Goal: Contribute content: Contribute content

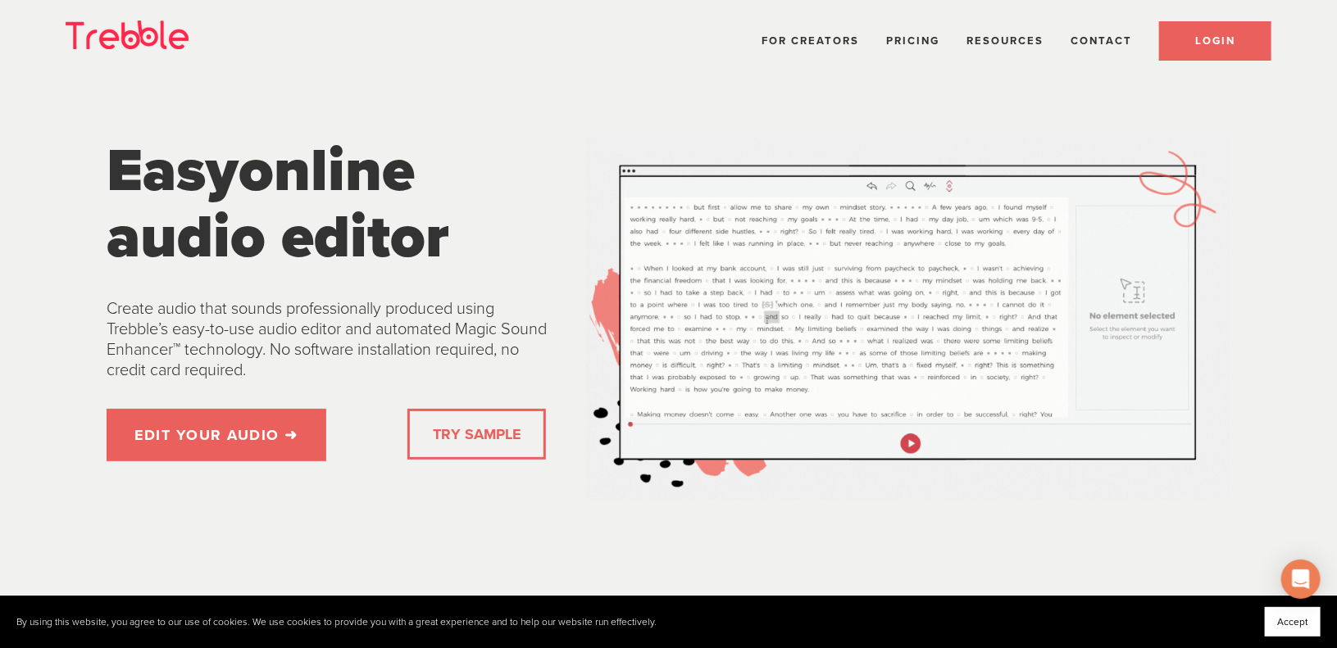
click at [1215, 40] on span "LOGIN" at bounding box center [1215, 40] width 40 height 13
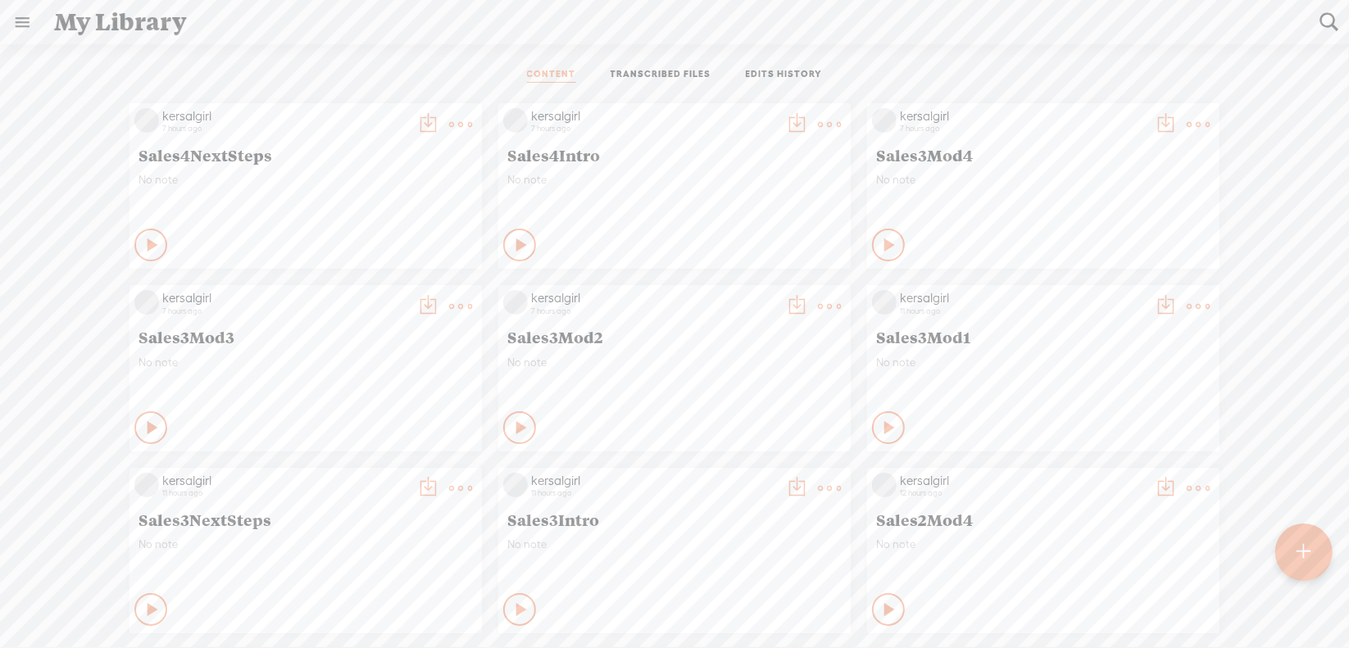
click at [1310, 546] on t at bounding box center [1304, 552] width 14 height 36
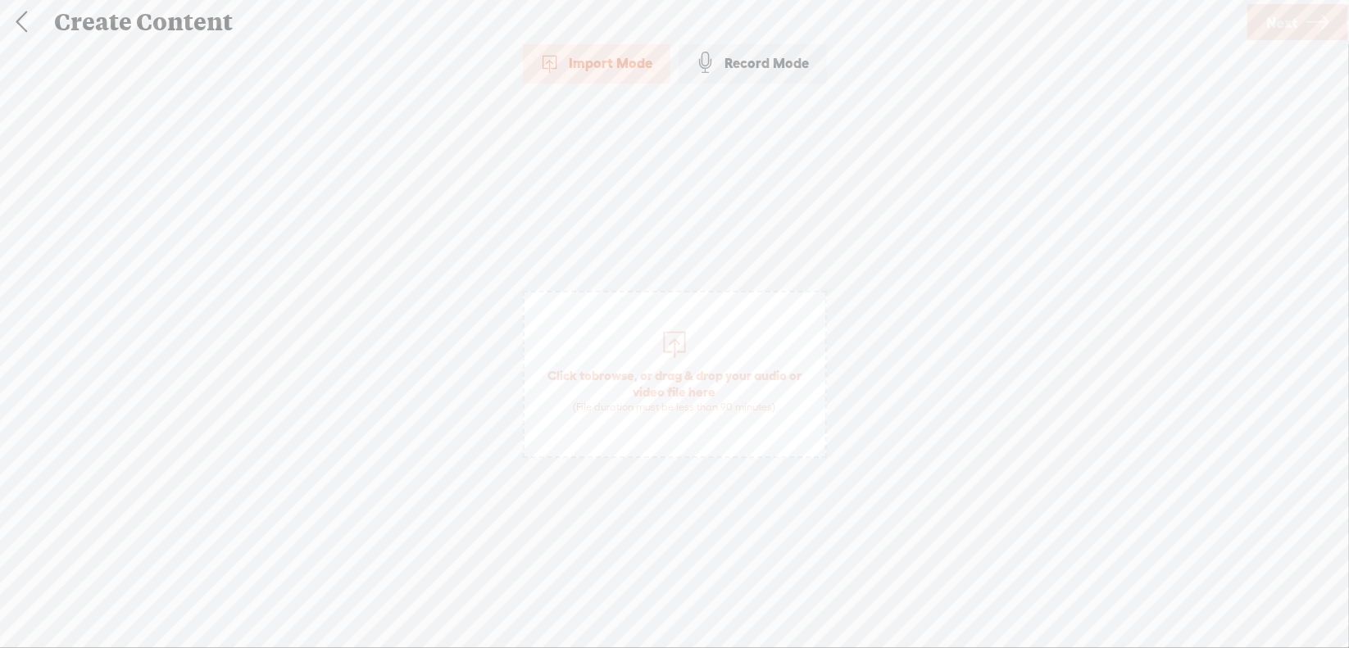
click at [609, 375] on span "browse" at bounding box center [613, 375] width 43 height 15
click at [1270, 28] on span "Next" at bounding box center [1281, 23] width 31 height 42
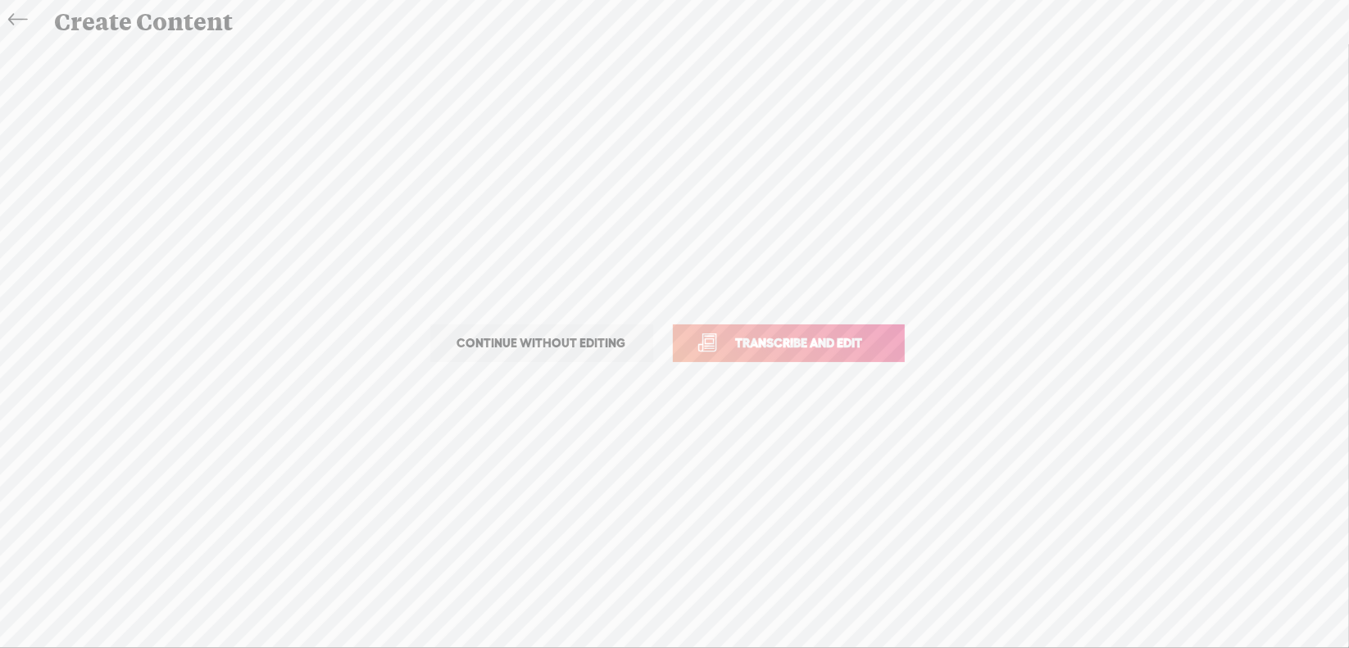
click at [802, 337] on span "Transcribe and edit" at bounding box center [799, 343] width 161 height 19
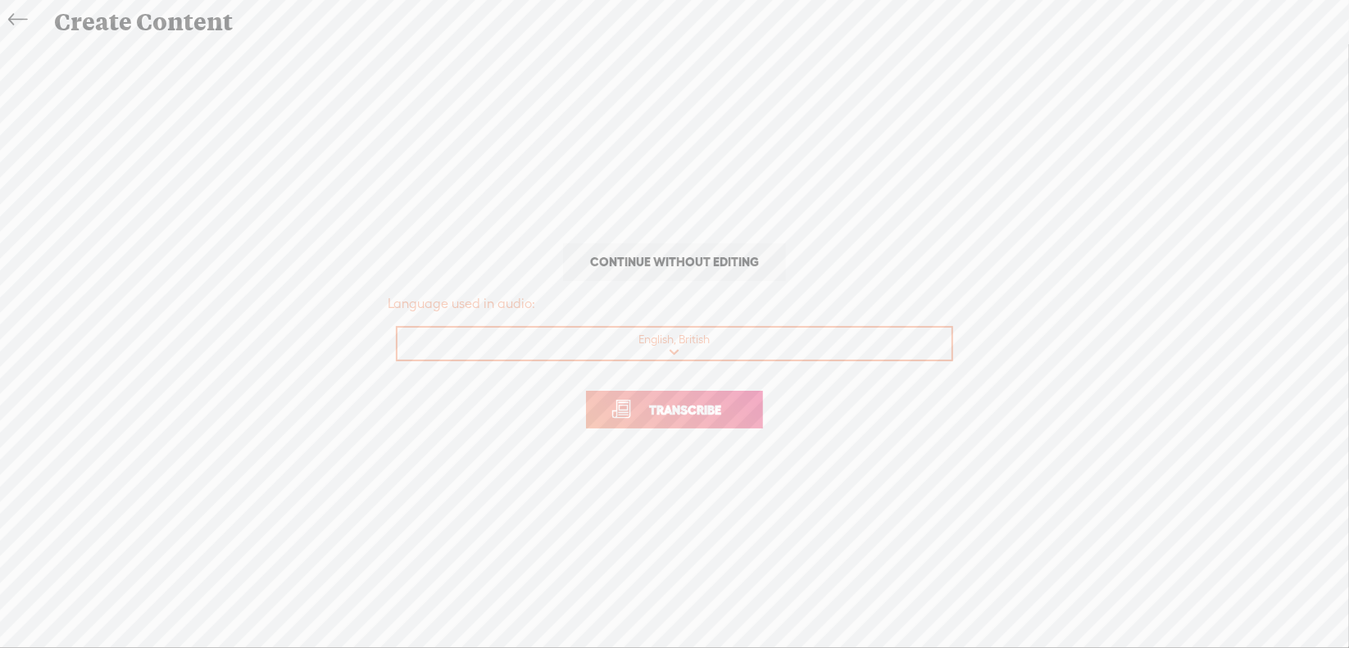
click at [682, 407] on span "Transcribe" at bounding box center [685, 410] width 107 height 19
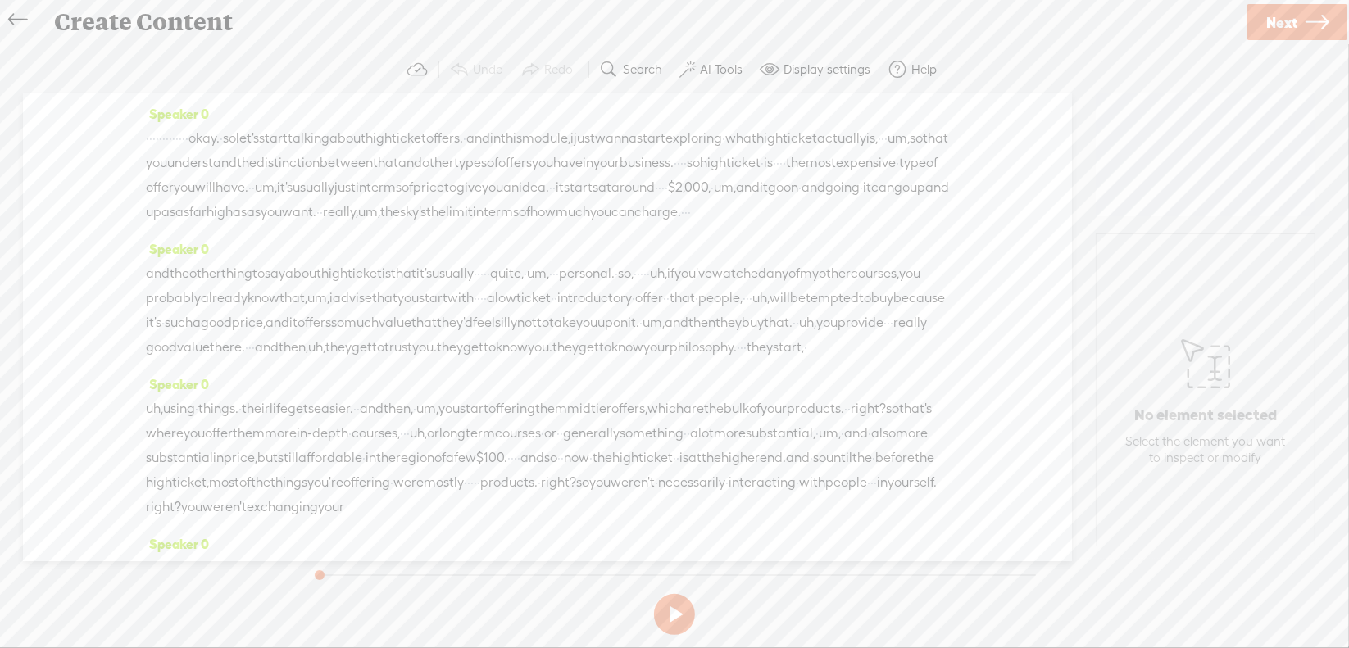
drag, startPoint x: 147, startPoint y: 135, endPoint x: 302, endPoint y: 136, distance: 155.7
click at [302, 136] on div "· · · · · · · · · · · · · okay. · so let's start talking about high ticket offe…" at bounding box center [547, 175] width 803 height 98
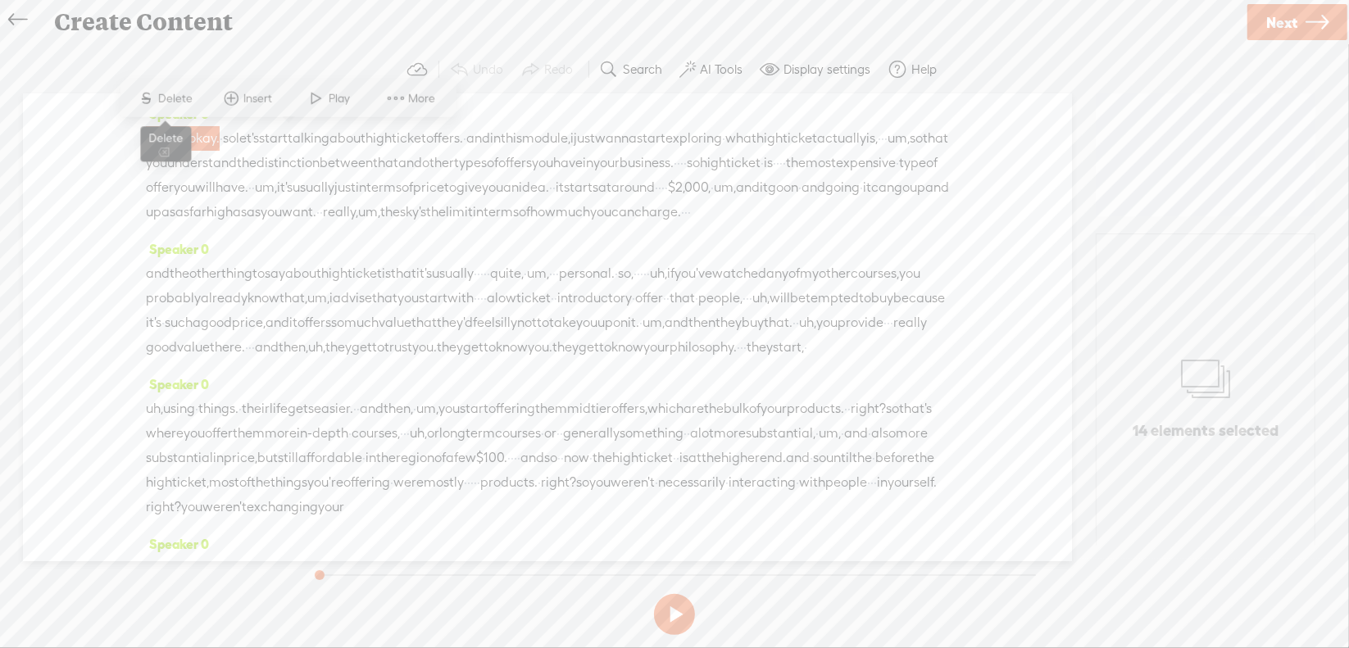
click at [178, 99] on span "Delete" at bounding box center [177, 98] width 39 height 16
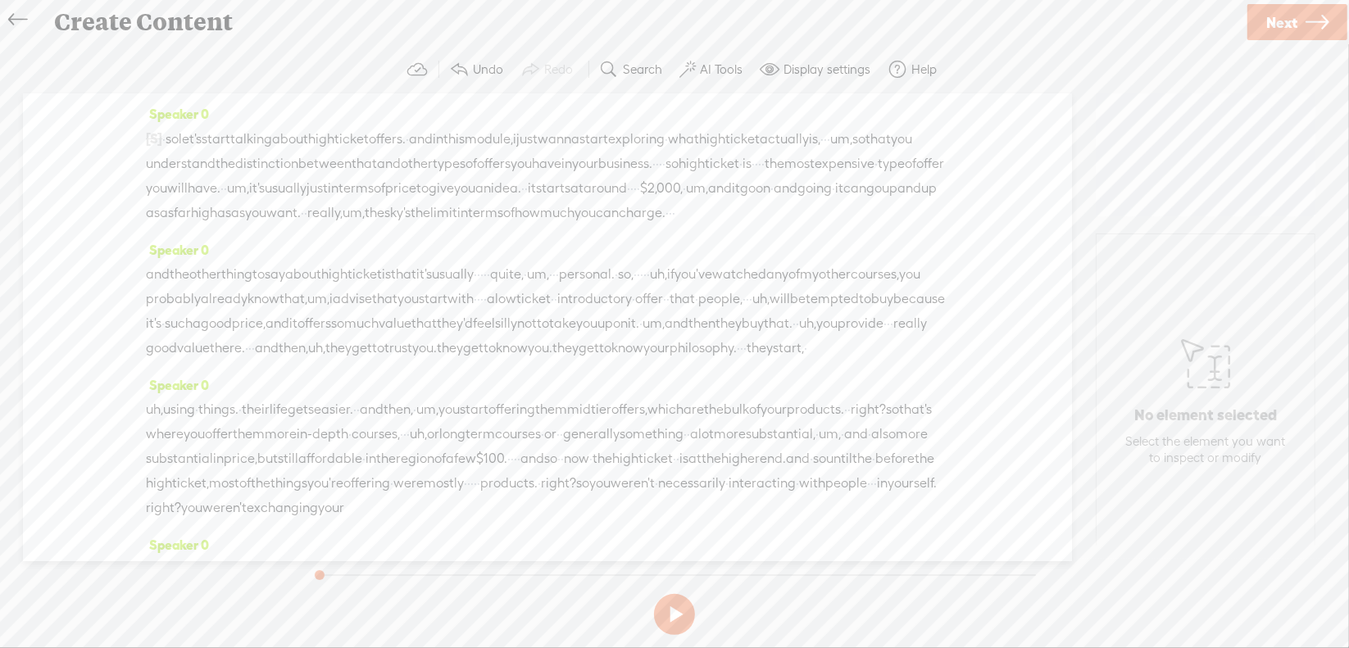
drag, startPoint x: 243, startPoint y: 161, endPoint x: 259, endPoint y: 168, distance: 16.9
click at [259, 168] on div "[S] · · · · · · · · · · · · · okay. · so let's start talking about high ticket …" at bounding box center [547, 175] width 803 height 99
click at [157, 129] on span "Delete" at bounding box center [149, 123] width 39 height 16
click at [659, 176] on span "·" at bounding box center [660, 164] width 3 height 25
click at [67, 149] on span "Delete" at bounding box center [62, 147] width 39 height 16
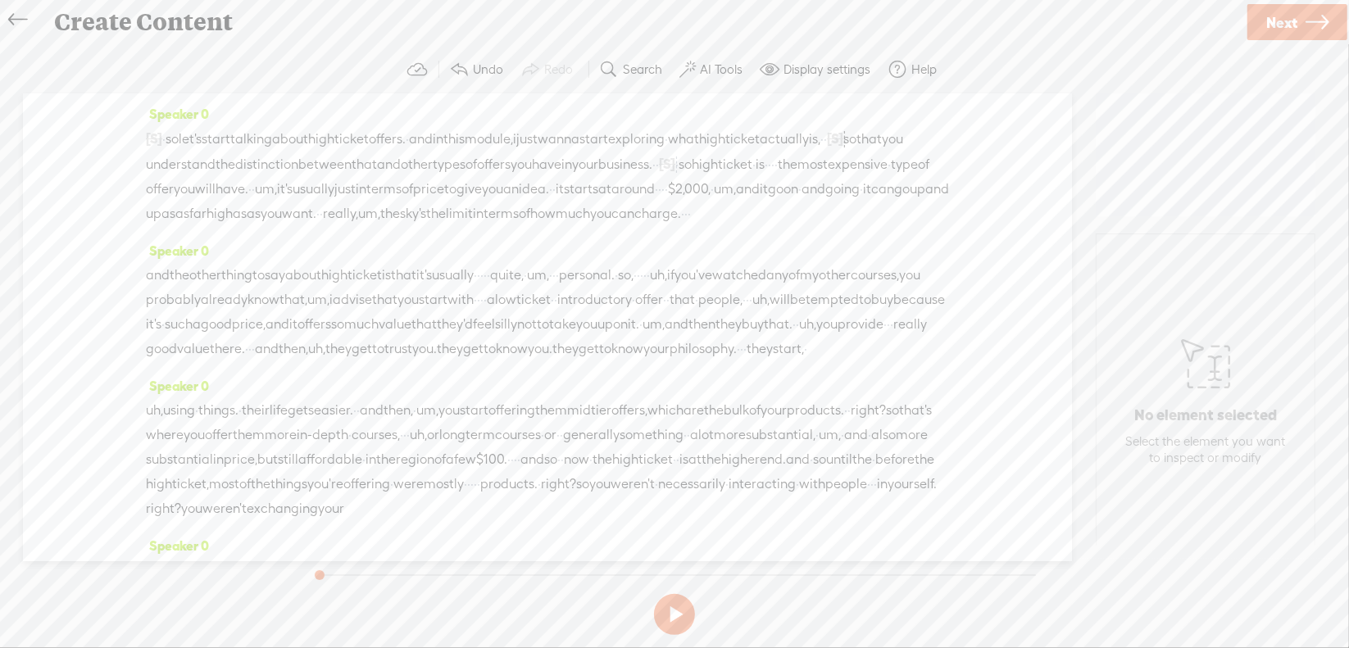
drag, startPoint x: 322, startPoint y: 196, endPoint x: 329, endPoint y: 192, distance: 8.4
click at [768, 177] on span "·" at bounding box center [769, 164] width 3 height 25
click at [225, 158] on span "S Delete" at bounding box center [204, 148] width 82 height 30
click at [277, 188] on span "um," at bounding box center [266, 189] width 22 height 25
click at [588, 150] on span "Delete" at bounding box center [599, 147] width 39 height 16
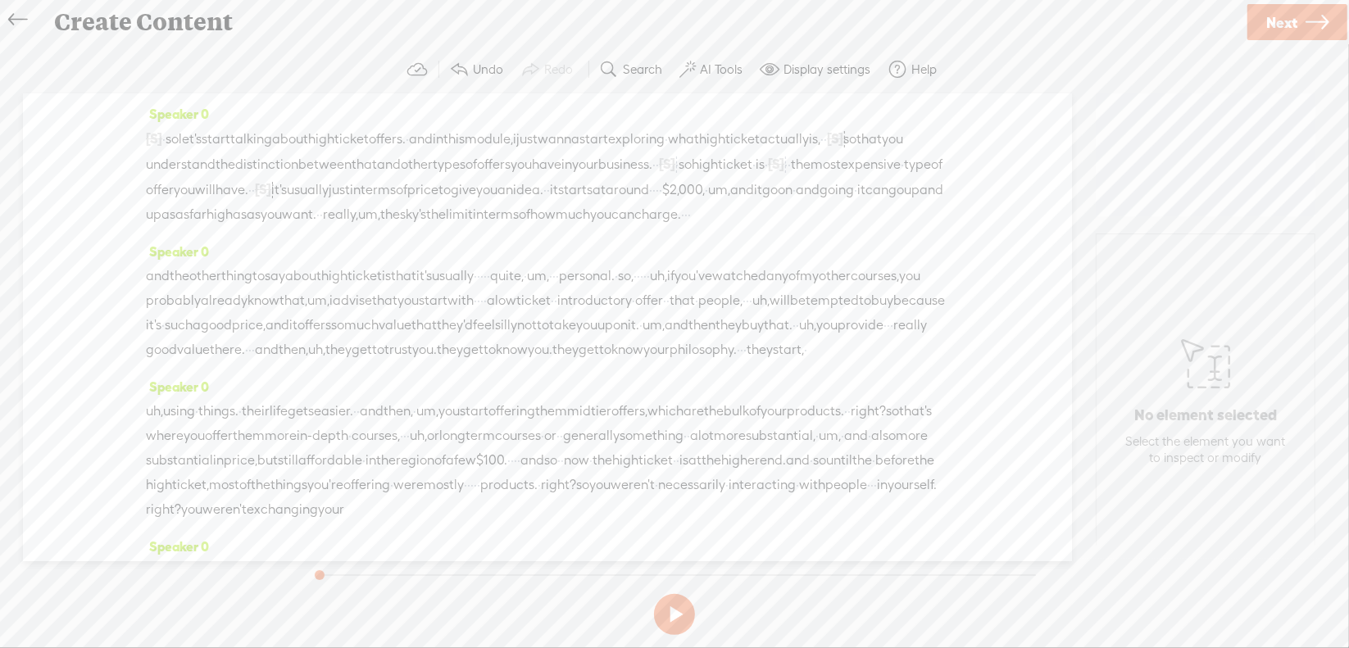
click at [656, 202] on span "·" at bounding box center [657, 190] width 3 height 25
click at [341, 175] on span "Delete" at bounding box center [335, 172] width 39 height 16
click at [721, 202] on span "um," at bounding box center [732, 190] width 22 height 25
click at [418, 171] on span "Delete" at bounding box center [435, 172] width 39 height 16
click at [382, 227] on span "um," at bounding box center [393, 214] width 22 height 25
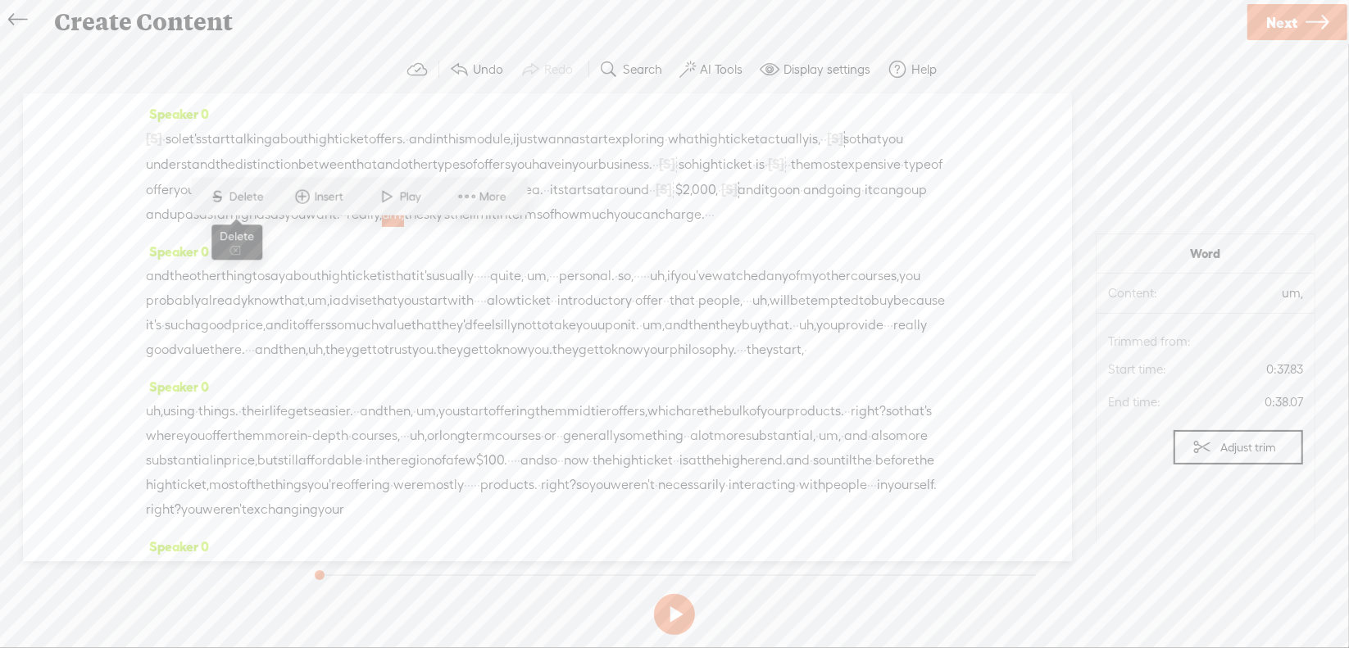
click at [238, 202] on span "Delete" at bounding box center [248, 197] width 39 height 16
click at [706, 228] on span "·" at bounding box center [703, 215] width 3 height 25
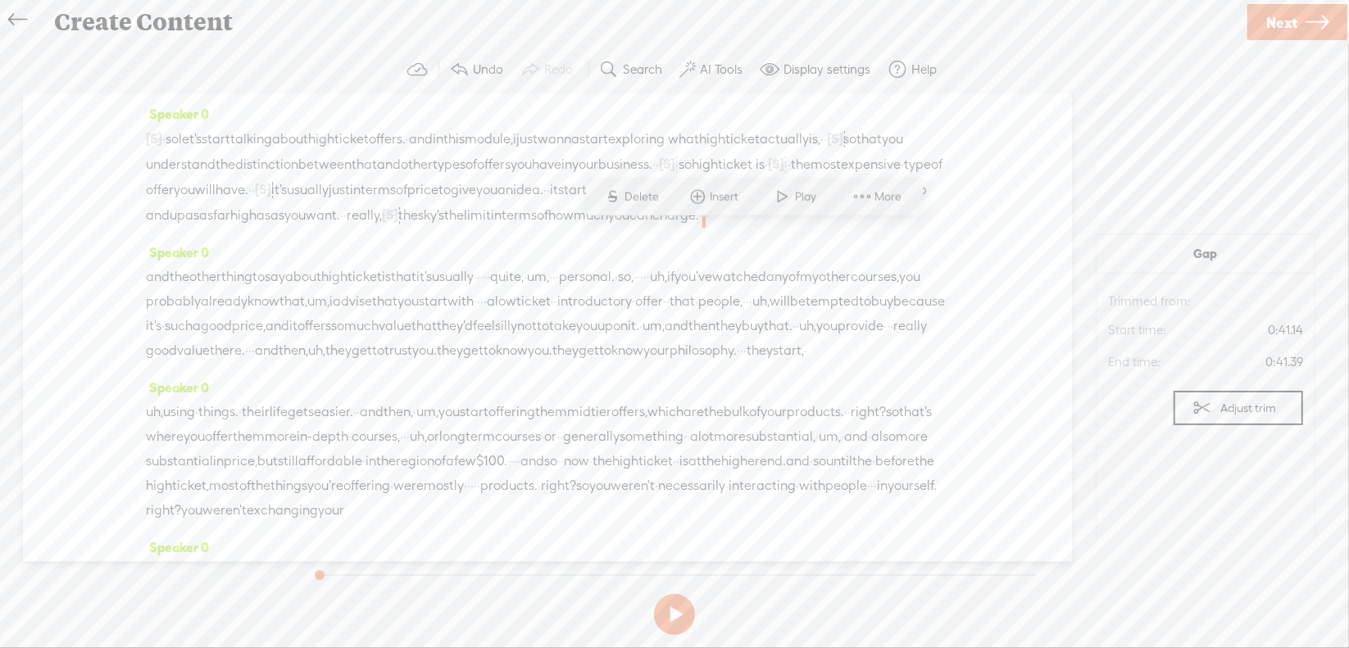
click at [647, 194] on span "Delete" at bounding box center [644, 197] width 39 height 16
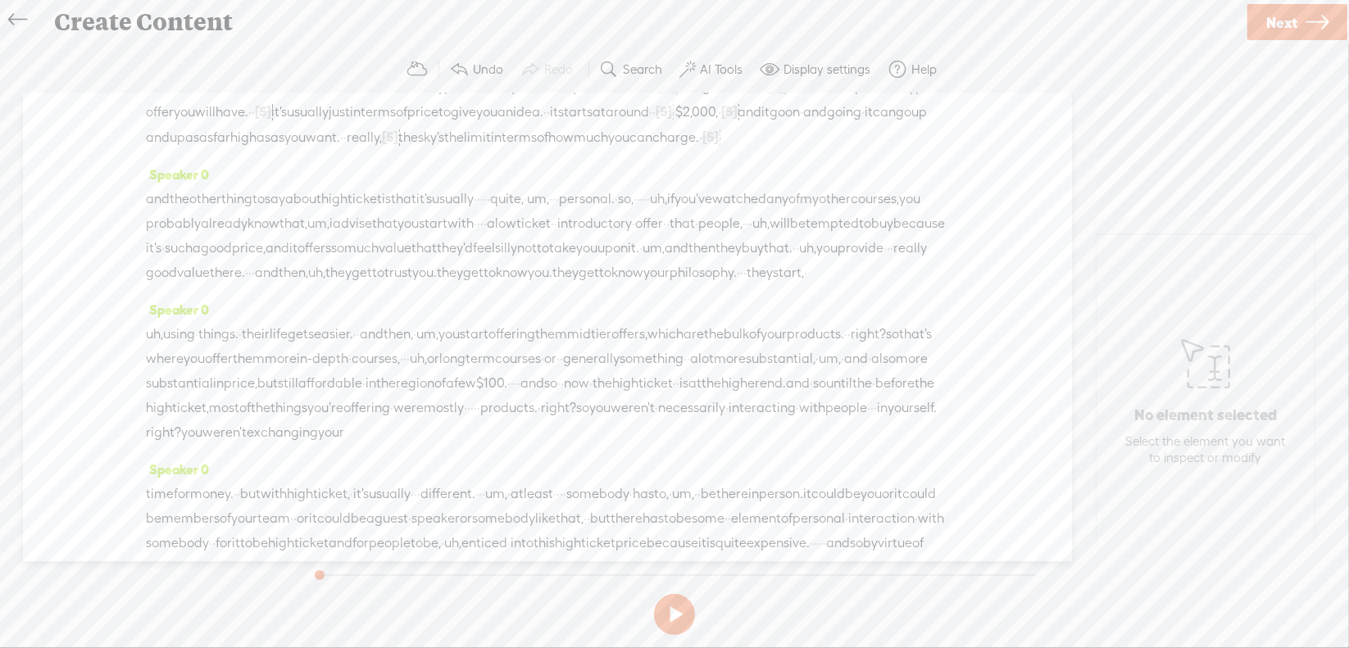
scroll to position [82, 0]
click at [573, 219] on div "and the other thing to say about high ticket is that it's usually · · · · · qui…" at bounding box center [547, 232] width 803 height 98
click at [450, 178] on span "Delete" at bounding box center [464, 177] width 39 height 16
drag, startPoint x: 667, startPoint y: 217, endPoint x: 684, endPoint y: 217, distance: 16.4
click at [684, 217] on div "and the other thing to say about high ticket is that it's usually · [S] · · · ·…" at bounding box center [547, 232] width 803 height 99
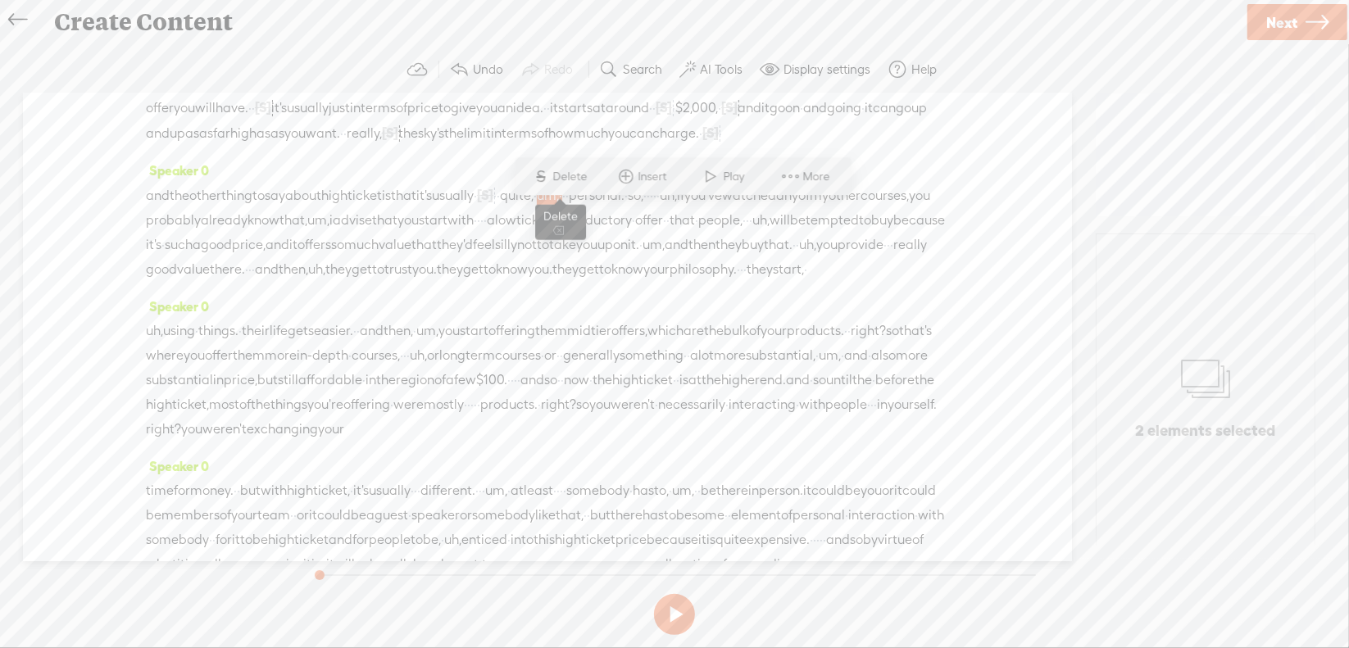
click at [566, 175] on span "Delete" at bounding box center [572, 177] width 39 height 16
drag, startPoint x: 818, startPoint y: 214, endPoint x: 847, endPoint y: 216, distance: 28.8
click at [847, 216] on div "and the other thing to say about high ticket is that it's usually · [S] · · · ·…" at bounding box center [547, 232] width 803 height 99
click at [738, 177] on span "Delete" at bounding box center [733, 177] width 39 height 16
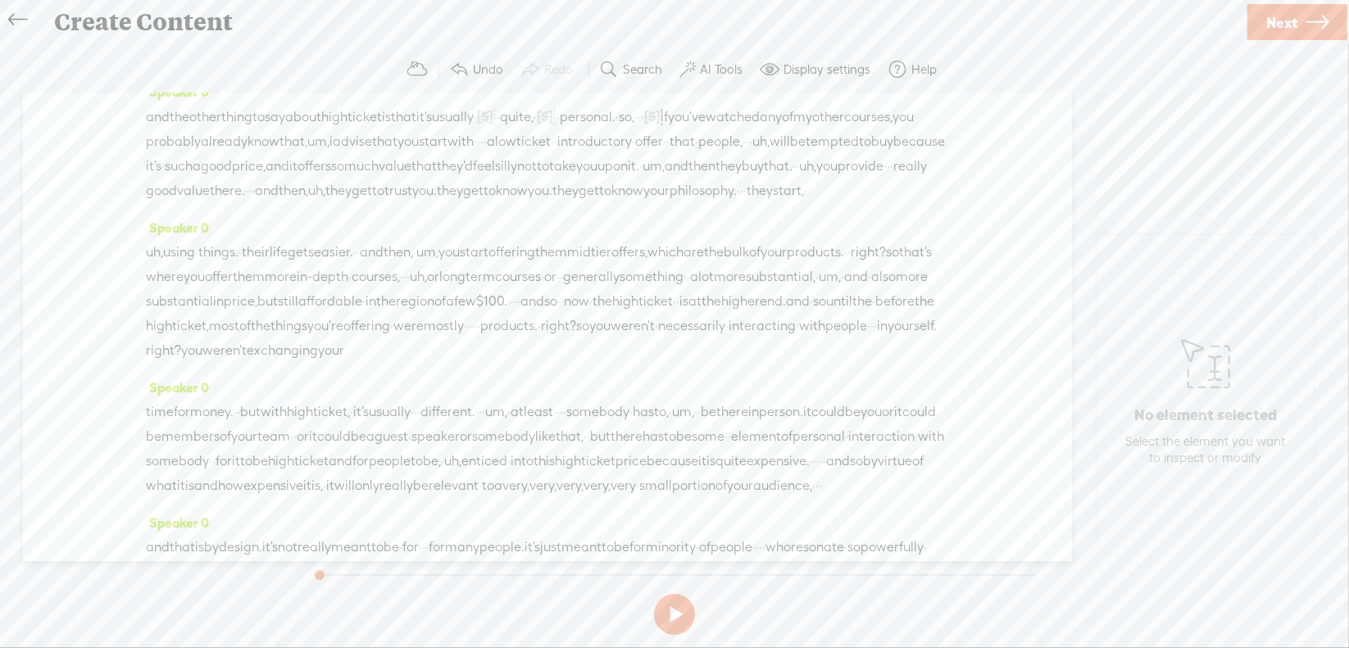
scroll to position [164, 0]
click at [329, 151] on span "um," at bounding box center [318, 138] width 22 height 25
click at [485, 119] on span "Delete" at bounding box center [481, 119] width 39 height 16
click at [475, 152] on span "·" at bounding box center [472, 139] width 3 height 25
click at [679, 121] on span "Delete" at bounding box center [682, 119] width 39 height 16
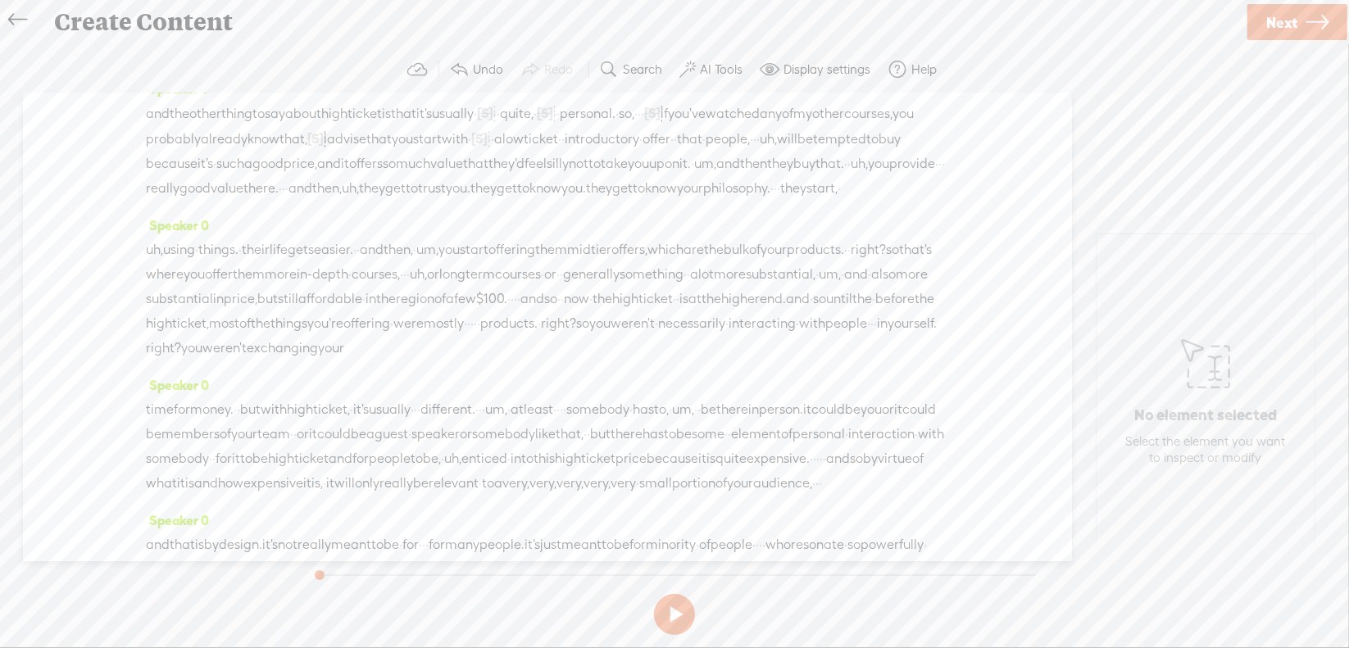
drag, startPoint x: 404, startPoint y: 188, endPoint x: 420, endPoint y: 190, distance: 16.6
click at [420, 190] on div "and the other thing to say about high ticket is that it's usually · [S] · · · ·…" at bounding box center [547, 151] width 803 height 100
click at [298, 143] on span "Delete" at bounding box center [307, 144] width 39 height 16
click at [643, 176] on span "um," at bounding box center [654, 164] width 22 height 25
click at [387, 165] on span "Delete" at bounding box center [392, 168] width 39 height 16
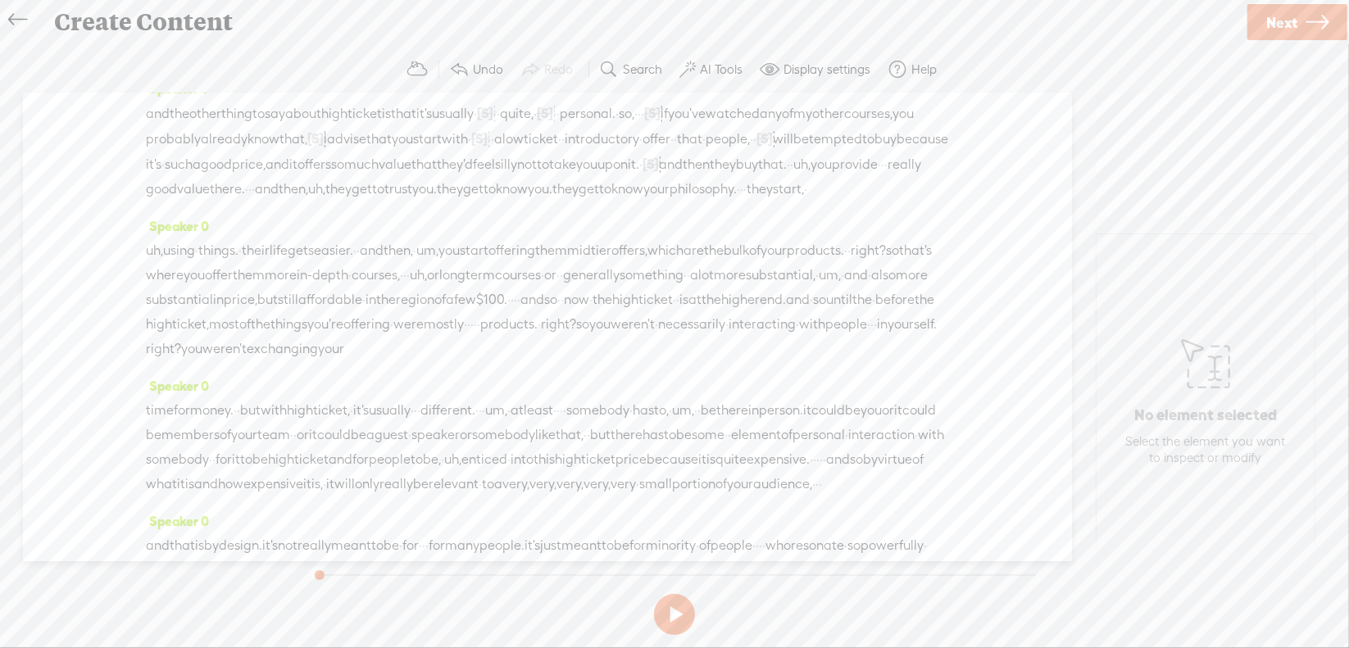
click at [793, 177] on span "uh," at bounding box center [801, 164] width 17 height 25
click at [557, 173] on span "S" at bounding box center [557, 168] width 25 height 30
click at [880, 177] on span "·" at bounding box center [881, 164] width 3 height 25
click at [690, 173] on span "Delete" at bounding box center [691, 168] width 39 height 16
click at [248, 202] on span "·" at bounding box center [249, 189] width 3 height 25
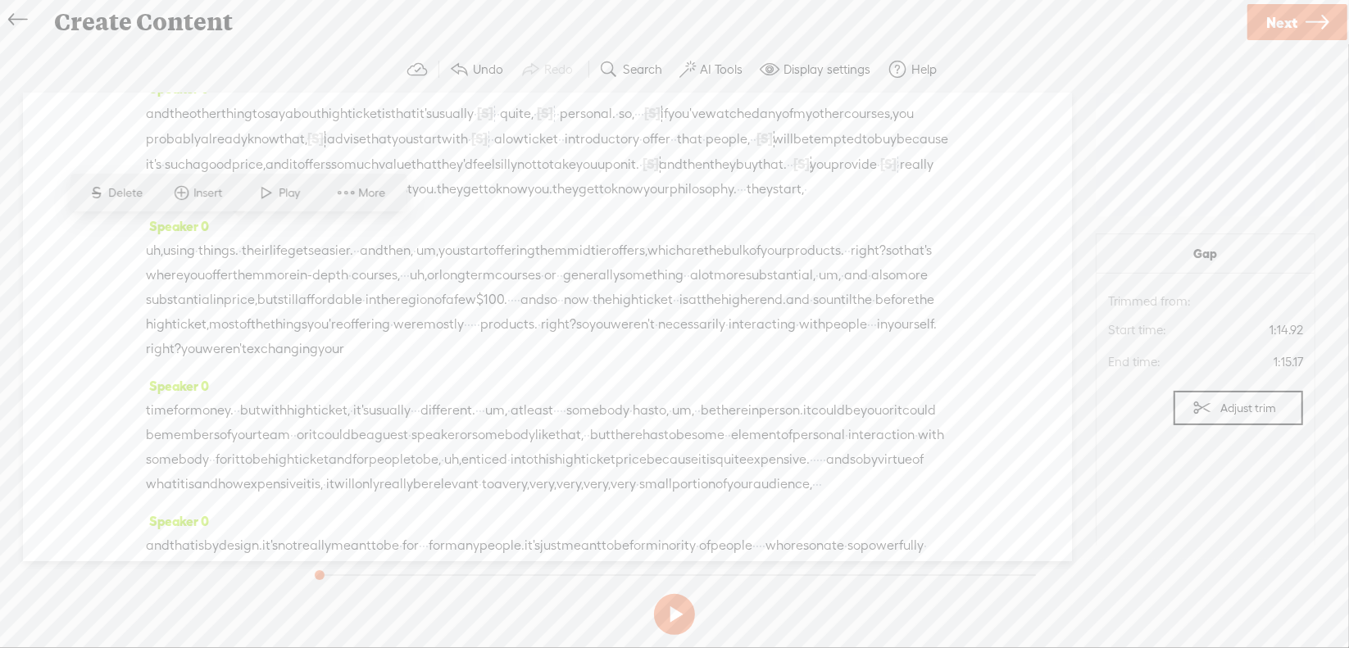
click at [133, 183] on span "S Delete" at bounding box center [116, 194] width 82 height 30
click at [338, 202] on span "uh," at bounding box center [329, 190] width 17 height 25
click at [218, 189] on span "Delete" at bounding box center [233, 193] width 39 height 16
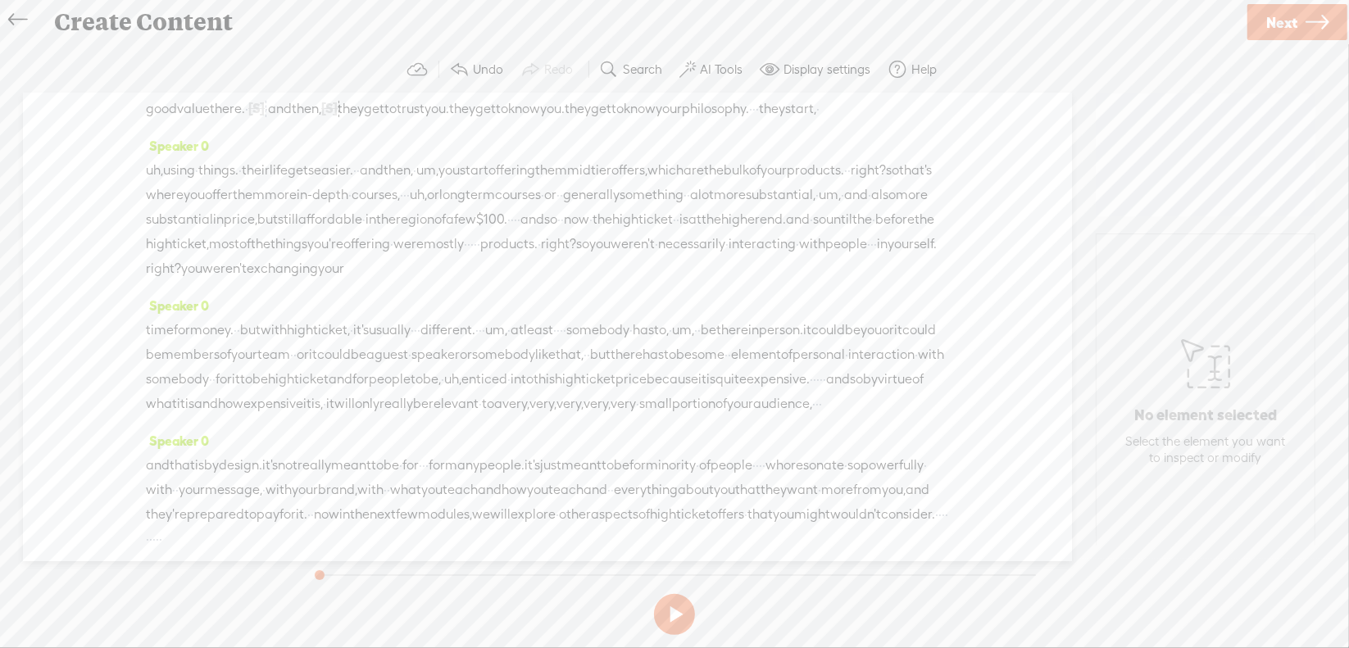
scroll to position [246, 0]
click at [163, 182] on span "uh," at bounding box center [154, 169] width 17 height 25
click at [57, 201] on span "Delete" at bounding box center [62, 197] width 39 height 16
click at [438, 183] on span "um," at bounding box center [427, 170] width 22 height 25
click at [416, 191] on span "Delete" at bounding box center [402, 197] width 39 height 16
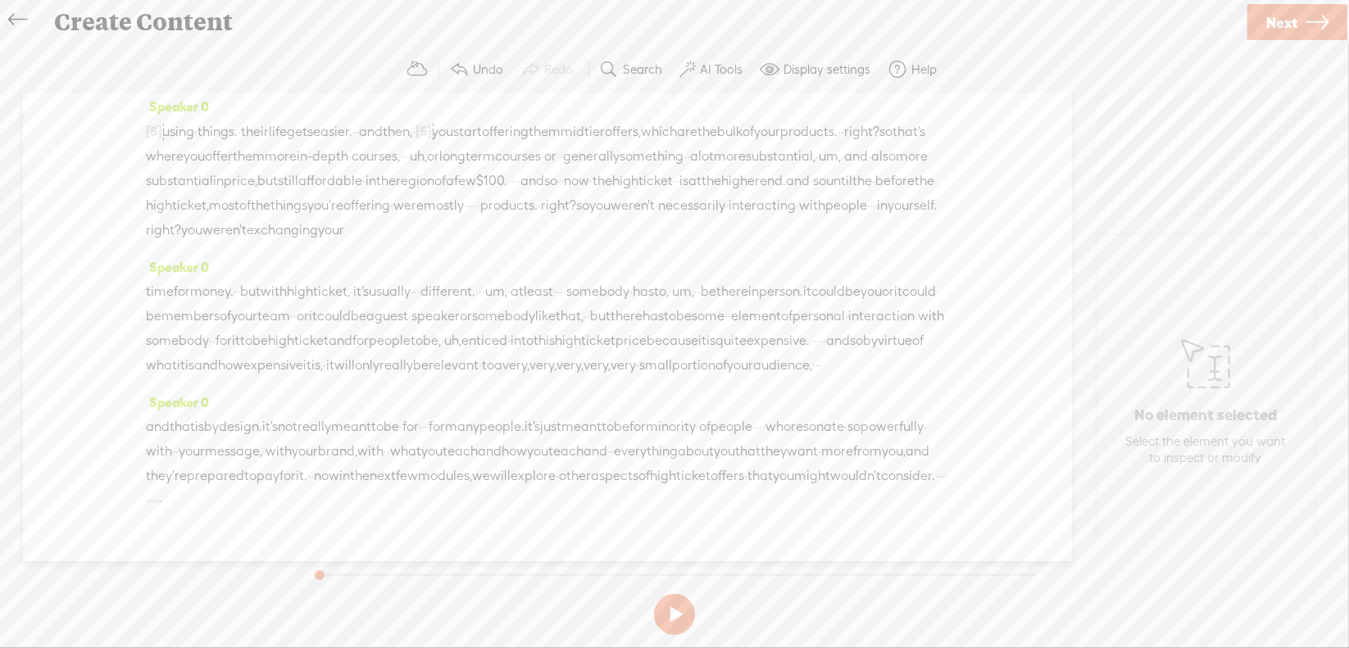
scroll to position [328, 0]
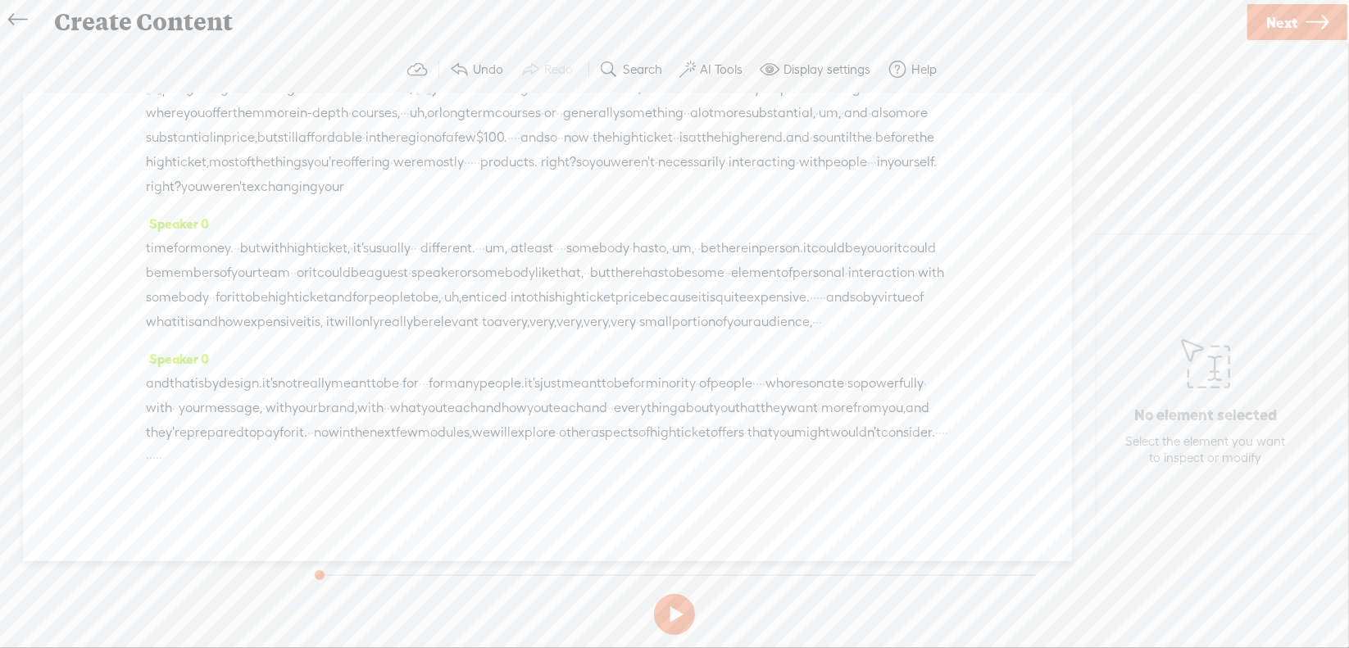
click at [844, 101] on span "right?" at bounding box center [861, 88] width 35 height 25
click at [142, 139] on span "S" at bounding box center [137, 140] width 25 height 30
click at [389, 125] on span "uh," at bounding box center [380, 113] width 17 height 25
click at [577, 138] on span "Delete" at bounding box center [572, 140] width 39 height 16
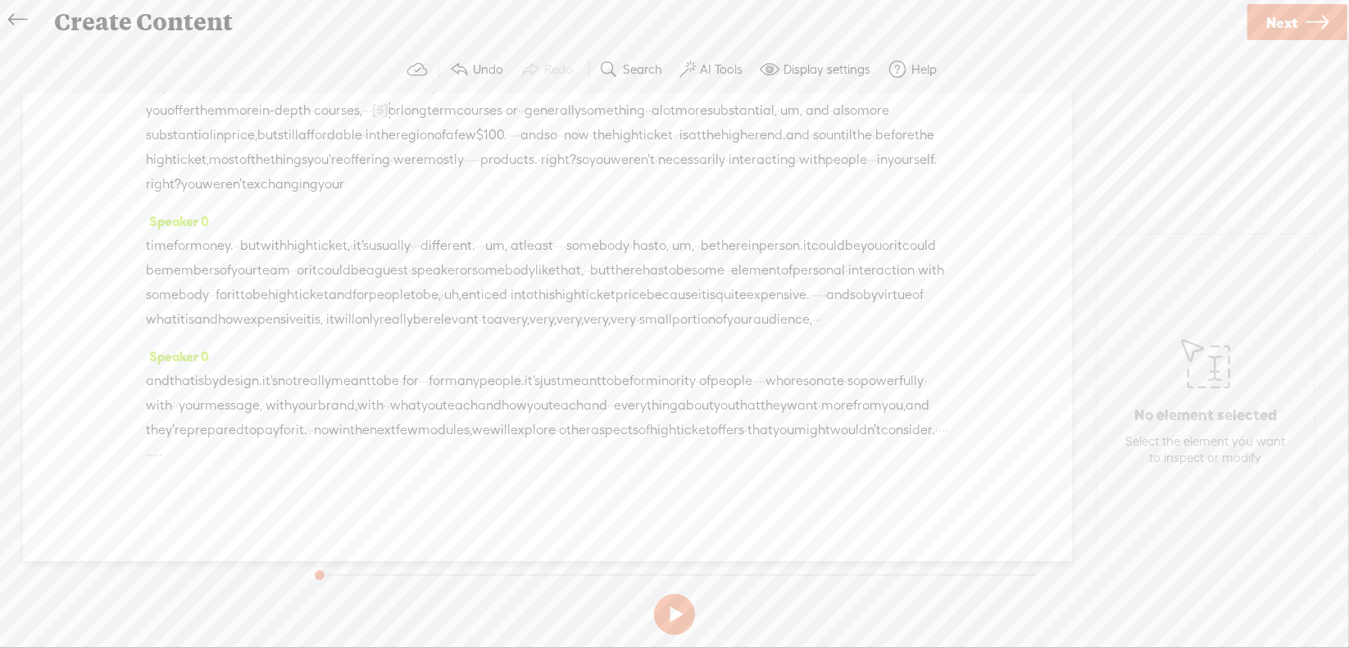
click at [780, 123] on span "um," at bounding box center [791, 110] width 22 height 25
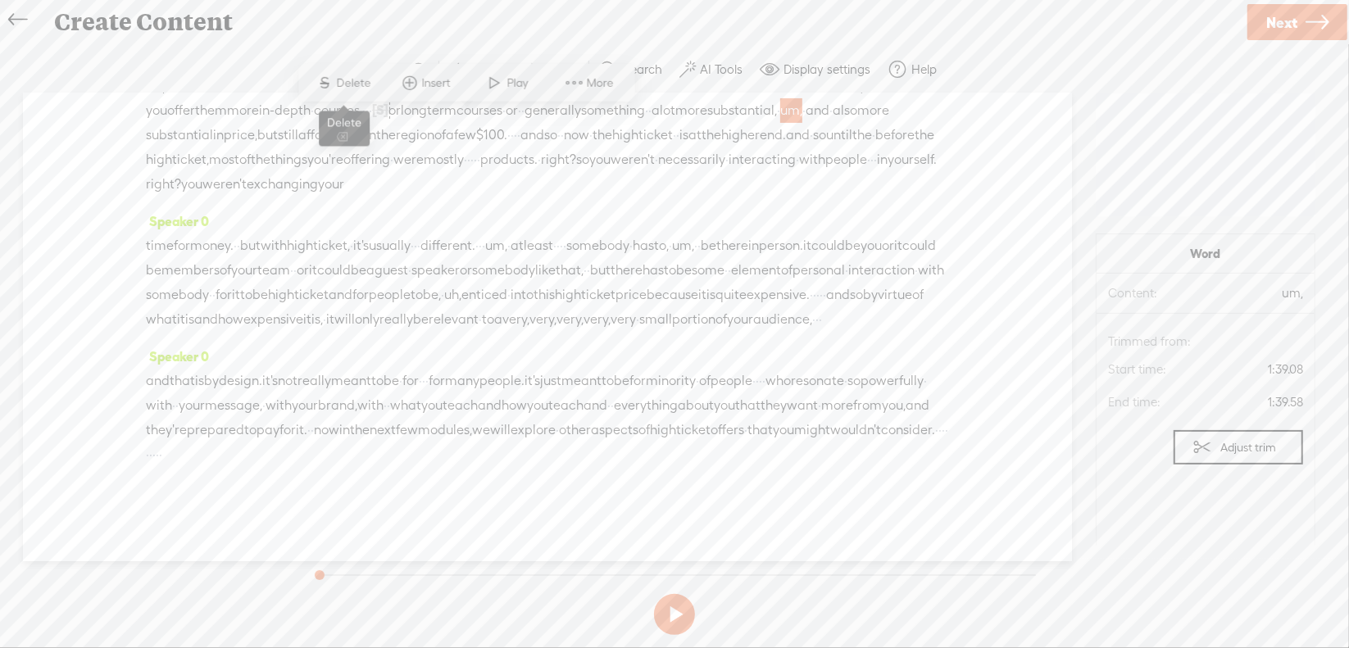
click at [338, 92] on span "S Delete" at bounding box center [344, 83] width 82 height 30
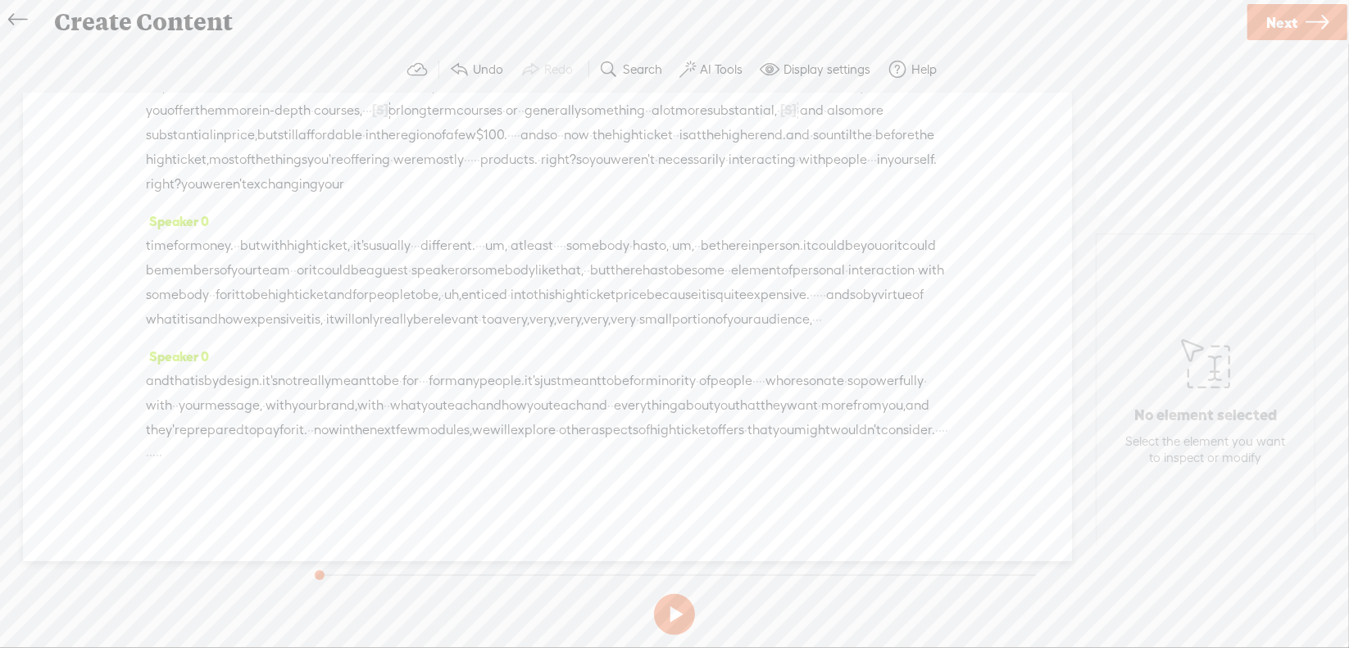
click at [514, 144] on span "·" at bounding box center [515, 135] width 3 height 25
click at [166, 111] on span "Delete" at bounding box center [156, 107] width 39 height 16
drag, startPoint x: 720, startPoint y: 147, endPoint x: 759, endPoint y: 146, distance: 38.5
click at [759, 146] on div "[S] uh, using · things. · their life gets easier. · · and then, · [S] um, you s…" at bounding box center [547, 133] width 803 height 125
click at [640, 107] on span "Delete" at bounding box center [649, 107] width 39 height 16
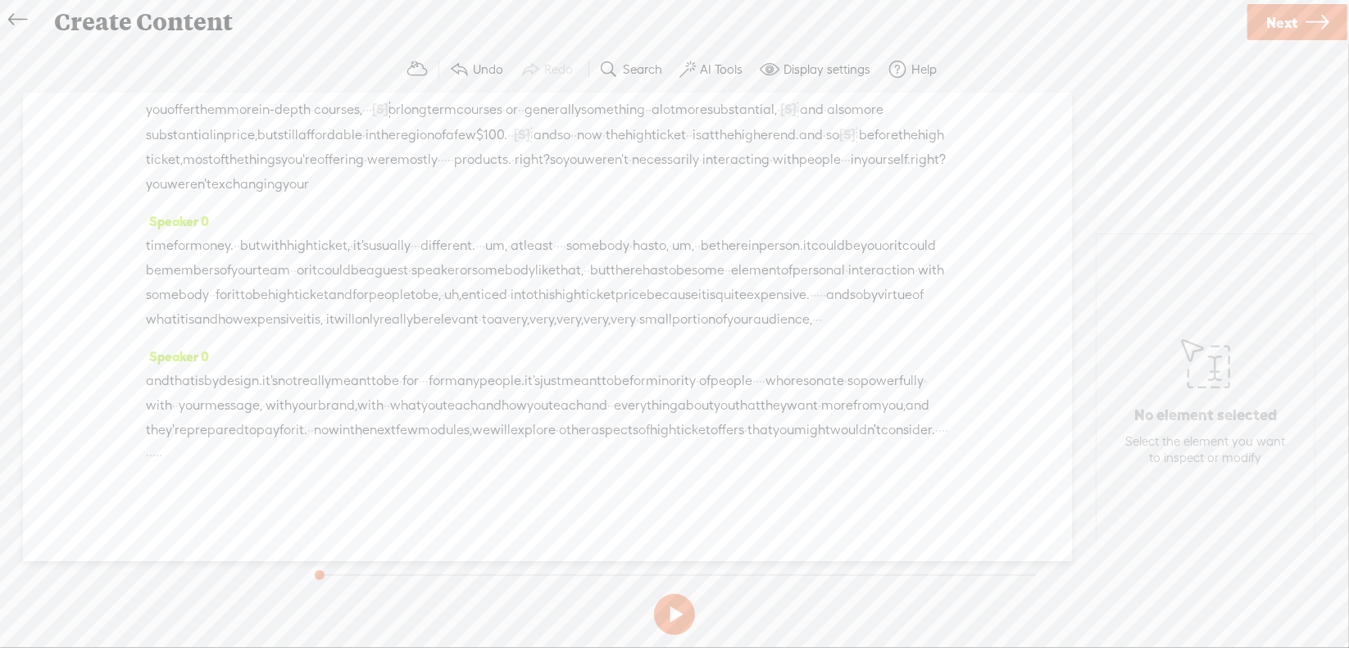
click at [450, 165] on span "·" at bounding box center [448, 160] width 3 height 25
click at [313, 134] on span "S" at bounding box center [309, 132] width 25 height 30
click at [563, 171] on span "right?" at bounding box center [545, 160] width 35 height 25
click at [464, 130] on span "Delete" at bounding box center [459, 132] width 39 height 16
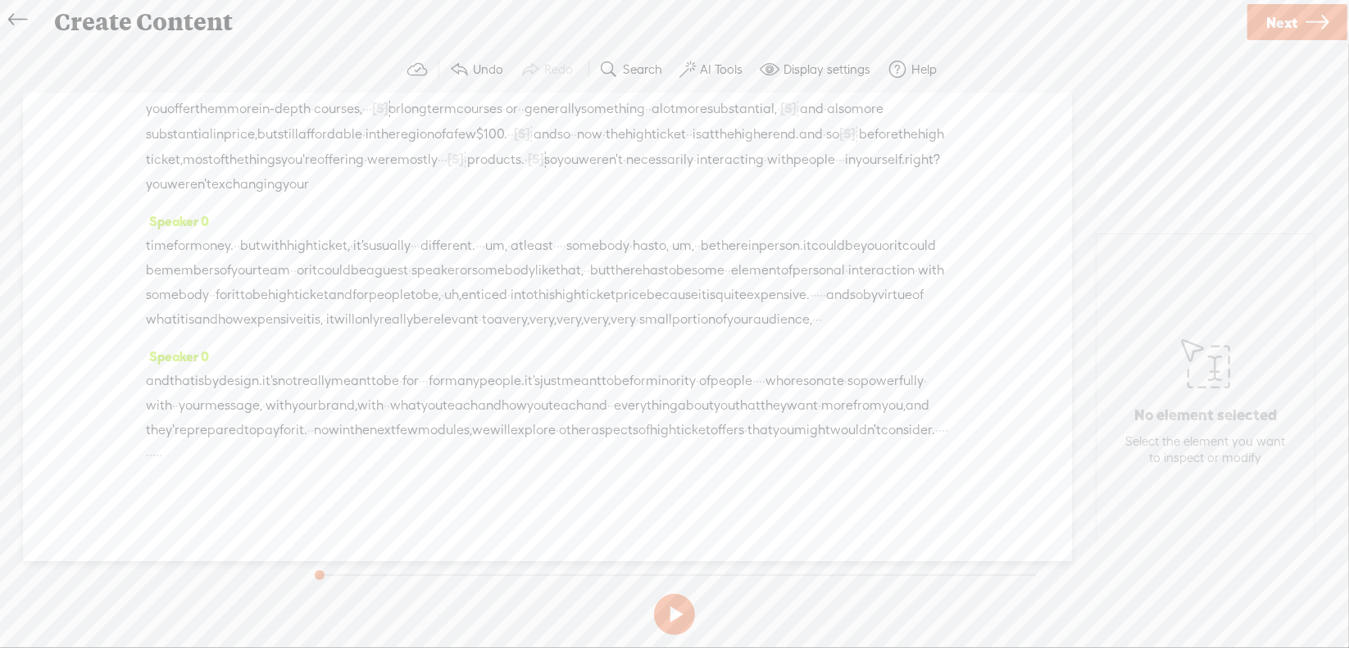
click at [417, 234] on span "·" at bounding box center [415, 246] width 3 height 25
click at [388, 156] on span "Delete" at bounding box center [385, 156] width 39 height 16
drag, startPoint x: 610, startPoint y: 193, endPoint x: 629, endPoint y: 194, distance: 18.9
click at [520, 234] on span "um," at bounding box center [509, 246] width 22 height 25
click at [509, 154] on span "Delete" at bounding box center [513, 156] width 39 height 16
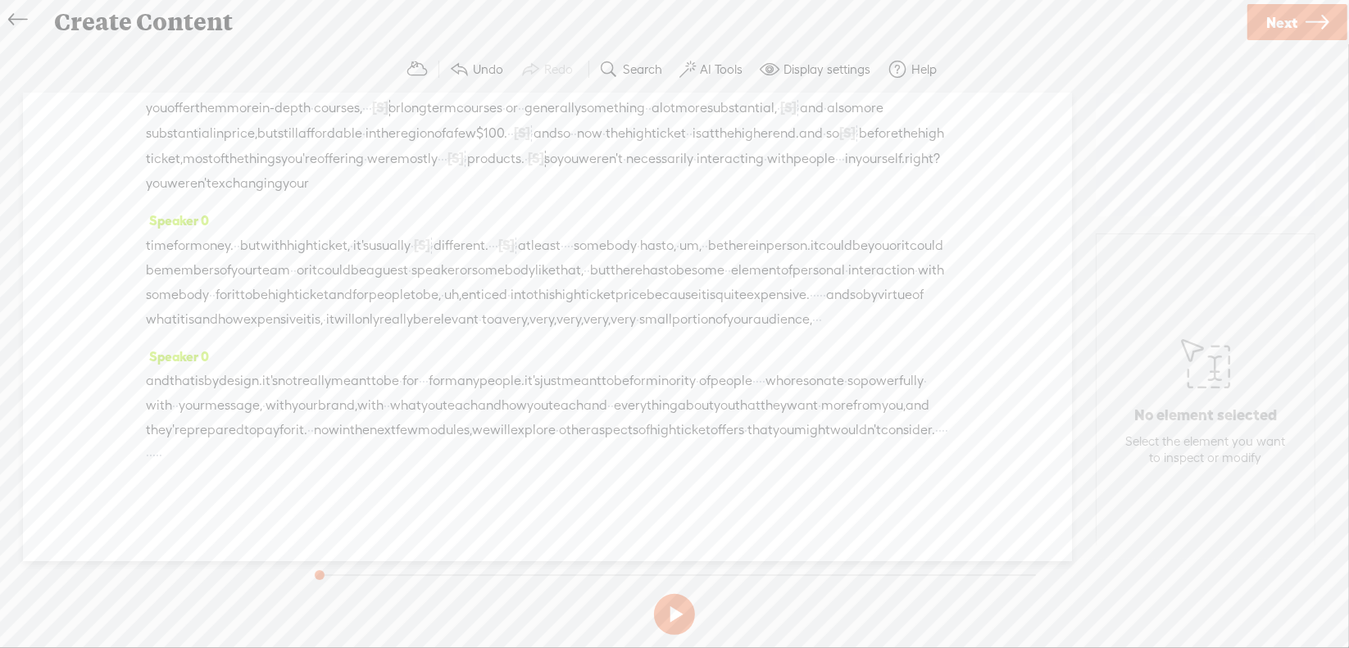
click at [570, 234] on span "·" at bounding box center [568, 246] width 3 height 25
click at [595, 152] on span "Delete" at bounding box center [608, 156] width 39 height 16
click at [715, 234] on span "um," at bounding box center [704, 246] width 22 height 25
click at [775, 155] on span "Delete" at bounding box center [785, 156] width 39 height 16
click at [474, 283] on span "uh," at bounding box center [482, 295] width 17 height 25
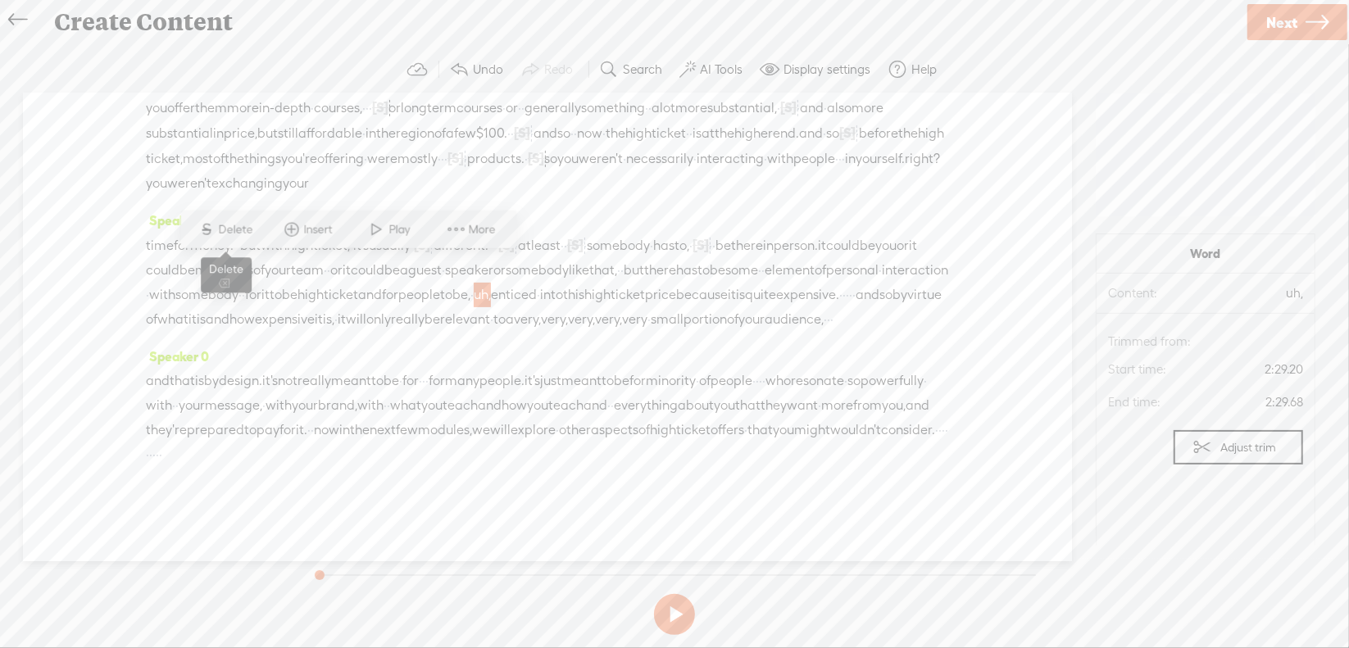
click at [227, 229] on span "Delete" at bounding box center [238, 229] width 39 height 16
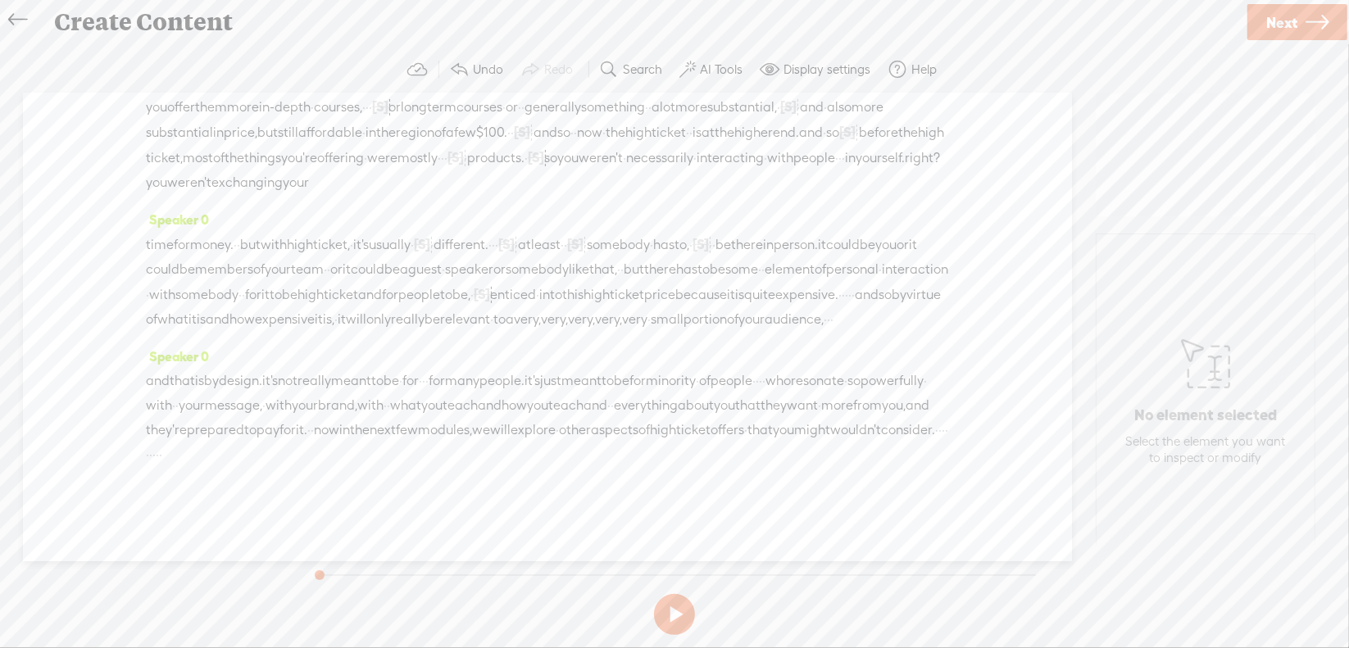
click at [845, 283] on span "·" at bounding box center [846, 295] width 3 height 25
click at [679, 230] on span "Delete" at bounding box center [687, 229] width 39 height 16
click at [861, 327] on span "·" at bounding box center [862, 319] width 3 height 25
click at [157, 286] on span "Delete" at bounding box center [164, 278] width 39 height 16
click at [425, 383] on span "·" at bounding box center [423, 381] width 3 height 25
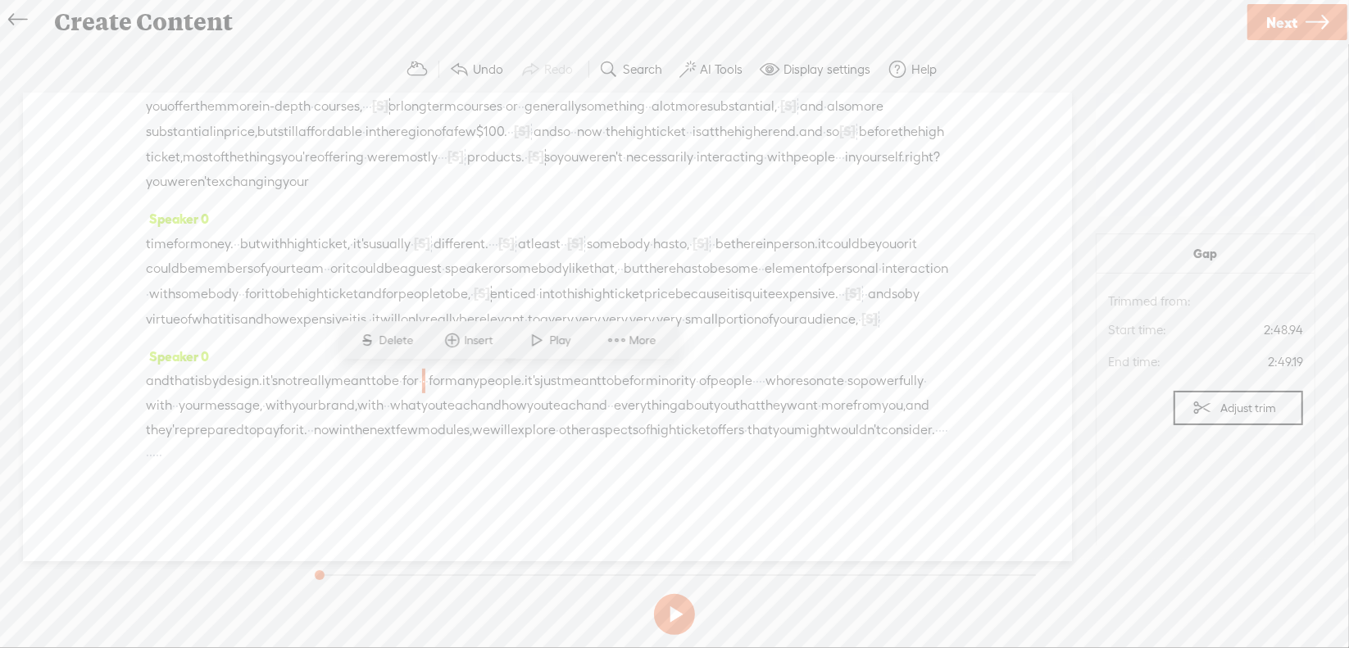
click at [401, 345] on span "Delete" at bounding box center [398, 341] width 39 height 16
click at [772, 393] on span "·" at bounding box center [773, 381] width 3 height 25
click at [79, 366] on span "Delete" at bounding box center [62, 365] width 39 height 16
drag, startPoint x: 802, startPoint y: 455, endPoint x: 886, endPoint y: 453, distance: 84.4
click at [886, 453] on div "and that is by design. it's not really meant to be · for · [S] · · for many peo…" at bounding box center [547, 417] width 803 height 99
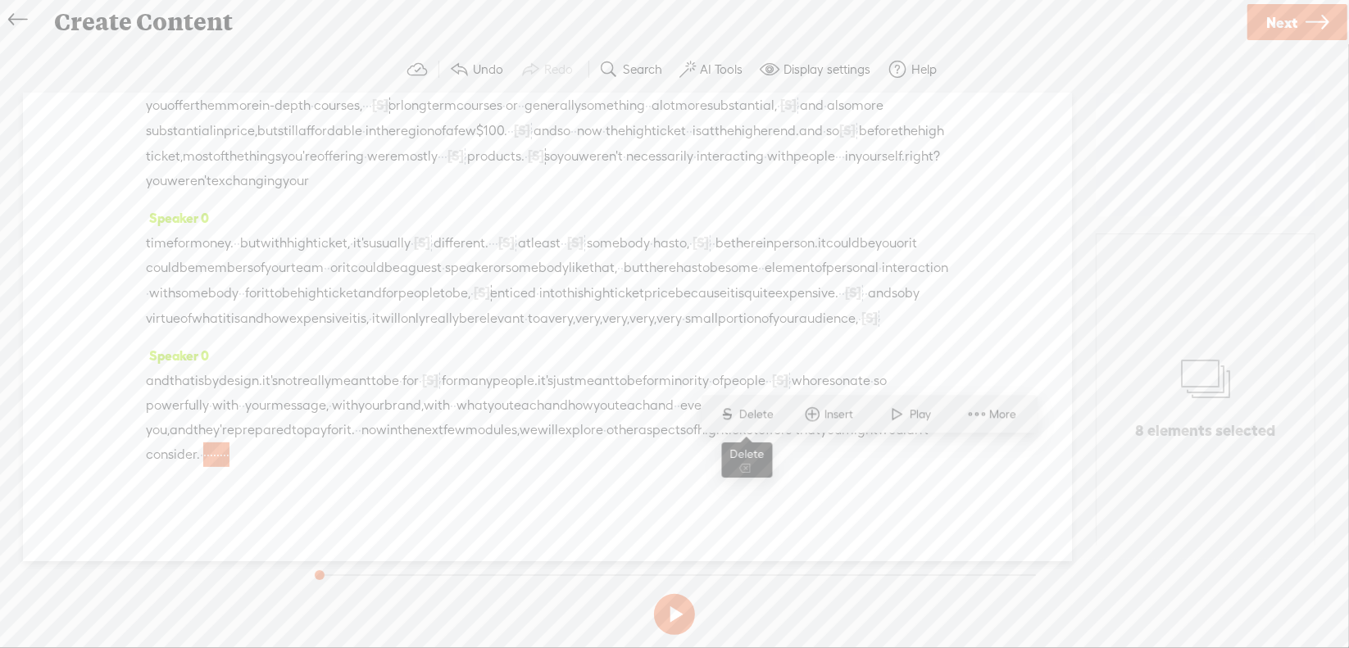
click at [747, 418] on span "Delete" at bounding box center [759, 415] width 39 height 16
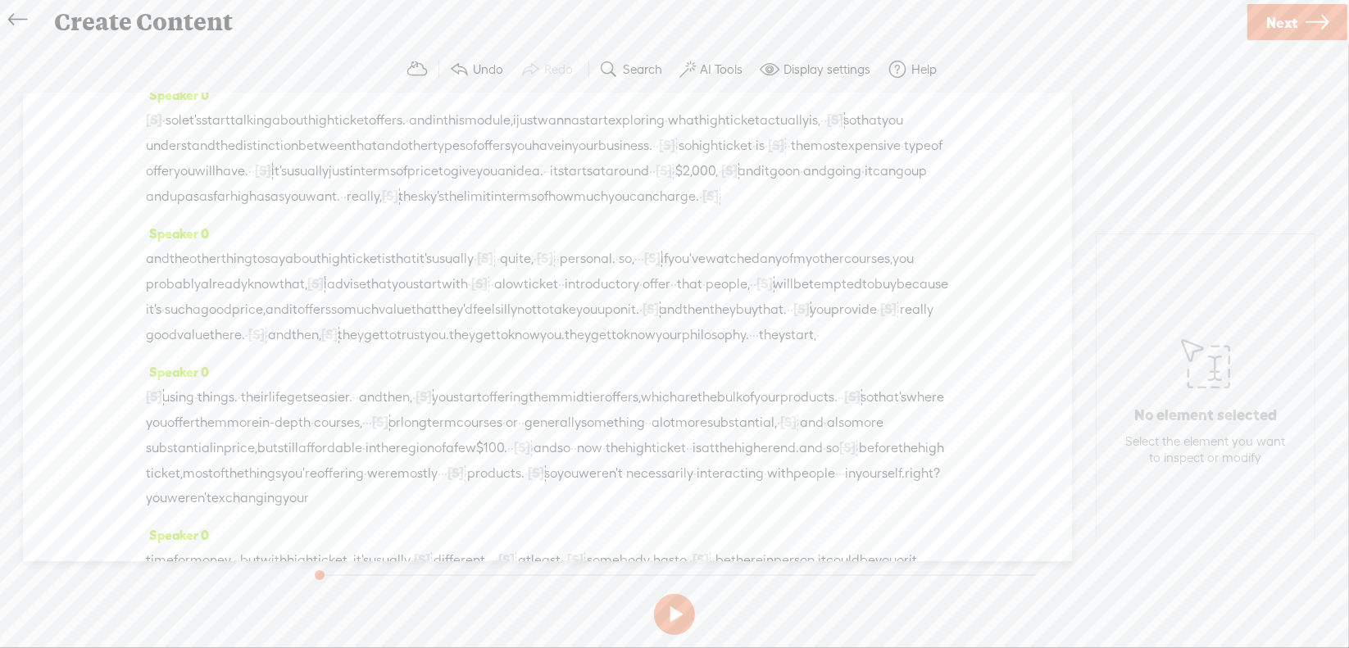
scroll to position [0, 0]
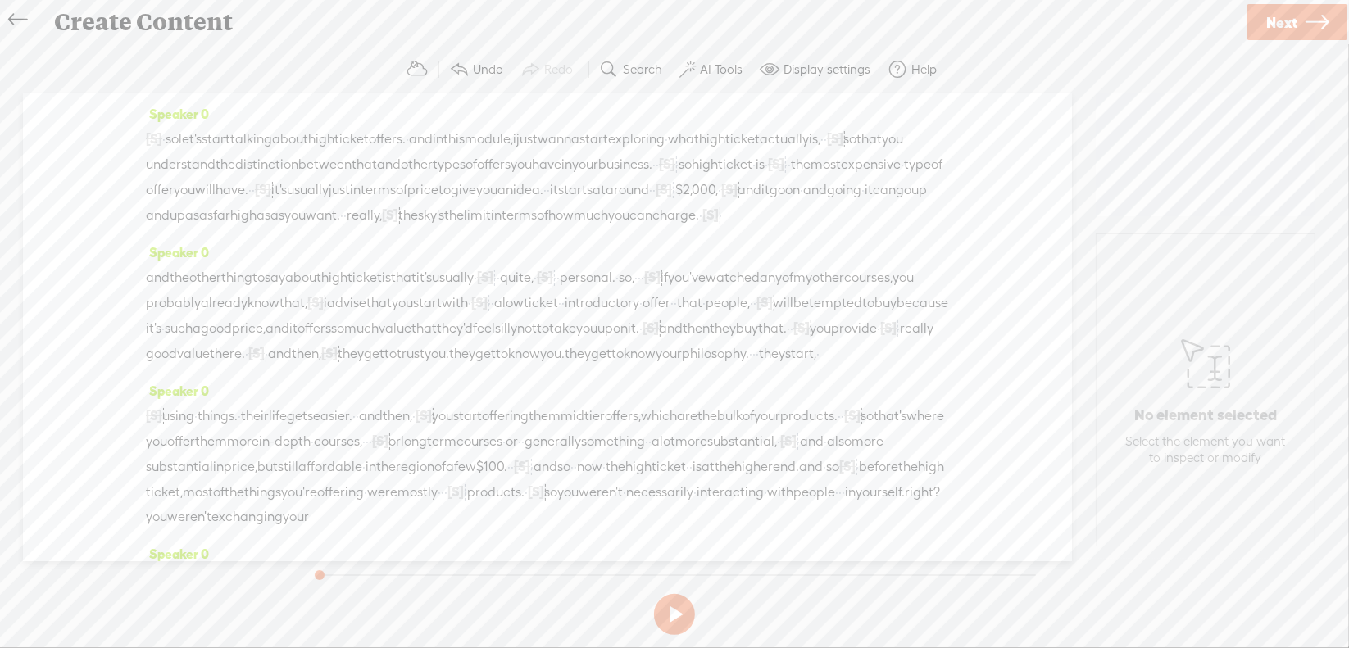
click at [166, 141] on span "·" at bounding box center [163, 139] width 3 height 25
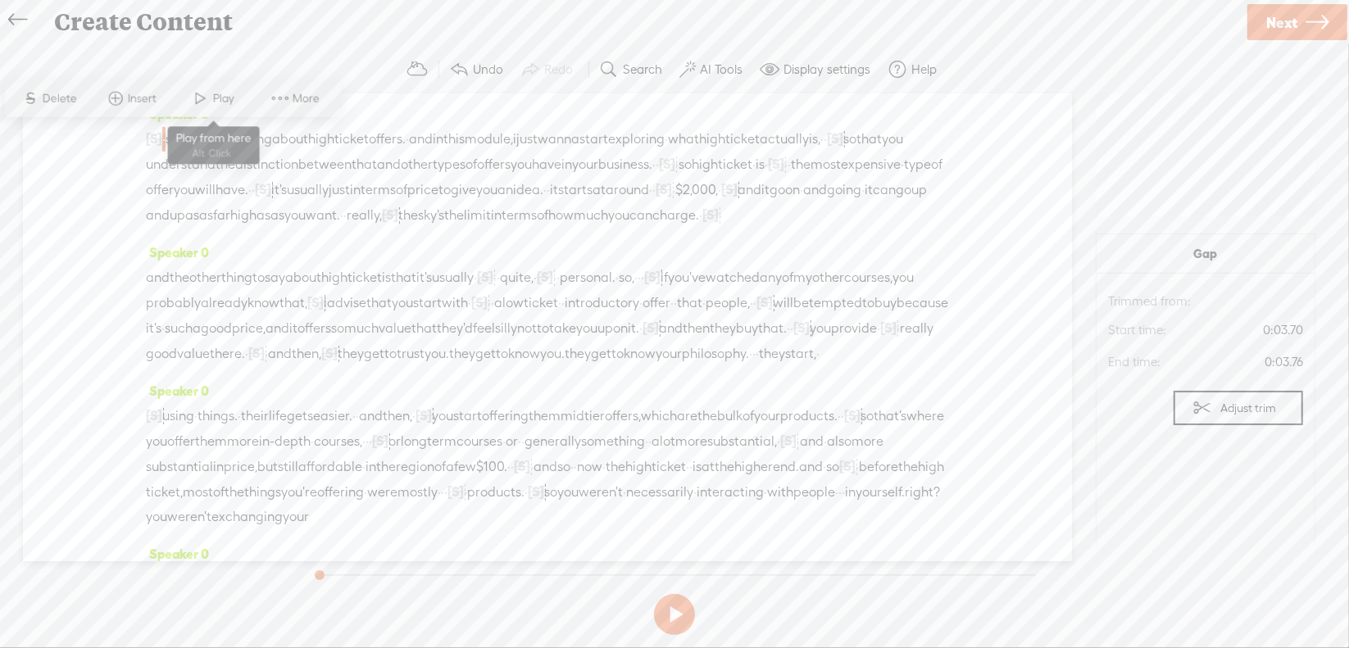
click at [207, 95] on span at bounding box center [201, 99] width 25 height 30
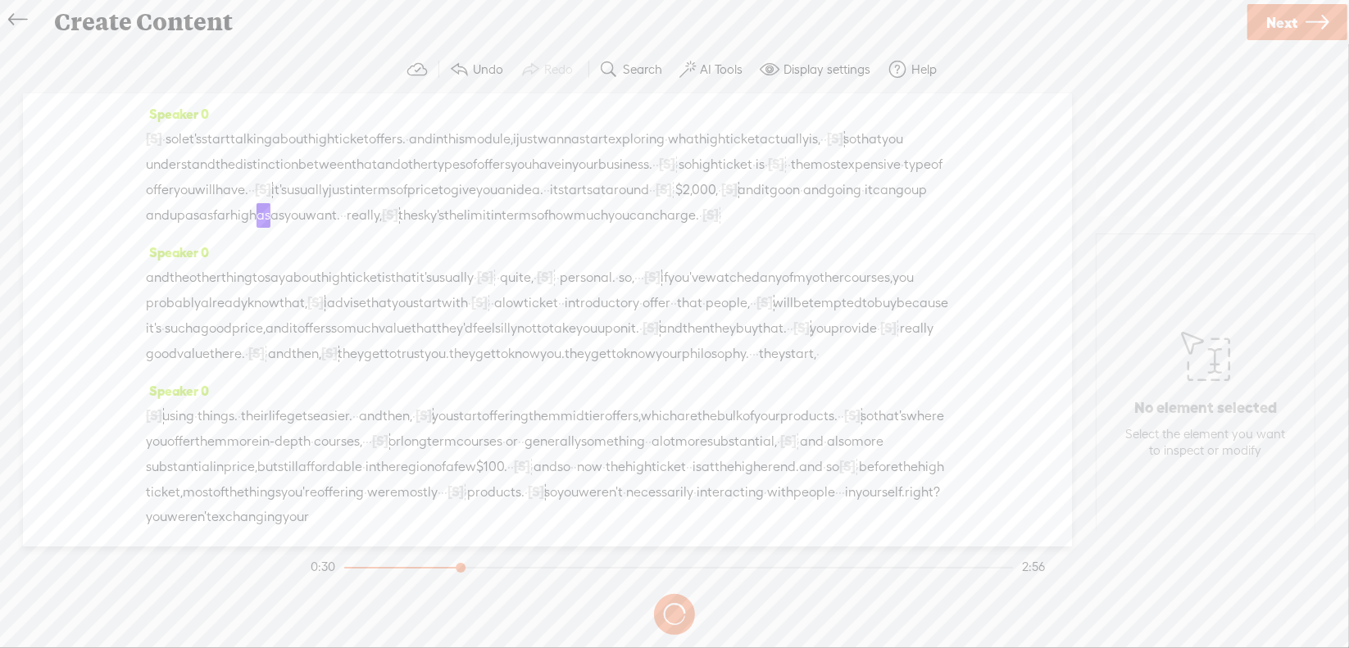
click at [677, 612] on section at bounding box center [674, 615] width 734 height 54
click at [675, 612] on button at bounding box center [674, 614] width 41 height 41
drag, startPoint x: 592, startPoint y: 209, endPoint x: 716, endPoint y: 217, distance: 124.8
click at [716, 217] on div "[S] · · · · · · · · · · · · · okay. · so let's start talking about high ticket …" at bounding box center [547, 177] width 803 height 102
click at [585, 173] on span "Delete" at bounding box center [589, 172] width 39 height 16
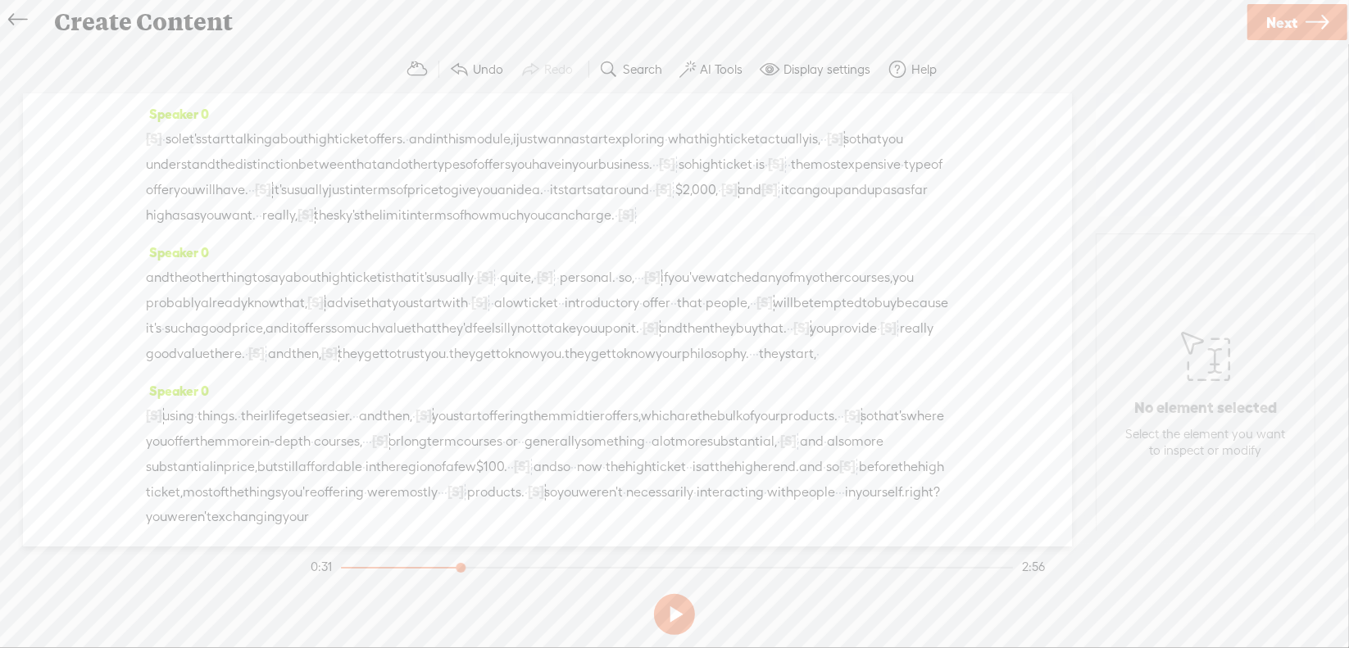
click at [675, 202] on span "$2,000," at bounding box center [696, 190] width 43 height 25
click at [525, 173] on span at bounding box center [524, 172] width 25 height 30
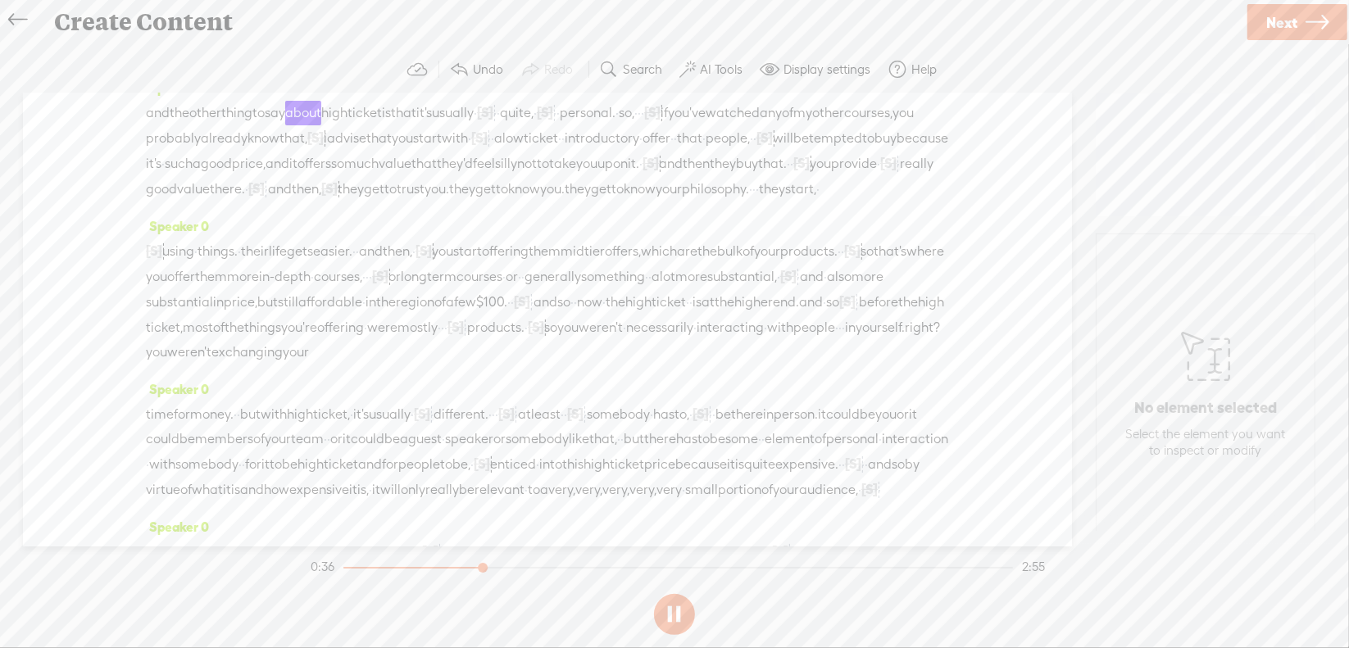
scroll to position [164, 0]
click at [0, 0] on button at bounding box center [0, 0] width 0 height 0
click at [488, 146] on span "[S]" at bounding box center [479, 138] width 16 height 15
click at [807, 125] on span "Restore" at bounding box center [811, 119] width 43 height 16
click at [413, 152] on span "you" at bounding box center [402, 139] width 21 height 25
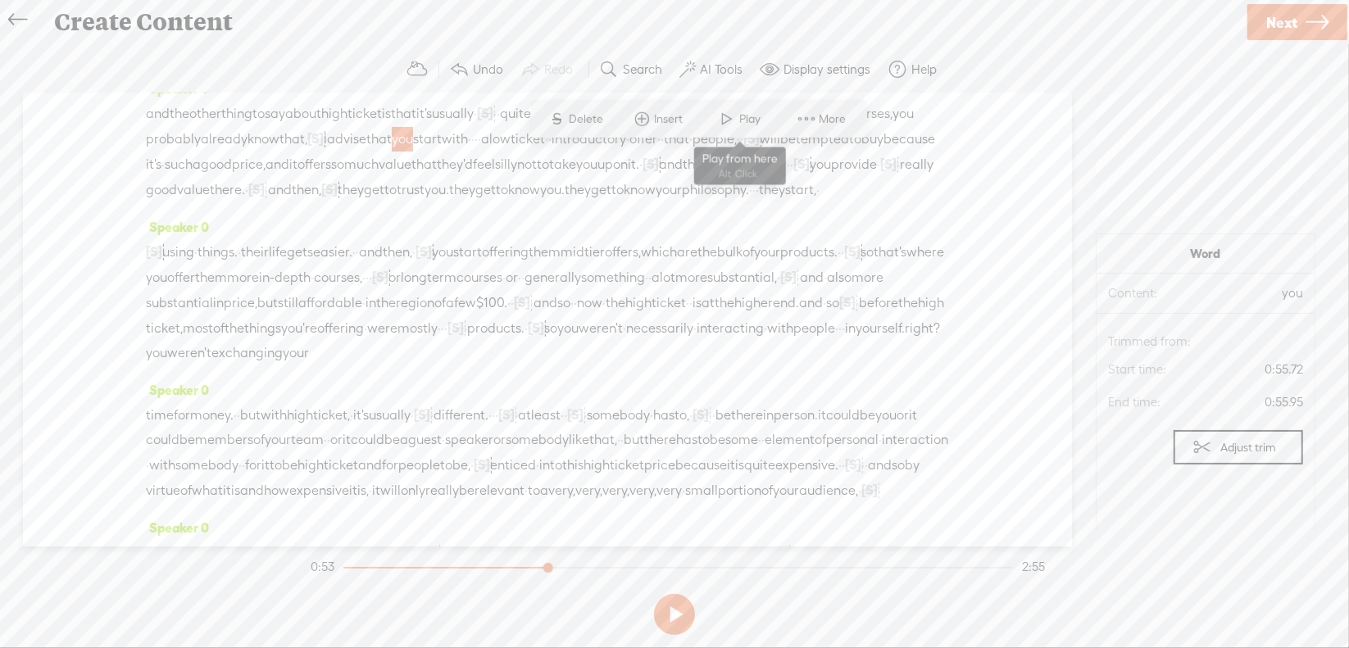
click at [728, 120] on span at bounding box center [727, 119] width 25 height 30
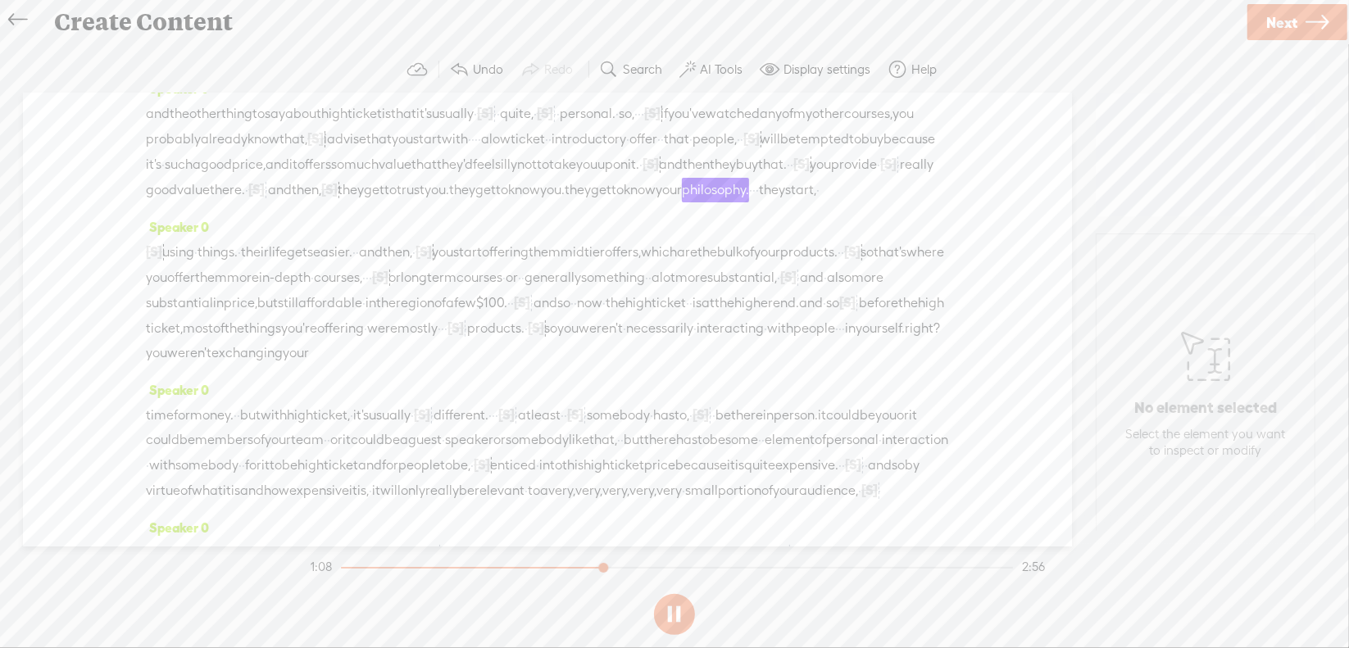
click at [673, 612] on button at bounding box center [674, 614] width 41 height 41
click at [338, 197] on span "[S]" at bounding box center [329, 189] width 16 height 15
click at [351, 198] on span "Restore" at bounding box center [354, 193] width 43 height 16
click at [210, 202] on span "there." at bounding box center [227, 190] width 35 height 25
click at [220, 193] on span "Play" at bounding box center [246, 194] width 82 height 30
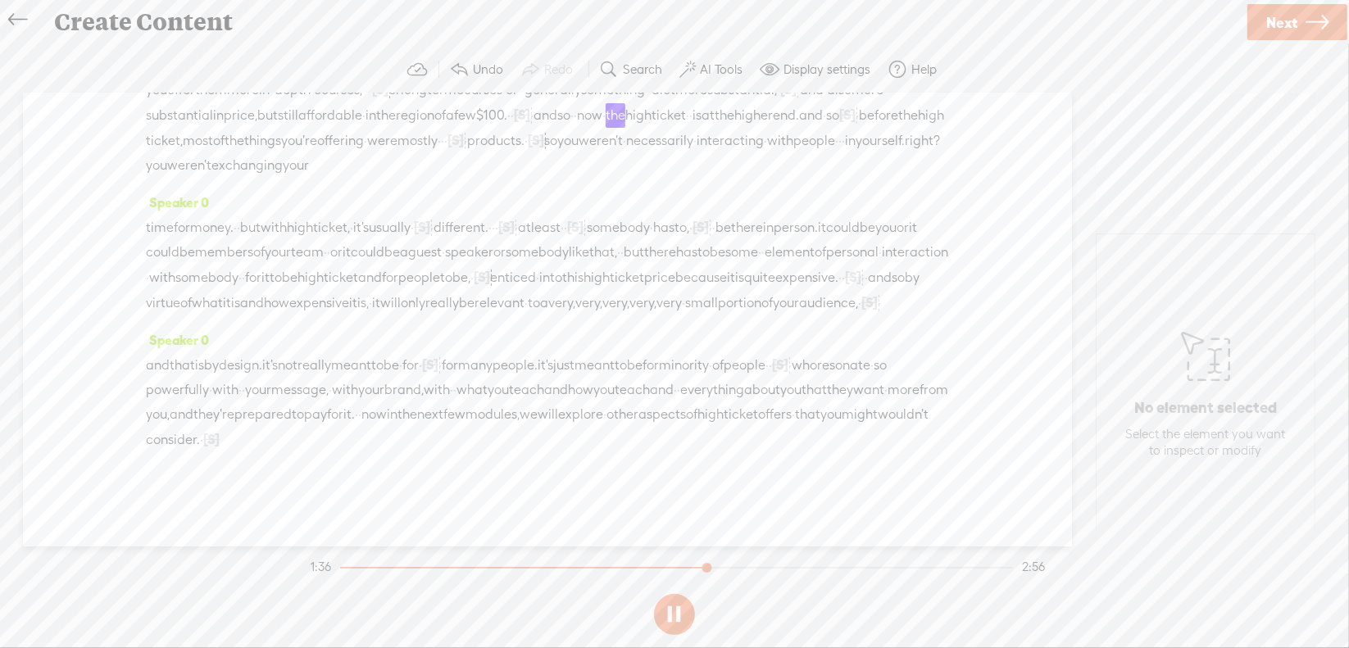
scroll to position [410, 0]
click at [0, 0] on button at bounding box center [0, 0] width 0 height 0
drag, startPoint x: 657, startPoint y: 148, endPoint x: 706, endPoint y: 148, distance: 49.2
click at [706, 148] on div "[S] uh, using · things. · their life gets easier. · · and then, · [S] um, you s…" at bounding box center [547, 115] width 803 height 126
click at [604, 104] on span "Delete" at bounding box center [595, 107] width 39 height 16
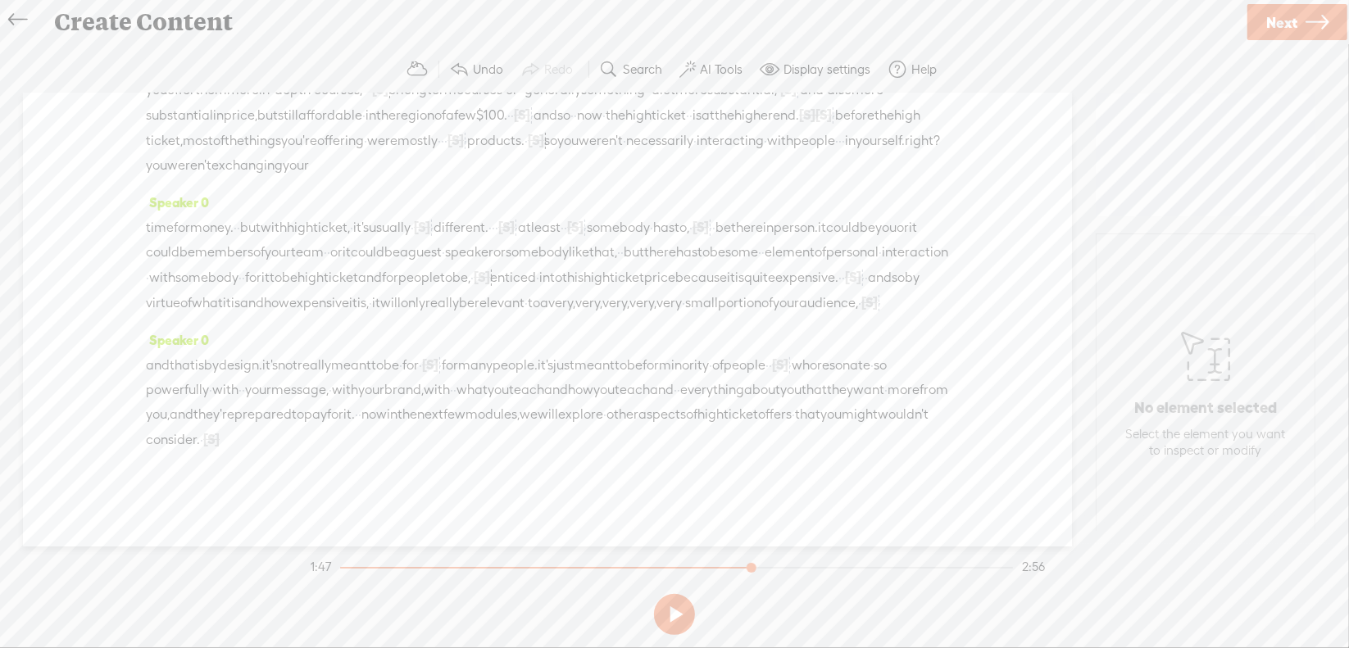
click at [693, 128] on span "is" at bounding box center [697, 115] width 9 height 25
click at [578, 109] on span "Play" at bounding box center [580, 107] width 25 height 16
click at [0, 0] on button at bounding box center [0, 0] width 0 height 0
click at [799, 122] on span "[S]" at bounding box center [807, 114] width 16 height 15
click at [652, 113] on span at bounding box center [645, 107] width 37 height 34
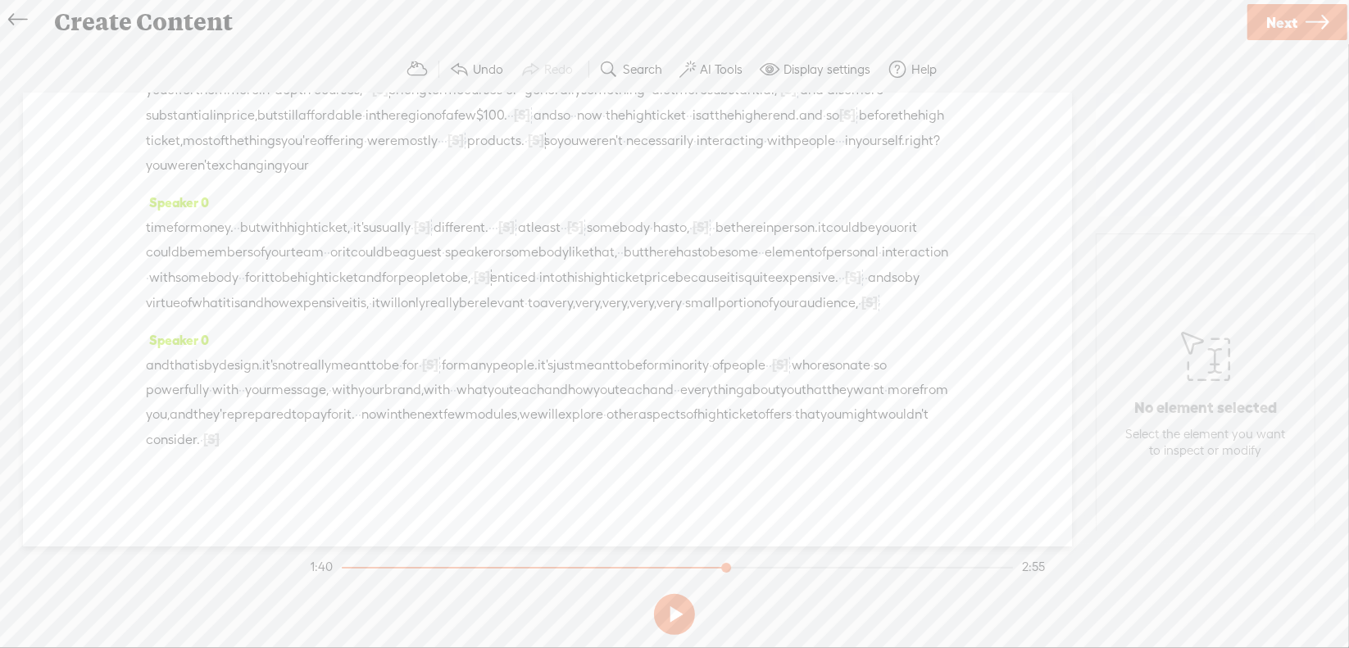
click at [839, 122] on span "[S]" at bounding box center [847, 114] width 16 height 15
click at [734, 111] on span "Restore" at bounding box center [738, 107] width 43 height 16
drag, startPoint x: 723, startPoint y: 146, endPoint x: 766, endPoint y: 143, distance: 43.5
click at [766, 143] on div "[S] uh, using · things. · their life gets easier. · · and then, · [S] um, you s…" at bounding box center [547, 115] width 803 height 126
click at [664, 103] on span "Delete" at bounding box center [649, 107] width 39 height 16
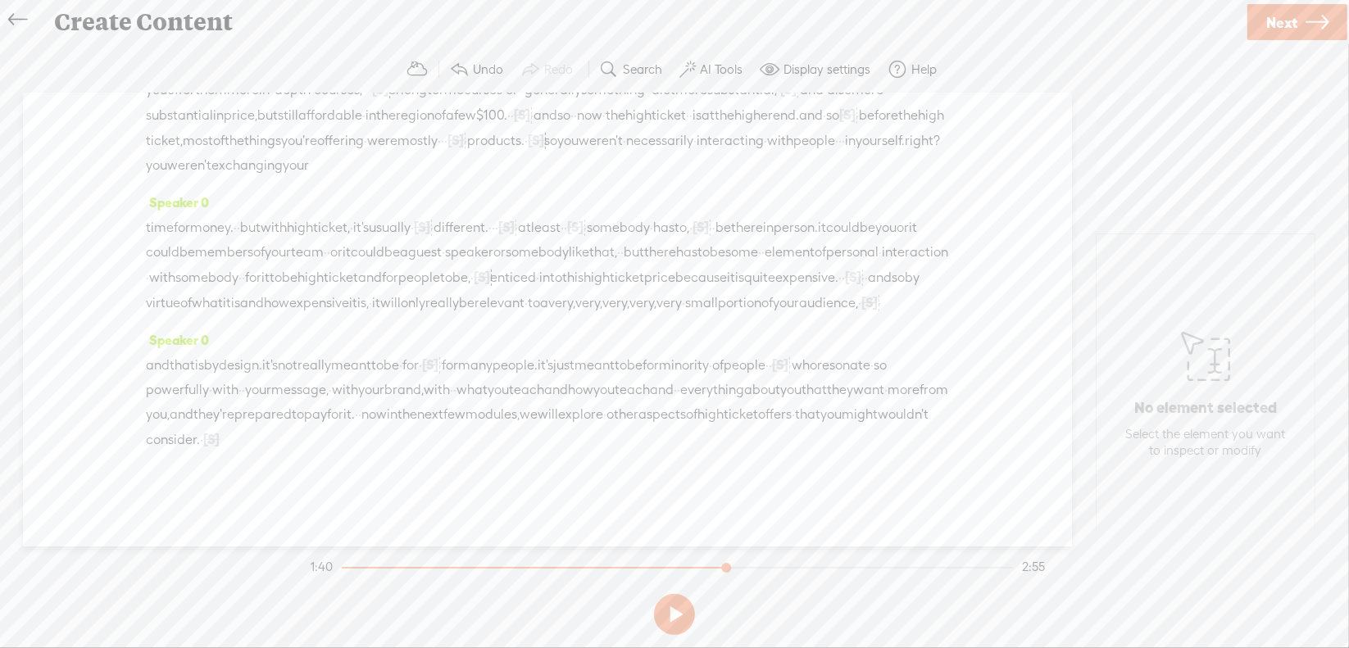
click at [652, 128] on span "ticket" at bounding box center [669, 115] width 34 height 25
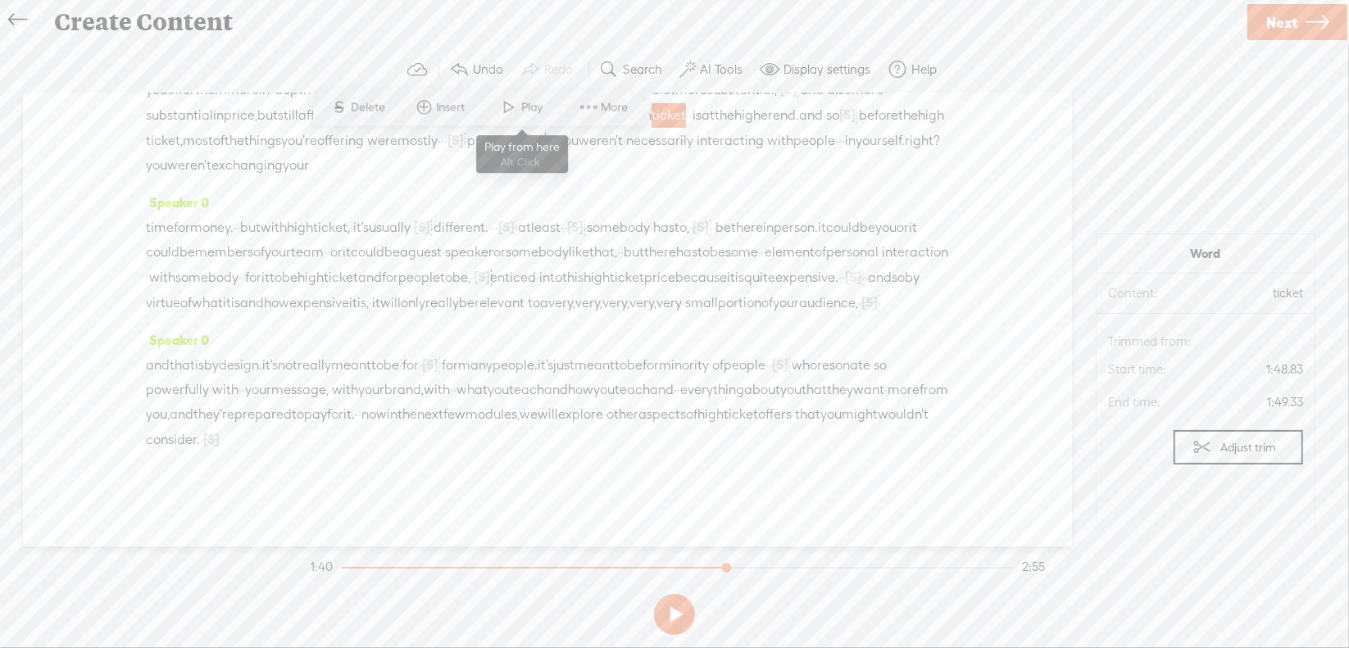
click at [515, 106] on span at bounding box center [509, 108] width 25 height 30
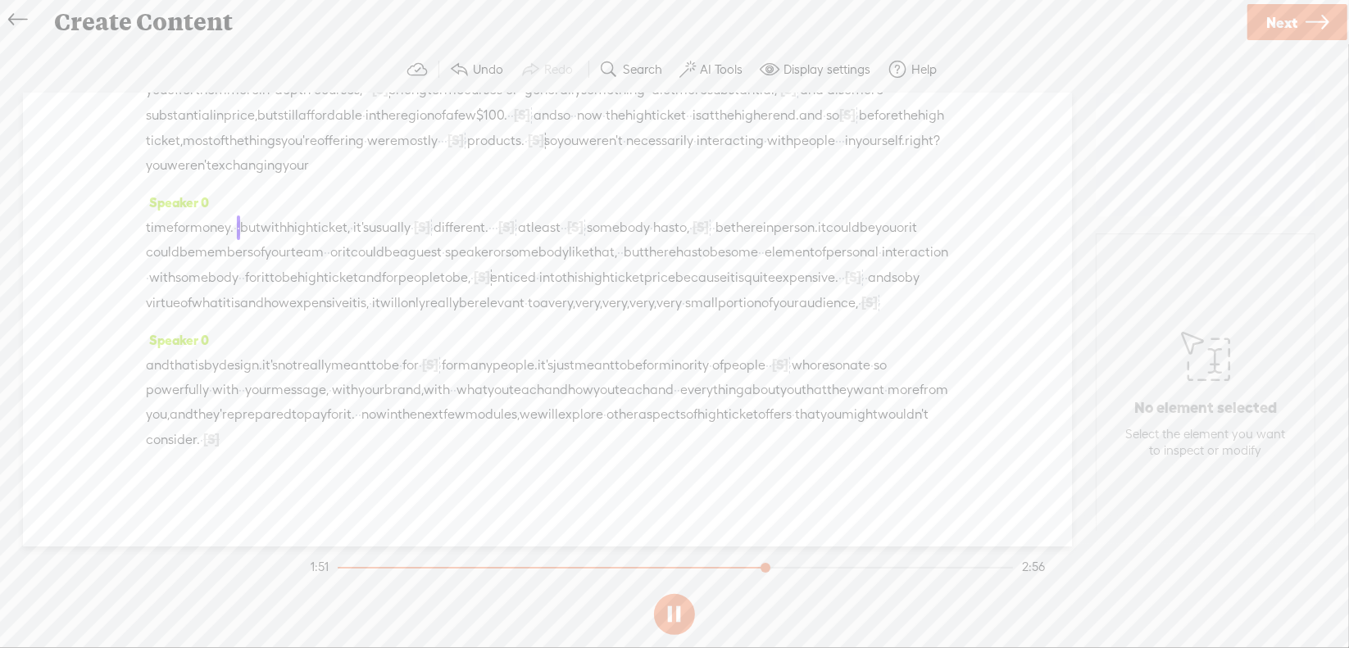
scroll to position [487, 0]
click at [0, 0] on button at bounding box center [0, 0] width 0 height 0
click at [419, 357] on span "for" at bounding box center [410, 365] width 16 height 25
click at [387, 329] on span "Delete" at bounding box center [373, 326] width 39 height 16
click at [278, 364] on span "it's" at bounding box center [270, 365] width 16 height 25
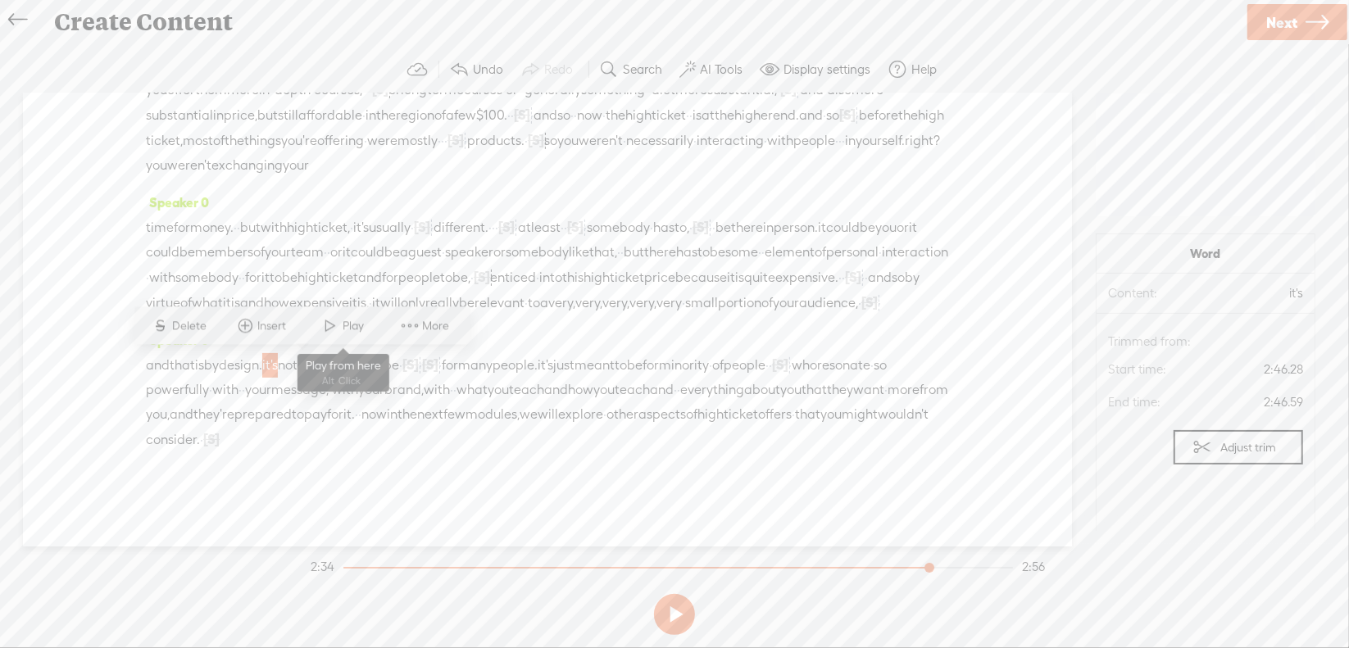
click at [365, 328] on span "Play" at bounding box center [355, 326] width 25 height 16
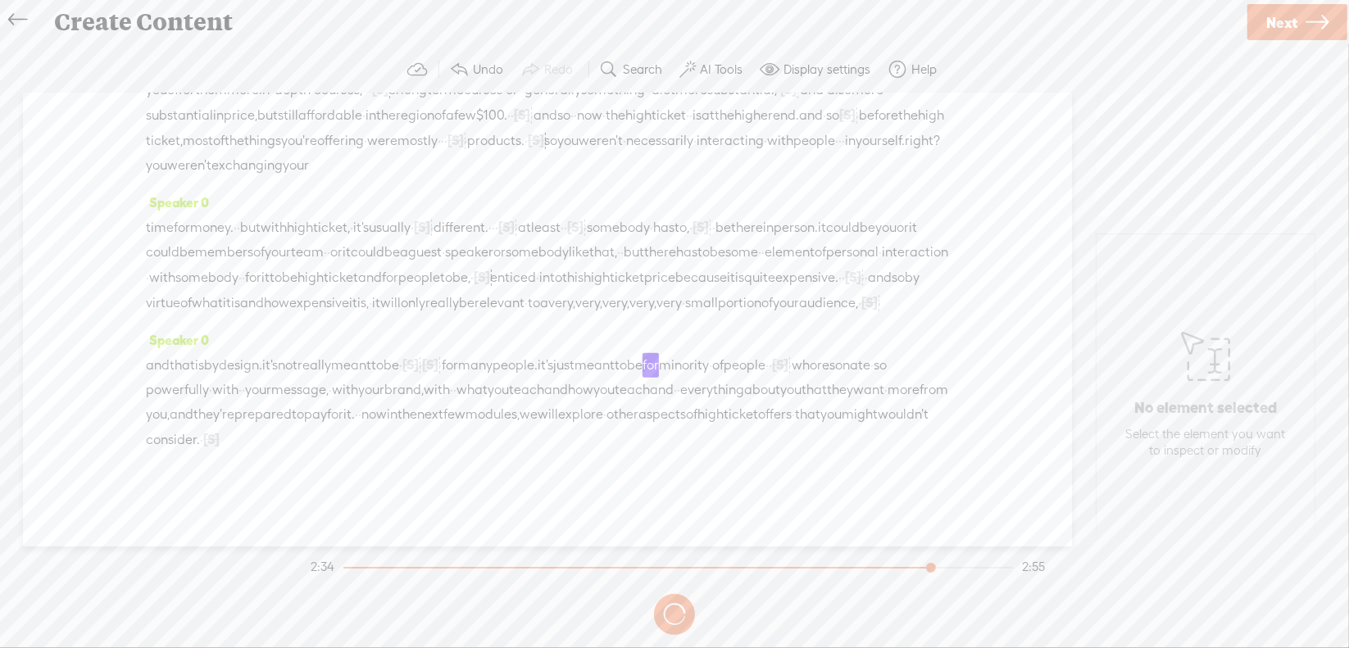
click at [0, 0] on button at bounding box center [0, 0] width 0 height 0
click at [422, 369] on span "·" at bounding box center [420, 365] width 3 height 25
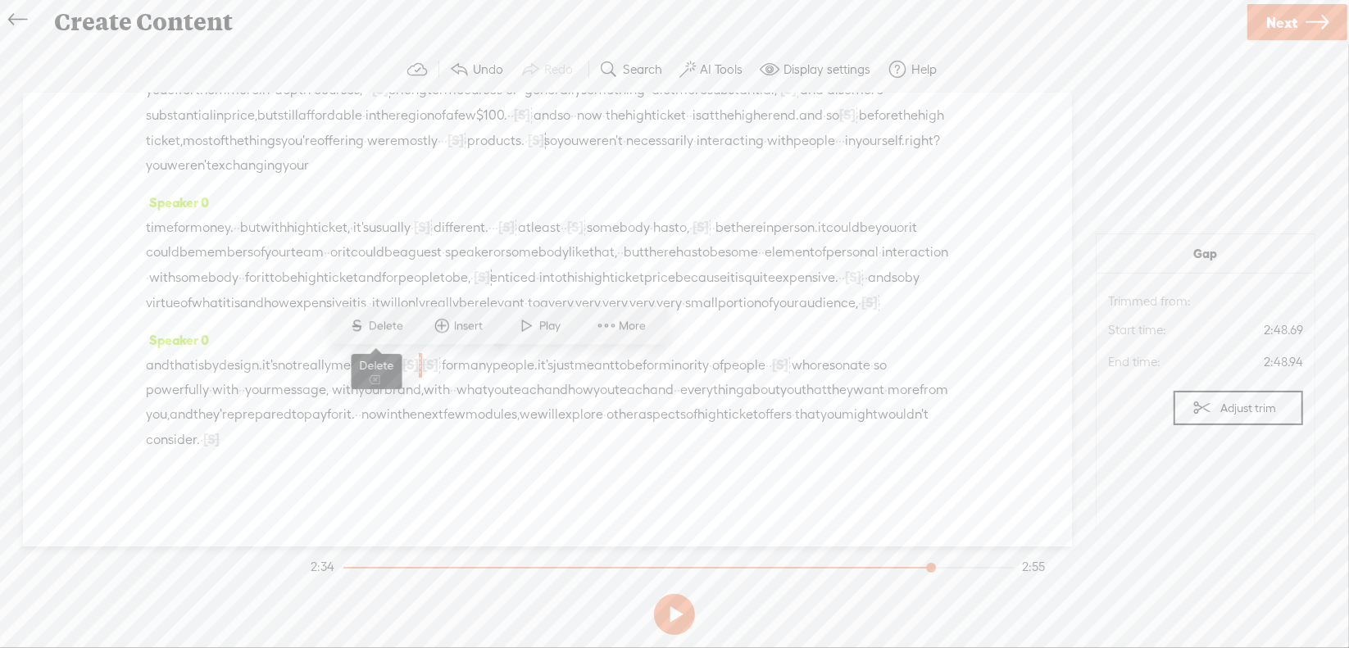
click at [378, 325] on span "Delete" at bounding box center [389, 326] width 39 height 16
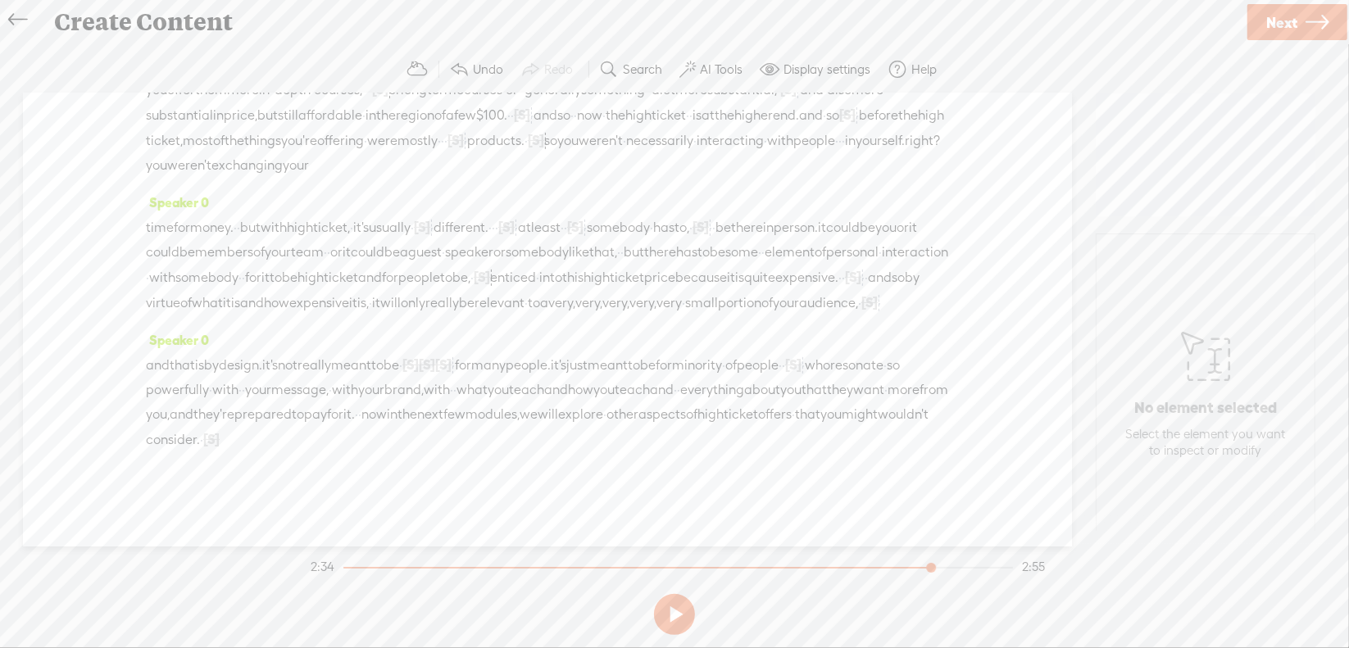
click at [331, 363] on span "really" at bounding box center [315, 365] width 34 height 25
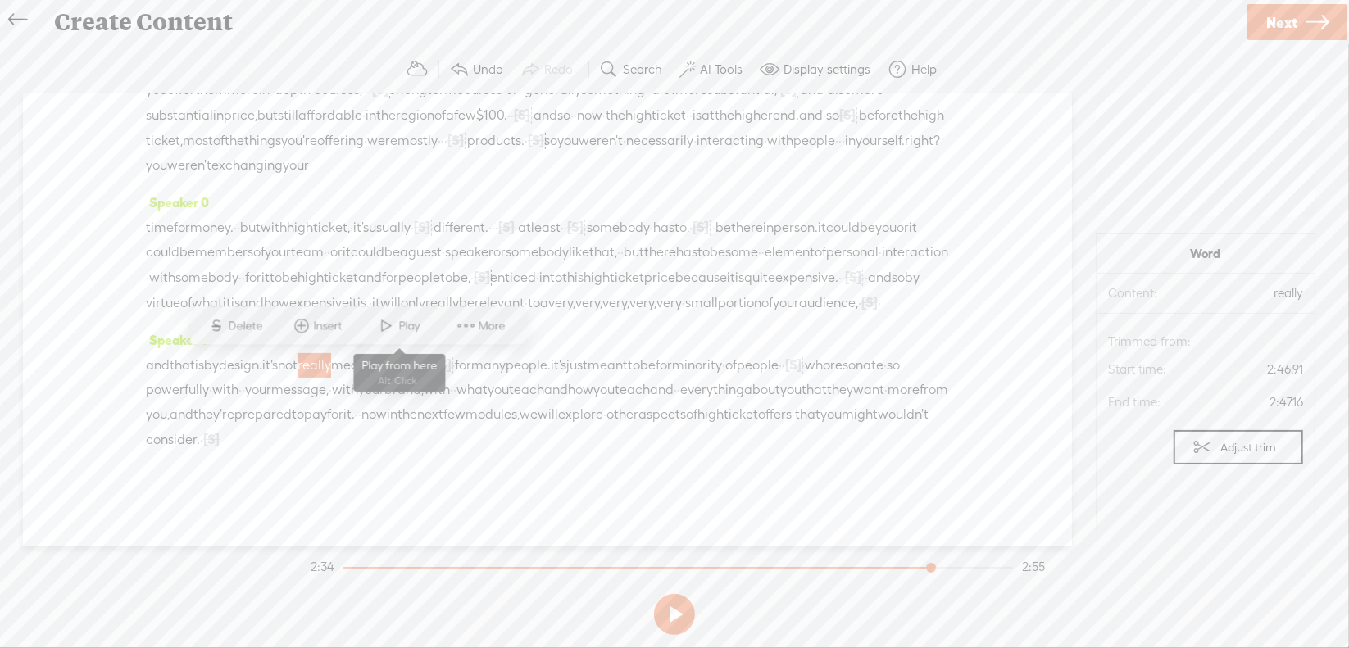
click at [390, 330] on span at bounding box center [387, 326] width 25 height 30
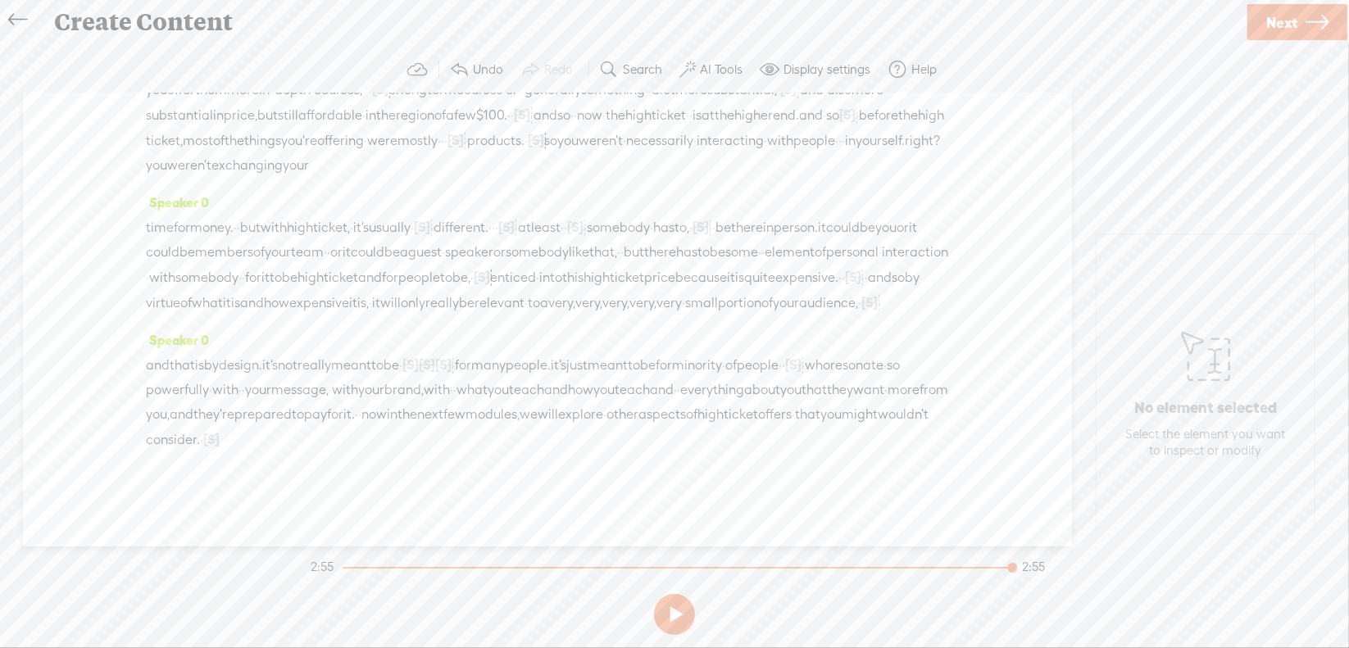
click at [220, 443] on span "[S]" at bounding box center [211, 439] width 16 height 15
click at [845, 400] on span "Restore" at bounding box center [852, 400] width 43 height 16
drag, startPoint x: 846, startPoint y: 440, endPoint x: 912, endPoint y: 435, distance: 66.6
click at [912, 435] on div "and that is by design. it's not really meant to be · [S] for [S] · [S] · · for …" at bounding box center [547, 402] width 803 height 99
click at [792, 407] on span "Delete" at bounding box center [790, 400] width 39 height 16
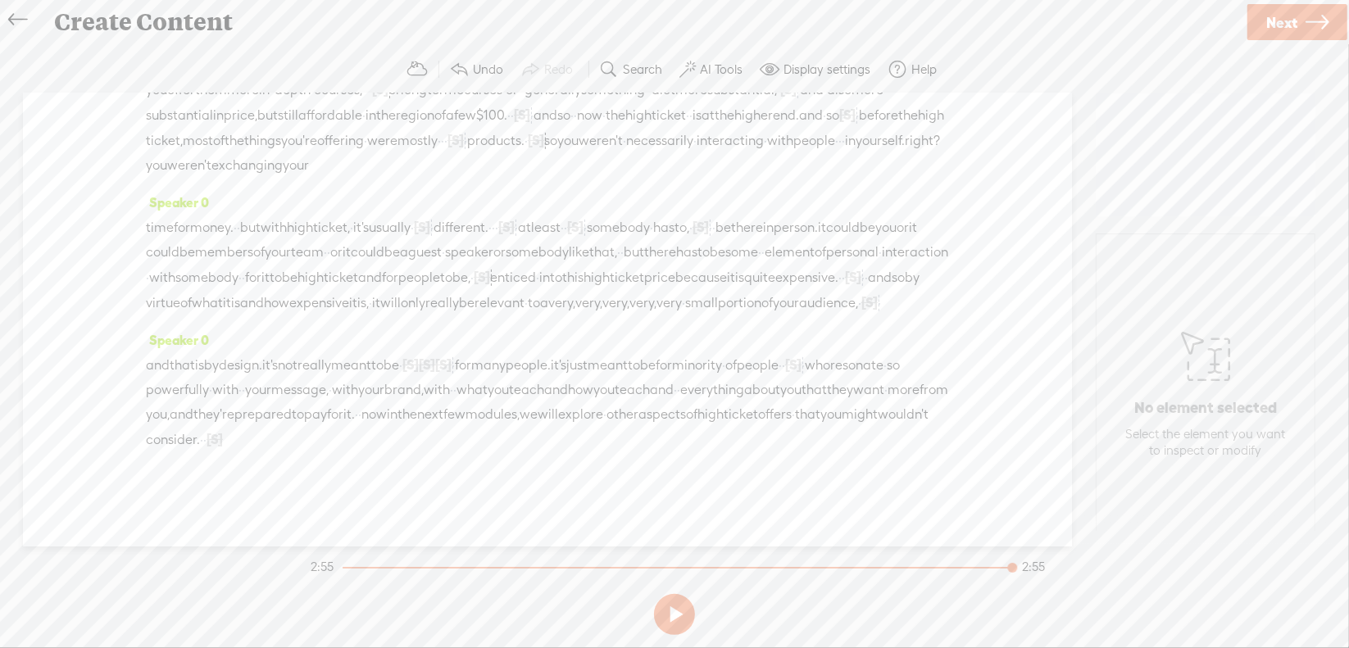
click at [878, 427] on span "wouldn't" at bounding box center [903, 414] width 51 height 25
click at [765, 399] on span at bounding box center [761, 400] width 25 height 30
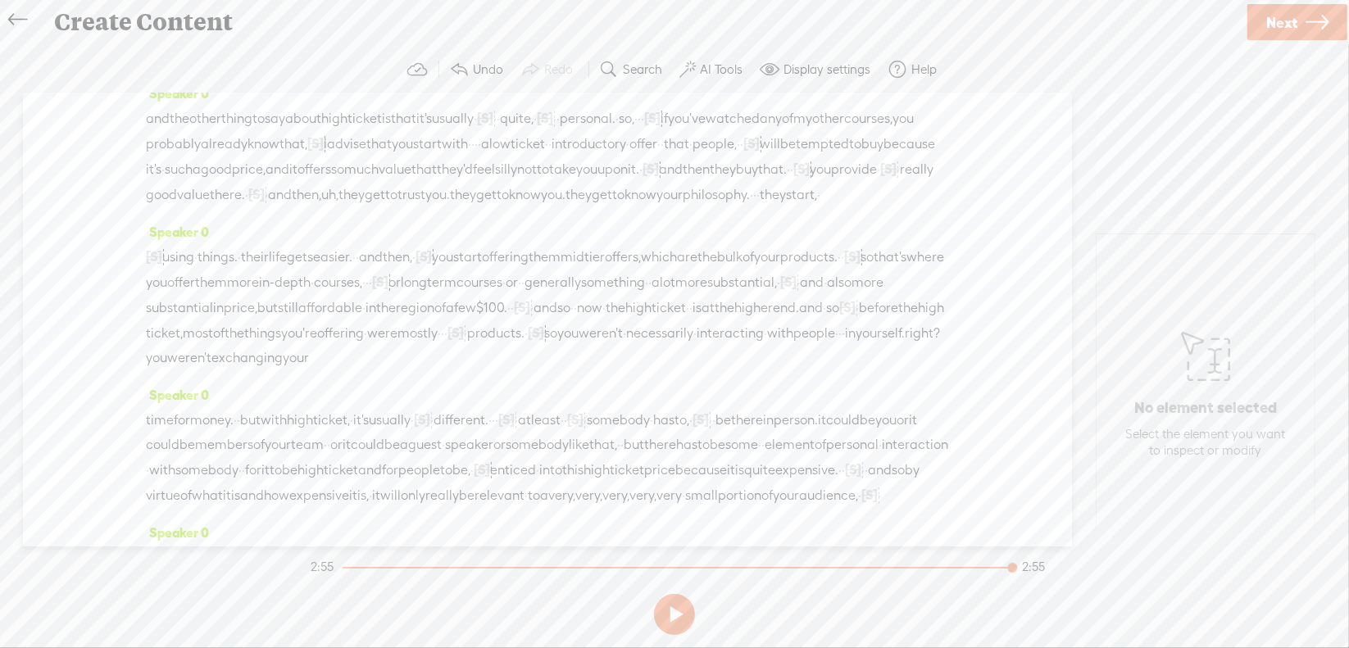
scroll to position [0, 0]
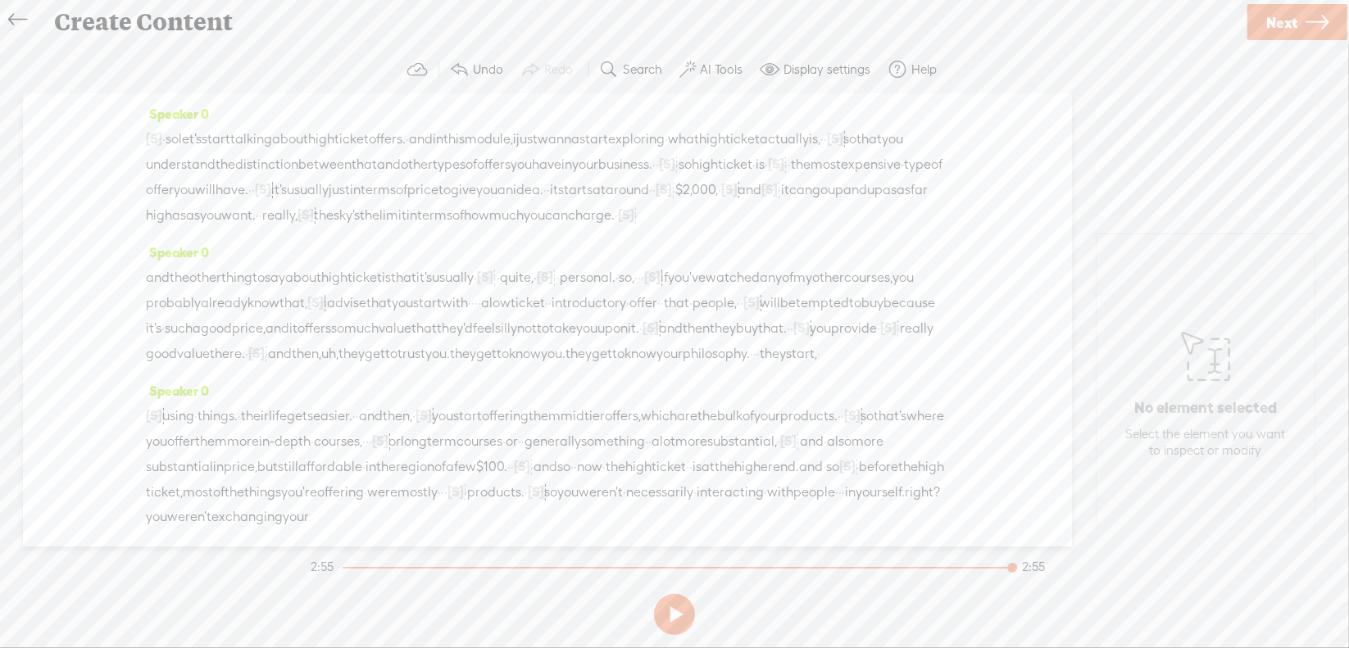
click at [1292, 25] on span "Next" at bounding box center [1281, 23] width 31 height 42
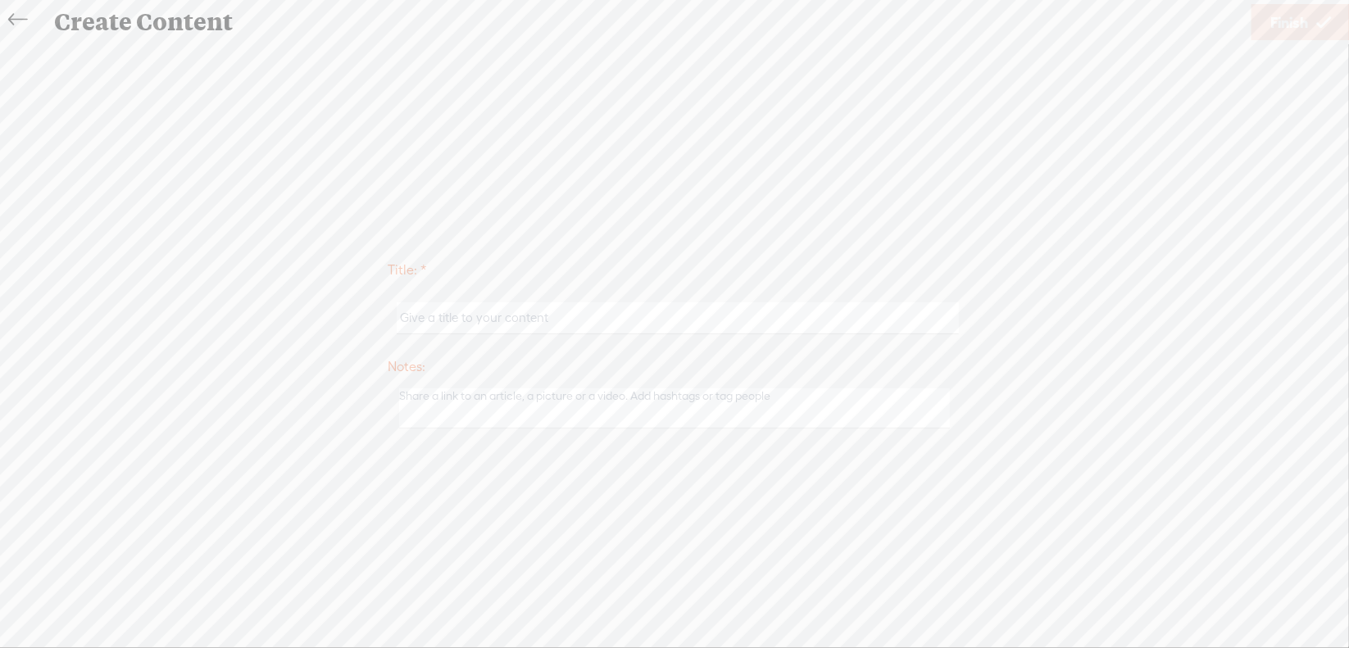
click at [635, 330] on input "text" at bounding box center [677, 318] width 561 height 32
type input "Sales4Mod1"
click at [1271, 22] on span "Finish" at bounding box center [1289, 23] width 38 height 42
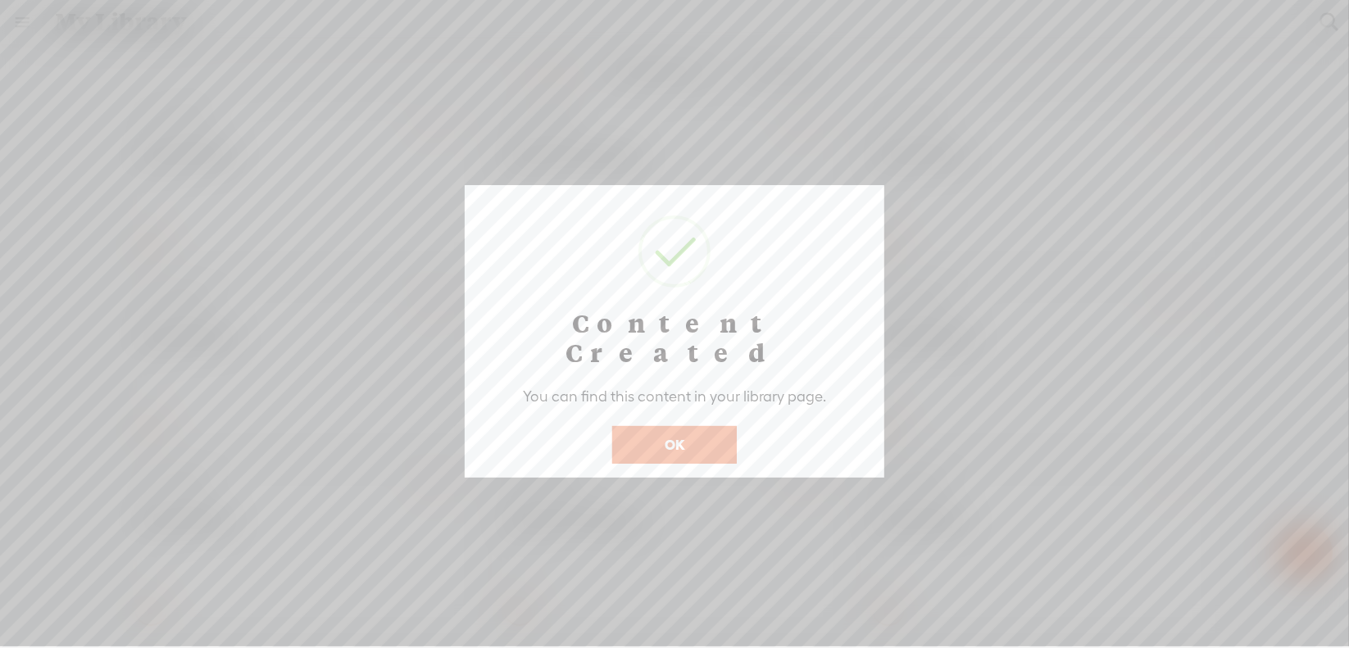
click at [725, 426] on button "OK" at bounding box center [674, 445] width 125 height 38
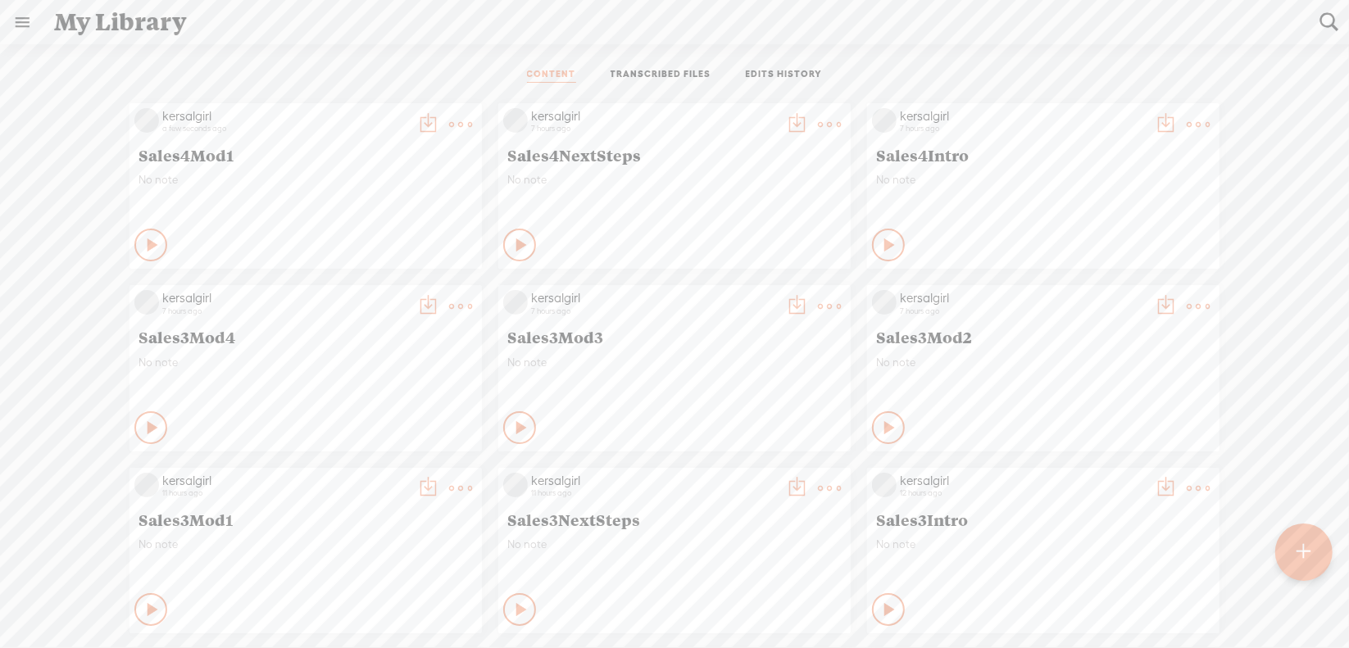
click at [1306, 547] on t at bounding box center [1304, 552] width 14 height 36
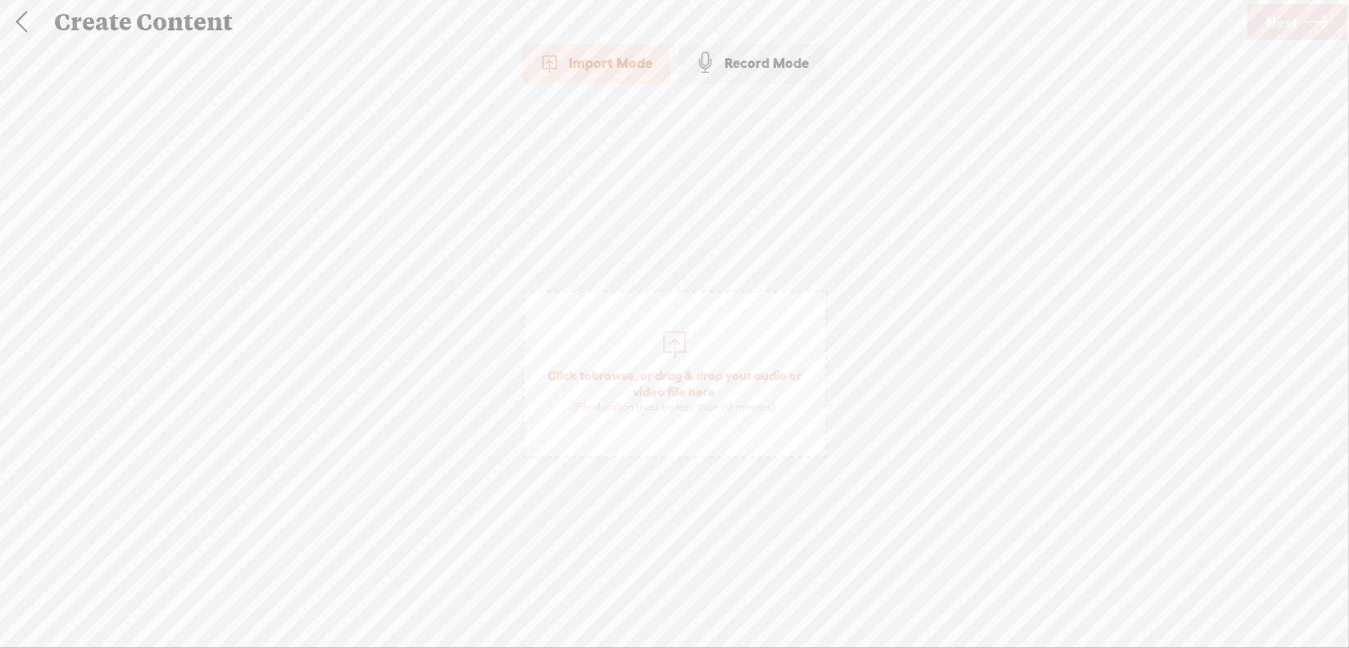
click at [615, 375] on span "browse" at bounding box center [613, 375] width 43 height 15
click at [1265, 19] on link "Next" at bounding box center [1297, 22] width 100 height 36
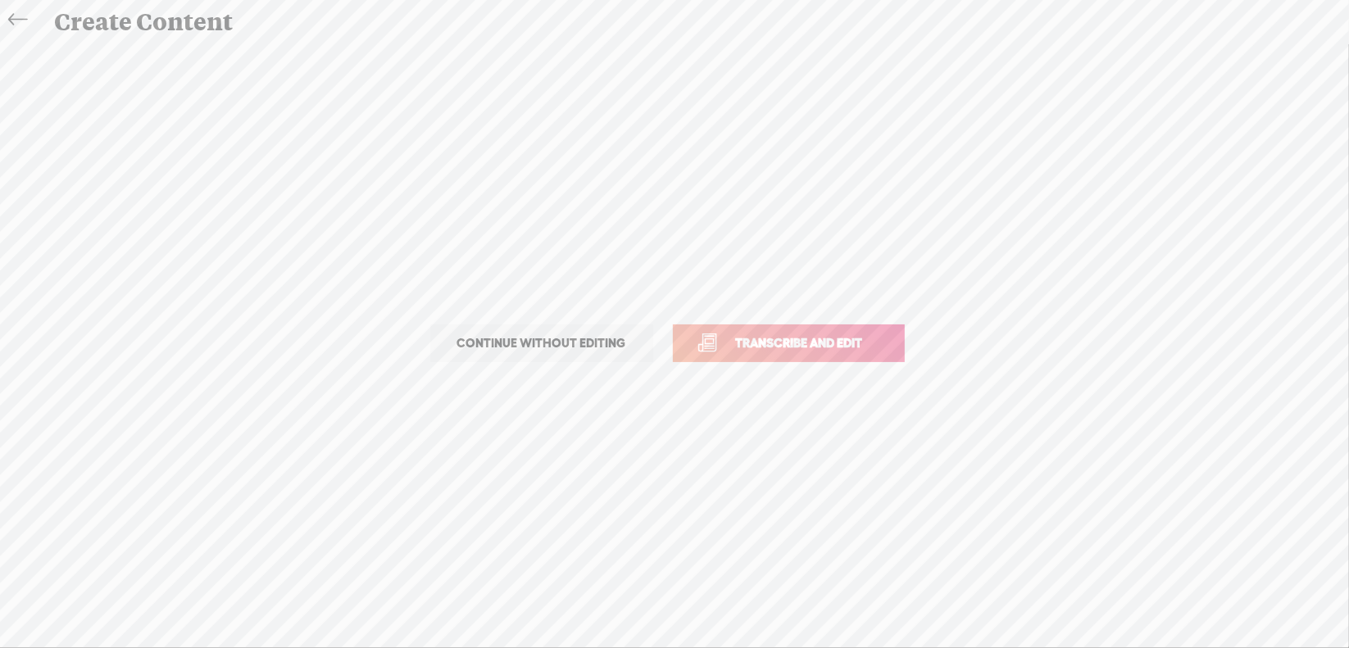
drag, startPoint x: 800, startPoint y: 337, endPoint x: 810, endPoint y: 319, distance: 20.5
click at [799, 337] on span "Transcribe and edit" at bounding box center [799, 343] width 161 height 19
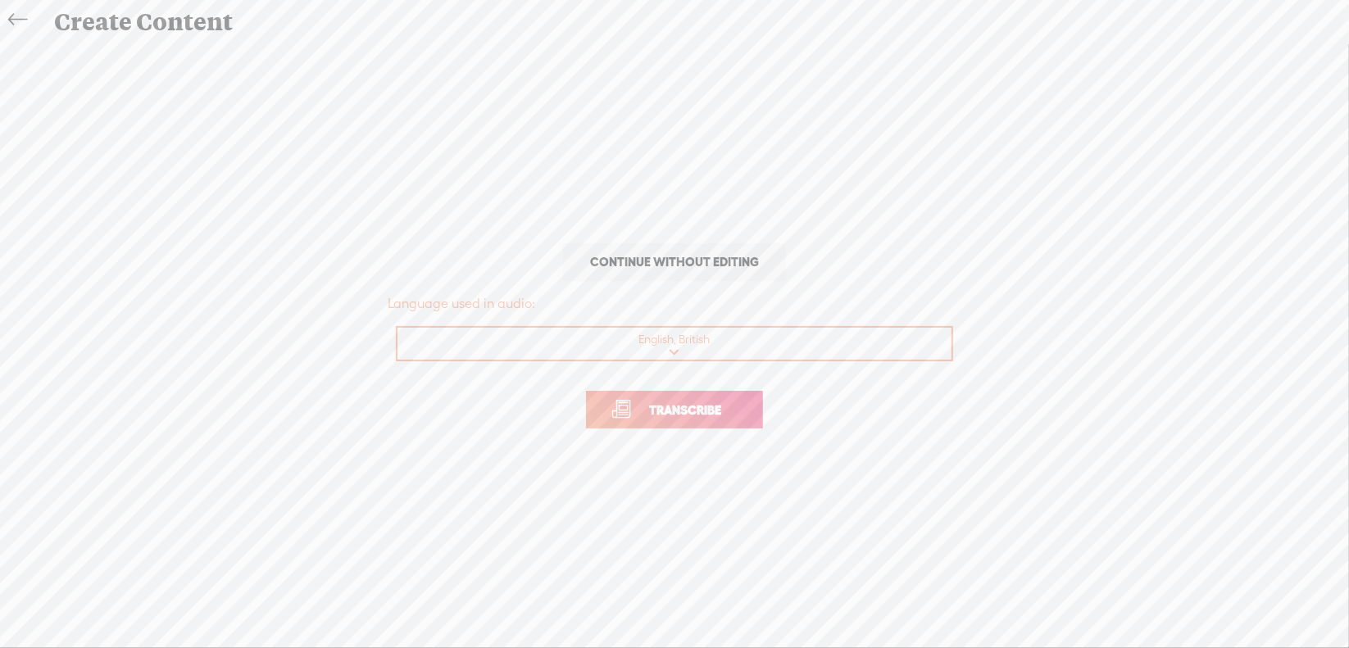
drag, startPoint x: 683, startPoint y: 408, endPoint x: 699, endPoint y: 384, distance: 28.9
click at [683, 408] on span "Transcribe" at bounding box center [685, 410] width 107 height 19
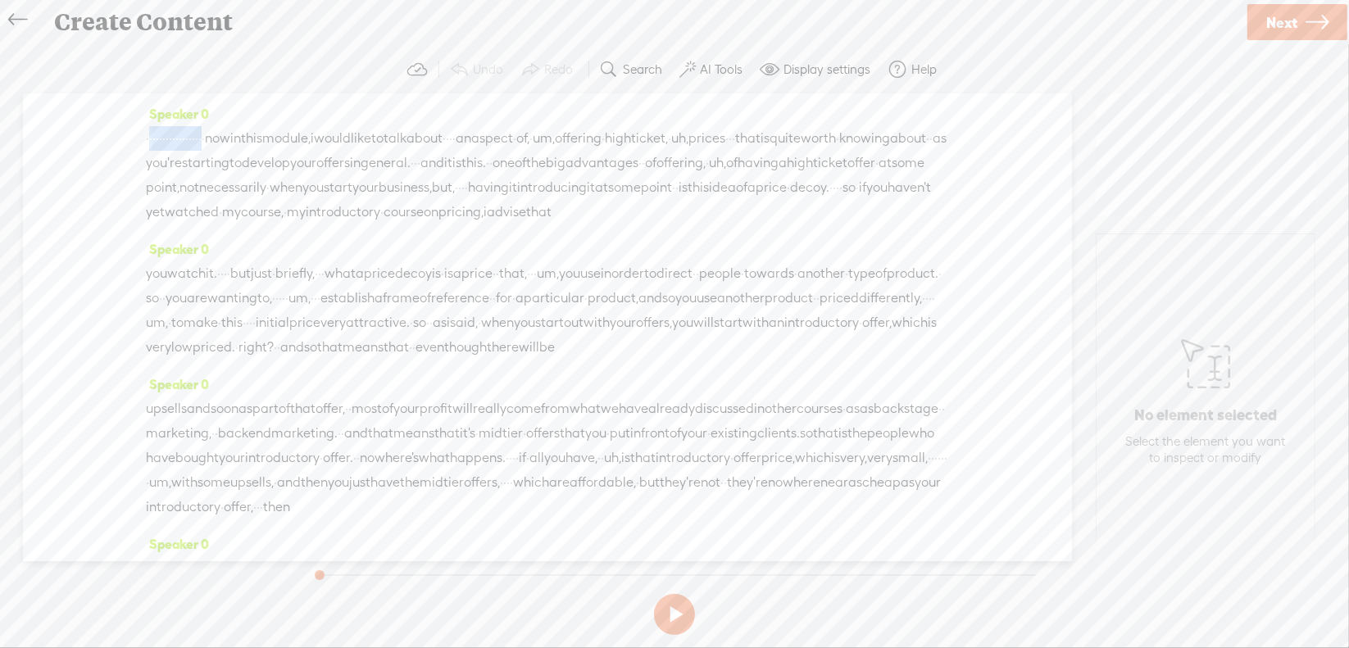
drag, startPoint x: 148, startPoint y: 137, endPoint x: 302, endPoint y: 146, distance: 154.3
click at [302, 146] on div "· · · · · · · · · · · · · · · · · · now in this module, i would like to talk ab…" at bounding box center [547, 175] width 803 height 98
click at [201, 104] on span "Delete" at bounding box center [193, 98] width 39 height 16
click at [410, 137] on span "·" at bounding box center [408, 139] width 3 height 25
click at [384, 101] on span "Delete" at bounding box center [377, 98] width 39 height 16
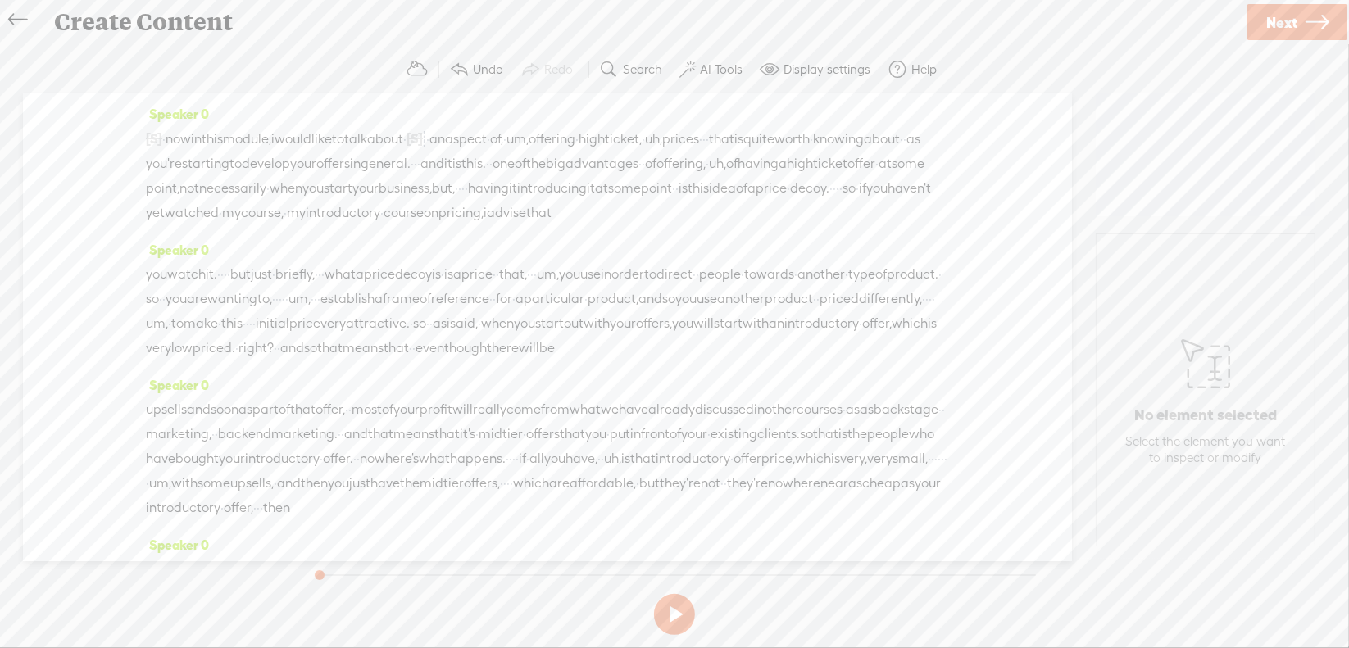
click at [529, 137] on span "um," at bounding box center [517, 139] width 22 height 25
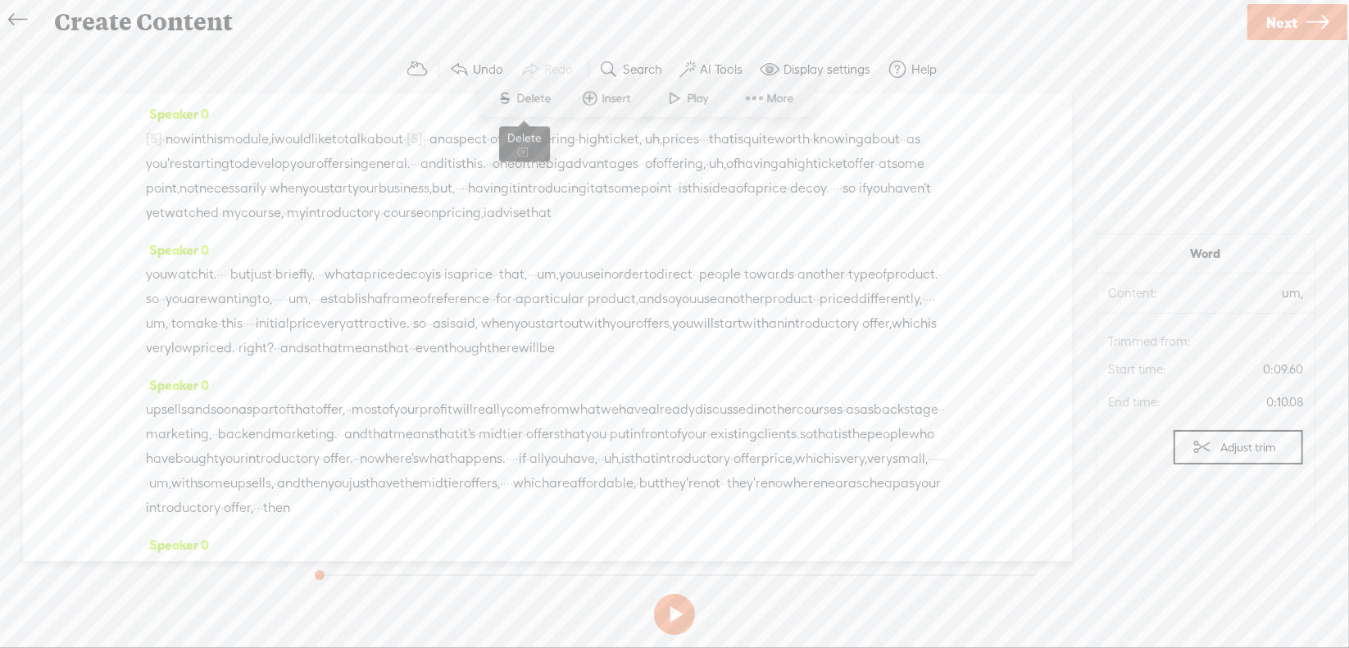
click at [538, 102] on span "Delete" at bounding box center [536, 98] width 39 height 16
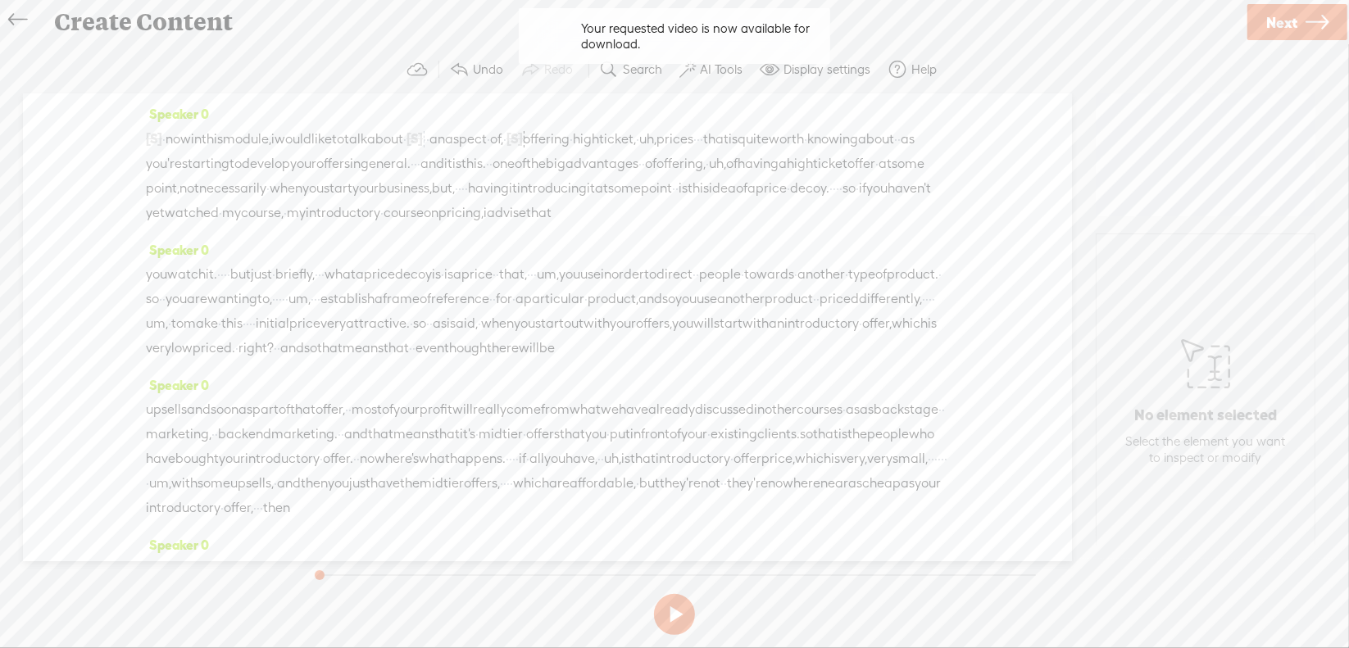
click at [656, 141] on span "uh," at bounding box center [647, 139] width 17 height 25
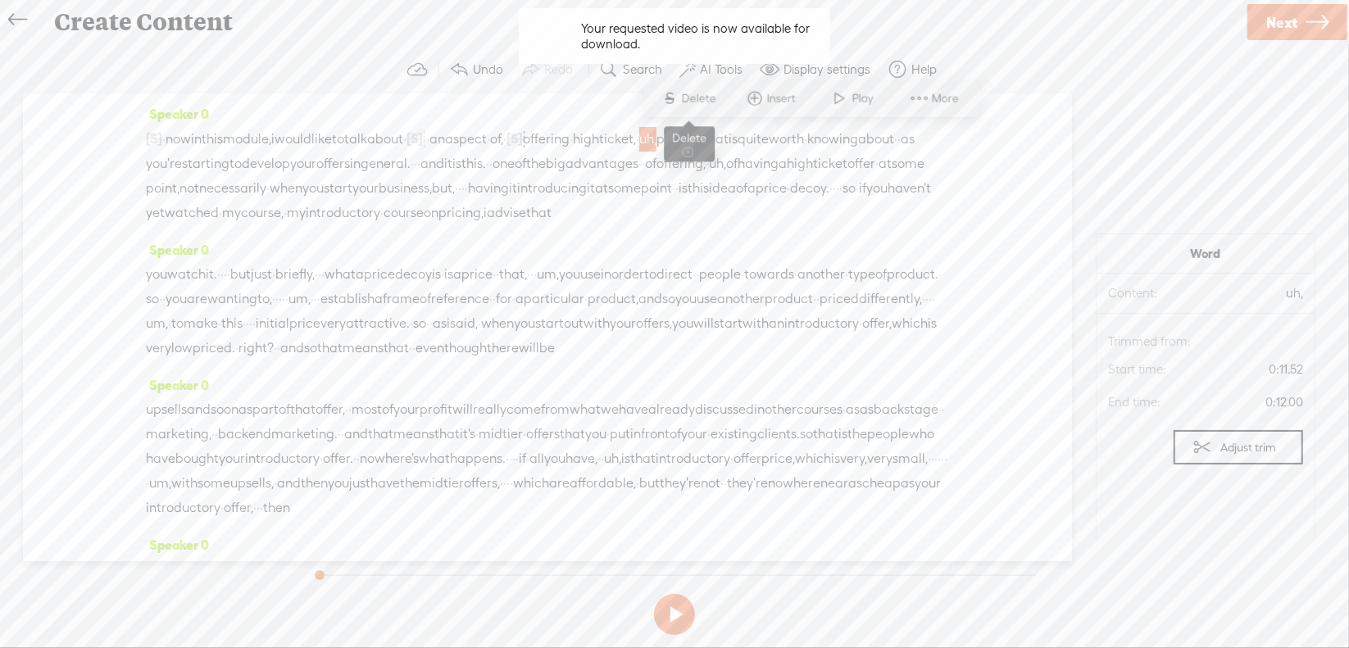
click at [711, 103] on span "Delete" at bounding box center [701, 98] width 39 height 16
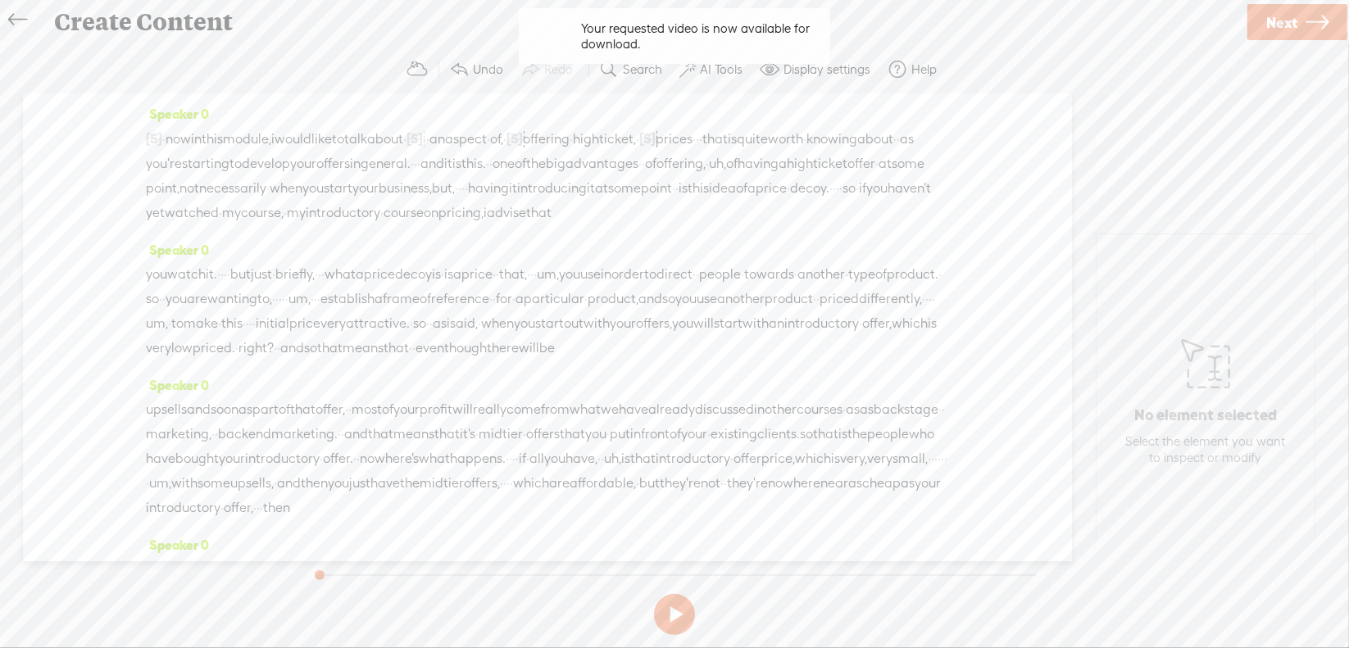
click at [699, 137] on span "·" at bounding box center [697, 139] width 3 height 25
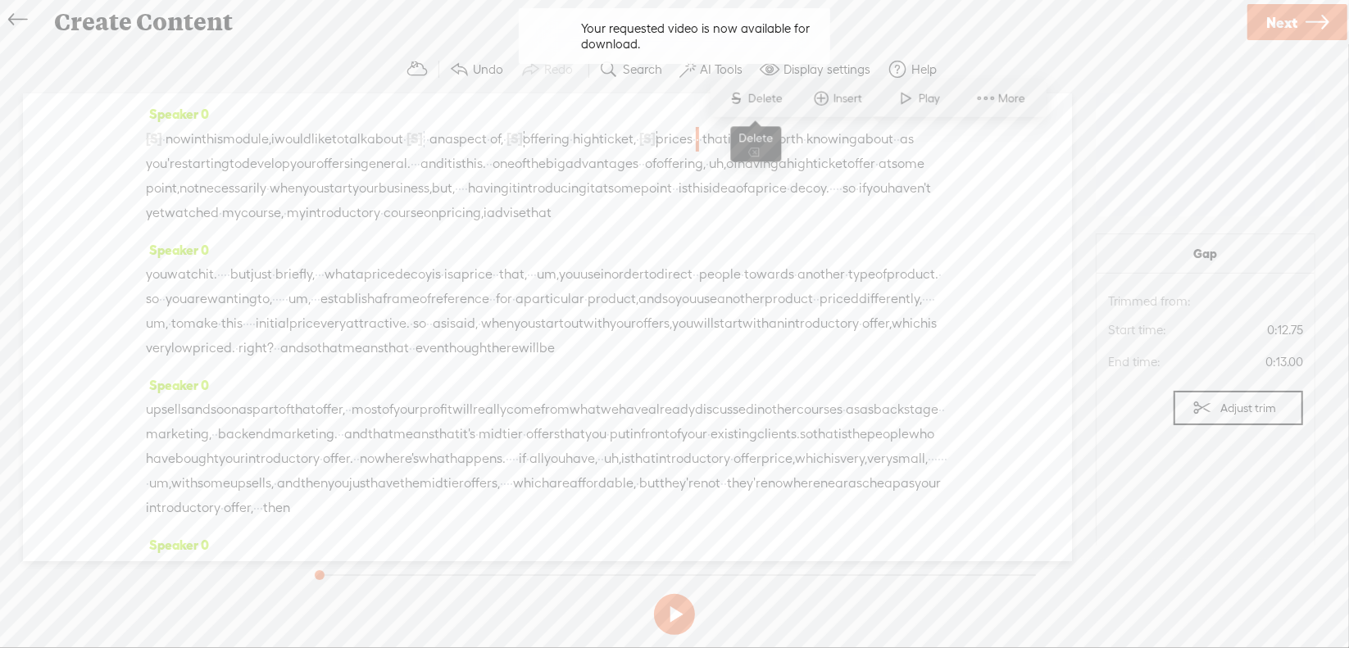
click at [770, 102] on span "Delete" at bounding box center [767, 98] width 39 height 16
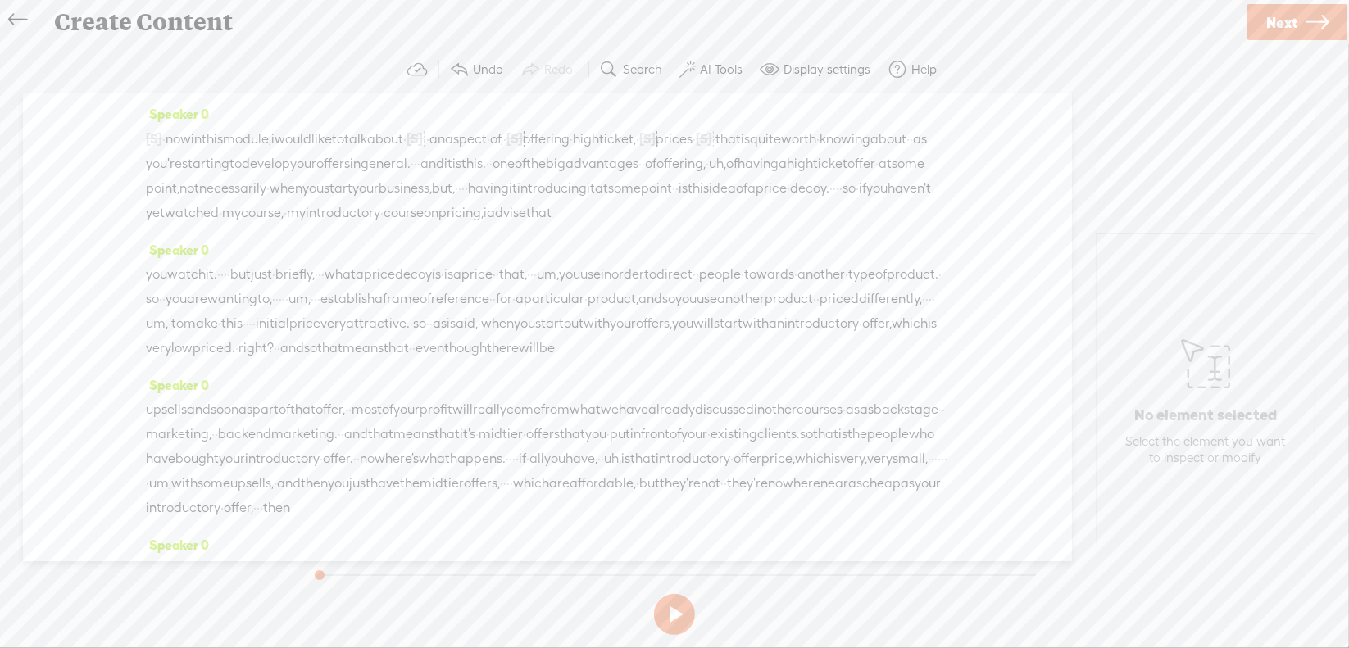
click at [417, 165] on span "·" at bounding box center [415, 164] width 3 height 25
click at [610, 129] on span "Delete" at bounding box center [600, 123] width 39 height 16
click at [722, 177] on span "uh," at bounding box center [730, 164] width 17 height 25
drag, startPoint x: 274, startPoint y: 186, endPoint x: 365, endPoint y: 189, distance: 91.0
click at [365, 189] on div "[S] · · · · · · · · · · · · · · · · · · now in this module, i would like to tal…" at bounding box center [547, 176] width 803 height 100
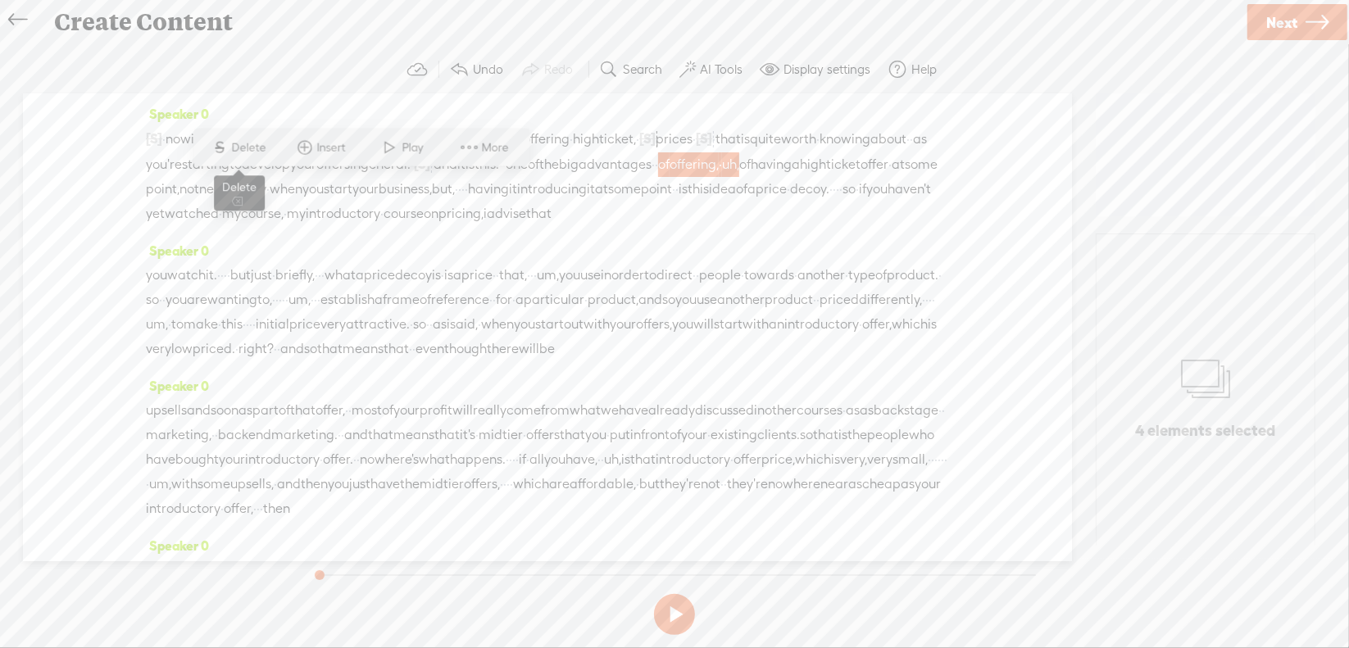
click at [248, 152] on span "Delete" at bounding box center [251, 147] width 39 height 16
drag, startPoint x: 176, startPoint y: 211, endPoint x: 221, endPoint y: 207, distance: 45.3
click at [221, 207] on div "[S] · · · · · · · · · · · · · · · · · · now in this module, i would like to tal…" at bounding box center [547, 176] width 803 height 100
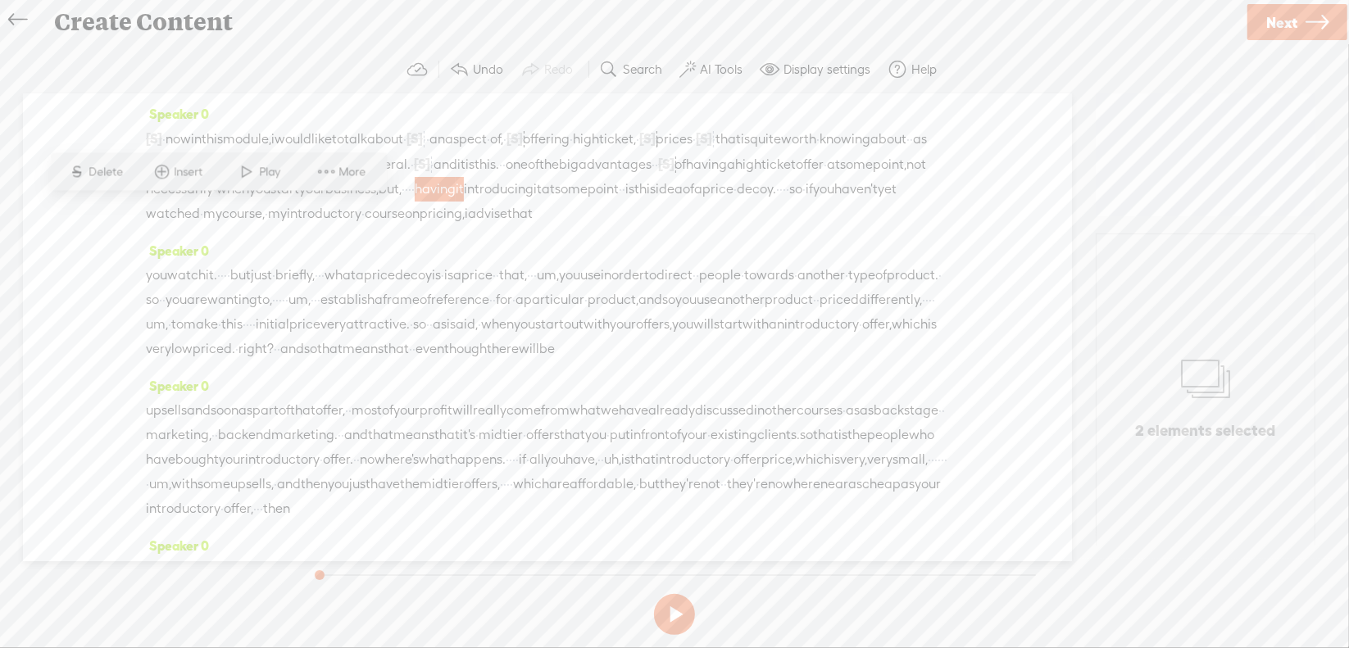
click at [102, 175] on span "Delete" at bounding box center [108, 172] width 39 height 16
click at [750, 202] on span "·" at bounding box center [751, 190] width 3 height 25
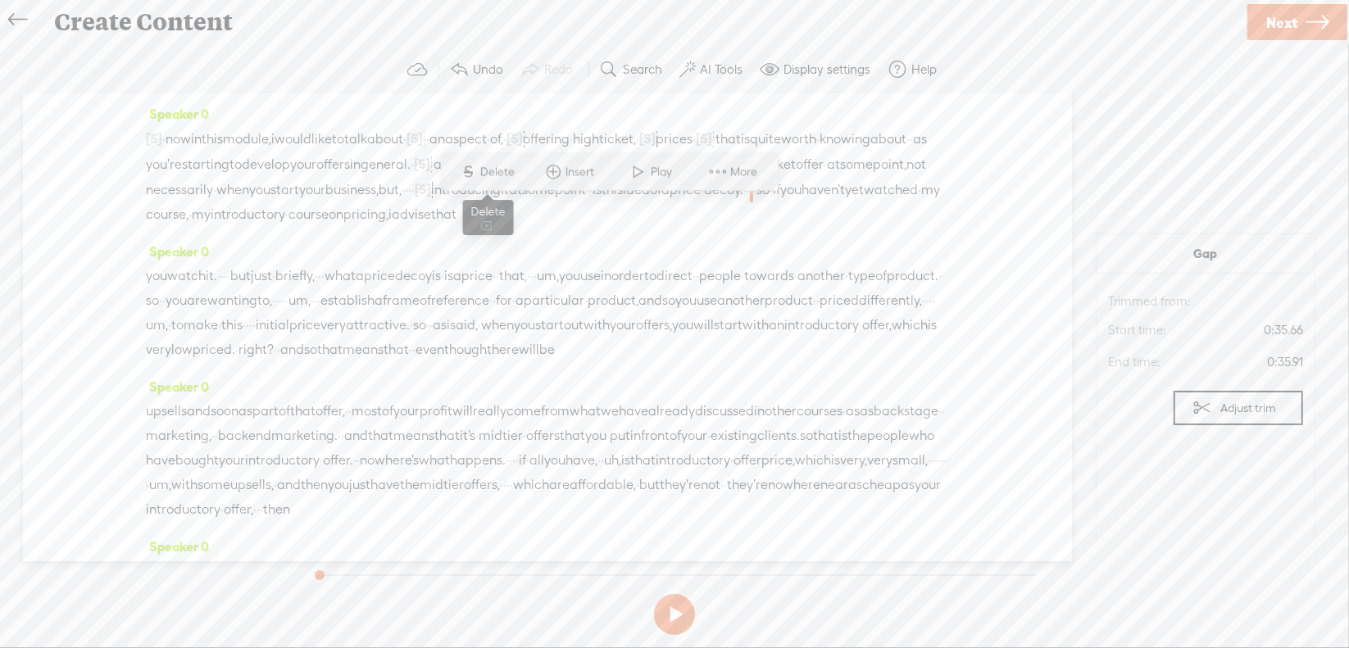
click at [503, 175] on span "Delete" at bounding box center [500, 172] width 39 height 16
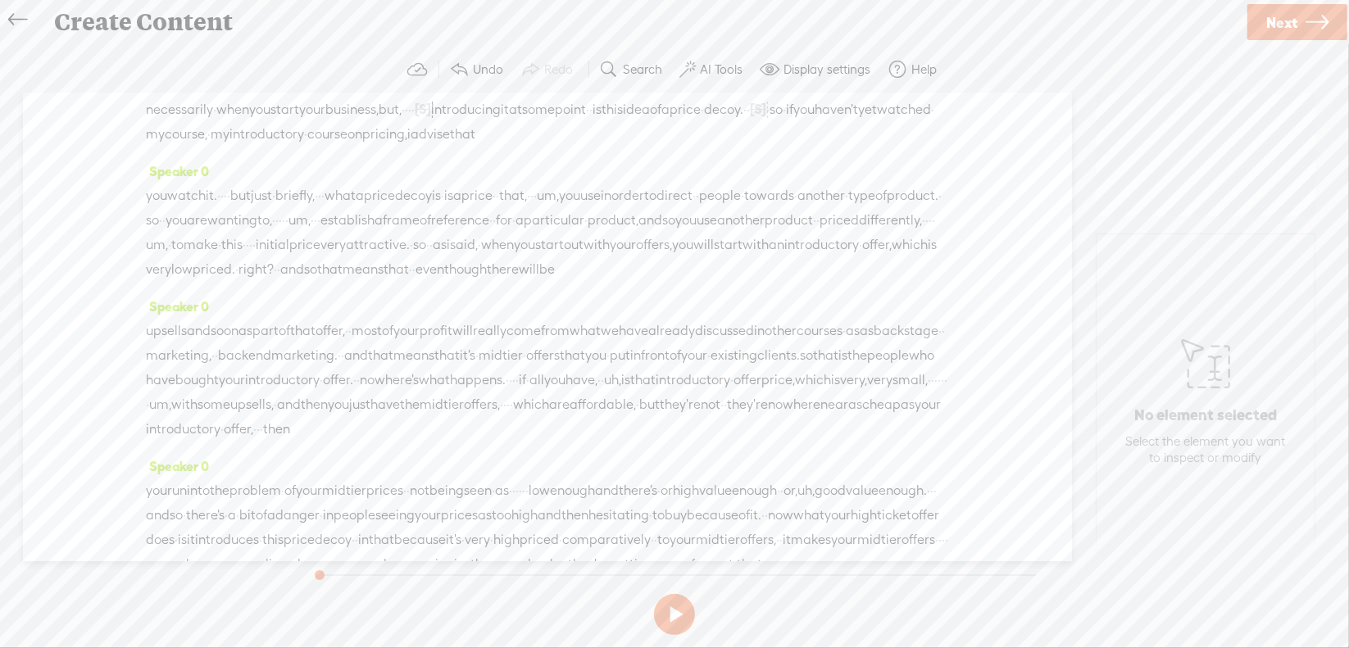
scroll to position [82, 0]
drag, startPoint x: 159, startPoint y: 158, endPoint x: 280, endPoint y: 153, distance: 121.4
click at [280, 145] on div "[S] · · · · · · · · · · · · · · · · · · now in this module, i would like to tal…" at bounding box center [547, 94] width 803 height 101
click at [159, 122] on span "Delete" at bounding box center [171, 115] width 39 height 16
click at [227, 207] on span "·" at bounding box center [225, 195] width 3 height 25
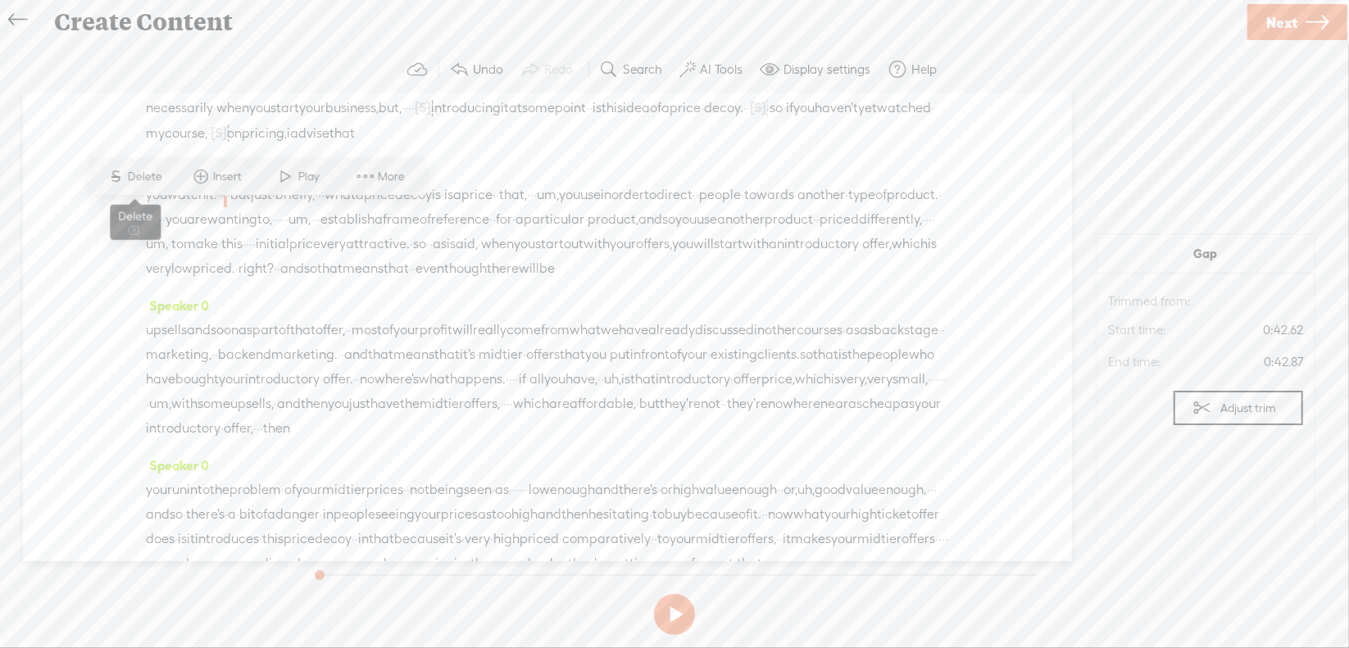
click at [154, 171] on span "Delete" at bounding box center [147, 177] width 39 height 16
click at [334, 208] on span "·" at bounding box center [332, 196] width 3 height 25
click at [310, 177] on span "Delete" at bounding box center [296, 177] width 39 height 16
click at [560, 208] on span "·" at bounding box center [557, 196] width 3 height 25
click at [620, 184] on span "Delete" at bounding box center [610, 177] width 39 height 16
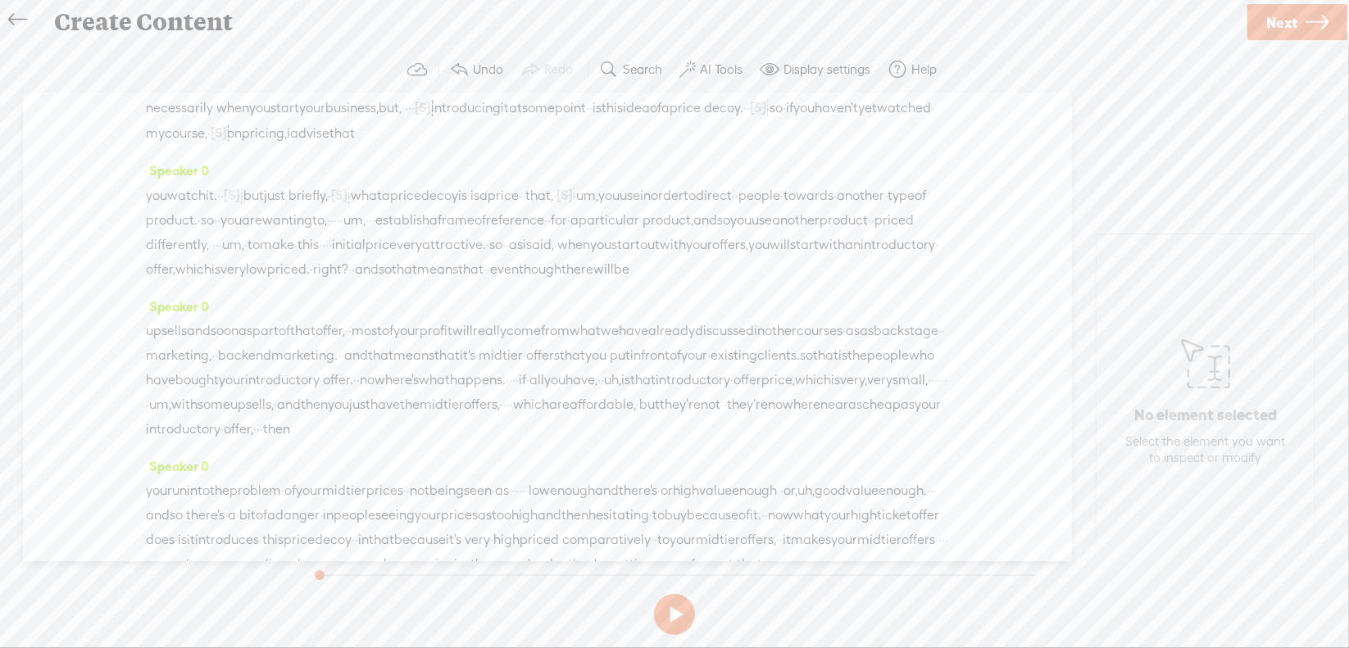
click at [598, 208] on span "um," at bounding box center [587, 196] width 22 height 25
click at [652, 179] on span "Delete" at bounding box center [651, 177] width 39 height 16
drag, startPoint x: 703, startPoint y: 238, endPoint x: 734, endPoint y: 241, distance: 31.2
click at [734, 241] on div "you watch it. · · [S] · · · but just · briefly, · [S] · · what a price decoy is…" at bounding box center [547, 232] width 803 height 99
click at [634, 207] on span "Delete" at bounding box center [625, 201] width 39 height 16
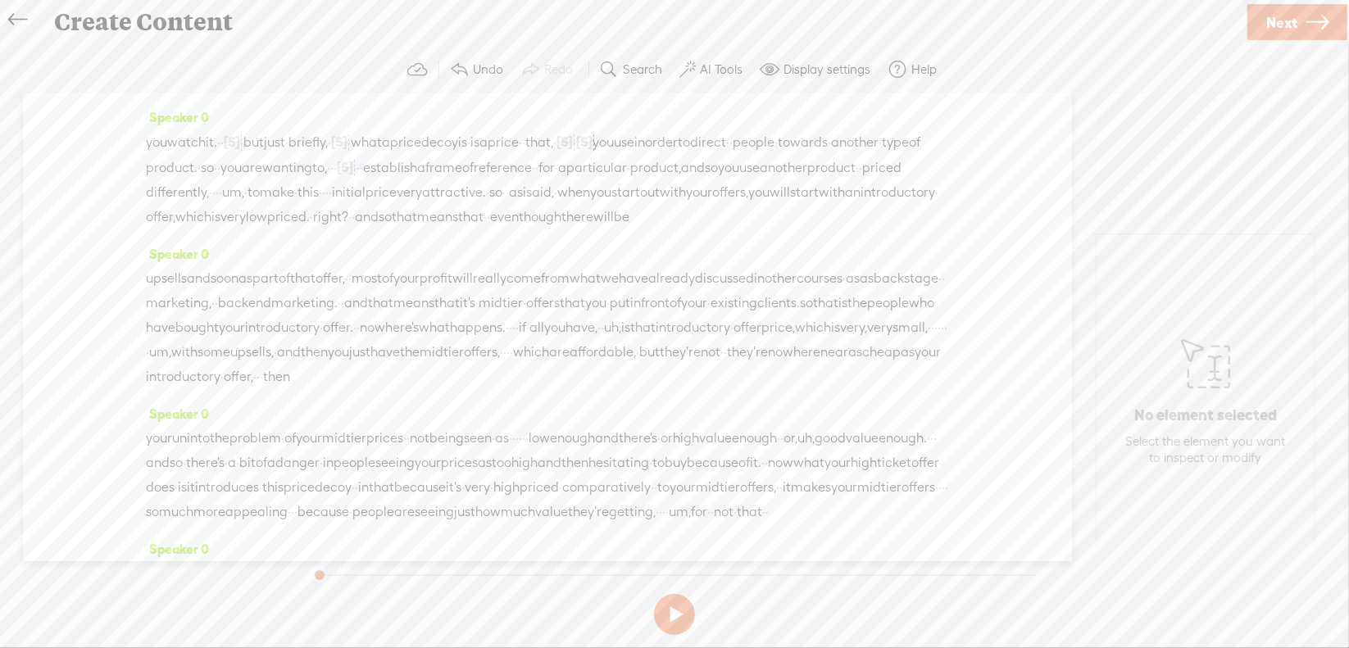
scroll to position [164, 0]
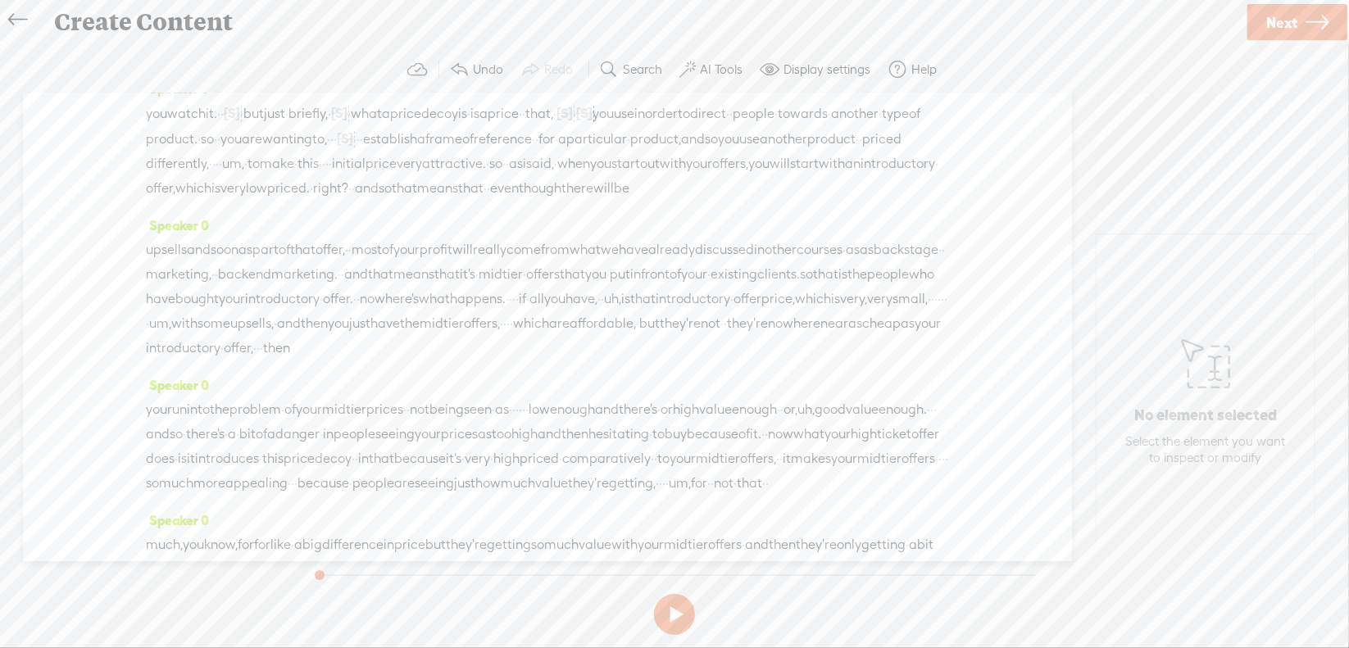
drag, startPoint x: 779, startPoint y: 185, endPoint x: 800, endPoint y: 189, distance: 21.6
click at [800, 189] on div "you watch it. · · [S] · · · but just · briefly, · [S] · · what a price decoy is…" at bounding box center [547, 151] width 803 height 100
click at [701, 150] on span "Delete" at bounding box center [687, 144] width 39 height 16
click at [348, 202] on span "right?" at bounding box center [330, 189] width 35 height 25
click at [258, 192] on span "Delete" at bounding box center [262, 193] width 39 height 16
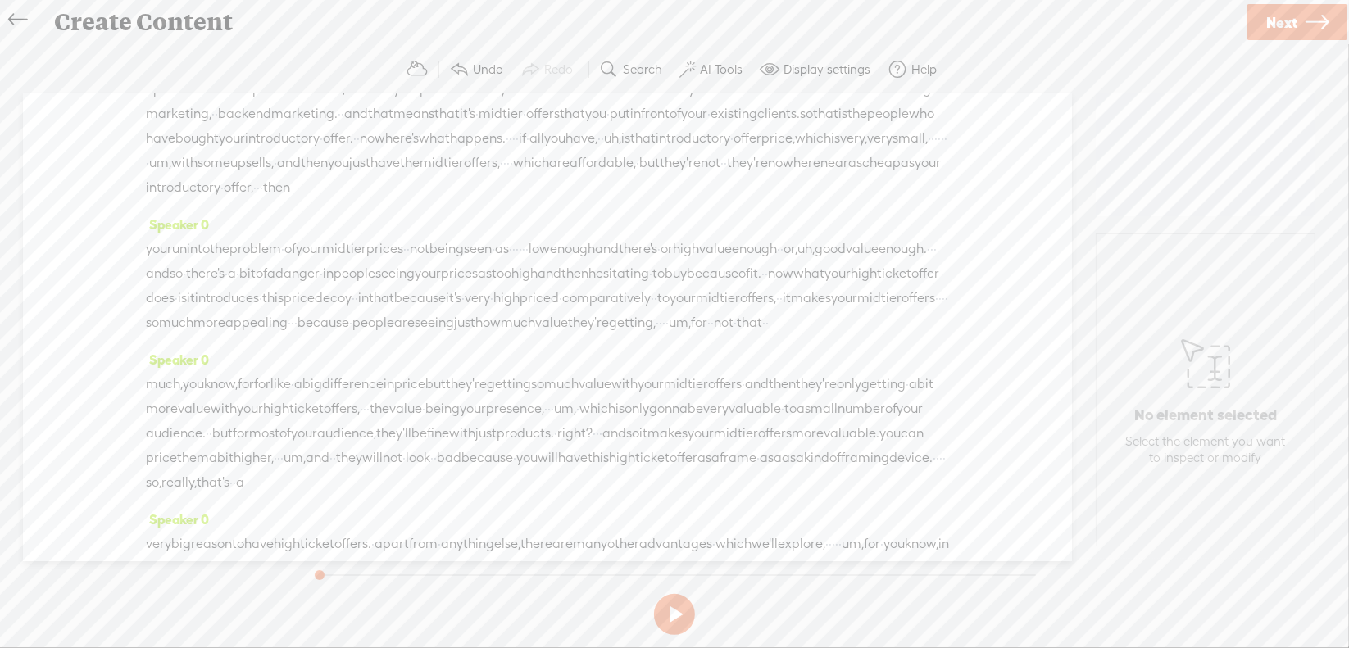
scroll to position [328, 0]
drag, startPoint x: 261, startPoint y: 159, endPoint x: 249, endPoint y: 155, distance: 13.0
click at [846, 100] on span "as" at bounding box center [853, 87] width 14 height 25
click at [149, 119] on span "Delete" at bounding box center [144, 115] width 39 height 16
drag, startPoint x: 293, startPoint y: 156, endPoint x: 423, endPoint y: 148, distance: 129.7
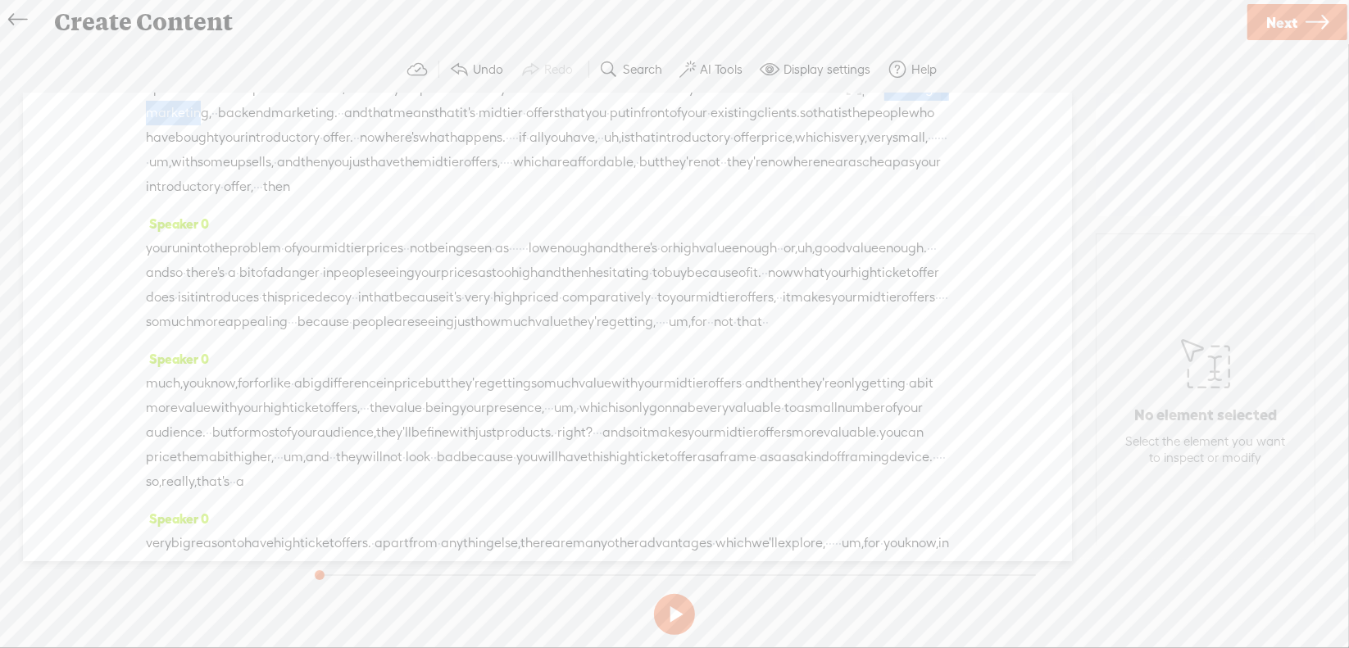
click at [423, 148] on div "upsells and so on as part of that offer, · · most of your profit will really co…" at bounding box center [547, 137] width 803 height 124
click at [289, 119] on span "Delete" at bounding box center [300, 115] width 39 height 16
click at [439, 150] on span "·" at bounding box center [437, 137] width 3 height 25
click at [789, 145] on span "Delete" at bounding box center [793, 140] width 39 height 16
drag, startPoint x: 298, startPoint y: 207, endPoint x: 288, endPoint y: 202, distance: 12.1
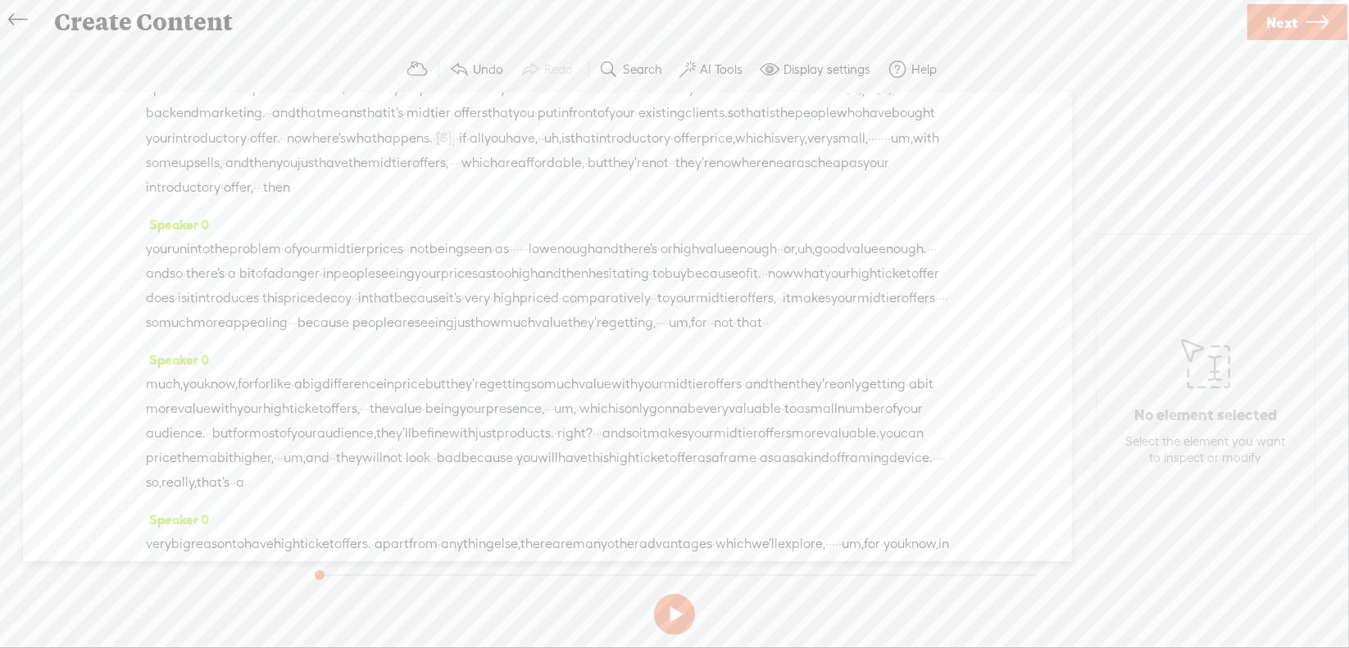
click at [544, 151] on span "uh," at bounding box center [552, 138] width 17 height 25
click at [190, 165] on span "Delete" at bounding box center [185, 165] width 39 height 16
drag, startPoint x: 700, startPoint y: 198, endPoint x: 712, endPoint y: 200, distance: 12.4
click at [712, 200] on div "upsells and so on as part of that offer, · · most of your profit will really co…" at bounding box center [547, 137] width 803 height 125
click at [593, 161] on span "Delete" at bounding box center [607, 165] width 39 height 16
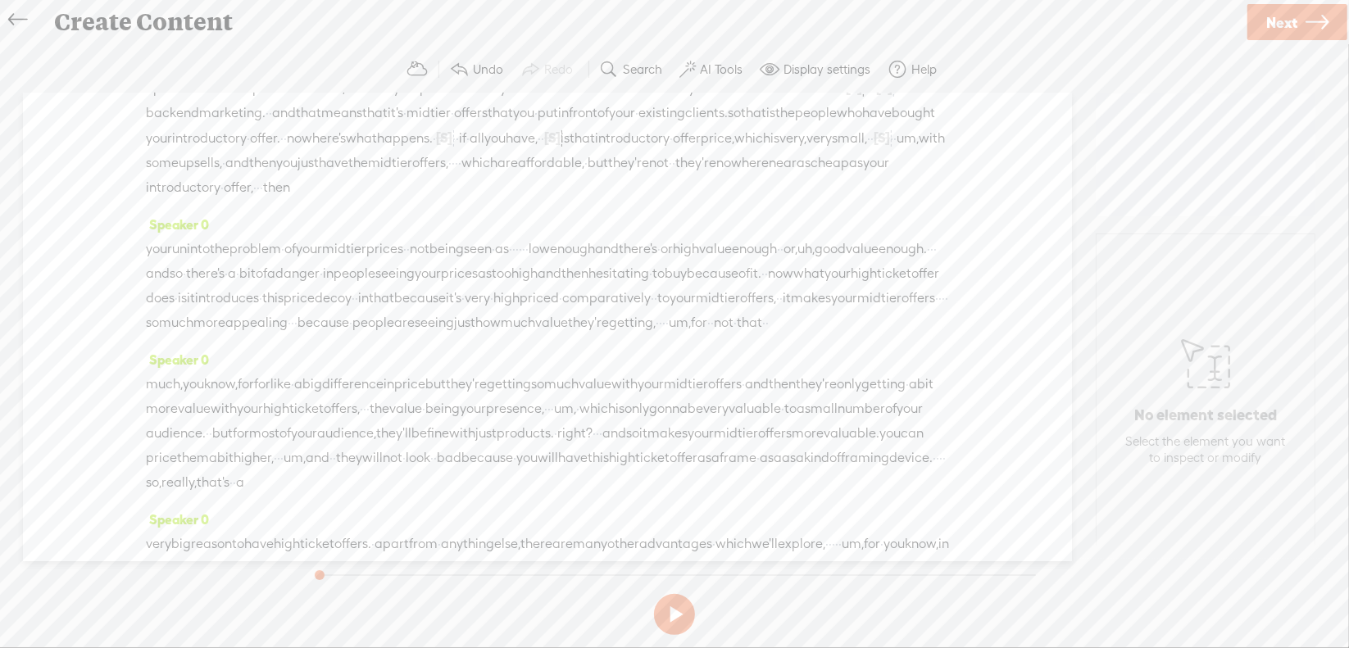
click at [897, 151] on span "um," at bounding box center [908, 138] width 22 height 25
click at [640, 166] on span "Delete" at bounding box center [638, 165] width 39 height 16
click at [455, 175] on span "·" at bounding box center [456, 163] width 3 height 25
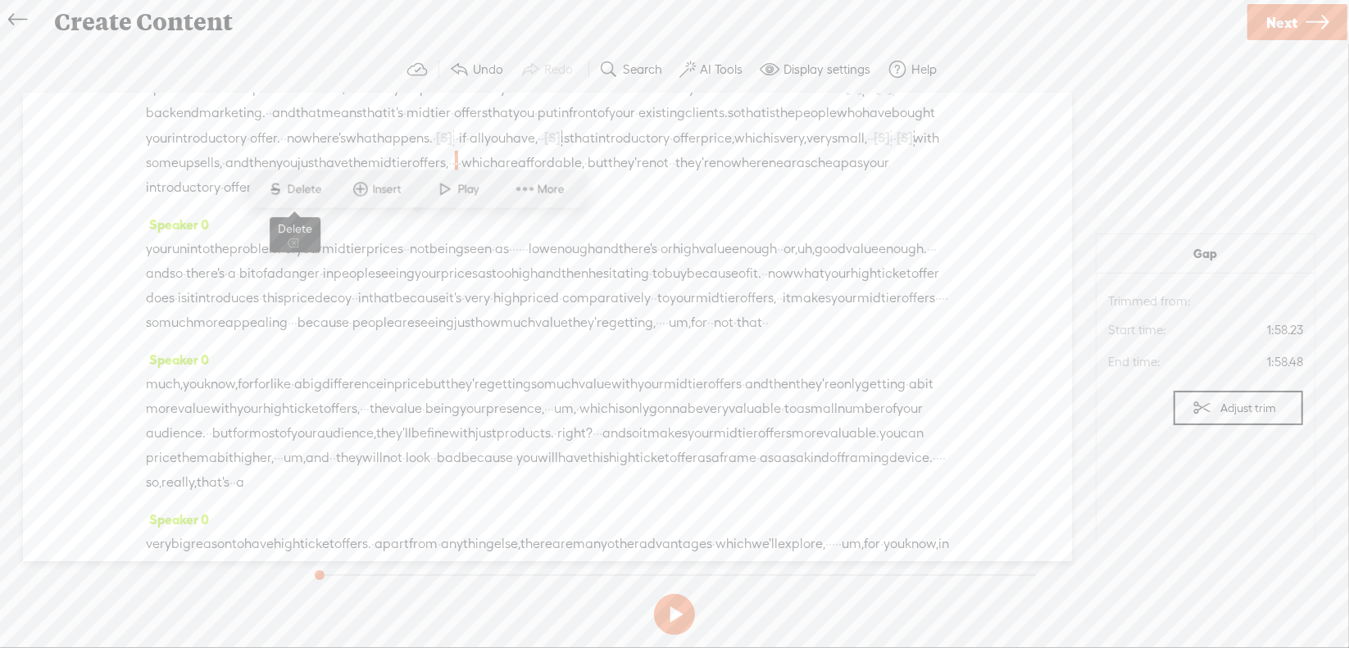
click at [305, 197] on span "S Delete" at bounding box center [295, 190] width 82 height 30
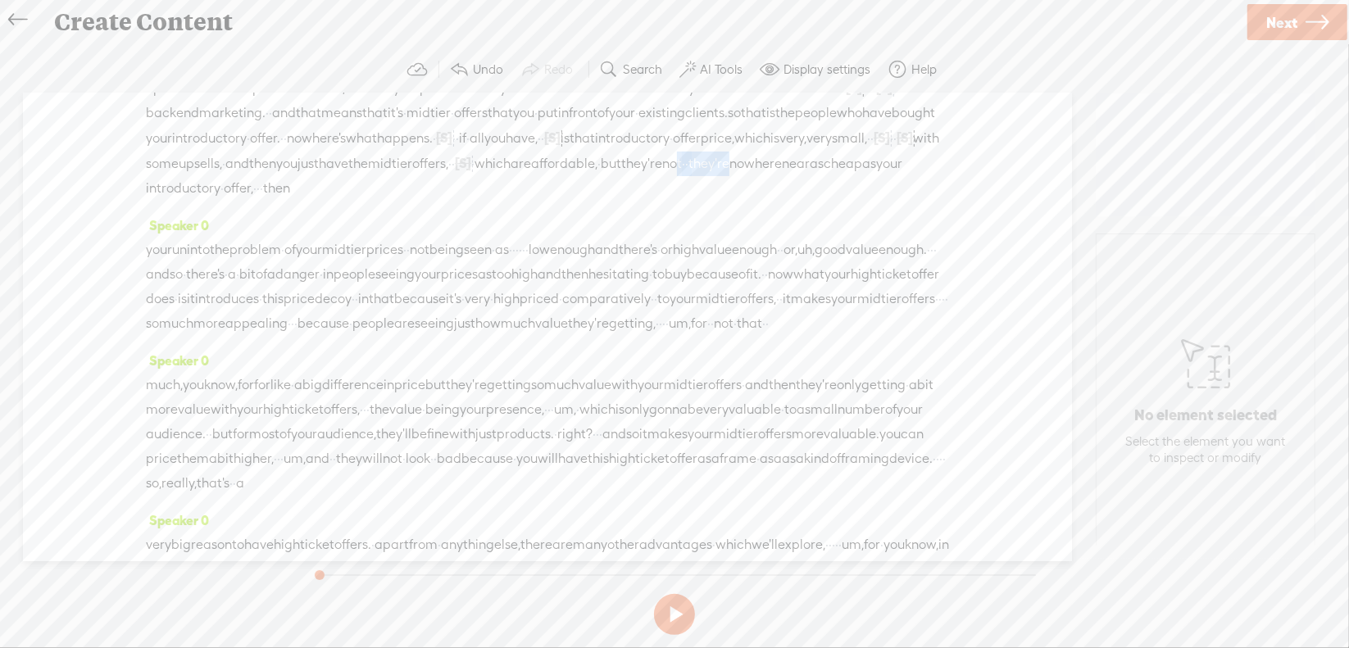
drag, startPoint x: 672, startPoint y: 227, endPoint x: 747, endPoint y: 222, distance: 75.6
click at [747, 201] on div "upsells and so on as part of that offer, · · most of your profit will really co…" at bounding box center [547, 137] width 803 height 125
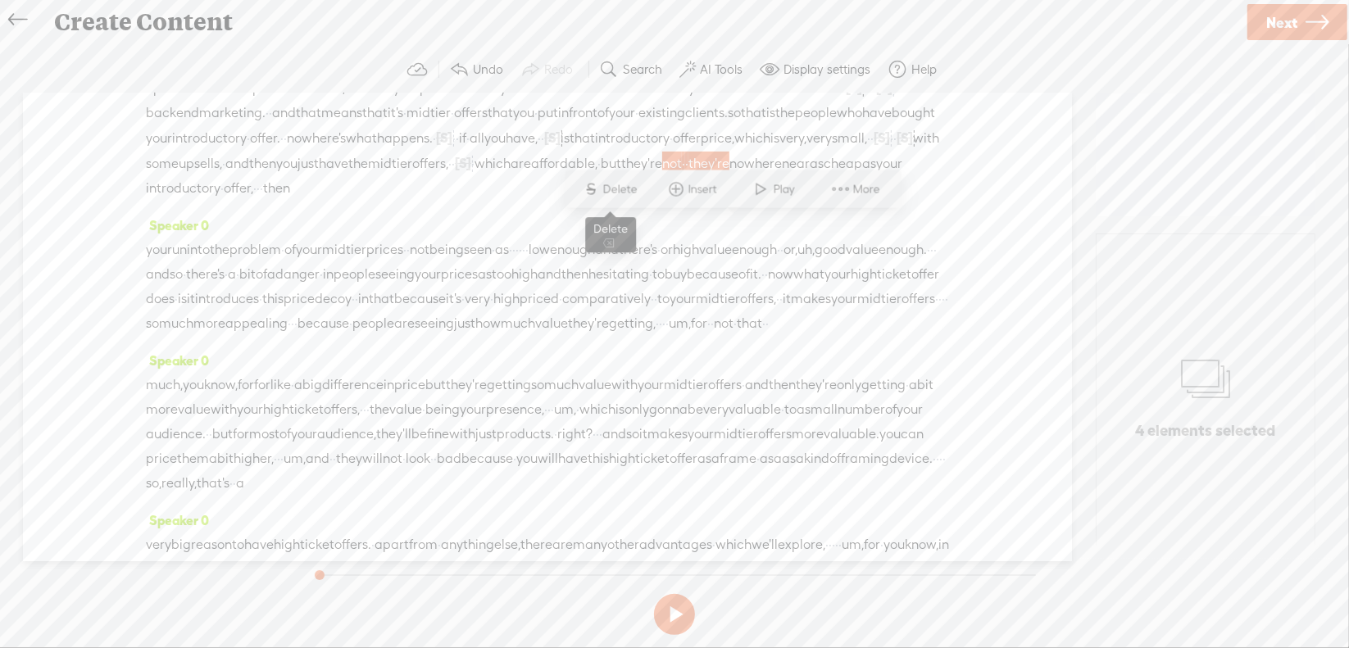
click at [601, 187] on span "S" at bounding box center [591, 190] width 25 height 30
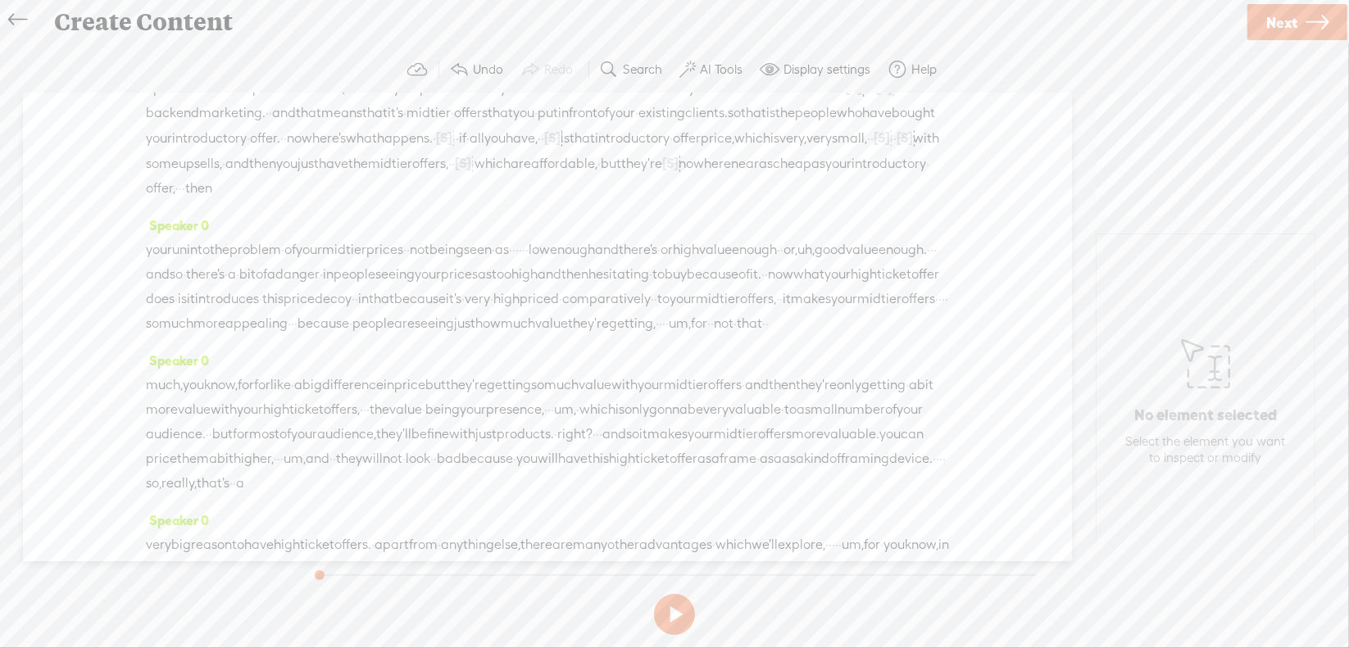
click at [182, 201] on span "·" at bounding box center [180, 188] width 3 height 25
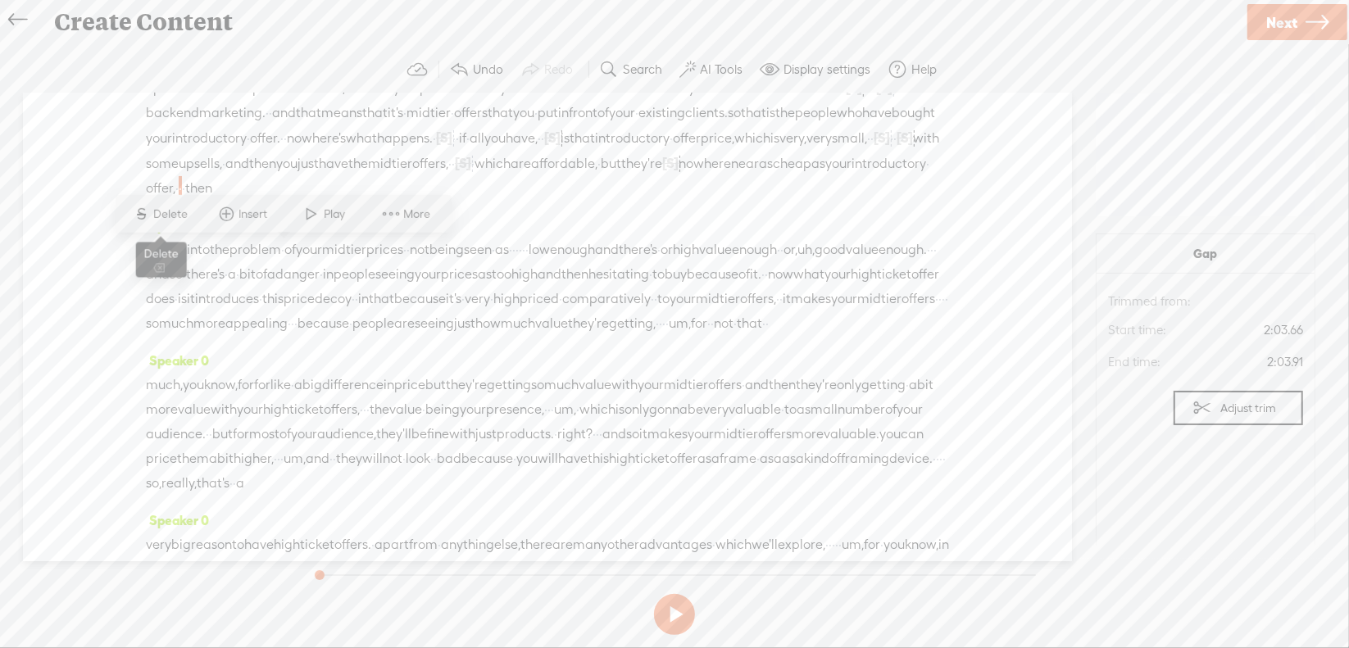
click at [179, 222] on span "Delete" at bounding box center [173, 214] width 39 height 16
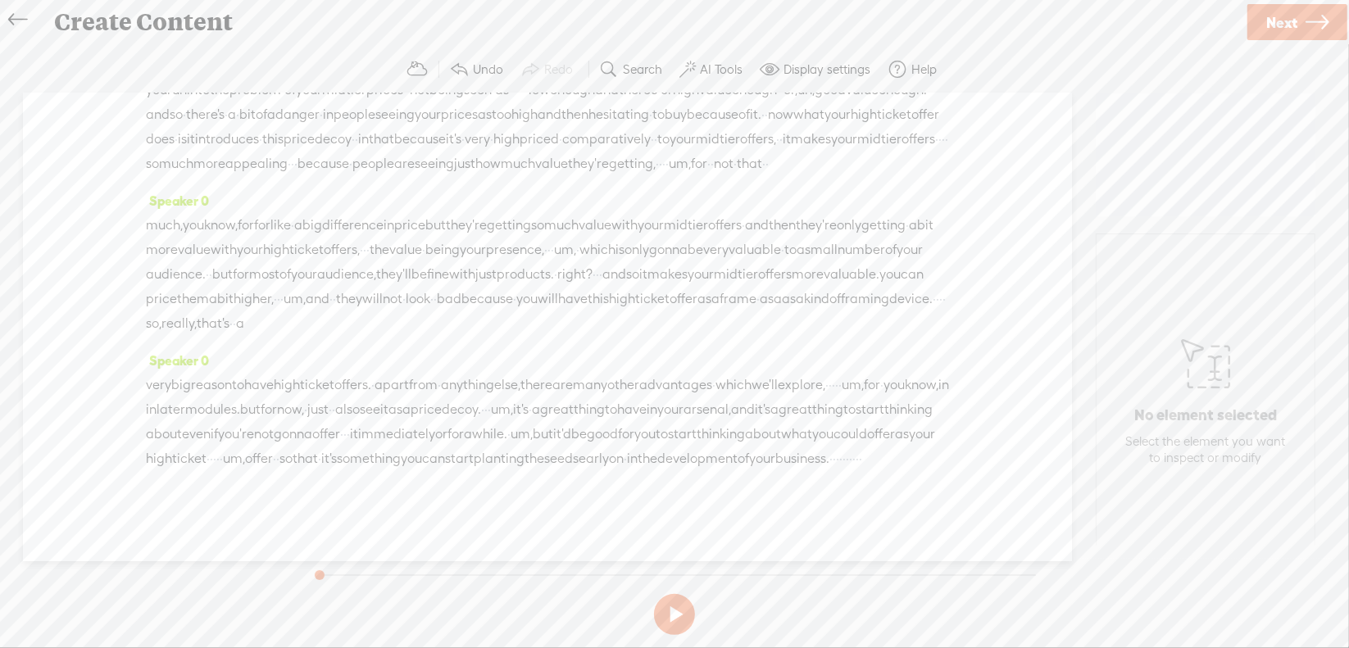
scroll to position [492, 0]
drag, startPoint x: 646, startPoint y: 148, endPoint x: 657, endPoint y: 152, distance: 12.2
click at [657, 152] on div "you run into the problem · of your mid tier prices · · not being seen · as · · …" at bounding box center [547, 124] width 803 height 98
click at [552, 116] on span "Delete" at bounding box center [550, 112] width 39 height 16
drag, startPoint x: 765, startPoint y: 150, endPoint x: 828, endPoint y: 141, distance: 62.9
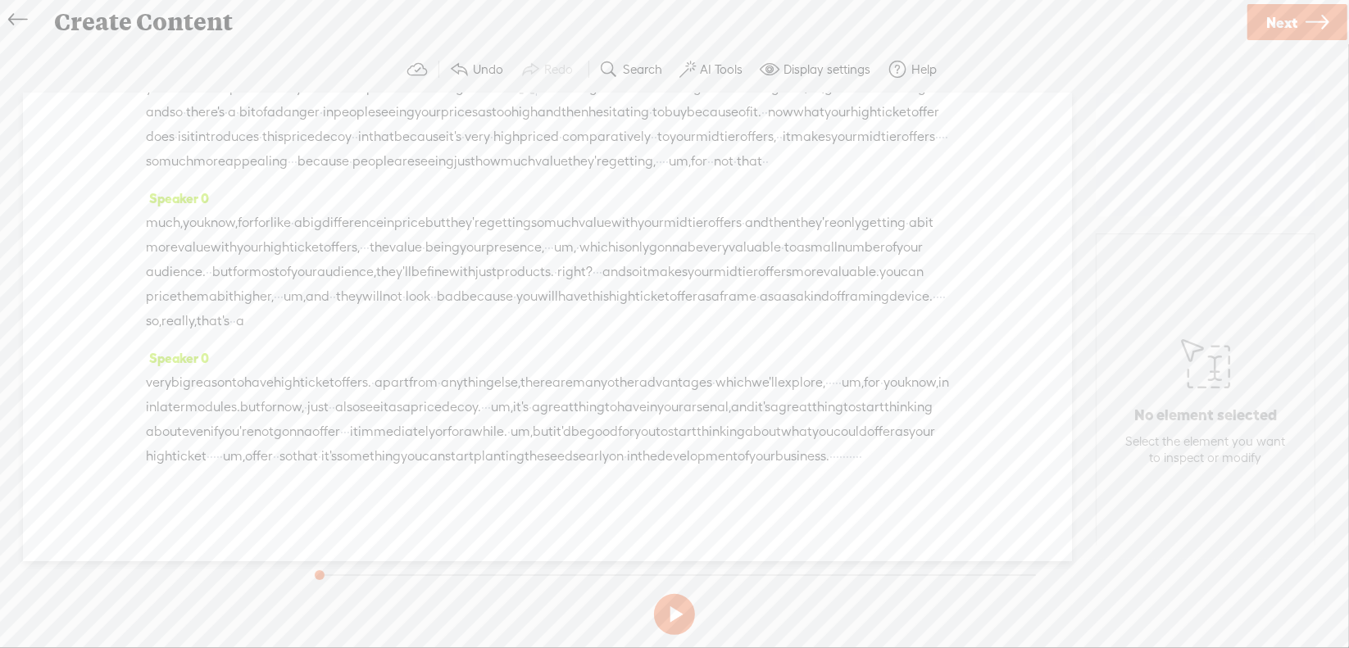
click at [828, 141] on div "you run into the problem · of your mid tier prices · · not being seen · as · · …" at bounding box center [547, 124] width 803 height 99
click at [695, 111] on span "Delete" at bounding box center [698, 112] width 39 height 16
drag, startPoint x: 787, startPoint y: 148, endPoint x: 309, endPoint y: 186, distance: 479.3
click at [309, 174] on div "you run into the problem · of your mid tier prices · · not being seen · as · · …" at bounding box center [547, 124] width 803 height 99
click at [266, 149] on span "price" at bounding box center [249, 137] width 31 height 25
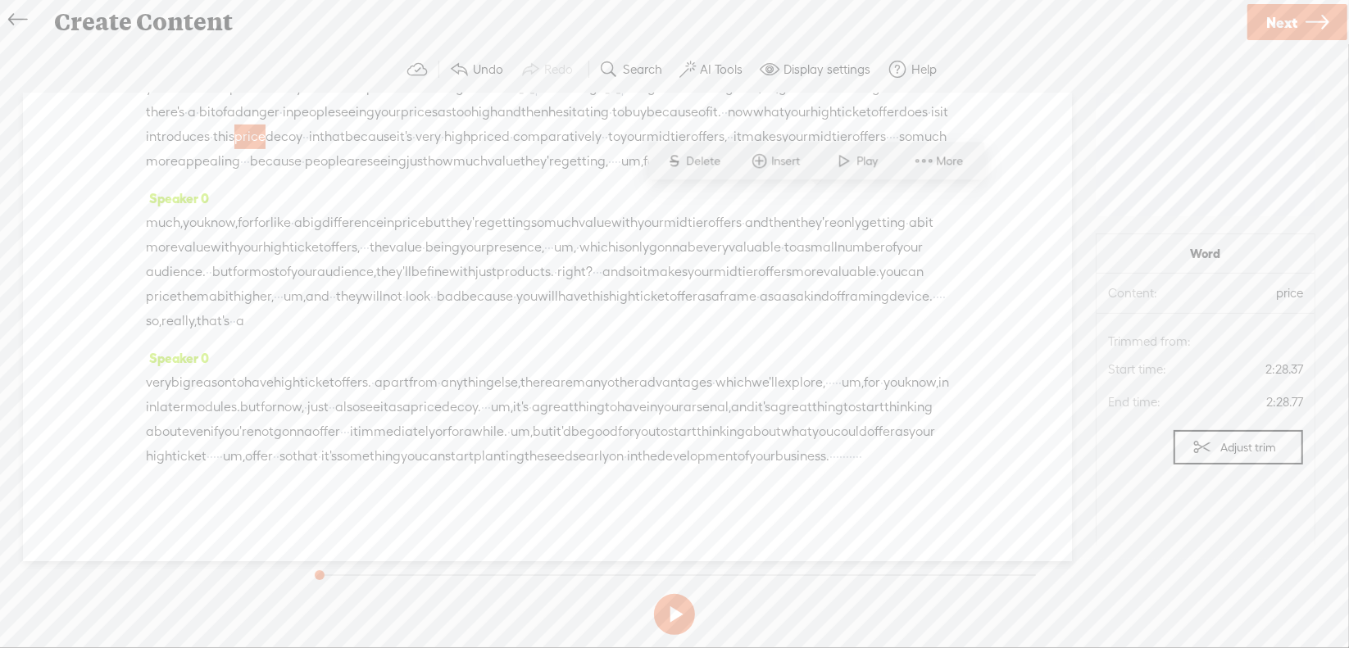
click at [464, 100] on span "being" at bounding box center [446, 87] width 34 height 25
drag, startPoint x: 813, startPoint y: 148, endPoint x: 188, endPoint y: 182, distance: 626.3
click at [188, 174] on div "you run into the problem · of your mid tier prices · · not being seen · as · · …" at bounding box center [547, 124] width 803 height 99
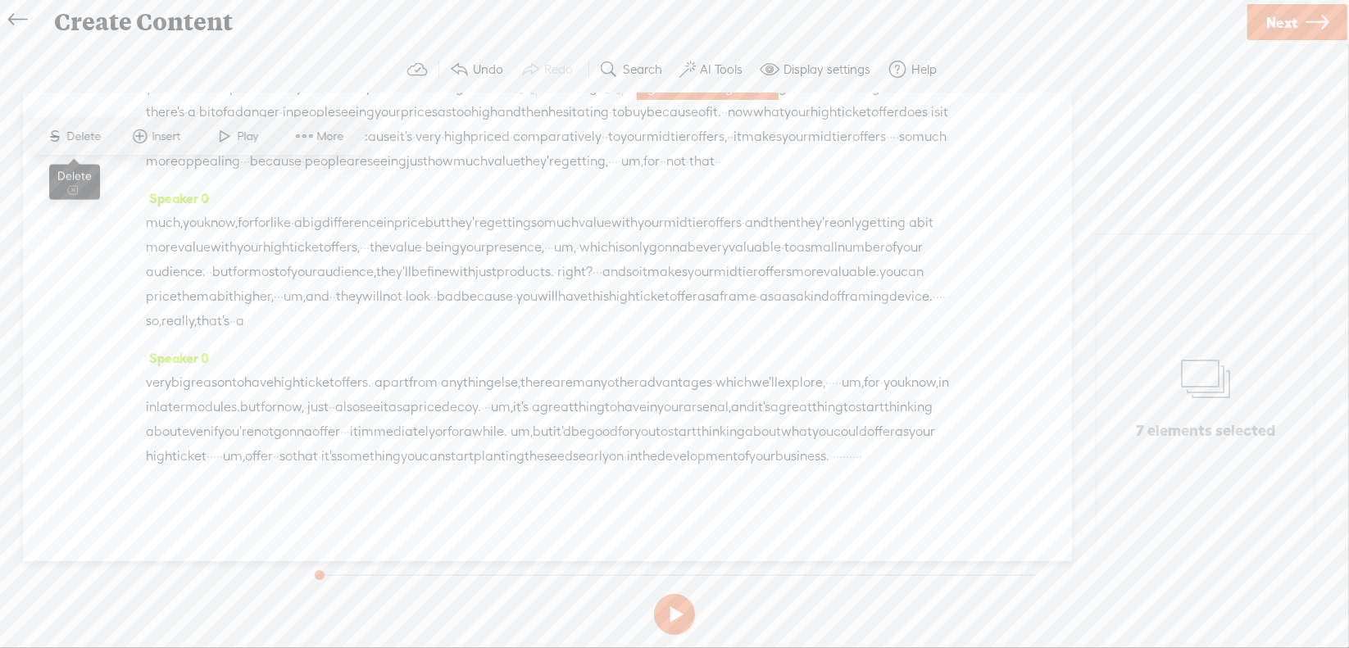
click at [93, 135] on span "Delete" at bounding box center [86, 137] width 39 height 16
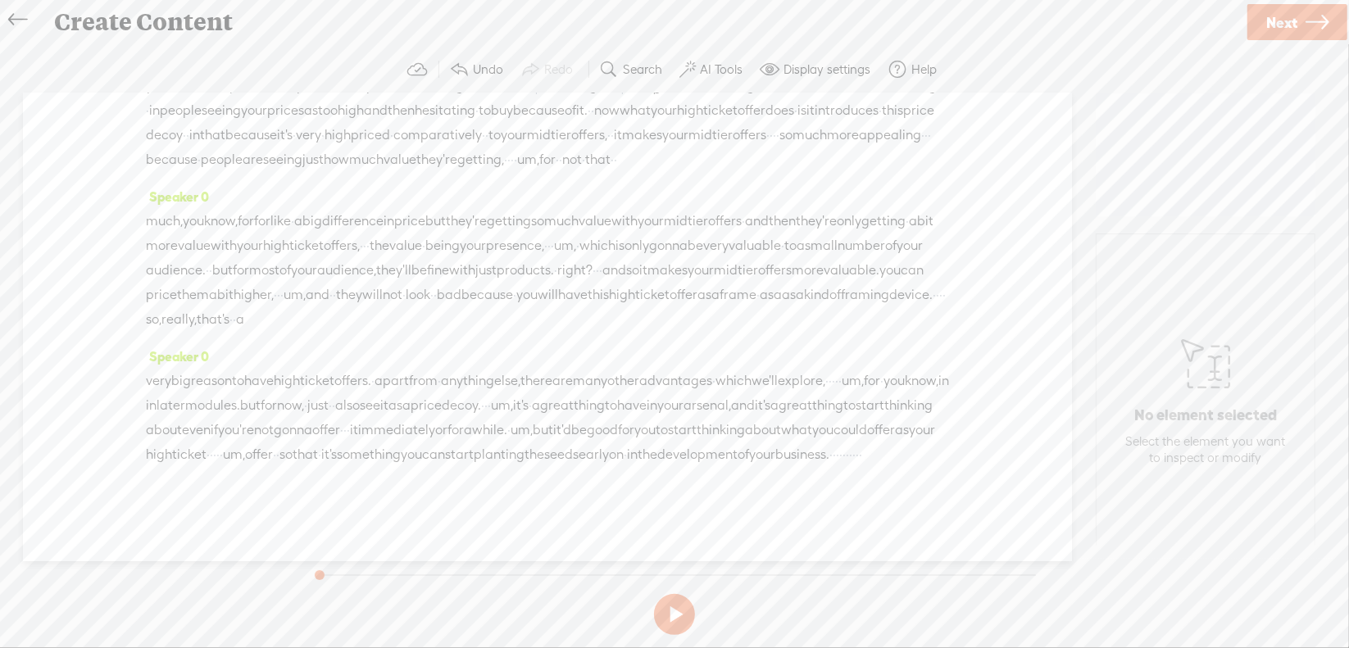
scroll to position [574, 0]
click at [770, 143] on span "·" at bounding box center [771, 135] width 3 height 25
click at [593, 101] on span "Delete" at bounding box center [599, 104] width 39 height 16
drag, startPoint x: 610, startPoint y: 163, endPoint x: 627, endPoint y: 171, distance: 19.1
click at [633, 171] on div "you run into the problem · of your mid tier prices · · not being seen · as · · …" at bounding box center [547, 122] width 803 height 100
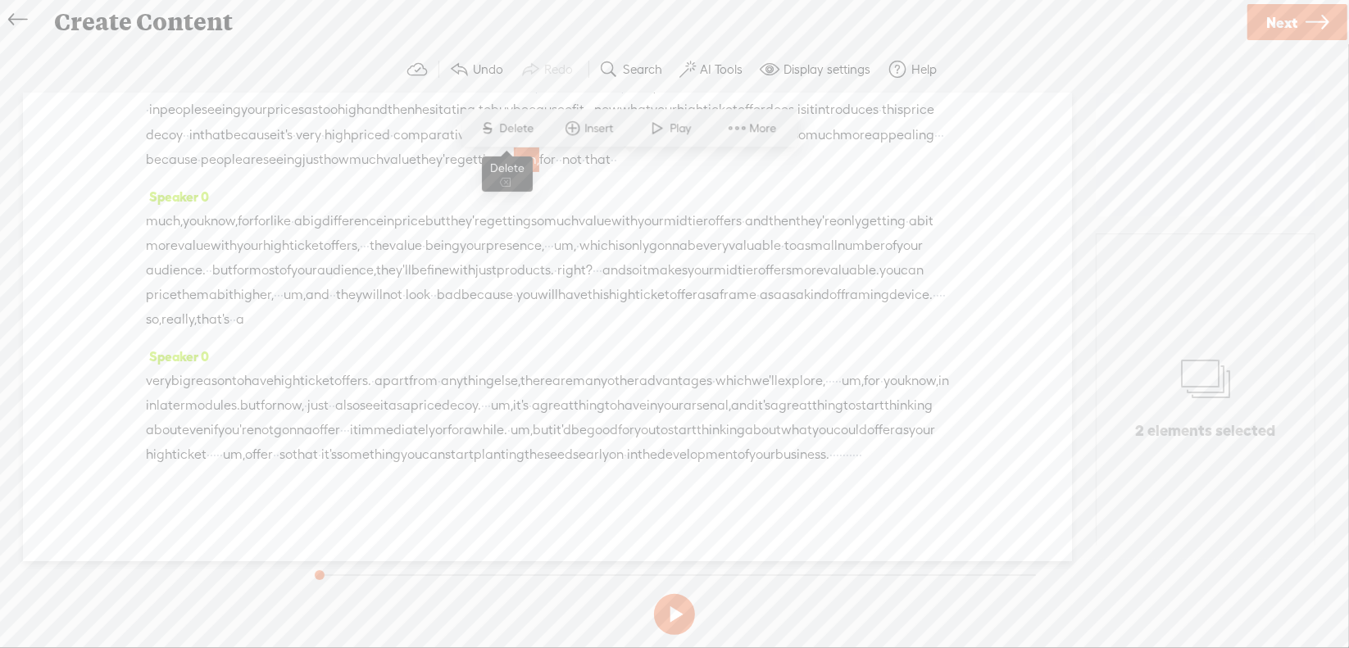
click at [534, 138] on span "S Delete" at bounding box center [507, 129] width 82 height 30
drag, startPoint x: 272, startPoint y: 143, endPoint x: 280, endPoint y: 149, distance: 10.5
click at [295, 209] on div "much, you know, for for like · a big difference in price but they're getting so…" at bounding box center [547, 270] width 803 height 123
click at [188, 117] on span "S Delete" at bounding box center [168, 108] width 82 height 30
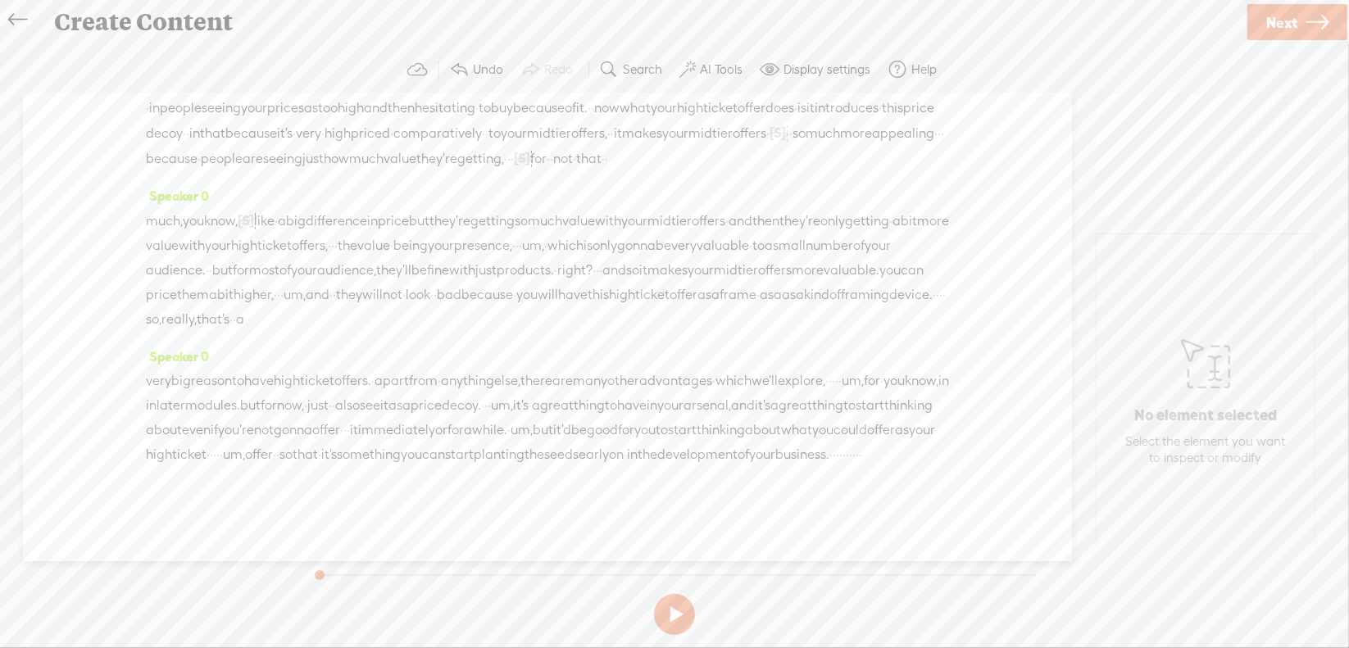
click at [334, 234] on span "·" at bounding box center [332, 246] width 3 height 25
click at [484, 134] on span "Delete" at bounding box center [476, 133] width 39 height 16
click at [557, 234] on span "um," at bounding box center [546, 246] width 22 height 25
click at [761, 130] on span "Delete" at bounding box center [755, 133] width 39 height 16
click at [557, 258] on span "right?" at bounding box center [574, 270] width 35 height 25
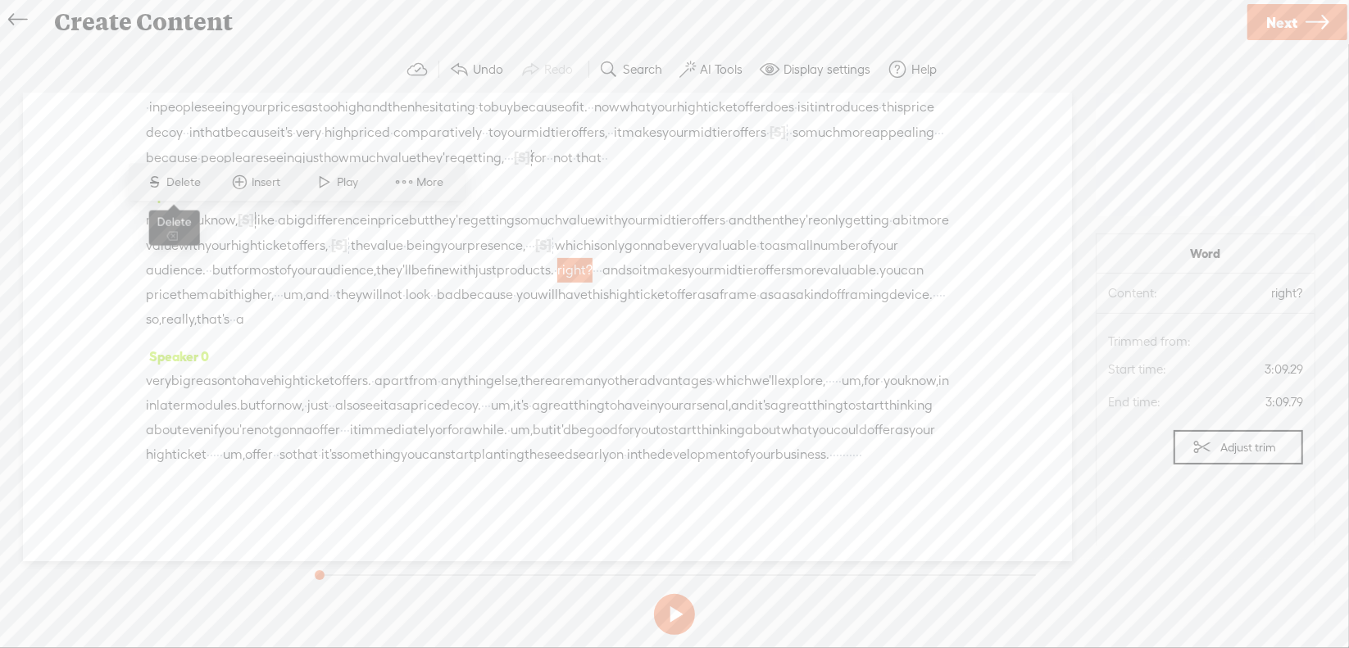
click at [179, 180] on span "Delete" at bounding box center [186, 183] width 39 height 16
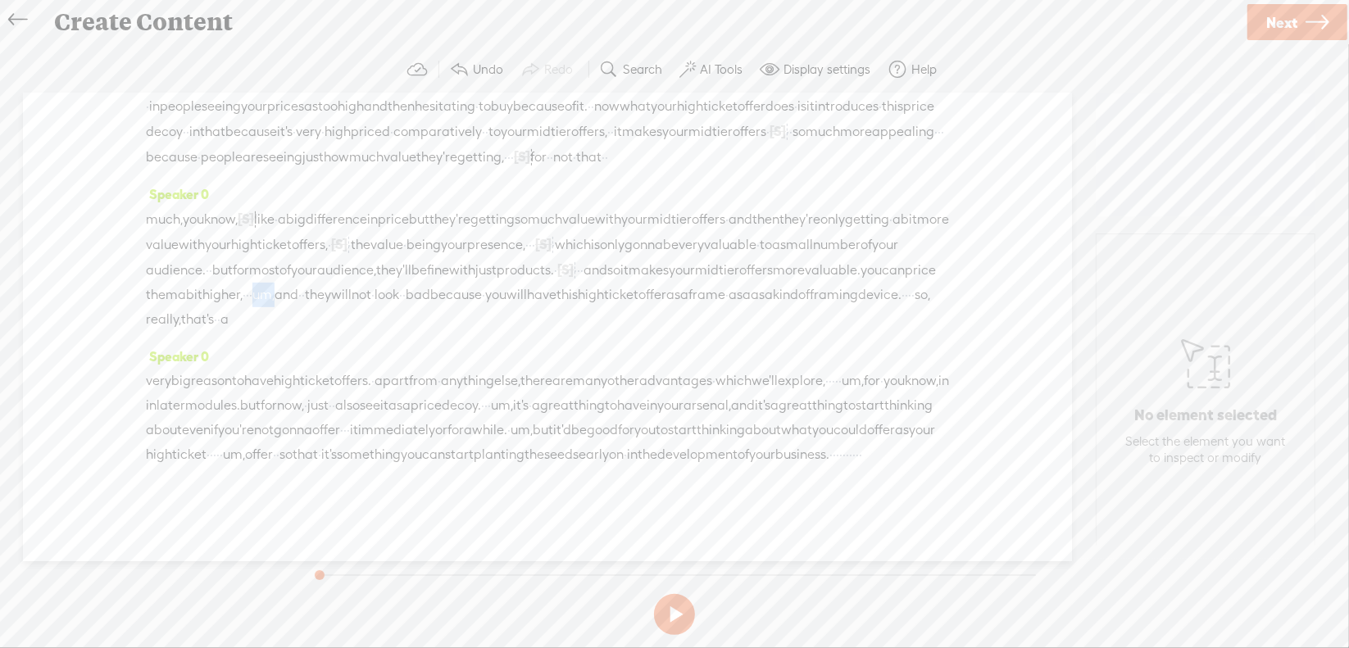
drag, startPoint x: 897, startPoint y: 224, endPoint x: 920, endPoint y: 219, distance: 24.3
click at [920, 219] on div "much, you know, [S] for for like · a big difference in price but they're gettin…" at bounding box center [547, 269] width 803 height 125
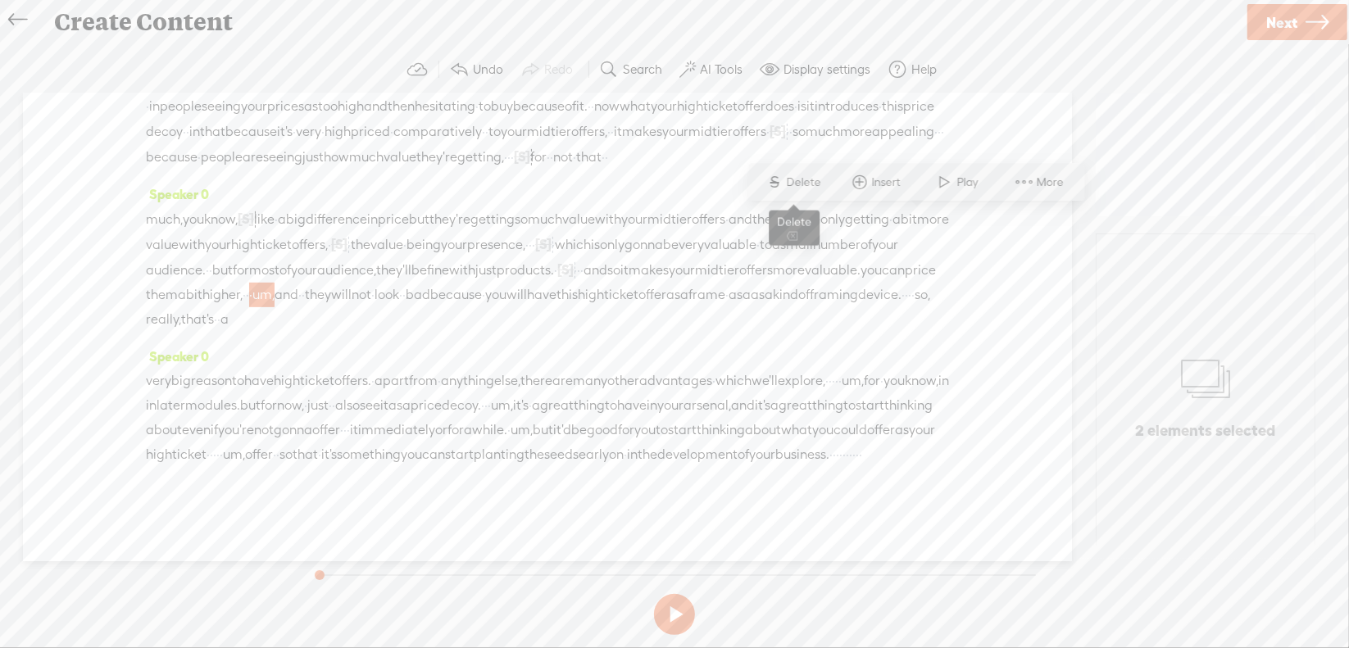
click at [792, 189] on span "Delete" at bounding box center [806, 183] width 39 height 16
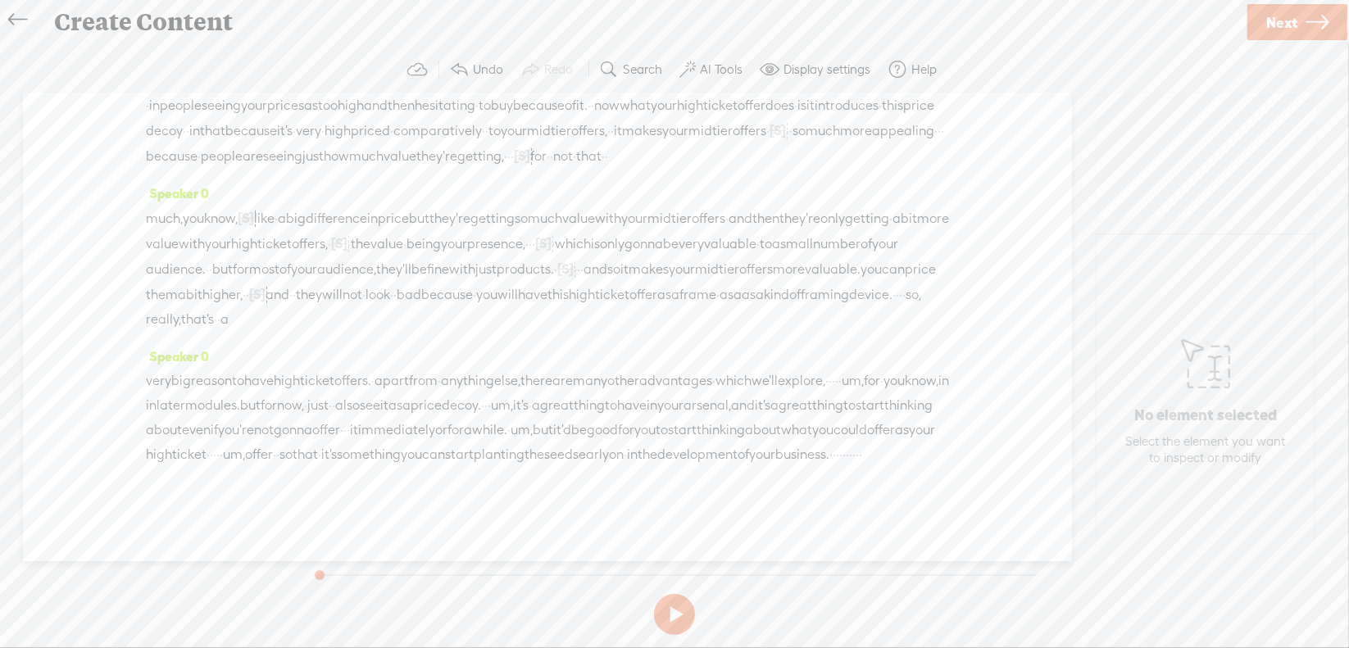
drag, startPoint x: 667, startPoint y: 248, endPoint x: 774, endPoint y: 245, distance: 107.4
click at [774, 245] on div "much, you know, [S] for for like · a big difference in price but they're gettin…" at bounding box center [547, 269] width 803 height 126
click at [650, 198] on span "Delete" at bounding box center [661, 206] width 39 height 16
drag, startPoint x: 226, startPoint y: 357, endPoint x: 257, endPoint y: 352, distance: 30.6
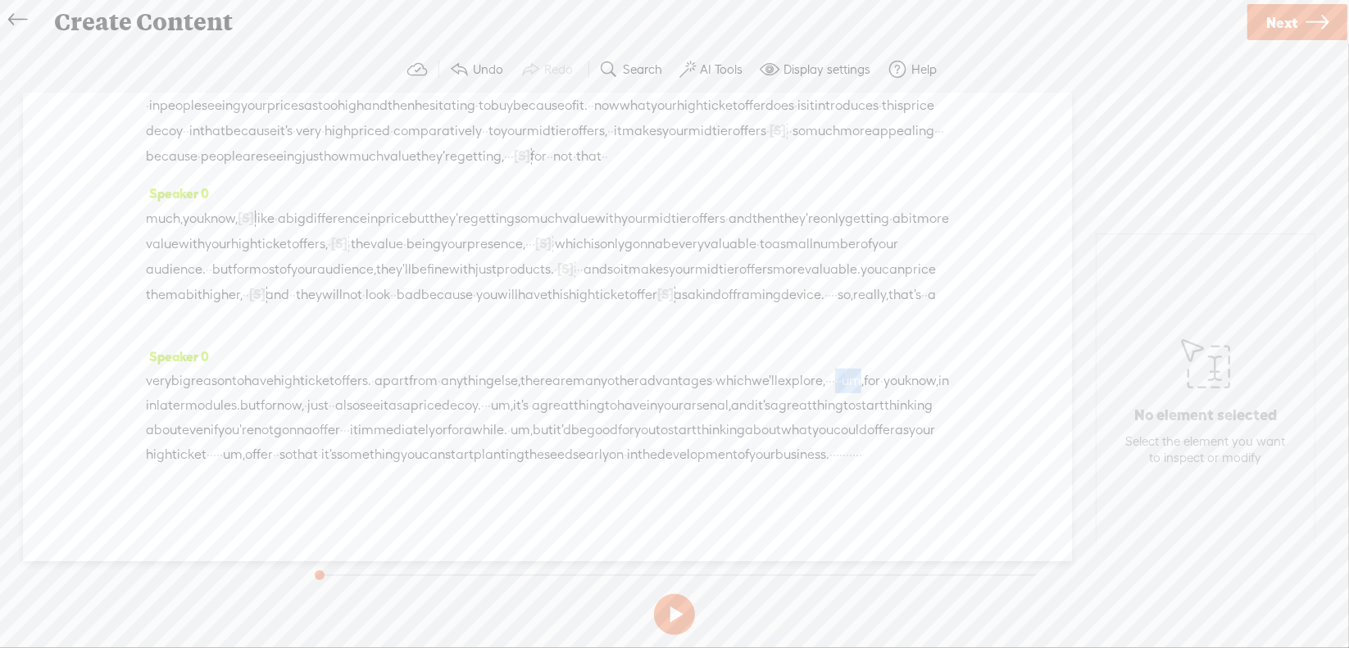
click at [257, 369] on div "very big reason to have high ticket offers. · apart from · anything else, there…" at bounding box center [547, 418] width 803 height 98
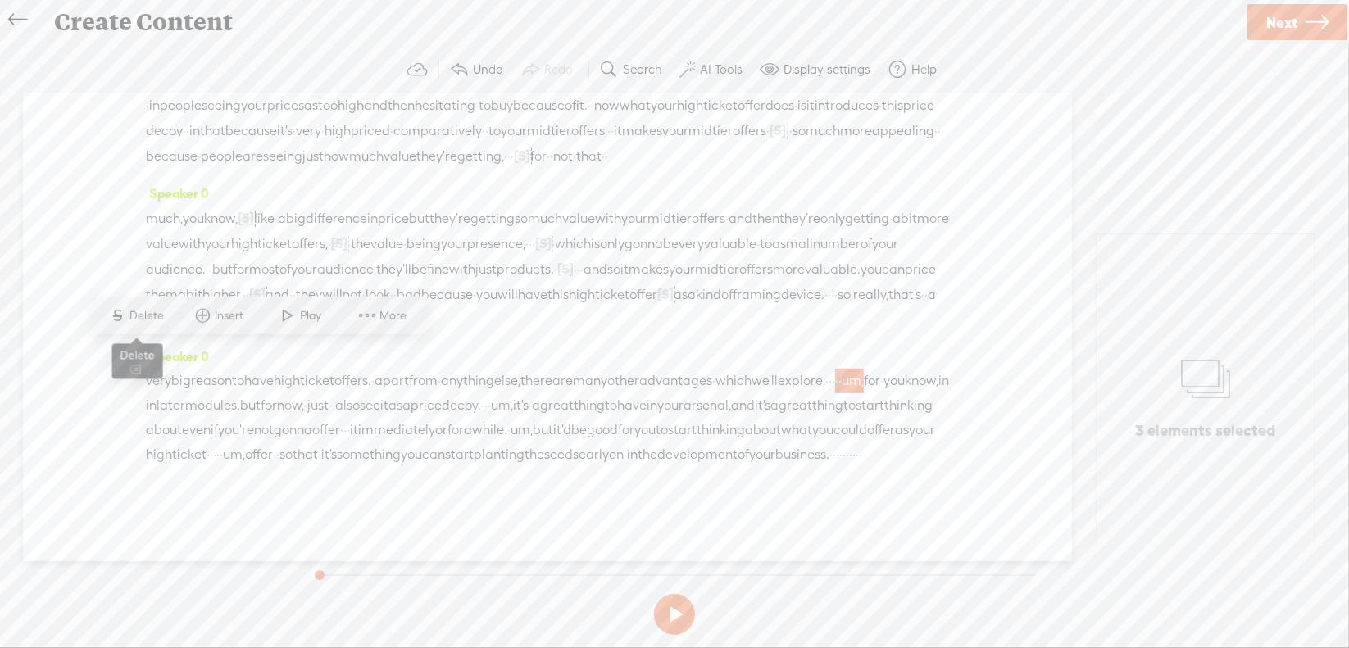
click at [154, 320] on span "Delete" at bounding box center [149, 315] width 39 height 16
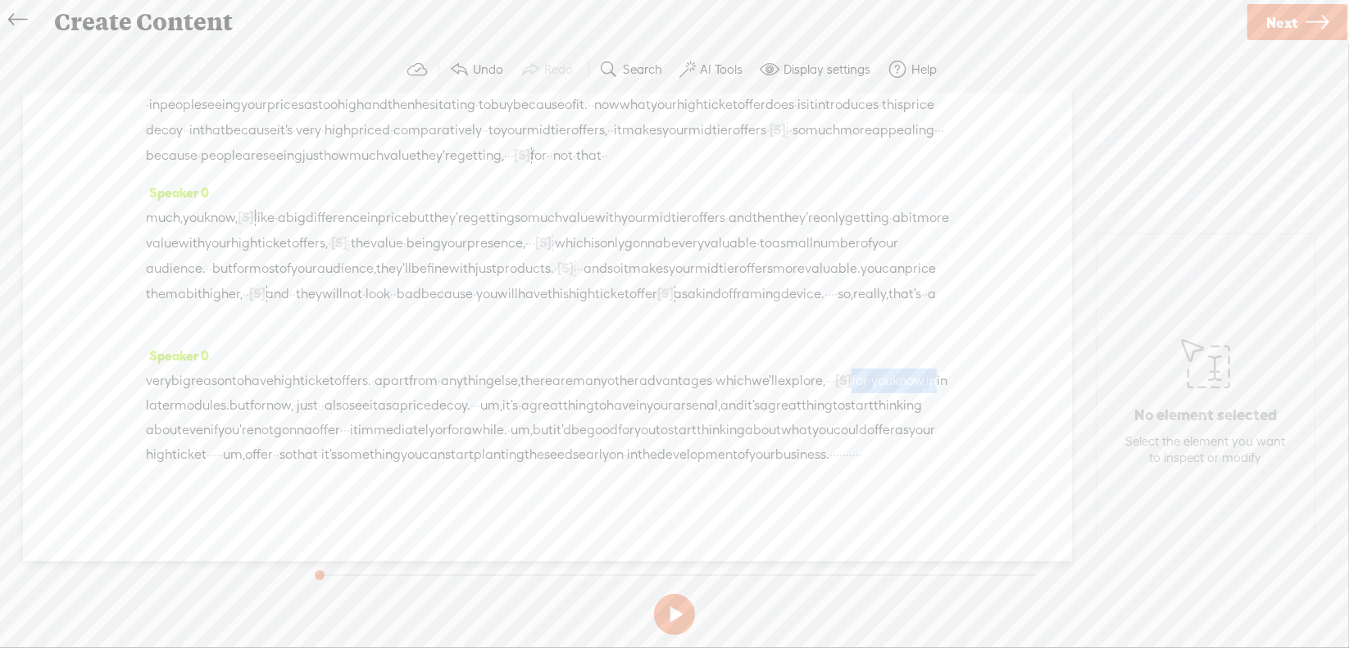
drag, startPoint x: 248, startPoint y: 355, endPoint x: 357, endPoint y: 349, distance: 110.0
click at [357, 368] on div "very big reason to have high ticket offers. · apart from · anything else, there…" at bounding box center [547, 417] width 803 height 99
click at [251, 312] on span "Delete" at bounding box center [246, 315] width 39 height 16
click at [419, 393] on span "um," at bounding box center [408, 405] width 22 height 25
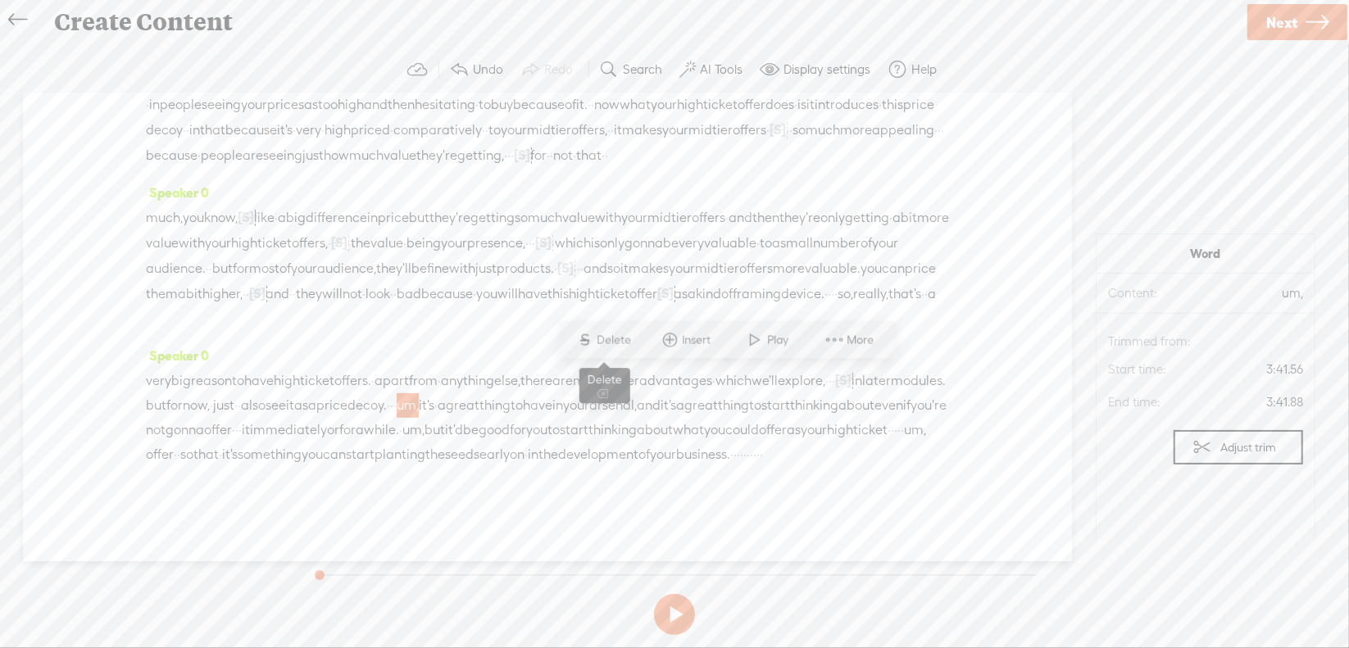
click at [620, 340] on span "Delete" at bounding box center [616, 340] width 39 height 16
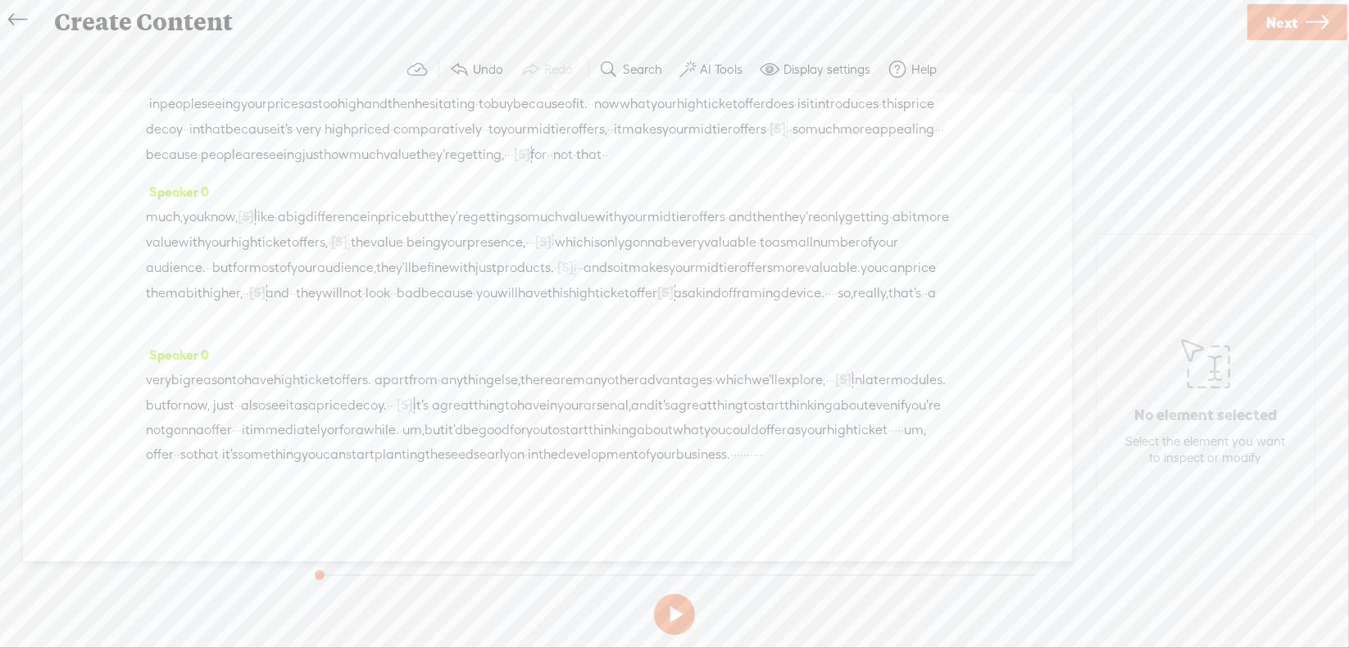
click at [402, 432] on span "um," at bounding box center [413, 430] width 22 height 25
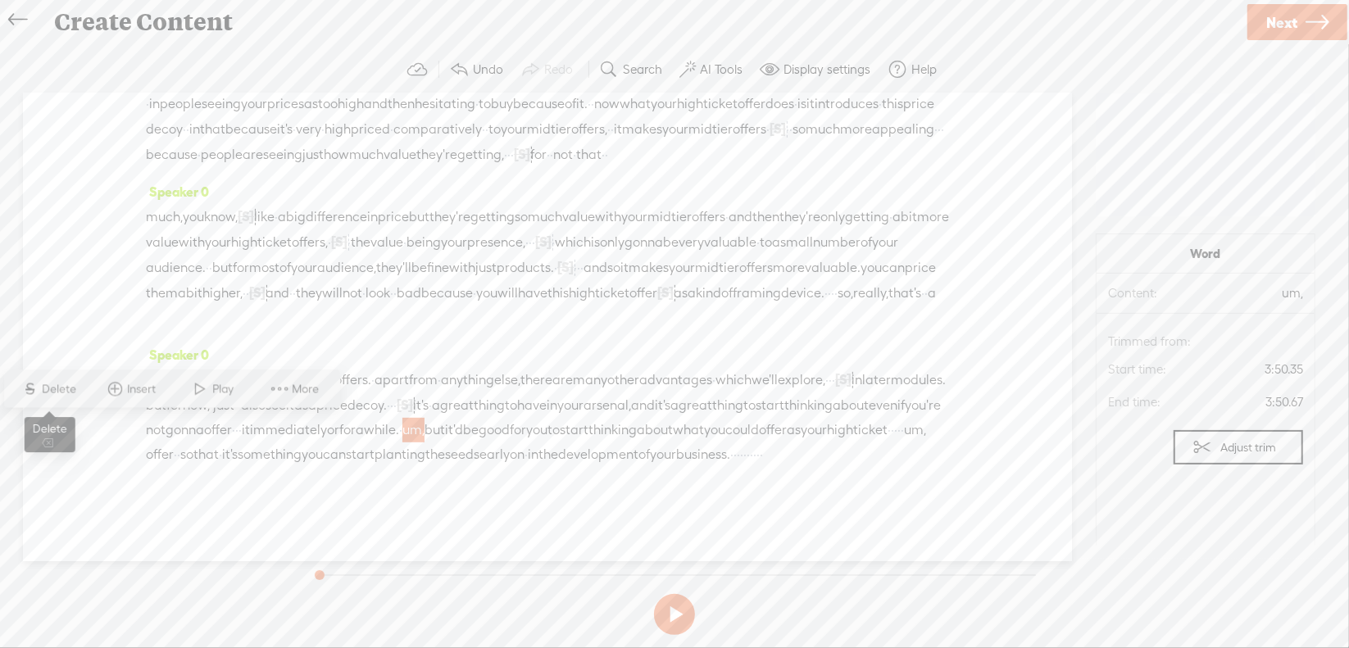
click at [72, 384] on span "Delete" at bounding box center [62, 389] width 39 height 16
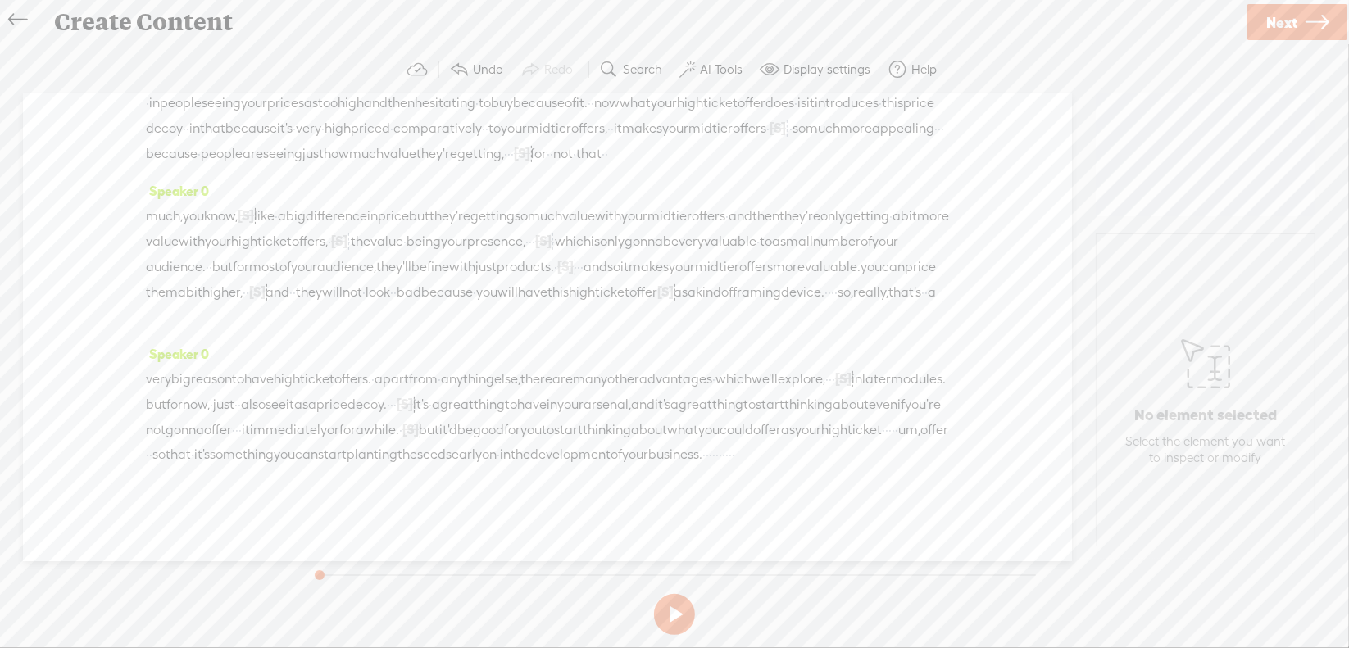
drag, startPoint x: 785, startPoint y: 429, endPoint x: 810, endPoint y: 427, distance: 24.6
click at [810, 427] on div "very big reason to have high ticket offers. · apart from · anything else, there…" at bounding box center [547, 416] width 803 height 101
click at [704, 388] on span "Delete" at bounding box center [699, 389] width 39 height 16
drag, startPoint x: 752, startPoint y: 454, endPoint x: 792, endPoint y: 434, distance: 44.0
click at [830, 450] on div "very big reason to have high ticket offers. · apart from · anything else, there…" at bounding box center [547, 416] width 803 height 101
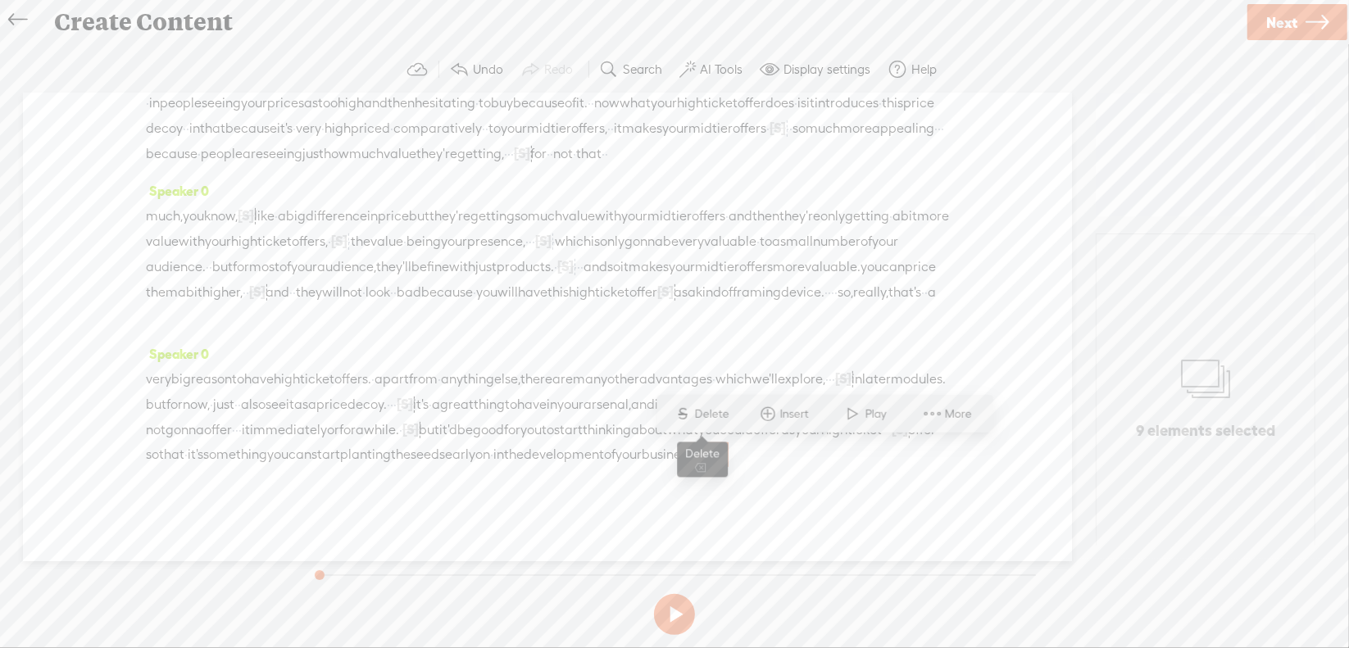
click at [713, 413] on span "Delete" at bounding box center [714, 414] width 39 height 16
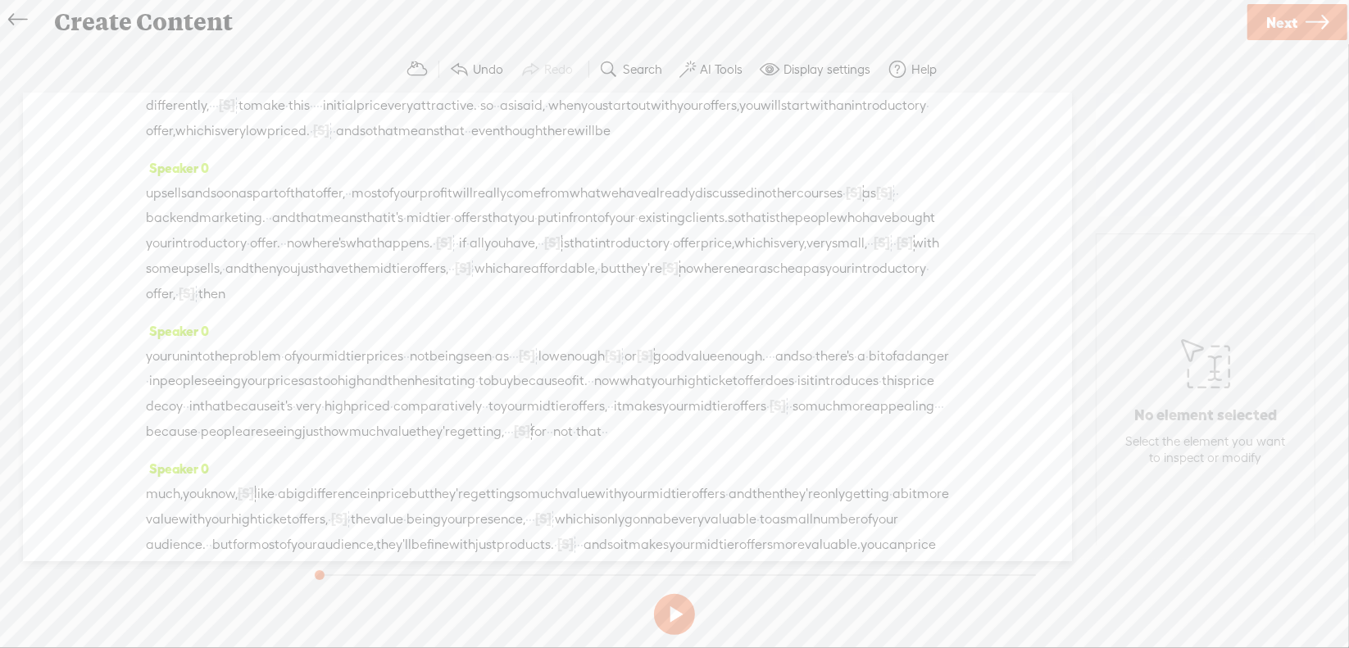
scroll to position [0, 0]
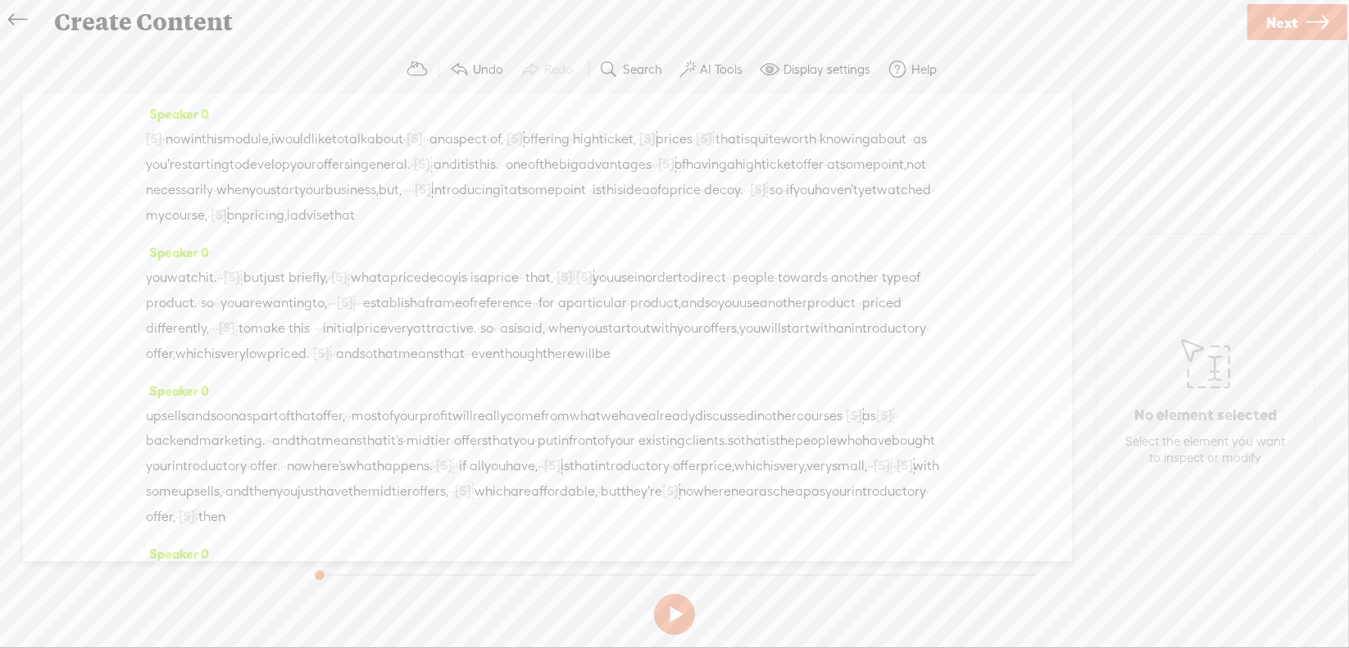
click at [166, 134] on span "·" at bounding box center [163, 139] width 3 height 25
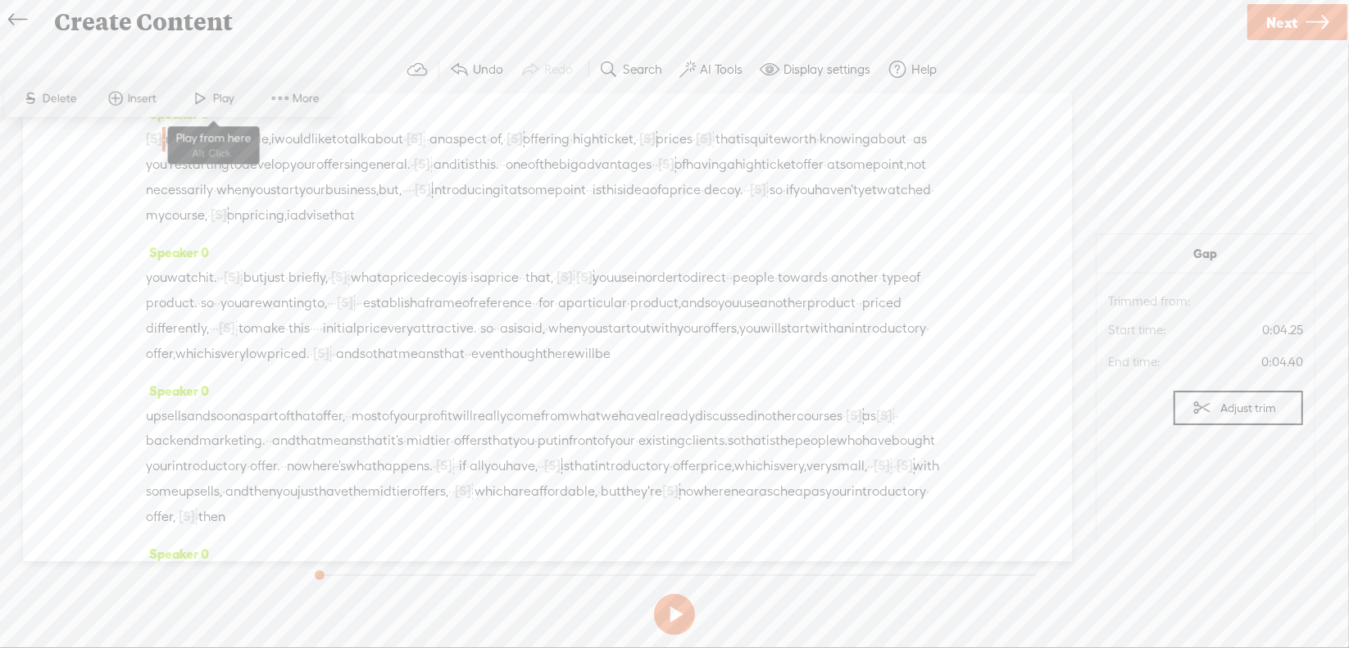
click at [211, 96] on span at bounding box center [201, 99] width 25 height 30
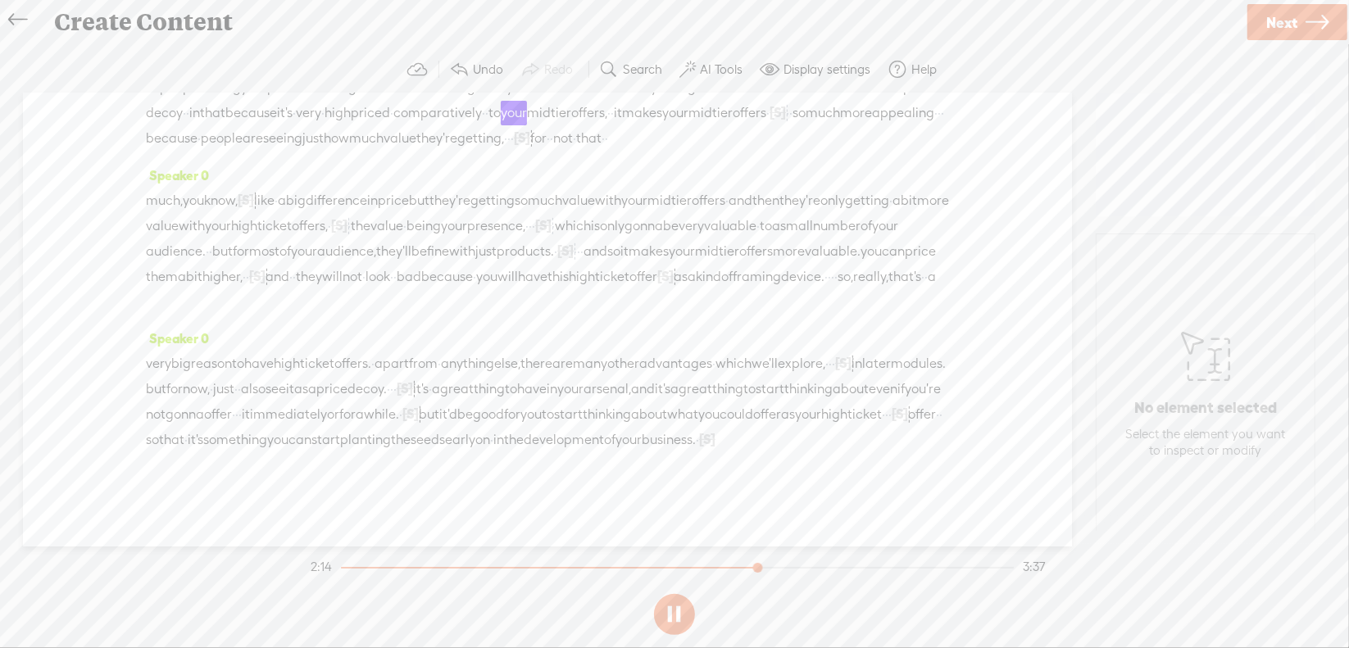
scroll to position [574, 0]
click at [679, 614] on button at bounding box center [674, 614] width 41 height 41
drag, startPoint x: 630, startPoint y: 168, endPoint x: 484, endPoint y: 227, distance: 158.1
click at [484, 227] on div "Speaker 0 [S] · · · · · · · · · · · · · · · · · · now in this module, i would l…" at bounding box center [547, 319] width 1049 height 453
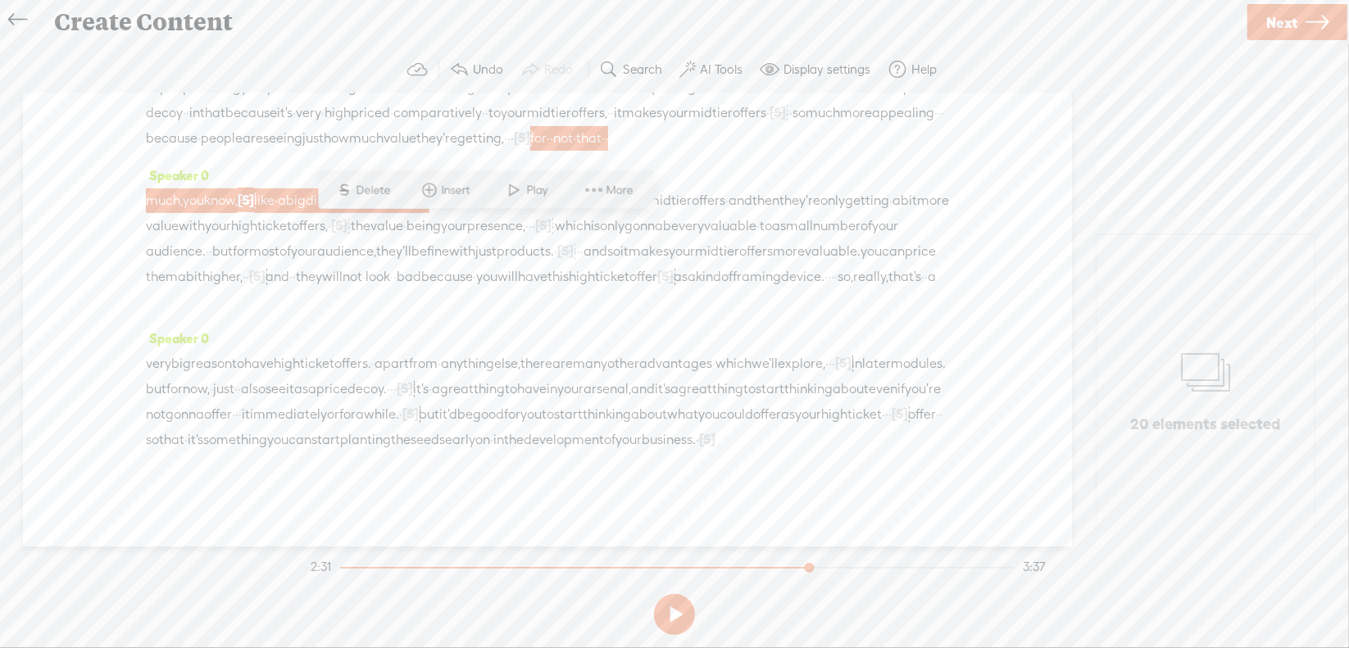
click at [373, 192] on span "Delete" at bounding box center [376, 190] width 39 height 16
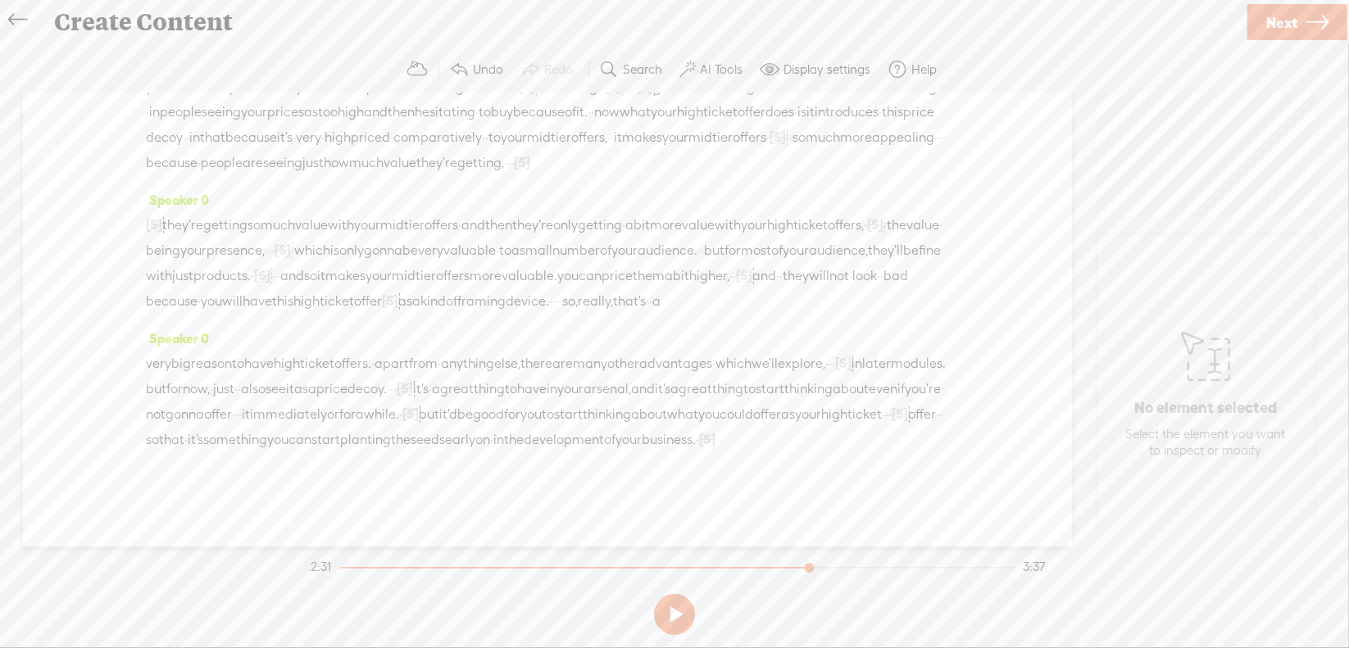
click at [384, 168] on span "much" at bounding box center [366, 163] width 34 height 25
click at [463, 134] on span "Play" at bounding box center [473, 128] width 25 height 16
click at [671, 613] on button at bounding box center [674, 614] width 41 height 41
click at [613, 289] on span "really," at bounding box center [595, 301] width 35 height 25
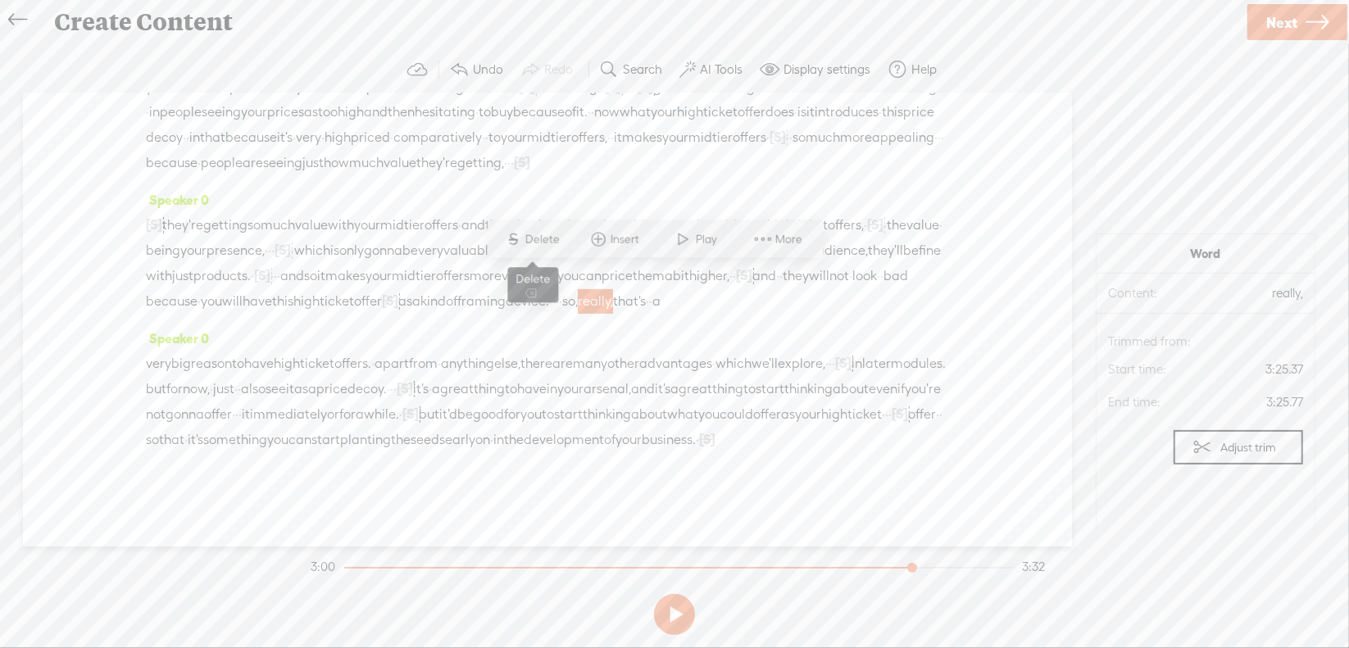
drag, startPoint x: 537, startPoint y: 239, endPoint x: 536, endPoint y: 250, distance: 10.7
click at [537, 238] on span "Delete" at bounding box center [544, 239] width 39 height 16
click at [549, 289] on span "device." at bounding box center [527, 301] width 43 height 25
click at [559, 289] on span "·" at bounding box center [557, 301] width 3 height 25
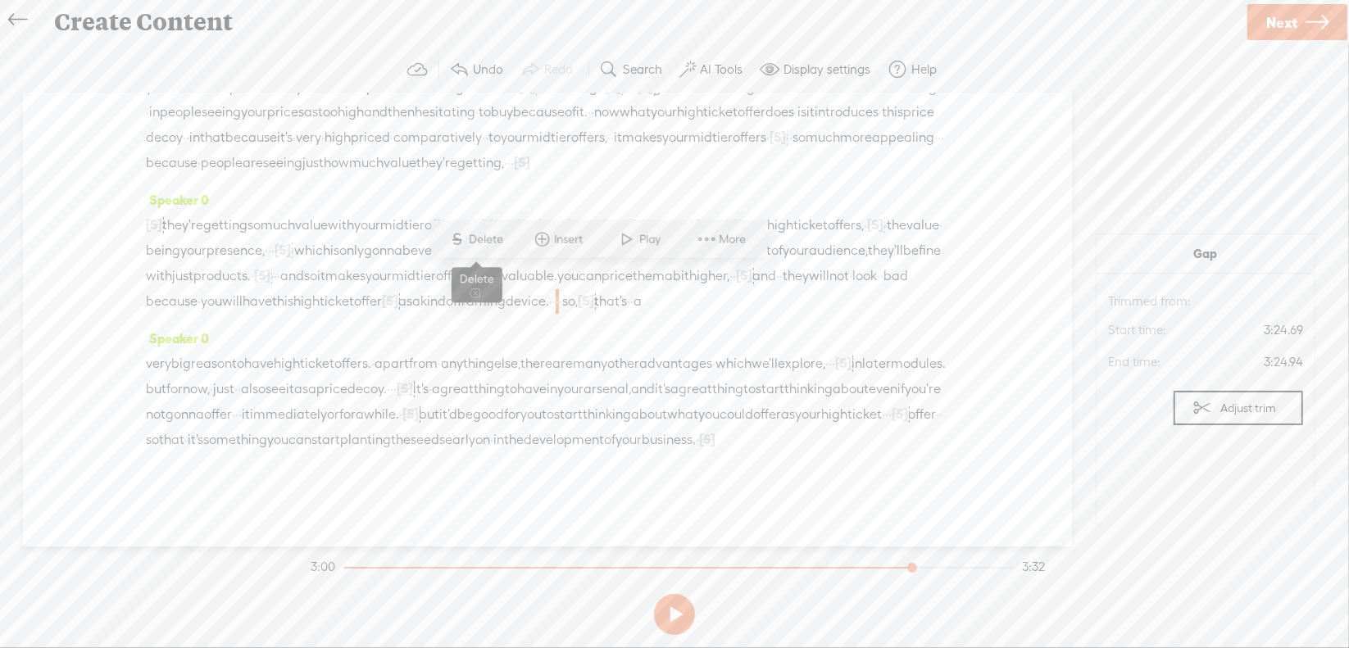
click at [504, 238] on span "Delete" at bounding box center [489, 239] width 39 height 16
click at [501, 289] on span "framing" at bounding box center [481, 301] width 48 height 25
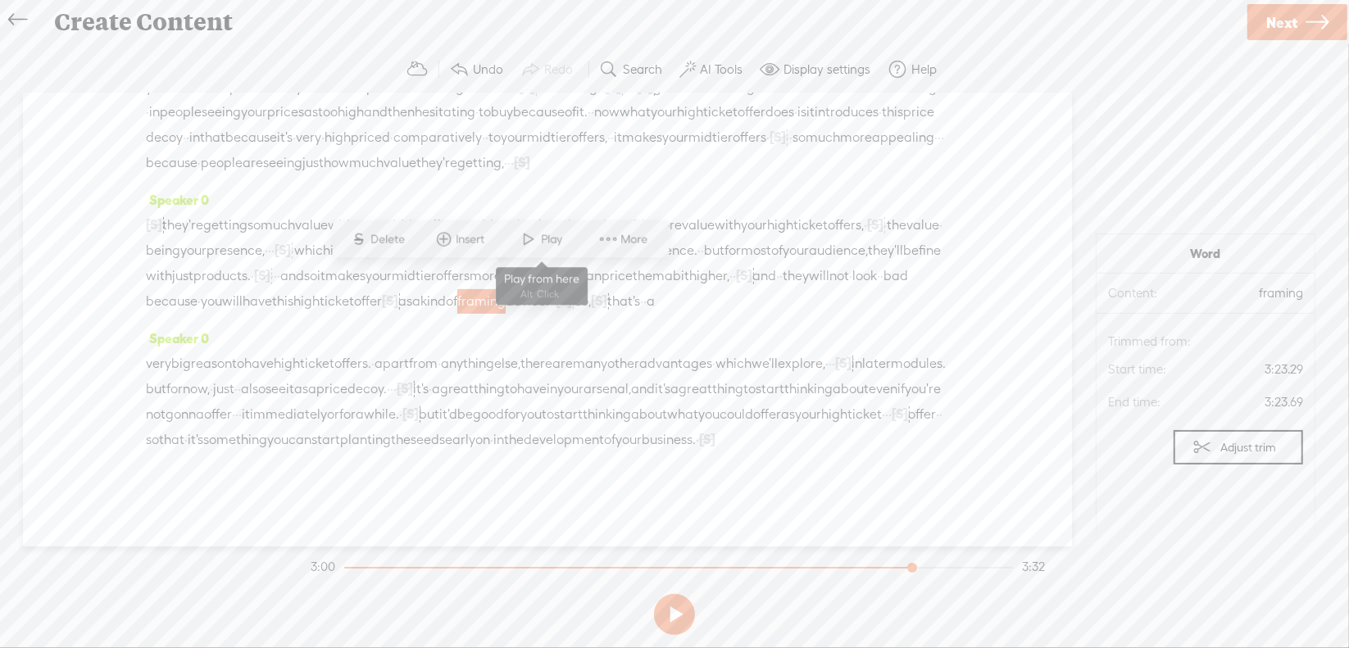
drag, startPoint x: 545, startPoint y: 235, endPoint x: 556, endPoint y: 248, distance: 16.3
click at [545, 235] on span "Play" at bounding box center [554, 239] width 25 height 16
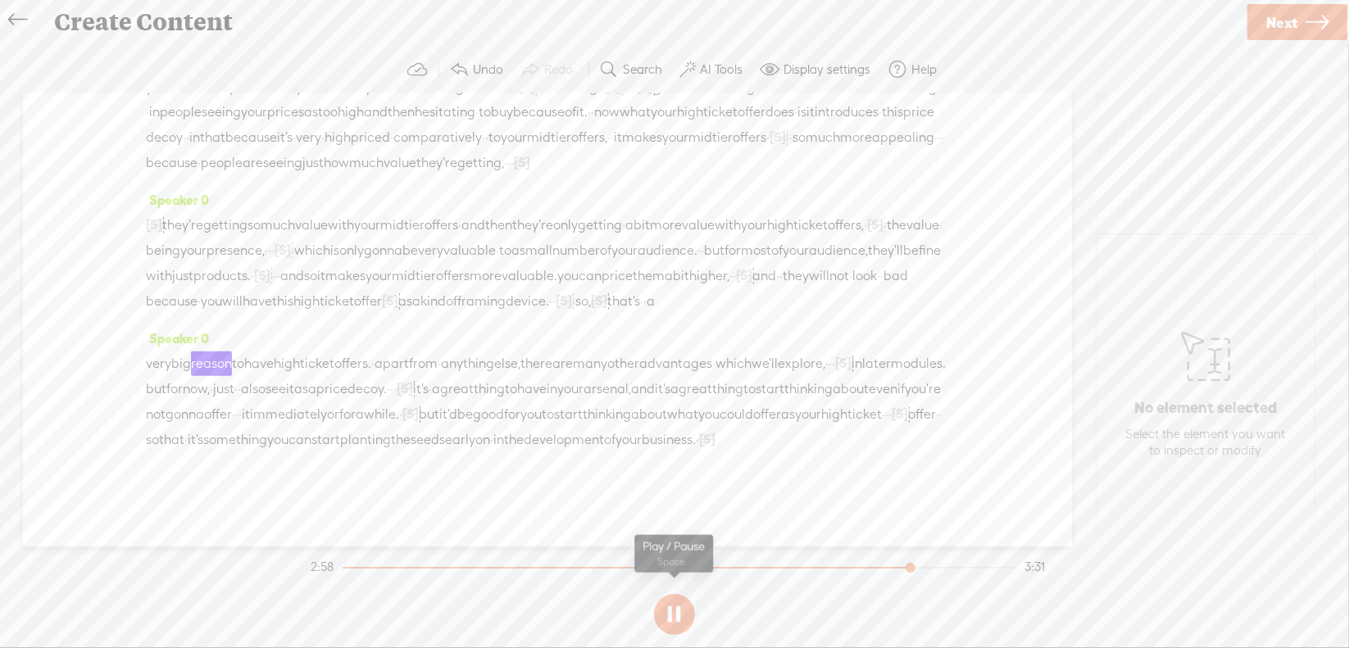
click at [675, 608] on button at bounding box center [674, 614] width 41 height 41
click at [607, 293] on span "[S]" at bounding box center [599, 300] width 16 height 15
click at [668, 232] on span "Restore" at bounding box center [671, 239] width 43 height 16
click at [506, 289] on span "framing" at bounding box center [481, 301] width 48 height 25
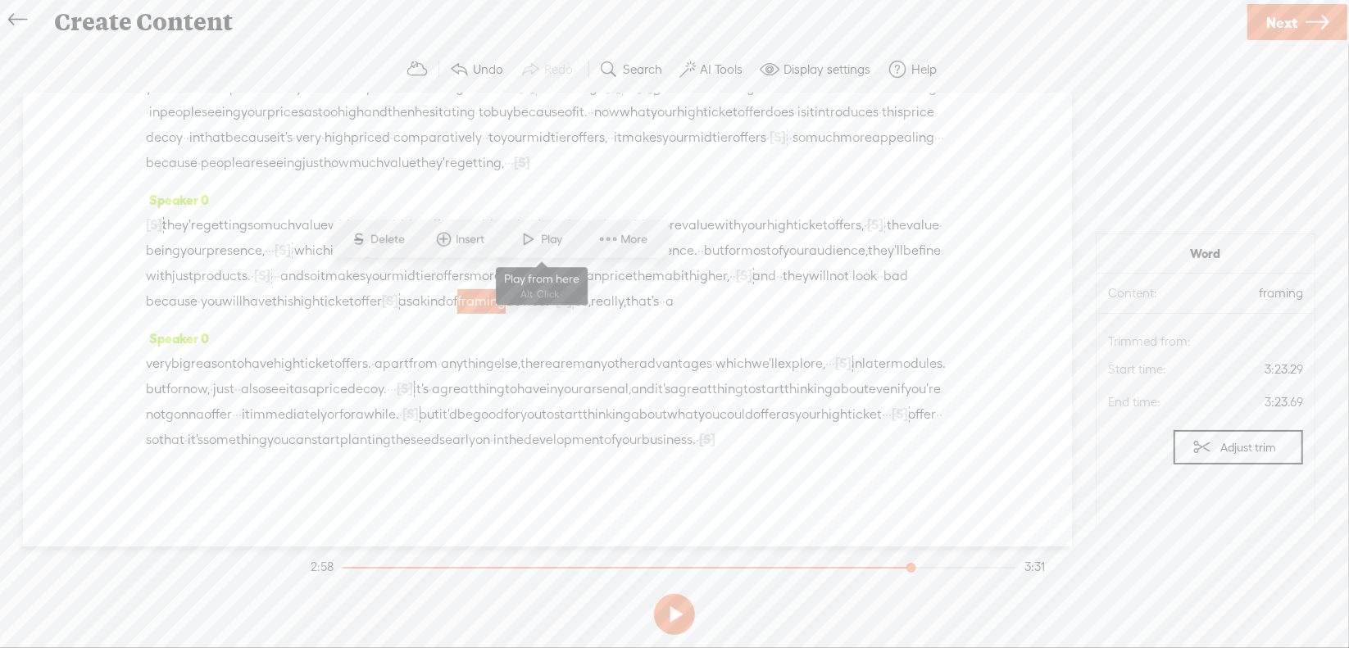
click at [538, 240] on span at bounding box center [529, 240] width 25 height 30
click at [678, 609] on button at bounding box center [674, 614] width 41 height 41
drag, startPoint x: 462, startPoint y: 370, endPoint x: 516, endPoint y: 365, distance: 54.4
click at [516, 365] on div "very big reason to have high ticket offers. · apart from · anything else, there…" at bounding box center [547, 402] width 803 height 102
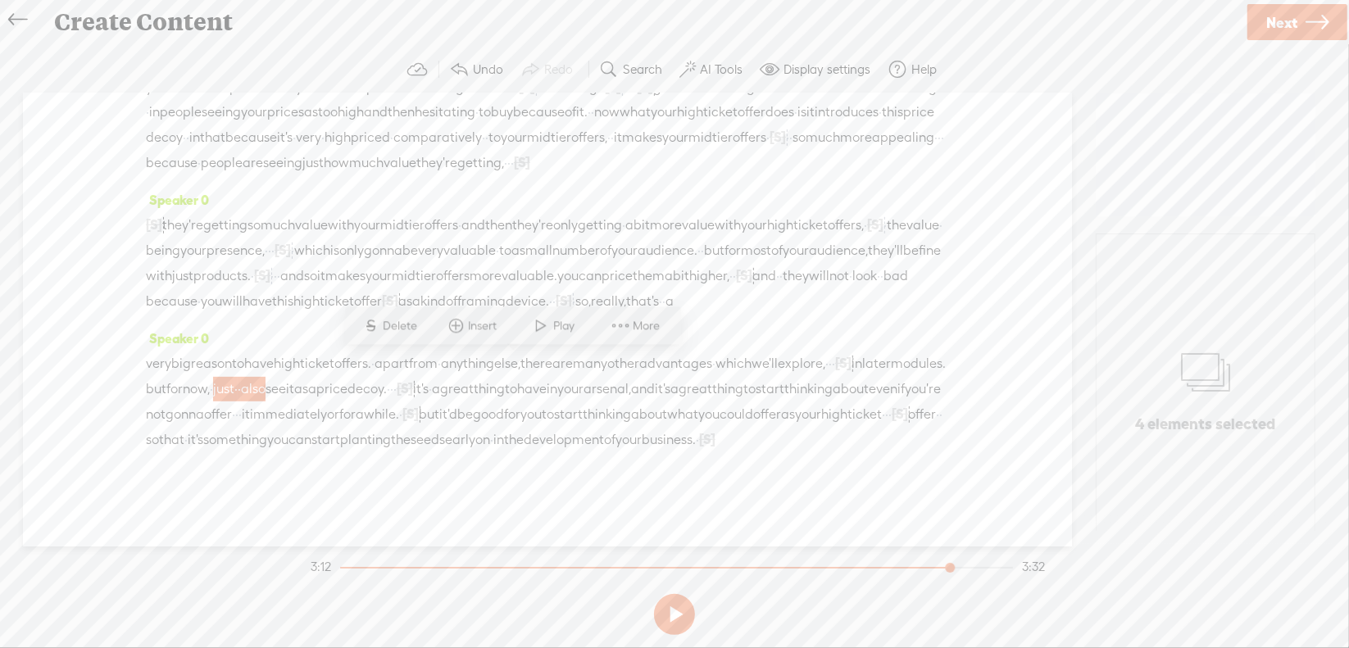
click at [392, 329] on span "Delete" at bounding box center [403, 326] width 39 height 16
click at [166, 377] on span "but" at bounding box center [156, 389] width 20 height 25
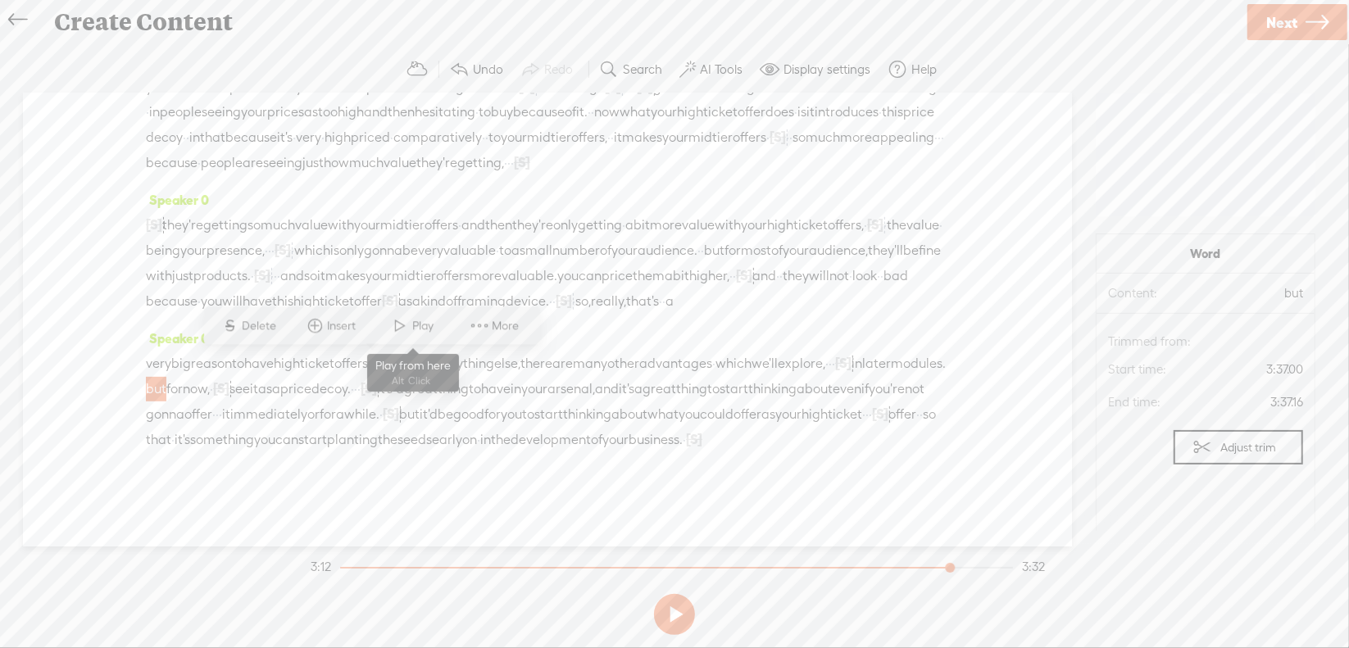
click at [393, 325] on span at bounding box center [400, 326] width 25 height 30
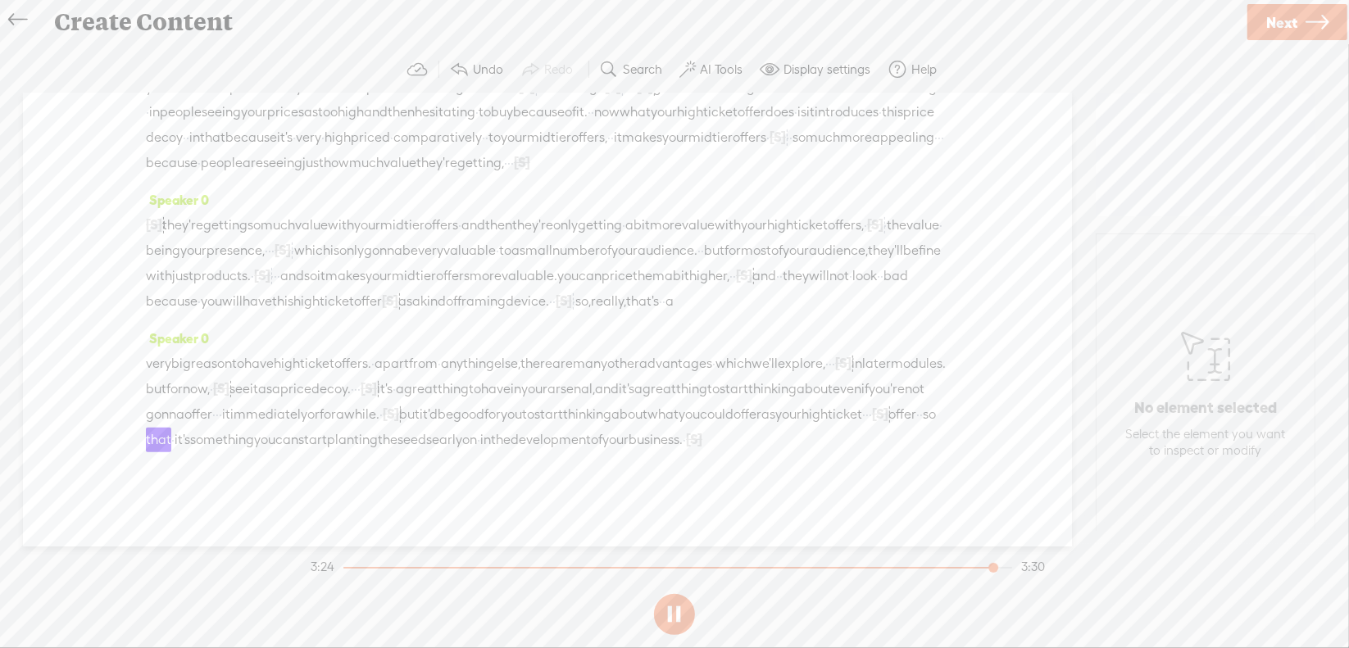
click at [671, 611] on section at bounding box center [674, 615] width 734 height 54
click at [0, 0] on button at bounding box center [0, 0] width 0 height 0
click at [671, 609] on section at bounding box center [674, 615] width 734 height 54
click at [672, 609] on section at bounding box center [674, 615] width 734 height 54
click at [0, 0] on button at bounding box center [0, 0] width 0 height 0
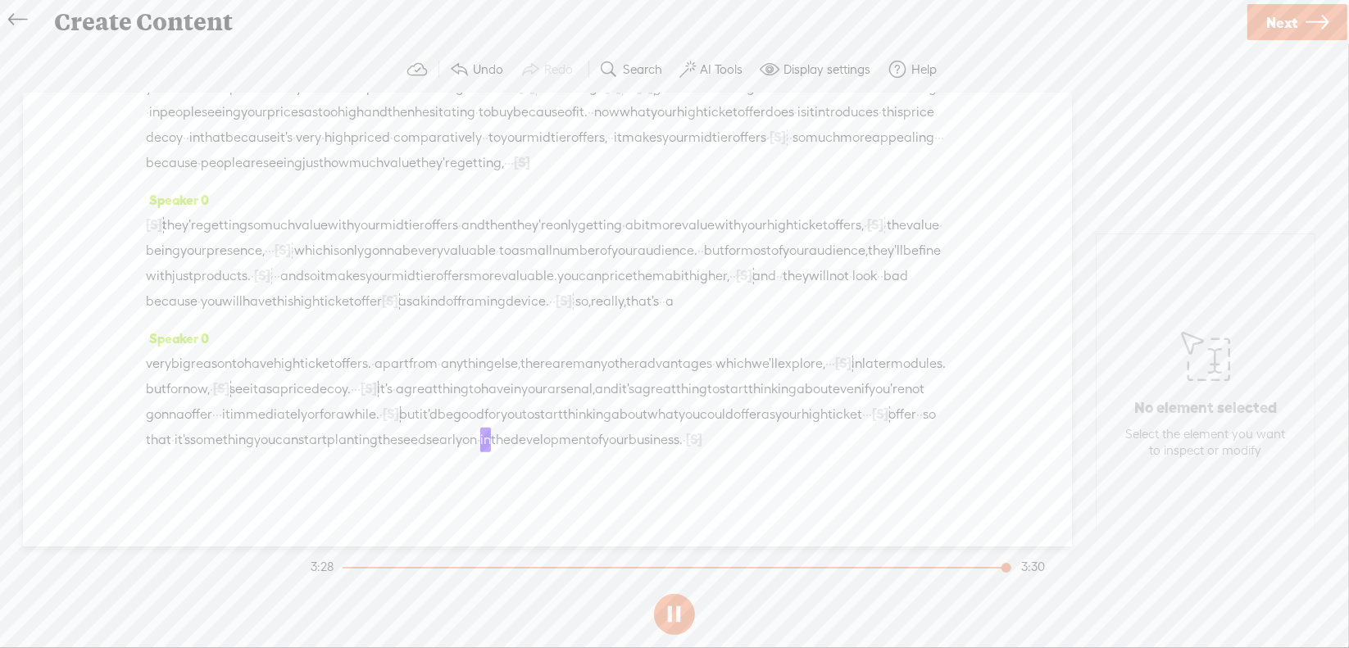
click at [674, 608] on button at bounding box center [674, 614] width 41 height 41
click at [888, 413] on span "offer" at bounding box center [902, 414] width 28 height 25
click at [677, 375] on span "Delete" at bounding box center [674, 375] width 39 height 16
click at [775, 417] on span "your" at bounding box center [788, 414] width 26 height 25
click at [648, 377] on span at bounding box center [657, 376] width 25 height 30
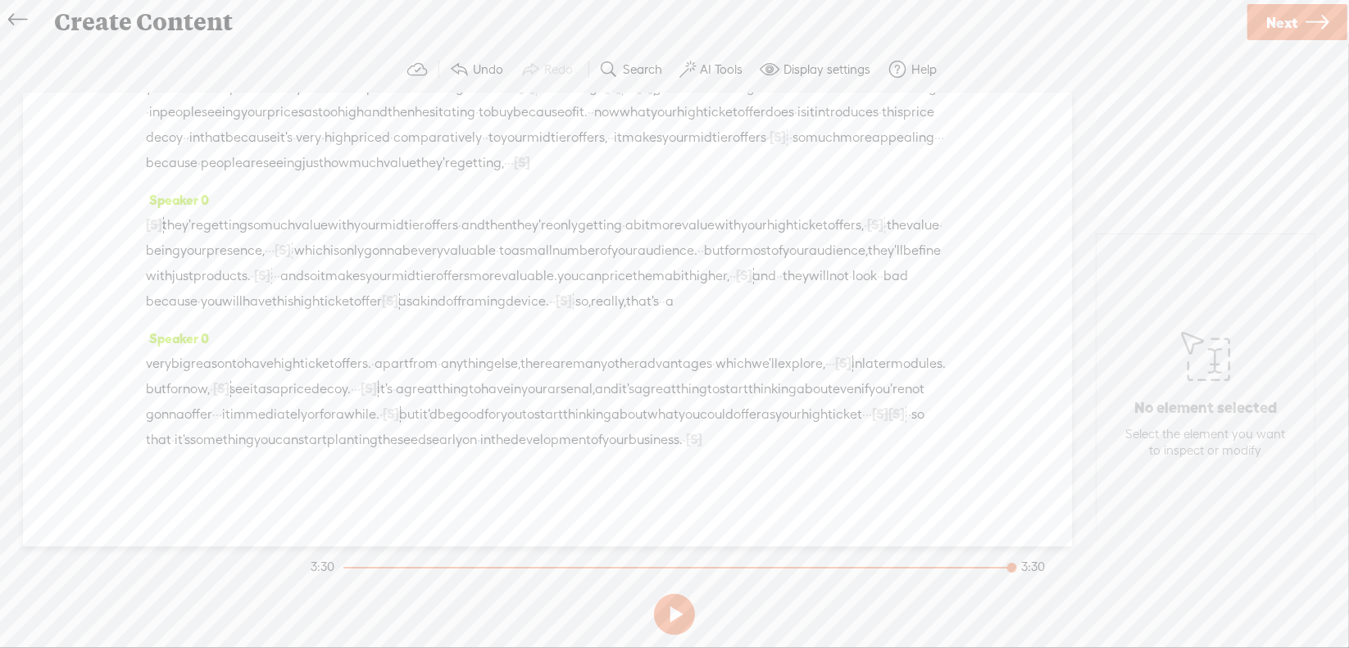
click at [905, 416] on span "·" at bounding box center [906, 414] width 3 height 25
click at [673, 375] on span "Delete" at bounding box center [684, 375] width 39 height 16
click at [761, 417] on span "as" at bounding box center [768, 414] width 14 height 25
drag, startPoint x: 625, startPoint y: 382, endPoint x: 646, endPoint y: 389, distance: 22.5
click at [625, 381] on span at bounding box center [631, 376] width 25 height 30
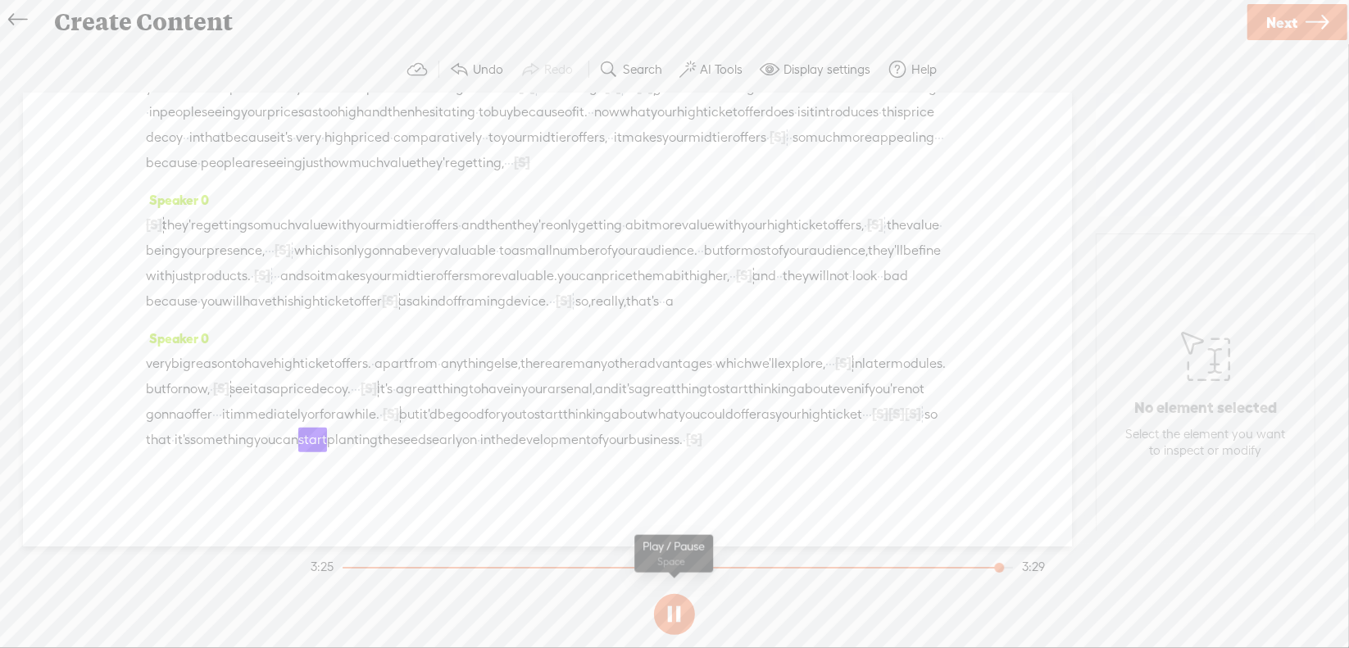
click at [675, 611] on section at bounding box center [674, 615] width 734 height 54
click at [670, 612] on button at bounding box center [674, 614] width 41 height 41
click at [869, 418] on span "·" at bounding box center [870, 414] width 3 height 25
drag, startPoint x: 640, startPoint y: 379, endPoint x: 633, endPoint y: 390, distance: 13.6
click at [640, 378] on span "Delete" at bounding box center [630, 375] width 39 height 16
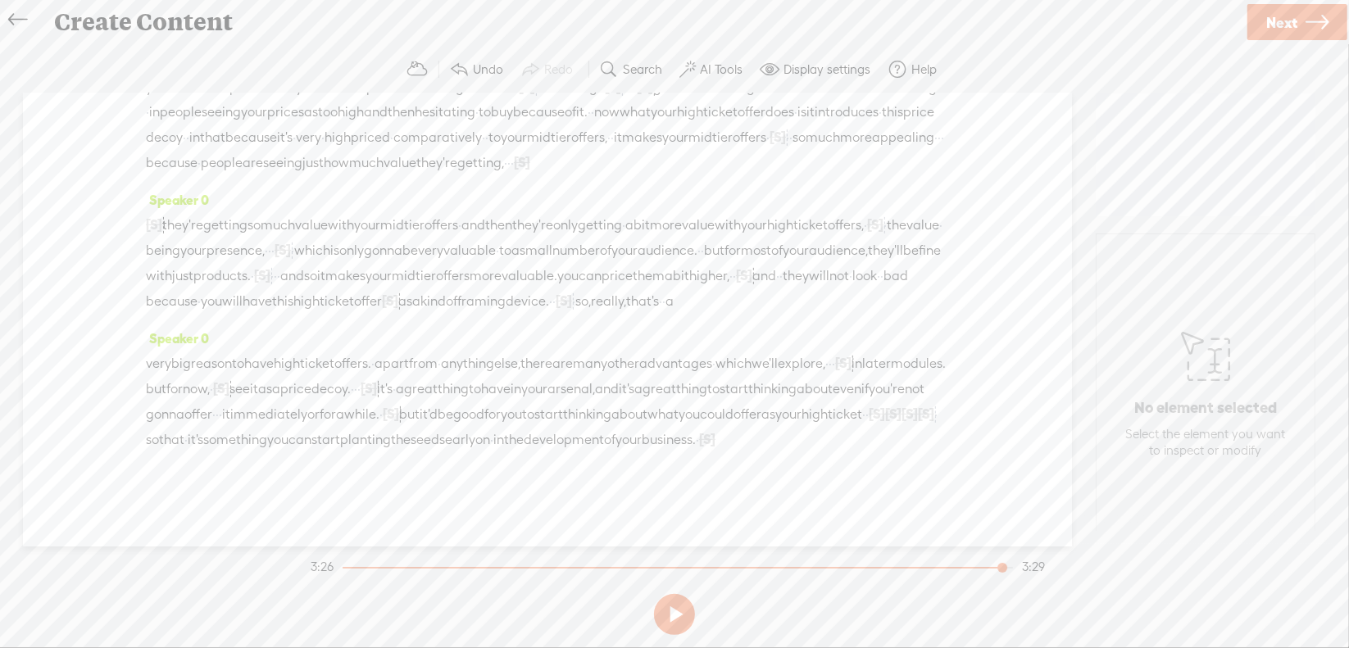
click at [761, 414] on span "as" at bounding box center [768, 414] width 14 height 25
click at [623, 383] on span at bounding box center [631, 376] width 25 height 30
click at [1272, 21] on span "Next" at bounding box center [1281, 23] width 31 height 42
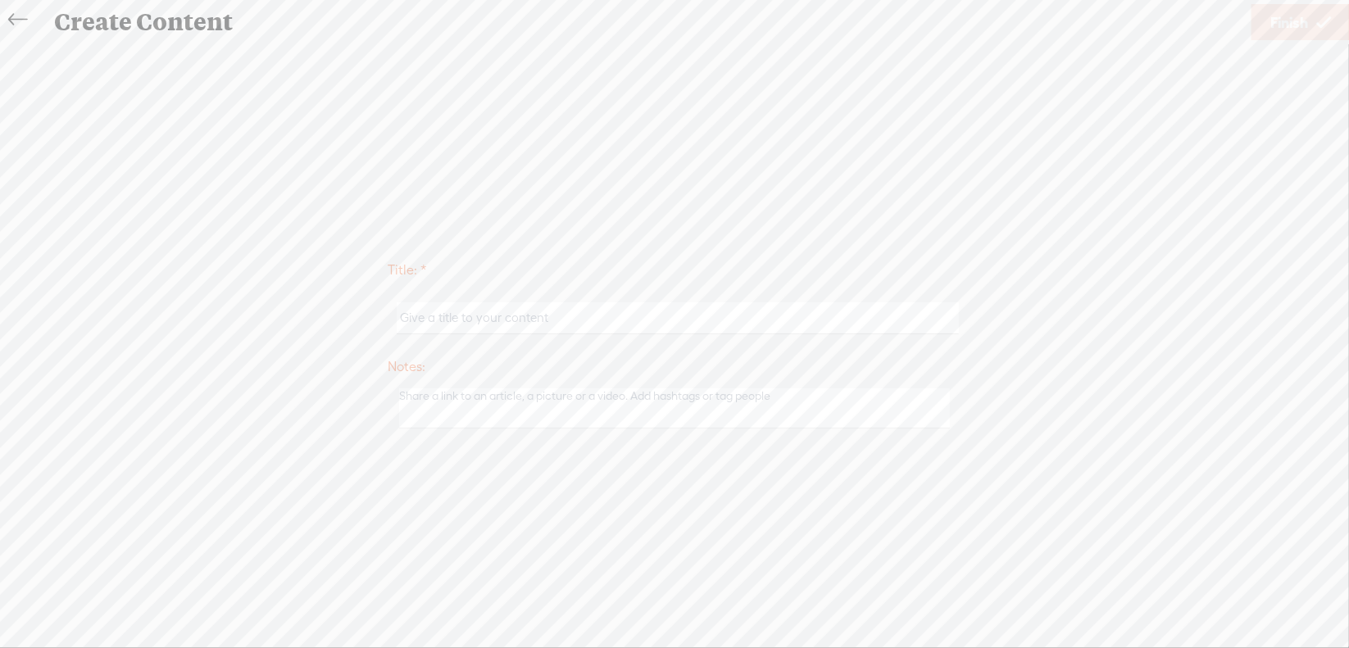
scroll to position [622, 0]
click at [551, 324] on input "text" at bounding box center [677, 318] width 561 height 32
type input "Sales4Mod2"
click at [1277, 19] on span "Finish" at bounding box center [1289, 23] width 38 height 42
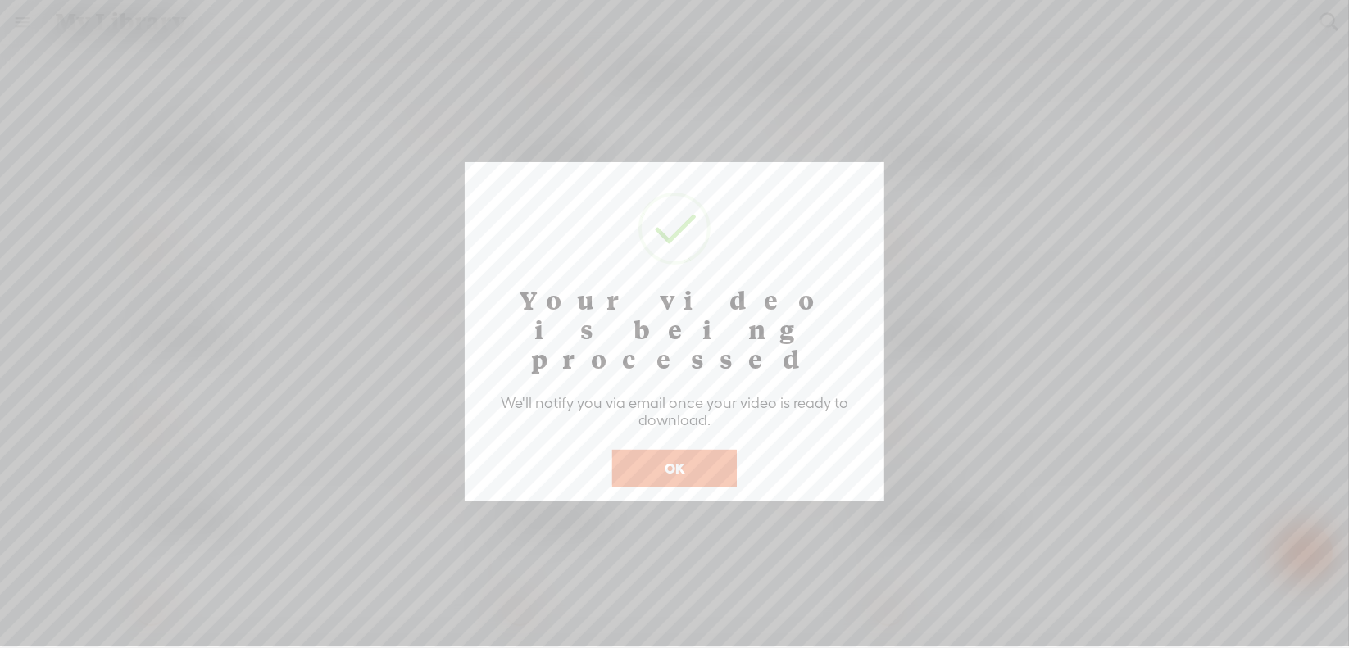
click at [629, 450] on button "OK" at bounding box center [674, 469] width 125 height 38
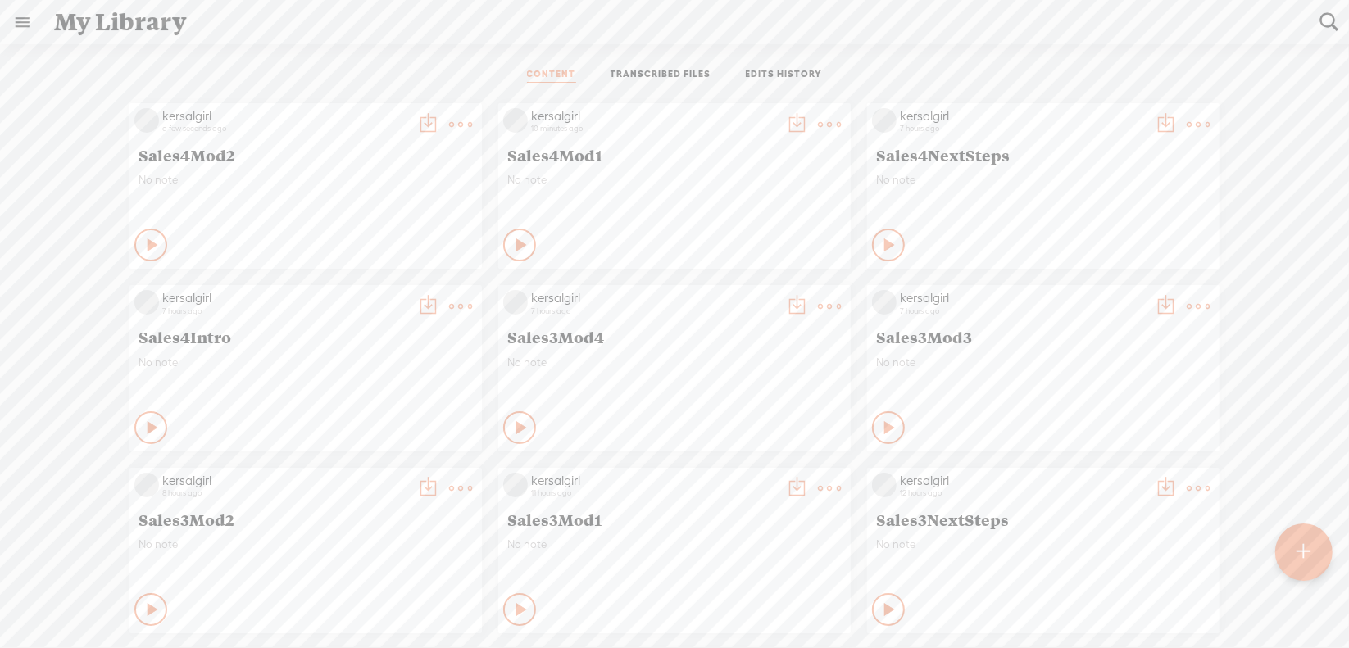
click at [472, 126] on t at bounding box center [460, 124] width 23 height 23
click at [735, 294] on link "Download as..." at bounding box center [739, 292] width 164 height 38
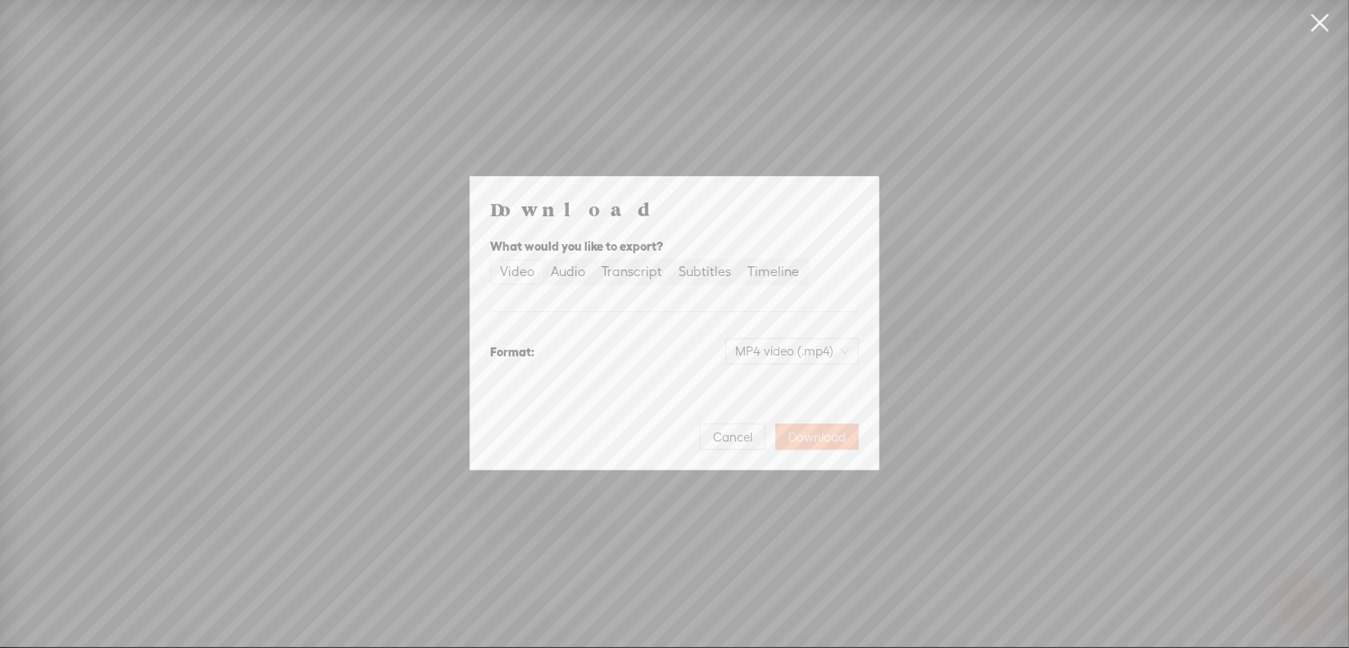
click at [817, 433] on span "Download" at bounding box center [816, 437] width 57 height 16
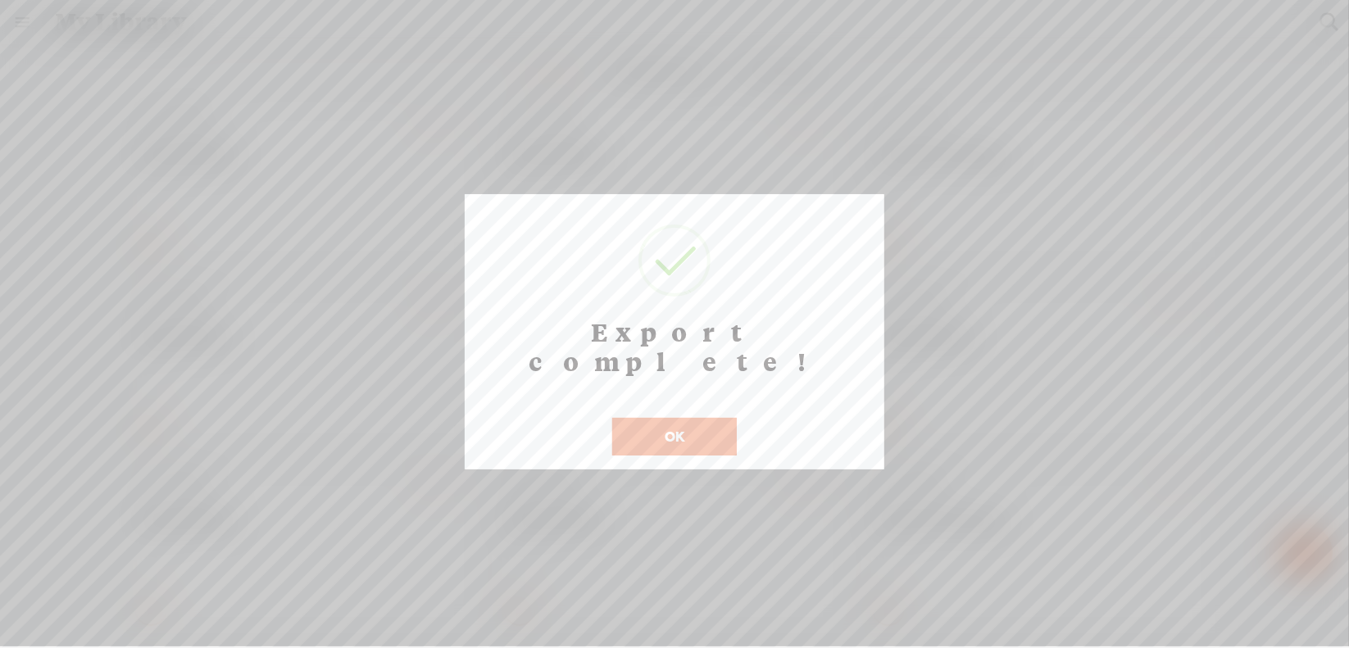
click at [631, 418] on button "OK" at bounding box center [674, 437] width 125 height 38
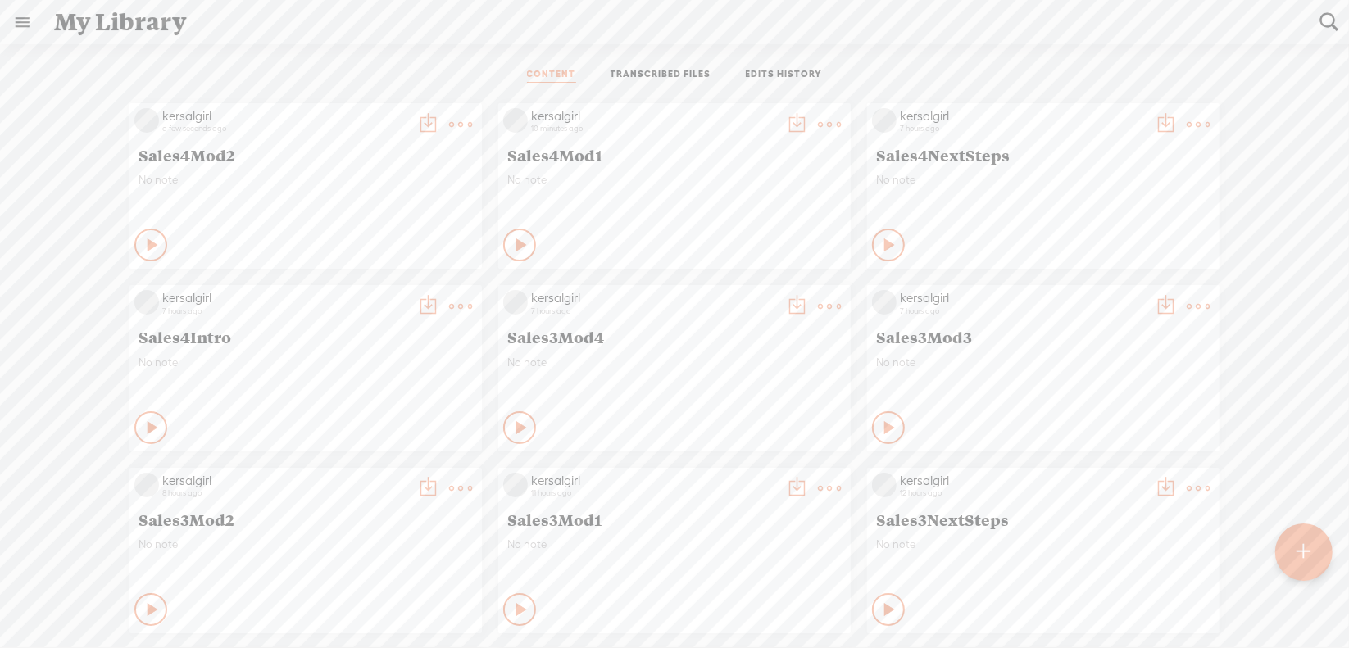
click at [472, 120] on t at bounding box center [460, 124] width 23 height 23
click at [1074, 290] on link "Download as..." at bounding box center [1108, 292] width 164 height 38
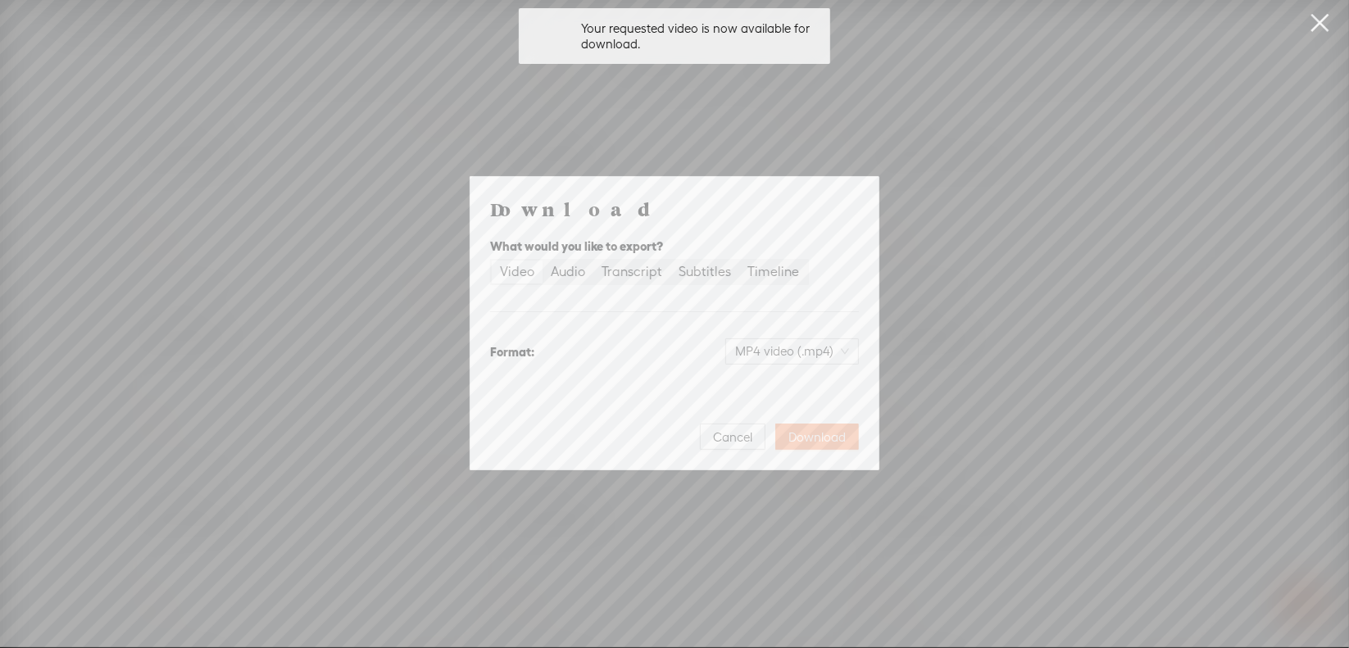
click at [809, 436] on span "Download" at bounding box center [816, 437] width 57 height 16
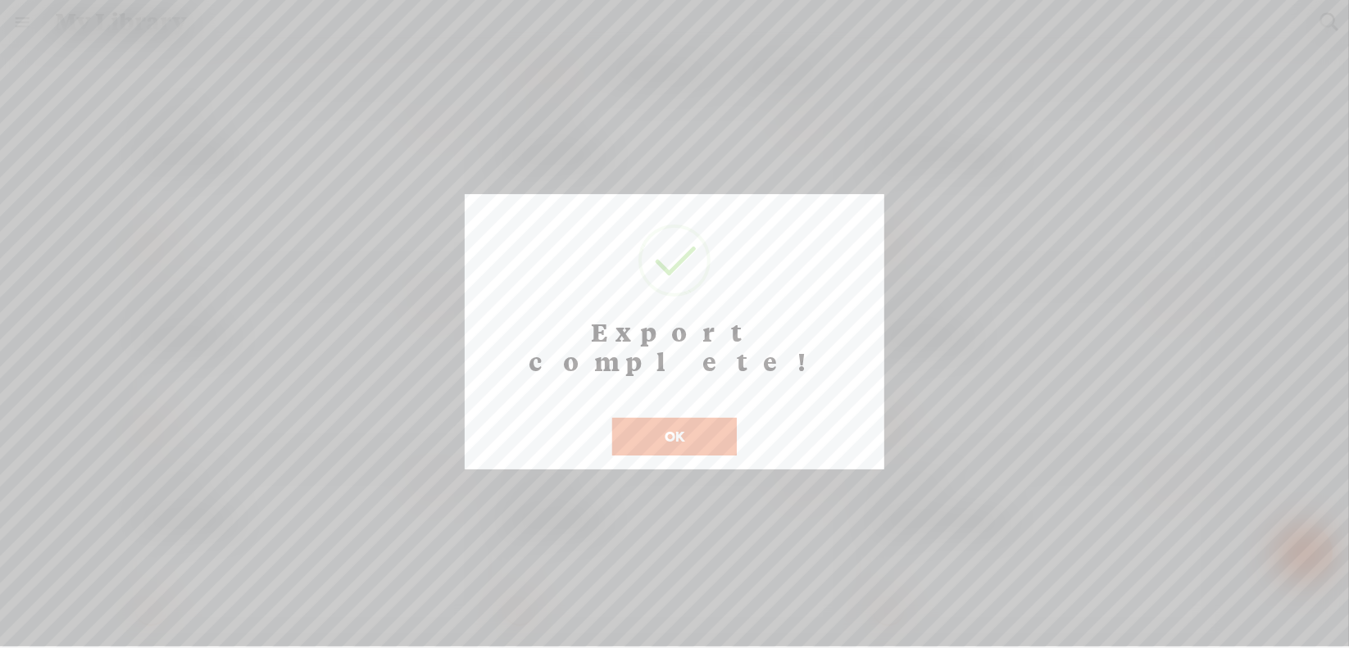
click at [643, 418] on button "OK" at bounding box center [674, 437] width 125 height 38
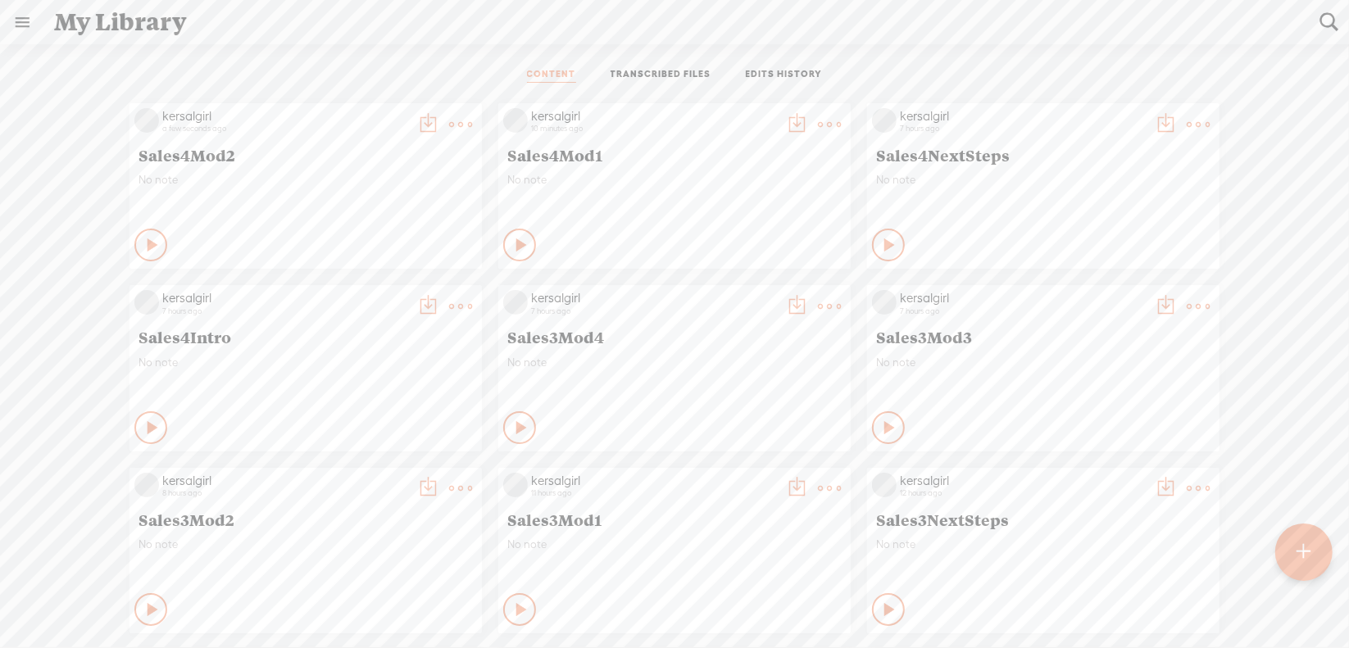
click at [1310, 554] on t at bounding box center [1304, 552] width 14 height 36
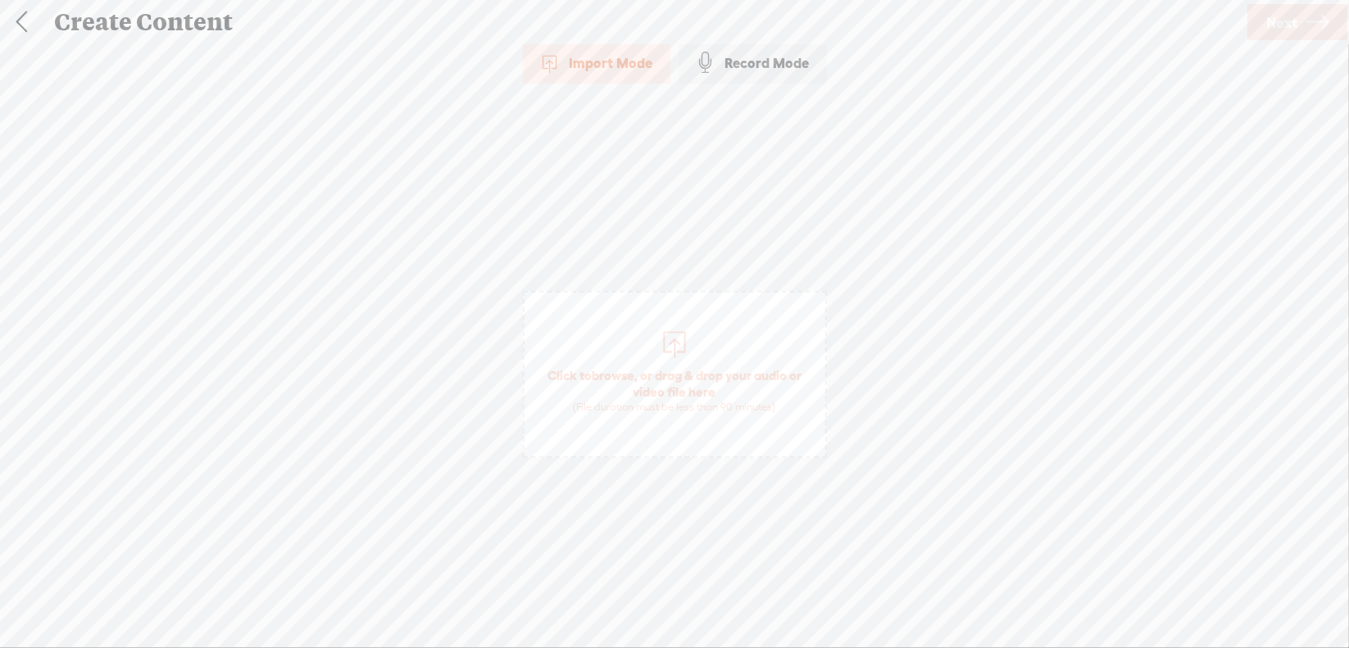
click at [608, 370] on span "browse" at bounding box center [613, 375] width 43 height 15
click at [1280, 16] on span "Next" at bounding box center [1281, 23] width 31 height 42
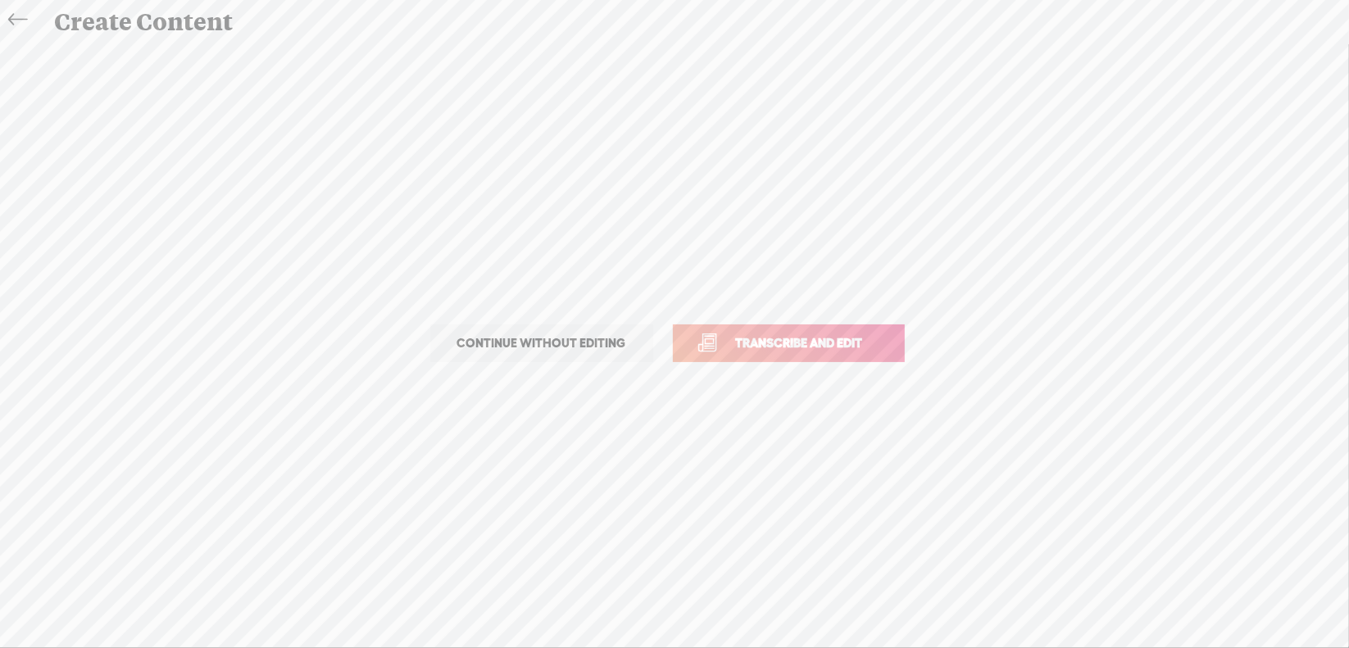
click at [806, 340] on span "Transcribe and edit" at bounding box center [799, 343] width 161 height 19
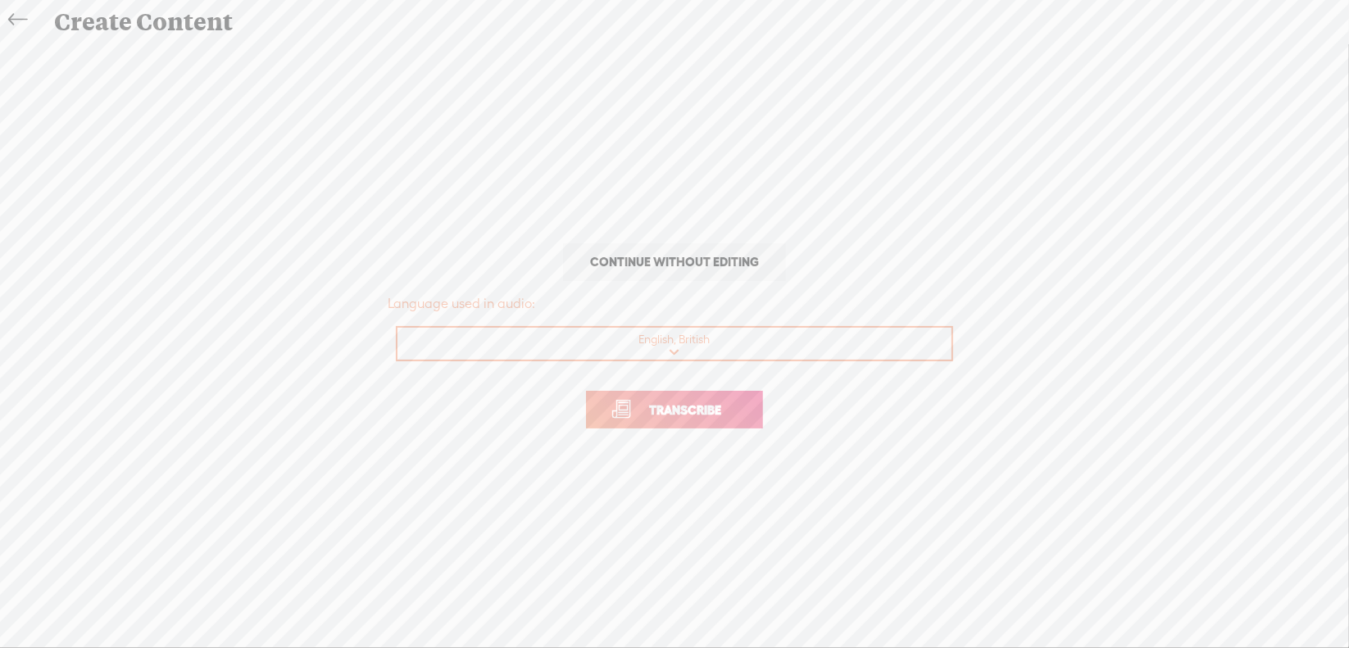
click at [643, 402] on span "Transcribe" at bounding box center [685, 410] width 107 height 19
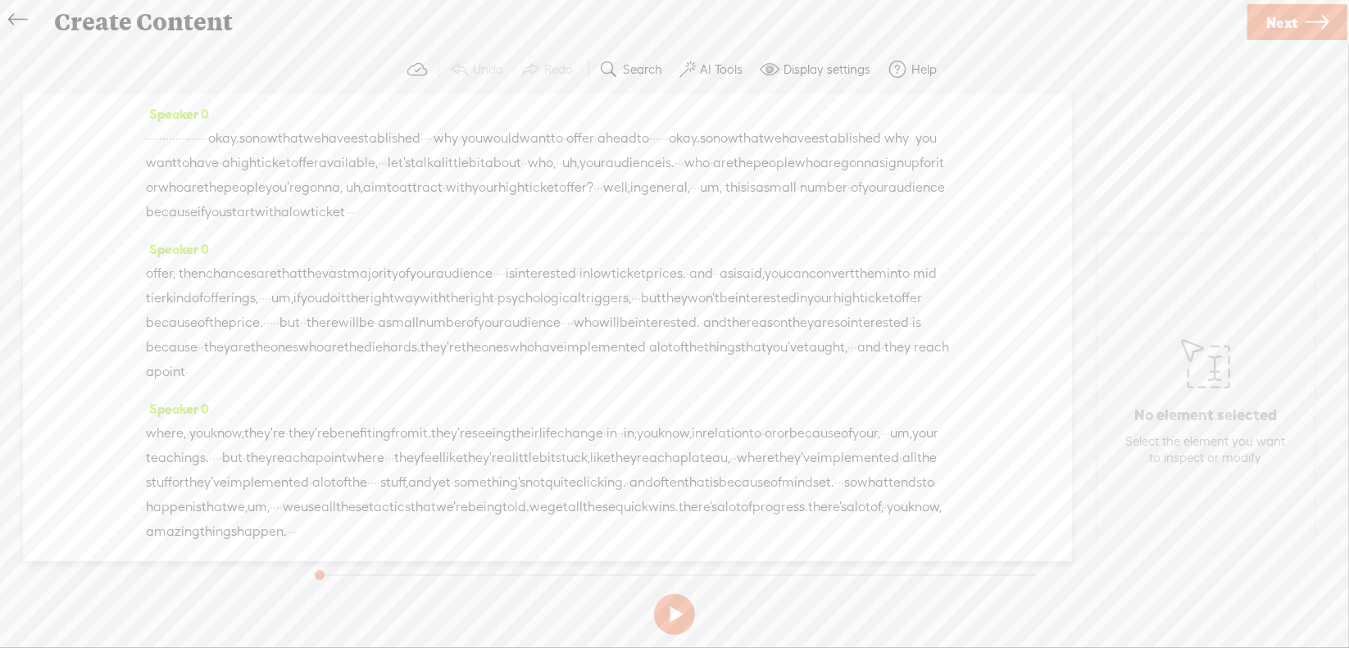
drag, startPoint x: 152, startPoint y: 141, endPoint x: 321, endPoint y: 139, distance: 168.8
click at [321, 139] on div "· · · · · · · · · · · · · · · · · · · okay. so now that we have established · ·…" at bounding box center [547, 175] width 803 height 98
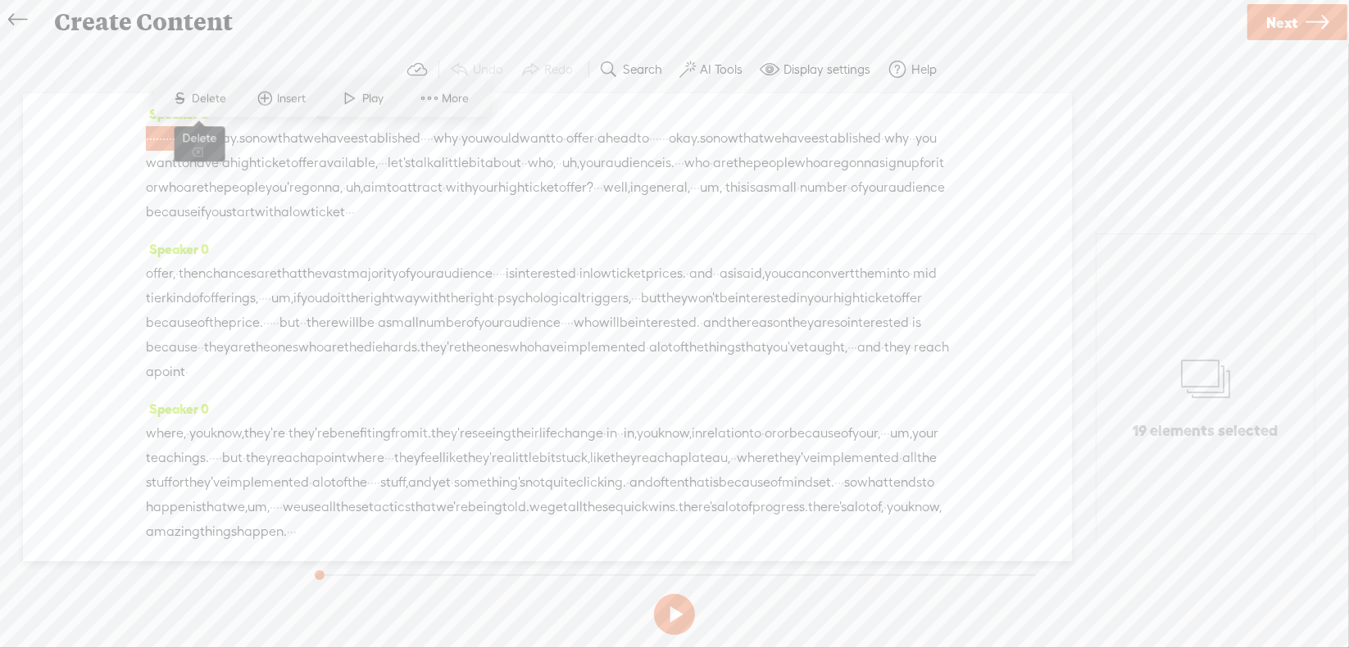
click at [228, 99] on span "Delete" at bounding box center [212, 98] width 39 height 16
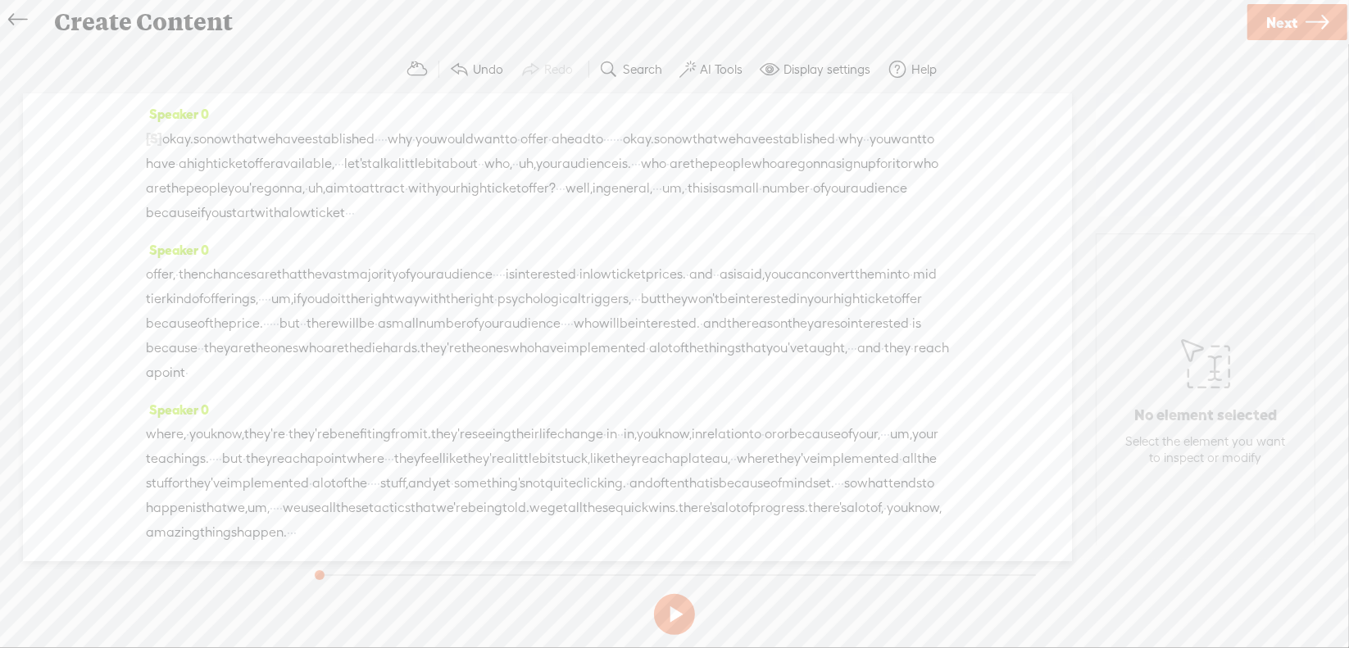
click at [384, 134] on span "·" at bounding box center [382, 139] width 3 height 25
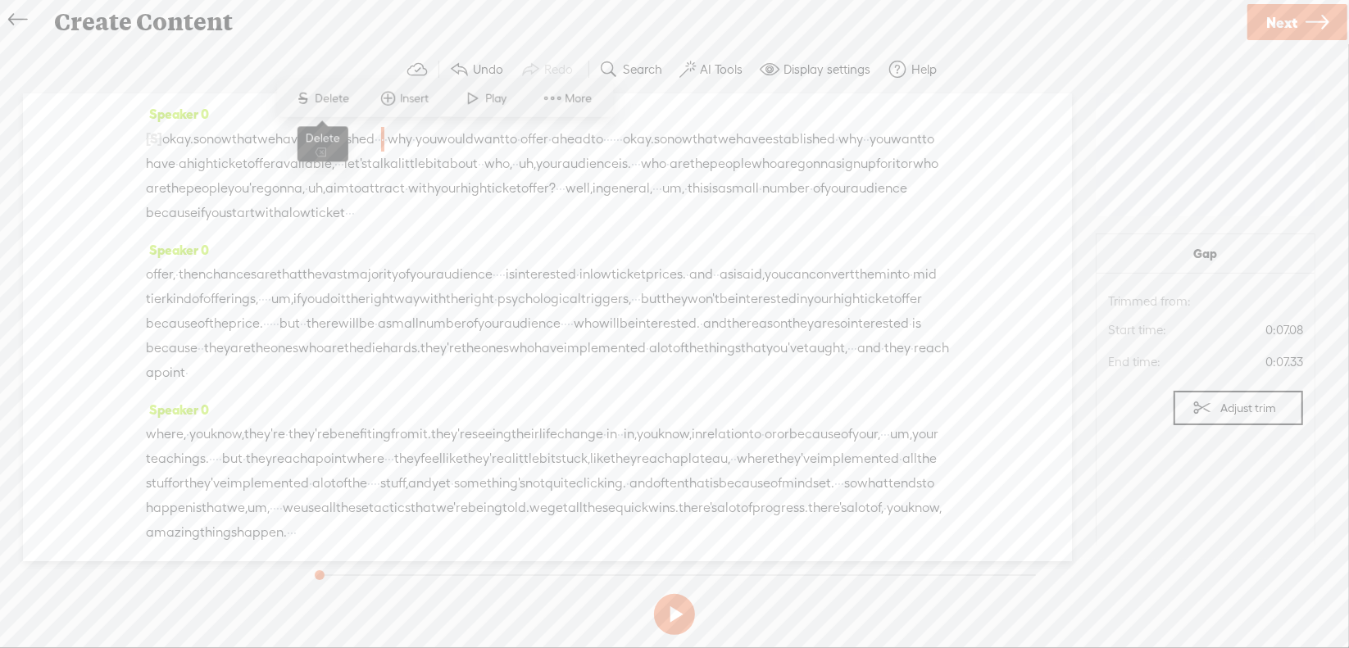
click at [322, 94] on span "Delete" at bounding box center [335, 98] width 39 height 16
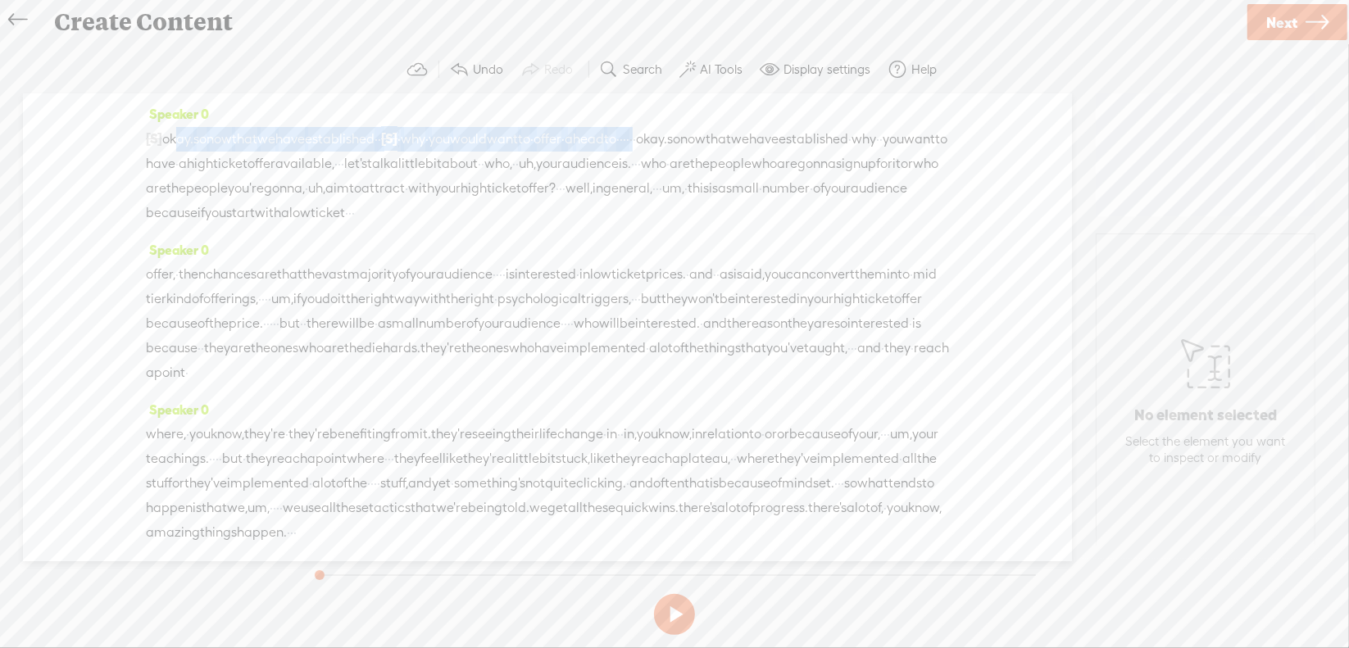
drag, startPoint x: 178, startPoint y: 135, endPoint x: 800, endPoint y: 135, distance: 622.1
click at [800, 135] on div "[S] · · · · · · · · · · · · · · · · · · · okay. so now that we have established…" at bounding box center [547, 175] width 803 height 99
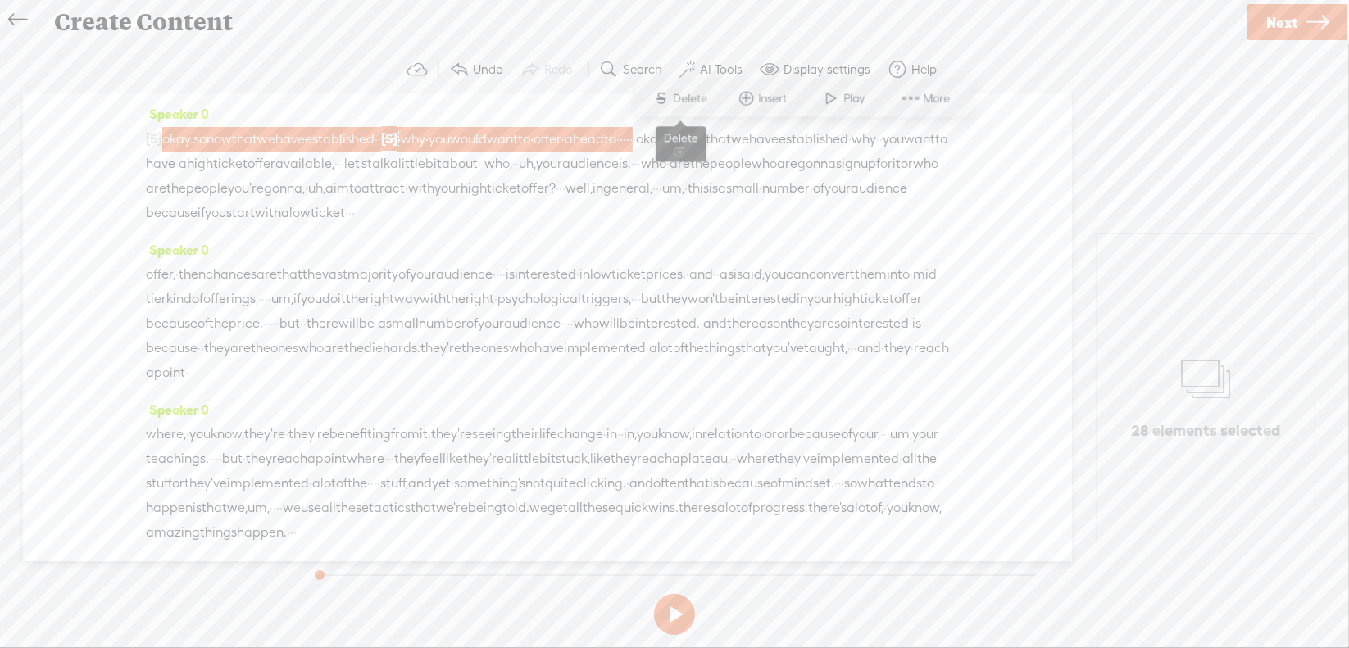
click at [673, 97] on span "S" at bounding box center [661, 99] width 25 height 30
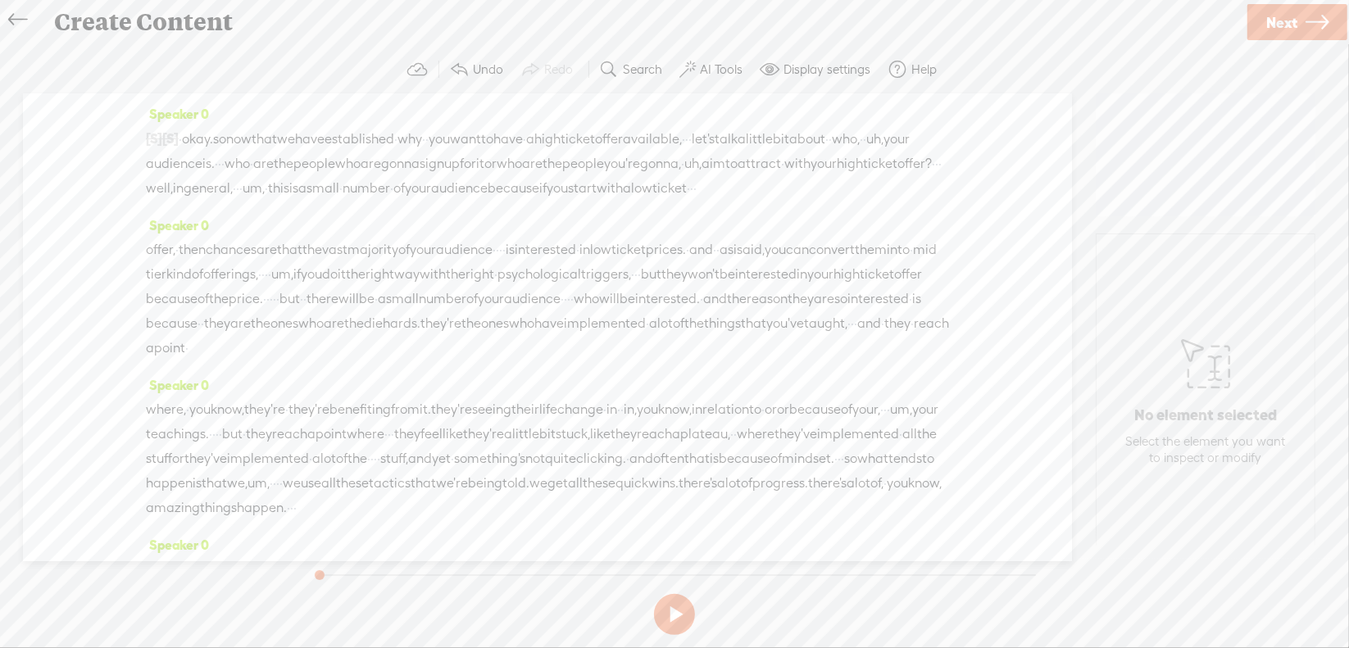
click at [688, 139] on span "·" at bounding box center [686, 139] width 3 height 25
click at [721, 98] on span "Delete" at bounding box center [726, 98] width 39 height 16
click at [876, 152] on span "·" at bounding box center [877, 139] width 3 height 25
click at [879, 152] on span "uh," at bounding box center [887, 139] width 17 height 25
click at [217, 122] on span "Delete" at bounding box center [215, 123] width 39 height 16
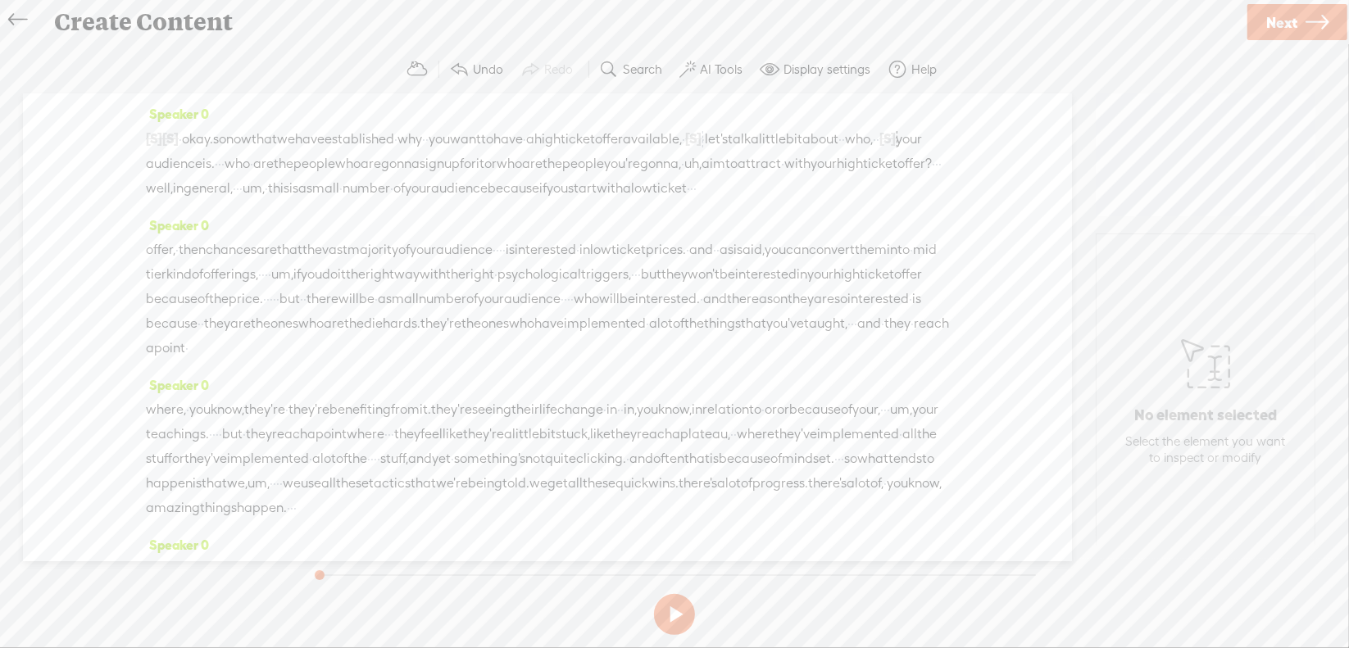
click at [221, 165] on span "·" at bounding box center [219, 164] width 3 height 25
click at [364, 121] on span "Delete" at bounding box center [352, 123] width 39 height 16
click at [697, 177] on span "uh," at bounding box center [705, 164] width 17 height 25
click at [206, 151] on span "Delete" at bounding box center [194, 147] width 39 height 16
click at [149, 187] on span "·" at bounding box center [147, 189] width 3 height 25
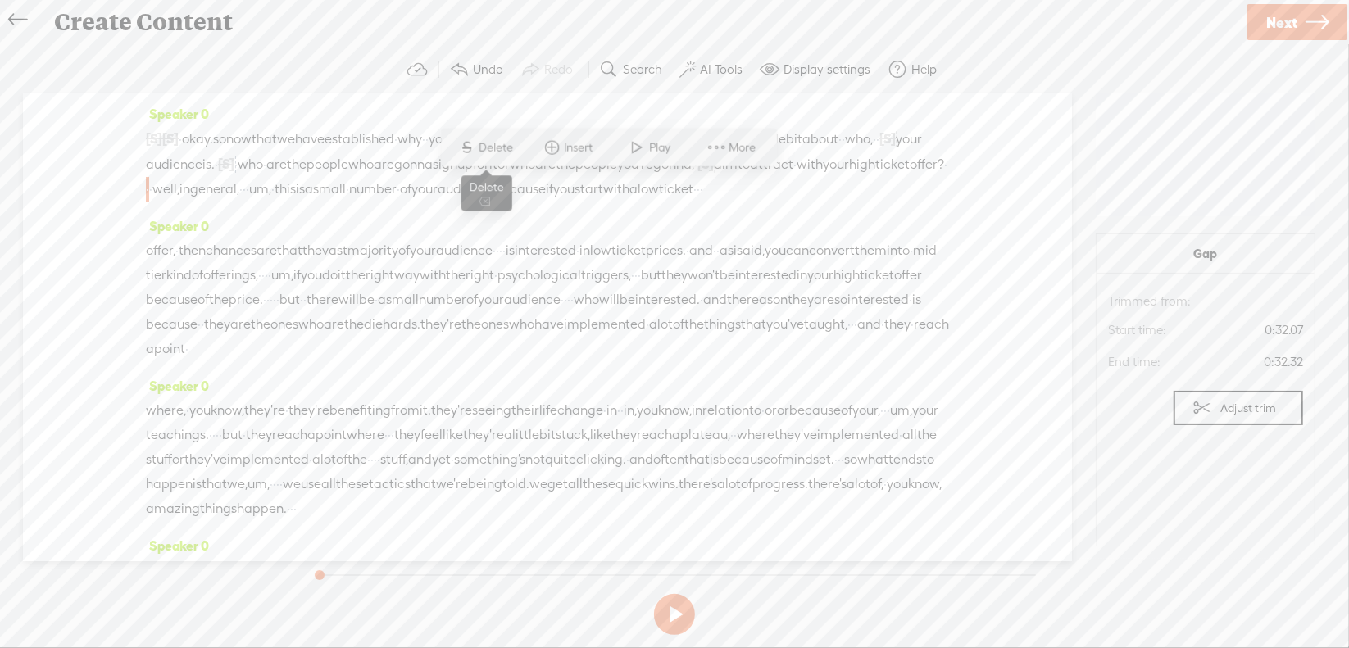
click at [509, 152] on span "Delete" at bounding box center [498, 147] width 39 height 16
click at [284, 186] on span "um," at bounding box center [273, 190] width 22 height 25
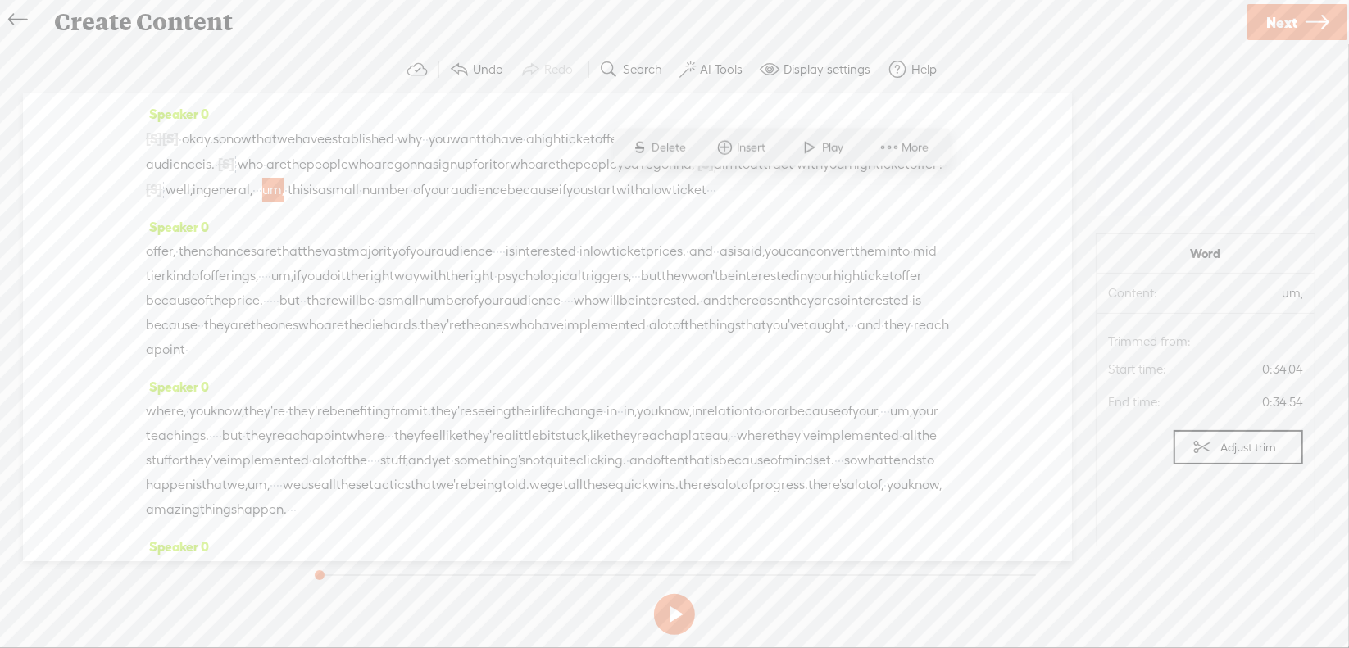
click at [660, 148] on span "Delete" at bounding box center [671, 147] width 39 height 16
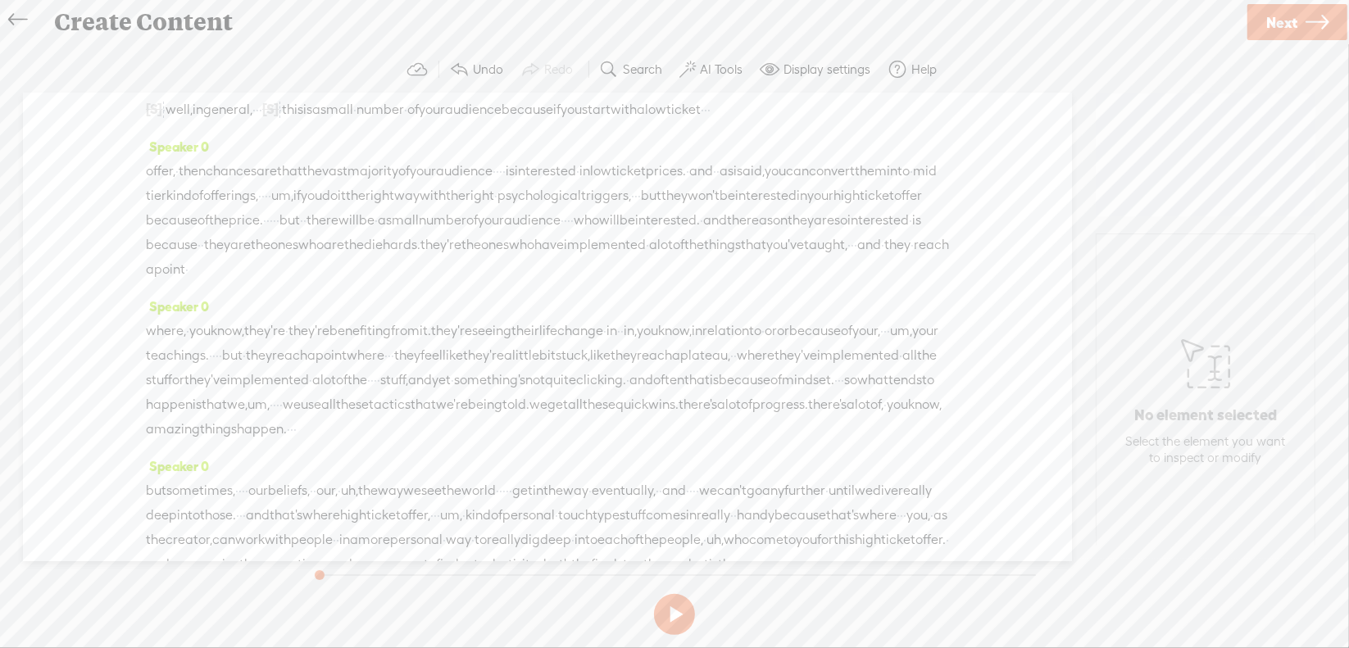
scroll to position [82, 0]
click at [499, 182] on span "·" at bounding box center [497, 169] width 3 height 25
click at [479, 152] on span "Delete" at bounding box center [466, 151] width 39 height 16
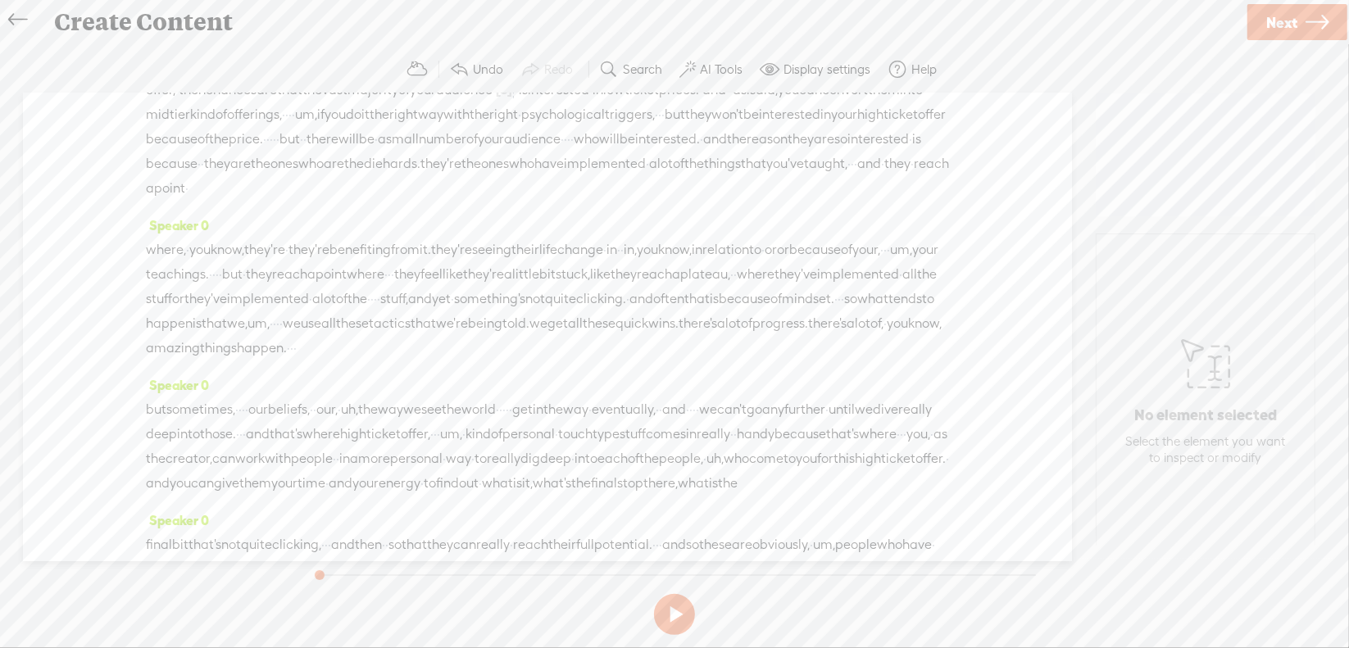
scroll to position [164, 0]
drag, startPoint x: 564, startPoint y: 138, endPoint x: 586, endPoint y: 135, distance: 22.3
click at [586, 135] on div "offer, · then chances are that the vast majority of your audience · [S] · · · i…" at bounding box center [547, 137] width 803 height 124
click at [472, 96] on span "Delete" at bounding box center [471, 95] width 39 height 16
click at [814, 161] on div "offer, · then chances are that the vast majority of your audience · [S] · · · i…" at bounding box center [547, 137] width 803 height 125
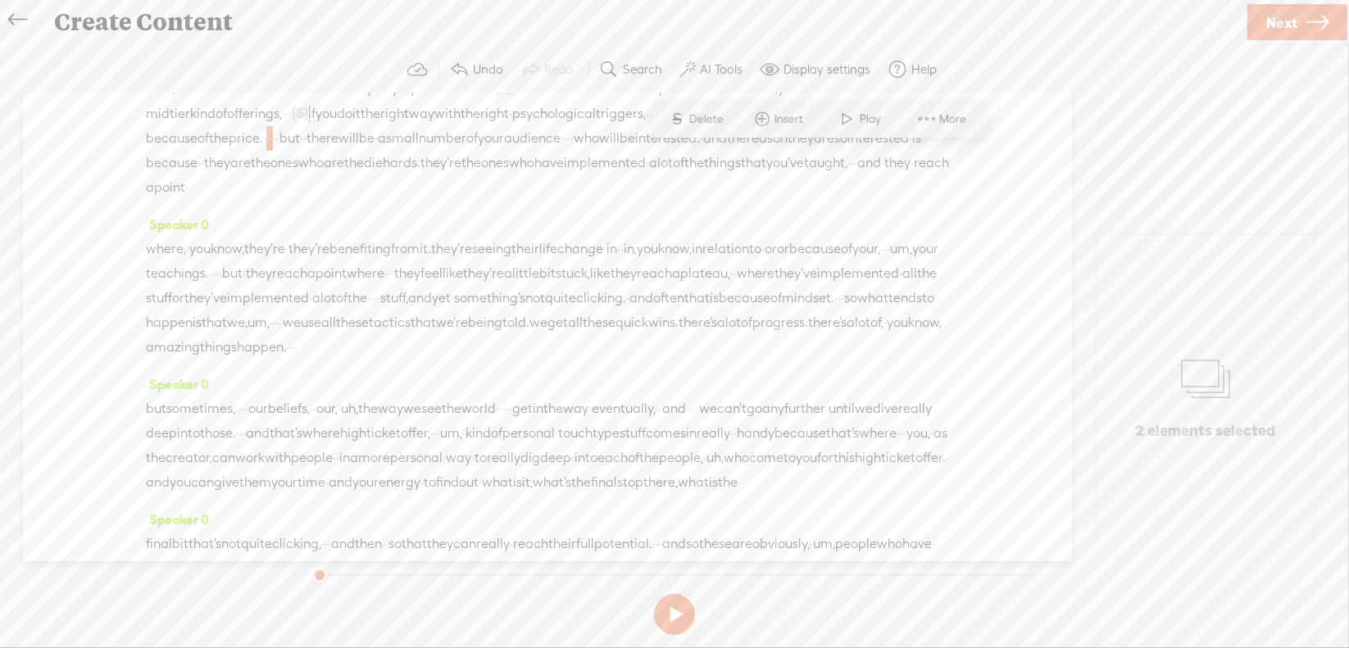
click at [706, 119] on span "Delete" at bounding box center [708, 119] width 39 height 16
click at [851, 176] on span "·" at bounding box center [852, 164] width 3 height 25
click at [156, 193] on span "Delete" at bounding box center [143, 193] width 39 height 16
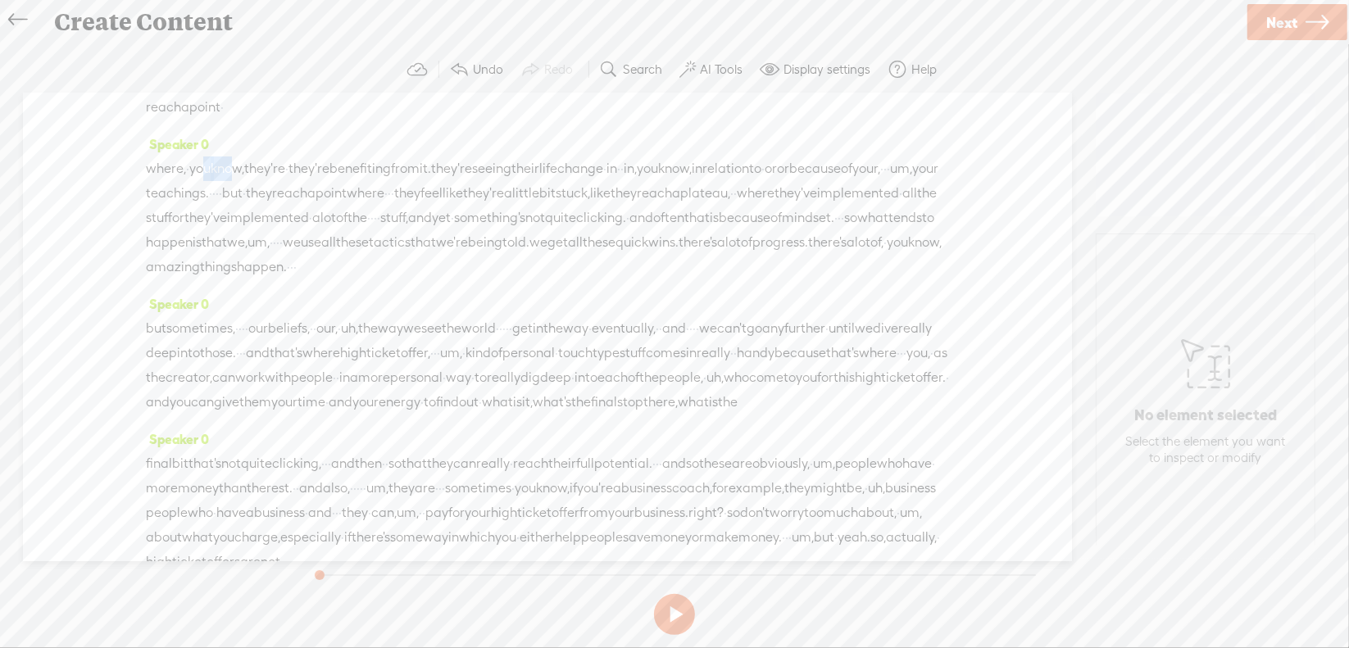
drag, startPoint x: 209, startPoint y: 213, endPoint x: 248, endPoint y: 215, distance: 38.6
click at [248, 215] on div "where, · you know, they're · they're benefiting from it. they're seeing their l…" at bounding box center [547, 218] width 803 height 123
click at [148, 170] on span "Delete" at bounding box center [138, 173] width 39 height 16
click at [247, 182] on span "they're" at bounding box center [226, 169] width 41 height 25
click at [113, 170] on span "S" at bounding box center [103, 173] width 25 height 30
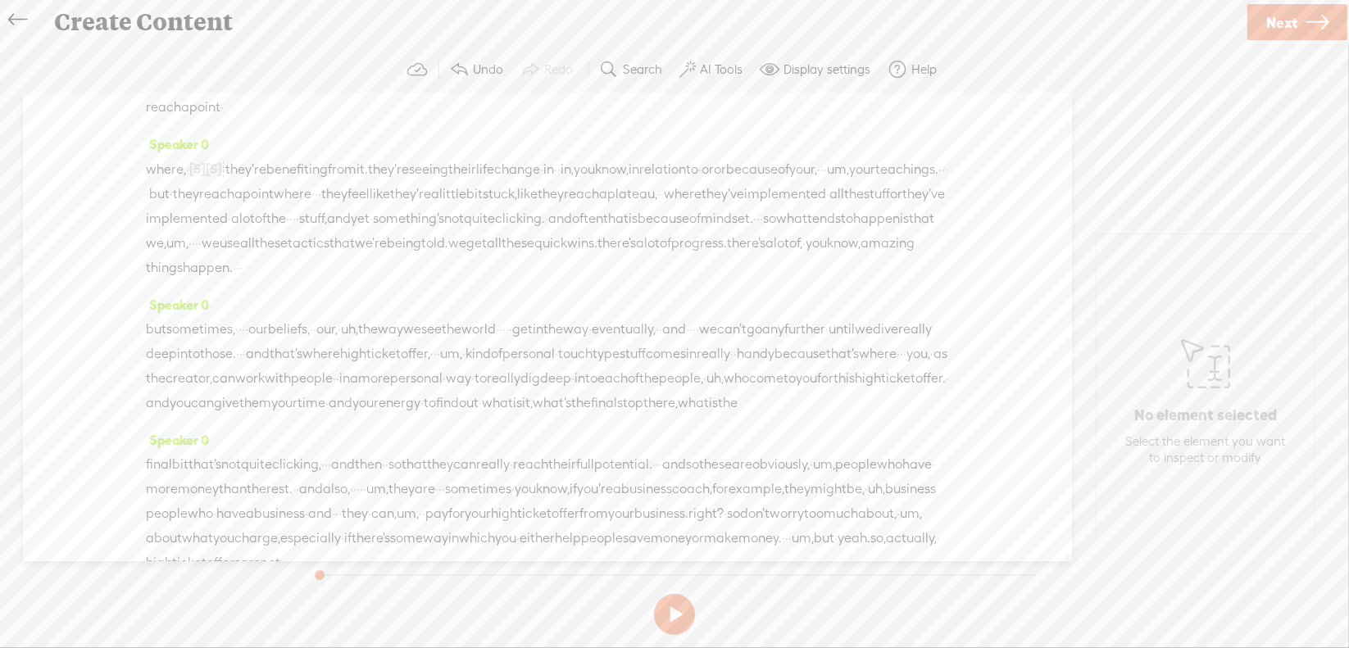
click at [554, 182] on span "in" at bounding box center [548, 169] width 11 height 25
click at [513, 172] on span "Delete" at bounding box center [526, 173] width 39 height 16
drag, startPoint x: 703, startPoint y: 214, endPoint x: 752, endPoint y: 211, distance: 48.5
click at [752, 211] on div "where, · [S] you know, [S] they're · they're benefiting from it. they're seeing…" at bounding box center [547, 219] width 803 height 124
click at [640, 170] on span "Delete" at bounding box center [626, 173] width 39 height 16
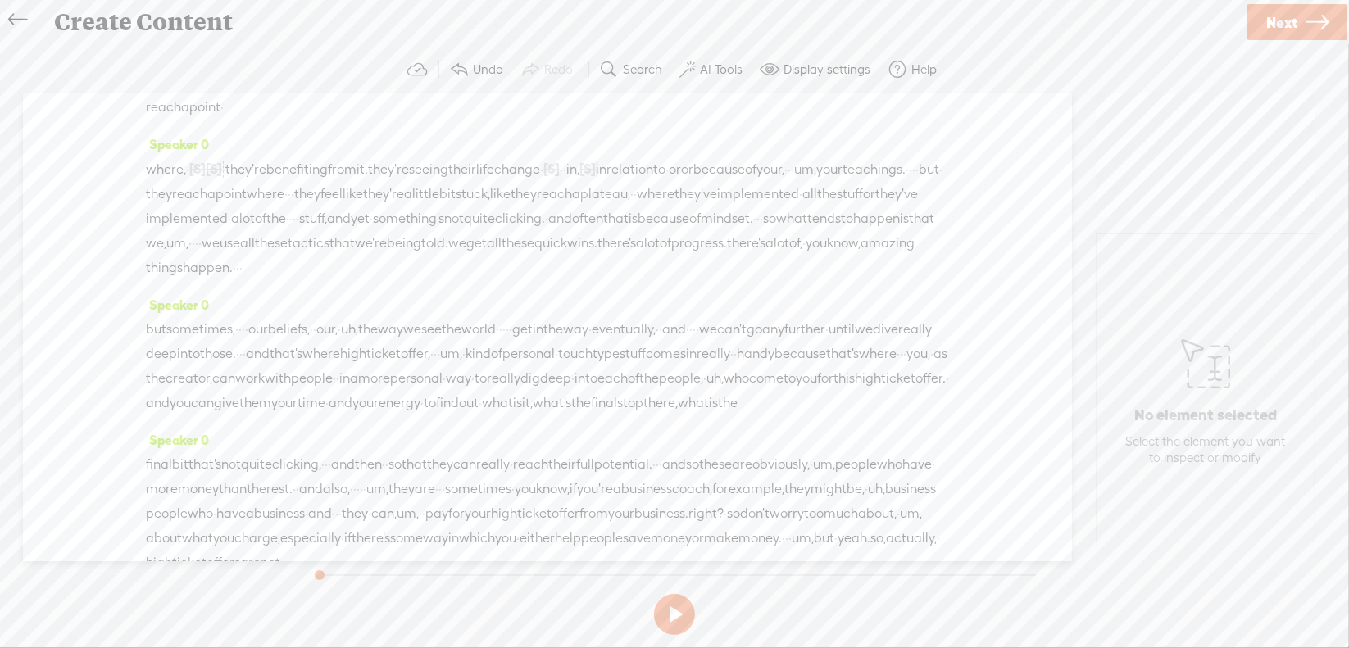
drag, startPoint x: 721, startPoint y: 215, endPoint x: 834, endPoint y: 211, distance: 113.1
click at [834, 211] on div "where, · [S] you know, [S] they're · they're benefiting from it. they're seeing…" at bounding box center [547, 219] width 803 height 124
click at [716, 178] on span "Delete" at bounding box center [724, 173] width 39 height 16
click at [735, 182] on span "um," at bounding box center [724, 169] width 22 height 25
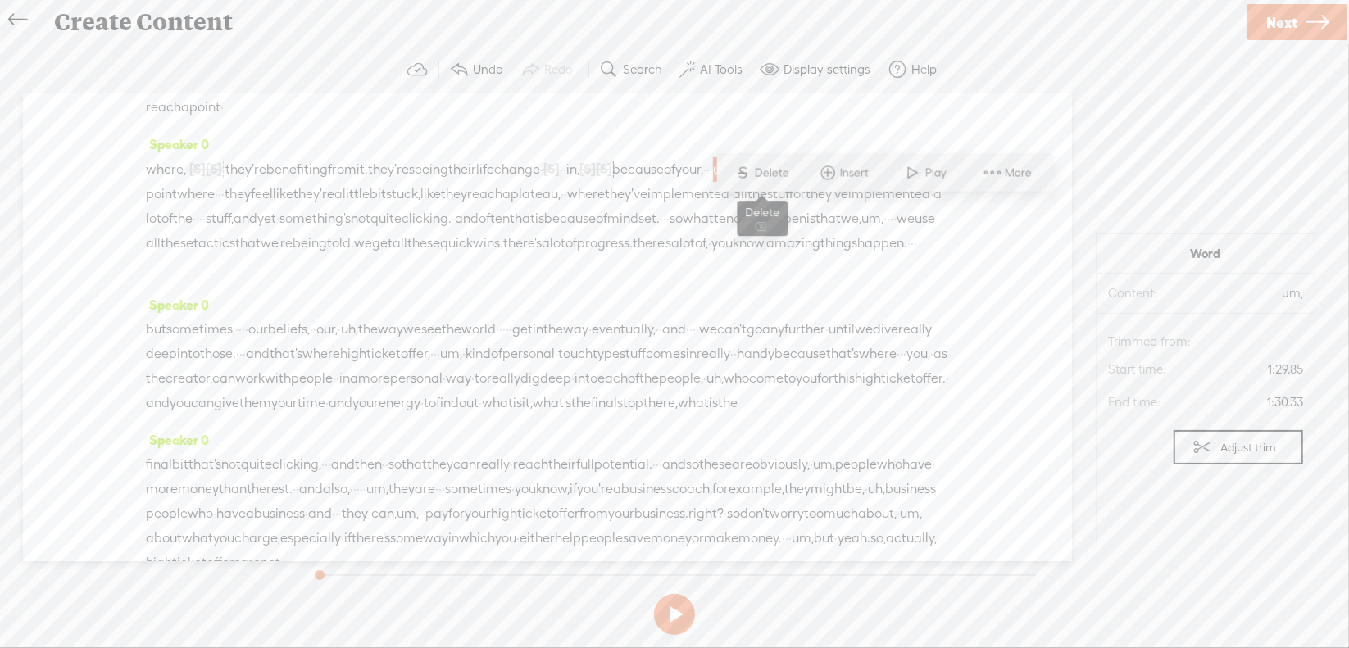
click at [790, 170] on span "Delete" at bounding box center [774, 173] width 39 height 16
drag, startPoint x: 823, startPoint y: 211, endPoint x: 870, endPoint y: 215, distance: 47.6
click at [870, 215] on div "where, · [S] you know, [S] they're · they're benefiting from it. they're seeing…" at bounding box center [547, 219] width 803 height 124
click at [774, 173] on span "Delete" at bounding box center [756, 173] width 39 height 16
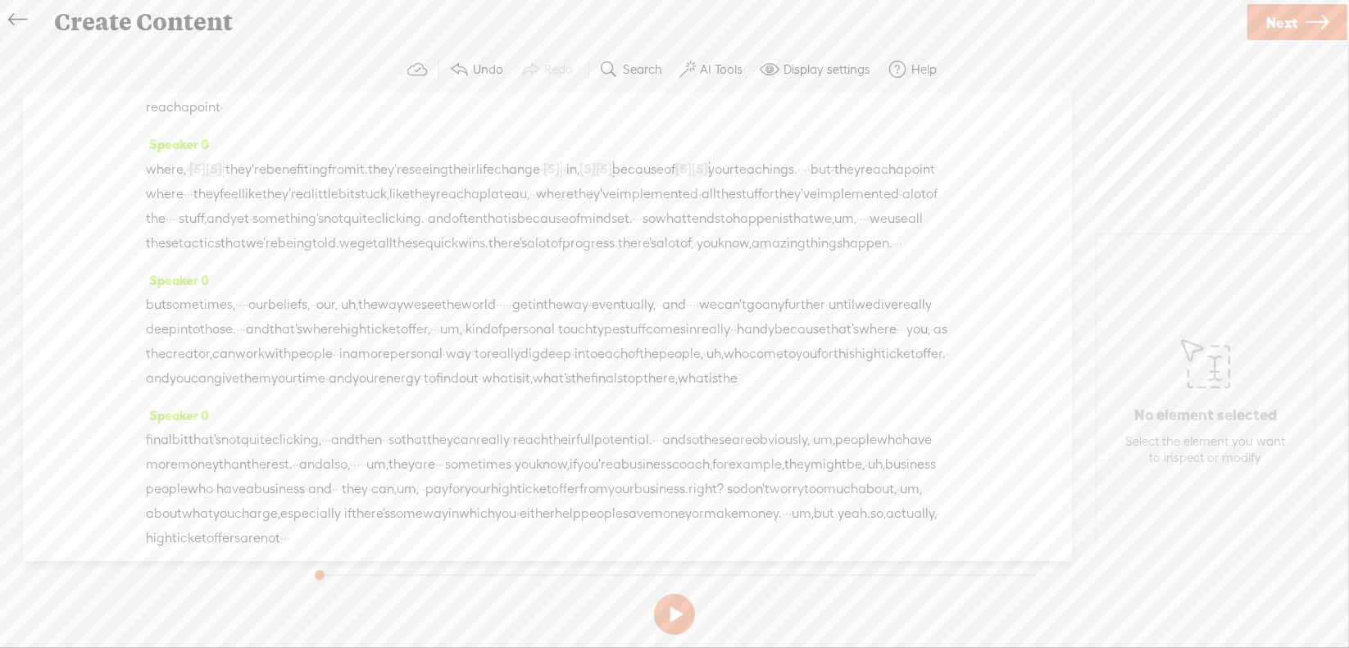
click at [804, 182] on span "·" at bounding box center [805, 169] width 3 height 25
click at [125, 198] on span "Delete" at bounding box center [126, 197] width 39 height 16
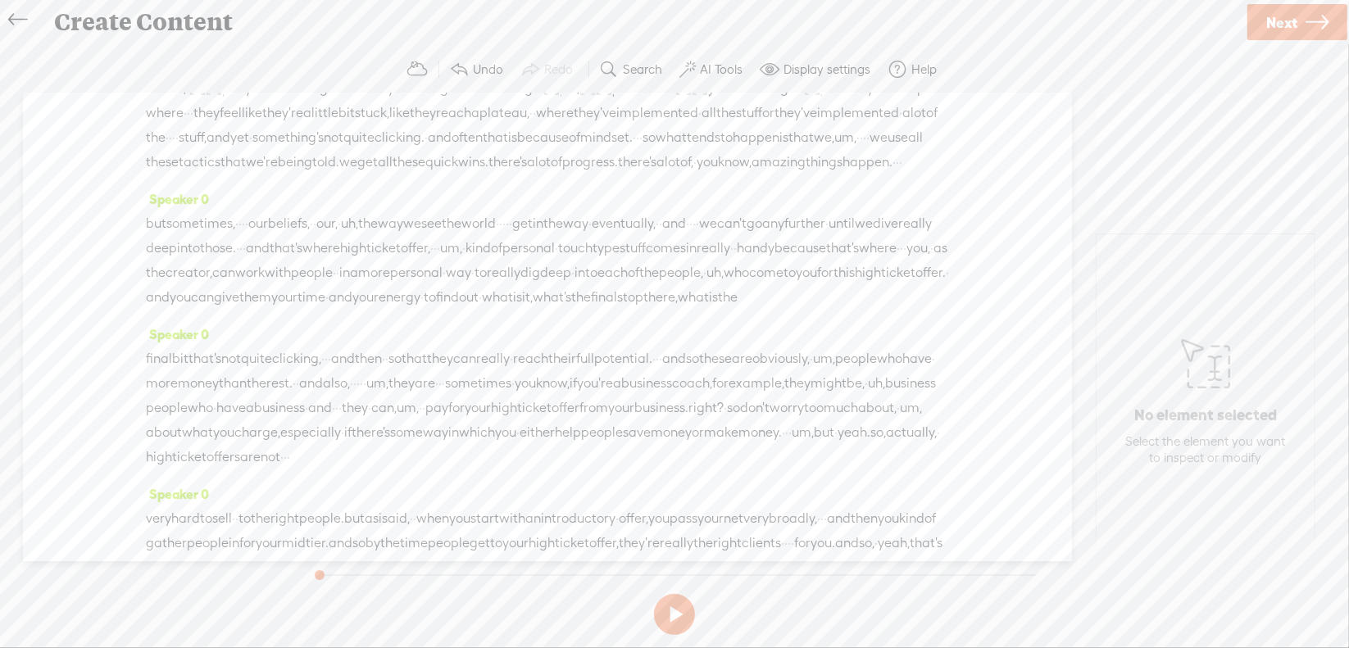
scroll to position [328, 0]
click at [175, 149] on span "·" at bounding box center [173, 137] width 3 height 25
click at [581, 143] on span "Delete" at bounding box center [566, 140] width 39 height 16
click at [649, 150] on span "·" at bounding box center [650, 137] width 3 height 25
click at [371, 157] on span "S" at bounding box center [364, 165] width 25 height 30
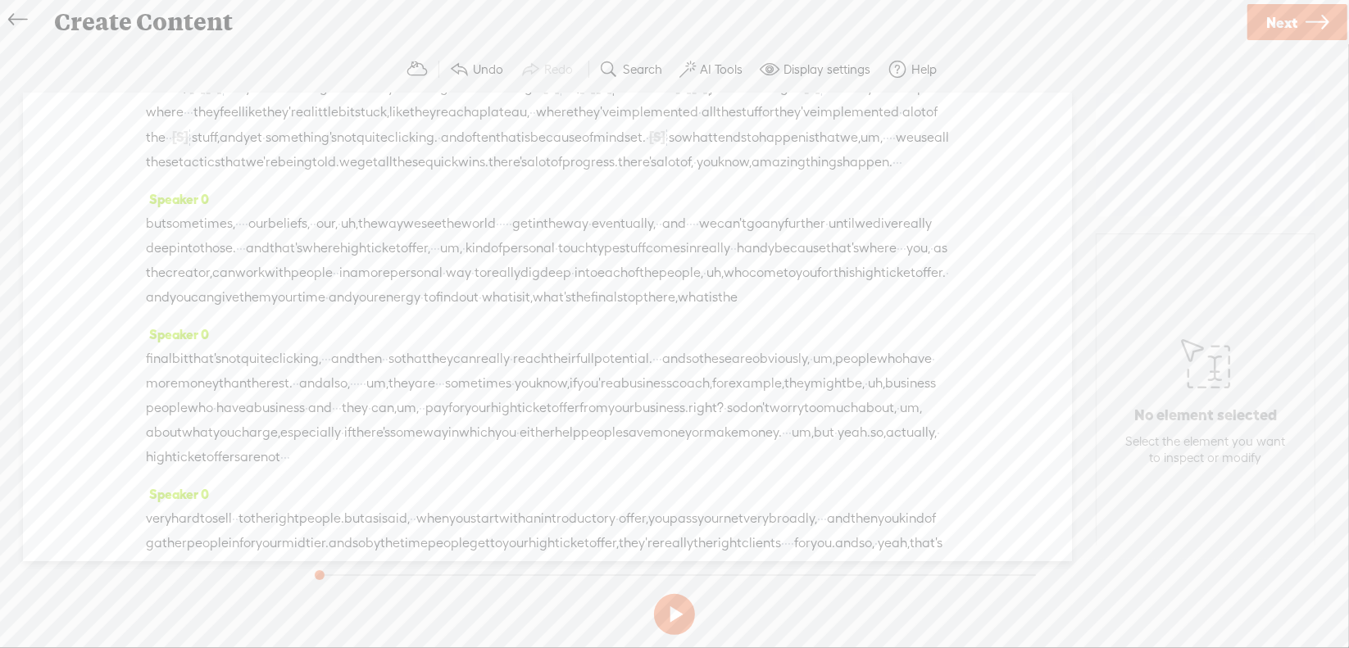
click at [861, 150] on span "um," at bounding box center [872, 137] width 22 height 25
click at [693, 165] on span "Delete" at bounding box center [677, 165] width 39 height 16
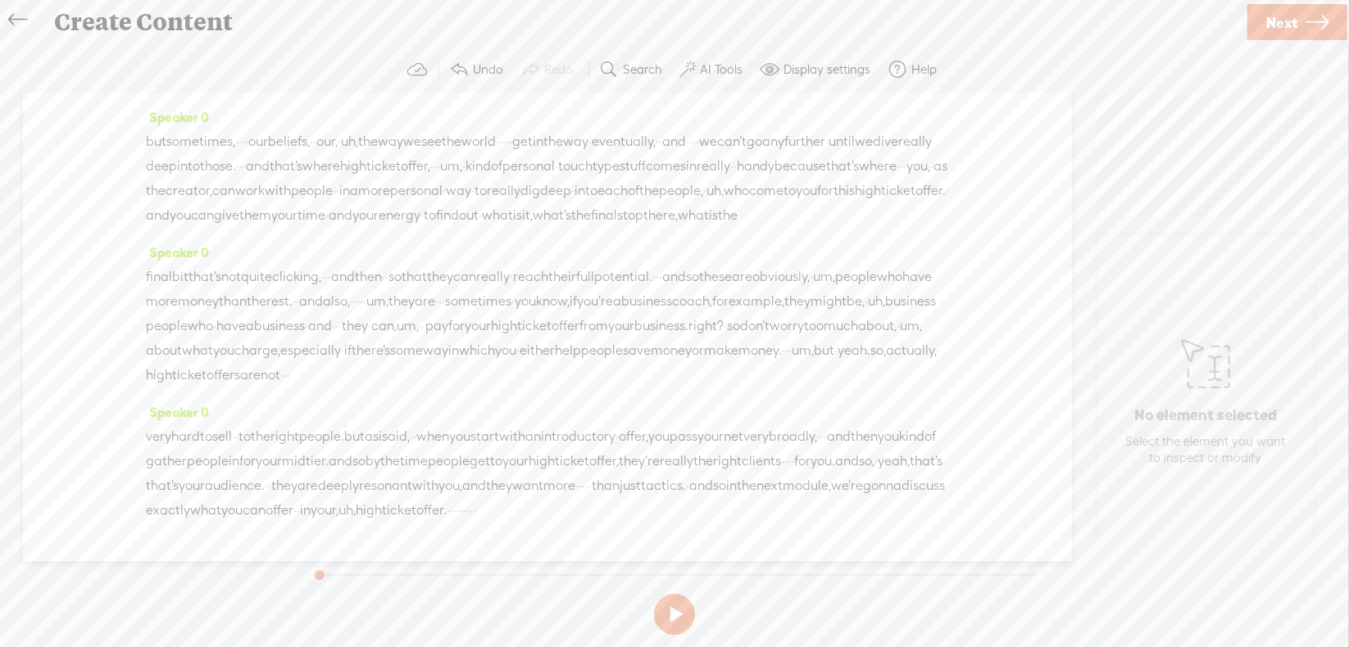
drag, startPoint x: 839, startPoint y: 149, endPoint x: 873, endPoint y: 148, distance: 33.6
click at [873, 93] on div "where, · [S] you know, [S] they're · they're benefiting from it. they're seeing…" at bounding box center [547, 43] width 803 height 100
click at [746, 115] on span "Delete" at bounding box center [762, 107] width 39 height 16
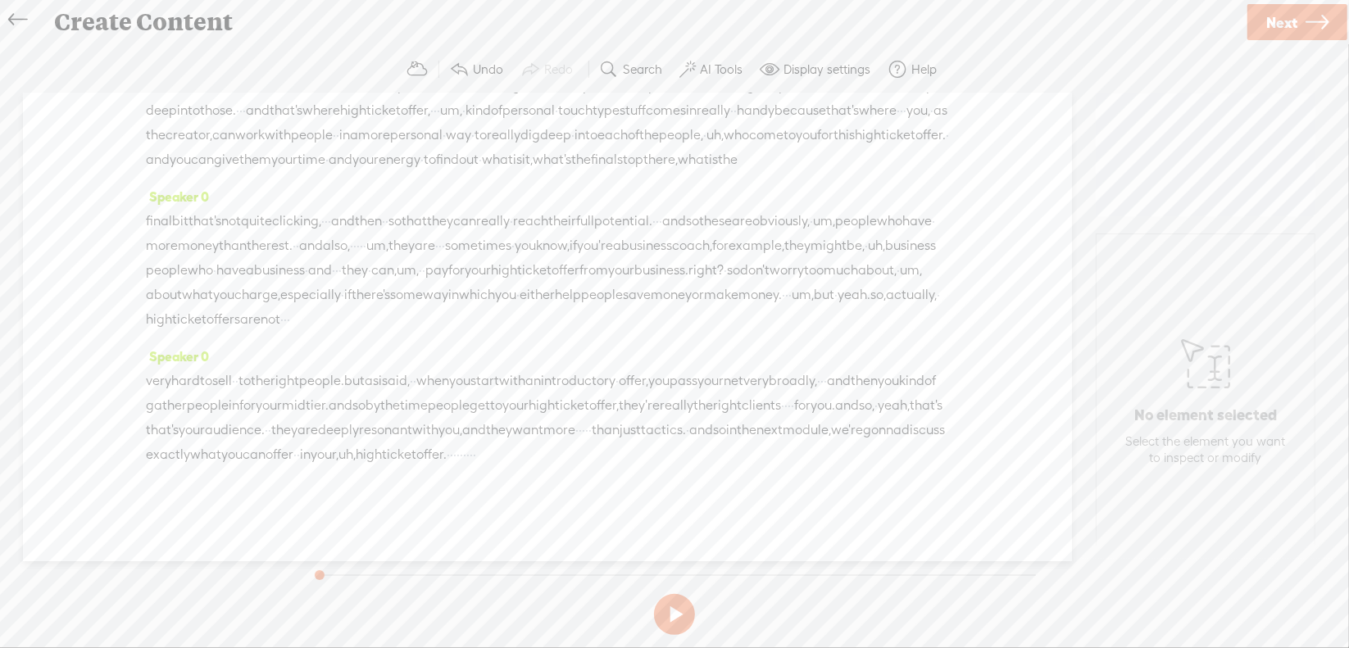
scroll to position [492, 0]
click at [245, 98] on span "·" at bounding box center [243, 86] width 3 height 25
click at [174, 116] on span "Delete" at bounding box center [159, 112] width 39 height 16
drag, startPoint x: 392, startPoint y: 149, endPoint x: 444, endPoint y: 147, distance: 52.5
click at [444, 147] on div "but sometimes, · · [S] · · our beliefs, · · our, · uh, the way we see the world…" at bounding box center [547, 122] width 803 height 99
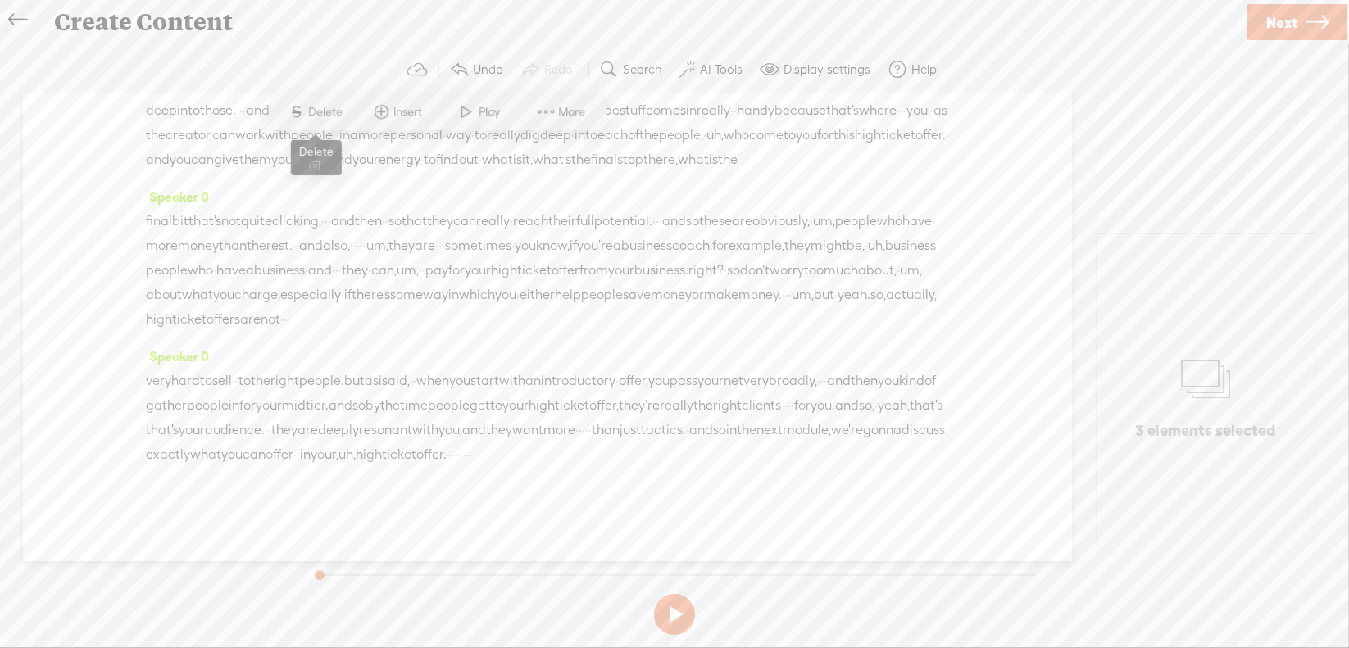
click at [331, 107] on span "Delete" at bounding box center [328, 112] width 39 height 16
drag, startPoint x: 616, startPoint y: 149, endPoint x: 569, endPoint y: 137, distance: 49.1
click at [497, 98] on span "·" at bounding box center [494, 86] width 3 height 25
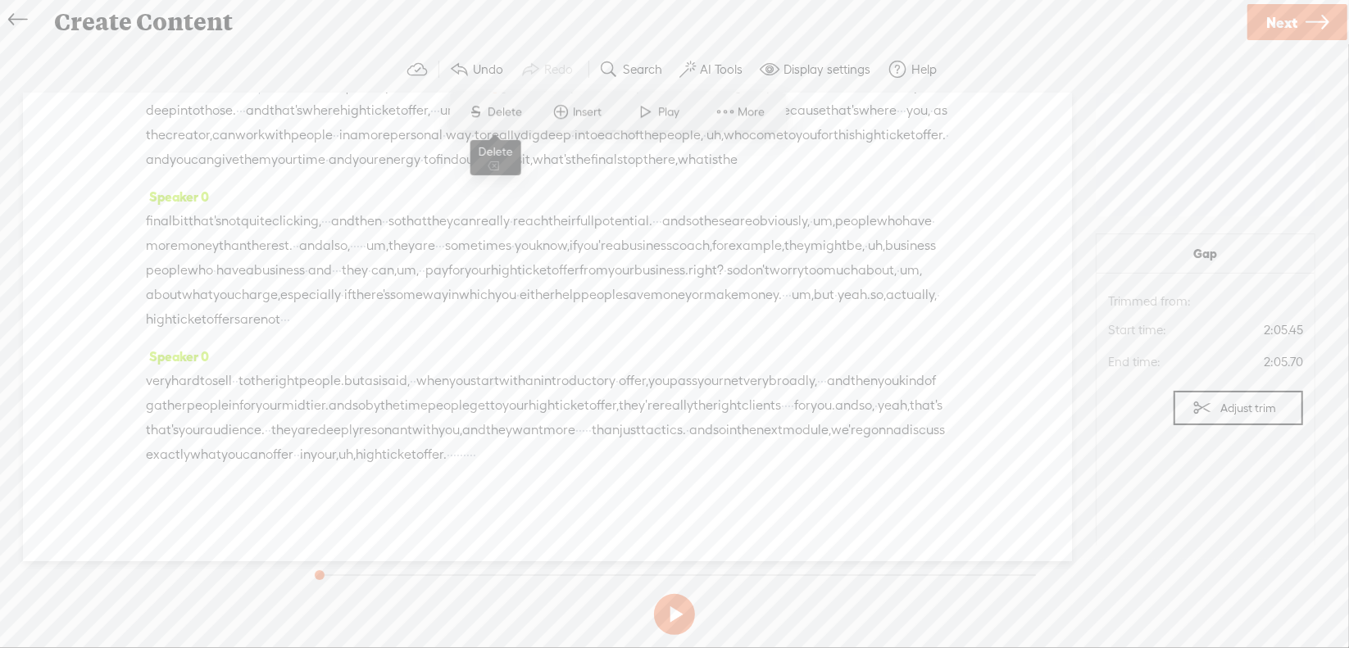
click at [511, 116] on span "Delete" at bounding box center [507, 112] width 39 height 16
click at [697, 98] on span "·" at bounding box center [694, 86] width 3 height 25
click at [796, 116] on span "Delete" at bounding box center [785, 112] width 39 height 16
click at [243, 123] on span "·" at bounding box center [240, 110] width 3 height 25
click at [447, 139] on span "Delete" at bounding box center [448, 137] width 39 height 16
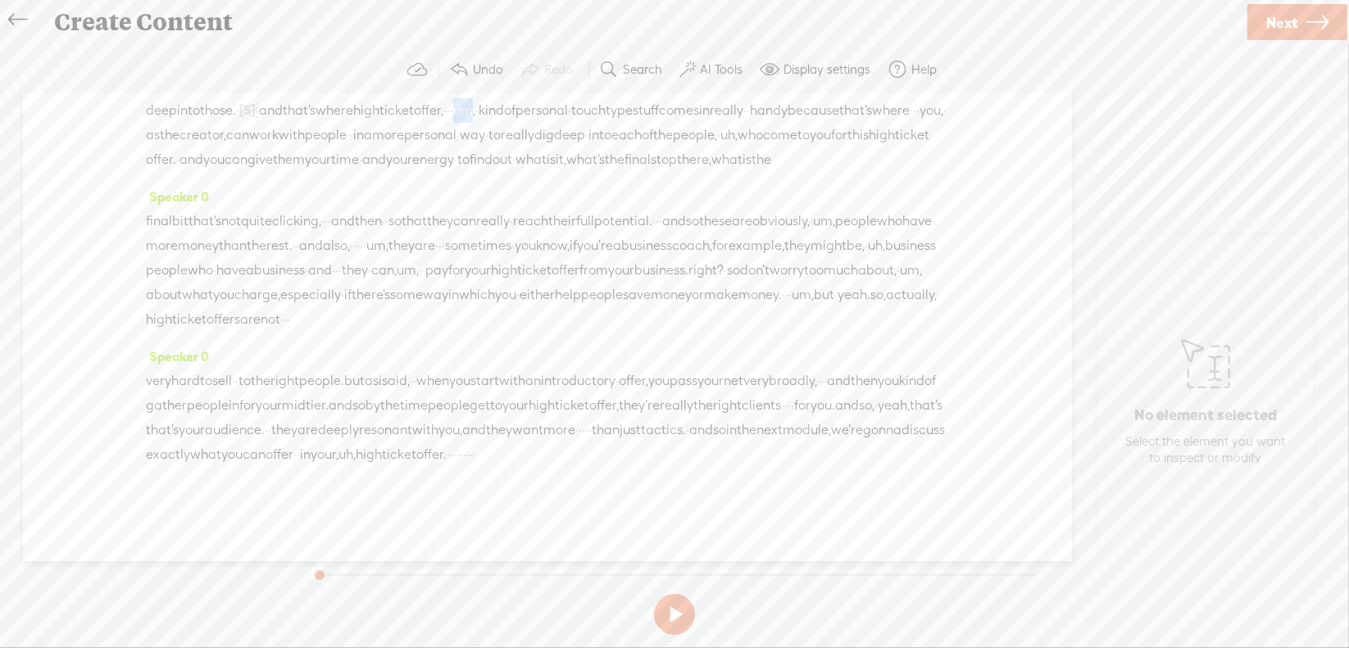
drag, startPoint x: 828, startPoint y: 173, endPoint x: 840, endPoint y: 175, distance: 12.5
click at [840, 172] on div "but sometimes, · · [S] · · our beliefs, · · [S] our, · uh, the way we see the w…" at bounding box center [547, 122] width 803 height 100
click at [736, 146] on span "S Delete" at bounding box center [725, 136] width 82 height 30
drag, startPoint x: 876, startPoint y: 179, endPoint x: 901, endPoint y: 176, distance: 24.8
click at [901, 172] on div "but sometimes, · · [S] · · our beliefs, · · [S] our, · uh, the way we see the w…" at bounding box center [547, 122] width 803 height 100
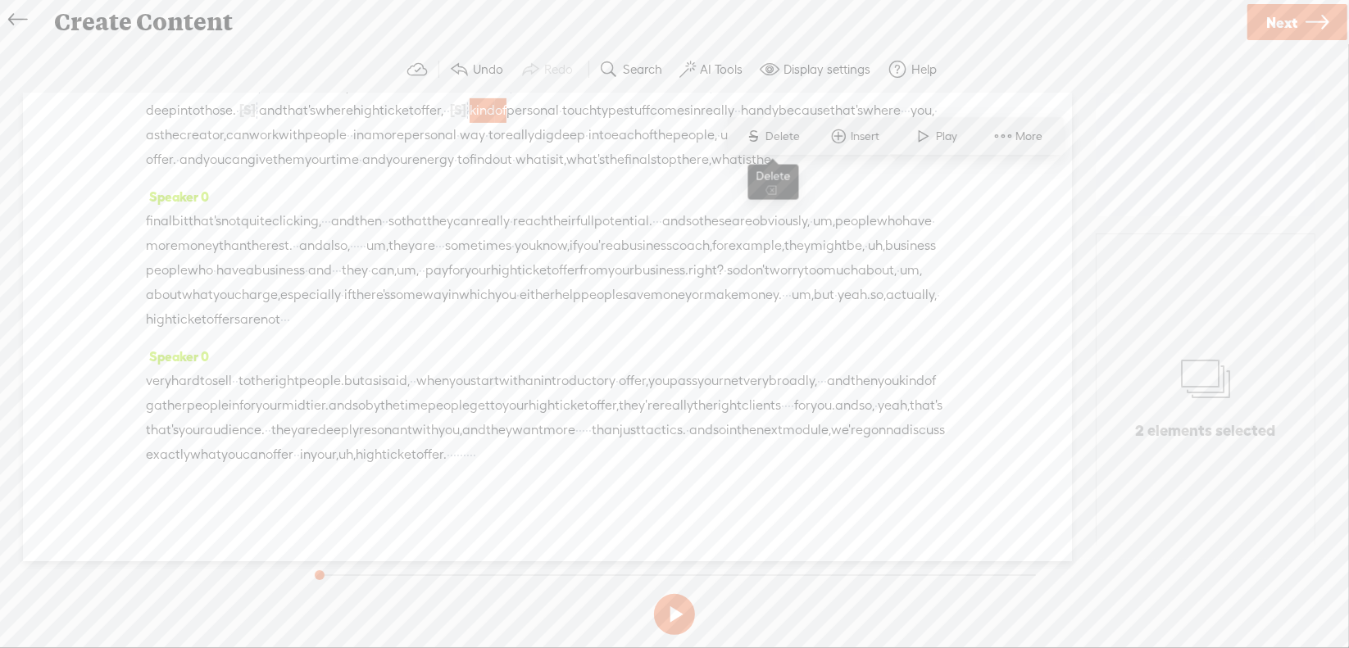
click at [779, 143] on span "Delete" at bounding box center [785, 137] width 39 height 16
click at [883, 123] on span "·" at bounding box center [884, 110] width 3 height 25
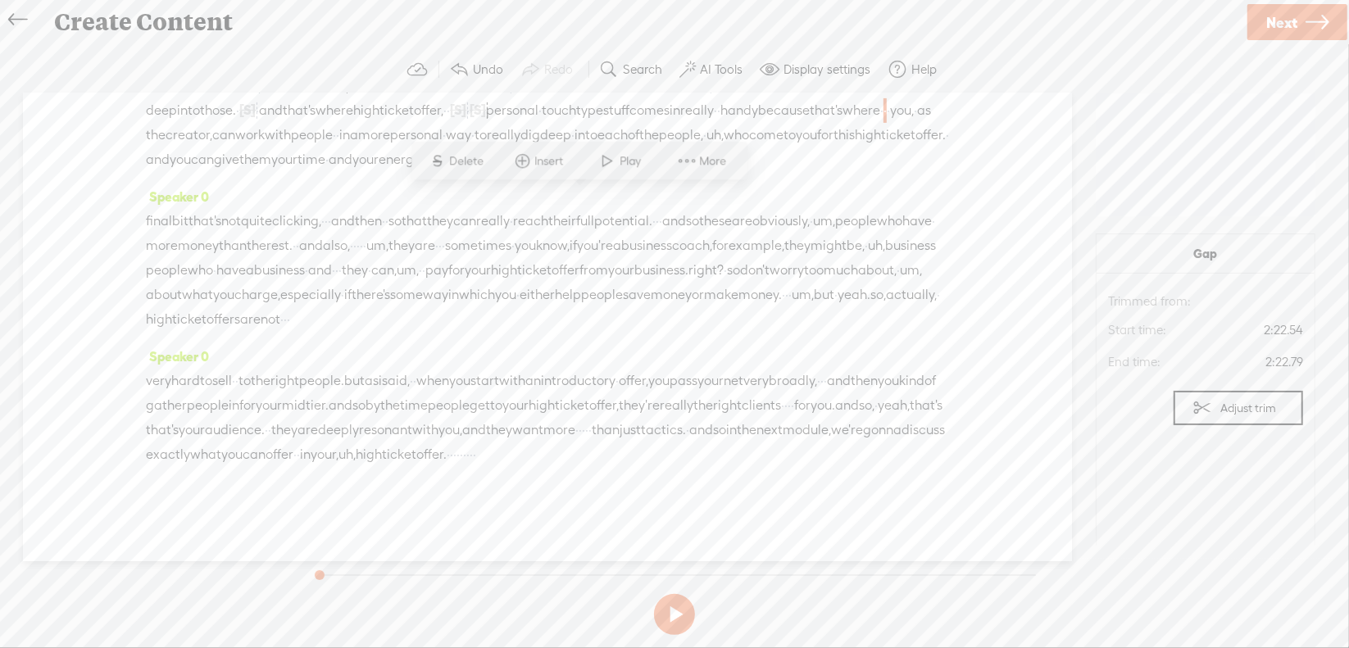
click at [474, 166] on span "Delete" at bounding box center [469, 161] width 39 height 16
click at [706, 147] on span "uh," at bounding box center [714, 135] width 17 height 25
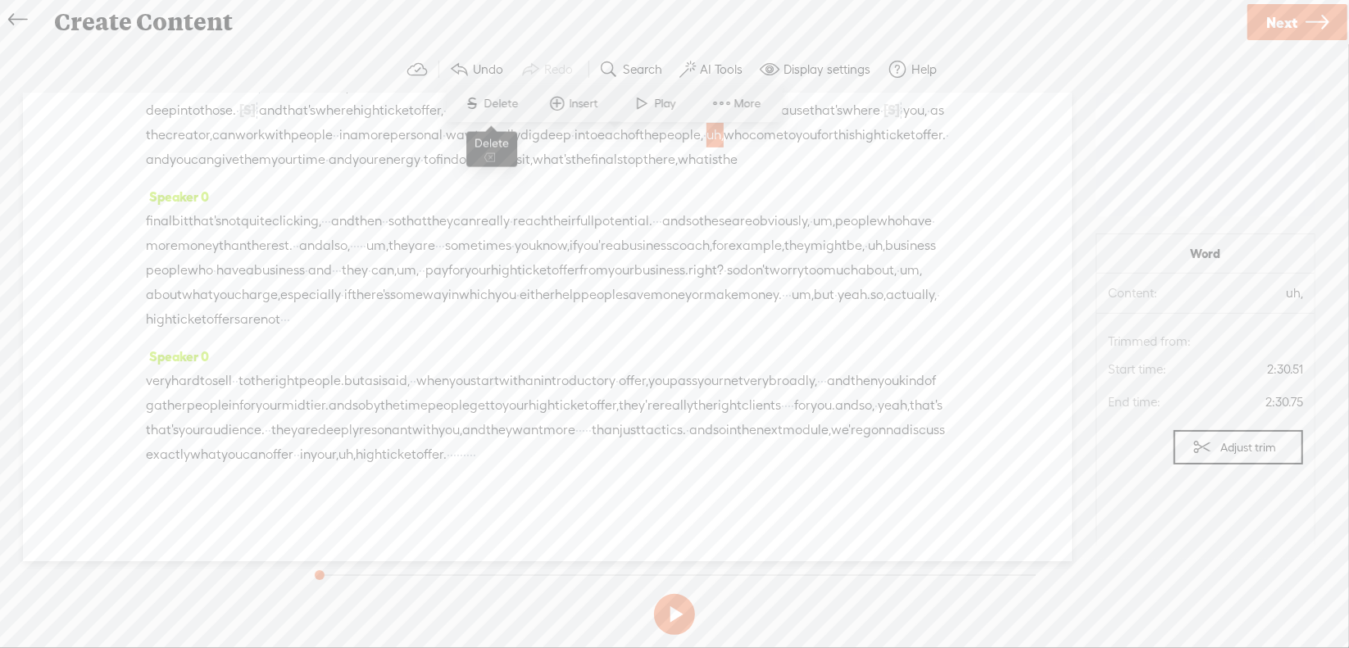
click at [485, 111] on span "Delete" at bounding box center [503, 104] width 39 height 16
click at [328, 234] on span "·" at bounding box center [326, 221] width 3 height 25
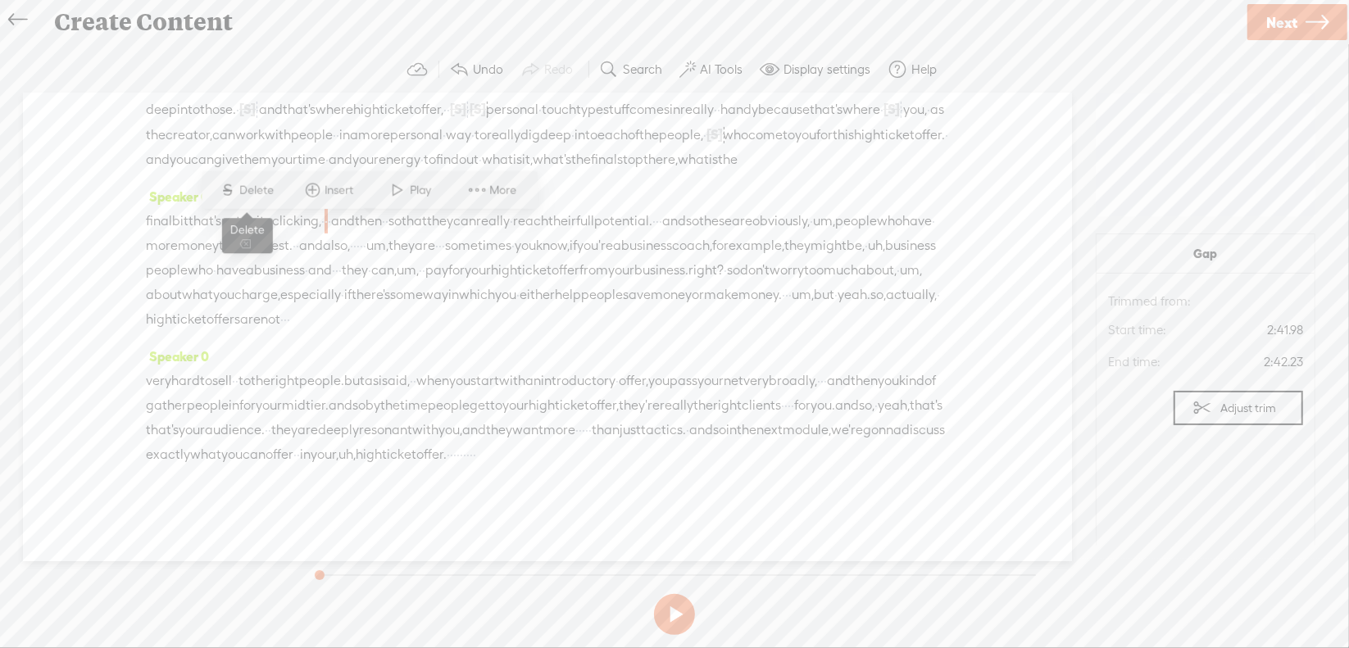
click at [242, 189] on span "Delete" at bounding box center [259, 190] width 39 height 16
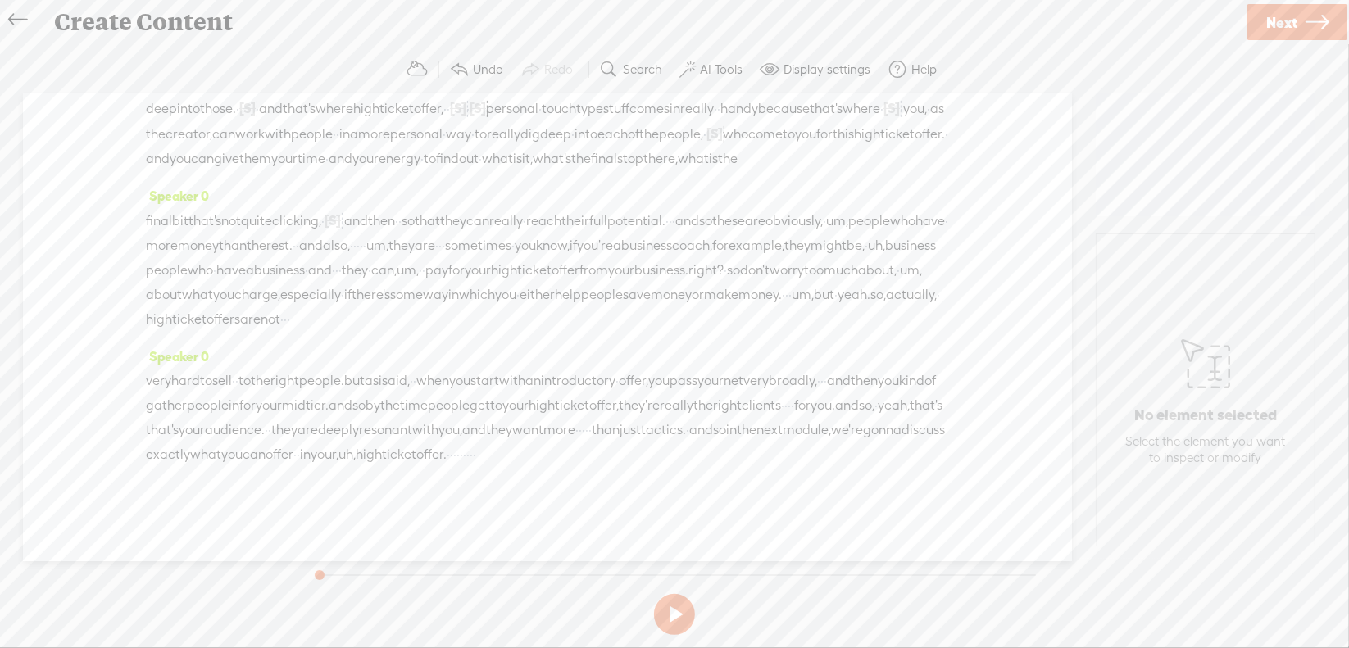
click at [672, 227] on span "·" at bounding box center [670, 221] width 3 height 25
click at [704, 189] on span "Delete" at bounding box center [702, 190] width 39 height 16
drag, startPoint x: 388, startPoint y: 236, endPoint x: 454, endPoint y: 223, distance: 67.7
click at [454, 223] on div "final bit that's not quite clicking, · [S] · · and then · · so that they can re…" at bounding box center [547, 270] width 803 height 124
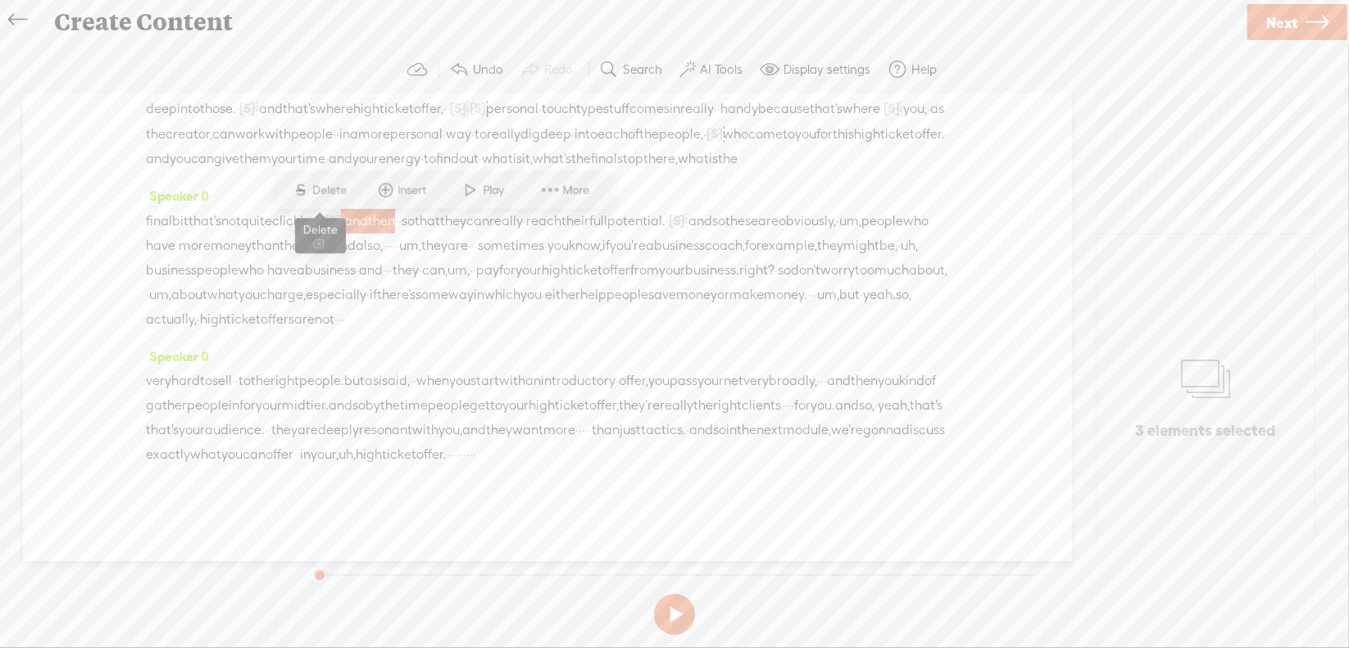
click at [325, 185] on span "Delete" at bounding box center [332, 190] width 39 height 16
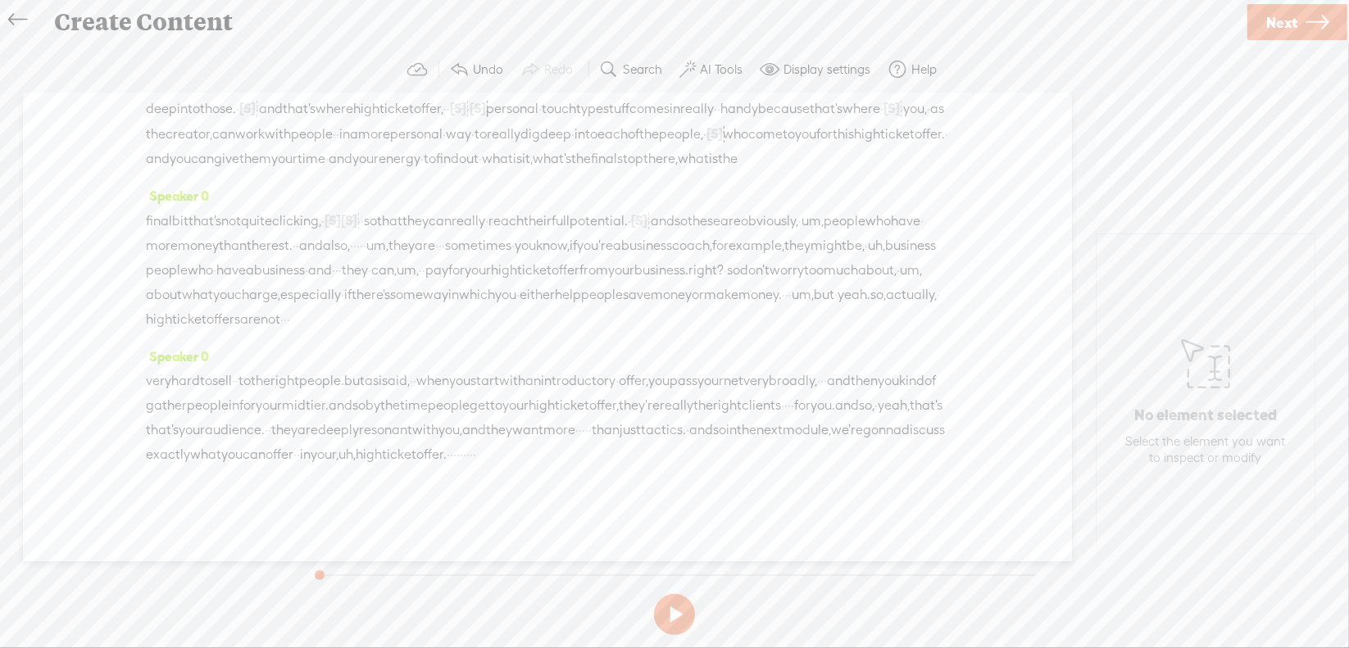
drag, startPoint x: 570, startPoint y: 228, endPoint x: 562, endPoint y: 225, distance: 8.8
click at [485, 228] on span "really" at bounding box center [469, 221] width 34 height 25
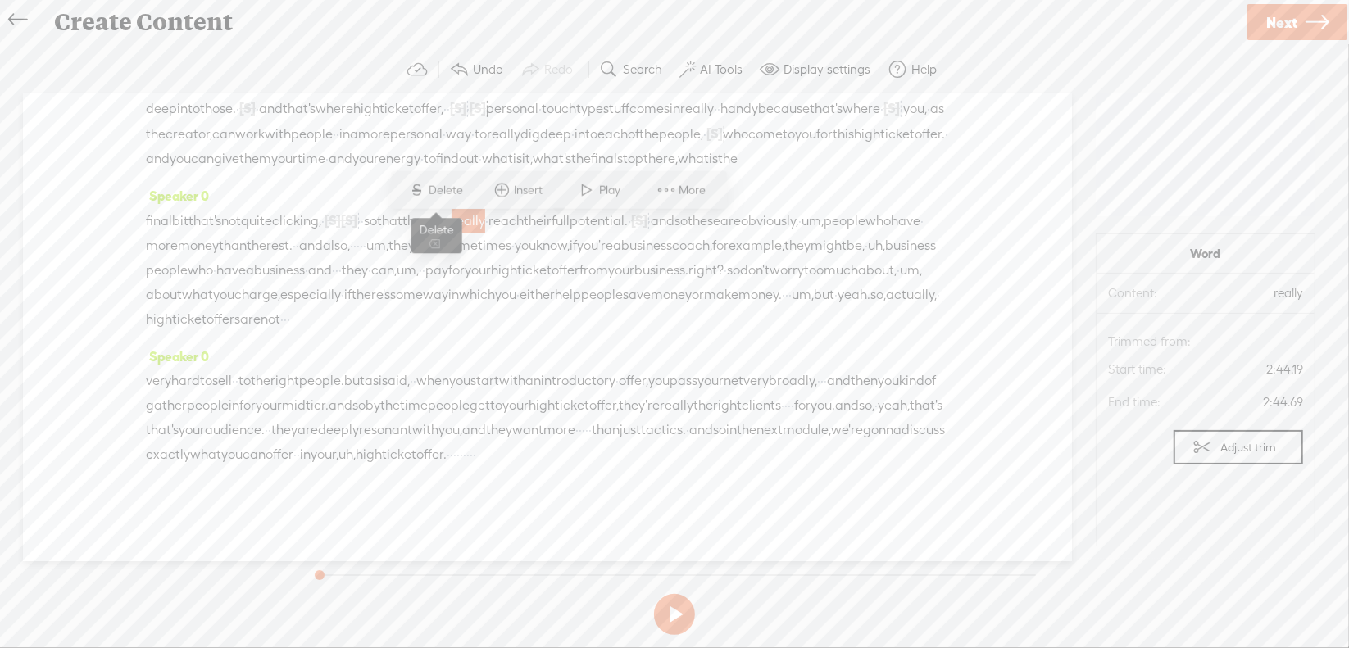
click at [434, 185] on span "Delete" at bounding box center [448, 190] width 39 height 16
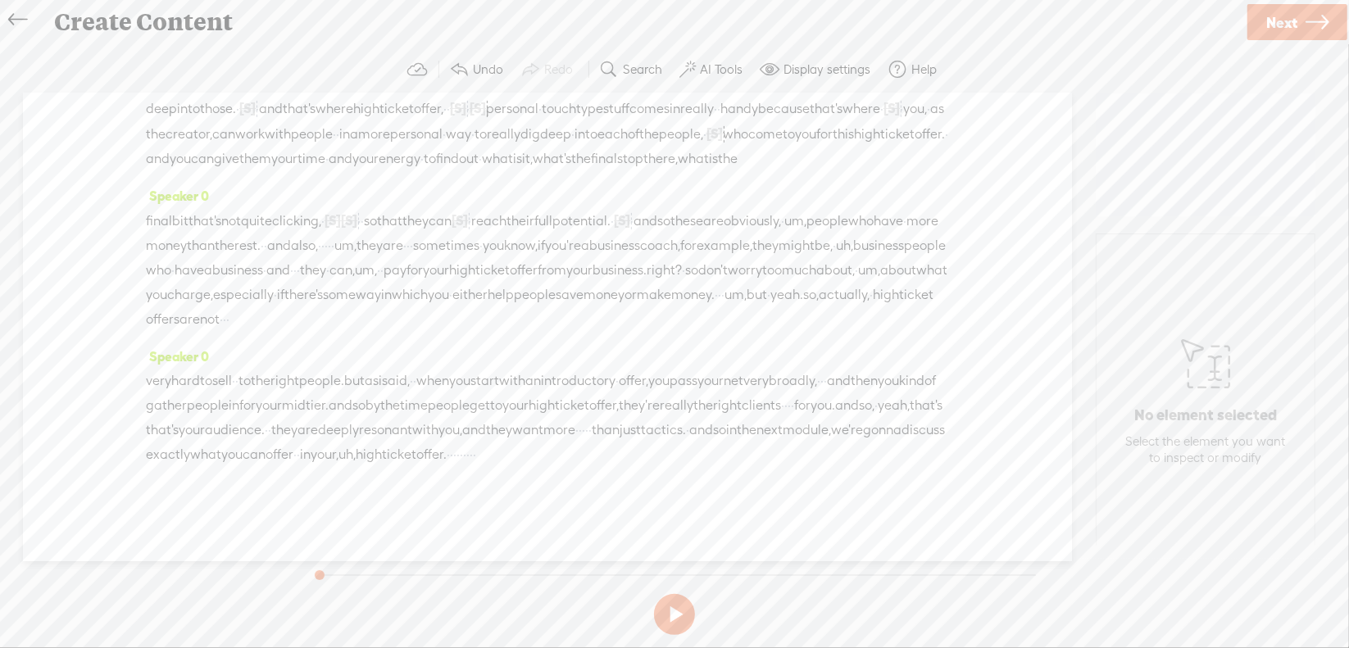
scroll to position [633, 0]
click at [784, 209] on span "um," at bounding box center [795, 221] width 22 height 25
click at [129, 152] on span "Delete" at bounding box center [122, 156] width 39 height 16
drag, startPoint x: 659, startPoint y: 194, endPoint x: 687, endPoint y: 189, distance: 28.3
click at [687, 208] on div "final bit that's not quite clicking, · [S] · [S] · and then · · so that they ca…" at bounding box center [547, 270] width 803 height 124
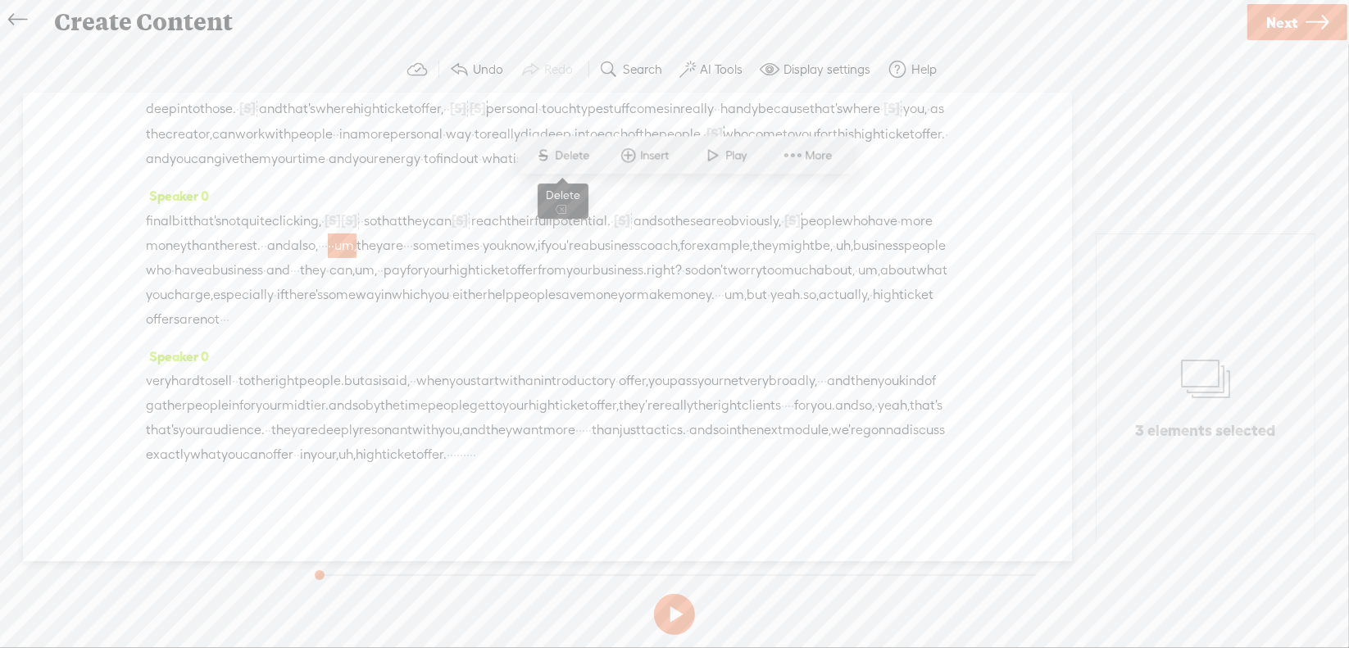
click at [567, 151] on span "Delete" at bounding box center [575, 156] width 39 height 16
click at [355, 258] on span "um," at bounding box center [366, 270] width 22 height 25
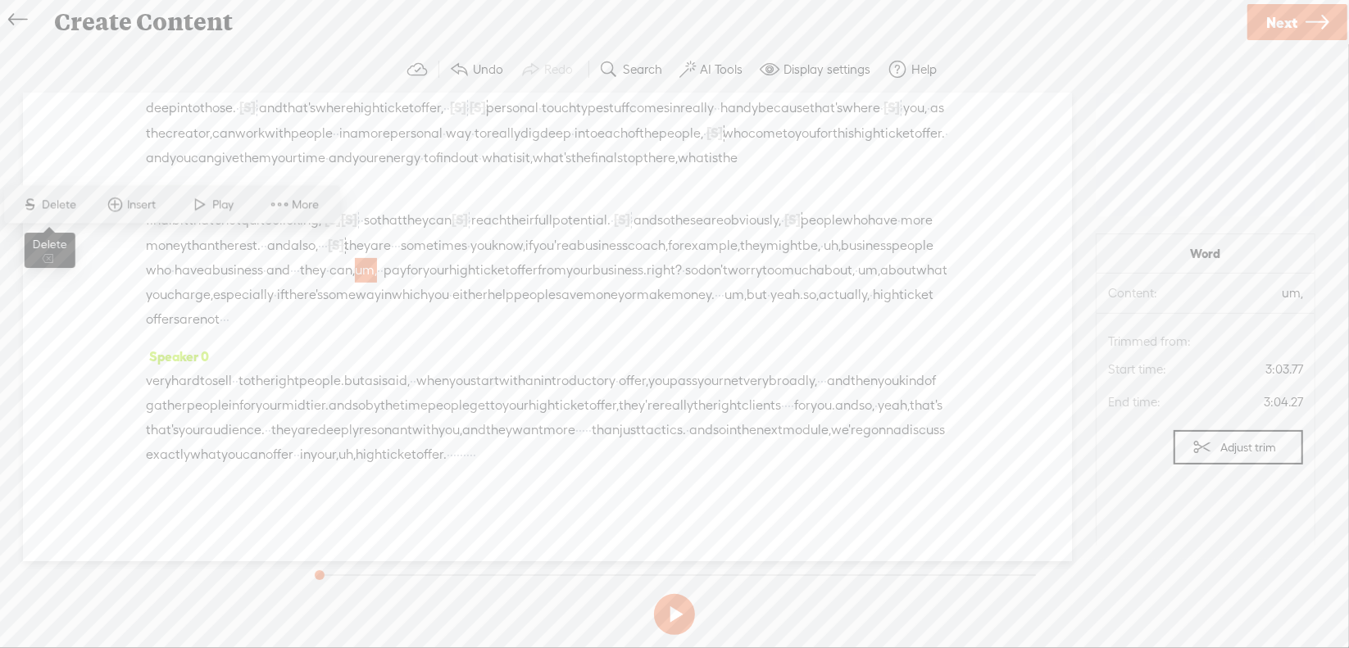
click at [71, 194] on span "S Delete" at bounding box center [49, 205] width 82 height 30
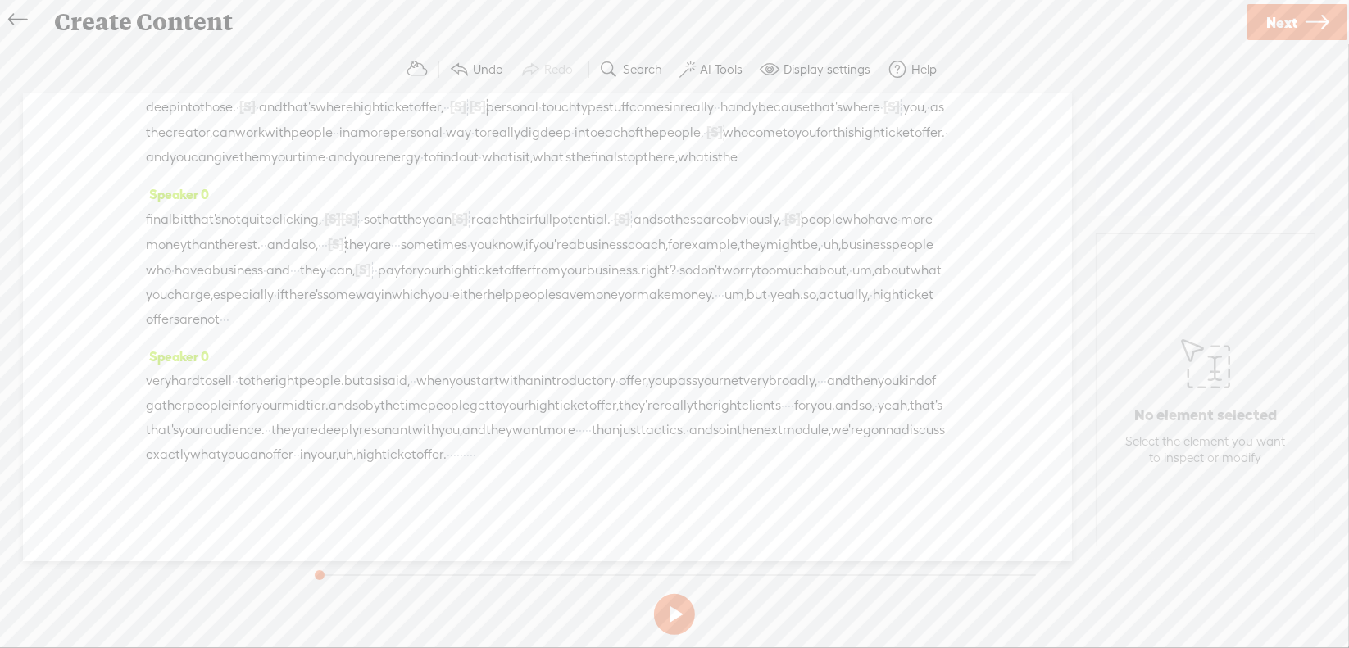
click at [641, 258] on span "right?" at bounding box center [658, 270] width 35 height 25
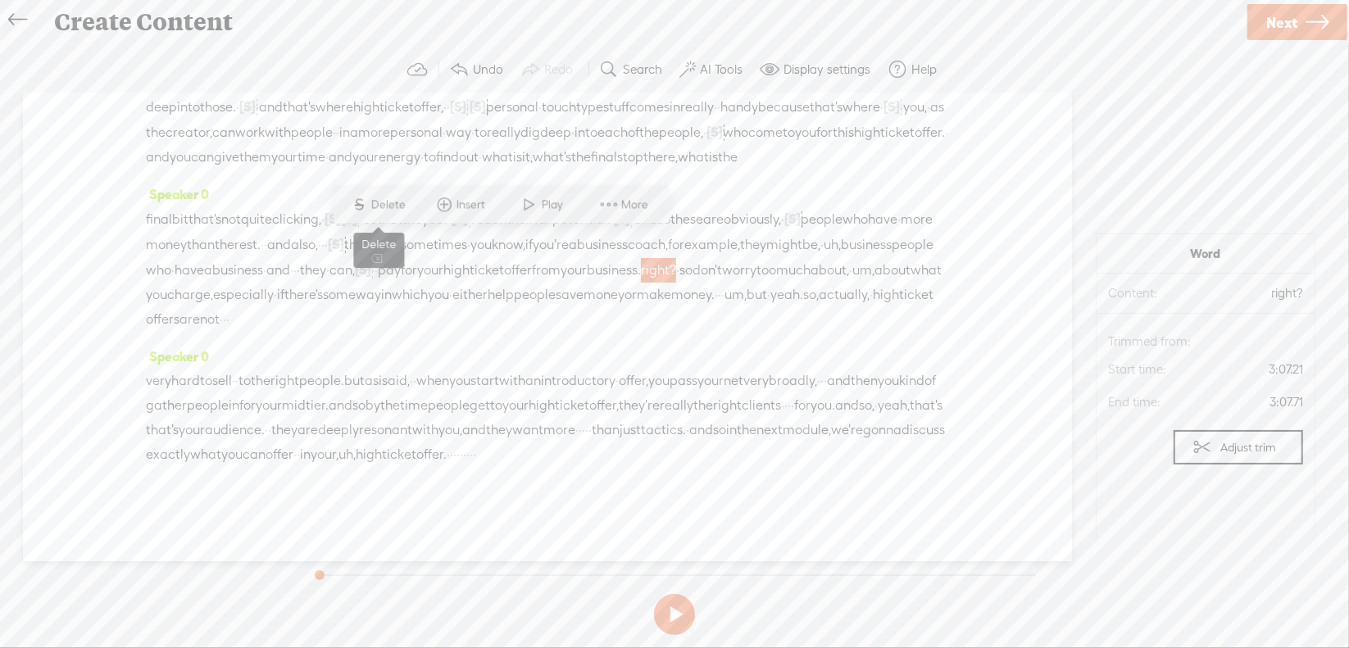
click at [397, 202] on span "Delete" at bounding box center [390, 205] width 39 height 16
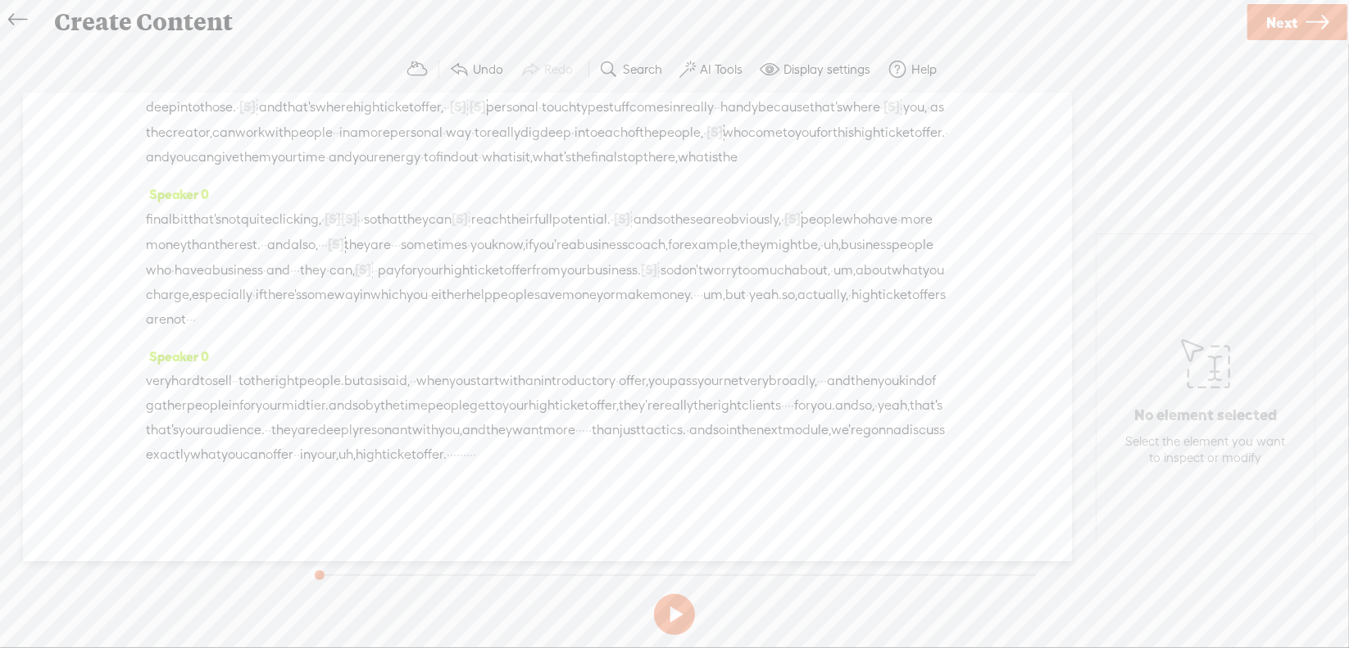
click at [834, 258] on span "um," at bounding box center [845, 270] width 22 height 25
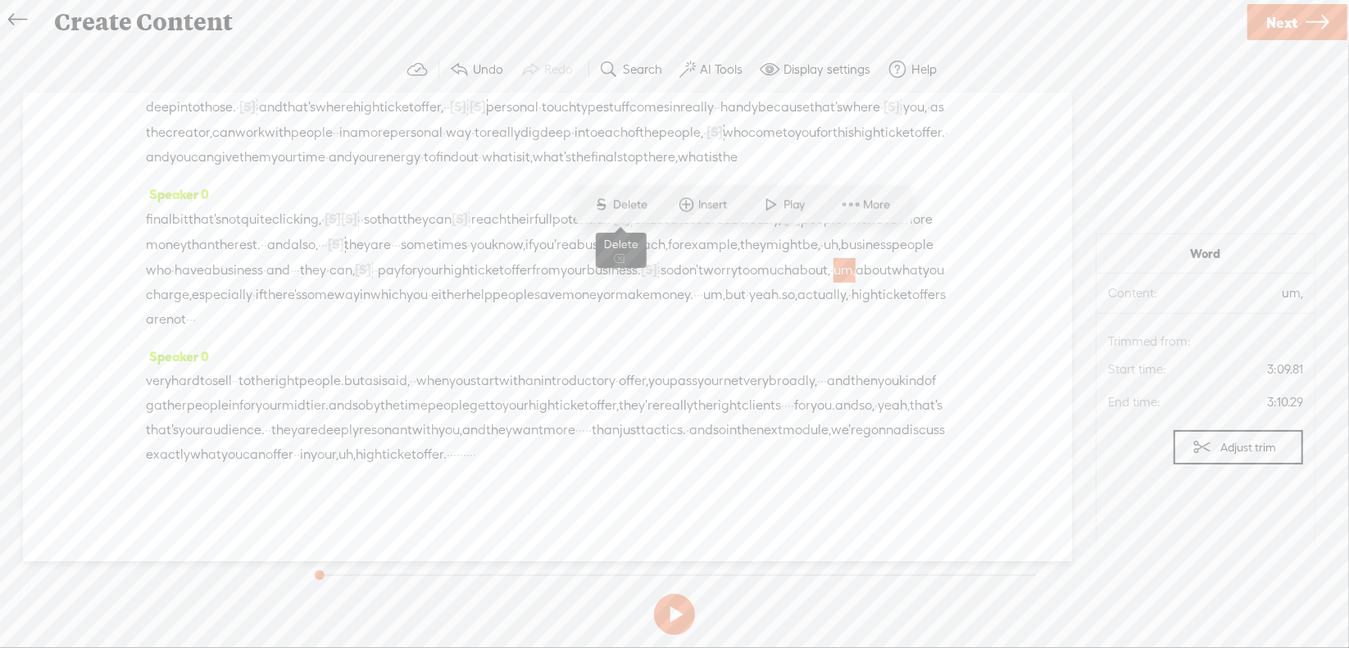
click at [629, 208] on span "Delete" at bounding box center [633, 205] width 39 height 16
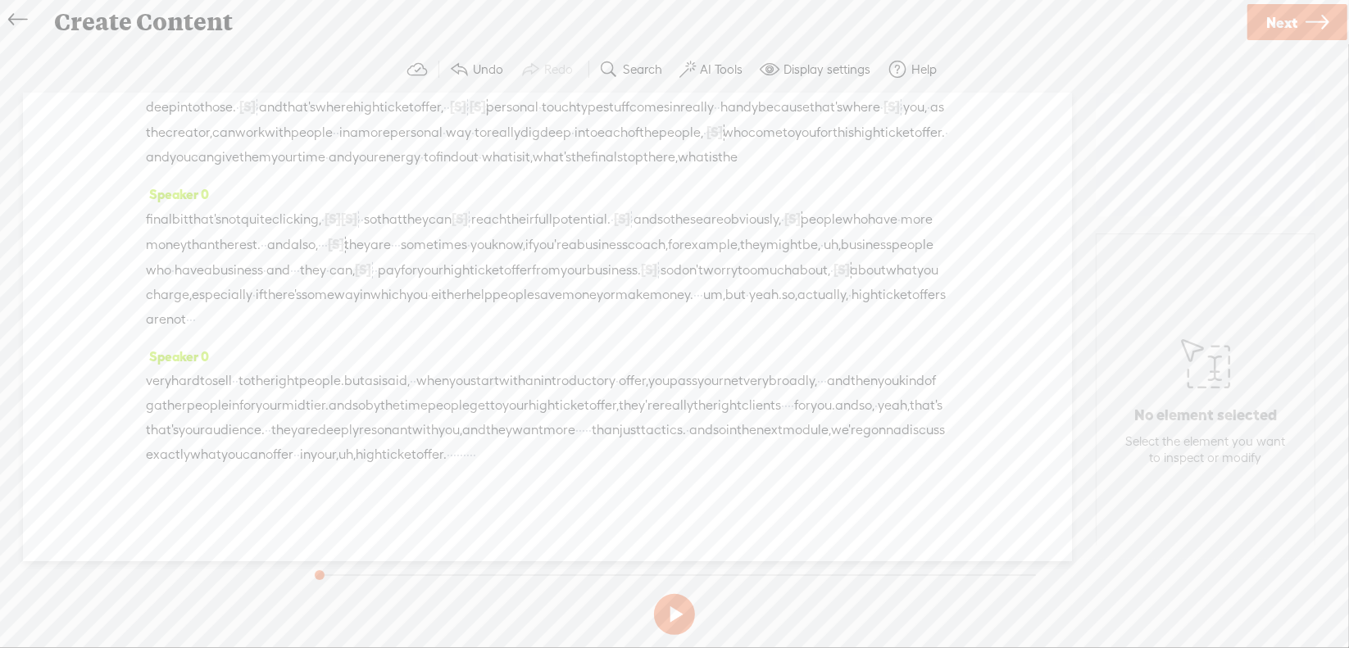
click at [725, 283] on span "um," at bounding box center [714, 295] width 22 height 25
click at [679, 234] on span "Delete" at bounding box center [686, 229] width 39 height 16
click at [297, 257] on span "·" at bounding box center [294, 269] width 3 height 25
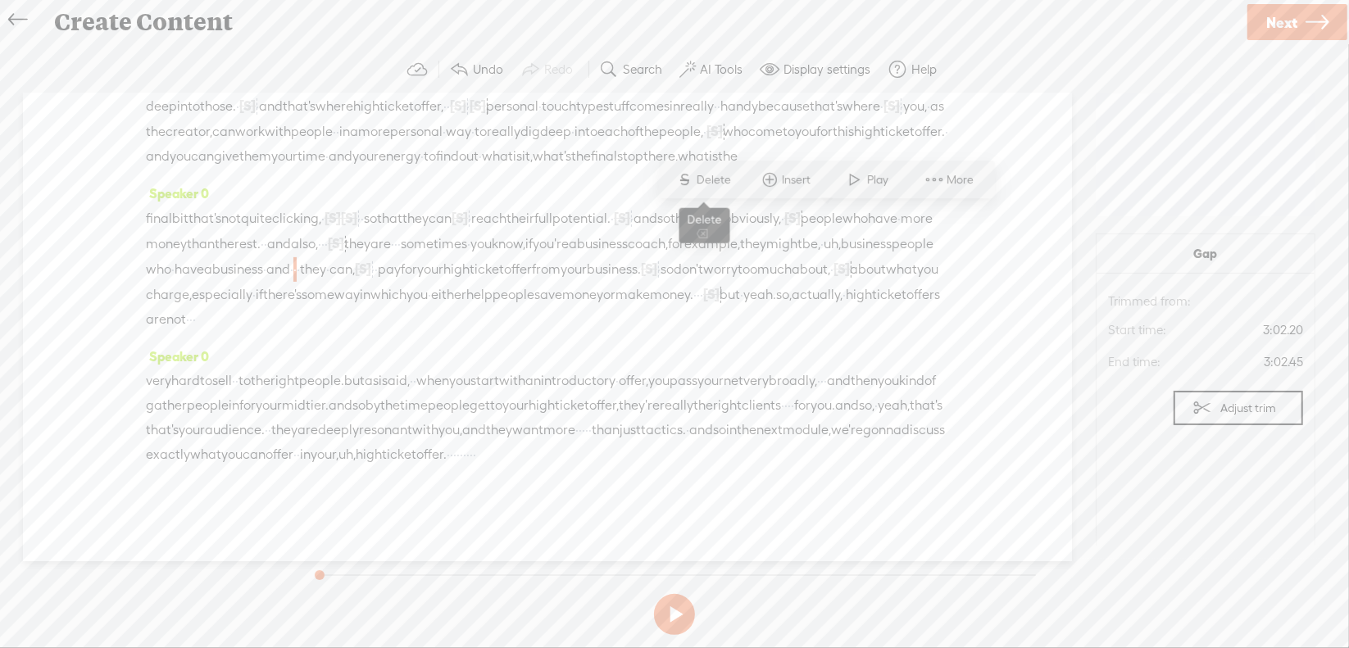
click at [720, 184] on span "Delete" at bounding box center [716, 180] width 39 height 16
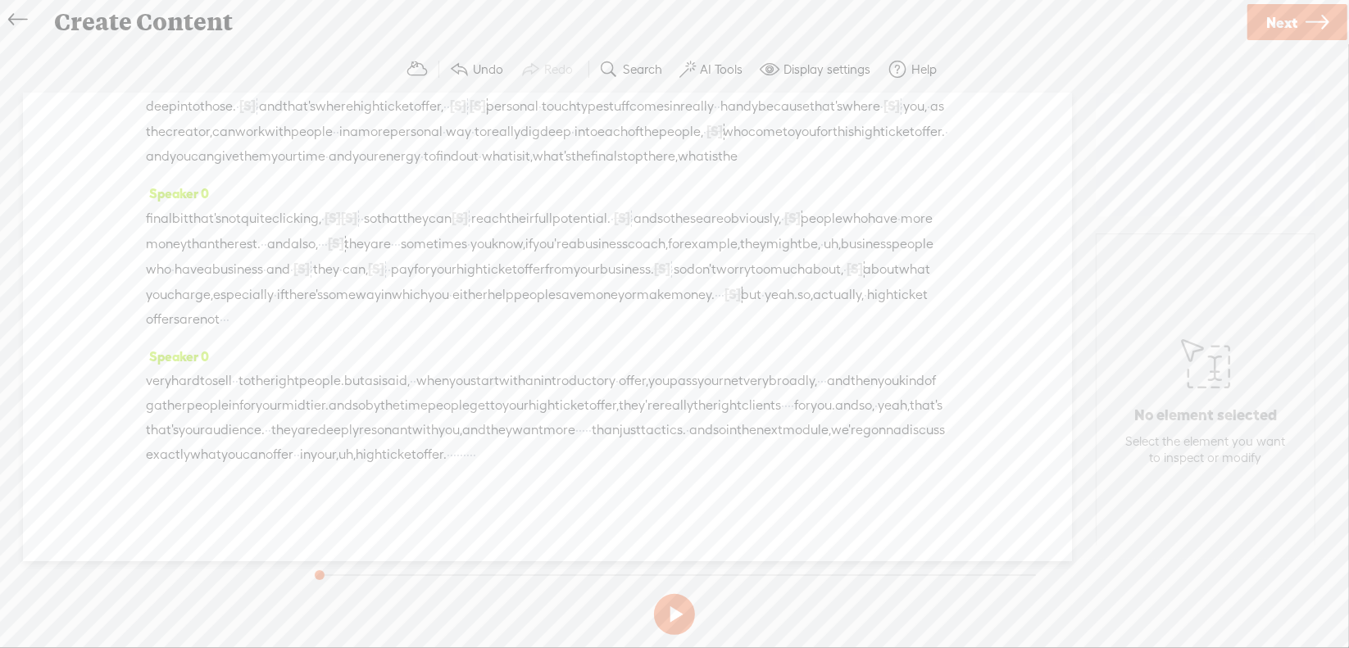
click at [824, 232] on span "uh," at bounding box center [832, 244] width 17 height 25
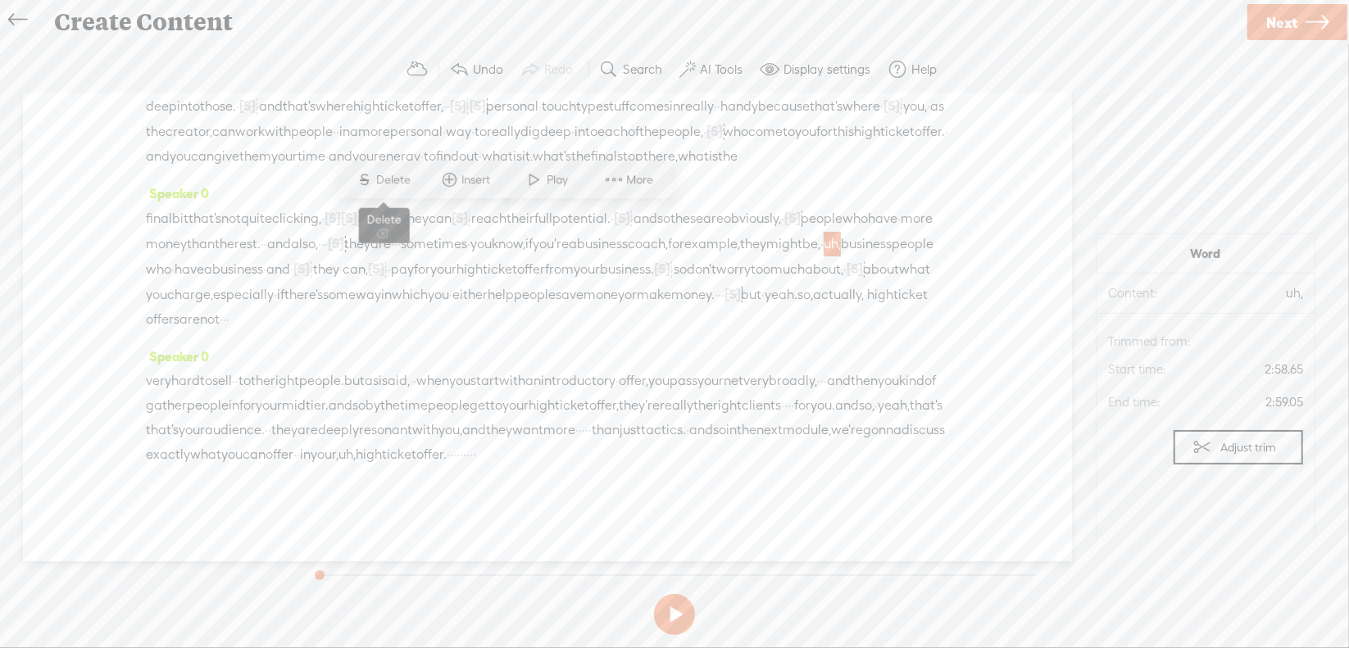
click at [416, 179] on span "S Delete" at bounding box center [384, 181] width 82 height 30
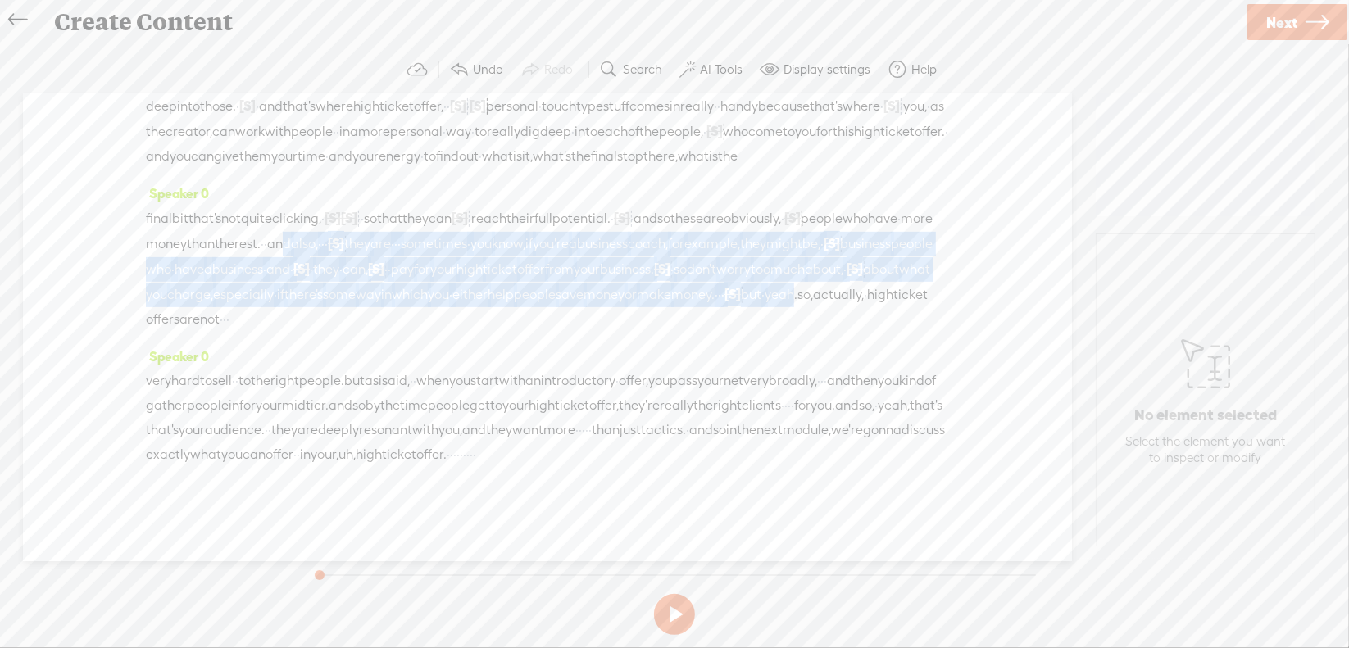
drag, startPoint x: 568, startPoint y: 192, endPoint x: 865, endPoint y: 261, distance: 305.4
click at [865, 261] on div "final bit that's not quite clicking, · [S] · [S] · and then · · so that they ca…" at bounding box center [547, 269] width 803 height 126
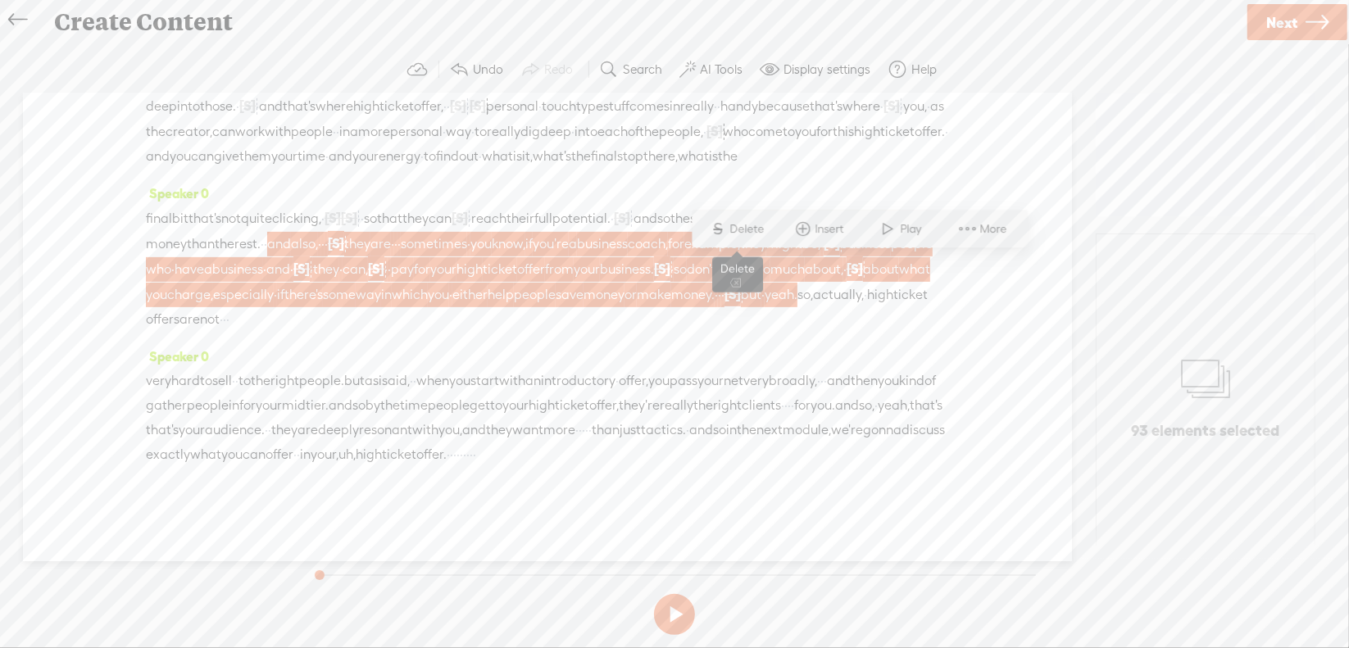
click at [731, 225] on span "Delete" at bounding box center [749, 229] width 39 height 16
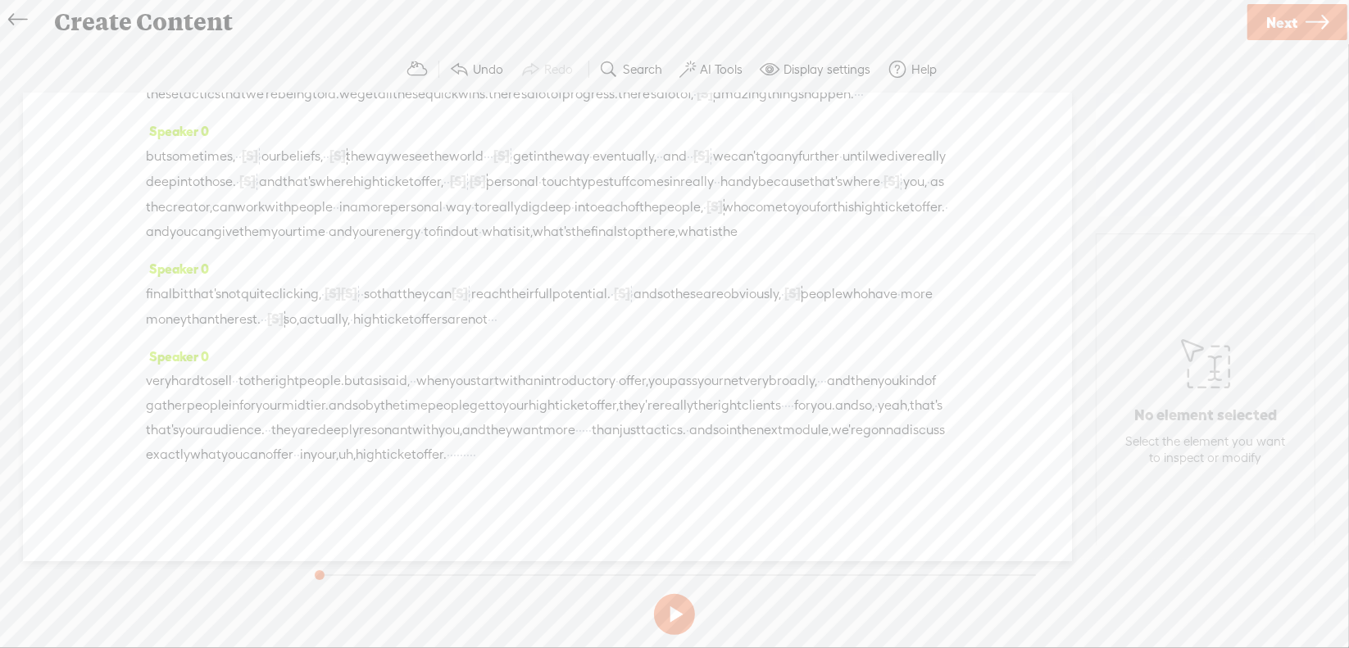
scroll to position [534, 0]
click at [820, 380] on span "·" at bounding box center [821, 381] width 3 height 25
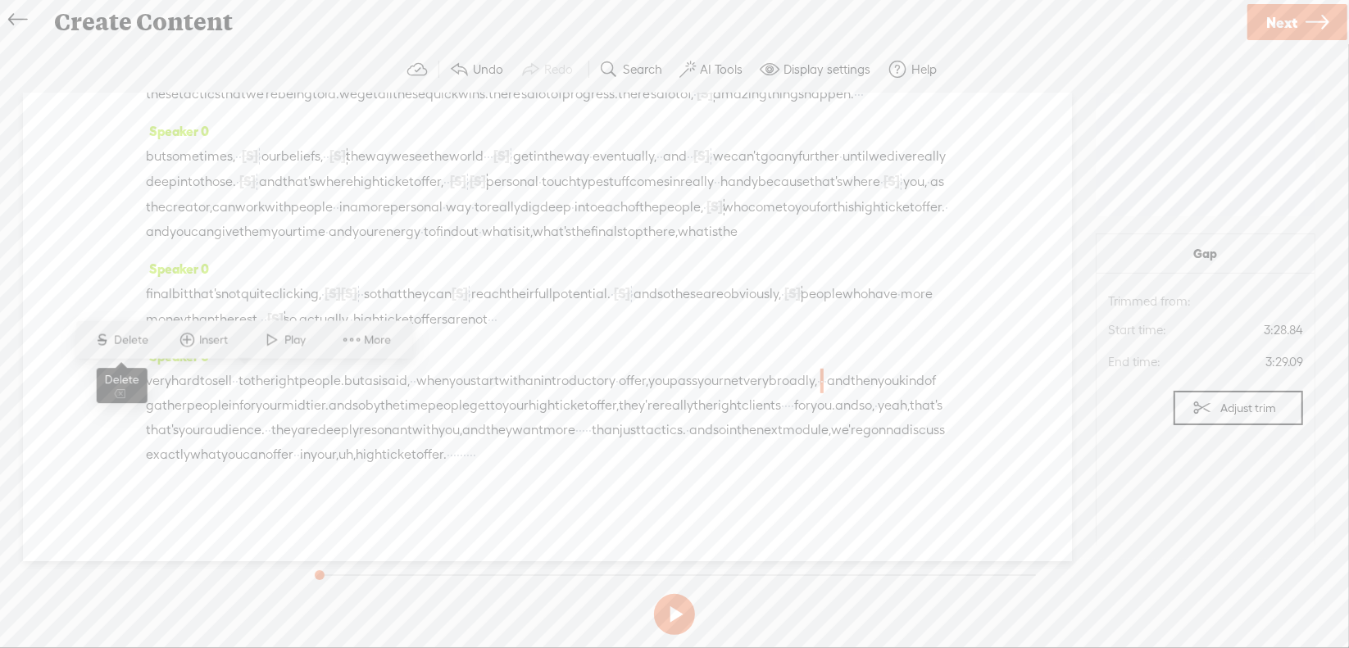
click at [132, 336] on span "Delete" at bounding box center [134, 340] width 39 height 16
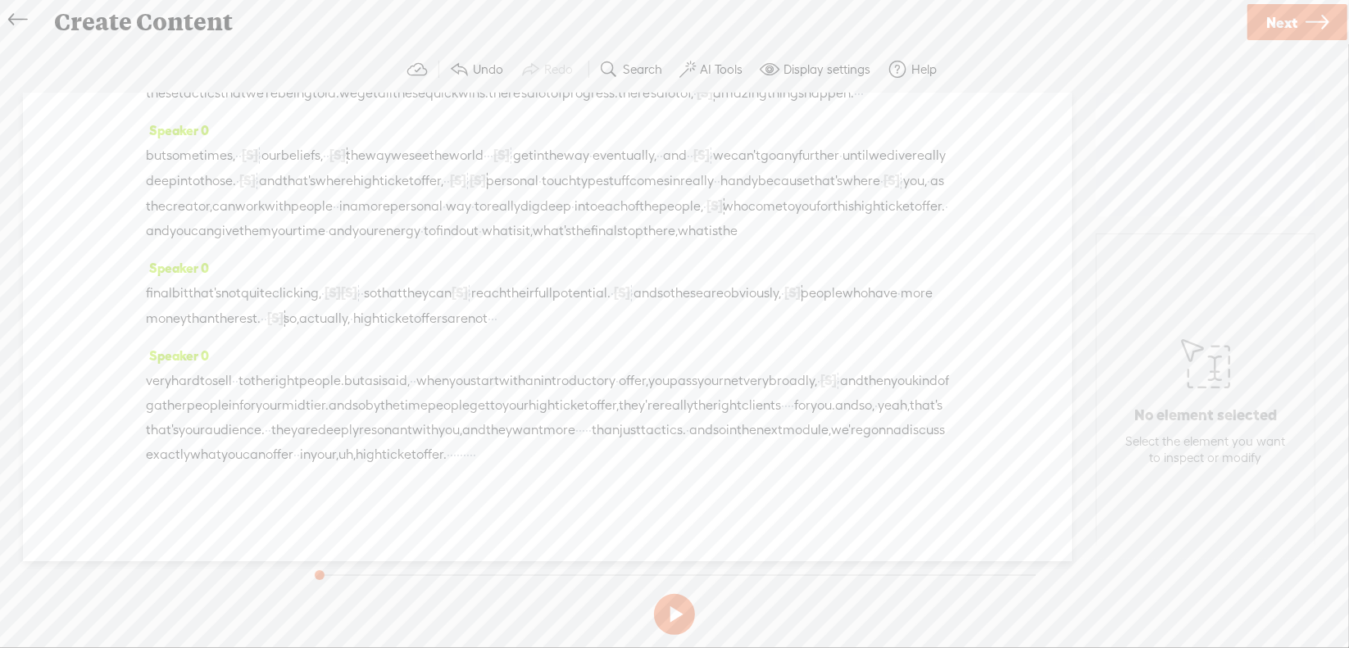
click at [788, 406] on span "·" at bounding box center [789, 405] width 3 height 25
click at [333, 363] on span "Delete" at bounding box center [321, 365] width 39 height 16
click at [179, 418] on span "that's" at bounding box center [162, 430] width 33 height 25
click at [519, 370] on span "Delete" at bounding box center [521, 365] width 39 height 16
click at [891, 404] on span "yeah," at bounding box center [907, 405] width 32 height 25
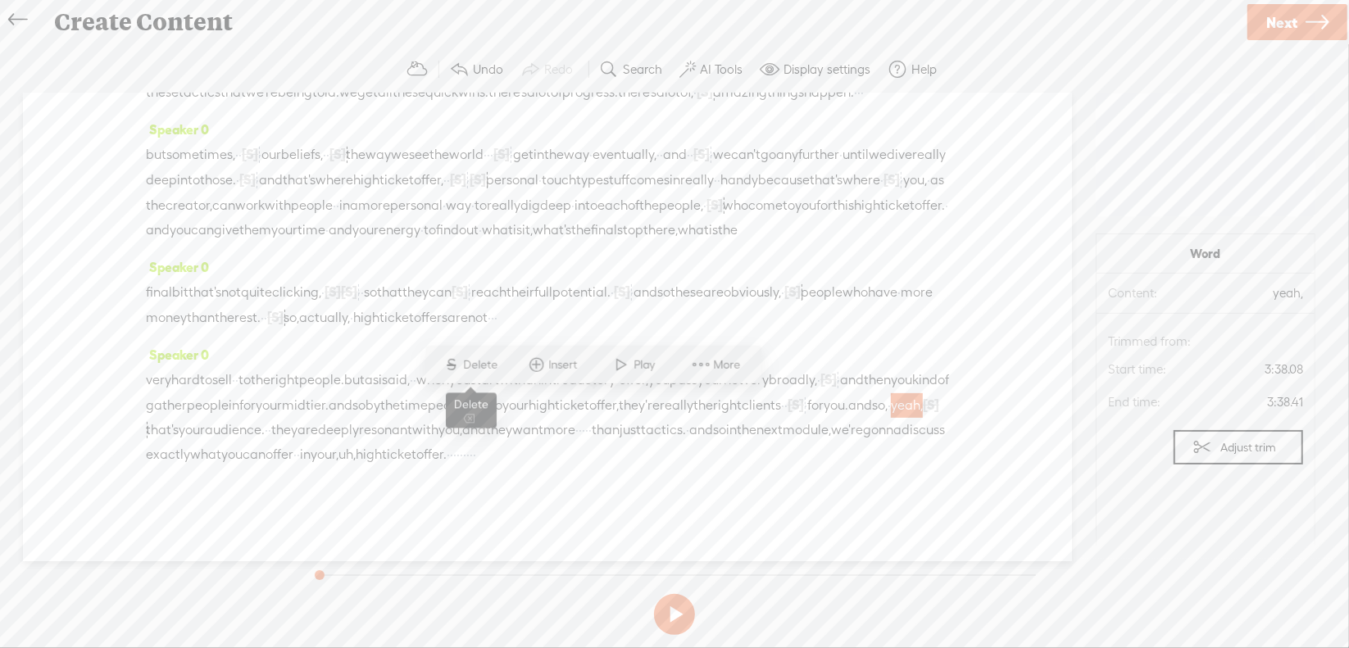
click at [489, 364] on span "Delete" at bounding box center [483, 365] width 39 height 16
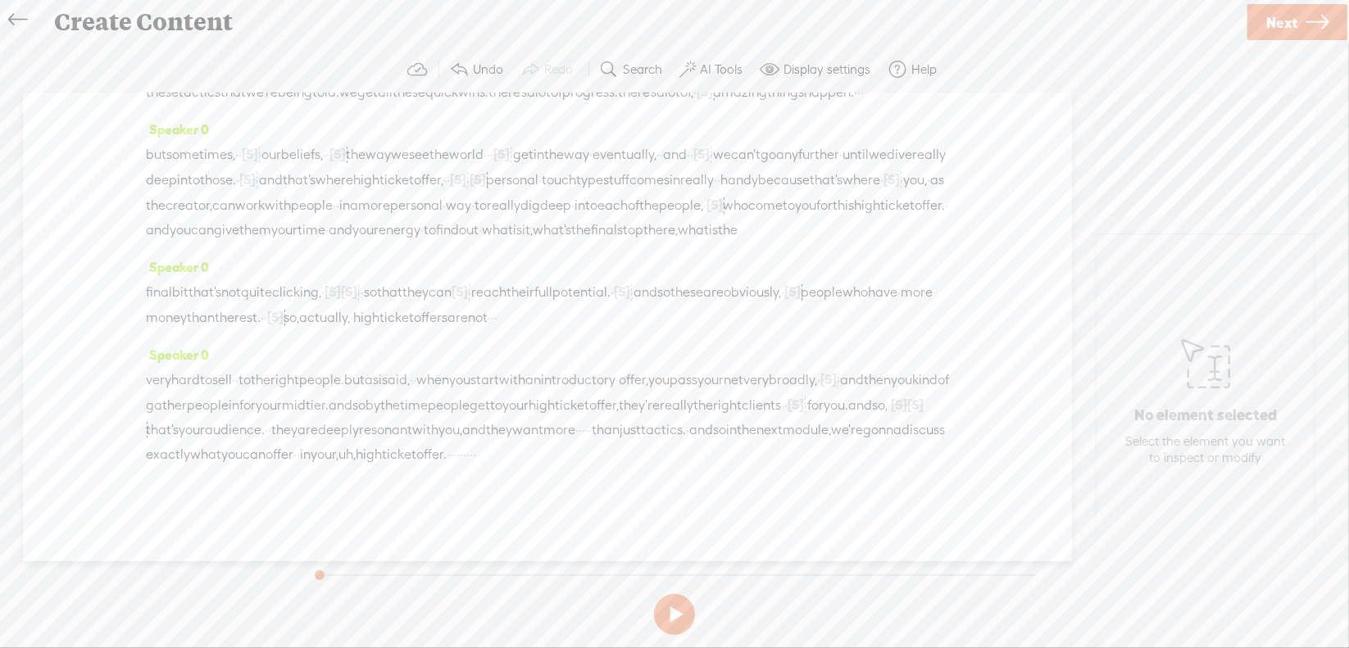
click at [582, 426] on span "·" at bounding box center [583, 430] width 3 height 25
click at [272, 391] on span "Delete" at bounding box center [257, 389] width 39 height 16
click at [382, 457] on span "uh," at bounding box center [390, 455] width 17 height 25
click at [210, 417] on span "Delete" at bounding box center [208, 414] width 39 height 16
drag, startPoint x: 451, startPoint y: 459, endPoint x: 532, endPoint y: 457, distance: 81.2
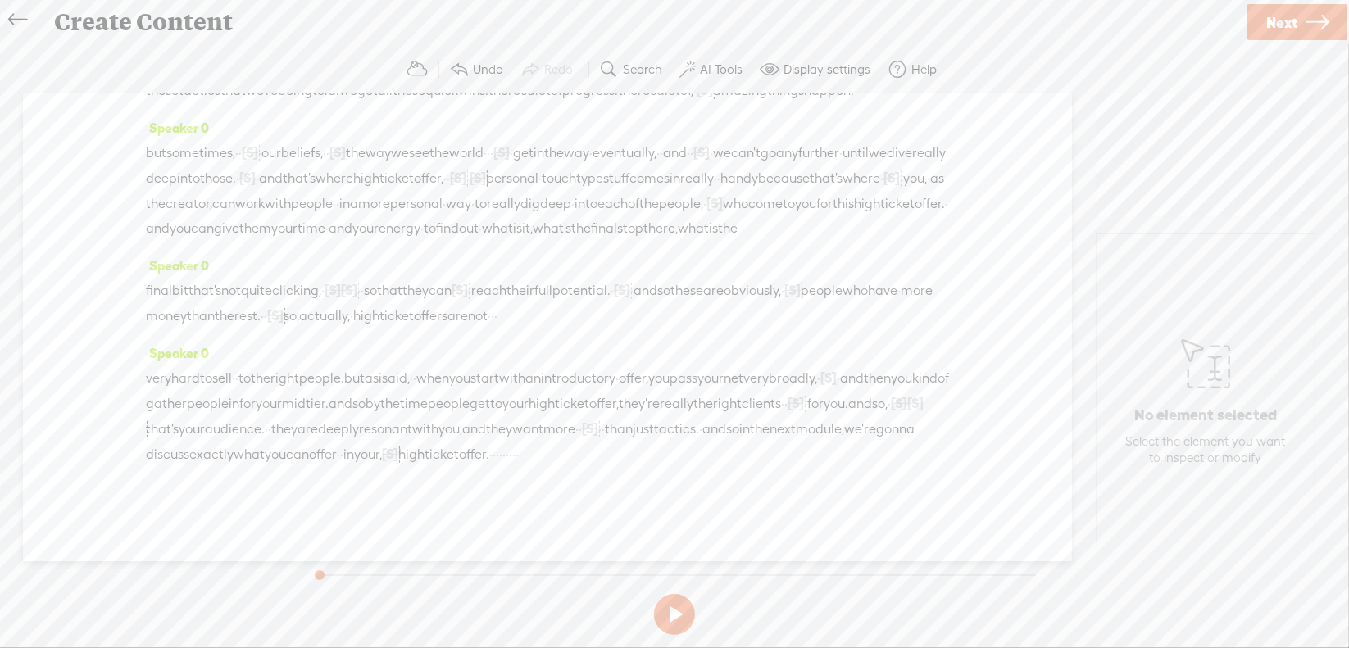
click at [532, 457] on div "very hard to sell · · to the right people. but as i said, · · when you start wi…" at bounding box center [547, 417] width 803 height 102
click at [413, 413] on span "Delete" at bounding box center [407, 414] width 39 height 16
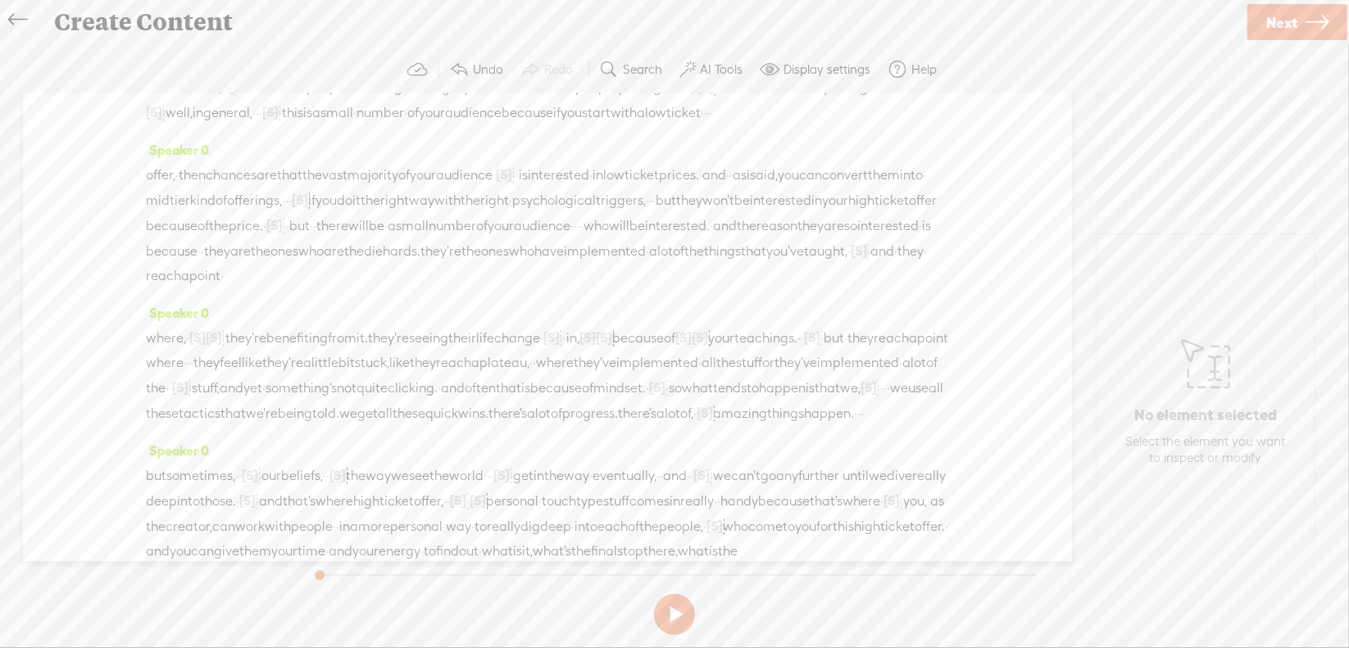
scroll to position [0, 0]
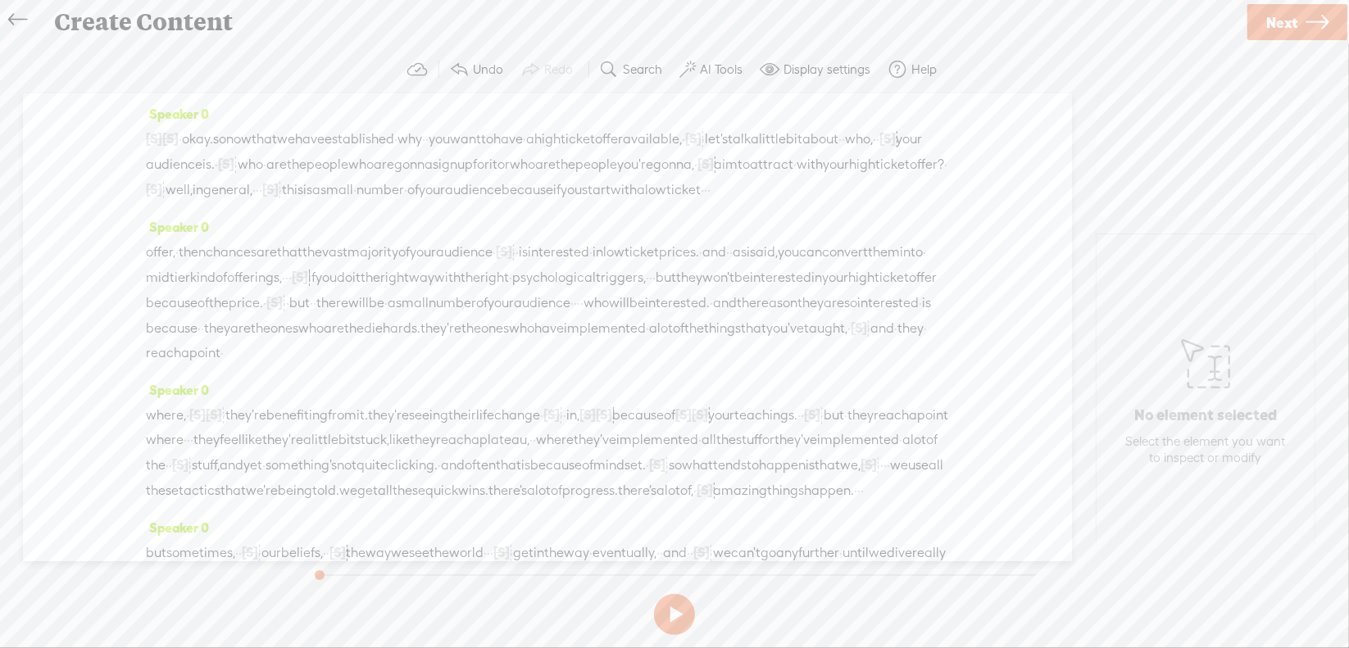
click at [182, 142] on span "·" at bounding box center [180, 139] width 3 height 25
click at [236, 100] on span "Play" at bounding box center [247, 98] width 25 height 16
click at [674, 614] on button at bounding box center [674, 614] width 41 height 41
click at [704, 202] on span "·" at bounding box center [705, 190] width 3 height 25
click at [484, 171] on span "Delete" at bounding box center [469, 172] width 39 height 16
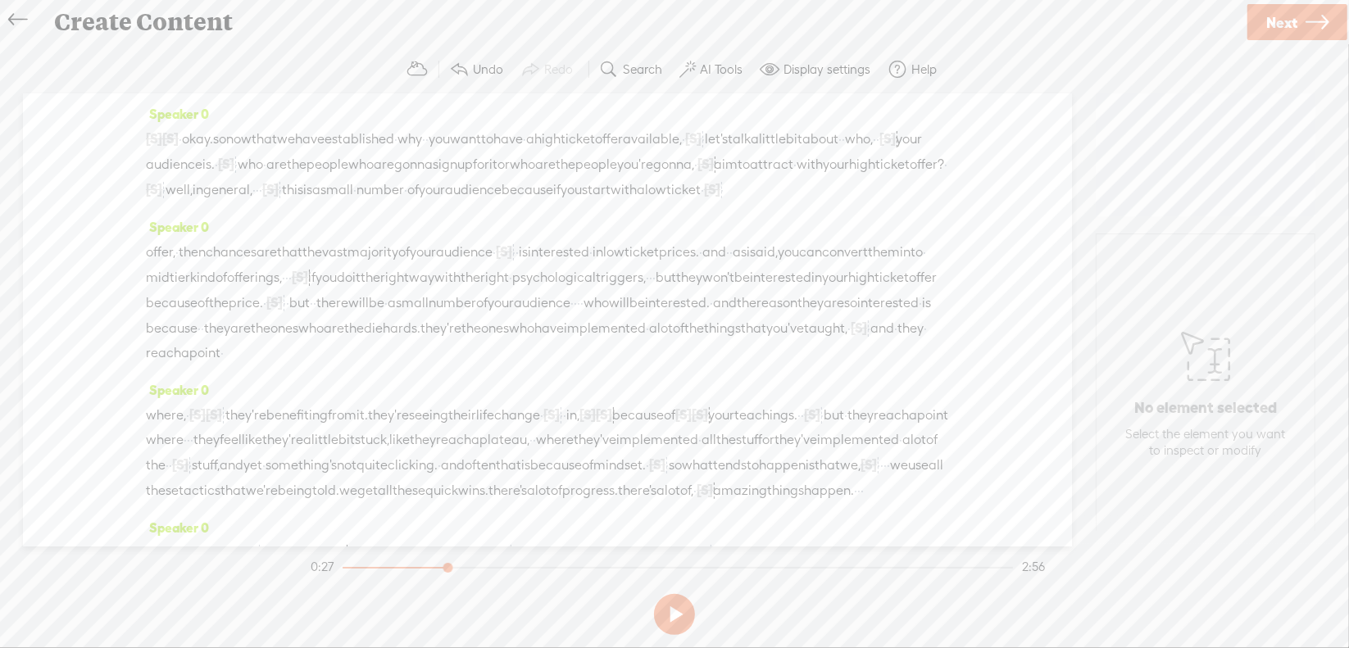
drag, startPoint x: 443, startPoint y: 211, endPoint x: 457, endPoint y: 193, distance: 23.9
click at [582, 202] on span "start" at bounding box center [596, 190] width 29 height 25
click at [479, 165] on span "Play" at bounding box center [490, 172] width 25 height 16
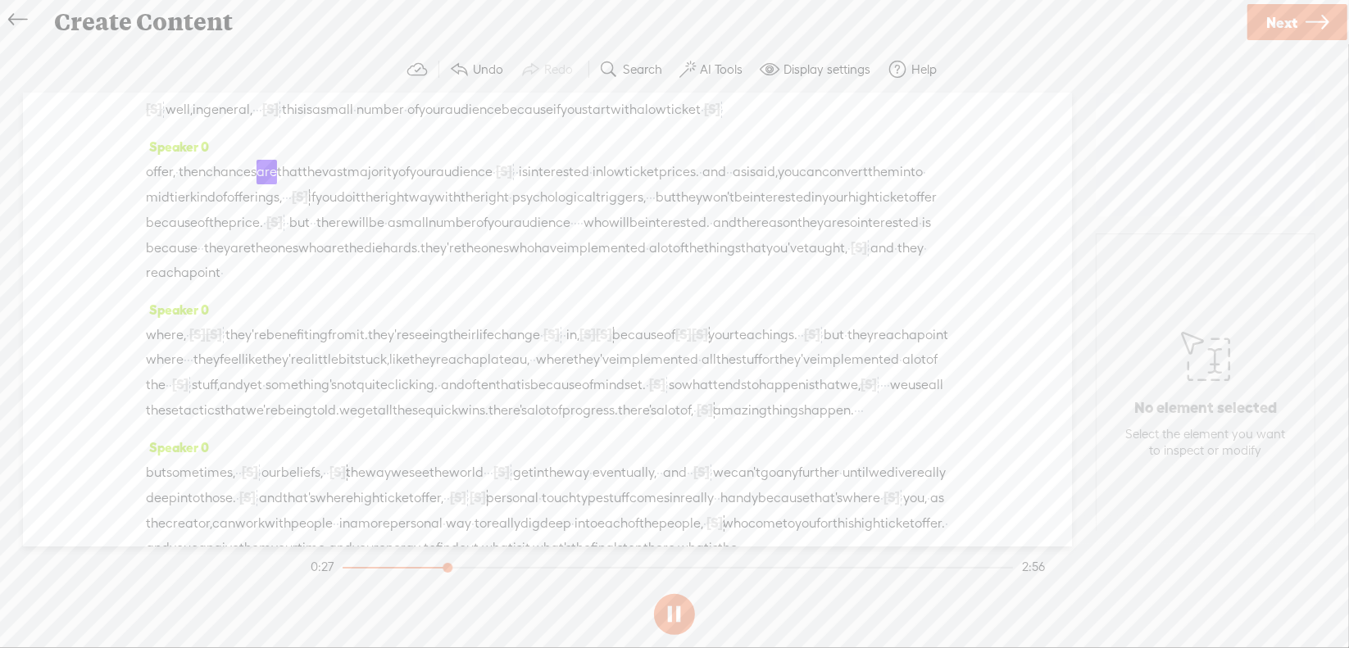
scroll to position [82, 0]
click at [672, 609] on button at bounding box center [674, 614] width 41 height 41
click at [649, 208] on span "·" at bounding box center [650, 196] width 3 height 25
click at [202, 201] on span "Delete" at bounding box center [192, 201] width 39 height 16
click at [288, 208] on span "·" at bounding box center [286, 196] width 3 height 25
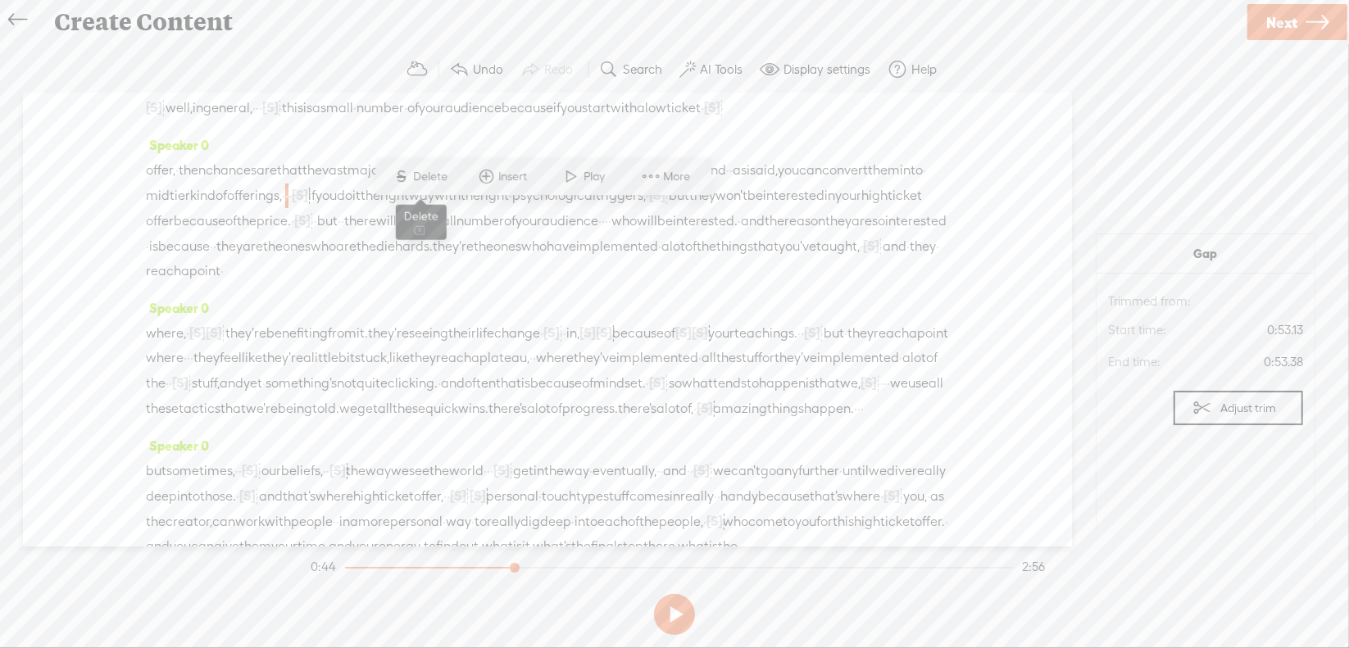
click at [437, 181] on span "Delete" at bounding box center [433, 177] width 39 height 16
click at [900, 183] on span "into" at bounding box center [911, 170] width 23 height 25
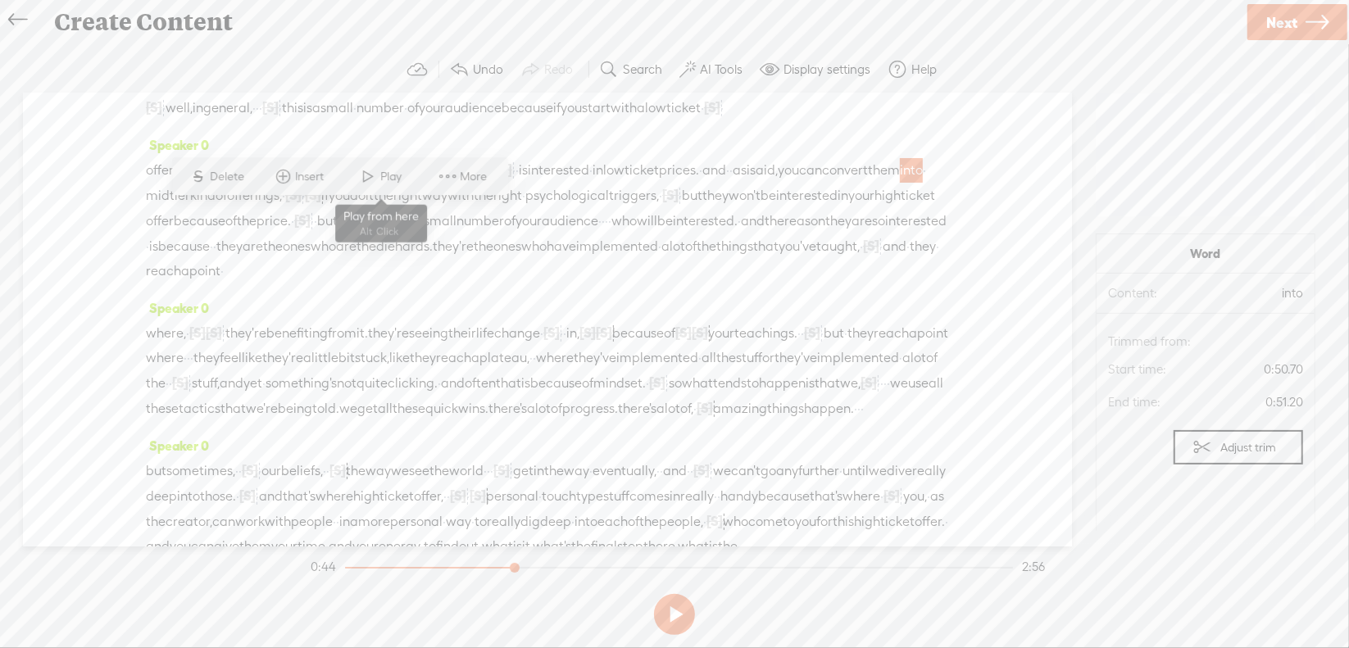
click at [367, 181] on span at bounding box center [369, 177] width 25 height 30
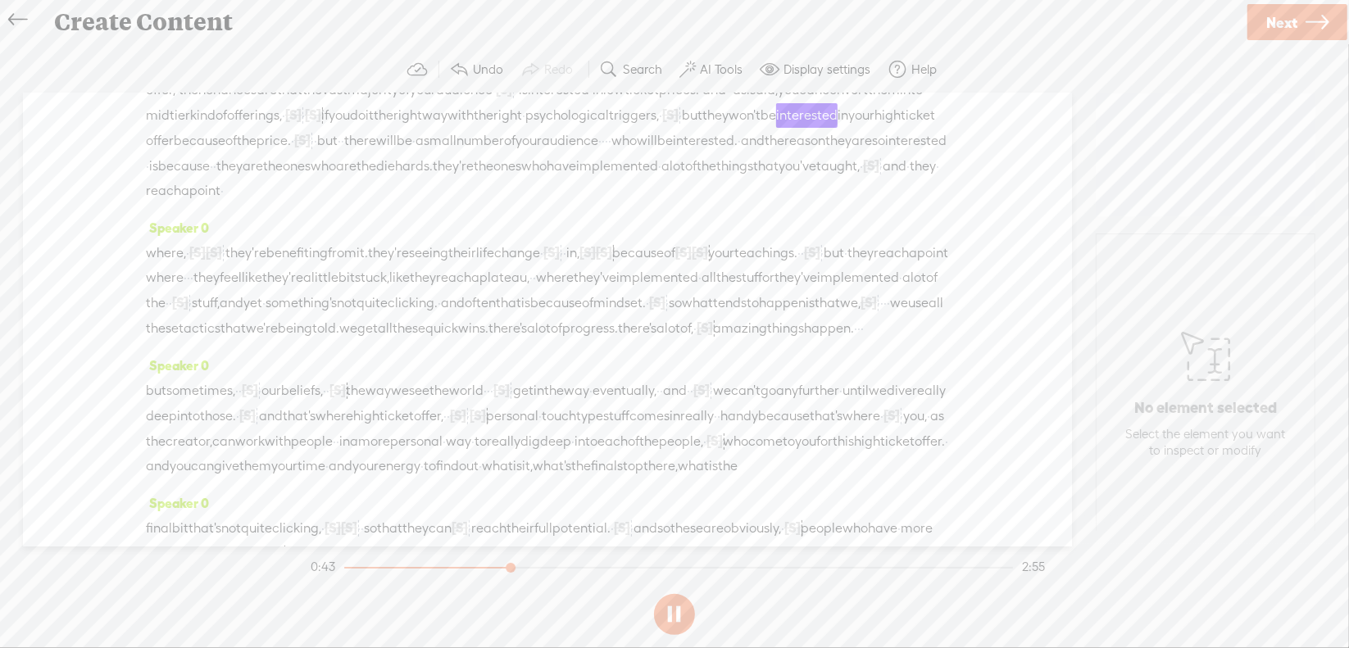
scroll to position [164, 0]
click at [675, 611] on section at bounding box center [674, 615] width 734 height 54
click at [674, 608] on button at bounding box center [674, 614] width 41 height 41
click at [602, 152] on span "·" at bounding box center [603, 139] width 3 height 25
click at [369, 142] on span "Delete" at bounding box center [362, 144] width 39 height 16
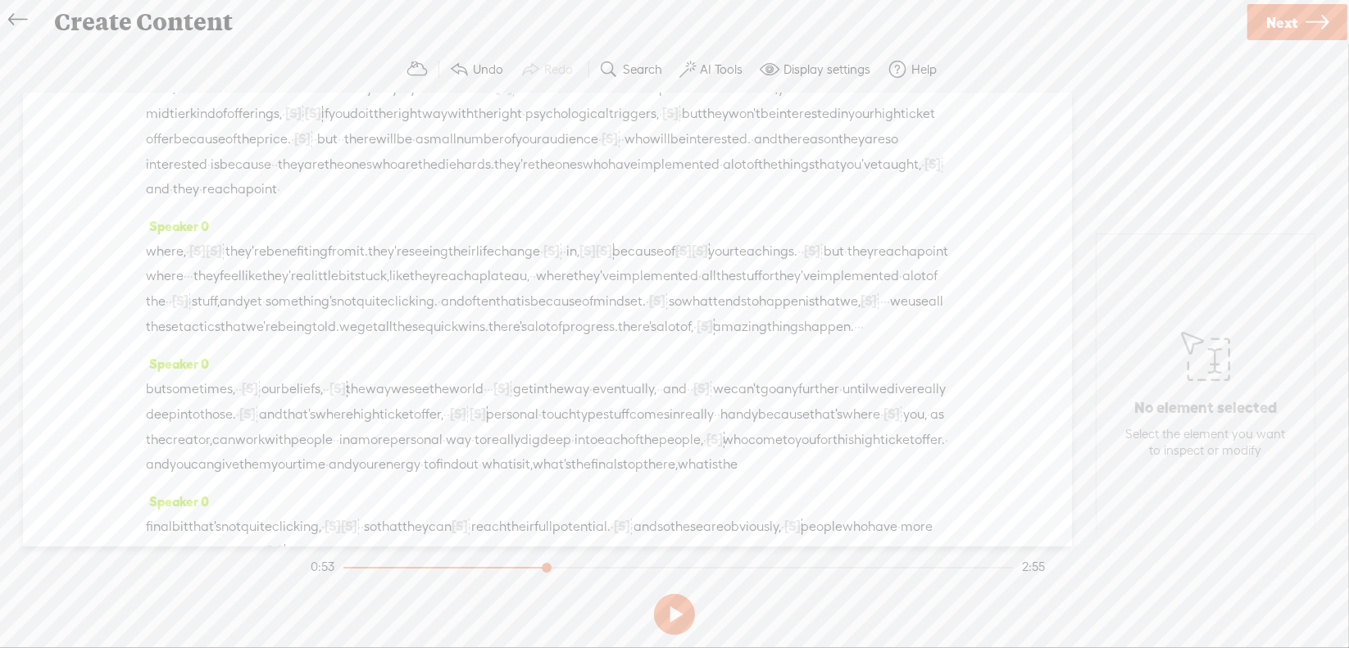
click at [457, 152] on span "number" at bounding box center [481, 139] width 48 height 25
click at [360, 148] on span "Play" at bounding box center [372, 144] width 25 height 16
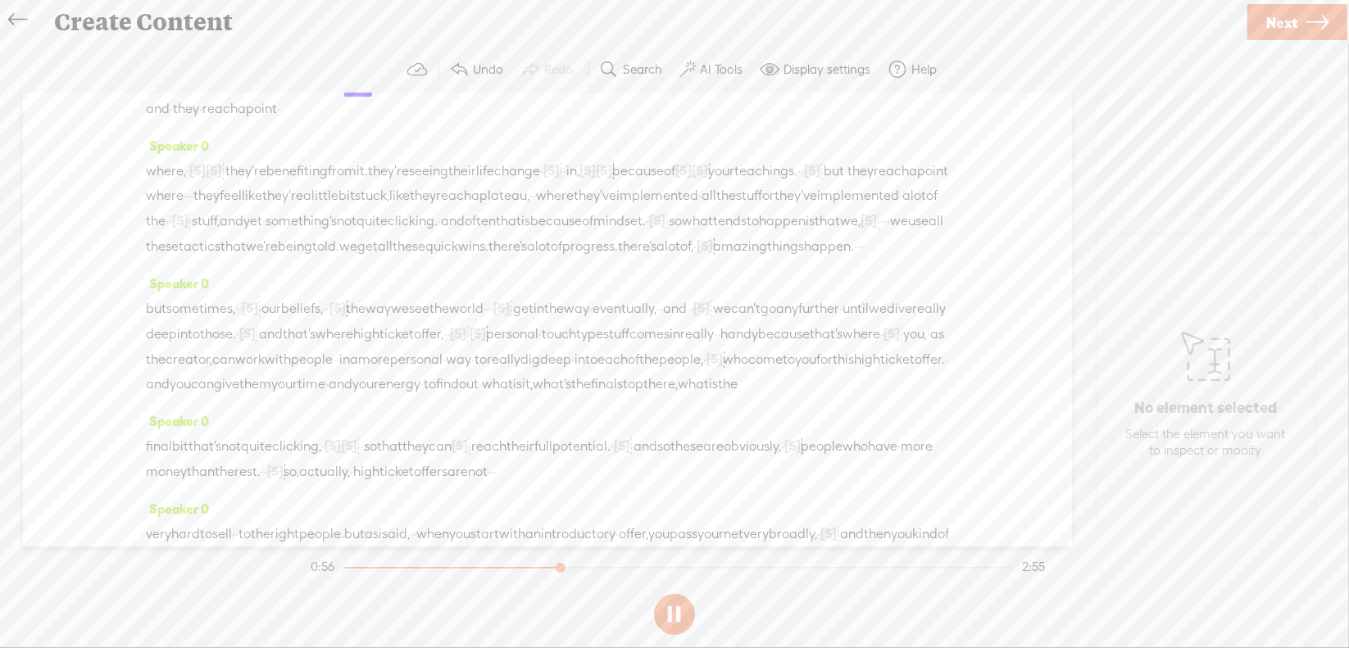
scroll to position [246, 0]
click at [679, 614] on section at bounding box center [674, 615] width 734 height 54
click at [671, 609] on button at bounding box center [674, 614] width 41 height 41
drag, startPoint x: 654, startPoint y: 211, endPoint x: 682, endPoint y: 212, distance: 27.9
click at [682, 212] on div "where, · [S] you know, [S] they're · they're benefiting from it. they're seeing…" at bounding box center [547, 207] width 803 height 101
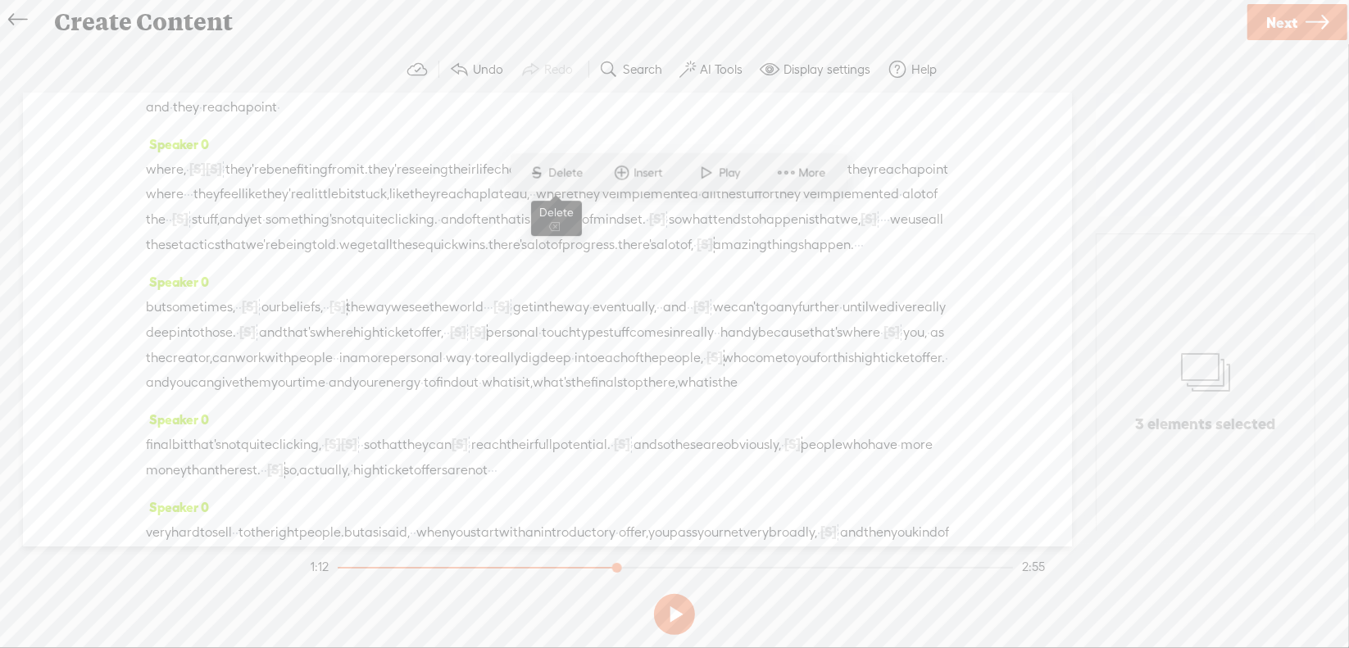
click at [582, 170] on span "Delete" at bounding box center [568, 173] width 39 height 16
click at [476, 182] on span "their" at bounding box center [462, 169] width 28 height 25
click at [559, 179] on span at bounding box center [555, 173] width 25 height 30
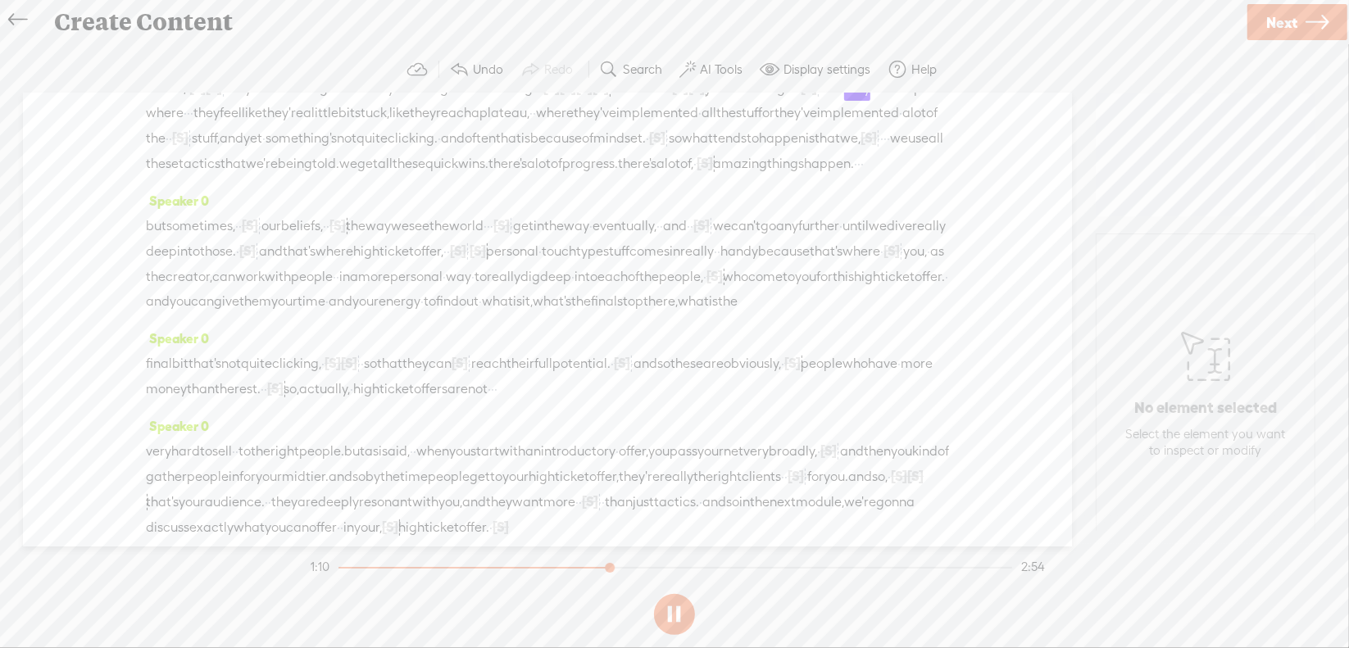
scroll to position [328, 0]
click at [675, 612] on button at bounding box center [674, 614] width 41 height 41
click at [190, 125] on span "·" at bounding box center [188, 112] width 3 height 25
click at [309, 119] on span "Delete" at bounding box center [303, 115] width 39 height 16
click at [184, 125] on span "where" at bounding box center [165, 113] width 38 height 25
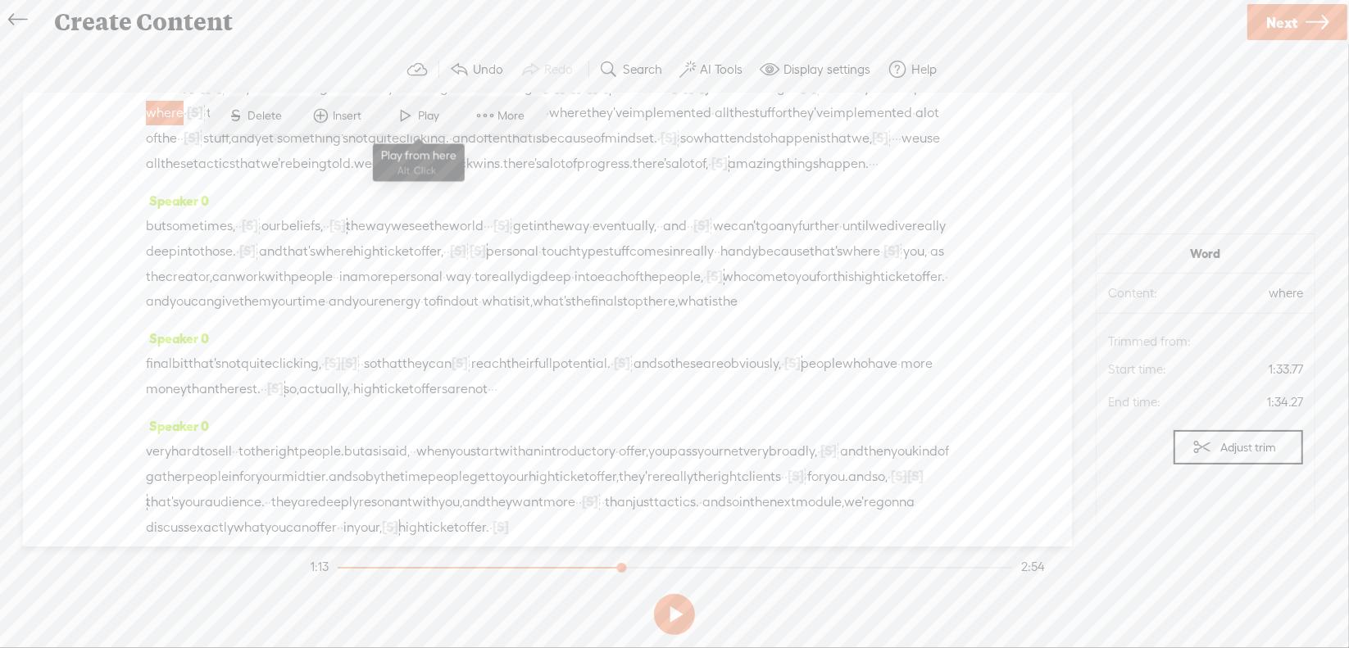
click at [429, 114] on span "Play" at bounding box center [431, 115] width 25 height 16
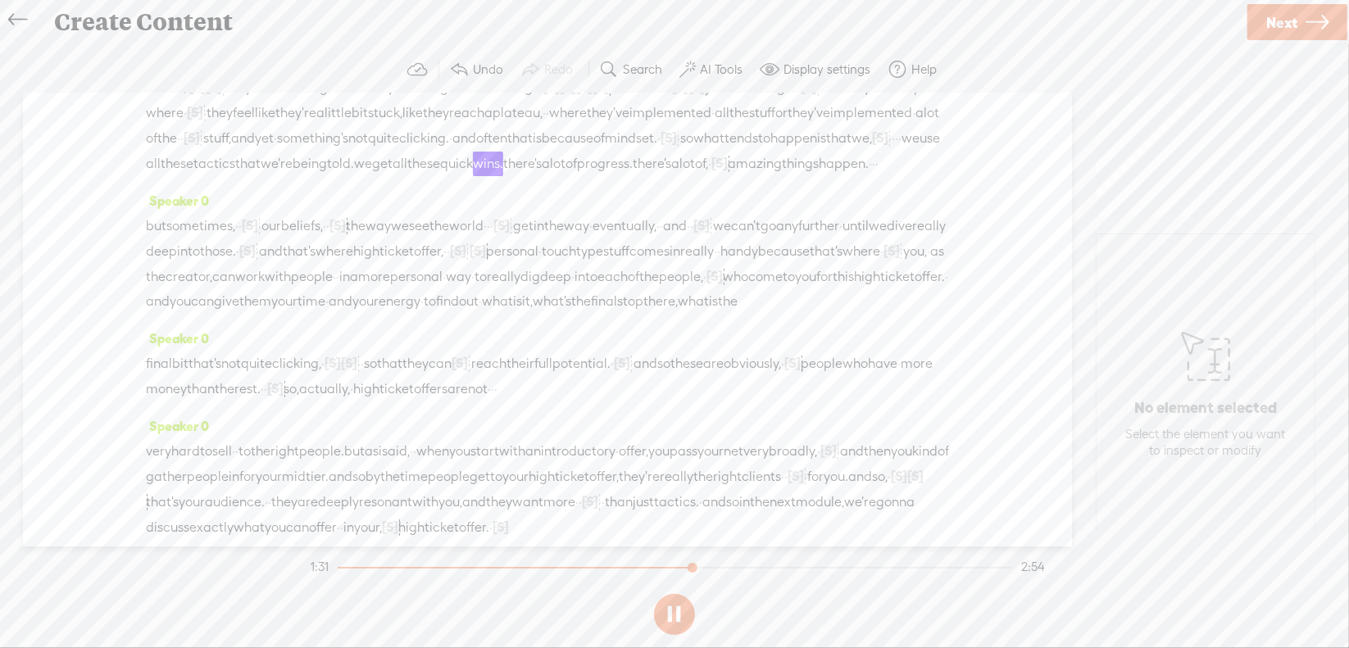
click at [673, 606] on button at bounding box center [674, 614] width 41 height 41
click at [895, 151] on span "·" at bounding box center [896, 138] width 3 height 25
click at [677, 170] on span "Delete" at bounding box center [672, 165] width 39 height 16
click at [724, 151] on span "tends" at bounding box center [741, 138] width 34 height 25
click at [611, 168] on span at bounding box center [602, 165] width 25 height 30
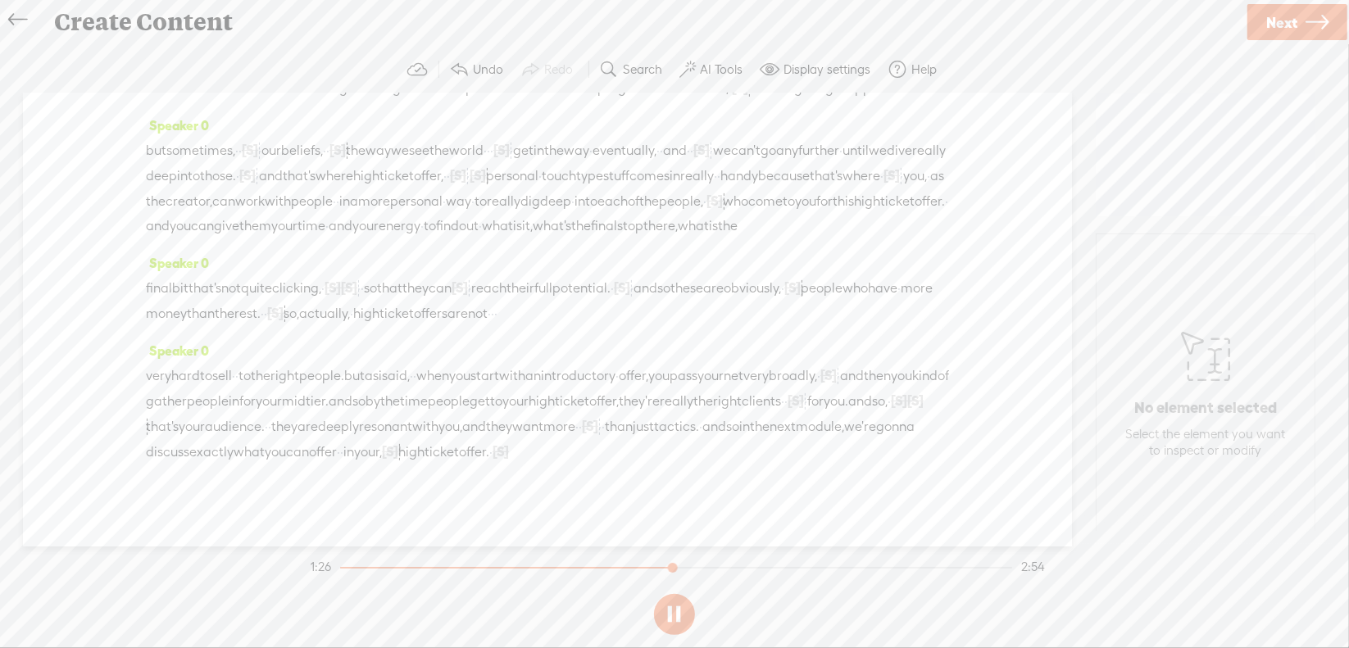
scroll to position [410, 0]
click at [679, 606] on button at bounding box center [674, 614] width 41 height 41
click at [852, 69] on span "we," at bounding box center [862, 56] width 20 height 25
click at [622, 87] on span "Delete" at bounding box center [613, 83] width 39 height 16
click at [758, 69] on span "to" at bounding box center [764, 56] width 12 height 25
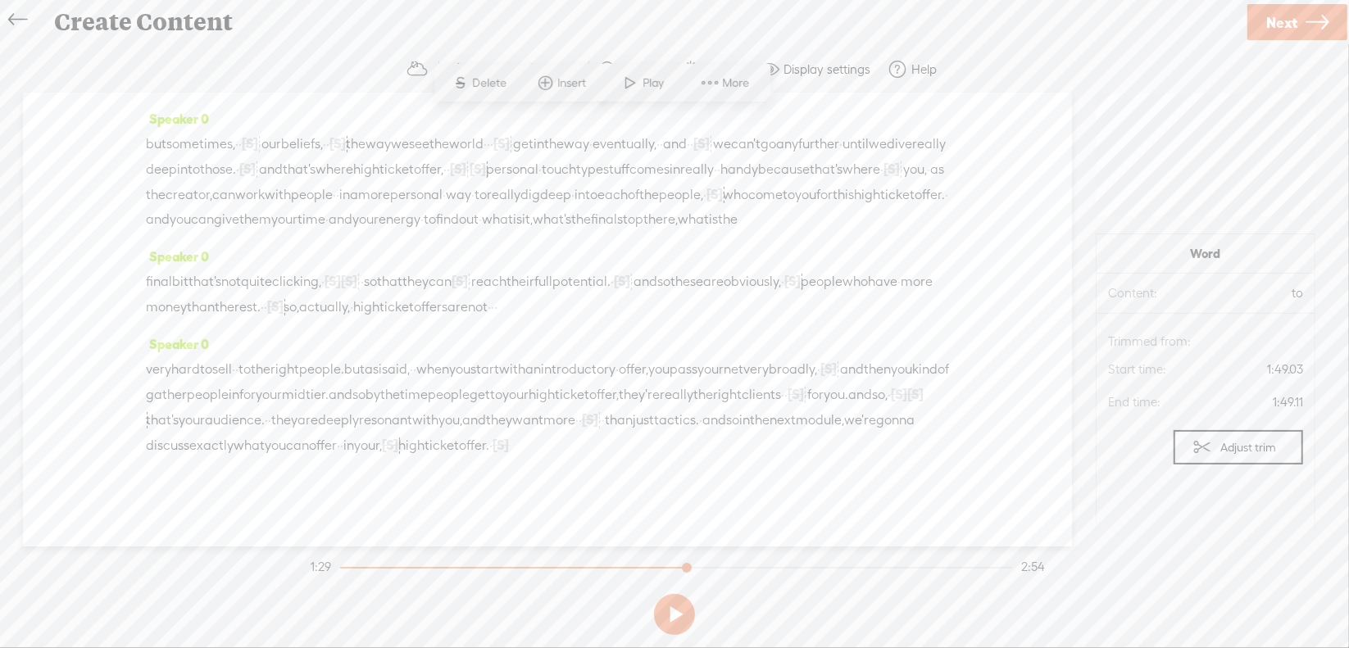
click at [634, 76] on span at bounding box center [631, 83] width 25 height 30
click at [670, 611] on button at bounding box center [674, 614] width 41 height 41
click at [884, 69] on span "·" at bounding box center [885, 56] width 3 height 25
click at [661, 84] on span "Delete" at bounding box center [648, 83] width 39 height 16
click at [770, 69] on span "happen" at bounding box center [793, 56] width 47 height 25
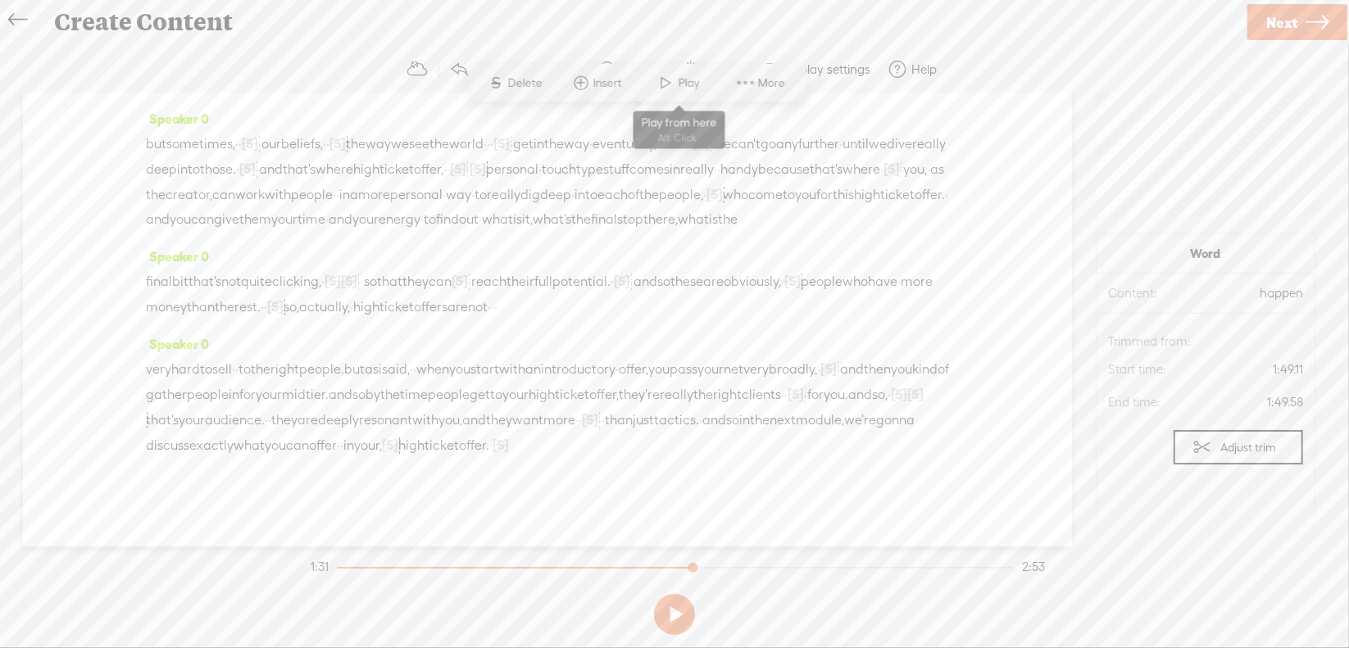
click at [676, 75] on span at bounding box center [666, 83] width 25 height 30
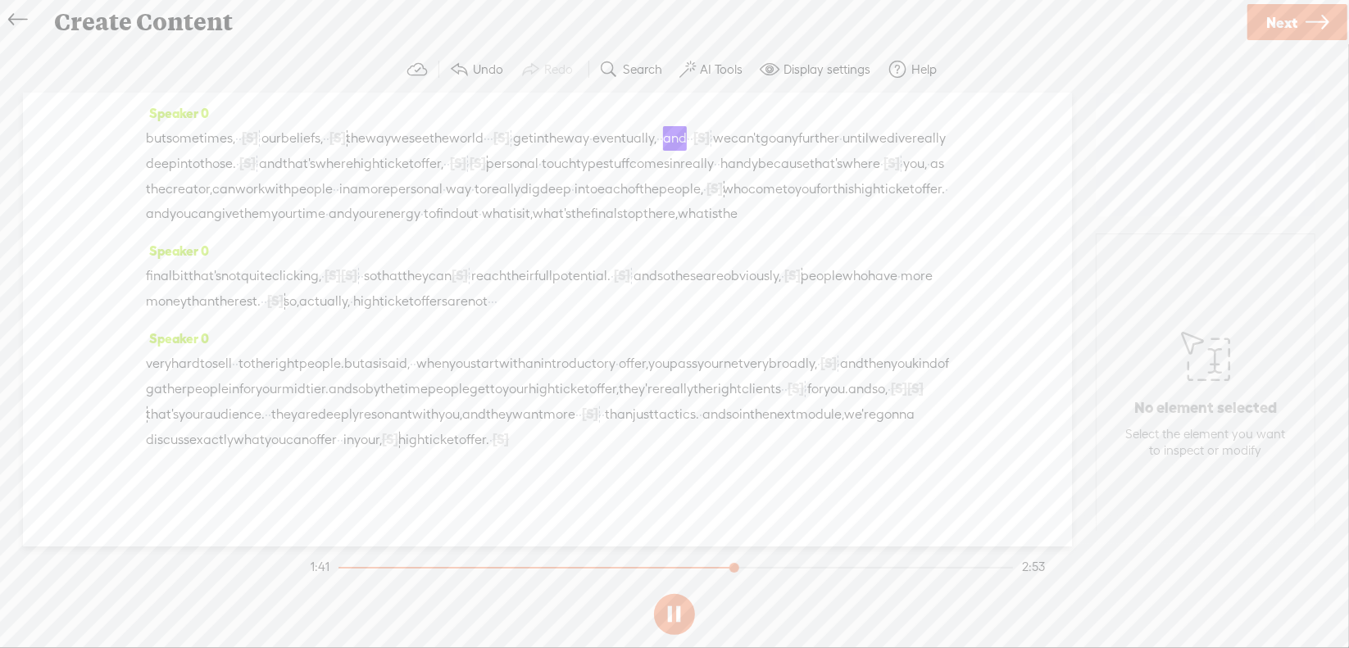
scroll to position [492, 0]
click at [675, 611] on button at bounding box center [674, 614] width 41 height 41
click at [361, 288] on span "·" at bounding box center [358, 276] width 3 height 25
click at [312, 274] on span "Delete" at bounding box center [303, 272] width 39 height 16
click at [272, 288] on span "quite" at bounding box center [256, 276] width 31 height 25
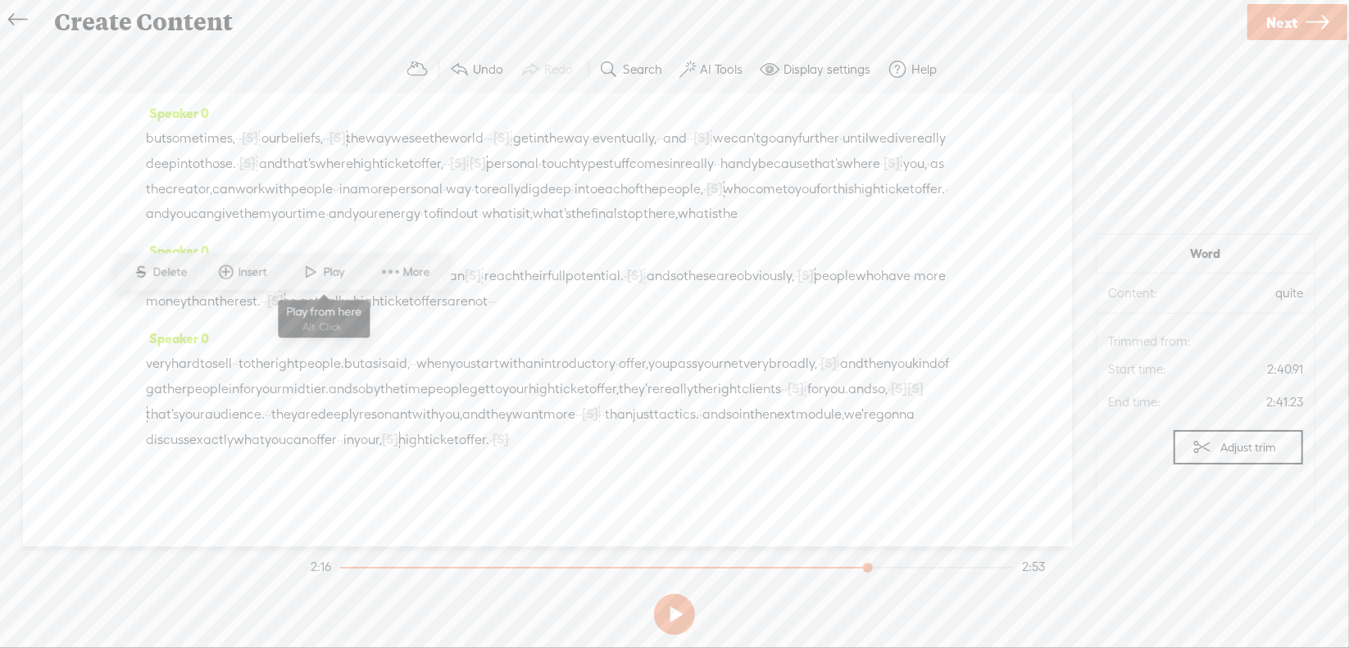
click at [326, 278] on span "Play" at bounding box center [336, 272] width 25 height 16
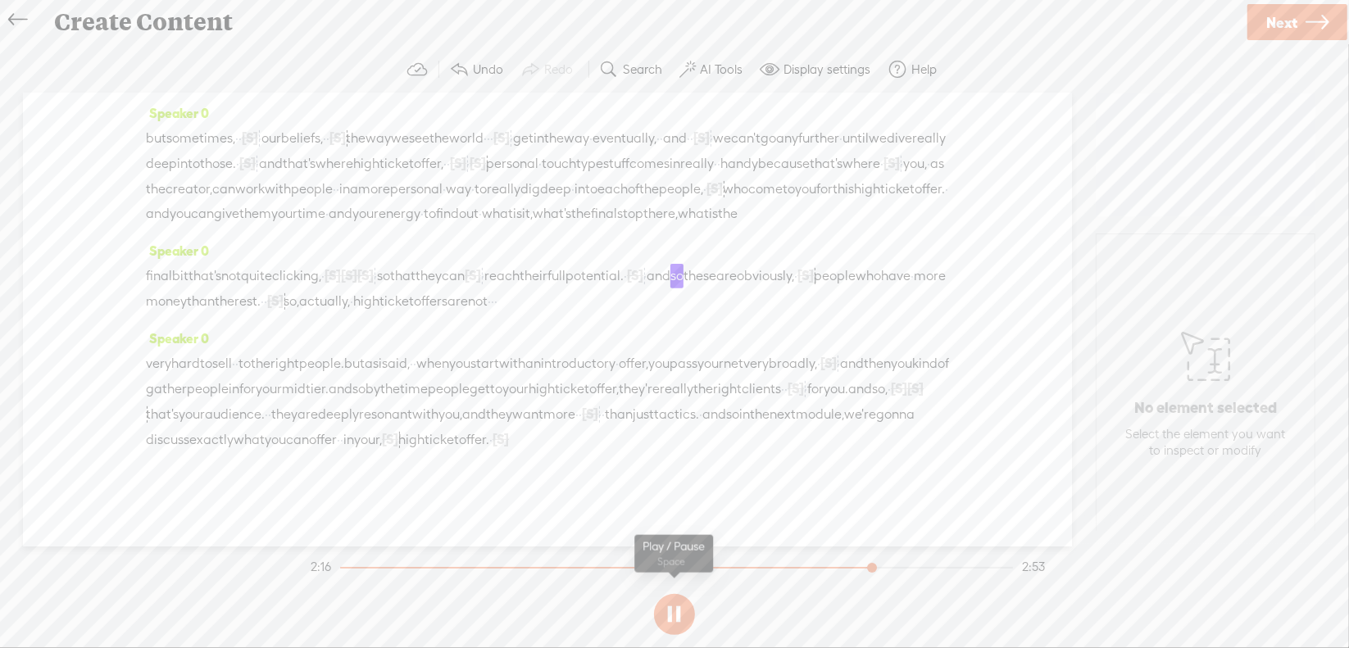
click at [669, 607] on button at bounding box center [674, 614] width 41 height 41
click at [484, 288] on span "·" at bounding box center [482, 276] width 3 height 25
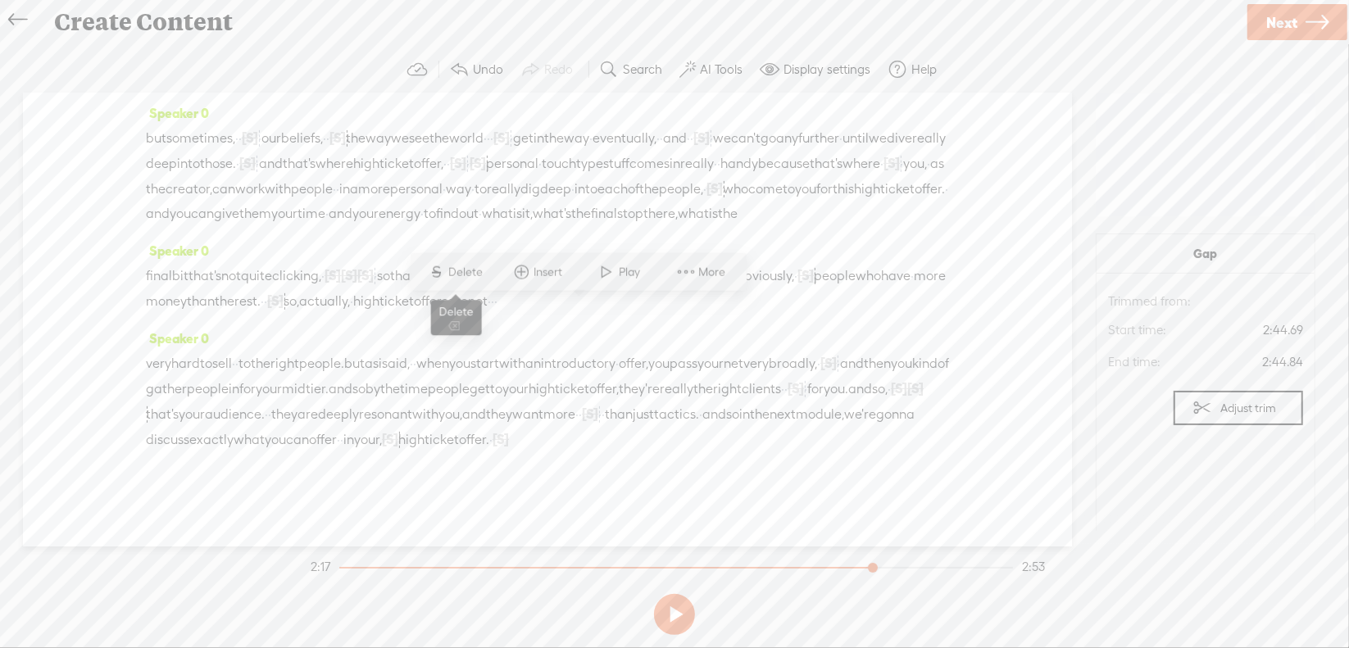
click at [470, 270] on span "Delete" at bounding box center [468, 272] width 39 height 16
click at [390, 288] on span "so" at bounding box center [383, 276] width 13 height 25
click at [503, 273] on span "Play" at bounding box center [503, 272] width 25 height 16
click at [670, 611] on button at bounding box center [674, 614] width 41 height 41
drag, startPoint x: 790, startPoint y: 316, endPoint x: 557, endPoint y: 338, distance: 233.8
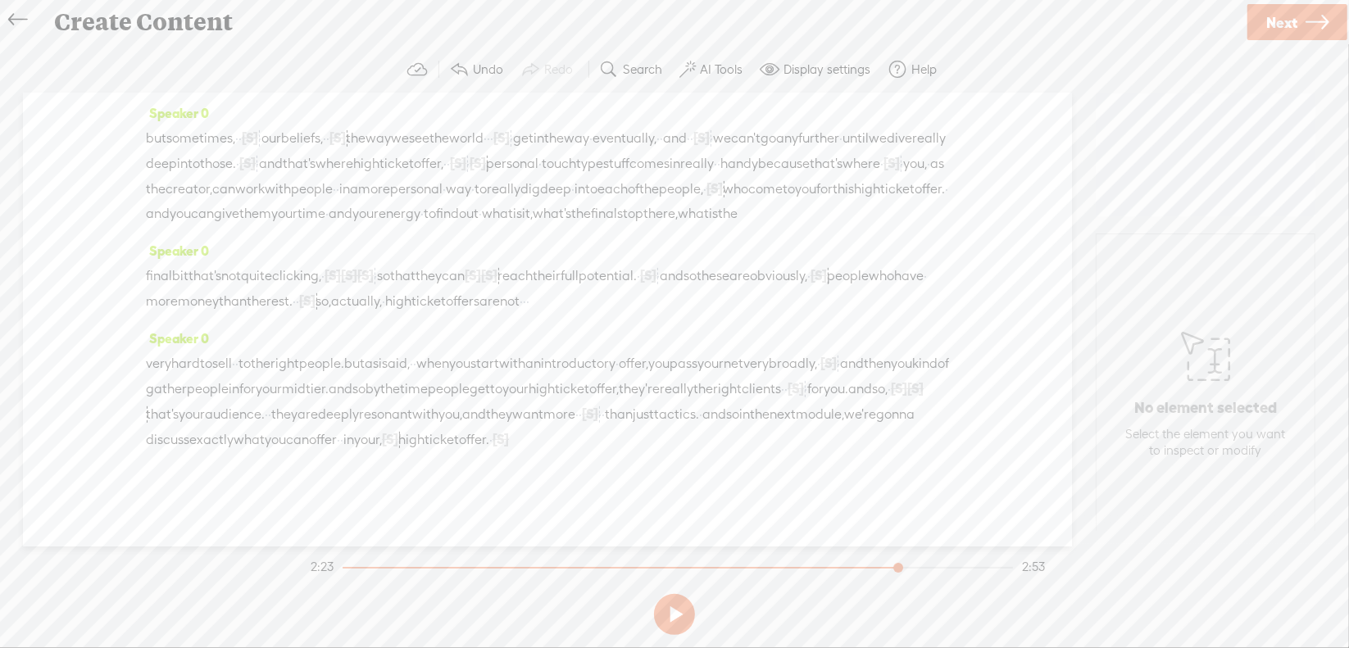
click at [557, 314] on div "final bit that's not quite clicking, · [S] · [S] · and then [S] · · so that the…" at bounding box center [547, 288] width 803 height 51
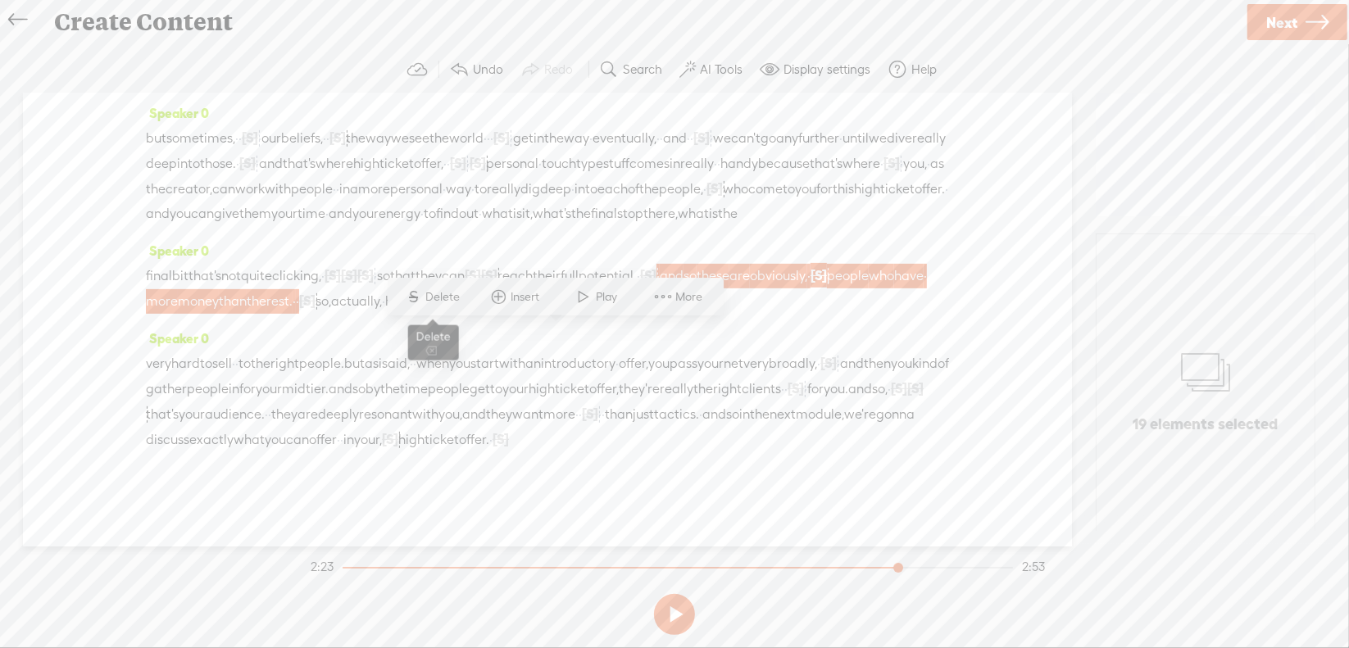
click at [440, 306] on span "S Delete" at bounding box center [433, 297] width 82 height 30
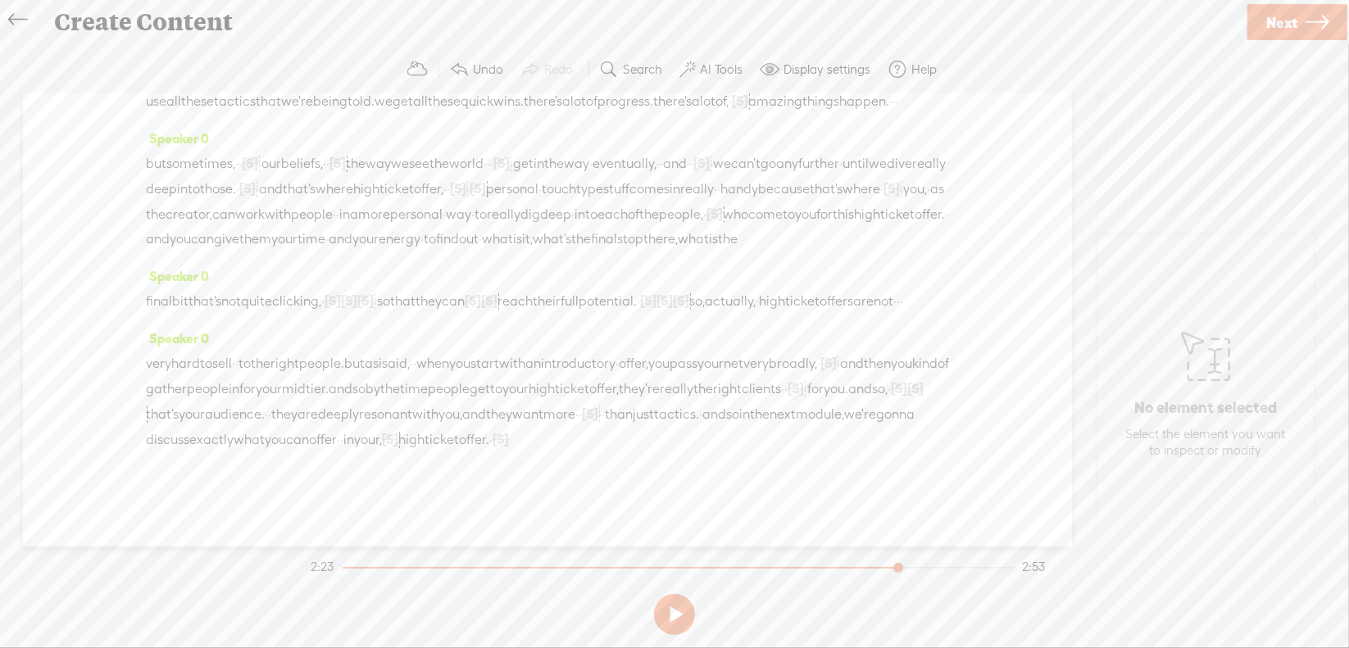
click at [390, 311] on span "so" at bounding box center [383, 301] width 13 height 25
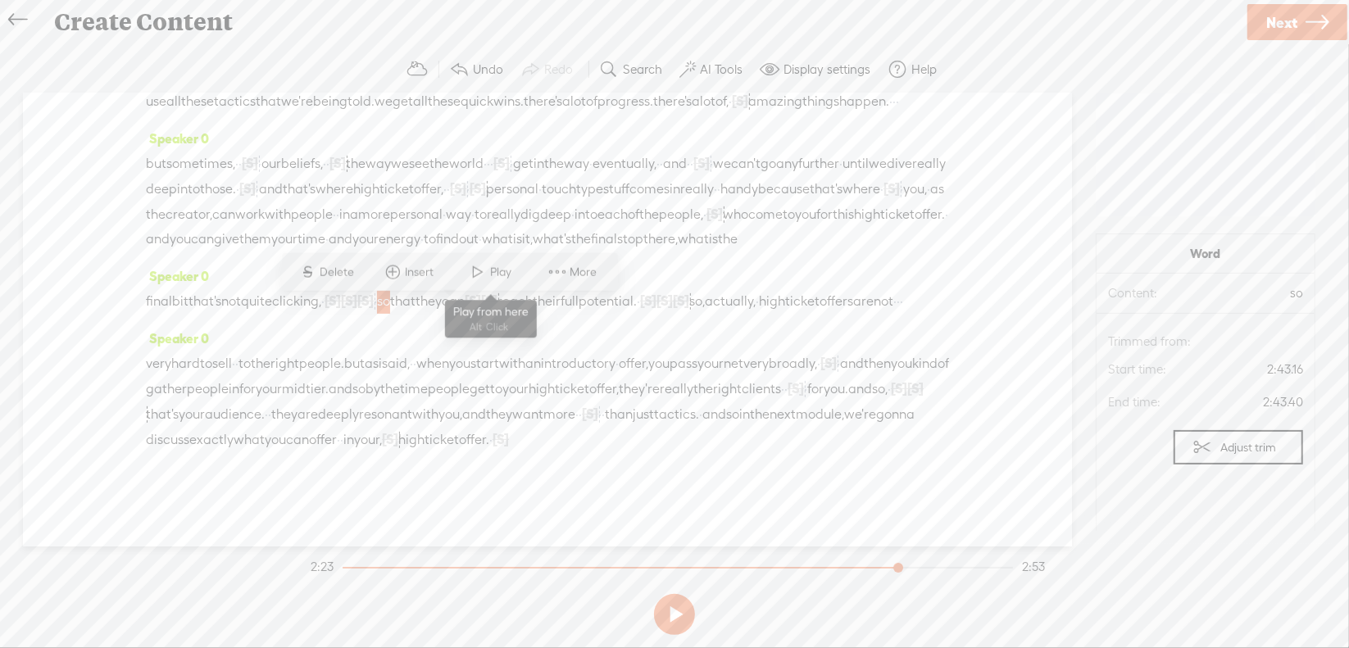
click at [487, 277] on span at bounding box center [478, 272] width 25 height 30
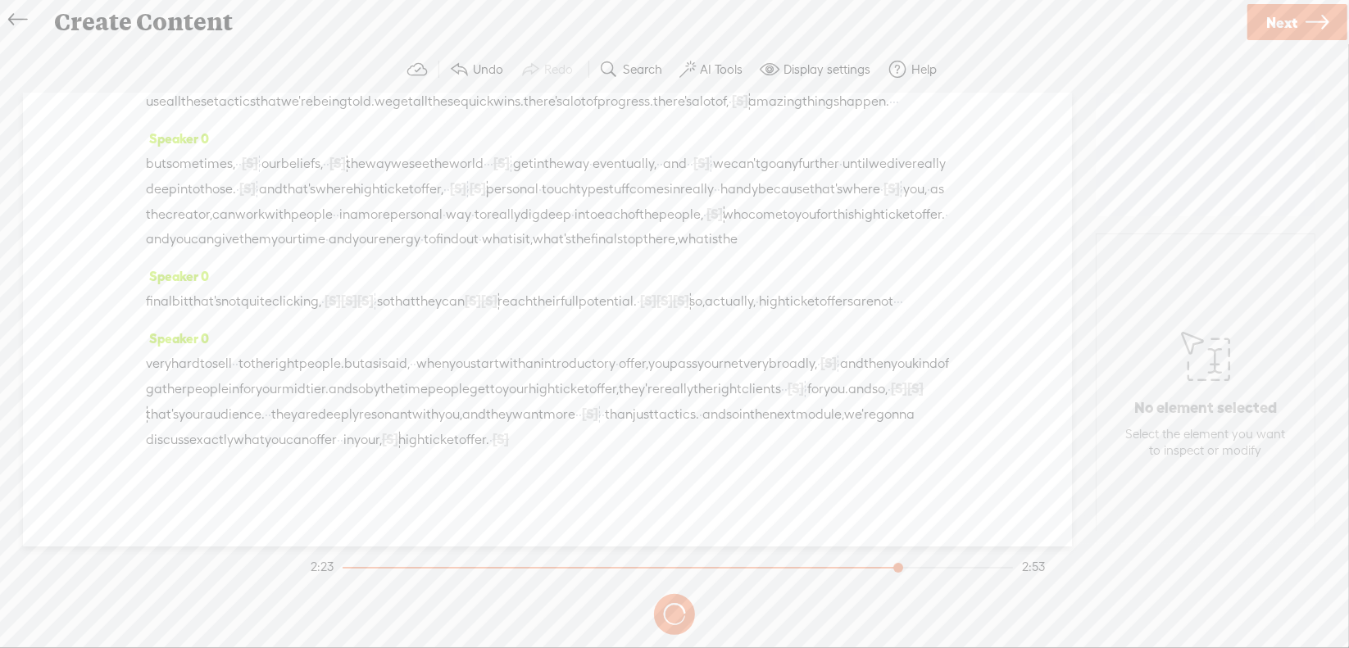
click at [416, 314] on span "that" at bounding box center [402, 301] width 25 height 25
click at [513, 268] on span at bounding box center [504, 272] width 25 height 30
click at [390, 313] on span "so" at bounding box center [383, 301] width 13 height 25
click at [482, 215] on span at bounding box center [478, 215] width 25 height 30
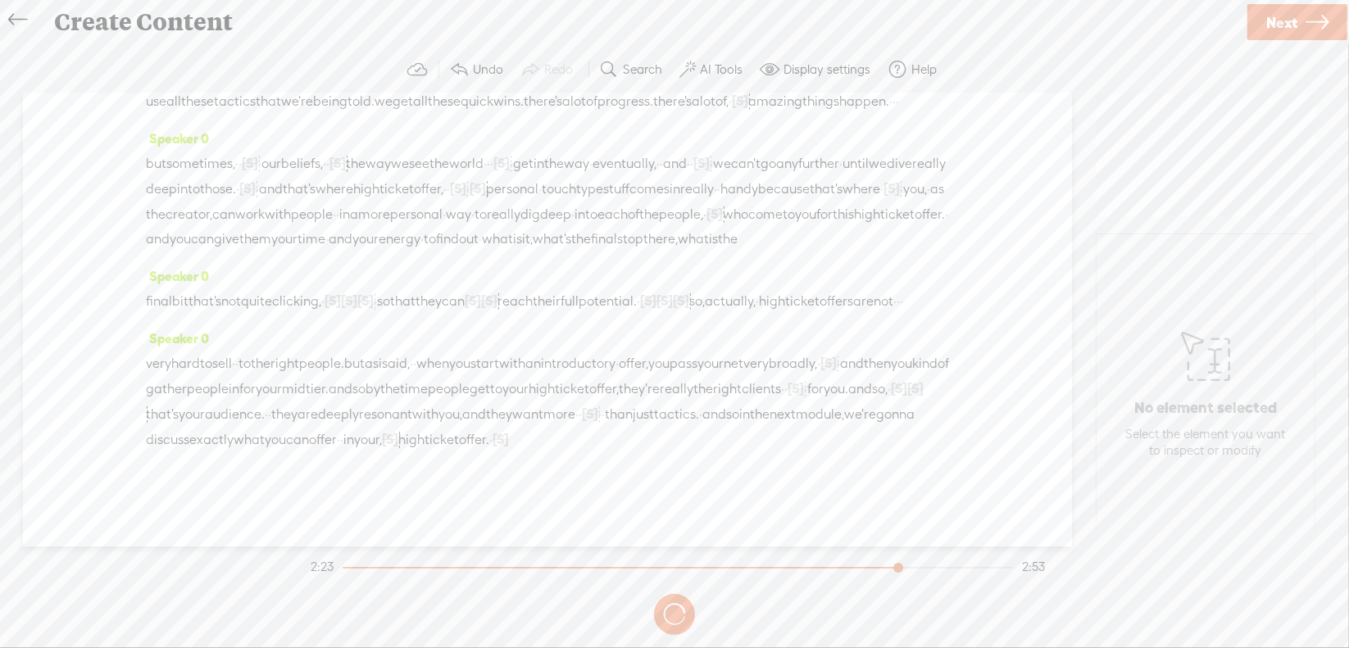
click at [1270, 16] on span "Next" at bounding box center [1281, 23] width 31 height 42
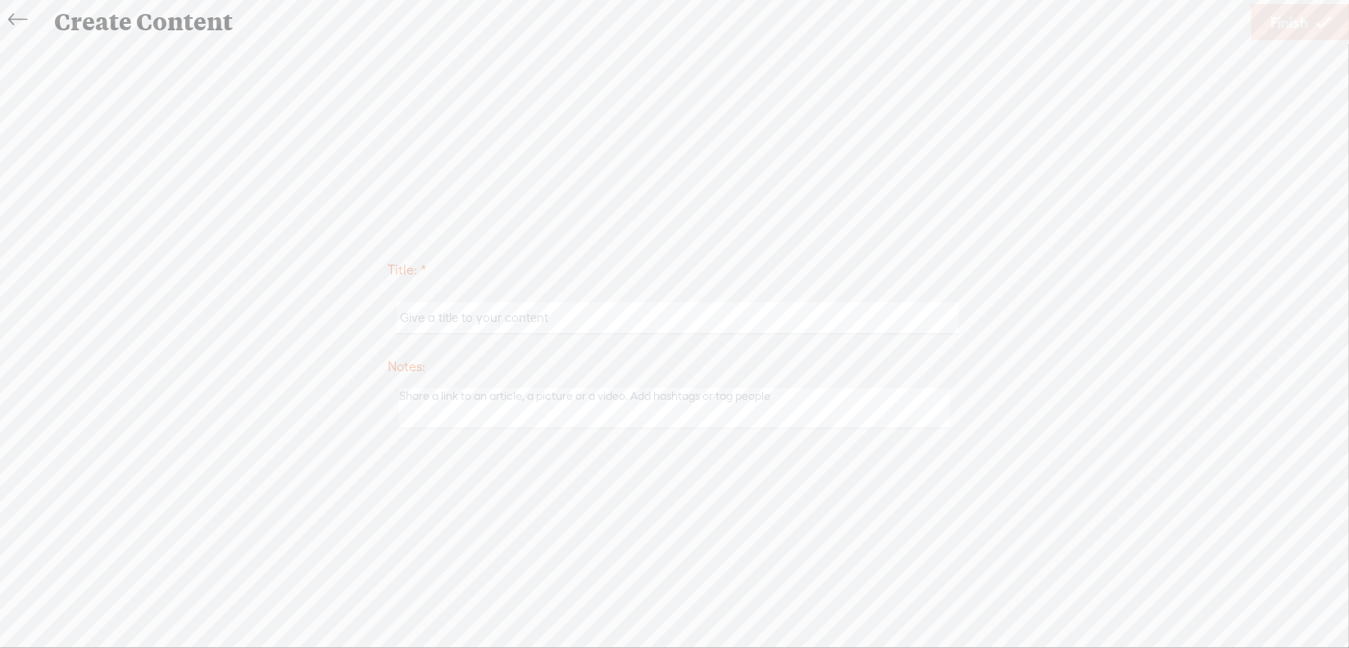
click at [437, 322] on input "text" at bounding box center [677, 318] width 561 height 32
type input "Sales4Mod3"
click at [1268, 28] on link "Finish" at bounding box center [1300, 22] width 98 height 36
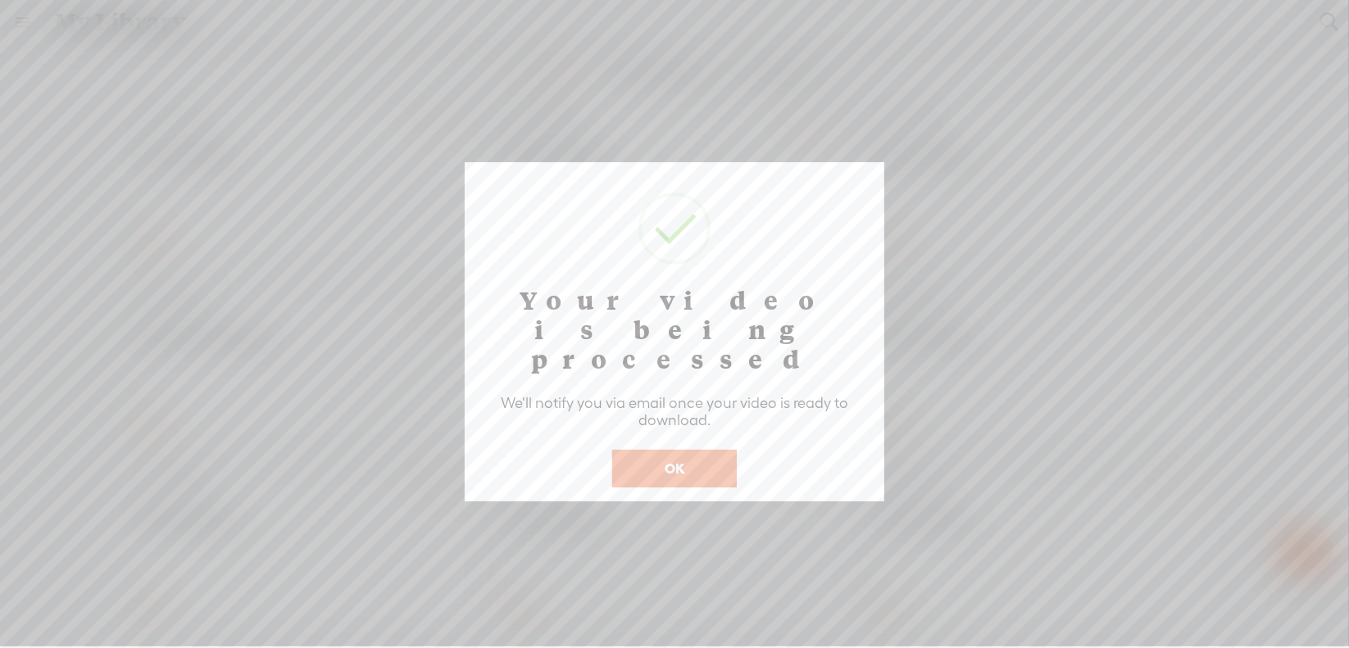
click at [682, 450] on button "OK" at bounding box center [674, 469] width 125 height 38
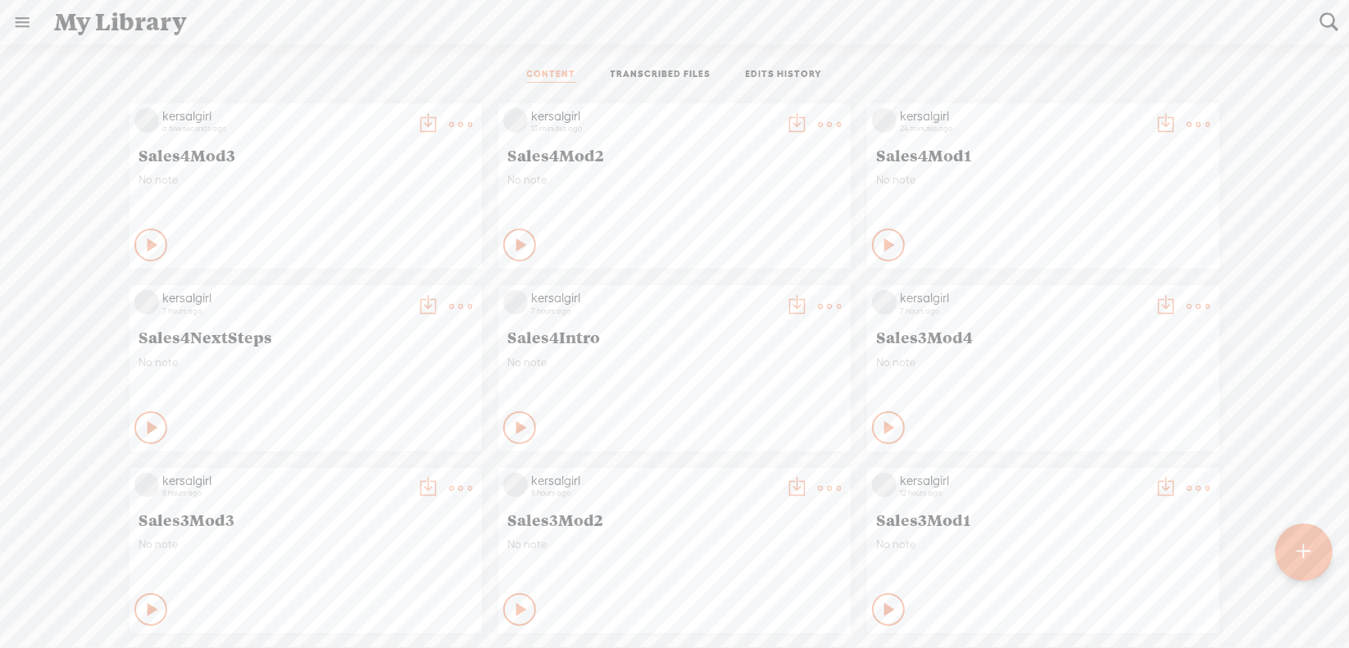
click at [449, 125] on t at bounding box center [460, 124] width 23 height 23
click at [372, 74] on div "CONTENT TRANSCRIBED FILES EDITS HISTORY" at bounding box center [674, 75] width 1324 height 39
click at [450, 120] on t at bounding box center [460, 124] width 23 height 23
click at [438, 64] on div "CONTENT TRANSCRIBED FILES EDITS HISTORY" at bounding box center [674, 75] width 1324 height 39
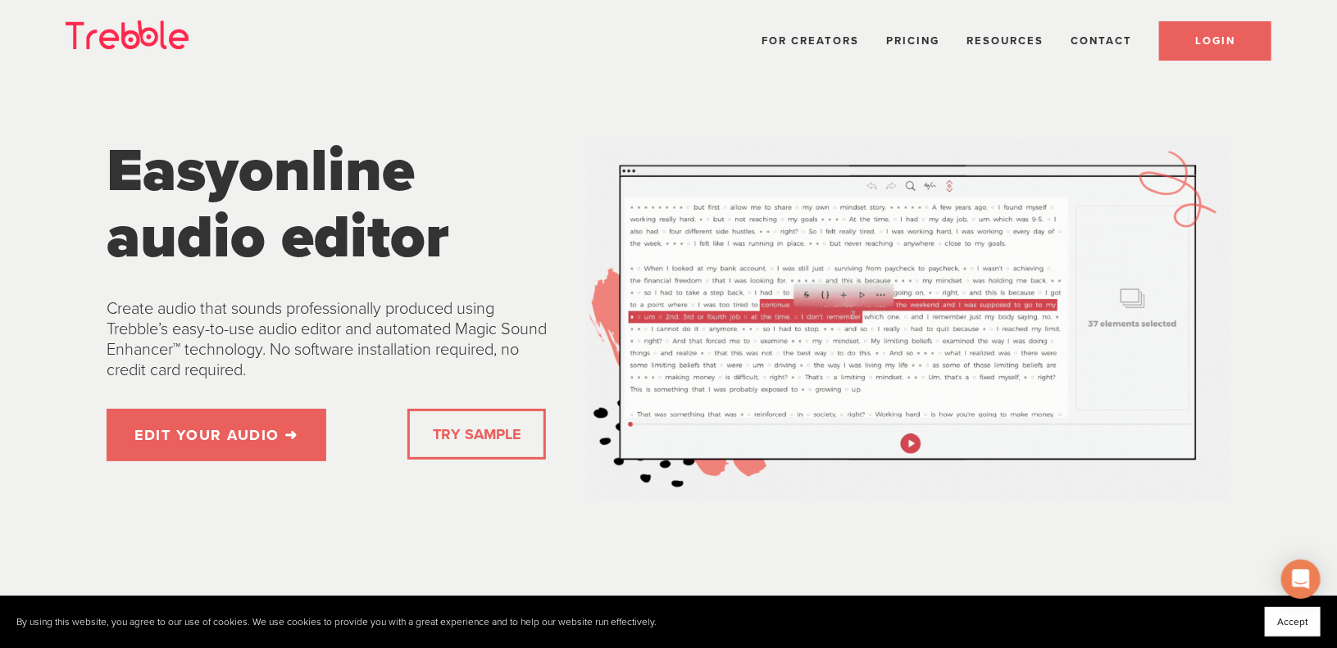
click at [1216, 42] on span "LOGIN" at bounding box center [1215, 40] width 40 height 13
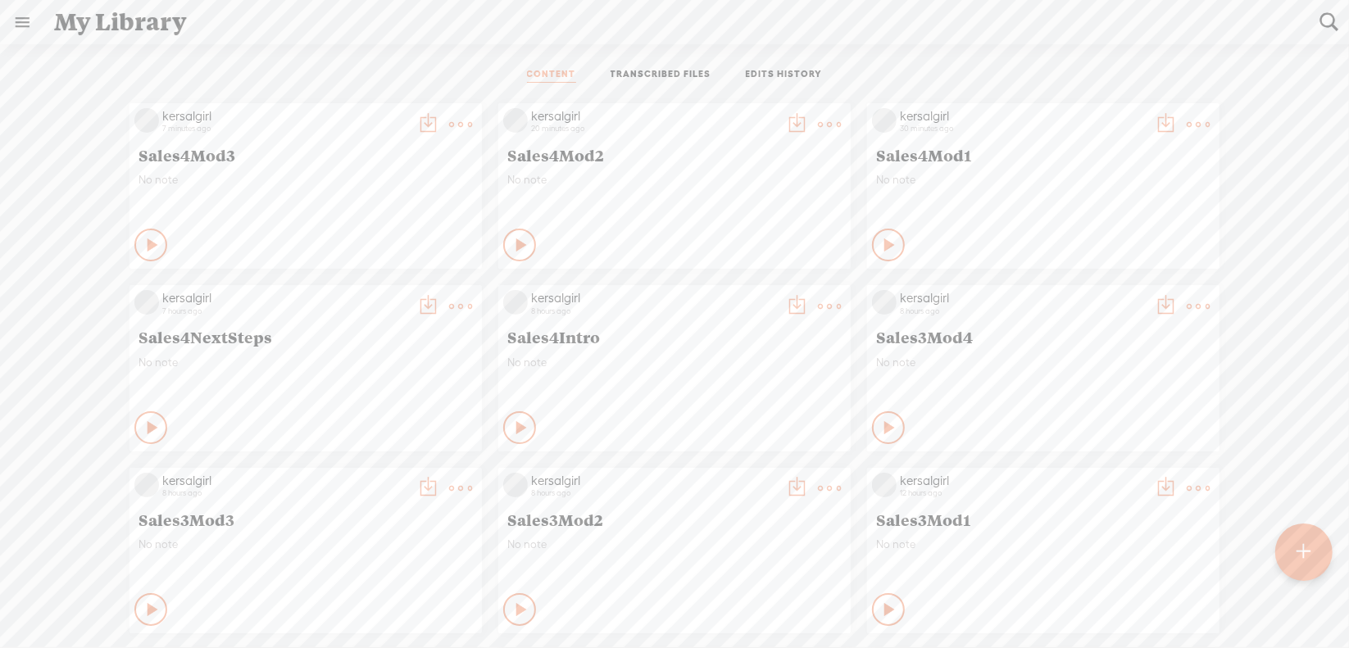
click at [449, 116] on t at bounding box center [460, 124] width 23 height 23
click at [355, 178] on link "Edit" at bounding box center [370, 179] width 164 height 38
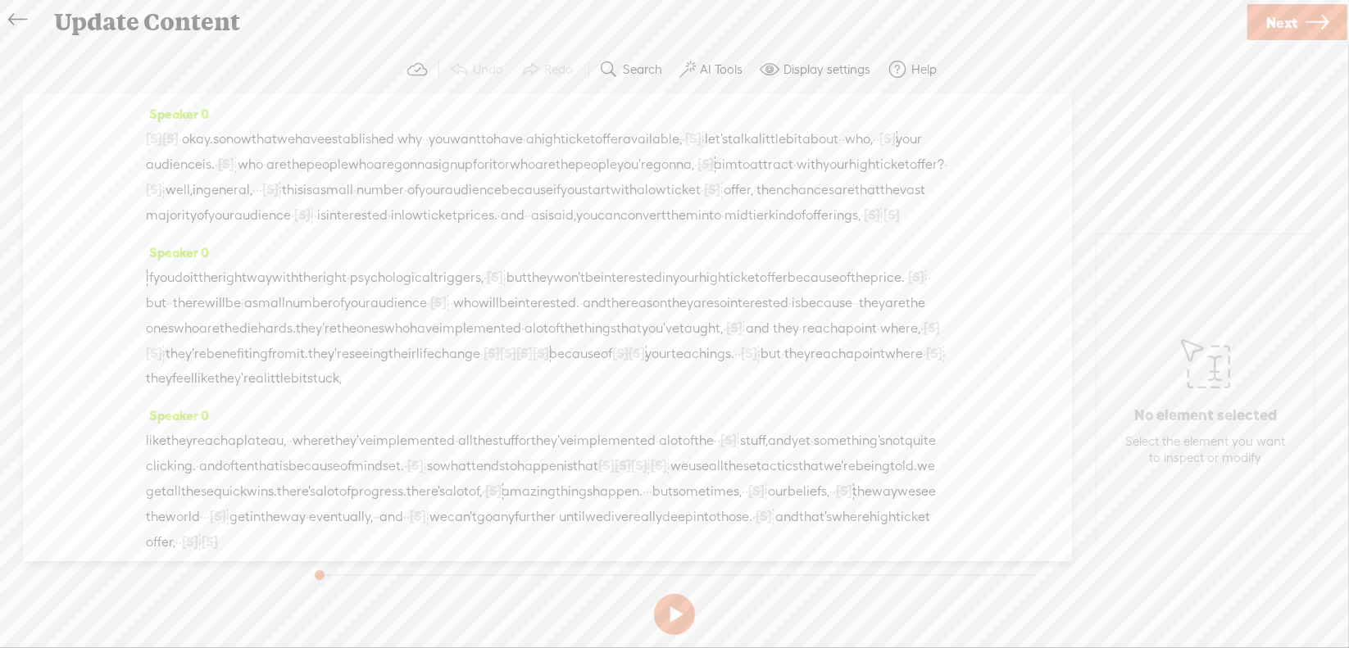
click at [182, 139] on span "·" at bounding box center [180, 139] width 3 height 25
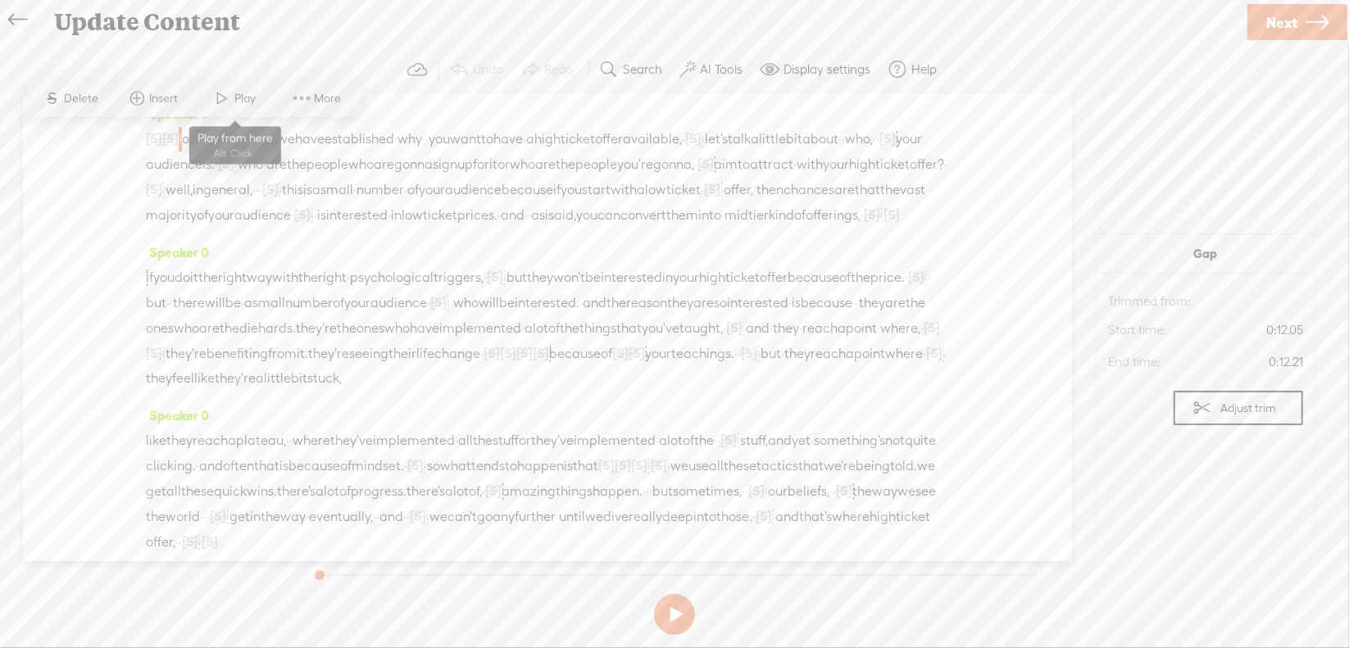
click at [217, 102] on span at bounding box center [223, 99] width 25 height 30
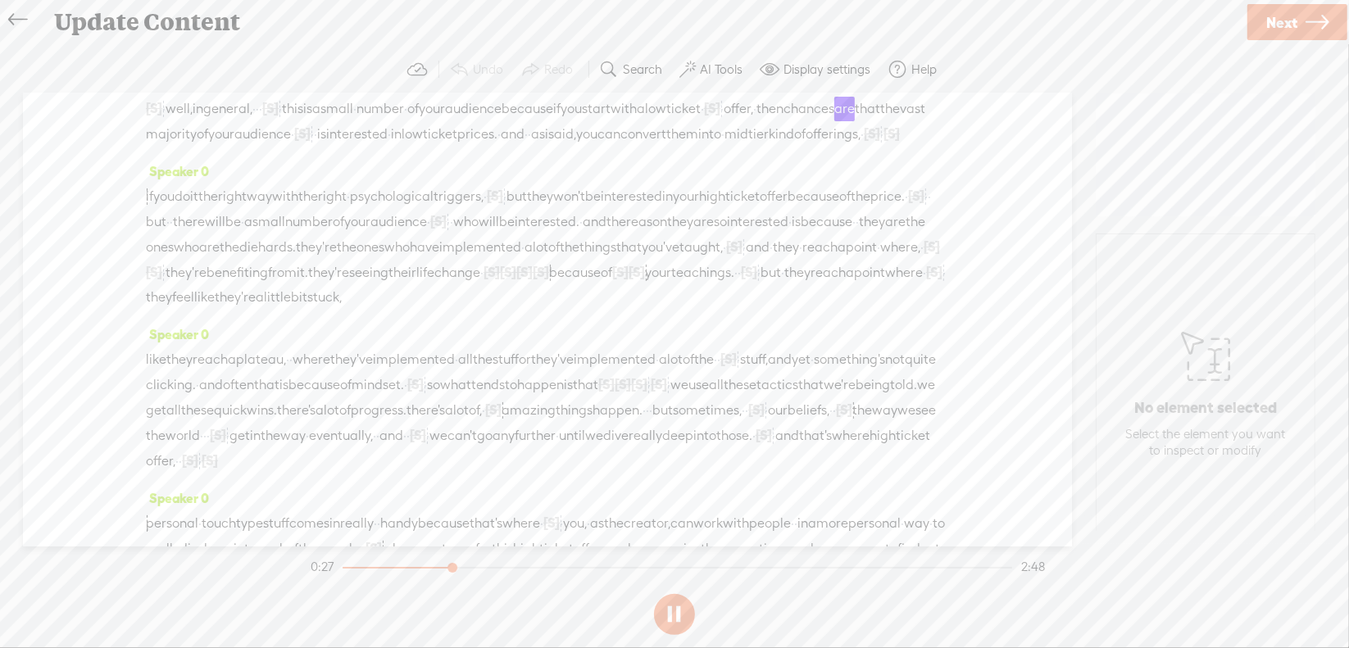
scroll to position [82, 0]
click at [676, 612] on section at bounding box center [674, 615] width 734 height 54
click at [676, 612] on button at bounding box center [674, 614] width 41 height 41
drag, startPoint x: 874, startPoint y: 157, endPoint x: 912, endPoint y: 148, distance: 39.4
click at [912, 146] on div "[S] · · · · · · · · · · · · · · · · · · · [S] okay. so now that we have establi…" at bounding box center [547, 95] width 803 height 102
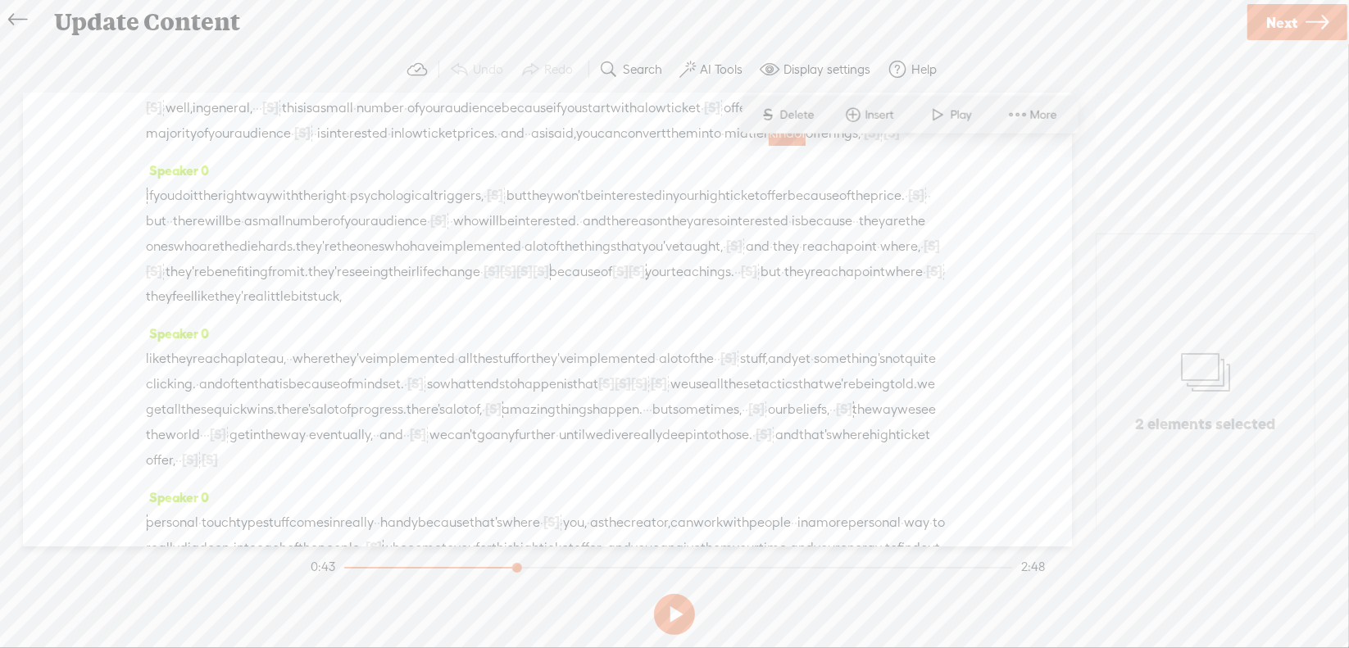
click at [782, 118] on span "Delete" at bounding box center [799, 115] width 39 height 16
click at [620, 146] on span "can" at bounding box center [608, 133] width 23 height 25
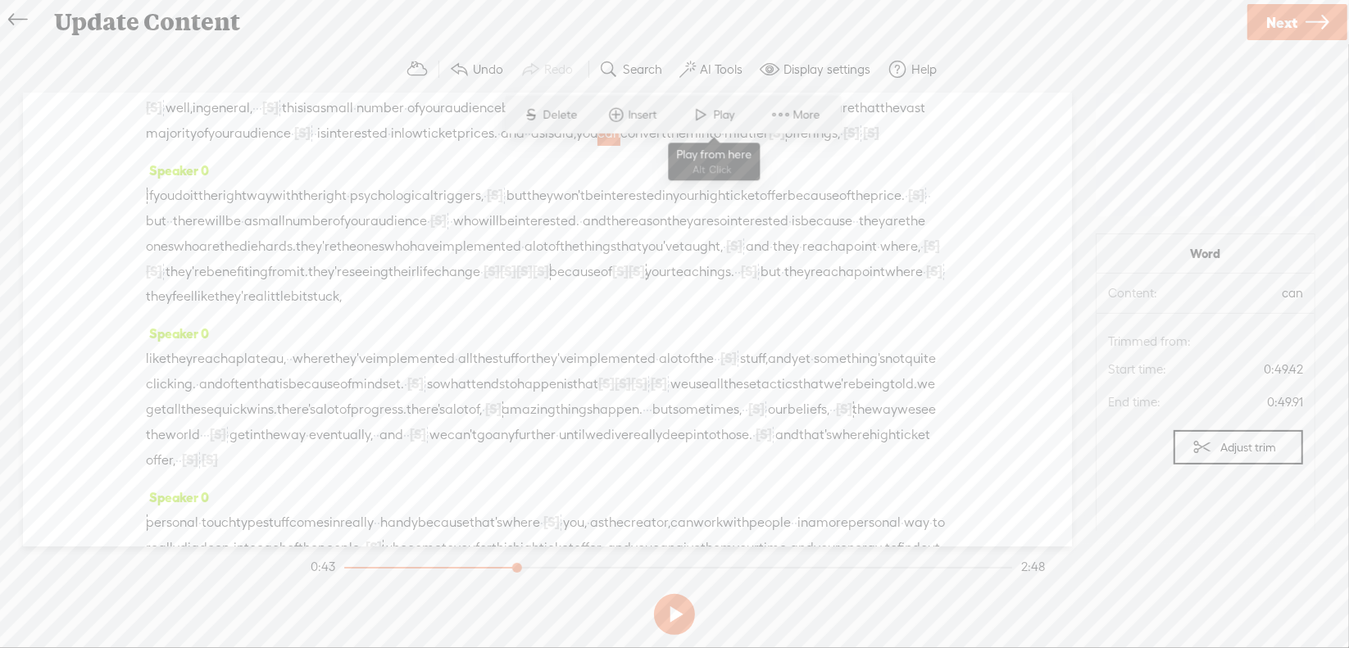
click at [692, 122] on span at bounding box center [701, 115] width 25 height 30
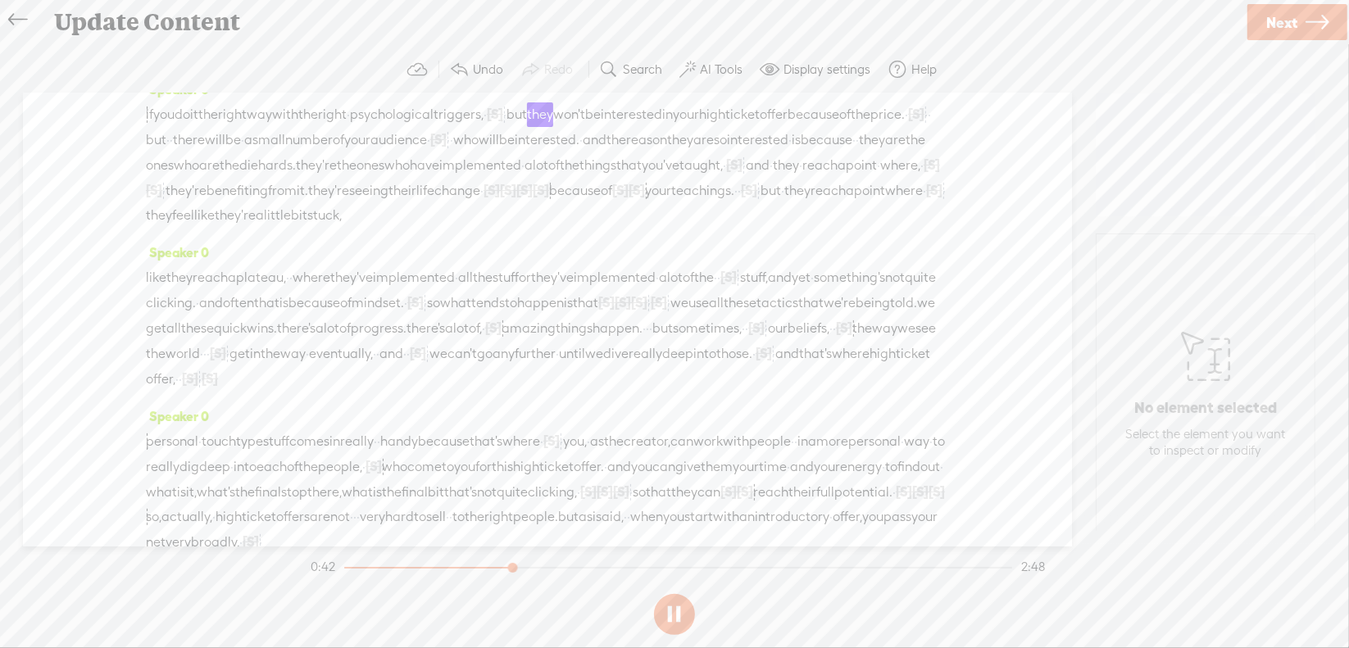
scroll to position [164, 0]
click at [673, 613] on section at bounding box center [674, 615] width 734 height 54
click at [673, 613] on button at bounding box center [674, 614] width 41 height 41
drag, startPoint x: 661, startPoint y: 208, endPoint x: 882, endPoint y: 198, distance: 220.7
click at [882, 198] on div "if you do it the right way with the right · psychological triggers, · [S] · · b…" at bounding box center [547, 164] width 803 height 126
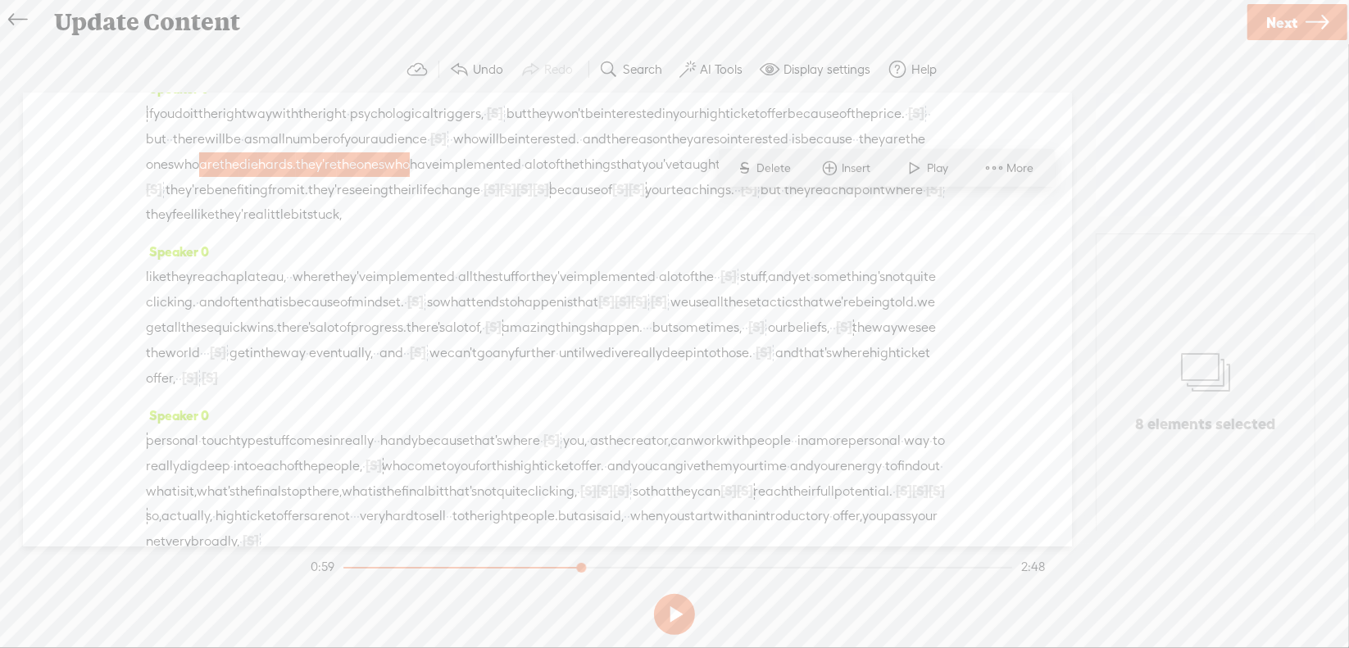
click at [761, 164] on span "Delete" at bounding box center [776, 168] width 39 height 16
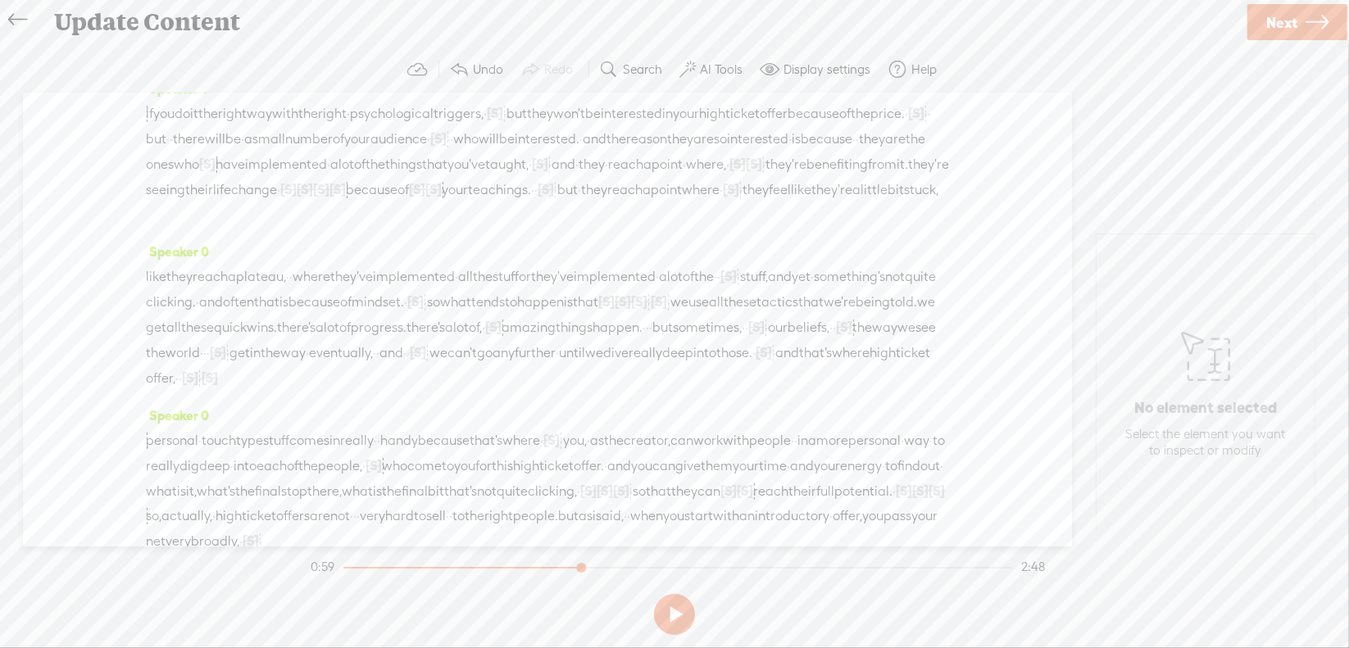
click at [792, 152] on span "is" at bounding box center [796, 139] width 9 height 25
click at [438, 175] on span at bounding box center [437, 168] width 25 height 30
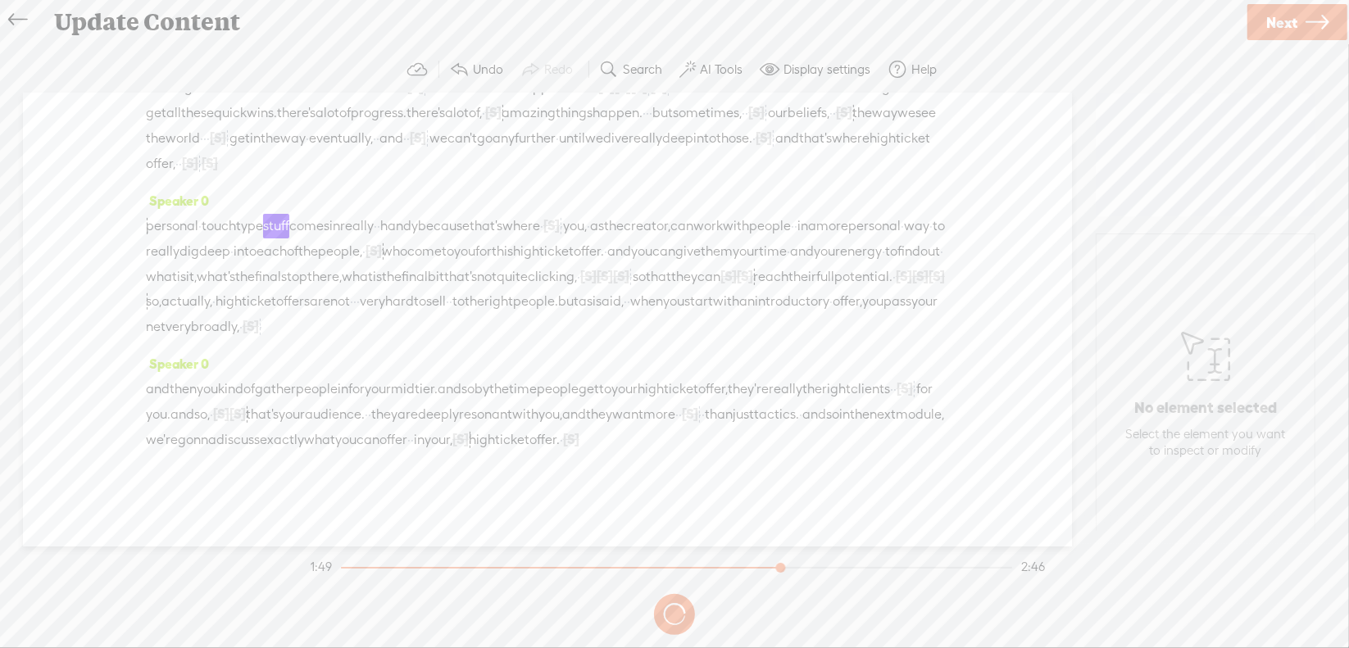
scroll to position [492, 0]
click at [672, 611] on button at bounding box center [674, 614] width 41 height 41
click at [179, 239] on span "really" at bounding box center [163, 251] width 34 height 25
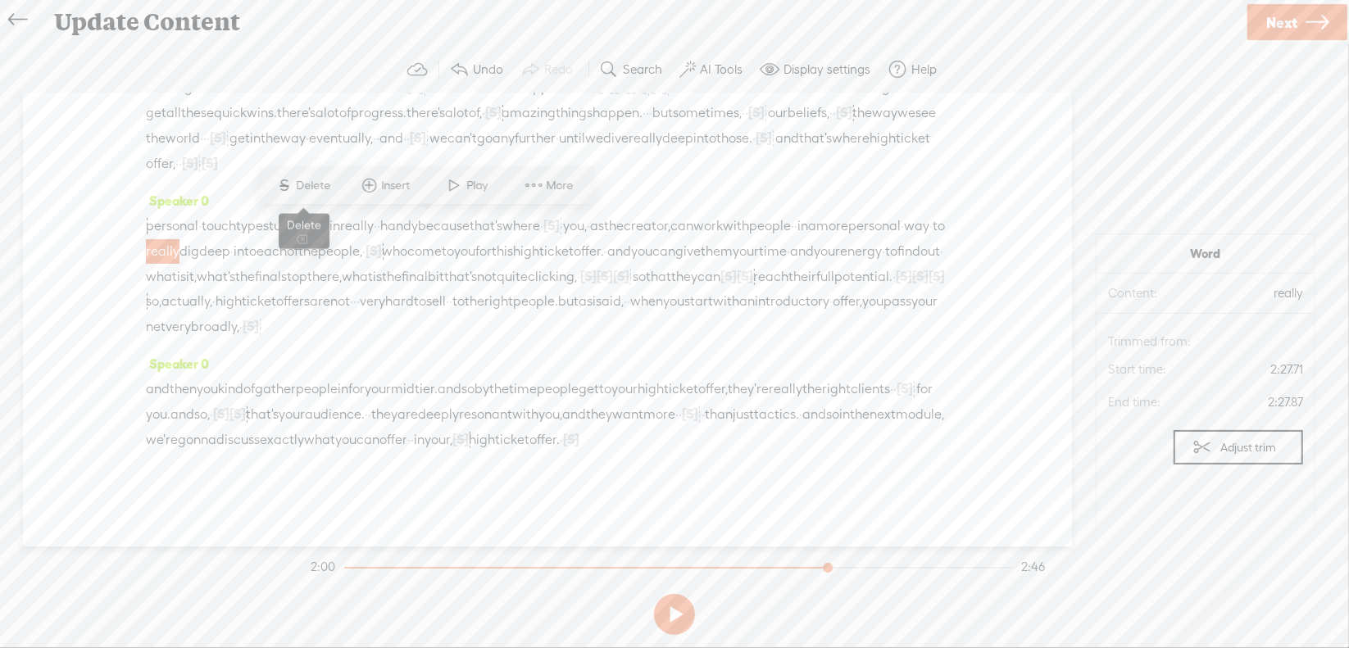
click at [308, 184] on span "Delete" at bounding box center [316, 186] width 39 height 16
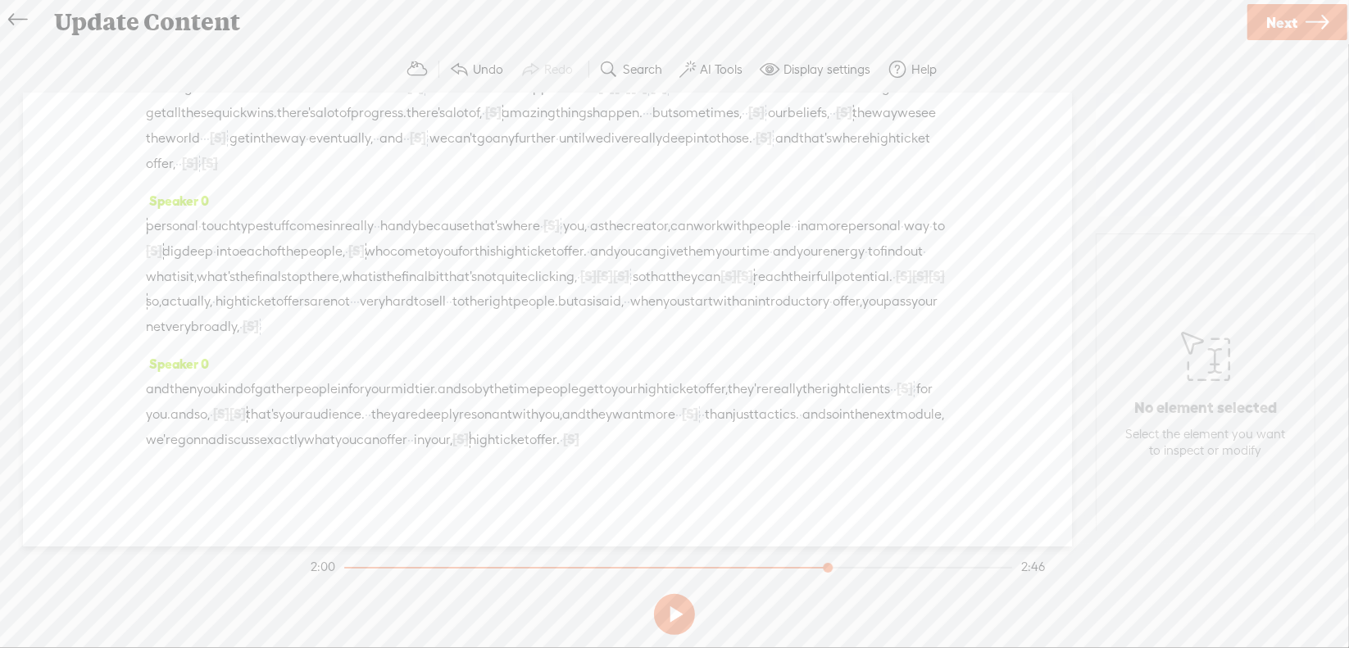
click at [816, 225] on span "more" at bounding box center [832, 226] width 32 height 25
click at [300, 191] on span at bounding box center [291, 185] width 25 height 30
click at [670, 614] on button at bounding box center [674, 614] width 41 height 41
drag, startPoint x: 421, startPoint y: 228, endPoint x: 422, endPoint y: 212, distance: 15.6
click at [162, 243] on span "[S]" at bounding box center [154, 250] width 16 height 15
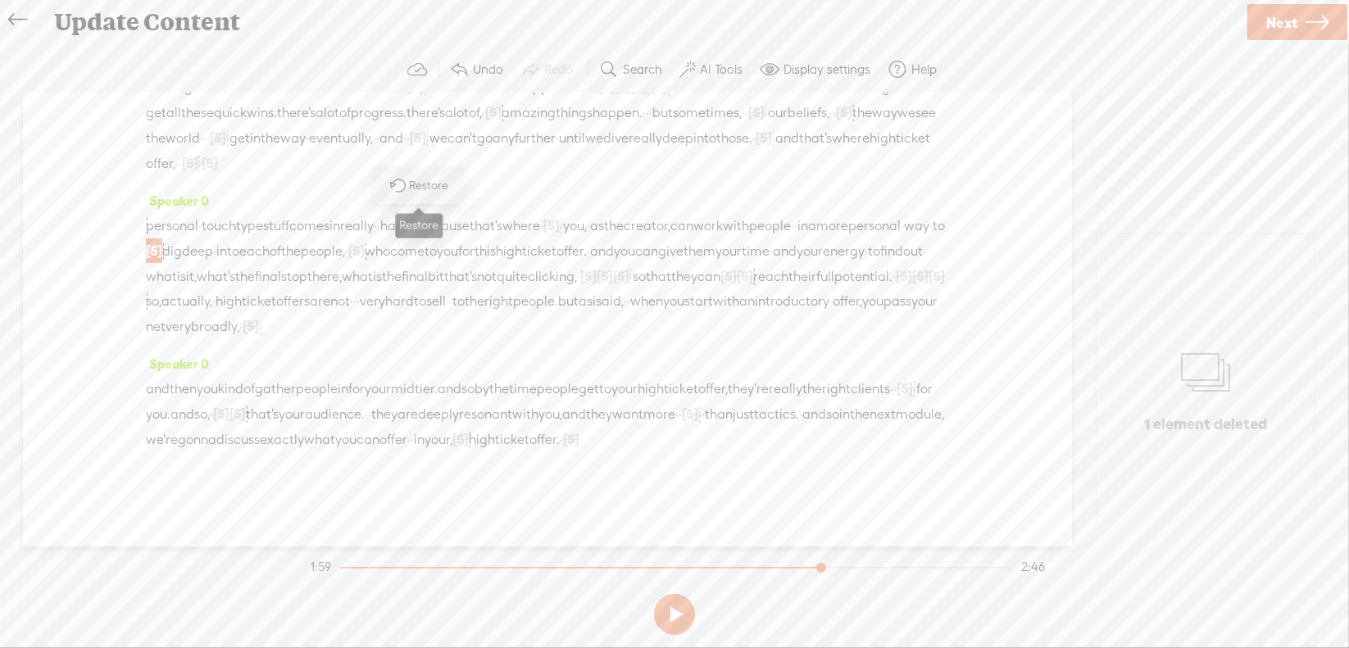
click at [428, 190] on span "Restore" at bounding box center [431, 186] width 43 height 16
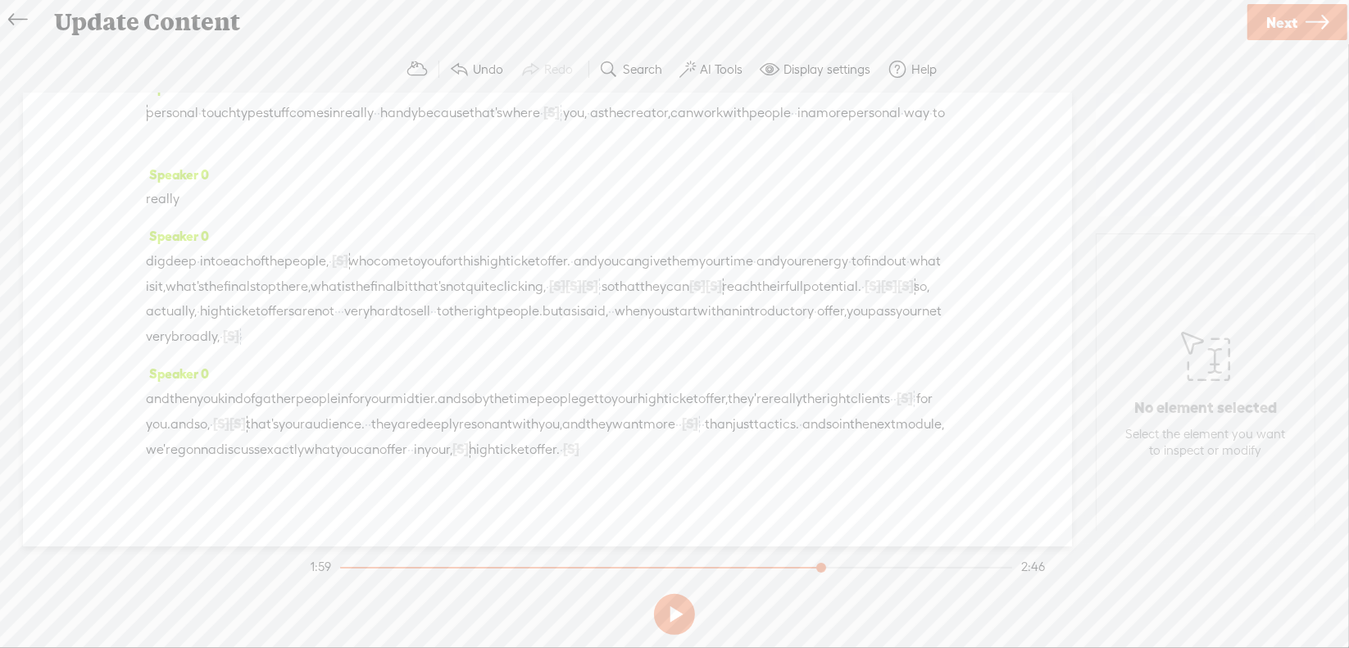
drag, startPoint x: 252, startPoint y: 225, endPoint x: 260, endPoint y: 217, distance: 11.0
click at [816, 125] on span "more" at bounding box center [832, 113] width 32 height 25
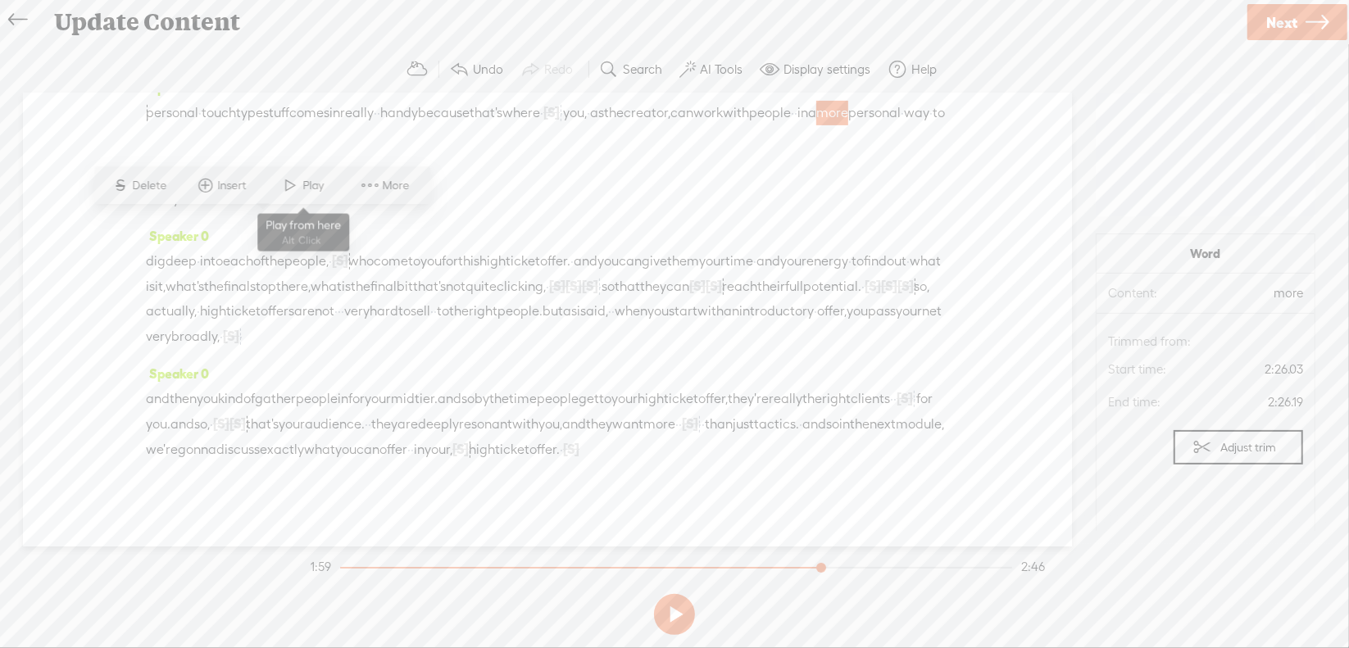
click at [303, 179] on span "Play" at bounding box center [315, 186] width 25 height 16
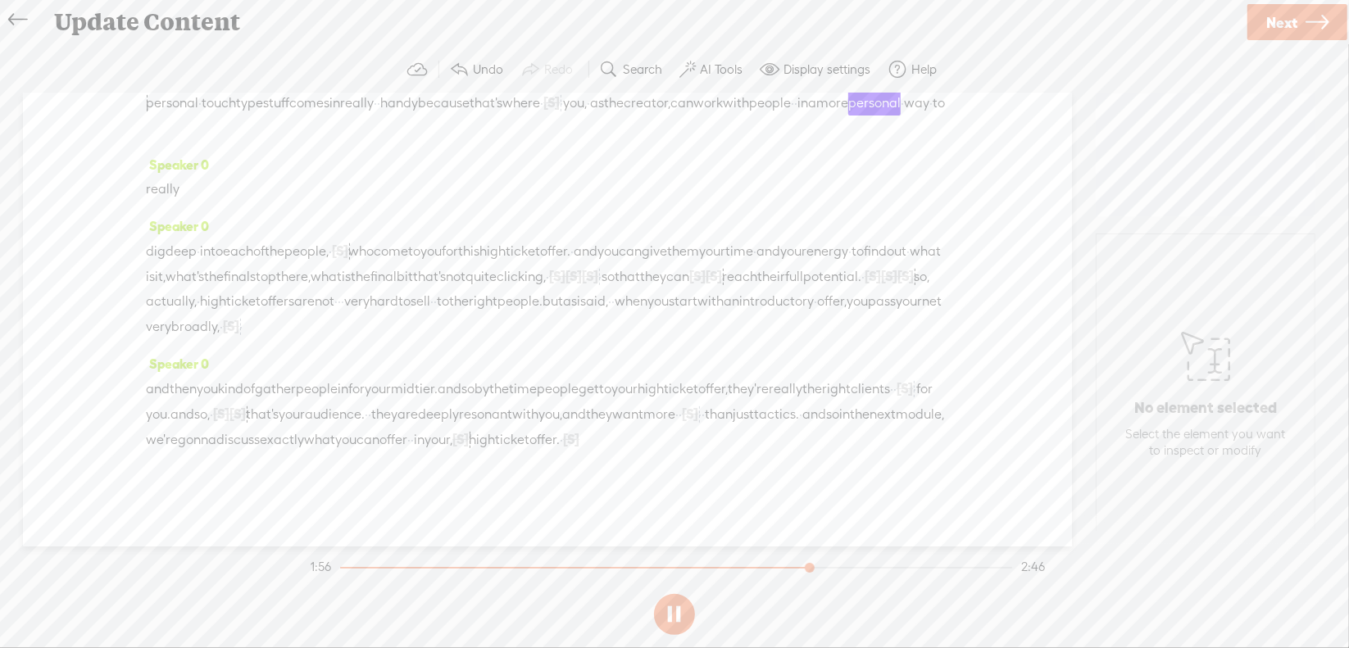
scroll to position [635, 0]
click at [672, 610] on section at bounding box center [674, 615] width 734 height 54
click at [672, 611] on section at bounding box center [674, 615] width 734 height 54
click at [672, 611] on button at bounding box center [674, 614] width 41 height 41
click at [341, 289] on span "·" at bounding box center [339, 301] width 3 height 25
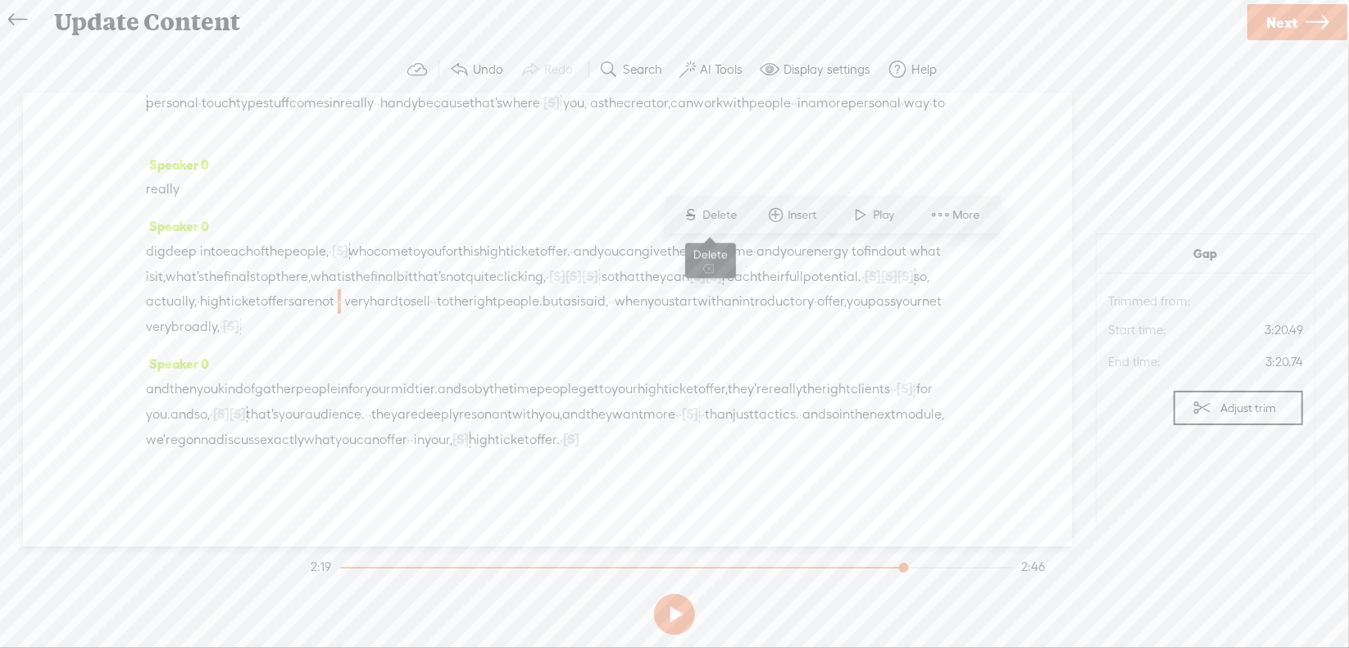
click at [728, 218] on span "Delete" at bounding box center [722, 215] width 39 height 16
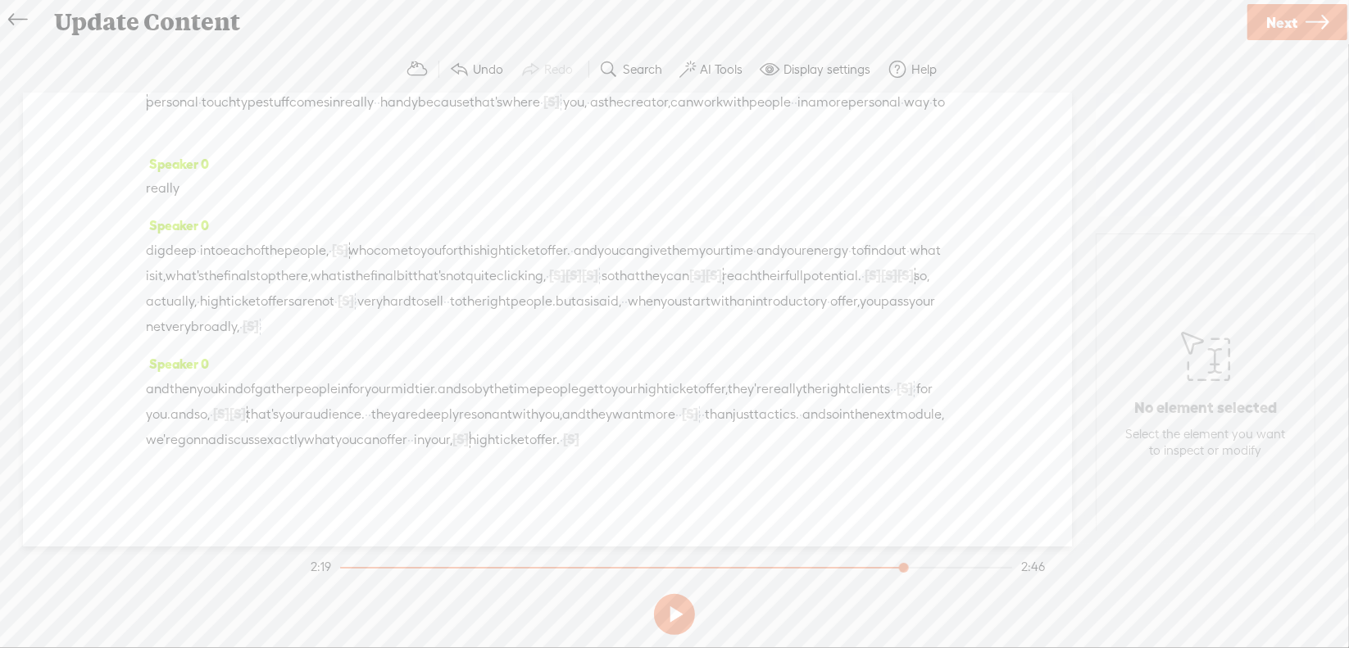
click at [226, 289] on span "high" at bounding box center [213, 301] width 26 height 25
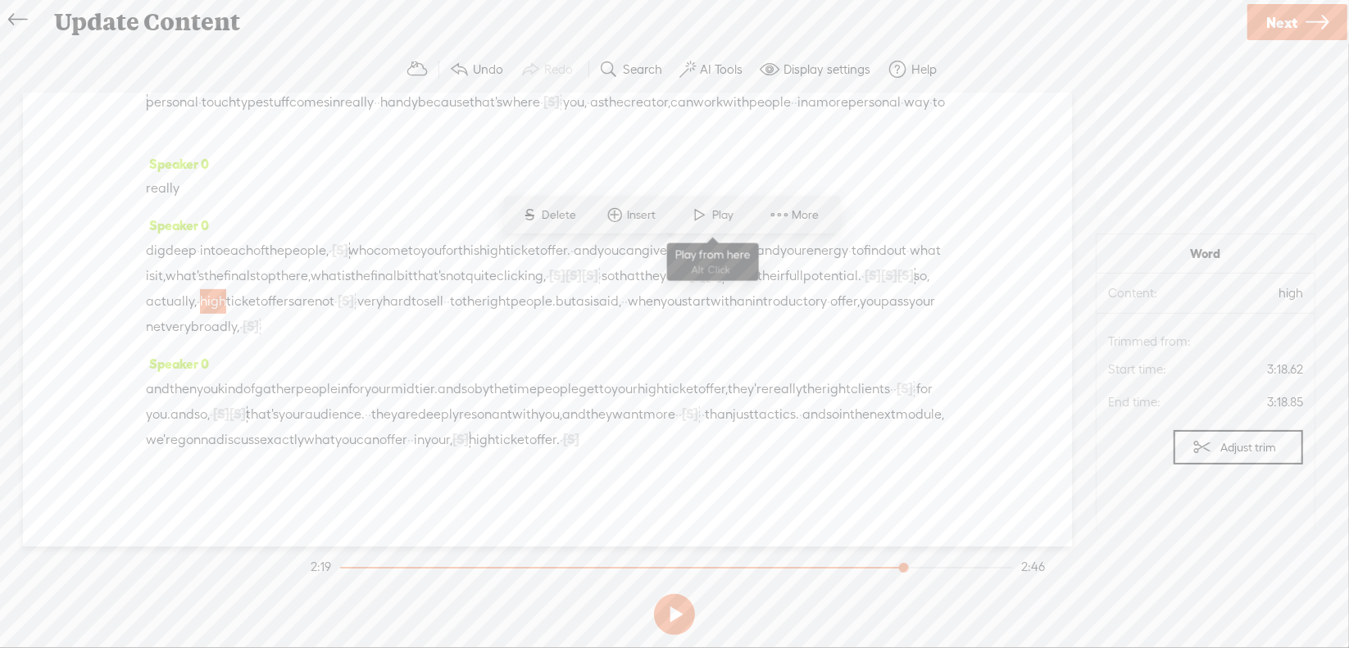
click at [710, 222] on span at bounding box center [700, 215] width 25 height 30
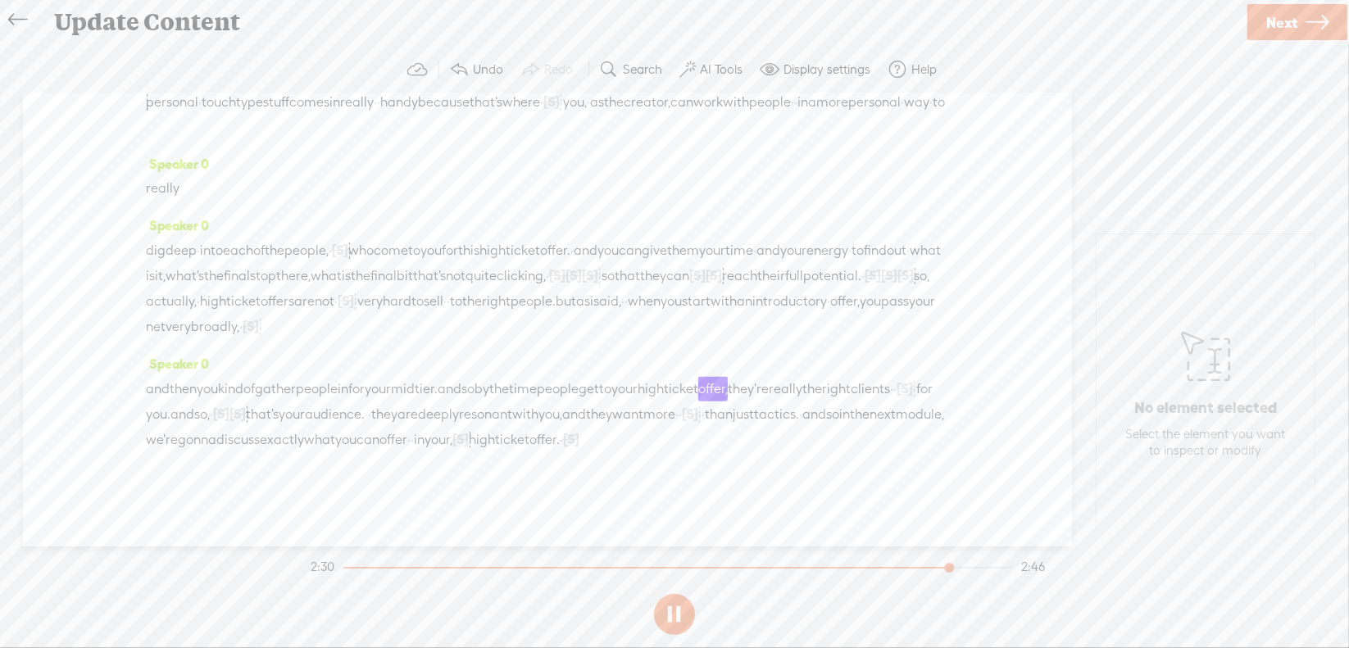
click at [670, 610] on button at bounding box center [674, 614] width 41 height 41
drag, startPoint x: 245, startPoint y: 356, endPoint x: 283, endPoint y: 367, distance: 39.4
click at [283, 376] on div "and then you kind of gather people in for your mid tier. and so by the time peo…" at bounding box center [547, 414] width 803 height 76
click at [162, 316] on span "S Delete" at bounding box center [155, 326] width 82 height 30
click at [152, 377] on span "and" at bounding box center [158, 389] width 24 height 25
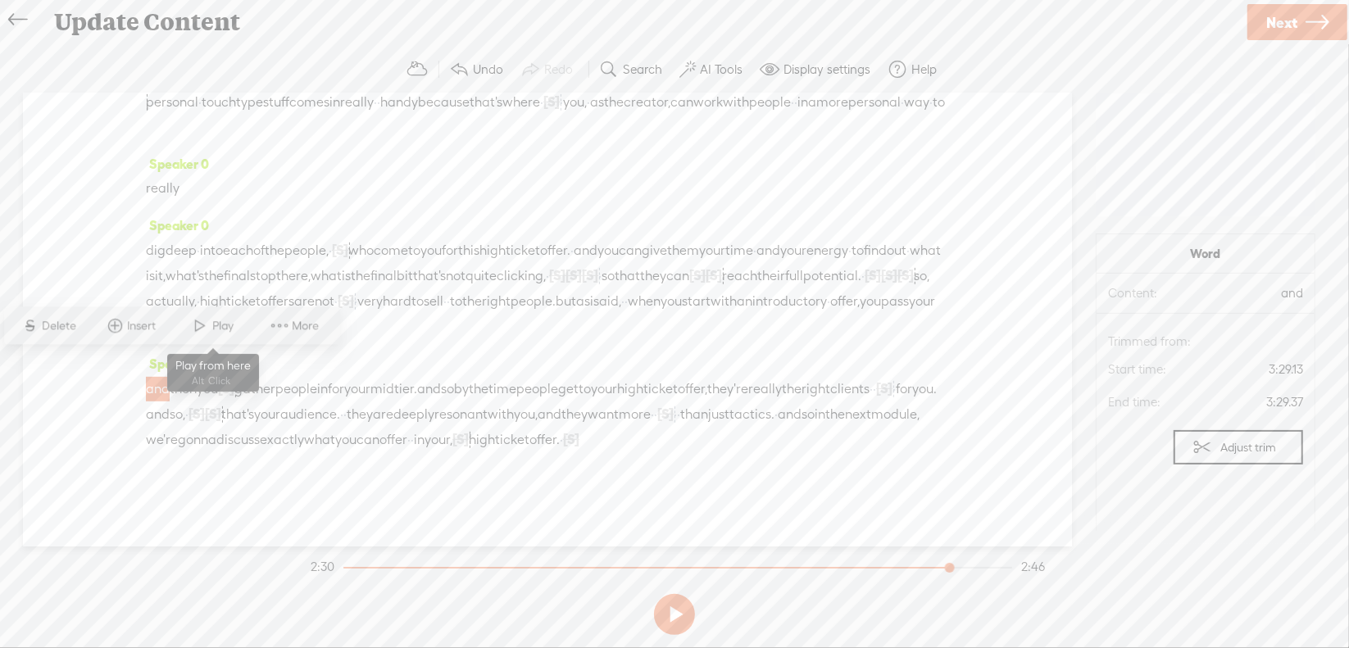
click at [203, 325] on span at bounding box center [201, 326] width 25 height 30
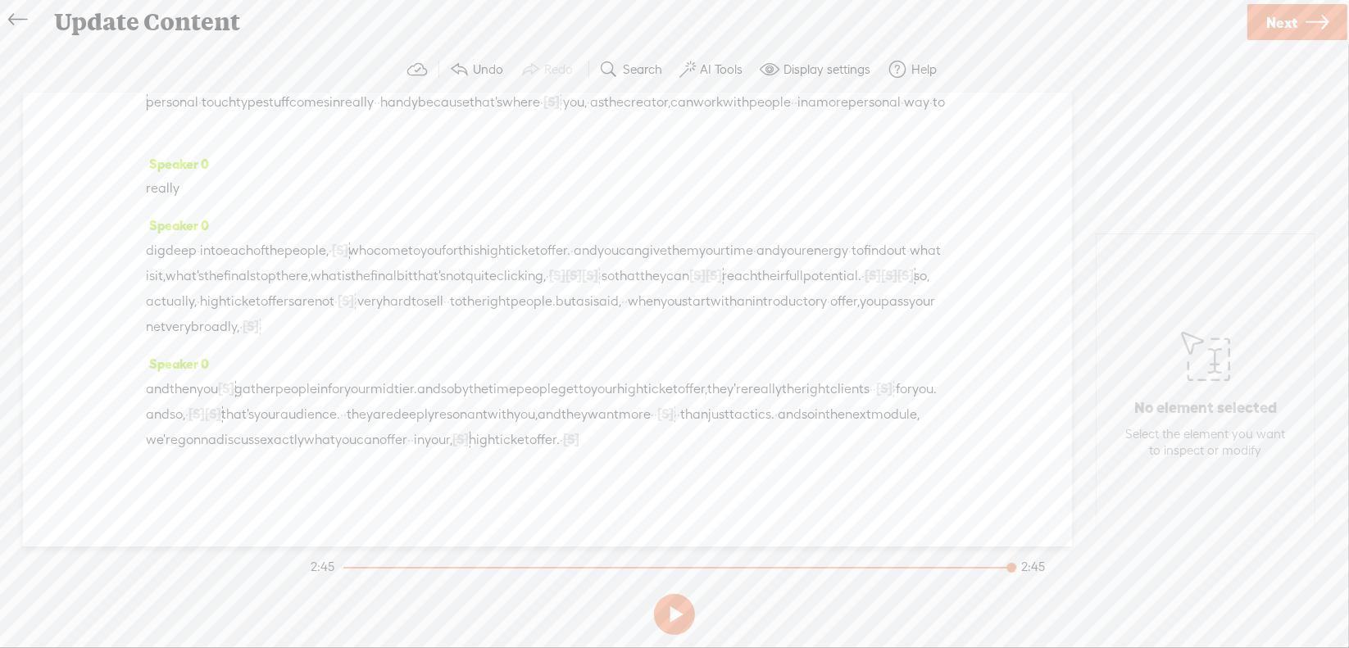
click at [1283, 25] on span "Next" at bounding box center [1281, 23] width 31 height 42
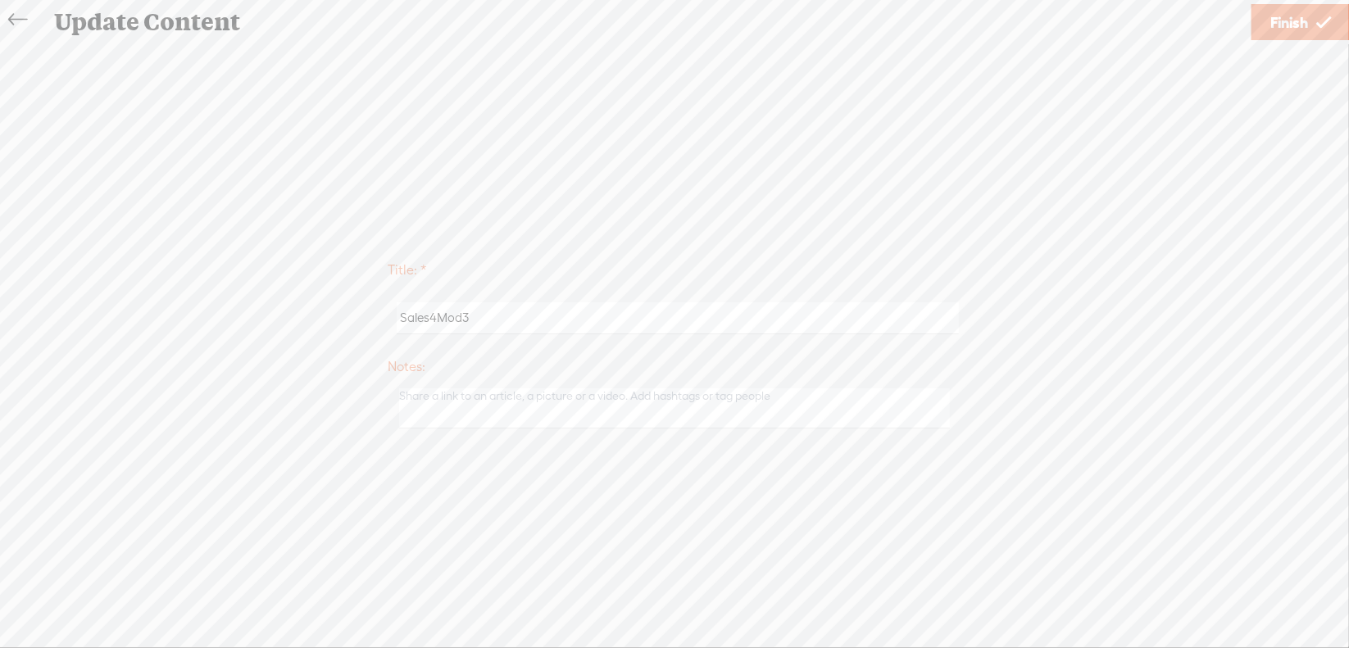
click at [1298, 26] on span "Finish" at bounding box center [1289, 23] width 38 height 42
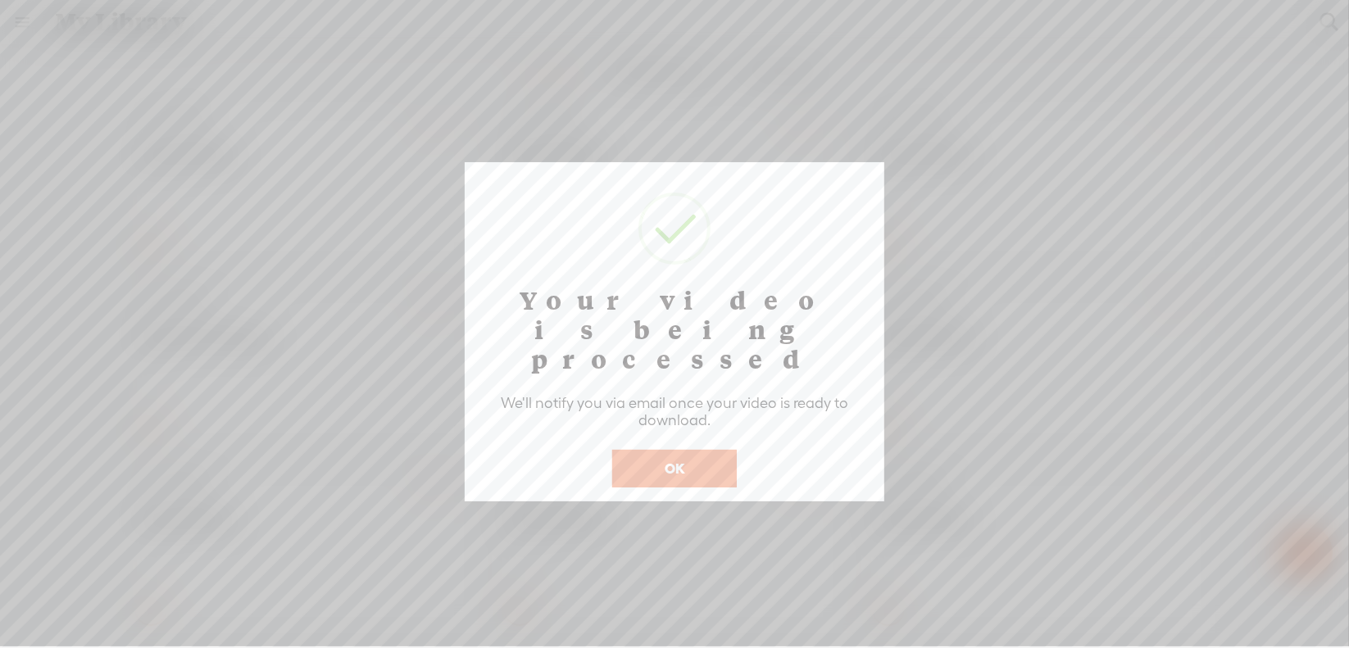
click at [702, 450] on button "OK" at bounding box center [674, 469] width 125 height 38
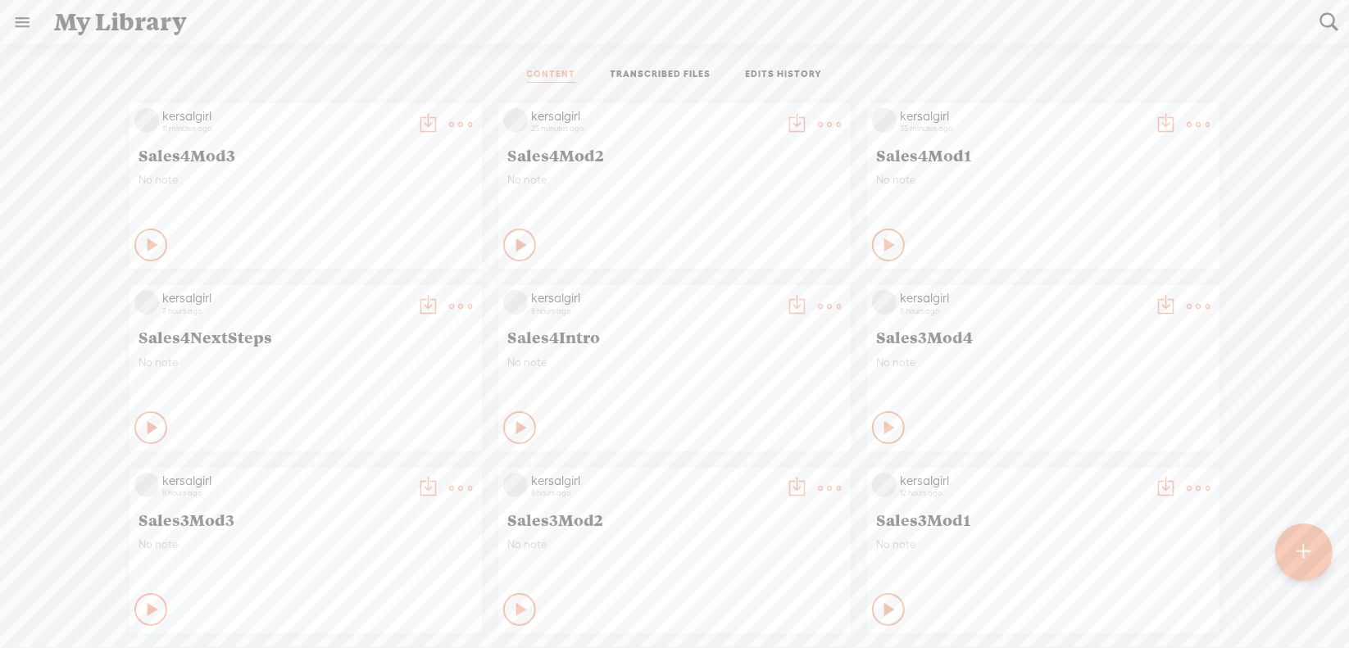
click at [1298, 552] on t at bounding box center [1304, 552] width 14 height 36
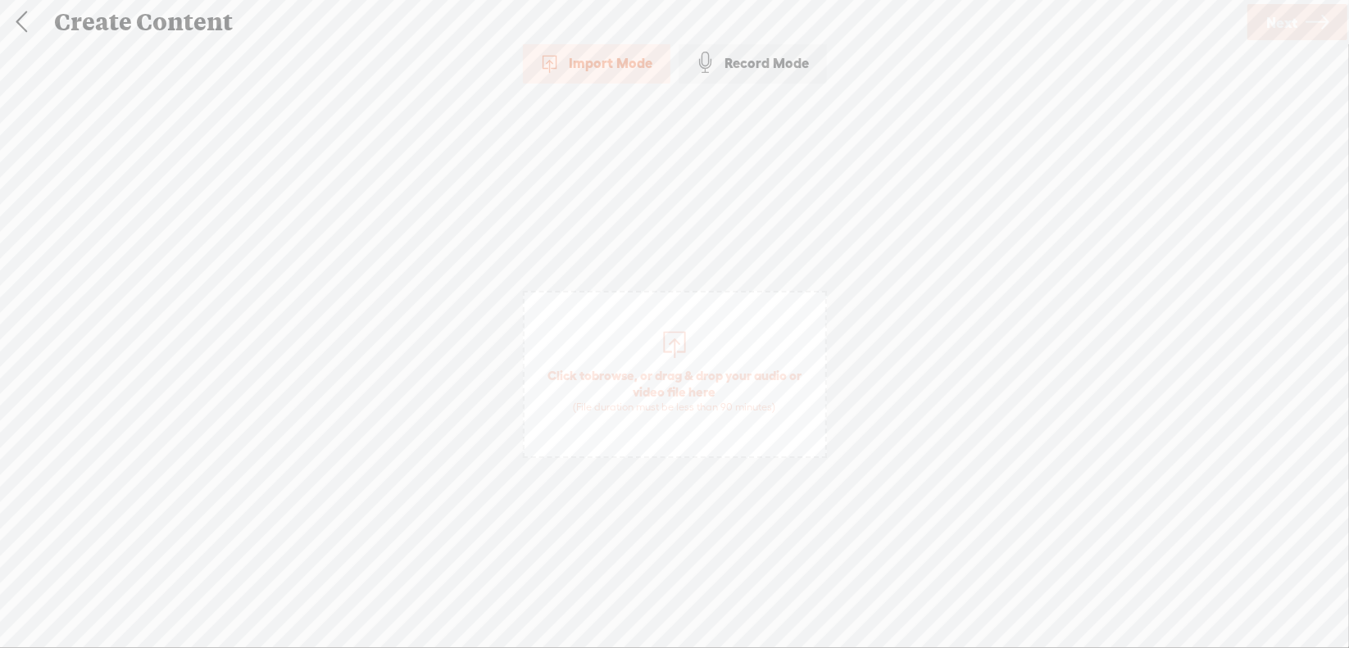
click at [620, 375] on span "browse" at bounding box center [613, 375] width 43 height 15
click at [1291, 27] on span "Next" at bounding box center [1281, 23] width 31 height 42
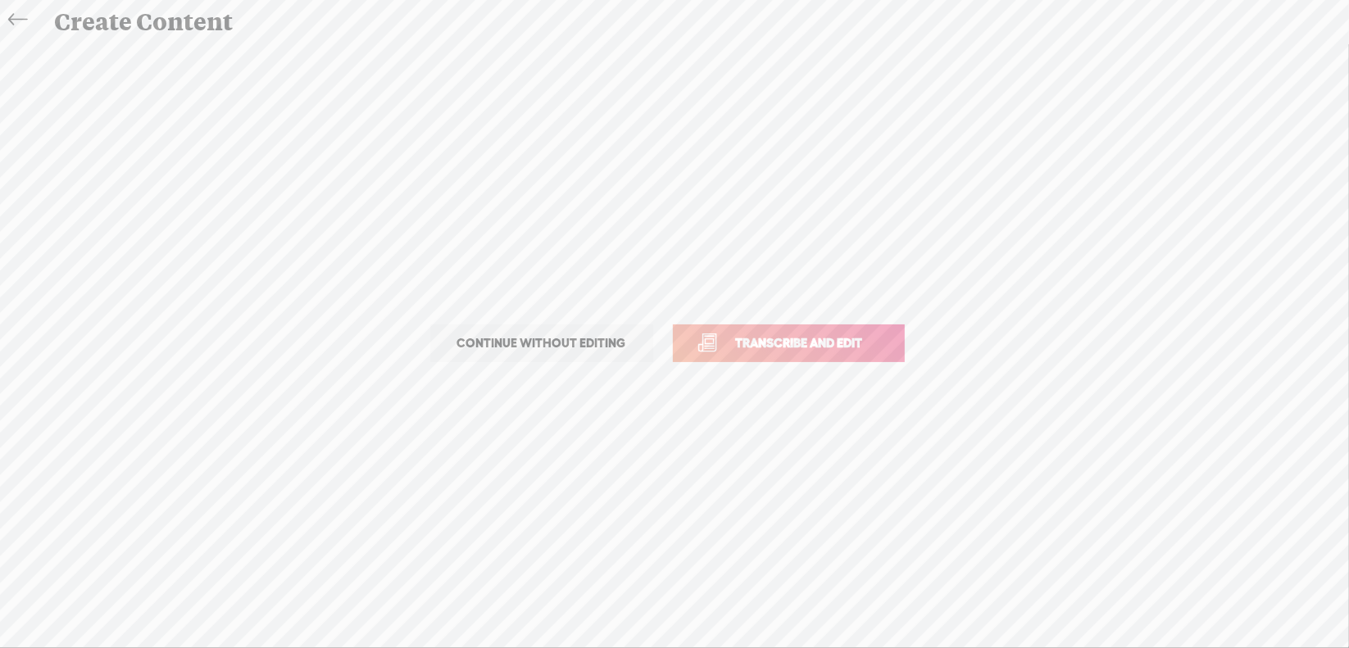
click at [810, 334] on span "Transcribe and edit" at bounding box center [799, 343] width 161 height 19
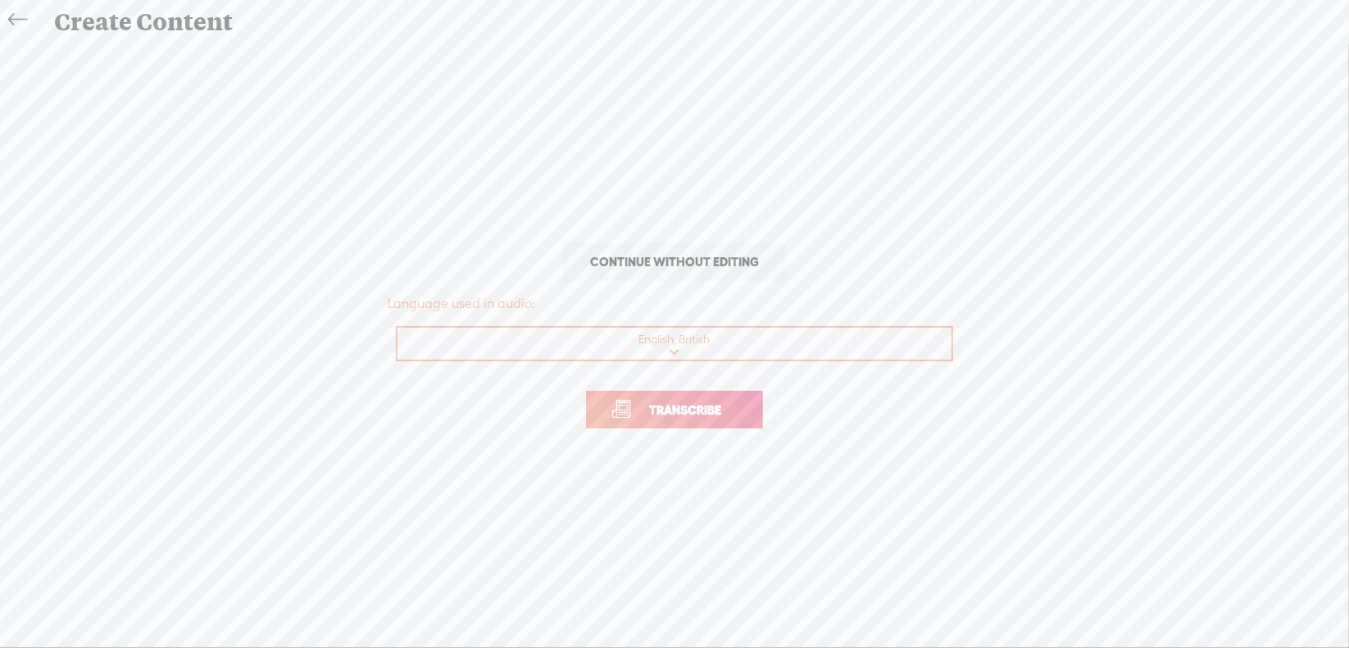
click at [715, 403] on span "Transcribe" at bounding box center [685, 410] width 107 height 19
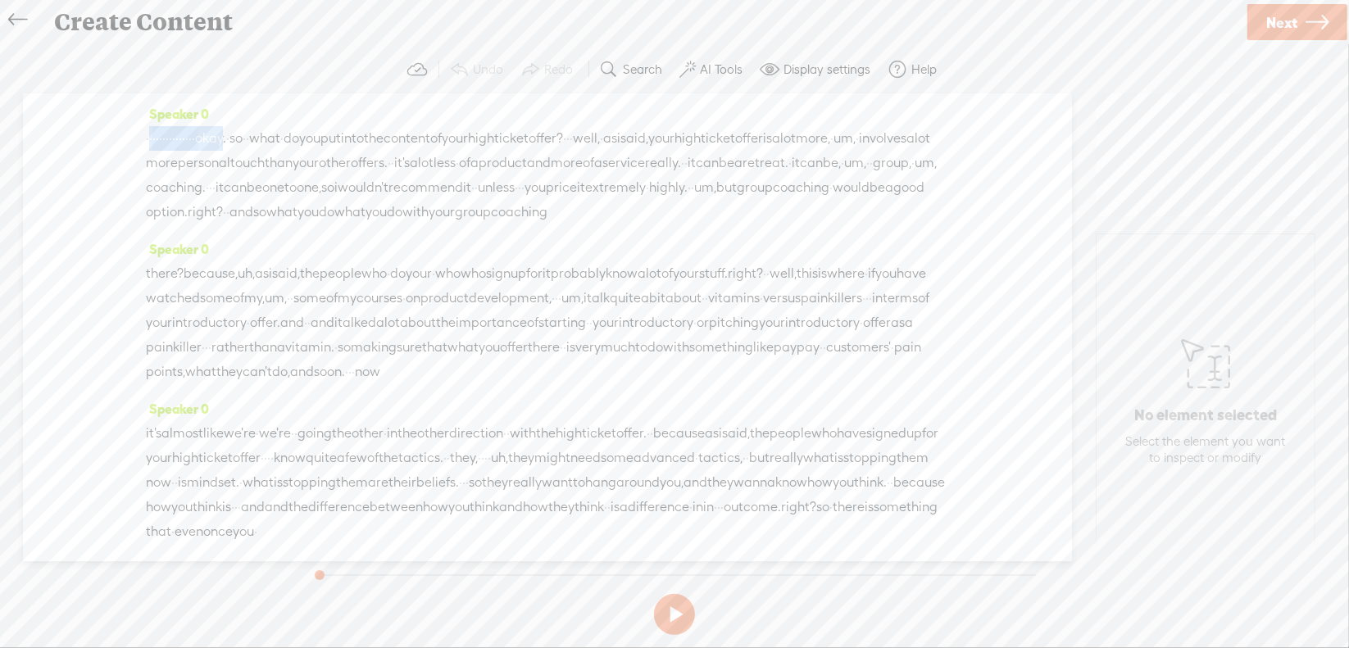
drag, startPoint x: 148, startPoint y: 139, endPoint x: 307, endPoint y: 135, distance: 159.0
click at [316, 142] on div "· · · · · · · · · · · · · · · okay. · so · · what · do you put into the content…" at bounding box center [547, 175] width 803 height 98
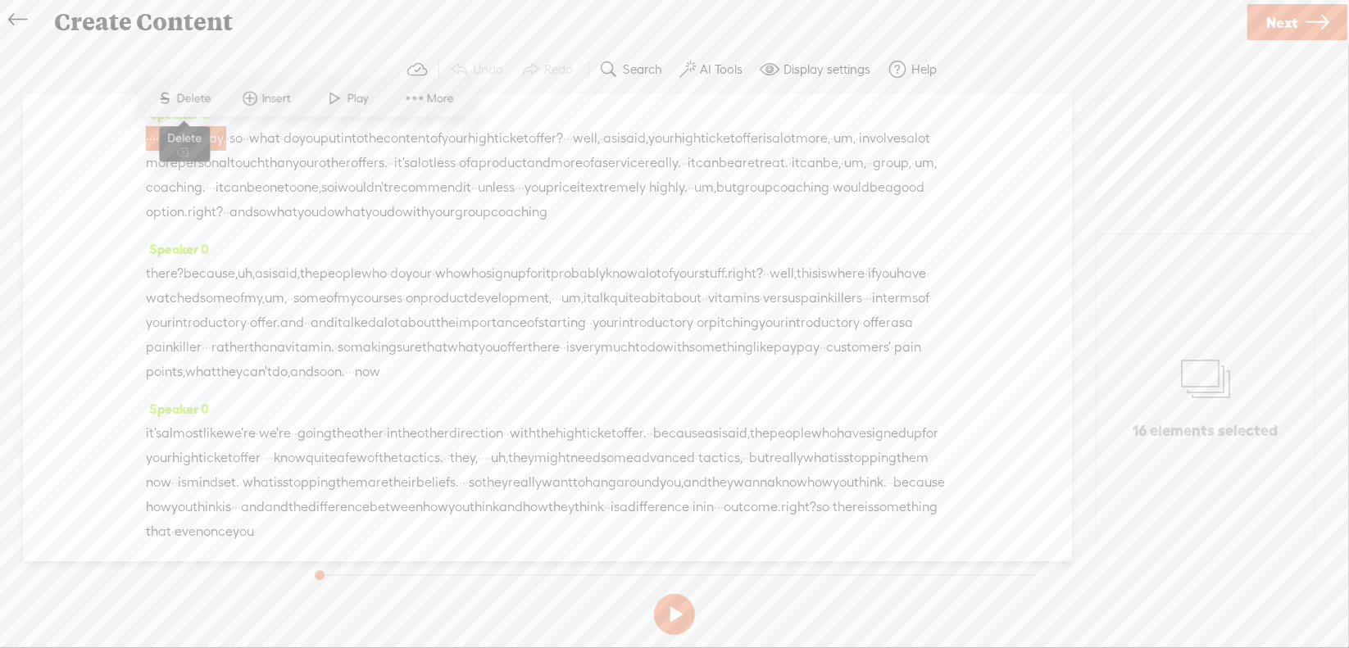
click at [198, 98] on span "Delete" at bounding box center [196, 98] width 39 height 16
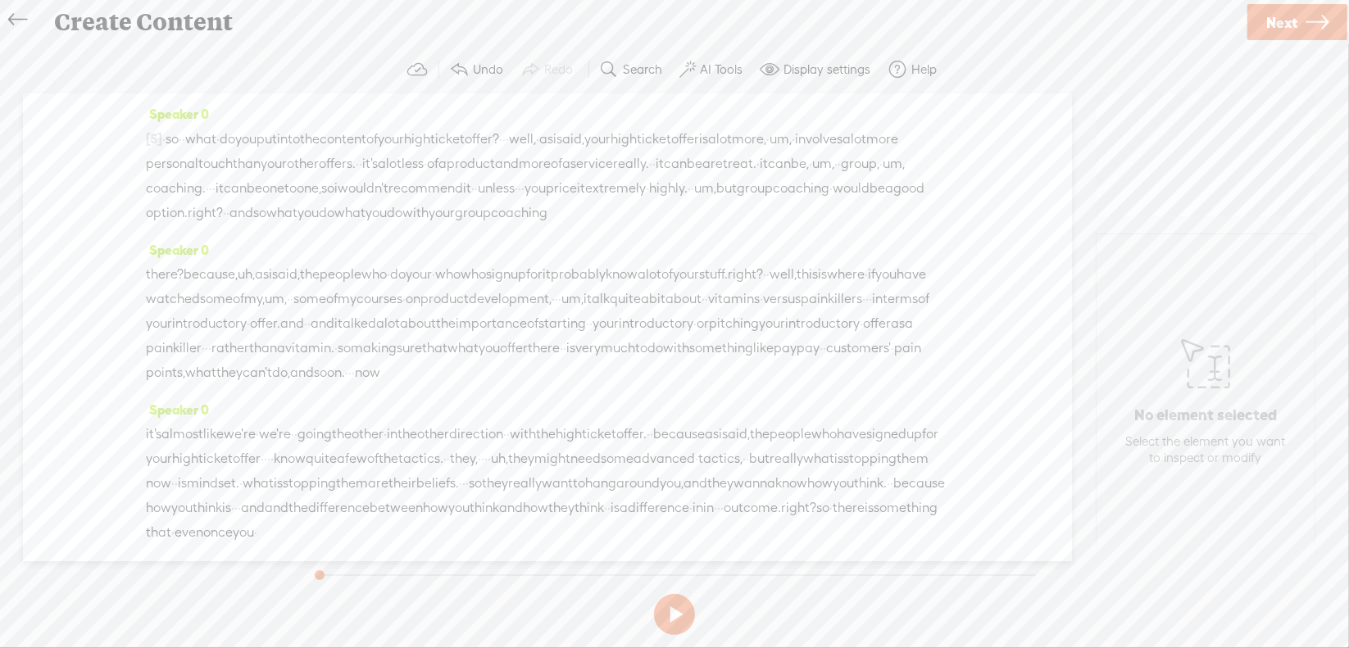
click at [506, 136] on span "·" at bounding box center [503, 139] width 3 height 25
click at [524, 106] on span "Delete" at bounding box center [513, 98] width 39 height 16
drag, startPoint x: 902, startPoint y: 141, endPoint x: 241, endPoint y: 161, distance: 660.9
click at [241, 161] on div "[S] · · · · · · · · · · · · · · · okay. · so · · what · do you put into the con…" at bounding box center [547, 175] width 803 height 99
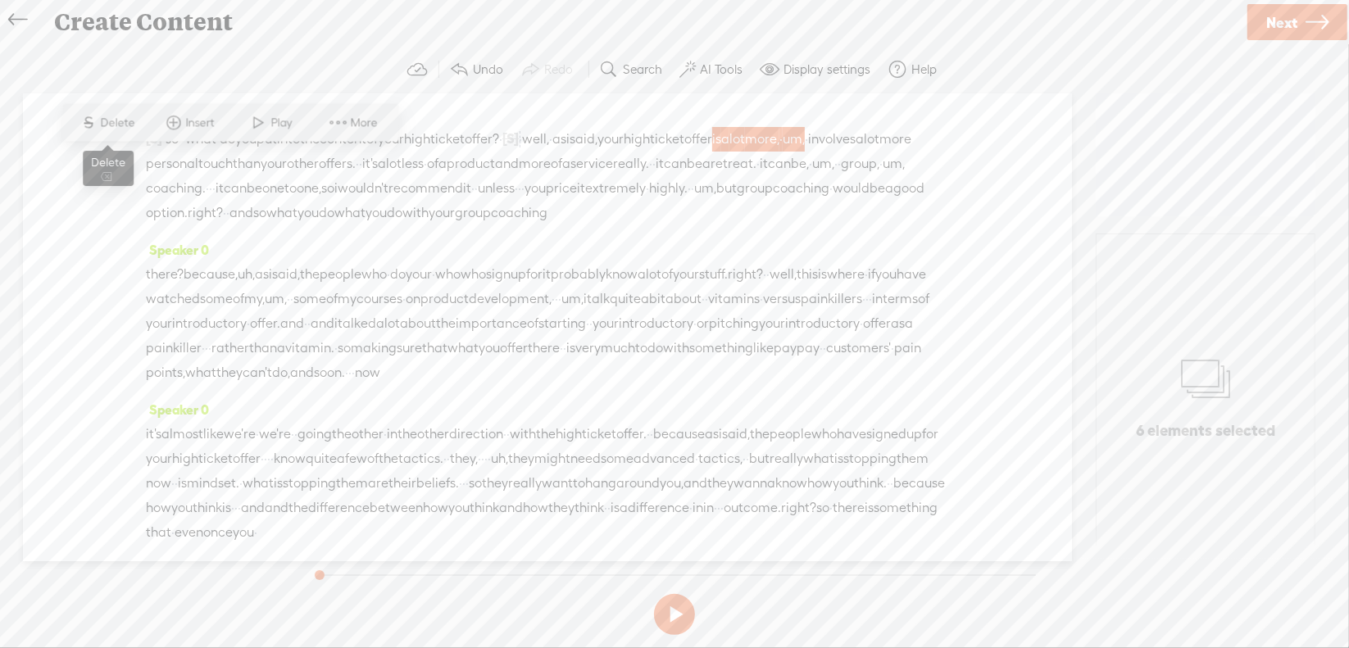
click at [111, 120] on span "Delete" at bounding box center [120, 123] width 39 height 16
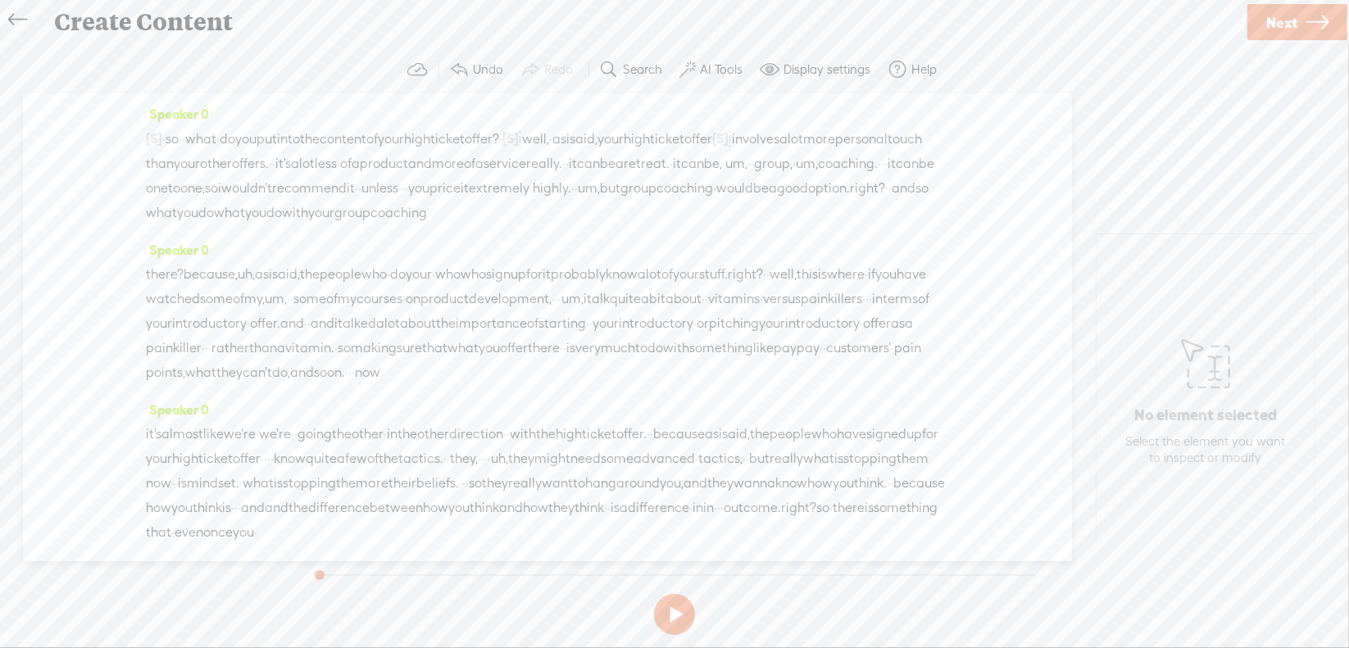
click at [725, 176] on span "um," at bounding box center [736, 164] width 22 height 25
click at [275, 148] on span "Delete" at bounding box center [262, 147] width 39 height 16
click at [790, 177] on span "um," at bounding box center [801, 164] width 22 height 25
click at [370, 153] on span "Delete" at bounding box center [357, 147] width 39 height 16
click at [870, 177] on span "·" at bounding box center [871, 164] width 3 height 25
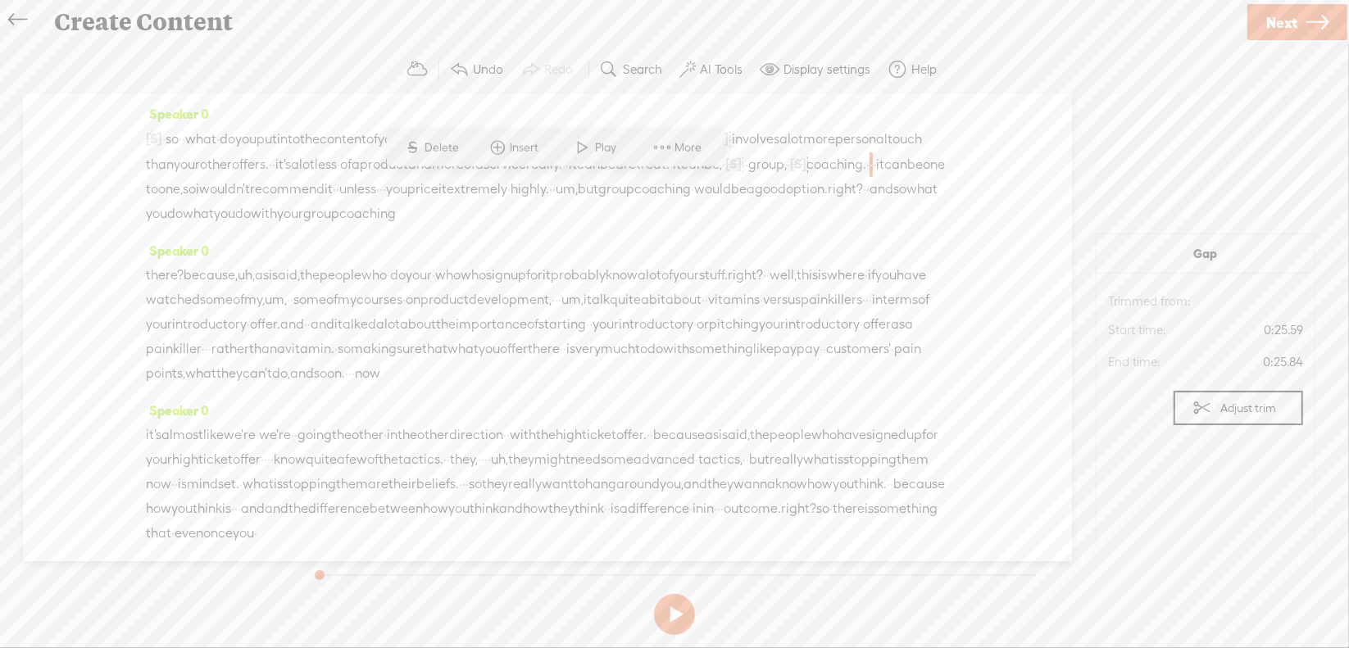
click at [456, 151] on span "Delete" at bounding box center [444, 147] width 39 height 16
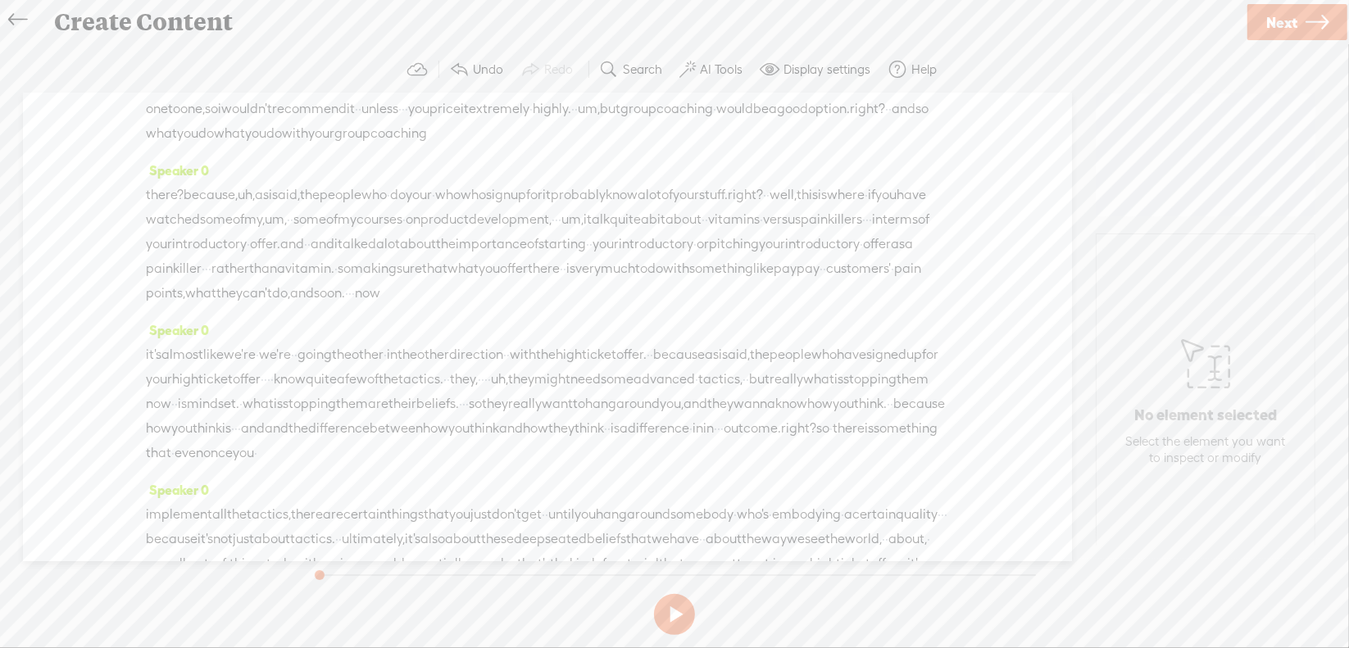
scroll to position [82, 0]
click at [578, 120] on span "um," at bounding box center [589, 107] width 22 height 25
click at [313, 93] on span "S" at bounding box center [305, 90] width 25 height 30
click at [255, 207] on span "uh," at bounding box center [246, 194] width 17 height 25
click at [156, 178] on span "Delete" at bounding box center [150, 177] width 39 height 16
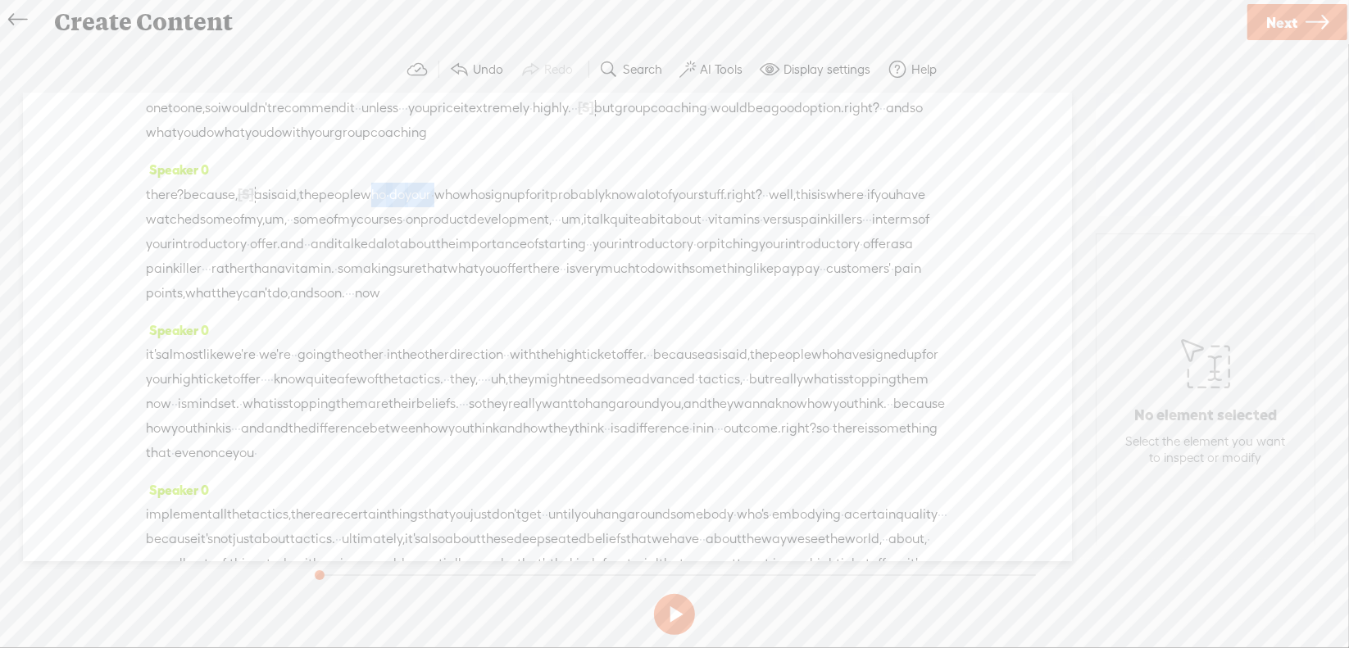
drag, startPoint x: 413, startPoint y: 219, endPoint x: 505, endPoint y: 209, distance: 92.3
click at [505, 209] on div "there? because, [S] uh, as i said, the people who · do your · who who sign up f…" at bounding box center [547, 244] width 803 height 124
click at [384, 182] on span "Delete" at bounding box center [398, 177] width 39 height 16
click at [705, 207] on span "right?" at bounding box center [687, 195] width 35 height 25
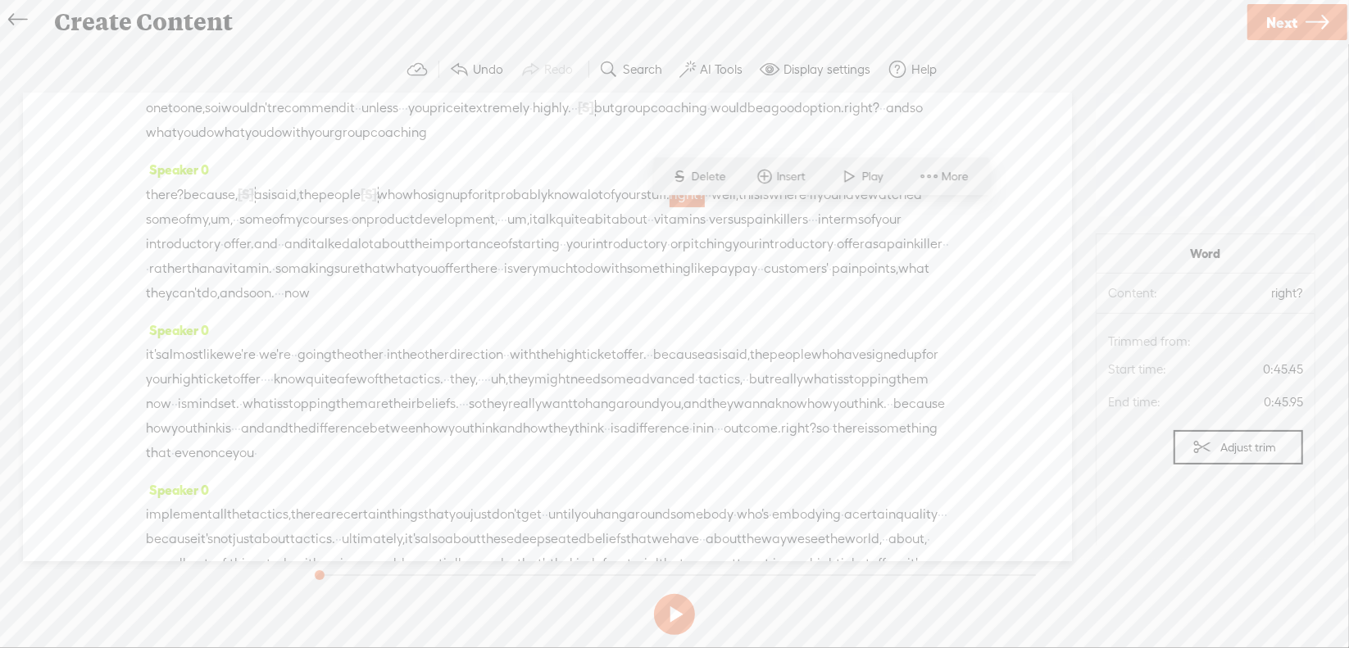
click at [715, 178] on span "Delete" at bounding box center [711, 177] width 39 height 16
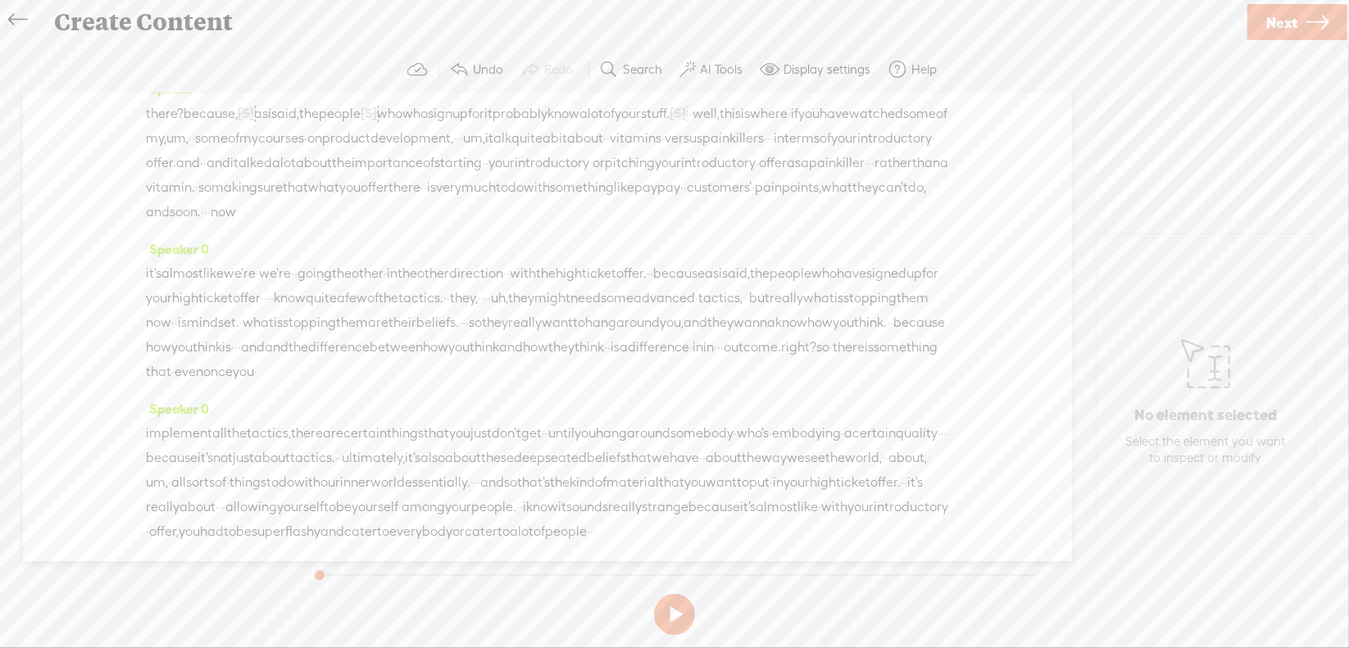
scroll to position [164, 0]
drag, startPoint x: 427, startPoint y: 162, endPoint x: 533, endPoint y: 168, distance: 105.9
click at [533, 168] on div "there? because, [S] uh, as i said, the people [S] who · do your · who who sign …" at bounding box center [547, 162] width 803 height 124
click at [419, 123] on span "Delete" at bounding box center [425, 119] width 39 height 16
drag, startPoint x: 690, startPoint y: 168, endPoint x: 712, endPoint y: 164, distance: 22.5
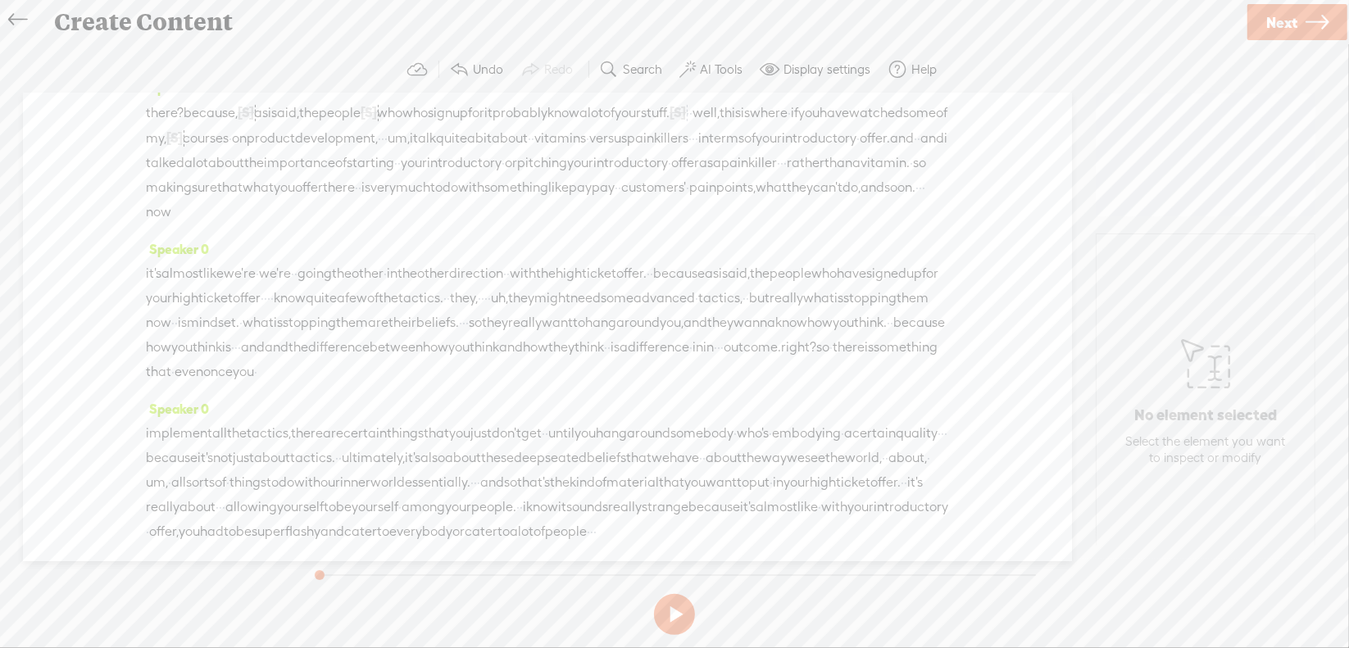
click at [712, 164] on div "there? because, [S] uh, as i said, the people [S] who · do your · who who sign …" at bounding box center [547, 162] width 803 height 125
click at [614, 125] on span "Delete" at bounding box center [597, 119] width 39 height 16
click at [911, 151] on span "and" at bounding box center [923, 138] width 24 height 25
click at [467, 142] on span "Delete" at bounding box center [479, 144] width 39 height 16
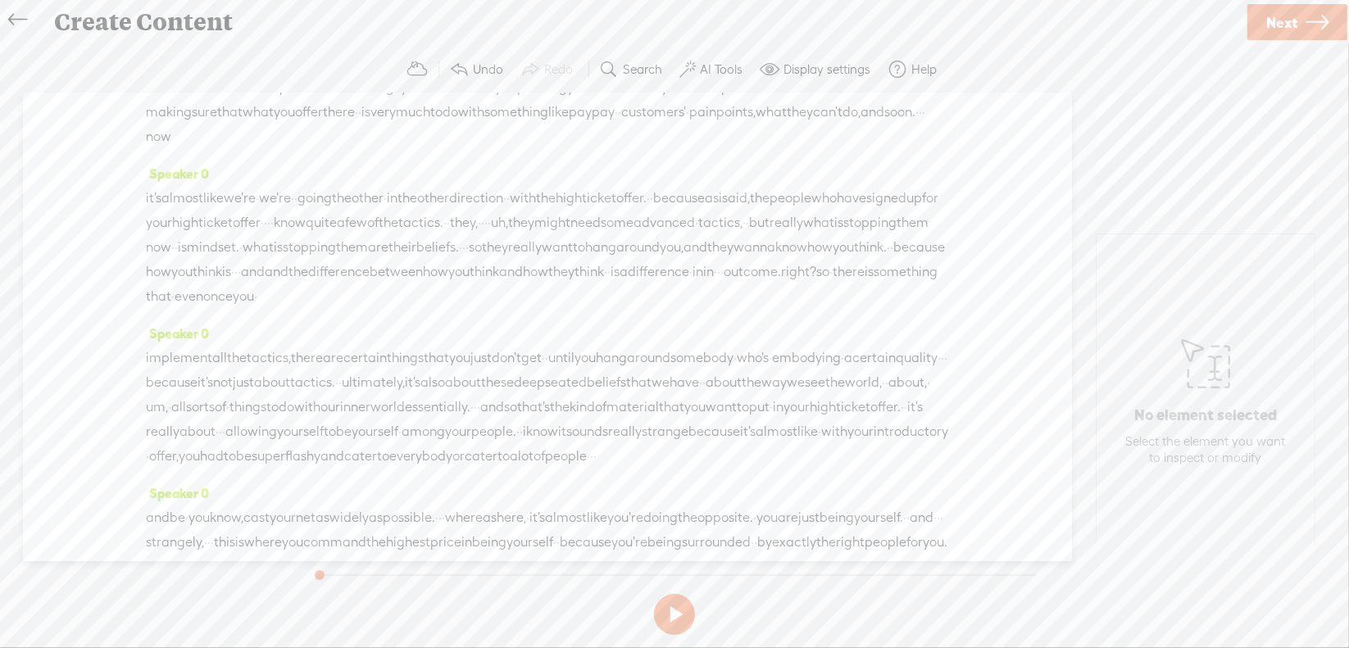
scroll to position [246, 0]
click at [323, 118] on span "there" at bounding box center [339, 105] width 32 height 25
click at [118, 110] on span "S" at bounding box center [121, 112] width 25 height 30
drag, startPoint x: 555, startPoint y: 156, endPoint x: 597, endPoint y: 161, distance: 42.9
click at [597, 143] on div "there? because, [S] uh, as i said, the people [S] who · do your · who who sign …" at bounding box center [547, 80] width 803 height 125
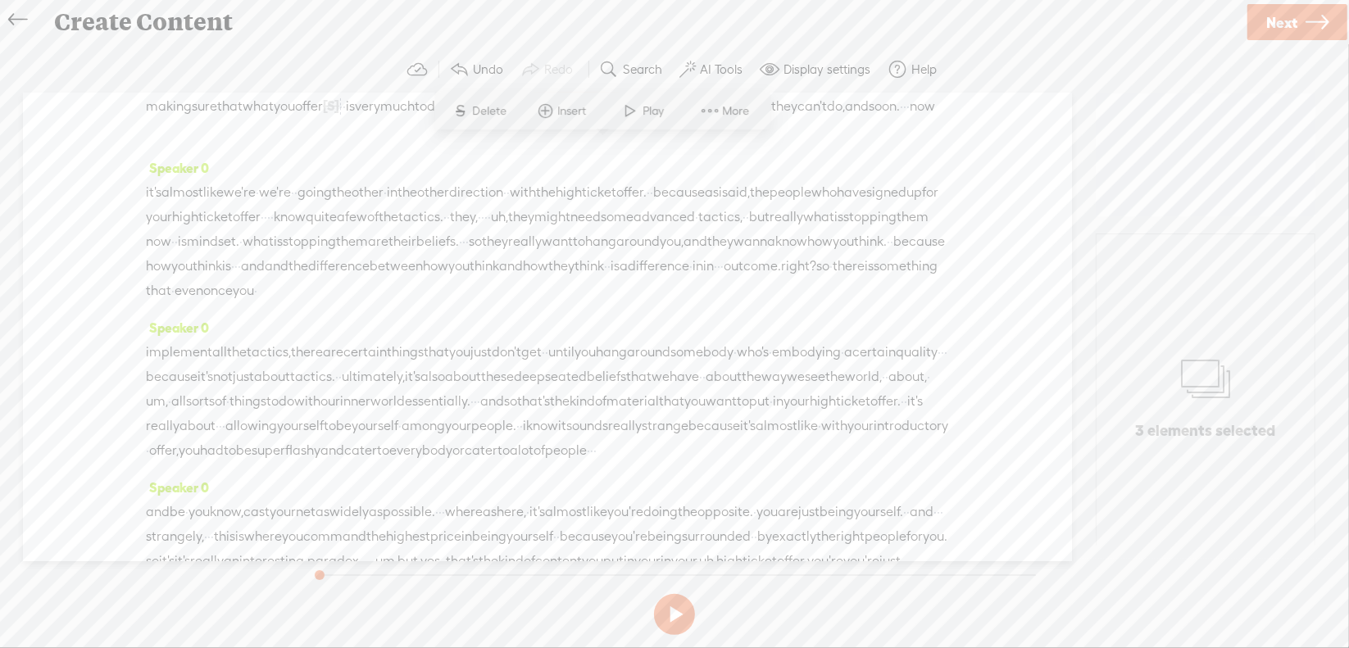
click at [486, 113] on span "Delete" at bounding box center [492, 111] width 39 height 16
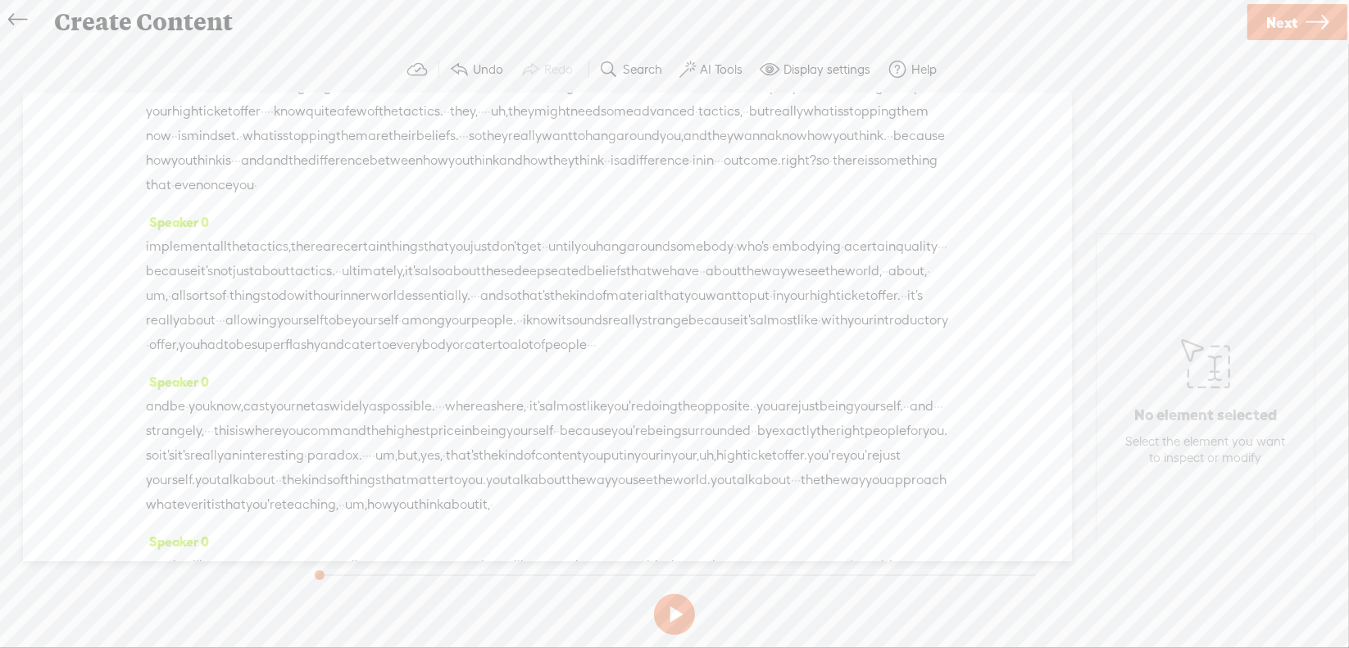
scroll to position [328, 0]
click at [291, 98] on span "we're" at bounding box center [275, 86] width 32 height 25
drag, startPoint x: 301, startPoint y: 156, endPoint x: 329, endPoint y: 160, distance: 28.2
click at [329, 160] on div "it's almost like we're · we're · · going the other · in the other direction · ·…" at bounding box center [547, 135] width 803 height 123
click at [223, 119] on span "Delete" at bounding box center [218, 115] width 39 height 16
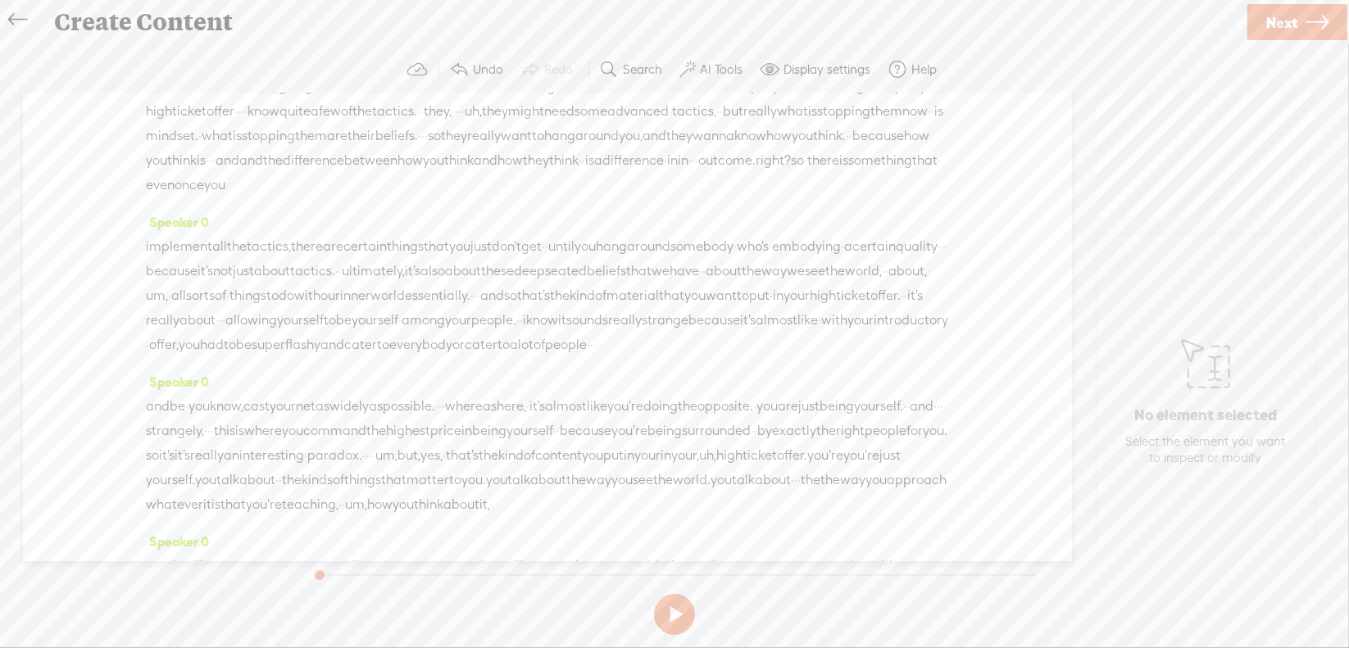
drag, startPoint x: 370, startPoint y: 156, endPoint x: 418, endPoint y: 153, distance: 48.4
click at [418, 153] on div "it's almost like we're · [S] we're · · going the other · in the other direction…" at bounding box center [547, 136] width 803 height 124
click at [298, 120] on span "Delete" at bounding box center [294, 115] width 39 height 16
click at [218, 124] on span "·" at bounding box center [216, 111] width 3 height 25
click at [346, 140] on span "Delete" at bounding box center [355, 140] width 39 height 16
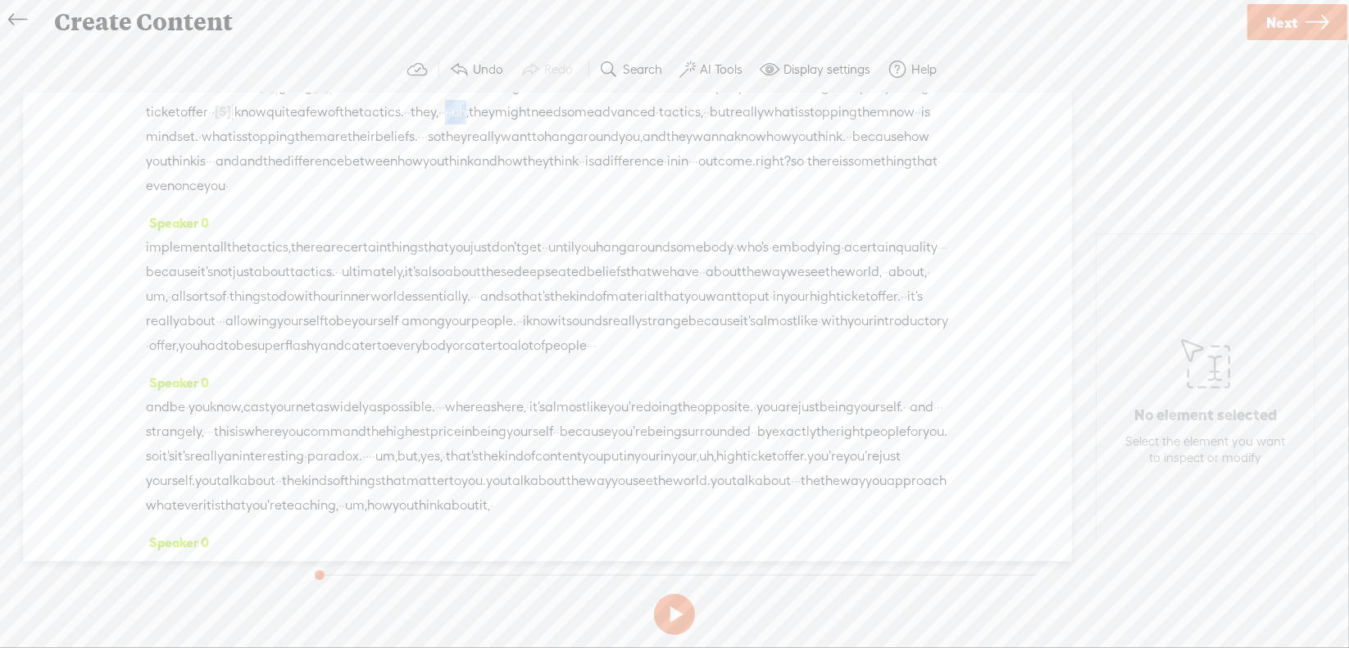
drag, startPoint x: 775, startPoint y: 184, endPoint x: 802, endPoint y: 182, distance: 26.3
click at [802, 182] on div "it's almost like we're · [S] we're · · going [S] the other · in the other direc…" at bounding box center [547, 136] width 803 height 125
click at [696, 143] on span "Delete" at bounding box center [694, 140] width 39 height 16
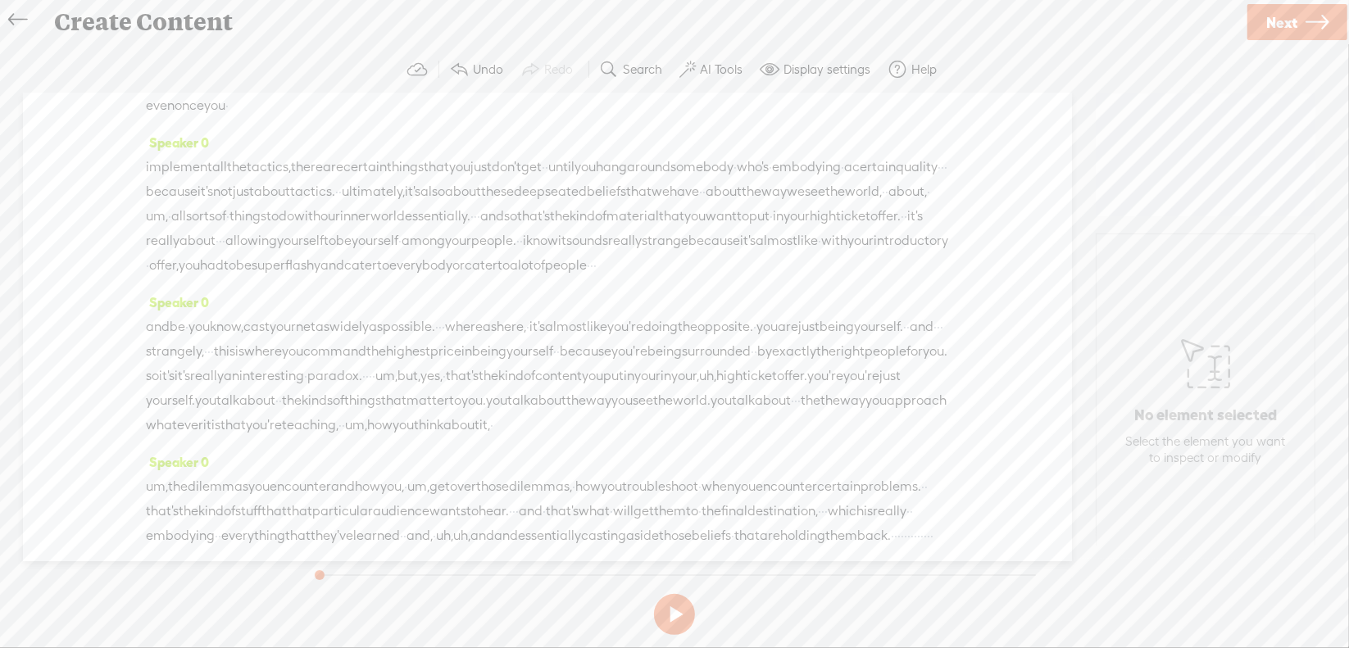
scroll to position [410, 0]
drag, startPoint x: 769, startPoint y: 144, endPoint x: 173, endPoint y: 170, distance: 596.4
click at [173, 116] on div "it's almost like we're · [S] we're · · going [S] the other · in the other direc…" at bounding box center [547, 54] width 803 height 125
click at [84, 134] on span "S Delete" at bounding box center [49, 132] width 82 height 30
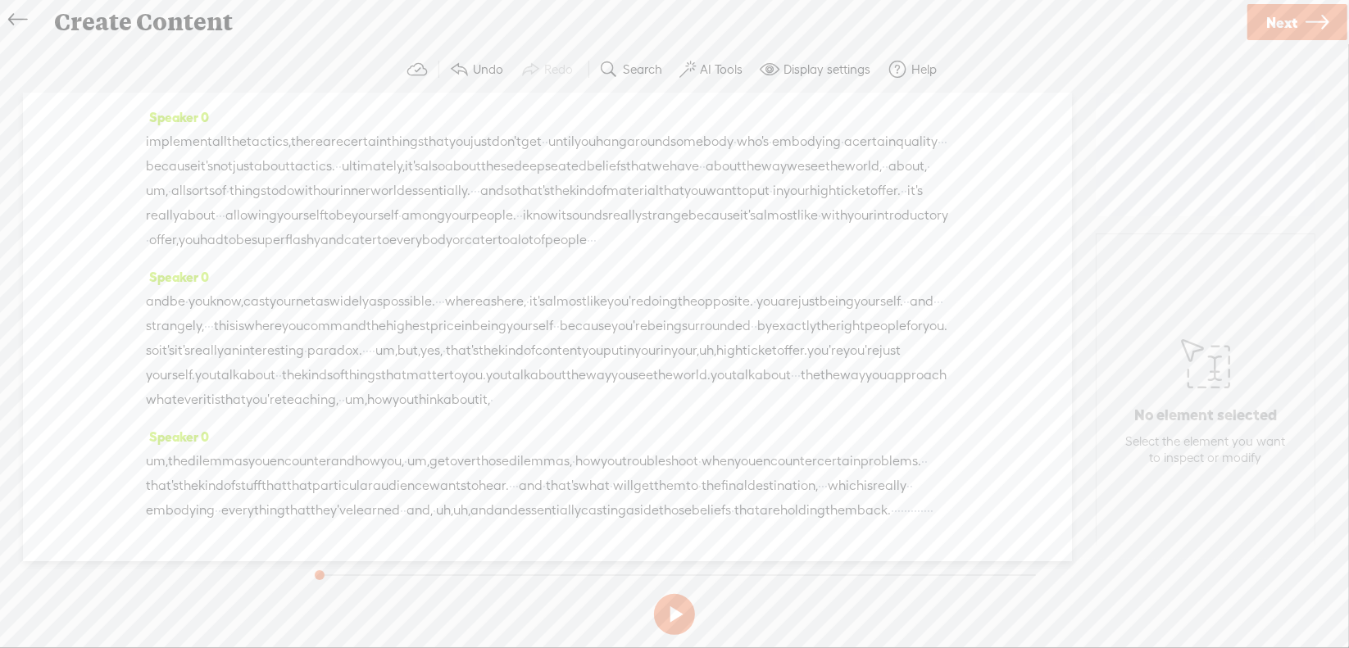
click at [636, 93] on span "right?" at bounding box center [636, 80] width 35 height 25
click at [530, 134] on span "Delete" at bounding box center [530, 132] width 39 height 16
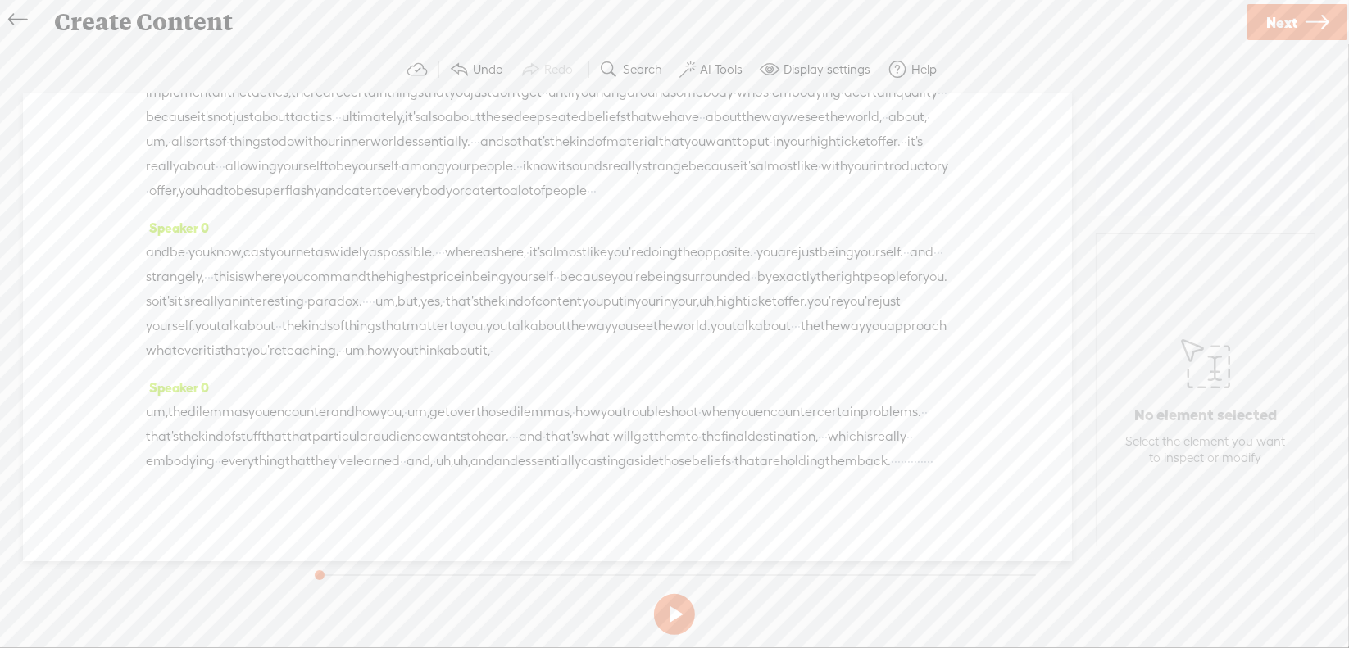
scroll to position [574, 0]
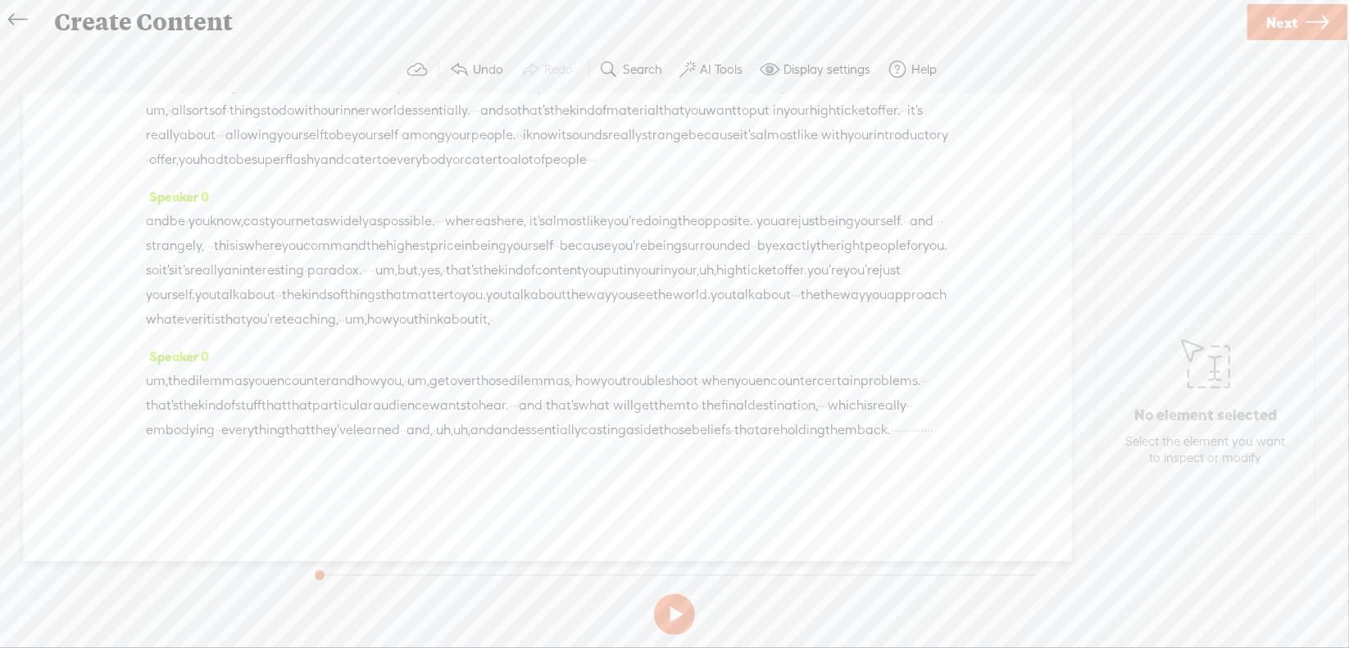
click at [927, 98] on span "·" at bounding box center [928, 86] width 3 height 25
click at [488, 101] on span "Delete" at bounding box center [476, 104] width 39 height 16
click at [927, 93] on span "[S]" at bounding box center [935, 85] width 16 height 15
click at [614, 108] on span "Restore" at bounding box center [605, 104] width 43 height 16
click at [168, 123] on span "um," at bounding box center [157, 110] width 22 height 25
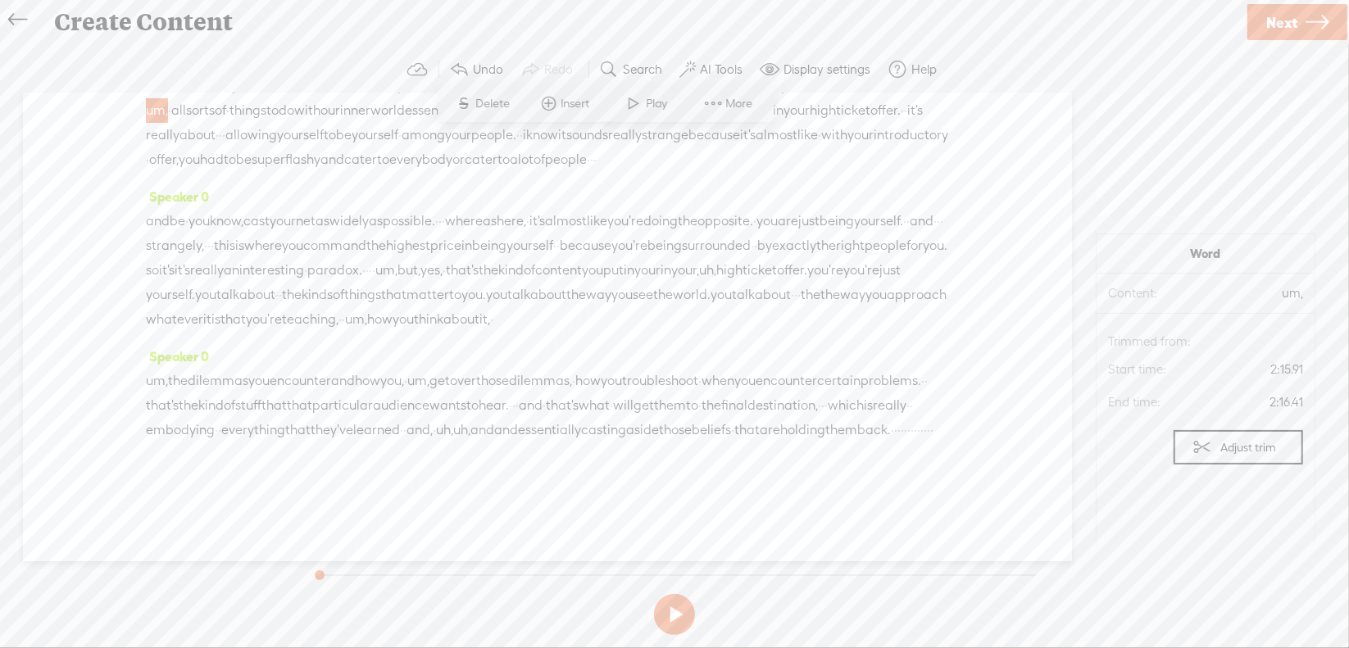
click at [495, 112] on span "S Delete" at bounding box center [483, 104] width 82 height 30
click at [452, 123] on span "·" at bounding box center [453, 110] width 3 height 25
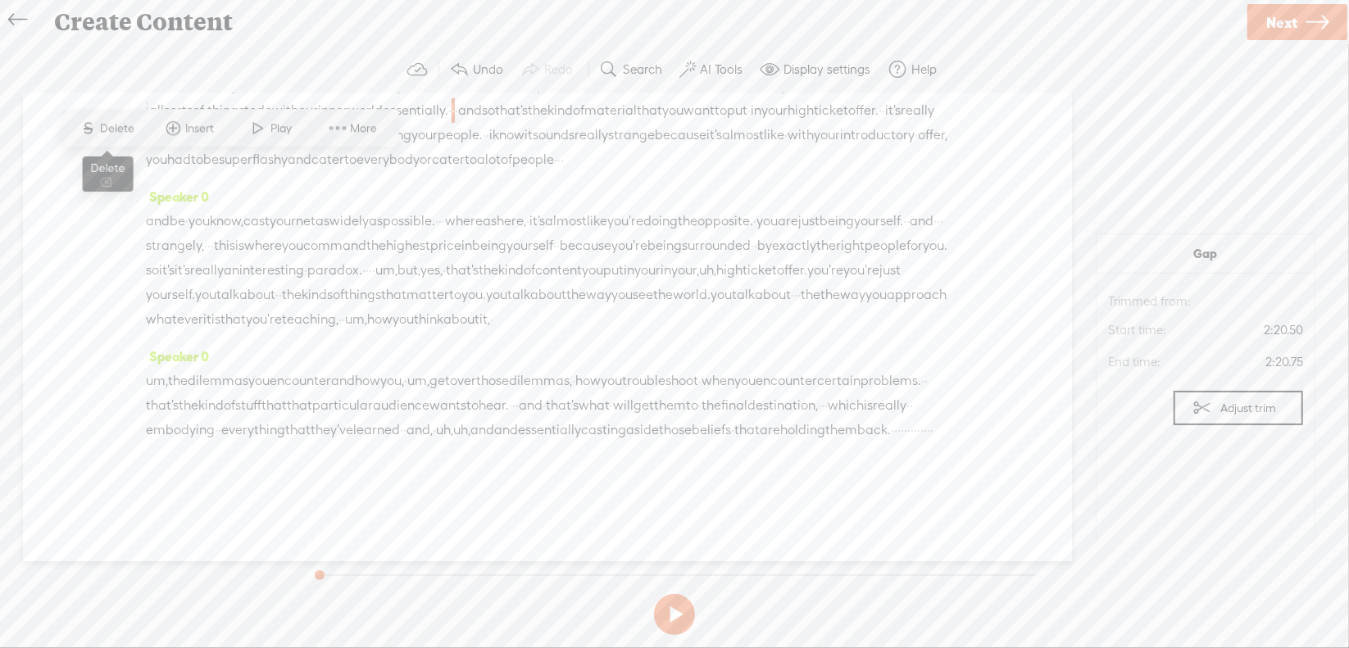
click at [120, 125] on span "Delete" at bounding box center [120, 128] width 39 height 16
drag, startPoint x: 184, startPoint y: 194, endPoint x: 260, endPoint y: 192, distance: 75.4
click at [260, 209] on div "and be · you know, cast your net as widely as possible. · · · whereas here, · i…" at bounding box center [547, 270] width 803 height 123
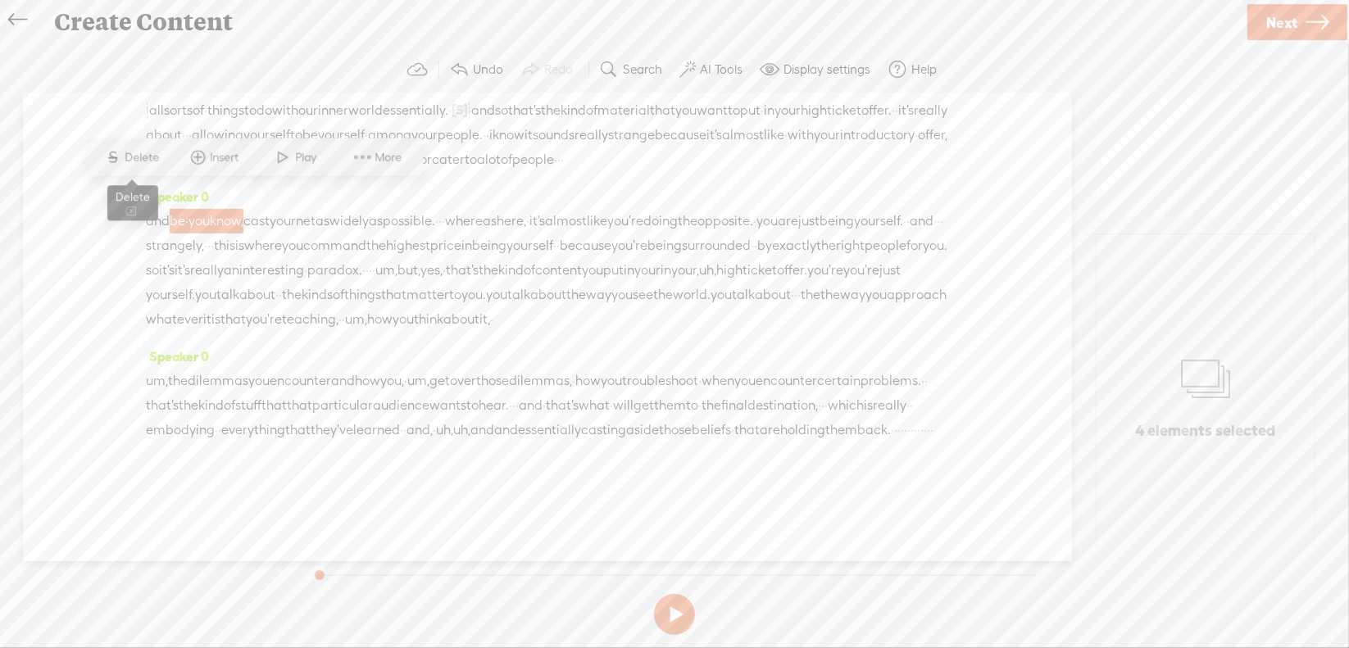
click at [134, 160] on span "Delete" at bounding box center [144, 157] width 39 height 16
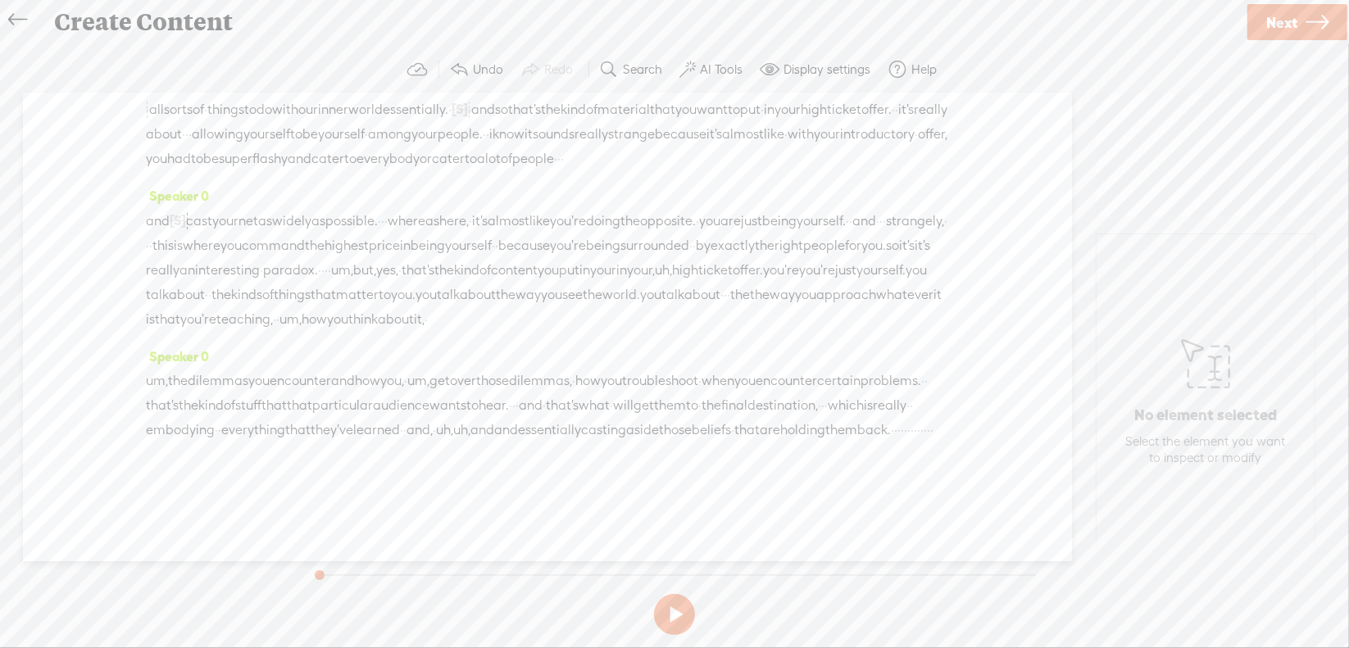
click at [384, 209] on span "·" at bounding box center [382, 221] width 3 height 25
click at [333, 158] on span "Delete" at bounding box center [333, 157] width 39 height 16
click at [893, 218] on span "·" at bounding box center [894, 221] width 3 height 25
click at [194, 188] on span "Delete" at bounding box center [194, 183] width 39 height 16
click at [211, 234] on span "·" at bounding box center [208, 246] width 3 height 25
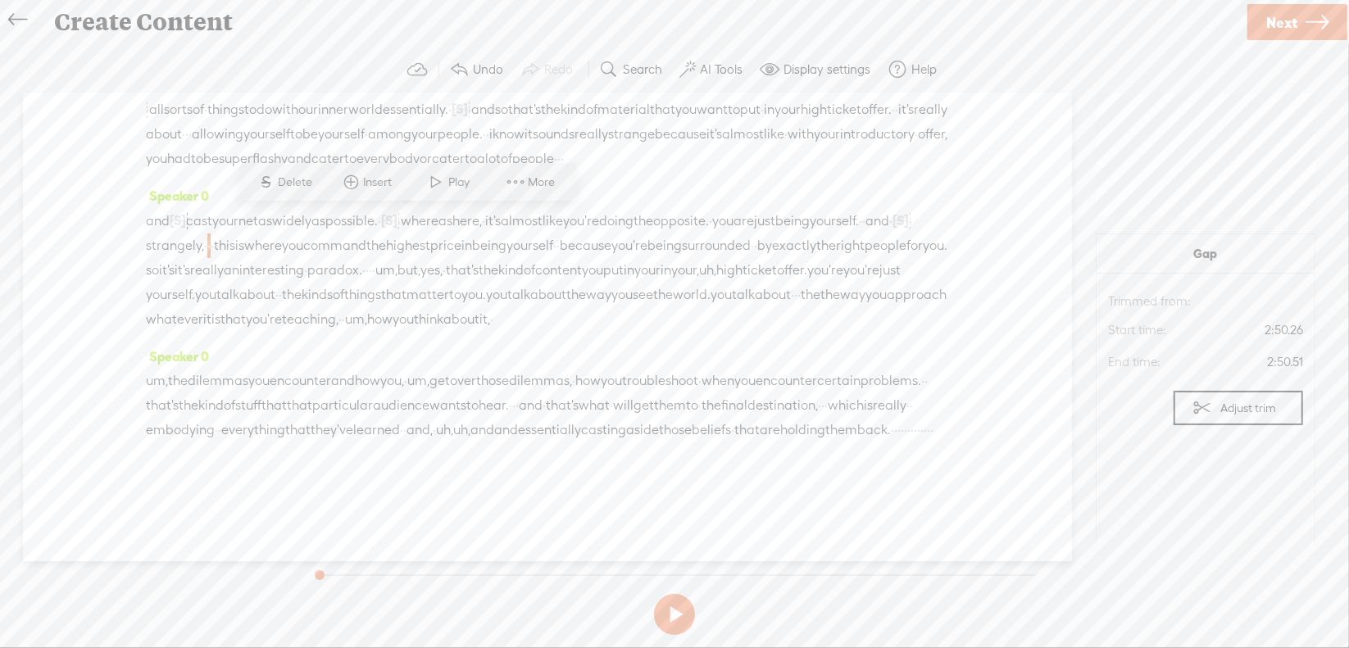
click at [287, 185] on span "Delete" at bounding box center [298, 183] width 39 height 16
click at [199, 258] on span "it's" at bounding box center [192, 270] width 16 height 25
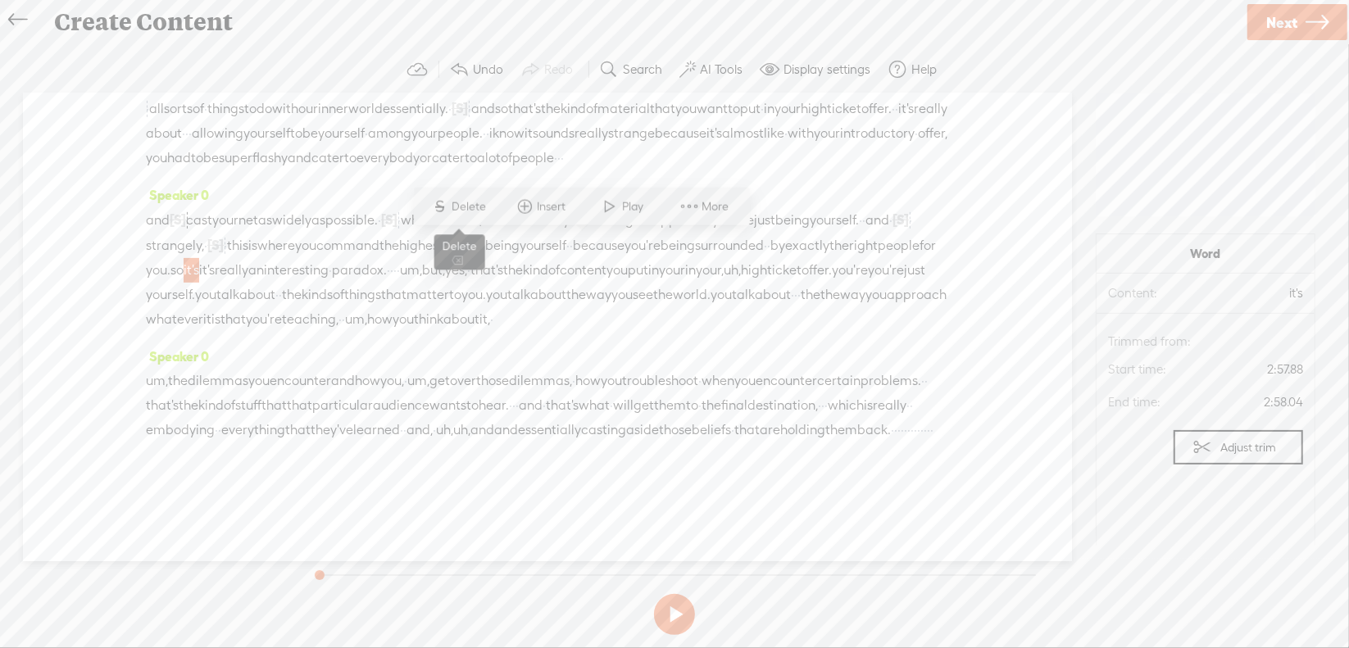
click at [480, 205] on span "Delete" at bounding box center [471, 206] width 39 height 16
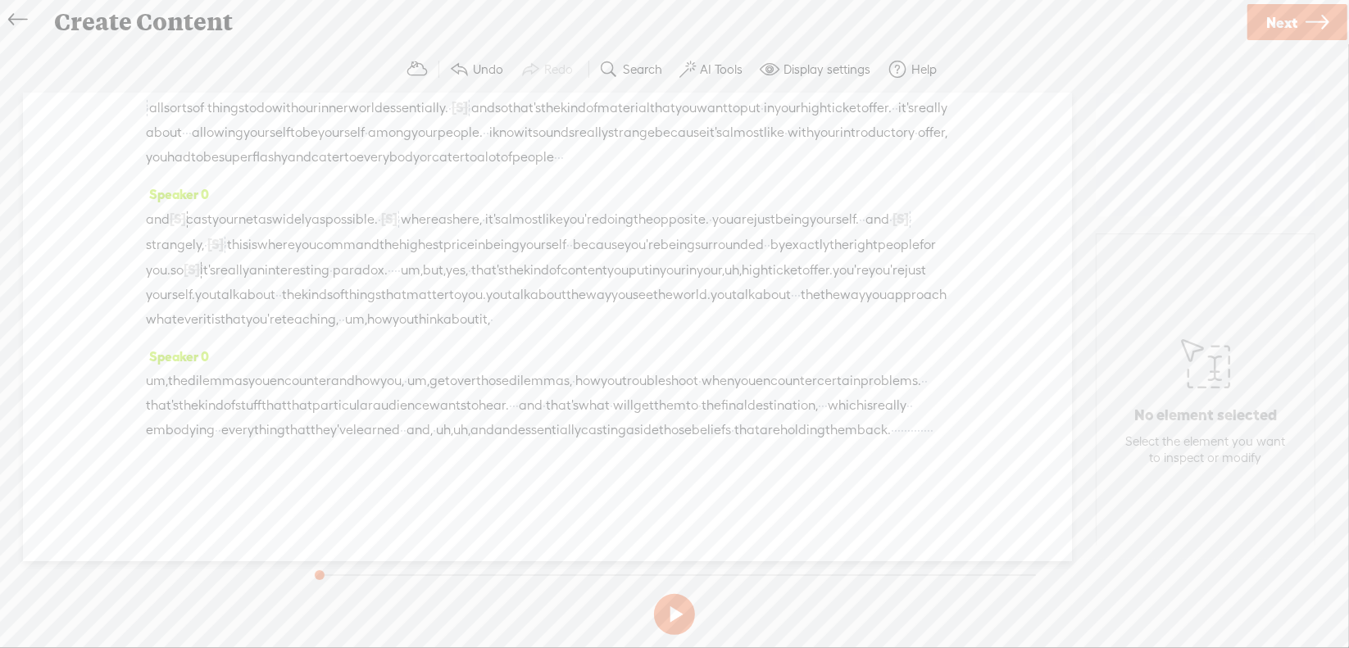
click at [249, 258] on span "really" at bounding box center [233, 270] width 34 height 25
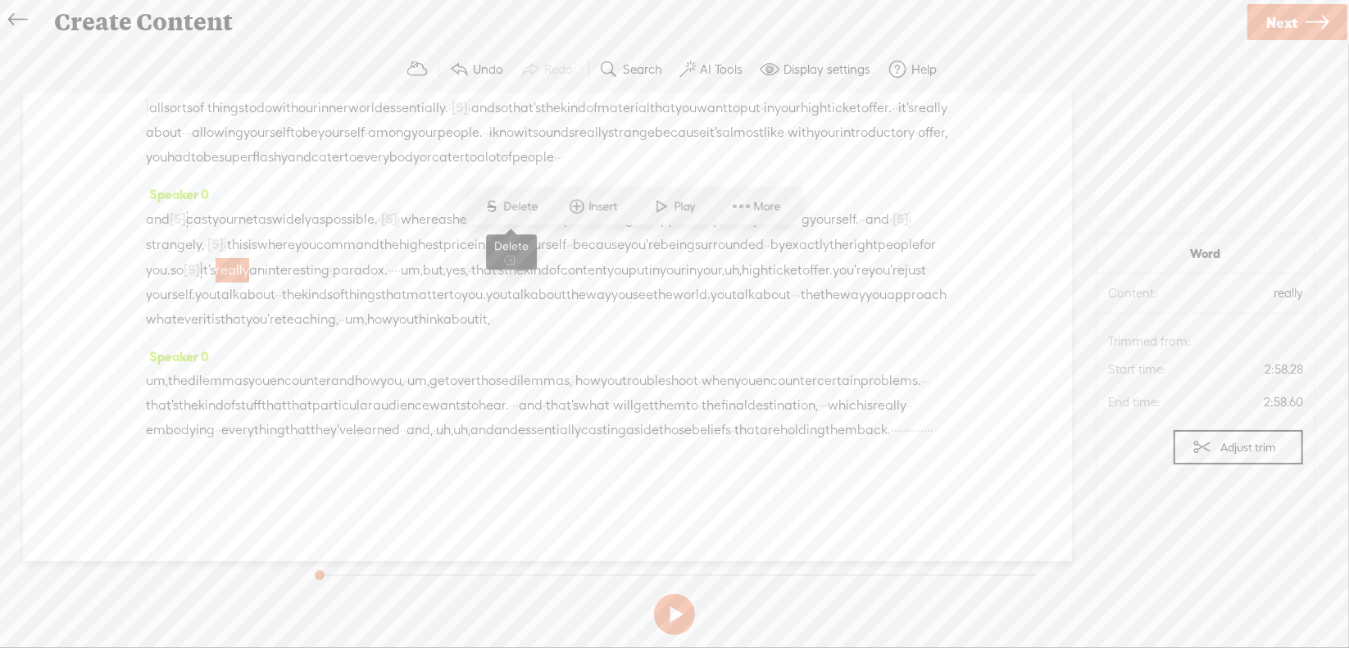
click at [538, 207] on span "Delete" at bounding box center [523, 206] width 39 height 16
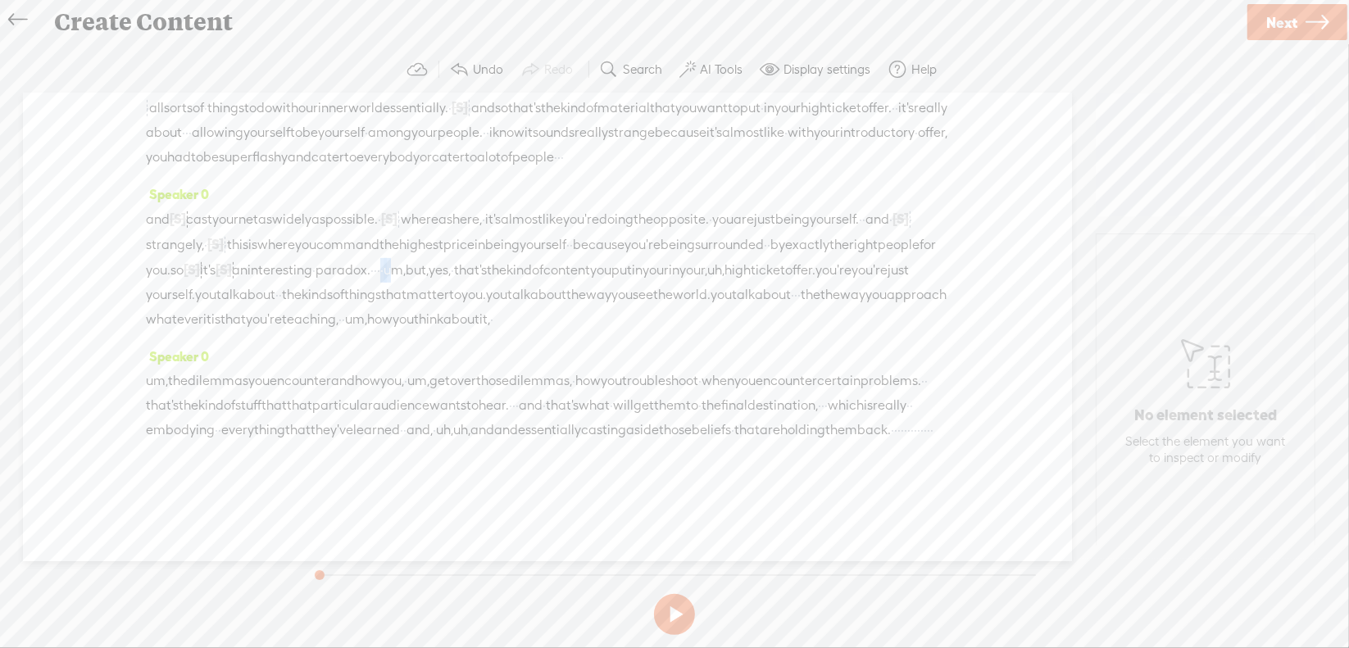
drag, startPoint x: 824, startPoint y: 248, endPoint x: 840, endPoint y: 248, distance: 15.6
click at [840, 248] on div "and [S] be · you know, cast your net as widely as possible. · [S] · · whereas h…" at bounding box center [547, 269] width 803 height 125
click at [751, 208] on span "Delete" at bounding box center [737, 206] width 39 height 16
click at [442, 258] on span "yes," at bounding box center [431, 270] width 22 height 25
click at [770, 212] on span "Delete" at bounding box center [779, 206] width 39 height 16
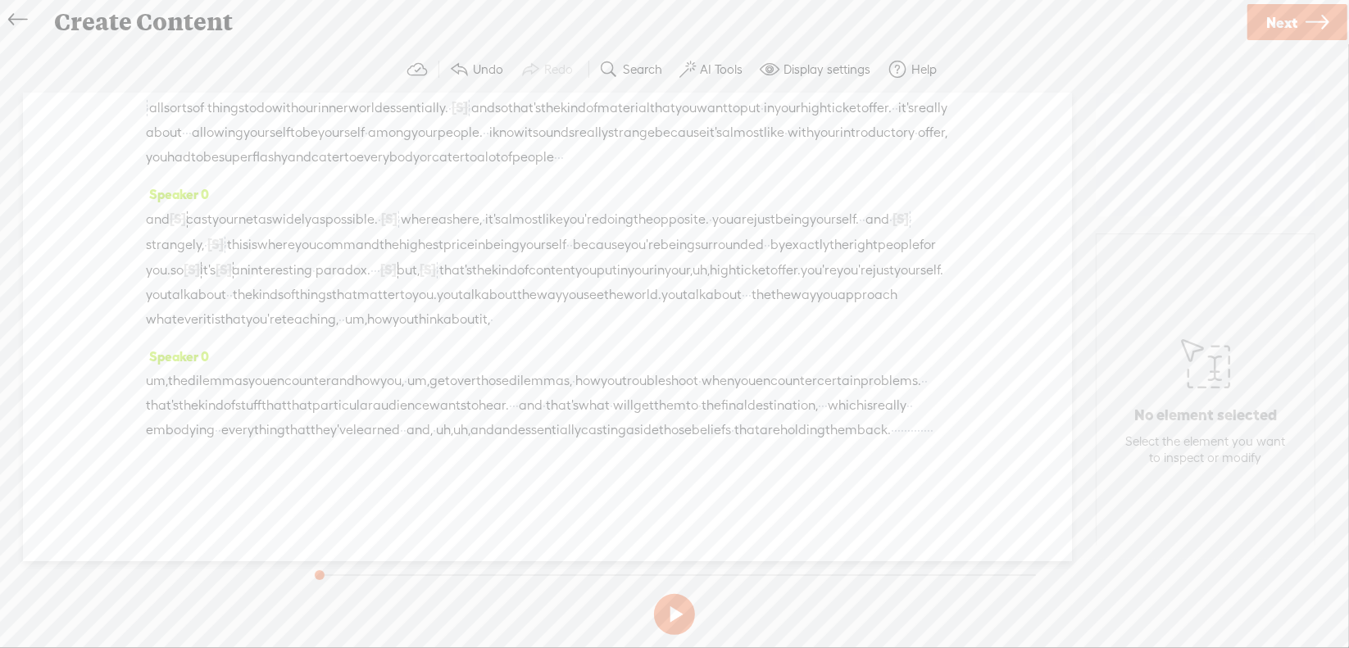
click at [693, 271] on span "uh," at bounding box center [701, 270] width 17 height 25
click at [379, 231] on span "Delete" at bounding box center [370, 232] width 39 height 16
click at [800, 274] on span "you're" at bounding box center [818, 270] width 36 height 25
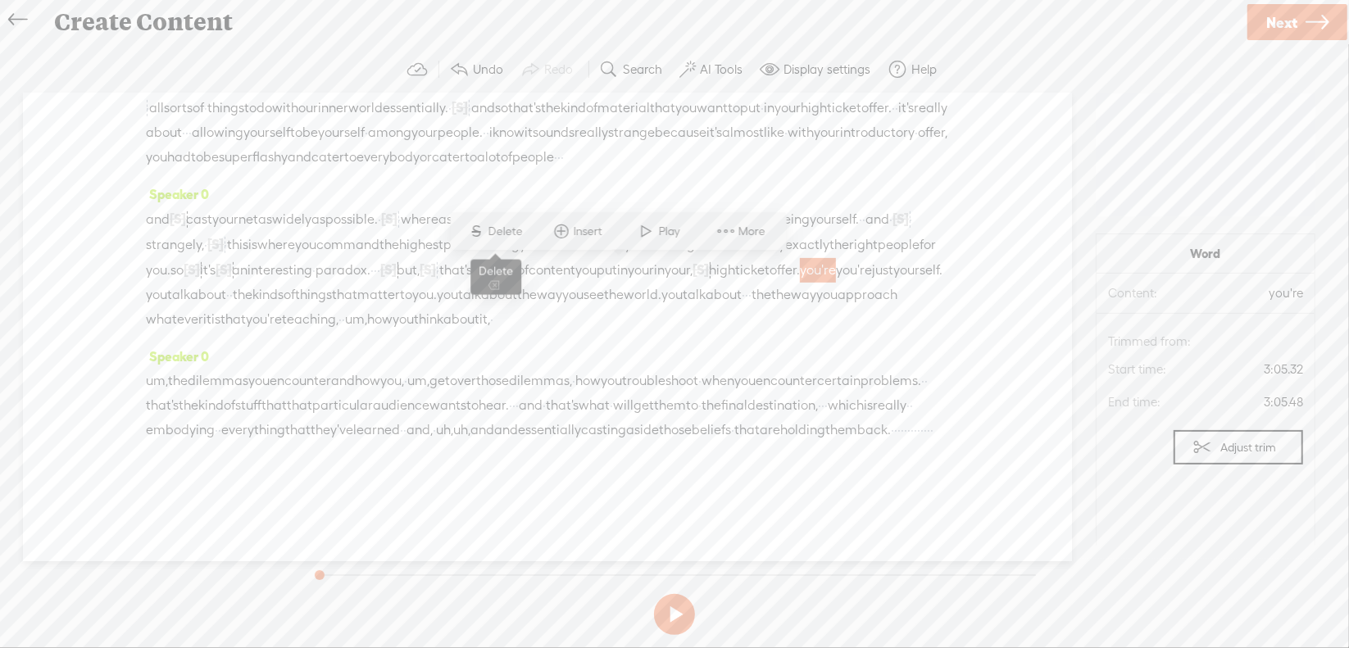
click at [511, 233] on span "Delete" at bounding box center [507, 232] width 39 height 16
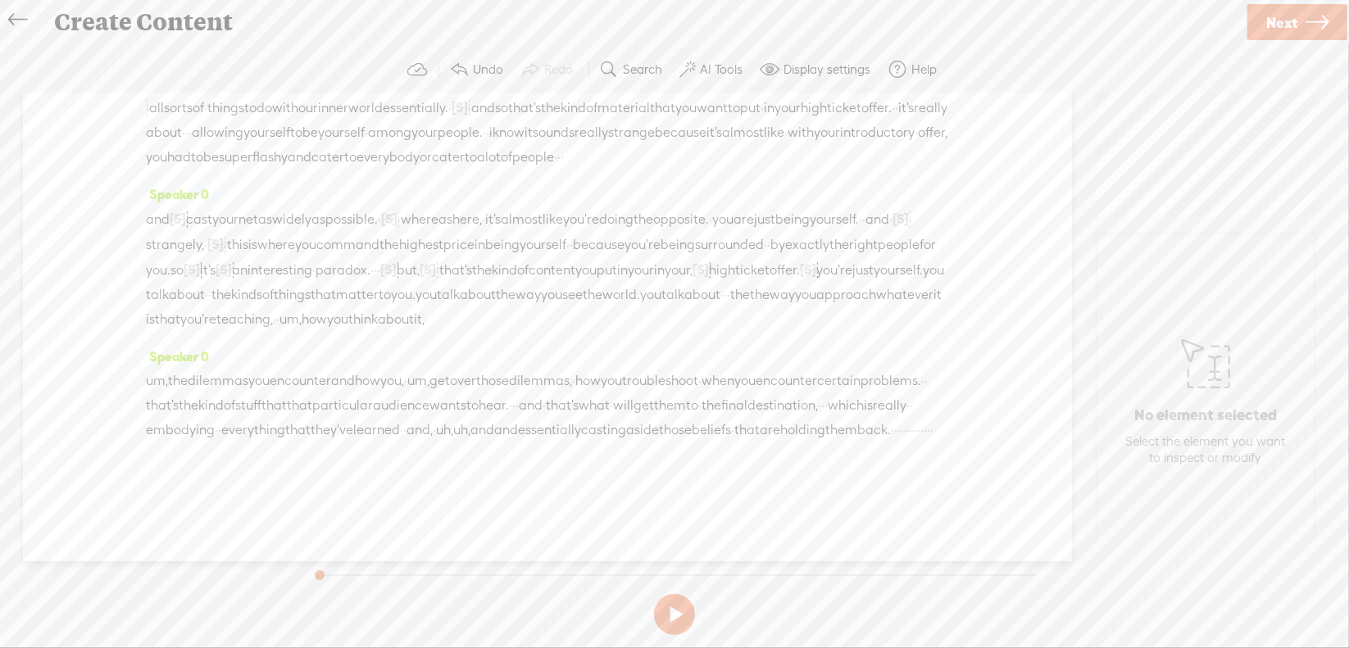
click at [302, 325] on span "um," at bounding box center [290, 319] width 22 height 25
click at [290, 276] on span "Delete" at bounding box center [294, 281] width 39 height 16
click at [152, 373] on span "um," at bounding box center [157, 381] width 22 height 25
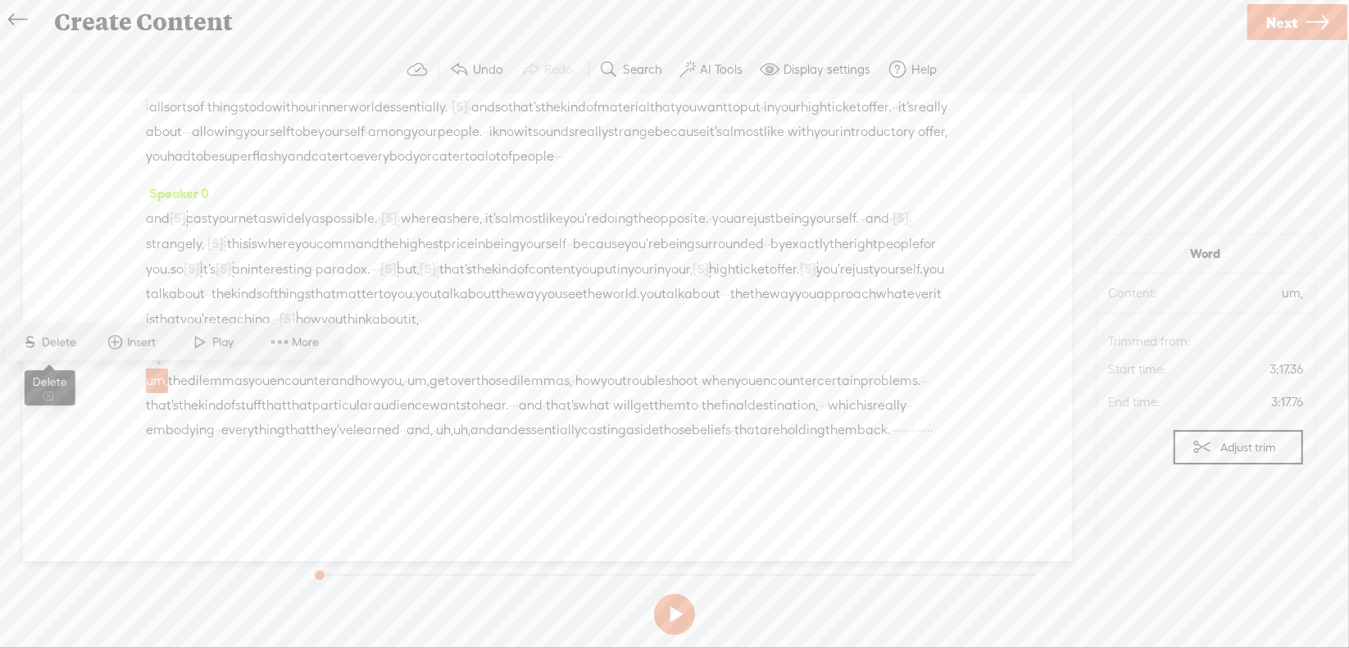
click at [68, 338] on span "Delete" at bounding box center [62, 342] width 39 height 16
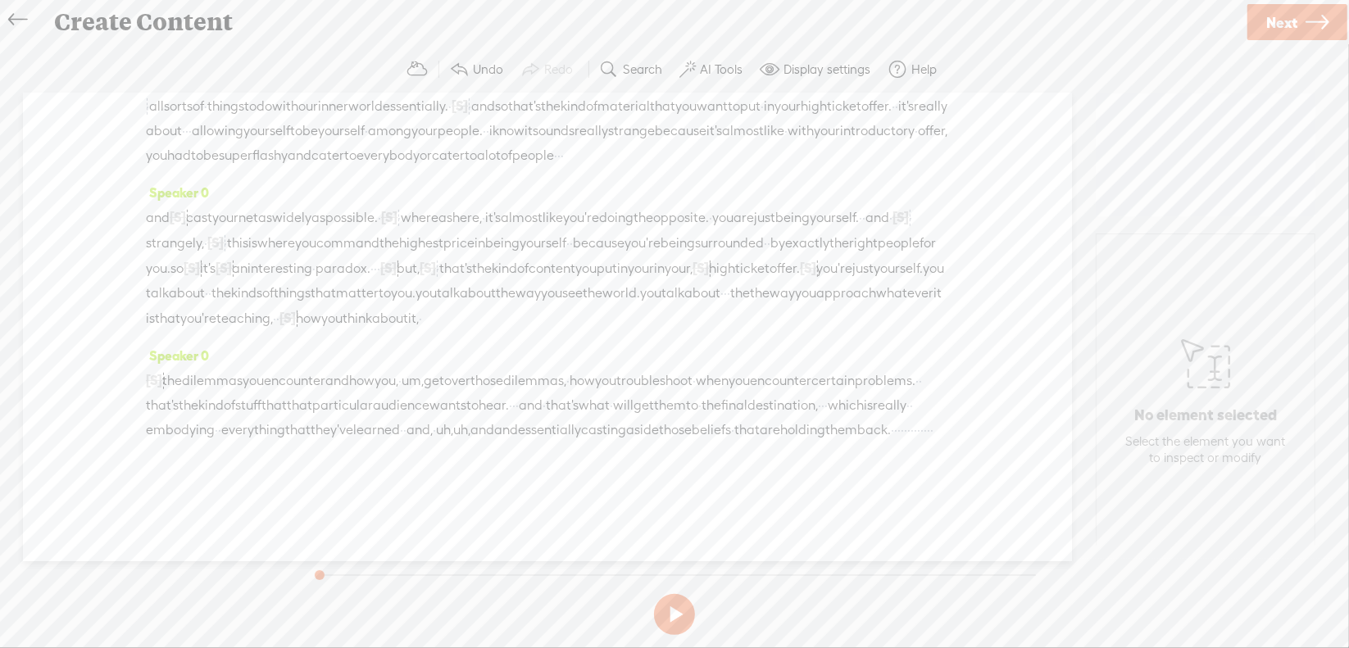
scroll to position [657, 0]
click at [424, 374] on span "um," at bounding box center [413, 381] width 22 height 25
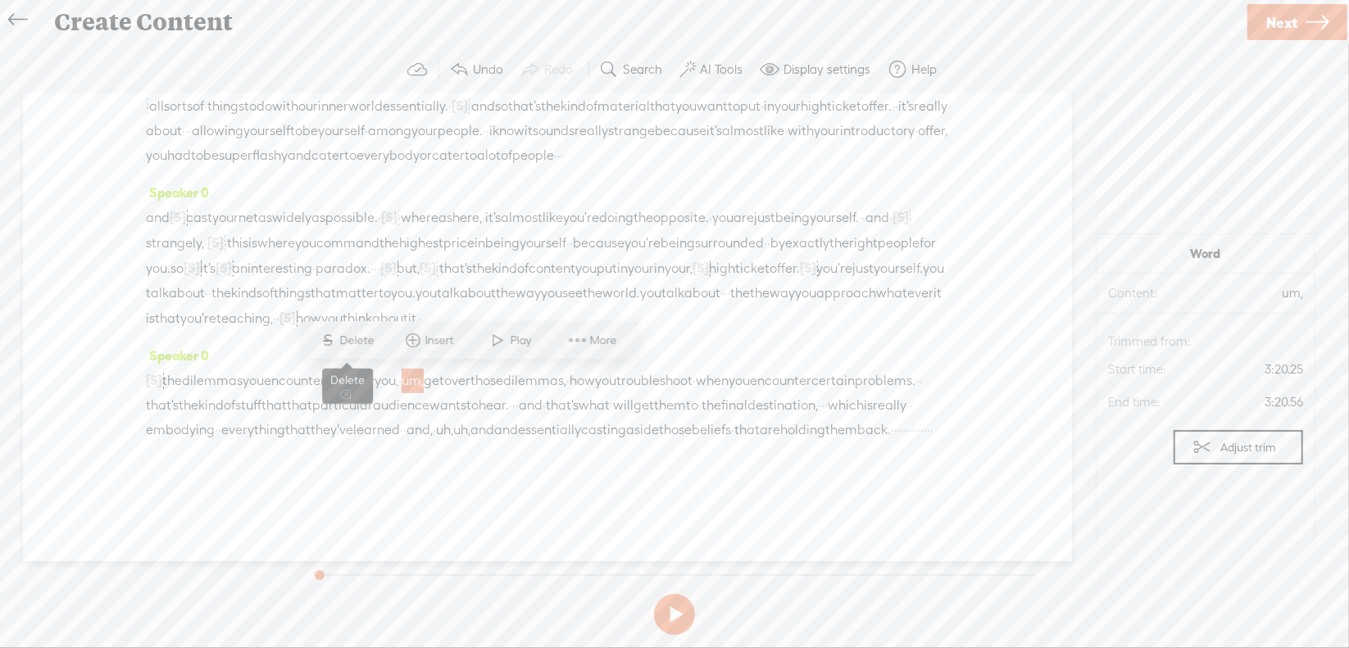
click at [370, 337] on span "Delete" at bounding box center [359, 341] width 39 height 16
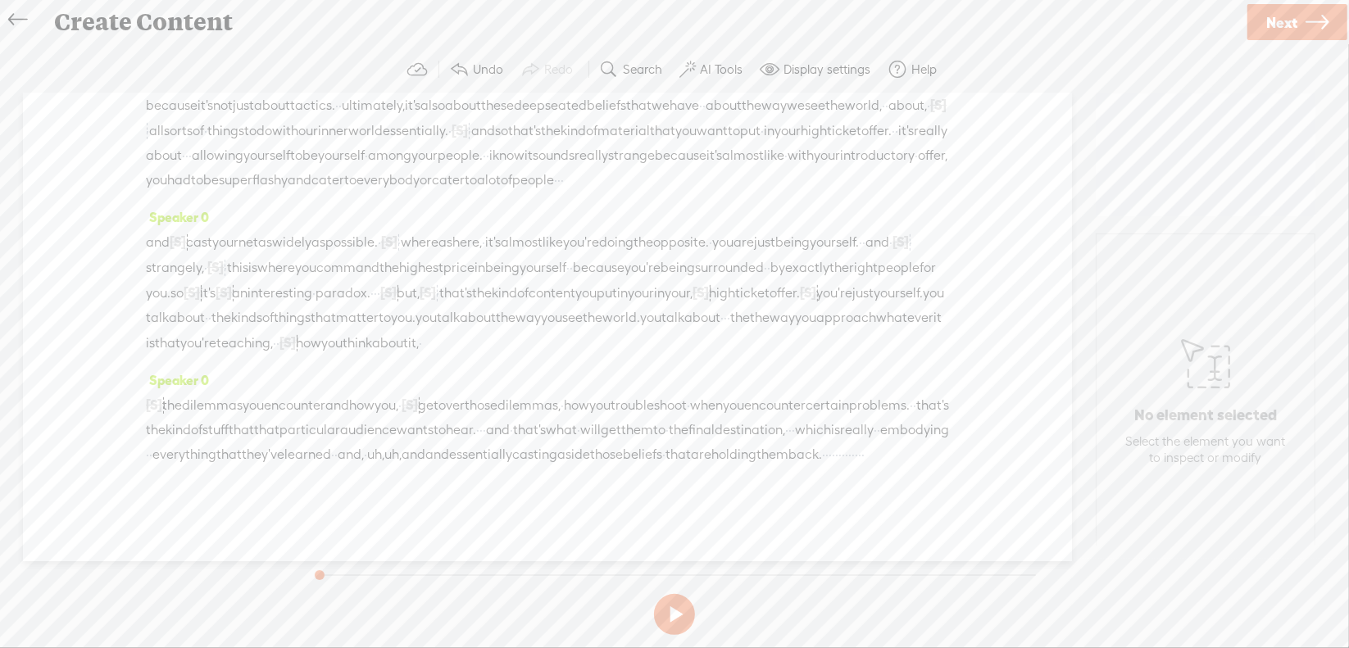
click at [483, 418] on span "·" at bounding box center [480, 430] width 3 height 25
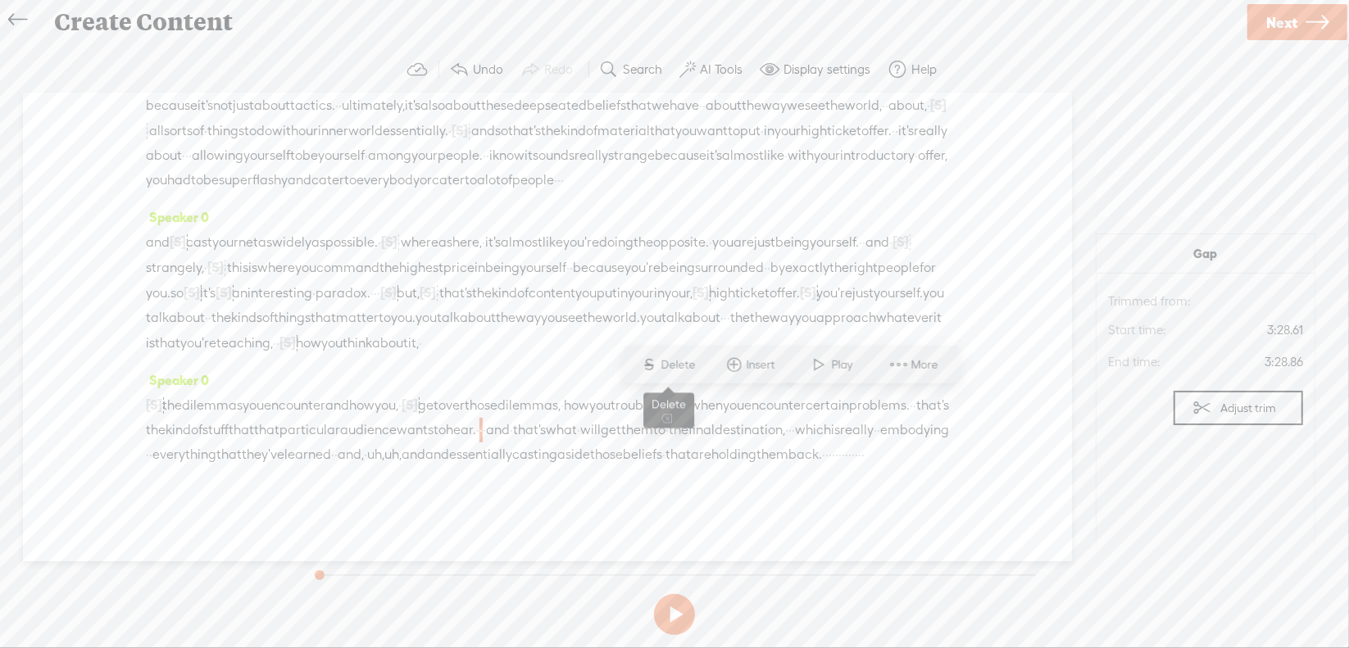
click at [686, 358] on span "Delete" at bounding box center [680, 365] width 39 height 16
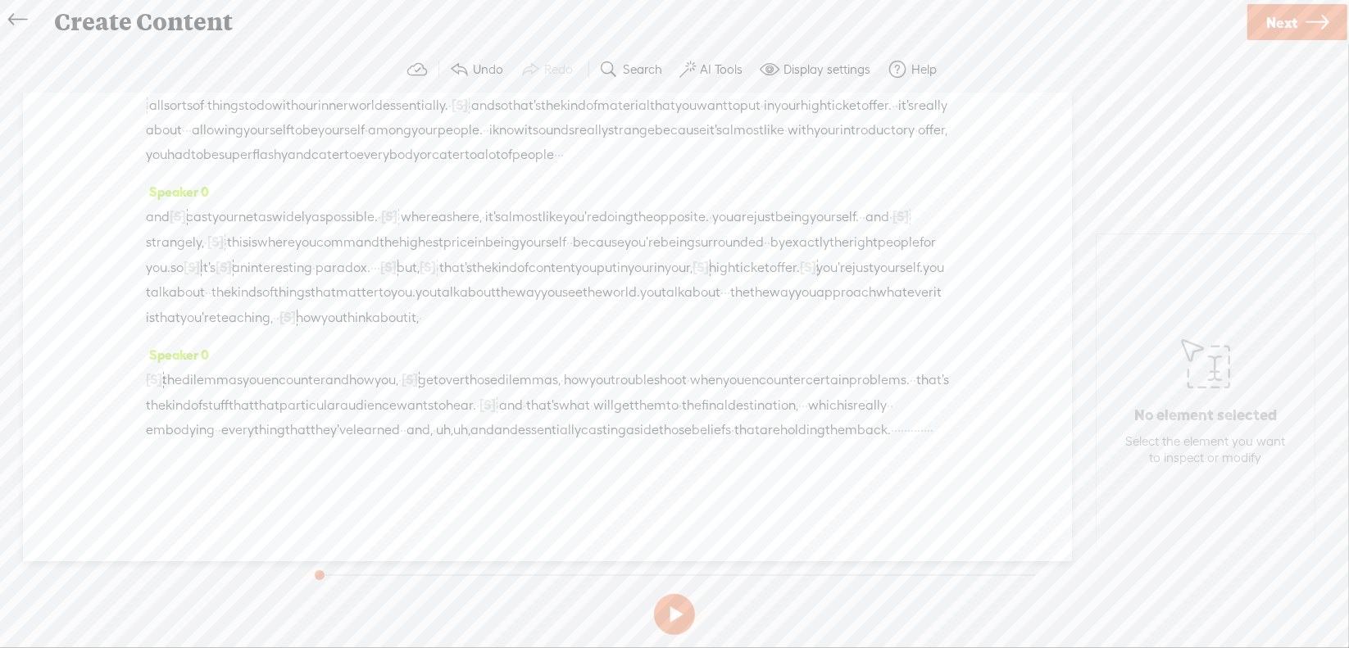
click at [802, 418] on span "·" at bounding box center [803, 405] width 3 height 25
click at [310, 391] on span "Delete" at bounding box center [310, 390] width 39 height 16
drag, startPoint x: 152, startPoint y: 455, endPoint x: 298, endPoint y: 447, distance: 146.1
click at [298, 447] on div "[S] um, the dilemmas you encounter and how you, · [S] um, get over those dilemm…" at bounding box center [547, 417] width 803 height 100
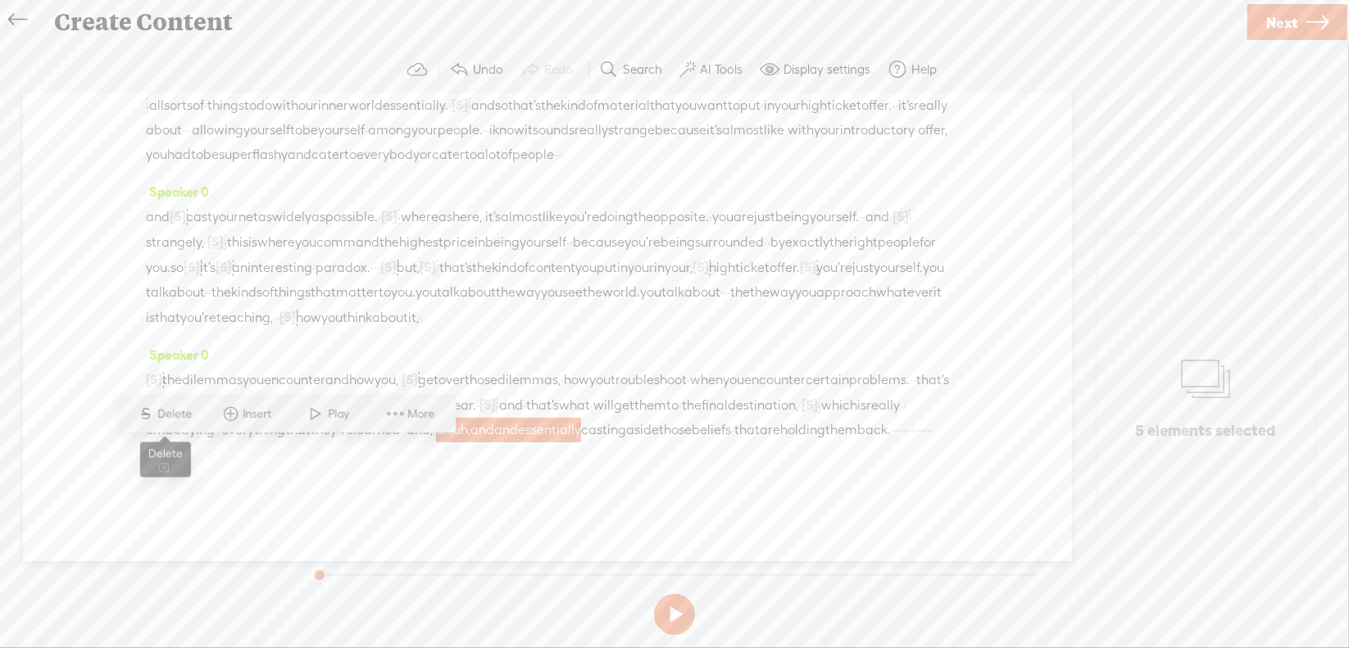
click at [166, 417] on span "Delete" at bounding box center [177, 414] width 39 height 16
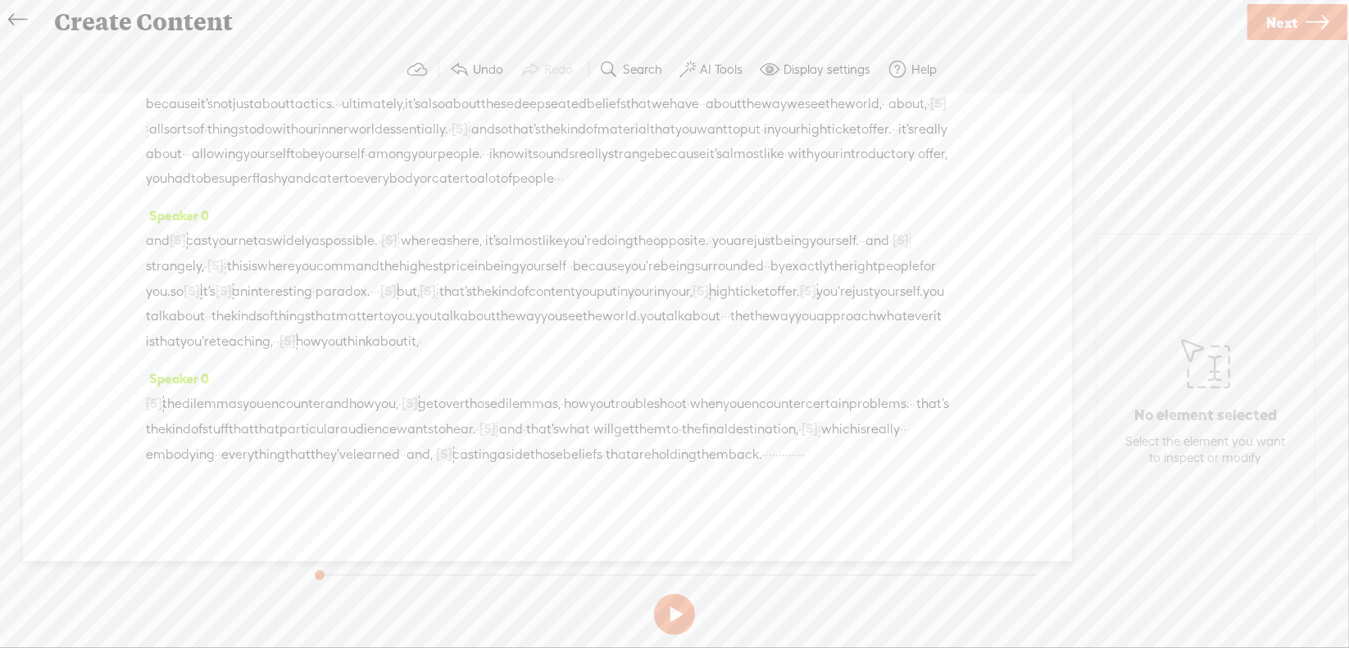
drag, startPoint x: 552, startPoint y: 454, endPoint x: 683, endPoint y: 452, distance: 130.3
click at [683, 452] on div "[S] um, the dilemmas you encounter and how you, · [S] um, get over those dilemm…" at bounding box center [547, 429] width 803 height 76
click at [525, 416] on span "Delete" at bounding box center [543, 414] width 39 height 16
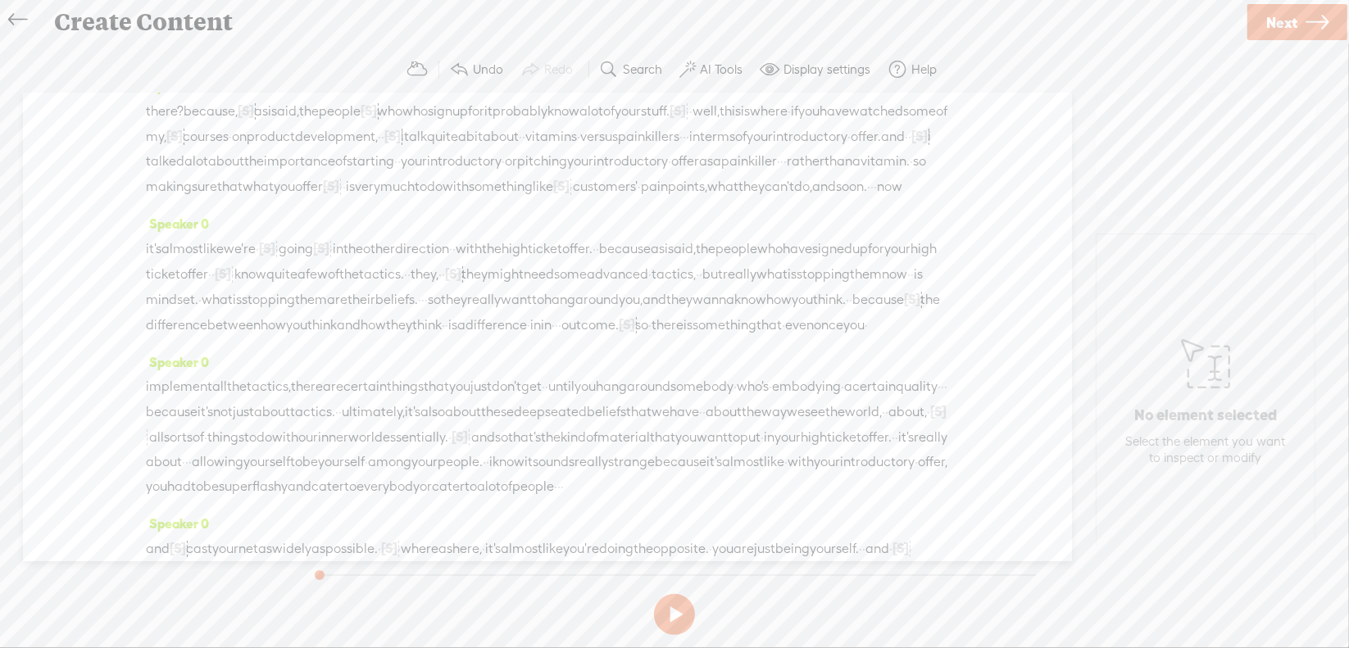
scroll to position [0, 0]
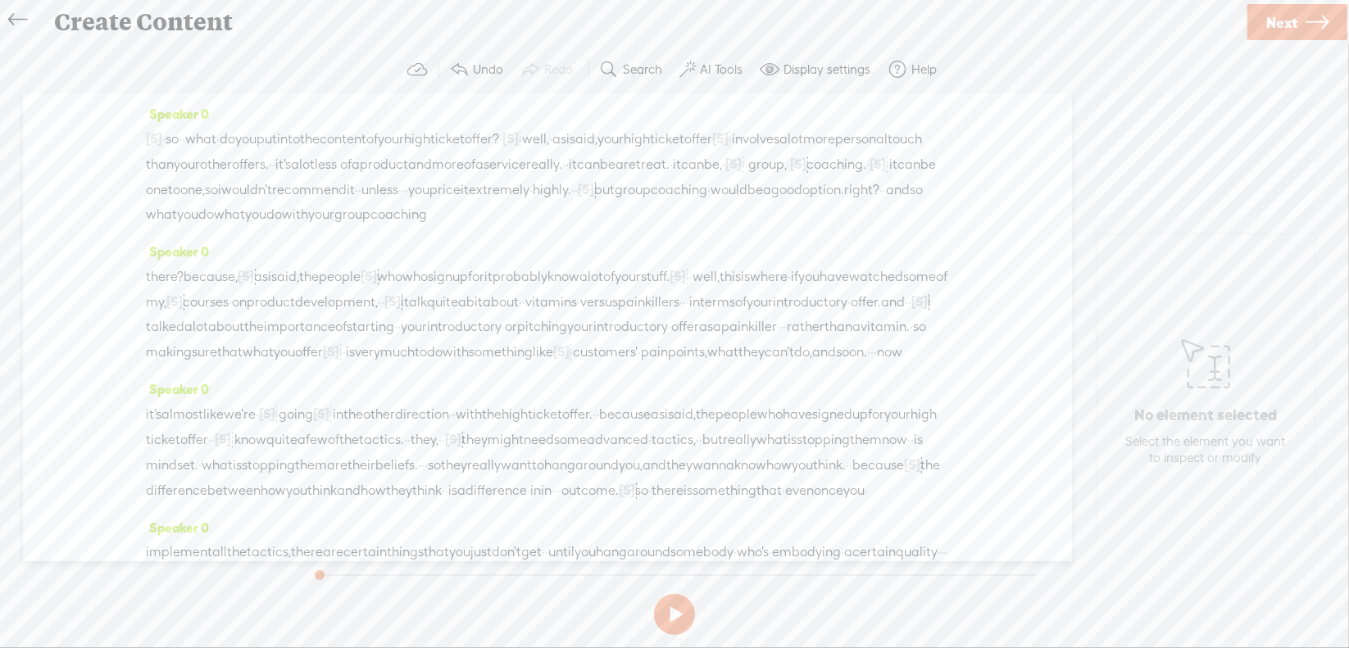
click at [166, 140] on span "·" at bounding box center [163, 139] width 3 height 25
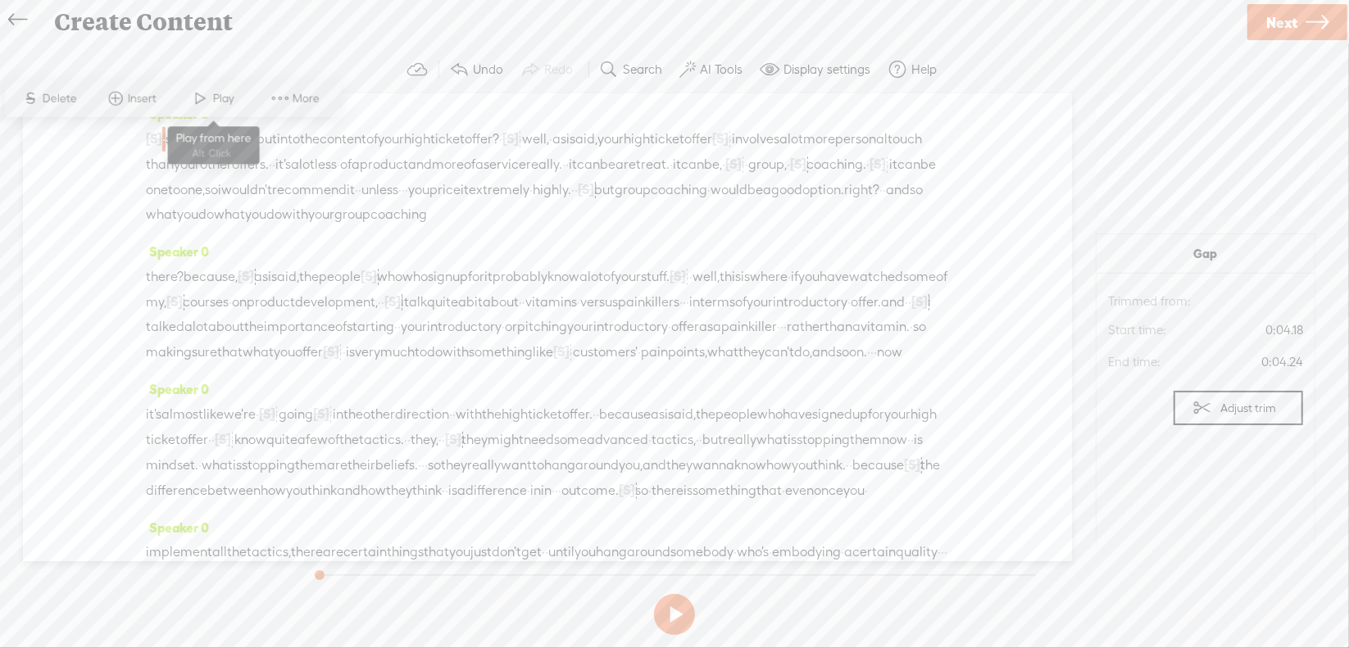
click at [238, 102] on span "Play" at bounding box center [225, 98] width 25 height 16
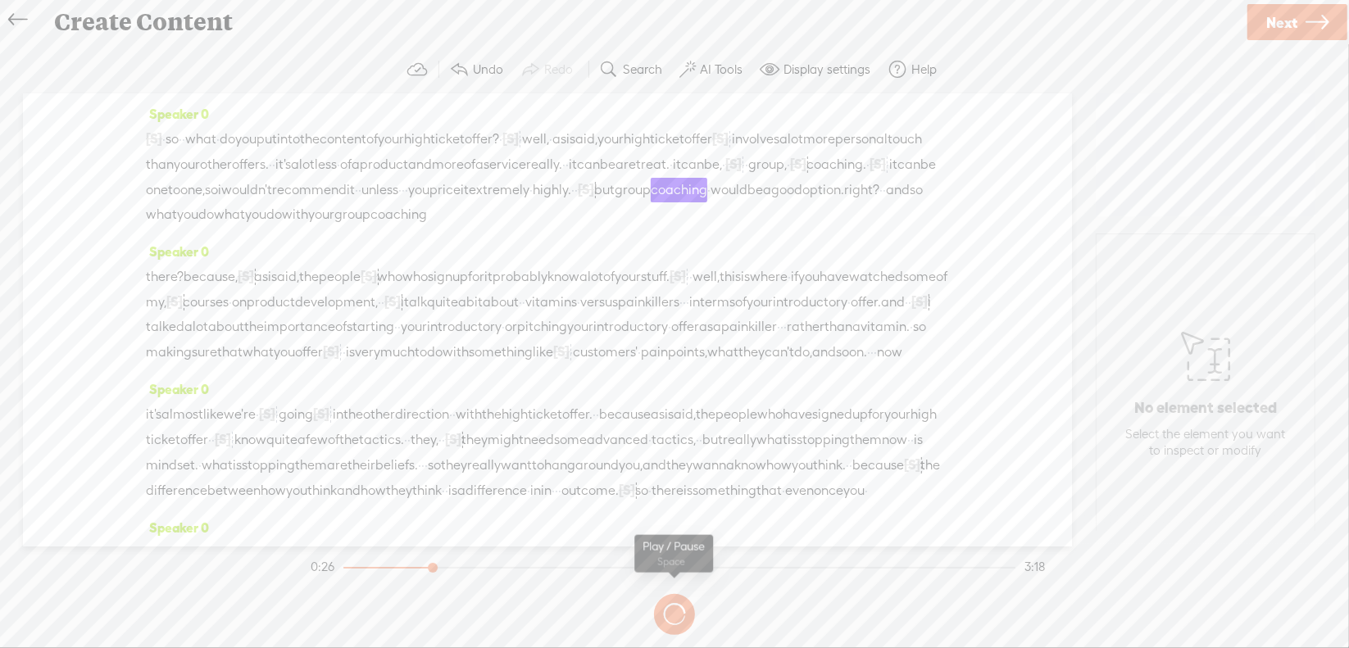
click at [673, 615] on section at bounding box center [674, 615] width 734 height 54
click at [0, 0] on button at bounding box center [0, 0] width 0 height 0
click at [402, 202] on span "·" at bounding box center [403, 190] width 3 height 25
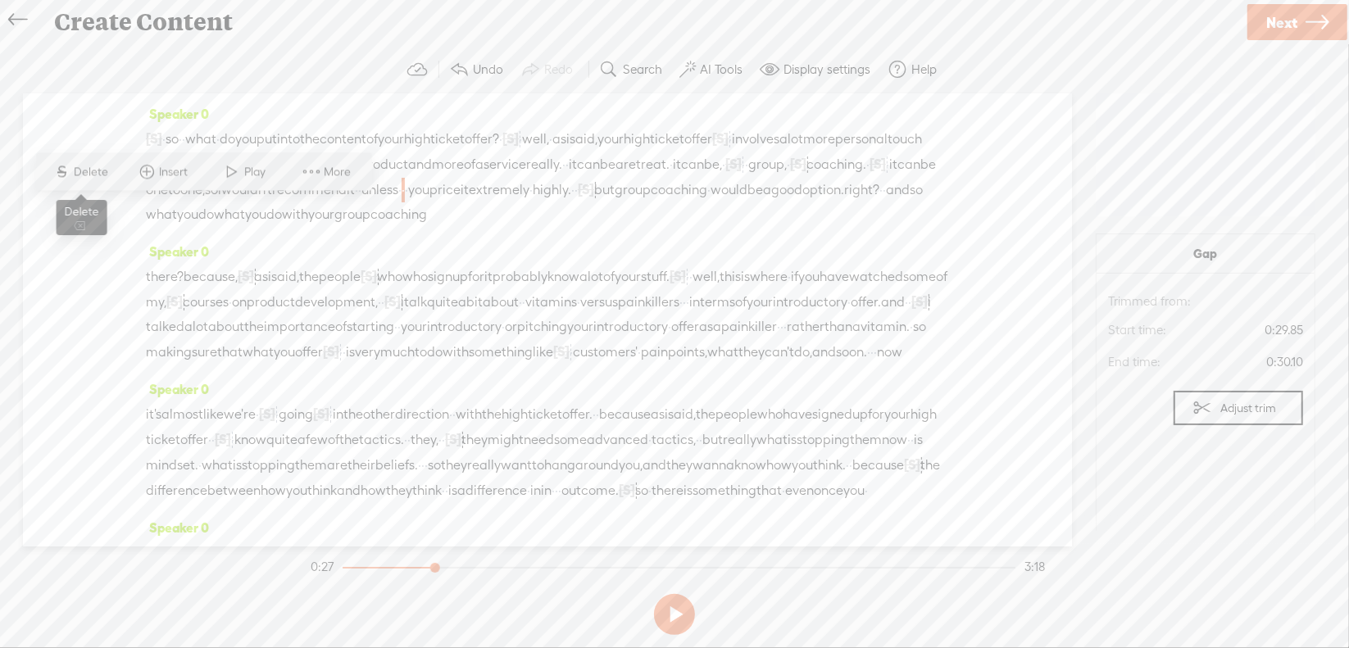
click at [94, 170] on span "Delete" at bounding box center [94, 172] width 39 height 16
click at [361, 202] on span "unless" at bounding box center [379, 190] width 37 height 25
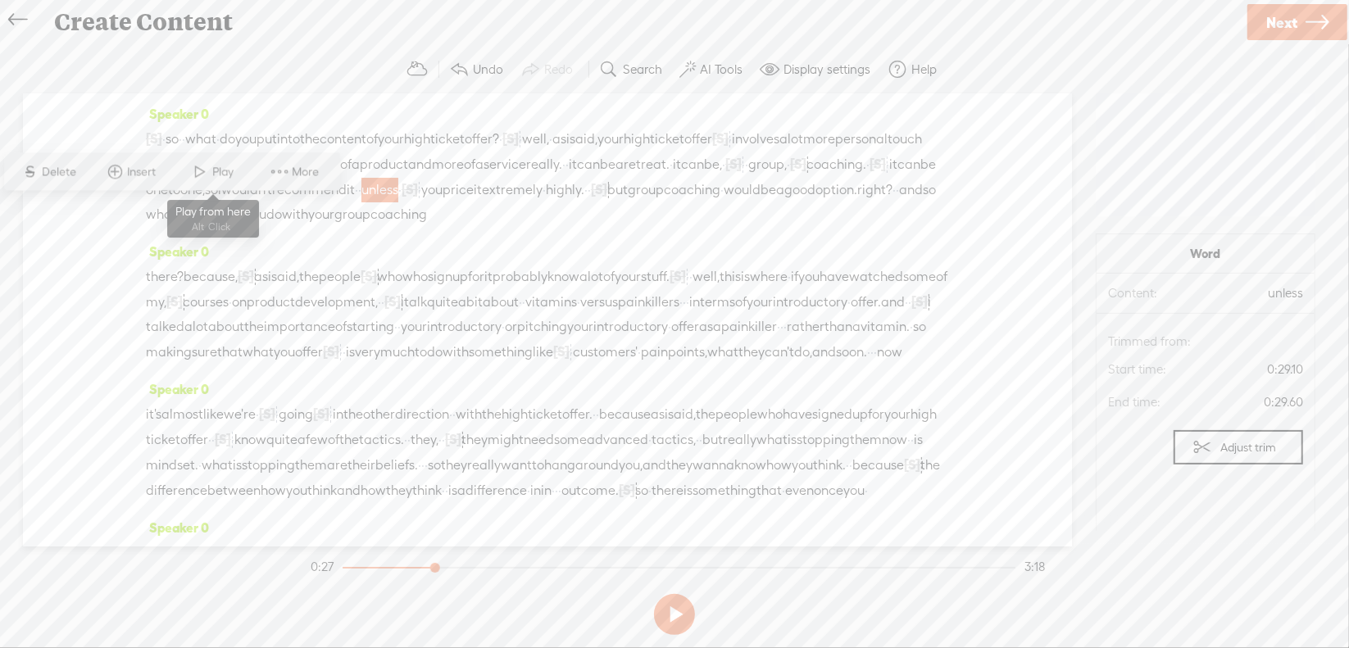
click at [218, 175] on span "Play" at bounding box center [225, 172] width 25 height 16
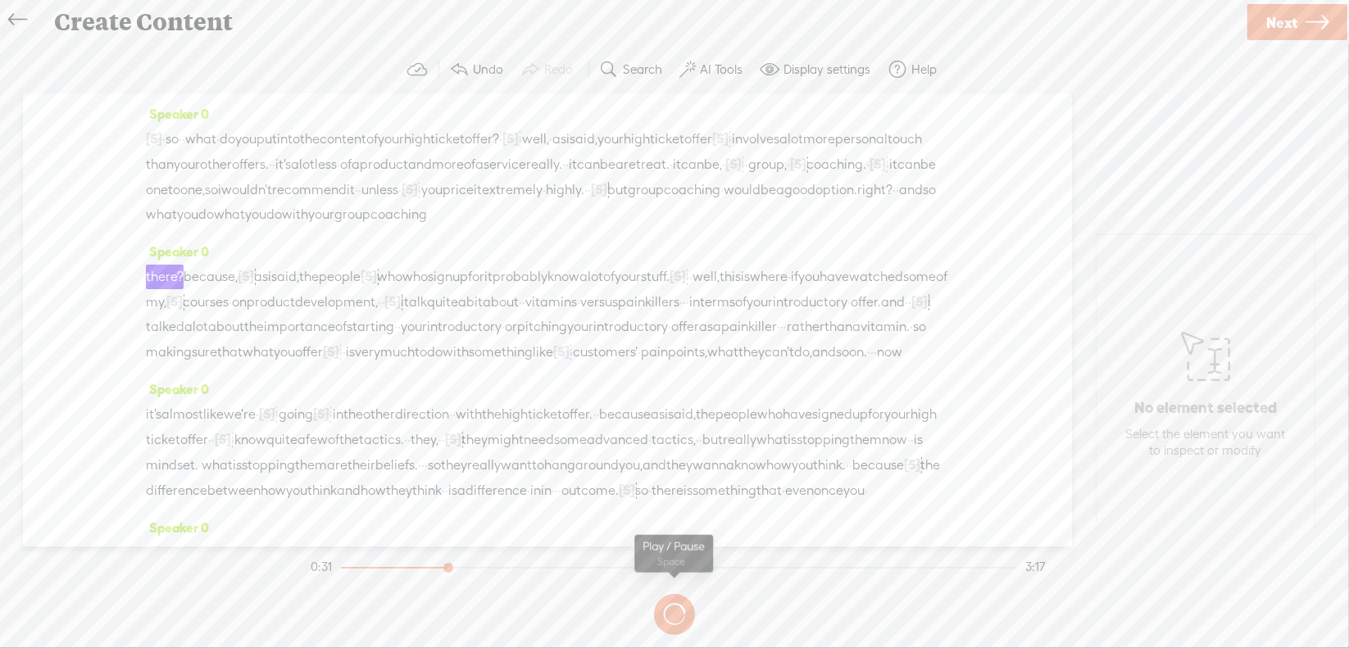
click at [0, 0] on button at bounding box center [0, 0] width 0 height 0
click at [857, 202] on span "right?" at bounding box center [874, 190] width 35 height 25
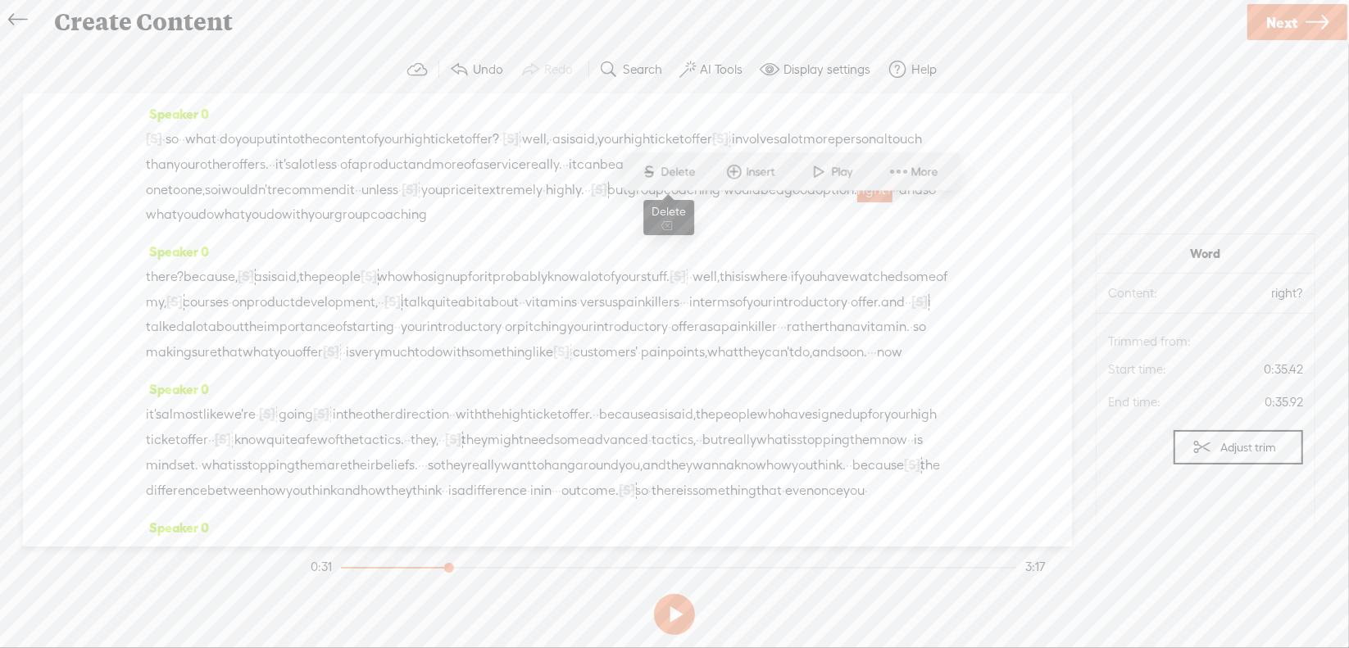
click at [675, 175] on span "Delete" at bounding box center [680, 172] width 39 height 16
click at [724, 202] on span "would" at bounding box center [742, 190] width 37 height 25
click at [683, 173] on span "Play" at bounding box center [682, 172] width 25 height 16
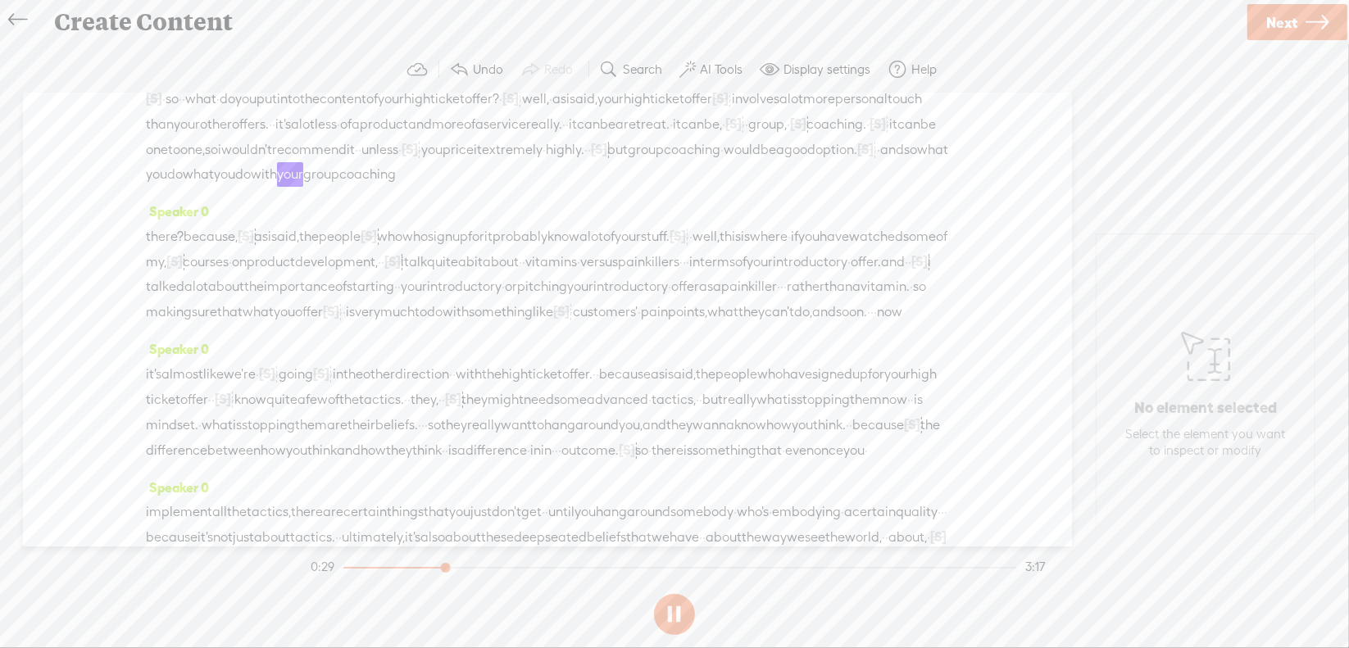
scroll to position [82, 0]
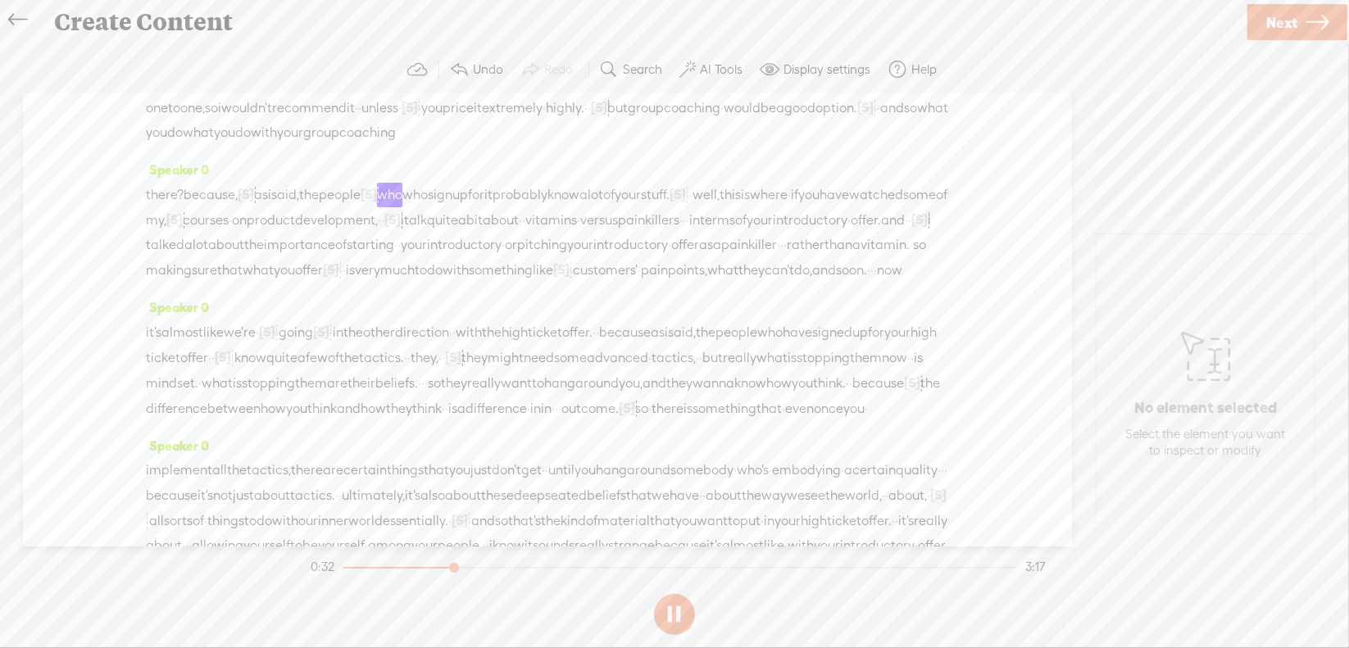
click at [0, 0] on button at bounding box center [0, 0] width 0 height 0
click at [175, 207] on span "there?" at bounding box center [165, 195] width 38 height 25
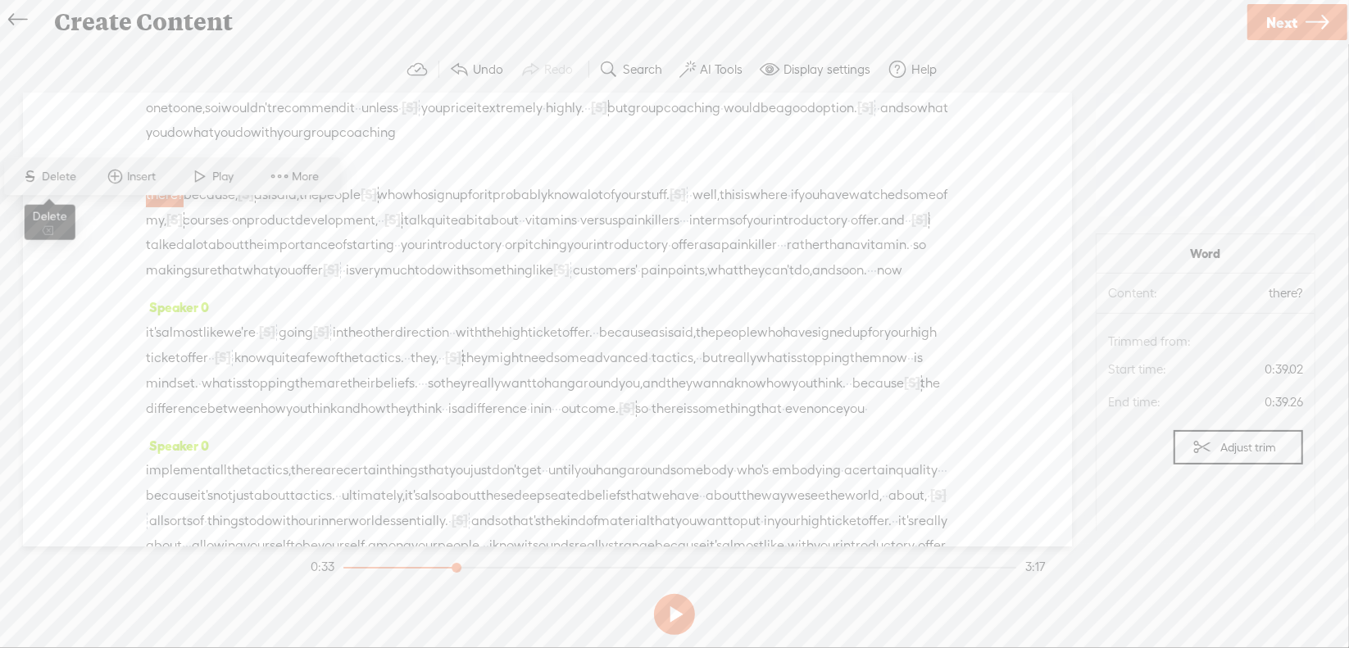
click at [83, 181] on span "S Delete" at bounding box center [49, 177] width 82 height 30
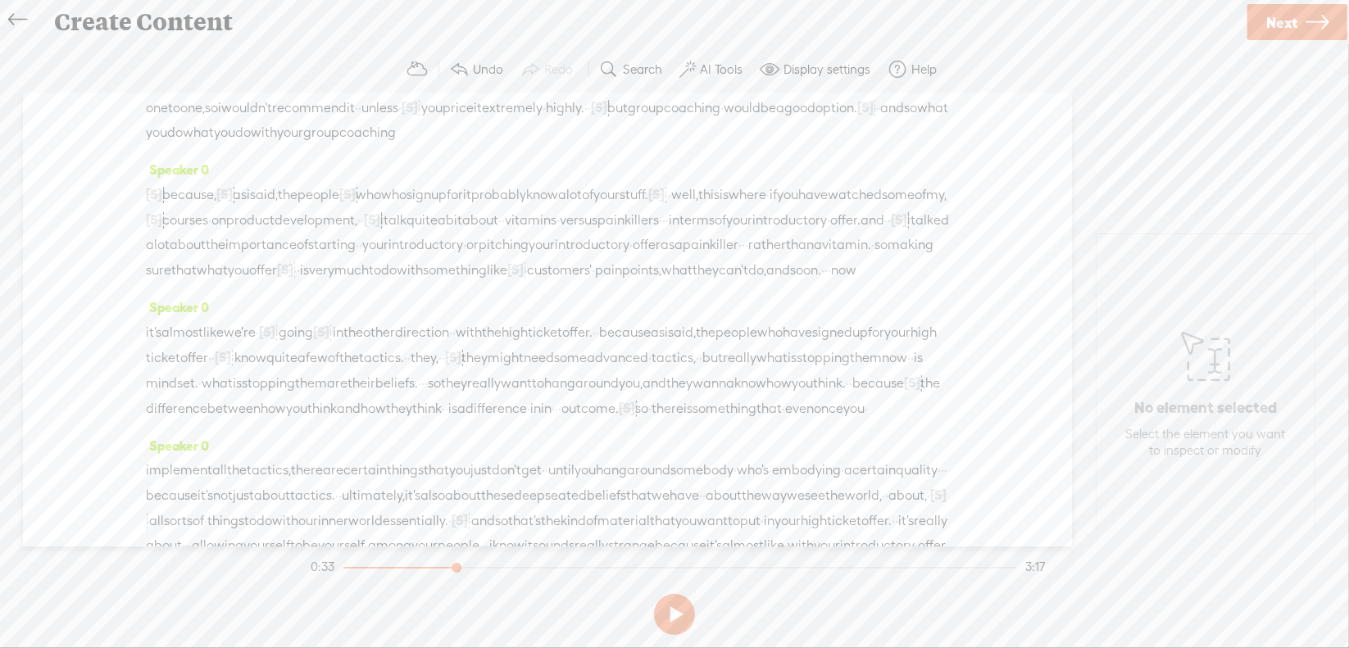
click at [201, 145] on span "what" at bounding box center [198, 132] width 31 height 25
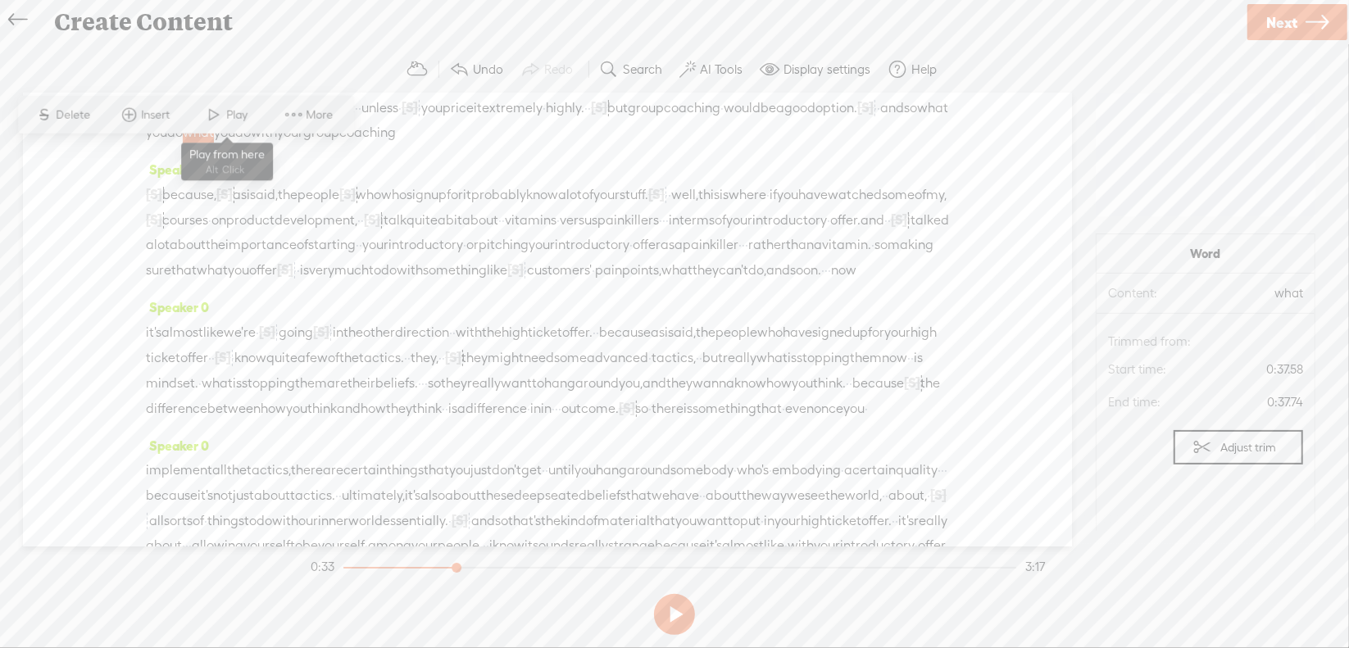
click at [252, 116] on span "Play" at bounding box center [239, 115] width 25 height 16
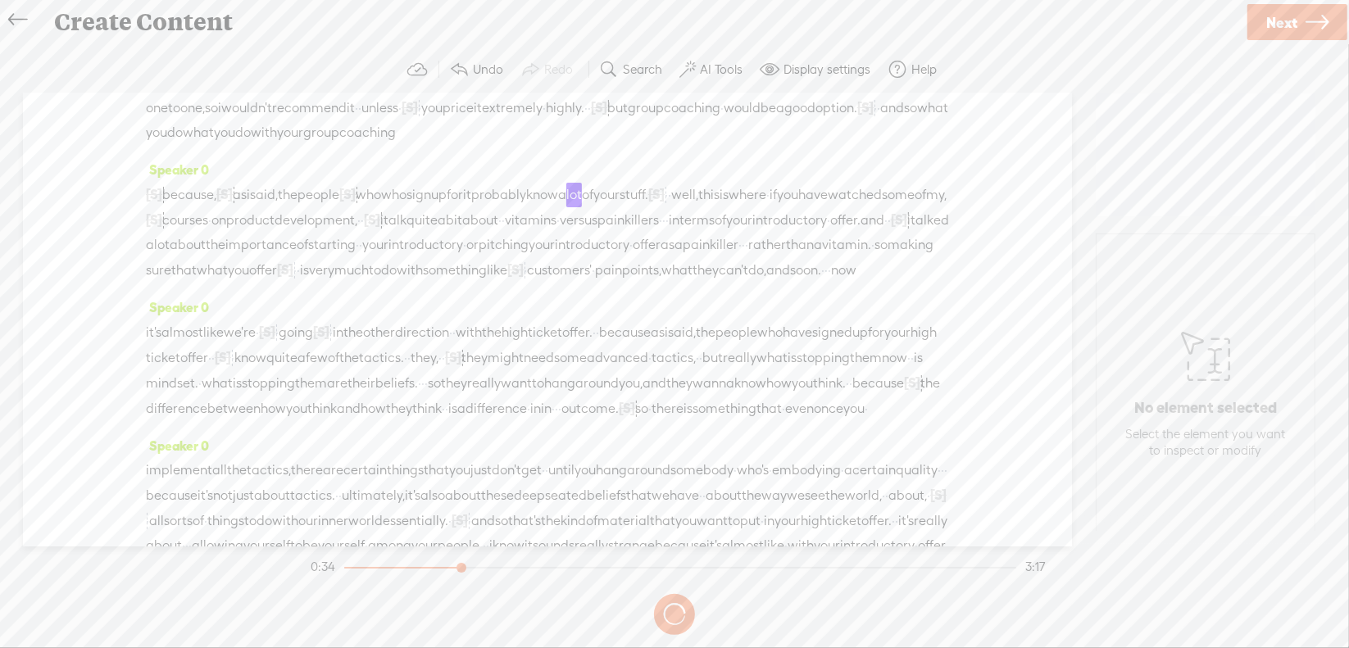
click at [670, 612] on section at bounding box center [674, 615] width 734 height 54
click at [0, 0] on button at bounding box center [0, 0] width 0 height 0
drag, startPoint x: 433, startPoint y: 211, endPoint x: 425, endPoint y: 209, distance: 8.6
click at [381, 207] on span "who" at bounding box center [368, 195] width 25 height 25
click at [317, 183] on span "Delete" at bounding box center [313, 177] width 39 height 16
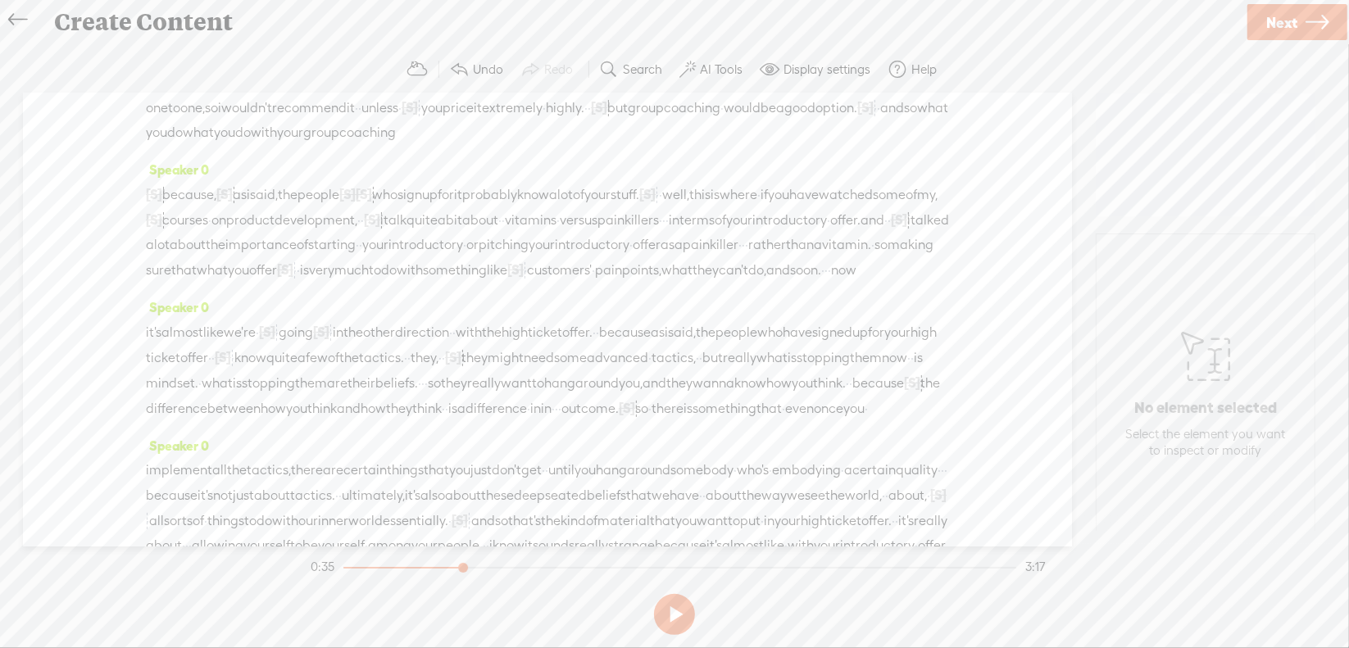
click at [190, 207] on span "because," at bounding box center [189, 195] width 54 height 25
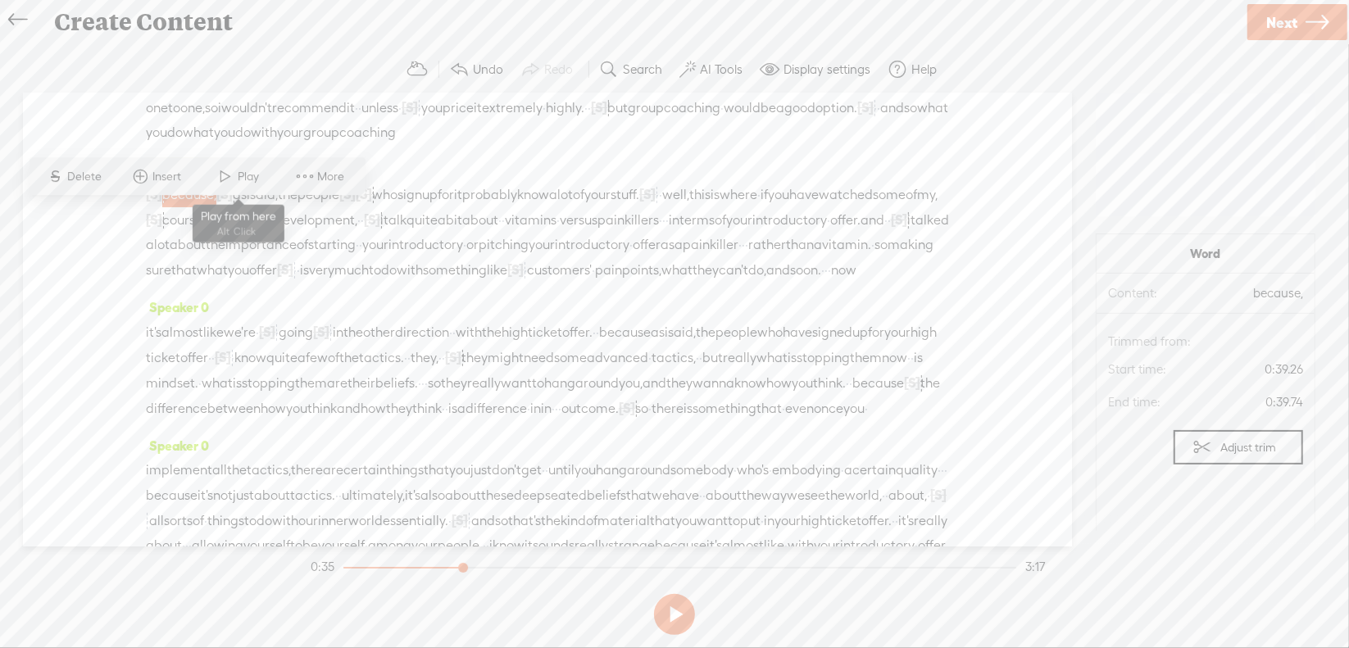
click at [252, 177] on span "Play" at bounding box center [250, 177] width 25 height 16
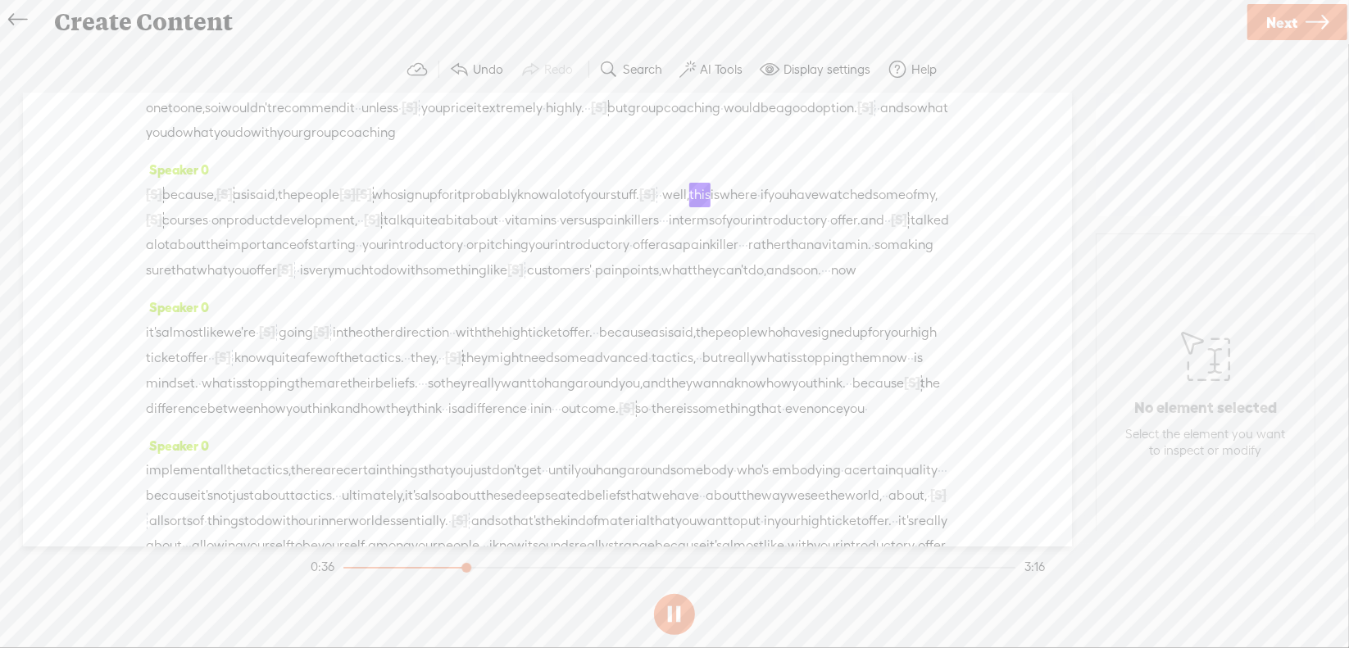
scroll to position [164, 0]
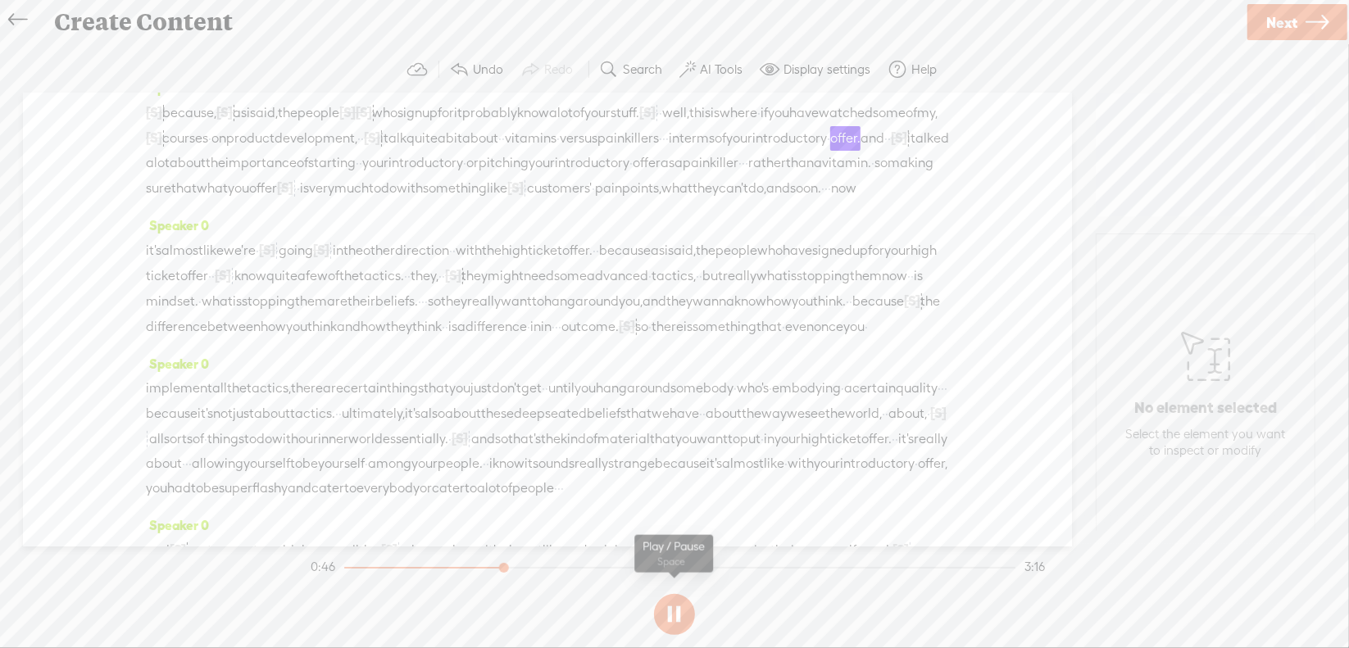
click at [674, 608] on button at bounding box center [674, 614] width 41 height 41
click at [662, 151] on span "·" at bounding box center [663, 138] width 3 height 25
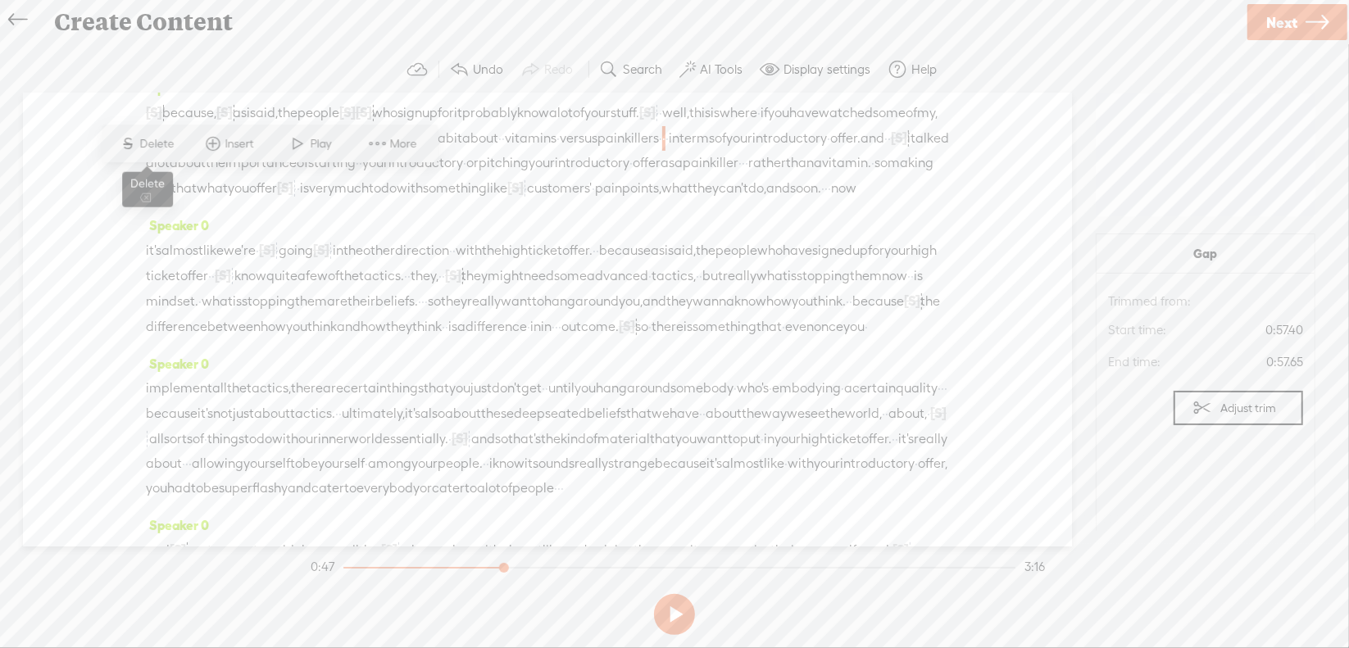
click at [163, 149] on span "Delete" at bounding box center [159, 144] width 39 height 16
click at [560, 151] on span "versus" at bounding box center [579, 138] width 38 height 25
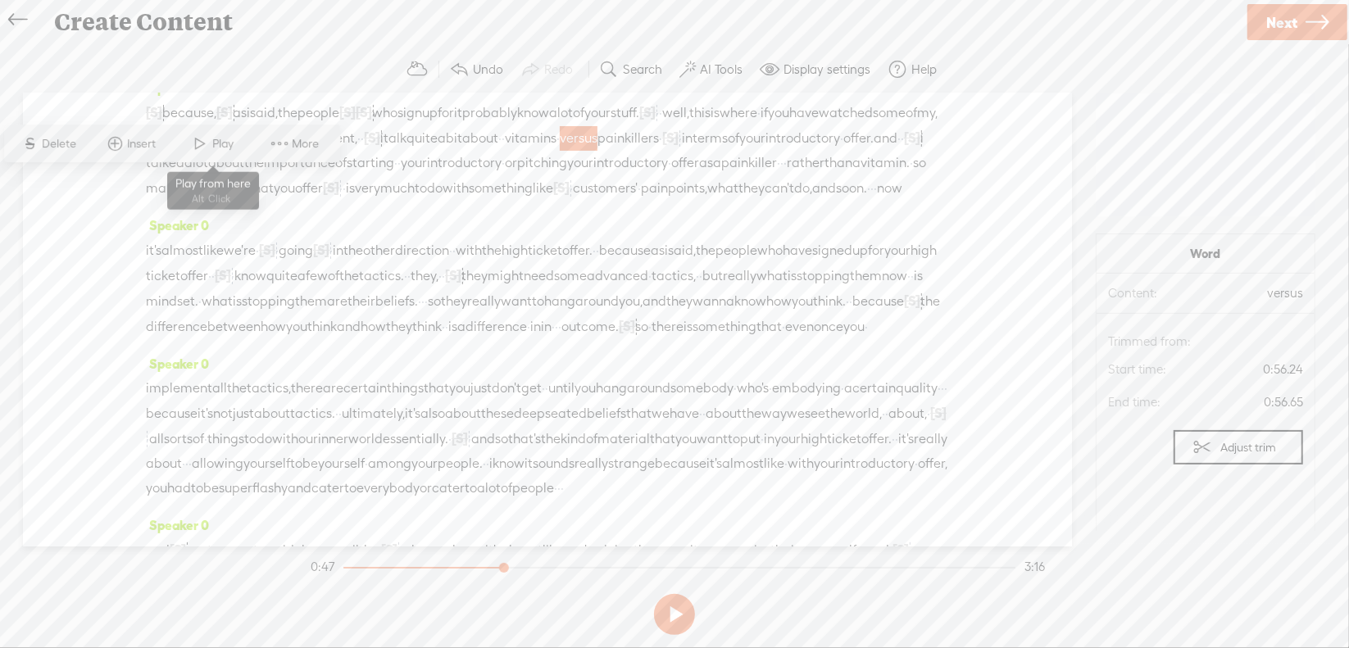
click at [226, 140] on span "Play" at bounding box center [225, 144] width 25 height 16
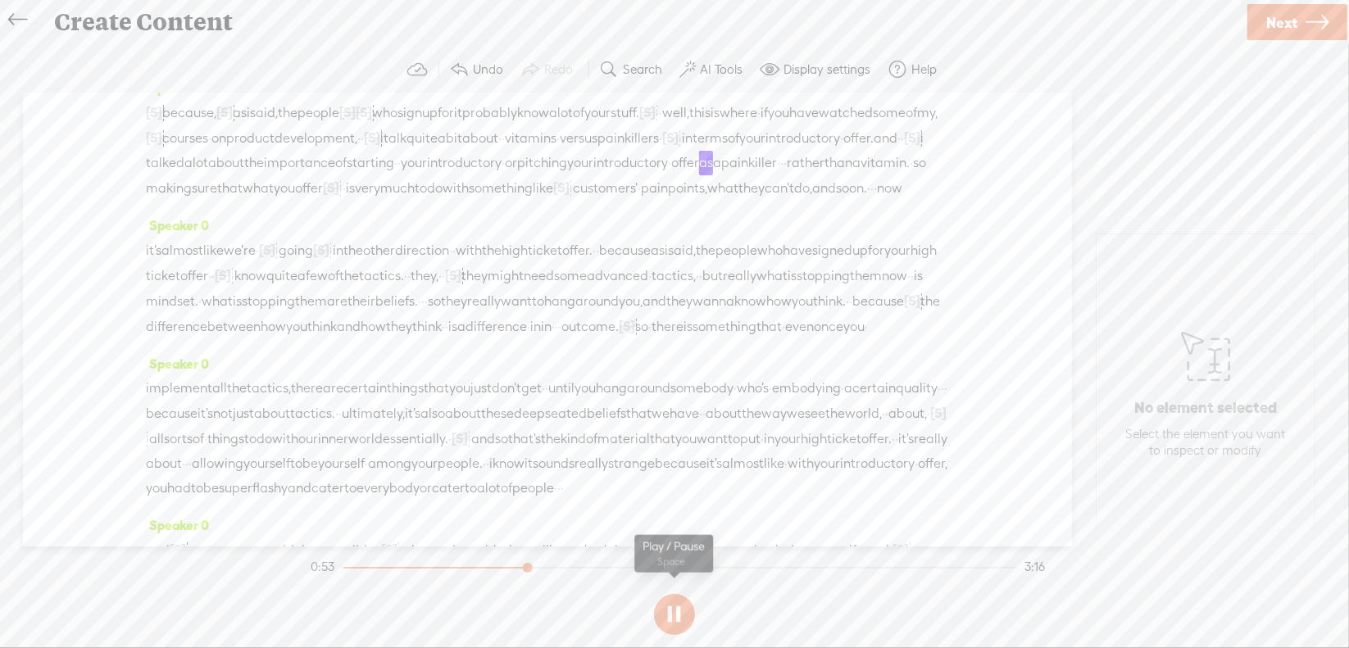
click at [675, 611] on button at bounding box center [674, 614] width 41 height 41
drag, startPoint x: 856, startPoint y: 185, endPoint x: 279, endPoint y: 208, distance: 576.6
click at [279, 201] on div "[S] there? because, [S] uh, as i said, the people [S] who · do your · [S] who w…" at bounding box center [547, 150] width 803 height 101
click at [192, 201] on span "making" at bounding box center [169, 188] width 46 height 25
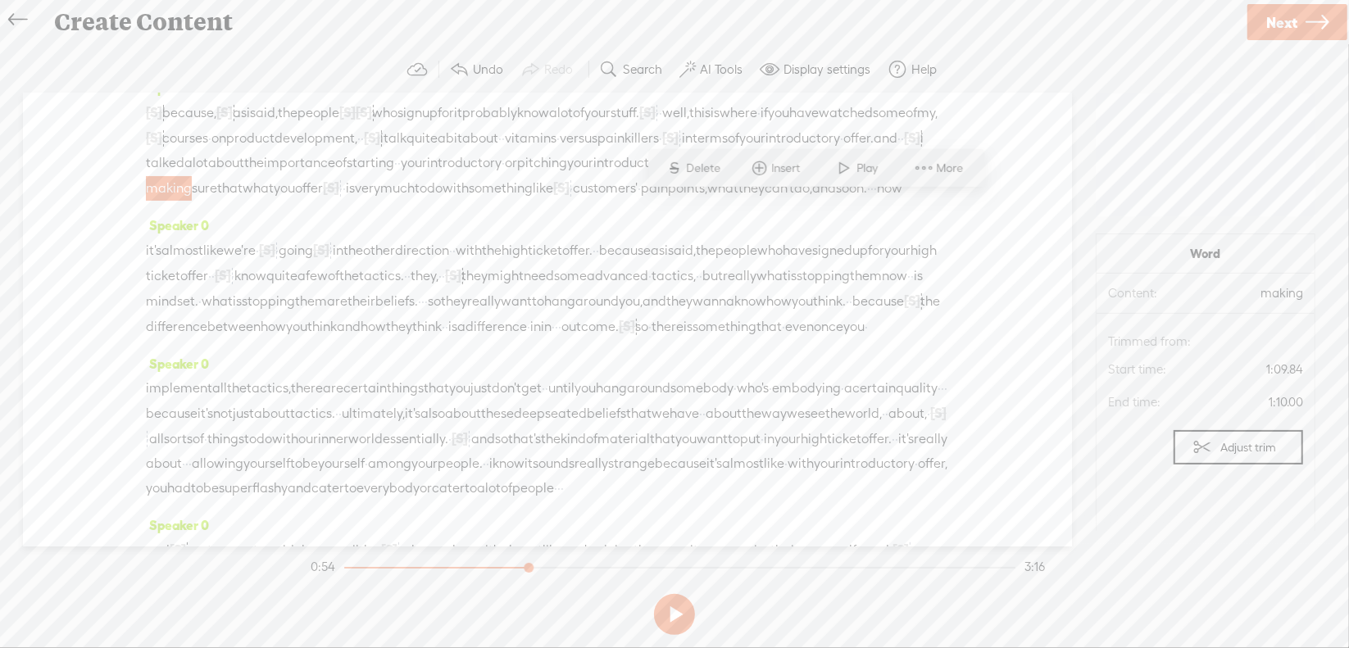
click at [874, 151] on span "and" at bounding box center [886, 138] width 24 height 25
drag, startPoint x: 857, startPoint y: 181, endPoint x: 283, endPoint y: 211, distance: 575.3
click at [283, 201] on div "[S] there? because, [S] uh, as i said, the people [S] who · do your · [S] who w…" at bounding box center [547, 150] width 803 height 101
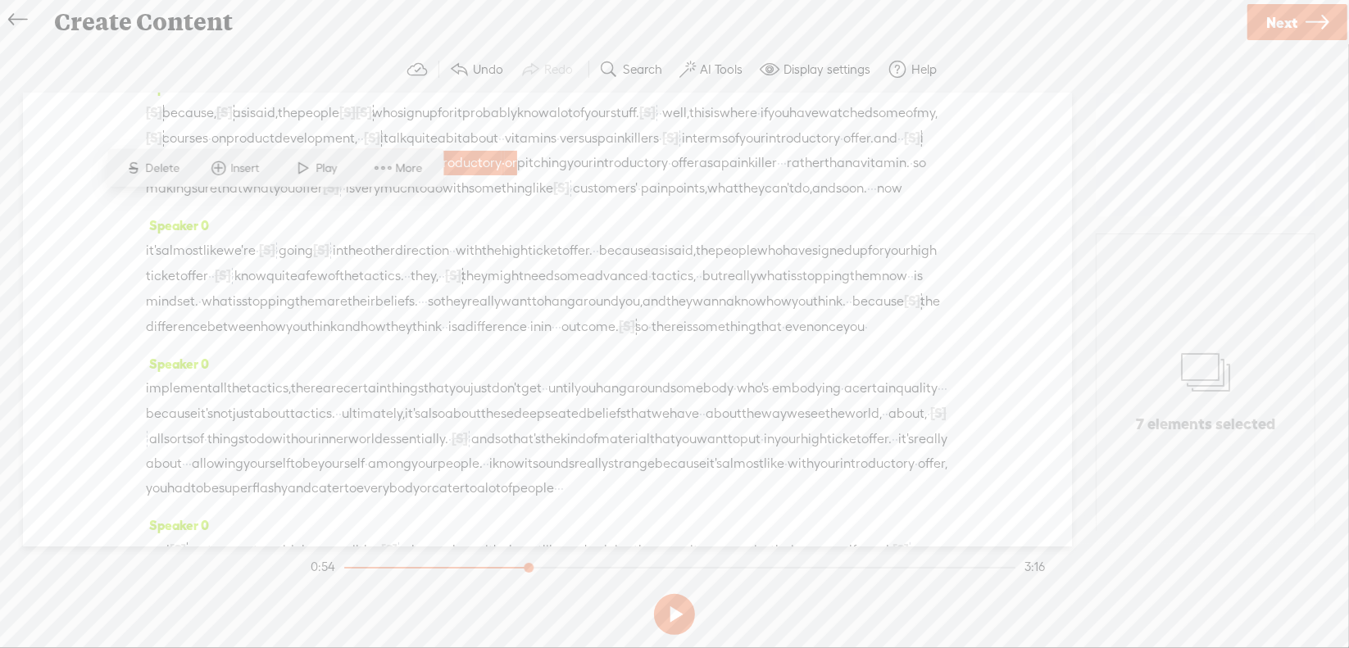
click at [172, 168] on span "Delete" at bounding box center [165, 168] width 39 height 16
click at [244, 176] on span "about" at bounding box center [226, 164] width 36 height 25
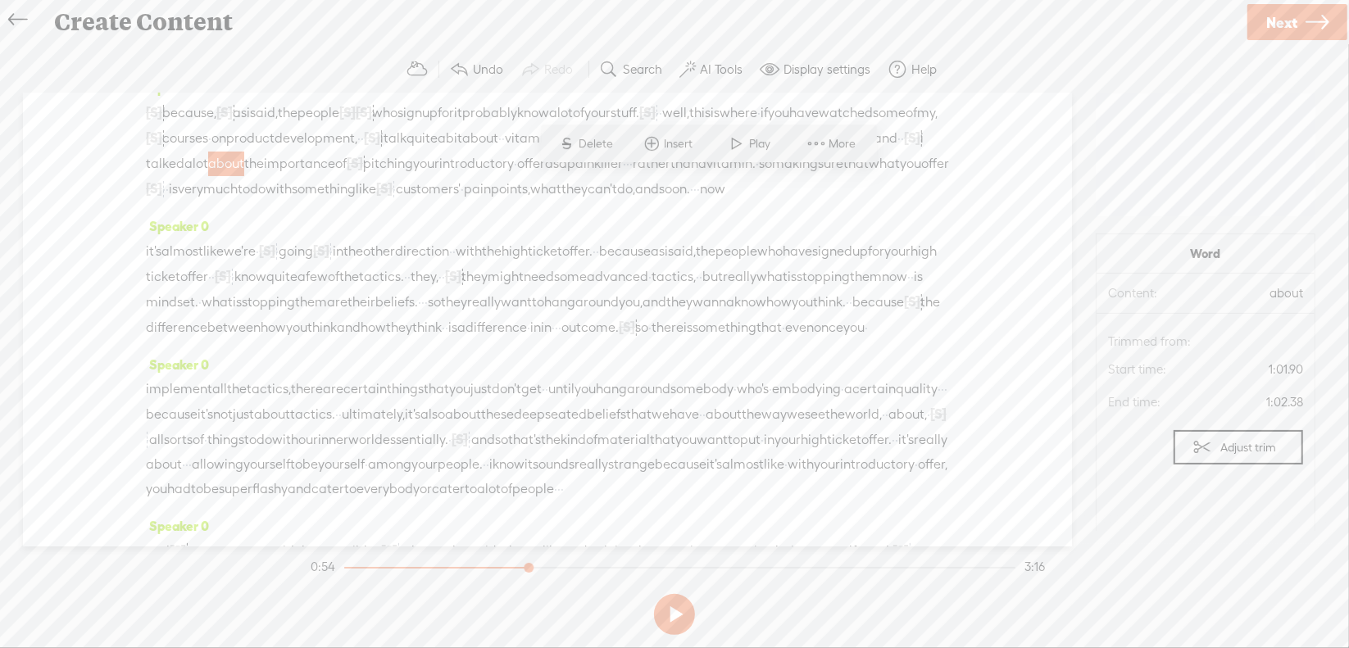
click at [729, 147] on span at bounding box center [737, 144] width 25 height 30
click at [0, 0] on button at bounding box center [0, 0] width 0 height 0
click at [363, 170] on span "[S]" at bounding box center [355, 163] width 16 height 15
click at [830, 143] on span at bounding box center [838, 144] width 37 height 34
click at [244, 175] on span "about" at bounding box center [226, 163] width 36 height 25
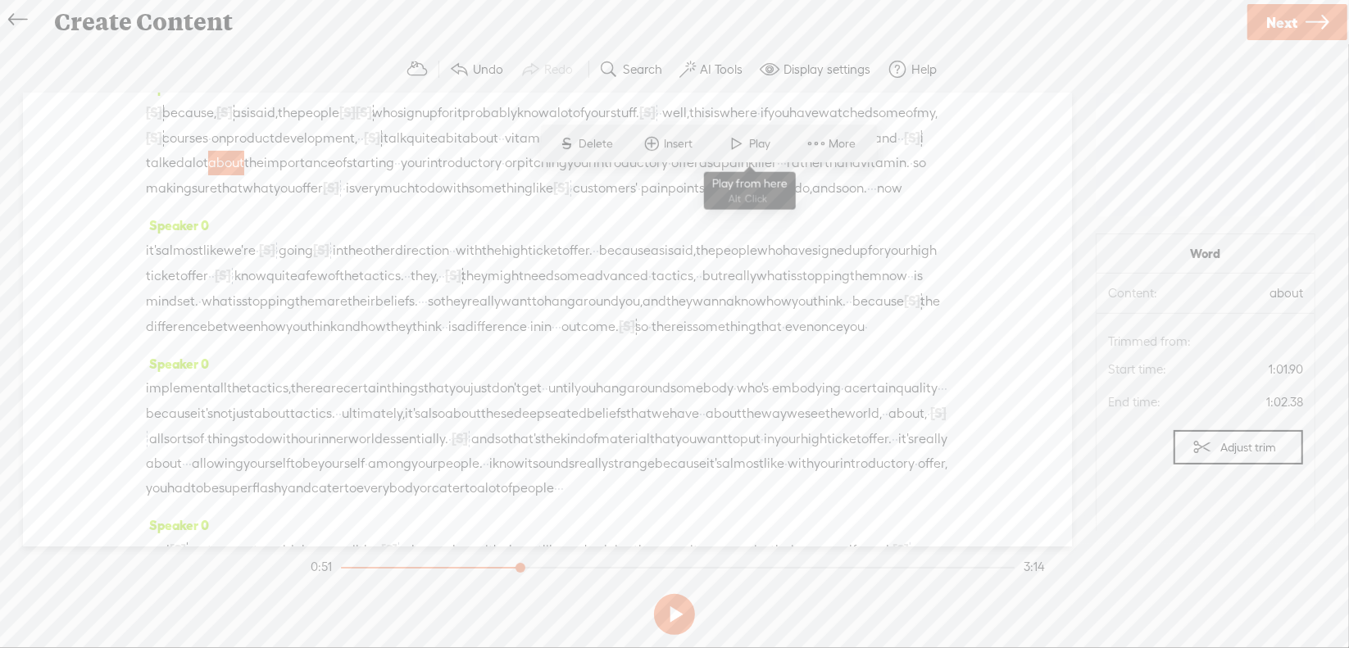
click at [724, 141] on span "Play" at bounding box center [750, 144] width 82 height 30
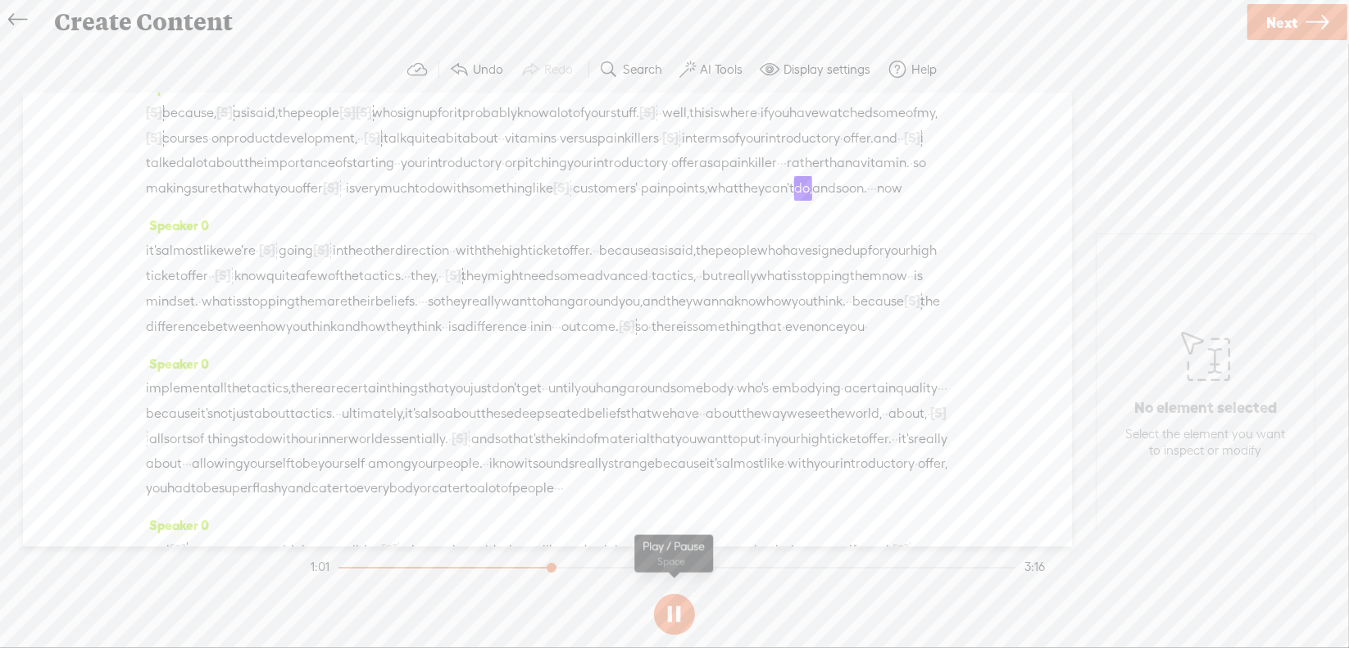
click at [674, 612] on button at bounding box center [674, 614] width 41 height 41
click at [780, 175] on span "·" at bounding box center [781, 163] width 3 height 25
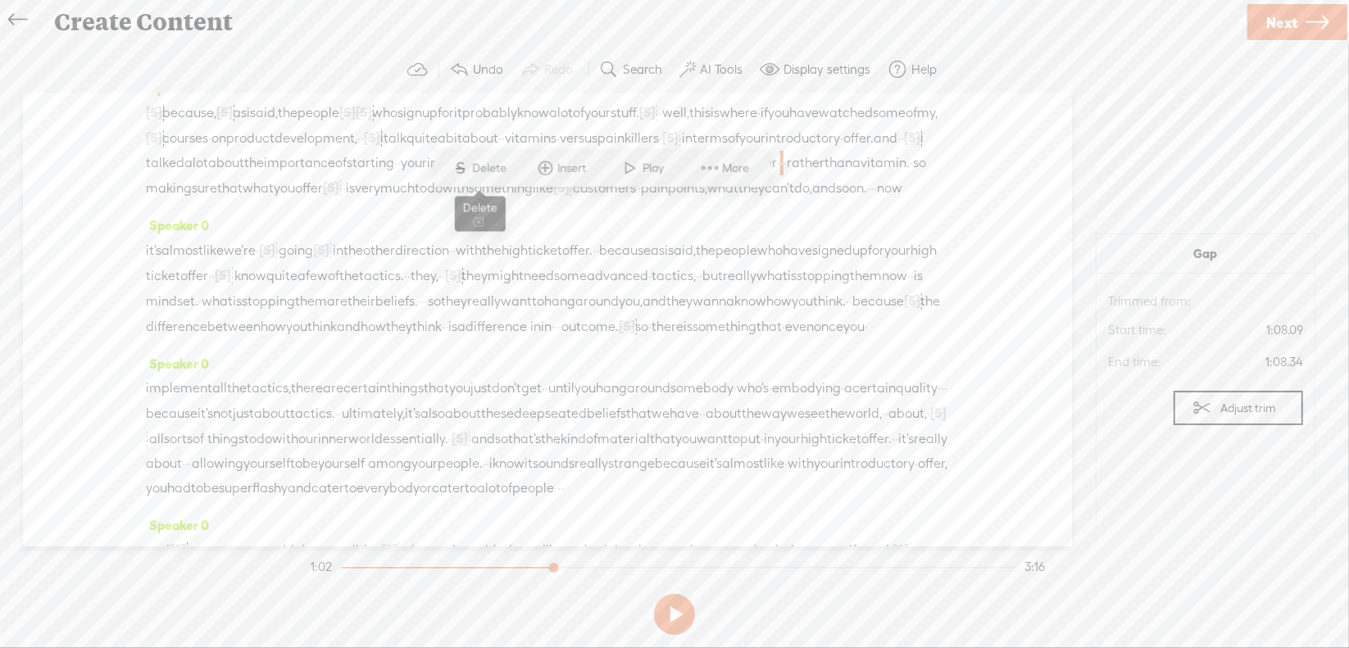
click at [480, 169] on span "Delete" at bounding box center [492, 168] width 39 height 16
click at [671, 176] on span "offer" at bounding box center [685, 164] width 28 height 25
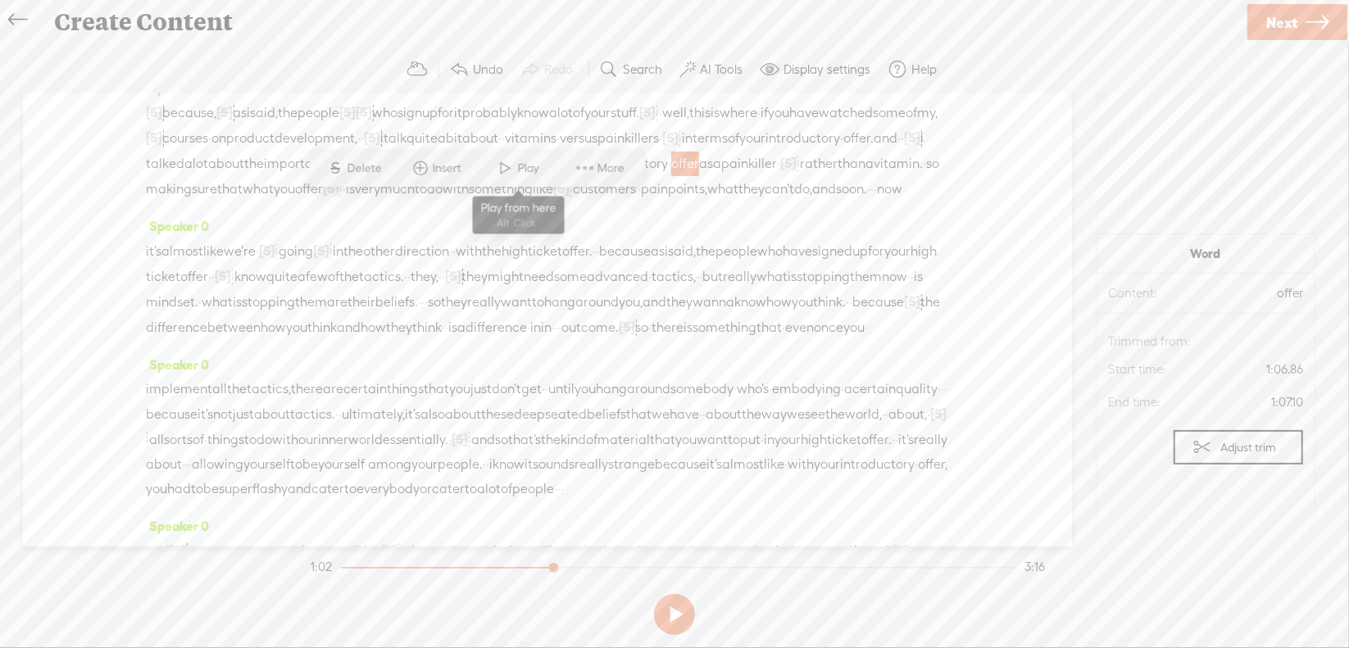
click at [526, 161] on span "Play" at bounding box center [530, 168] width 25 height 16
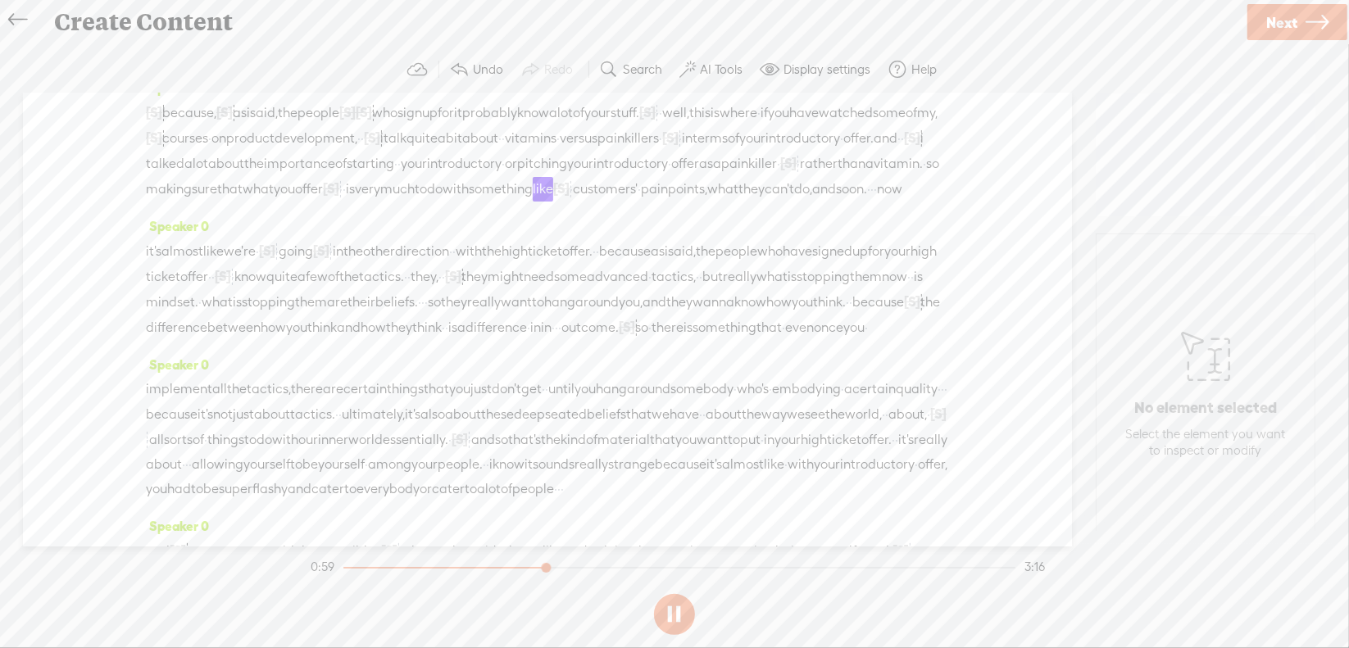
click at [674, 612] on button at bounding box center [674, 614] width 41 height 41
drag, startPoint x: 460, startPoint y: 230, endPoint x: 522, endPoint y: 235, distance: 62.5
click at [522, 202] on div "[S] there? because, [S] uh, as i said, the people [S] who · do your · [S] who w…" at bounding box center [547, 151] width 803 height 102
click at [404, 198] on span "Delete" at bounding box center [416, 193] width 39 height 16
click at [243, 202] on span "what" at bounding box center [258, 189] width 31 height 25
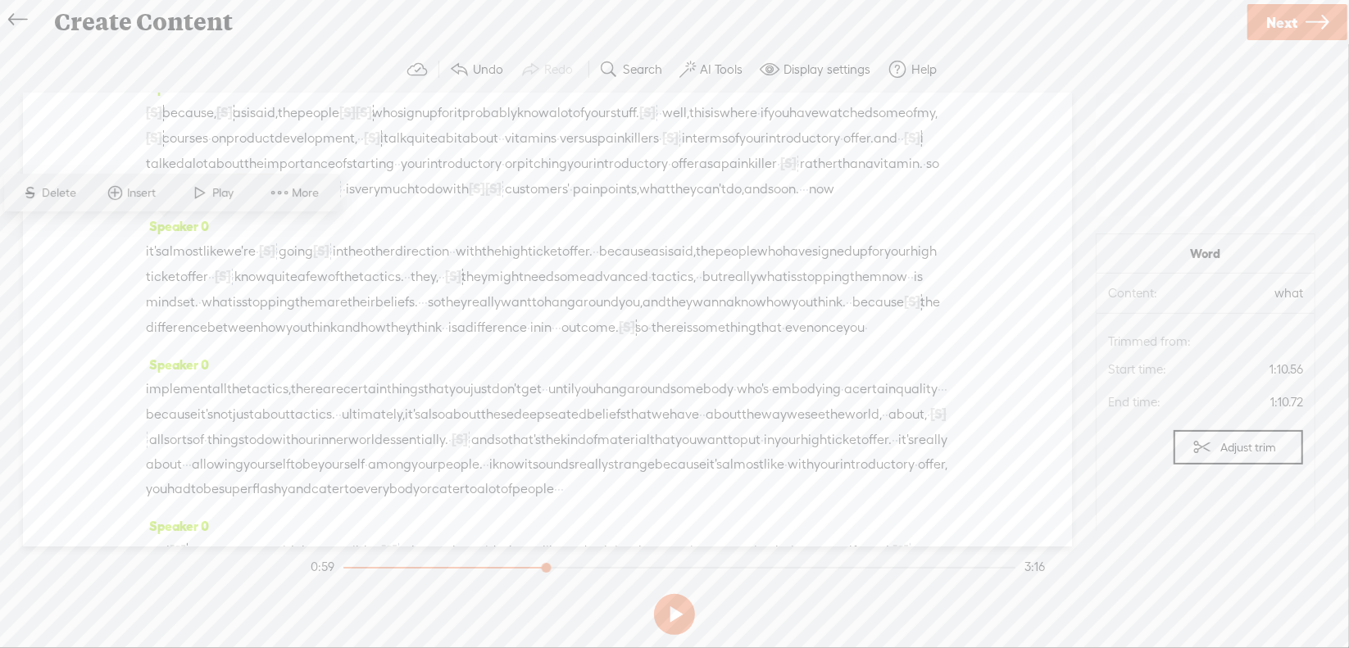
click at [205, 200] on span at bounding box center [201, 194] width 25 height 30
click at [673, 608] on button at bounding box center [674, 614] width 41 height 41
click at [329, 258] on span "[S]" at bounding box center [321, 250] width 16 height 15
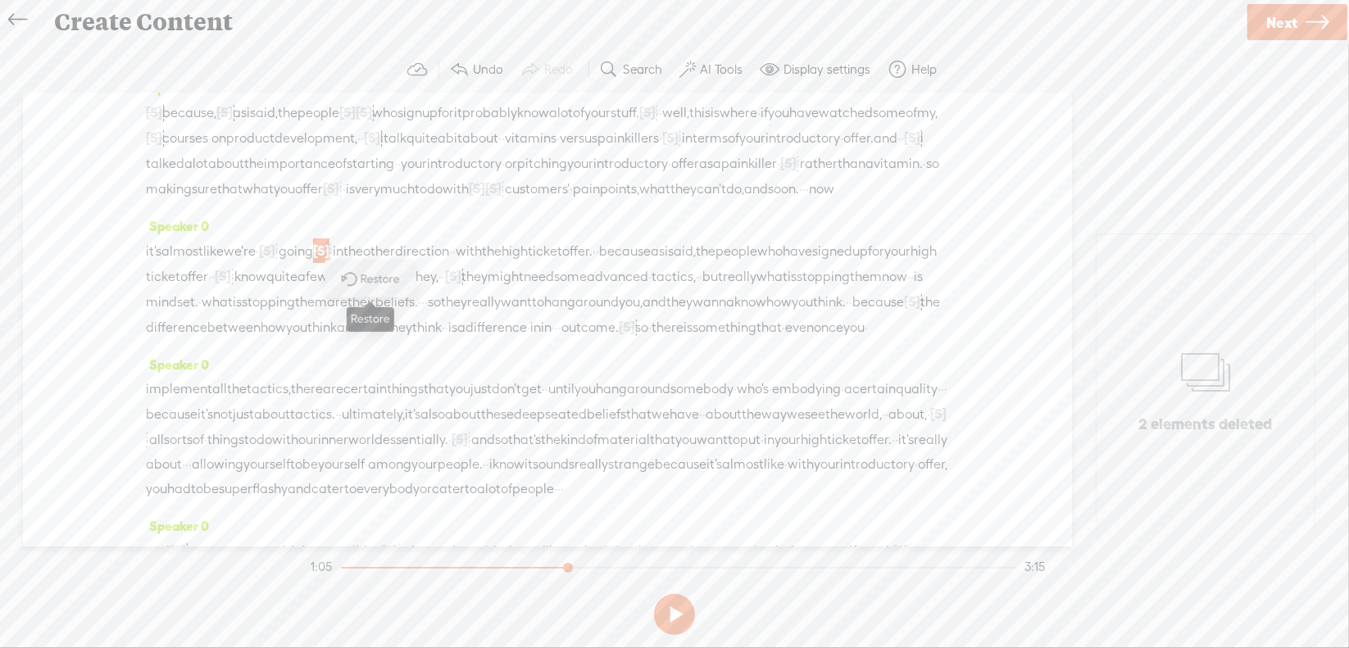
click at [354, 277] on span at bounding box center [348, 279] width 37 height 34
click at [161, 264] on span "it's" at bounding box center [154, 251] width 16 height 25
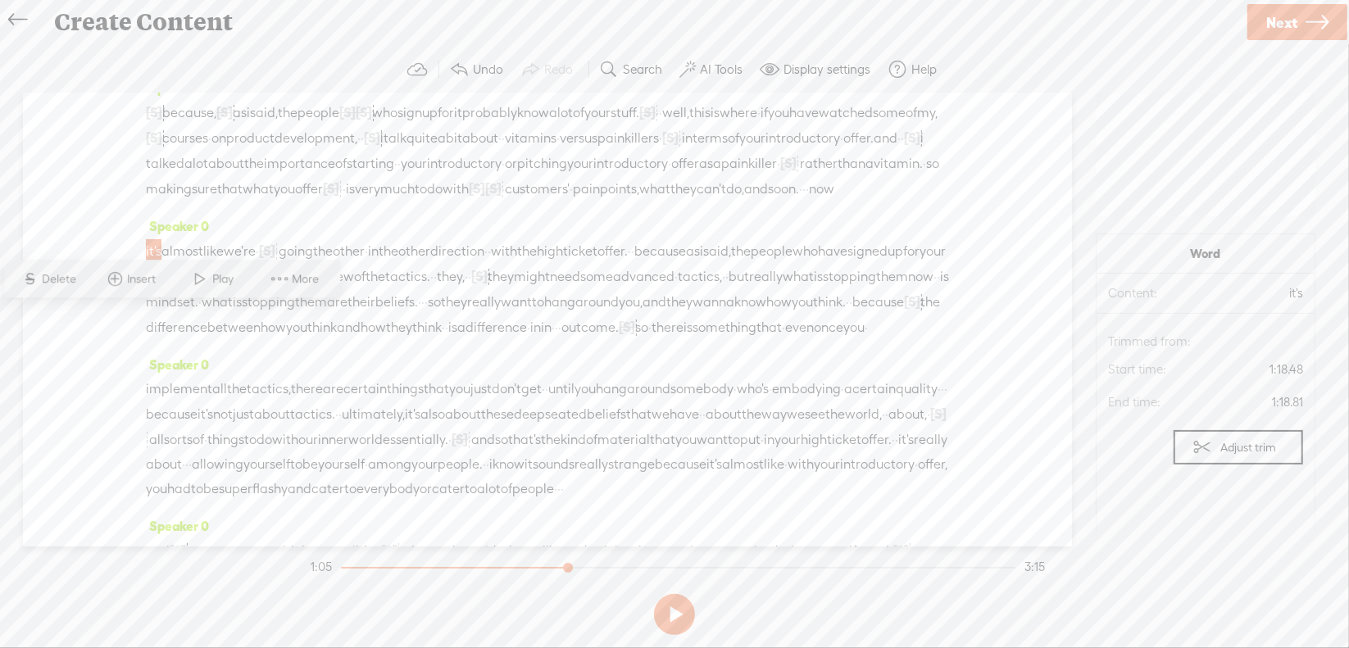
click at [193, 284] on span at bounding box center [201, 280] width 25 height 30
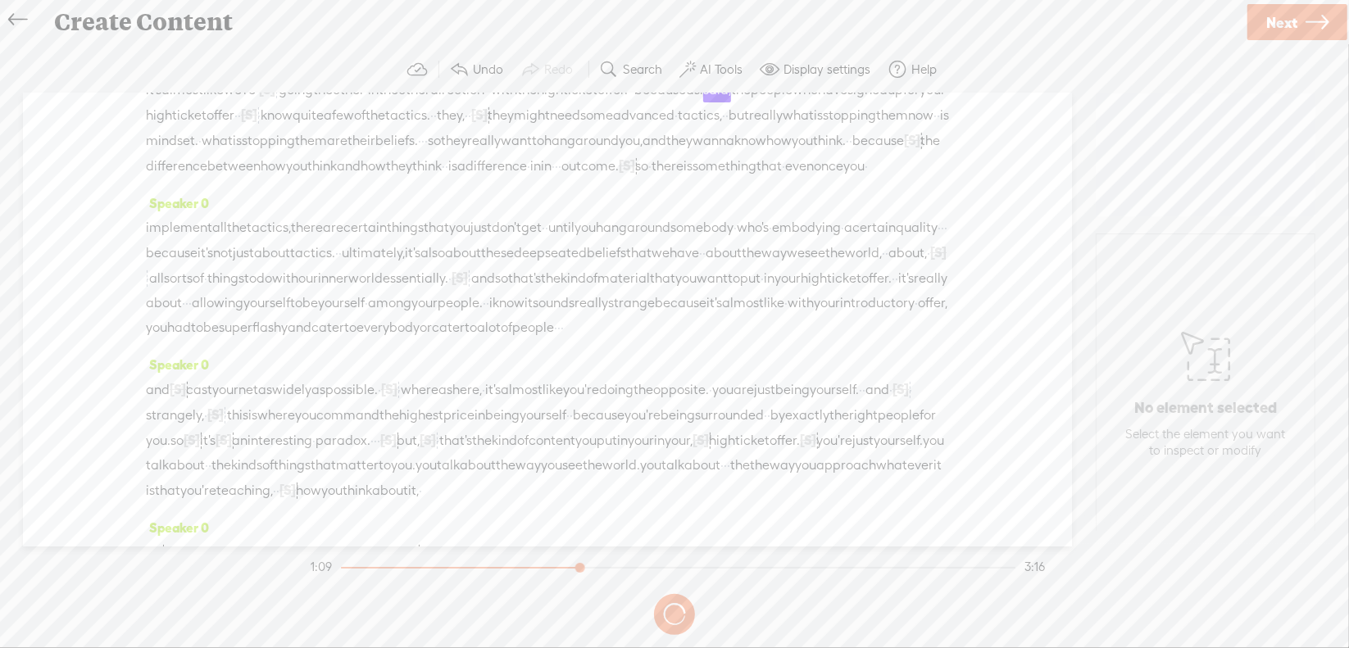
scroll to position [328, 0]
click at [671, 607] on section at bounding box center [674, 615] width 734 height 54
click at [673, 611] on button at bounding box center [674, 614] width 41 height 41
drag, startPoint x: 779, startPoint y: 183, endPoint x: 816, endPoint y: 185, distance: 37.0
click at [816, 176] on div "it's almost like we're · [S] we're · · going the other · in the other direction…" at bounding box center [547, 126] width 803 height 102
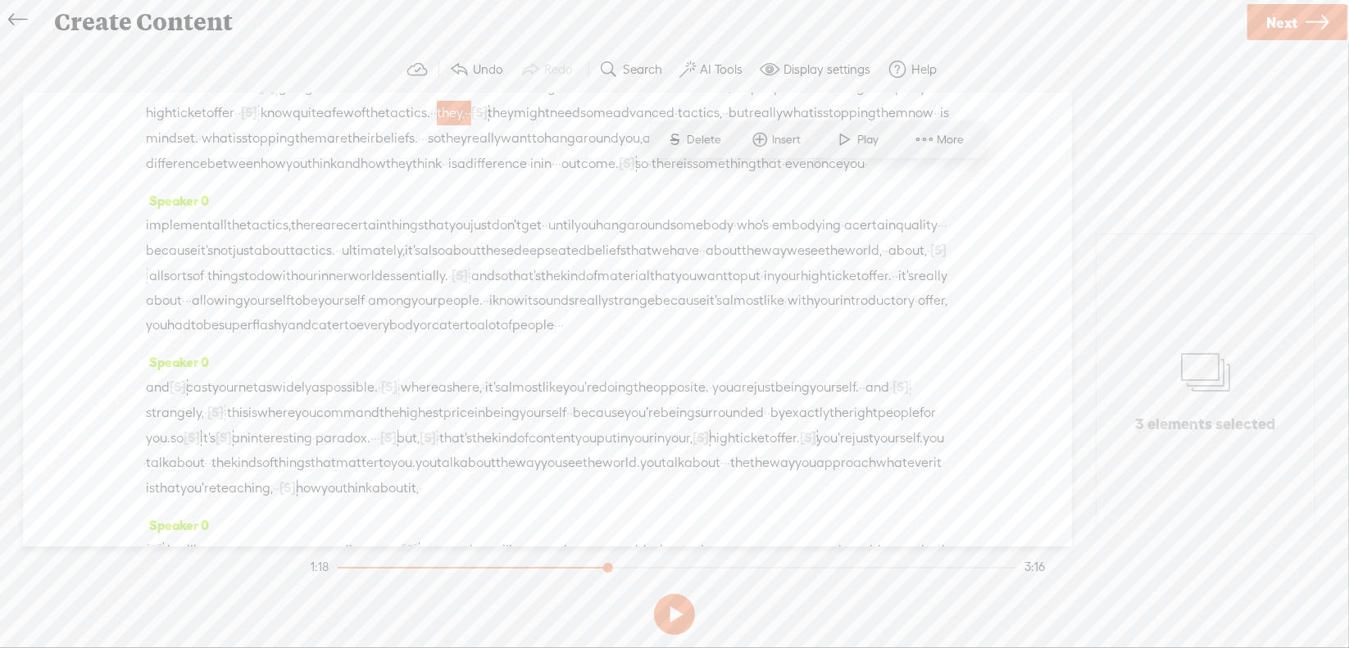
click at [716, 142] on span "Delete" at bounding box center [707, 140] width 39 height 16
click at [354, 125] on span "few" at bounding box center [343, 113] width 22 height 25
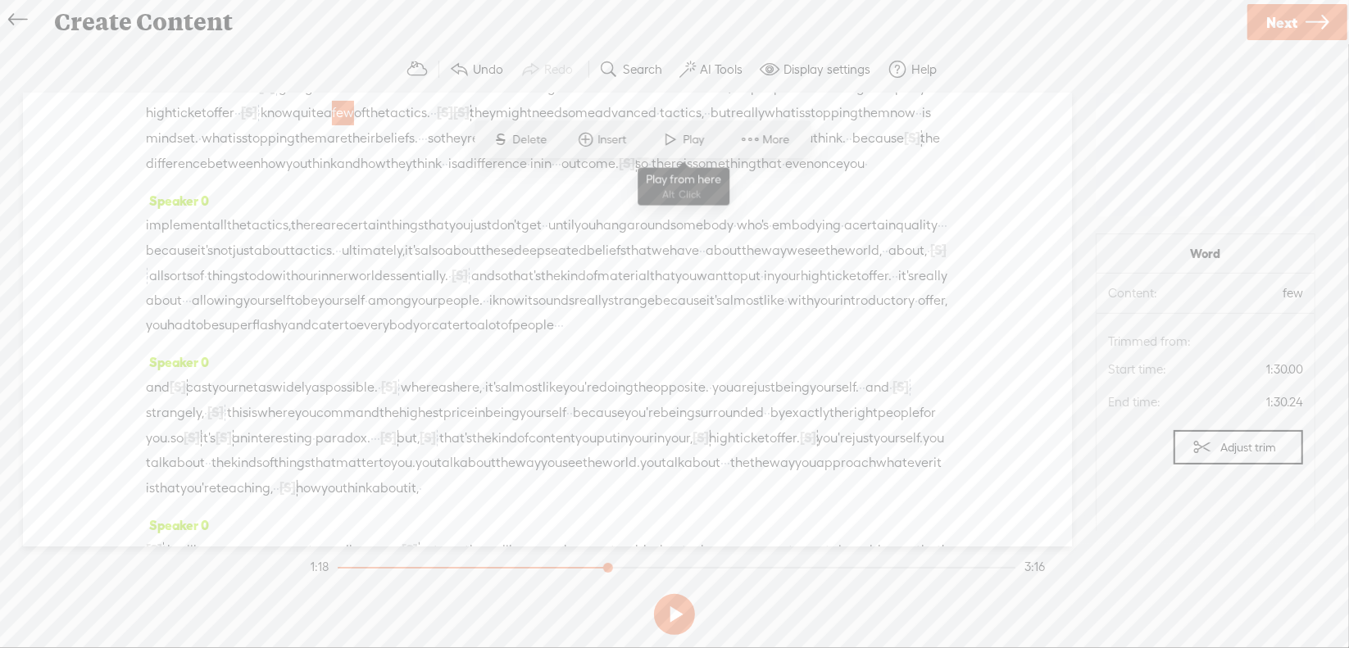
click at [702, 138] on span "Play" at bounding box center [696, 140] width 25 height 16
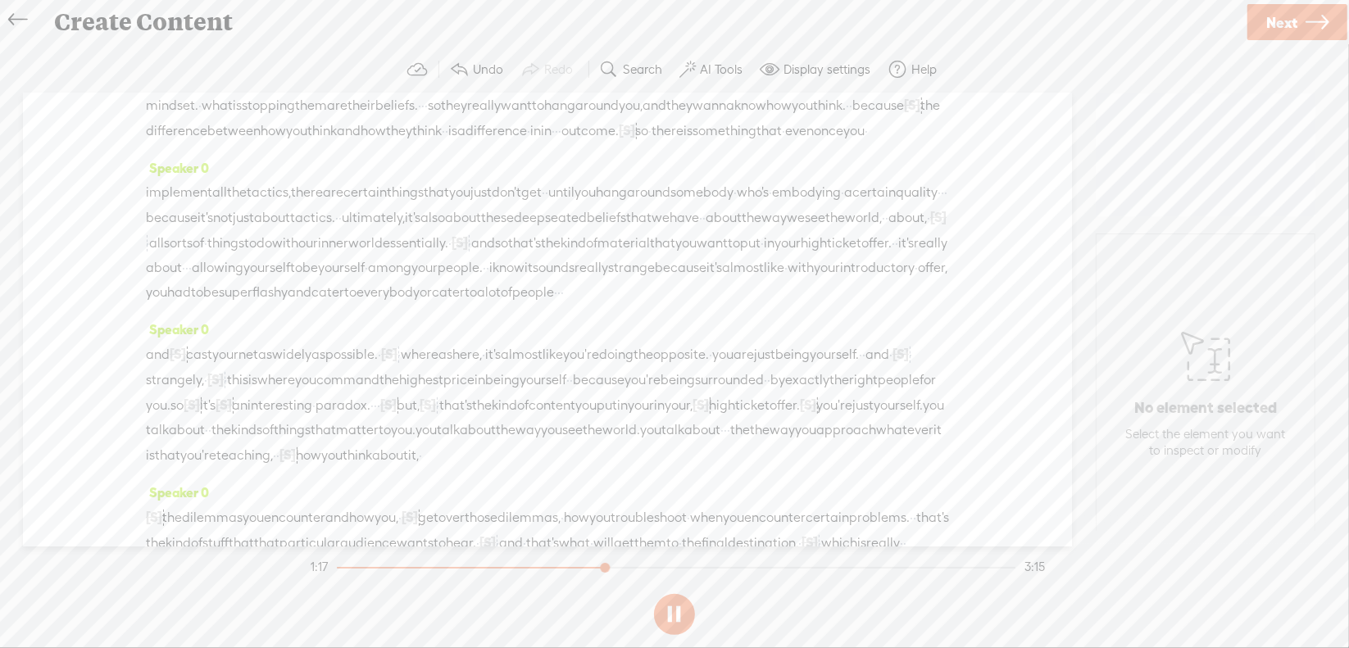
scroll to position [410, 0]
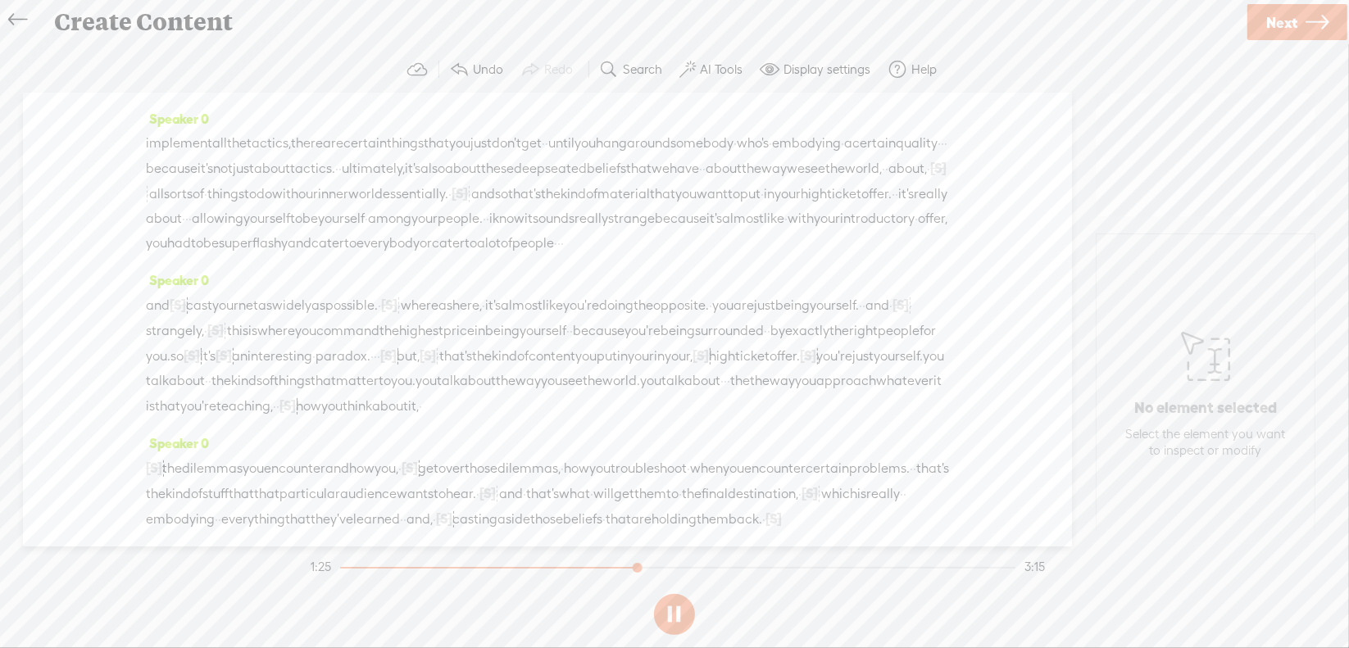
click at [669, 609] on button at bounding box center [674, 614] width 41 height 41
click at [421, 69] on span "·" at bounding box center [422, 56] width 3 height 25
click at [73, 106] on span "Delete" at bounding box center [62, 107] width 39 height 16
click at [295, 69] on span "stopping" at bounding box center [268, 56] width 53 height 25
click at [814, 79] on span "Play" at bounding box center [809, 83] width 25 height 16
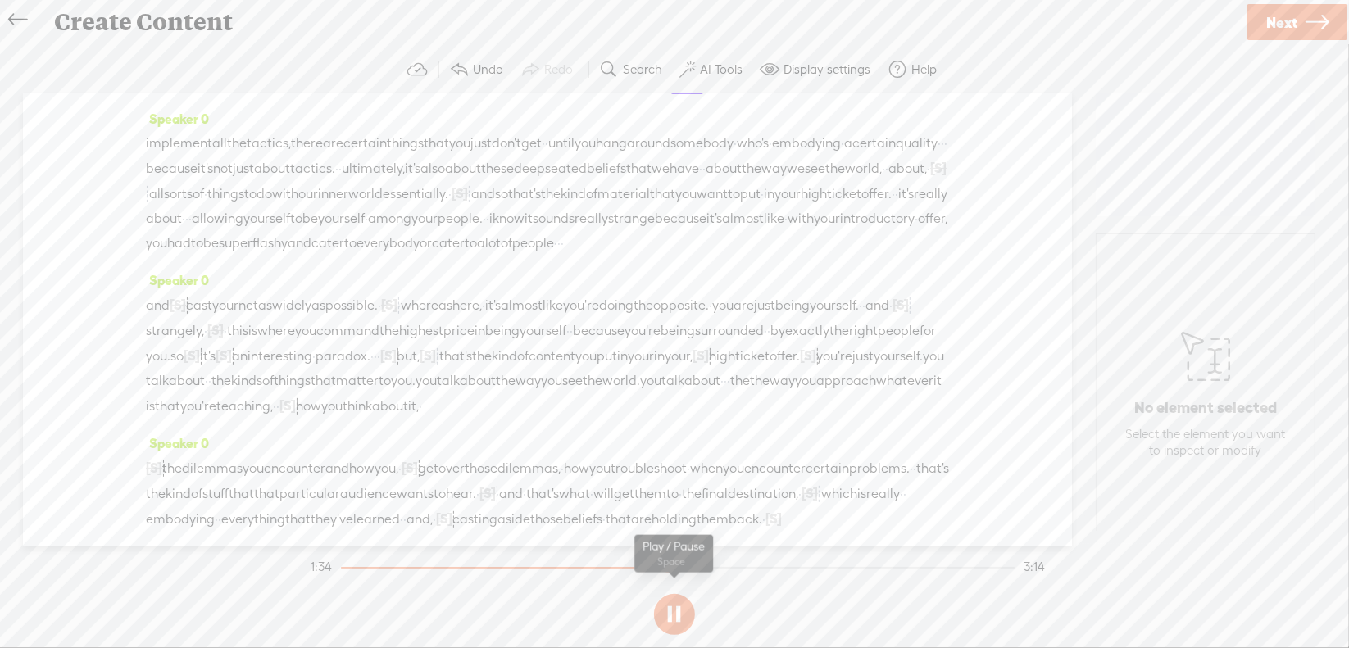
click at [678, 611] on section at bounding box center [674, 615] width 734 height 54
click at [678, 611] on button at bounding box center [674, 614] width 41 height 41
click at [561, 94] on span "in" at bounding box center [555, 82] width 11 height 25
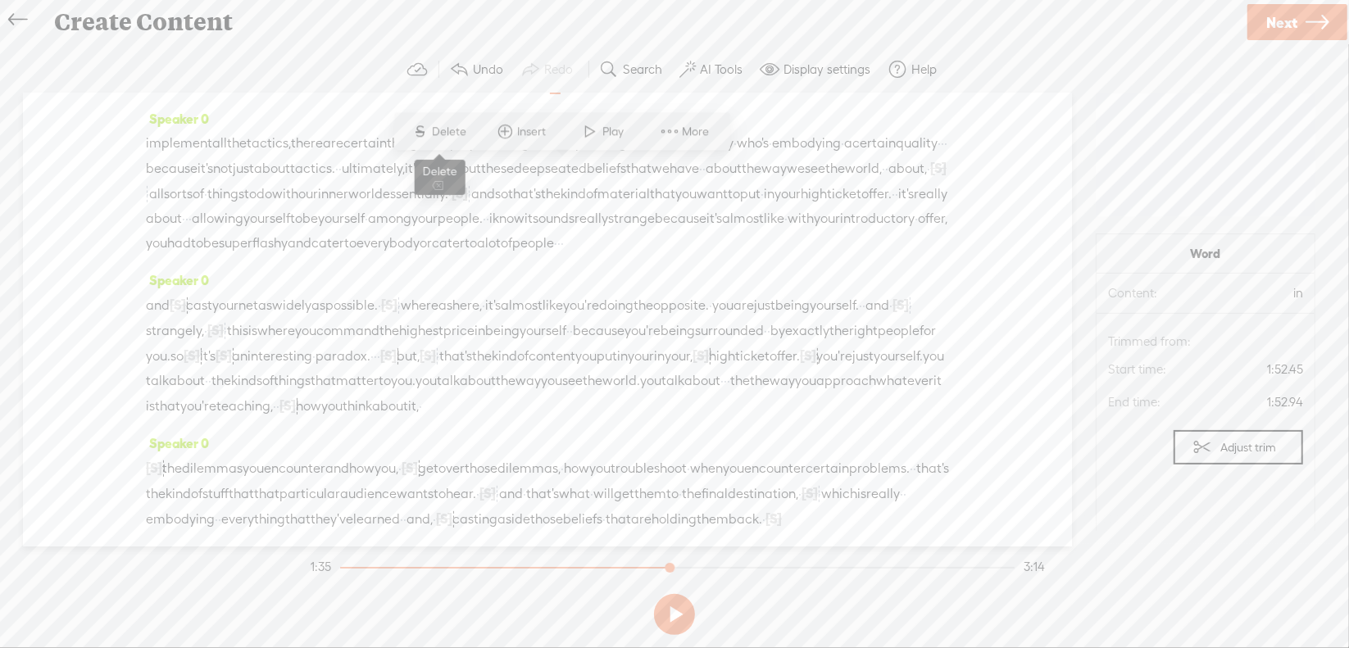
click at [456, 129] on span "Delete" at bounding box center [452, 132] width 39 height 16
click at [280, 94] on span "how" at bounding box center [292, 82] width 25 height 25
click at [256, 140] on span at bounding box center [249, 132] width 25 height 30
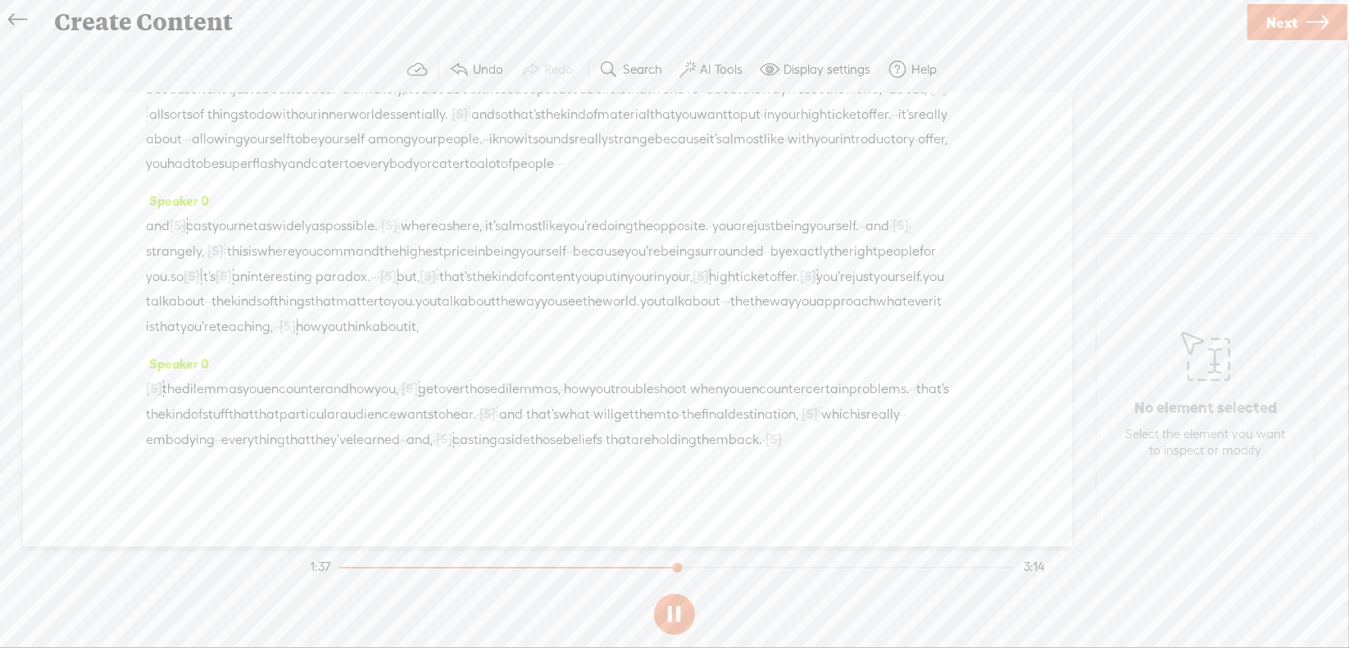
scroll to position [492, 0]
click at [672, 608] on button at bounding box center [674, 614] width 41 height 41
click at [941, 76] on span "·" at bounding box center [942, 64] width 3 height 25
click at [247, 157] on span "Delete" at bounding box center [242, 160] width 39 height 16
click at [772, 76] on span "embodying" at bounding box center [806, 64] width 69 height 25
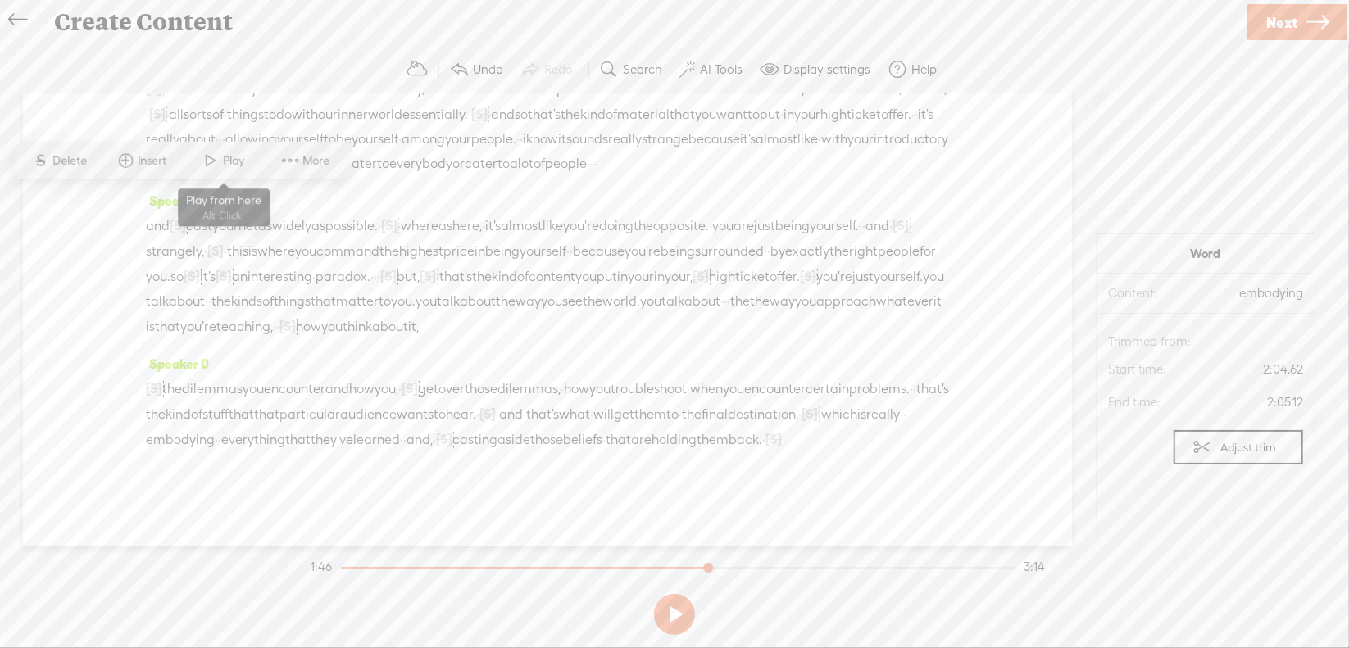
click at [252, 160] on span "Play" at bounding box center [224, 161] width 82 height 30
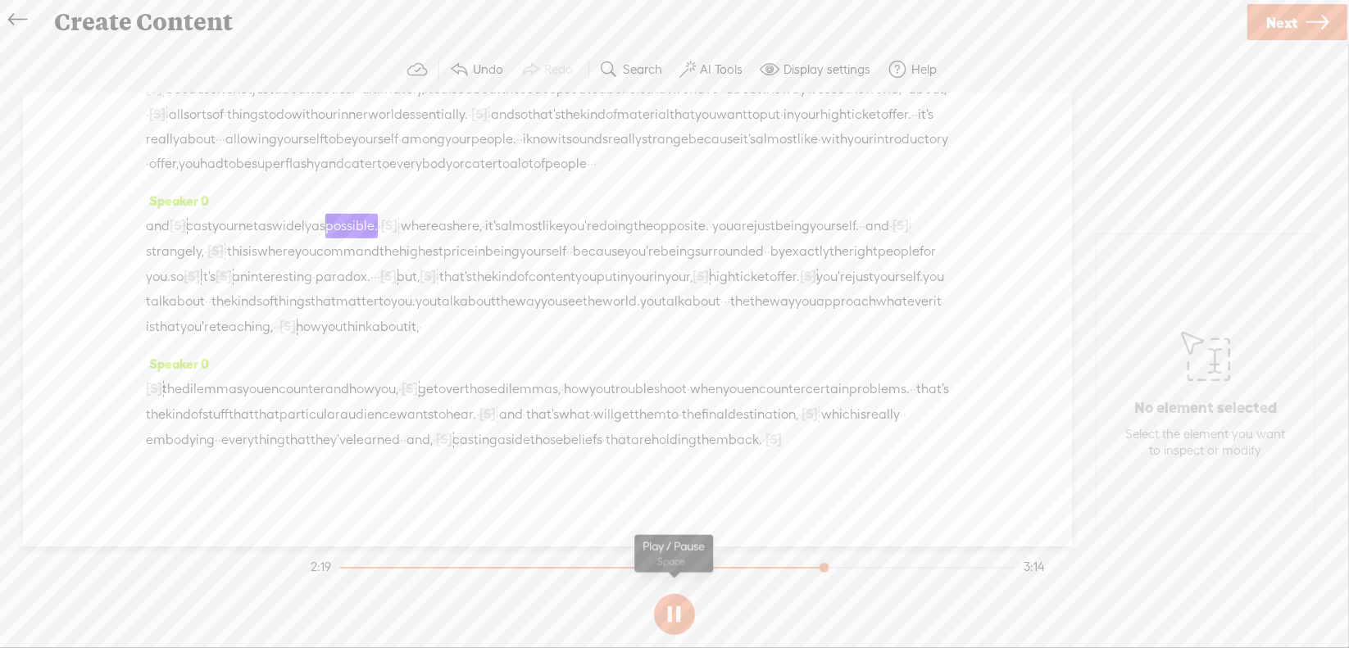
click at [670, 607] on section at bounding box center [674, 615] width 734 height 54
click at [675, 609] on button at bounding box center [674, 614] width 41 height 41
click at [593, 176] on span "·" at bounding box center [591, 164] width 3 height 25
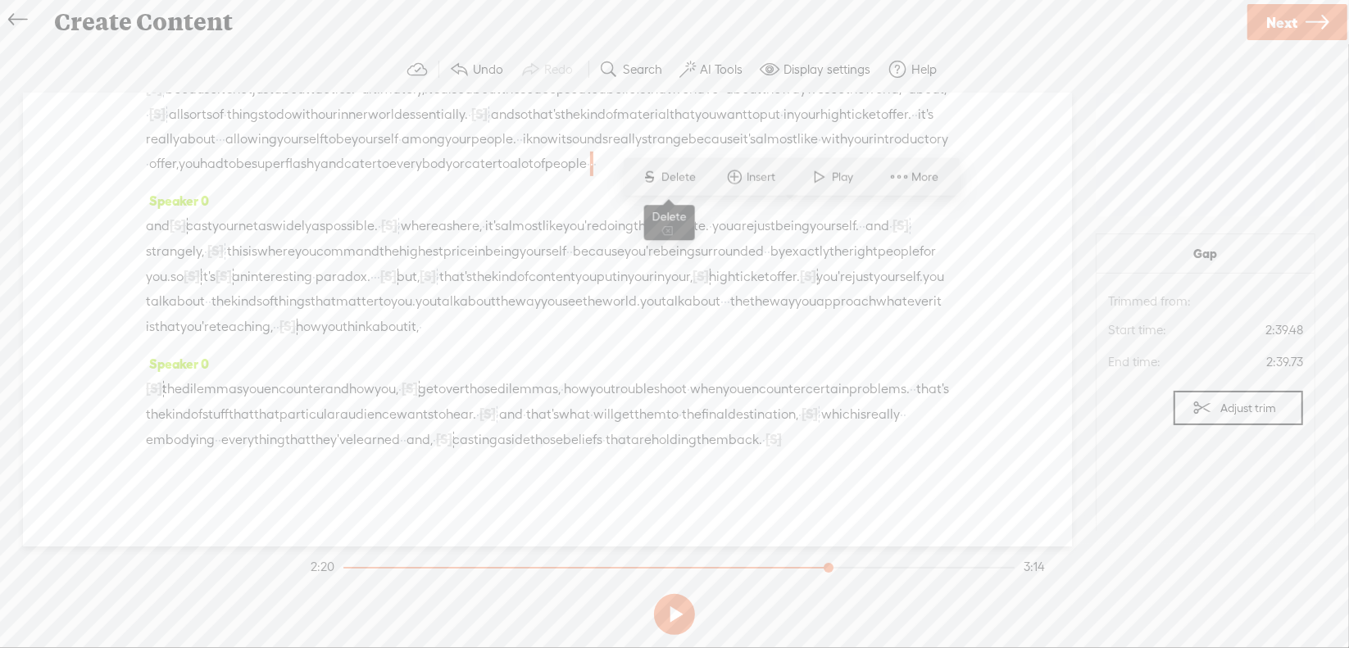
click at [666, 175] on span "Delete" at bounding box center [681, 177] width 39 height 16
click at [452, 176] on span "everybody" at bounding box center [420, 164] width 63 height 25
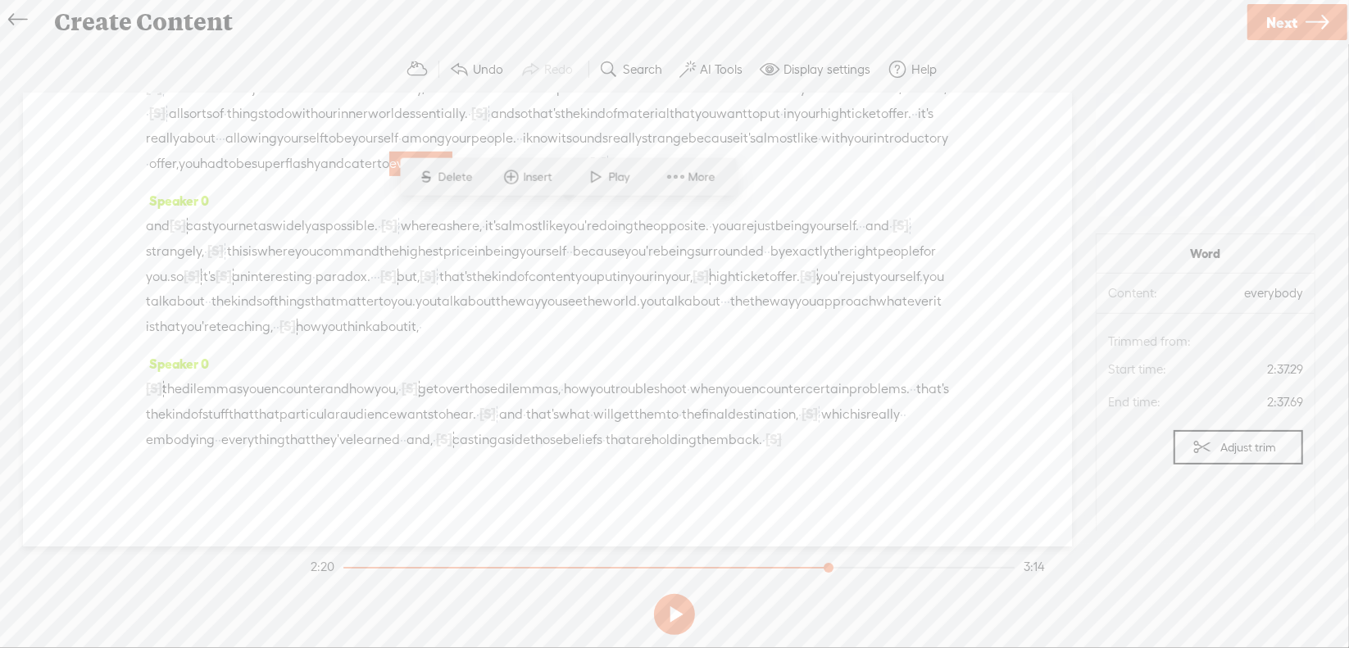
click at [606, 178] on span at bounding box center [596, 177] width 25 height 30
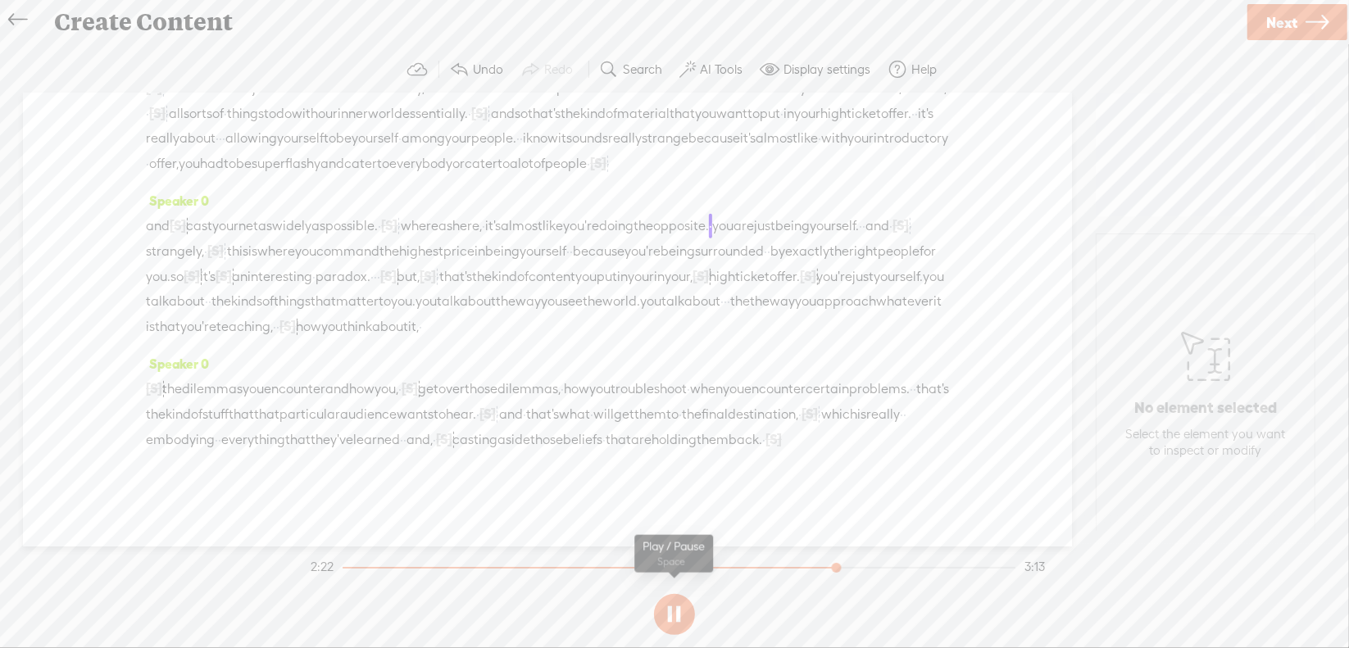
click at [679, 612] on button at bounding box center [674, 614] width 41 height 41
click at [186, 233] on span "[S]" at bounding box center [178, 225] width 16 height 15
click at [200, 243] on span "Restore" at bounding box center [198, 239] width 43 height 16
drag, startPoint x: 184, startPoint y: 280, endPoint x: 257, endPoint y: 277, distance: 73.0
click at [257, 277] on div "and be · you know, cast your net as widely as possible. · [S] · · whereas here,…" at bounding box center [547, 276] width 803 height 126
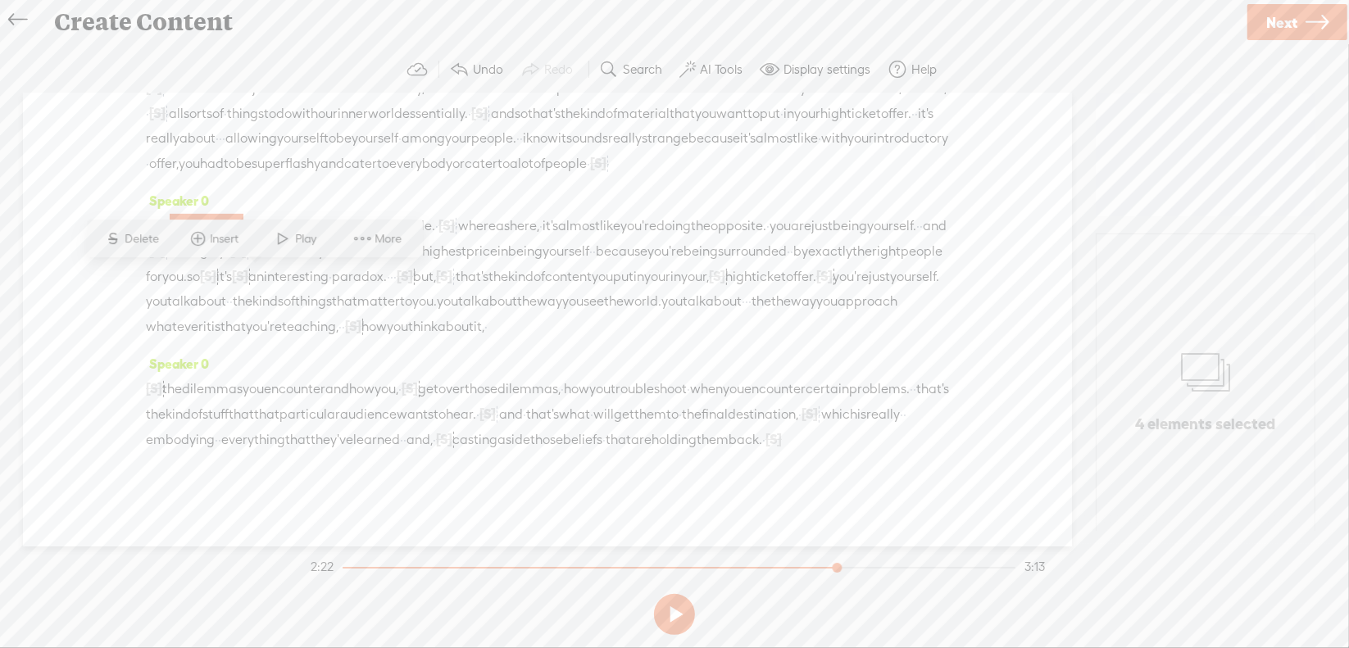
click at [151, 244] on span "Delete" at bounding box center [144, 239] width 39 height 16
click at [163, 238] on span "and" at bounding box center [158, 226] width 24 height 25
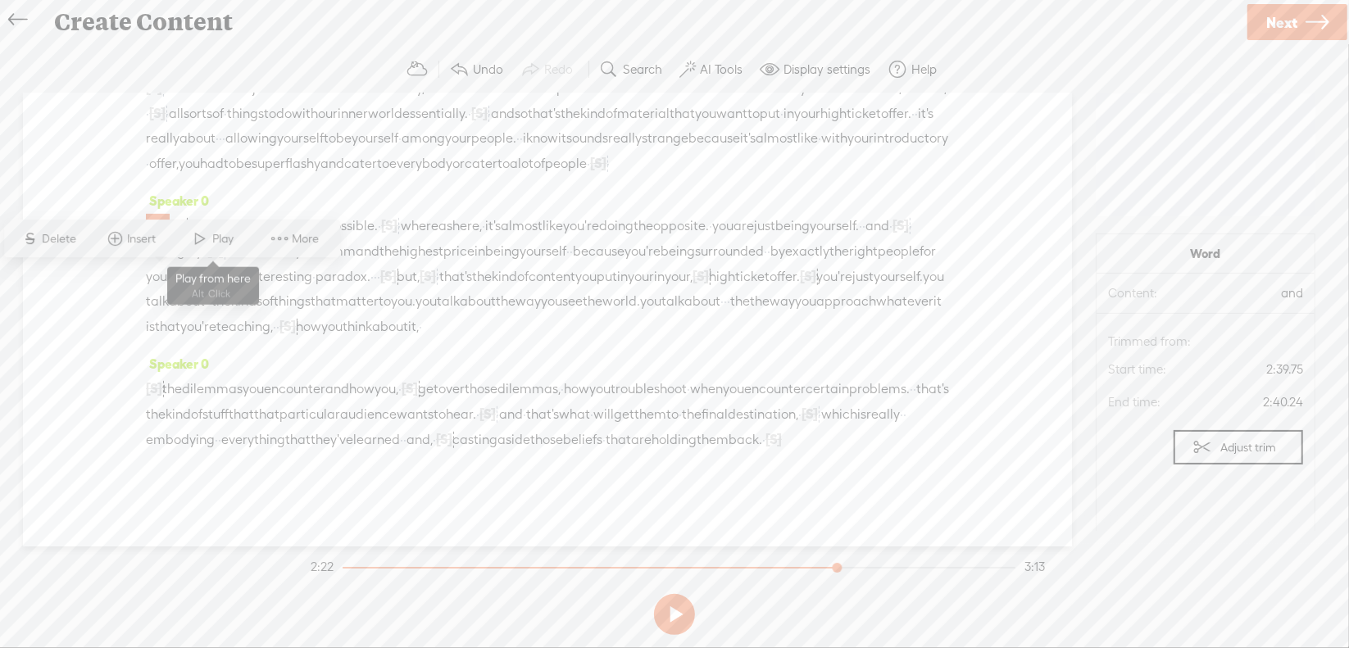
click at [198, 238] on span at bounding box center [201, 240] width 25 height 30
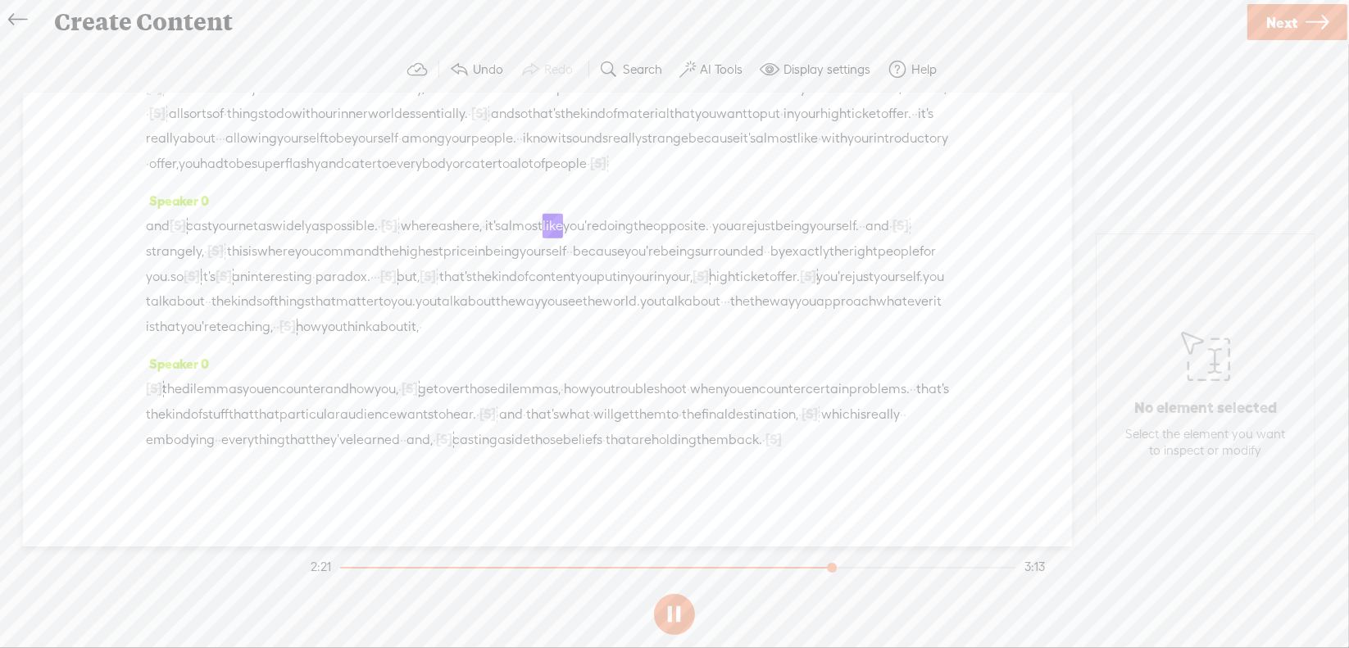
scroll to position [656, 0]
click at [673, 608] on button at bounding box center [674, 614] width 41 height 41
click at [200, 269] on span "[S]" at bounding box center [192, 276] width 16 height 15
click at [576, 209] on span "Restore" at bounding box center [594, 206] width 43 height 16
click at [231, 269] on span "[S]" at bounding box center [223, 276] width 16 height 15
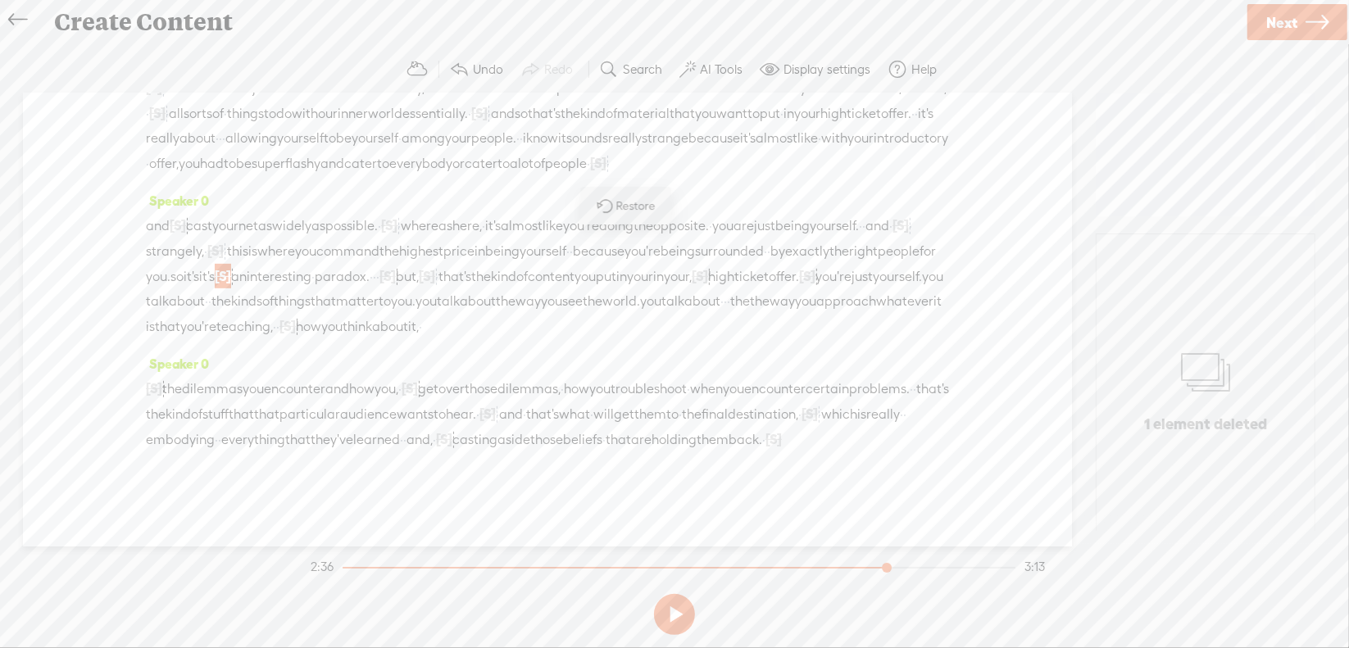
click at [635, 207] on span "Restore" at bounding box center [637, 206] width 43 height 16
click at [878, 247] on span "people" at bounding box center [899, 251] width 42 height 25
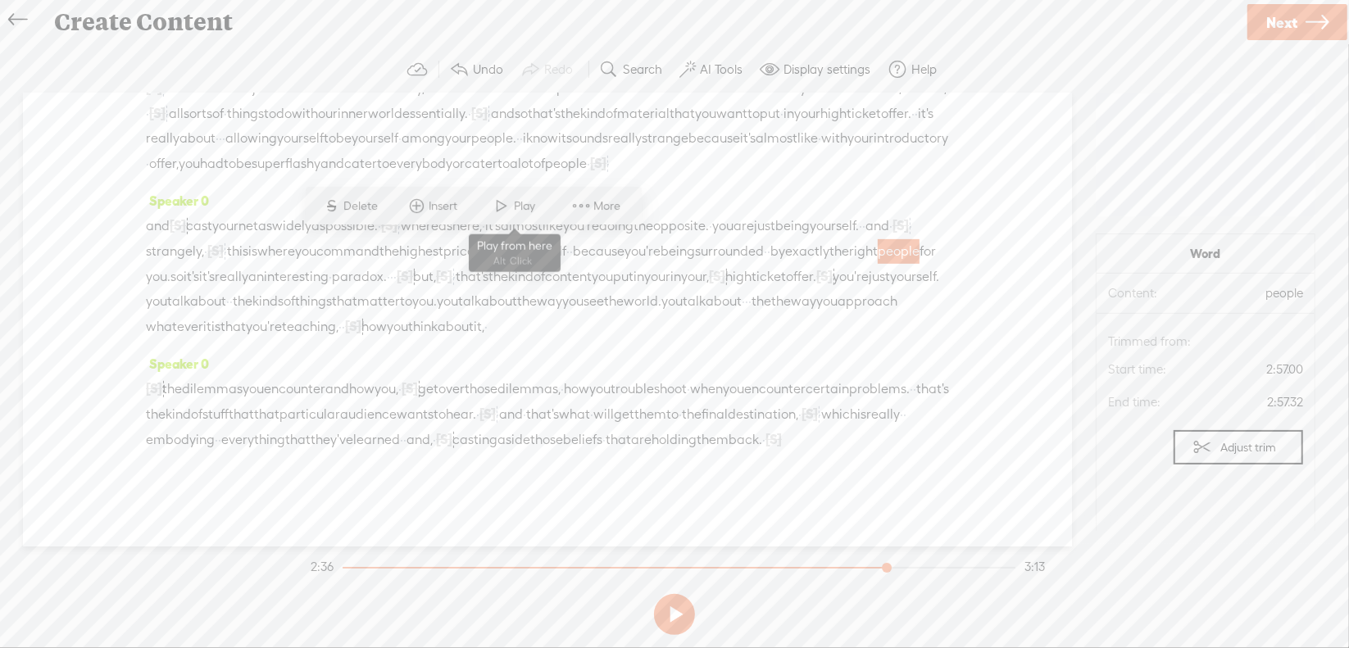
click at [519, 198] on span "Play" at bounding box center [515, 207] width 82 height 30
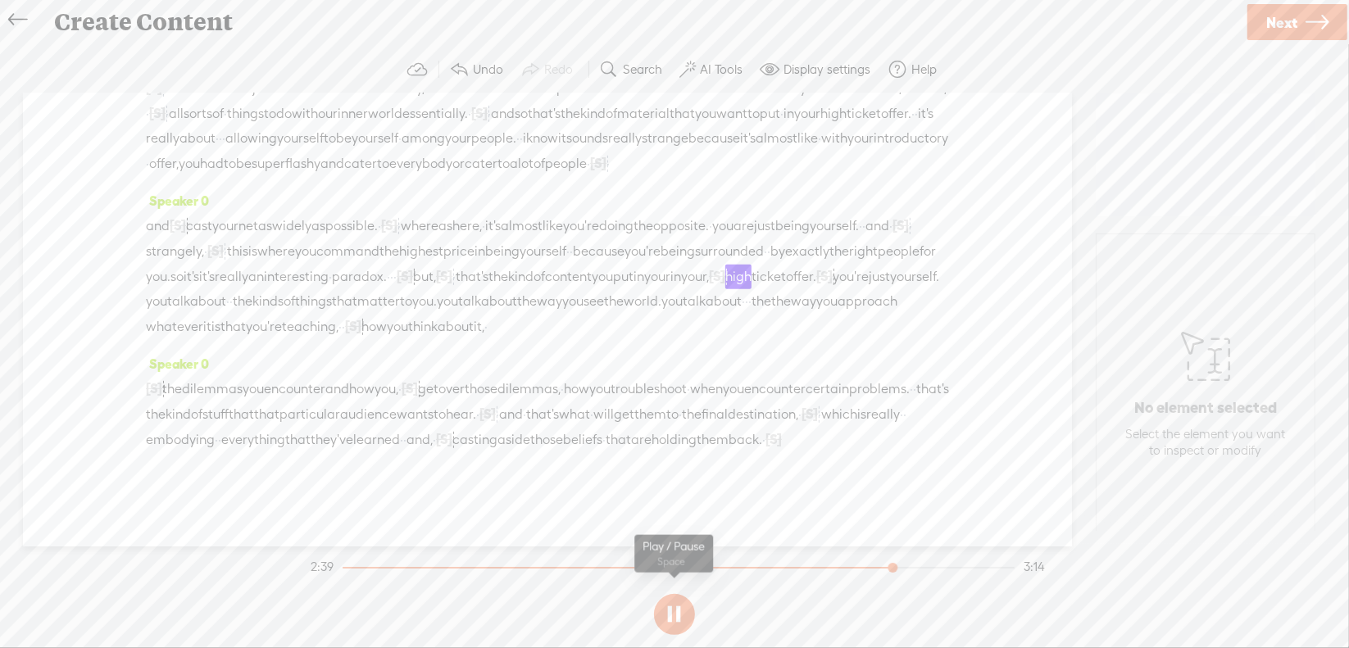
click at [674, 608] on button at bounding box center [674, 614] width 41 height 41
click at [397, 265] on span "·" at bounding box center [394, 277] width 3 height 25
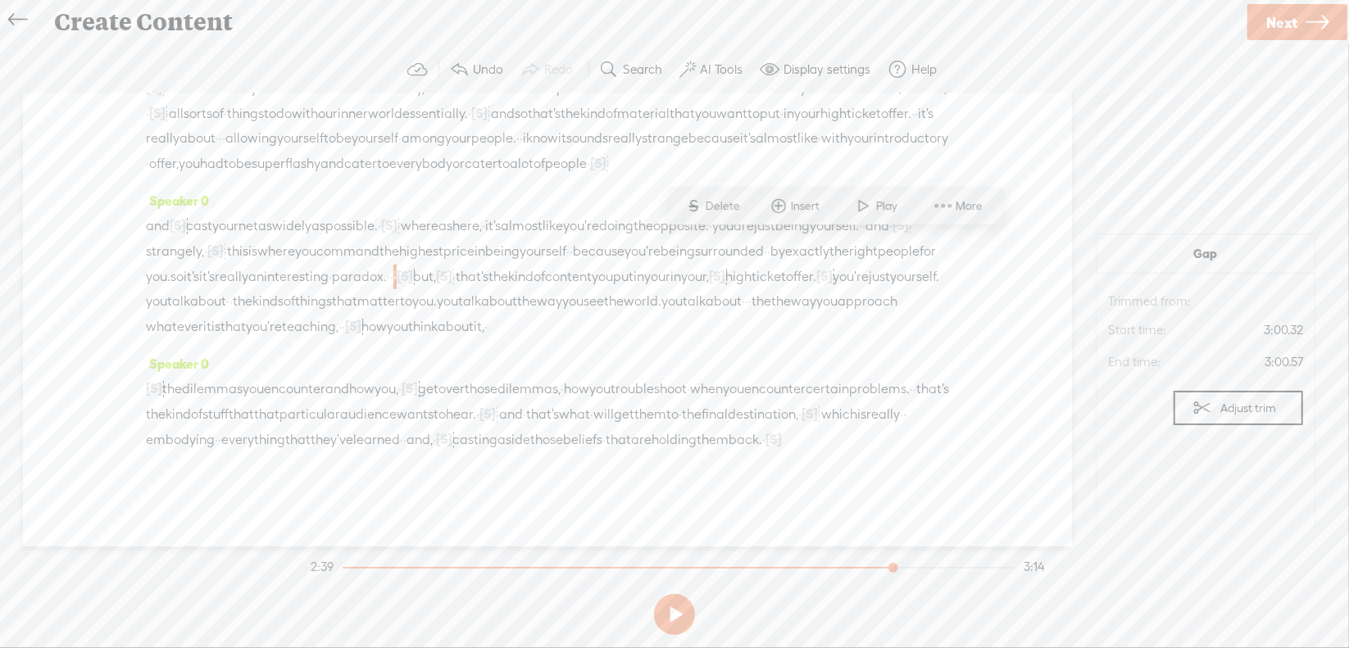
click at [733, 202] on span "Delete" at bounding box center [725, 206] width 39 height 16
click at [248, 265] on span "really" at bounding box center [232, 277] width 34 height 25
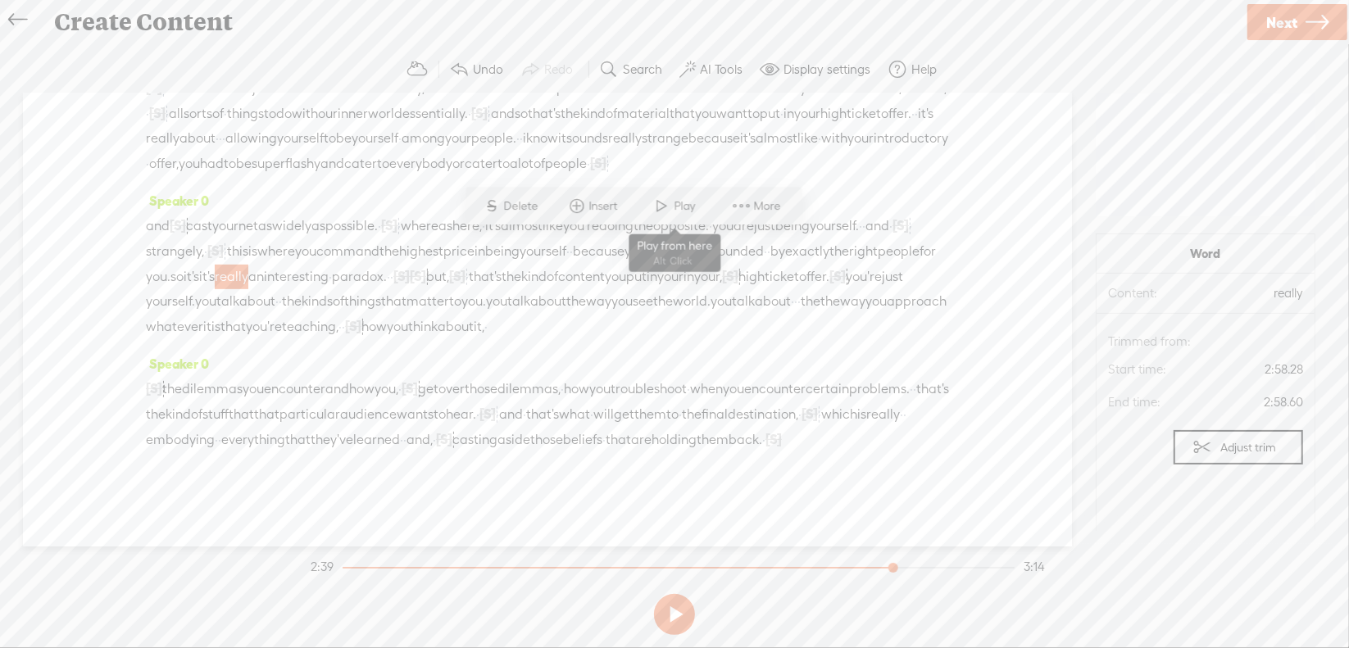
click at [668, 207] on span at bounding box center [662, 207] width 25 height 30
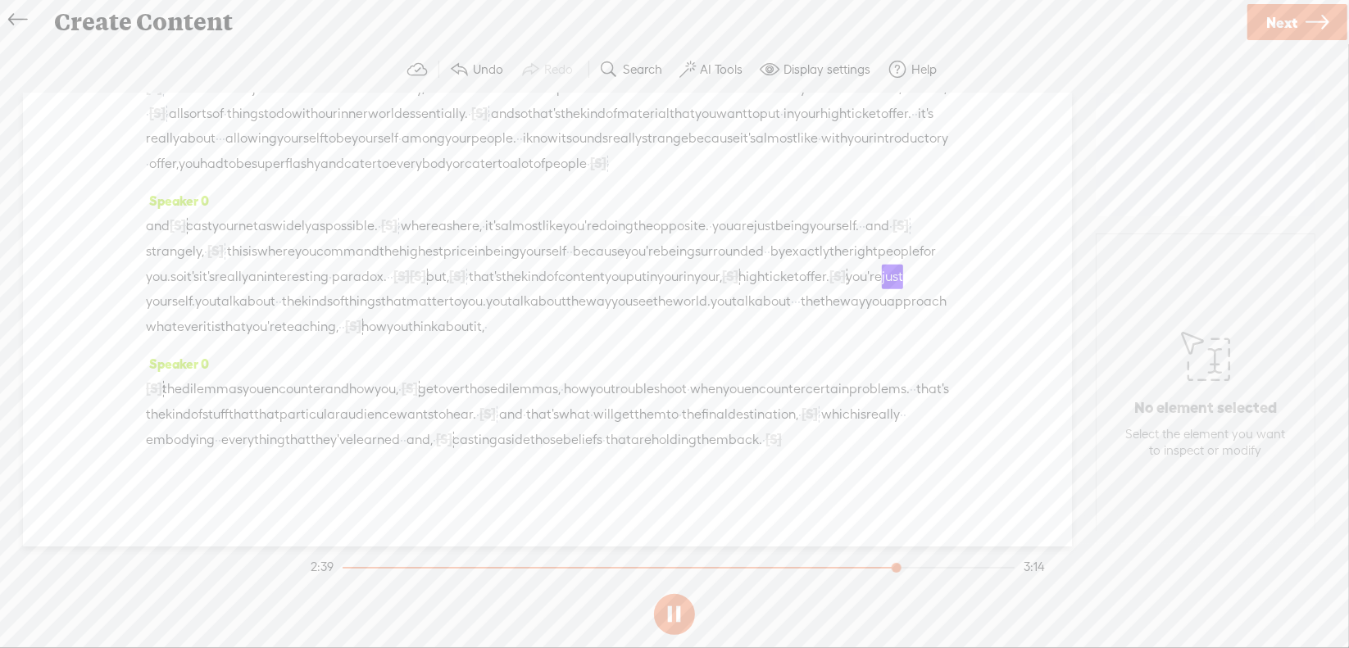
click at [676, 611] on button at bounding box center [674, 614] width 41 height 41
drag, startPoint x: 425, startPoint y: 275, endPoint x: 456, endPoint y: 273, distance: 31.2
click at [456, 273] on div "and [S] be · you know, cast your net as widely as possible. · [S] · · whereas h…" at bounding box center [547, 276] width 803 height 126
click at [349, 237] on span "Delete" at bounding box center [340, 231] width 39 height 16
click at [558, 265] on span "content" at bounding box center [581, 277] width 47 height 25
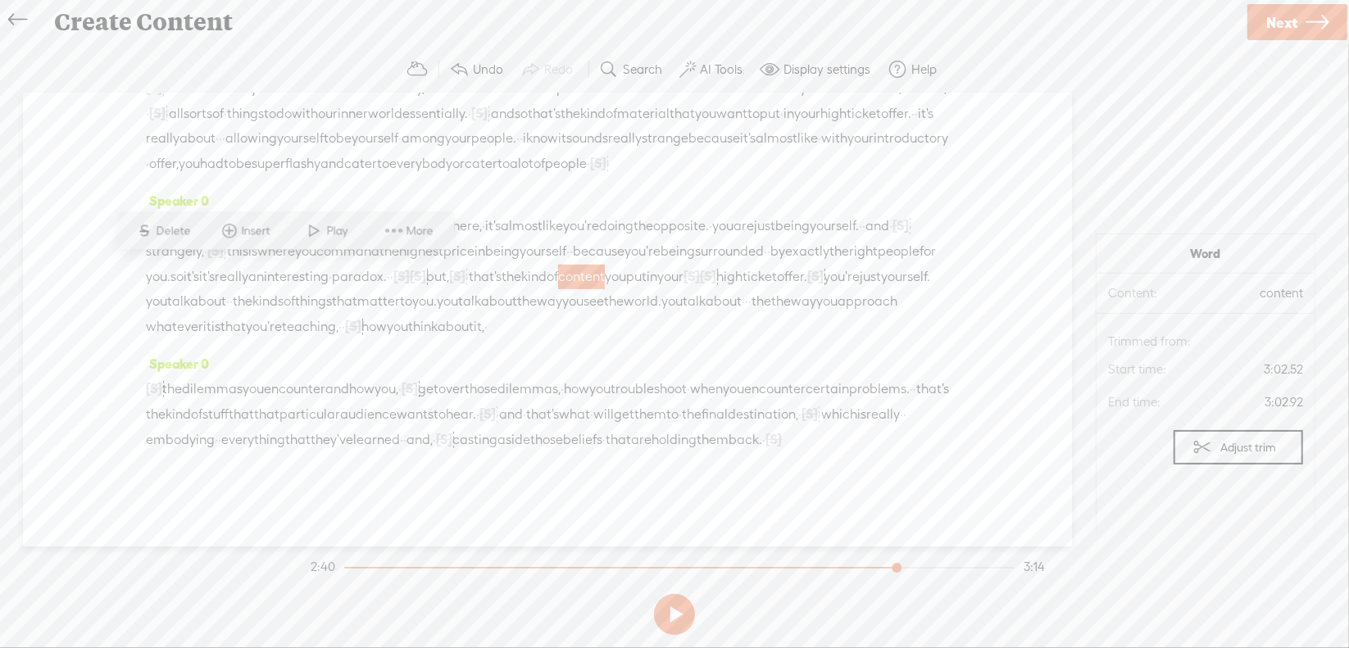
click at [338, 234] on span "Play" at bounding box center [339, 231] width 25 height 16
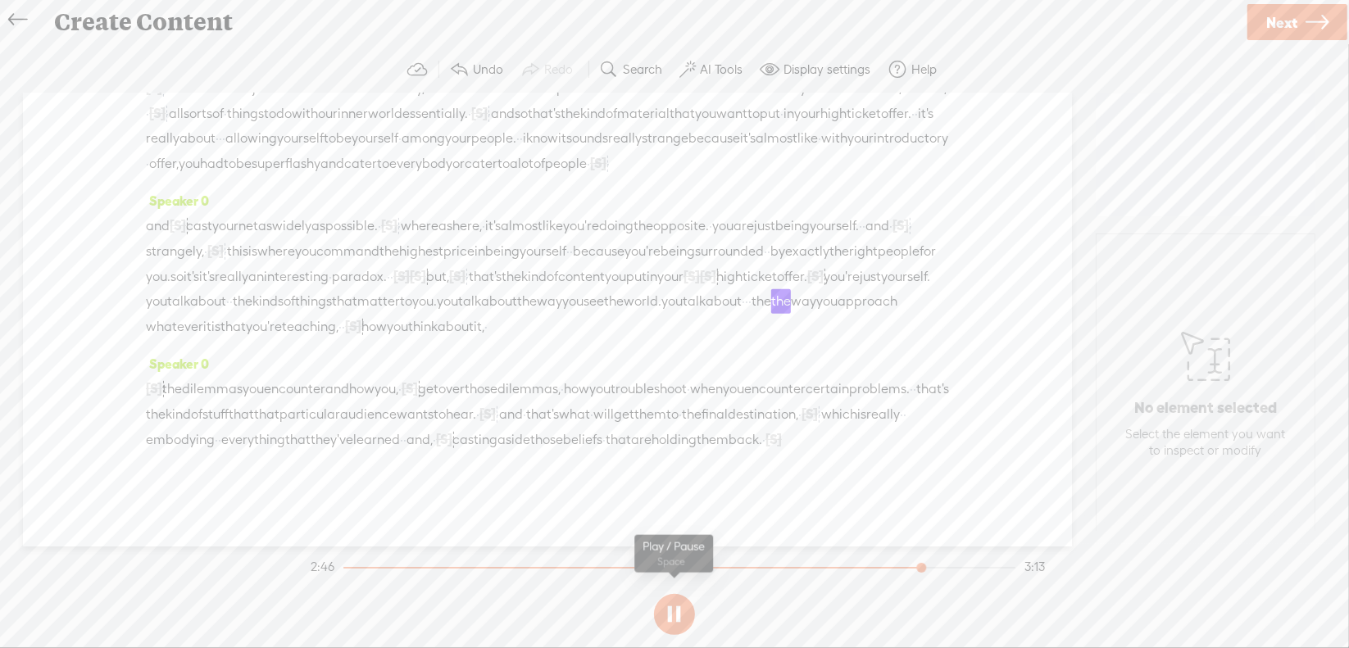
click at [671, 611] on section at bounding box center [674, 615] width 734 height 54
click at [673, 611] on section at bounding box center [674, 615] width 734 height 54
click at [675, 605] on section at bounding box center [674, 615] width 734 height 54
click at [676, 608] on button at bounding box center [674, 614] width 41 height 41
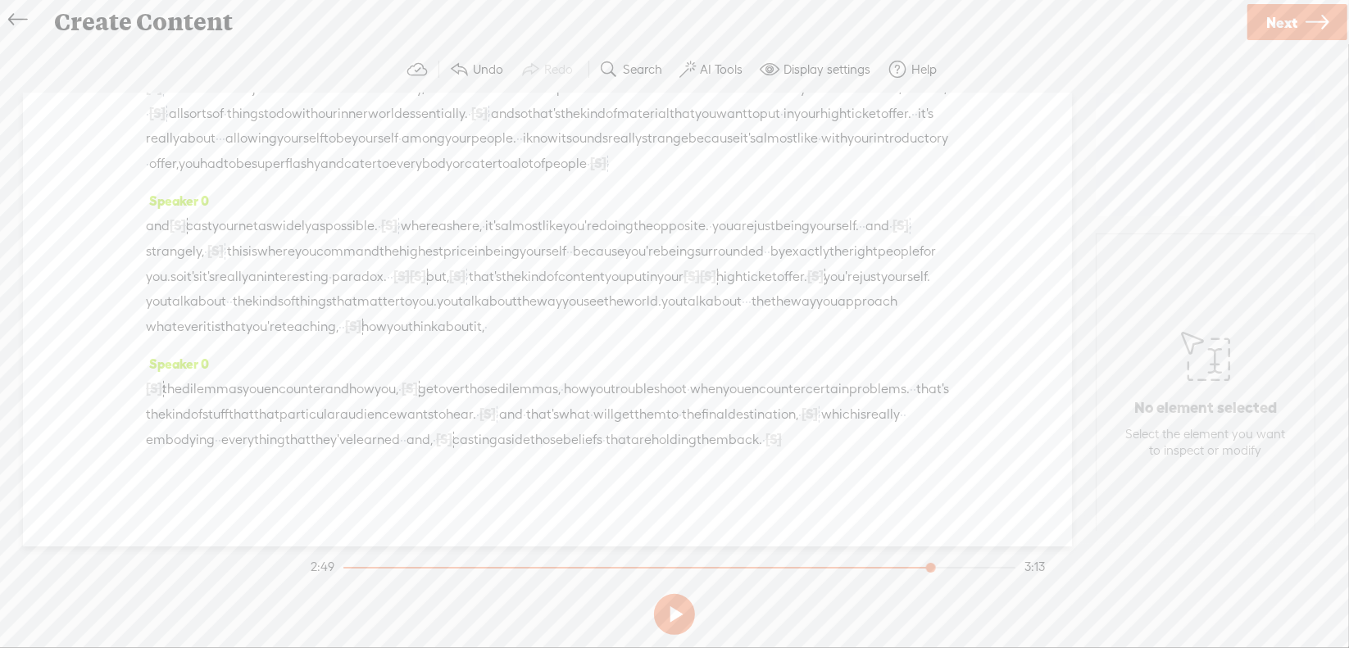
click at [745, 297] on span "·" at bounding box center [746, 301] width 3 height 25
click at [593, 257] on span "Delete" at bounding box center [597, 256] width 39 height 16
click at [584, 291] on span "see" at bounding box center [594, 301] width 20 height 25
click at [559, 257] on span "Play" at bounding box center [565, 256] width 25 height 16
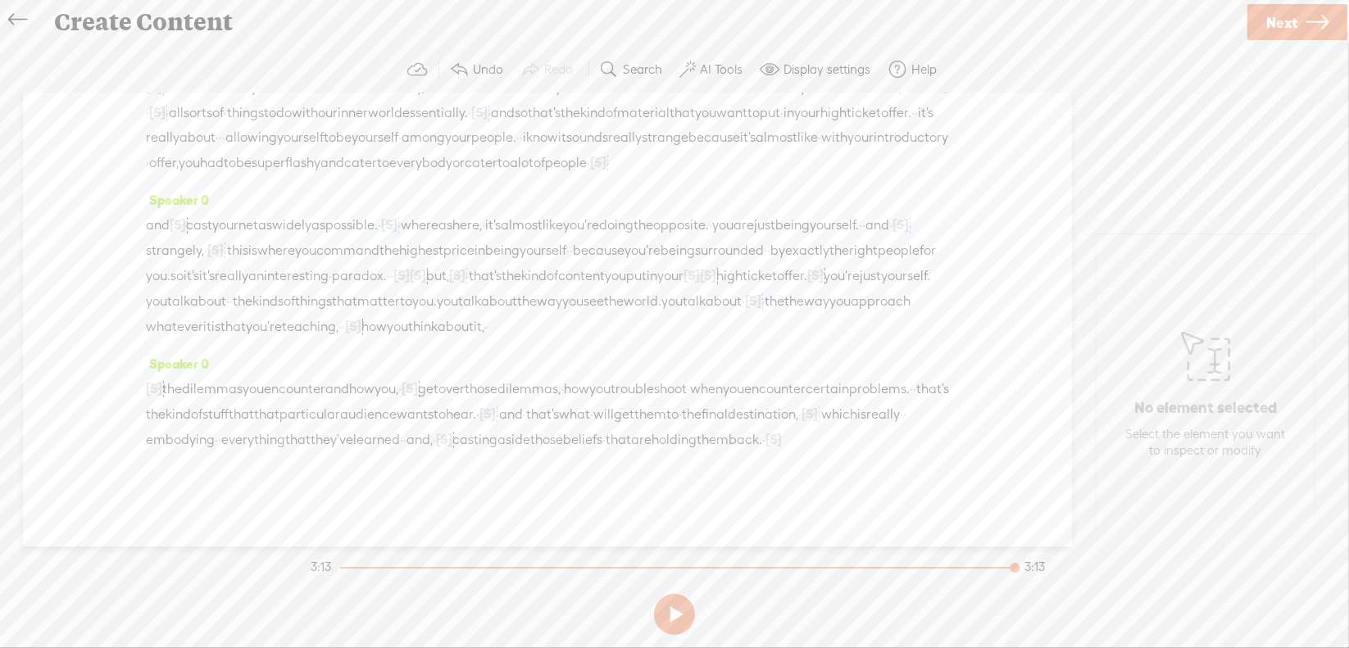
click at [1285, 15] on span "Next" at bounding box center [1281, 23] width 31 height 42
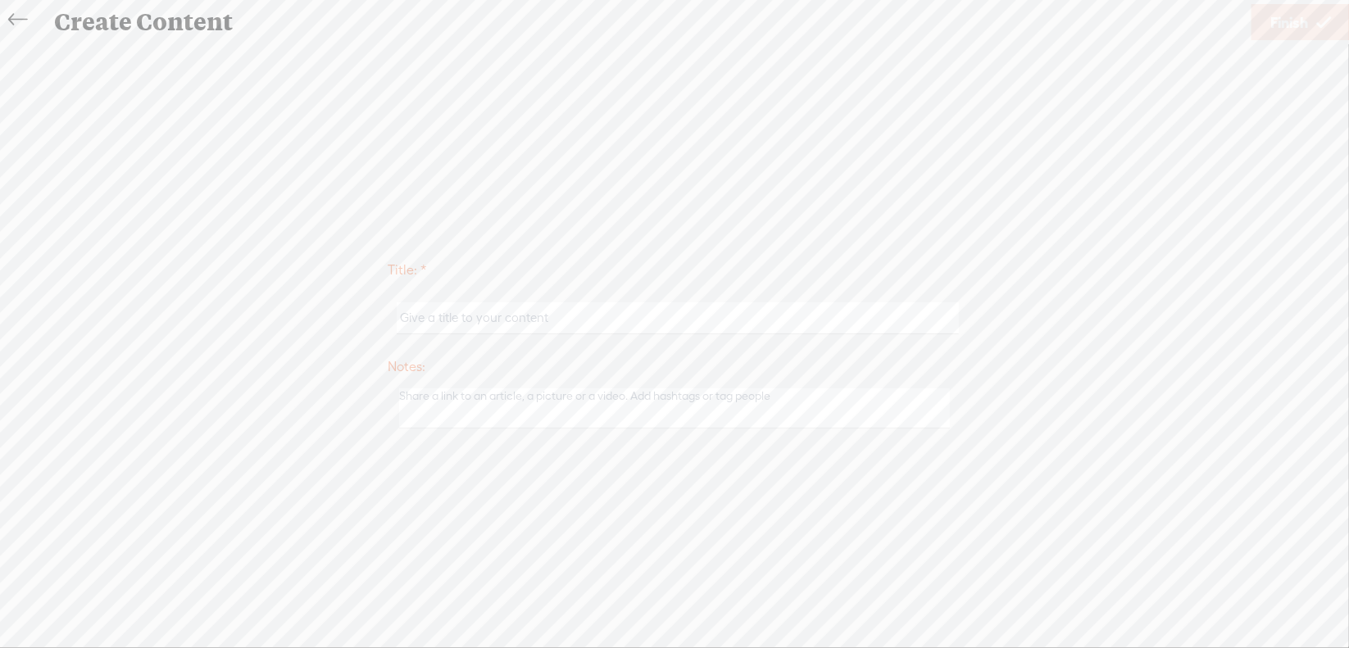
scroll to position [670, 0]
click at [506, 323] on input "text" at bounding box center [677, 318] width 561 height 32
type input "Sales4Mod4"
click at [1280, 25] on span "Finish" at bounding box center [1289, 23] width 38 height 42
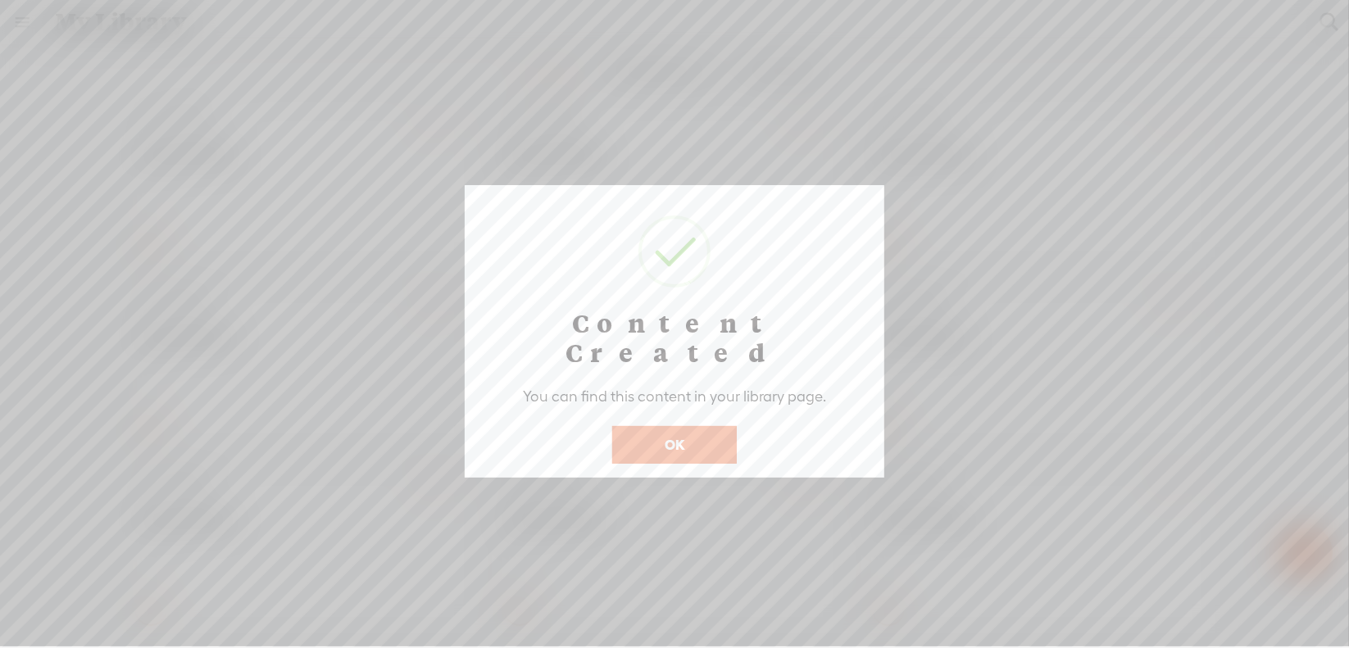
click at [664, 426] on button "OK" at bounding box center [674, 445] width 125 height 38
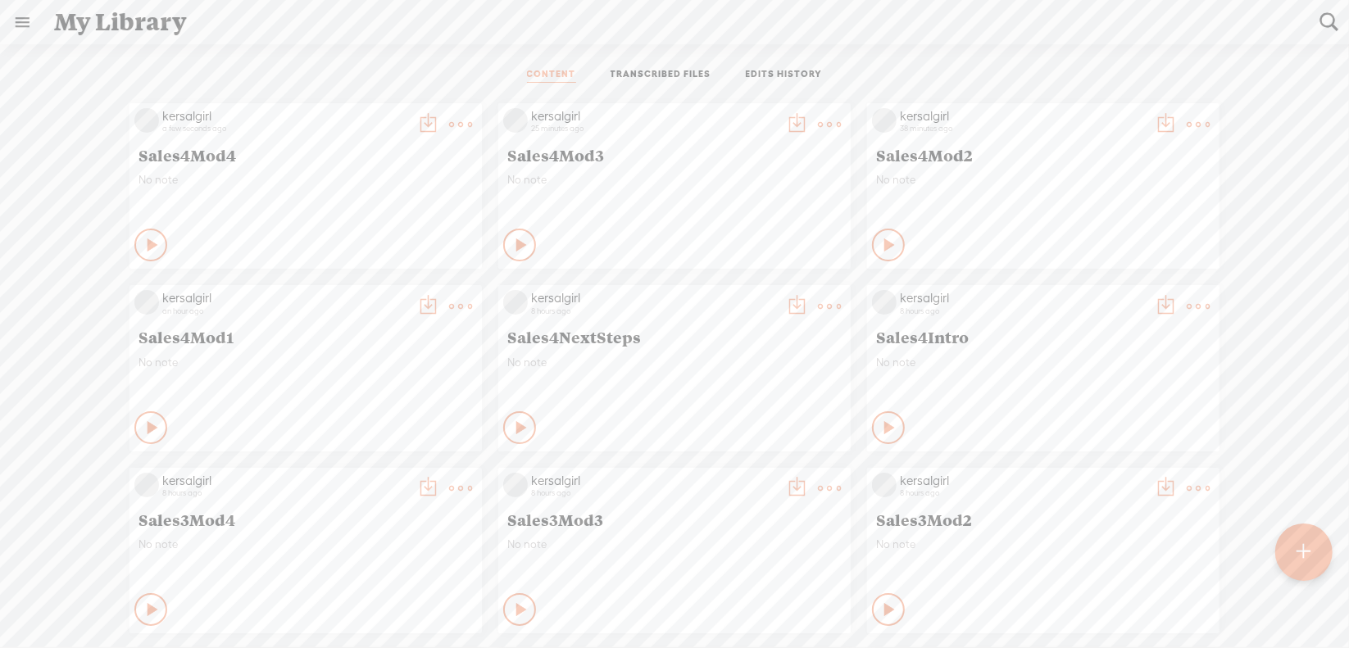
click at [472, 124] on t at bounding box center [460, 124] width 23 height 23
click at [756, 286] on link "Download as..." at bounding box center [739, 292] width 164 height 38
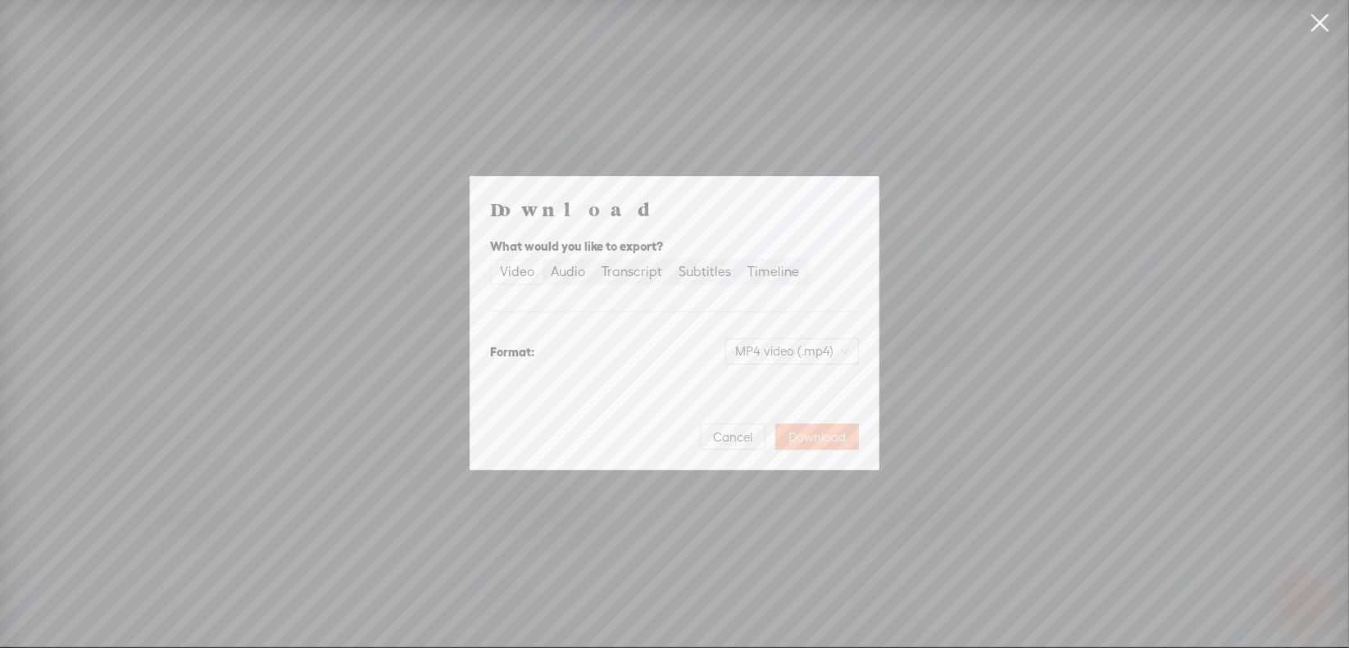
click at [839, 436] on span "Download" at bounding box center [816, 437] width 57 height 16
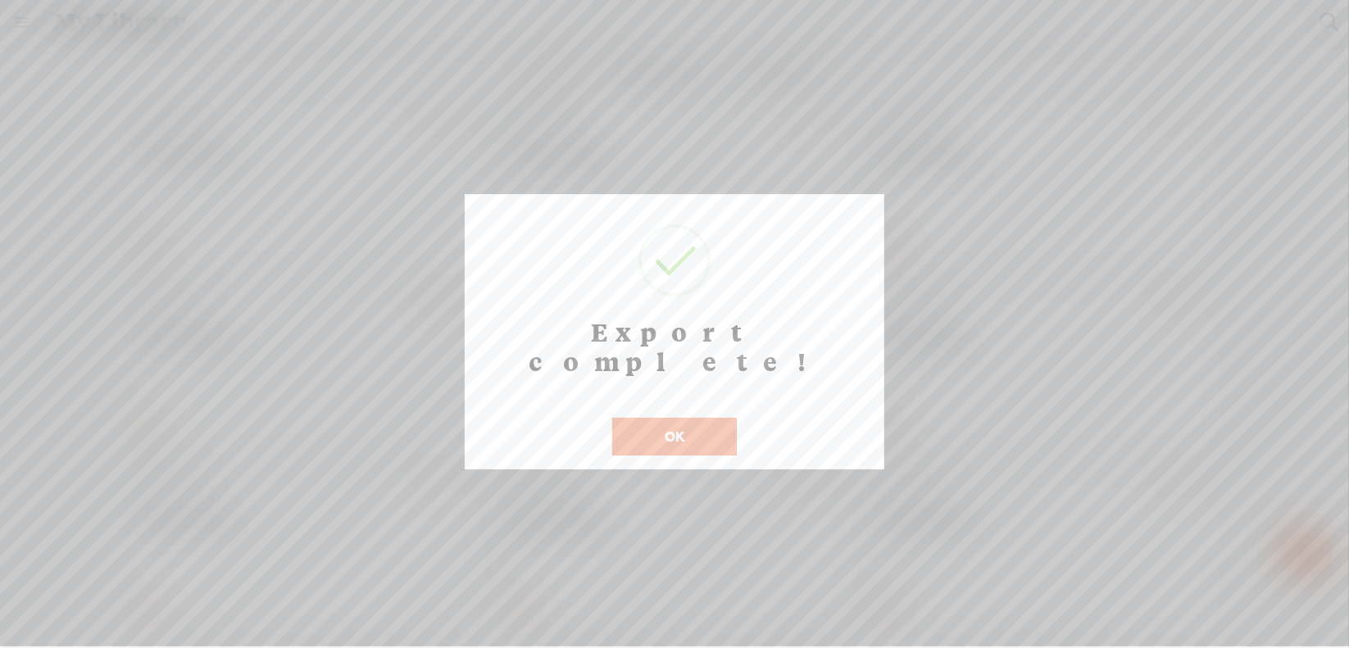
click at [677, 418] on button "OK" at bounding box center [674, 437] width 125 height 38
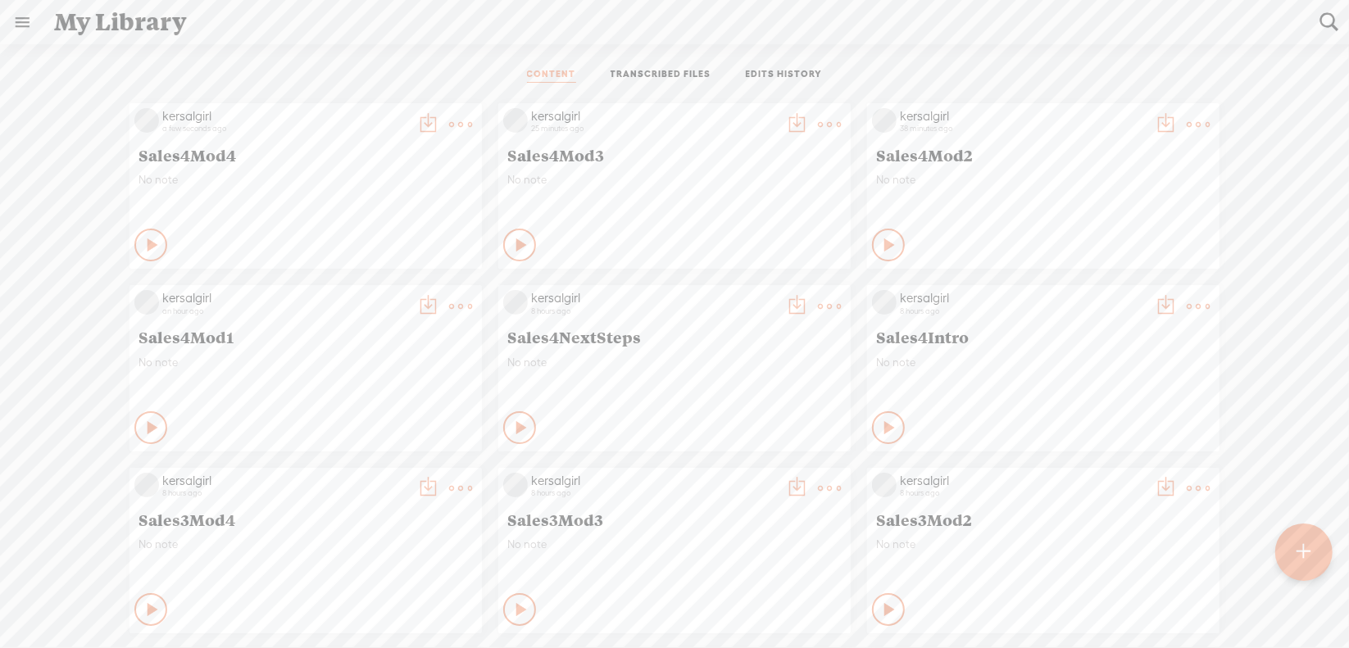
click at [1309, 545] on t at bounding box center [1304, 552] width 14 height 36
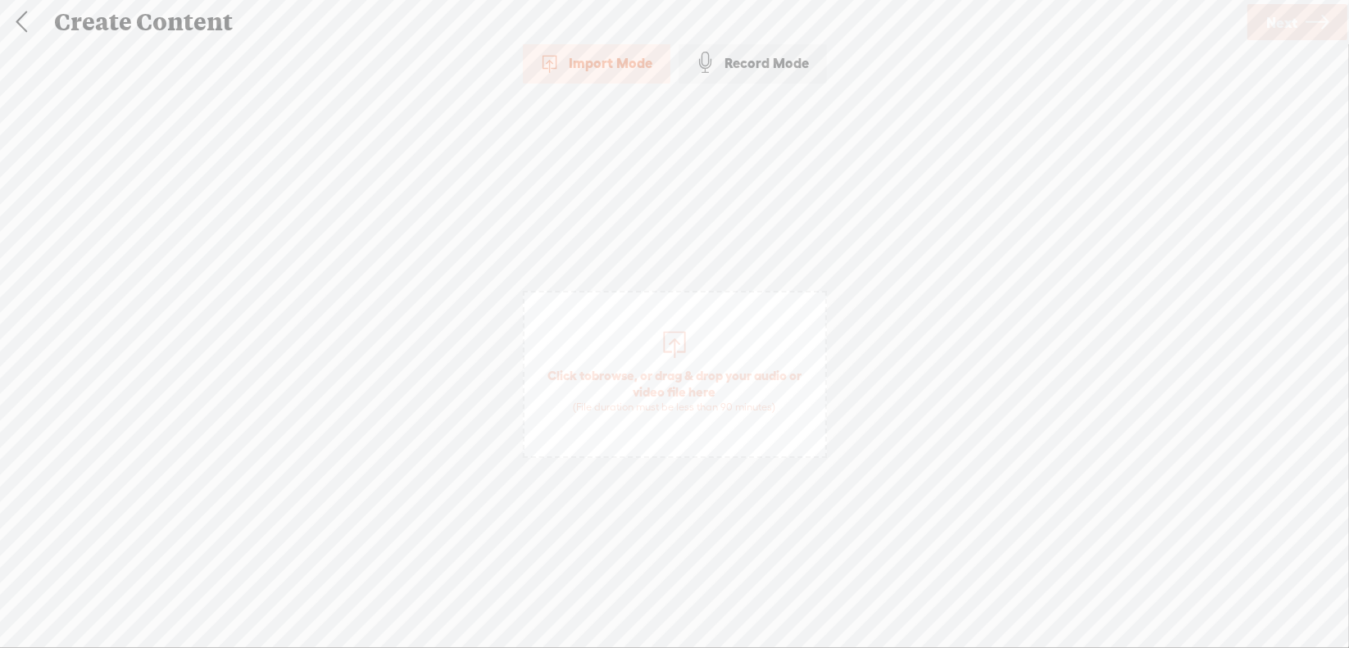
click at [618, 370] on span "browse" at bounding box center [613, 375] width 43 height 15
click at [1300, 31] on link "Next" at bounding box center [1297, 22] width 100 height 36
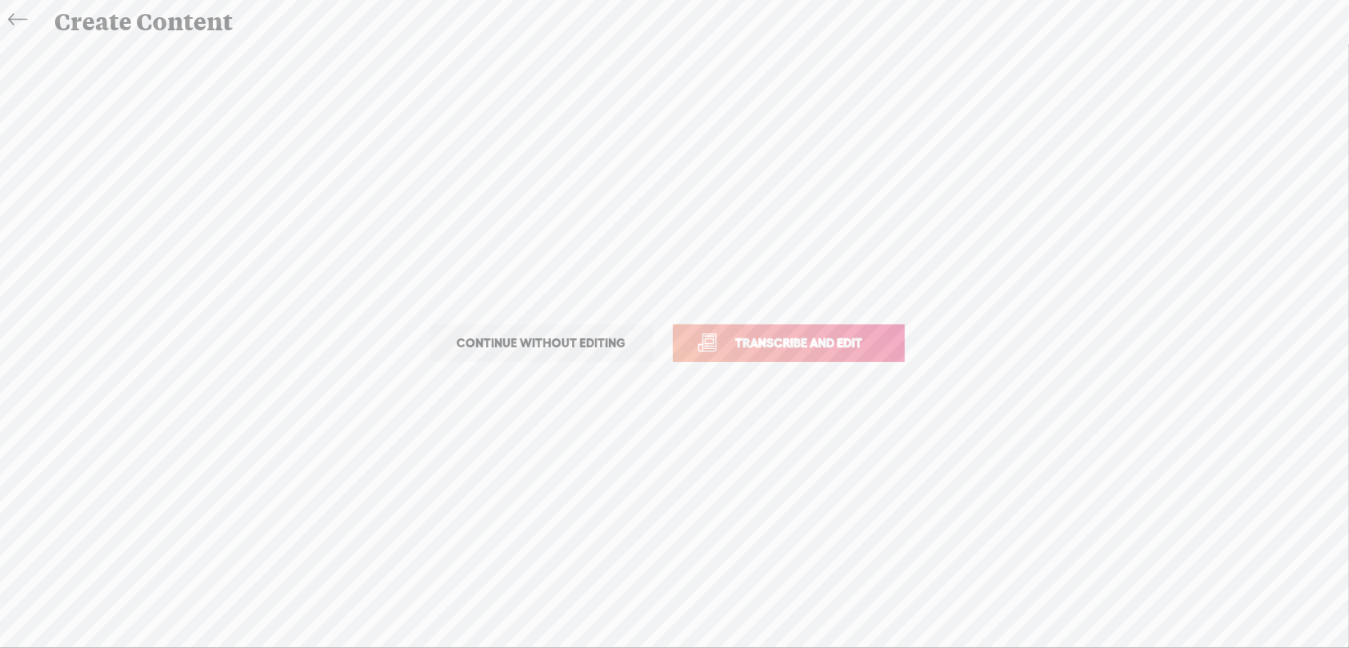
click at [804, 345] on span "Transcribe and edit" at bounding box center [799, 343] width 161 height 19
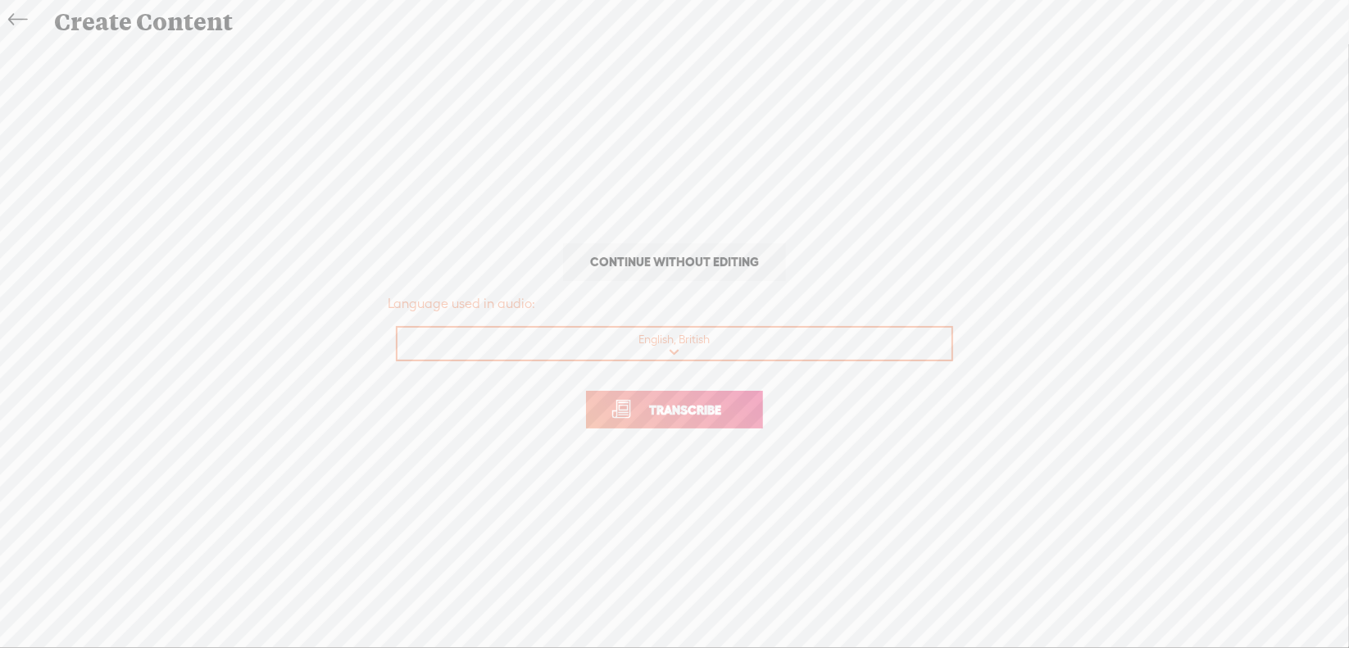
drag, startPoint x: 715, startPoint y: 409, endPoint x: 722, endPoint y: 332, distance: 77.4
click at [714, 409] on span "Transcribe" at bounding box center [685, 410] width 107 height 19
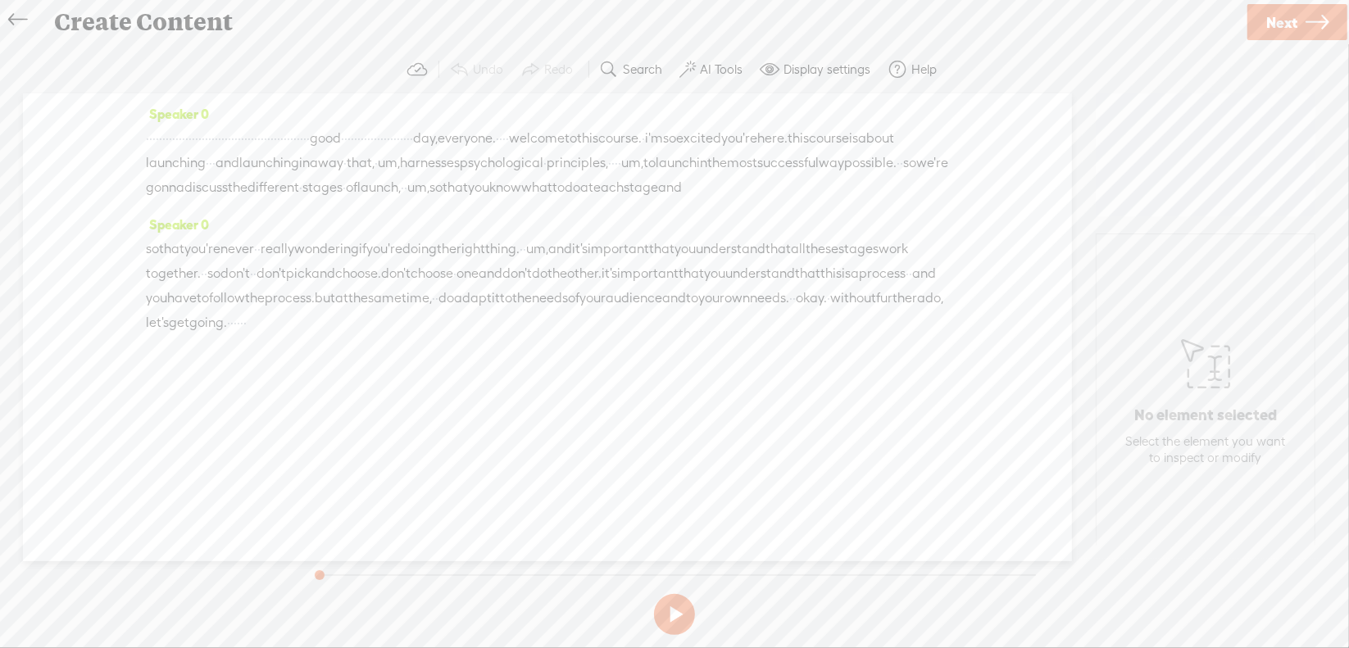
drag, startPoint x: 152, startPoint y: 139, endPoint x: 228, endPoint y: 166, distance: 80.9
click at [228, 166] on div "· · · · · · · · · · · · · · · · · · · · · · · · · · · · · · · · · · · · · · · ·…" at bounding box center [547, 163] width 803 height 74
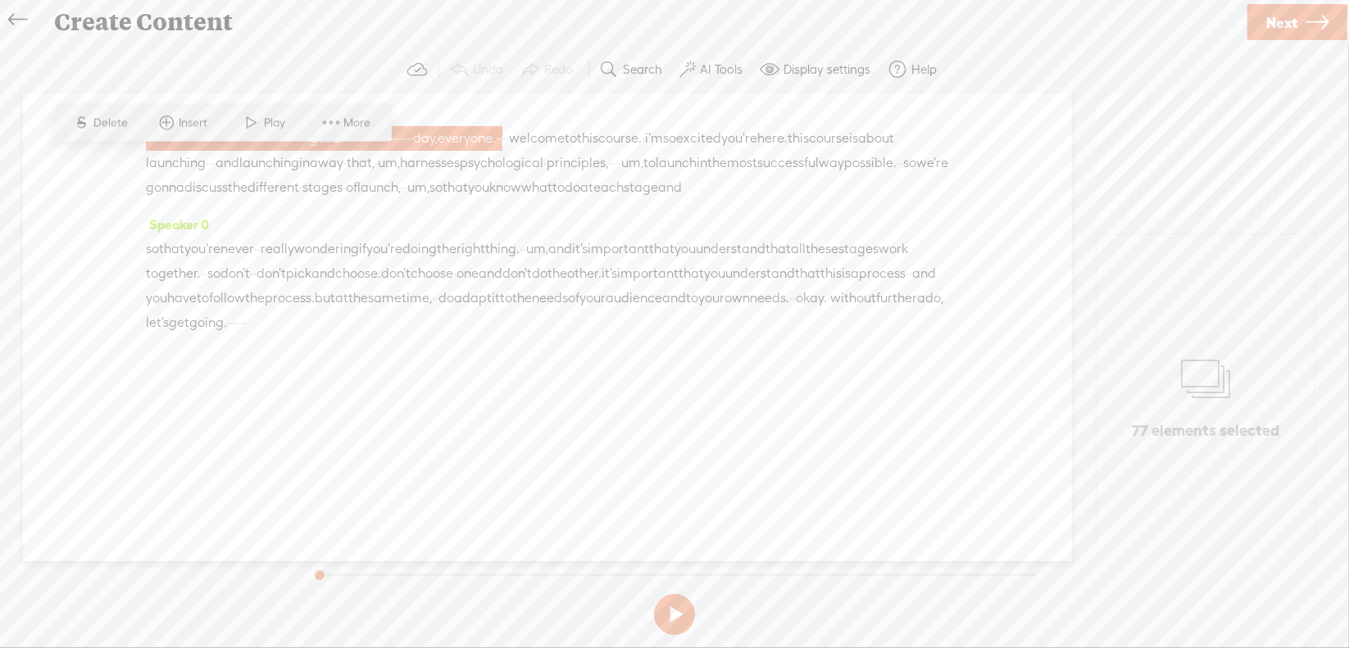
click at [125, 120] on span "Delete" at bounding box center [113, 123] width 39 height 16
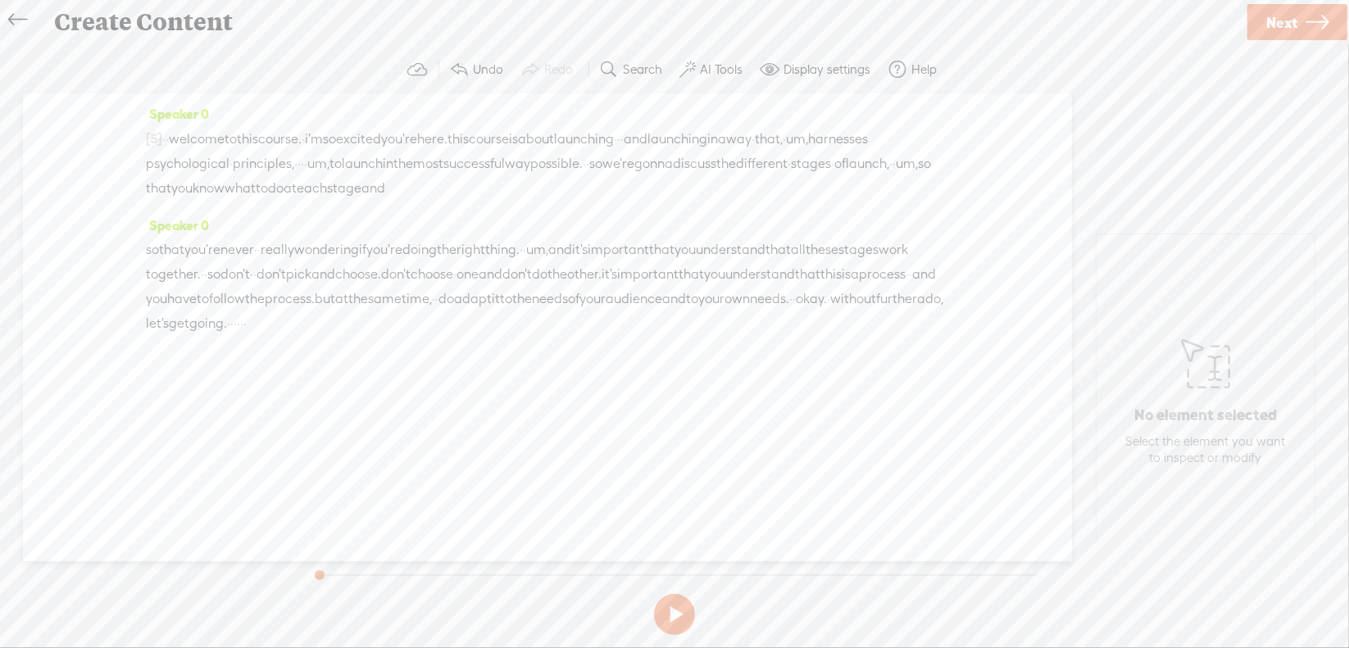
click at [620, 136] on span "·" at bounding box center [618, 139] width 3 height 25
click at [628, 97] on span "Delete" at bounding box center [622, 98] width 39 height 16
click at [799, 152] on span "um," at bounding box center [810, 139] width 22 height 25
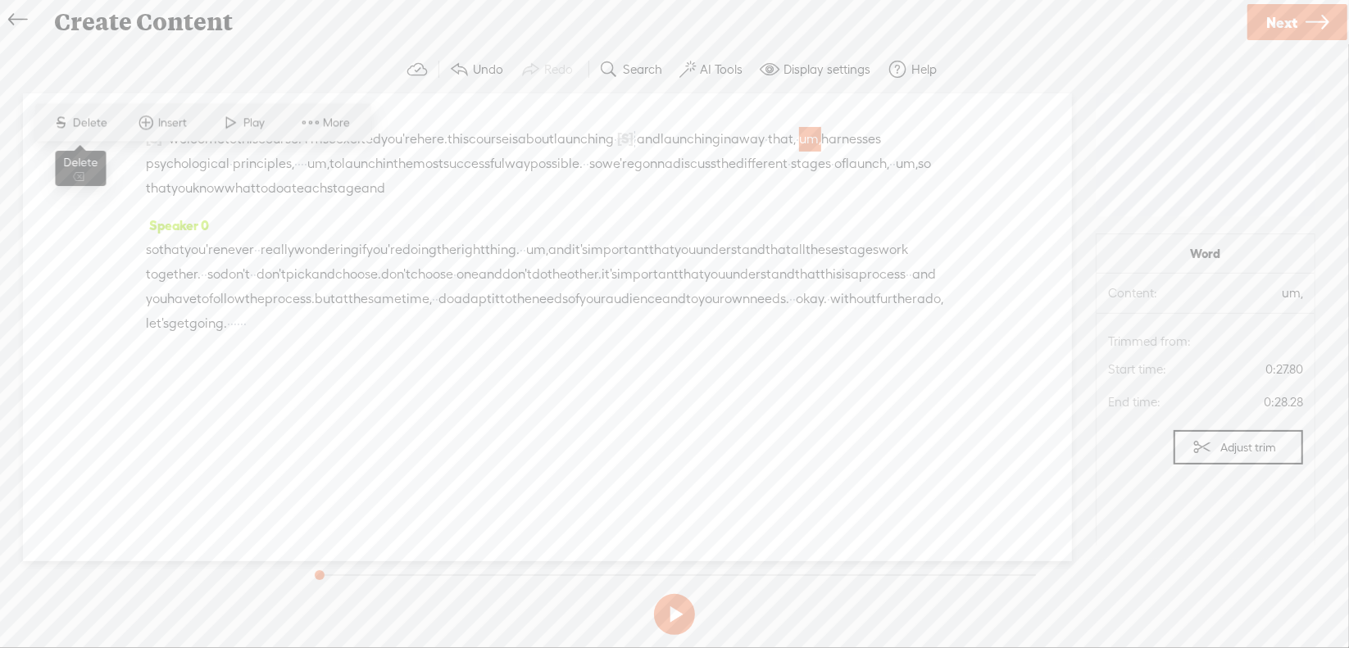
click at [103, 123] on span "Delete" at bounding box center [92, 123] width 39 height 16
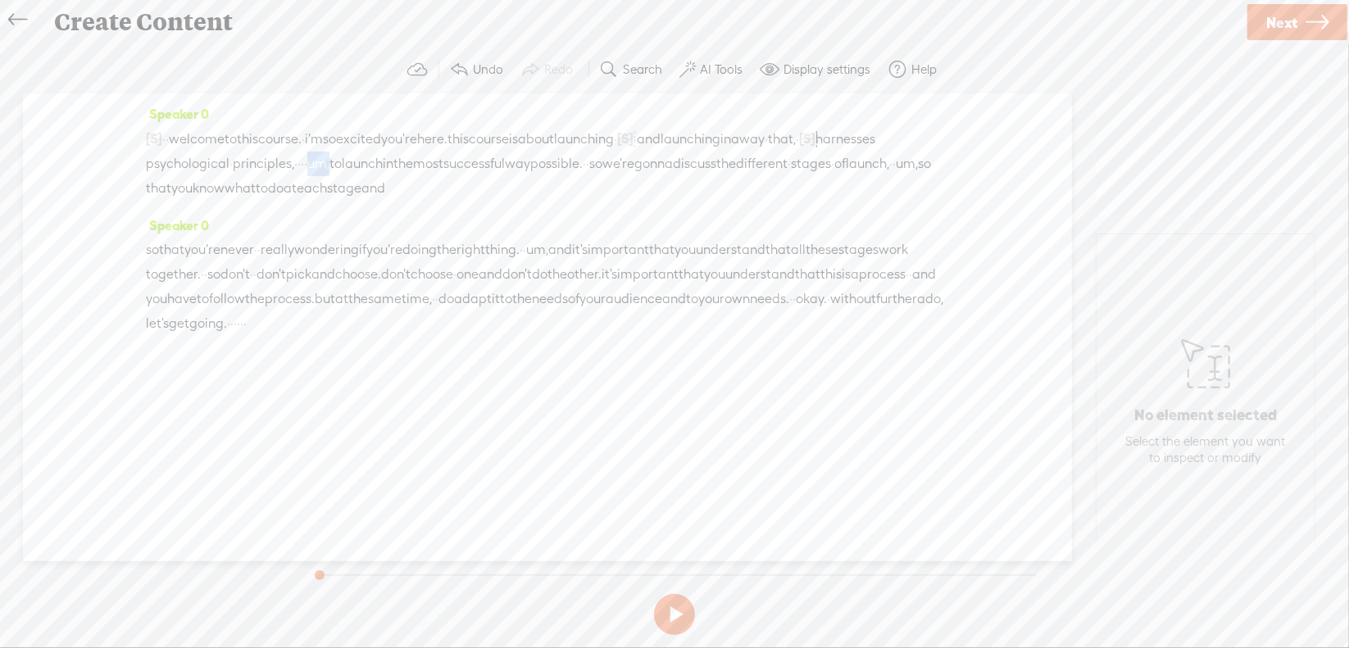
drag, startPoint x: 471, startPoint y: 165, endPoint x: 502, endPoint y: 164, distance: 31.2
click at [502, 164] on div "[S] · · · · · · · · · · · · · · · · · · · · · · · · · · · · · · · · · · · · · ·…" at bounding box center [547, 163] width 803 height 75
click at [390, 116] on span "Delete" at bounding box center [382, 123] width 39 height 16
click at [887, 177] on span "um," at bounding box center [898, 164] width 22 height 25
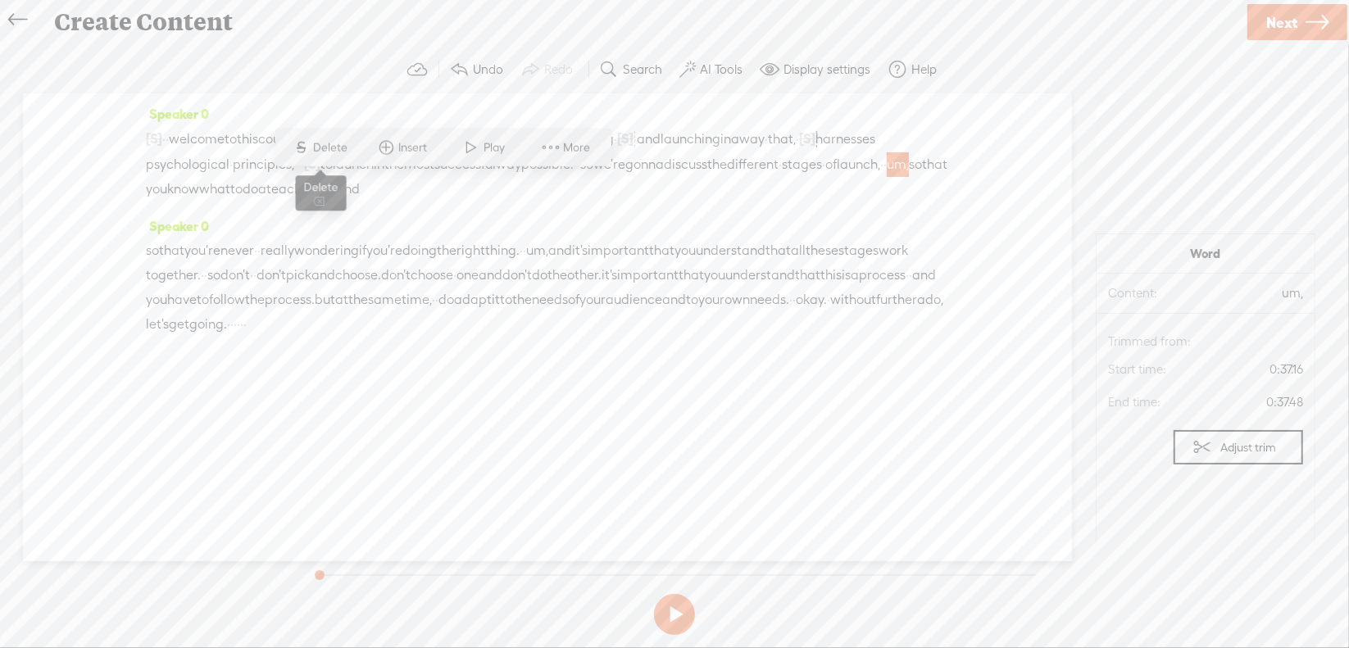
click at [328, 143] on span "Delete" at bounding box center [333, 147] width 39 height 16
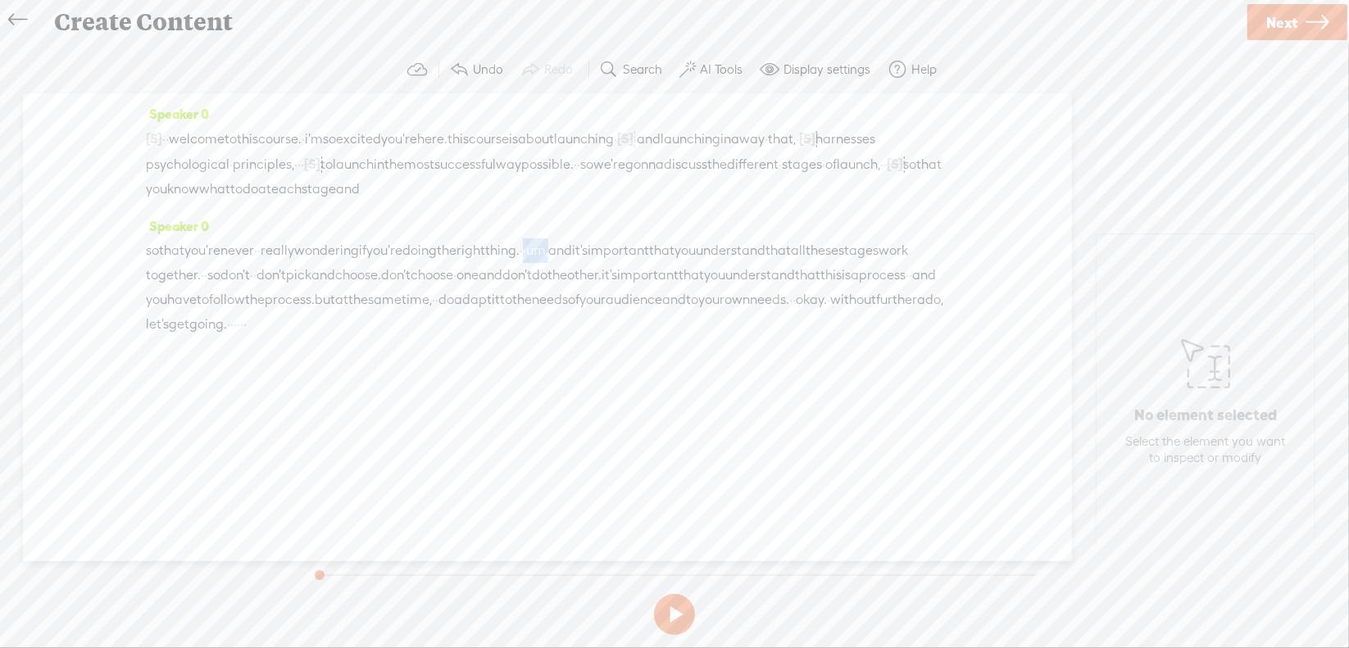
drag, startPoint x: 611, startPoint y: 243, endPoint x: 643, endPoint y: 242, distance: 32.8
click at [643, 242] on div "so that you're never · · really wondering if you're doing the right thing. · · …" at bounding box center [547, 287] width 803 height 98
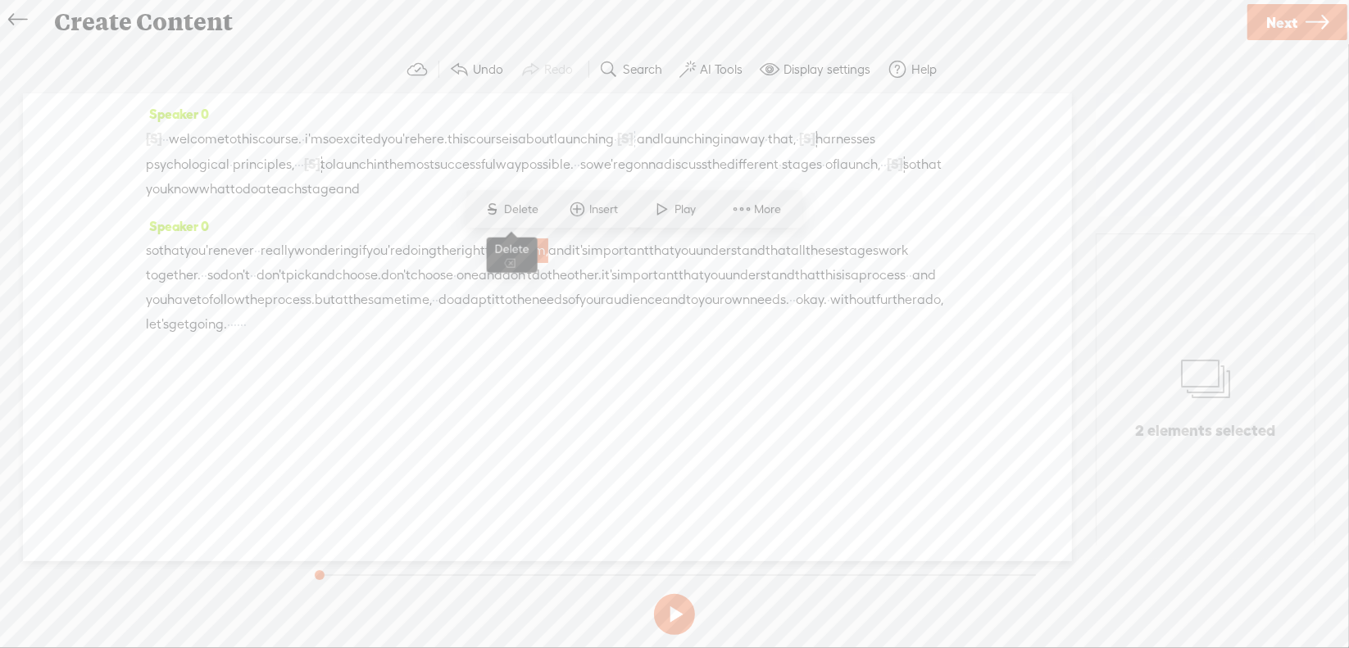
click at [525, 211] on span "Delete" at bounding box center [524, 210] width 39 height 16
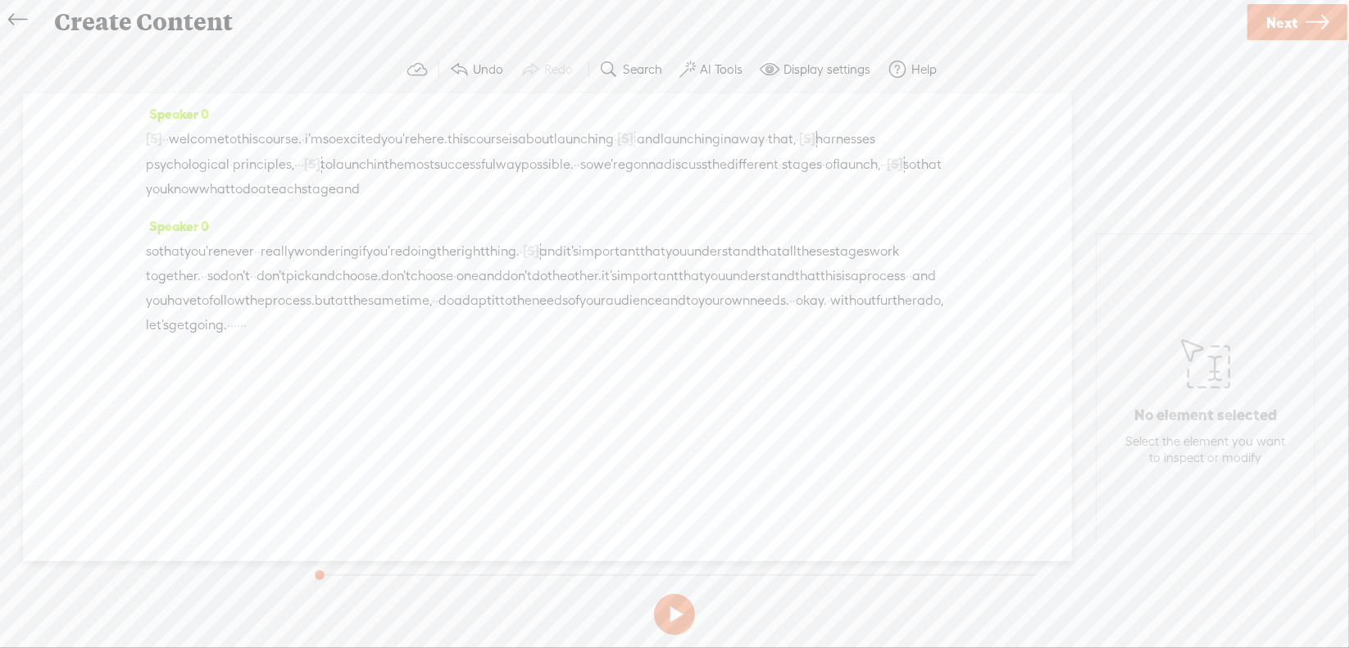
click at [250, 270] on span "don't" at bounding box center [235, 276] width 30 height 25
click at [263, 229] on span "Delete" at bounding box center [271, 233] width 39 height 16
drag, startPoint x: 791, startPoint y: 320, endPoint x: 843, endPoint y: 324, distance: 51.8
click at [843, 324] on div "so that you're never · · really wondering if you're doing the right thing. · [S…" at bounding box center [547, 288] width 803 height 100
click at [725, 277] on span "Delete" at bounding box center [721, 283] width 39 height 16
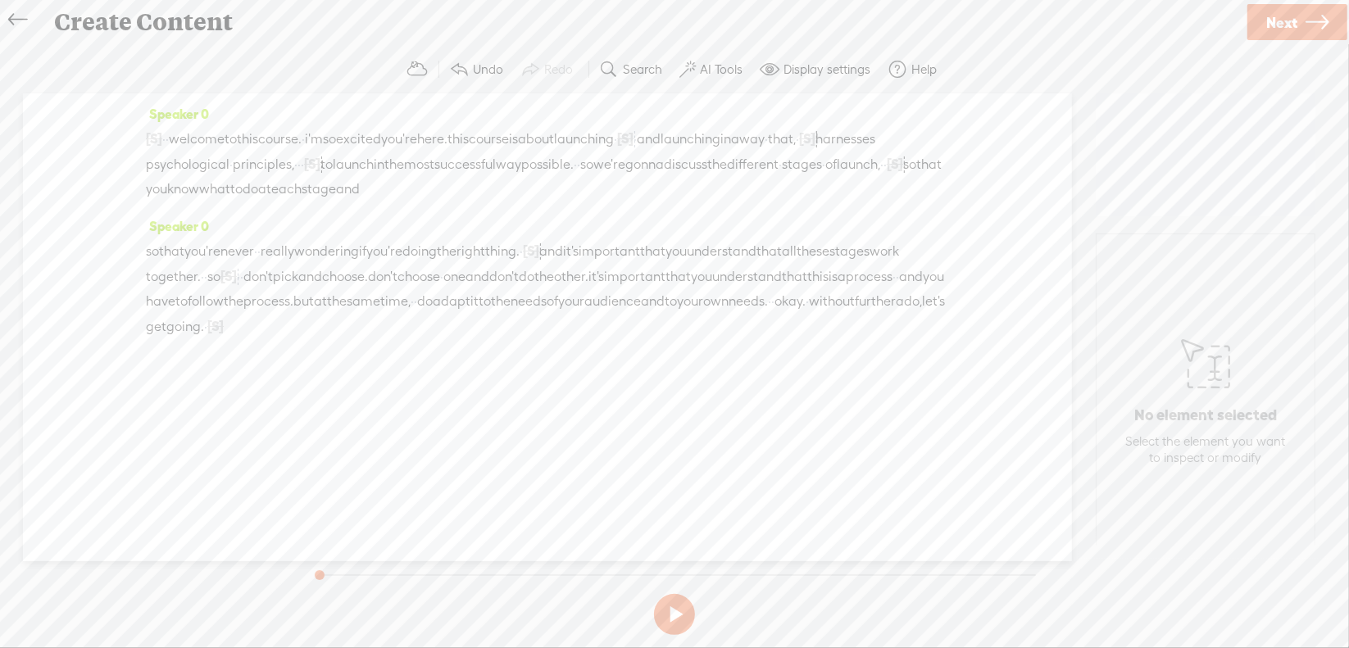
click at [166, 132] on span "·" at bounding box center [163, 139] width 3 height 25
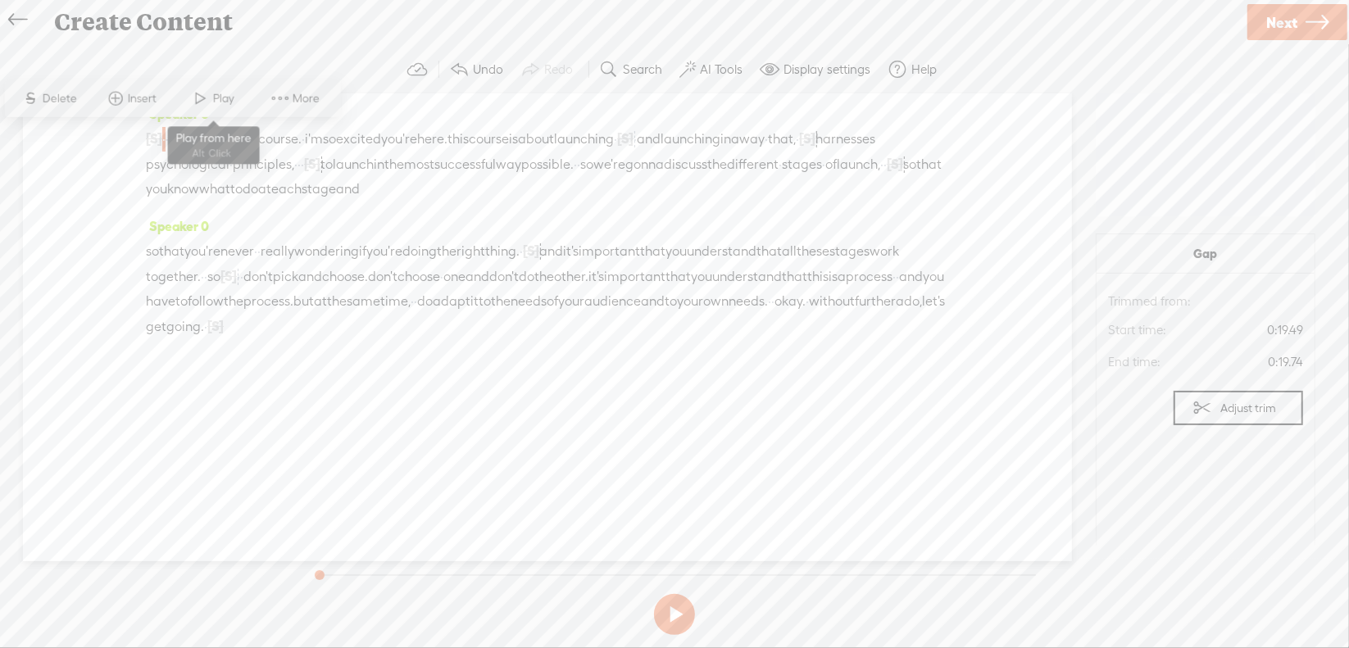
click at [207, 98] on span at bounding box center [201, 99] width 25 height 30
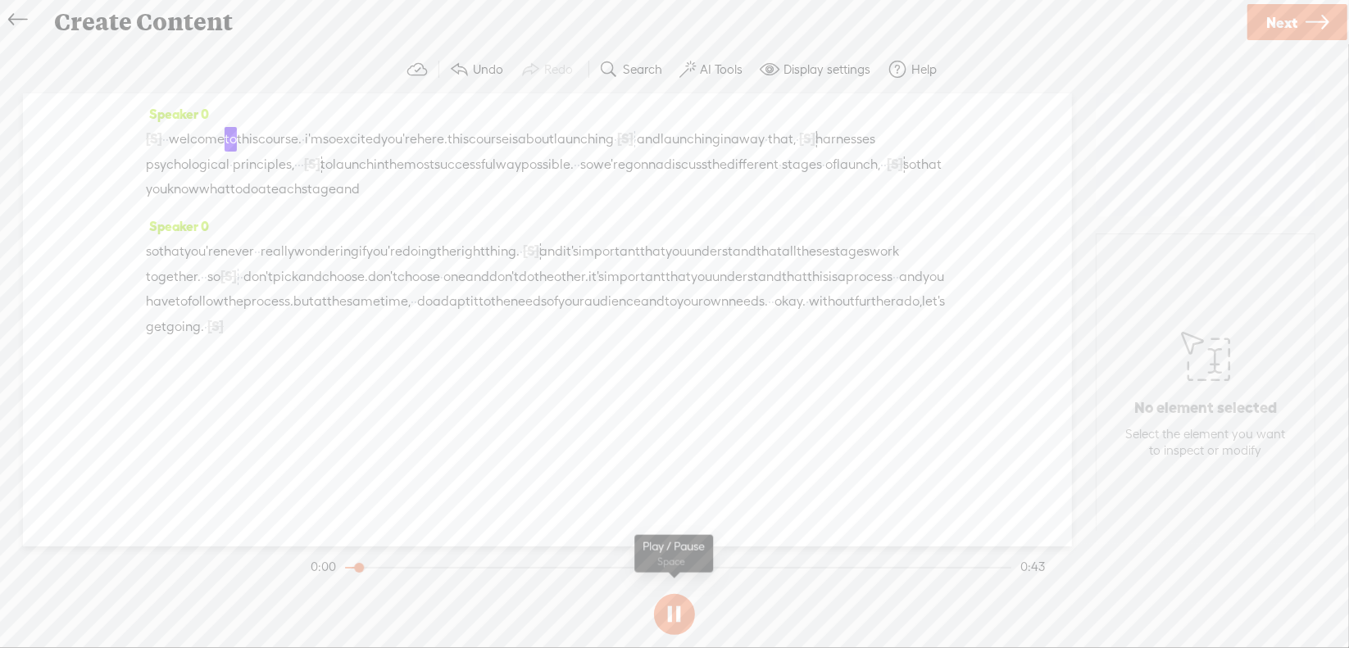
click at [677, 608] on section at bounding box center [674, 615] width 734 height 54
click at [676, 610] on button at bounding box center [674, 614] width 41 height 41
click at [166, 135] on span "·" at bounding box center [163, 139] width 3 height 25
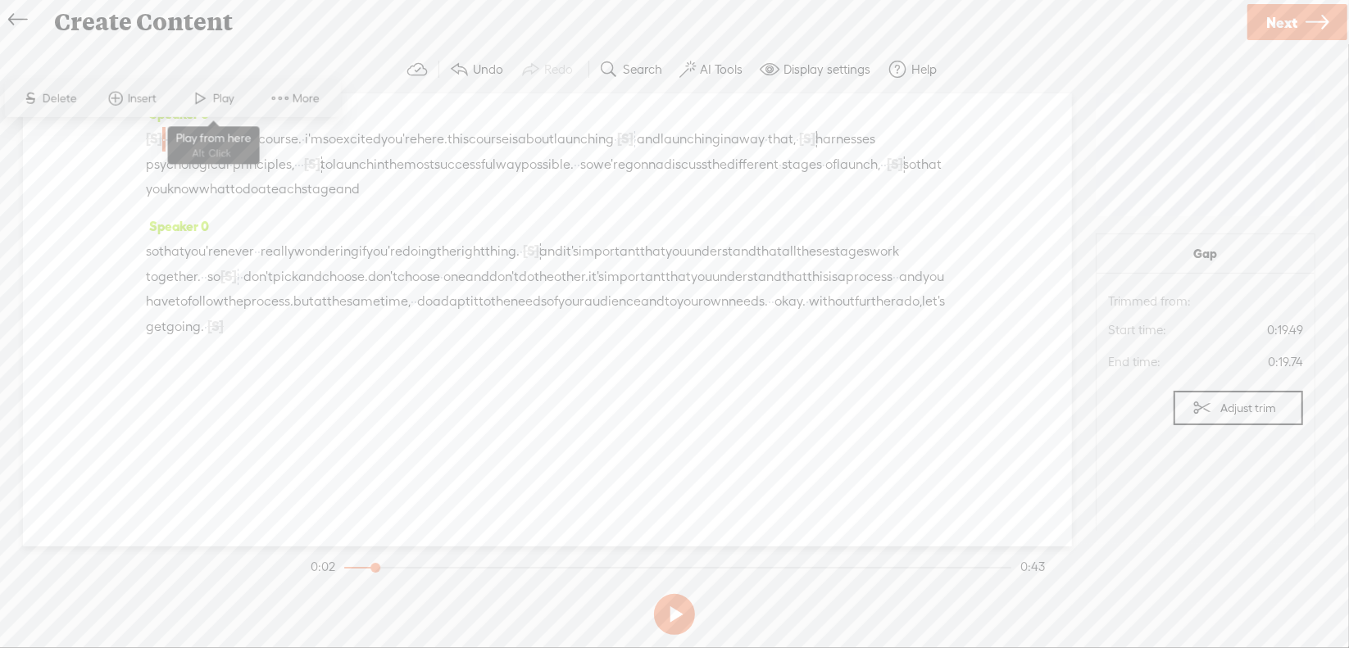
click at [227, 98] on span "Play" at bounding box center [225, 98] width 25 height 16
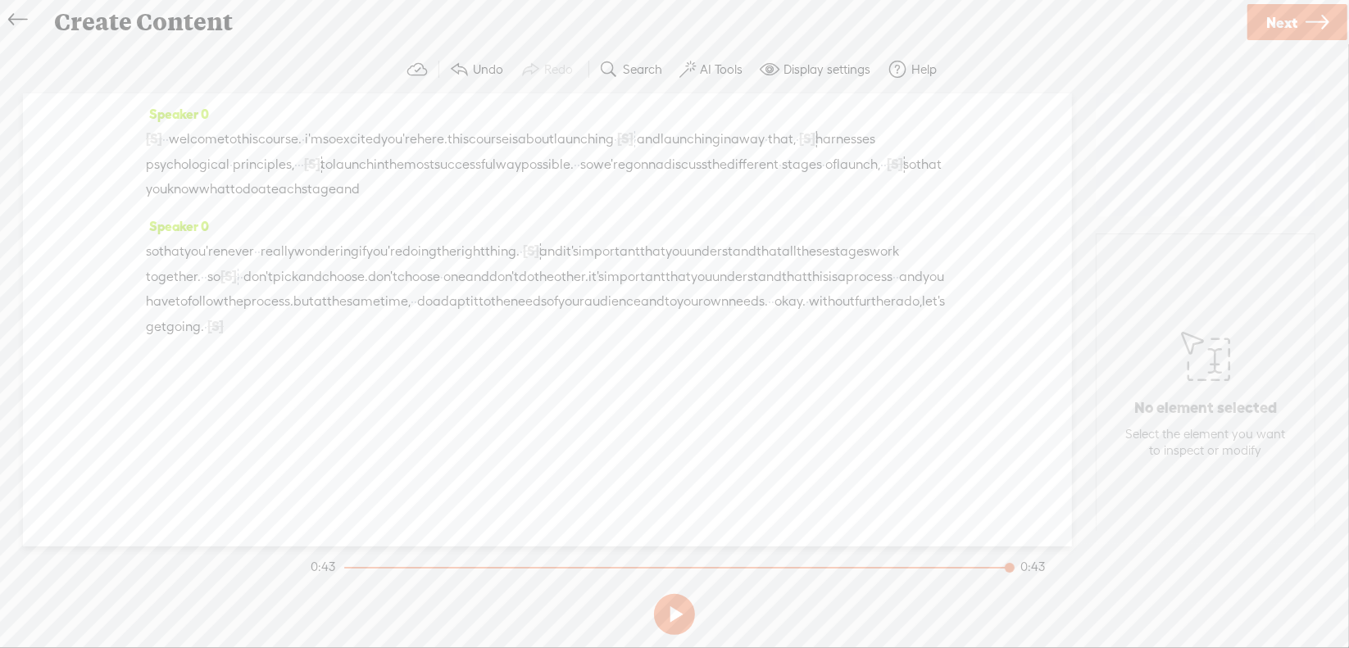
click at [207, 324] on span "·" at bounding box center [205, 327] width 3 height 25
click at [666, 284] on span "Delete" at bounding box center [673, 283] width 39 height 16
click at [896, 314] on span "ado," at bounding box center [909, 301] width 26 height 25
click at [684, 283] on span at bounding box center [693, 283] width 25 height 30
click at [220, 324] on span "[S]" at bounding box center [212, 326] width 16 height 15
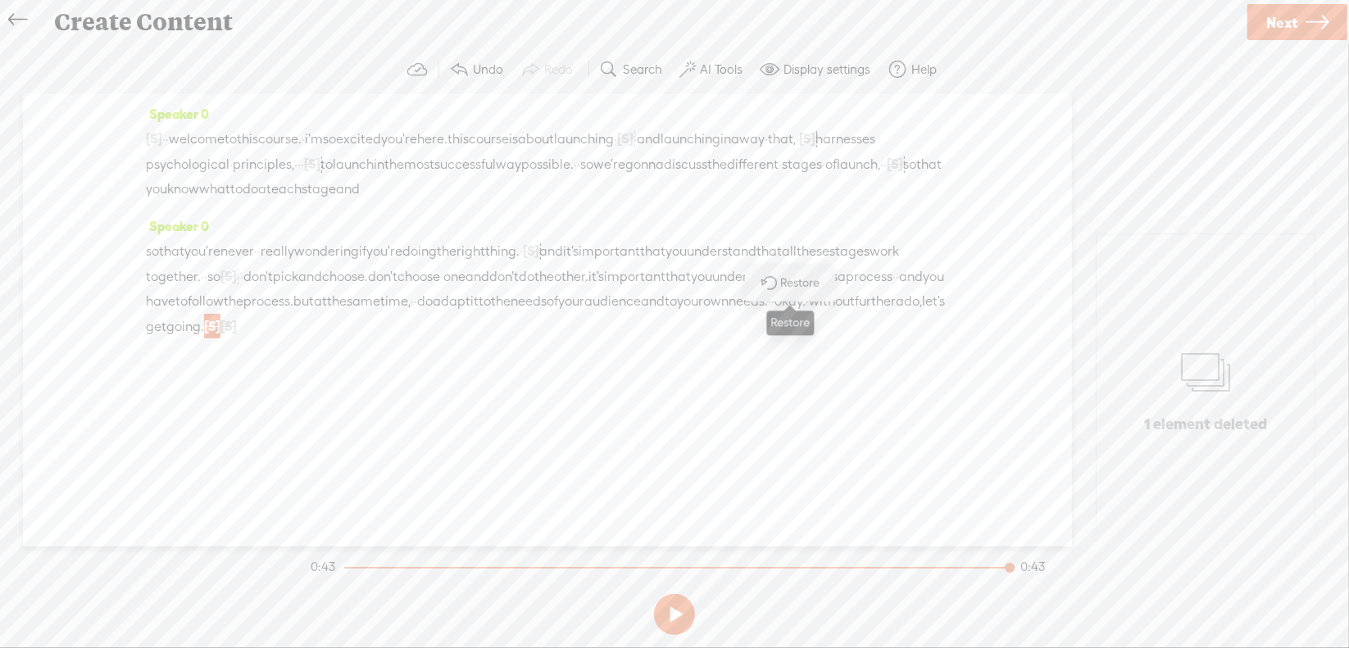
click at [767, 286] on span at bounding box center [768, 283] width 37 height 34
click at [855, 314] on span "further" at bounding box center [875, 301] width 41 height 25
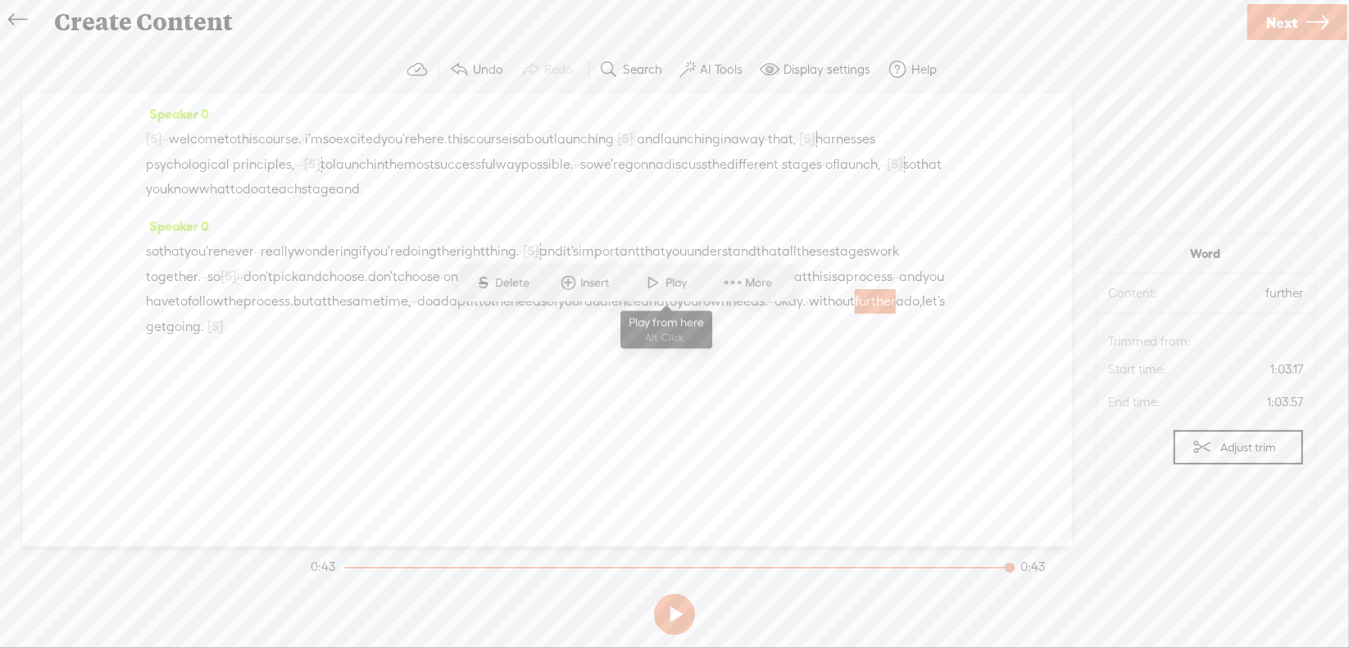
click at [666, 286] on span "Play" at bounding box center [678, 283] width 25 height 16
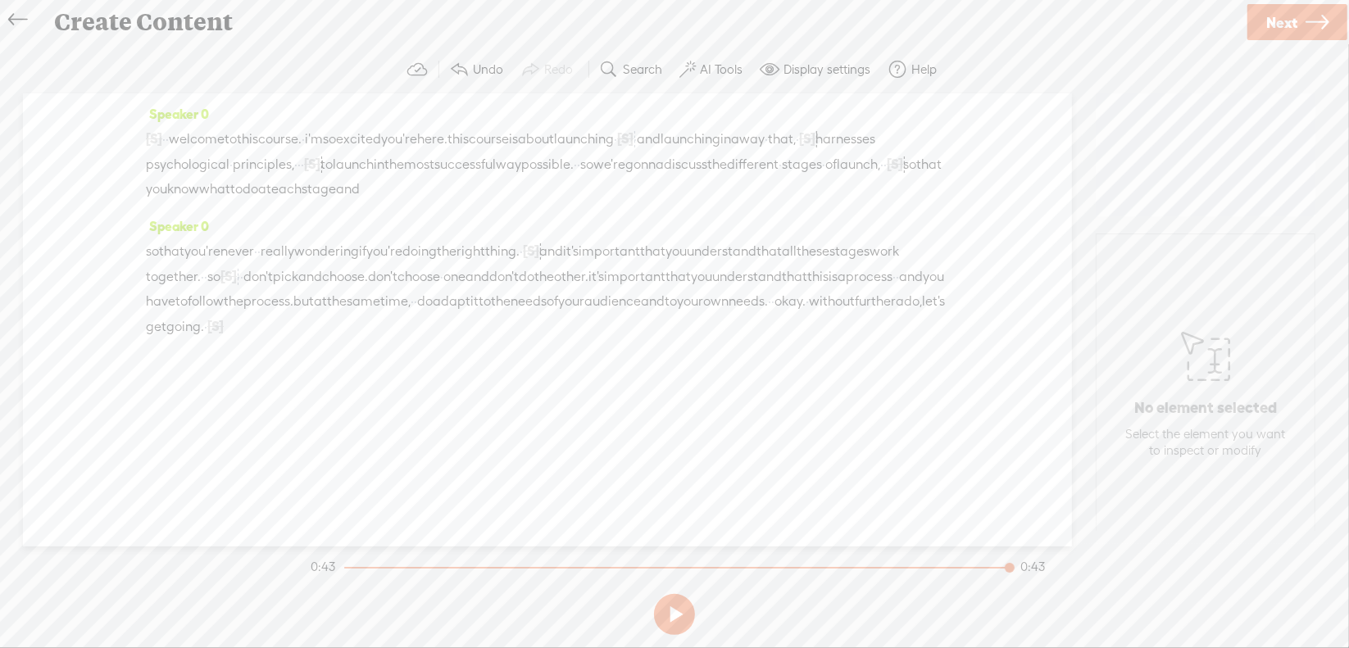
click at [1291, 29] on span "Next" at bounding box center [1281, 23] width 31 height 42
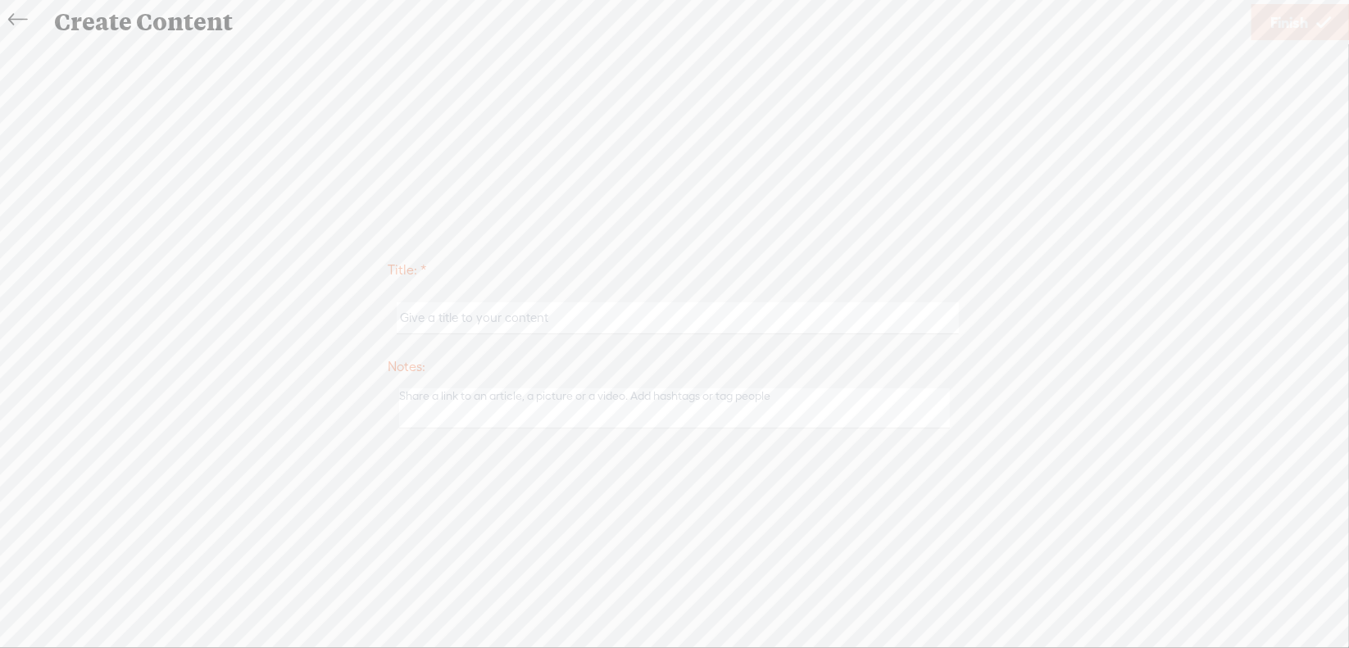
click at [568, 322] on input "text" at bounding box center [677, 318] width 561 height 32
type input "Sales5Intro"
click at [1262, 28] on link "Finish" at bounding box center [1300, 22] width 98 height 36
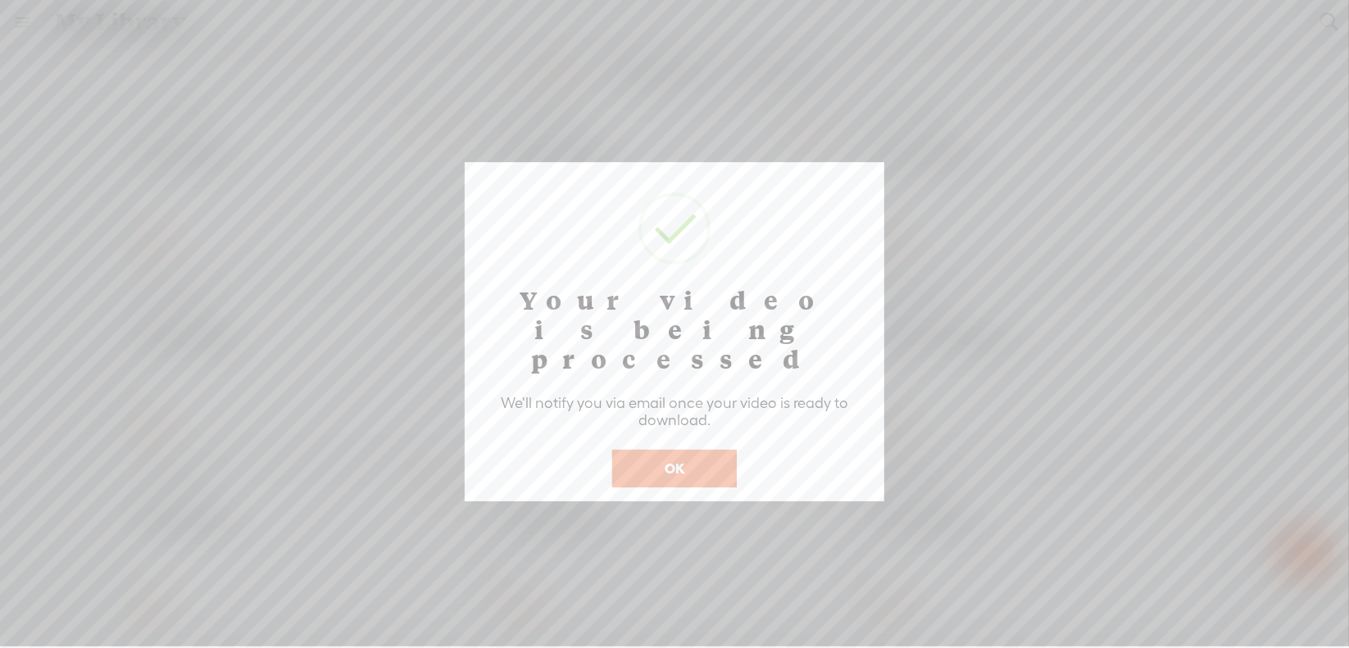
click at [685, 450] on button "OK" at bounding box center [674, 469] width 125 height 38
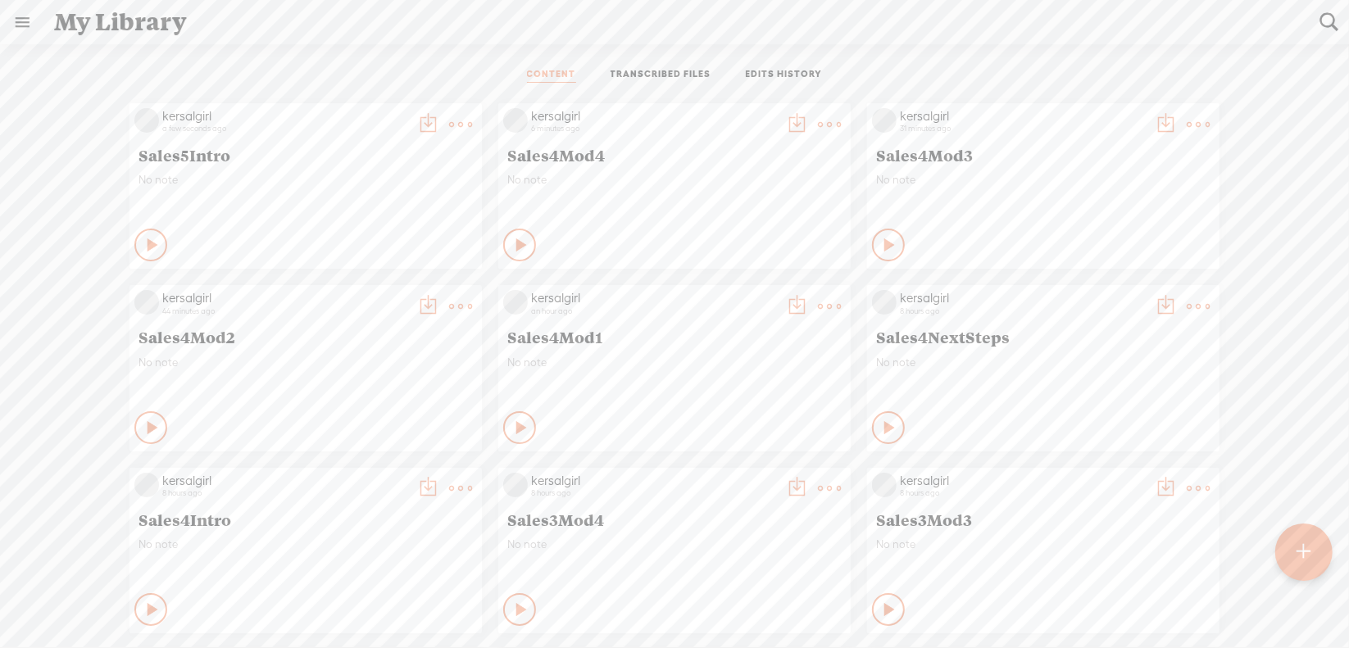
click at [472, 126] on t at bounding box center [460, 124] width 23 height 23
click at [738, 293] on link "Download as..." at bounding box center [739, 292] width 164 height 38
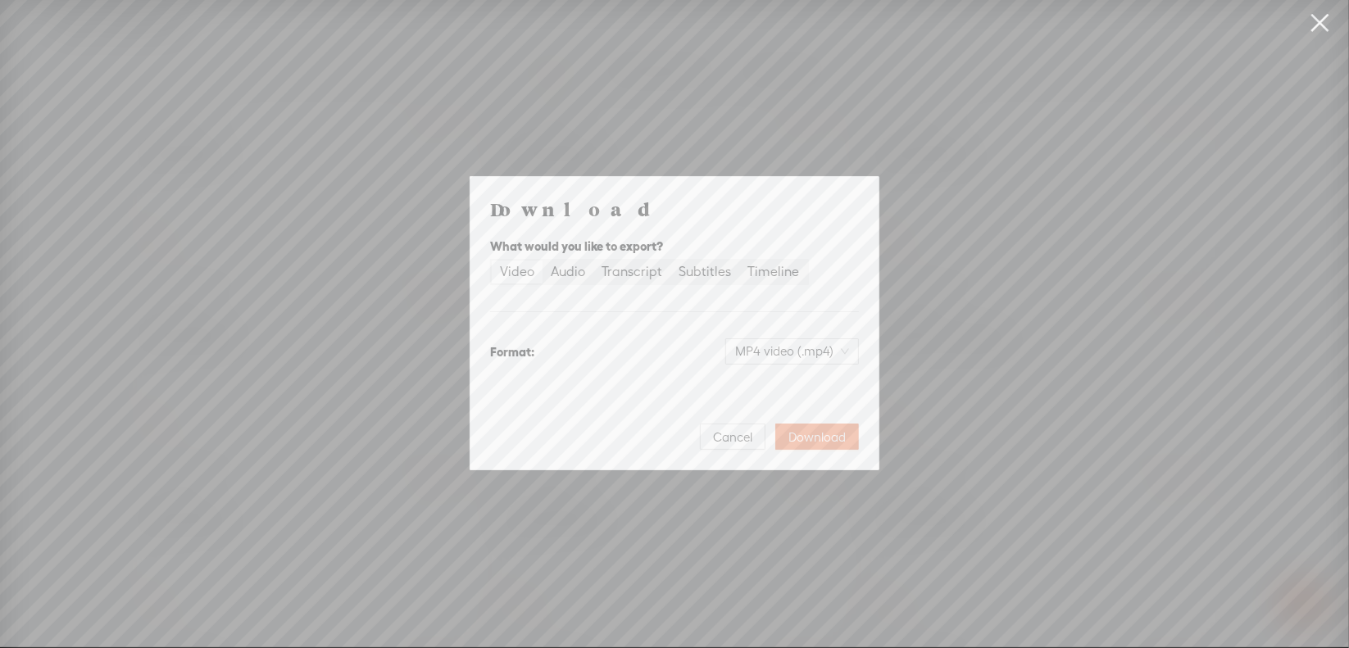
click at [815, 430] on span "Download" at bounding box center [816, 437] width 57 height 16
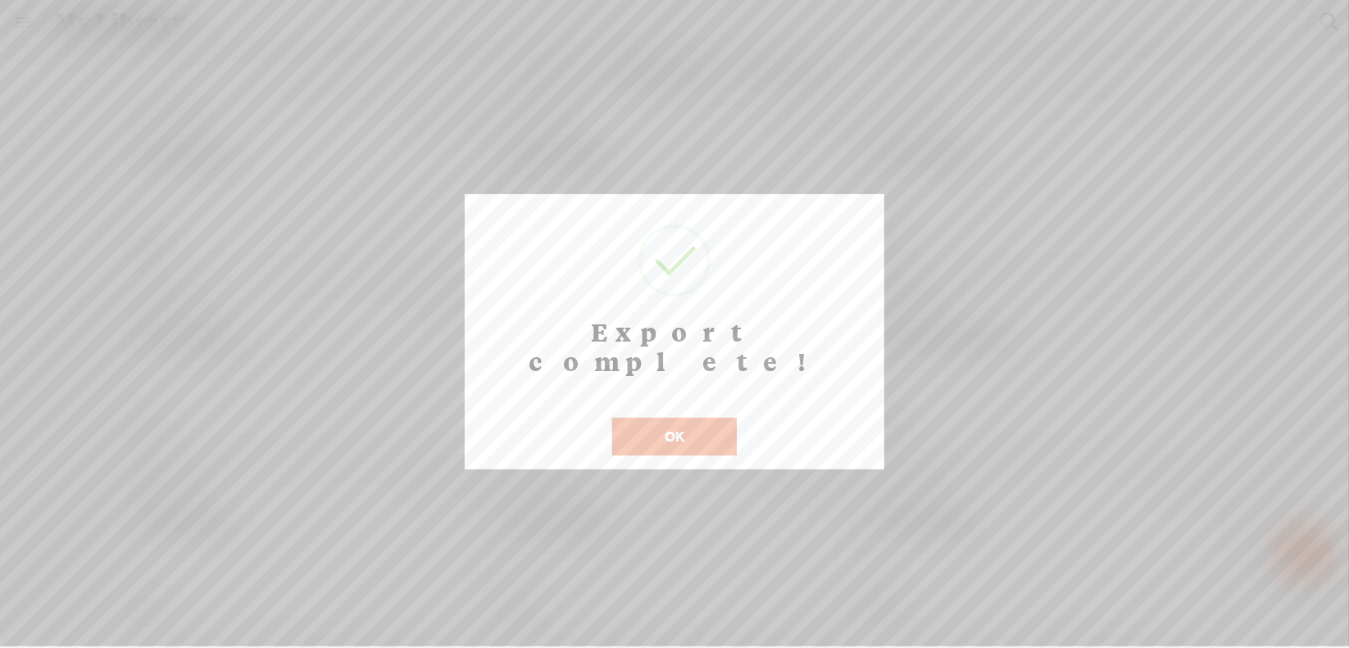
click at [640, 418] on button "OK" at bounding box center [674, 437] width 125 height 38
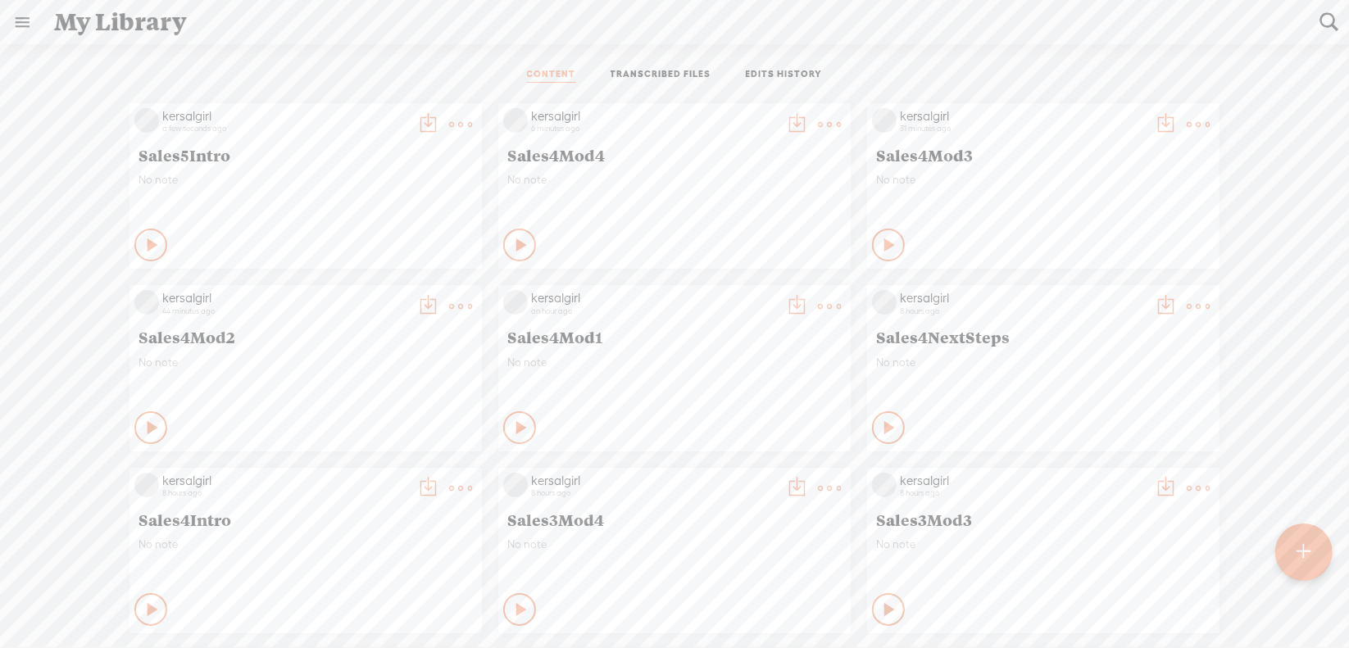
click at [449, 136] on t at bounding box center [460, 124] width 23 height 23
click at [395, 470] on link "Download as..." at bounding box center [370, 475] width 164 height 38
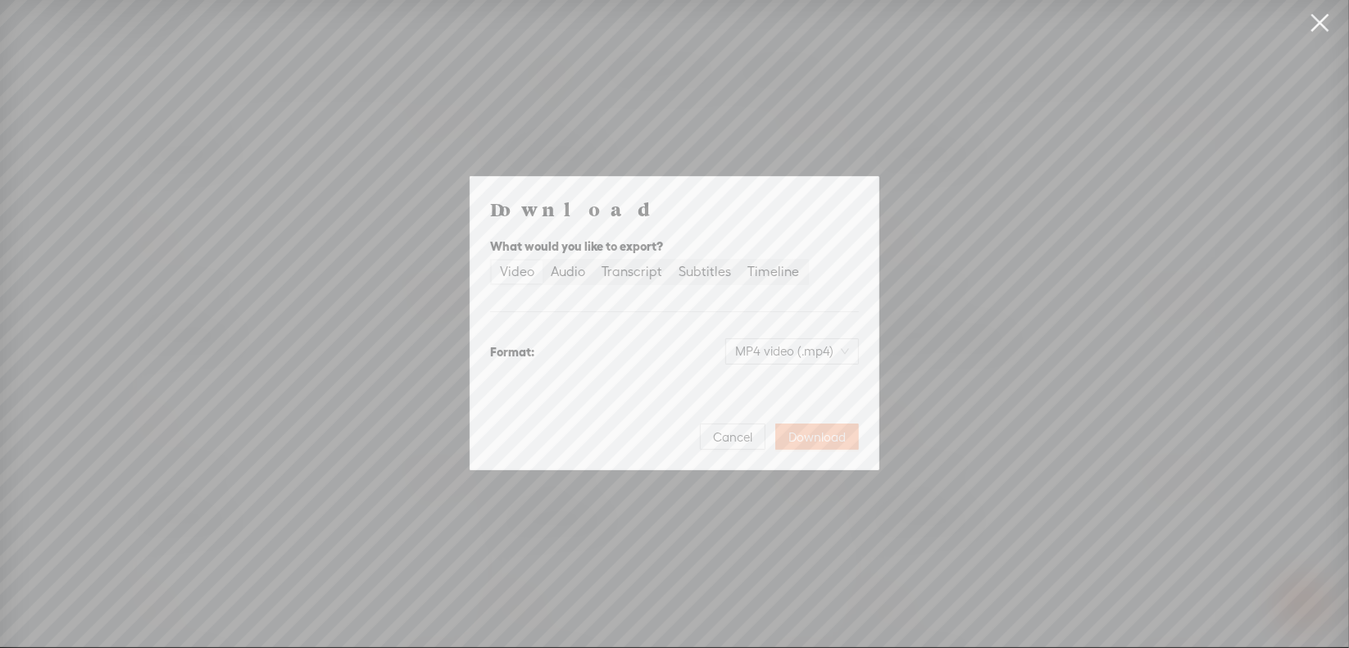
click at [808, 438] on span "Download" at bounding box center [816, 437] width 57 height 16
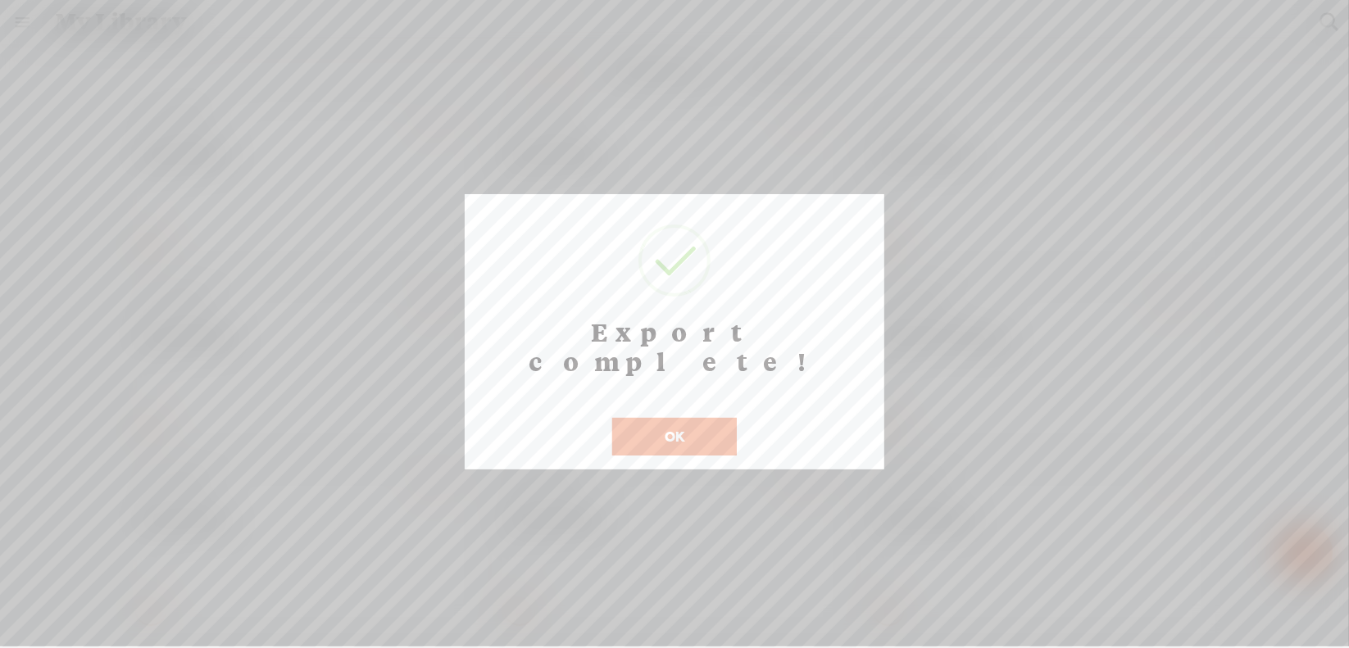
click at [672, 418] on button "OK" at bounding box center [674, 437] width 125 height 38
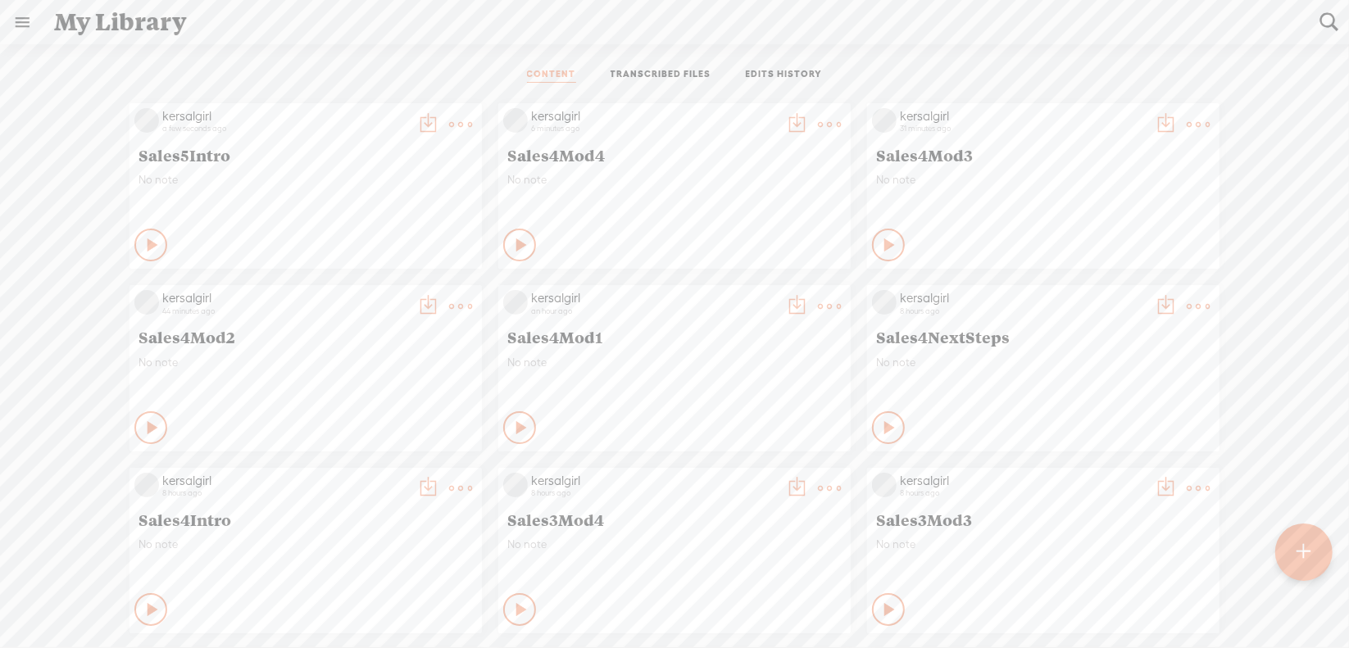
click at [1294, 550] on div at bounding box center [1303, 552] width 57 height 57
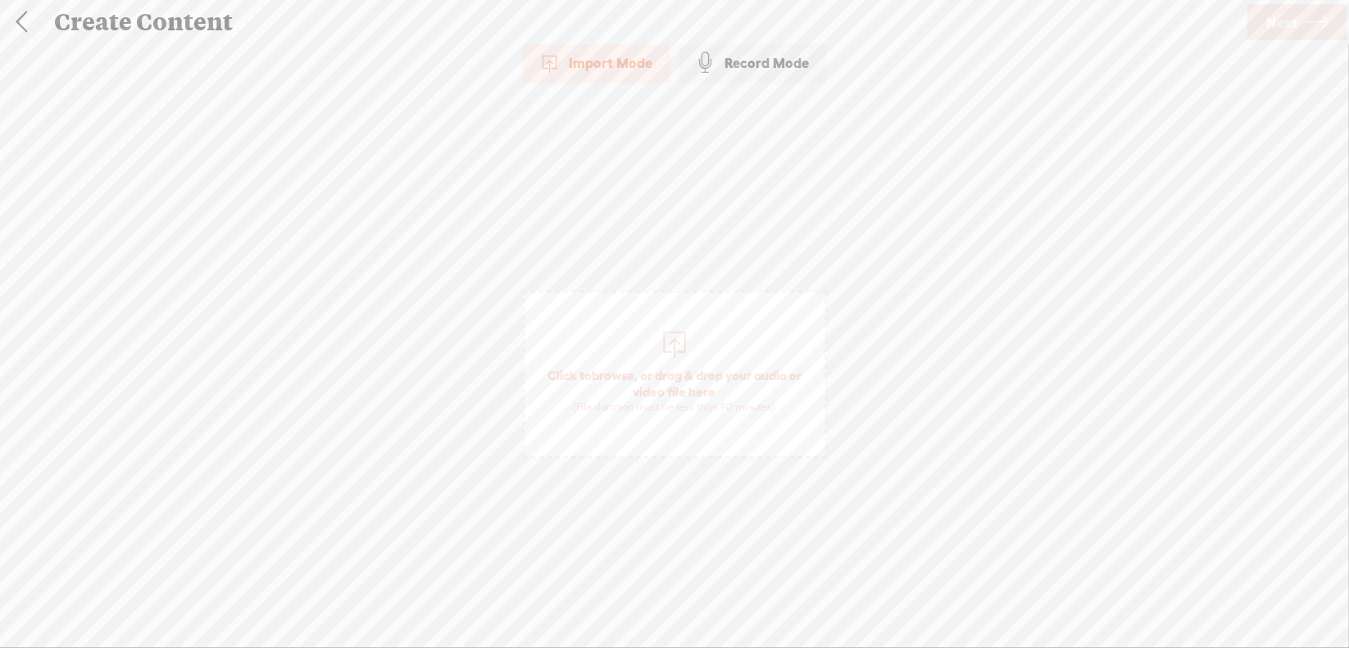
click at [609, 373] on span "browse" at bounding box center [613, 375] width 43 height 15
click at [1277, 25] on span "Next" at bounding box center [1281, 23] width 31 height 42
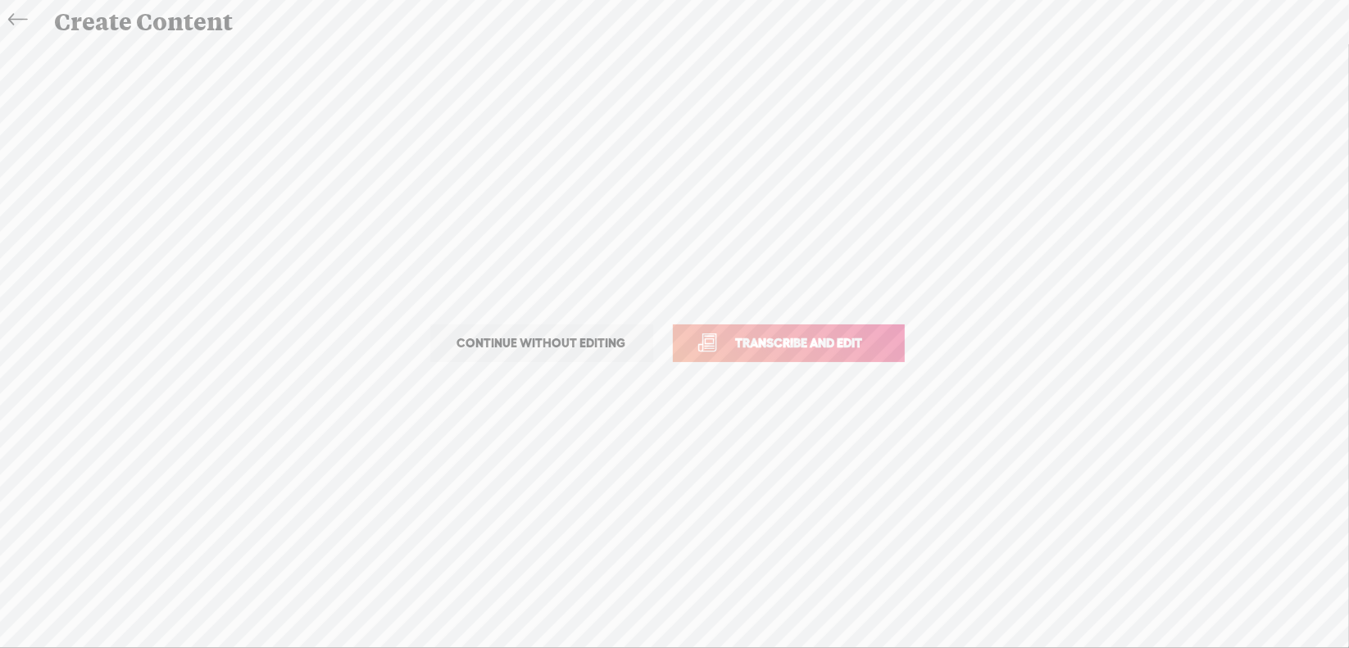
click at [762, 343] on span "Transcribe and edit" at bounding box center [799, 343] width 161 height 19
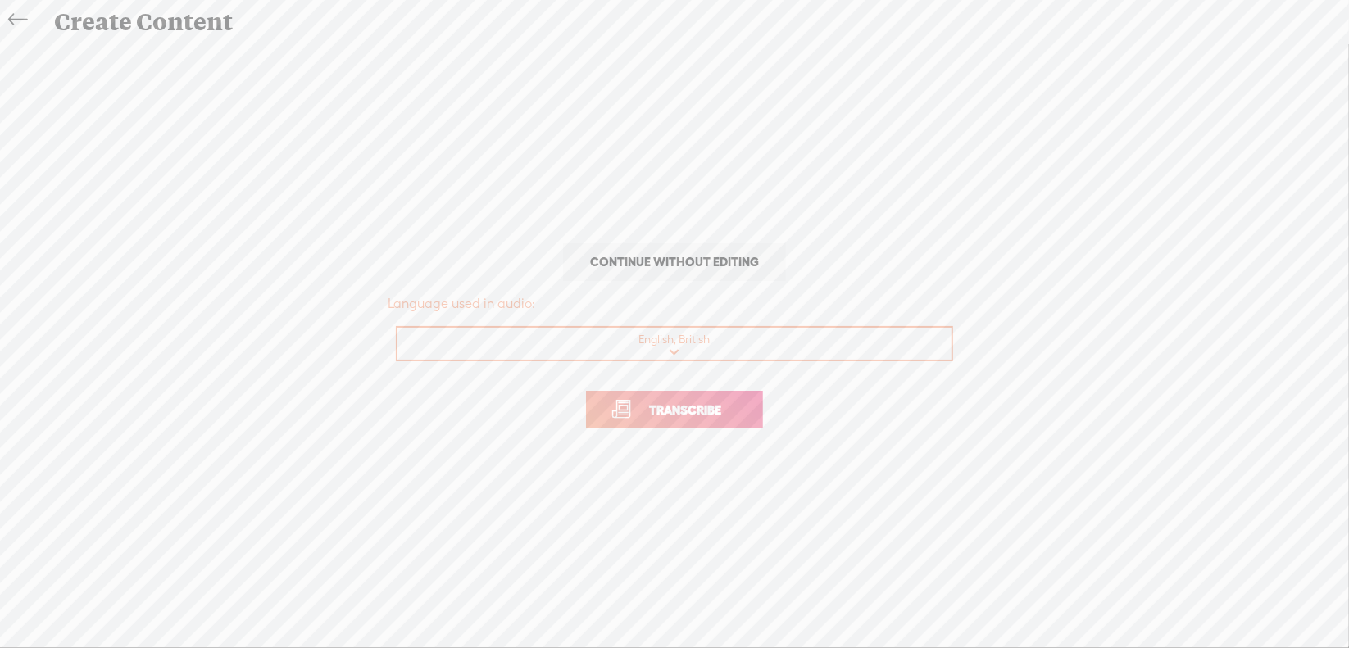
click at [664, 411] on span "Transcribe" at bounding box center [685, 410] width 107 height 19
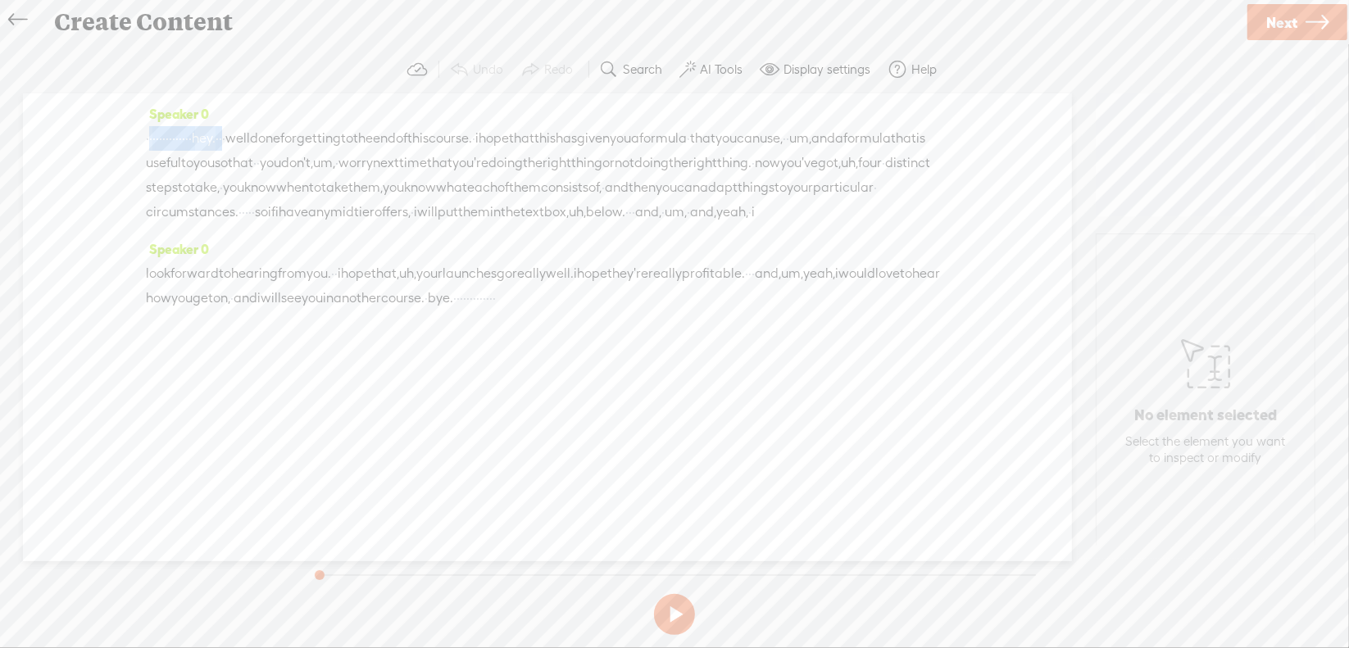
drag, startPoint x: 148, startPoint y: 139, endPoint x: 322, endPoint y: 143, distance: 173.8
click at [322, 143] on div "· · · · · · · · · · · · · · hey. · · · well done for getting to the end of this…" at bounding box center [547, 175] width 803 height 98
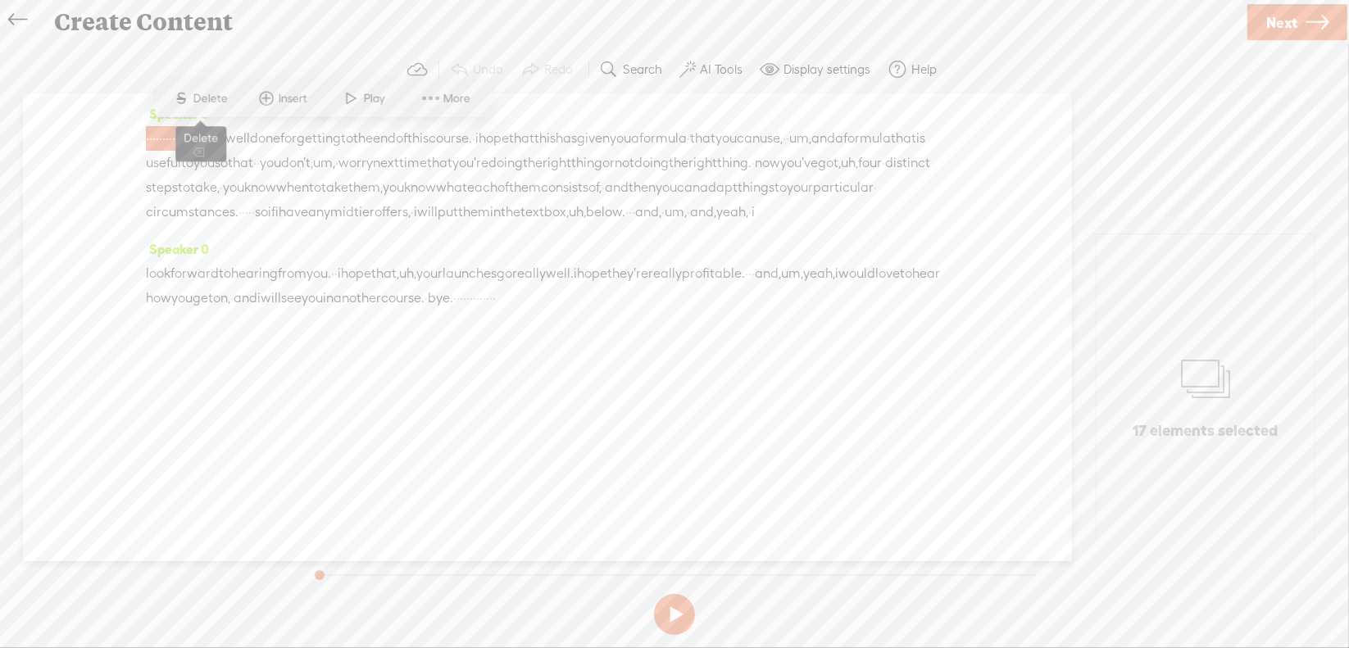
click at [211, 101] on span "Delete" at bounding box center [212, 98] width 39 height 16
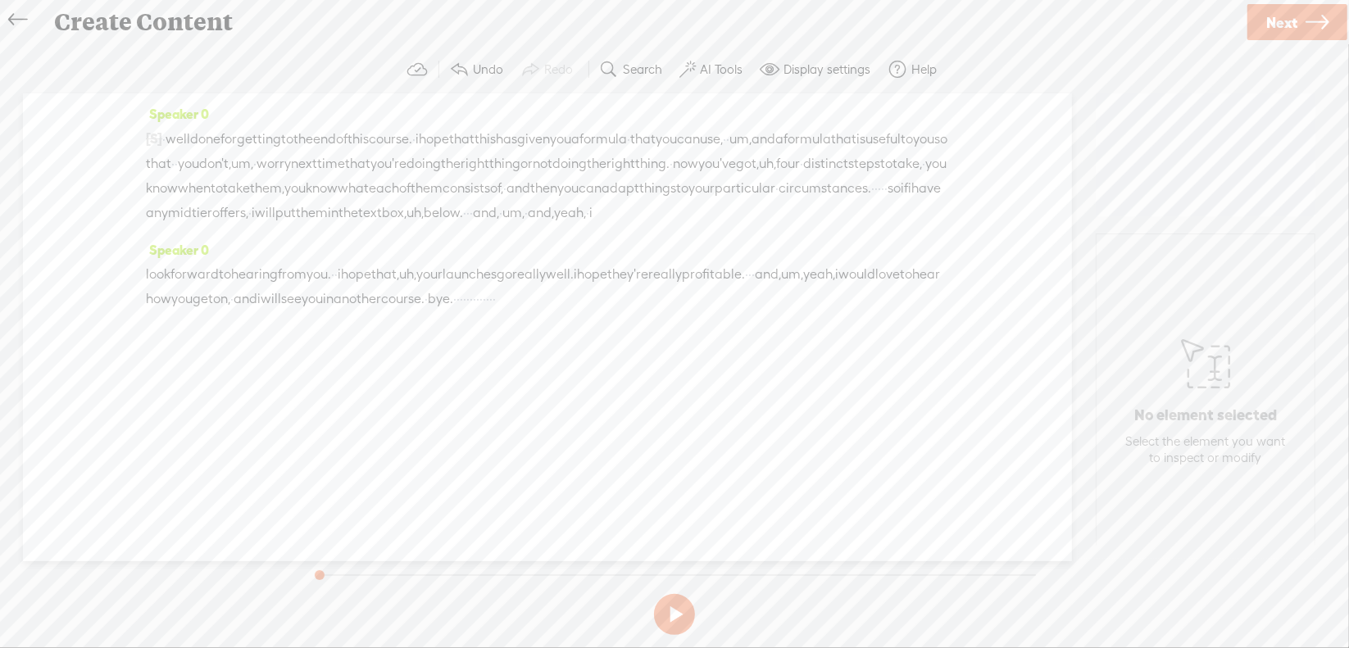
click at [752, 142] on span "um," at bounding box center [740, 139] width 22 height 25
click at [806, 93] on span "Delete" at bounding box center [811, 98] width 39 height 16
click at [253, 161] on span "um," at bounding box center [242, 164] width 22 height 25
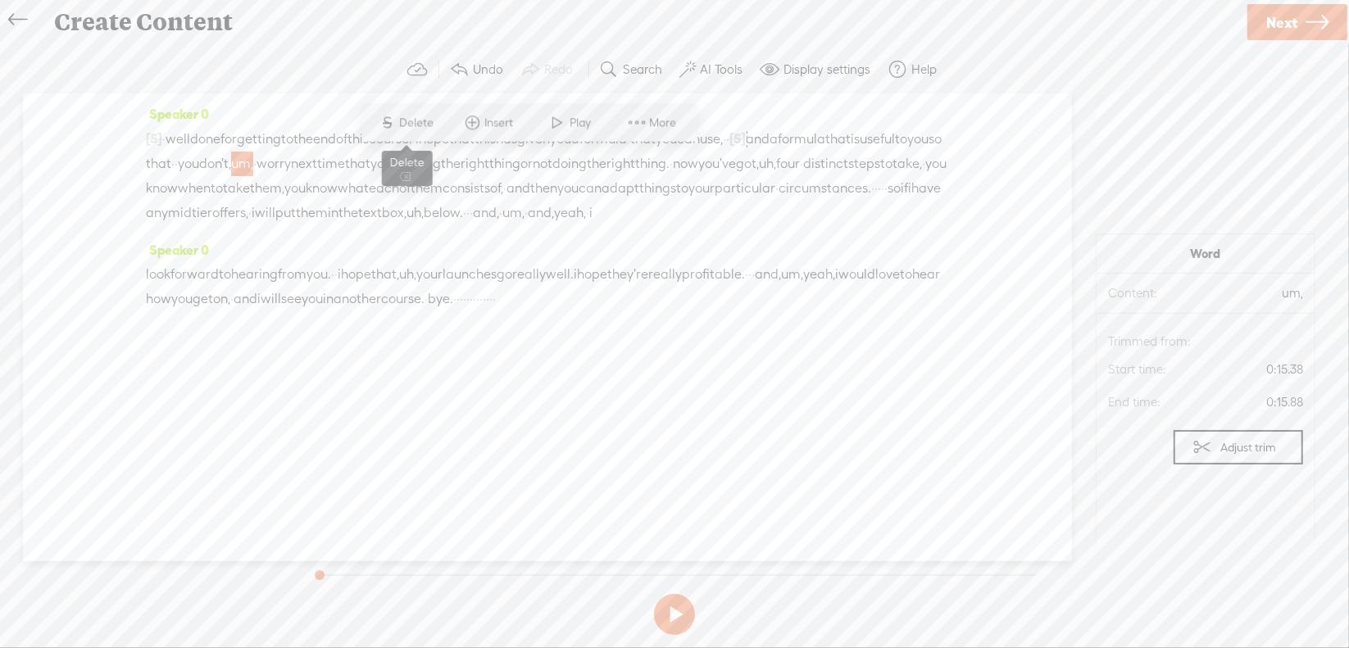
click at [429, 125] on span "Delete" at bounding box center [419, 123] width 39 height 16
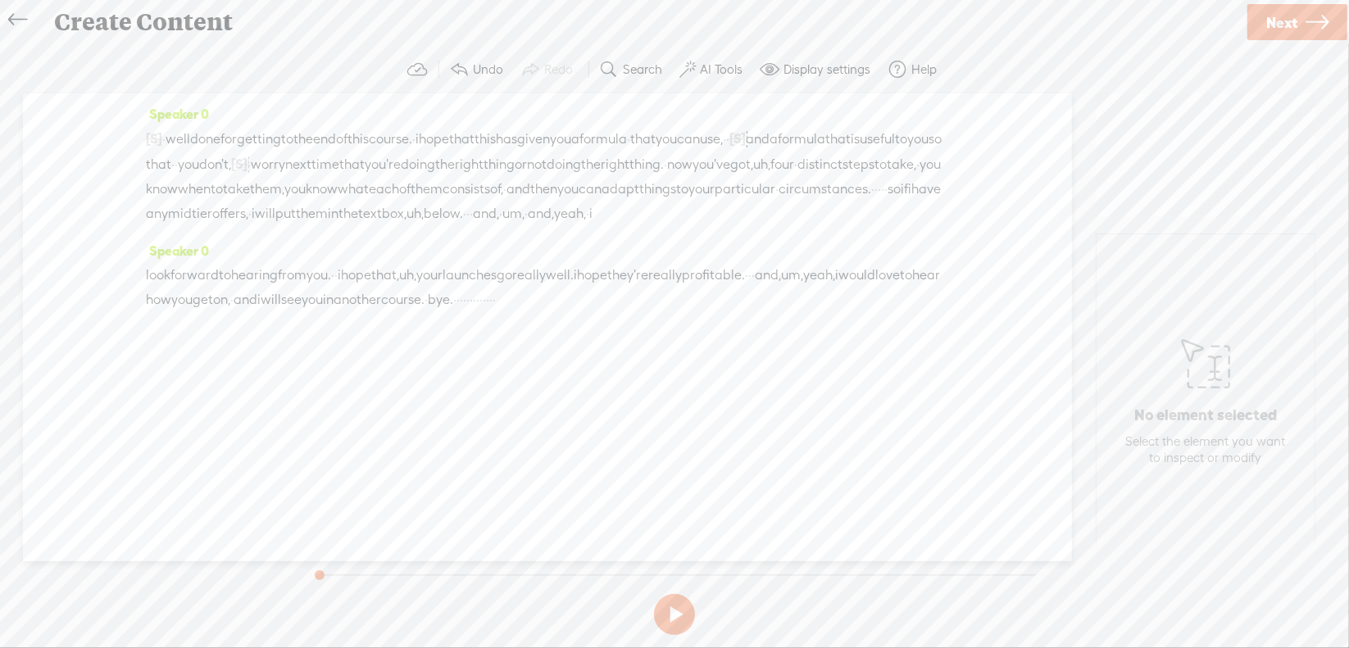
click at [753, 177] on span "uh," at bounding box center [761, 164] width 17 height 25
click at [280, 155] on span "S Delete" at bounding box center [249, 148] width 82 height 30
drag, startPoint x: 717, startPoint y: 208, endPoint x: 758, endPoint y: 213, distance: 41.3
click at [758, 213] on div "[S] · · · · · · · · · · · · · · hey. · · · well done for getting to the end of …" at bounding box center [547, 176] width 803 height 100
click at [661, 172] on span "S Delete" at bounding box center [629, 172] width 82 height 30
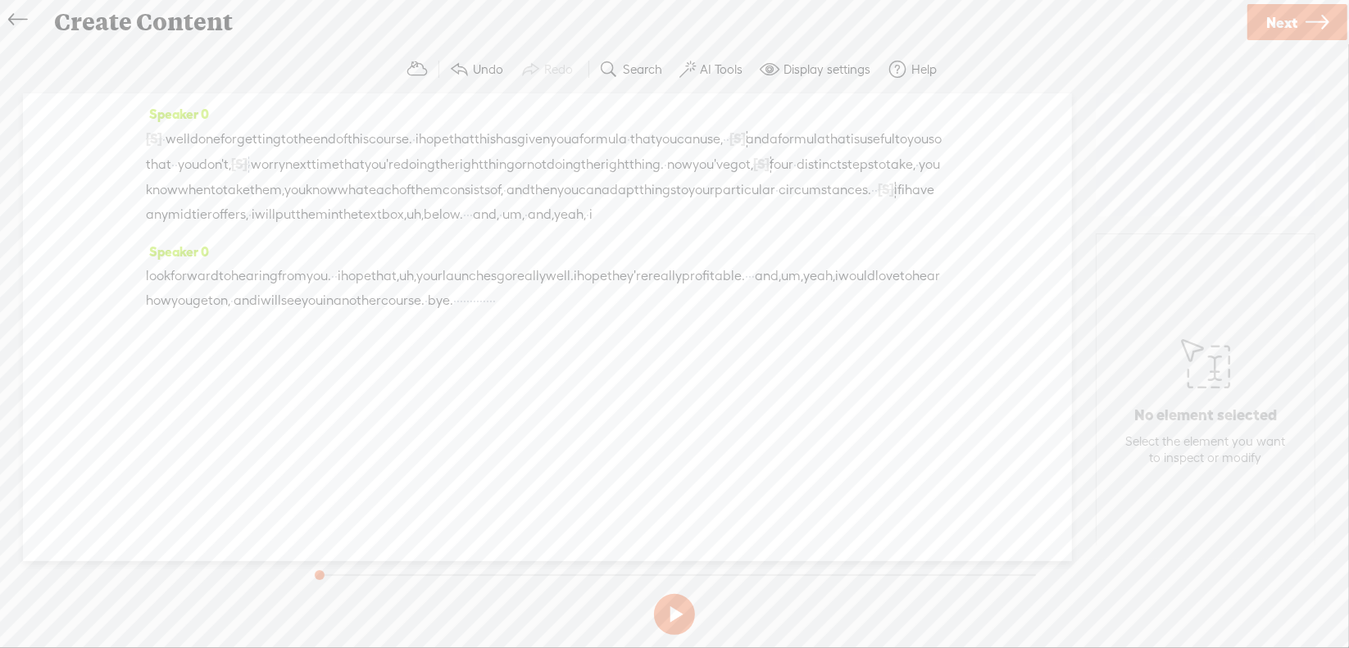
click at [407, 227] on span "uh," at bounding box center [415, 214] width 17 height 25
click at [244, 199] on span "Delete" at bounding box center [239, 197] width 39 height 16
drag, startPoint x: 480, startPoint y: 236, endPoint x: 577, endPoint y: 234, distance: 96.7
click at [577, 228] on div "[S] · · · · · · · · · · · · · · hey. · · · well done for getting to the end of …" at bounding box center [547, 177] width 803 height 102
click at [444, 196] on span "Delete" at bounding box center [453, 197] width 39 height 16
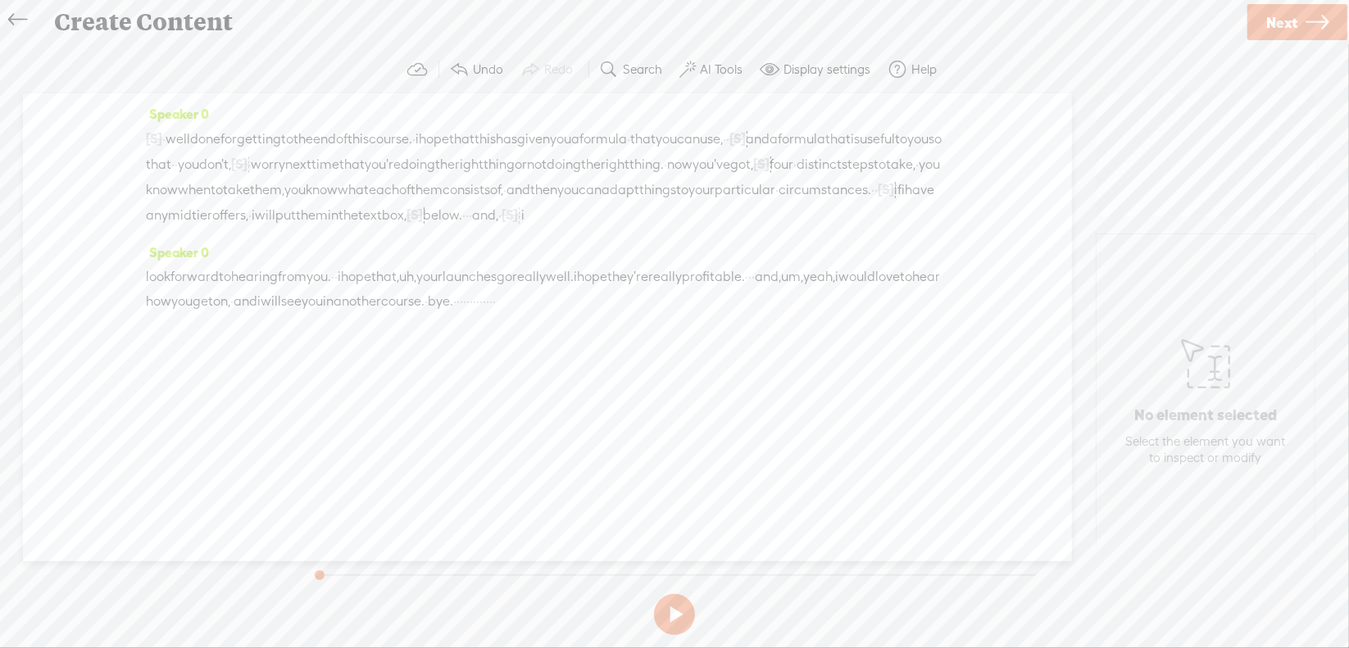
click at [416, 289] on span "uh," at bounding box center [407, 277] width 17 height 25
click at [357, 248] on span "S Delete" at bounding box center [355, 259] width 82 height 30
click at [751, 290] on span "·" at bounding box center [748, 278] width 3 height 25
click at [774, 260] on span "Delete" at bounding box center [773, 259] width 39 height 16
drag, startPoint x: 155, startPoint y: 317, endPoint x: 186, endPoint y: 322, distance: 31.5
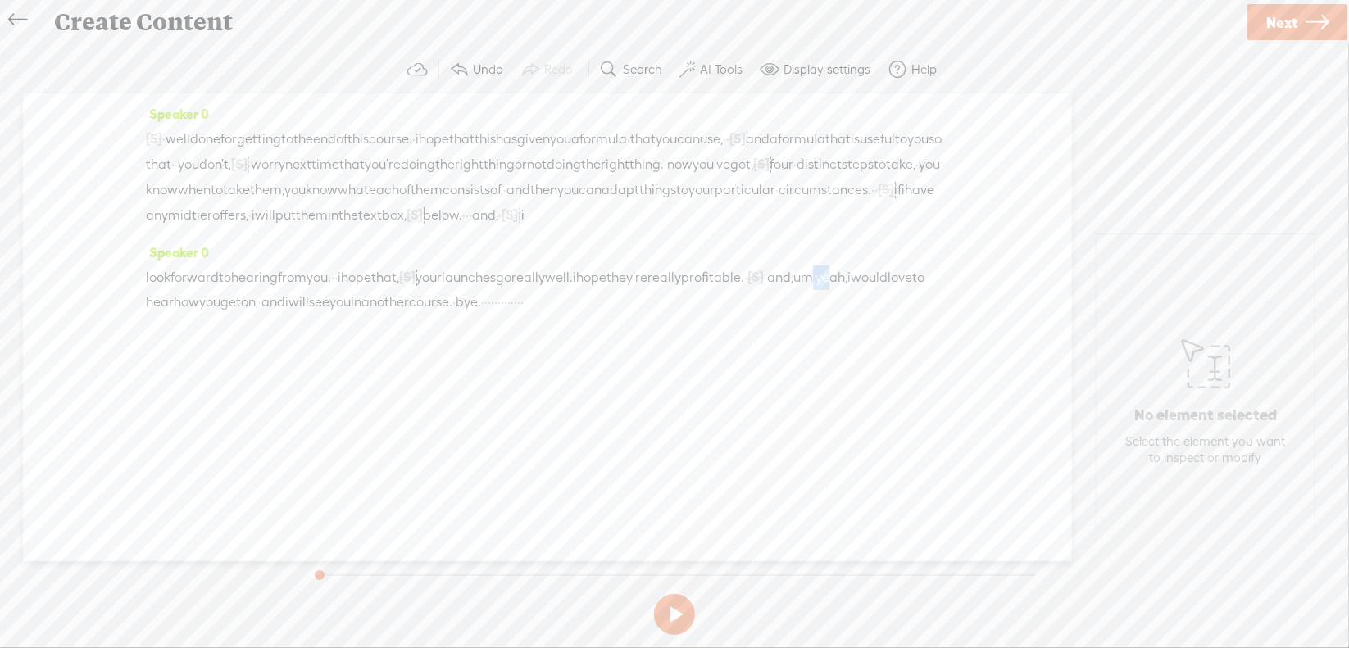
click at [186, 315] on div "look forward to hearing from you. · · i hope that, [S] uh, your launches go rea…" at bounding box center [547, 290] width 803 height 50
click at [85, 286] on span "Delete" at bounding box center [82, 283] width 39 height 16
drag, startPoint x: 715, startPoint y: 320, endPoint x: 840, endPoint y: 328, distance: 125.7
click at [840, 315] on div "look forward to hearing from you. · · i hope that, [S] uh, your launches go rea…" at bounding box center [547, 290] width 803 height 50
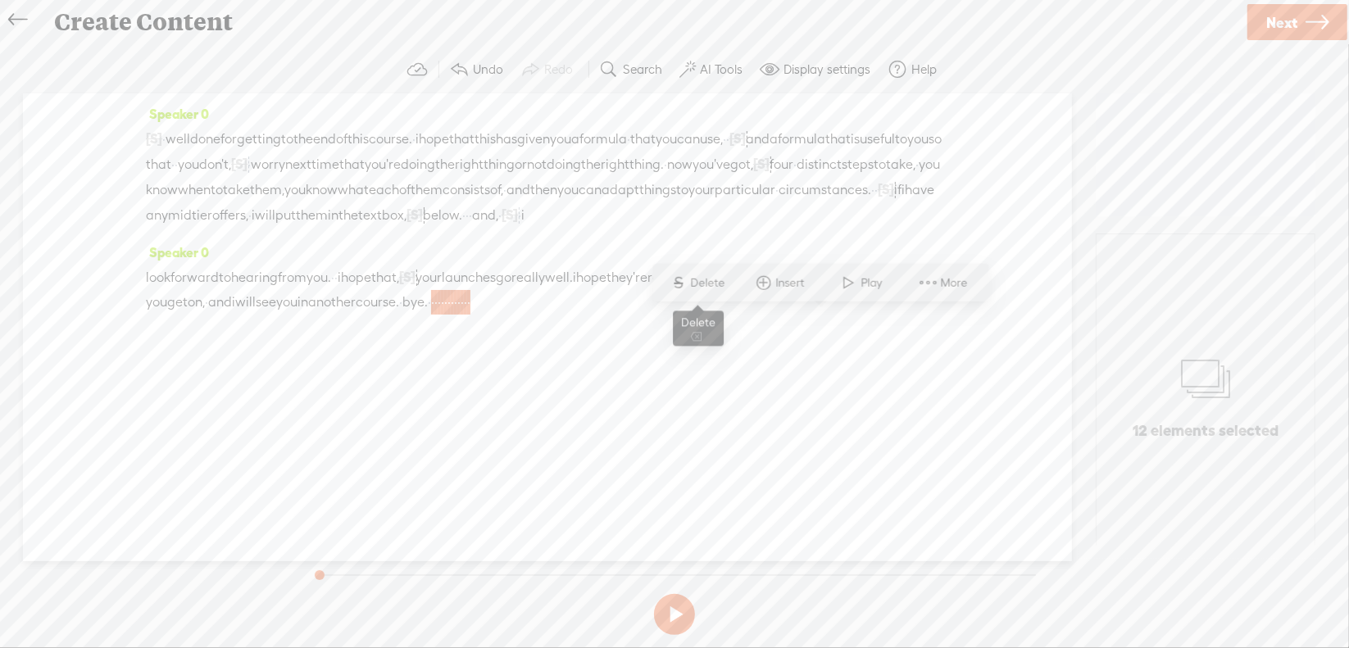
click at [696, 286] on span "Delete" at bounding box center [710, 283] width 39 height 16
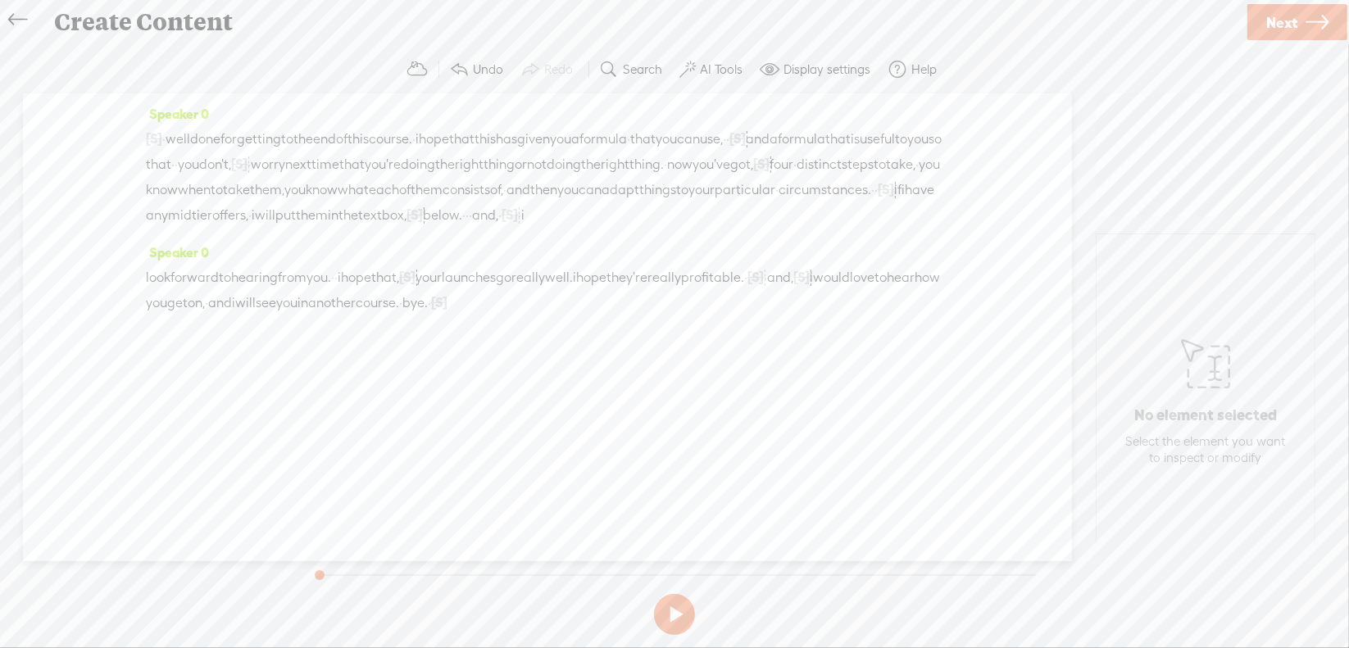
click at [166, 138] on span "·" at bounding box center [163, 139] width 3 height 25
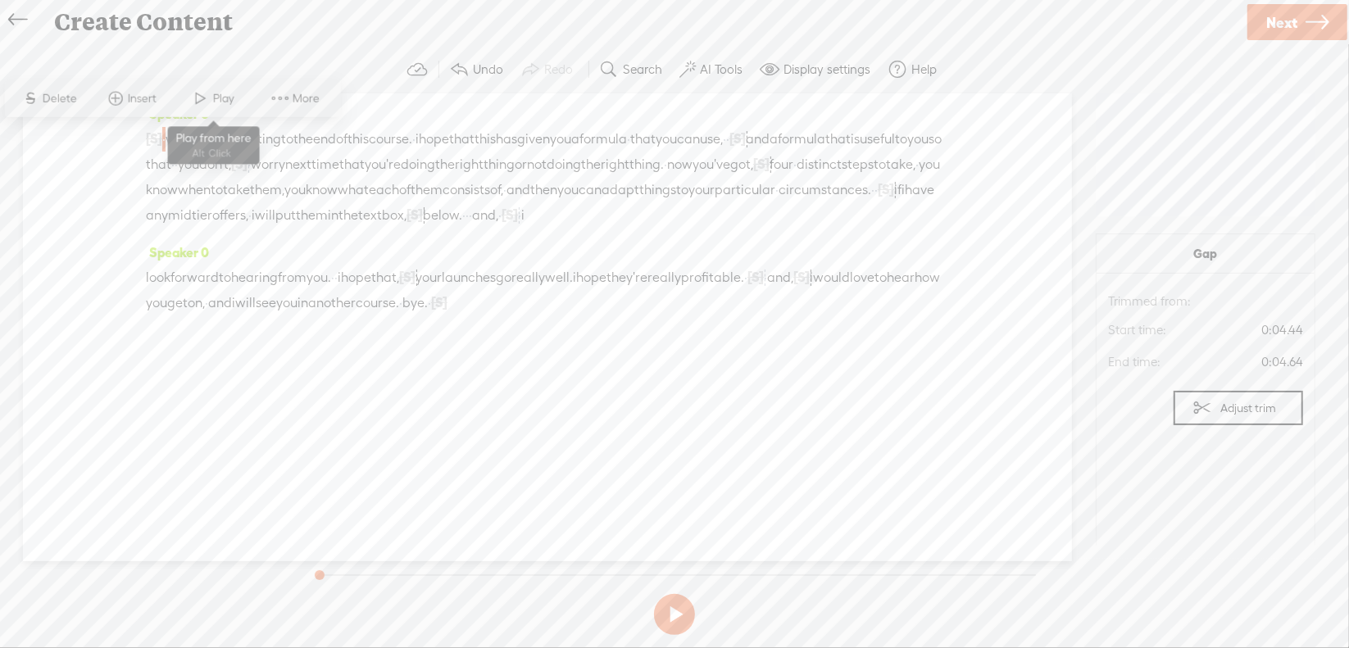
click at [211, 104] on span at bounding box center [201, 99] width 25 height 30
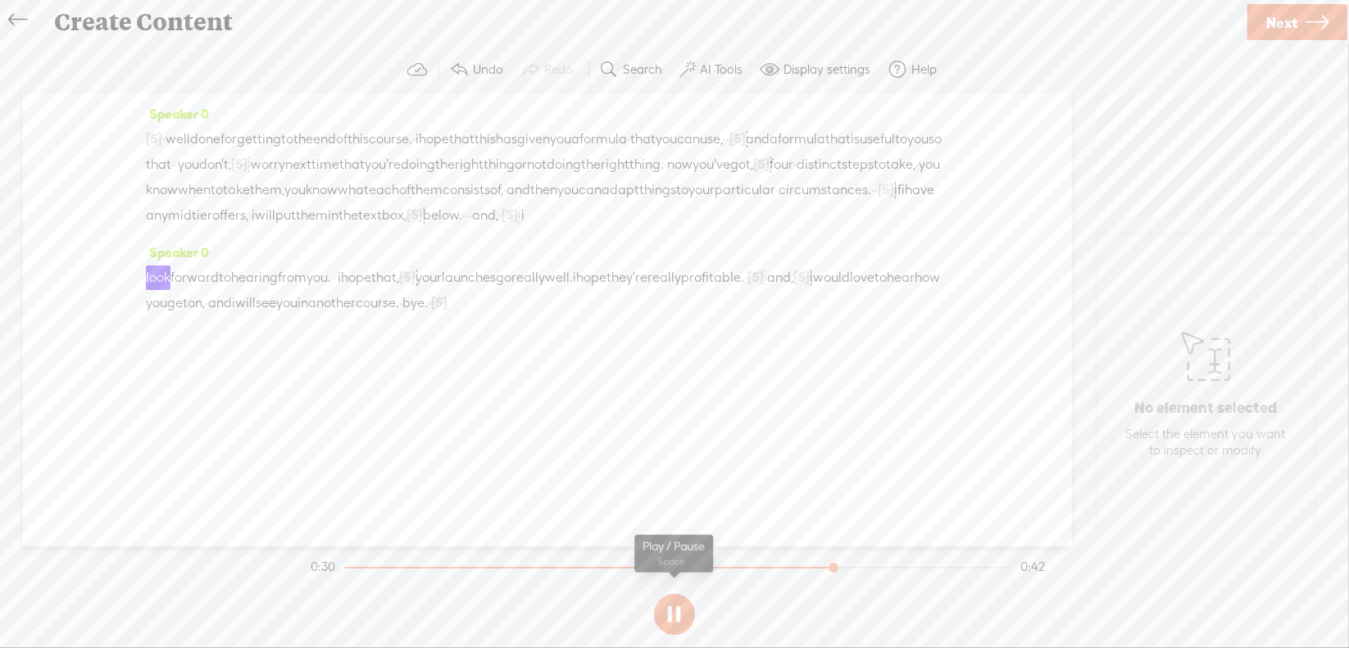
click at [680, 606] on button at bounding box center [674, 614] width 41 height 41
click at [466, 228] on span "·" at bounding box center [467, 215] width 3 height 25
click at [315, 196] on span "Delete" at bounding box center [307, 197] width 39 height 16
click at [358, 228] on span "text" at bounding box center [370, 215] width 24 height 25
click at [336, 200] on span "Play" at bounding box center [346, 197] width 25 height 16
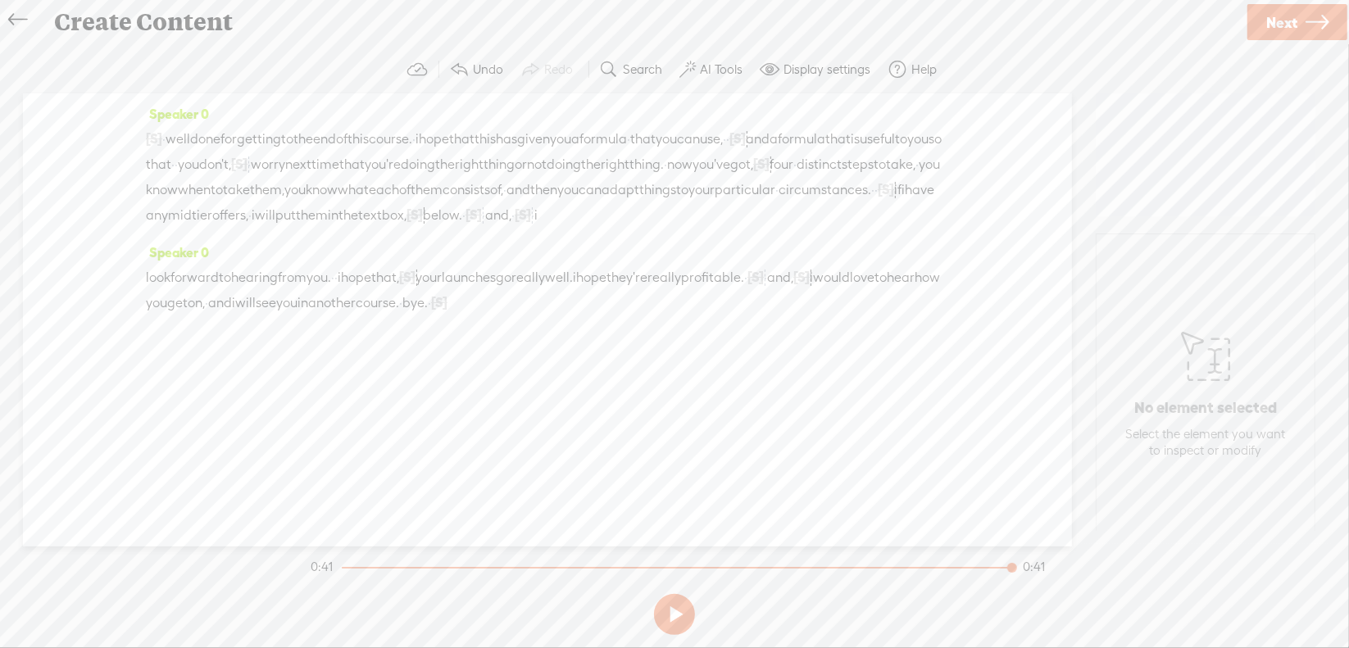
click at [431, 316] on span "·" at bounding box center [429, 303] width 3 height 25
click at [602, 288] on span "Delete" at bounding box center [596, 283] width 39 height 16
click at [399, 316] on span "course." at bounding box center [377, 303] width 43 height 25
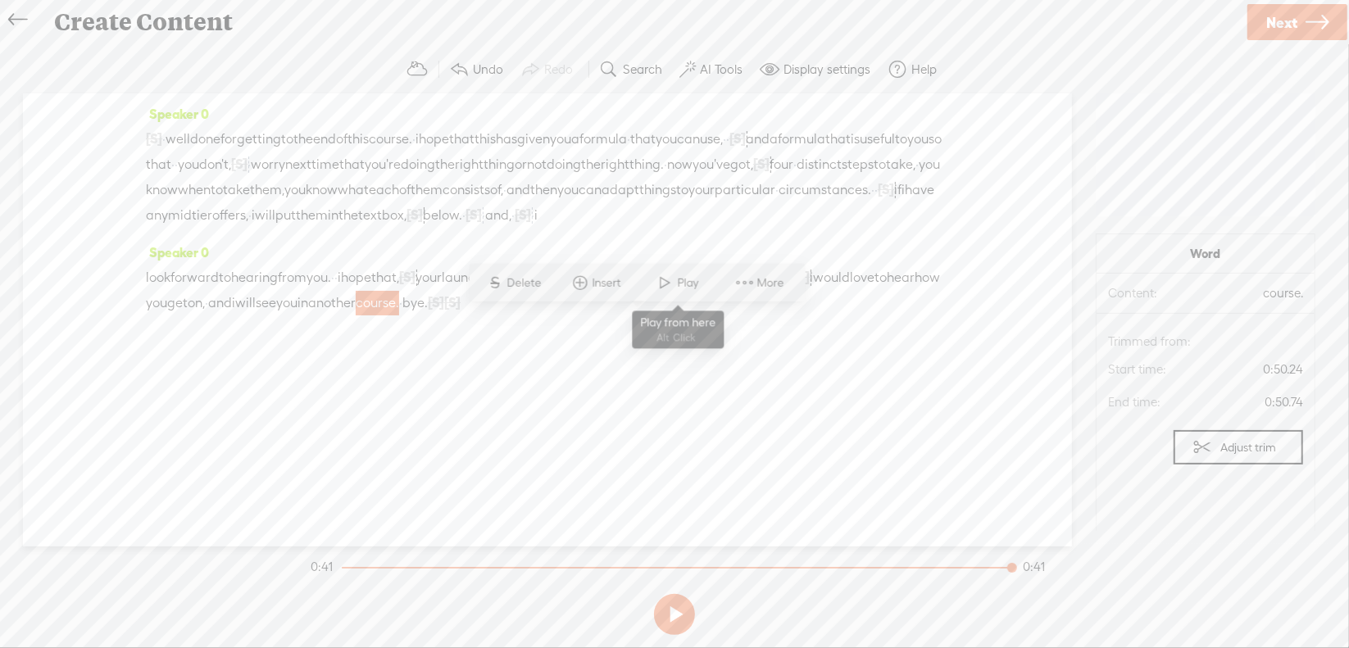
click at [659, 287] on span at bounding box center [665, 283] width 25 height 30
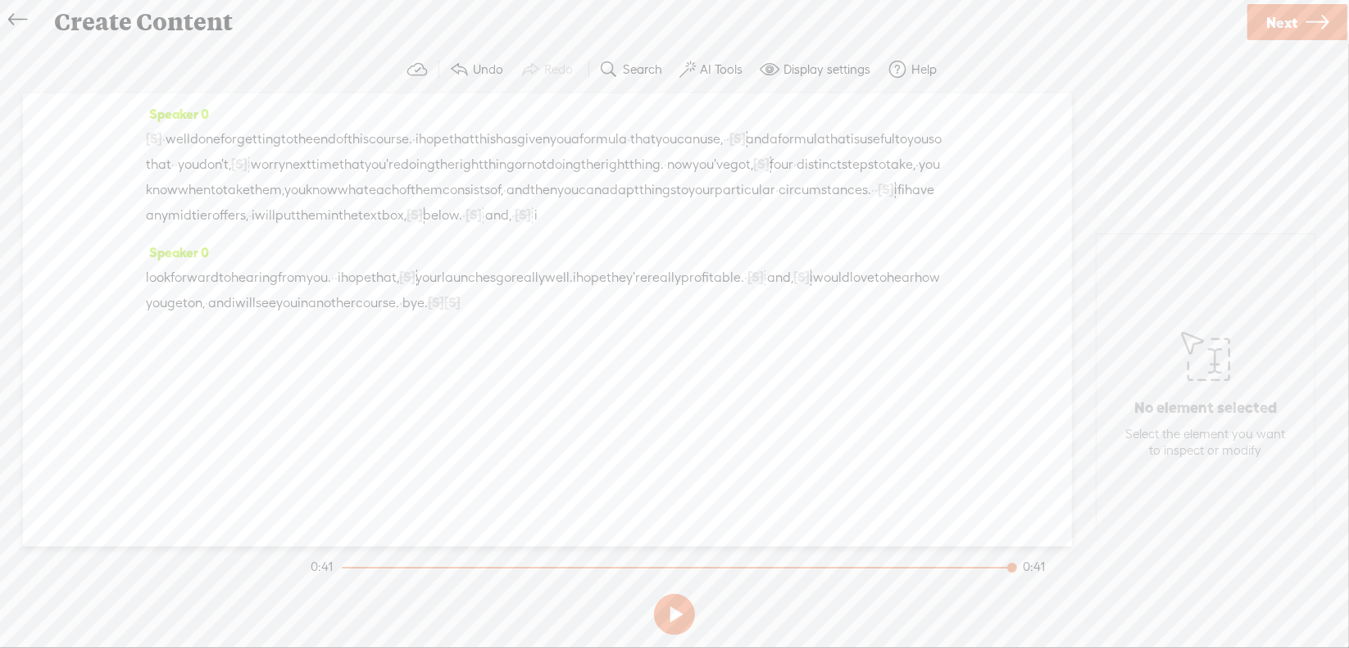
click at [444, 310] on span "[S]" at bounding box center [436, 302] width 16 height 15
click at [715, 284] on span "Restore" at bounding box center [724, 283] width 43 height 16
click at [447, 310] on span "[S]" at bounding box center [439, 302] width 16 height 15
click at [748, 293] on span "Restore" at bounding box center [722, 283] width 82 height 30
drag, startPoint x: 726, startPoint y: 323, endPoint x: 822, endPoint y: 325, distance: 95.9
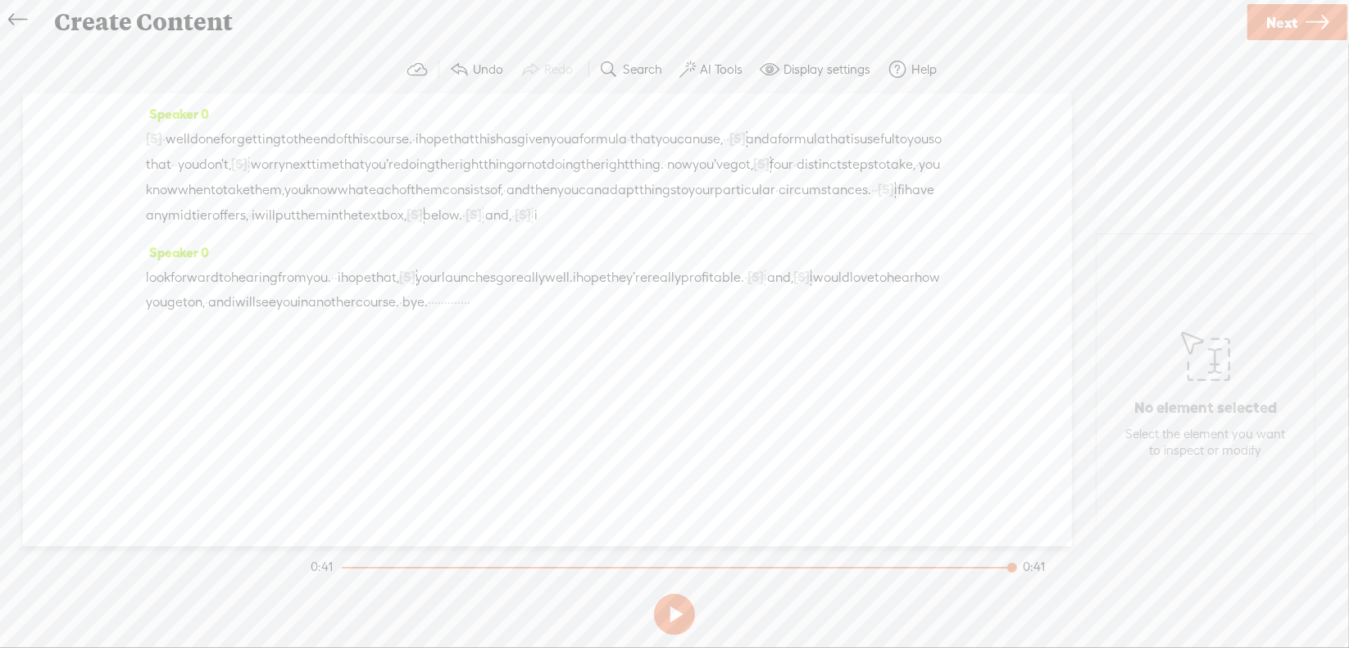
click at [822, 315] on div "look forward to hearing from you. · · i hope that, [S] uh, your launches go rea…" at bounding box center [547, 290] width 803 height 50
click at [697, 282] on span "Delete" at bounding box center [710, 283] width 39 height 16
click at [428, 316] on span "bye." at bounding box center [414, 303] width 25 height 25
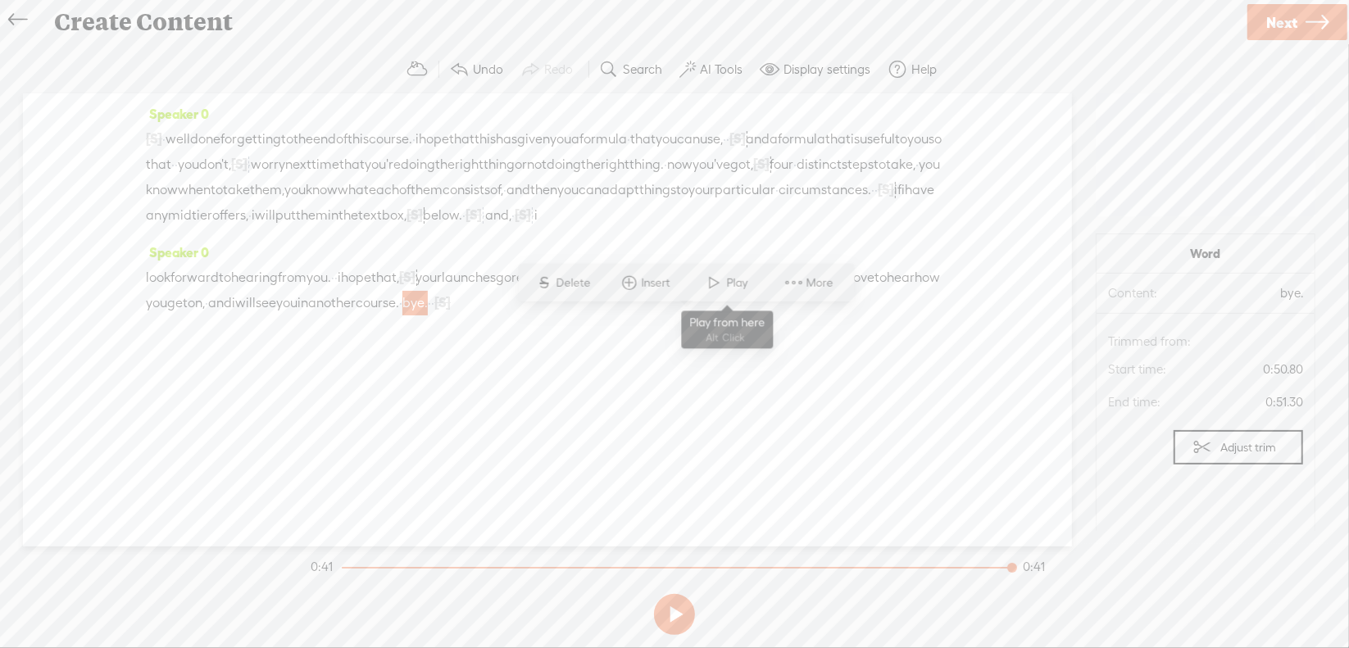
click at [709, 290] on span at bounding box center [714, 283] width 25 height 30
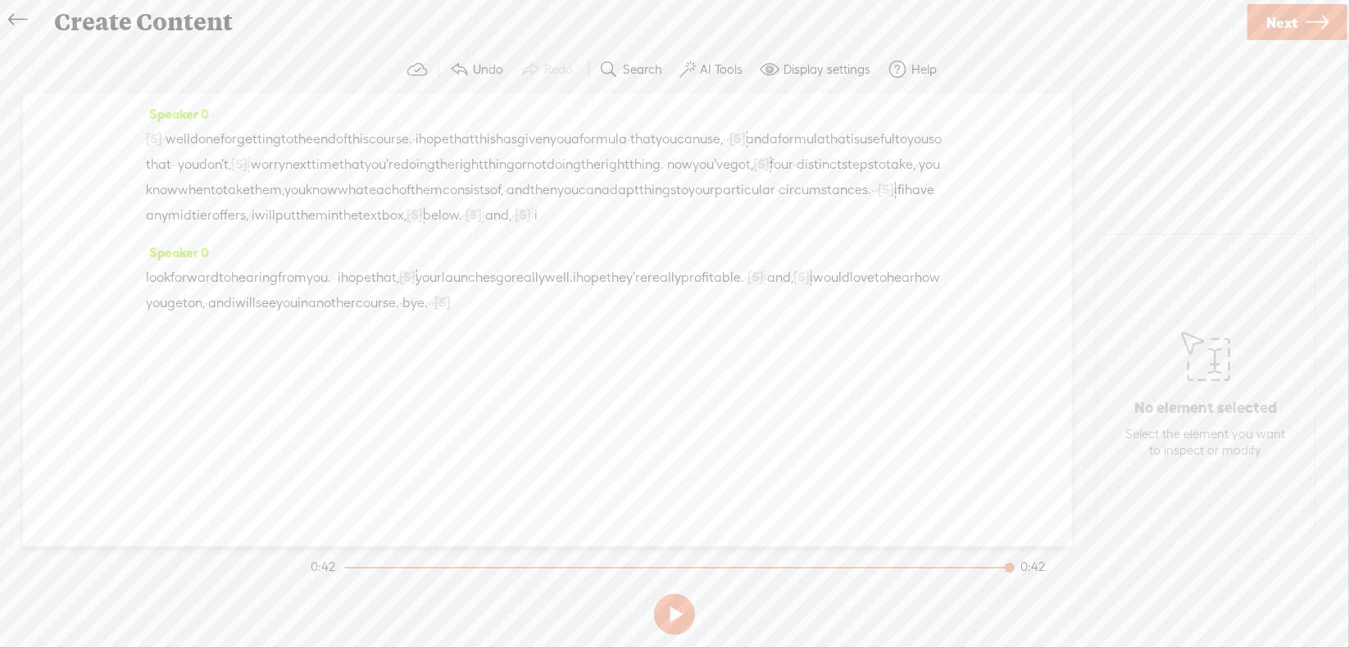
click at [434, 316] on span "·" at bounding box center [432, 303] width 3 height 25
click at [625, 284] on span "S Delete" at bounding box center [593, 283] width 82 height 30
click at [399, 316] on span "course." at bounding box center [377, 303] width 43 height 25
click at [664, 291] on span at bounding box center [665, 283] width 25 height 30
click at [1276, 28] on span "Next" at bounding box center [1281, 23] width 31 height 42
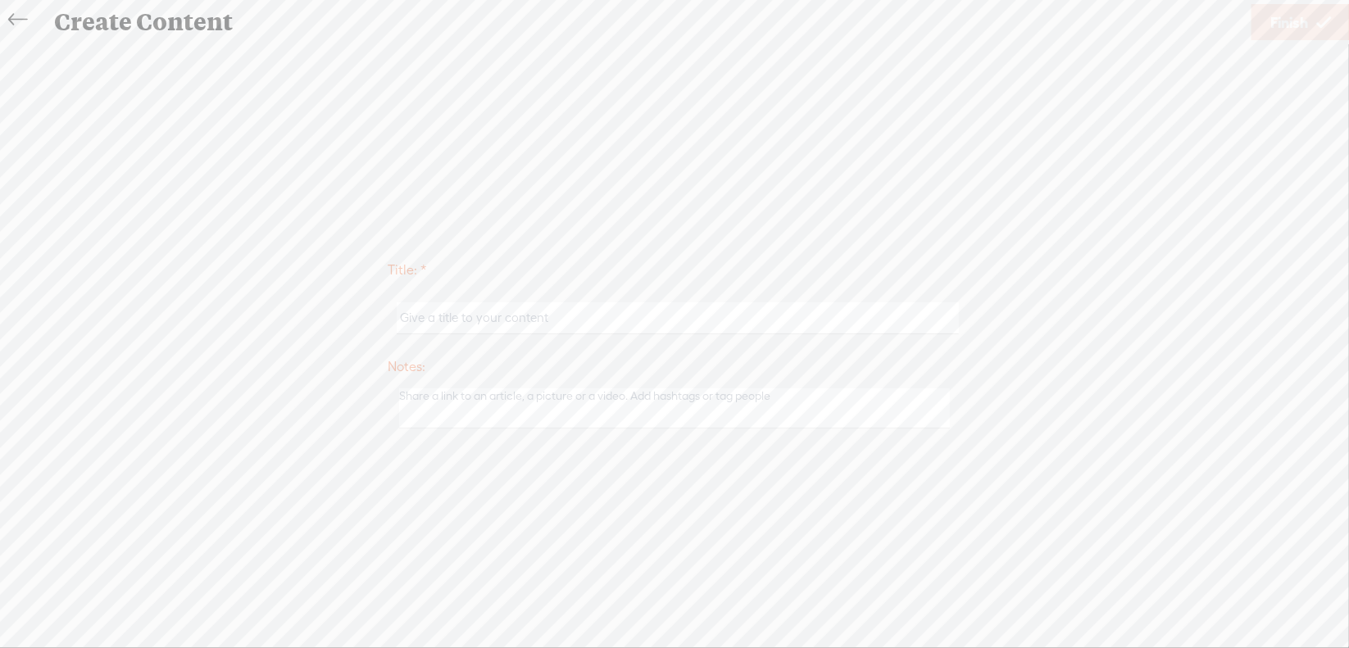
click at [584, 320] on input "text" at bounding box center [677, 318] width 561 height 32
type input "Sales5NextSteps"
click at [1270, 28] on span "Finish" at bounding box center [1289, 23] width 38 height 42
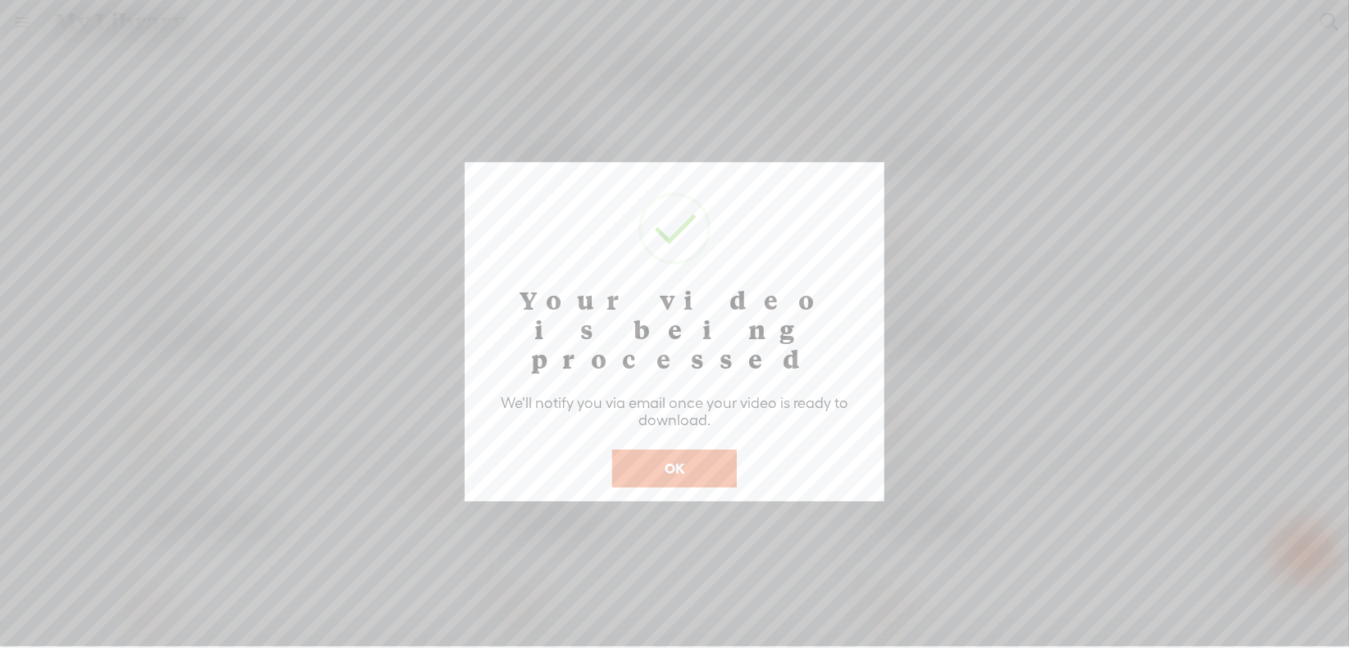
click at [690, 450] on button "OK" at bounding box center [674, 469] width 125 height 38
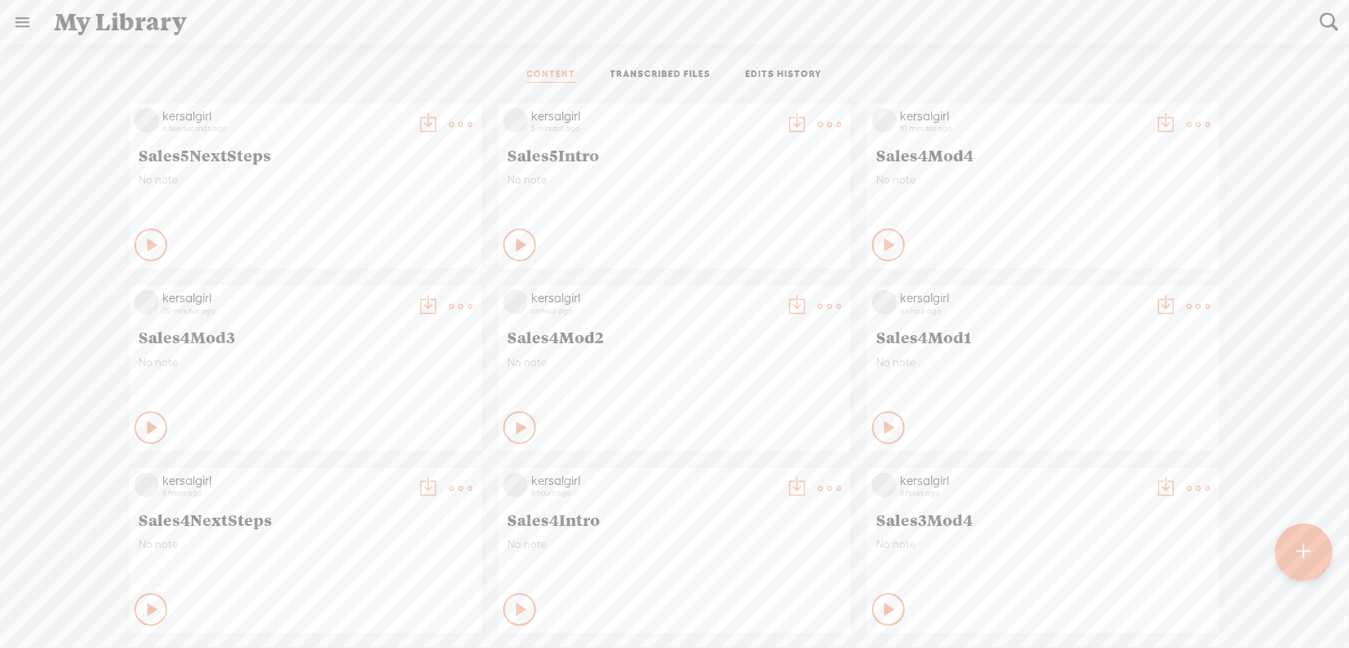
click at [472, 127] on t at bounding box center [460, 124] width 23 height 23
click at [762, 290] on link "Download as..." at bounding box center [739, 292] width 164 height 38
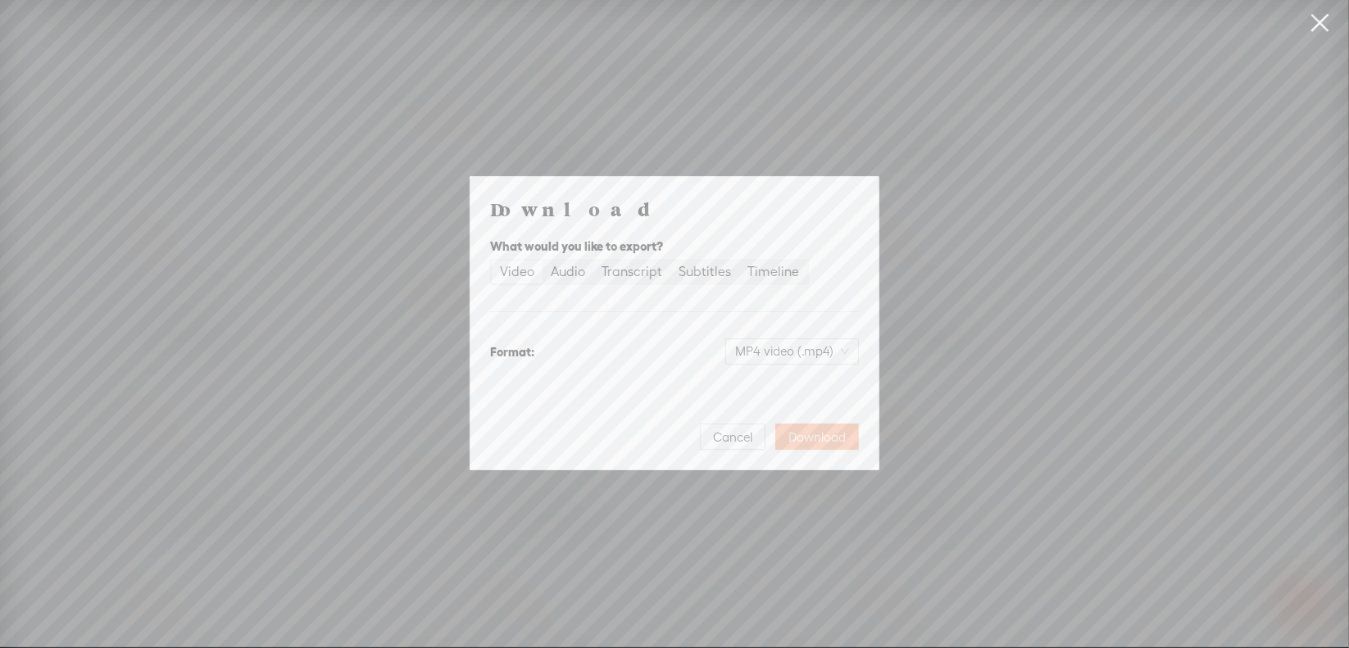
click at [811, 438] on span "Download" at bounding box center [816, 437] width 57 height 16
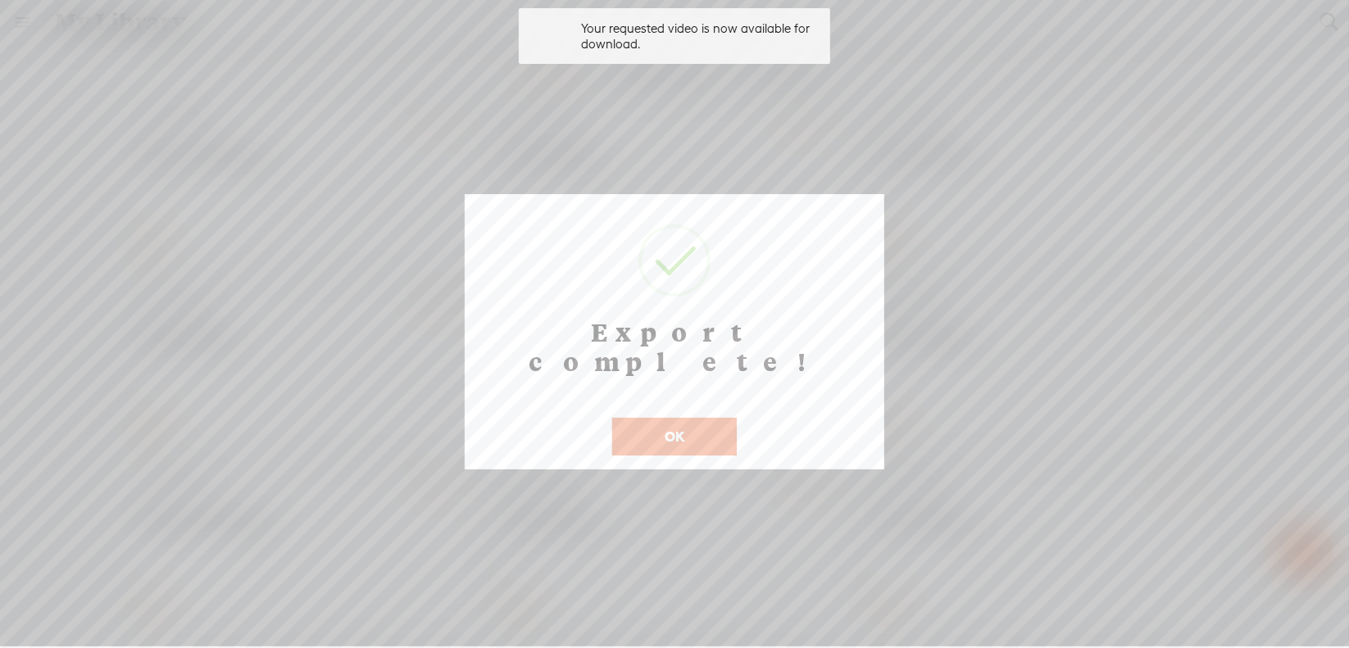
click at [666, 418] on button "OK" at bounding box center [674, 437] width 125 height 38
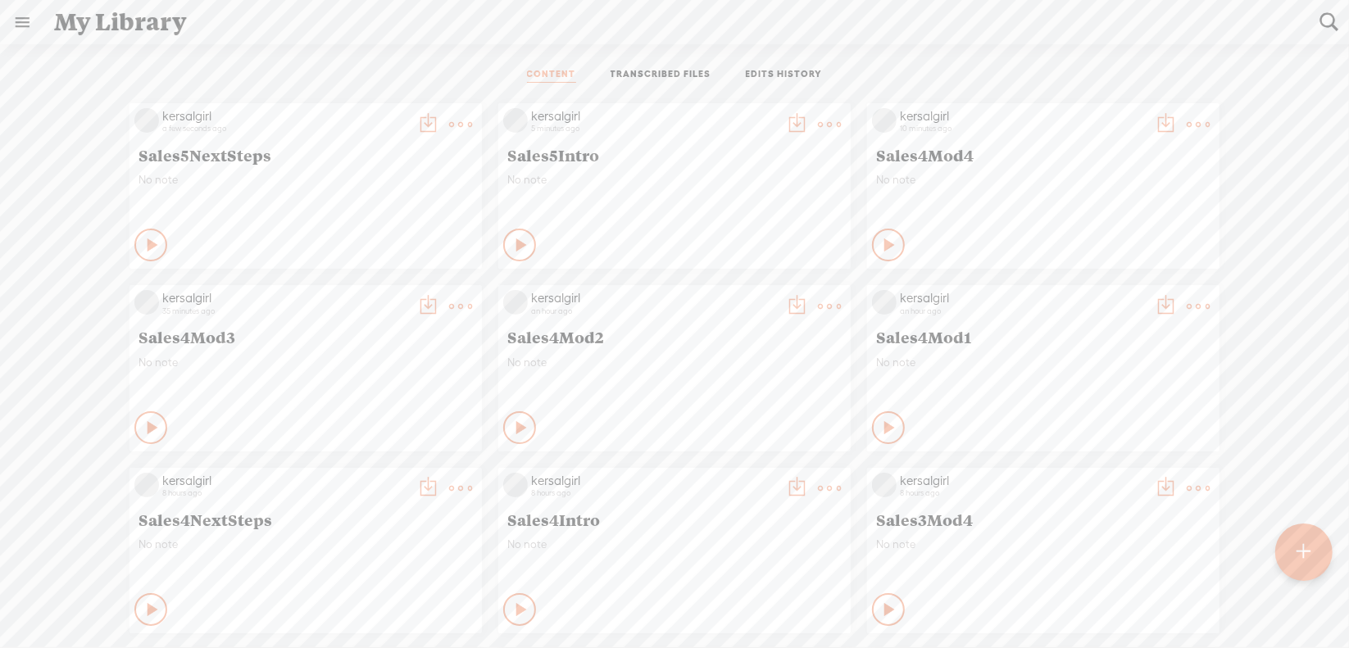
click at [1302, 547] on t at bounding box center [1304, 552] width 14 height 36
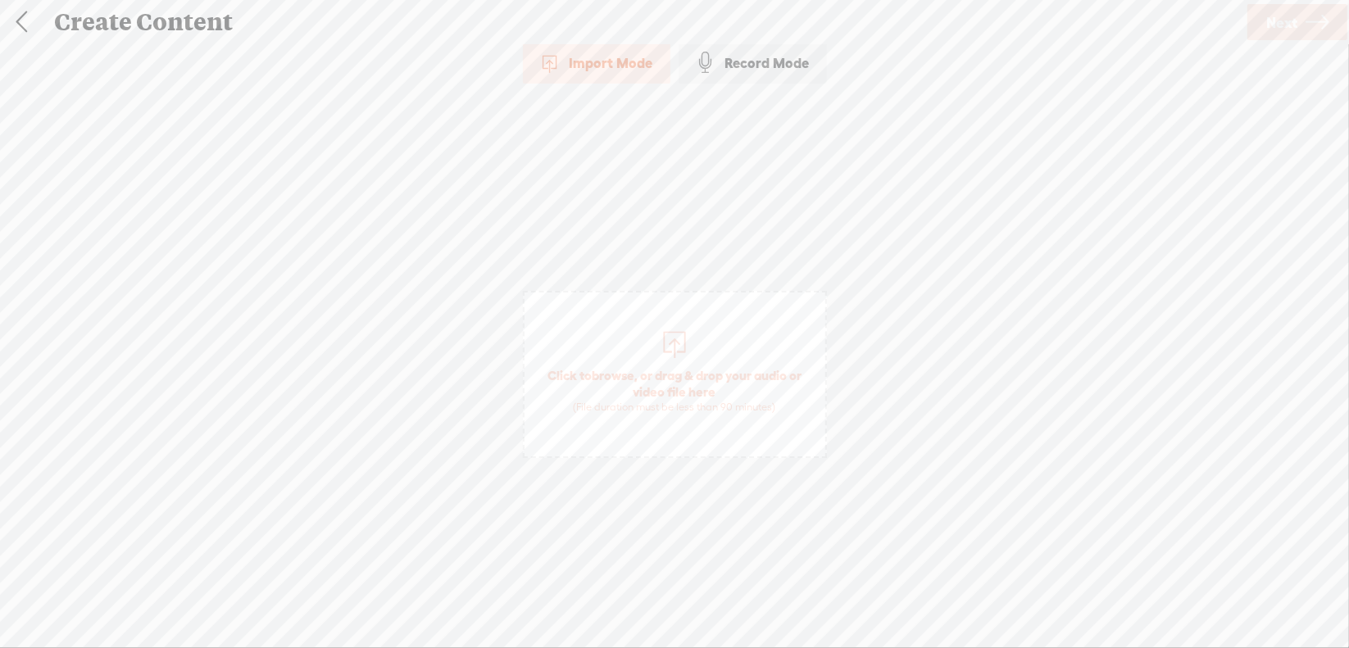
click at [620, 369] on span "browse" at bounding box center [613, 375] width 43 height 15
click at [1285, 28] on span "Next" at bounding box center [1281, 23] width 31 height 42
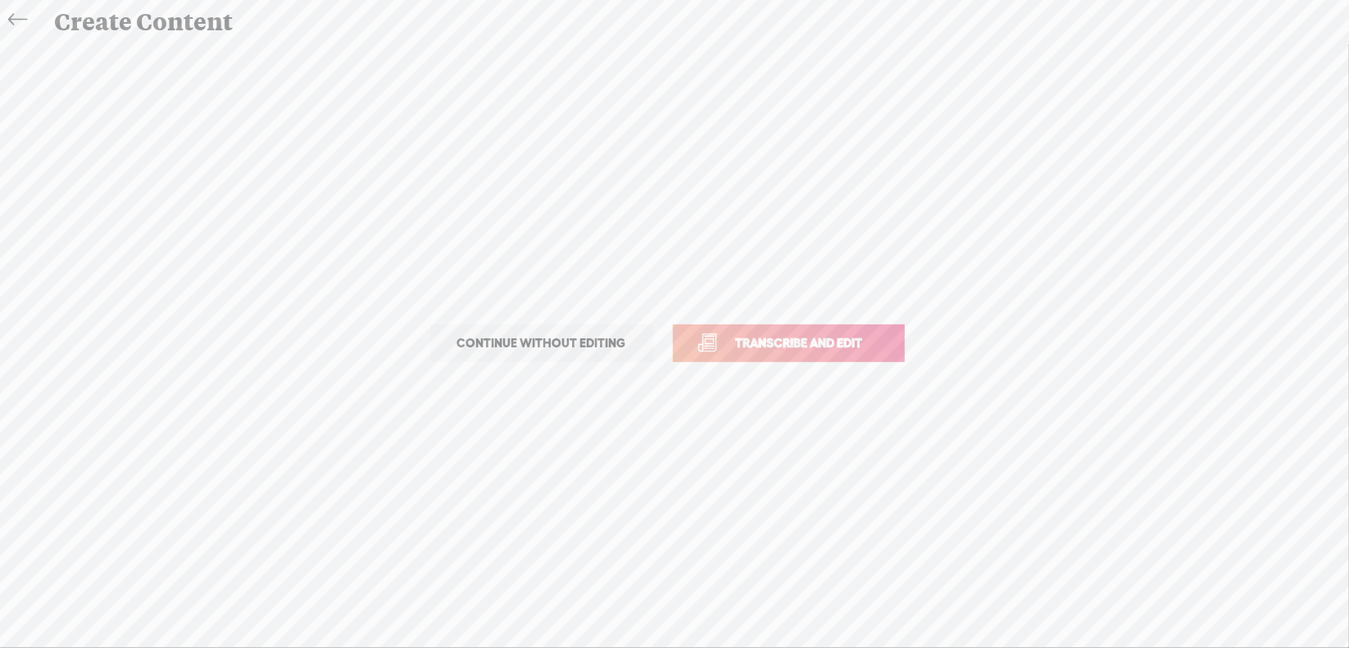
click at [779, 344] on span "Transcribe and edit" at bounding box center [799, 343] width 161 height 19
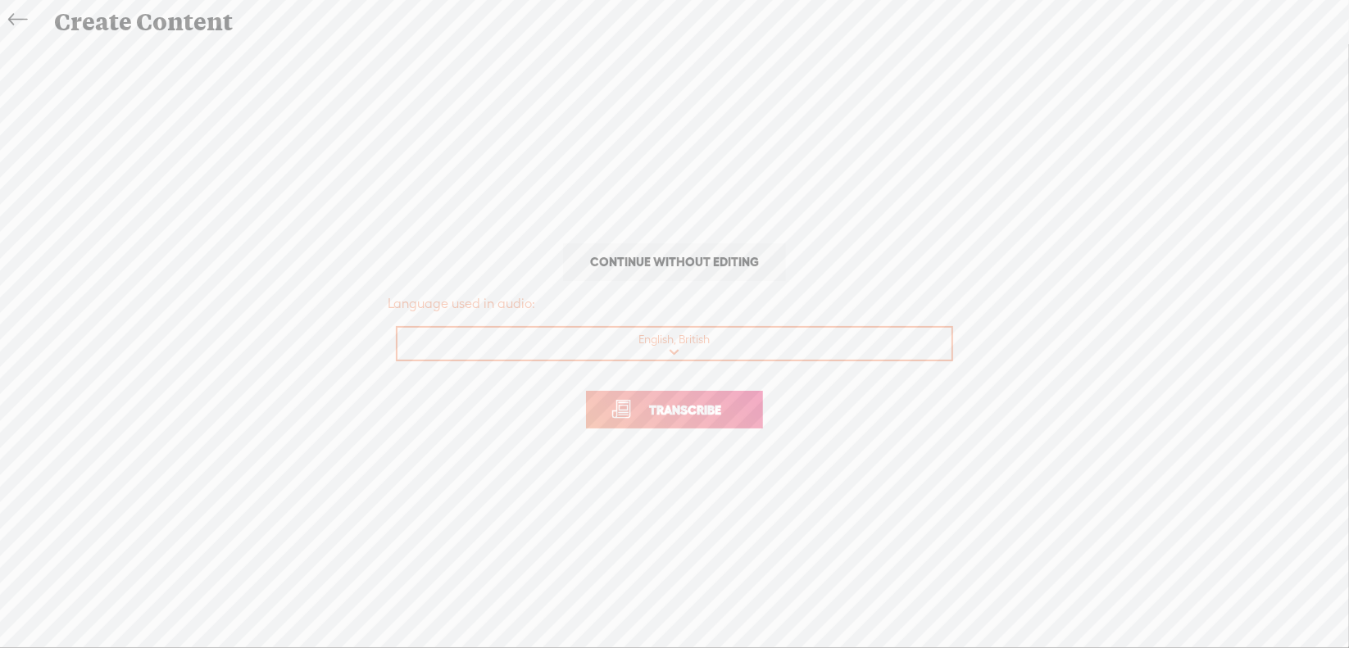
click at [690, 409] on span "Transcribe" at bounding box center [685, 410] width 107 height 19
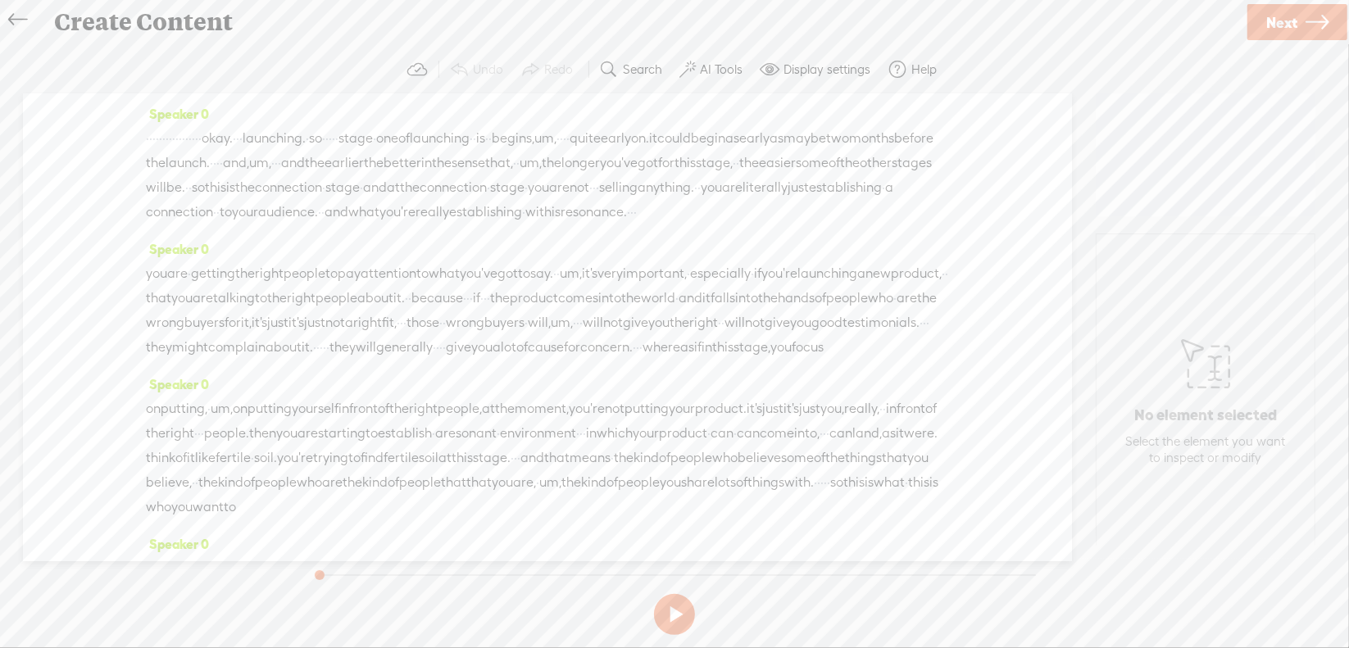
drag, startPoint x: 152, startPoint y: 139, endPoint x: 298, endPoint y: 135, distance: 145.1
click at [298, 135] on div "· · · · · · · · · · · · · · · · · okay. · · · launching. · so · · · · · stage ·…" at bounding box center [547, 175] width 803 height 98
click at [194, 98] on span "Delete" at bounding box center [183, 98] width 39 height 16
drag, startPoint x: 358, startPoint y: 140, endPoint x: 370, endPoint y: 140, distance: 11.5
click at [370, 140] on div "[S] · · · · · · · · · · · · · · · · · okay. · · · launching. · so · · · · · sta…" at bounding box center [547, 175] width 803 height 99
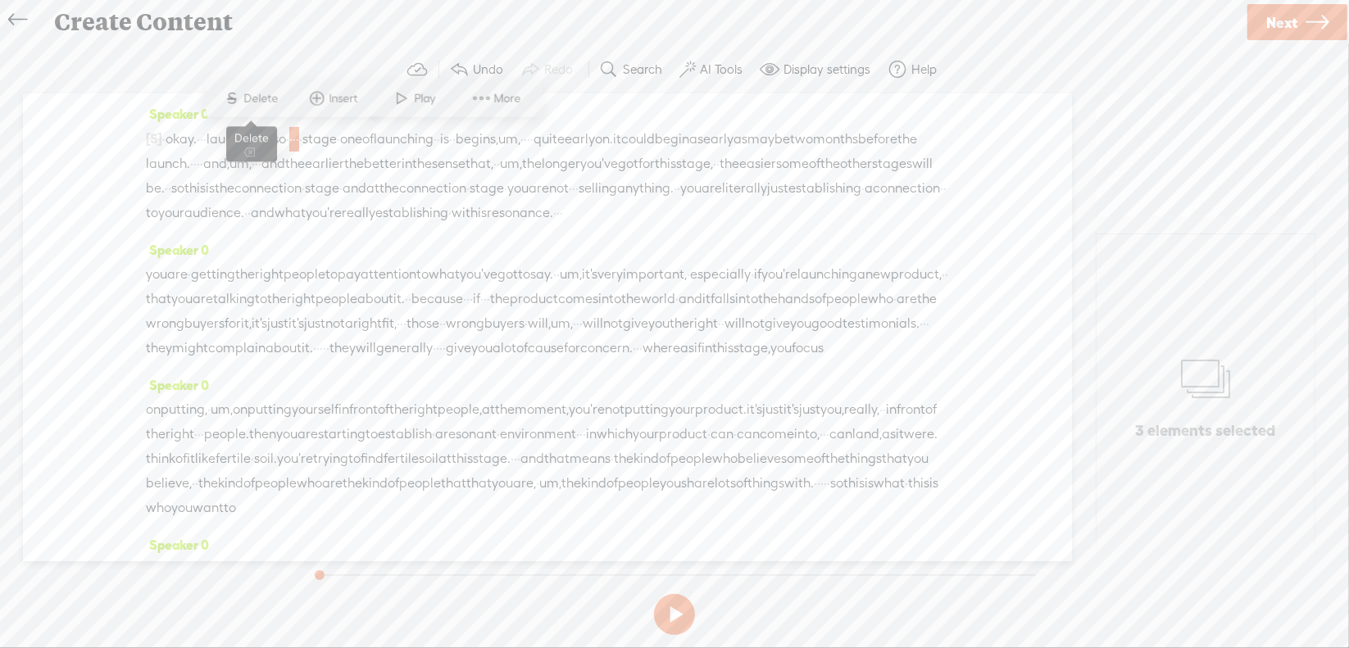
click at [249, 92] on span "Delete" at bounding box center [263, 98] width 39 height 16
drag, startPoint x: 562, startPoint y: 140, endPoint x: 574, endPoint y: 138, distance: 11.7
click at [574, 138] on div "[S] · · · · · · · · · · · · · · · · · okay. · · · launching. · so · [S] · · · ·…" at bounding box center [547, 175] width 803 height 99
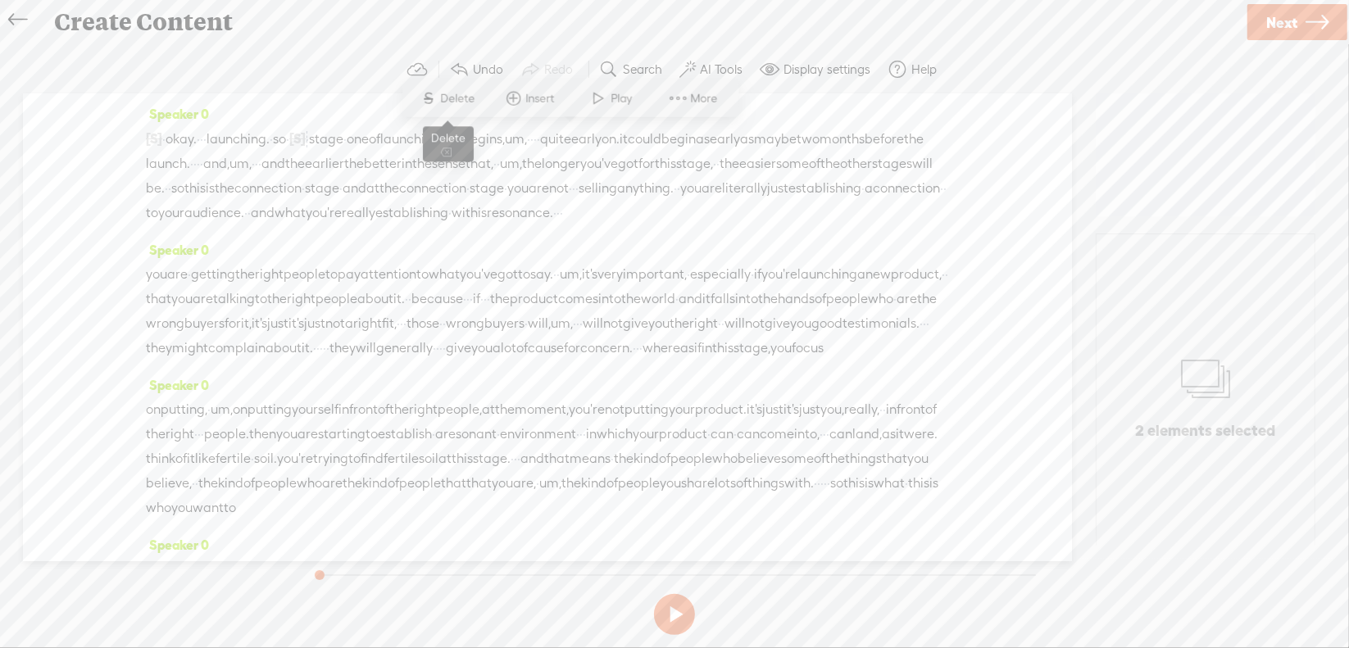
click at [466, 101] on span "Delete" at bounding box center [460, 98] width 39 height 16
drag, startPoint x: 647, startPoint y: 136, endPoint x: 680, endPoint y: 137, distance: 33.6
click at [680, 137] on div "[S] · · · · · · · · · · · · · · · · · okay. · · · launching. · so · [S] · · · ·…" at bounding box center [547, 175] width 803 height 99
click at [584, 101] on span "Delete" at bounding box center [575, 98] width 39 height 16
click at [197, 162] on span "·" at bounding box center [194, 164] width 3 height 25
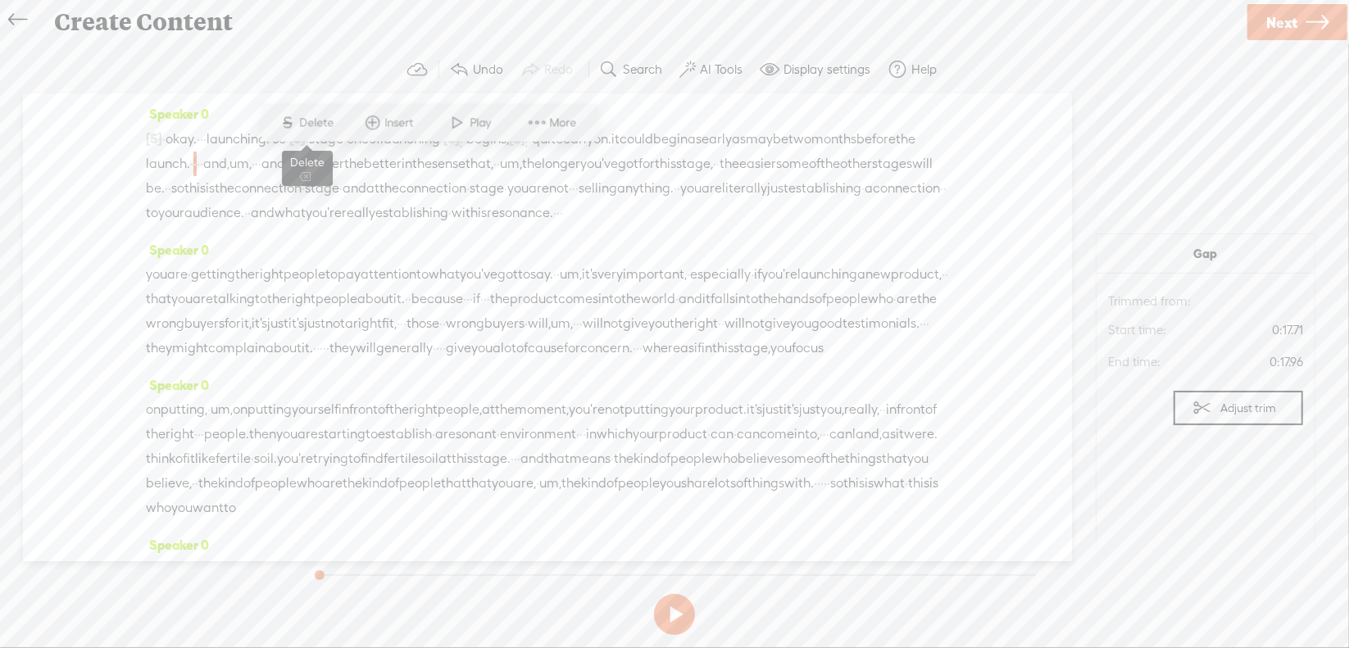
click at [325, 119] on span "Delete" at bounding box center [319, 123] width 39 height 16
drag, startPoint x: 517, startPoint y: 162, endPoint x: 574, endPoint y: 161, distance: 56.6
click at [574, 161] on div "[S] · · · · · · · · · · · · · · · · · okay. · · · launching. · so · [S] · · · ·…" at bounding box center [547, 176] width 803 height 100
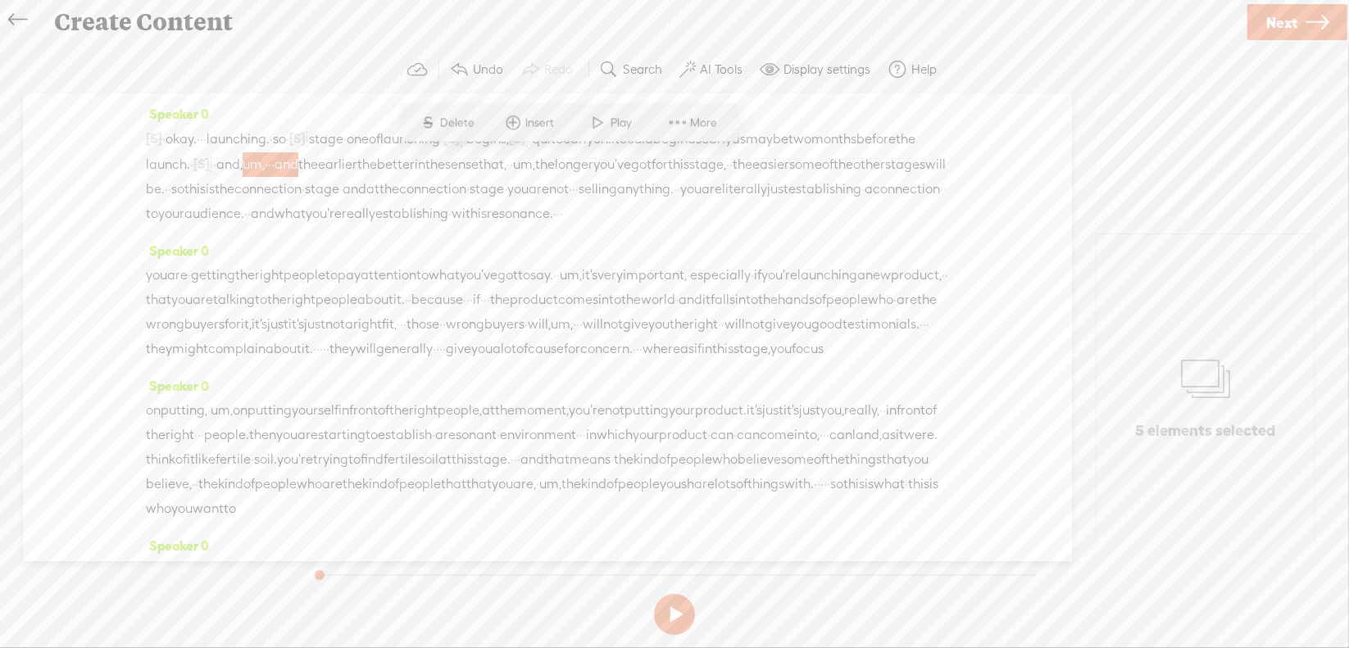
click at [470, 122] on span "Delete" at bounding box center [459, 123] width 39 height 16
click at [496, 162] on span "um," at bounding box center [485, 164] width 22 height 25
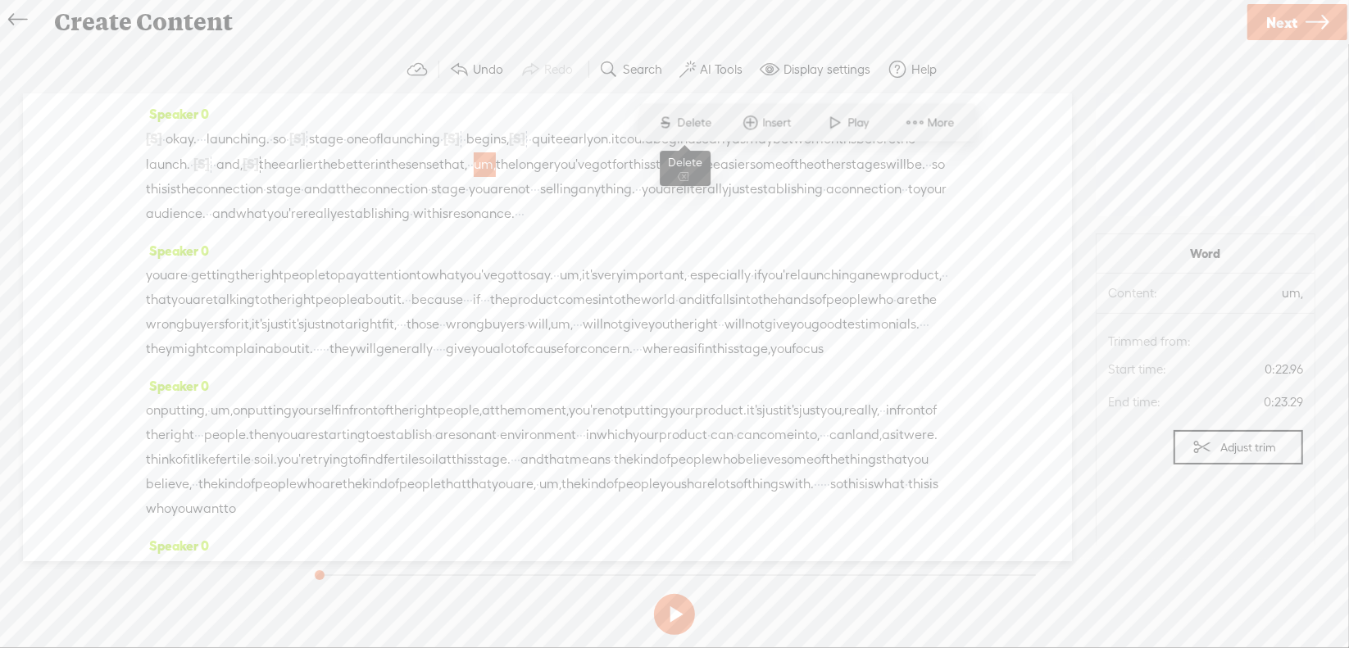
click at [694, 125] on span "Delete" at bounding box center [697, 123] width 39 height 16
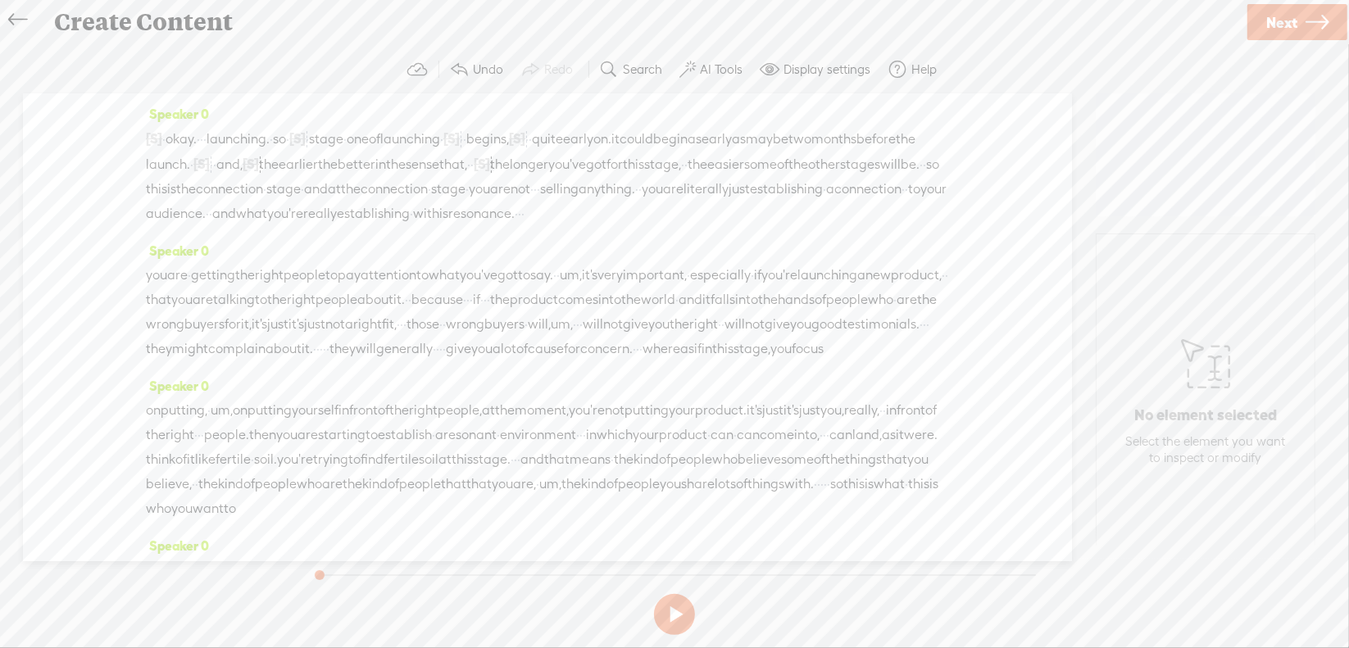
click at [534, 202] on span "·" at bounding box center [535, 189] width 3 height 25
click at [265, 174] on span "Delete" at bounding box center [262, 172] width 39 height 16
click at [547, 227] on span "·" at bounding box center [545, 214] width 3 height 25
click at [498, 204] on span "Delete" at bounding box center [485, 197] width 39 height 16
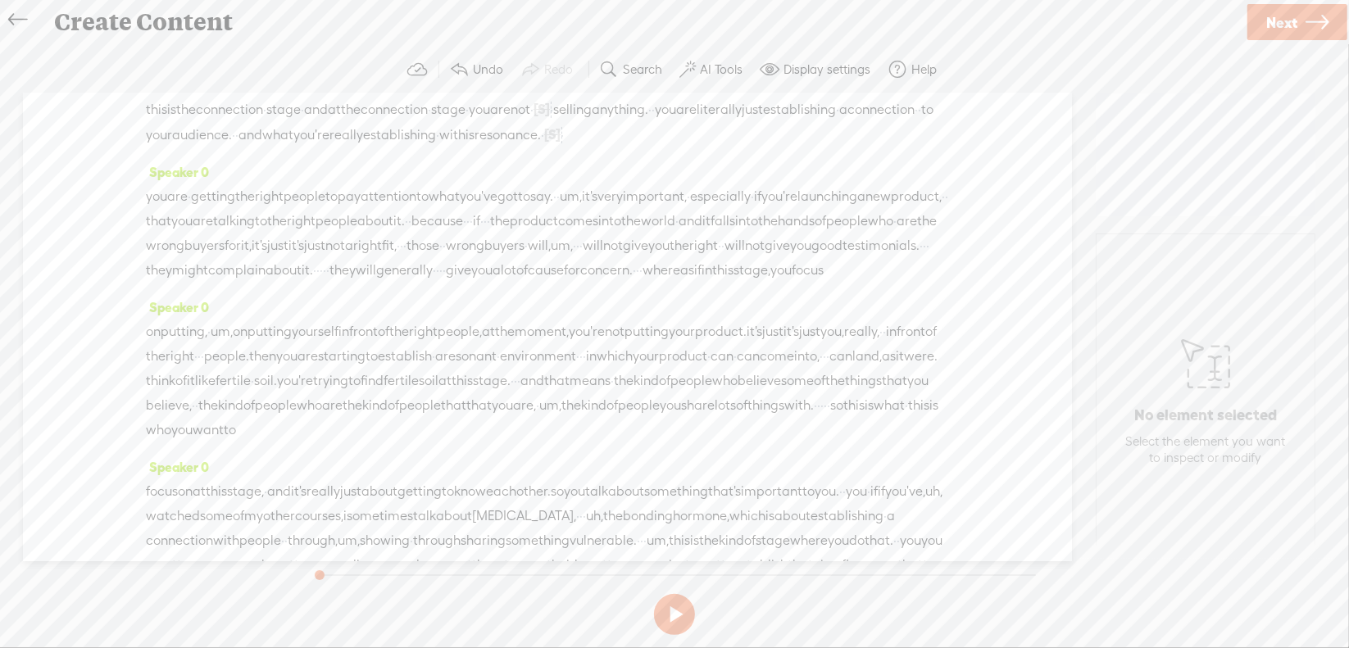
scroll to position [82, 0]
click at [582, 207] on span "um," at bounding box center [571, 195] width 22 height 25
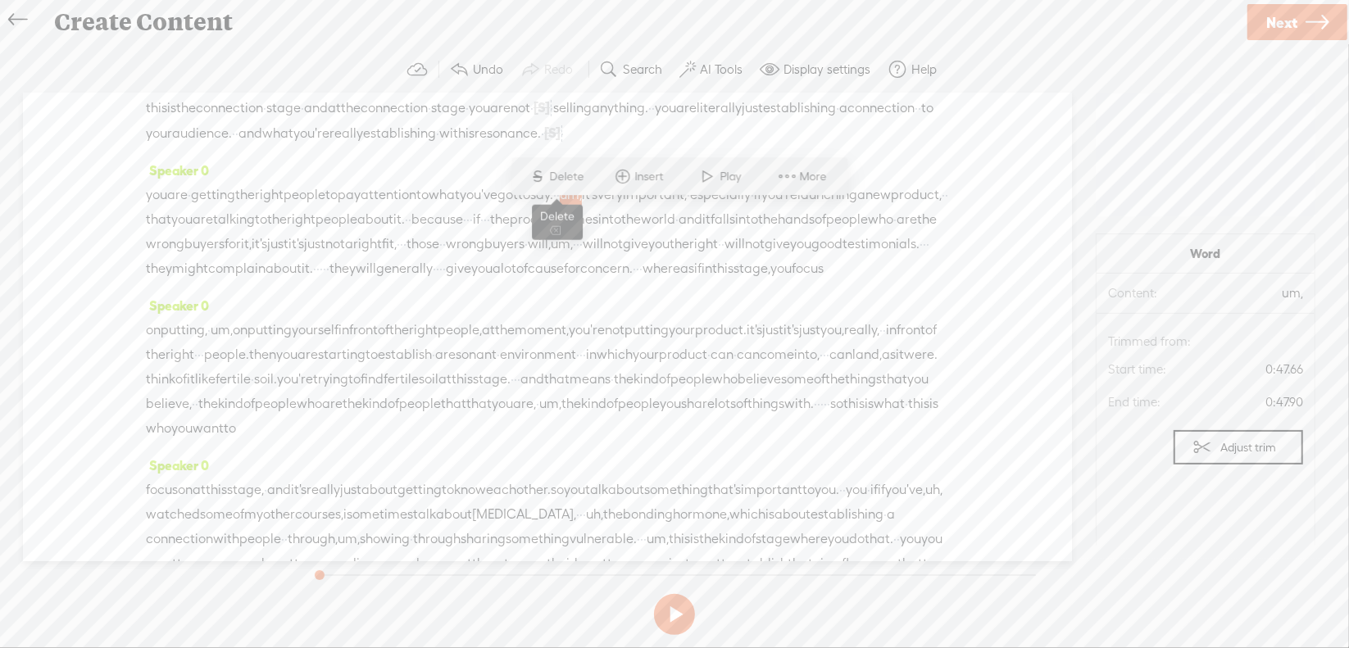
click at [567, 166] on span "S Delete" at bounding box center [557, 177] width 82 height 30
click at [470, 233] on span "·" at bounding box center [467, 220] width 3 height 25
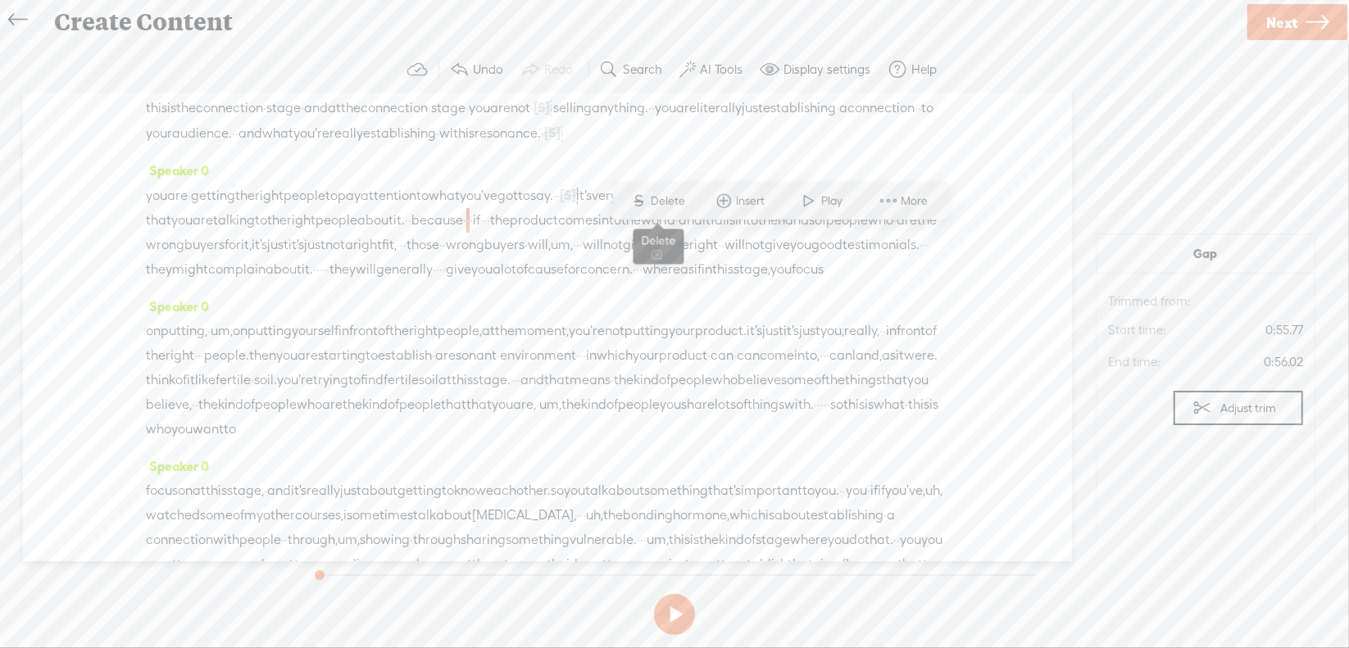
click at [688, 201] on span "Delete" at bounding box center [671, 201] width 39 height 16
click at [500, 234] on span "·" at bounding box center [498, 221] width 3 height 25
click at [728, 198] on span "Delete" at bounding box center [725, 201] width 39 height 16
drag, startPoint x: 815, startPoint y: 266, endPoint x: 847, endPoint y: 263, distance: 32.1
click at [847, 263] on div "you are · getting the right people to pay attention to what you've got to say. …" at bounding box center [547, 233] width 803 height 100
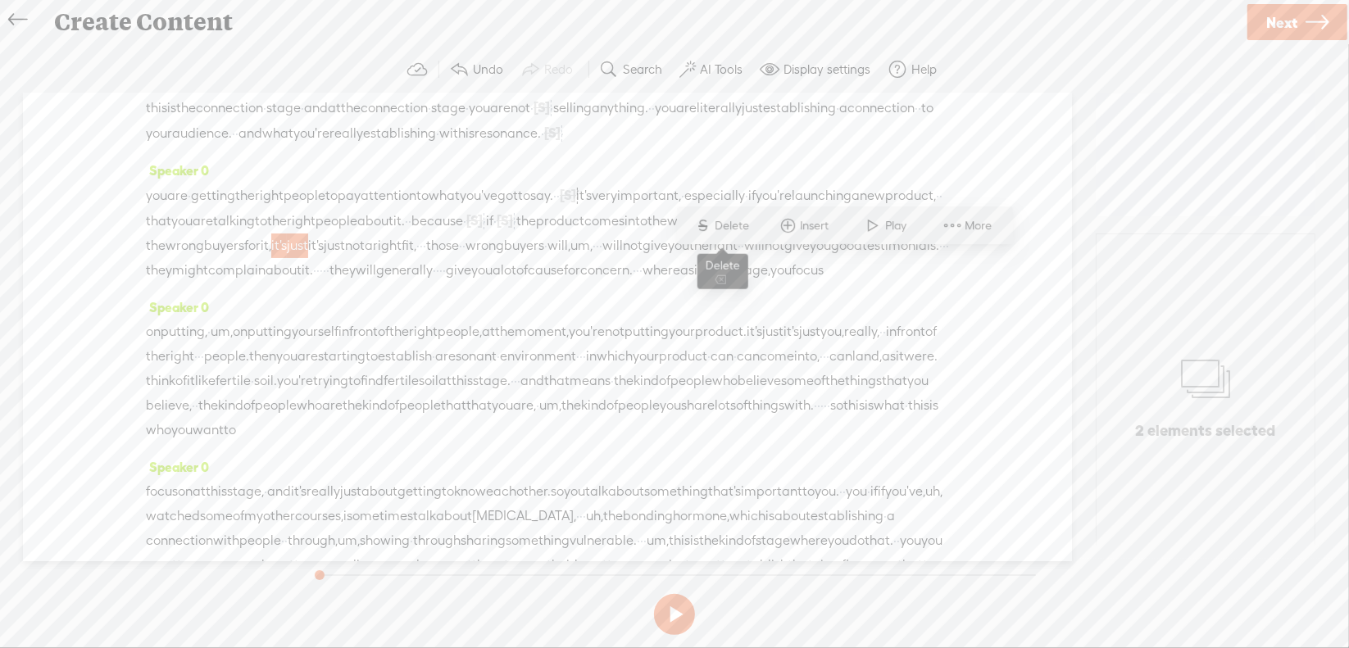
click at [725, 218] on span "Delete" at bounding box center [734, 226] width 39 height 16
click at [399, 259] on span "·" at bounding box center [400, 246] width 3 height 25
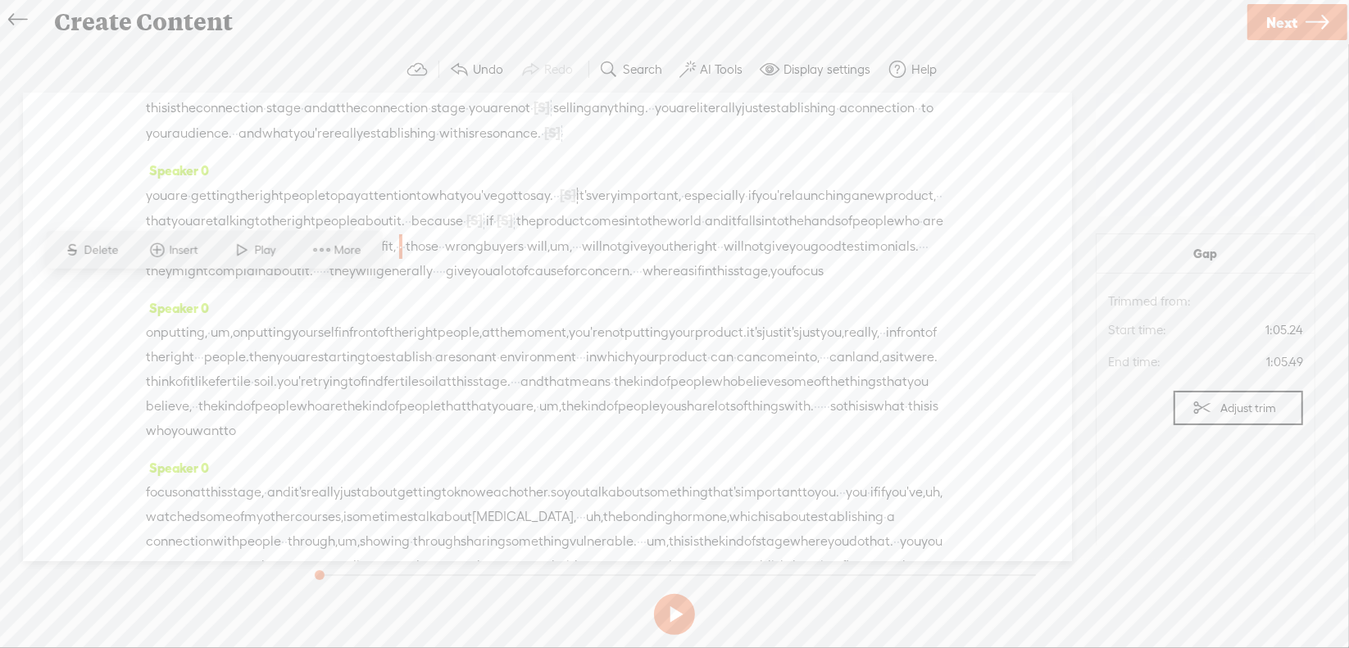
click at [95, 244] on span "Delete" at bounding box center [103, 250] width 39 height 16
drag, startPoint x: 410, startPoint y: 290, endPoint x: 461, endPoint y: 293, distance: 50.9
click at [461, 284] on div "you are · getting the right people to pay attention to what you've got to say. …" at bounding box center [547, 233] width 803 height 101
click at [356, 255] on span "Delete" at bounding box center [350, 250] width 39 height 16
drag, startPoint x: 427, startPoint y: 291, endPoint x: 611, endPoint y: 296, distance: 183.6
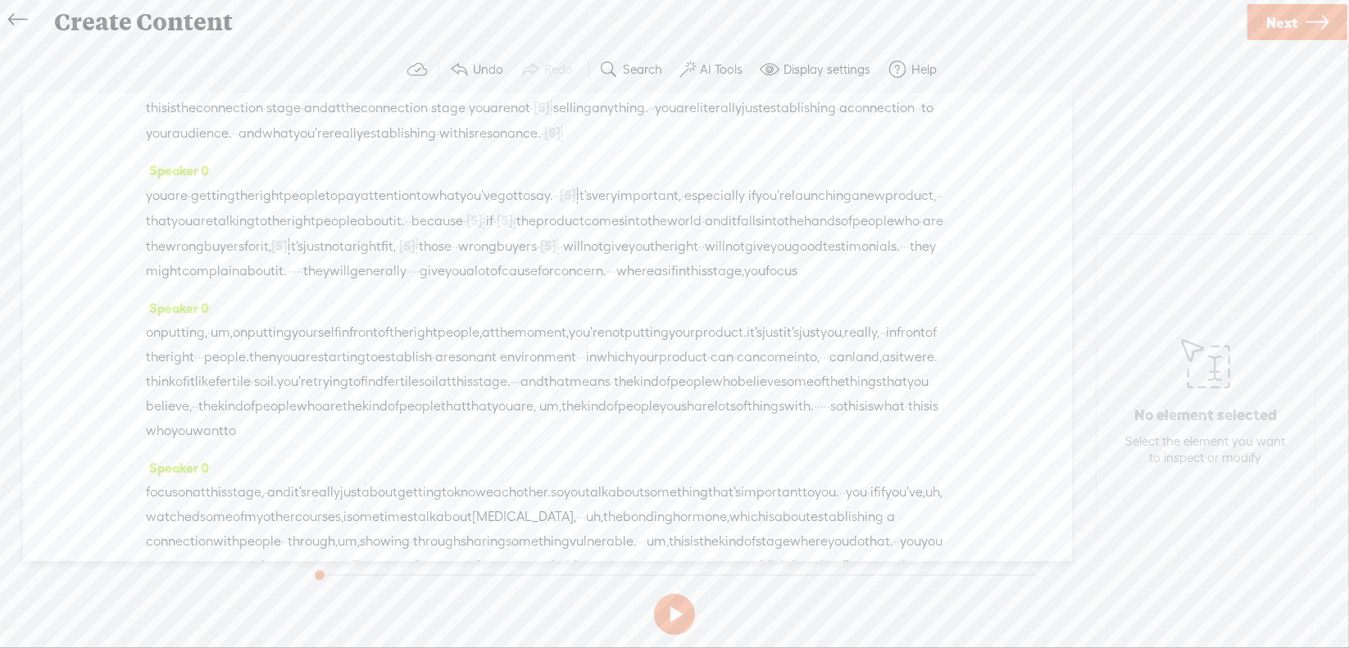
click at [611, 284] on div "you are · getting the right people to pay attention to what you've got to say. …" at bounding box center [547, 233] width 803 height 101
click at [490, 255] on span "Delete" at bounding box center [505, 250] width 39 height 16
click at [774, 259] on span "·" at bounding box center [775, 246] width 3 height 25
click at [602, 251] on span "Delete" at bounding box center [586, 250] width 39 height 16
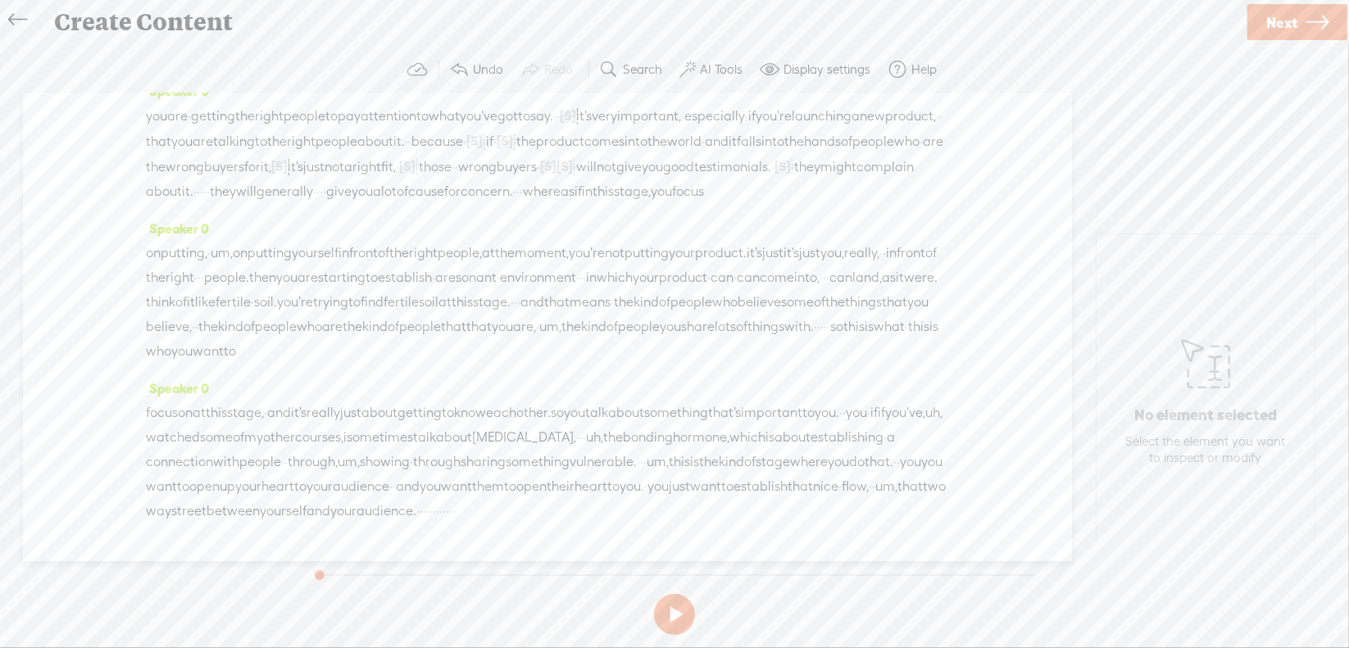
scroll to position [164, 0]
click at [320, 202] on span "·" at bounding box center [321, 189] width 3 height 25
click at [215, 194] on span "Delete" at bounding box center [206, 193] width 39 height 16
click at [203, 202] on span "·" at bounding box center [204, 190] width 3 height 25
click at [74, 193] on span "Delete" at bounding box center [62, 193] width 39 height 16
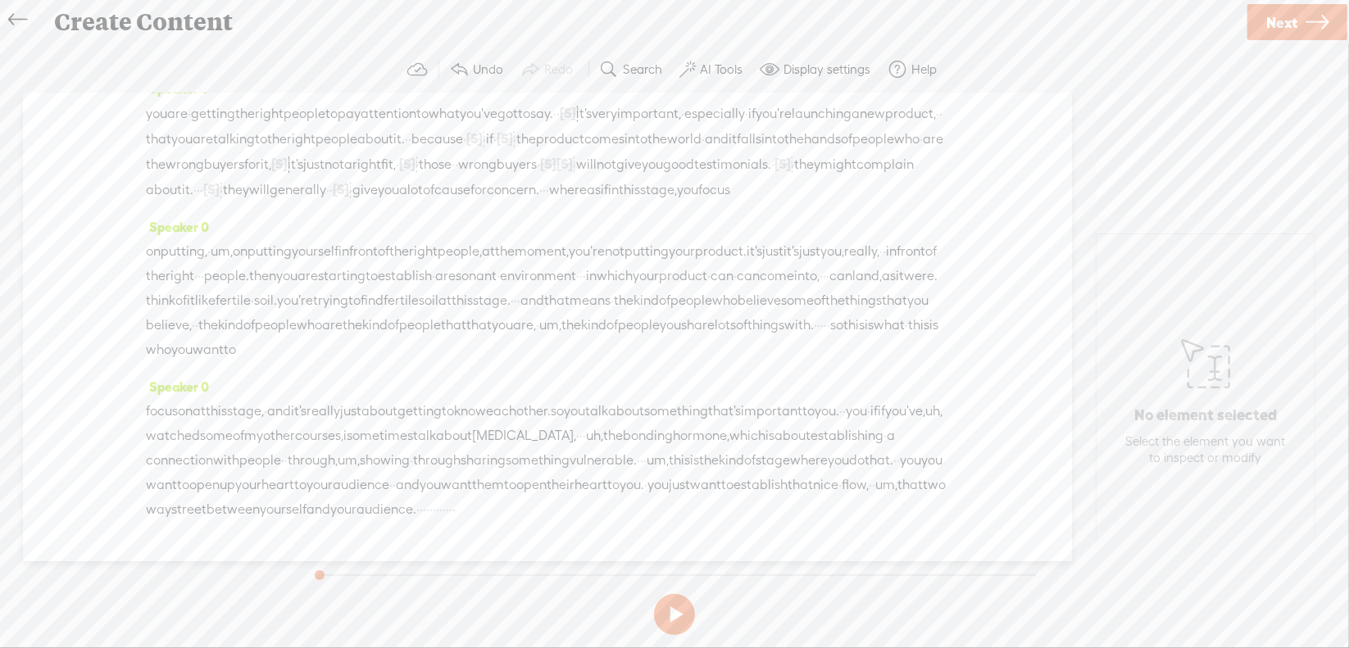
click at [546, 202] on span "·" at bounding box center [544, 190] width 3 height 25
click at [503, 192] on span "Delete" at bounding box center [495, 193] width 39 height 16
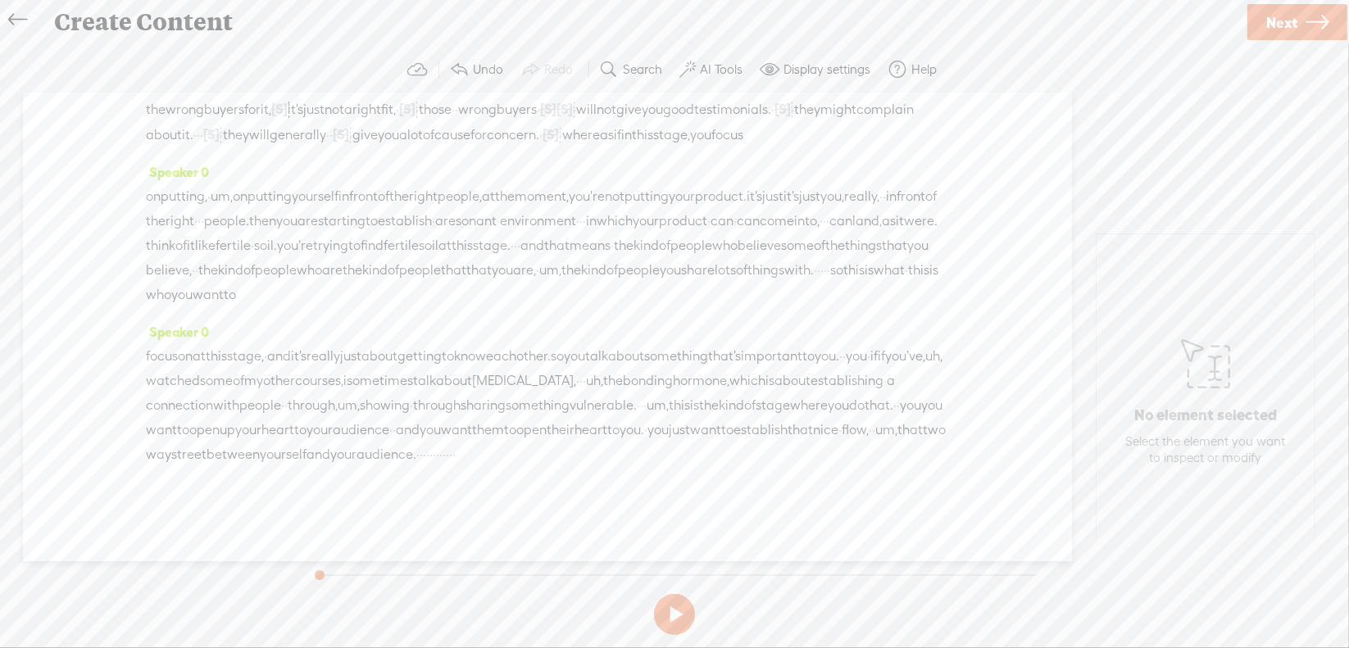
scroll to position [246, 0]
drag, startPoint x: 154, startPoint y: 217, endPoint x: 247, endPoint y: 211, distance: 92.8
click at [254, 212] on div "on putting, · um, on putting yourself in front of the right people, at the mome…" at bounding box center [547, 245] width 803 height 123
click at [149, 177] on span "Delete" at bounding box center [133, 173] width 39 height 16
drag, startPoint x: 479, startPoint y: 218, endPoint x: 408, endPoint y: 240, distance: 74.7
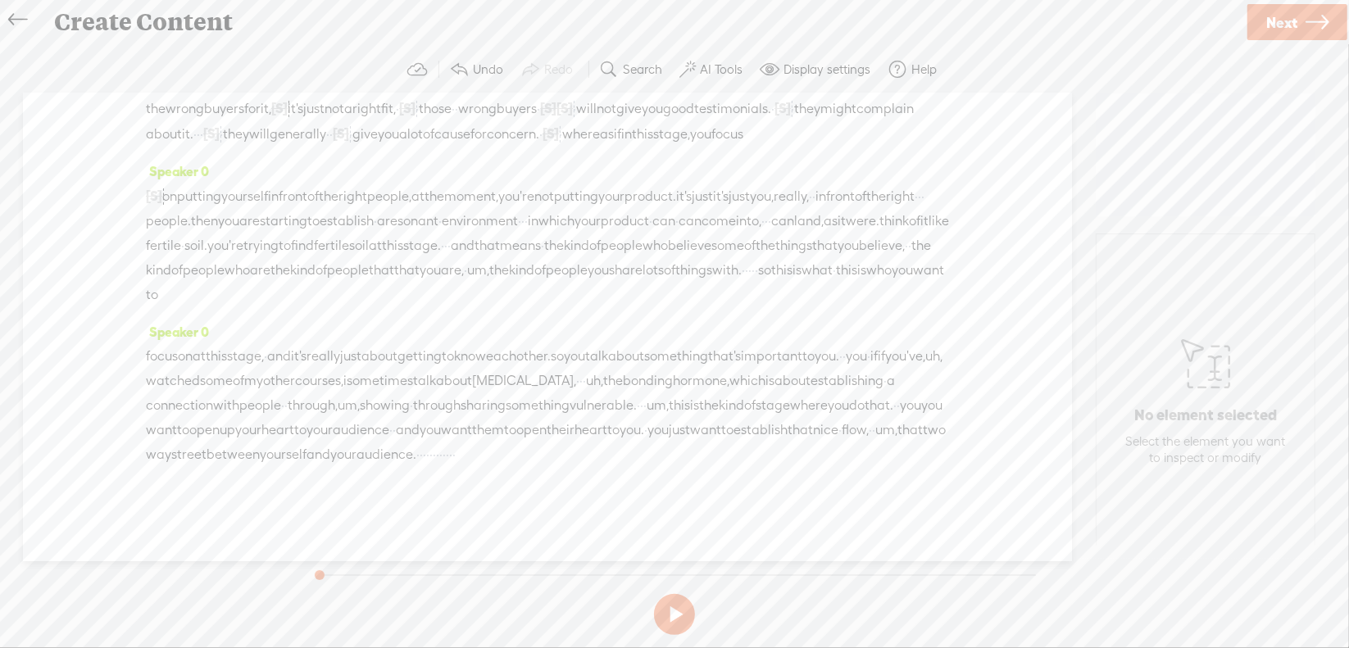
click at [408, 240] on div "[S] on putting, · um, on putting yourself in front of the right people, at the …" at bounding box center [547, 246] width 803 height 124
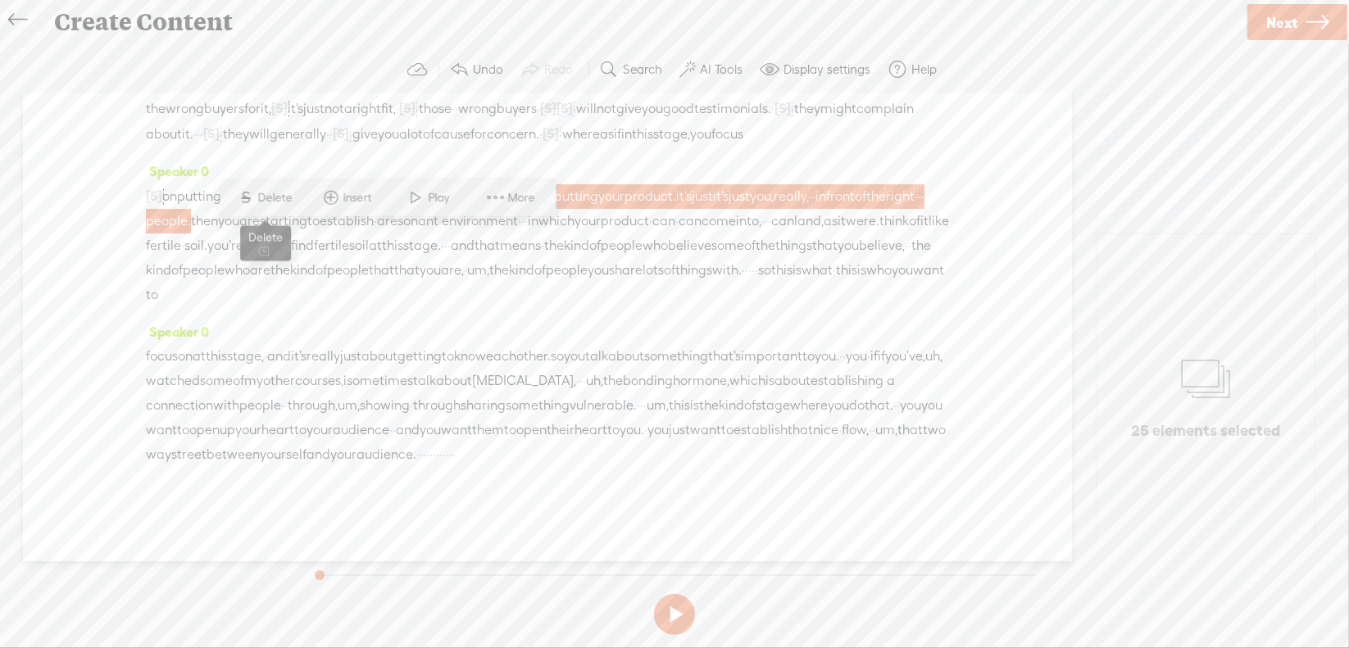
click at [279, 198] on span "Delete" at bounding box center [277, 197] width 39 height 16
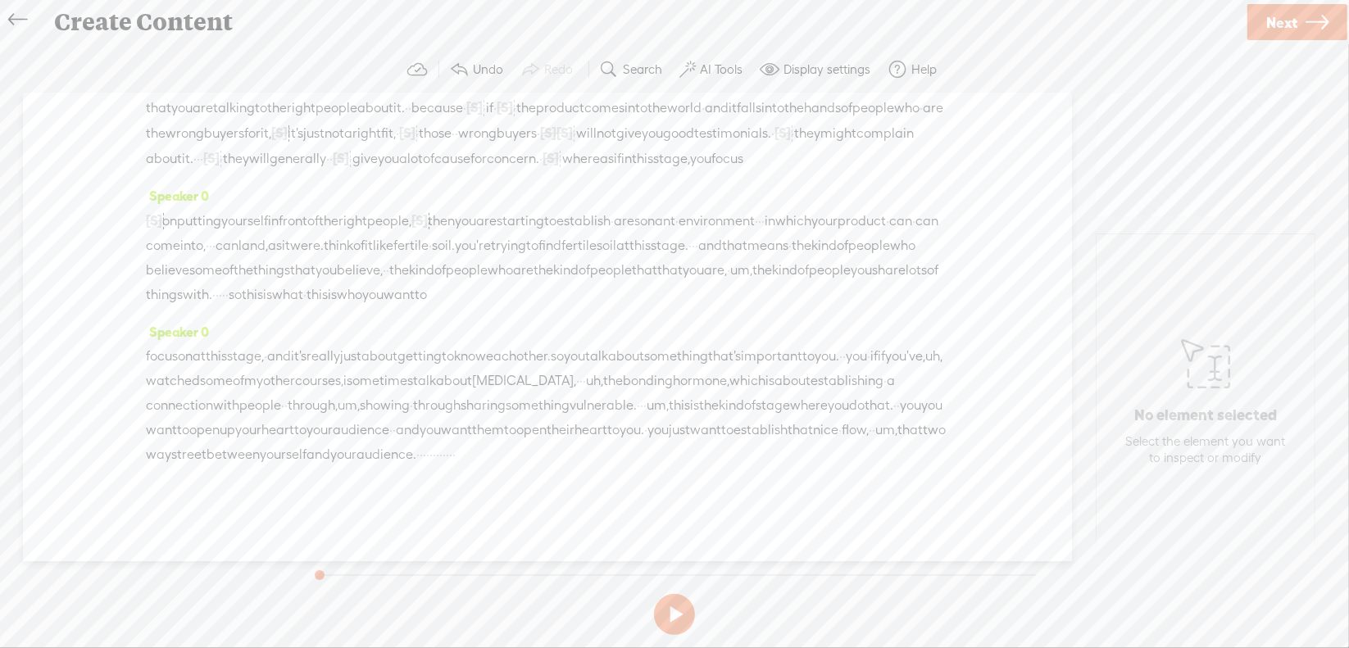
click at [761, 211] on span "·" at bounding box center [759, 221] width 3 height 25
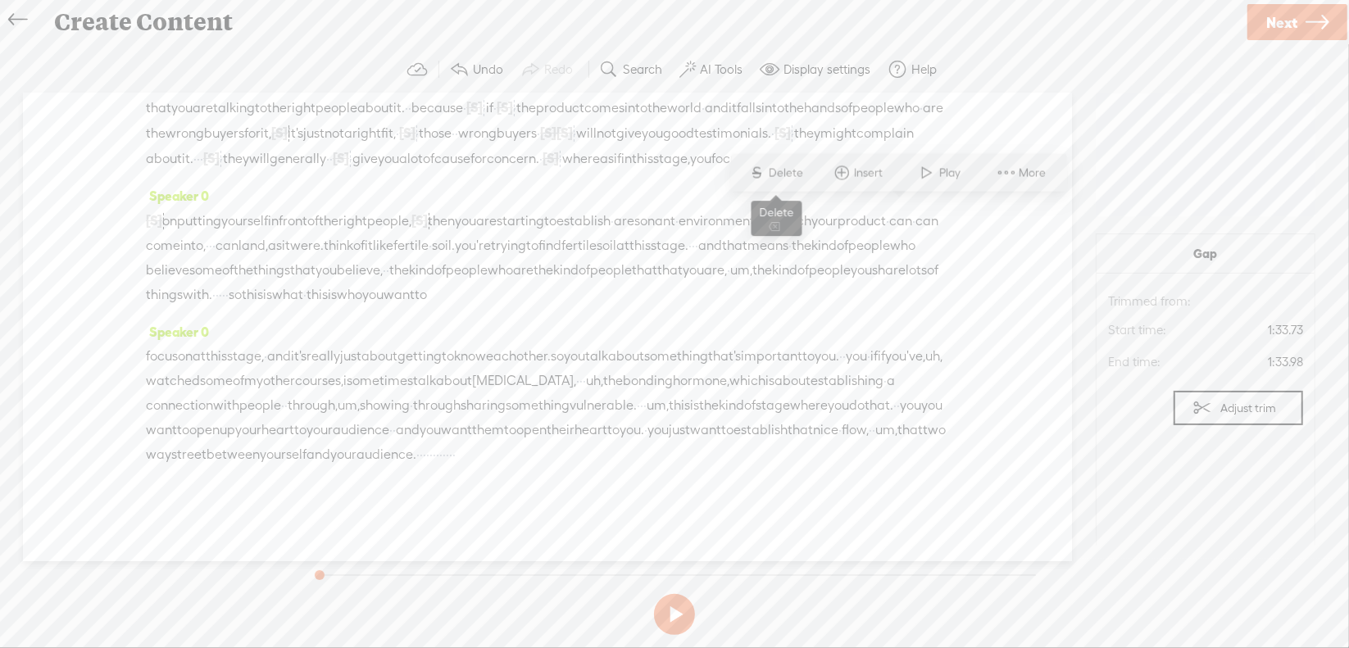
click at [767, 169] on span "S" at bounding box center [757, 173] width 25 height 30
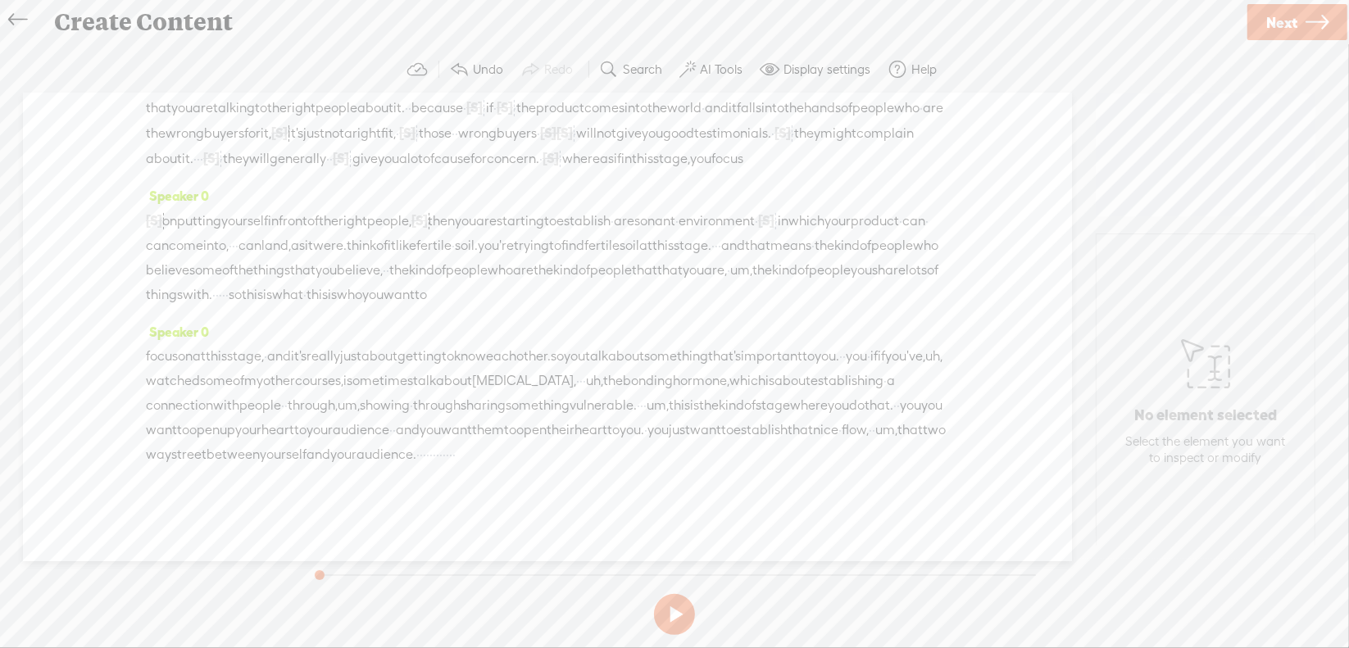
click at [902, 234] on span "can" at bounding box center [913, 221] width 23 height 25
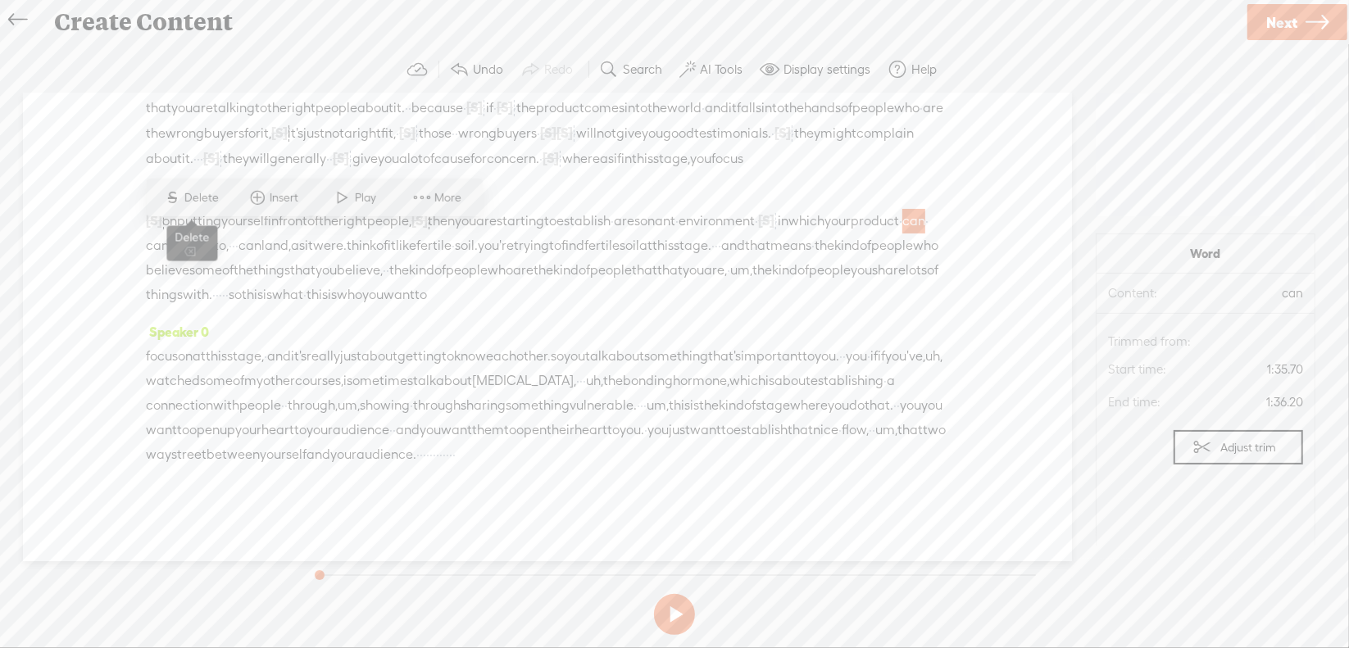
click at [187, 197] on span "Delete" at bounding box center [203, 197] width 39 height 16
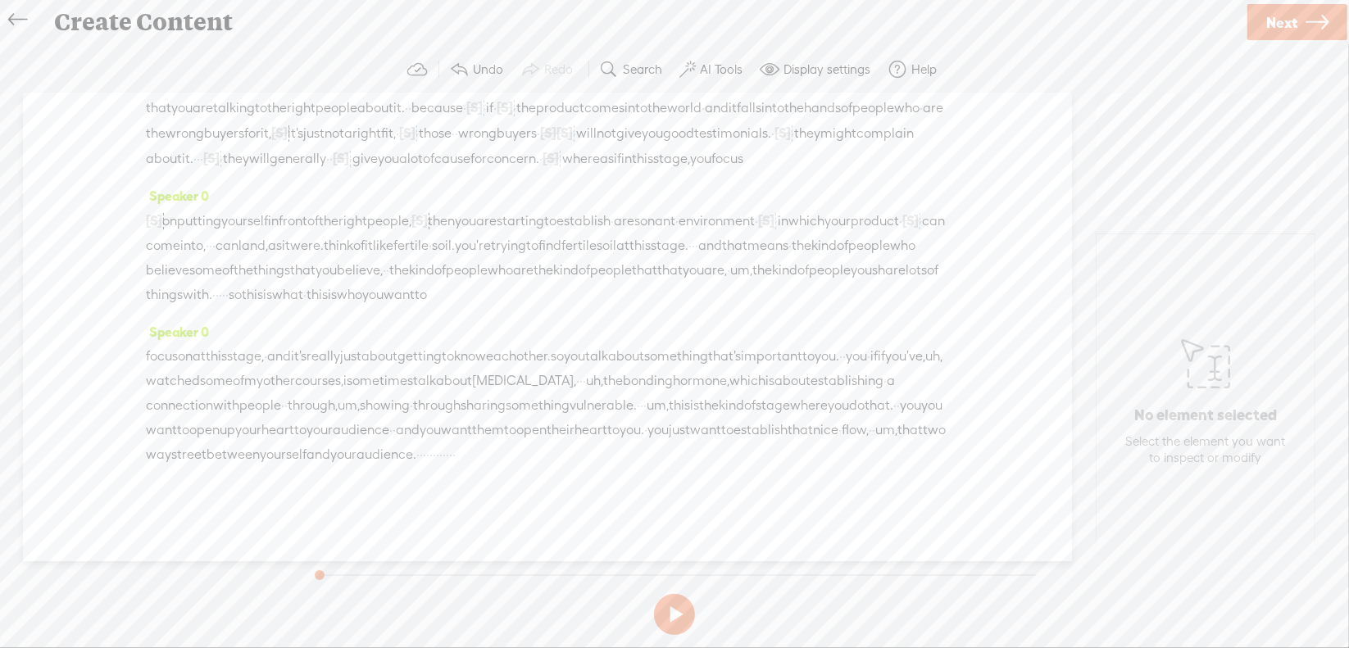
drag, startPoint x: 370, startPoint y: 234, endPoint x: 459, endPoint y: 244, distance: 89.1
click at [459, 244] on div "[S] on putting, · um, on putting yourself in front of the right people, [S] at …" at bounding box center [547, 257] width 803 height 99
click at [345, 208] on span "S Delete" at bounding box center [333, 198] width 82 height 30
click at [638, 258] on span "·" at bounding box center [639, 246] width 3 height 25
click at [97, 226] on span "Delete" at bounding box center [92, 222] width 39 height 16
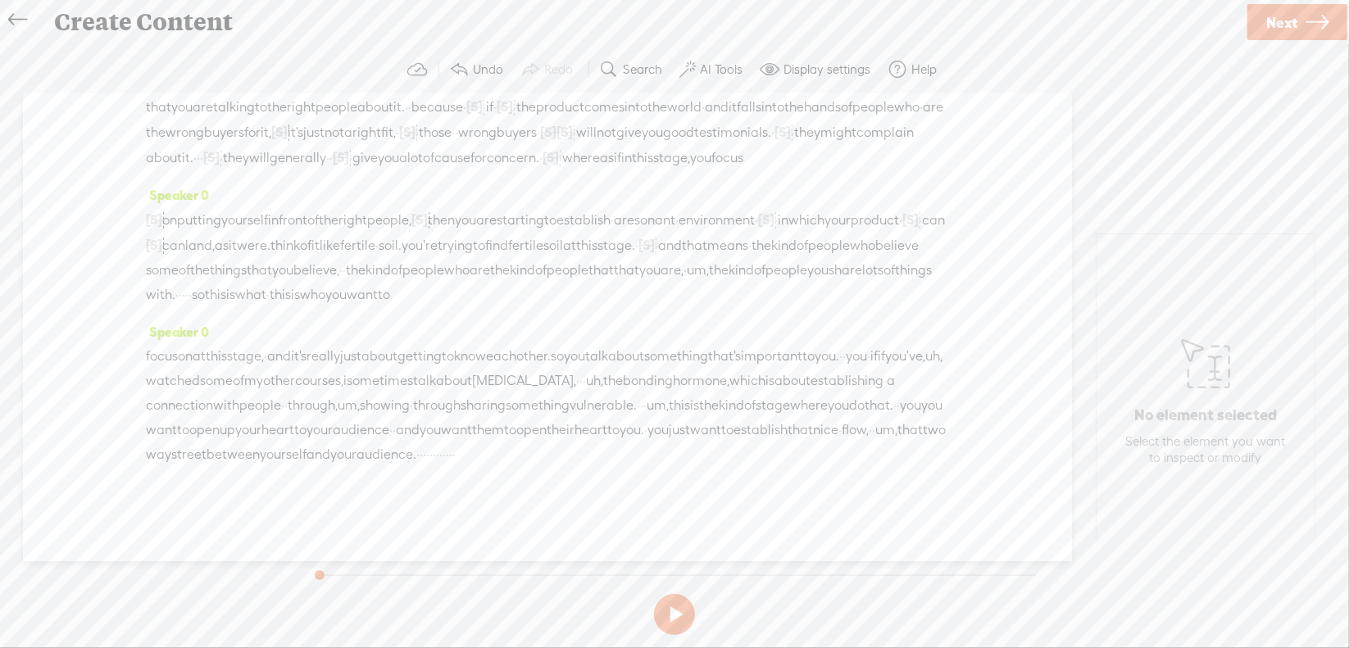
click at [687, 283] on span "um," at bounding box center [698, 270] width 22 height 25
click at [355, 252] on span "Delete" at bounding box center [358, 246] width 39 height 16
drag, startPoint x: 811, startPoint y: 290, endPoint x: 820, endPoint y: 293, distance: 8.8
click at [820, 293] on div "[S] on putting, · um, on putting yourself in front of the right people, [S] at …" at bounding box center [547, 257] width 803 height 101
click at [717, 253] on span "Delete" at bounding box center [713, 246] width 39 height 16
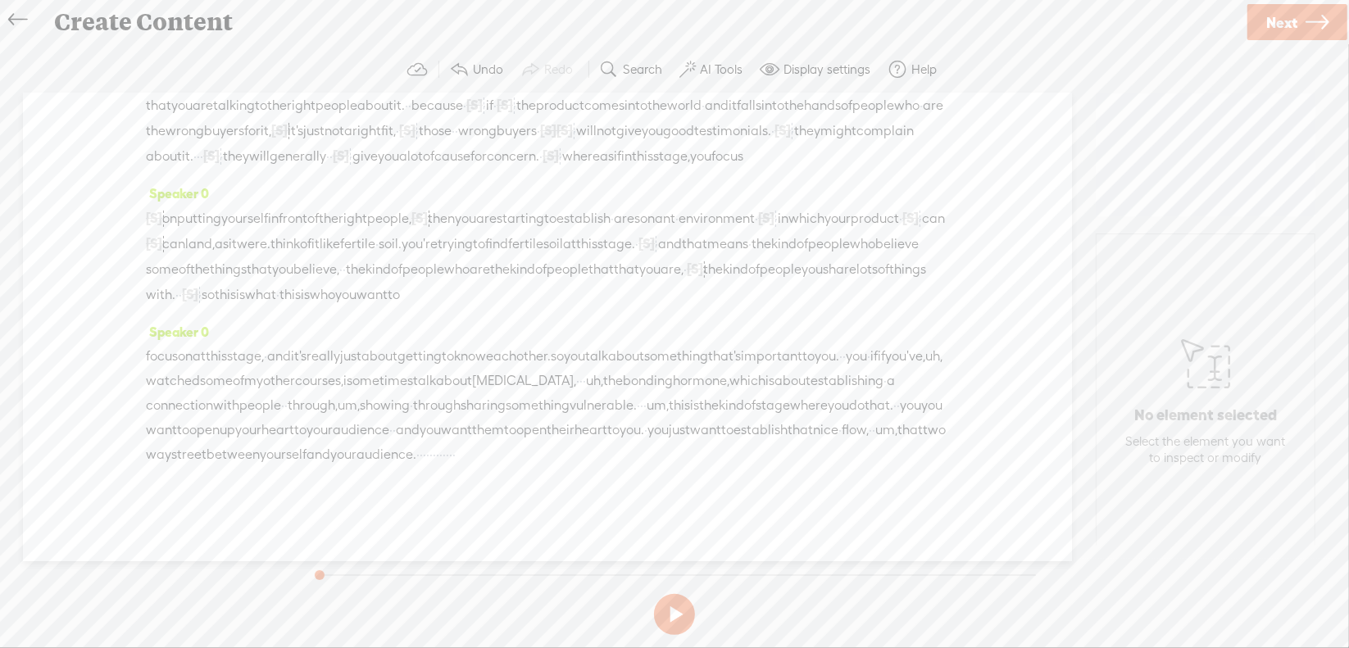
scroll to position [288, 0]
drag, startPoint x: 834, startPoint y: 251, endPoint x: 346, endPoint y: 277, distance: 488.3
click at [346, 277] on div "[S] on putting, · um, on putting yourself in front of the right people, [S] at …" at bounding box center [547, 257] width 803 height 102
click at [400, 283] on span at bounding box center [416, 295] width 33 height 25
click at [433, 283] on div "Speaker 0 [S] on putting, · um, on putting yourself in front of the right peopl…" at bounding box center [547, 250] width 803 height 139
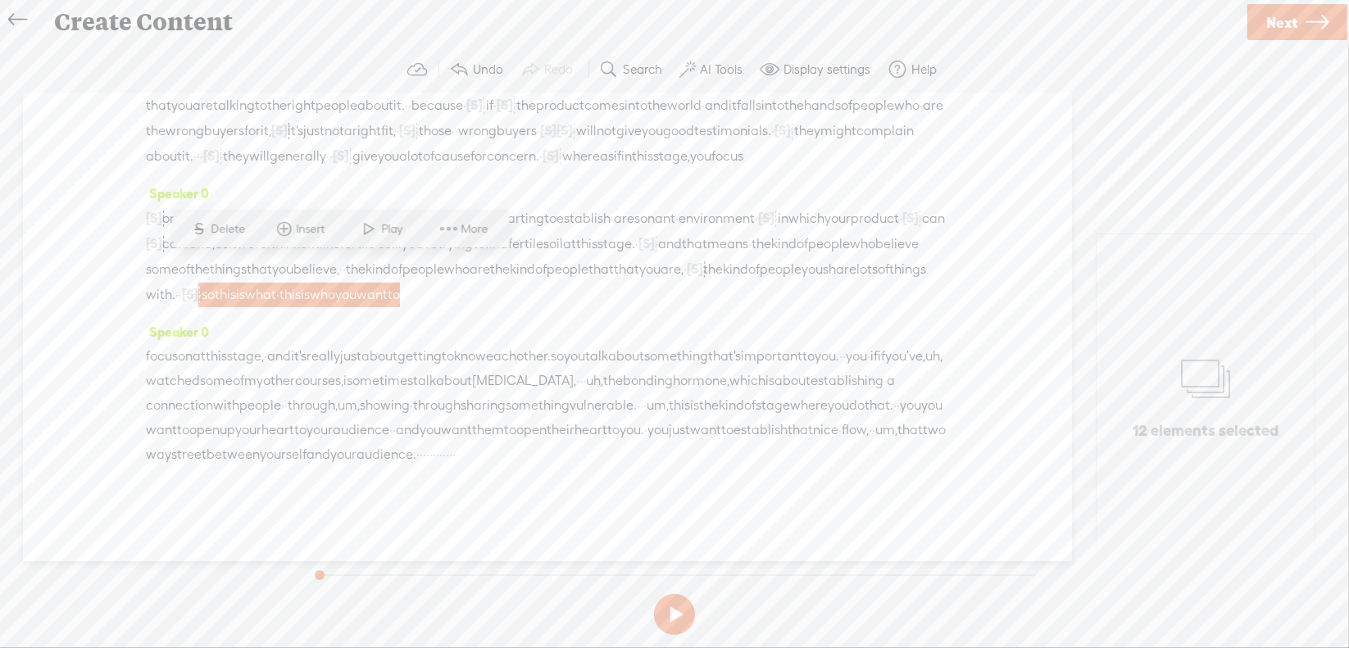
click at [856, 257] on span "lots" at bounding box center [866, 269] width 21 height 25
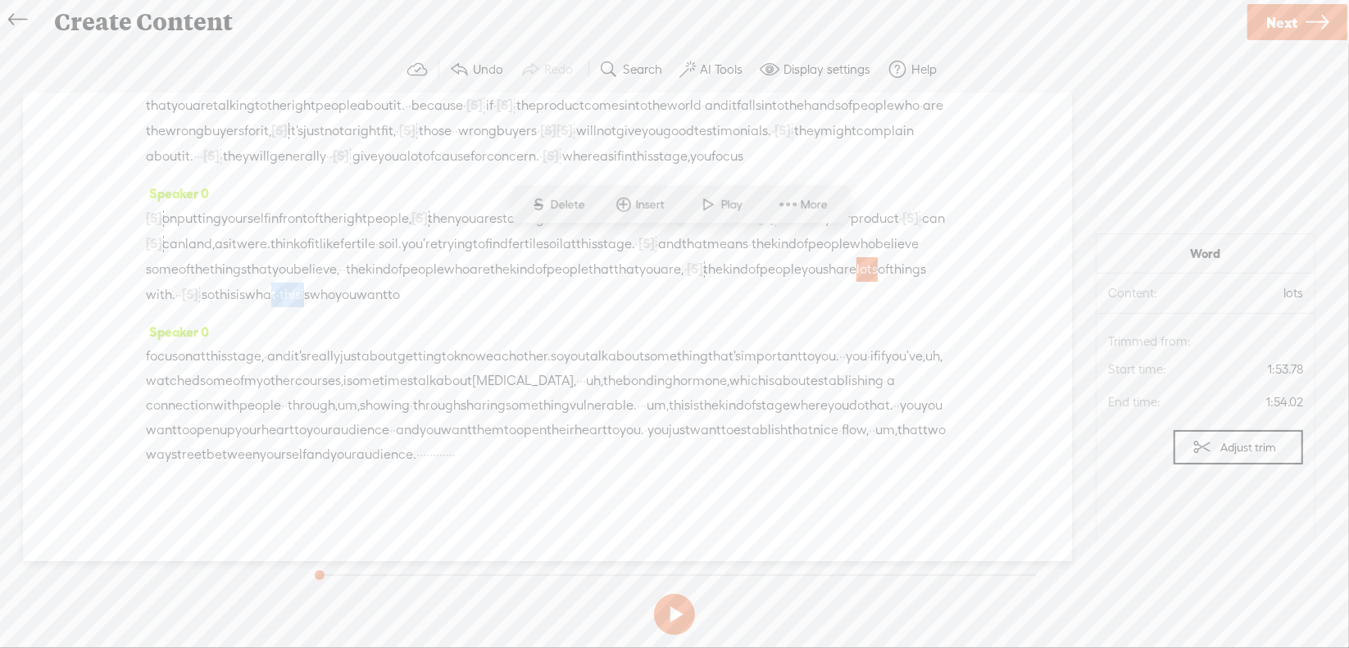
drag, startPoint x: 166, startPoint y: 265, endPoint x: 224, endPoint y: 276, distance: 59.3
click at [224, 276] on div "[S] on putting, · um, on putting yourself in front of the right people, [S] at …" at bounding box center [547, 257] width 803 height 102
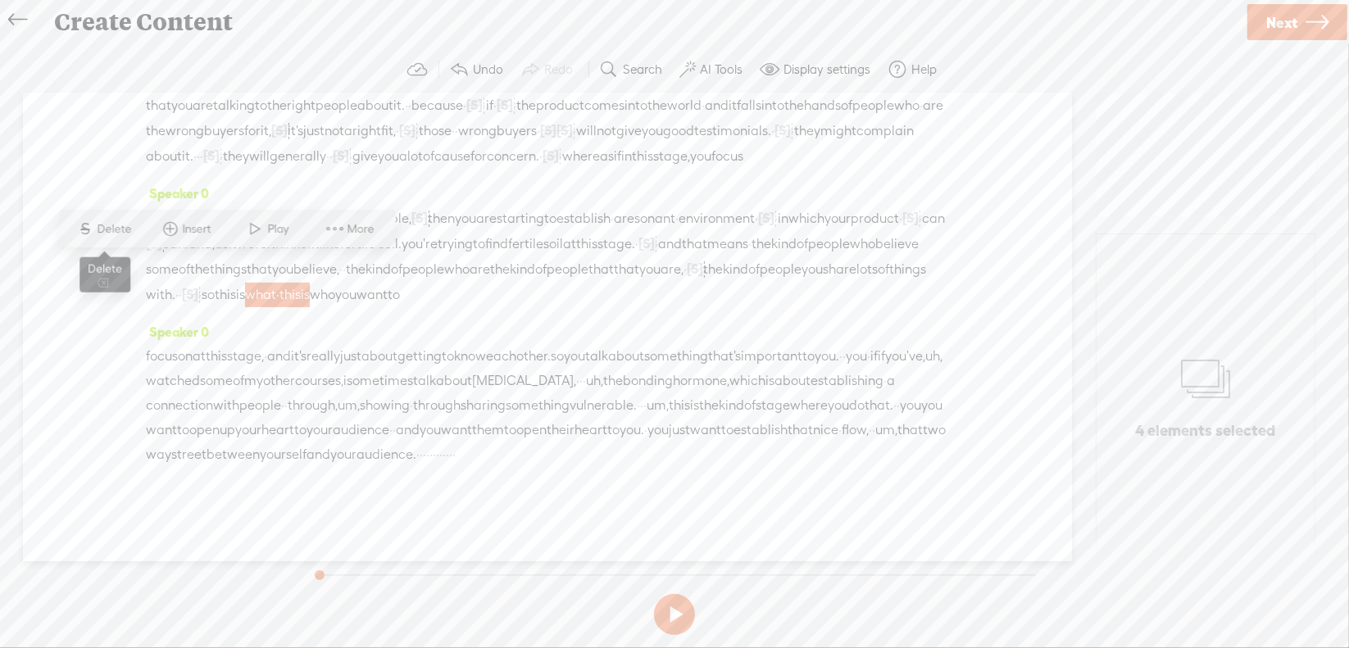
click at [110, 237] on span "Delete" at bounding box center [117, 229] width 39 height 16
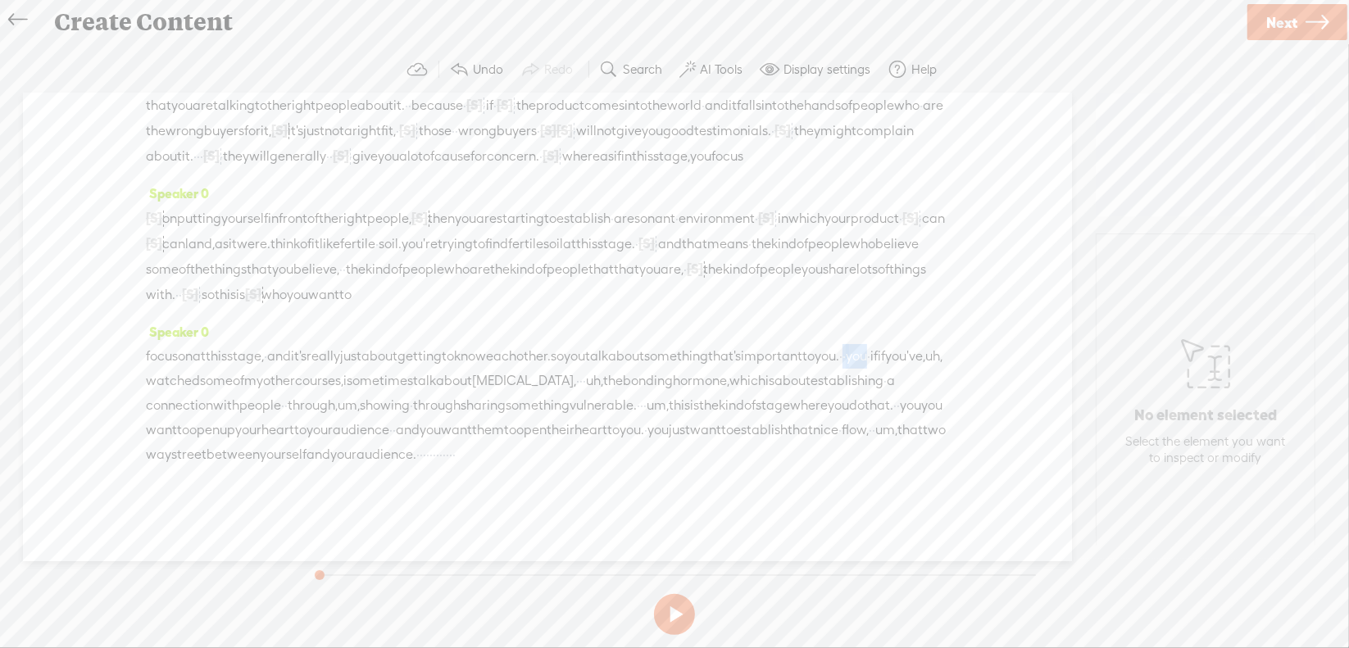
drag, startPoint x: 270, startPoint y: 353, endPoint x: 300, endPoint y: 357, distance: 29.7
click at [300, 357] on div "focus on at this stage, · and it's really just about getting to know each other…" at bounding box center [547, 405] width 803 height 123
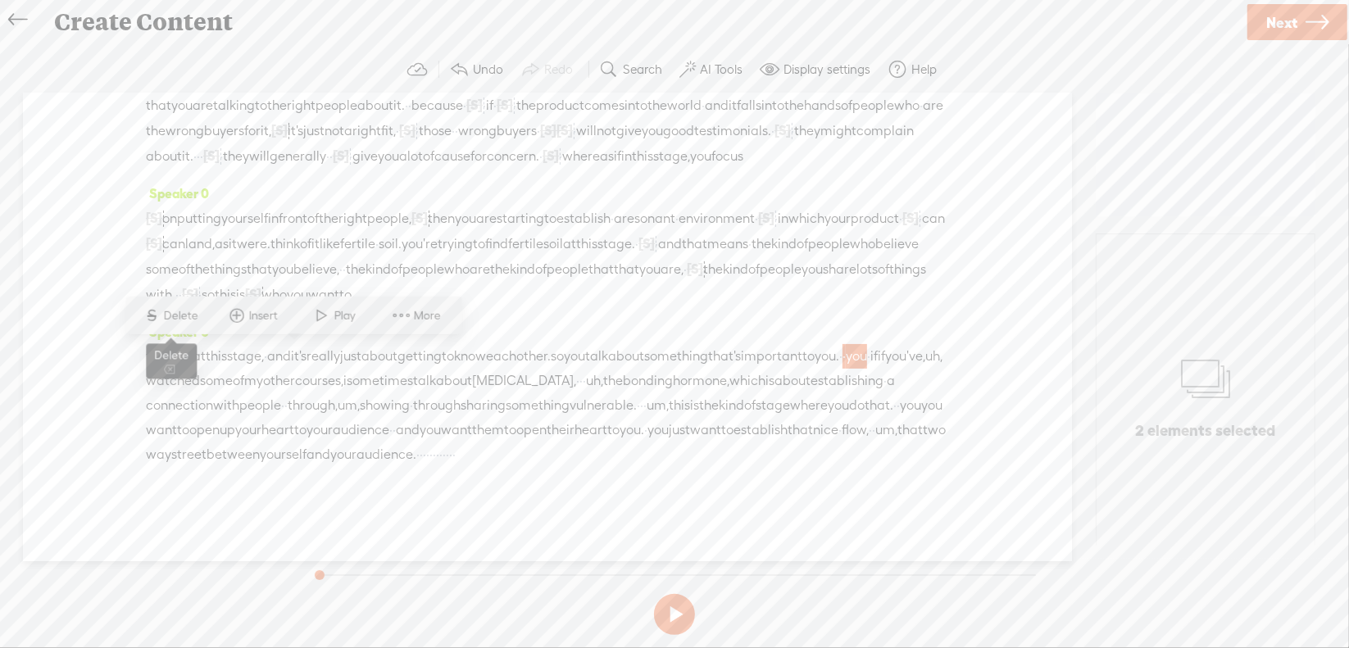
click at [192, 320] on span "Delete" at bounding box center [183, 315] width 39 height 16
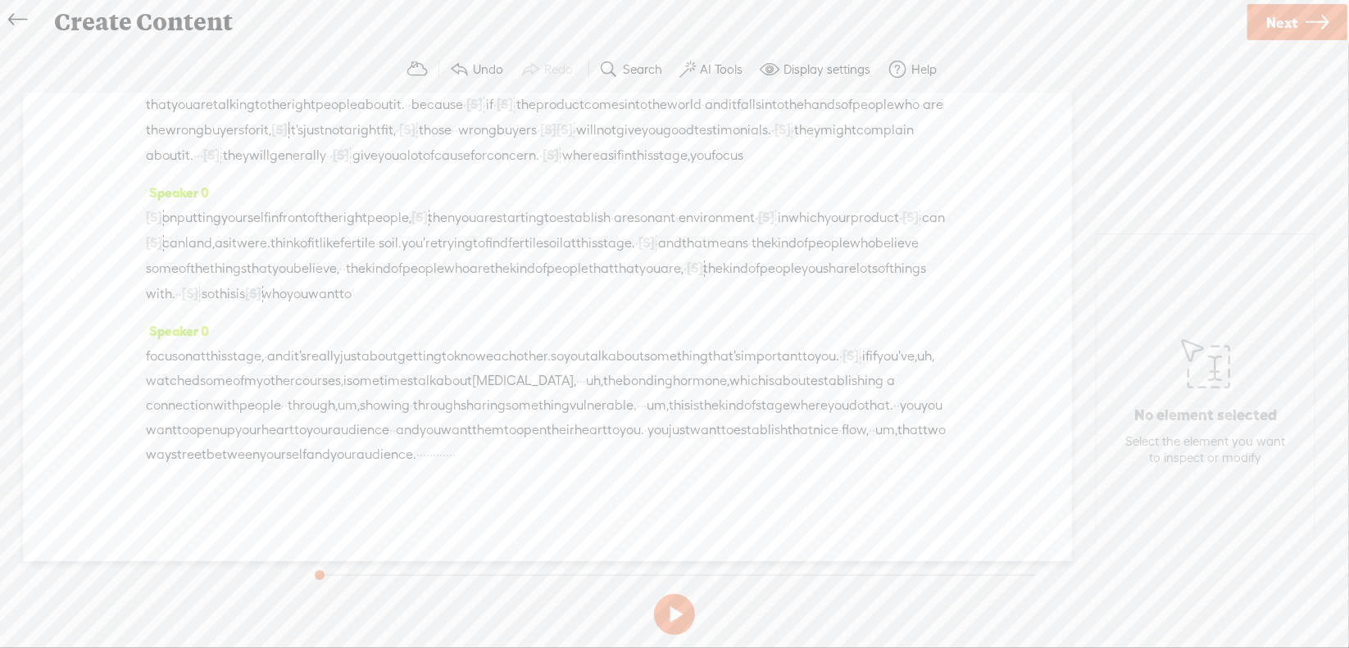
click at [870, 357] on span "if" at bounding box center [873, 356] width 7 height 25
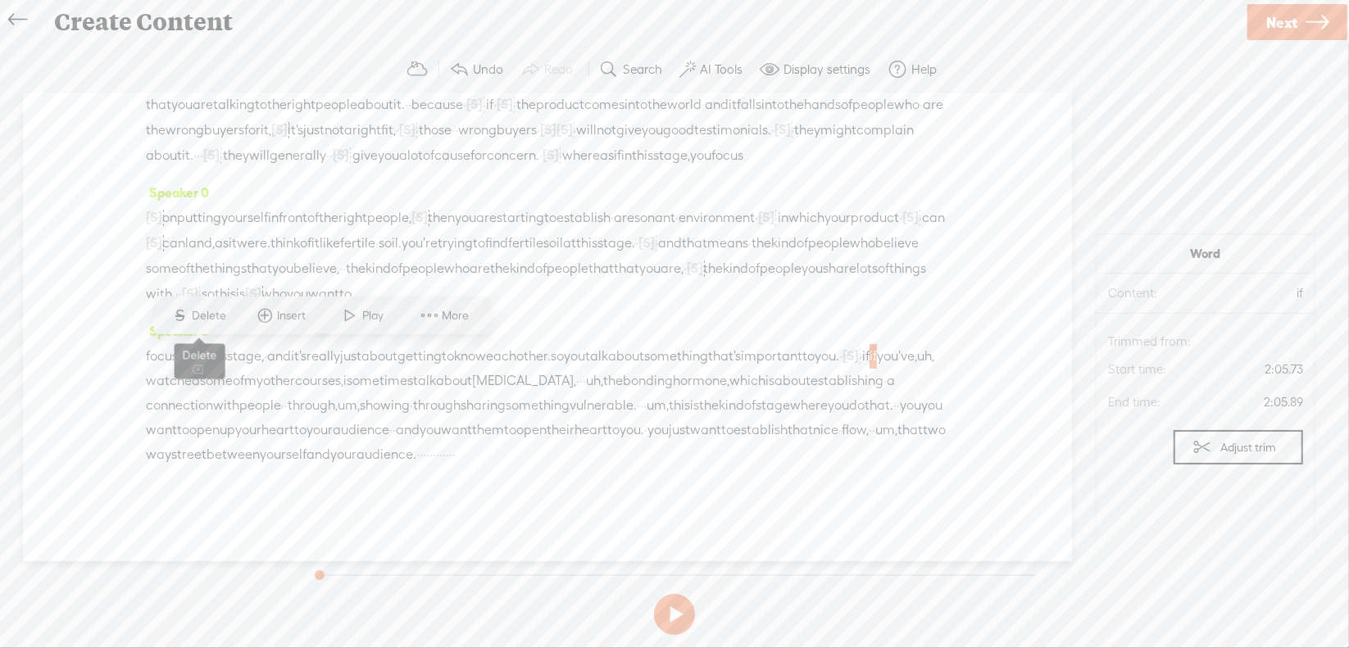
click at [225, 316] on span "Delete" at bounding box center [212, 315] width 39 height 16
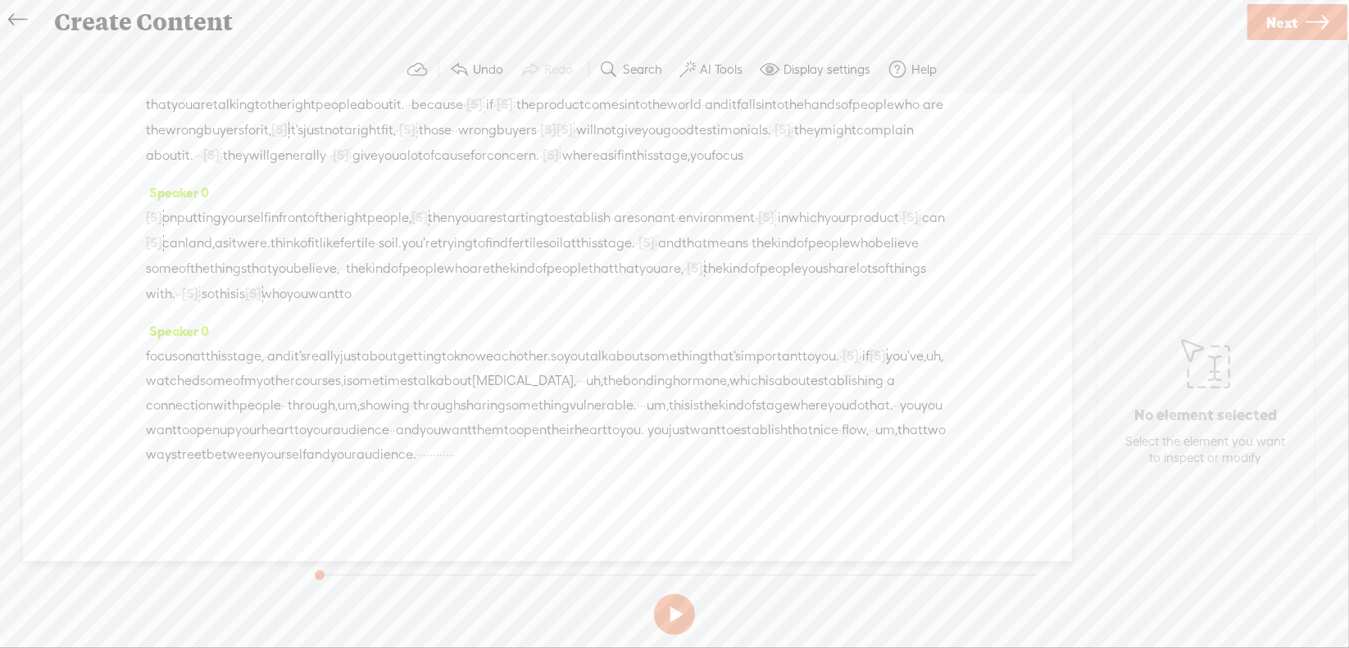
drag, startPoint x: 876, startPoint y: 357, endPoint x: 893, endPoint y: 357, distance: 16.4
click at [893, 357] on div "focus on at this stage, · and it's really just about getting to know each other…" at bounding box center [547, 405] width 803 height 124
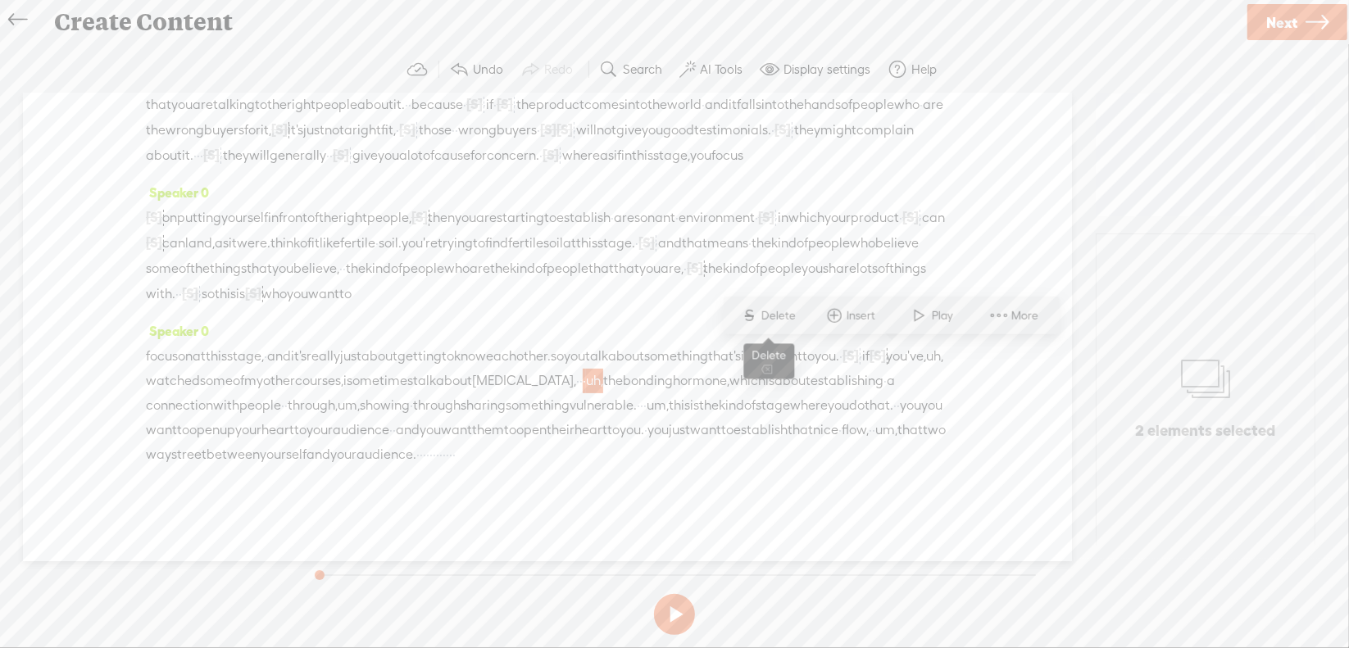
click at [770, 317] on span "Delete" at bounding box center [780, 315] width 39 height 16
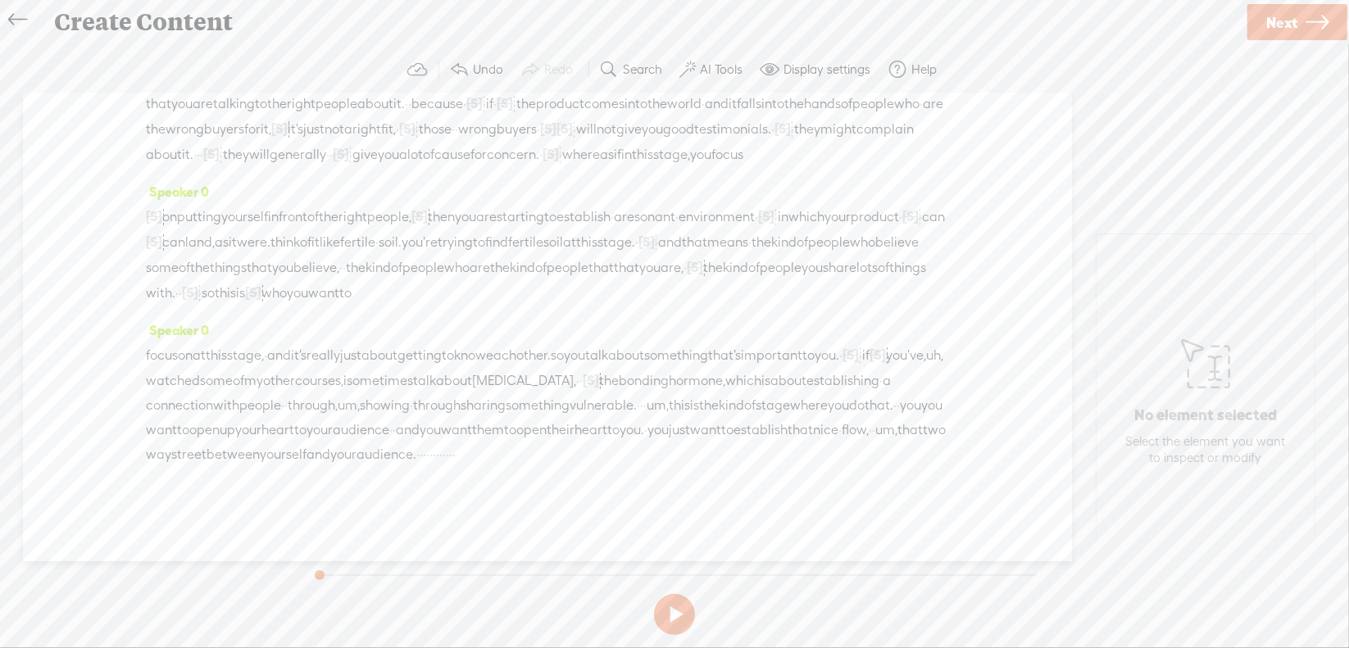
click at [360, 393] on span "um," at bounding box center [349, 405] width 22 height 25
click at [615, 343] on span "Delete" at bounding box center [597, 340] width 39 height 16
drag, startPoint x: 666, startPoint y: 381, endPoint x: 725, endPoint y: 378, distance: 59.1
click at [725, 378] on div "focus on at this stage, · and it's really just about getting to know each other…" at bounding box center [547, 404] width 803 height 125
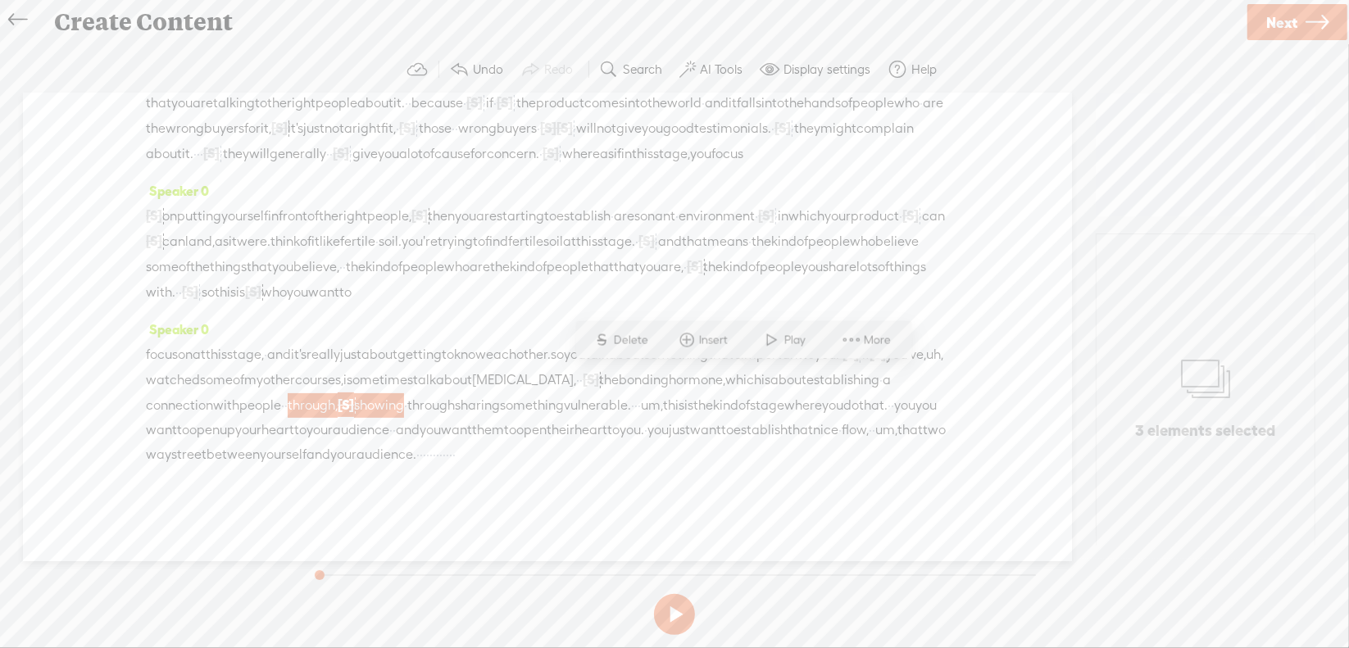
click at [629, 346] on span "Delete" at bounding box center [633, 340] width 39 height 16
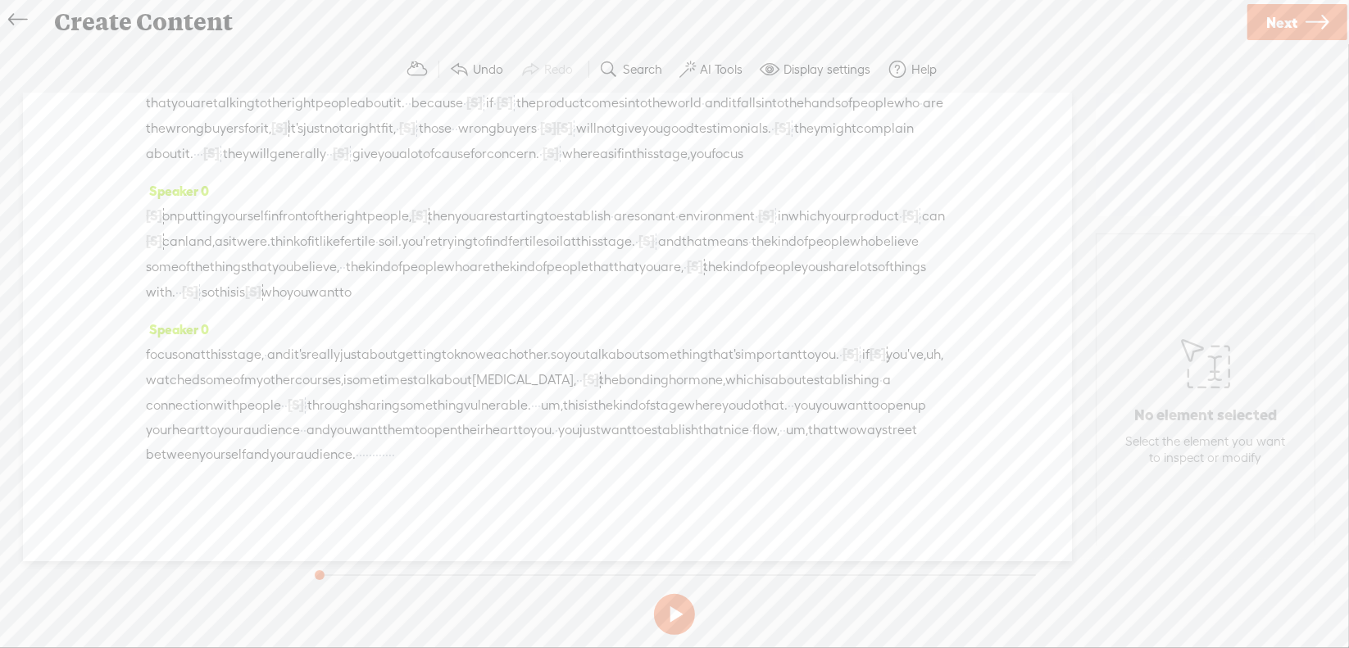
click at [541, 407] on span "um," at bounding box center [552, 405] width 22 height 25
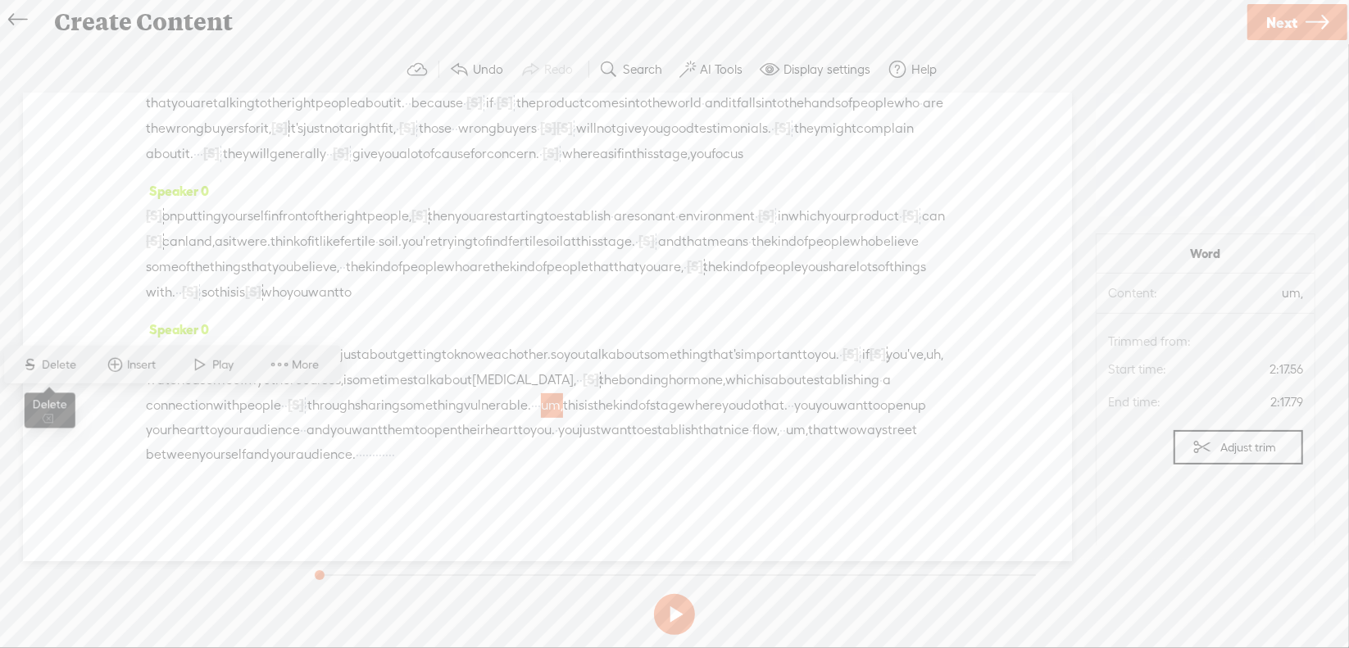
click at [73, 361] on span "Delete" at bounding box center [62, 365] width 39 height 16
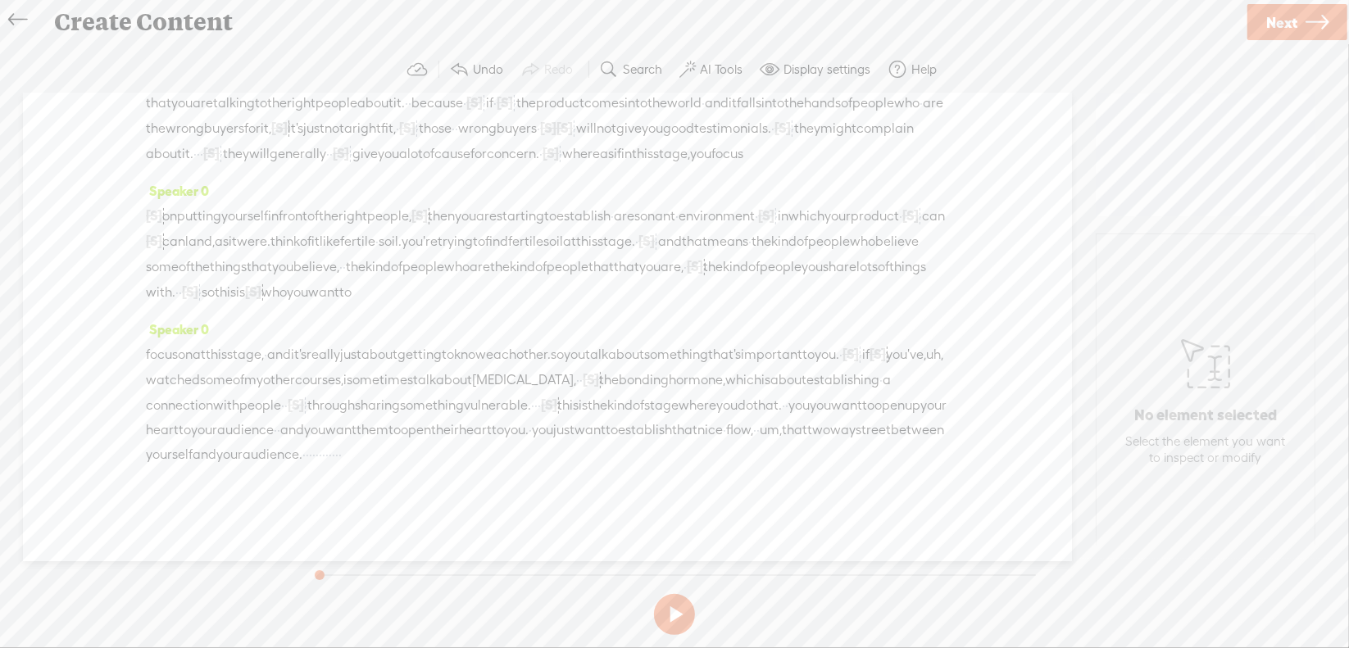
click at [760, 432] on span "um," at bounding box center [771, 430] width 22 height 25
click at [606, 391] on span "Delete" at bounding box center [603, 389] width 39 height 16
drag, startPoint x: 343, startPoint y: 448, endPoint x: 435, endPoint y: 457, distance: 93.0
click at [435, 457] on div "focus on at this stage, · and it's really just about getting to know each other…" at bounding box center [547, 404] width 803 height 126
click at [308, 411] on span "Delete" at bounding box center [325, 414] width 39 height 16
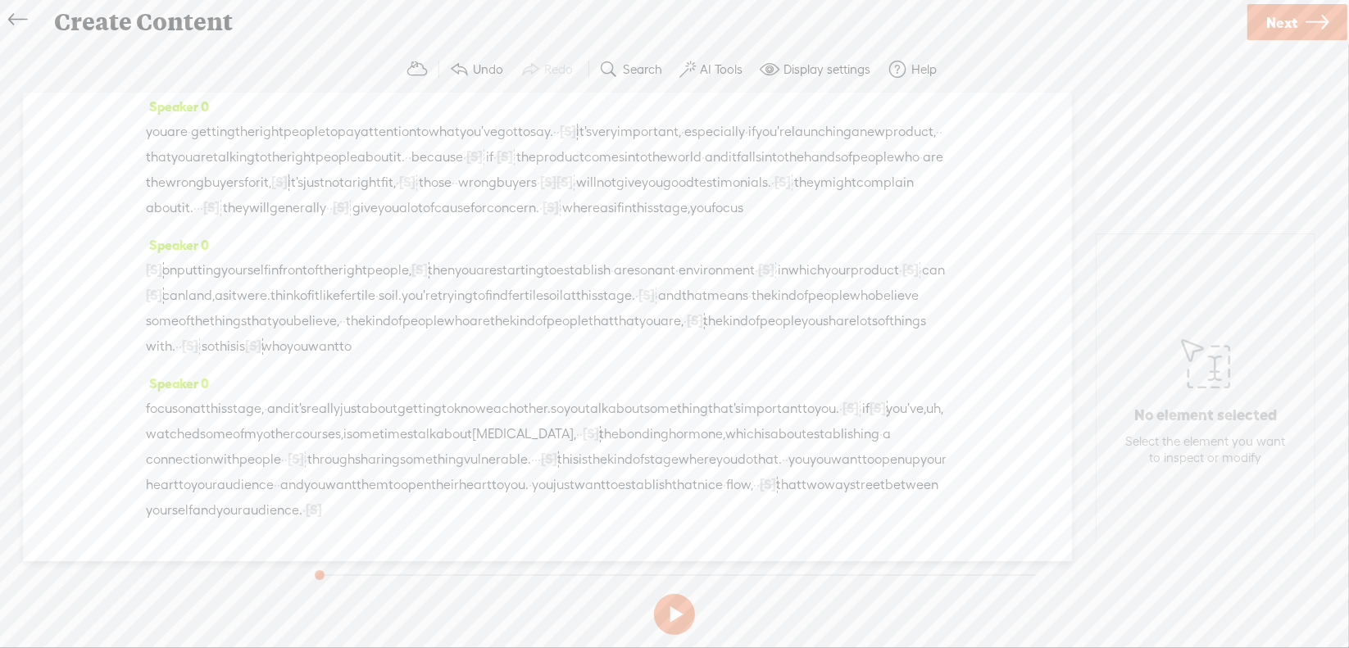
scroll to position [0, 0]
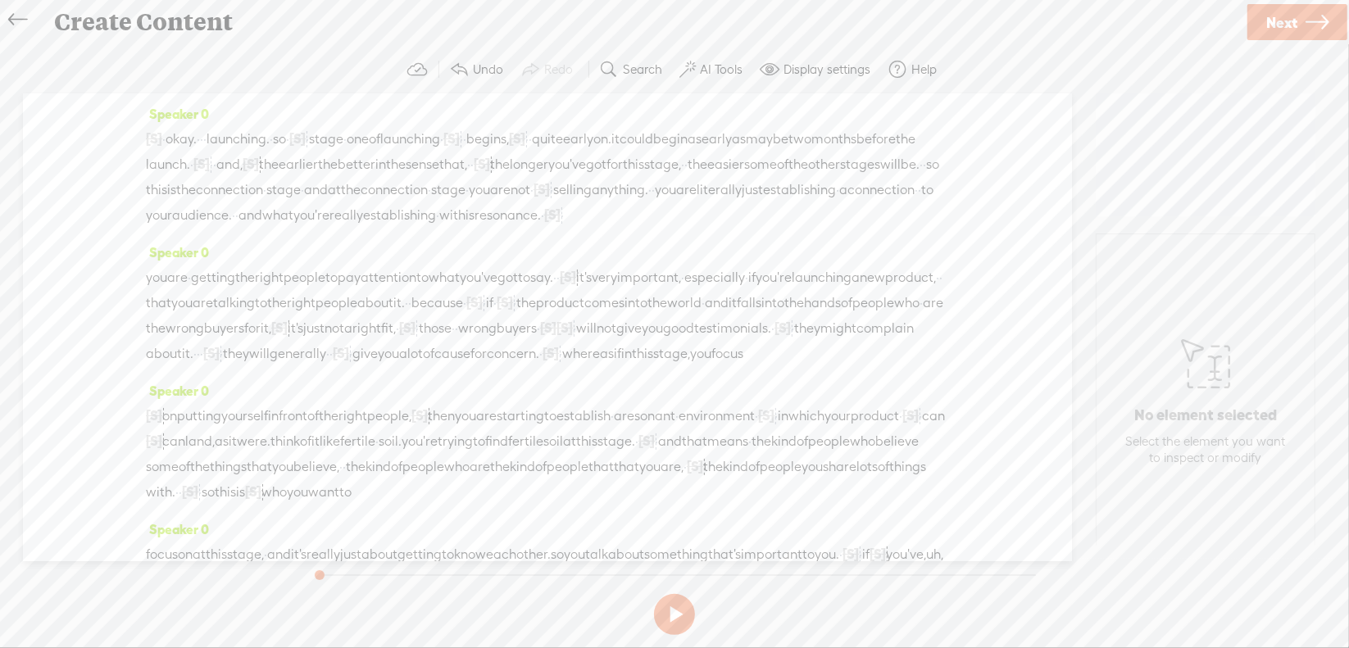
click at [166, 145] on span "·" at bounding box center [163, 139] width 3 height 25
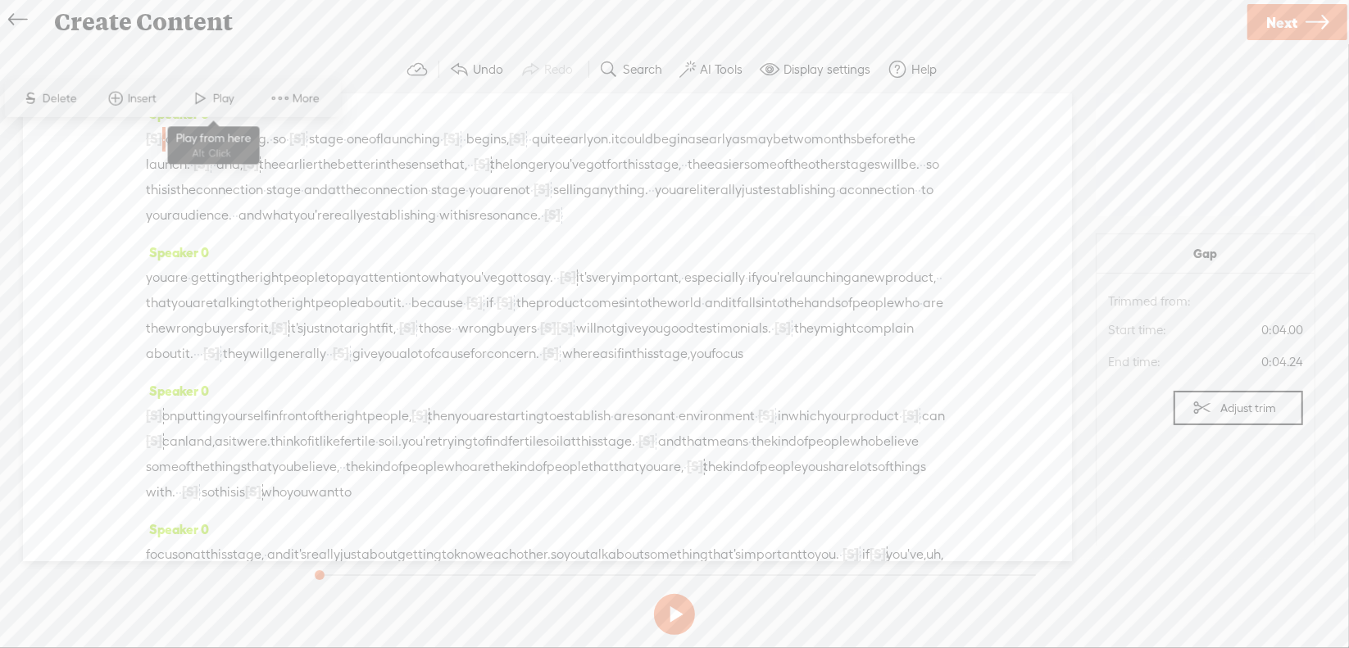
click at [228, 104] on span "Play" at bounding box center [225, 98] width 25 height 16
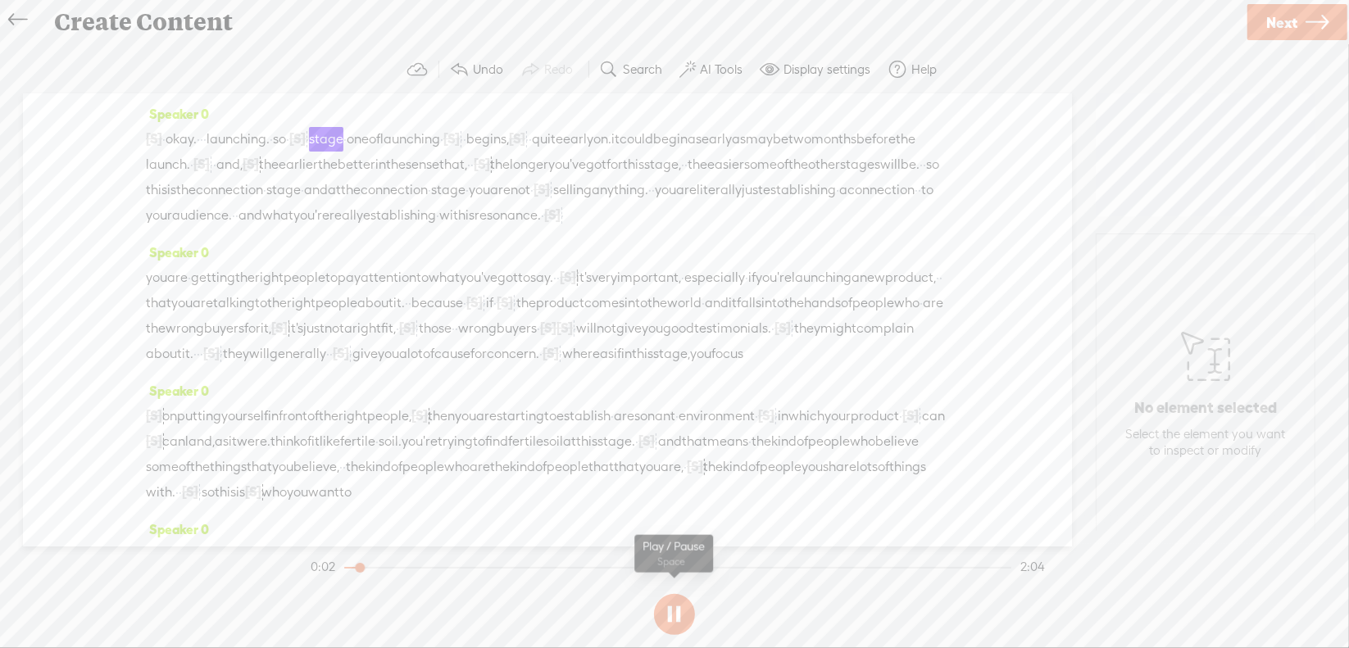
click at [671, 610] on button at bounding box center [674, 614] width 41 height 41
click at [203, 137] on span "·" at bounding box center [201, 139] width 3 height 25
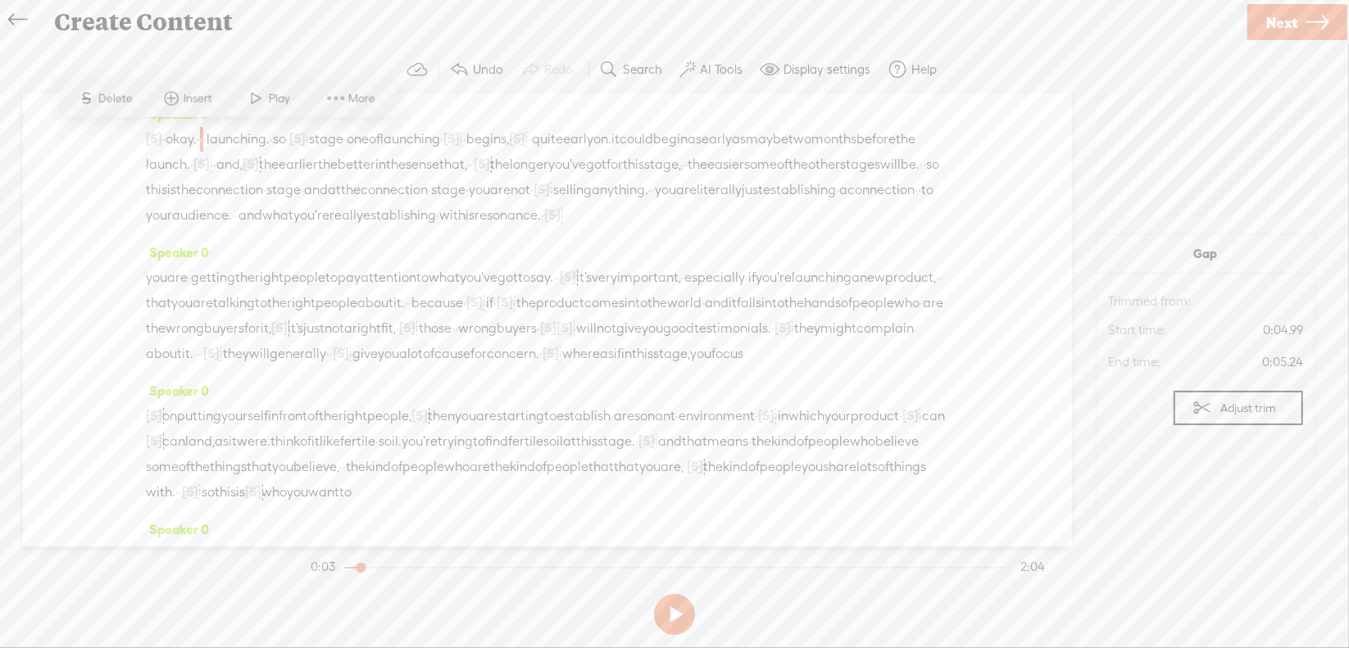
click at [131, 103] on span "Delete" at bounding box center [117, 98] width 39 height 16
click at [166, 136] on span "·" at bounding box center [163, 139] width 3 height 25
click at [198, 107] on span at bounding box center [201, 99] width 25 height 30
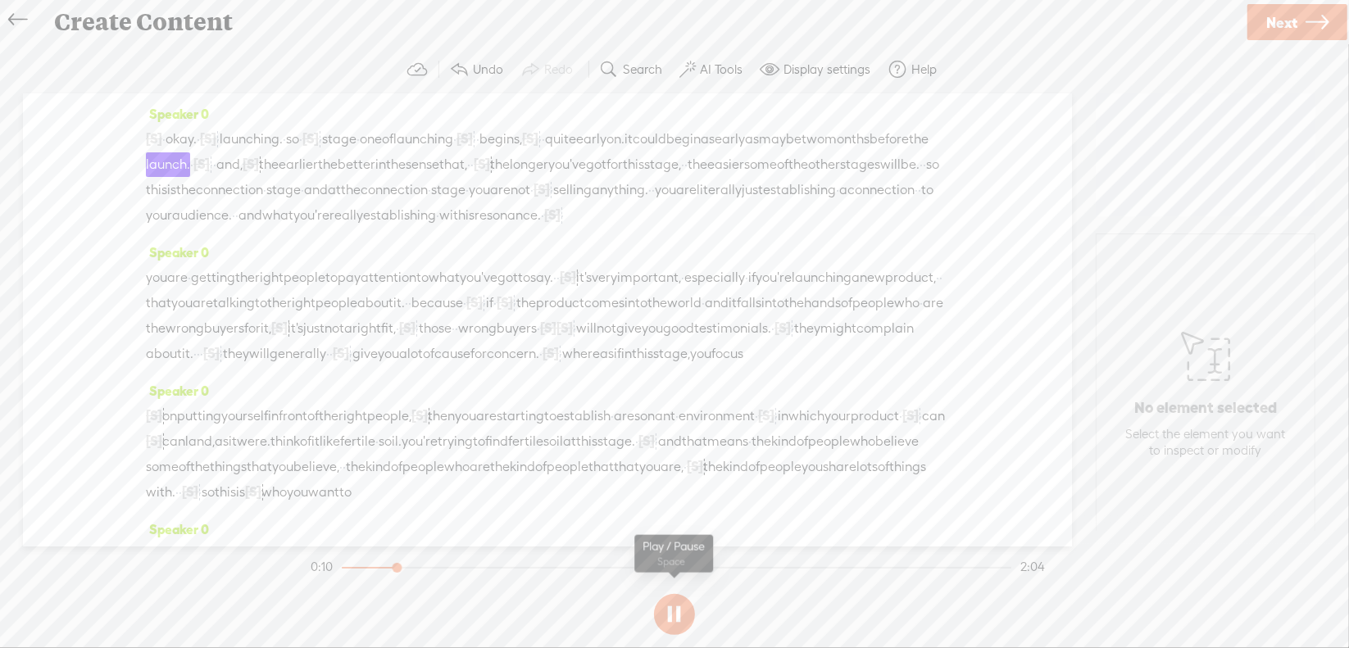
click at [674, 615] on button at bounding box center [674, 614] width 41 height 41
click at [538, 142] on span "[S]" at bounding box center [530, 138] width 16 height 15
click at [686, 97] on span "Restore" at bounding box center [677, 98] width 43 height 16
click at [382, 137] on span "one" at bounding box center [371, 139] width 22 height 25
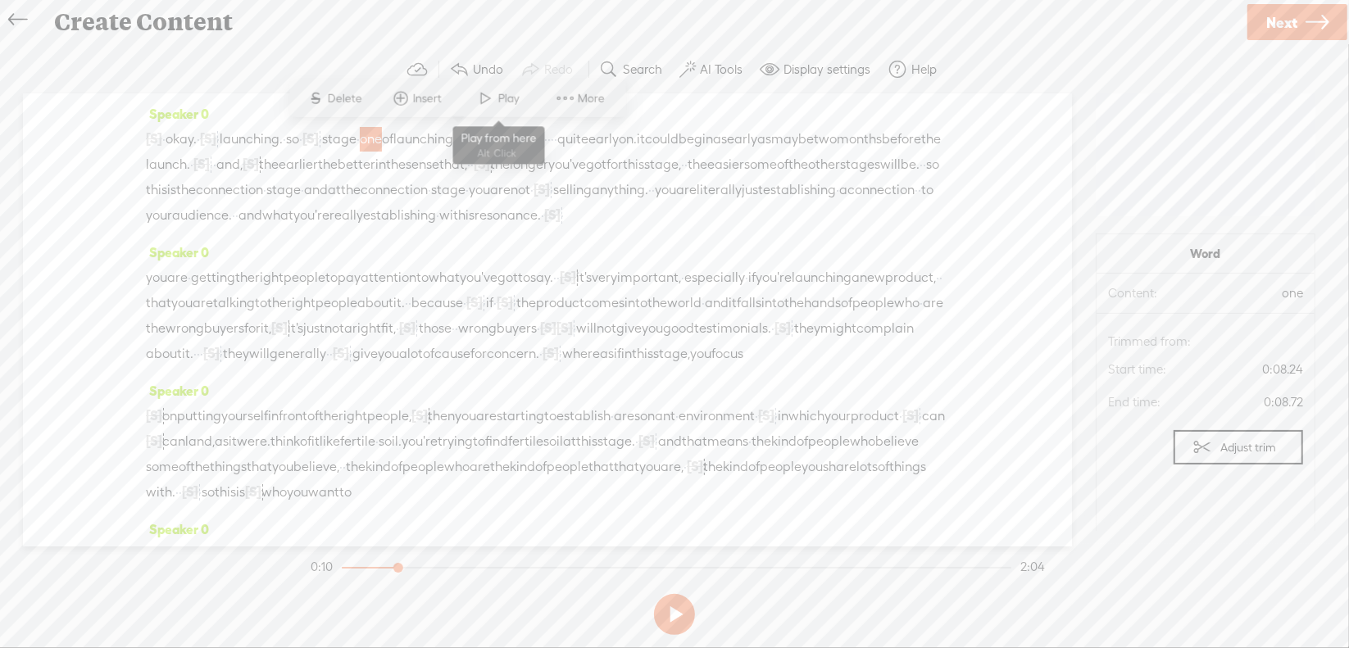
click at [477, 99] on span at bounding box center [486, 99] width 25 height 30
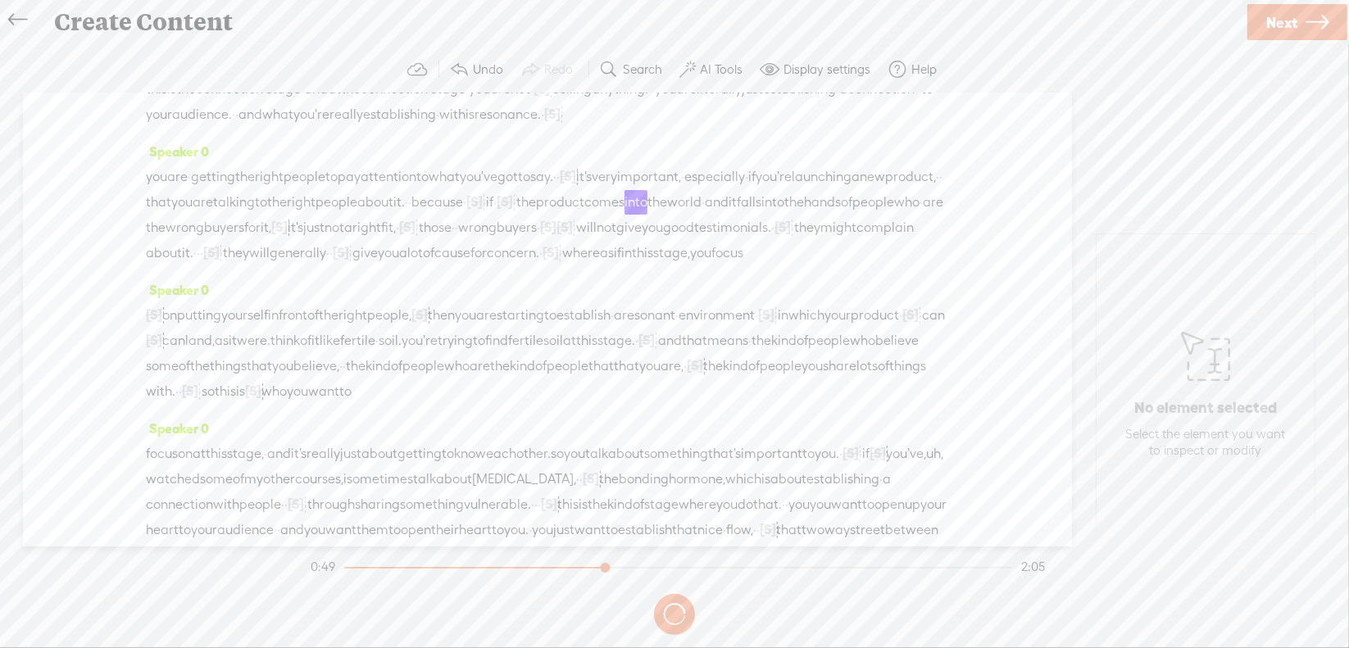
scroll to position [164, 0]
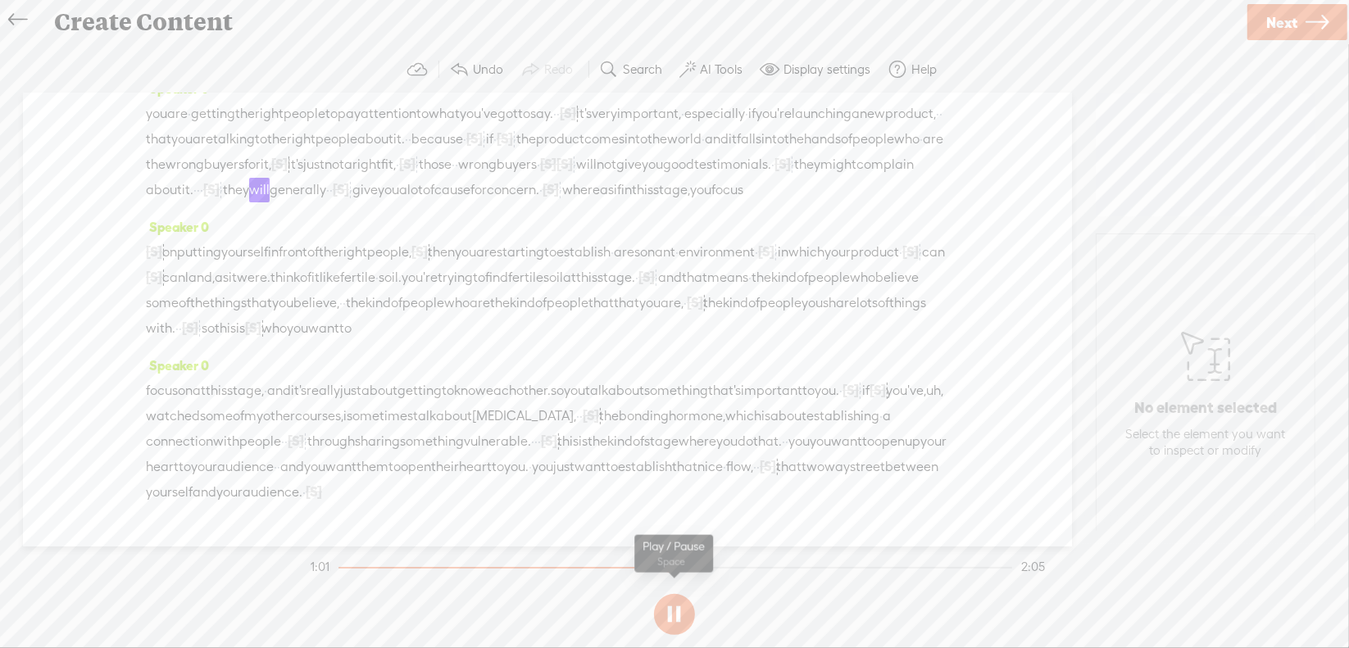
click at [668, 611] on button at bounding box center [674, 614] width 41 height 41
click at [774, 171] on span "[S]" at bounding box center [782, 164] width 16 height 15
click at [710, 171] on span "Restore" at bounding box center [714, 168] width 43 height 16
click at [642, 177] on span "you" at bounding box center [652, 164] width 21 height 25
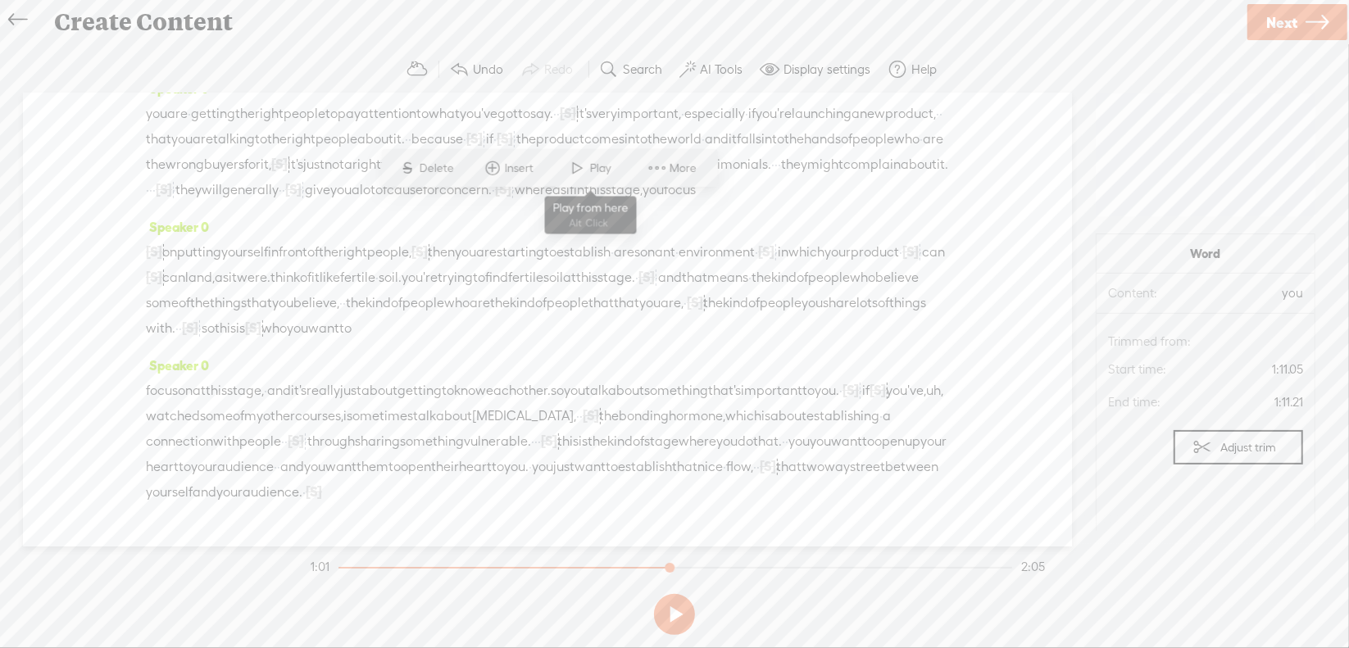
click at [580, 170] on span at bounding box center [578, 168] width 25 height 30
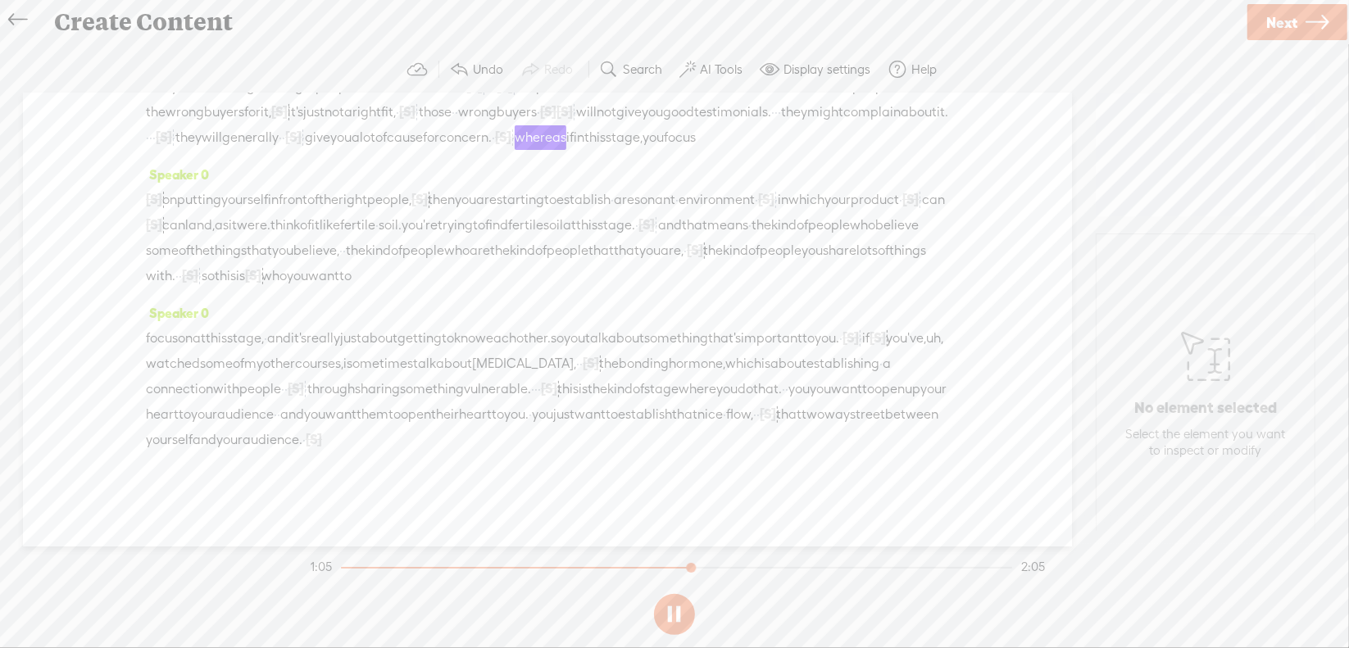
scroll to position [246, 0]
click at [678, 608] on button at bounding box center [674, 614] width 41 height 41
click at [428, 207] on span "[S]" at bounding box center [419, 199] width 16 height 15
click at [470, 175] on span at bounding box center [461, 173] width 37 height 34
click at [177, 211] on span "on" at bounding box center [169, 200] width 15 height 25
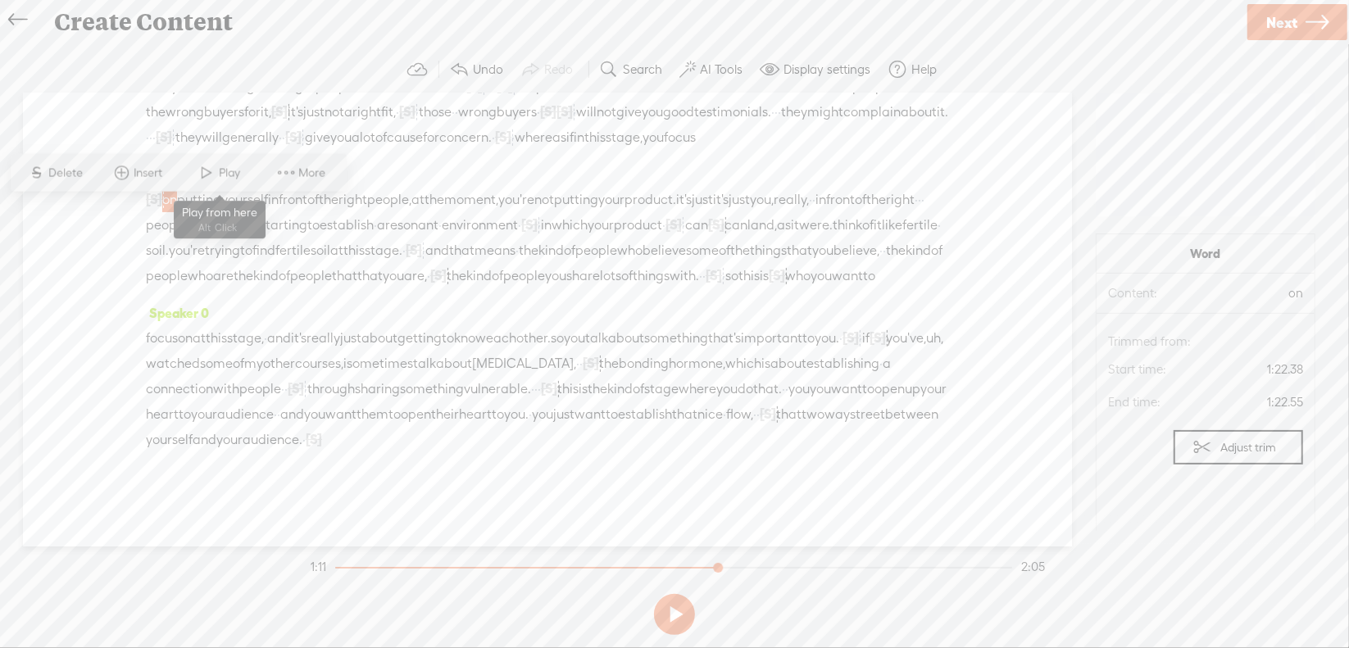
click at [214, 179] on span at bounding box center [207, 173] width 25 height 30
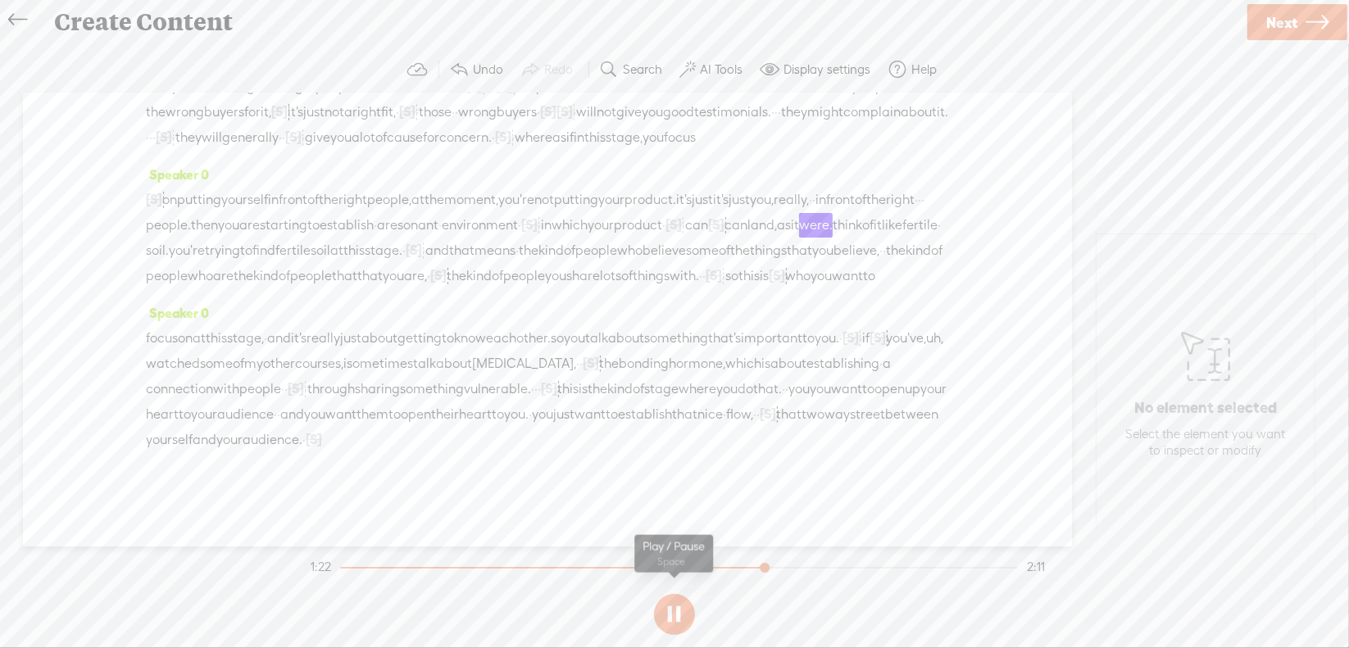
click at [0, 0] on button at bounding box center [0, 0] width 0 height 0
click at [674, 611] on button at bounding box center [674, 614] width 41 height 41
click at [685, 238] on span "can" at bounding box center [696, 225] width 23 height 25
click at [161, 215] on span "Delete" at bounding box center [176, 222] width 39 height 16
drag, startPoint x: 390, startPoint y: 265, endPoint x: 436, endPoint y: 268, distance: 46.0
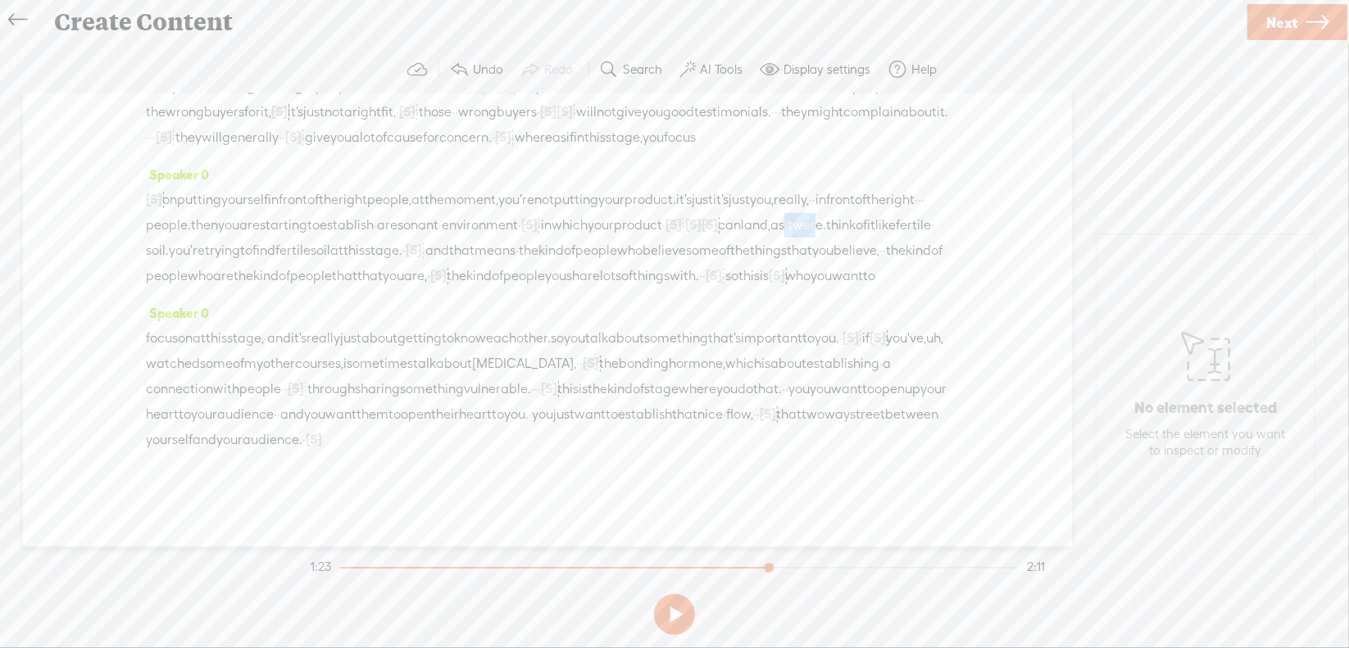
click at [436, 268] on div "[S] on putting, · um, on putting yourself in front of the right people, at the …" at bounding box center [547, 238] width 803 height 102
click at [305, 225] on span "Delete" at bounding box center [323, 222] width 39 height 16
click at [588, 238] on span "your" at bounding box center [601, 225] width 26 height 25
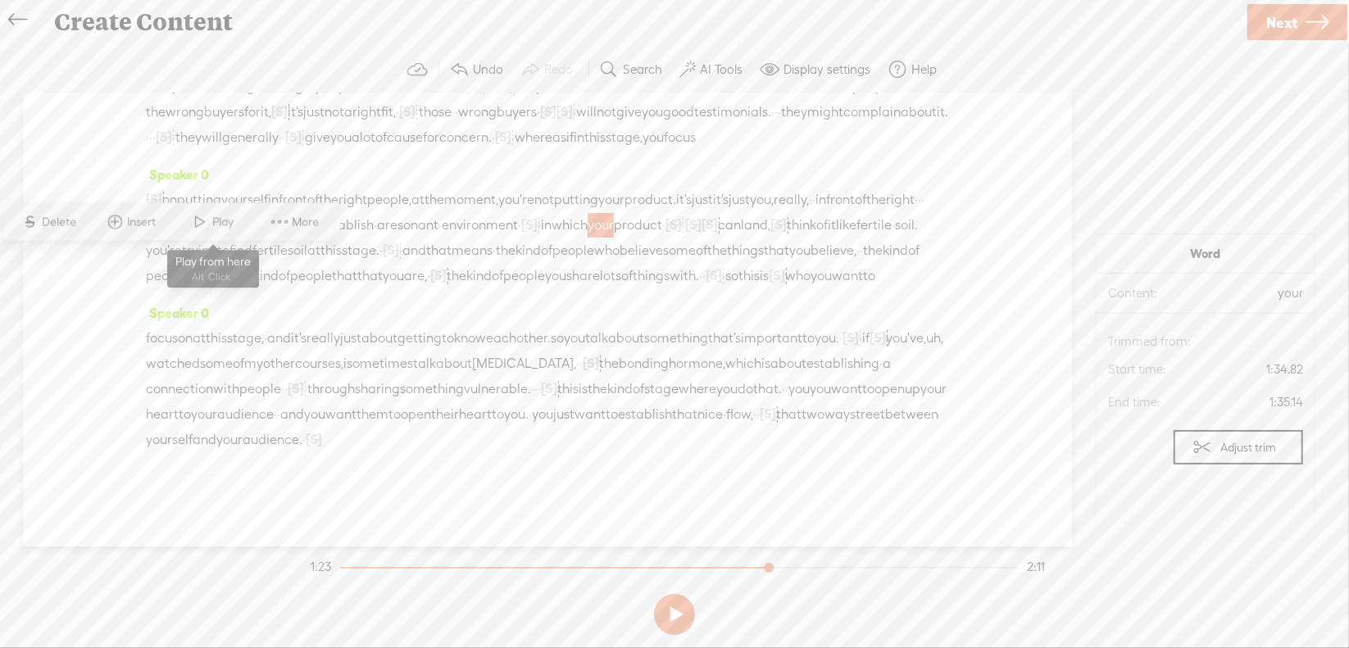
click at [199, 222] on span at bounding box center [201, 222] width 25 height 30
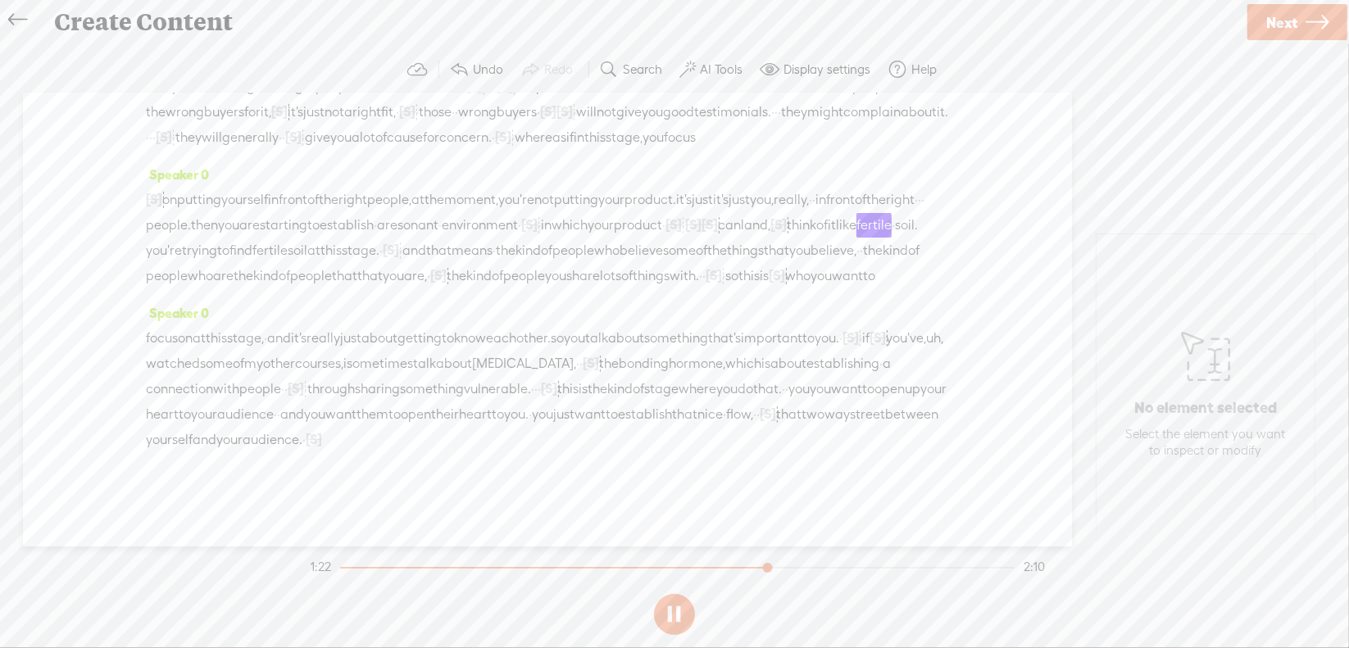
click at [677, 617] on section at bounding box center [674, 615] width 734 height 54
click at [677, 617] on button at bounding box center [674, 614] width 41 height 41
click at [682, 238] on span "·" at bounding box center [683, 225] width 3 height 25
click at [161, 221] on span "Delete" at bounding box center [157, 222] width 39 height 16
click at [588, 238] on span "your" at bounding box center [601, 225] width 26 height 25
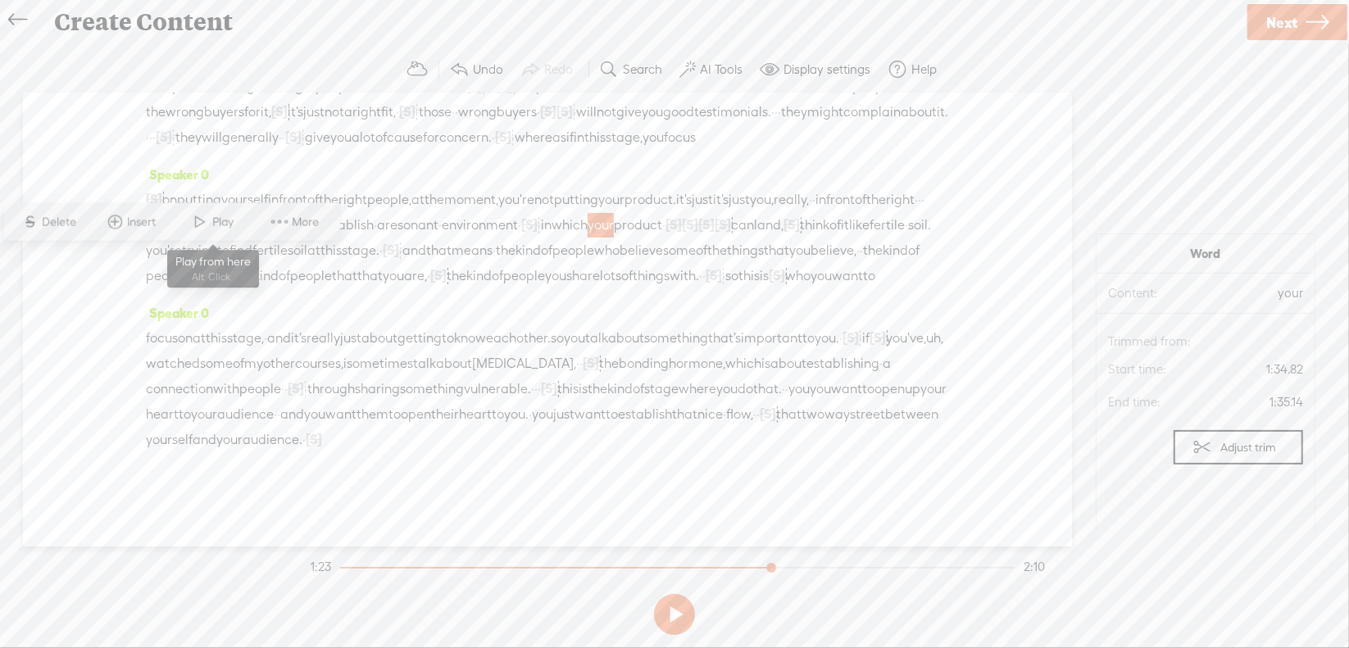
click at [202, 229] on span at bounding box center [201, 222] width 25 height 30
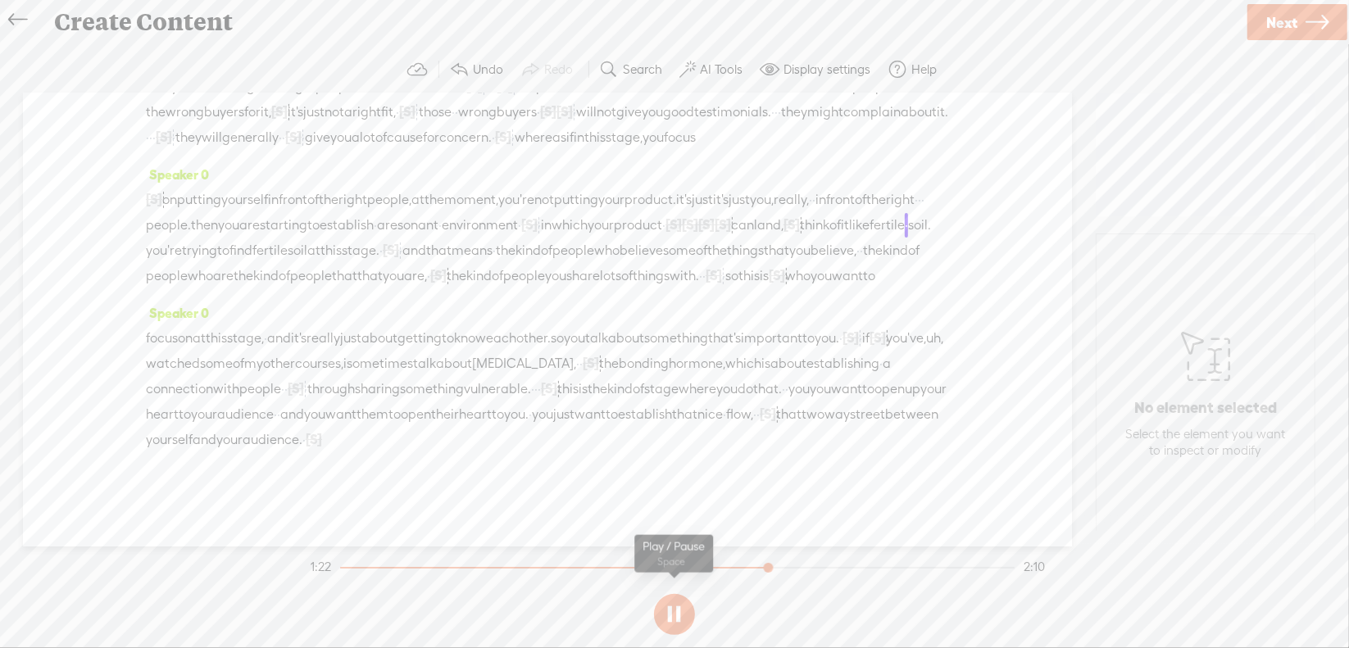
click at [684, 617] on button at bounding box center [674, 614] width 41 height 41
click at [662, 238] on span "·" at bounding box center [663, 225] width 3 height 25
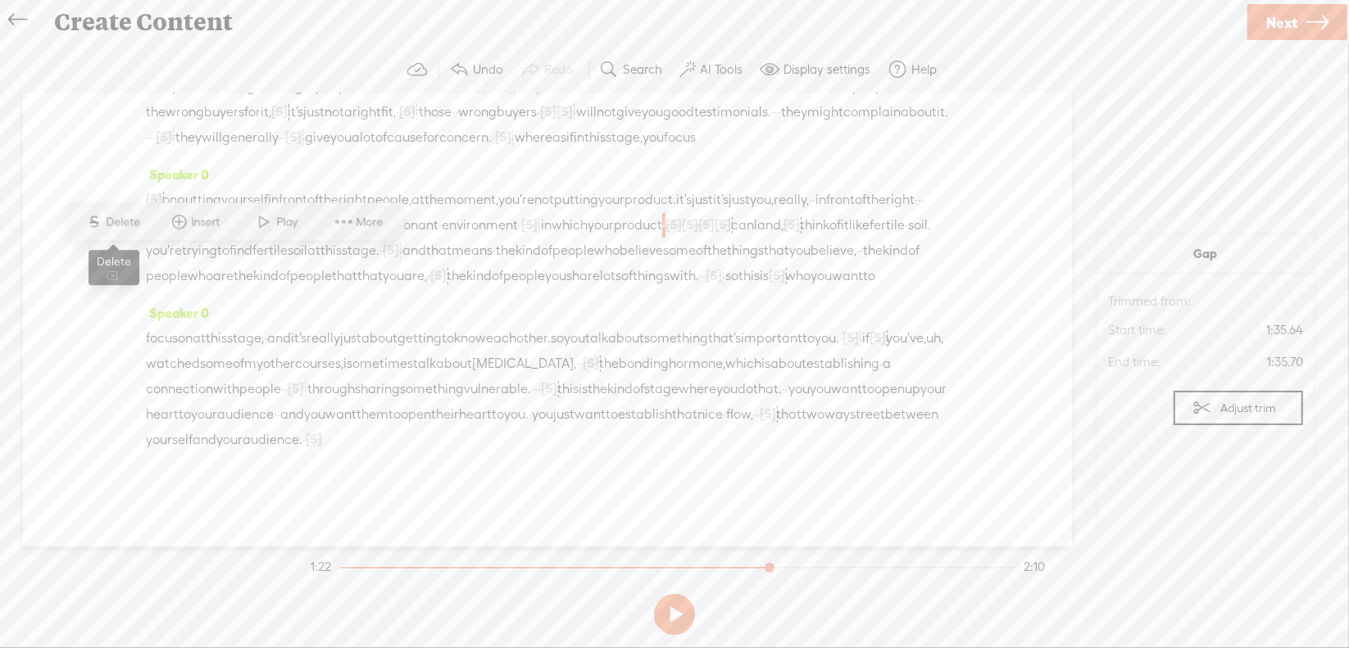
click at [136, 212] on span "S Delete" at bounding box center [113, 222] width 82 height 30
click at [588, 238] on span "your" at bounding box center [601, 225] width 26 height 25
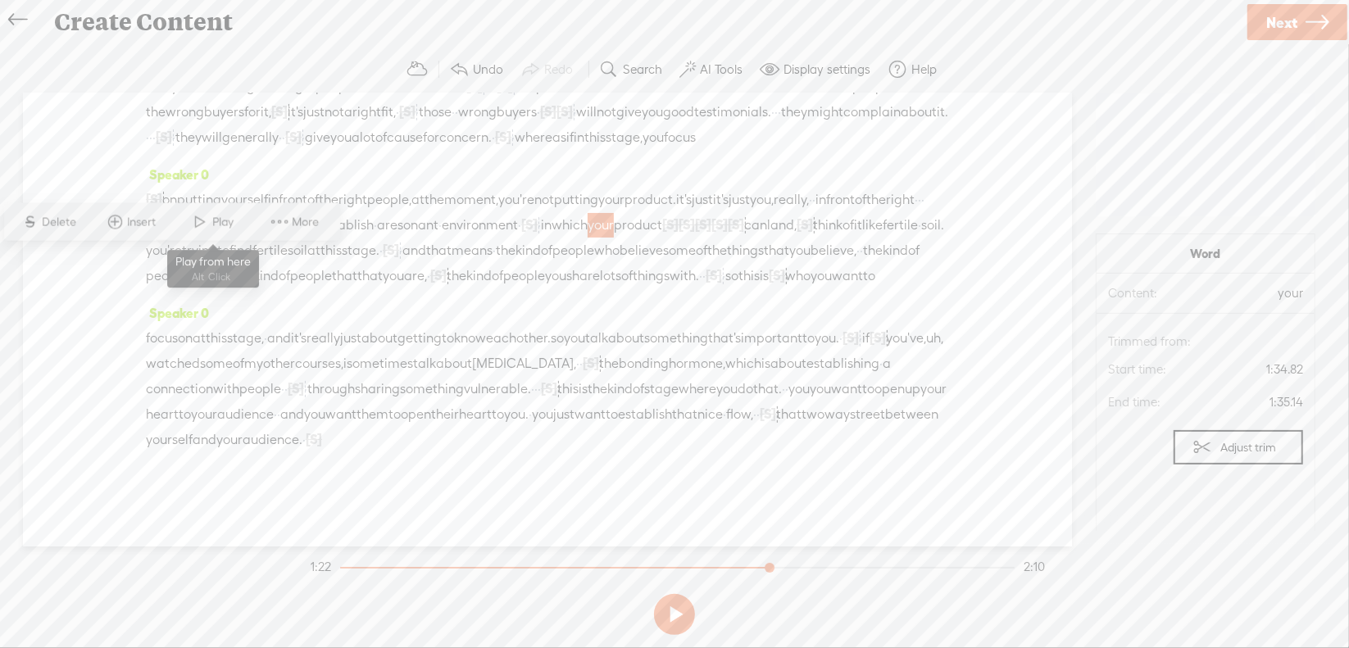
click at [202, 223] on span at bounding box center [201, 222] width 25 height 30
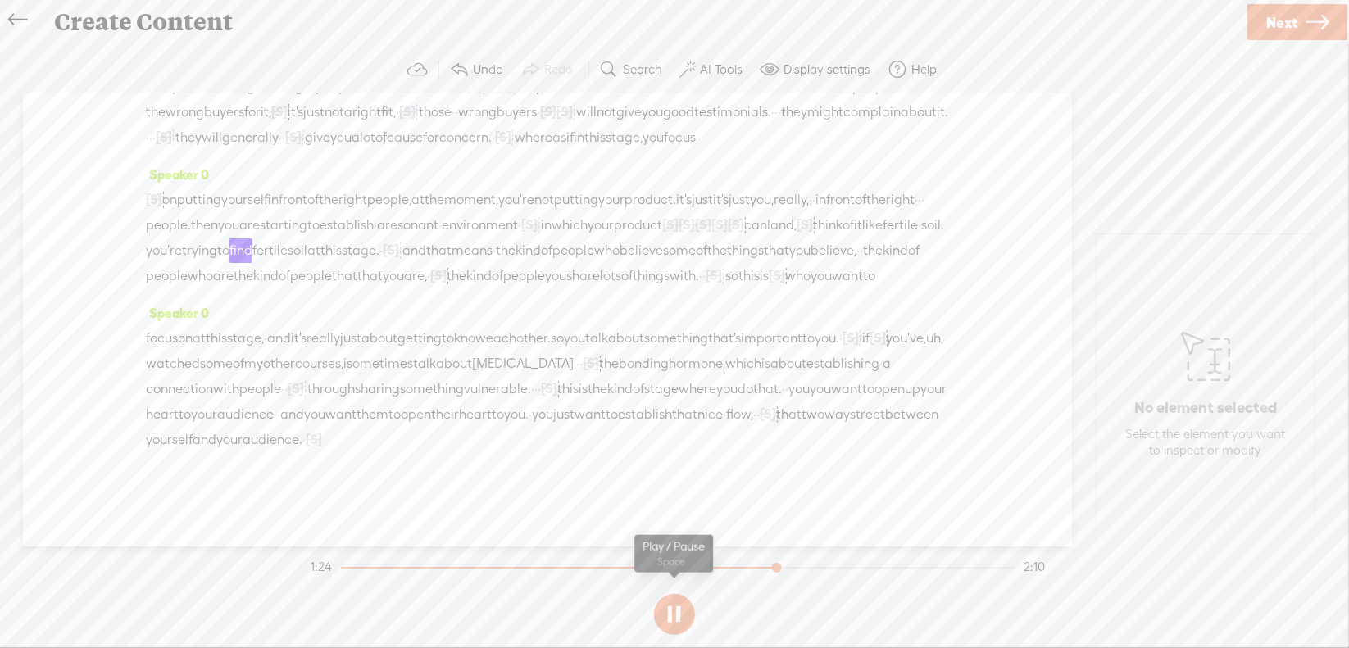
click at [670, 617] on button at bounding box center [674, 614] width 41 height 41
click at [797, 232] on span "[S]" at bounding box center [805, 224] width 16 height 15
click at [415, 211] on span "Restore" at bounding box center [416, 222] width 82 height 30
click at [744, 238] on span "can" at bounding box center [755, 225] width 23 height 25
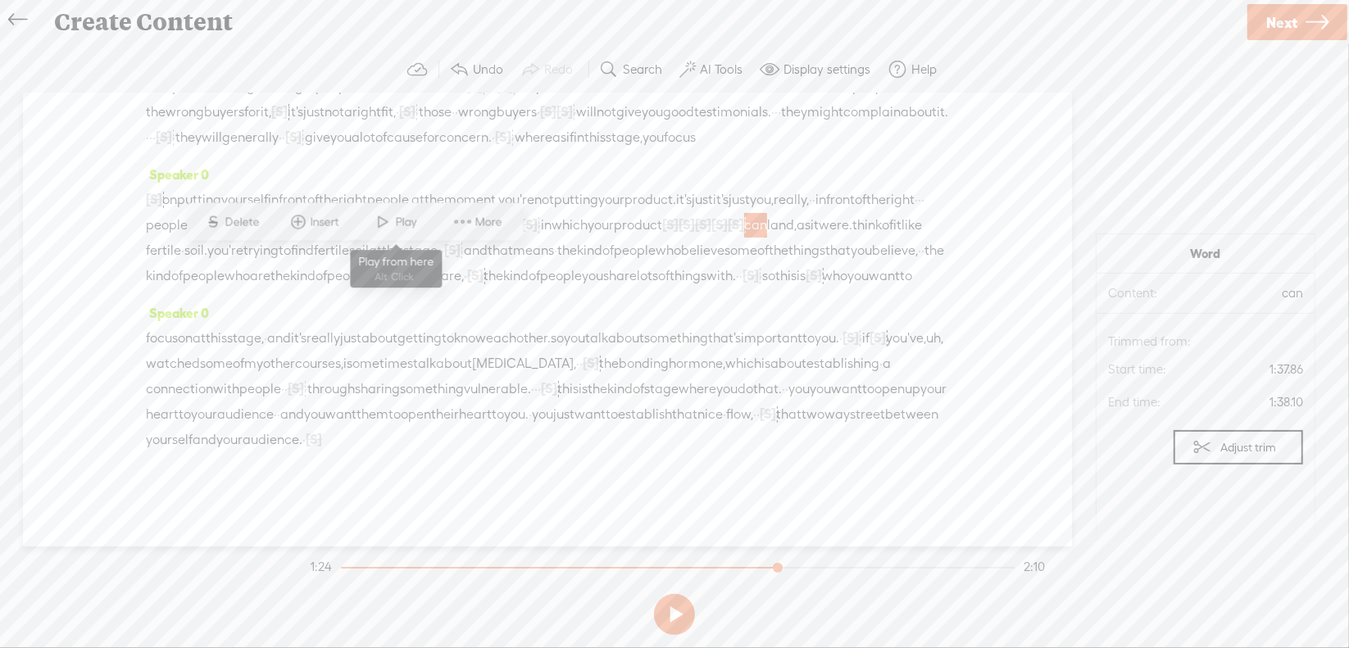
click at [411, 230] on span "Play" at bounding box center [408, 222] width 25 height 16
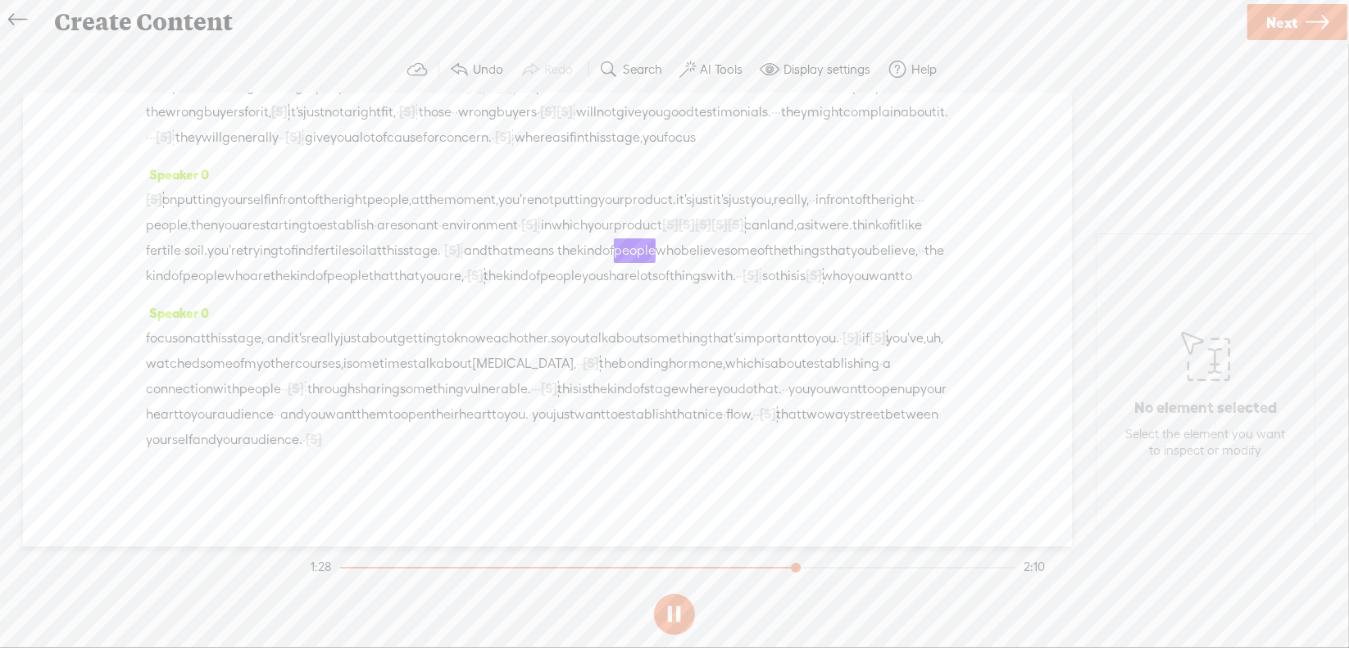
scroll to position [326, 0]
click at [675, 615] on button at bounding box center [674, 614] width 41 height 41
click at [309, 243] on div "[S] on putting, · um, on putting yourself in front of the right people, at the …" at bounding box center [547, 238] width 803 height 102
click at [369, 264] on span "that" at bounding box center [381, 276] width 25 height 25
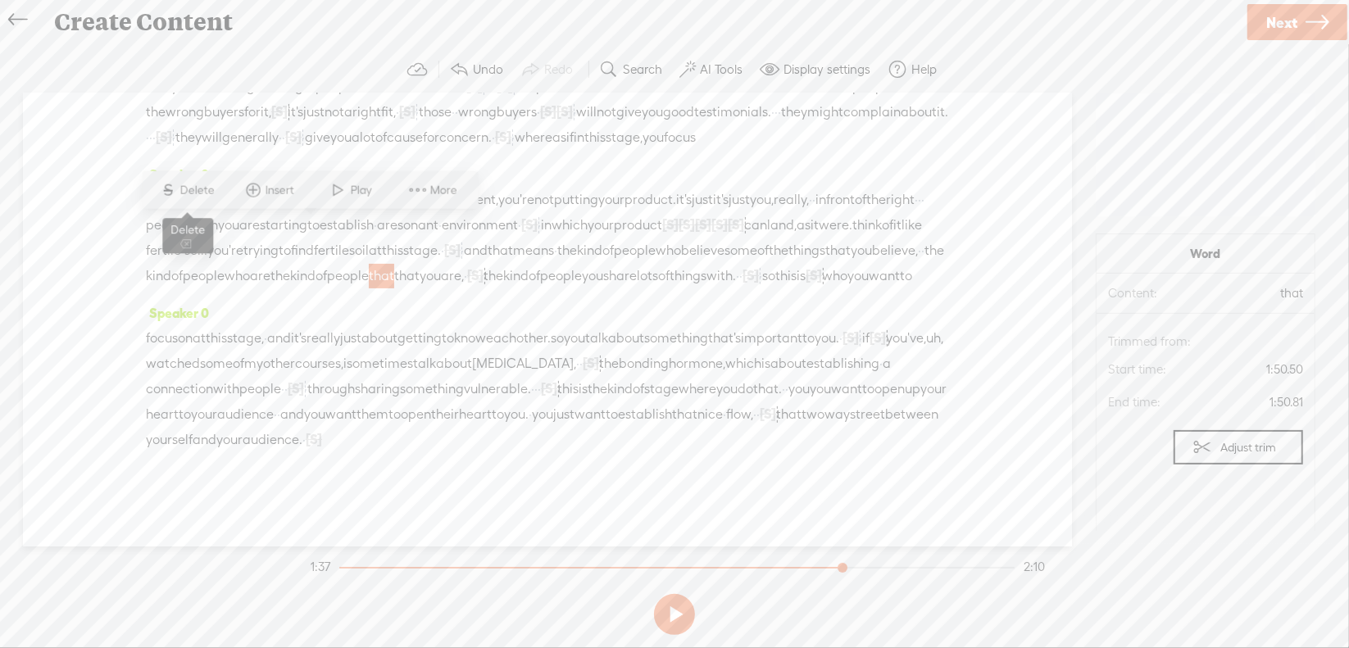
click at [190, 182] on span "Delete" at bounding box center [199, 190] width 39 height 16
click at [250, 264] on span "are" at bounding box center [260, 276] width 20 height 25
click at [225, 191] on span "Play" at bounding box center [225, 190] width 25 height 16
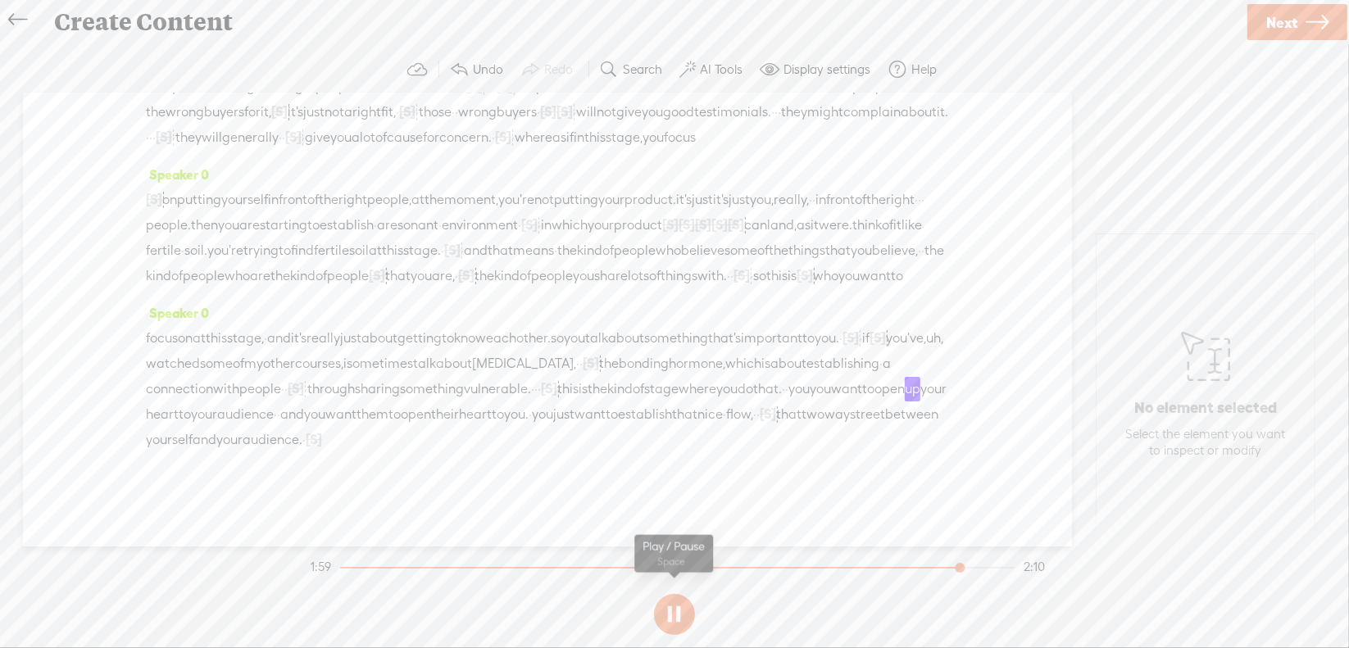
click at [674, 605] on button at bounding box center [674, 614] width 41 height 41
click at [788, 395] on span "you" at bounding box center [798, 389] width 21 height 25
click at [377, 350] on span "Delete" at bounding box center [385, 351] width 39 height 16
click at [679, 387] on span "where" at bounding box center [698, 389] width 38 height 25
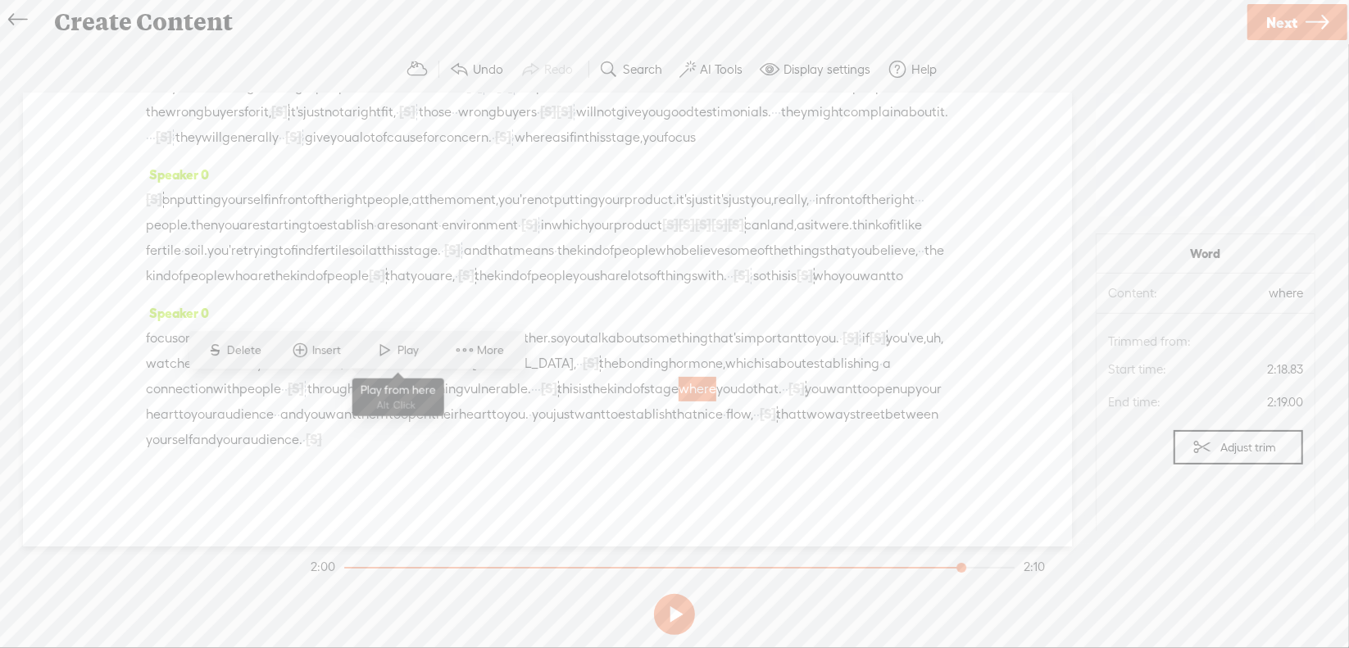
click at [410, 352] on span "Play" at bounding box center [409, 351] width 25 height 16
click at [1289, 27] on span "Next" at bounding box center [1281, 23] width 31 height 42
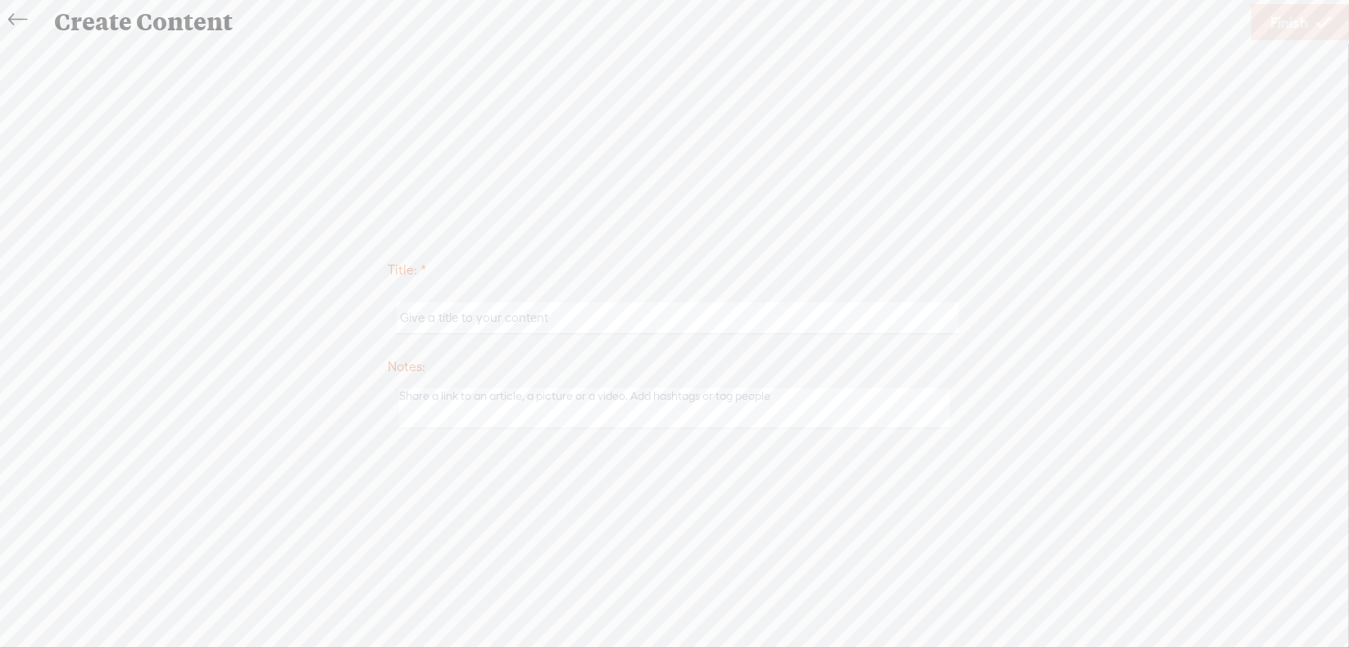
click at [620, 319] on input "text" at bounding box center [677, 318] width 561 height 32
type input "Sales5Mod1"
click at [1272, 18] on span "Finish" at bounding box center [1289, 23] width 38 height 42
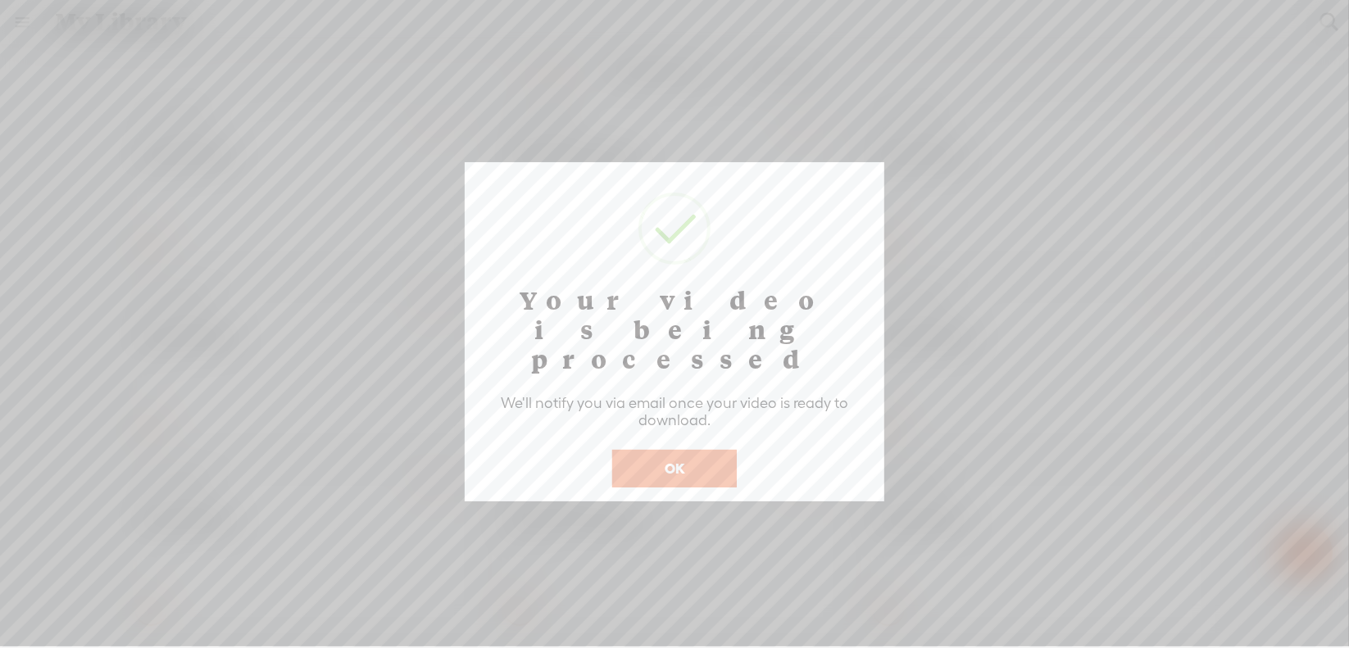
click at [694, 450] on button "OK" at bounding box center [674, 469] width 125 height 38
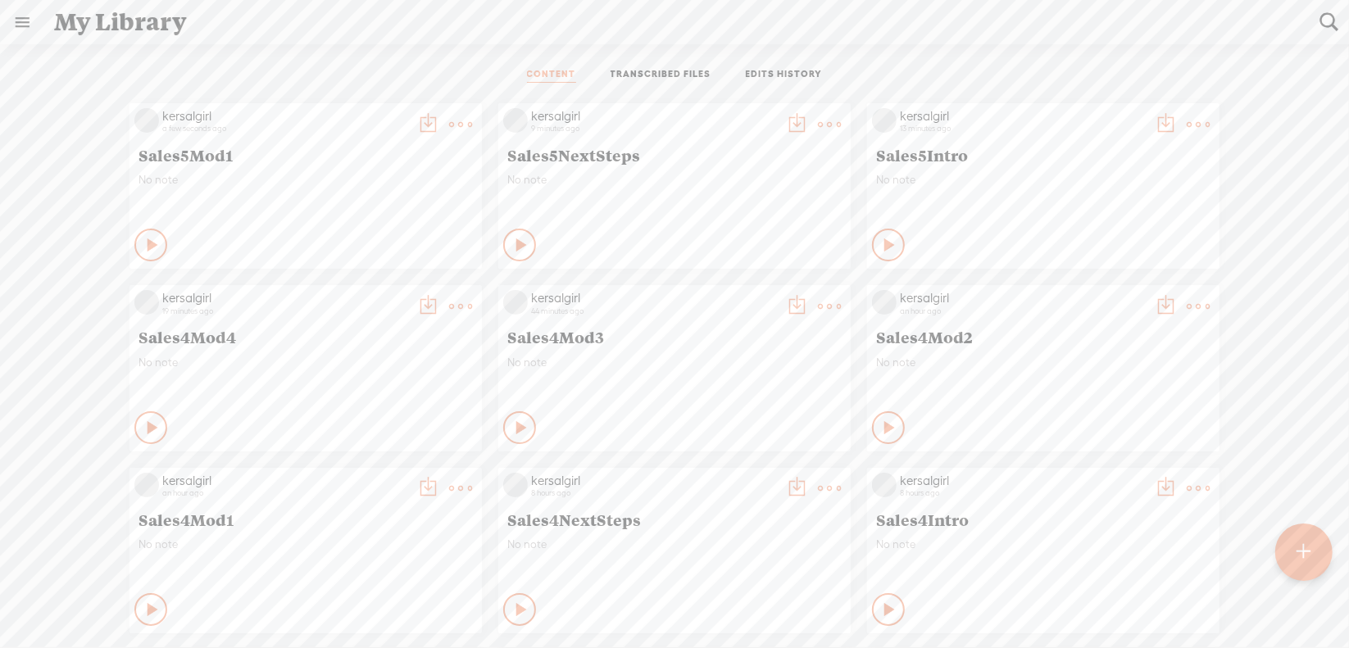
click at [472, 123] on t at bounding box center [460, 124] width 23 height 23
click at [742, 288] on link "Download as..." at bounding box center [739, 292] width 164 height 38
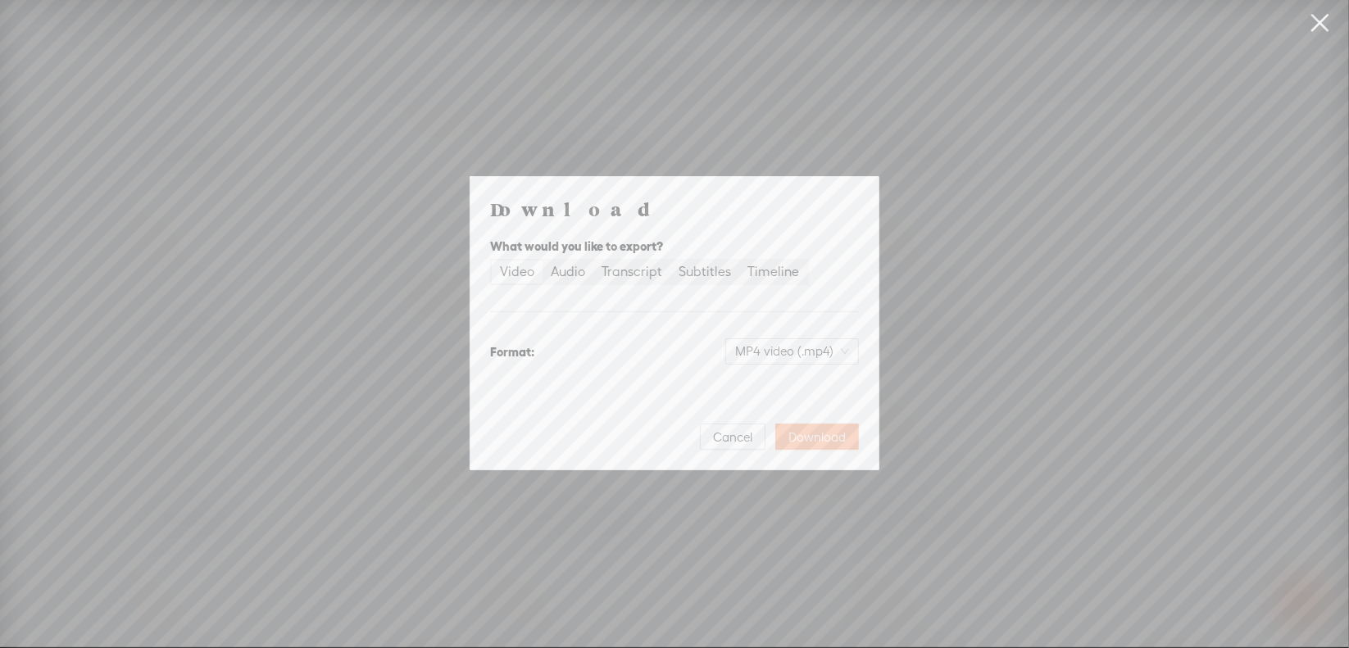
click at [807, 438] on span "Download" at bounding box center [816, 437] width 57 height 16
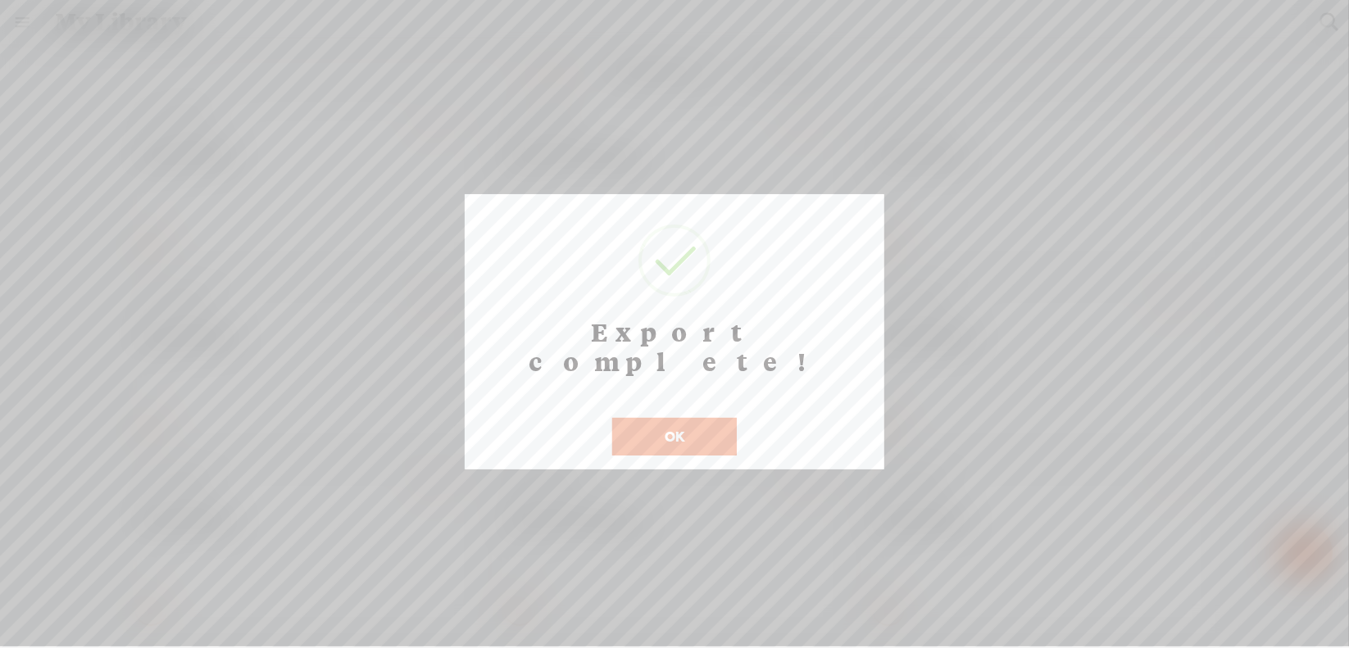
click at [665, 418] on button "OK" at bounding box center [674, 437] width 125 height 38
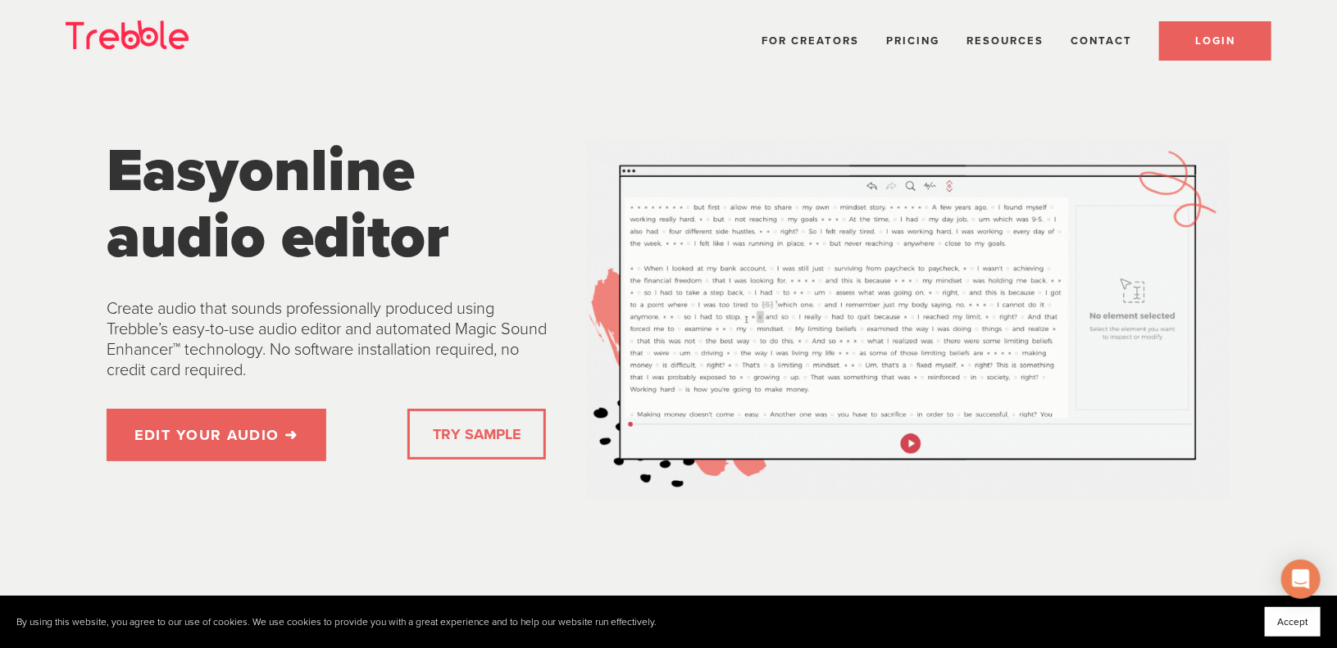
click at [1214, 34] on link "LOGIN" at bounding box center [1215, 40] width 112 height 39
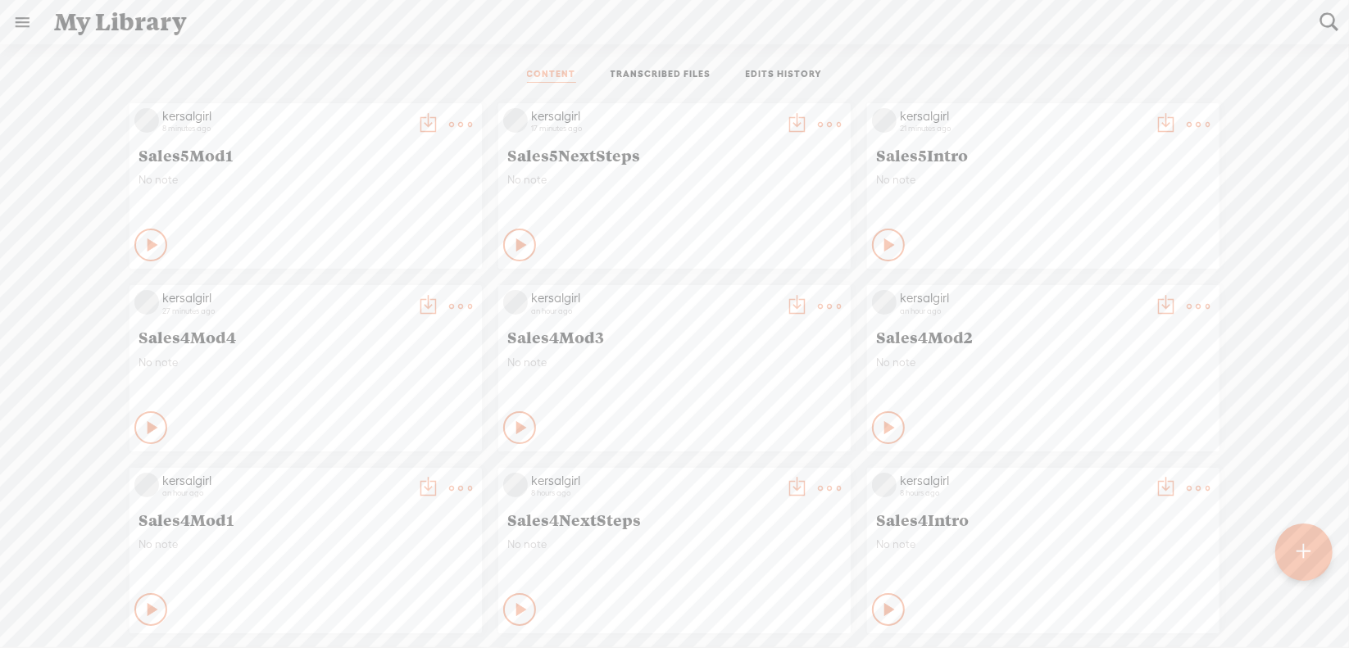
click at [449, 116] on t at bounding box center [460, 124] width 23 height 23
click at [366, 290] on link "Download as..." at bounding box center [370, 292] width 164 height 38
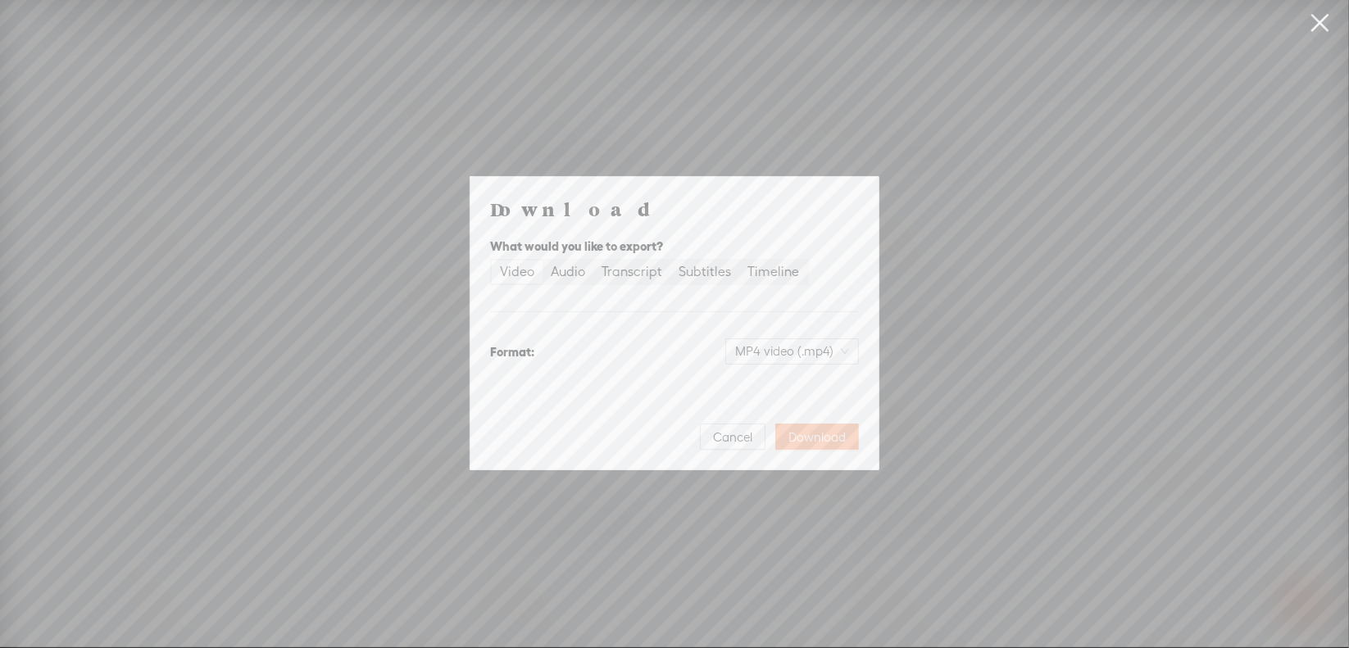
click at [800, 429] on span "Download" at bounding box center [816, 437] width 57 height 16
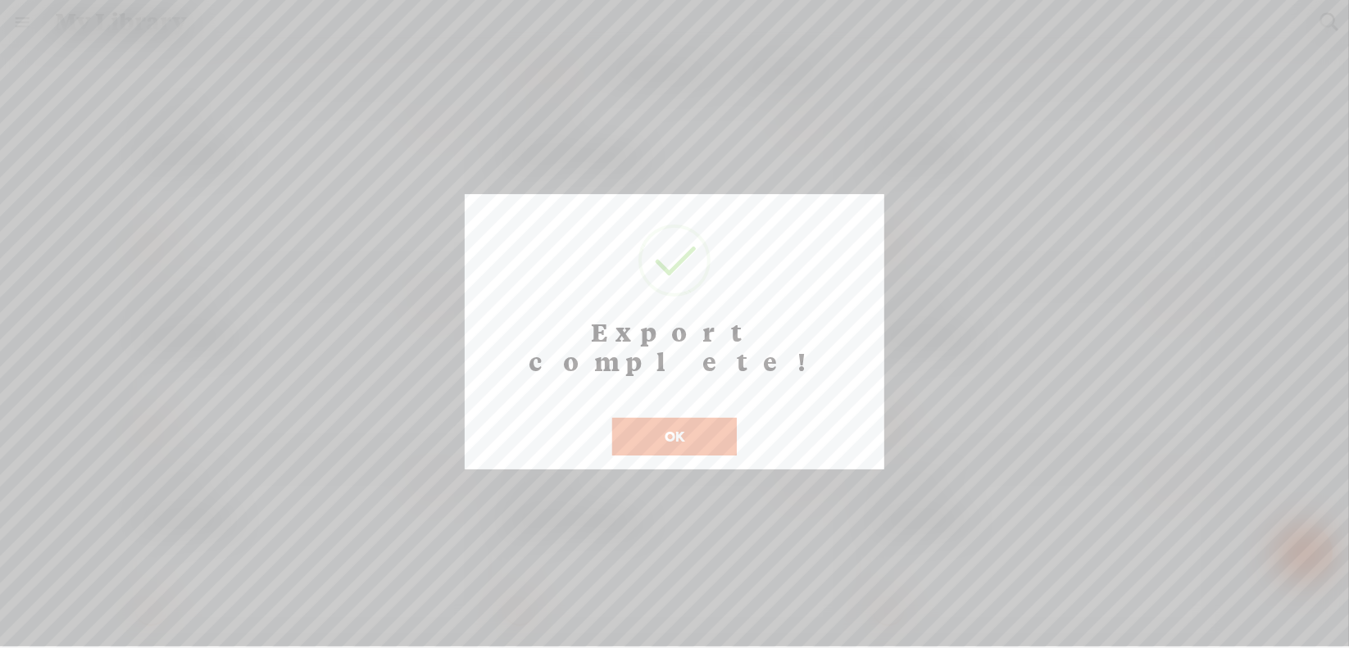
click at [647, 418] on button "OK" at bounding box center [674, 437] width 125 height 38
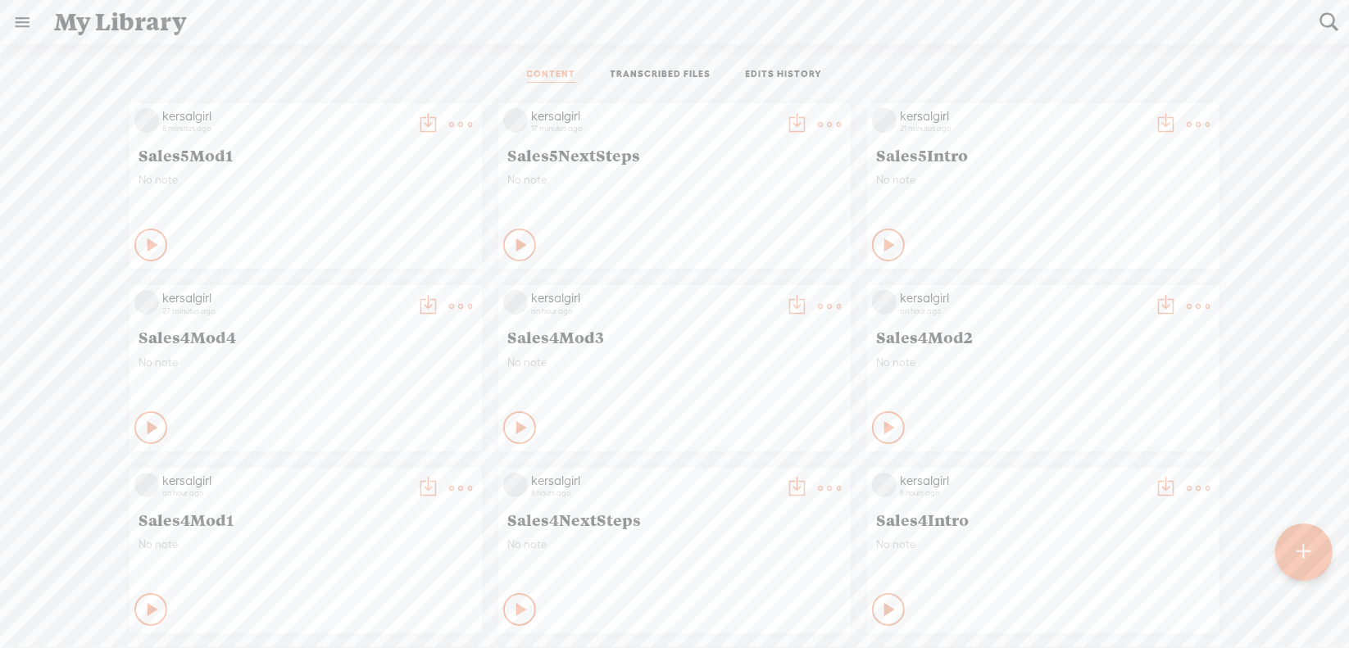
click at [1305, 549] on t at bounding box center [1304, 552] width 14 height 36
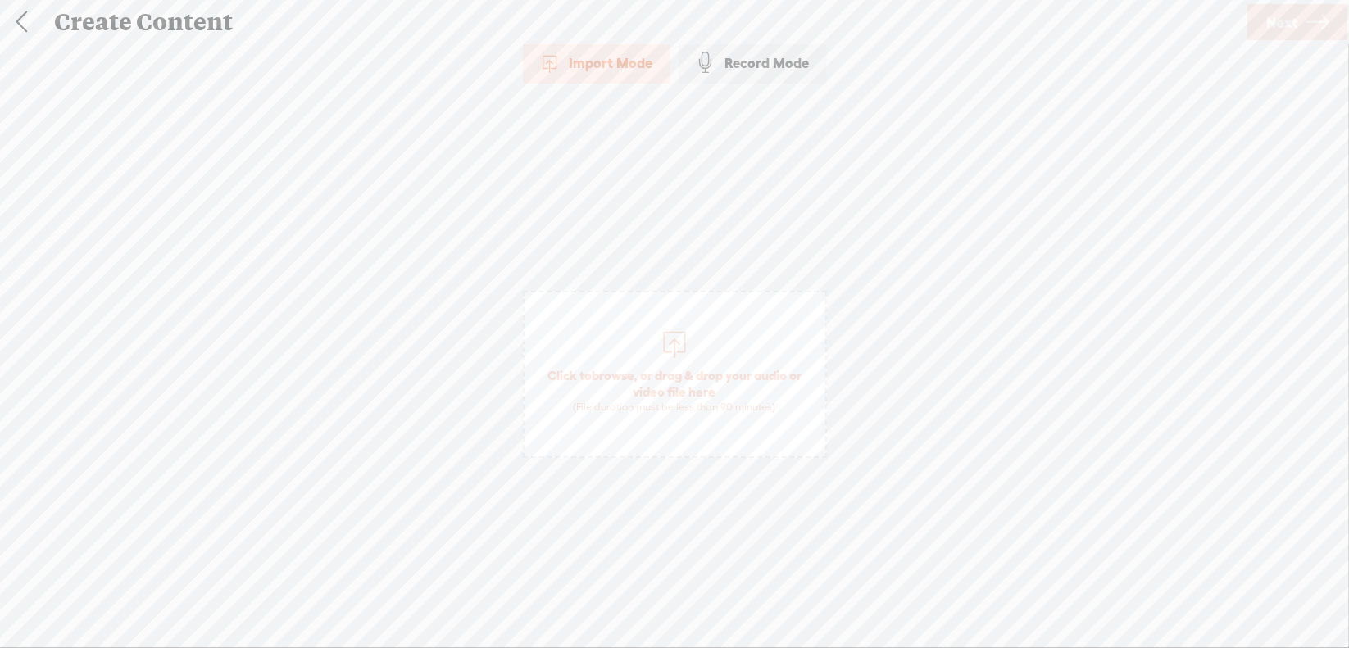
click at [618, 370] on span "browse" at bounding box center [613, 375] width 43 height 15
click at [1262, 21] on link "Next" at bounding box center [1297, 22] width 100 height 36
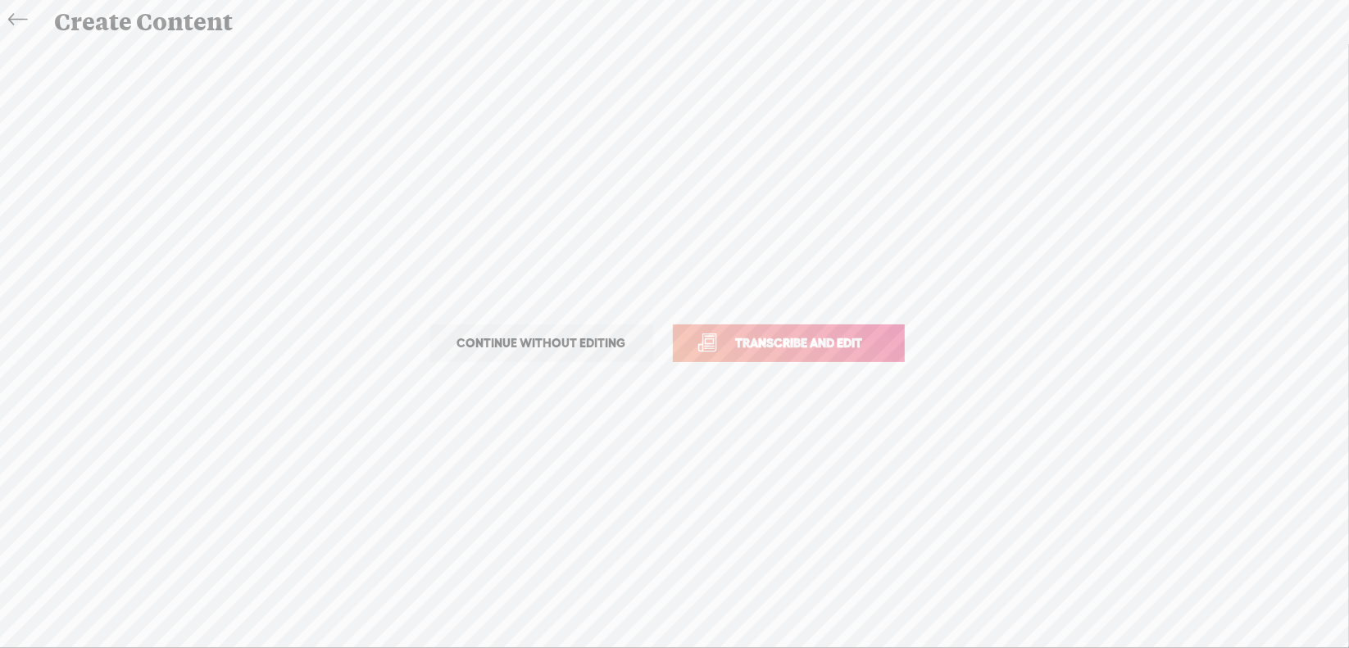
click at [793, 339] on span "Transcribe and edit" at bounding box center [799, 343] width 161 height 19
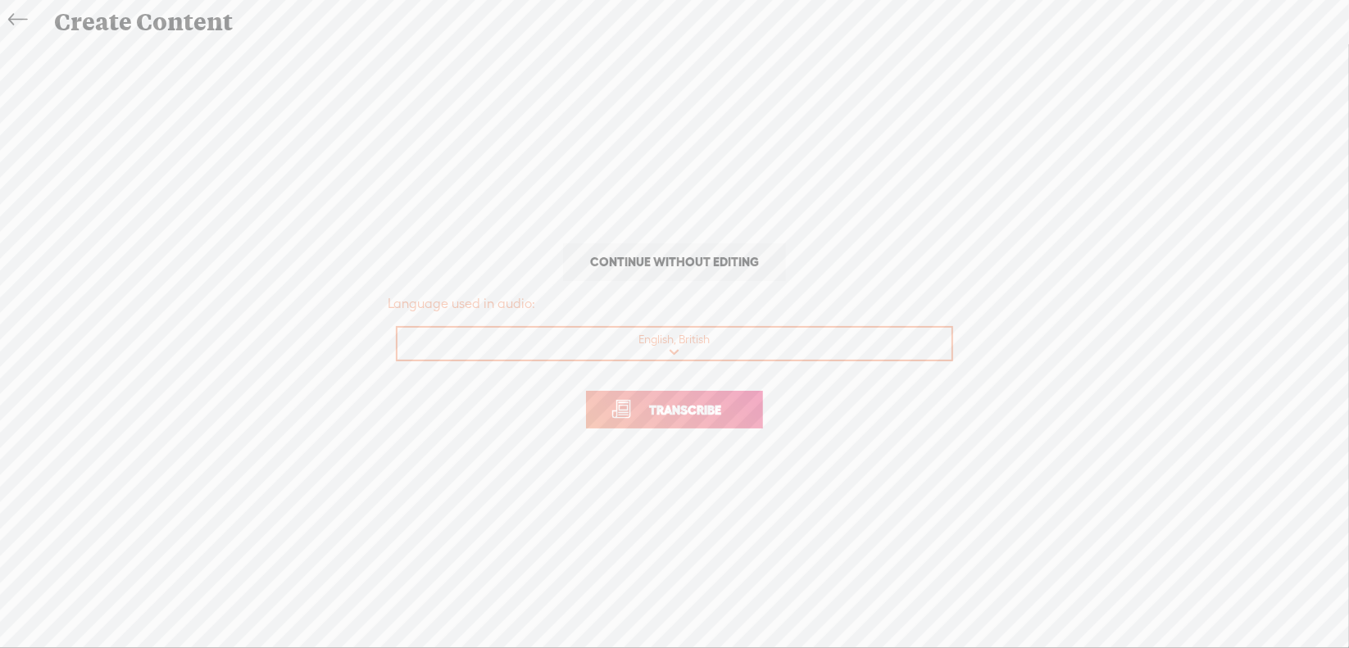
click at [675, 409] on span "Transcribe" at bounding box center [685, 410] width 107 height 19
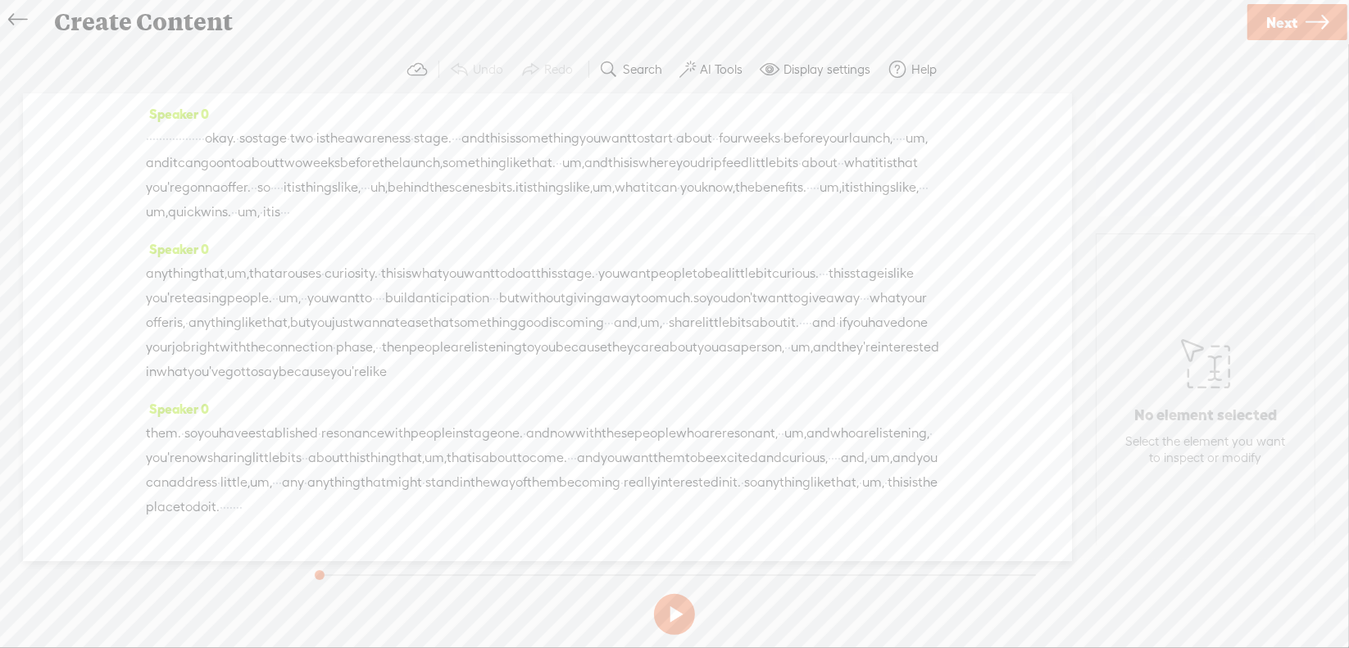
drag, startPoint x: 151, startPoint y: 143, endPoint x: 339, endPoint y: 139, distance: 188.5
click at [339, 139] on div "· · · · · · · · · · · · · · · · · · okay. · so stage · two · is the awareness ·…" at bounding box center [547, 175] width 803 height 98
click at [201, 100] on span "S" at bounding box center [193, 99] width 25 height 30
click at [384, 136] on span "·" at bounding box center [382, 139] width 3 height 25
click at [351, 98] on span "Delete" at bounding box center [353, 98] width 39 height 16
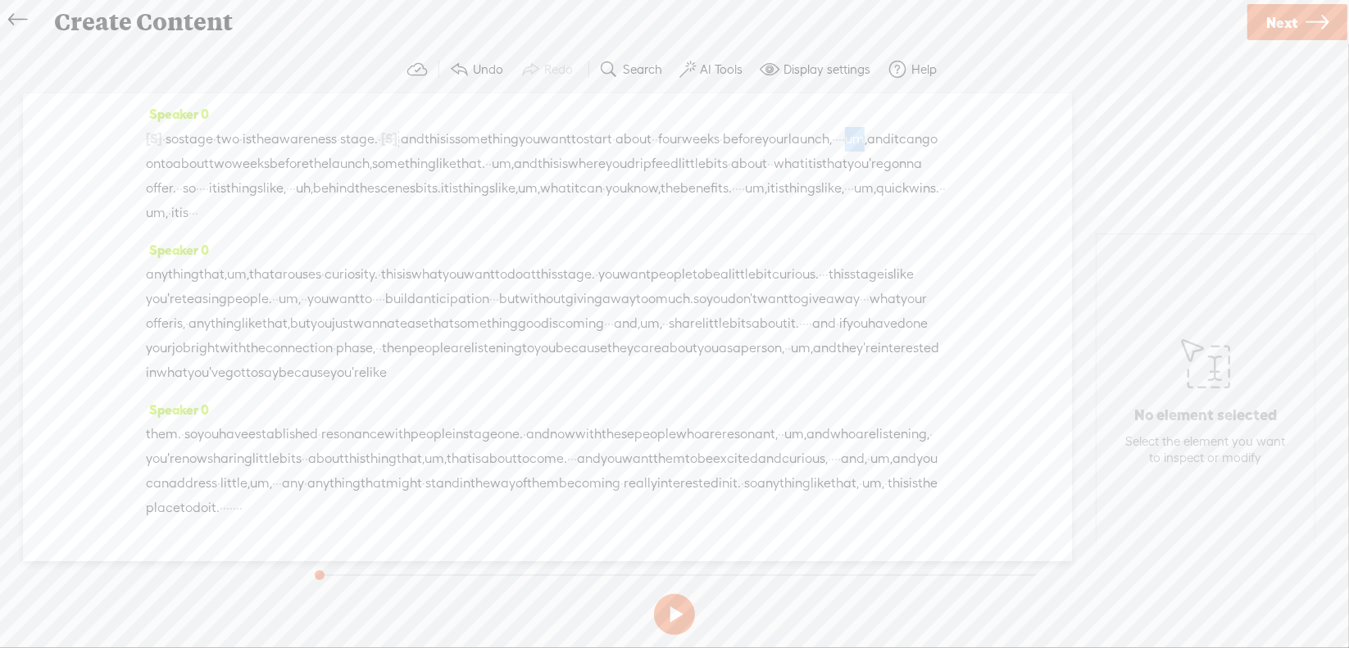
drag, startPoint x: 303, startPoint y: 161, endPoint x: 324, endPoint y: 157, distance: 20.9
click at [324, 157] on div "[S] · · · · · · · · · · · · · · · · · · okay. · so stage · two · is the awarene…" at bounding box center [547, 175] width 803 height 99
click at [223, 125] on span "Delete" at bounding box center [215, 123] width 39 height 16
click at [499, 162] on span "um," at bounding box center [488, 164] width 22 height 25
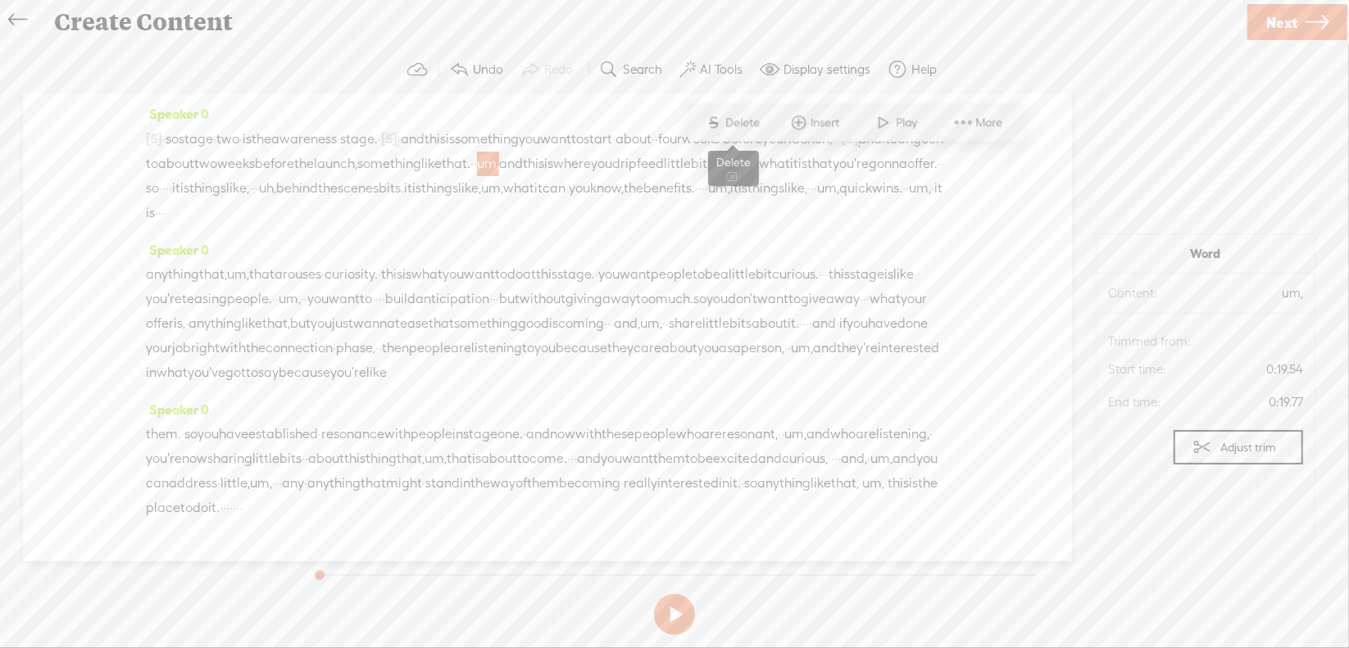
click at [752, 120] on span "Delete" at bounding box center [745, 123] width 39 height 16
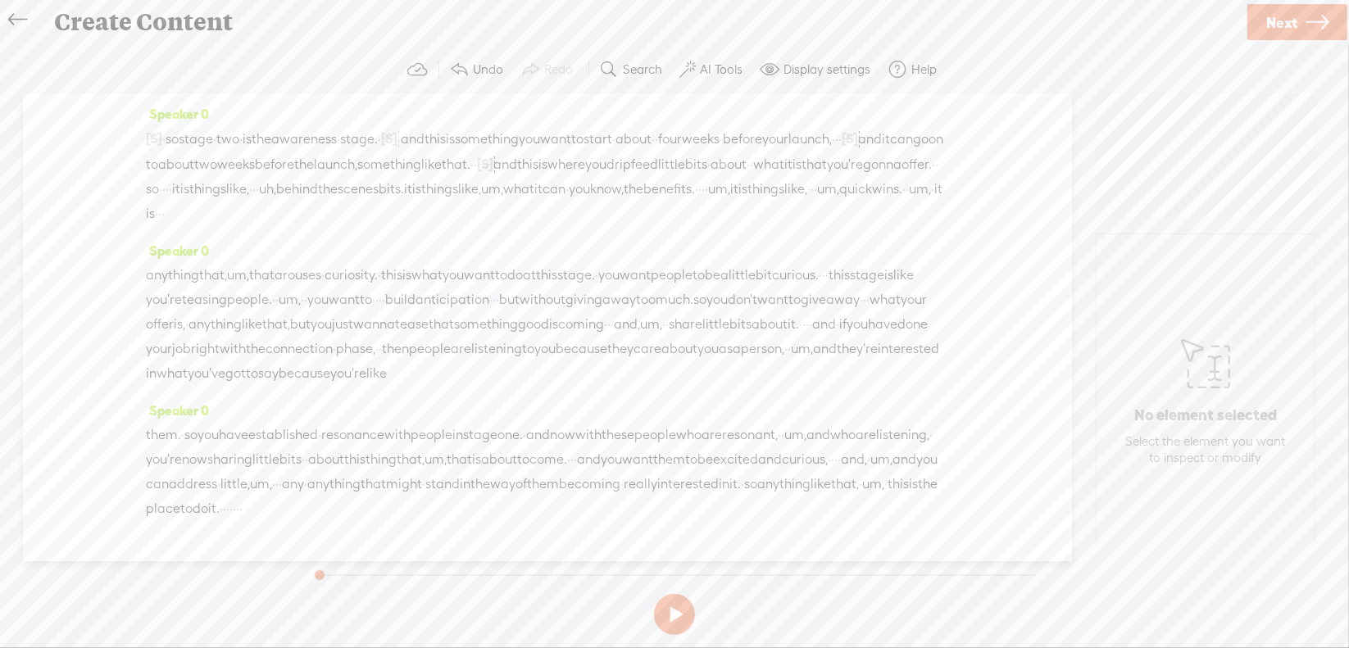
click at [166, 191] on span "·" at bounding box center [163, 189] width 3 height 25
click at [579, 146] on span "Delete" at bounding box center [572, 147] width 39 height 16
drag, startPoint x: 843, startPoint y: 189, endPoint x: 860, endPoint y: 189, distance: 17.2
click at [860, 189] on div "[S] · · · · · · · · · · · · · · · · · · okay. · so stage · two · is the awarene…" at bounding box center [547, 176] width 803 height 101
click at [743, 152] on span "Delete" at bounding box center [750, 147] width 39 height 16
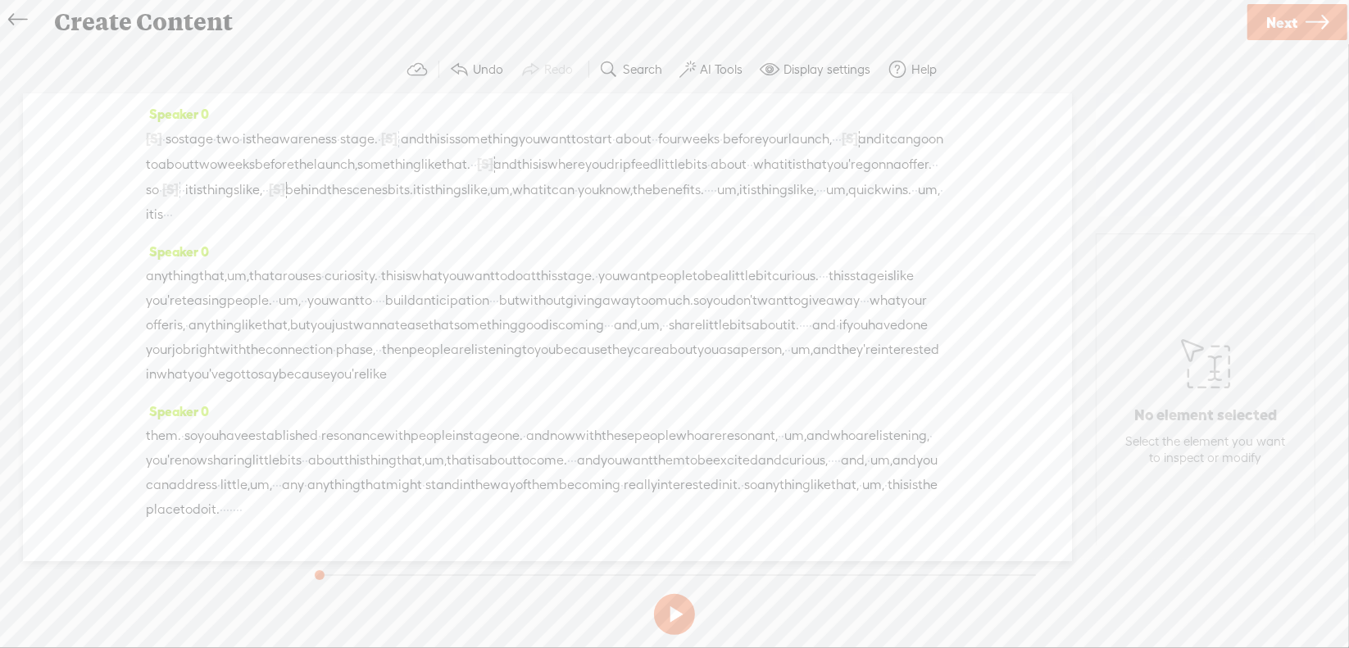
click at [490, 202] on span "um," at bounding box center [501, 190] width 22 height 25
click at [224, 172] on span "Delete" at bounding box center [228, 172] width 39 height 16
drag, startPoint x: 438, startPoint y: 213, endPoint x: 468, endPoint y: 211, distance: 29.6
click at [468, 211] on div "[S] · · · · · · · · · · · · · · · · · · okay. · so stage · two · is the awarene…" at bounding box center [547, 176] width 803 height 101
drag, startPoint x: 357, startPoint y: 215, endPoint x: 484, endPoint y: 213, distance: 126.2
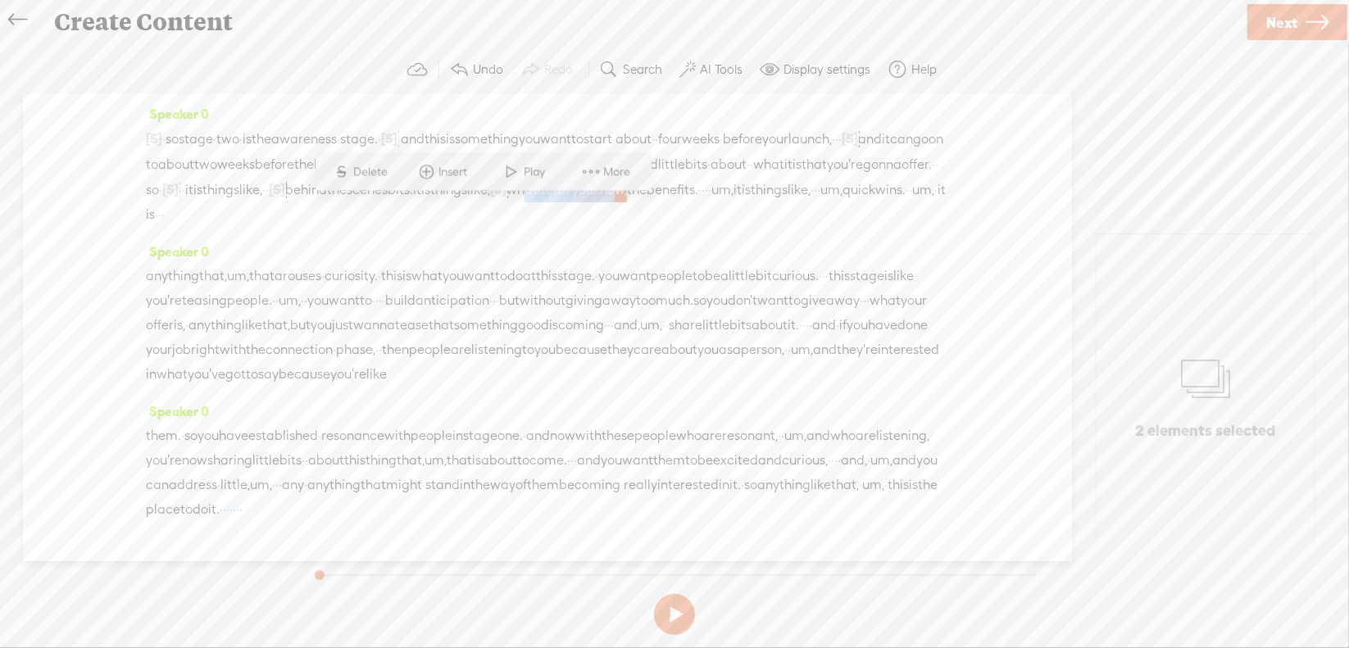
click at [484, 213] on div "[S] · · · · · · · · · · · · · · · · · · okay. · so stage · two · is the awarene…" at bounding box center [547, 176] width 803 height 101
click at [364, 169] on span "Delete" at bounding box center [373, 172] width 39 height 16
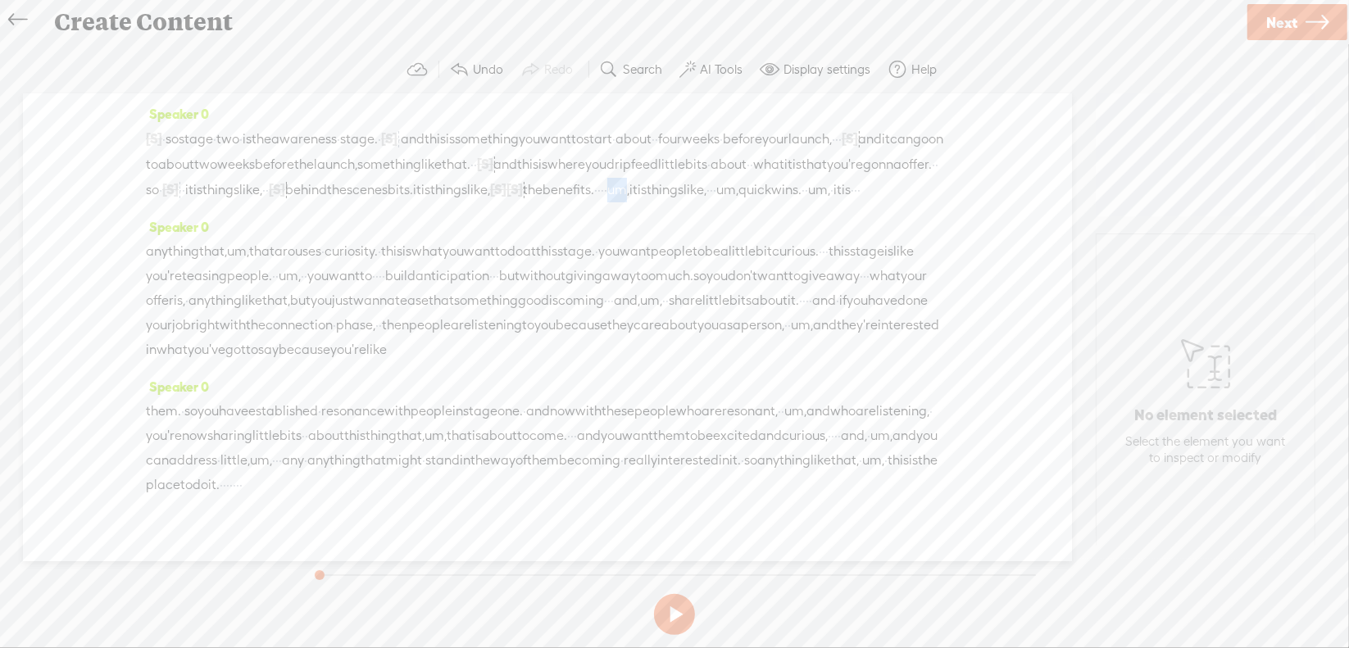
drag, startPoint x: 483, startPoint y: 209, endPoint x: 499, endPoint y: 213, distance: 16.9
click at [499, 202] on div "[S] · · · · · · · · · · · · · · · · · · okay. · so stage · two · is the awarene…" at bounding box center [547, 164] width 803 height 76
click at [395, 171] on span "Delete" at bounding box center [392, 172] width 39 height 16
drag, startPoint x: 625, startPoint y: 212, endPoint x: 647, endPoint y: 214, distance: 22.2
click at [647, 202] on div "[S] · · · · · · · · · · · · · · · · · · okay. · so stage · two · is the awarene…" at bounding box center [547, 164] width 803 height 76
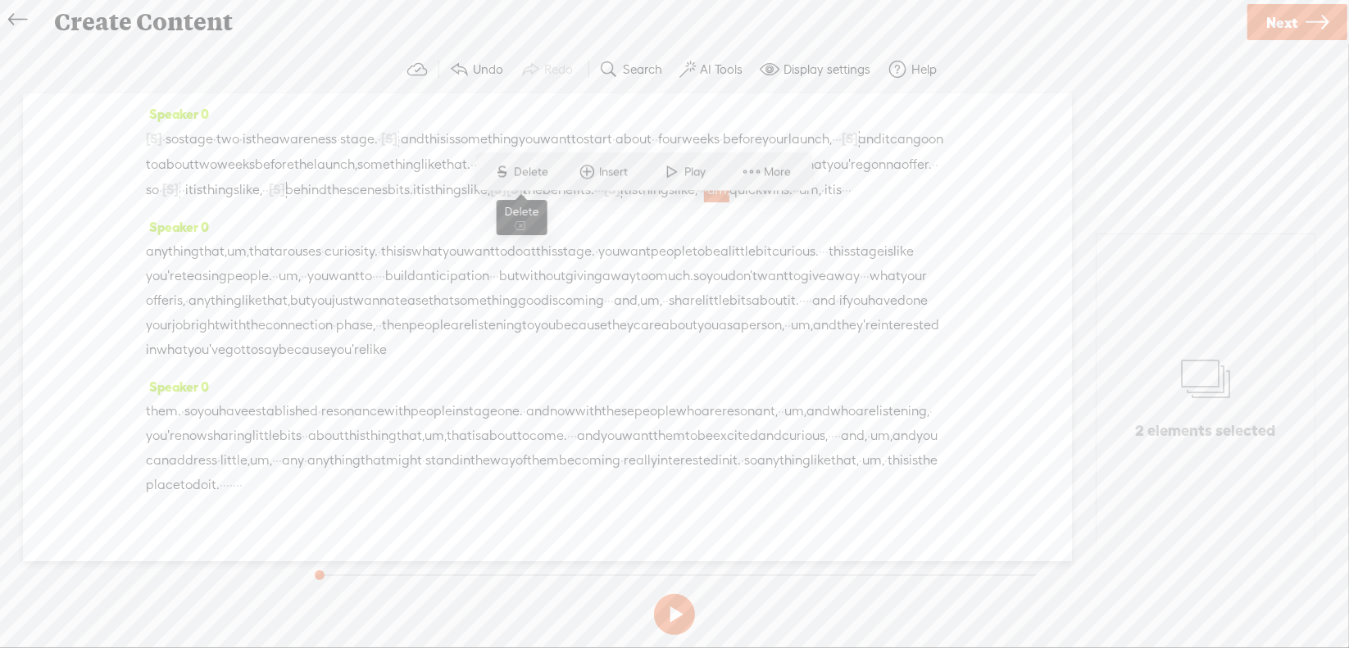
click at [525, 166] on span "Delete" at bounding box center [534, 172] width 39 height 16
click at [790, 202] on span "um," at bounding box center [801, 190] width 22 height 25
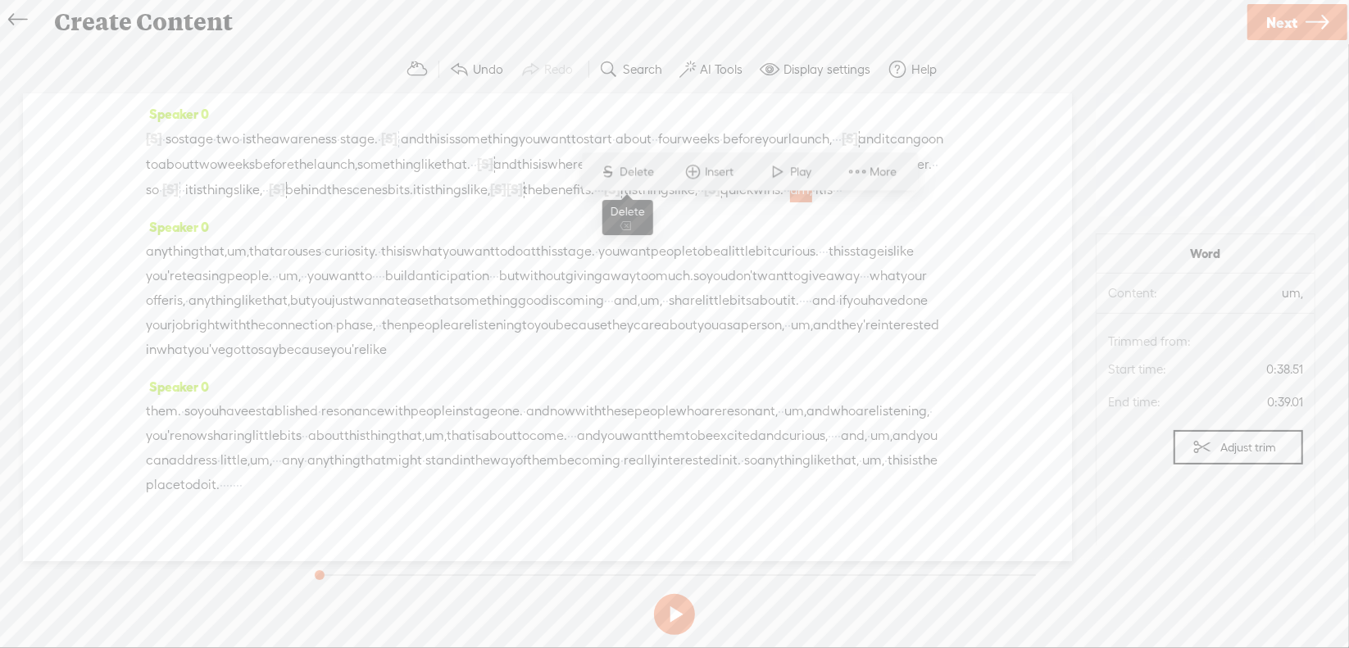
click at [646, 171] on span "Delete" at bounding box center [639, 172] width 39 height 16
drag, startPoint x: 759, startPoint y: 214, endPoint x: 834, endPoint y: 215, distance: 74.6
click at [834, 202] on div "[S] · · · · · · · · · · · · · · · · · · okay. · so stage · two · is the awarene…" at bounding box center [547, 164] width 803 height 76
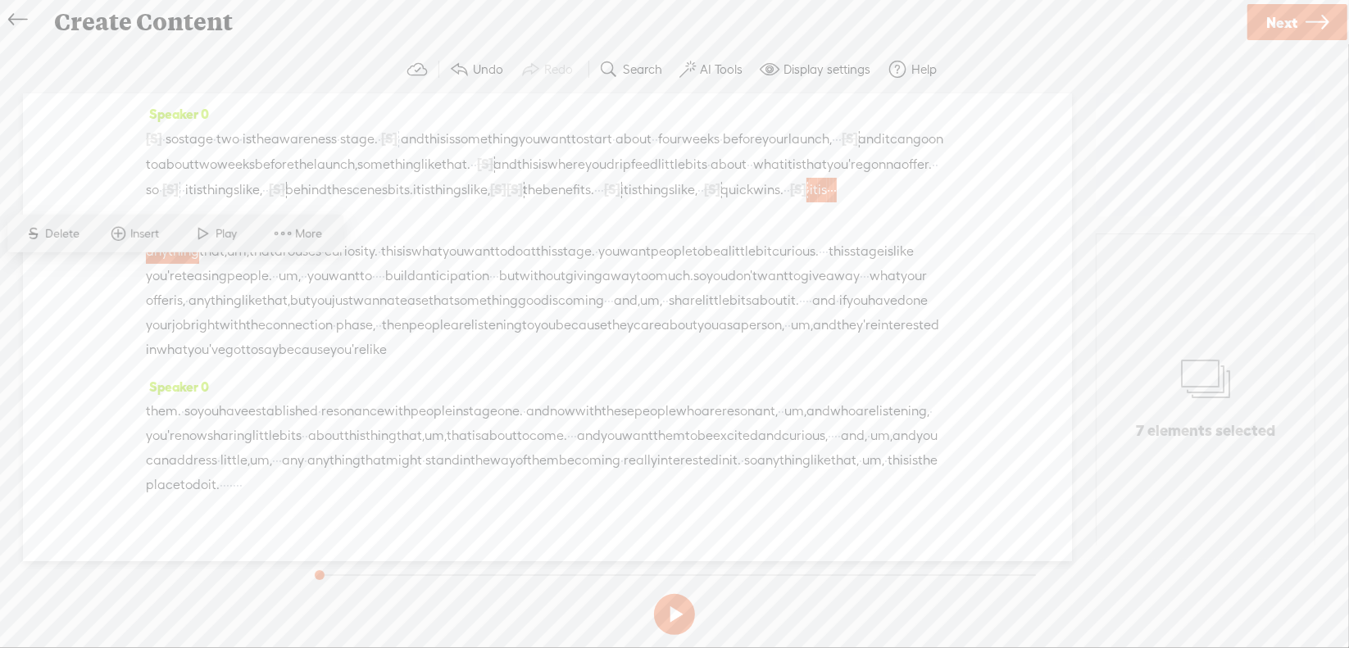
click at [675, 202] on span "like," at bounding box center [686, 190] width 23 height 25
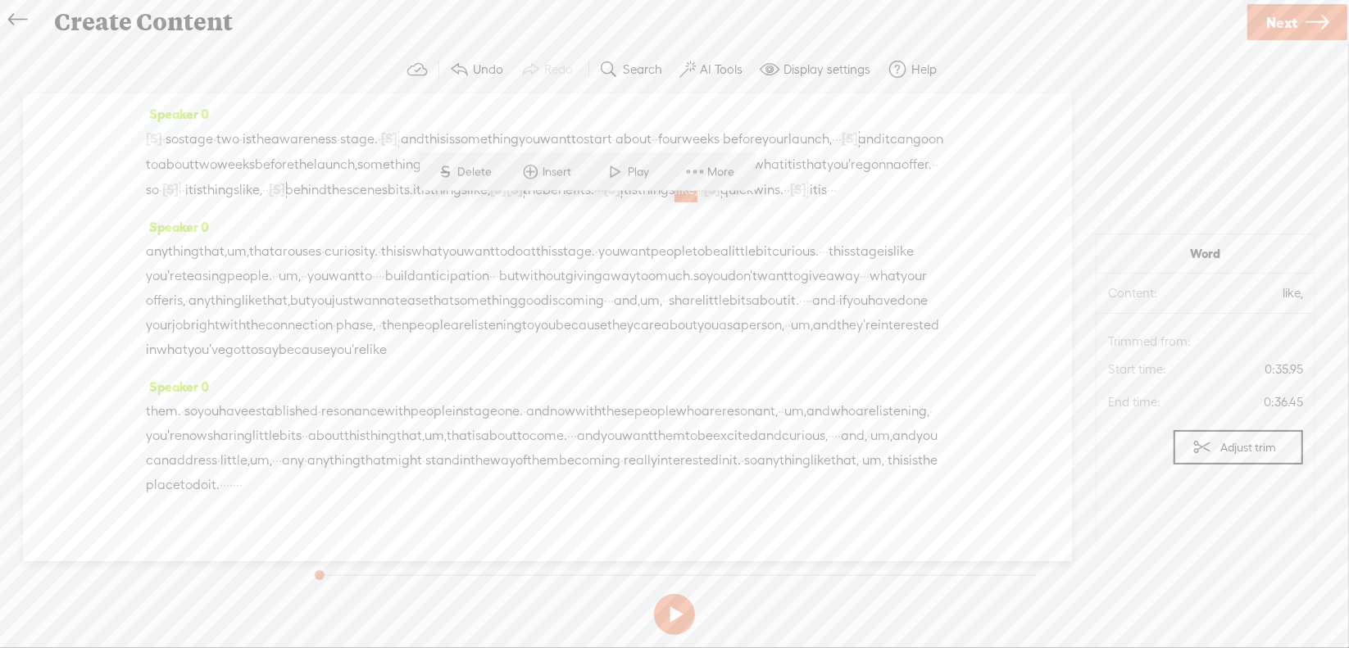
drag, startPoint x: 764, startPoint y: 208, endPoint x: 816, endPoint y: 214, distance: 52.8
click at [816, 202] on div "[S] · · · · · · · · · · · · · · · · · · okay. · so stage · two · is the awarene…" at bounding box center [547, 164] width 803 height 76
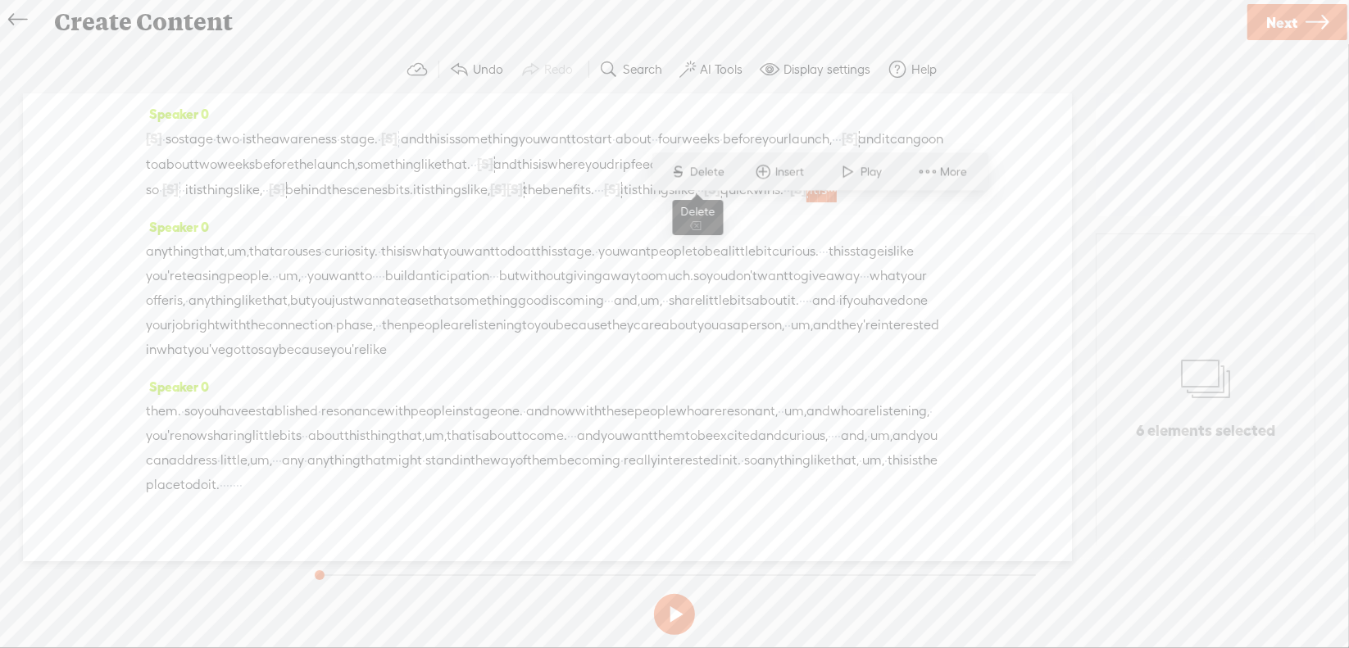
click at [692, 178] on span "Delete" at bounding box center [710, 172] width 39 height 16
click at [266, 265] on span "um," at bounding box center [254, 252] width 22 height 25
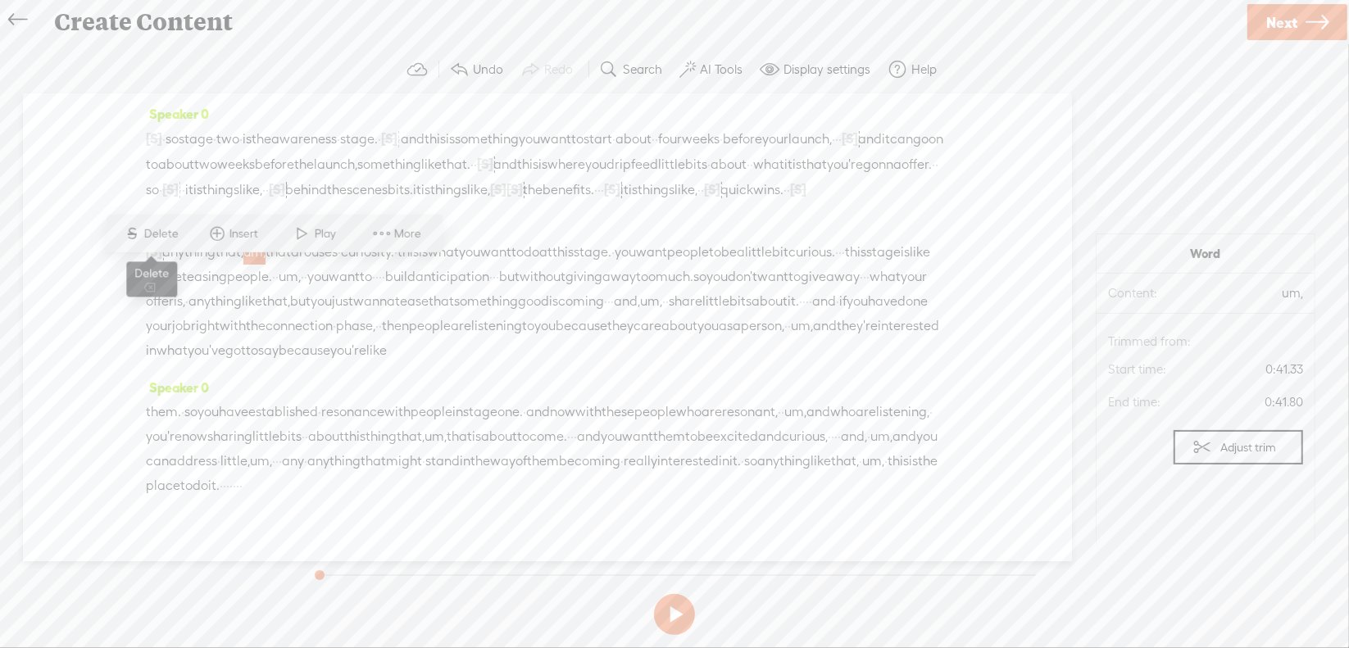
click at [157, 239] on span "Delete" at bounding box center [163, 233] width 39 height 16
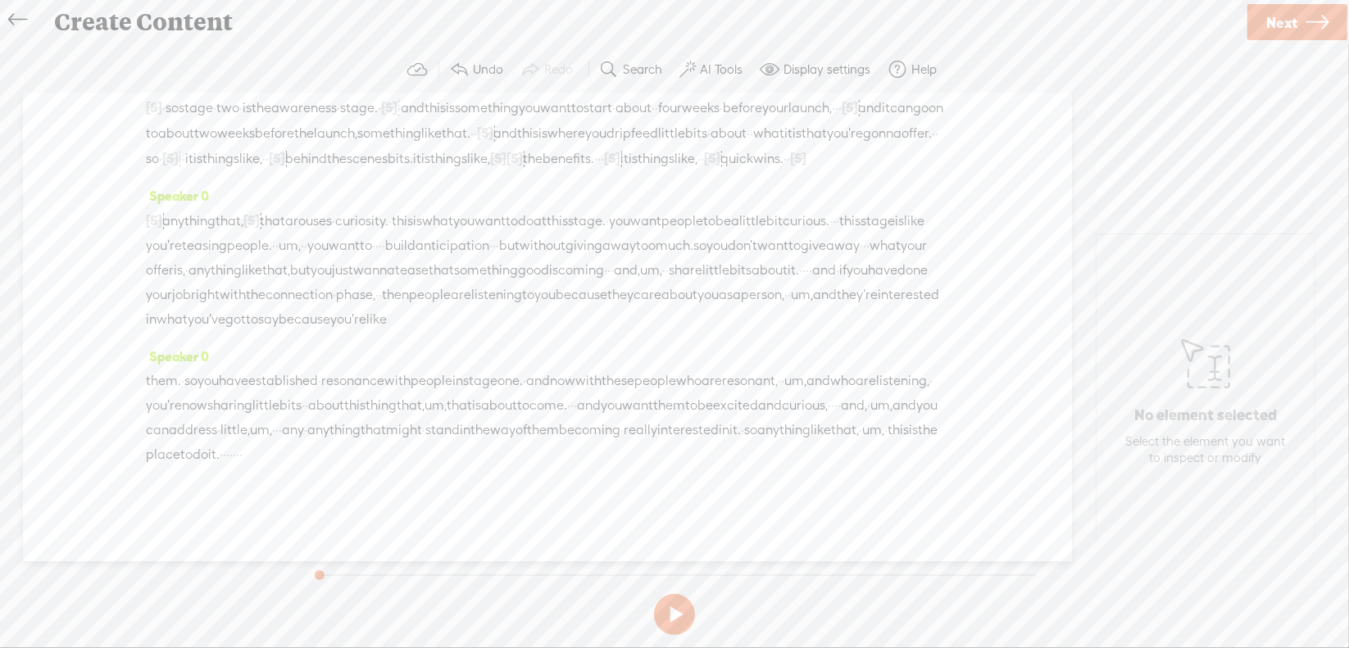
scroll to position [82, 0]
click at [833, 214] on span "·" at bounding box center [834, 221] width 3 height 25
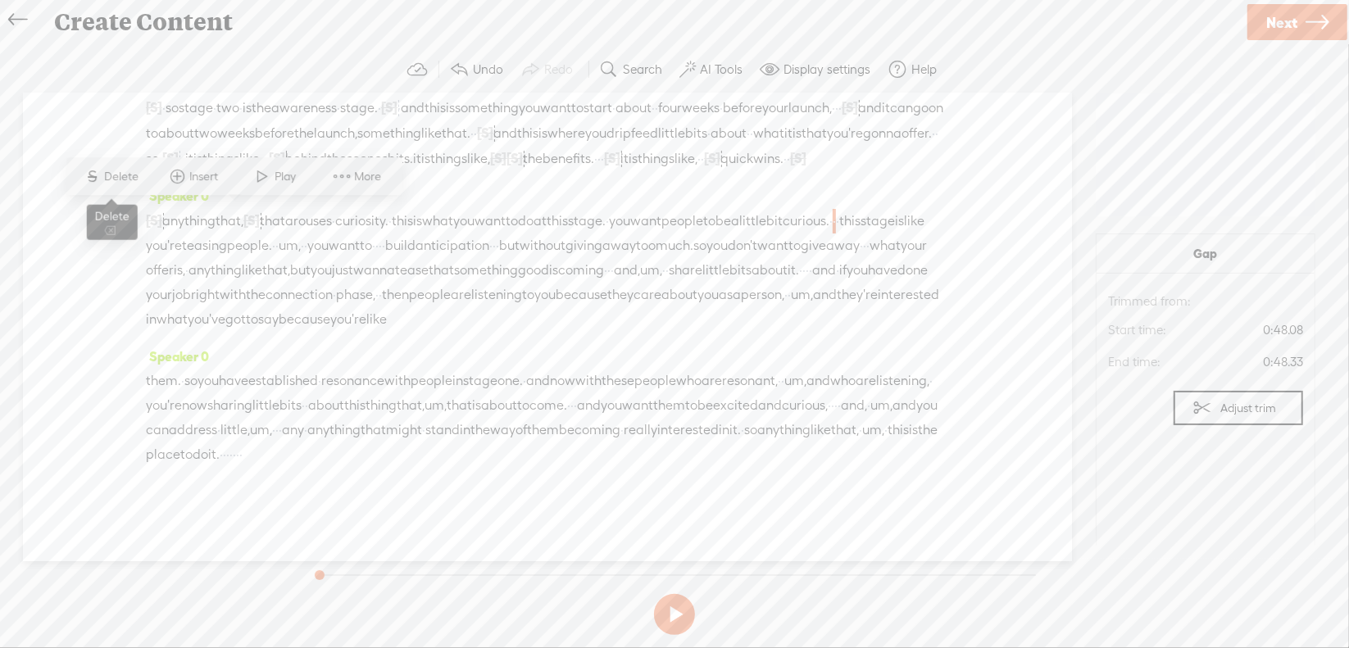
click at [127, 178] on span "Delete" at bounding box center [124, 177] width 39 height 16
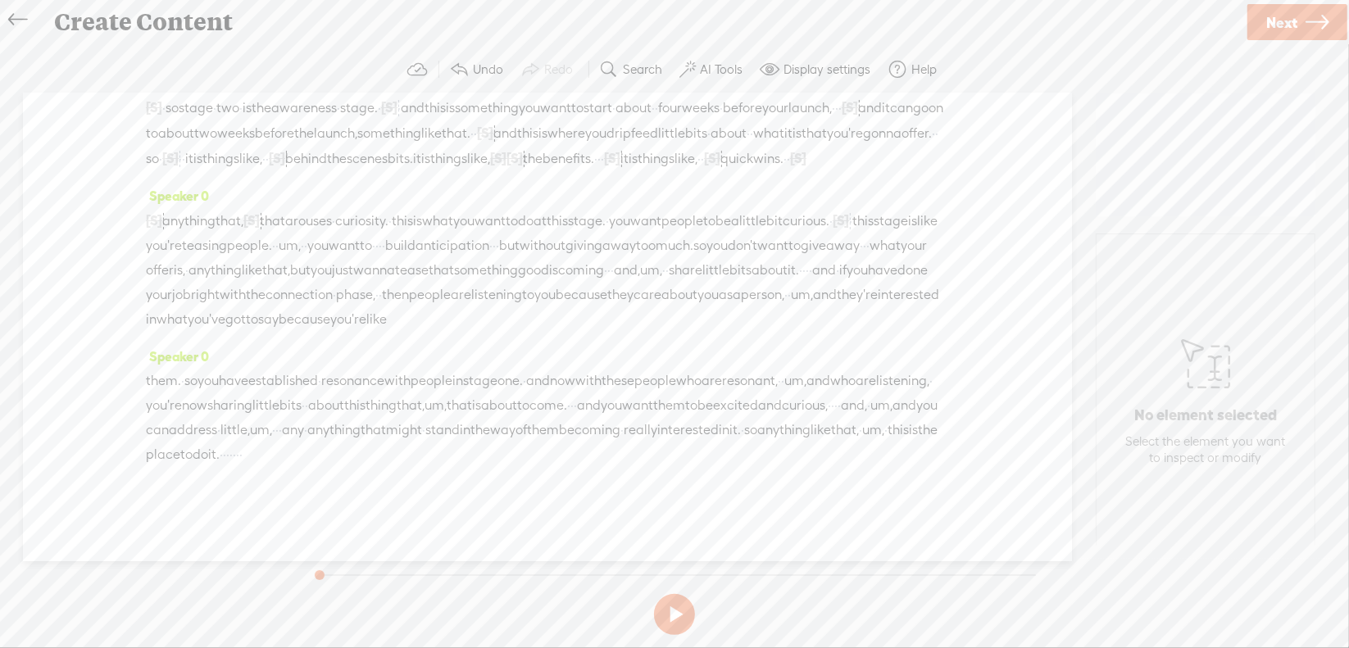
click at [301, 234] on span "um," at bounding box center [290, 246] width 22 height 25
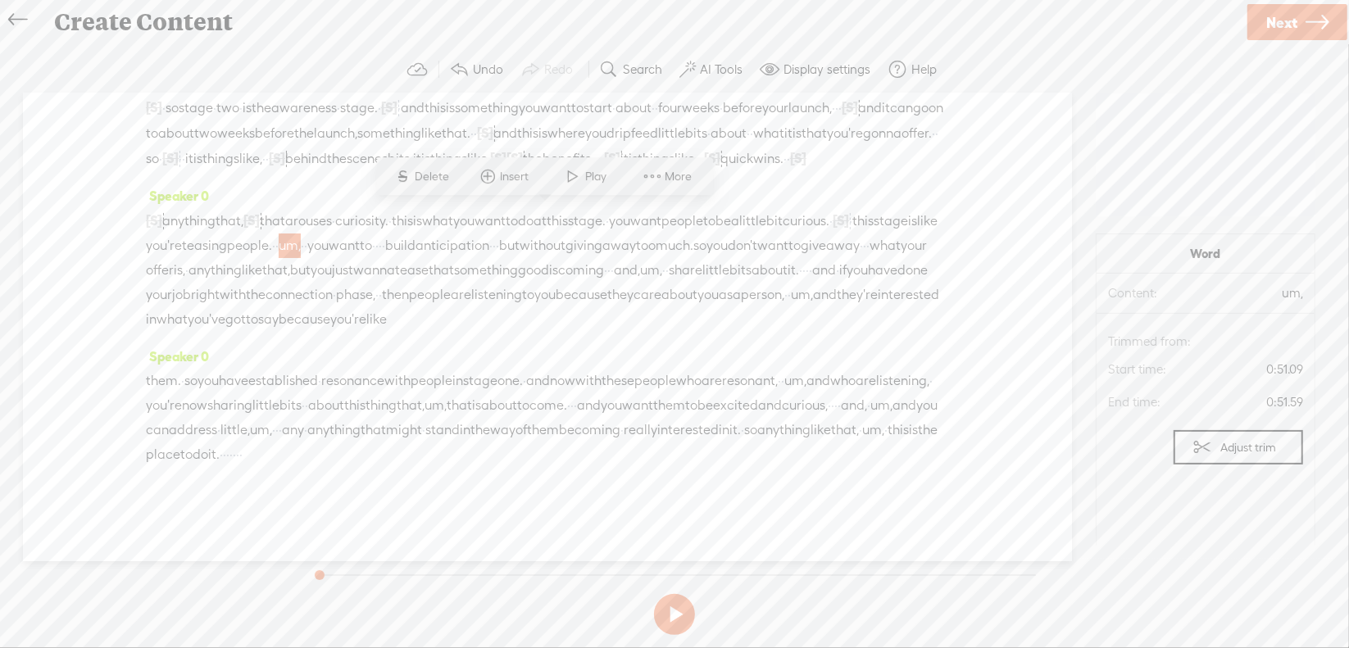
click at [443, 175] on span "Delete" at bounding box center [435, 177] width 39 height 16
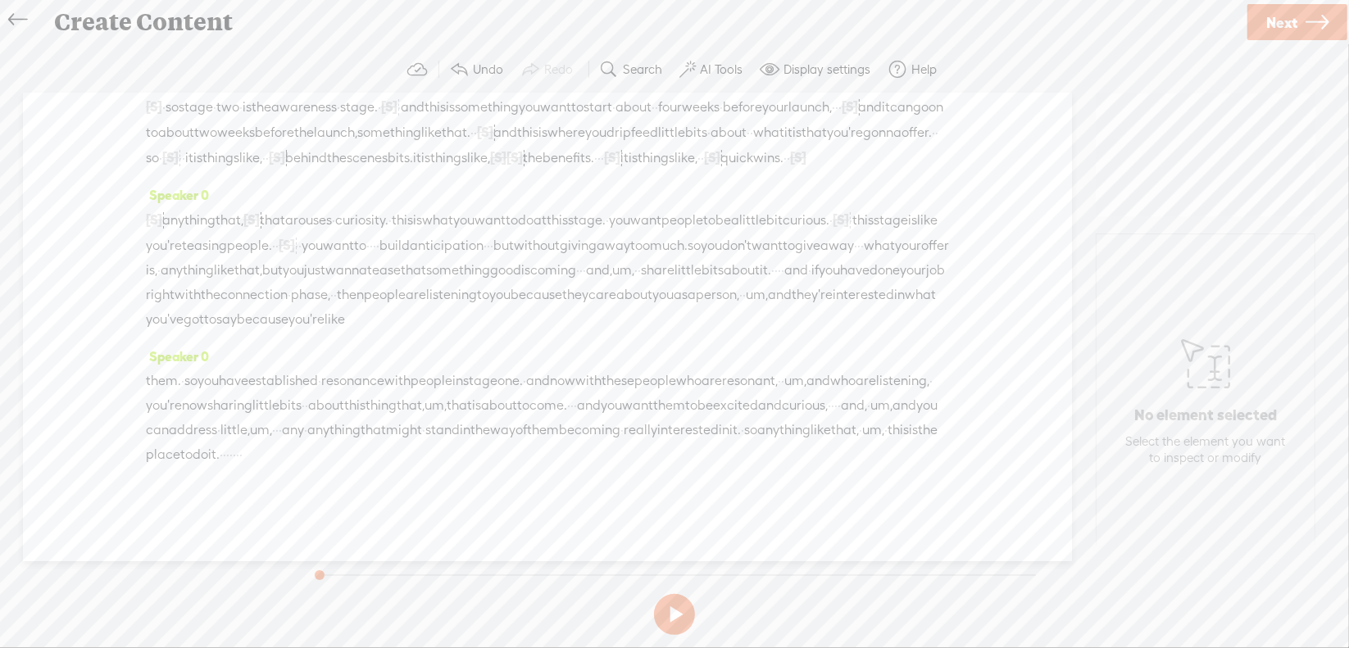
click at [376, 234] on span "·" at bounding box center [374, 246] width 3 height 25
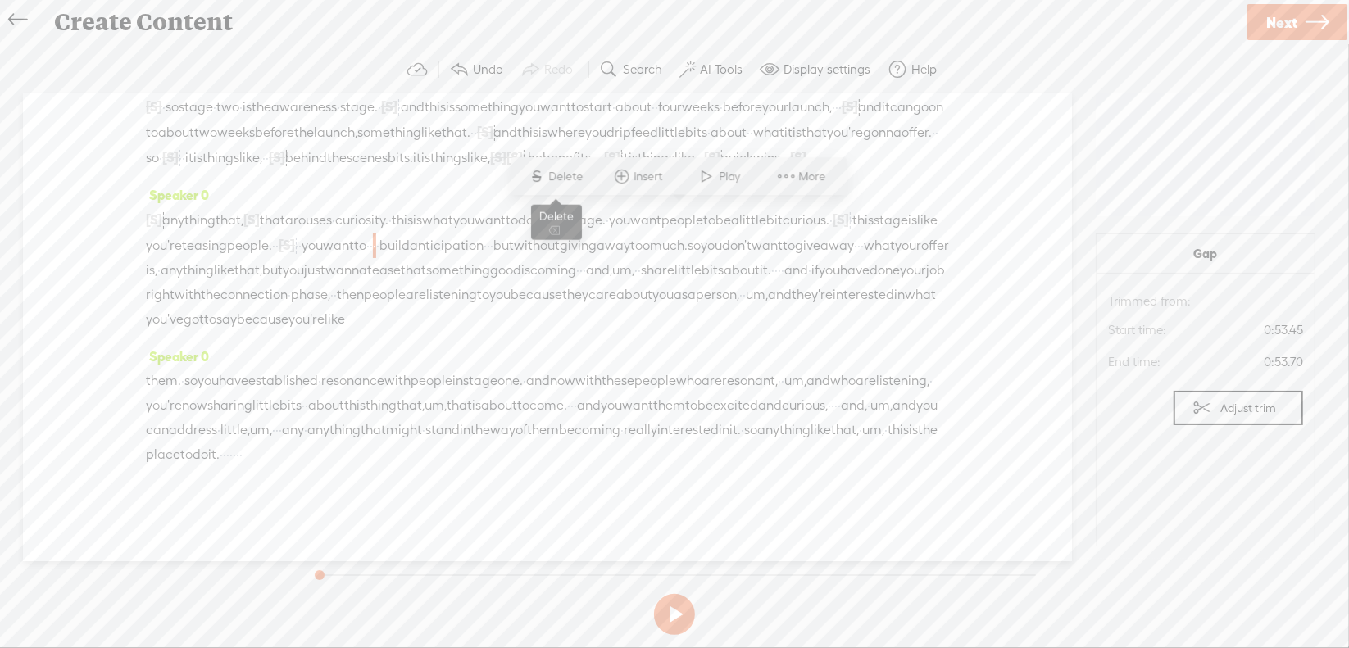
click at [567, 179] on span "Delete" at bounding box center [568, 177] width 39 height 16
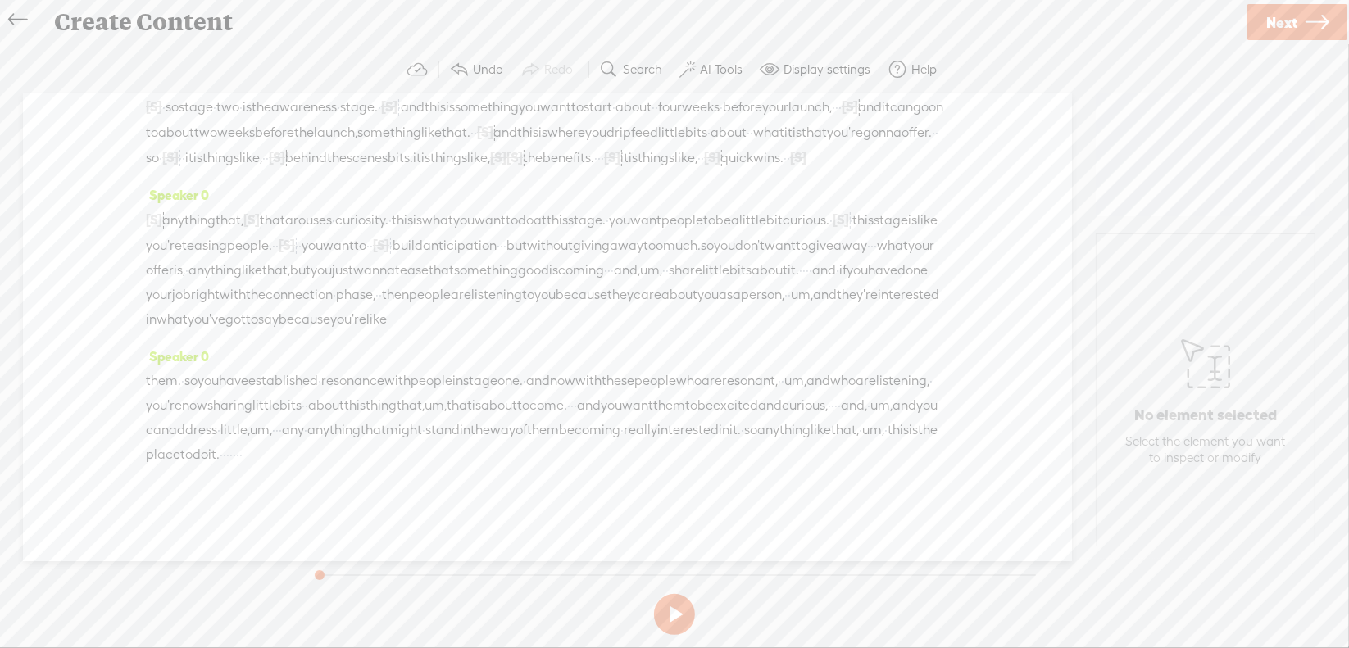
click at [503, 234] on span "·" at bounding box center [501, 246] width 3 height 25
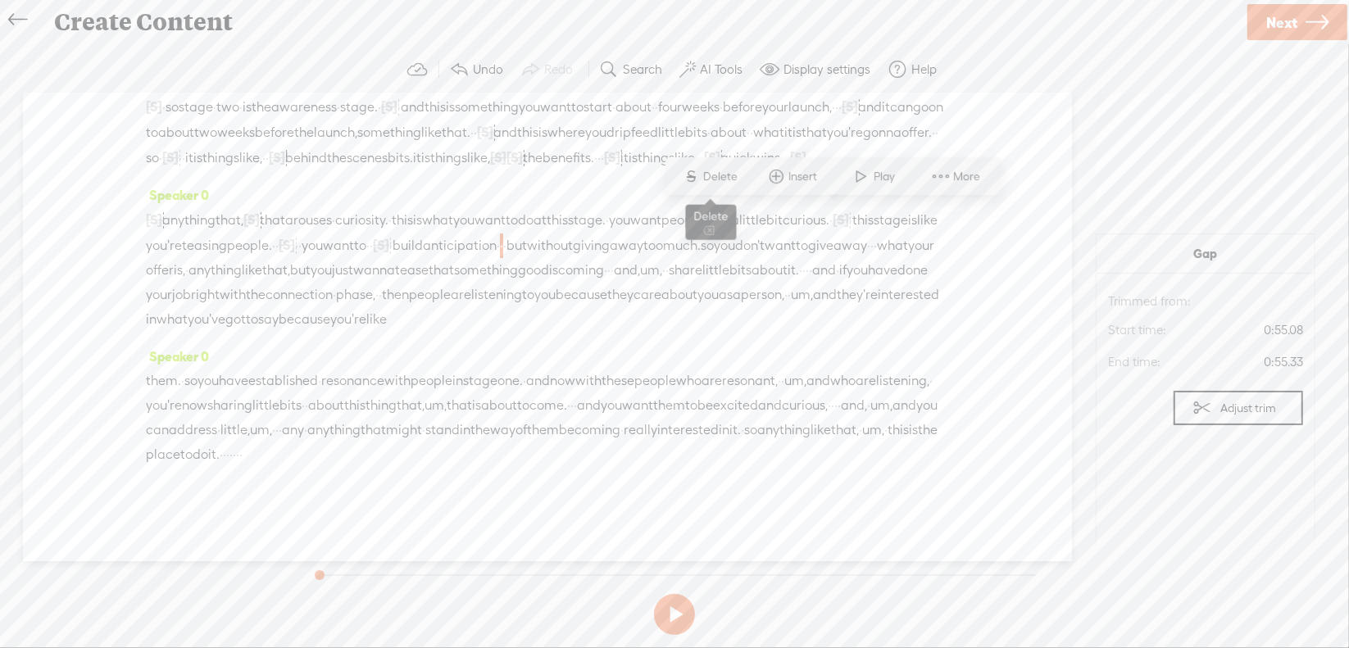
click at [738, 176] on span "Delete" at bounding box center [723, 177] width 39 height 16
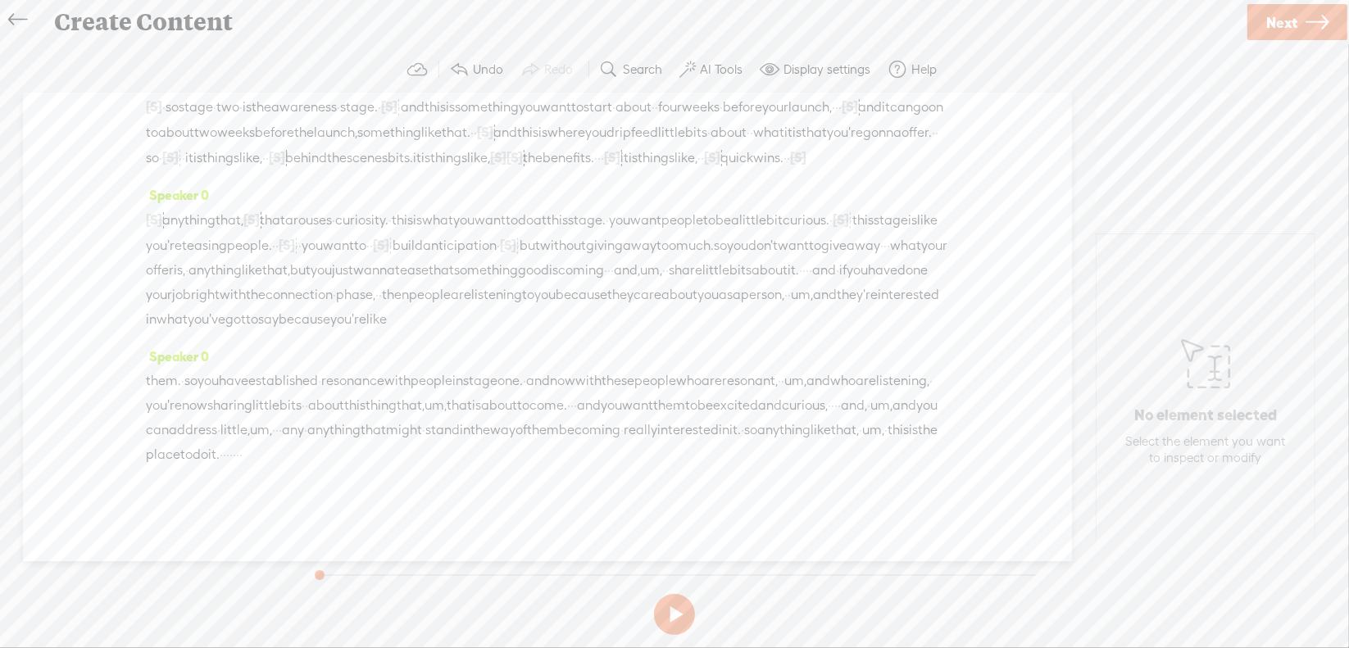
drag, startPoint x: 575, startPoint y: 238, endPoint x: 533, endPoint y: 241, distance: 42.7
click at [883, 238] on span "·" at bounding box center [884, 246] width 3 height 25
click at [463, 205] on span "Delete" at bounding box center [461, 201] width 39 height 16
drag, startPoint x: 743, startPoint y: 244, endPoint x: 835, endPoint y: 231, distance: 93.5
click at [835, 231] on div "[S] · it is · · · anything that, [S] um, that arouses · curiosity. · this is wh…" at bounding box center [547, 269] width 803 height 125
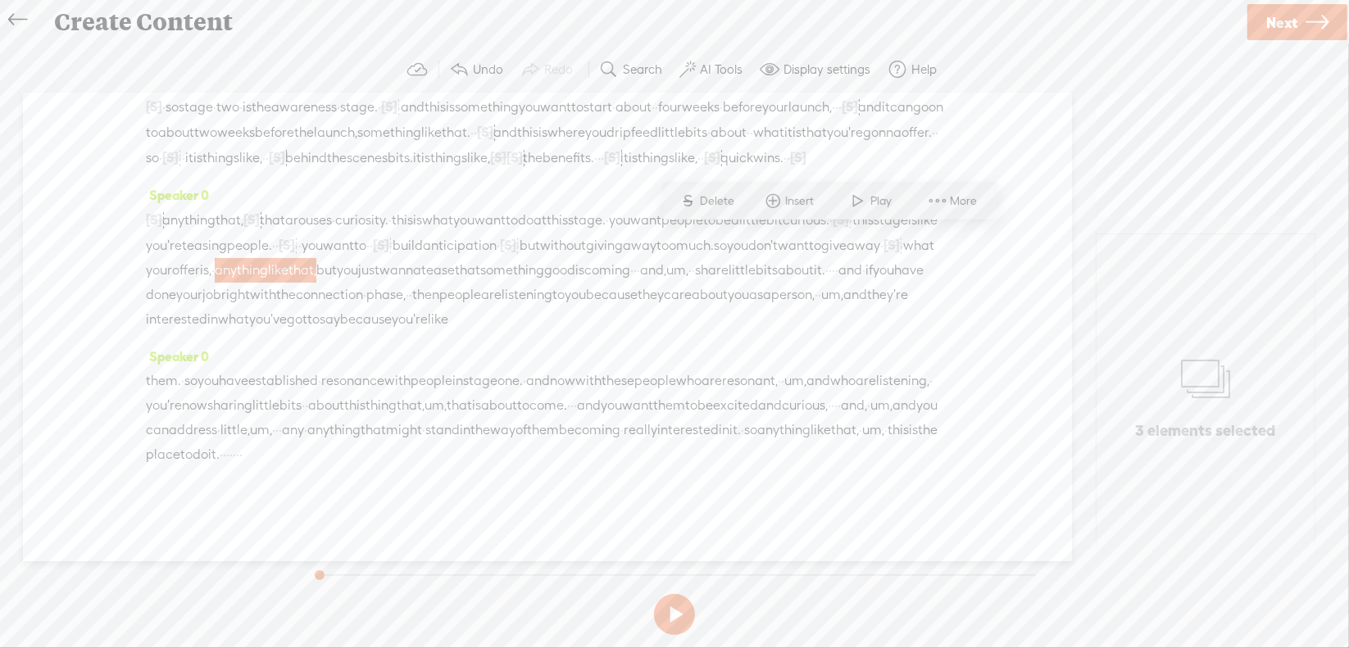
click at [697, 201] on span "S" at bounding box center [688, 201] width 25 height 30
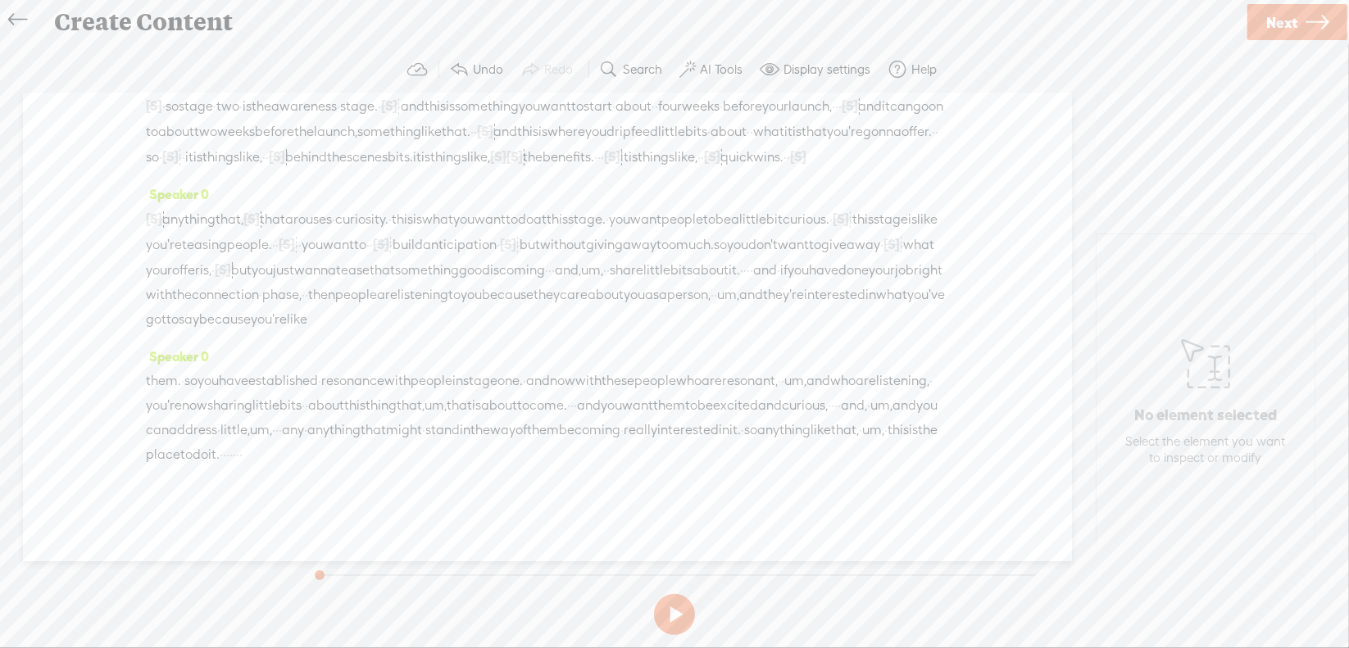
click at [548, 269] on span "·" at bounding box center [549, 270] width 3 height 25
click at [255, 221] on span "Delete" at bounding box center [254, 226] width 39 height 16
click at [594, 261] on span "um," at bounding box center [605, 270] width 22 height 25
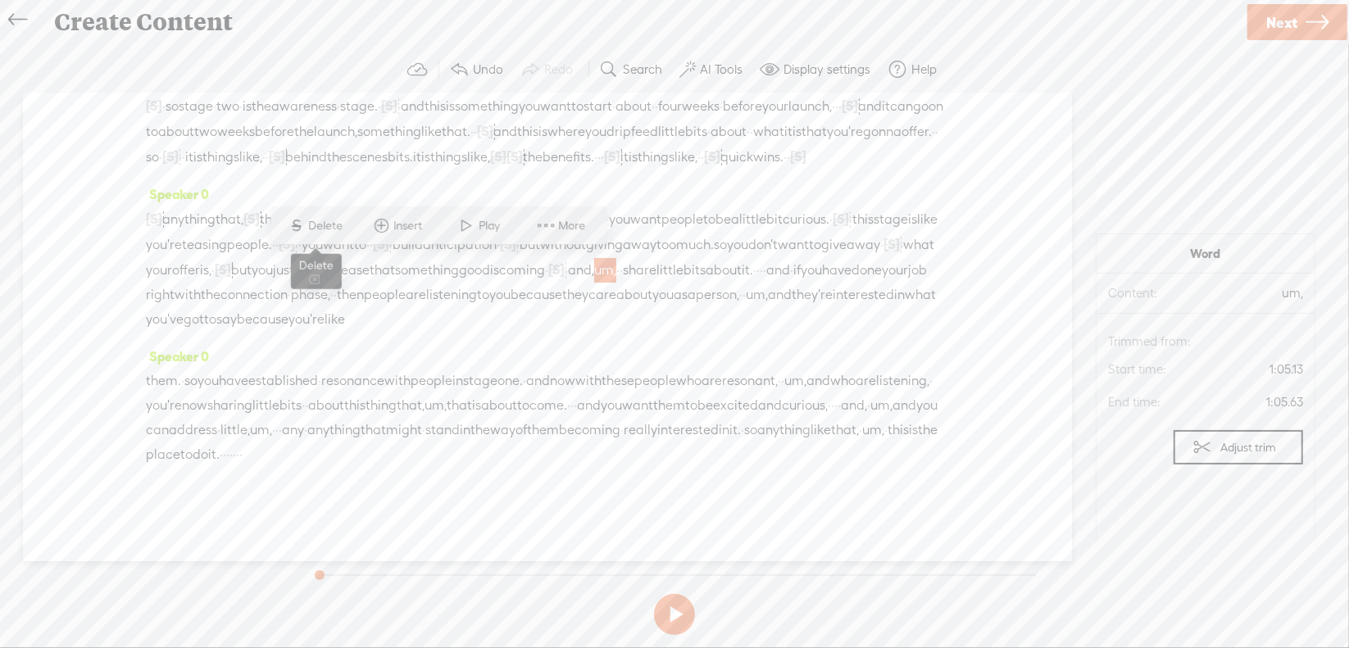
click at [325, 228] on span "Delete" at bounding box center [328, 226] width 39 height 16
click at [751, 263] on span "·" at bounding box center [752, 270] width 3 height 25
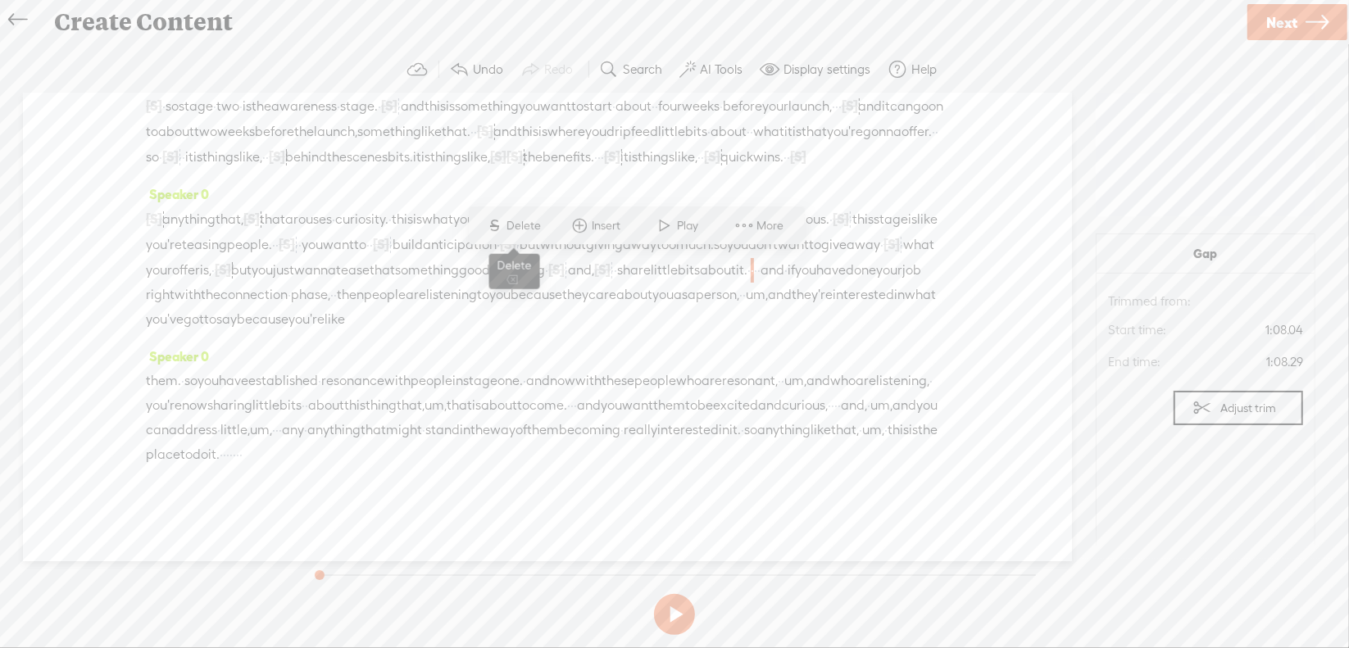
click at [510, 228] on span "Delete" at bounding box center [526, 226] width 39 height 16
click at [768, 289] on span "um," at bounding box center [757, 295] width 22 height 25
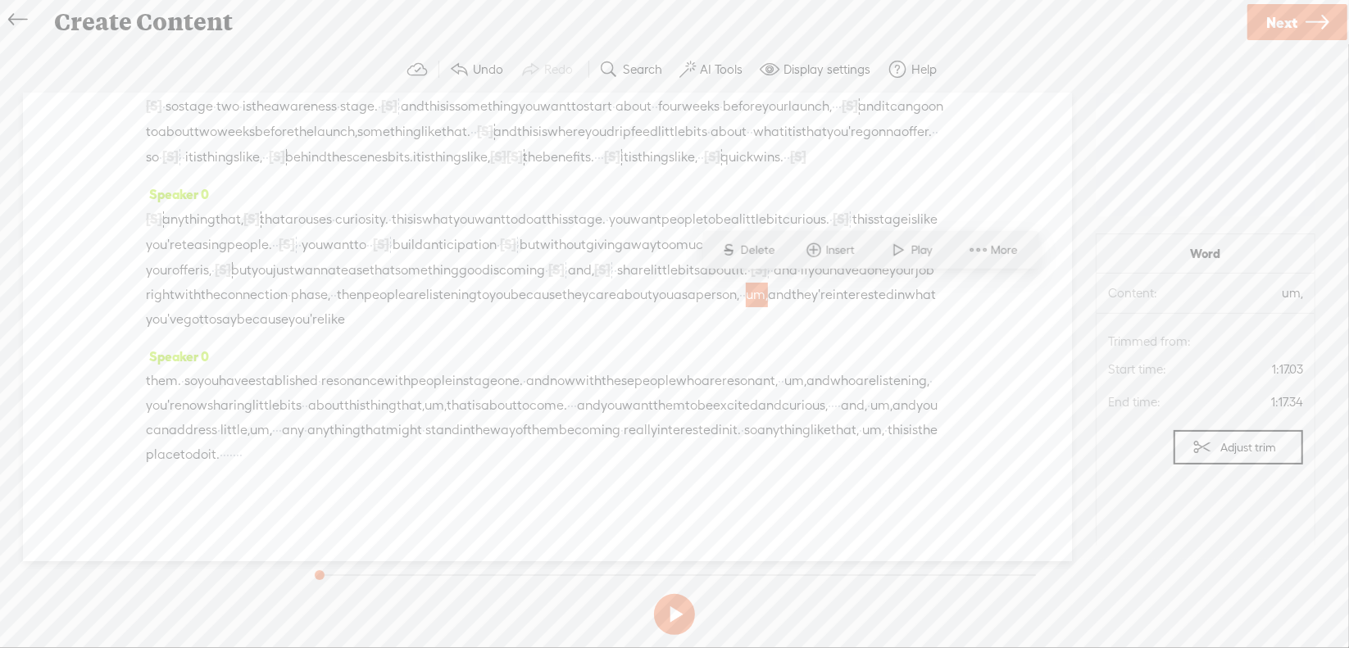
click at [767, 251] on span "Delete" at bounding box center [760, 250] width 39 height 16
click at [784, 393] on span "um," at bounding box center [795, 381] width 22 height 25
click at [61, 356] on span "Delete" at bounding box center [62, 361] width 39 height 16
click at [447, 400] on span "um," at bounding box center [436, 405] width 22 height 25
drag, startPoint x: 702, startPoint y: 405, endPoint x: 712, endPoint y: 405, distance: 9.8
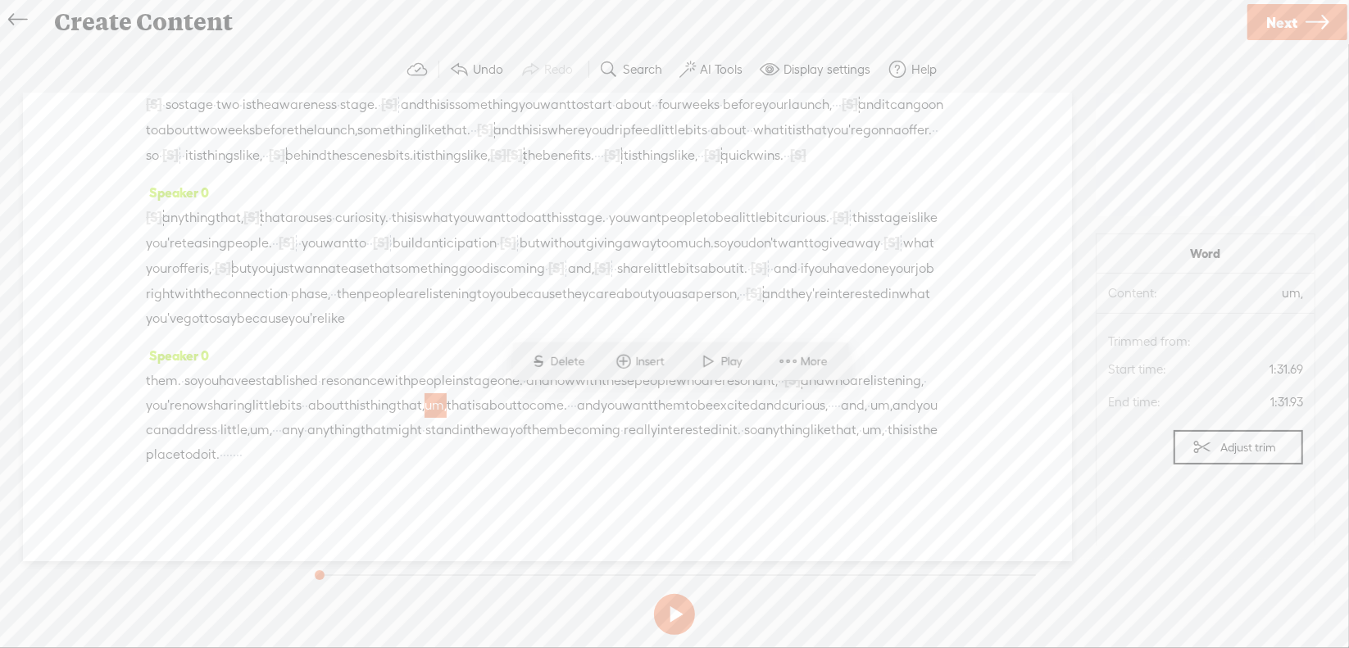
click at [712, 405] on div "them. · so you have established · resonance with people in stage one. · and now…" at bounding box center [547, 417] width 803 height 99
click at [614, 368] on span "Delete" at bounding box center [599, 361] width 39 height 16
click at [543, 399] on span "·" at bounding box center [540, 405] width 3 height 25
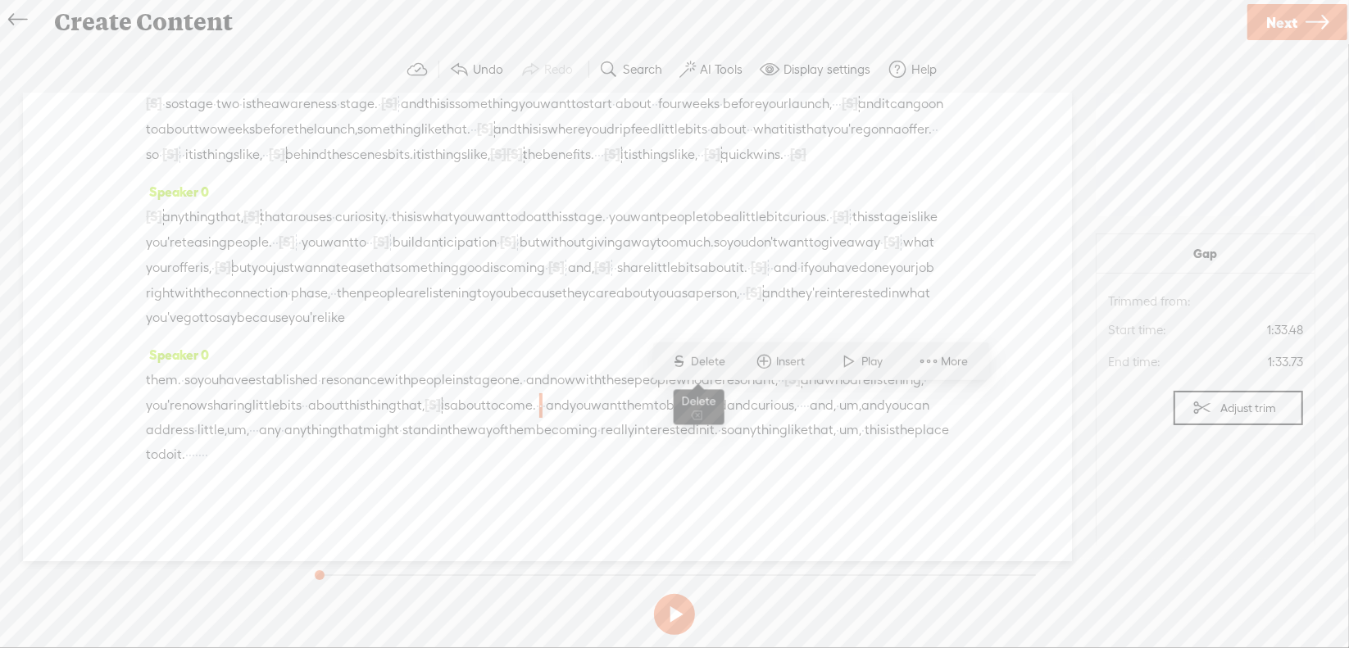
click at [731, 360] on span "S Delete" at bounding box center [698, 362] width 82 height 30
click at [813, 418] on span "·" at bounding box center [814, 405] width 3 height 25
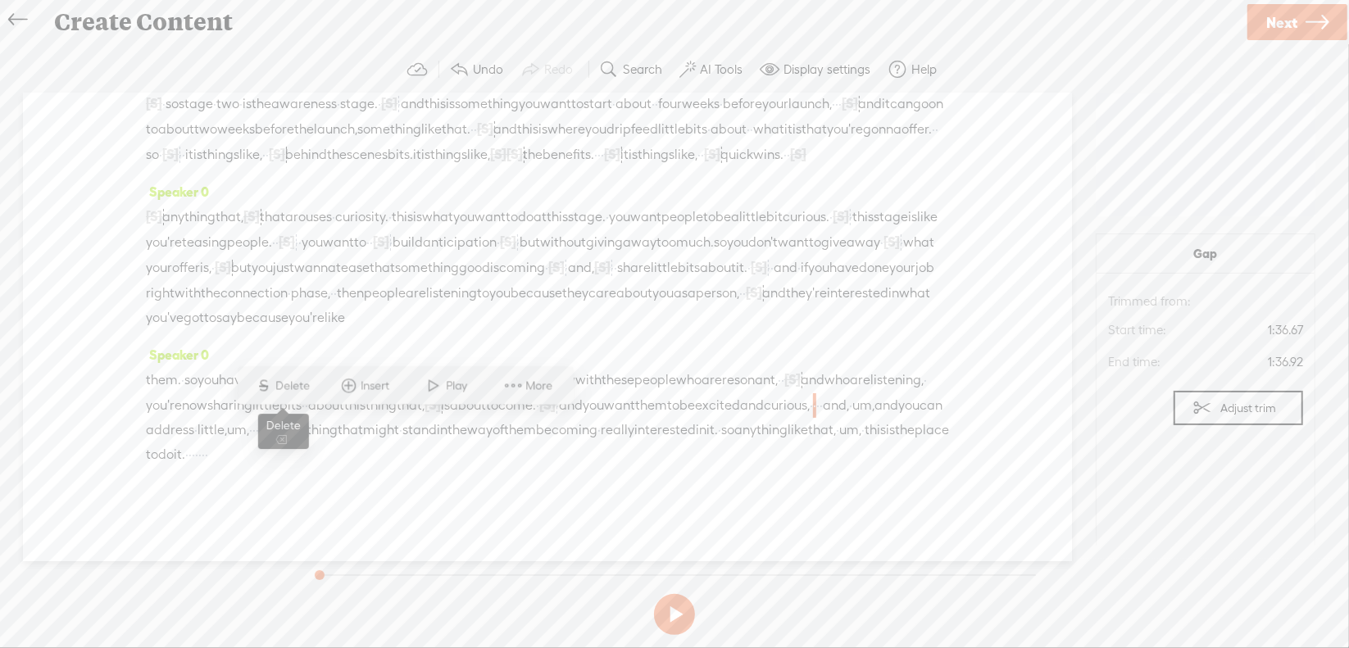
click at [310, 390] on span "Delete" at bounding box center [295, 386] width 39 height 16
click at [865, 418] on span "um," at bounding box center [876, 405] width 22 height 25
drag, startPoint x: 508, startPoint y: 422, endPoint x: 529, endPoint y: 425, distance: 20.7
click at [529, 425] on div "them. · so you have established · resonance with people in stage one. · and now…" at bounding box center [547, 417] width 803 height 100
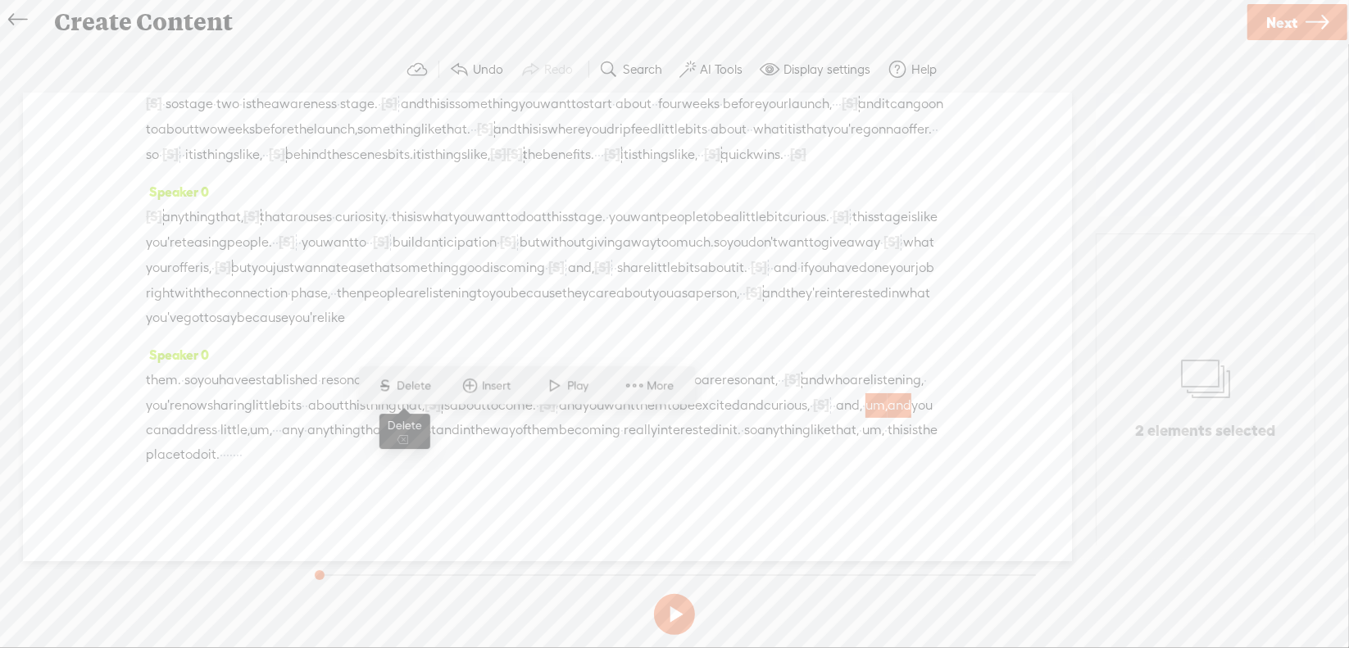
click at [407, 397] on span "S Delete" at bounding box center [404, 386] width 82 height 30
click at [249, 428] on span "um," at bounding box center [238, 430] width 22 height 25
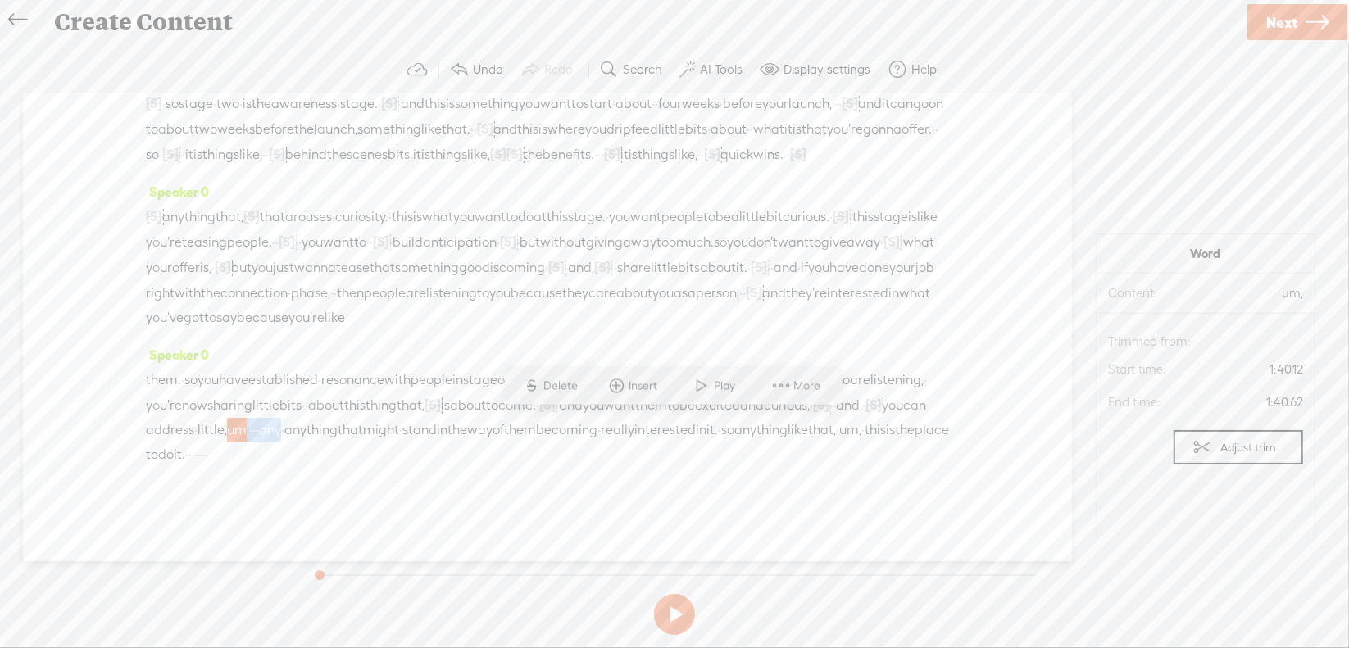
drag, startPoint x: 670, startPoint y: 430, endPoint x: 733, endPoint y: 422, distance: 63.6
click at [733, 422] on div "them. · so you have established · resonance with people in stage one. · and now…" at bounding box center [547, 417] width 803 height 100
click at [603, 385] on span "Delete" at bounding box center [620, 386] width 39 height 16
click at [227, 428] on span "little," at bounding box center [213, 430] width 30 height 25
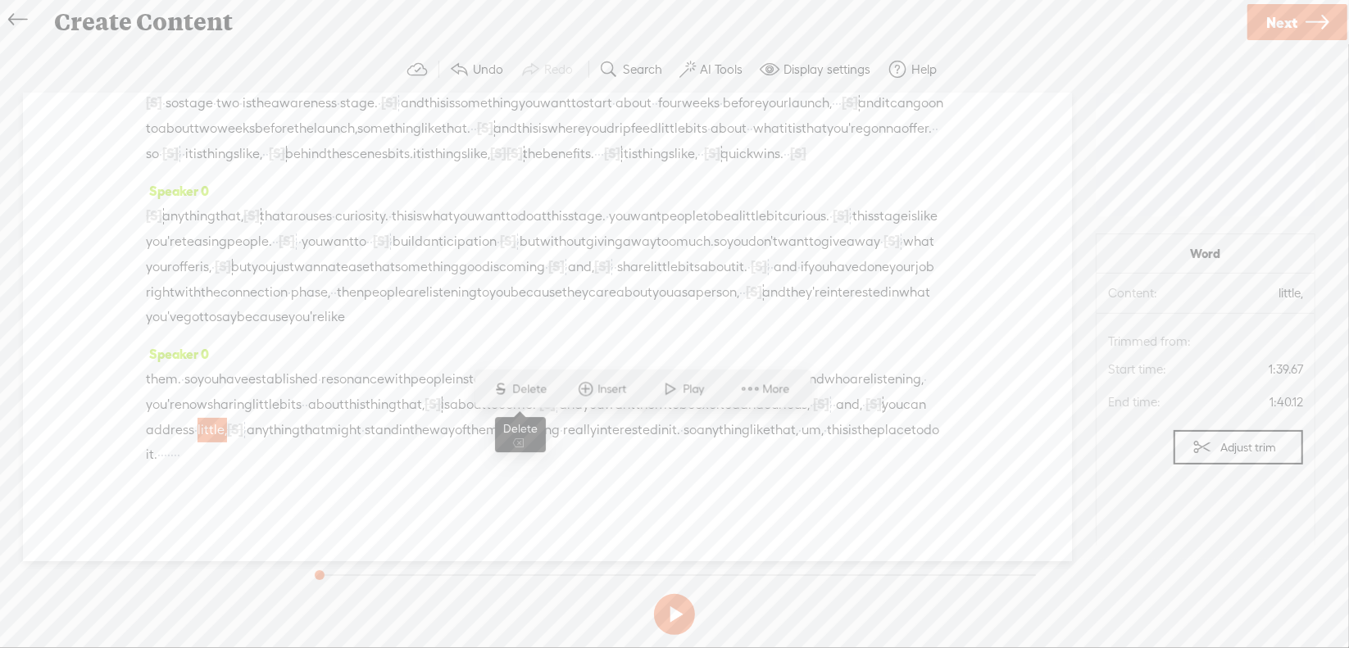
click at [525, 388] on span "Delete" at bounding box center [532, 389] width 39 height 16
click at [788, 443] on span "um," at bounding box center [799, 430] width 22 height 25
click at [483, 411] on span "Delete" at bounding box center [476, 414] width 39 height 16
drag, startPoint x: 783, startPoint y: 455, endPoint x: 834, endPoint y: 453, distance: 51.7
click at [834, 453] on div "them. · so you have established · resonance with people in stage one. · and now…" at bounding box center [547, 416] width 803 height 101
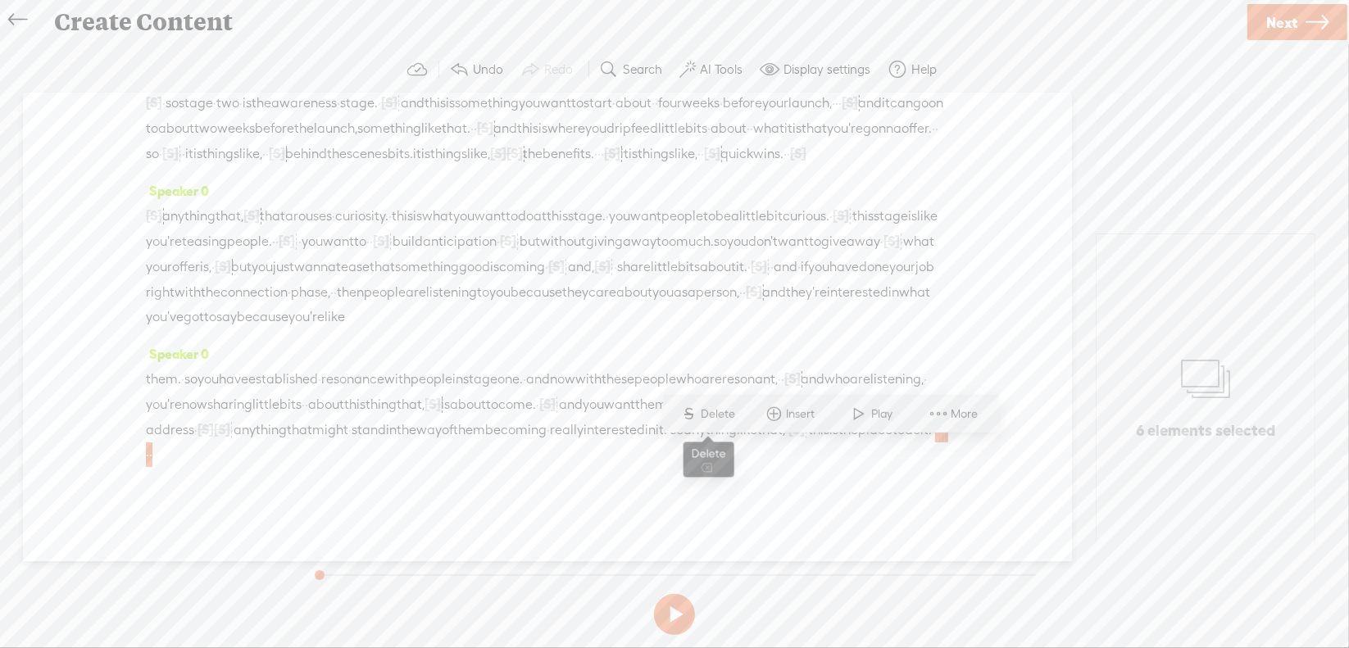
click at [733, 416] on span "Delete" at bounding box center [721, 414] width 39 height 16
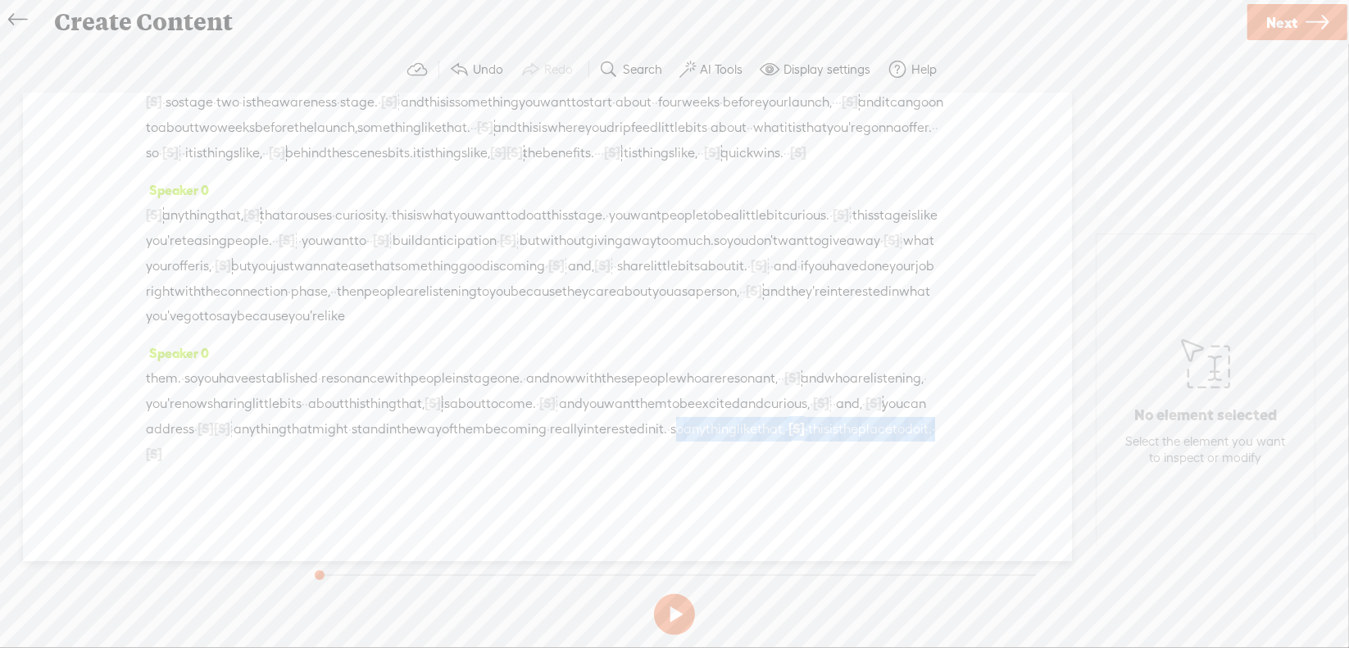
drag, startPoint x: 428, startPoint y: 454, endPoint x: 771, endPoint y: 461, distance: 343.5
click at [771, 461] on div "them. · so you have established · resonance with people in stage one. · and now…" at bounding box center [547, 417] width 803 height 102
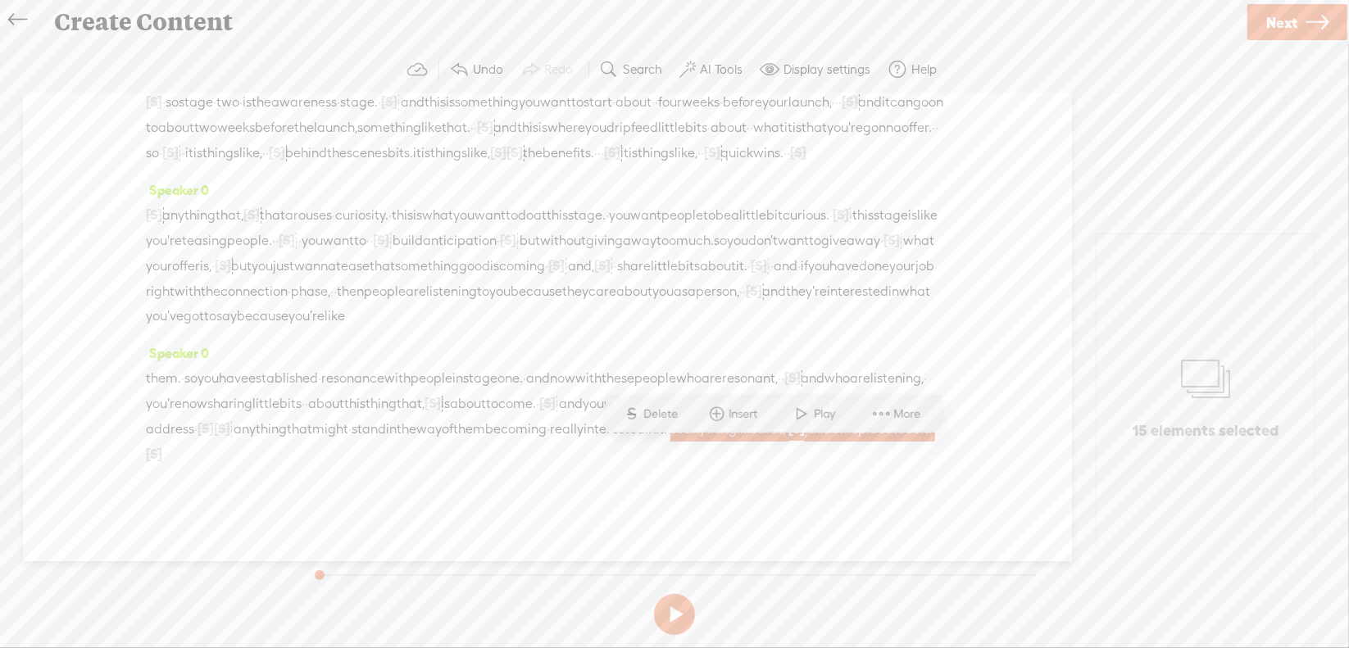
click at [584, 442] on span "interested" at bounding box center [614, 429] width 61 height 25
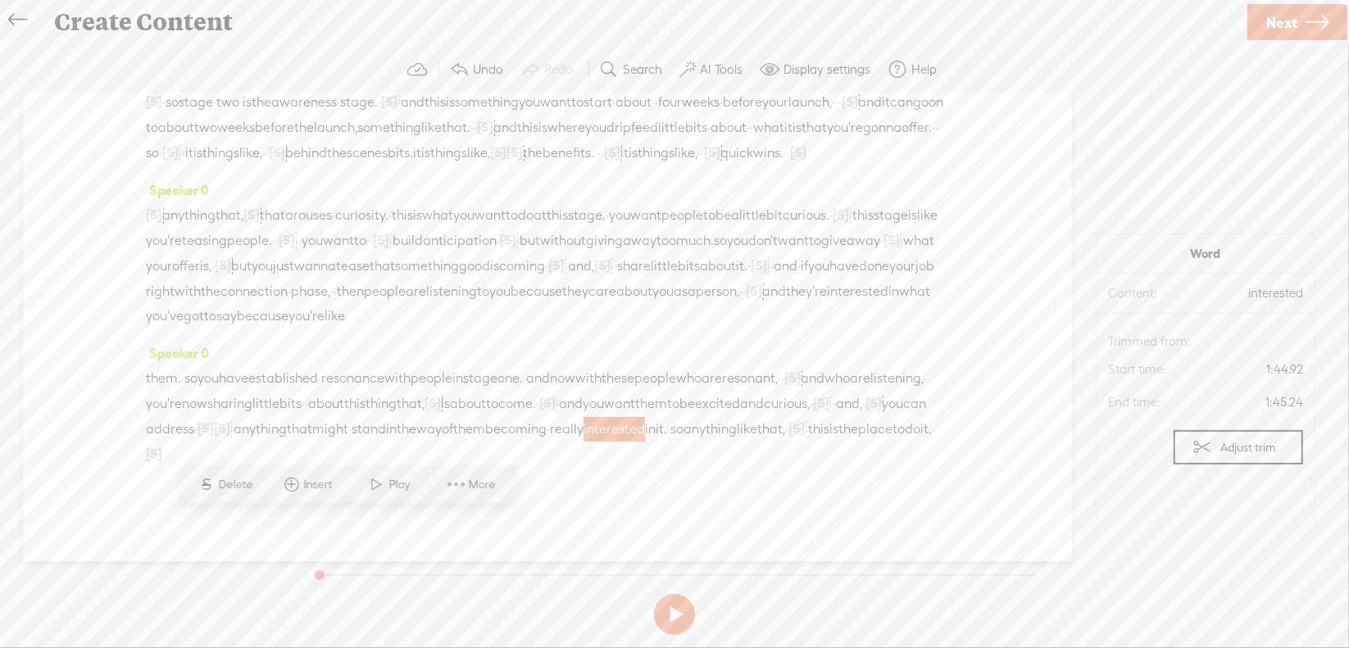
scroll to position [0, 0]
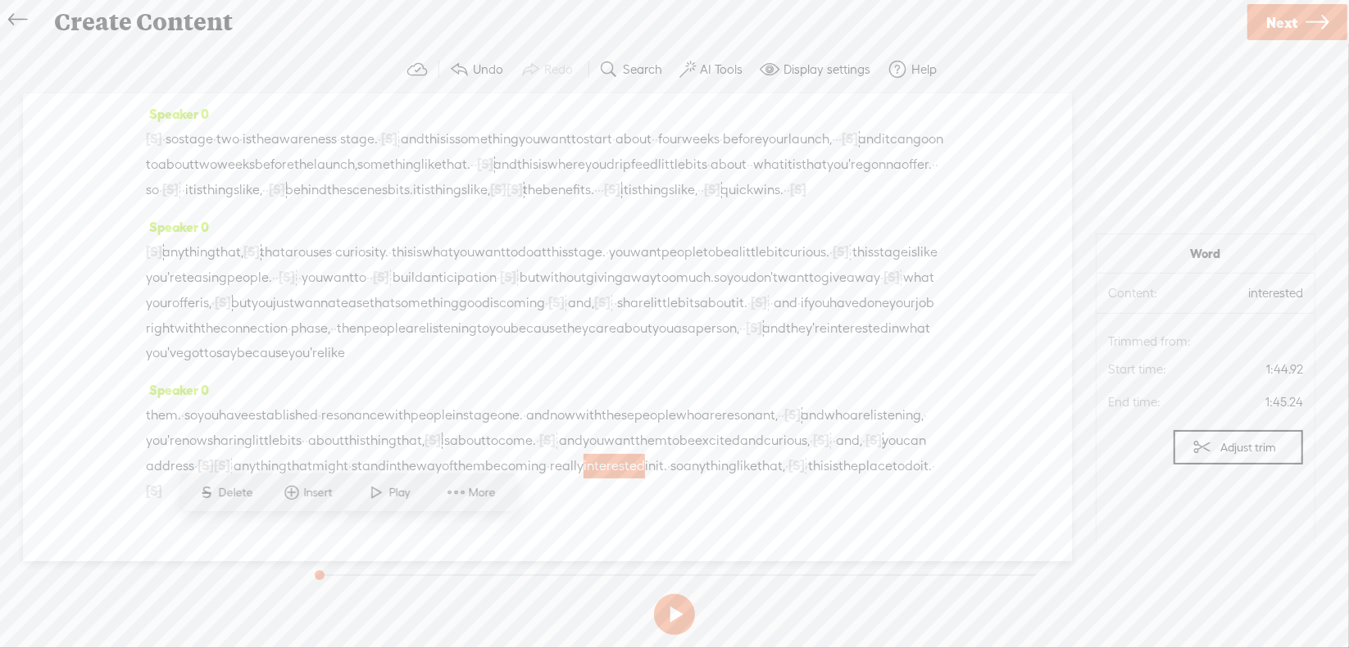
click at [166, 143] on span "·" at bounding box center [163, 139] width 3 height 25
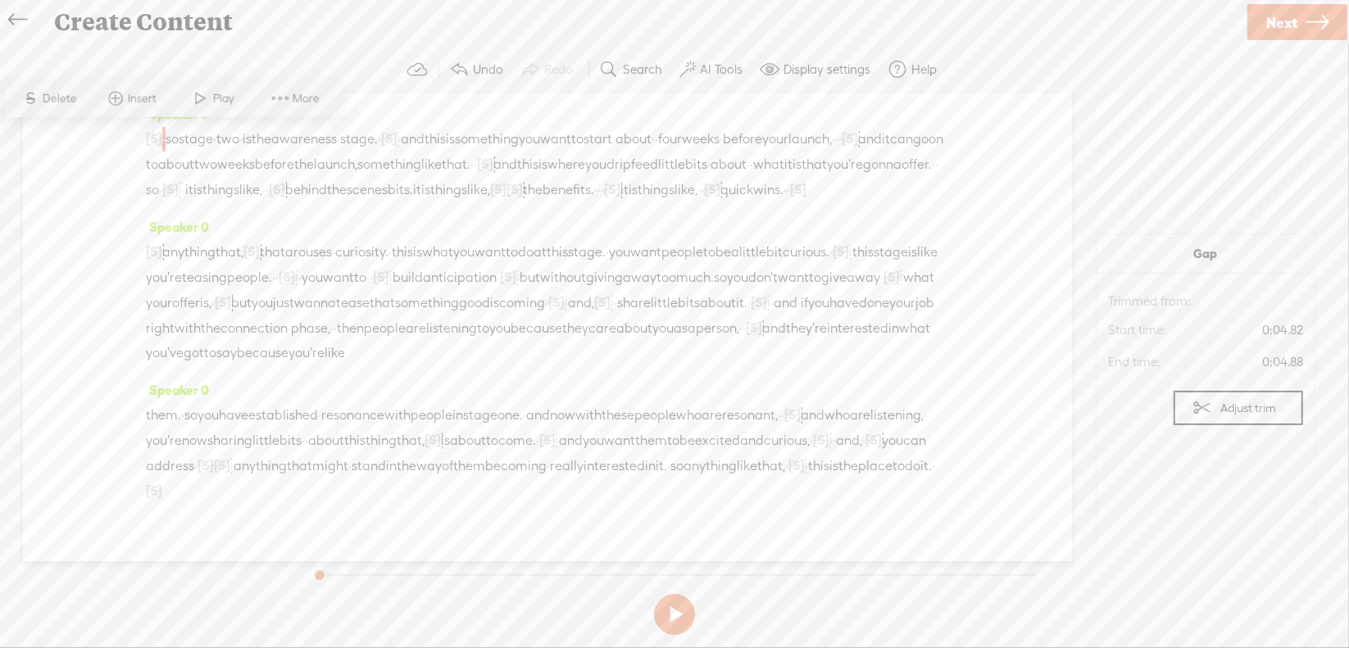
click at [216, 99] on span "Play" at bounding box center [225, 98] width 25 height 16
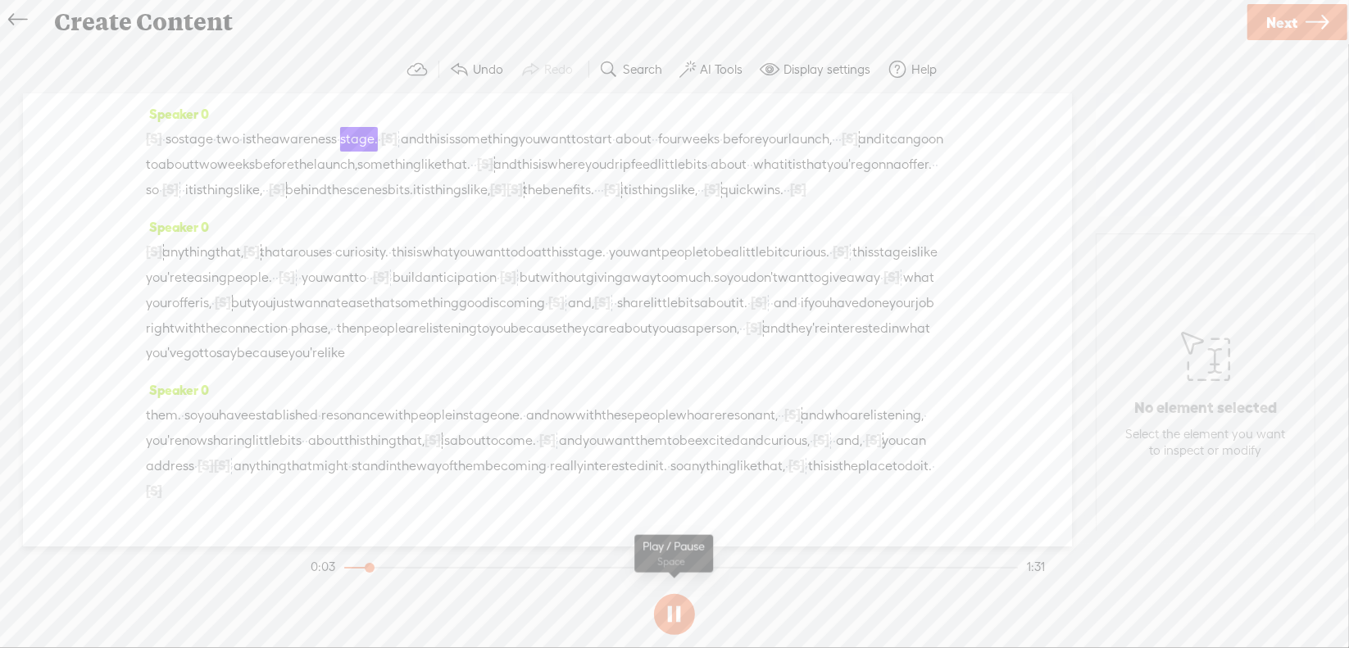
click at [678, 612] on button at bounding box center [674, 614] width 41 height 41
click at [151, 134] on span "[S]" at bounding box center [154, 138] width 16 height 15
click at [180, 102] on span "Restore" at bounding box center [169, 98] width 43 height 16
drag, startPoint x: 148, startPoint y: 139, endPoint x: 305, endPoint y: 133, distance: 157.5
click at [305, 133] on div "· · · · · · · · · · · · · · · · · · okay. · so stage · two · is the awareness ·…" at bounding box center [547, 164] width 803 height 76
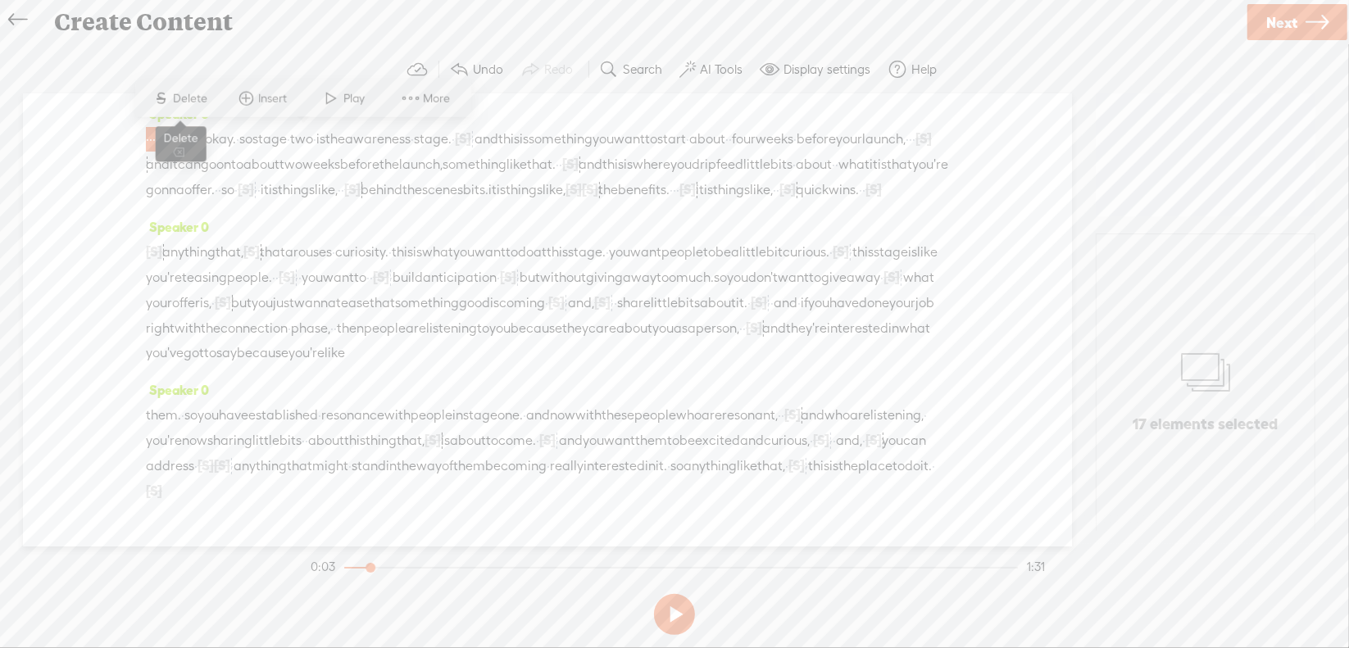
click at [198, 95] on span "Delete" at bounding box center [193, 98] width 39 height 16
click at [166, 137] on span "·" at bounding box center [163, 139] width 3 height 25
click at [193, 94] on span at bounding box center [201, 99] width 25 height 30
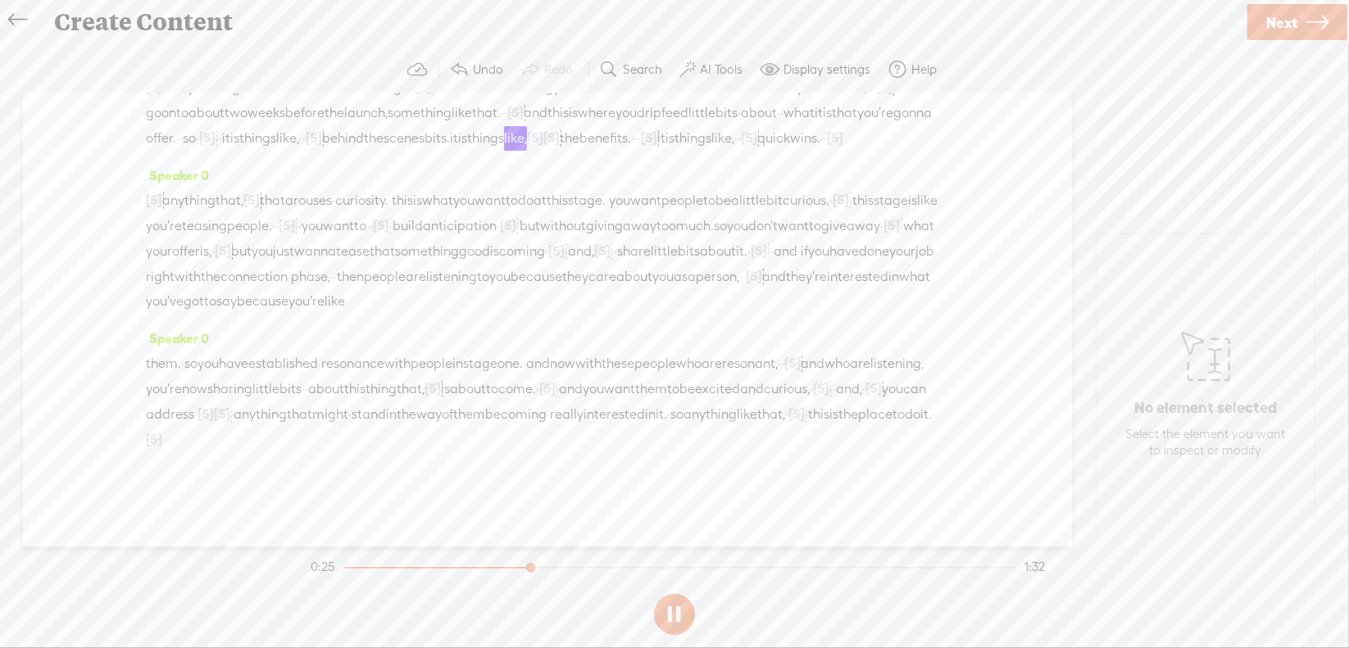
scroll to position [82, 0]
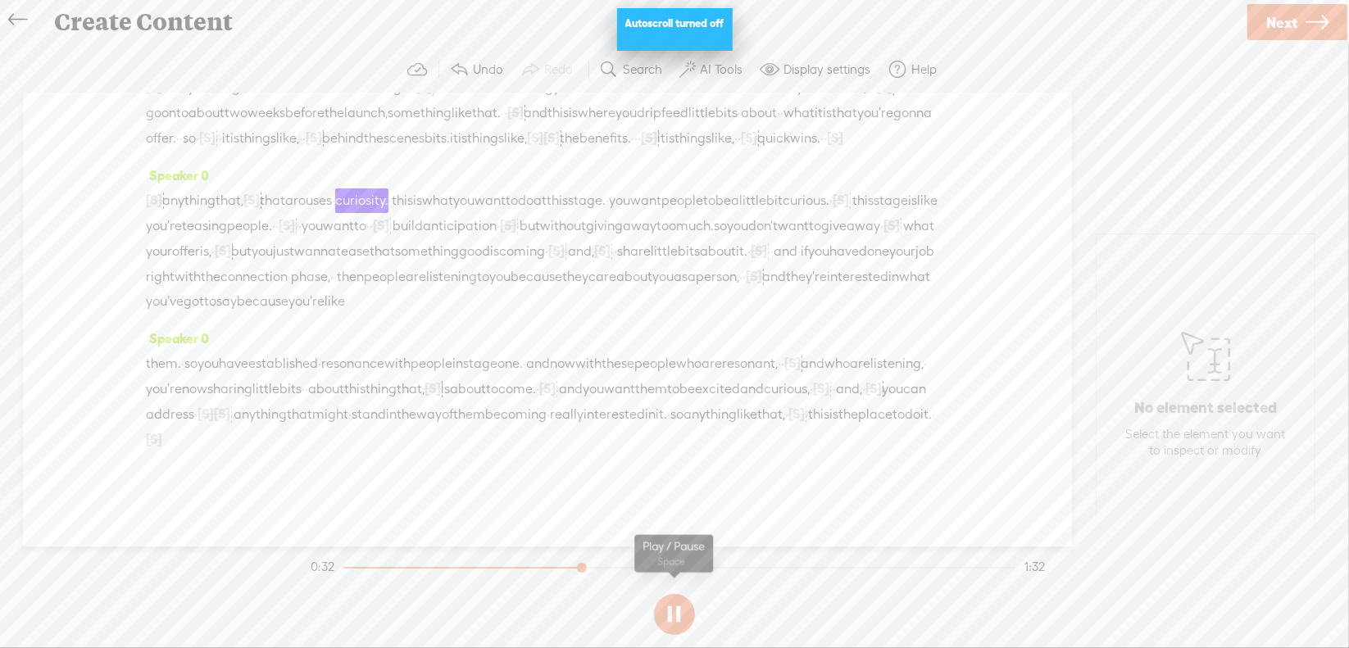
click at [672, 612] on button at bounding box center [674, 614] width 41 height 41
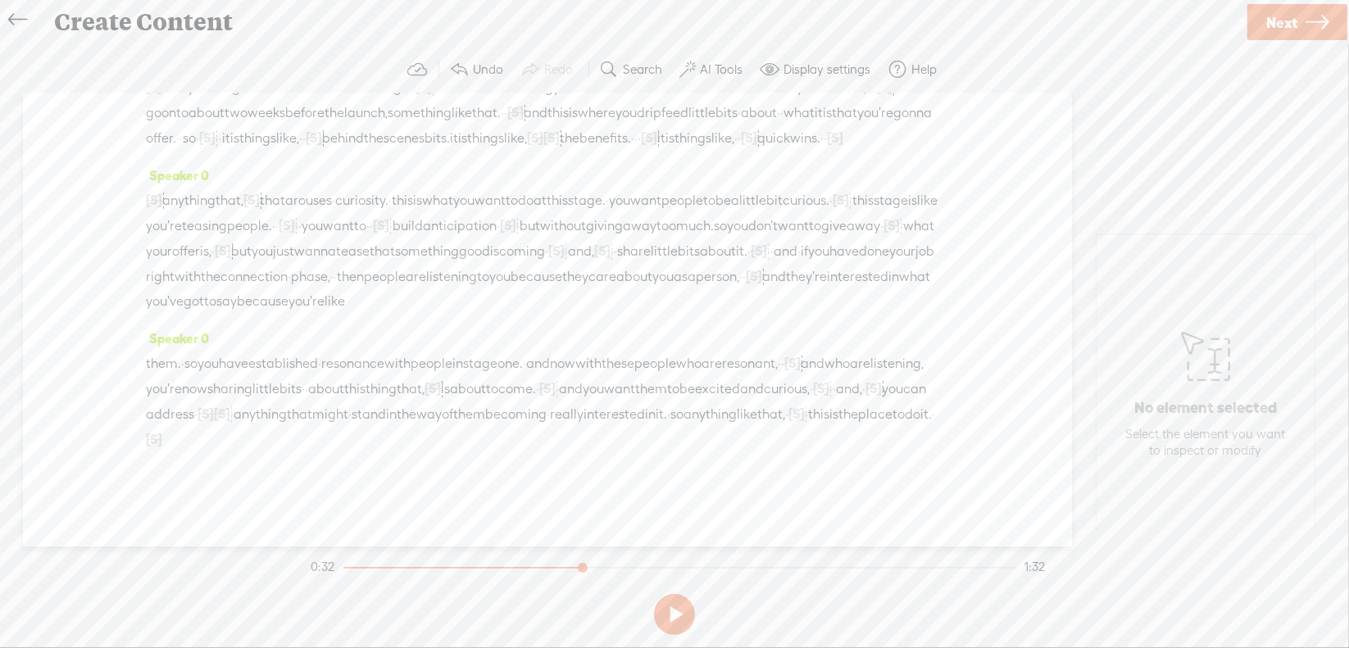
click at [243, 192] on span "that," at bounding box center [230, 201] width 28 height 25
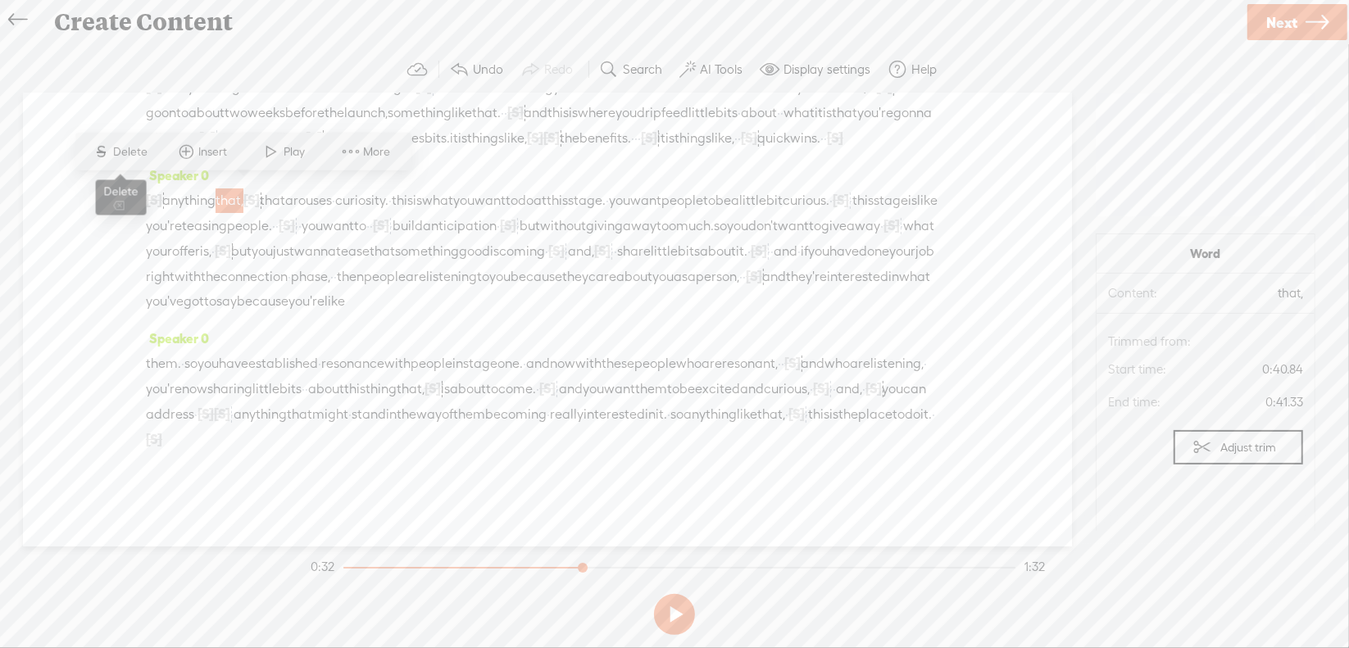
click at [136, 158] on span "Delete" at bounding box center [133, 151] width 39 height 16
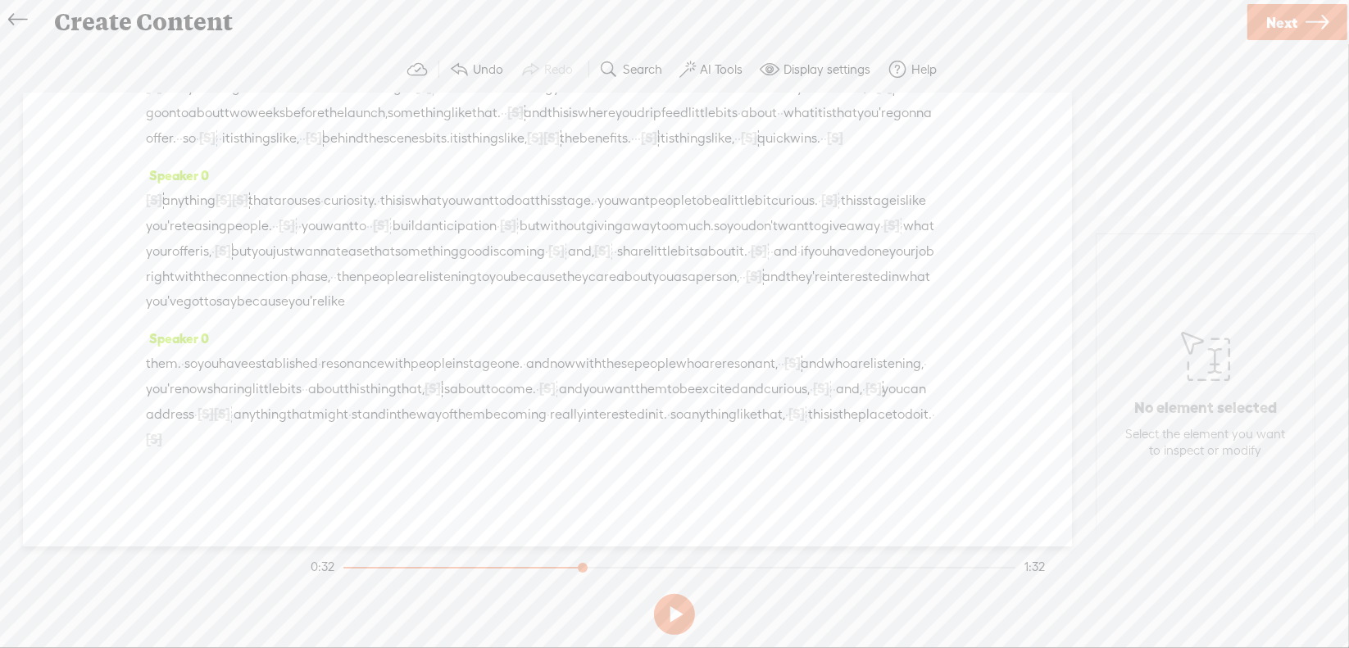
click at [657, 133] on span "it" at bounding box center [661, 138] width 8 height 25
click at [620, 91] on span at bounding box center [610, 90] width 25 height 30
click at [682, 614] on button at bounding box center [674, 614] width 41 height 41
click at [827, 132] on span "[S]" at bounding box center [835, 137] width 16 height 15
click at [837, 93] on span "Restore" at bounding box center [832, 90] width 43 height 16
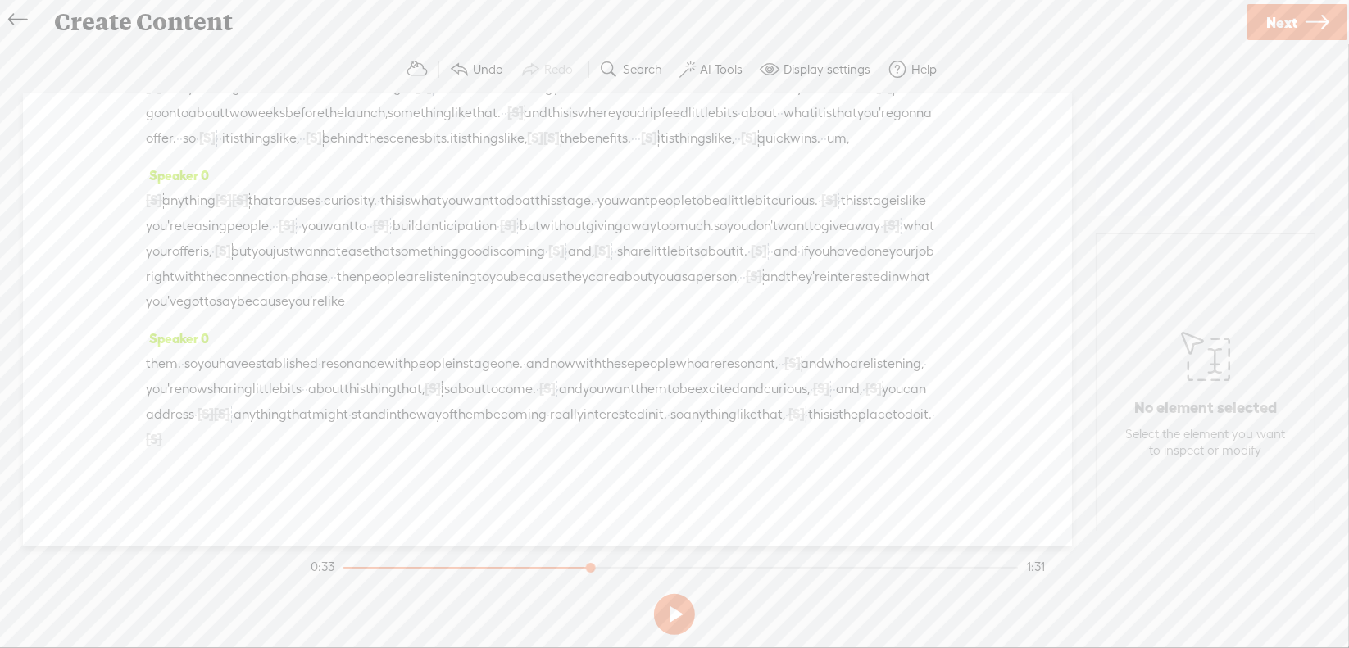
click at [757, 135] on span "quick" at bounding box center [773, 138] width 33 height 25
click at [779, 83] on span "Play" at bounding box center [788, 90] width 25 height 16
click at [677, 606] on button at bounding box center [674, 614] width 41 height 41
click at [295, 222] on span "[S]" at bounding box center [287, 225] width 16 height 15
click at [526, 180] on span "Restore" at bounding box center [532, 177] width 43 height 16
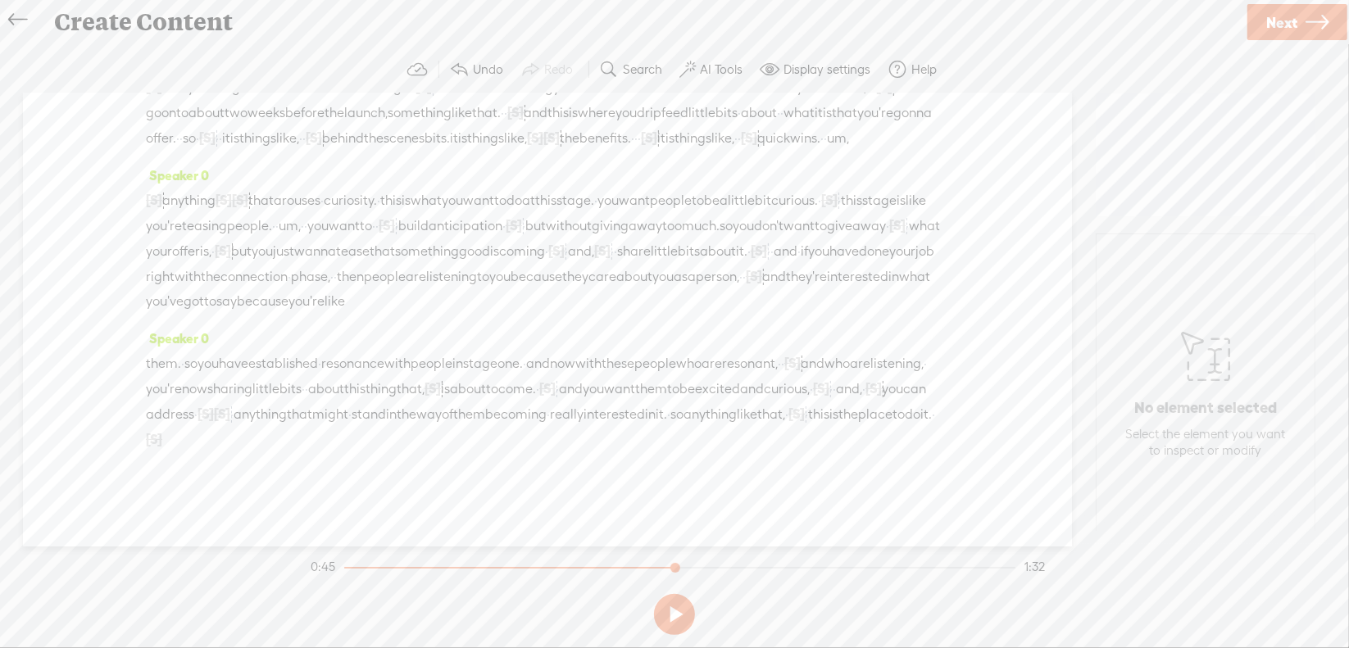
click at [272, 215] on span "people." at bounding box center [249, 226] width 45 height 25
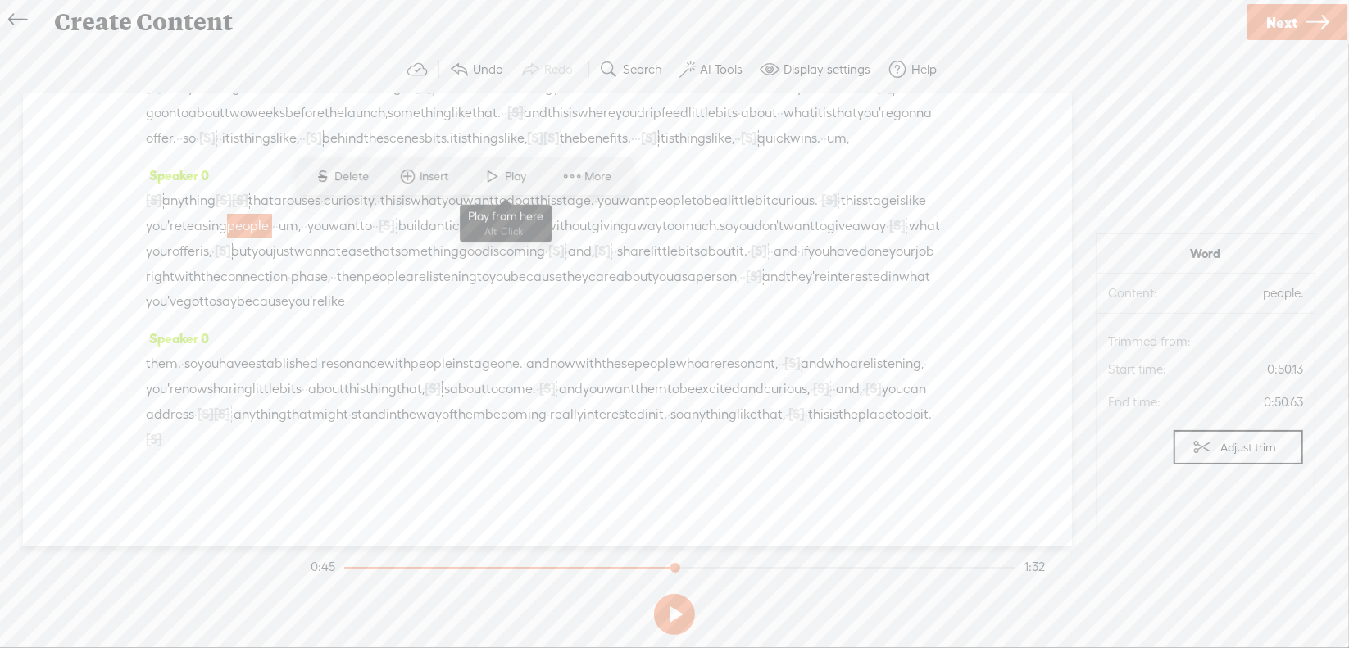
click at [499, 173] on span at bounding box center [493, 177] width 25 height 30
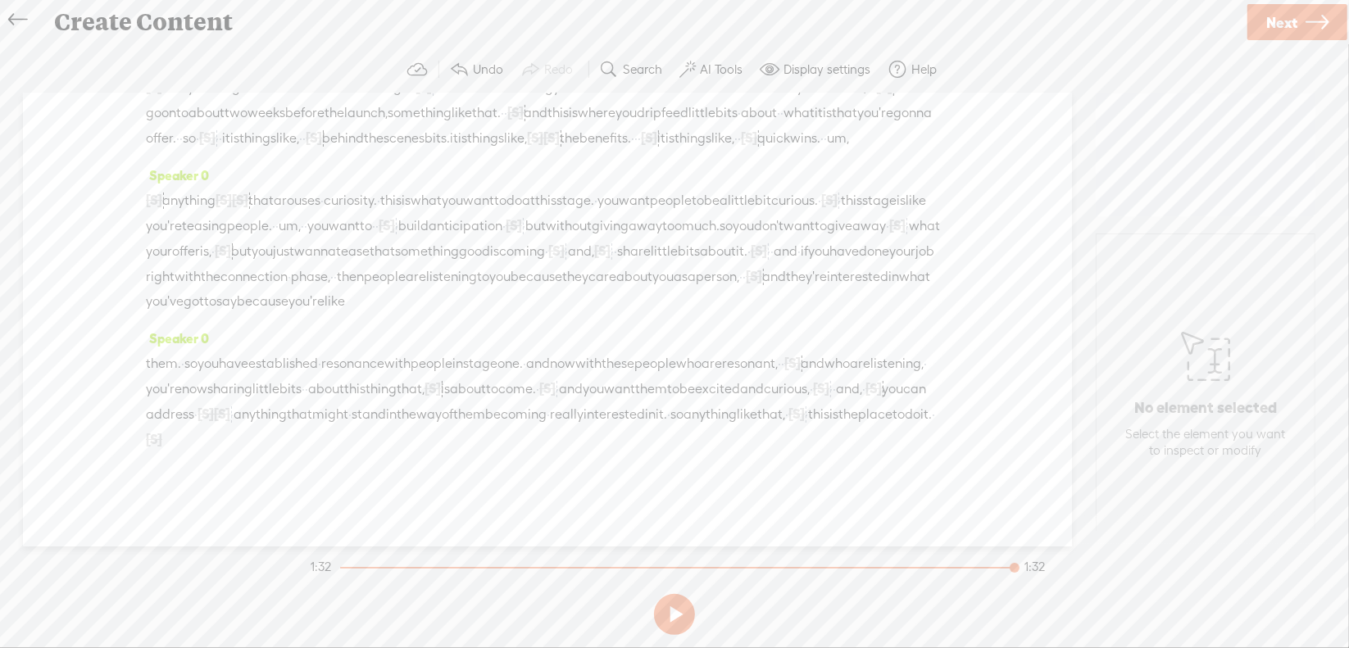
click at [932, 427] on span "·" at bounding box center [933, 414] width 3 height 25
click at [679, 409] on span "Delete" at bounding box center [663, 410] width 39 height 16
click at [808, 427] on span "this" at bounding box center [818, 414] width 21 height 25
click at [665, 406] on span "Play" at bounding box center [670, 410] width 25 height 16
click at [1292, 26] on span "Next" at bounding box center [1281, 23] width 31 height 42
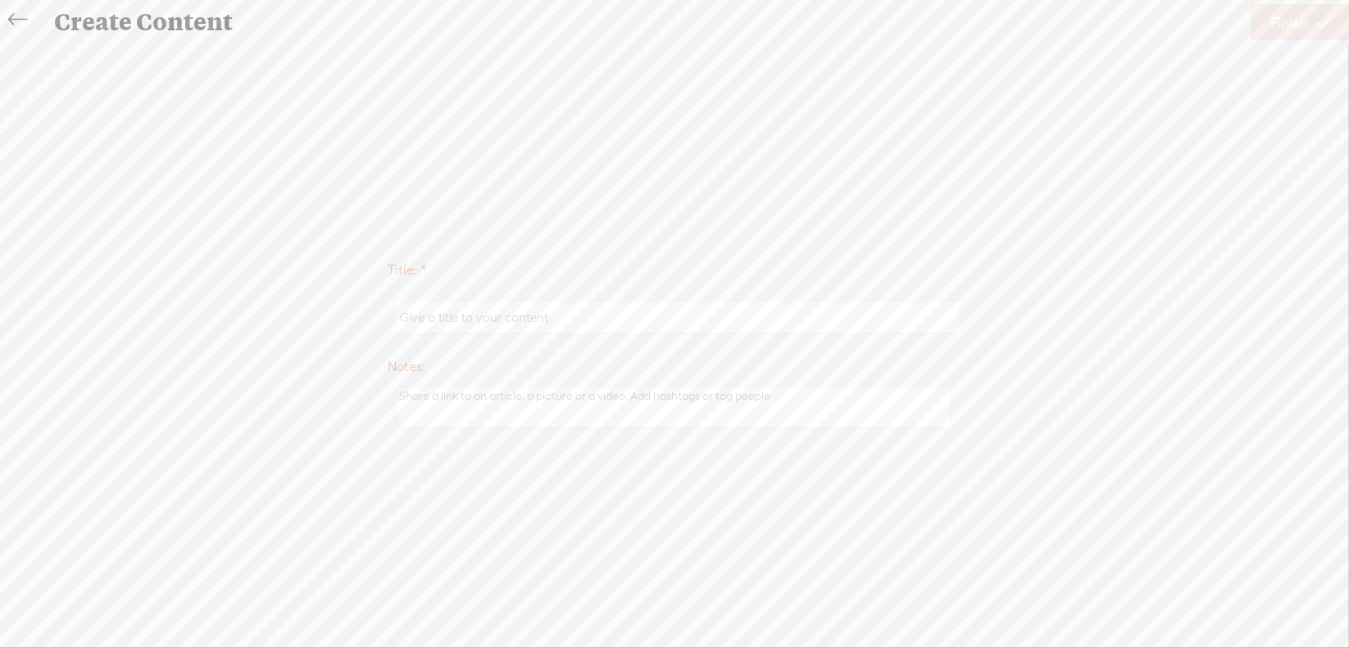
click at [537, 316] on input "text" at bounding box center [677, 318] width 561 height 32
type input "Sales5Mod2"
click at [1273, 20] on span "Finish" at bounding box center [1289, 23] width 38 height 42
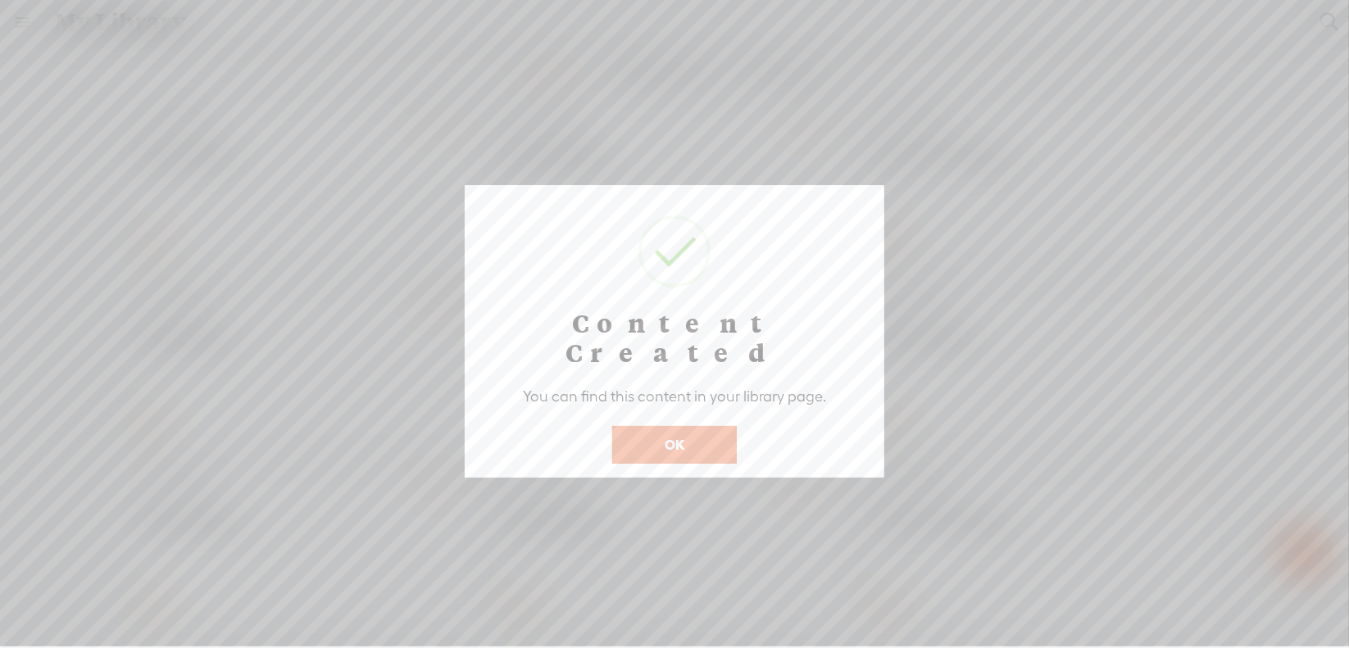
click at [694, 426] on button "OK" at bounding box center [674, 445] width 125 height 38
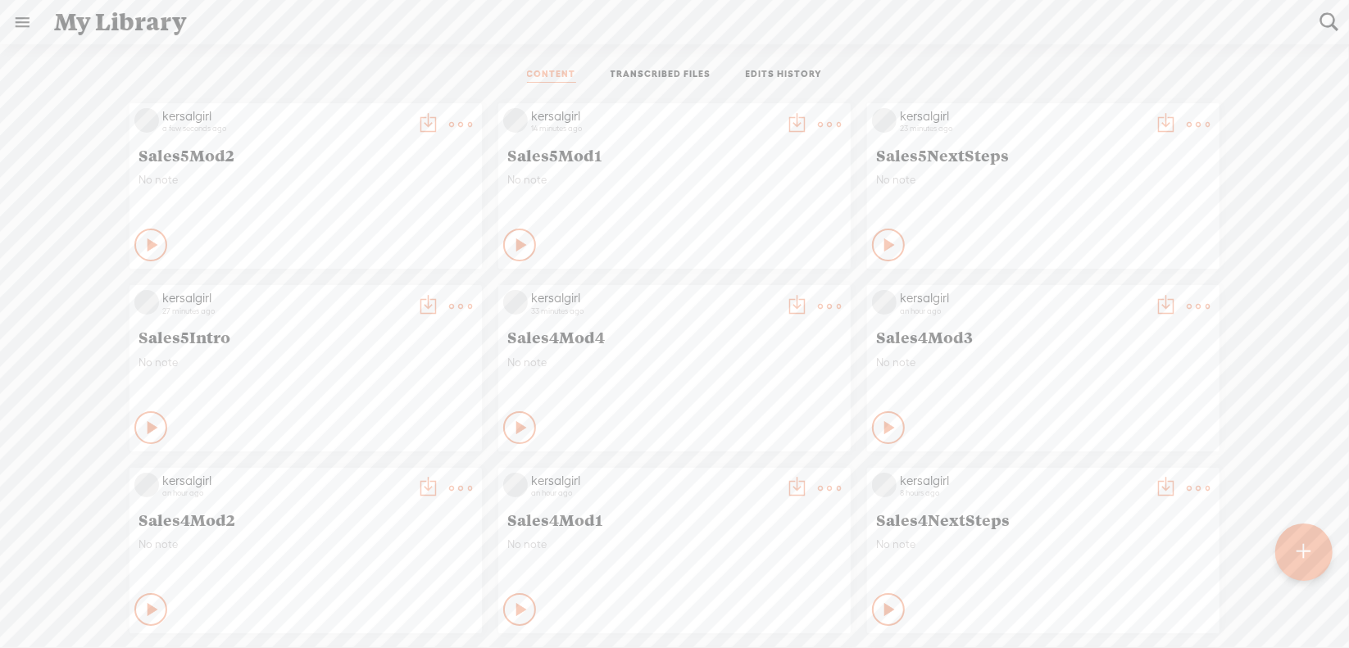
click at [1309, 546] on t at bounding box center [1304, 552] width 14 height 36
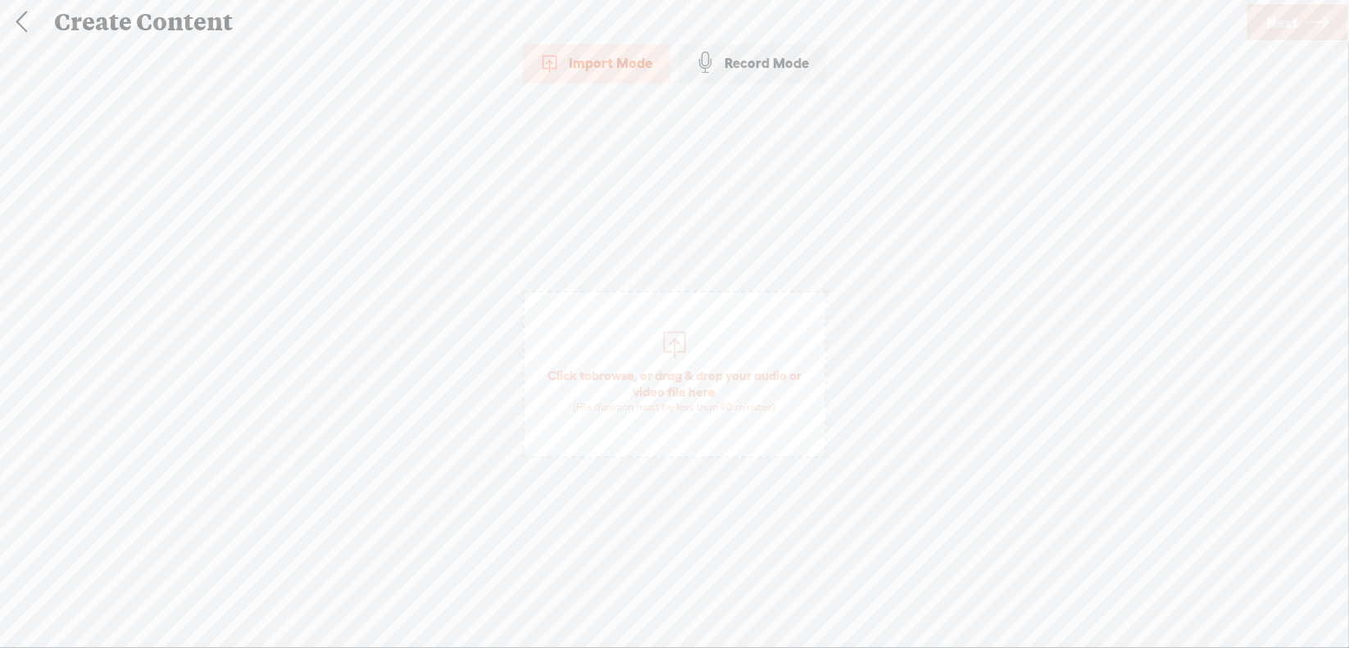
click at [605, 378] on span "browse" at bounding box center [613, 375] width 43 height 15
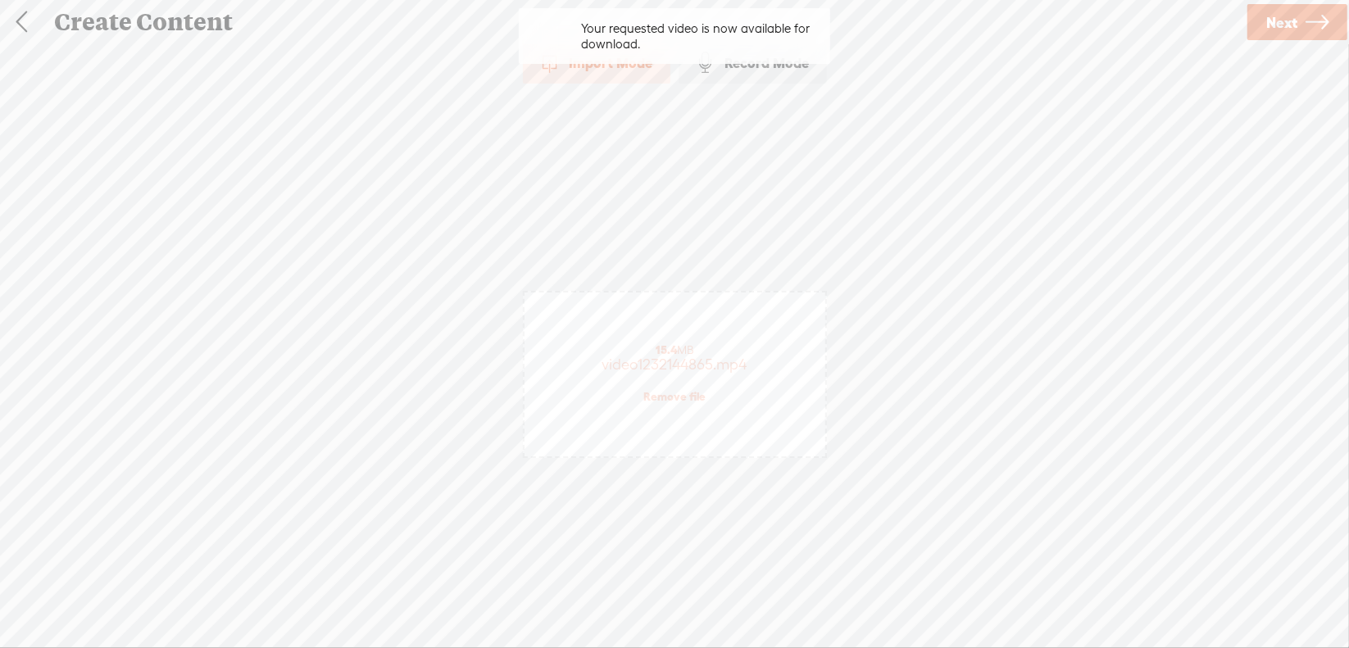
click at [1283, 25] on span "Next" at bounding box center [1281, 23] width 31 height 42
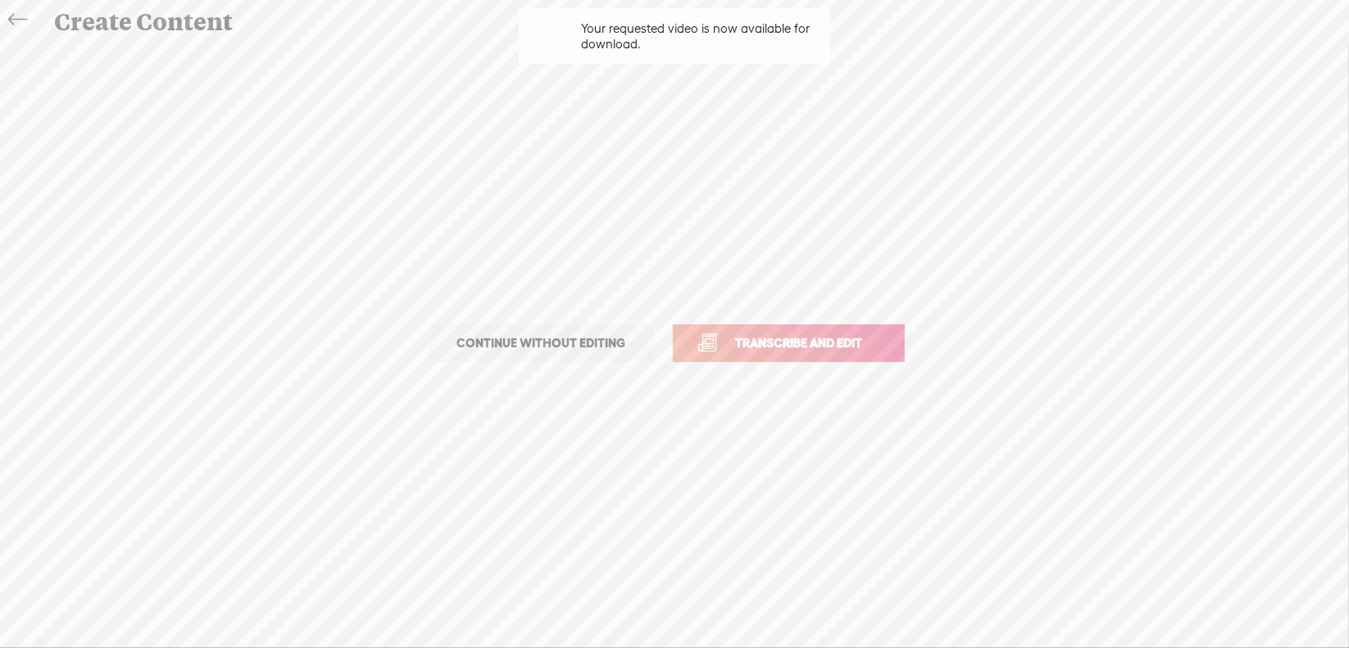
click at [780, 338] on span "Transcribe and edit" at bounding box center [799, 343] width 161 height 19
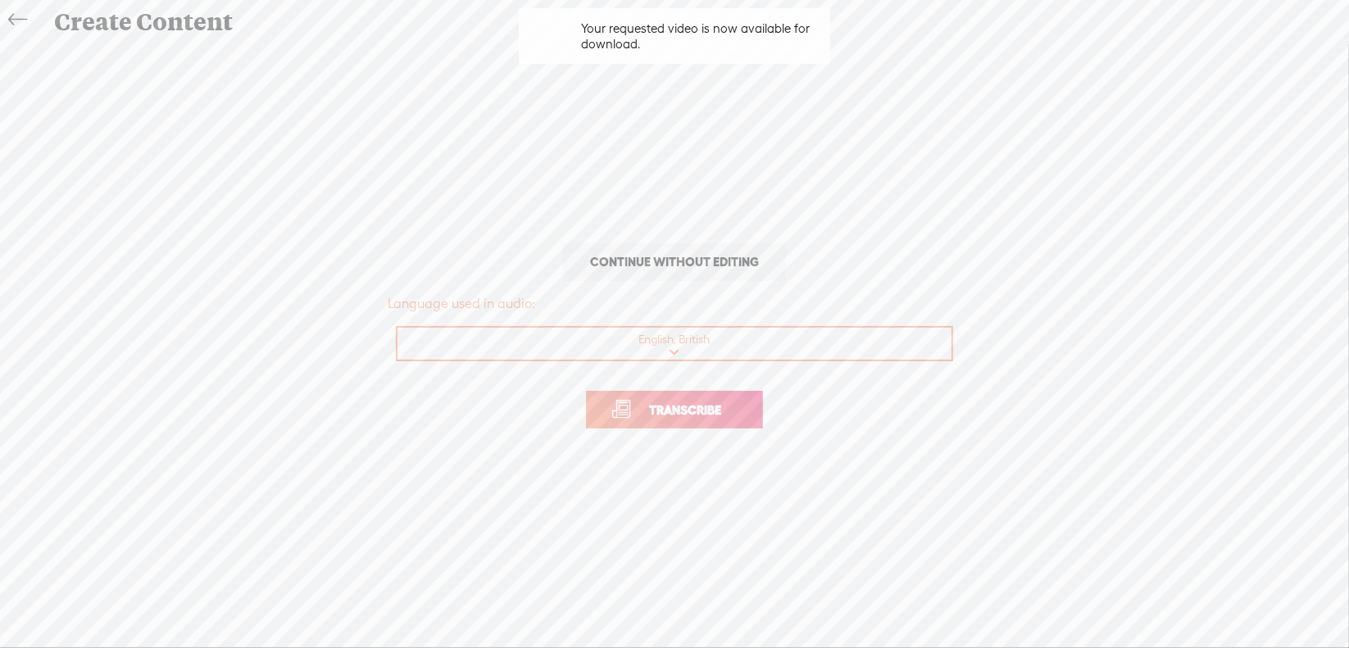
click at [717, 416] on span "Transcribe" at bounding box center [685, 410] width 107 height 19
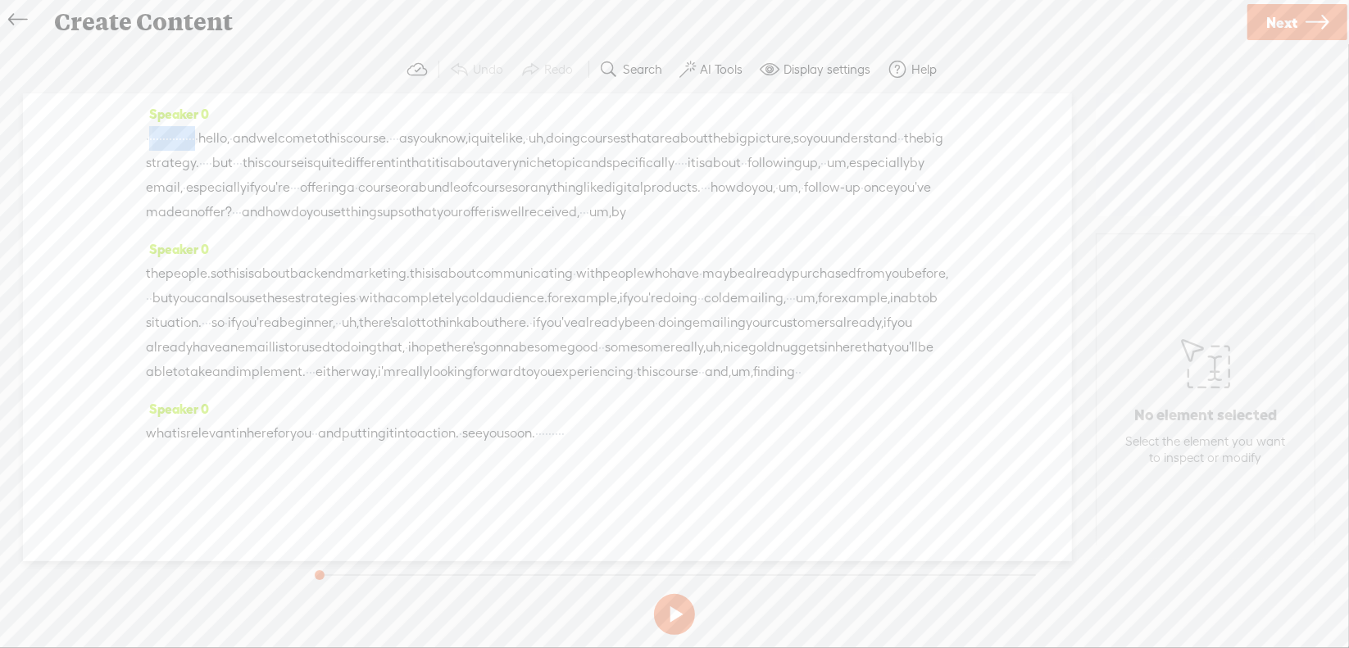
drag, startPoint x: 148, startPoint y: 133, endPoint x: 283, endPoint y: 136, distance: 134.4
click at [283, 136] on div "· · · · · · · · · · · · · · · · hello, · and welcome to this course. · · · as y…" at bounding box center [547, 175] width 803 height 98
click at [175, 104] on span "Delete" at bounding box center [173, 98] width 39 height 16
click at [363, 139] on span "·" at bounding box center [361, 139] width 3 height 25
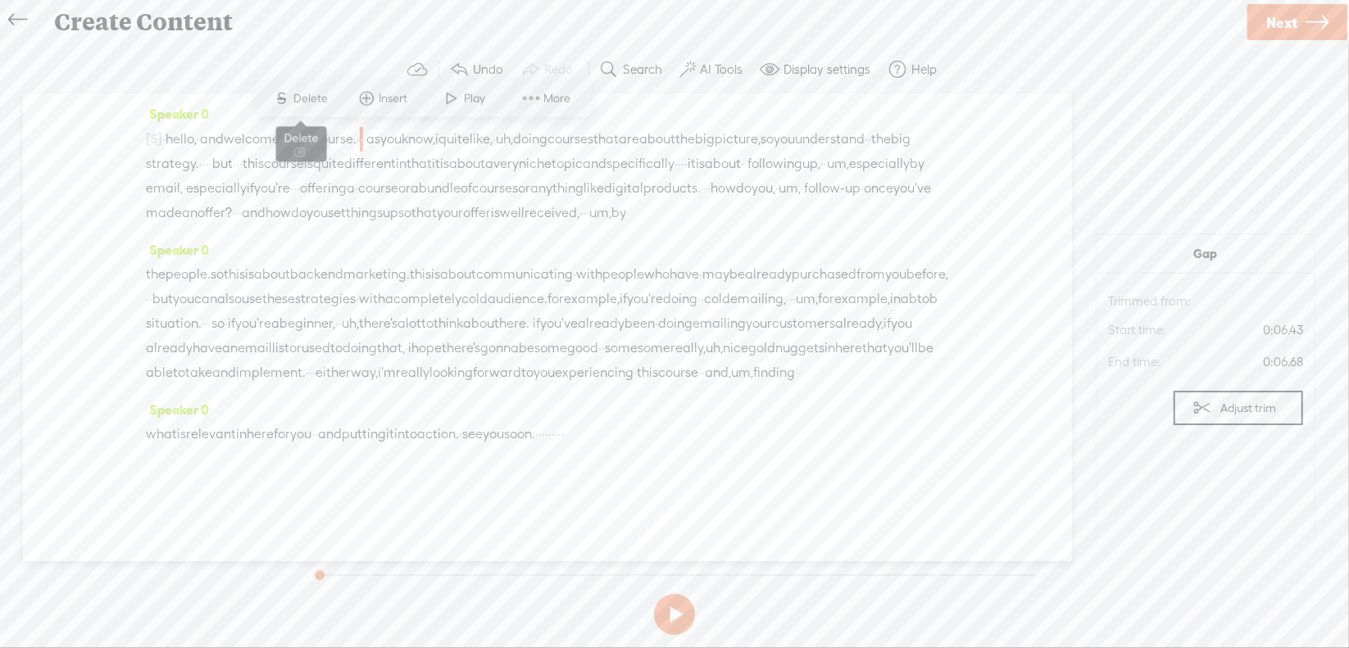
click at [333, 103] on span "S Delete" at bounding box center [301, 99] width 82 height 30
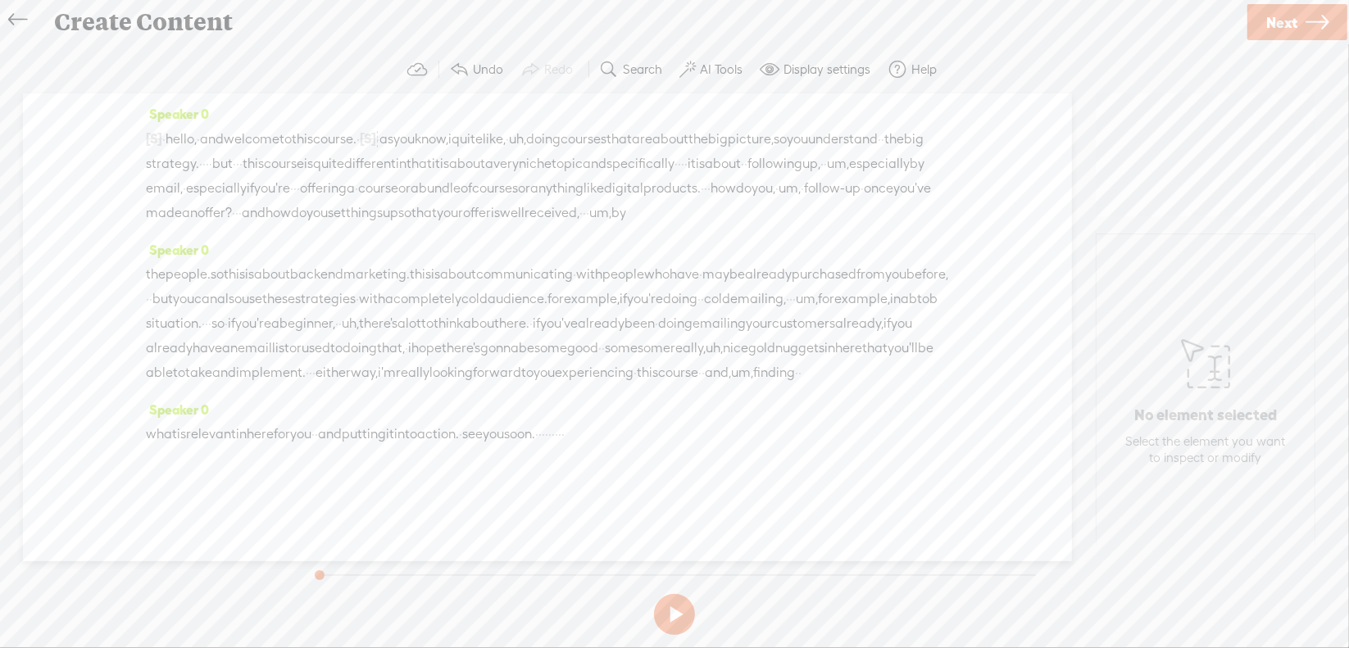
click at [526, 132] on span "uh," at bounding box center [517, 139] width 17 height 25
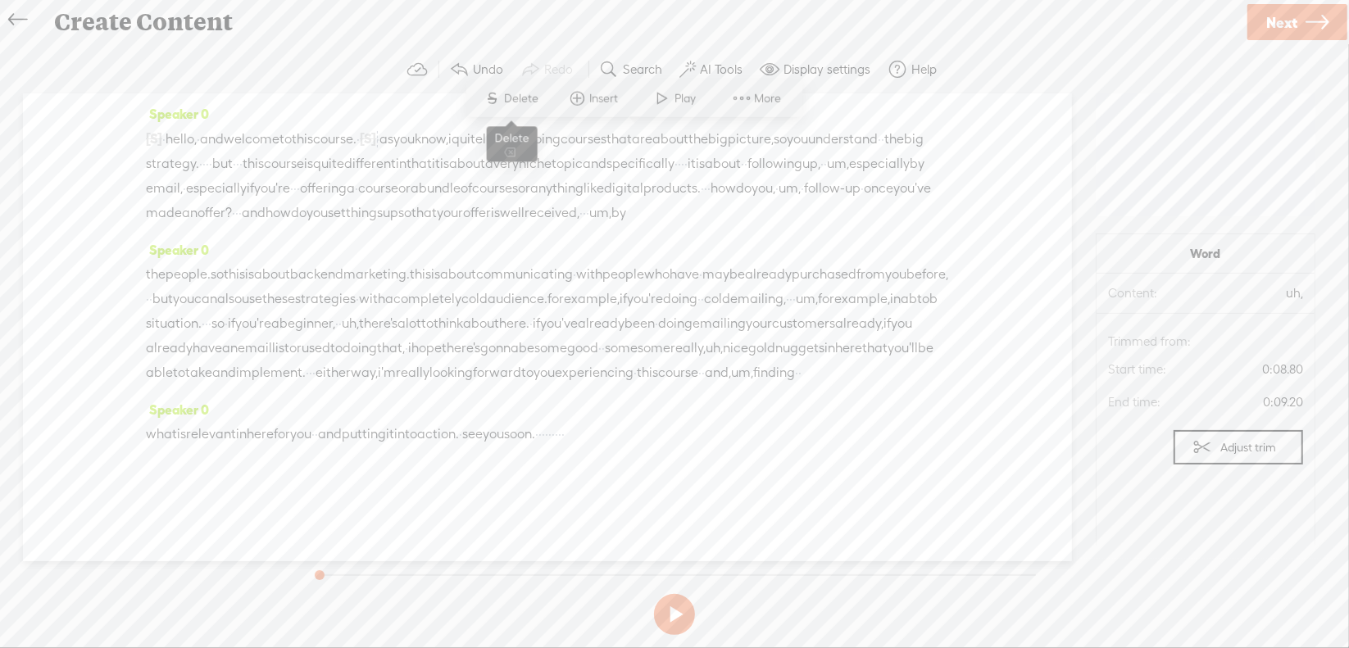
click at [523, 102] on span "Delete" at bounding box center [524, 98] width 39 height 16
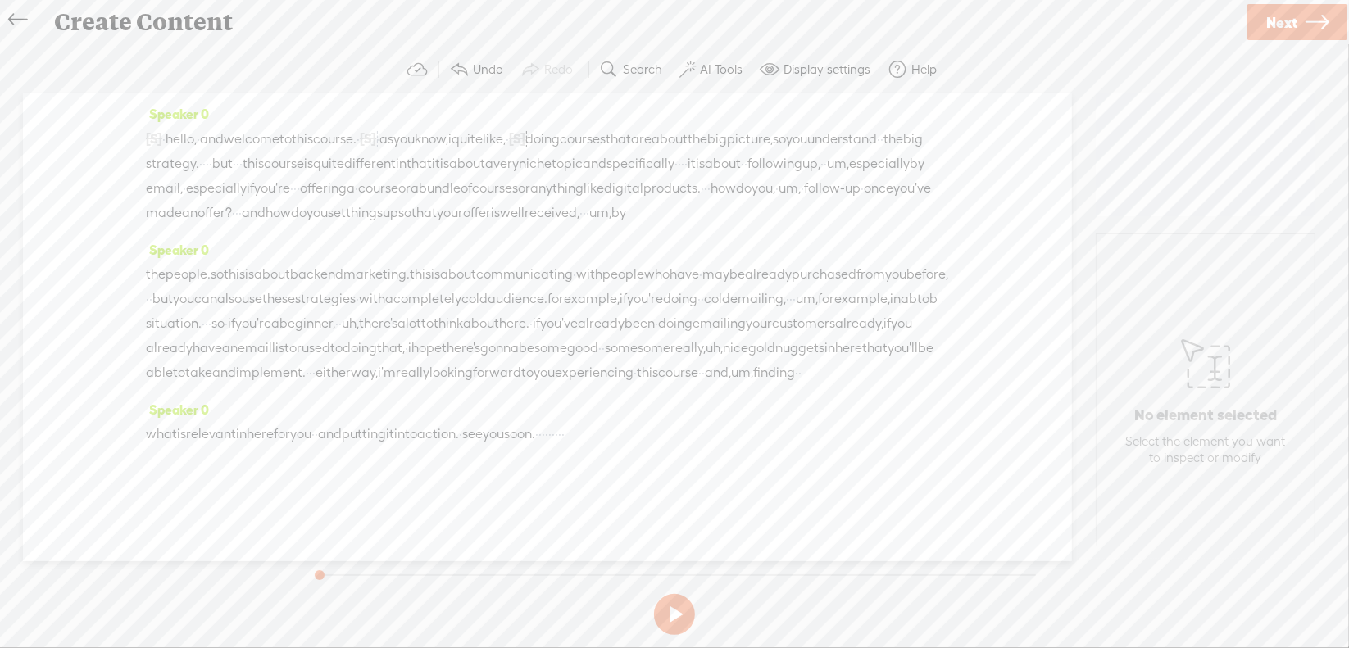
click at [209, 169] on span "·" at bounding box center [207, 164] width 3 height 25
click at [371, 126] on span "Delete" at bounding box center [359, 123] width 39 height 16
click at [252, 162] on span "·" at bounding box center [250, 164] width 3 height 25
click at [425, 126] on span "Delete" at bounding box center [426, 123] width 39 height 16
click at [707, 177] on span "·" at bounding box center [708, 164] width 3 height 25
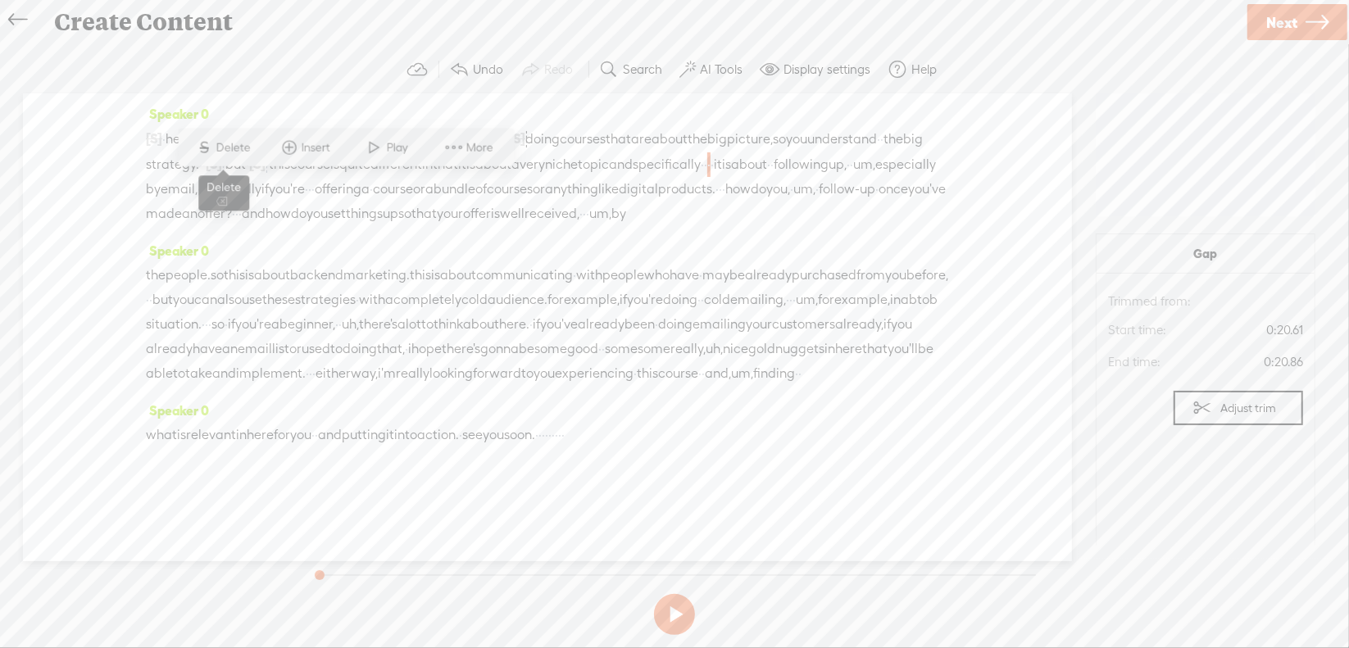
click at [244, 147] on span "Delete" at bounding box center [235, 147] width 39 height 16
click at [866, 177] on span "um," at bounding box center [877, 164] width 22 height 25
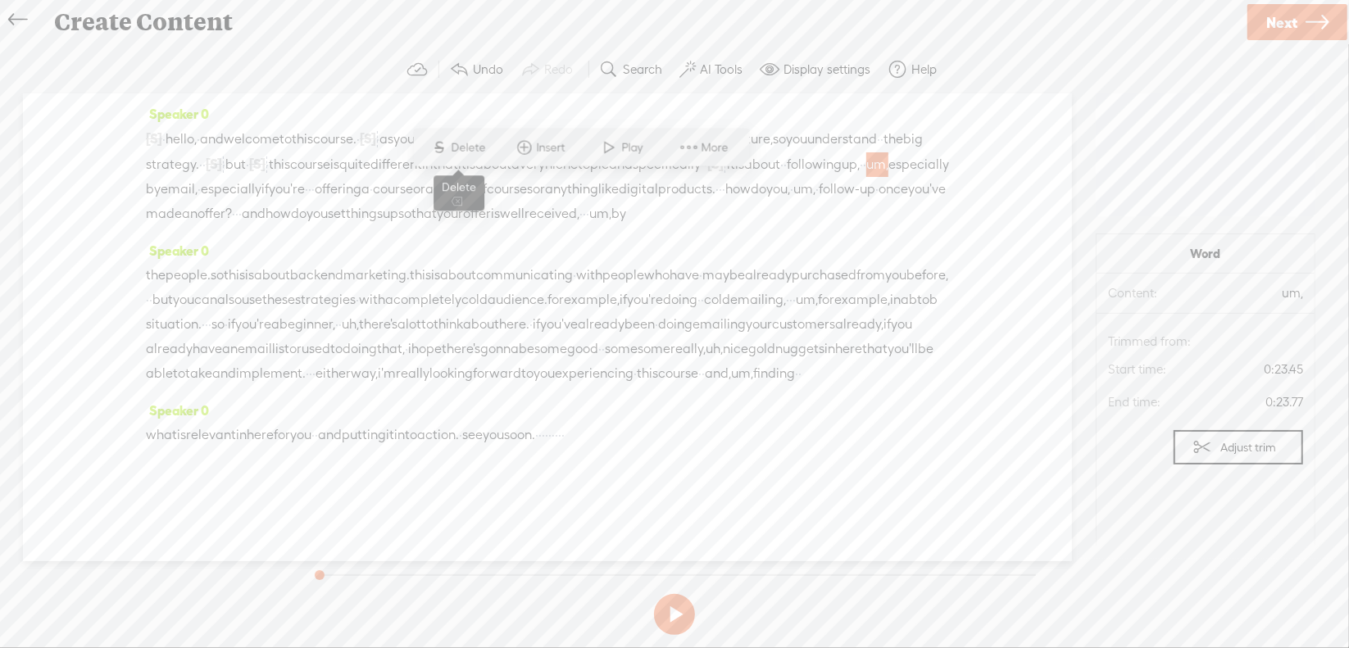
click at [461, 148] on span "Delete" at bounding box center [471, 147] width 39 height 16
click at [311, 189] on span "·" at bounding box center [309, 189] width 3 height 25
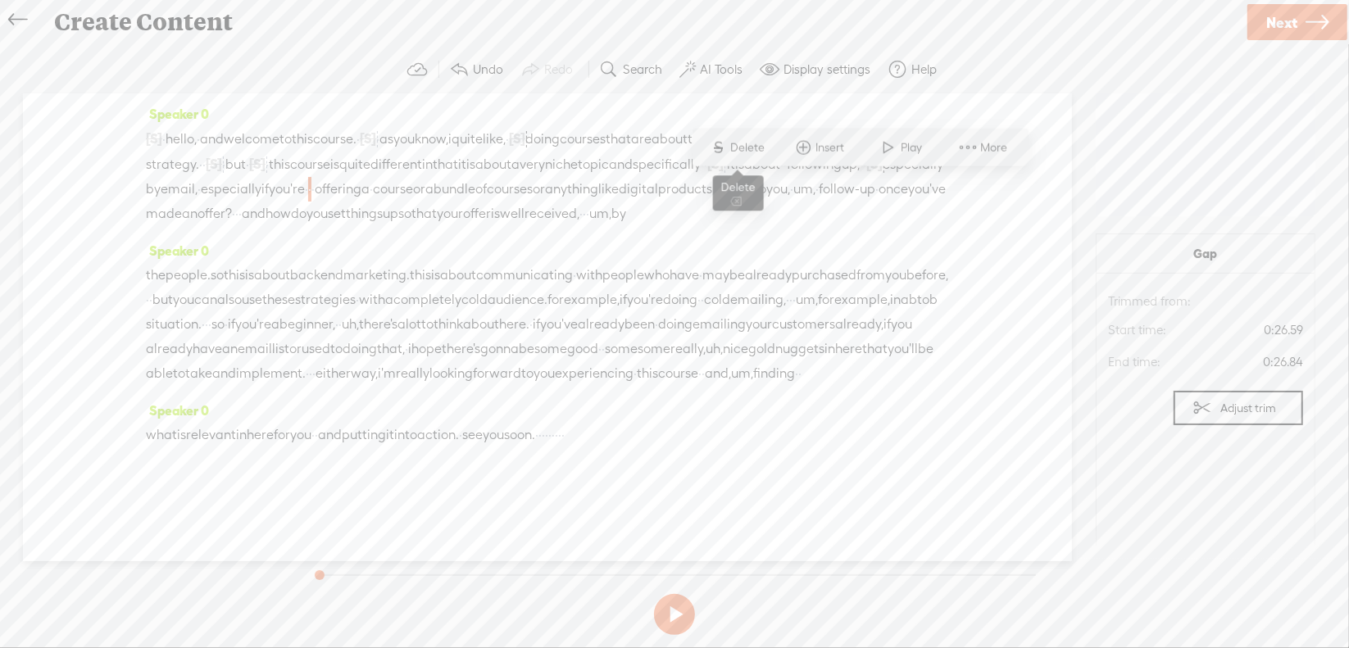
click at [757, 154] on span "Delete" at bounding box center [750, 147] width 39 height 16
click at [732, 202] on span "·" at bounding box center [733, 190] width 3 height 25
click at [545, 168] on span "Delete" at bounding box center [531, 172] width 39 height 16
click at [820, 202] on span "um," at bounding box center [831, 190] width 22 height 25
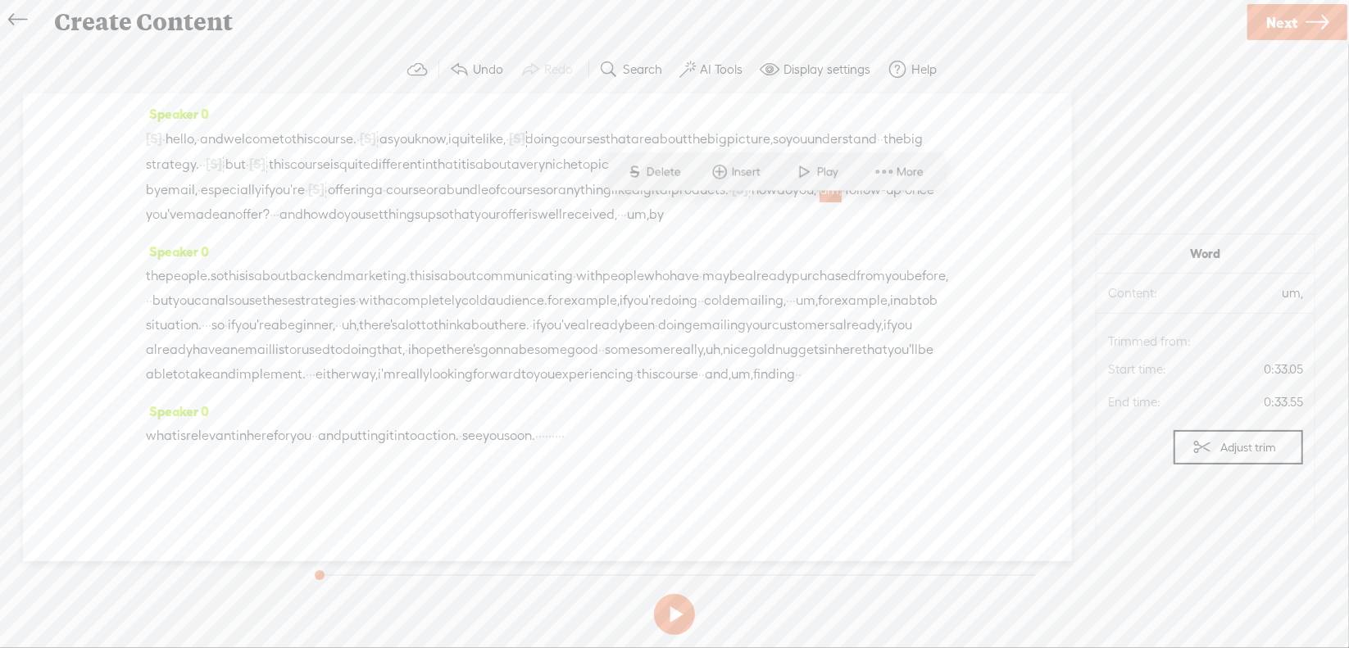
click at [662, 175] on span "Delete" at bounding box center [666, 172] width 39 height 16
click at [276, 227] on span "·" at bounding box center [274, 214] width 3 height 25
click at [190, 198] on span "Delete" at bounding box center [198, 197] width 39 height 16
click at [662, 228] on span "um," at bounding box center [651, 215] width 22 height 25
click at [702, 193] on span "Delete" at bounding box center [690, 197] width 39 height 16
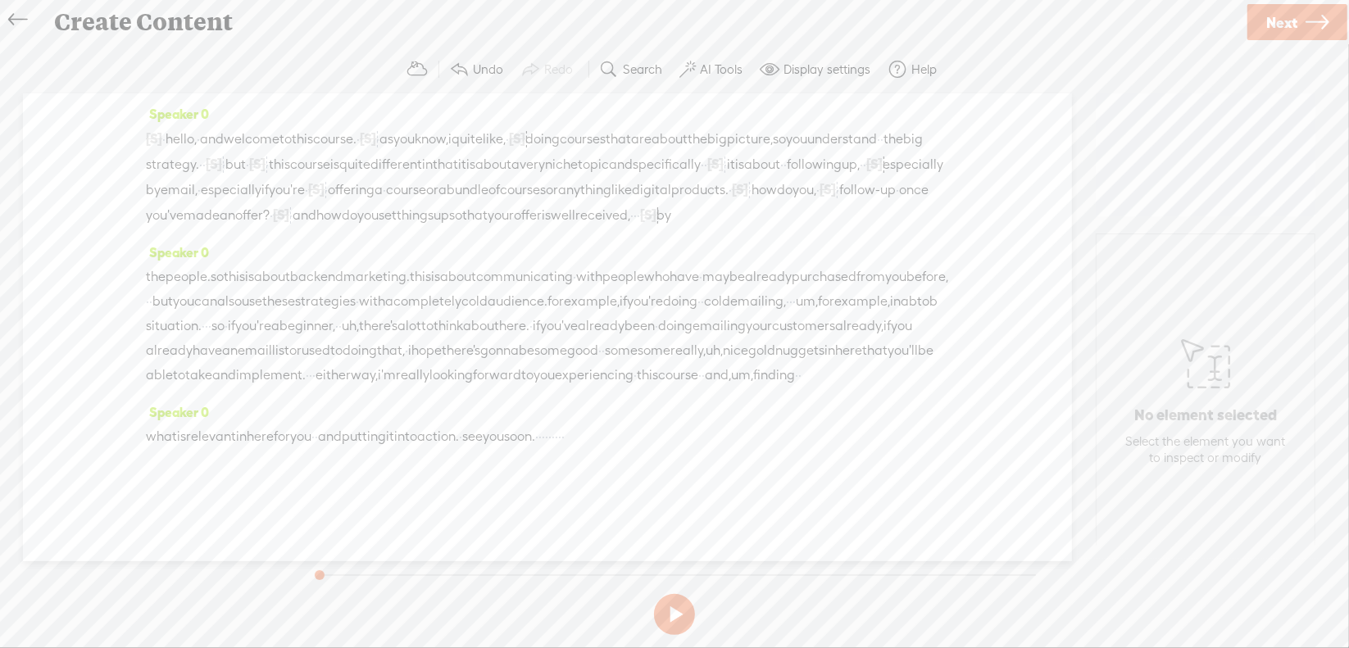
click at [637, 228] on span "·" at bounding box center [635, 215] width 3 height 25
click at [670, 202] on span "Delete" at bounding box center [662, 197] width 39 height 16
click at [796, 314] on span "um," at bounding box center [807, 301] width 22 height 25
click at [250, 303] on span "S" at bounding box center [240, 308] width 25 height 30
click at [208, 339] on span "·" at bounding box center [206, 327] width 3 height 25
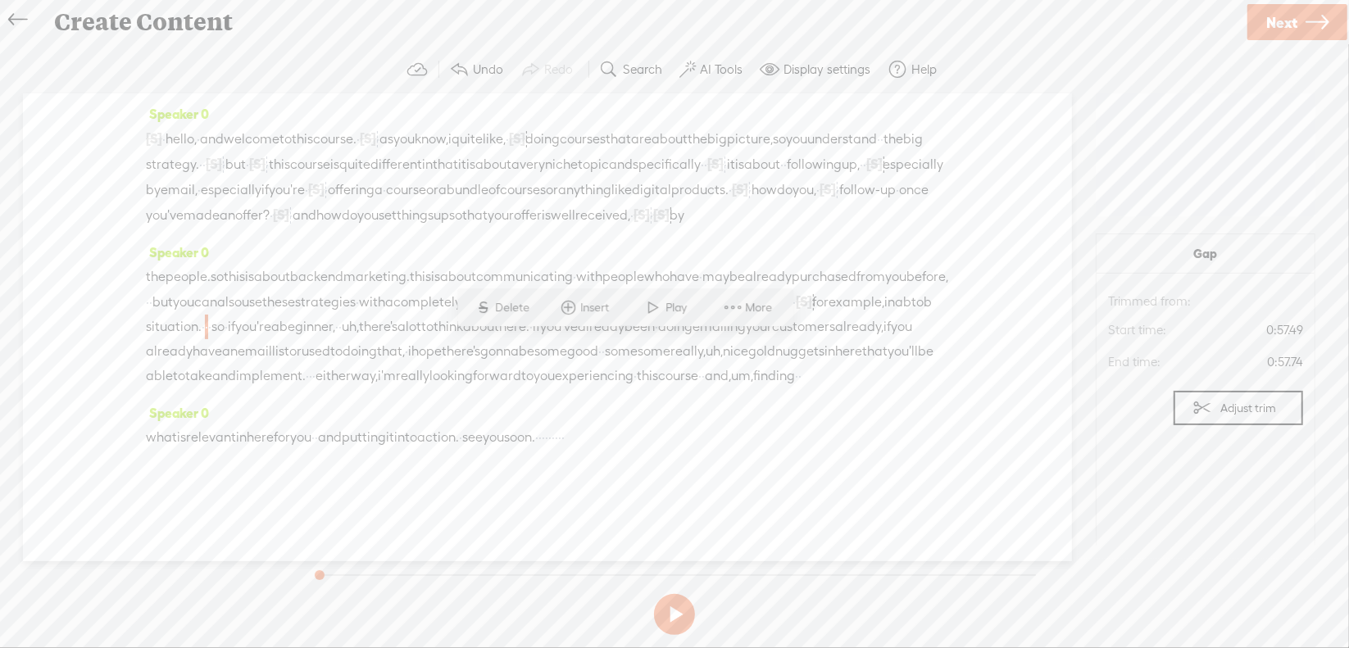
click at [525, 307] on span "Delete" at bounding box center [515, 308] width 39 height 16
click at [372, 339] on span "uh," at bounding box center [363, 328] width 17 height 25
click at [746, 307] on span "Delete" at bounding box center [733, 308] width 39 height 16
drag, startPoint x: 469, startPoint y: 395, endPoint x: 512, endPoint y: 395, distance: 43.4
click at [512, 389] on div "the people. so this is about back end marketing. this is about communicating · …" at bounding box center [547, 327] width 803 height 125
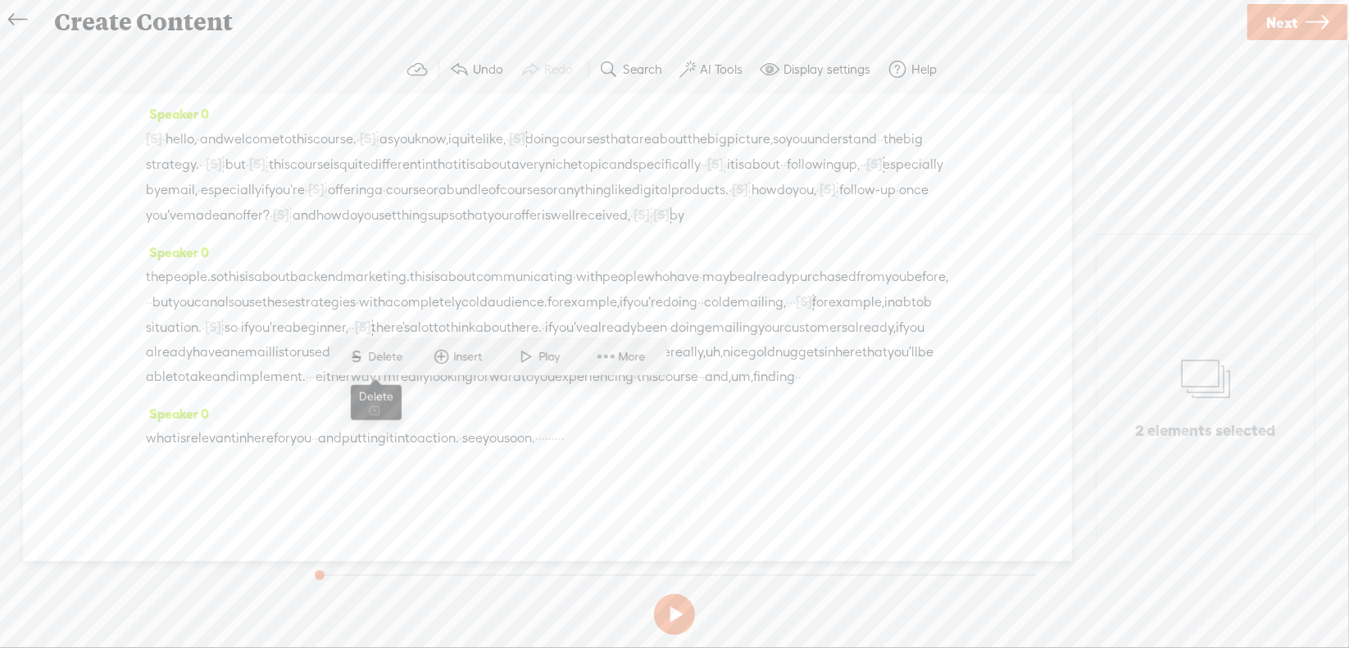
click at [397, 355] on span "Delete" at bounding box center [388, 357] width 39 height 16
drag, startPoint x: 543, startPoint y: 397, endPoint x: 617, endPoint y: 393, distance: 74.7
click at [617, 390] on div "the people. so this is about back end marketing. this is about communicating · …" at bounding box center [547, 327] width 803 height 125
click at [493, 355] on span "Delete" at bounding box center [501, 357] width 39 height 16
click at [238, 390] on div "the people. so this is about back end marketing. this is about communicating · …" at bounding box center [547, 327] width 803 height 125
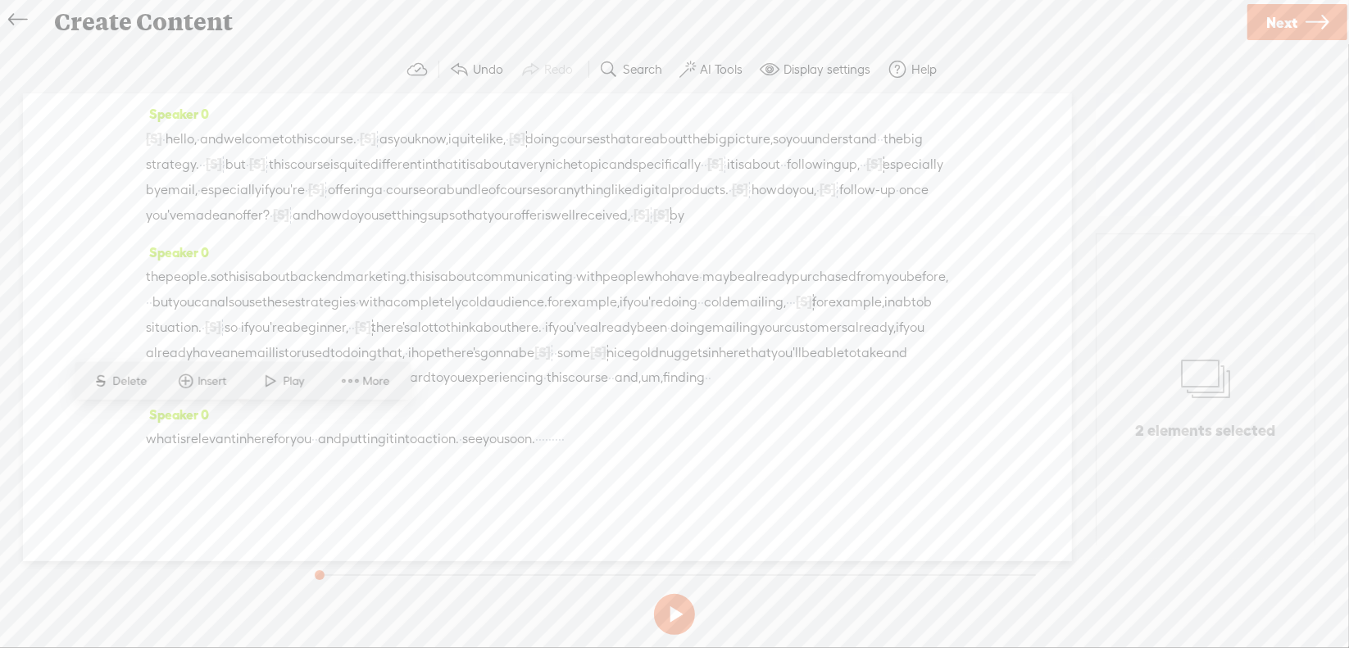
click at [288, 390] on span "way," at bounding box center [274, 378] width 27 height 25
click at [222, 390] on span "·" at bounding box center [220, 378] width 3 height 25
click at [133, 385] on span "Delete" at bounding box center [123, 381] width 39 height 16
click at [676, 391] on span "um," at bounding box center [665, 378] width 22 height 25
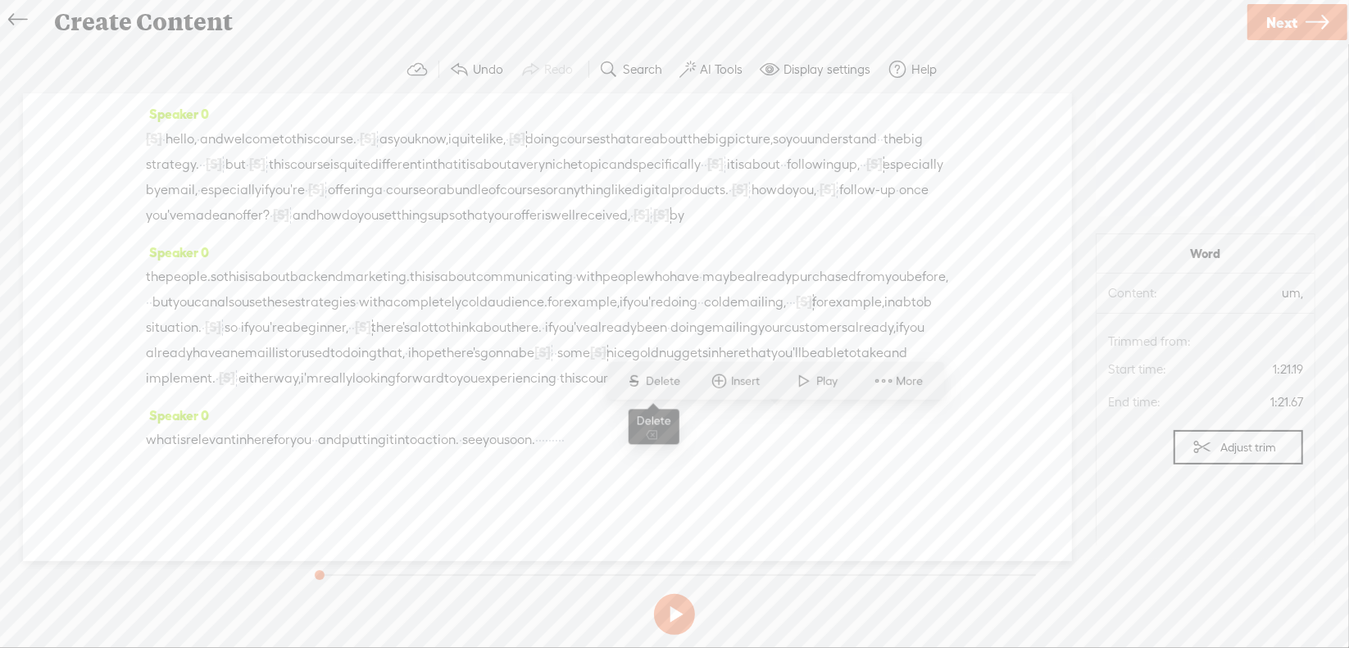
click at [666, 382] on span "Delete" at bounding box center [666, 381] width 39 height 16
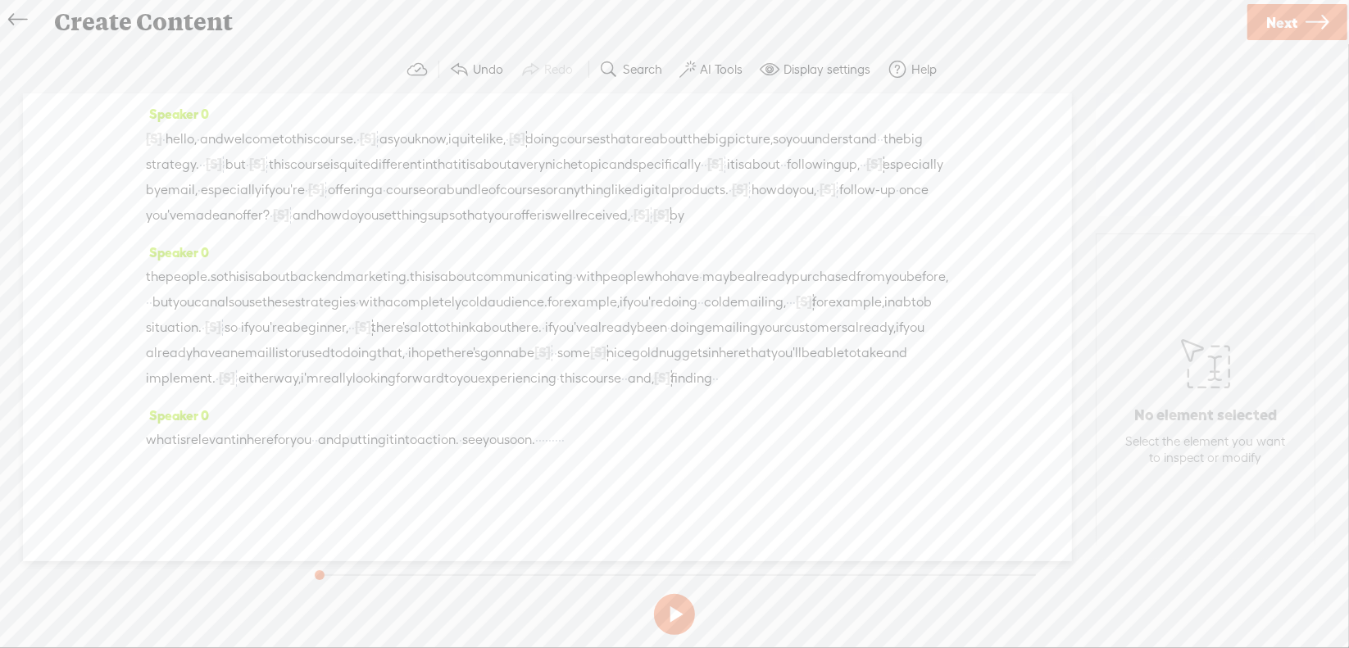
drag, startPoint x: 661, startPoint y: 484, endPoint x: 725, endPoint y: 474, distance: 65.6
click at [725, 452] on div "what is relevant in here for you · · and putting it into action. · see you soon…" at bounding box center [547, 440] width 803 height 25
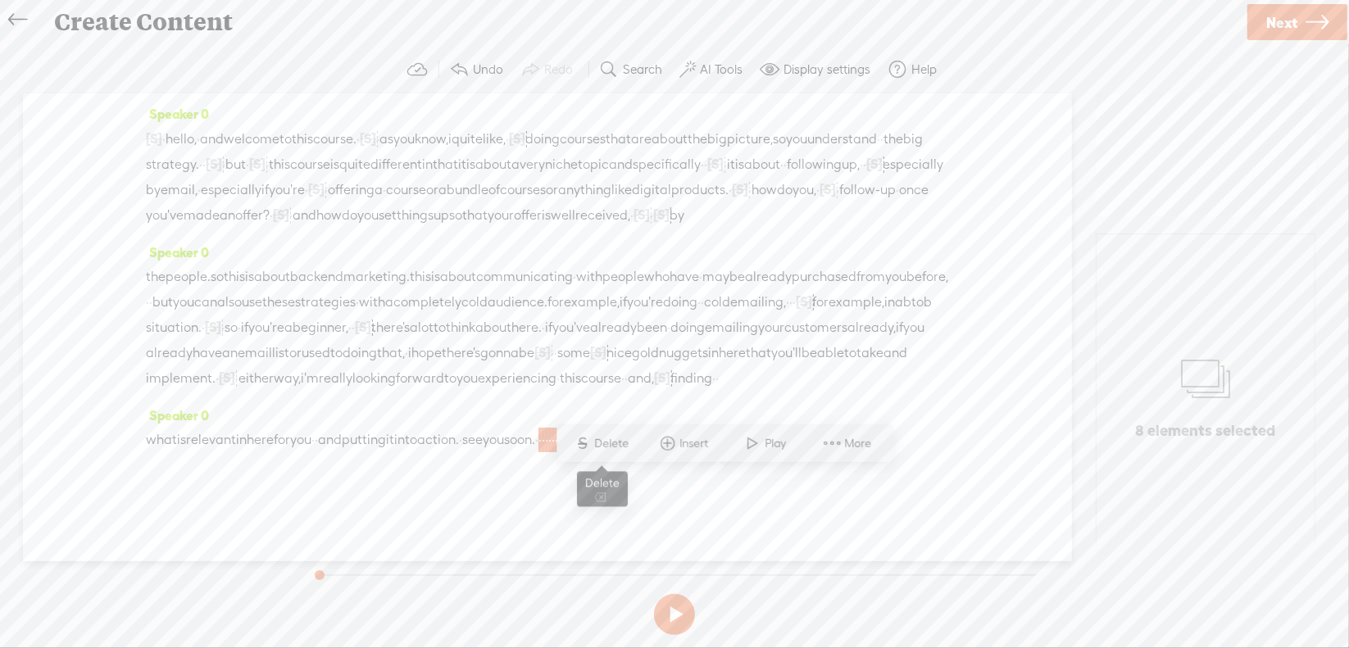
click at [629, 436] on span "Delete" at bounding box center [614, 443] width 39 height 16
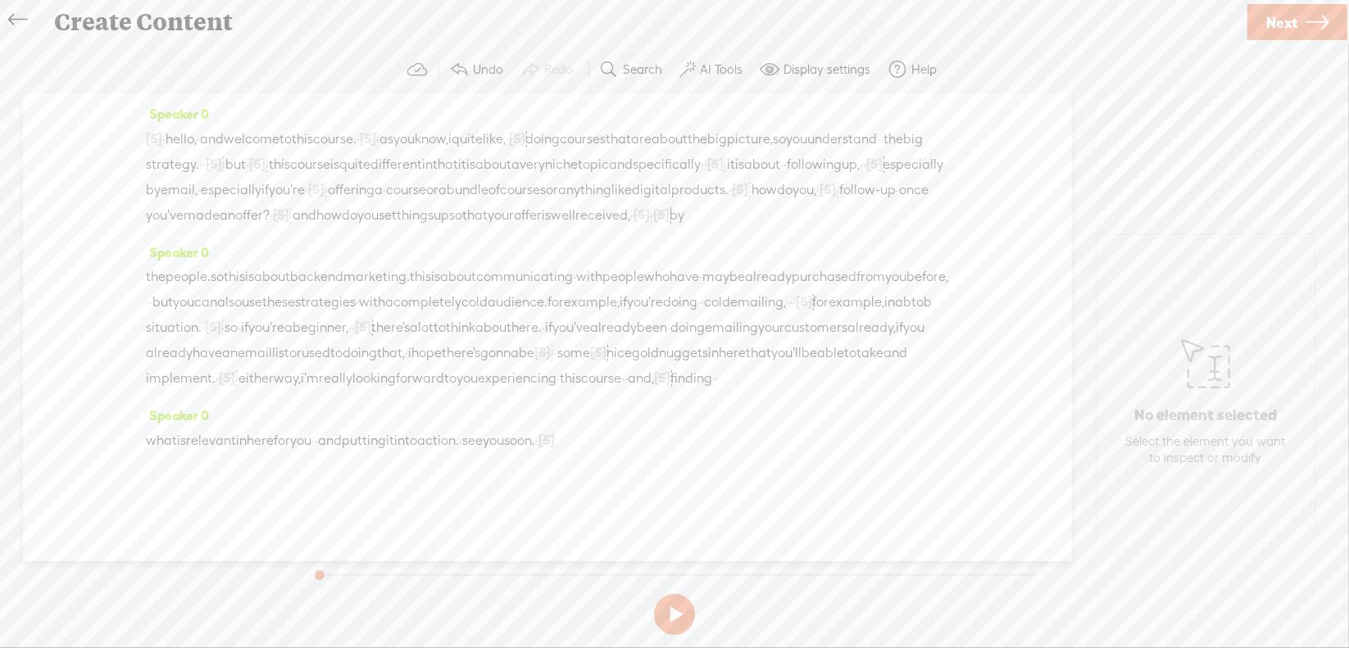
click at [166, 142] on span "·" at bounding box center [163, 139] width 3 height 25
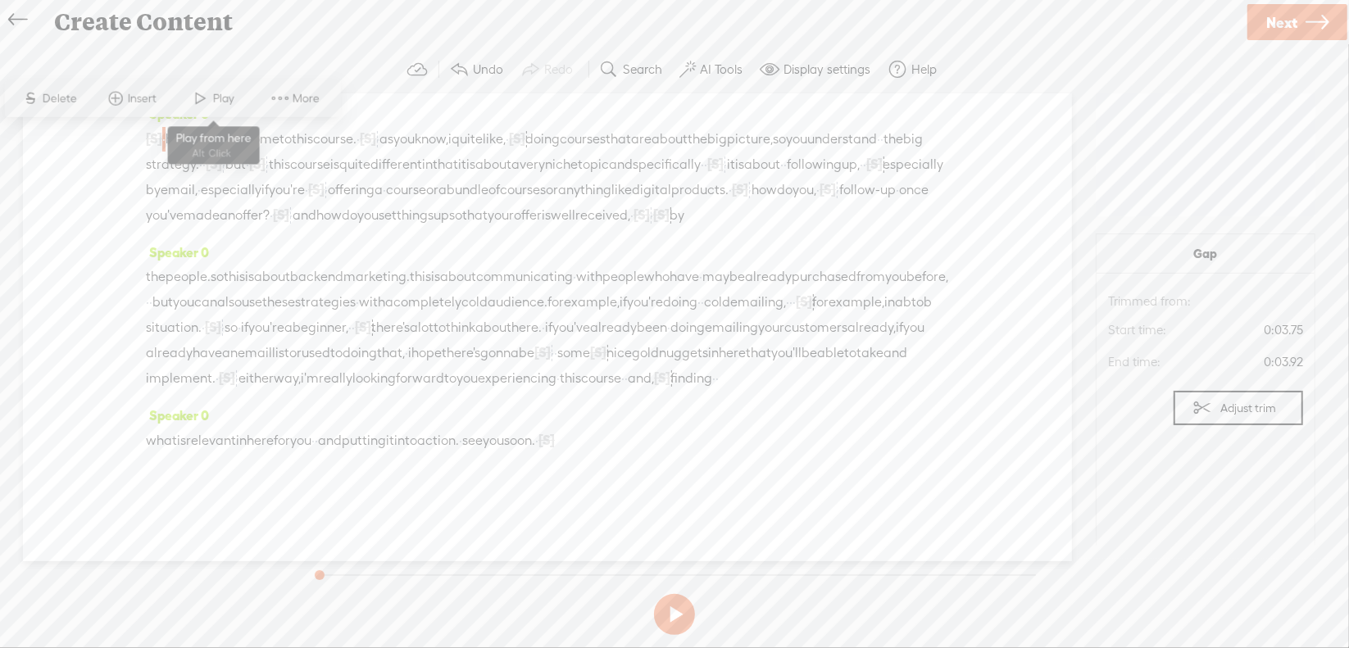
click at [220, 97] on span "Play" at bounding box center [225, 98] width 25 height 16
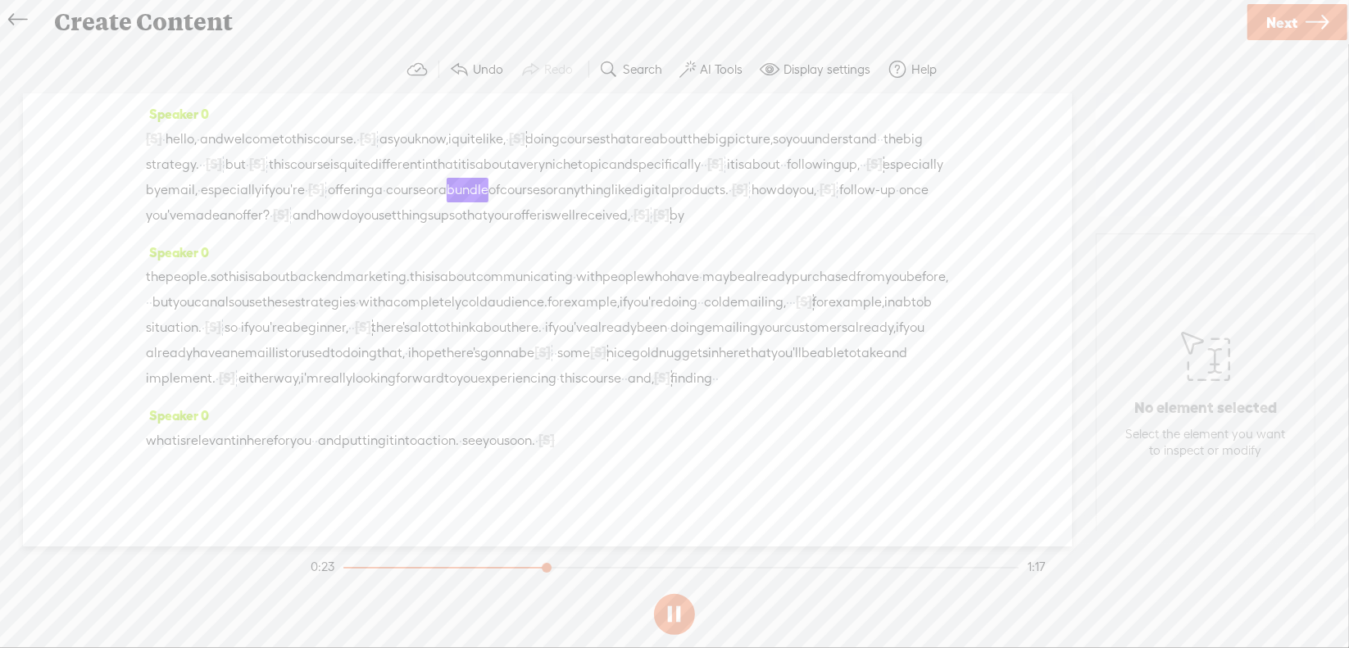
click at [674, 611] on button at bounding box center [674, 614] width 41 height 41
click at [308, 189] on span "·" at bounding box center [306, 190] width 3 height 25
click at [748, 154] on span "Delete" at bounding box center [740, 147] width 39 height 16
click at [261, 188] on span "especially" at bounding box center [231, 190] width 61 height 25
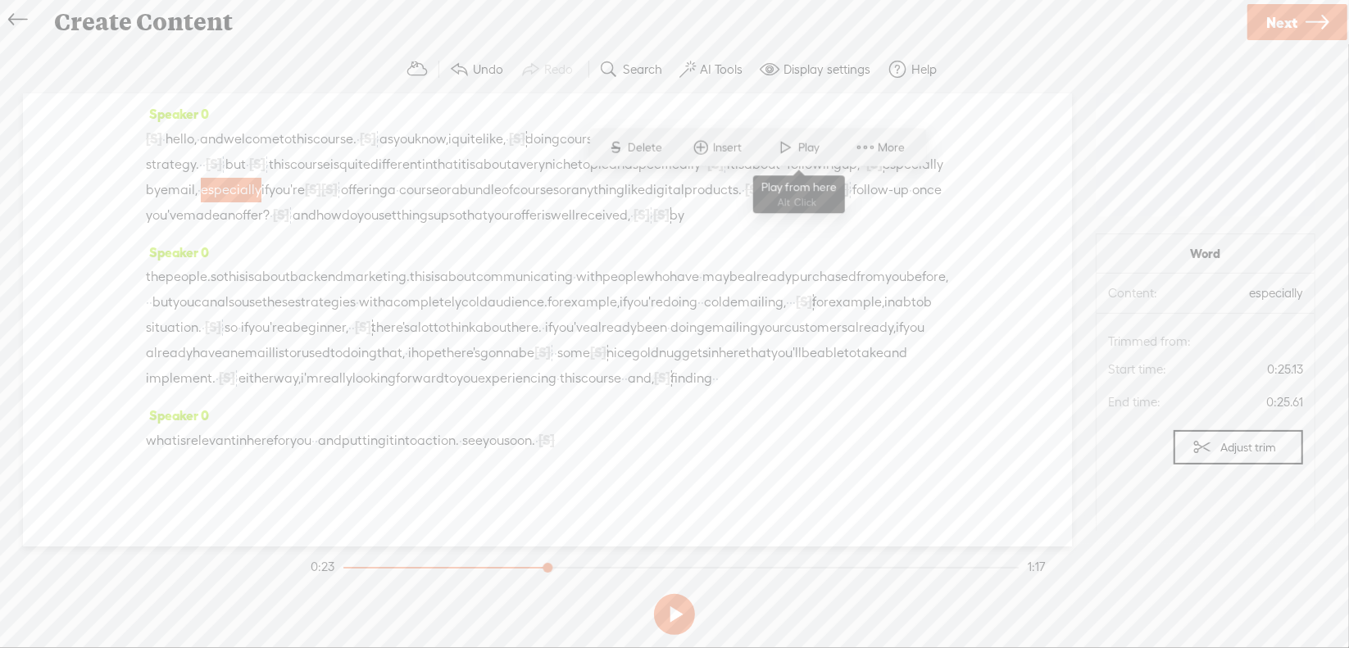
click at [795, 150] on span at bounding box center [786, 148] width 25 height 30
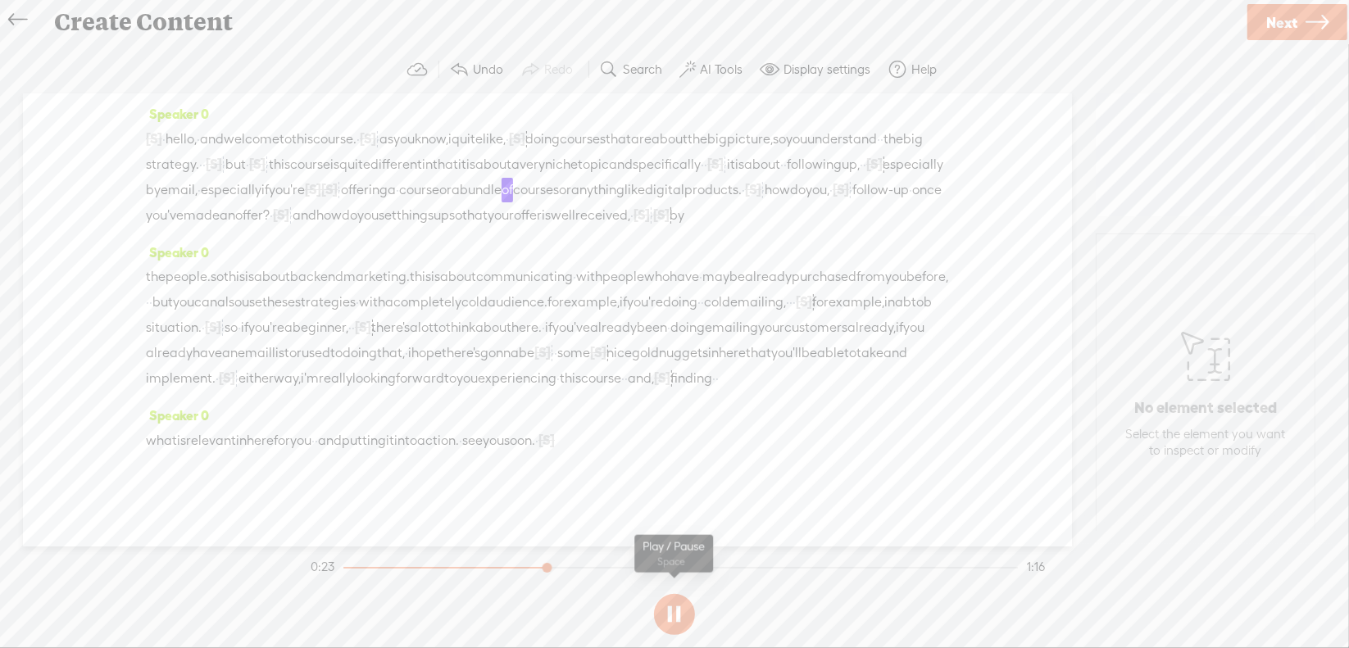
click at [675, 607] on section at bounding box center [674, 615] width 734 height 54
click at [675, 608] on section at bounding box center [674, 615] width 734 height 54
click at [663, 606] on button at bounding box center [674, 614] width 41 height 41
click at [341, 185] on span "·" at bounding box center [339, 190] width 3 height 25
click at [782, 149] on span "Delete" at bounding box center [784, 147] width 39 height 16
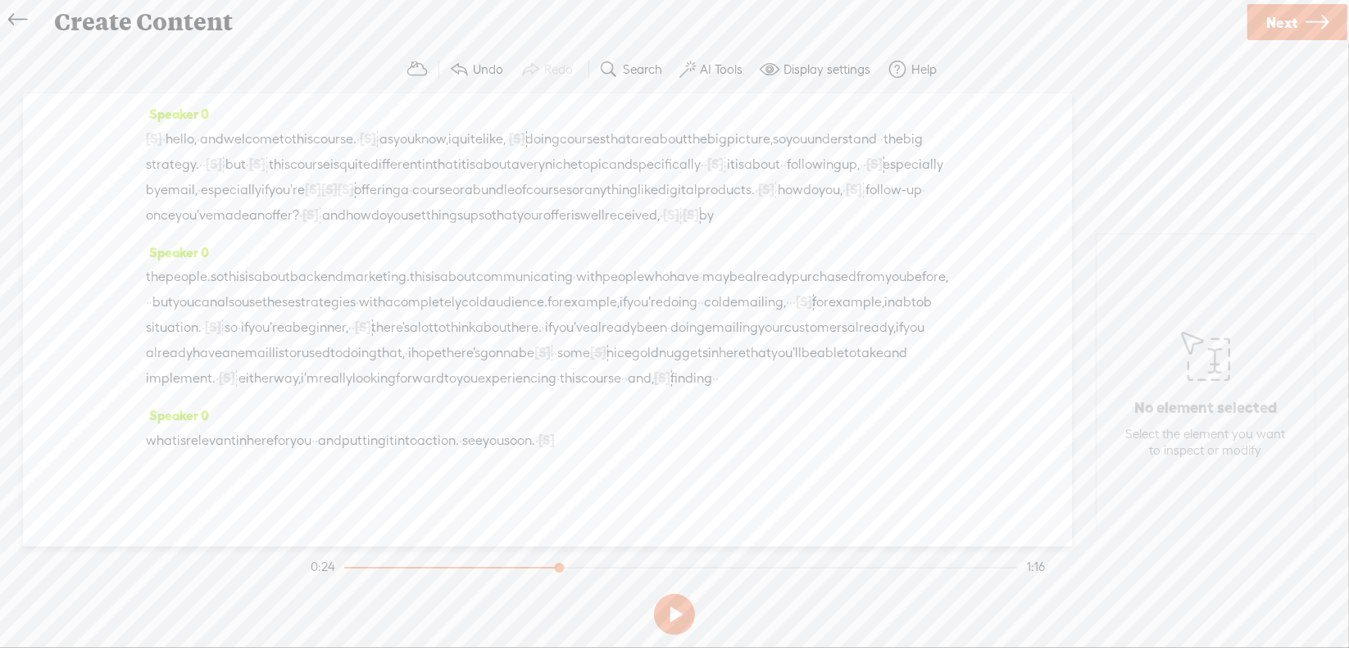
click at [261, 185] on span "especially" at bounding box center [231, 190] width 61 height 25
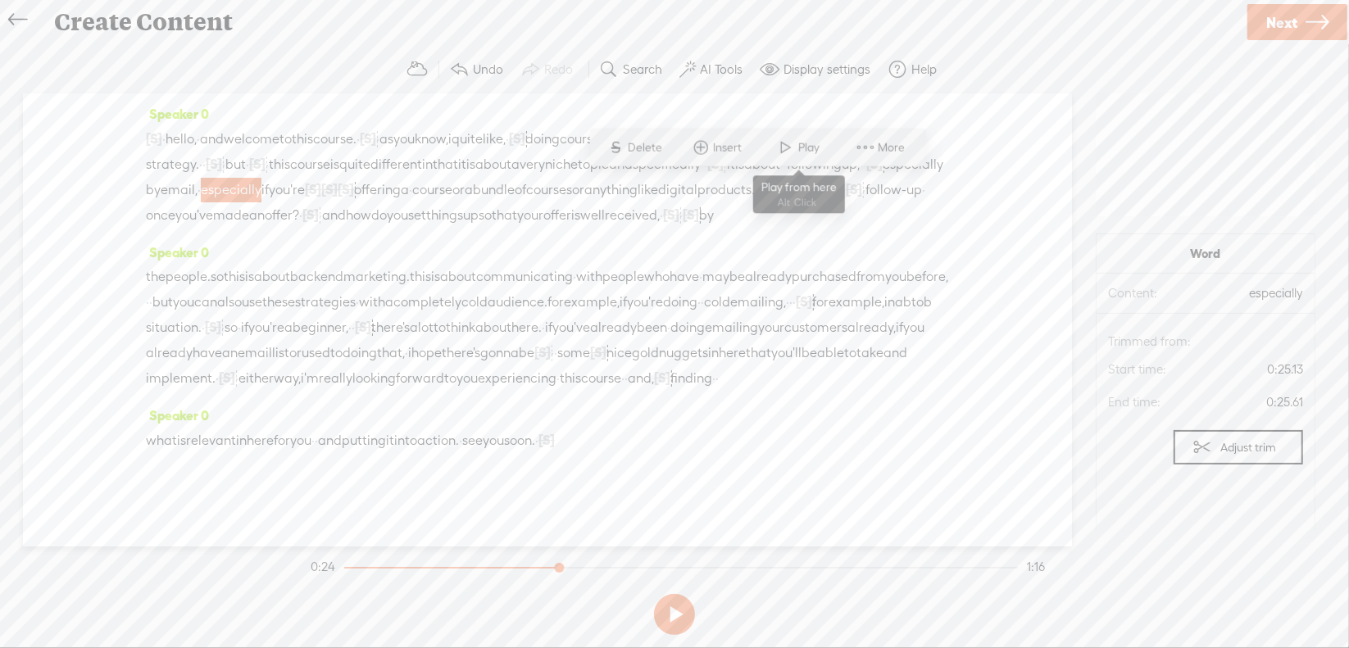
click at [791, 141] on span at bounding box center [786, 148] width 25 height 30
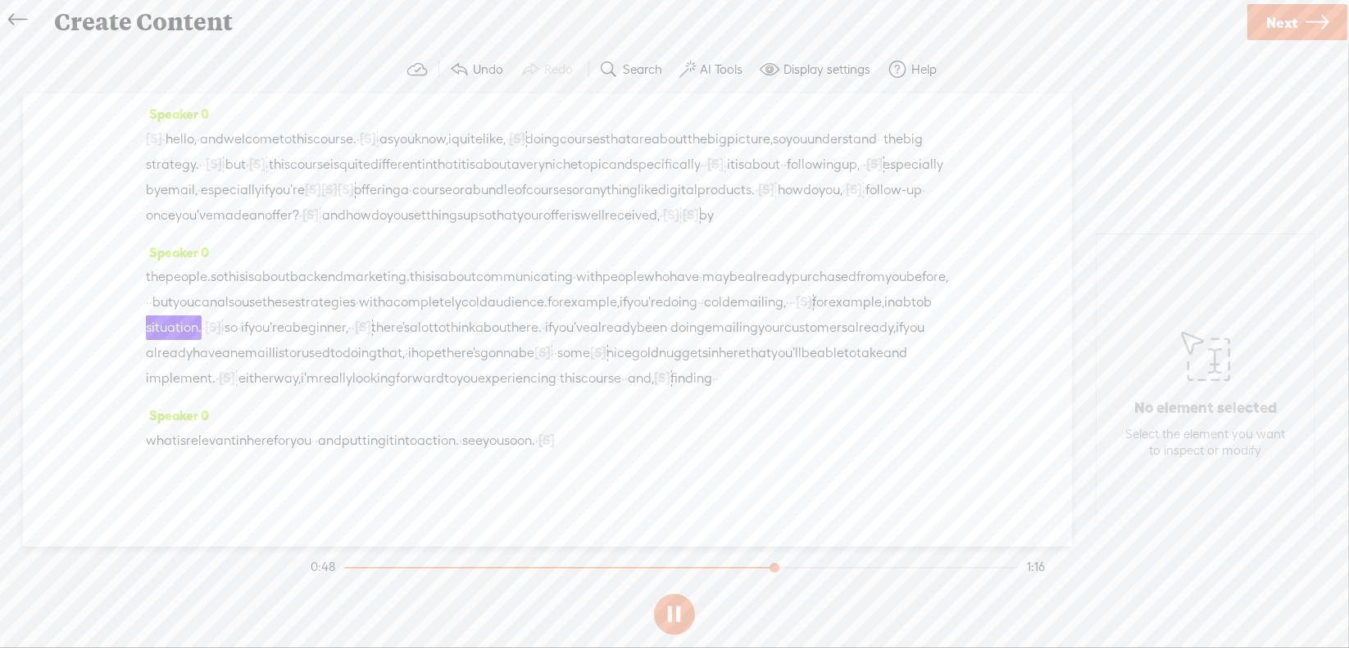
click at [672, 612] on section at bounding box center [674, 615] width 734 height 54
click at [672, 610] on section at bounding box center [674, 615] width 734 height 54
click at [672, 606] on button at bounding box center [674, 614] width 41 height 41
drag, startPoint x: 361, startPoint y: 352, endPoint x: 468, endPoint y: 347, distance: 107.5
click at [468, 347] on div "the people. so this is about back end marketing. this is about communicating · …" at bounding box center [547, 328] width 803 height 126
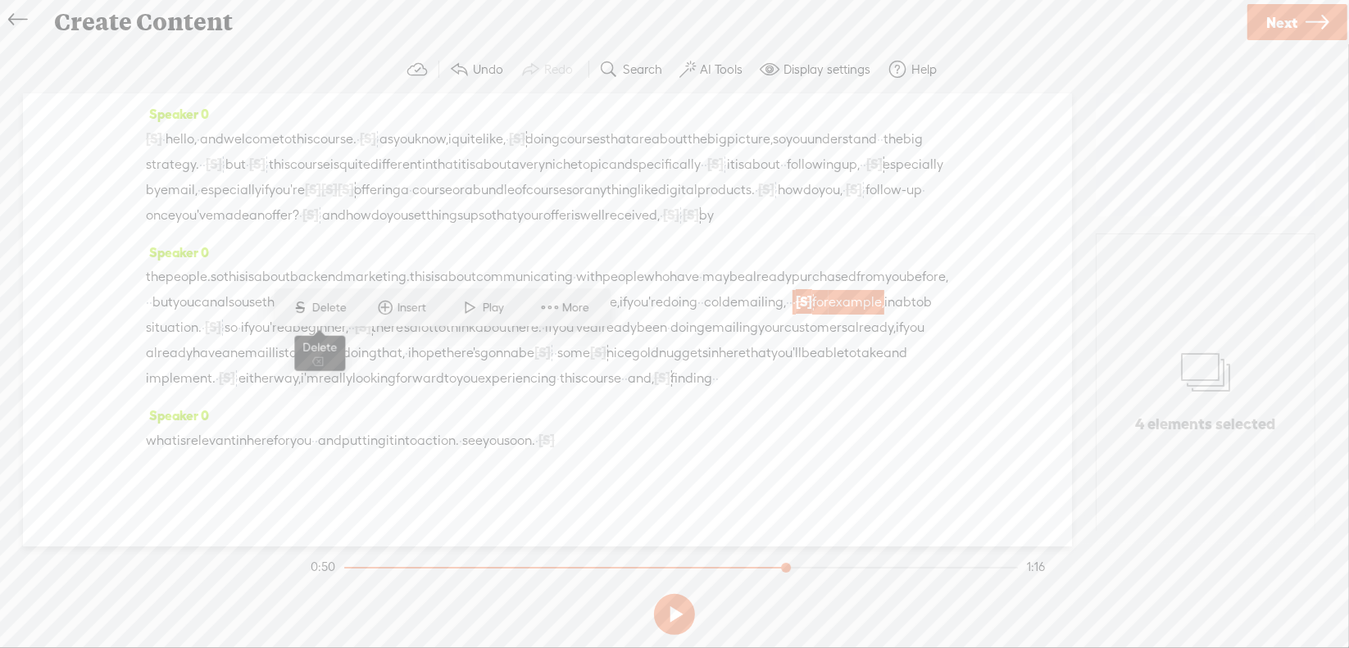
click at [305, 296] on span "S" at bounding box center [300, 308] width 25 height 30
click at [704, 315] on span "cold" at bounding box center [717, 302] width 26 height 25
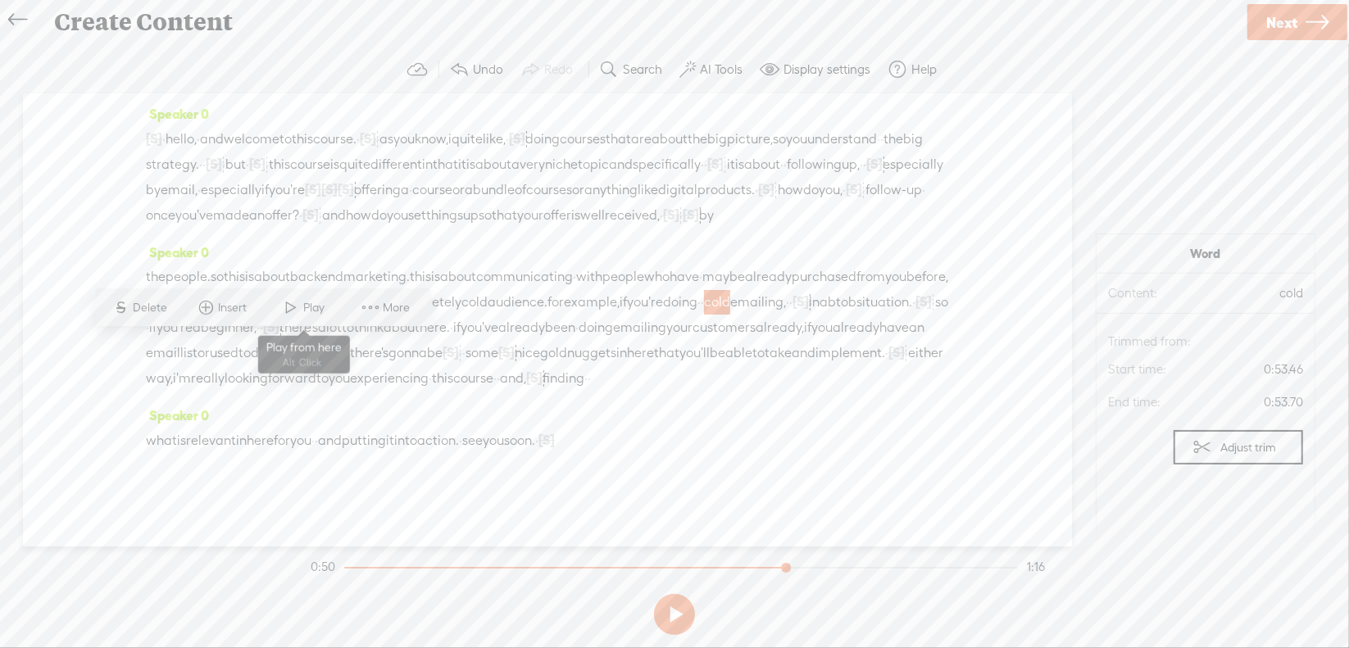
click at [298, 297] on span at bounding box center [291, 308] width 25 height 30
click at [543, 385] on span "[S]" at bounding box center [534, 377] width 16 height 15
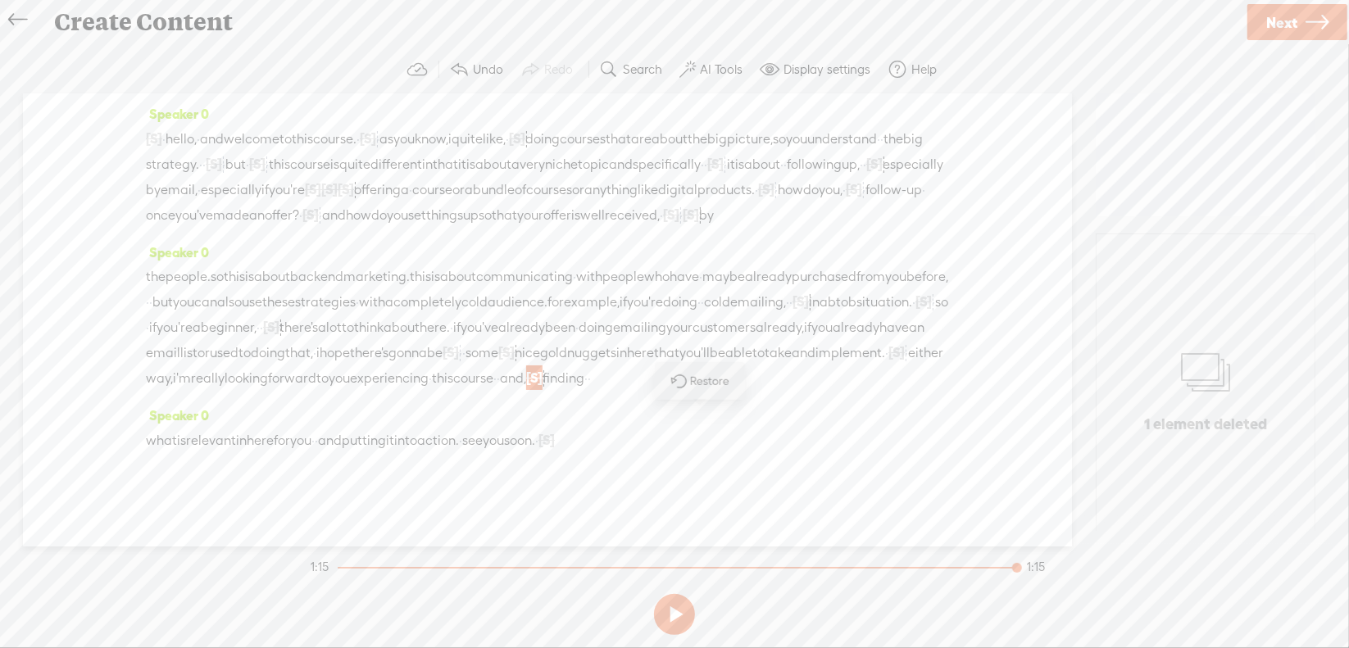
click at [705, 385] on span "Restore" at bounding box center [711, 381] width 43 height 16
click at [453, 390] on span "this" at bounding box center [442, 378] width 21 height 25
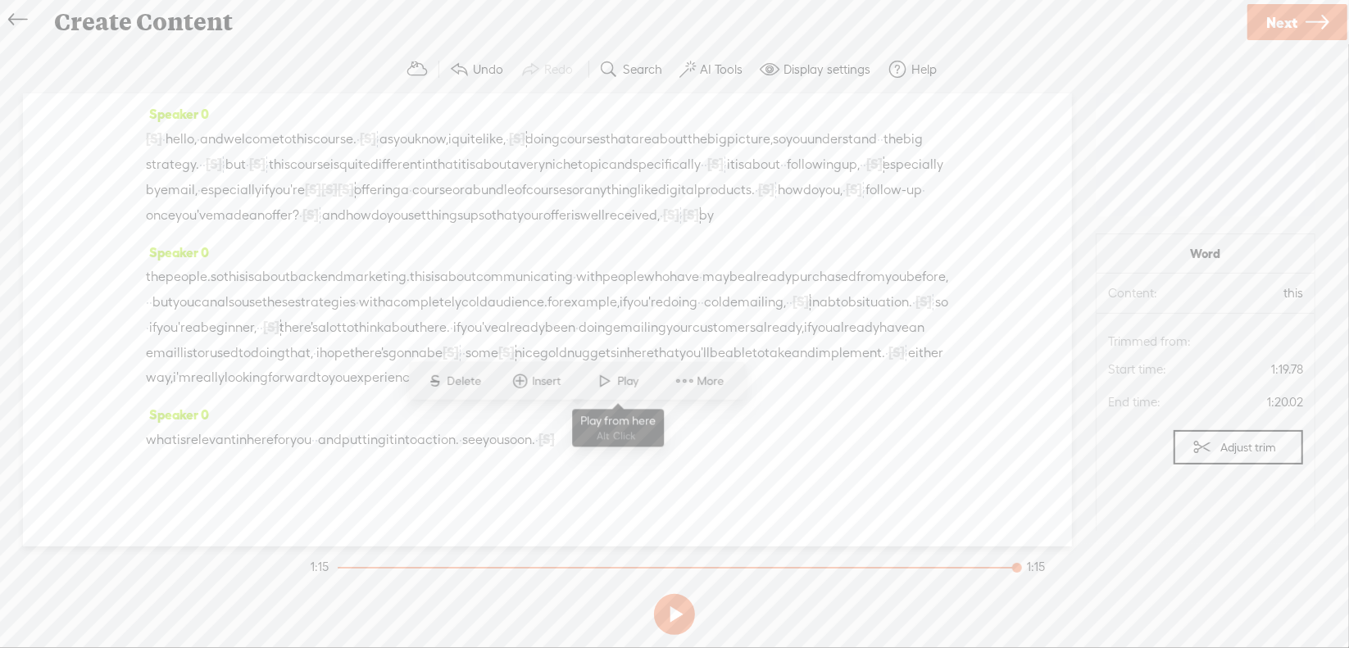
click at [618, 380] on span "Play" at bounding box center [630, 381] width 25 height 16
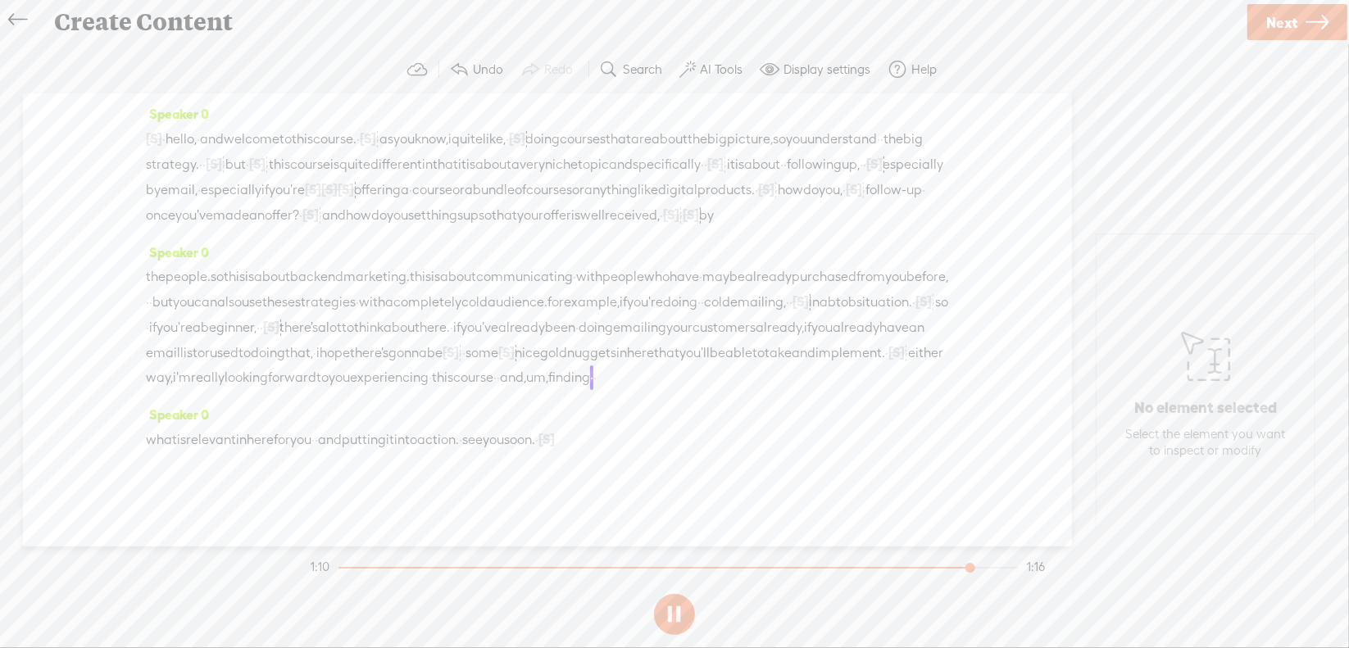
click at [683, 609] on button at bounding box center [674, 614] width 41 height 41
drag, startPoint x: 668, startPoint y: 422, endPoint x: 710, endPoint y: 420, distance: 41.8
click at [710, 390] on div "the people. so this is about back end marketing. this is about communicating · …" at bounding box center [547, 327] width 803 height 125
click at [588, 381] on span "Delete" at bounding box center [592, 381] width 39 height 16
click at [350, 391] on span "you" at bounding box center [339, 378] width 21 height 25
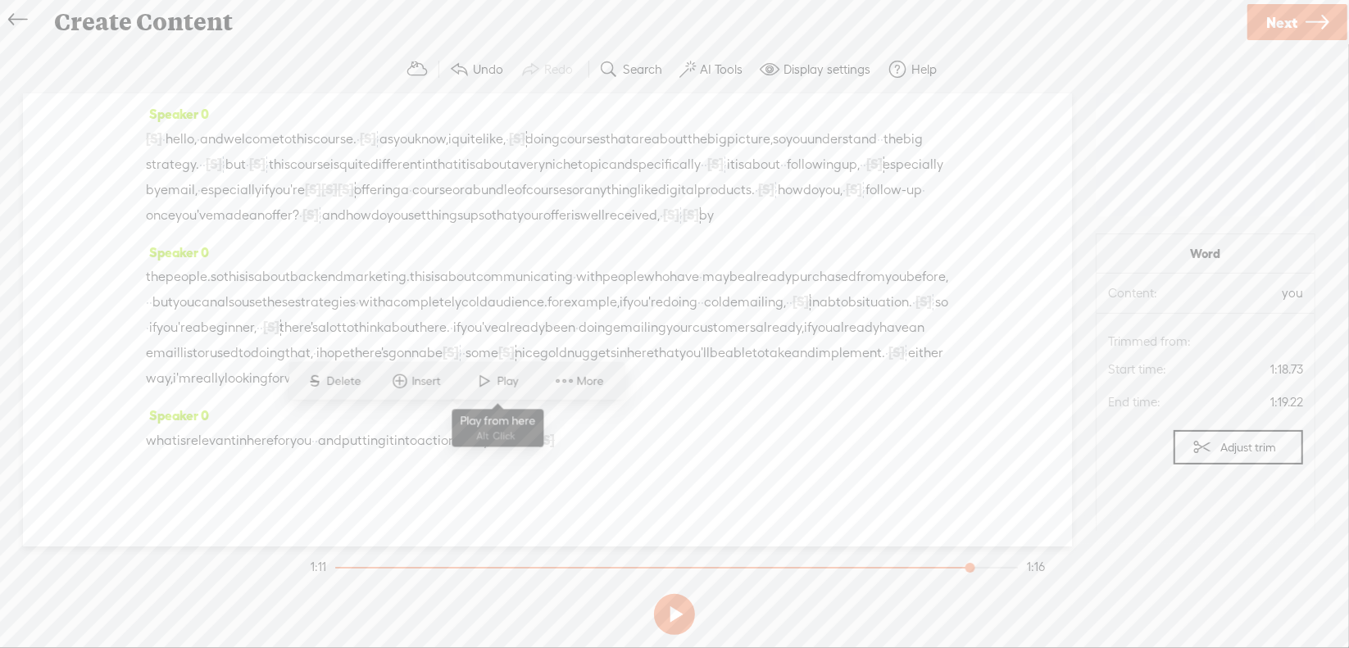
click at [480, 388] on span at bounding box center [485, 381] width 25 height 30
click at [1276, 22] on span "Next" at bounding box center [1281, 23] width 31 height 42
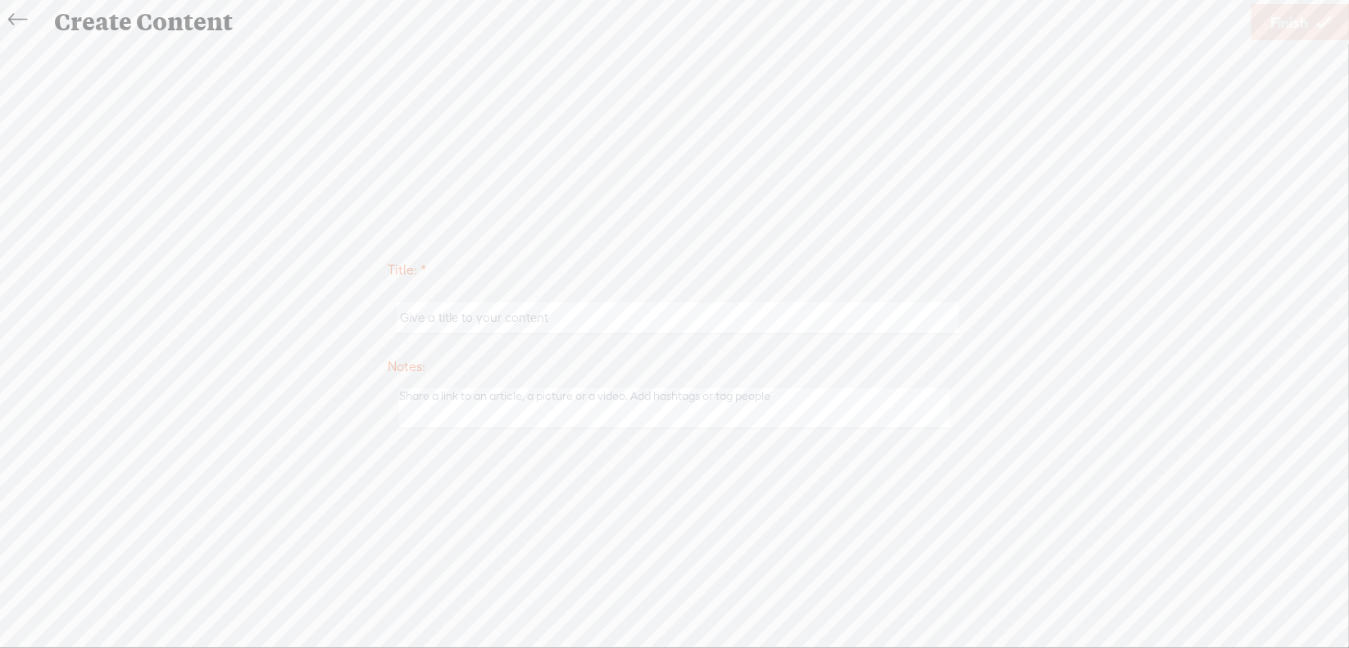
click at [634, 323] on input "text" at bounding box center [677, 318] width 561 height 32
type input "Sales6Intro"
click at [1283, 25] on span "Finish" at bounding box center [1289, 23] width 38 height 42
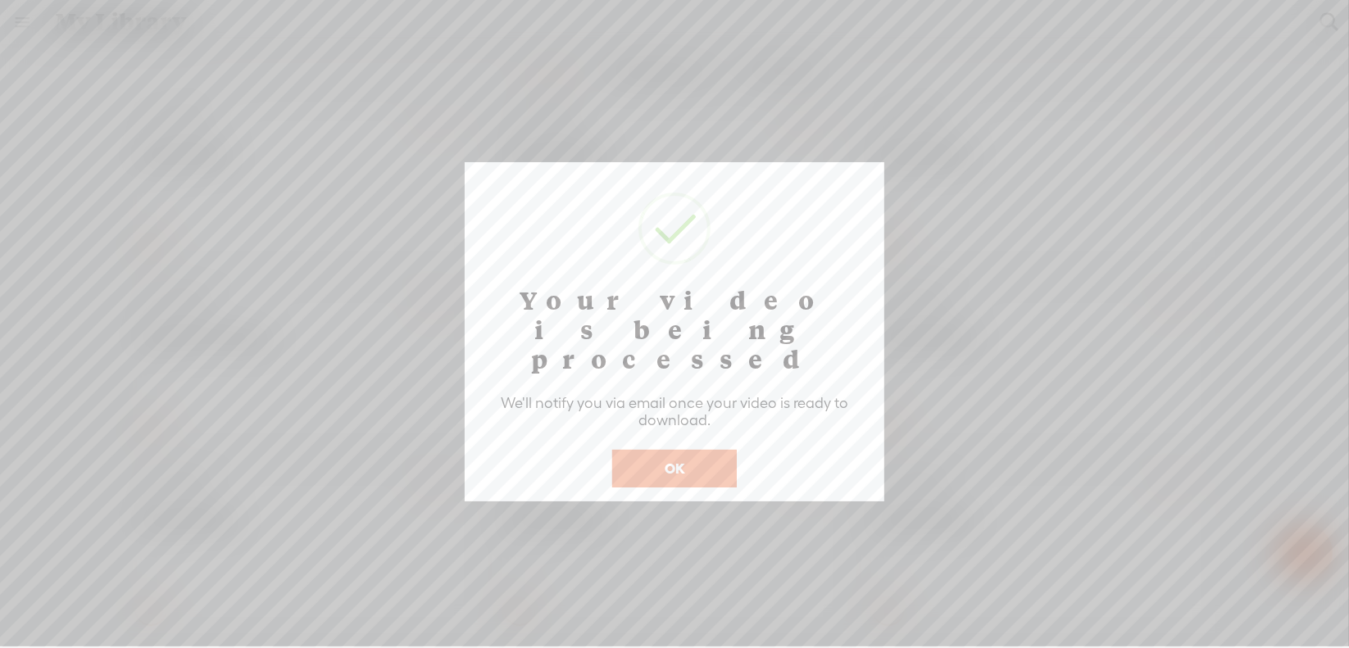
click at [661, 450] on button "OK" at bounding box center [674, 469] width 125 height 38
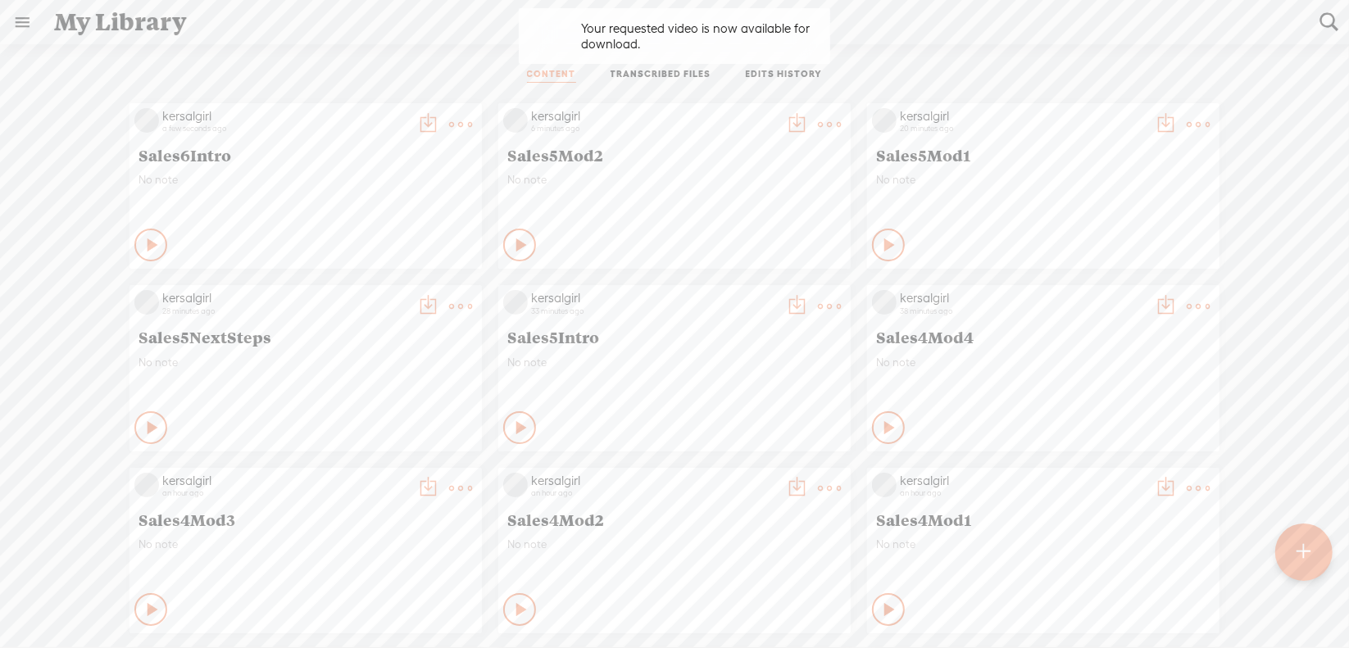
click at [472, 121] on t at bounding box center [460, 124] width 23 height 23
click at [751, 283] on link "Download as..." at bounding box center [739, 292] width 164 height 38
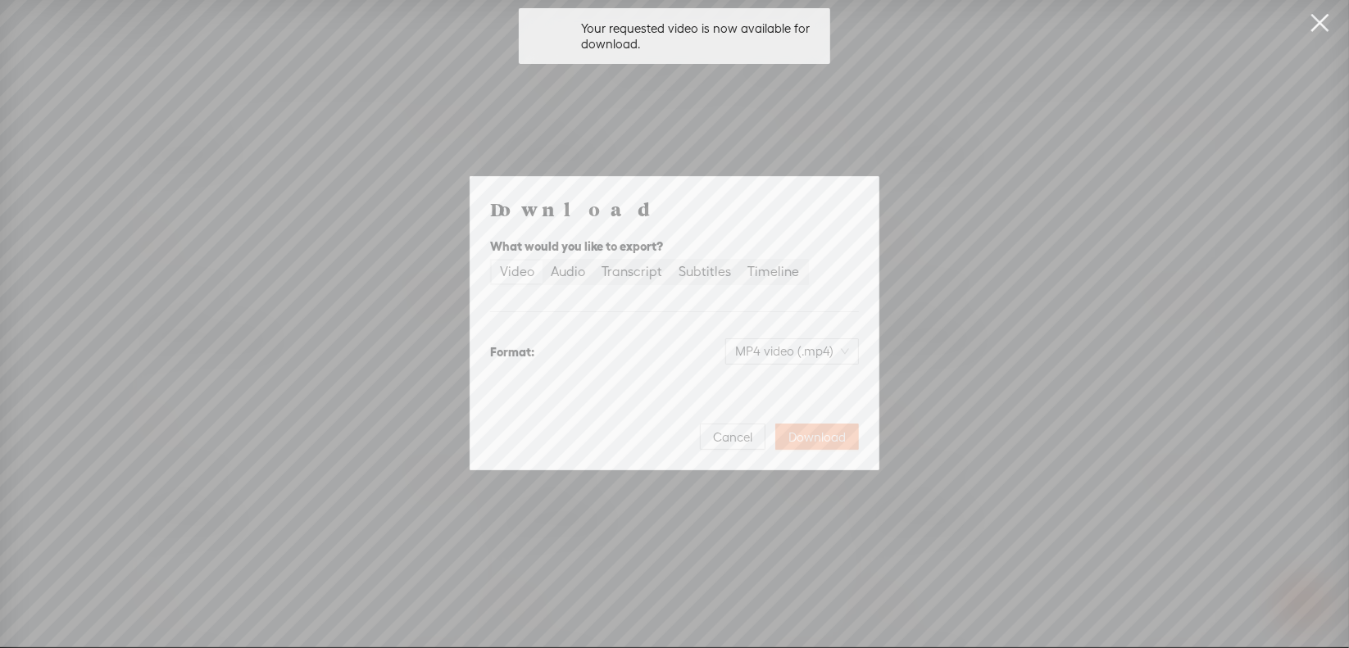
click at [803, 430] on span "Download" at bounding box center [816, 437] width 57 height 16
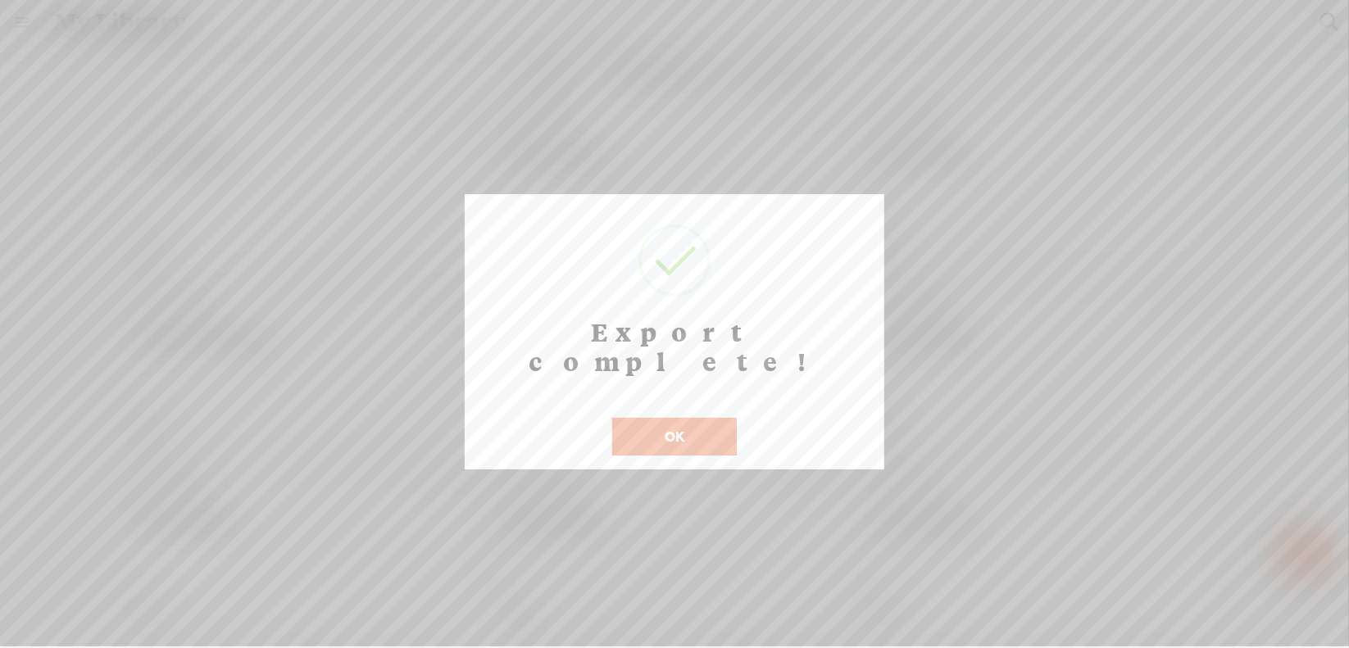
click at [656, 418] on button "OK" at bounding box center [674, 437] width 125 height 38
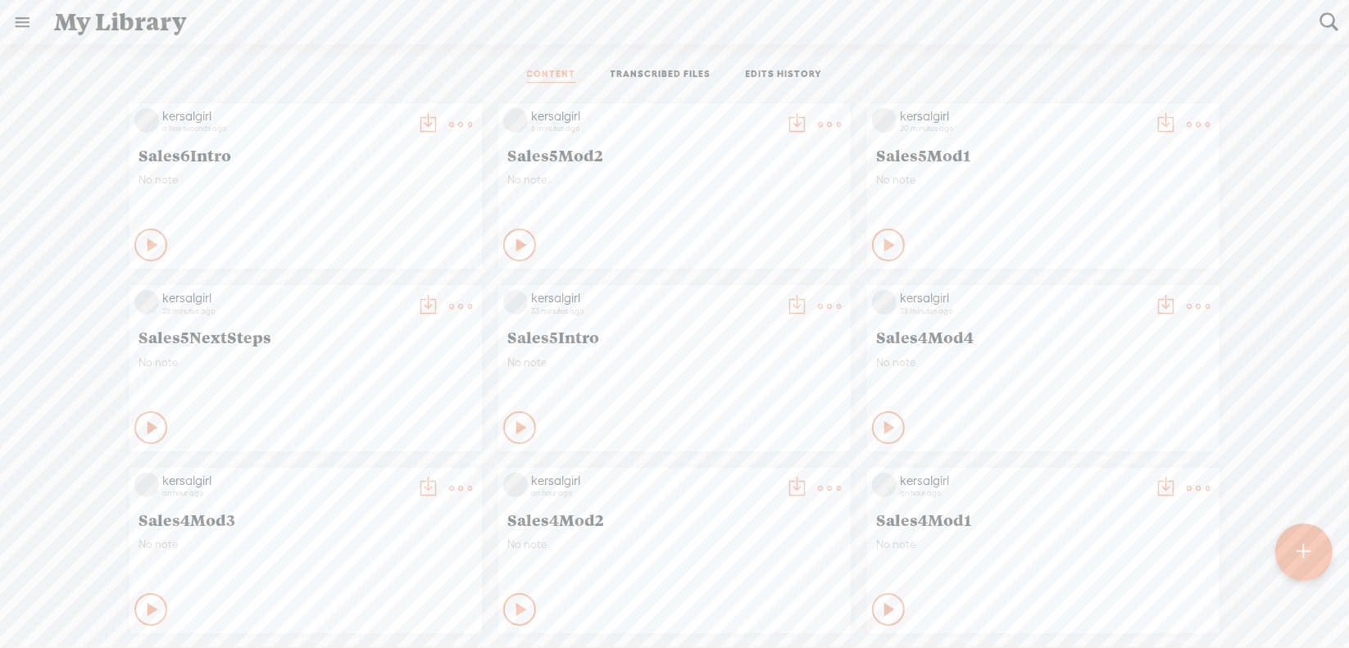
click at [1290, 543] on div at bounding box center [1303, 552] width 57 height 57
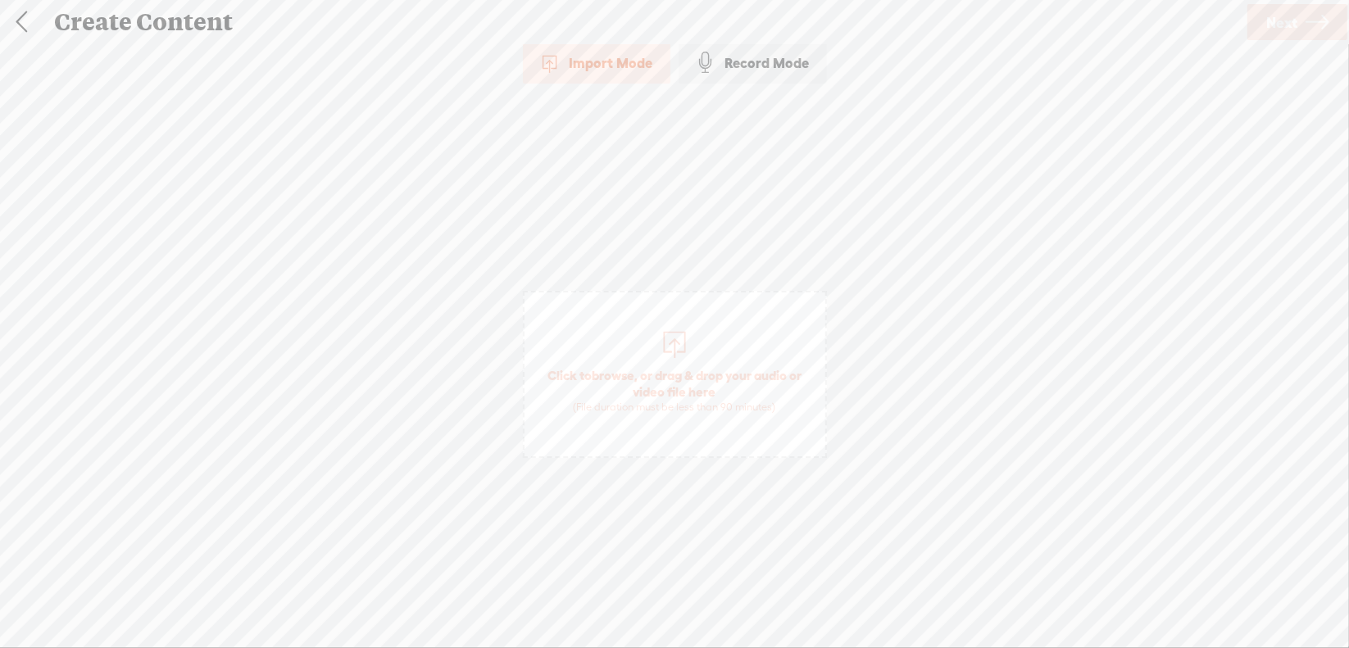
click at [612, 372] on span "browse" at bounding box center [613, 375] width 43 height 15
click at [1279, 30] on span "Next" at bounding box center [1281, 23] width 31 height 42
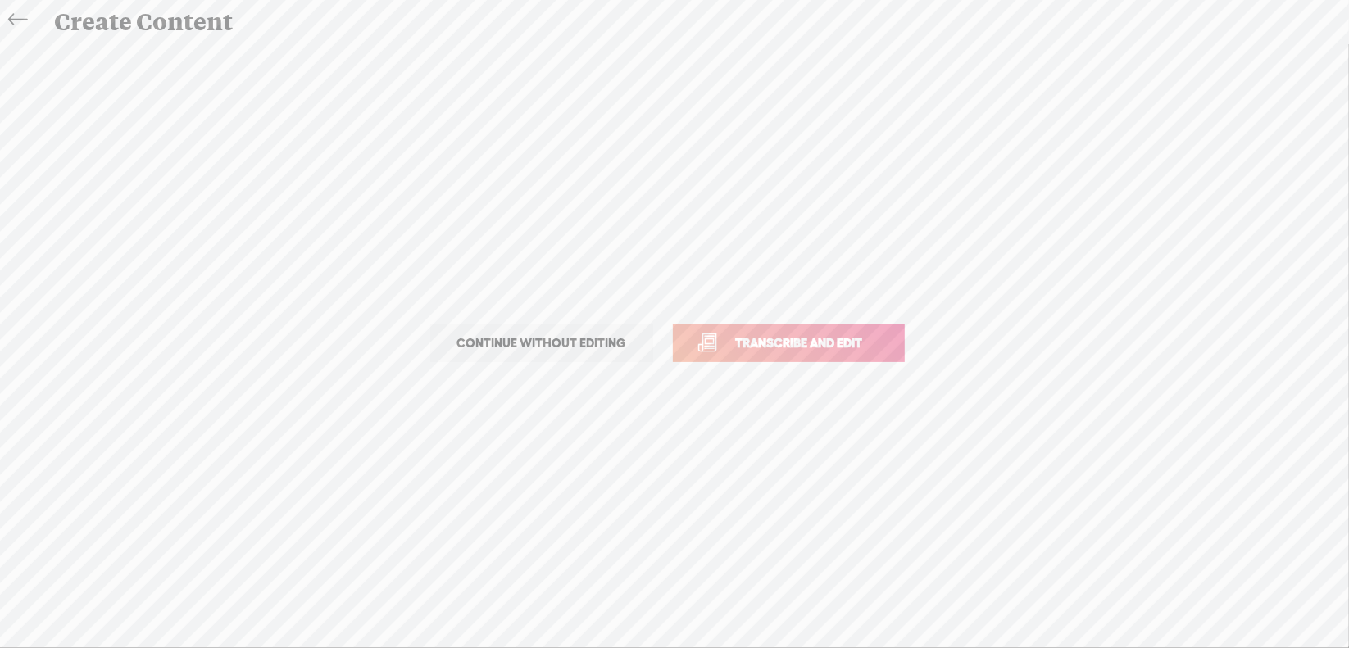
click at [797, 339] on span "Transcribe and edit" at bounding box center [799, 343] width 161 height 19
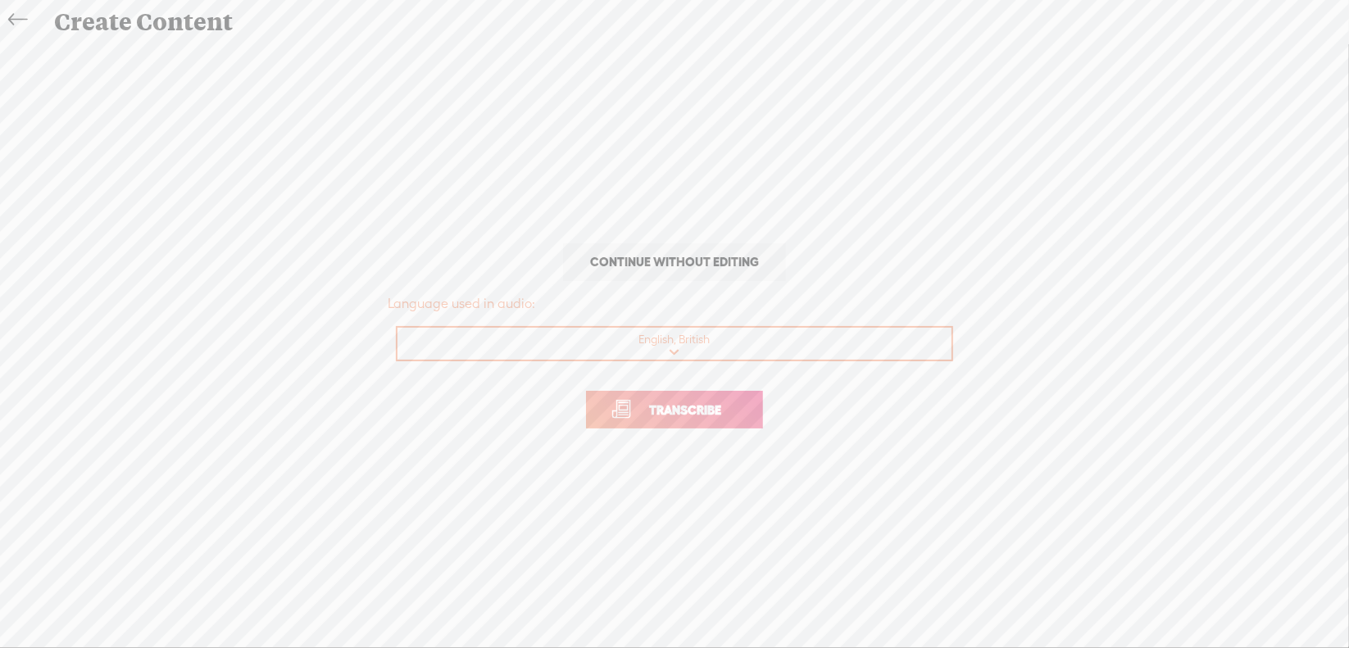
click at [651, 412] on span "Transcribe" at bounding box center [685, 410] width 107 height 19
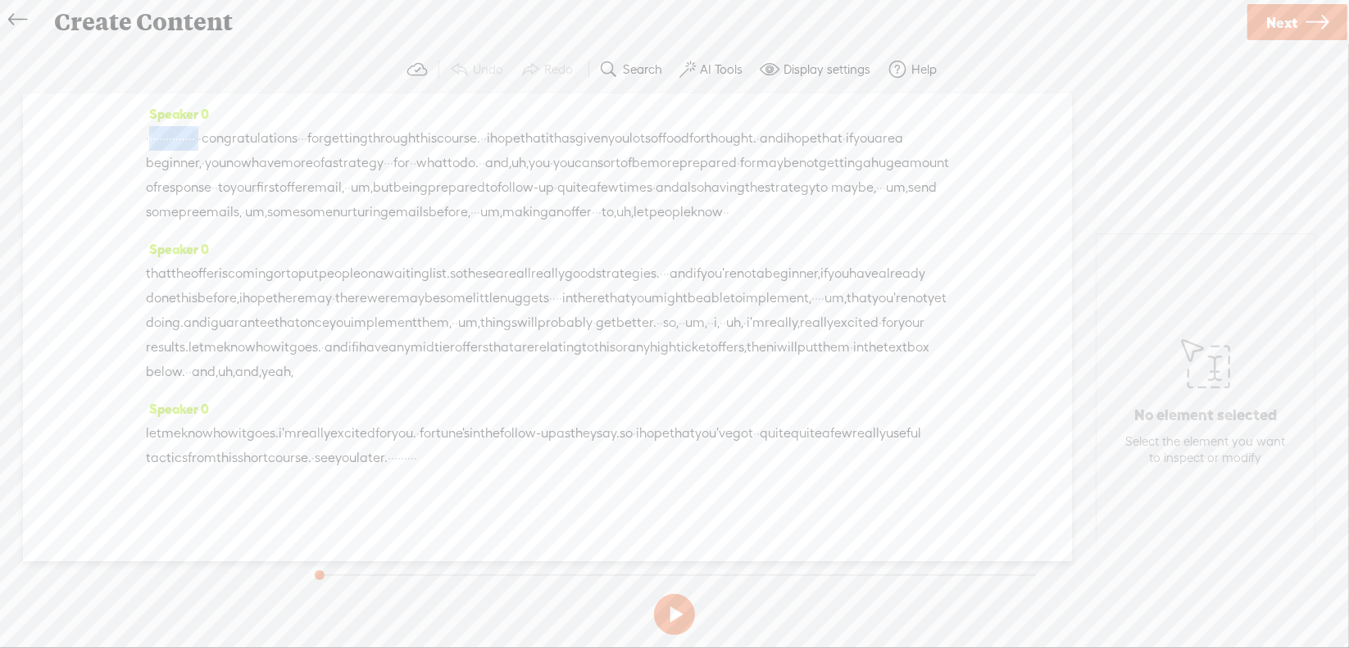
drag, startPoint x: 149, startPoint y: 137, endPoint x: 288, endPoint y: 149, distance: 139.9
click at [288, 149] on div "· · · · · · · · · · · · · · · · · congratulations · · · for getting through thi…" at bounding box center [547, 175] width 803 height 98
click at [195, 101] on span "Delete" at bounding box center [183, 98] width 39 height 16
click at [268, 139] on span "·" at bounding box center [266, 139] width 3 height 25
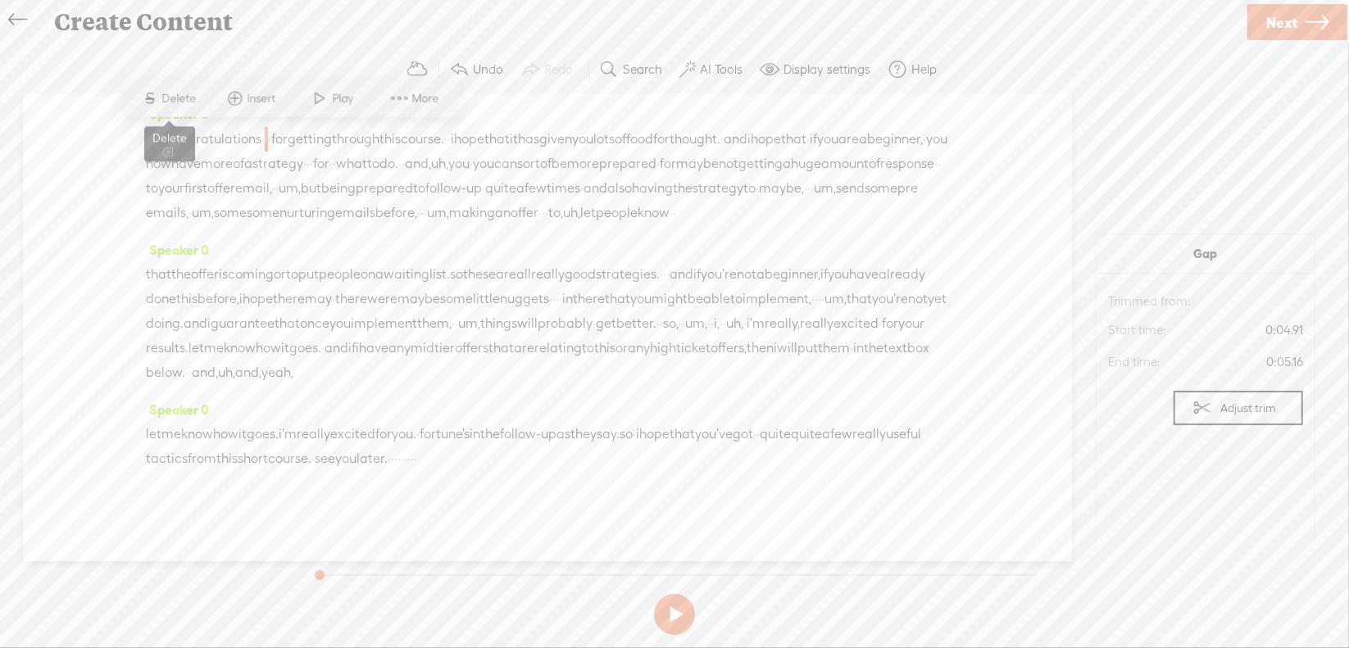
click at [182, 102] on span "Delete" at bounding box center [181, 98] width 39 height 16
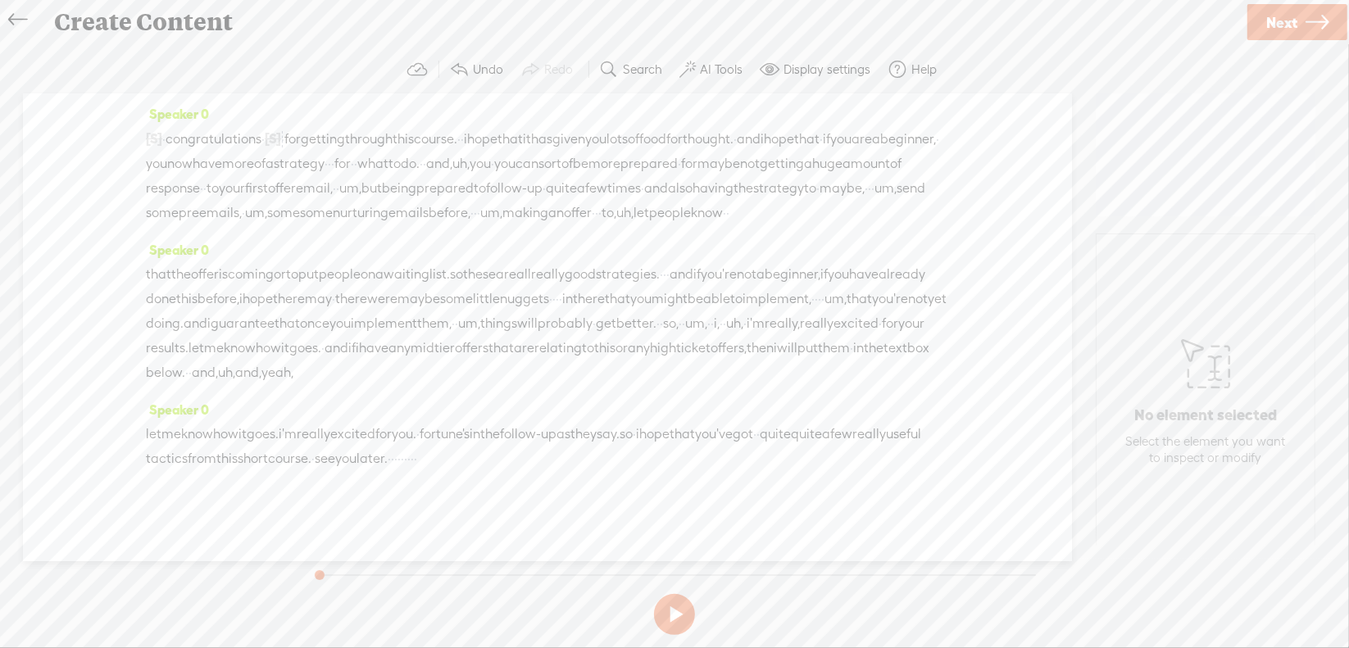
click at [331, 170] on span "·" at bounding box center [329, 164] width 3 height 25
click at [505, 123] on span "Delete" at bounding box center [500, 123] width 39 height 16
drag, startPoint x: 824, startPoint y: 162, endPoint x: 857, endPoint y: 166, distance: 33.8
click at [857, 166] on div "[S] · · · · · · · · · · · · · · · · · congratulations · [S] · · for getting thr…" at bounding box center [547, 176] width 803 height 100
click at [751, 127] on span "Delete" at bounding box center [738, 123] width 39 height 16
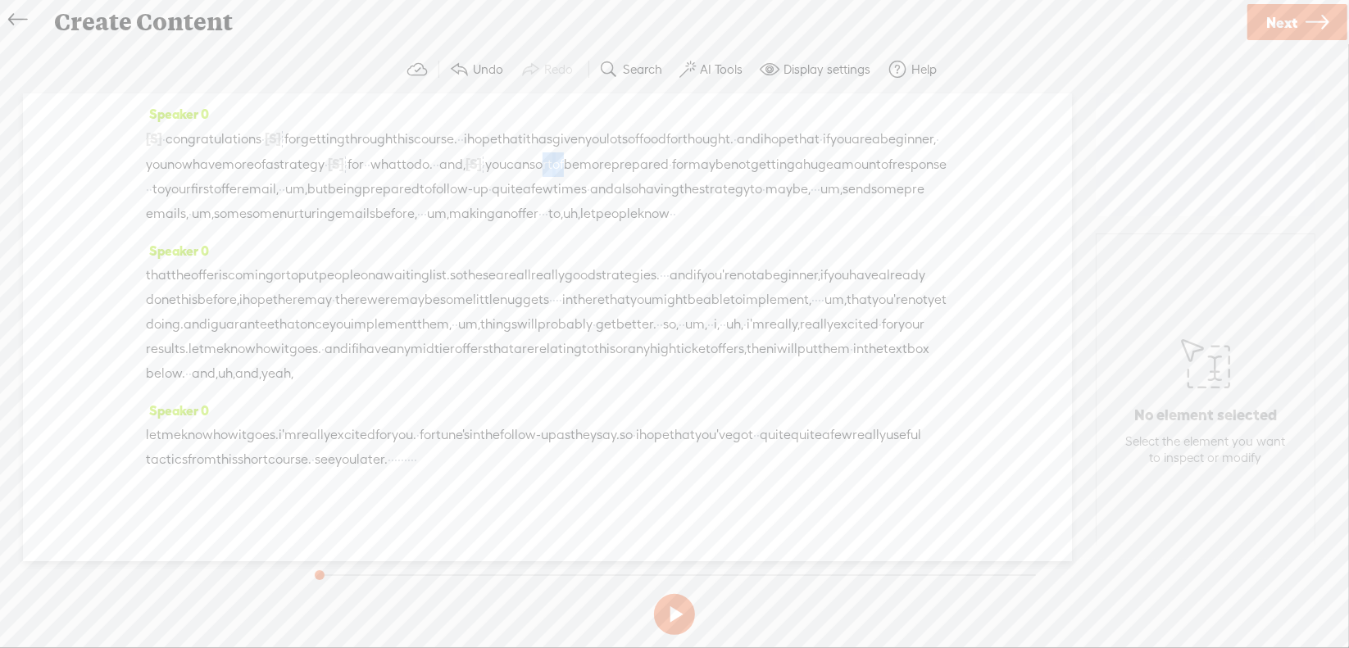
drag, startPoint x: 905, startPoint y: 161, endPoint x: 157, endPoint y: 189, distance: 748.0
click at [157, 189] on div "[S] · · · · · · · · · · · · · · · · · congratulations · [S] · · for getting thr…" at bounding box center [547, 176] width 803 height 100
click at [61, 142] on span "Delete" at bounding box center [62, 147] width 39 height 16
click at [670, 177] on span "maybe" at bounding box center [691, 164] width 43 height 25
click at [219, 152] on span "Delete" at bounding box center [212, 147] width 39 height 16
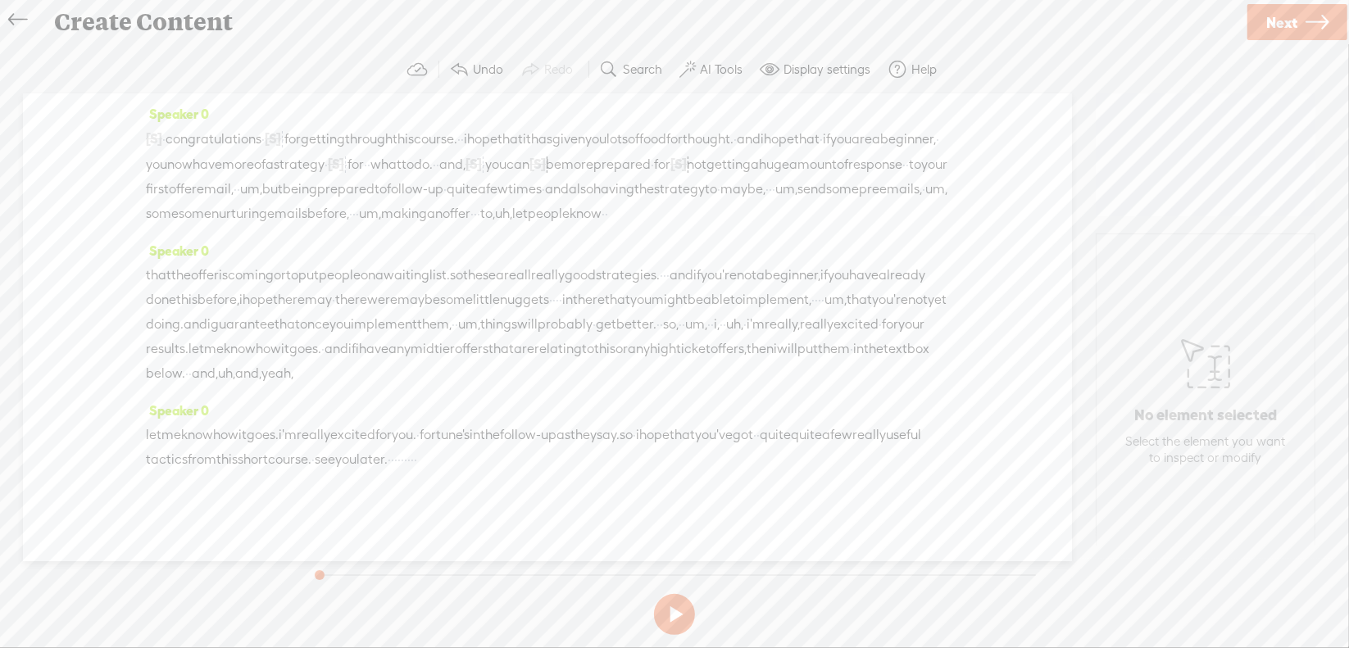
click at [262, 193] on span "um," at bounding box center [251, 189] width 22 height 25
click at [688, 152] on span "Delete" at bounding box center [675, 147] width 39 height 16
drag, startPoint x: 655, startPoint y: 211, endPoint x: 672, endPoint y: 214, distance: 17.4
click at [672, 214] on div "[S] · · · · · · · · · · · · · · · · · congratulations · [S] · · for getting thr…" at bounding box center [547, 176] width 803 height 101
click at [562, 175] on span "Delete" at bounding box center [562, 172] width 39 height 16
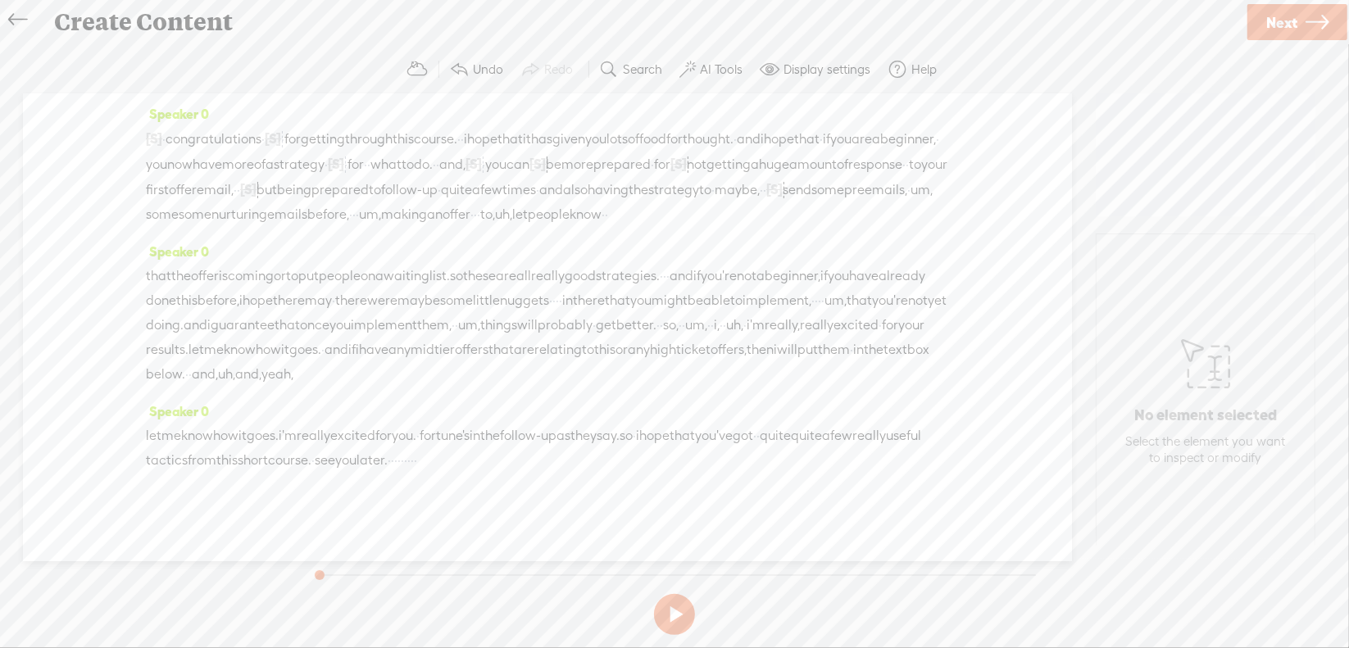
click at [911, 202] on span "um," at bounding box center [922, 190] width 22 height 25
click at [749, 175] on span "Delete" at bounding box center [732, 172] width 39 height 16
click at [179, 205] on span "some" at bounding box center [162, 214] width 33 height 25
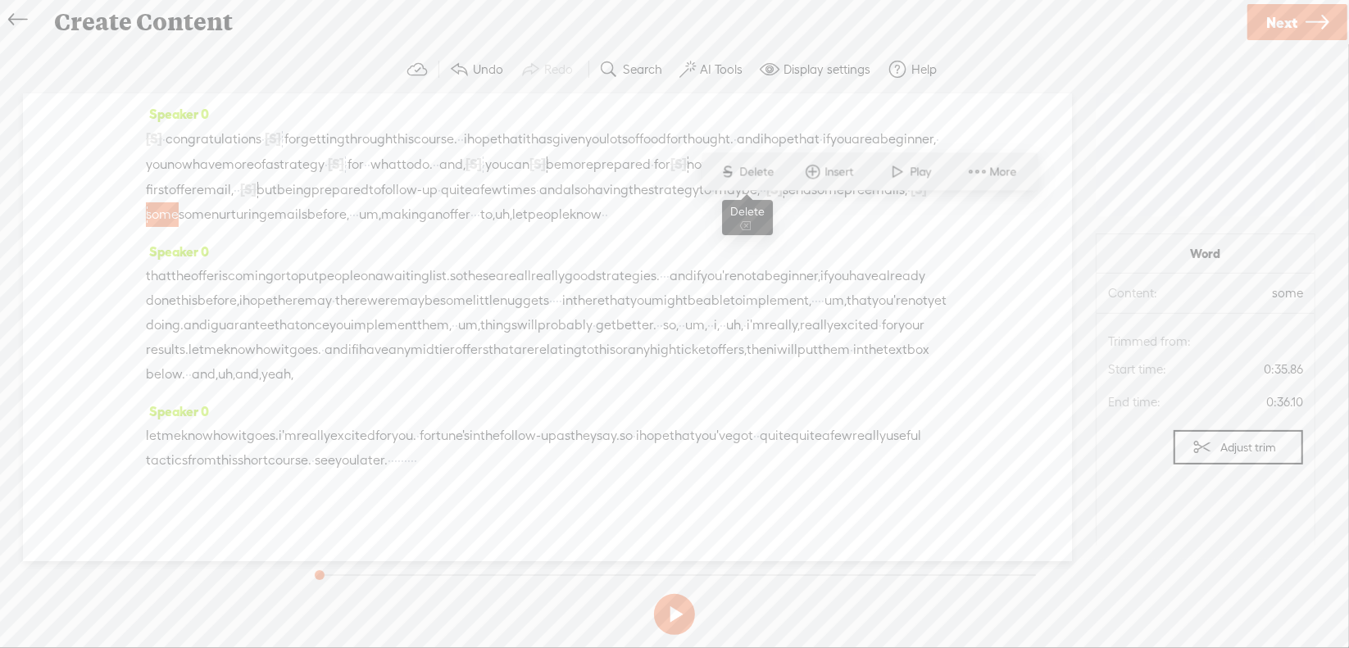
click at [741, 166] on span "Delete" at bounding box center [759, 172] width 39 height 16
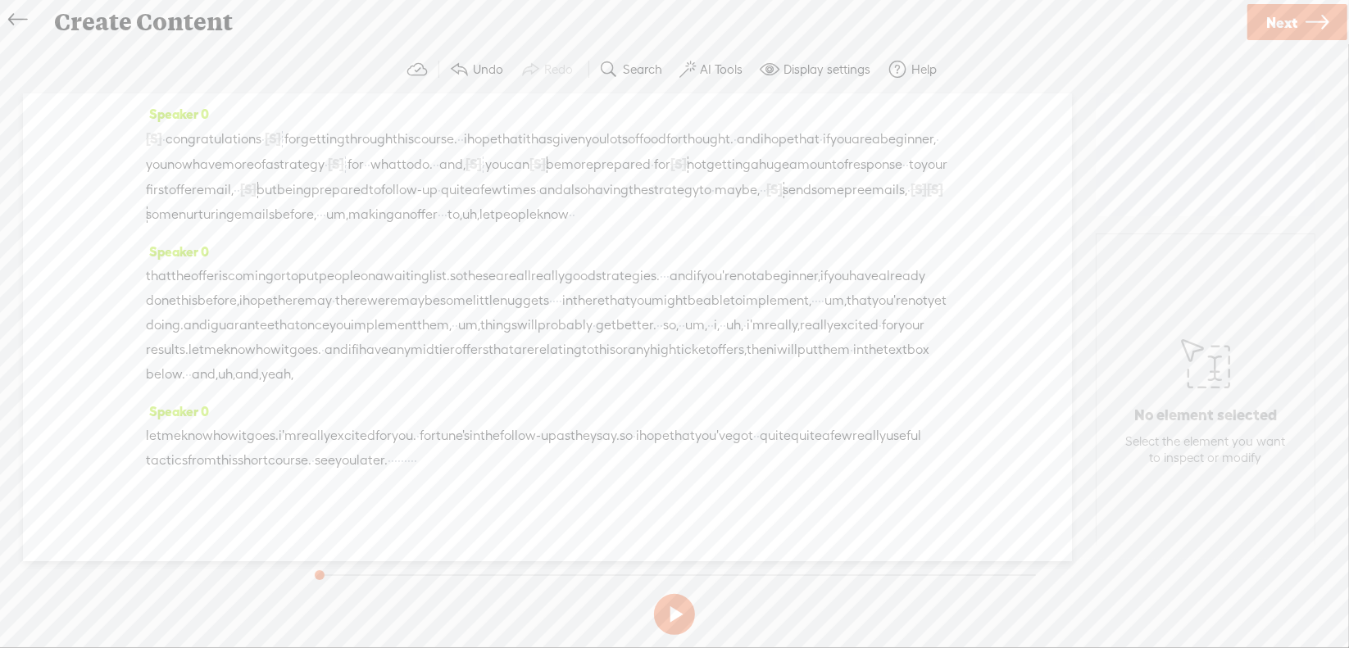
drag, startPoint x: 326, startPoint y: 240, endPoint x: 343, endPoint y: 235, distance: 17.9
click at [343, 227] on div "[S] · · · · · · · · · · · · · · · · · congratulations · [S] · · for getting thr…" at bounding box center [547, 176] width 803 height 101
click at [227, 188] on span "S Delete" at bounding box center [220, 197] width 82 height 30
click at [435, 228] on span "·" at bounding box center [433, 215] width 3 height 25
click at [334, 201] on span "Delete" at bounding box center [351, 197] width 39 height 16
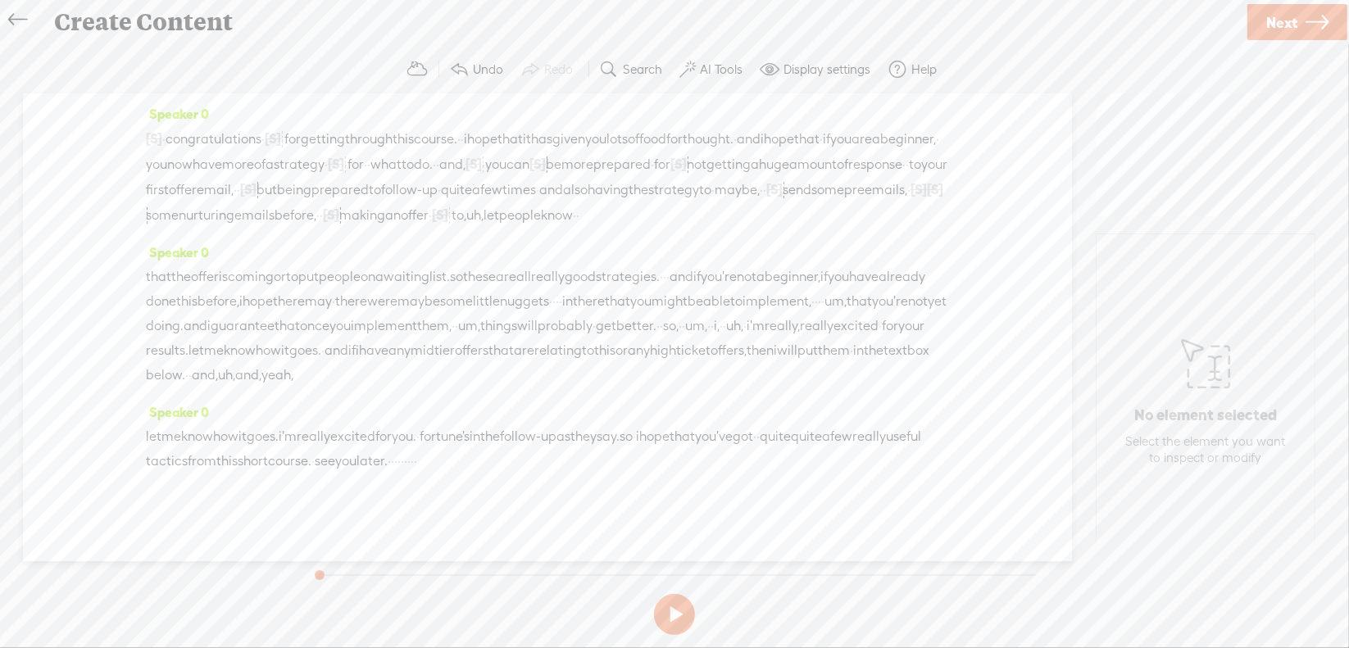
click at [484, 228] on span "uh," at bounding box center [474, 215] width 17 height 25
click at [413, 198] on span "Delete" at bounding box center [411, 197] width 39 height 16
click at [666, 258] on span "·" at bounding box center [664, 270] width 3 height 25
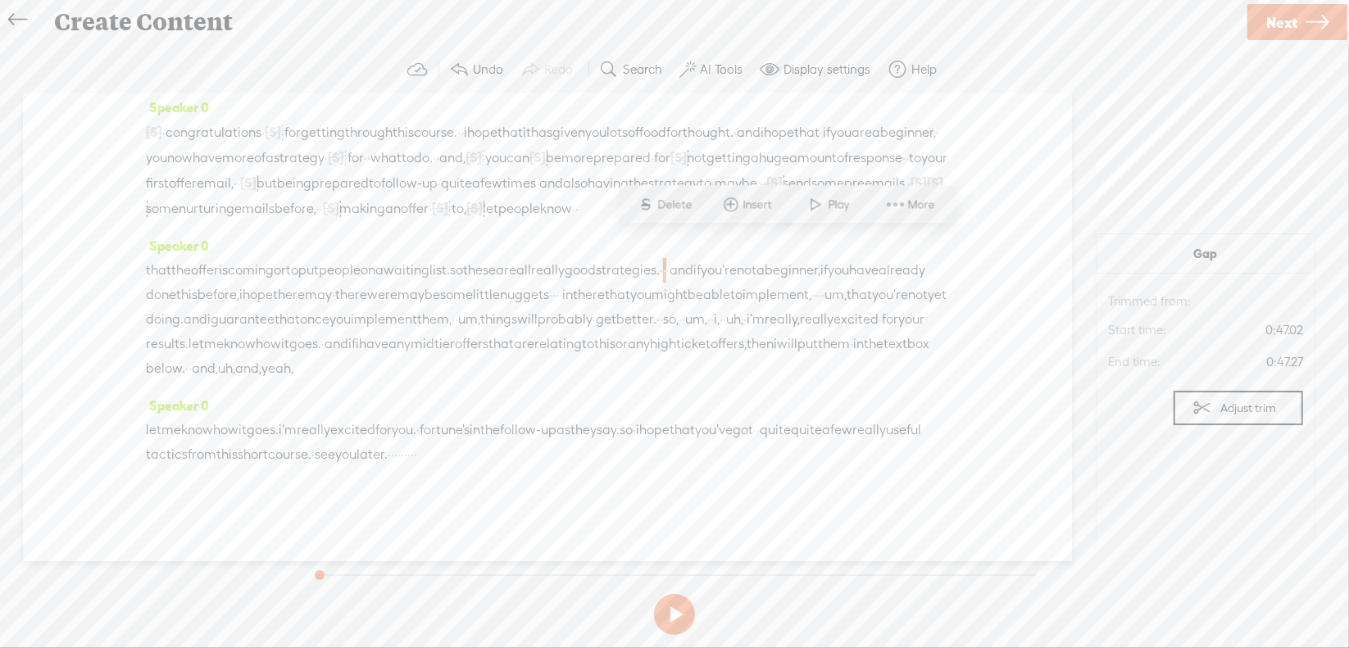
click at [685, 206] on span "Delete" at bounding box center [677, 205] width 39 height 16
click at [556, 283] on span "·" at bounding box center [553, 295] width 3 height 25
click at [749, 226] on span "Delete" at bounding box center [738, 229] width 39 height 16
click at [828, 293] on span "·" at bounding box center [829, 295] width 3 height 25
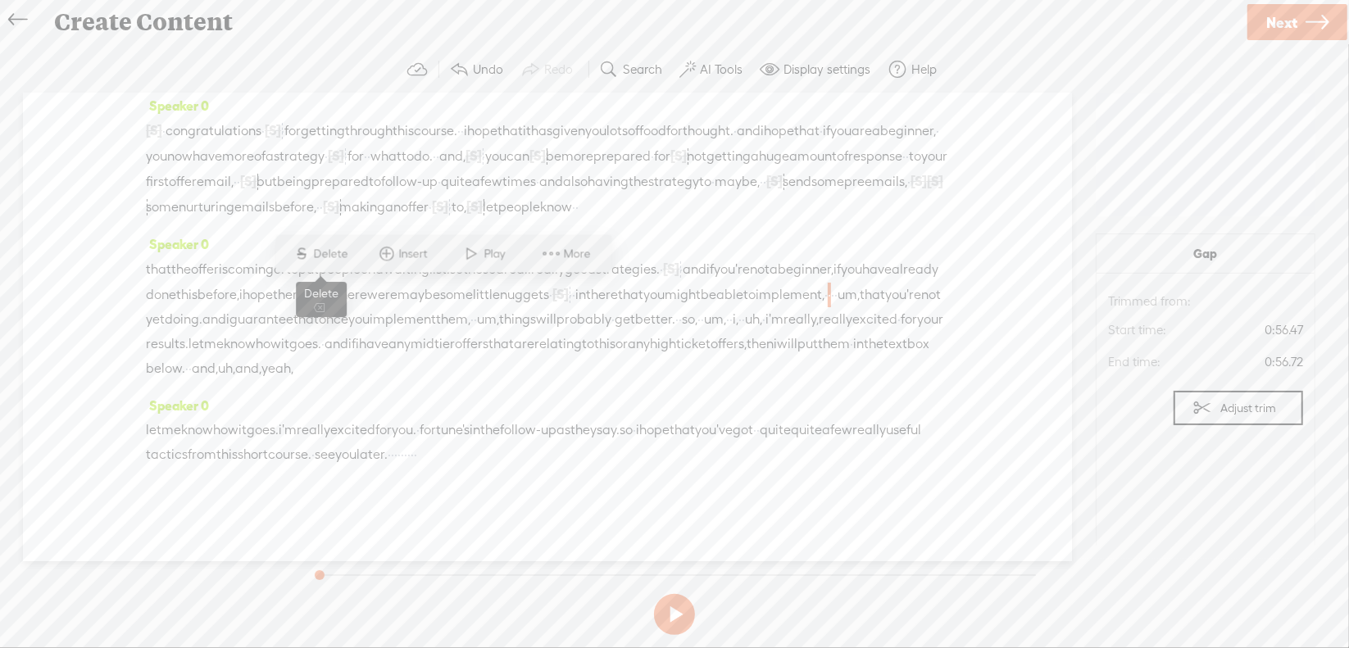
click at [344, 256] on span "Delete" at bounding box center [333, 254] width 39 height 16
click at [851, 298] on span "um," at bounding box center [862, 295] width 22 height 25
click at [379, 252] on span "Delete" at bounding box center [383, 254] width 39 height 16
click at [477, 319] on span "um," at bounding box center [488, 319] width 22 height 25
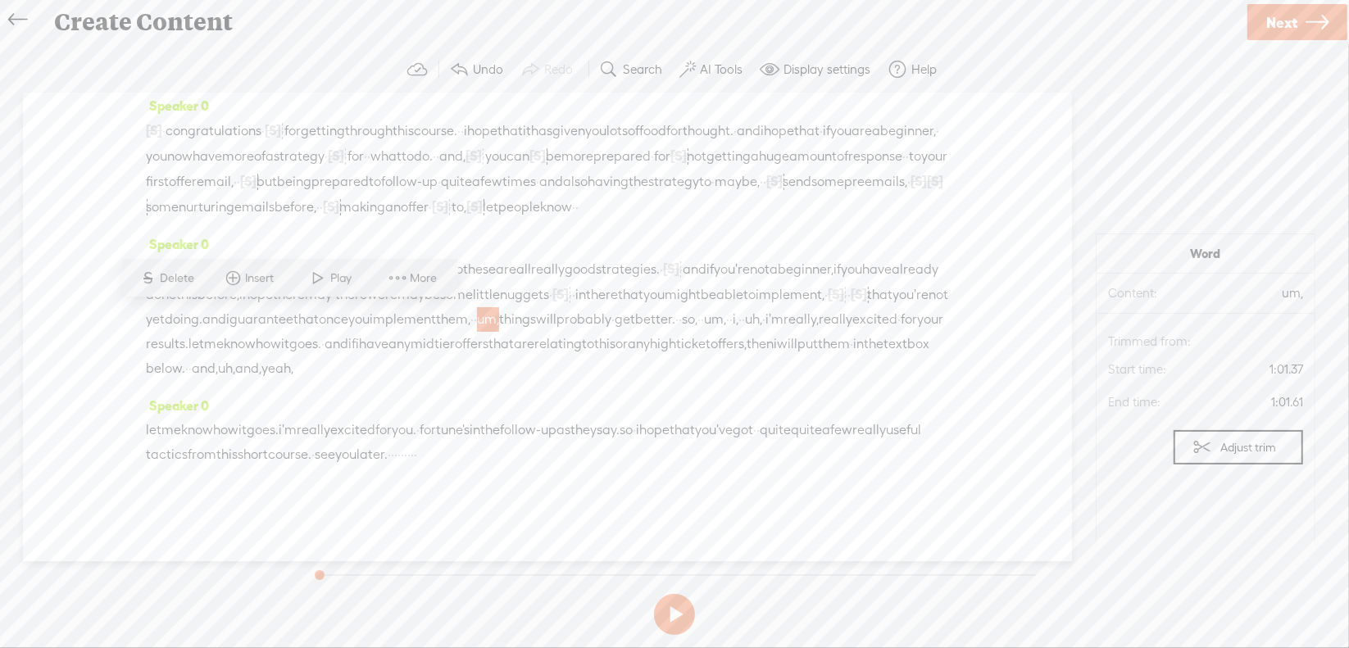
click at [180, 271] on span "Delete" at bounding box center [180, 278] width 39 height 16
drag, startPoint x: 571, startPoint y: 321, endPoint x: 592, endPoint y: 316, distance: 21.1
click at [698, 316] on span "um," at bounding box center [709, 319] width 22 height 25
click at [293, 364] on span "yeah," at bounding box center [277, 369] width 32 height 25
click at [176, 282] on span "done" at bounding box center [161, 294] width 30 height 25
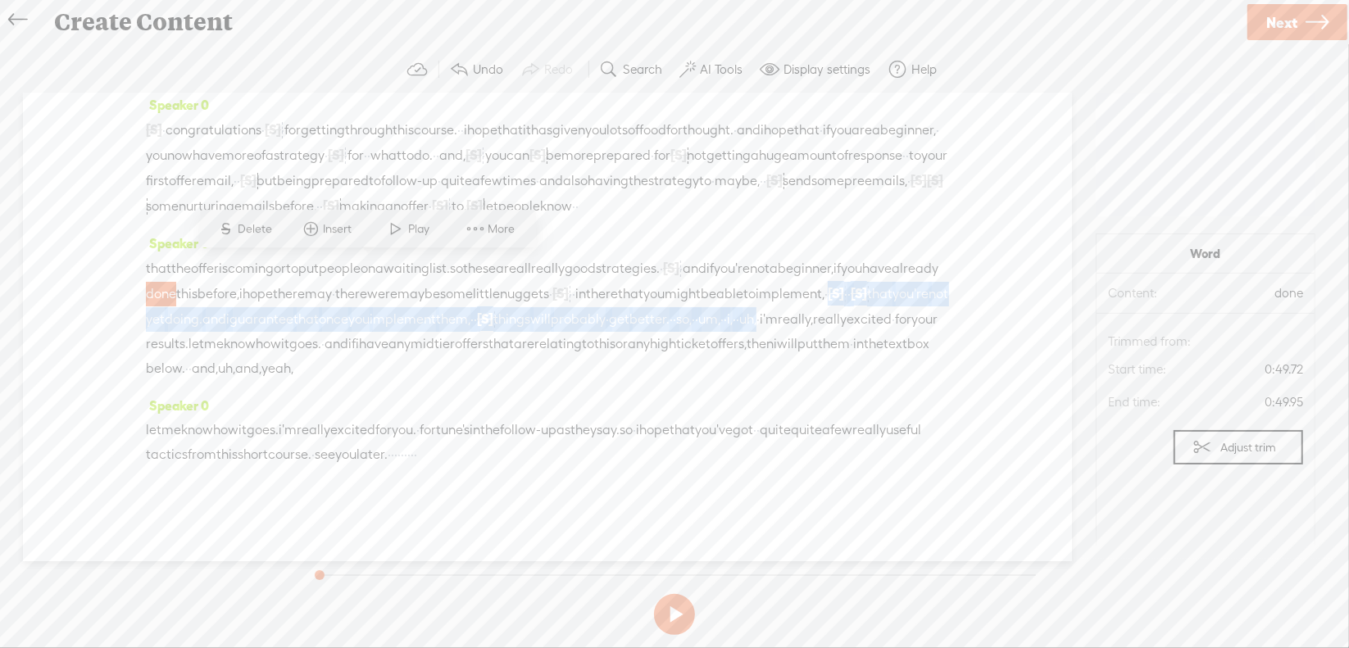
drag, startPoint x: 433, startPoint y: 292, endPoint x: 660, endPoint y: 322, distance: 229.0
click at [660, 322] on div "that the offer is coming or to put people on a waiting list. so these are all r…" at bounding box center [547, 318] width 803 height 125
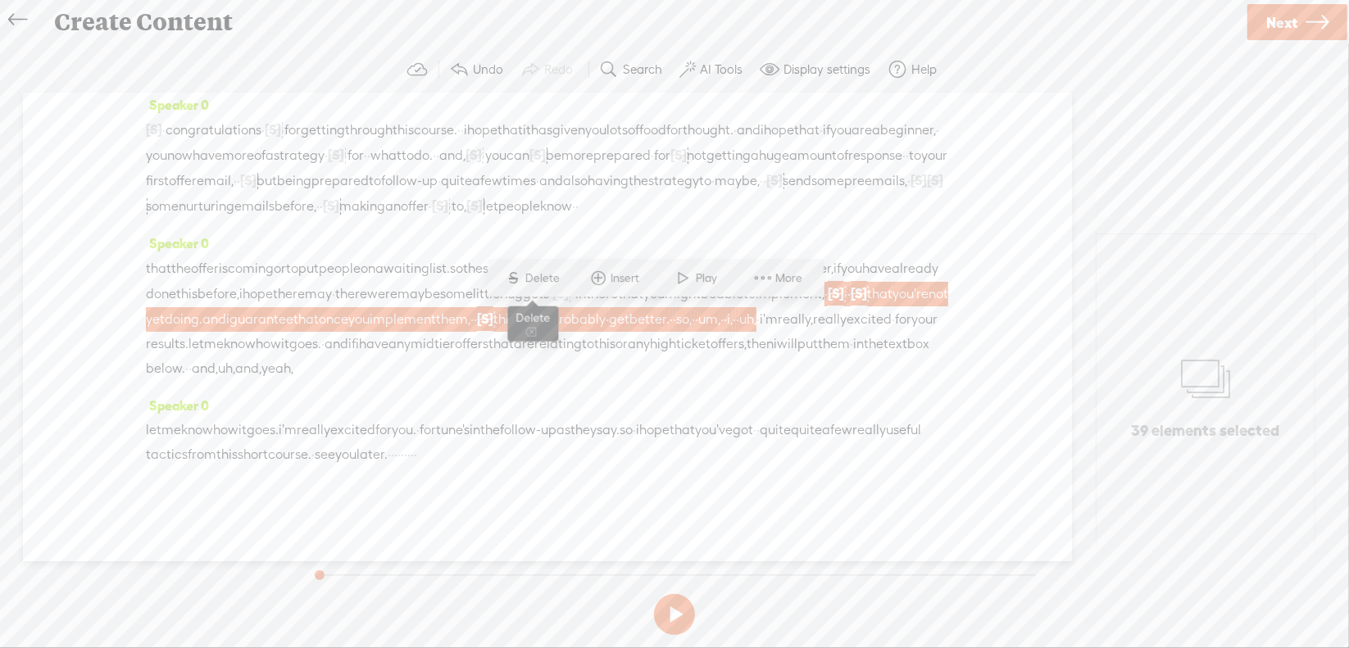
click at [548, 275] on span "Delete" at bounding box center [544, 278] width 39 height 16
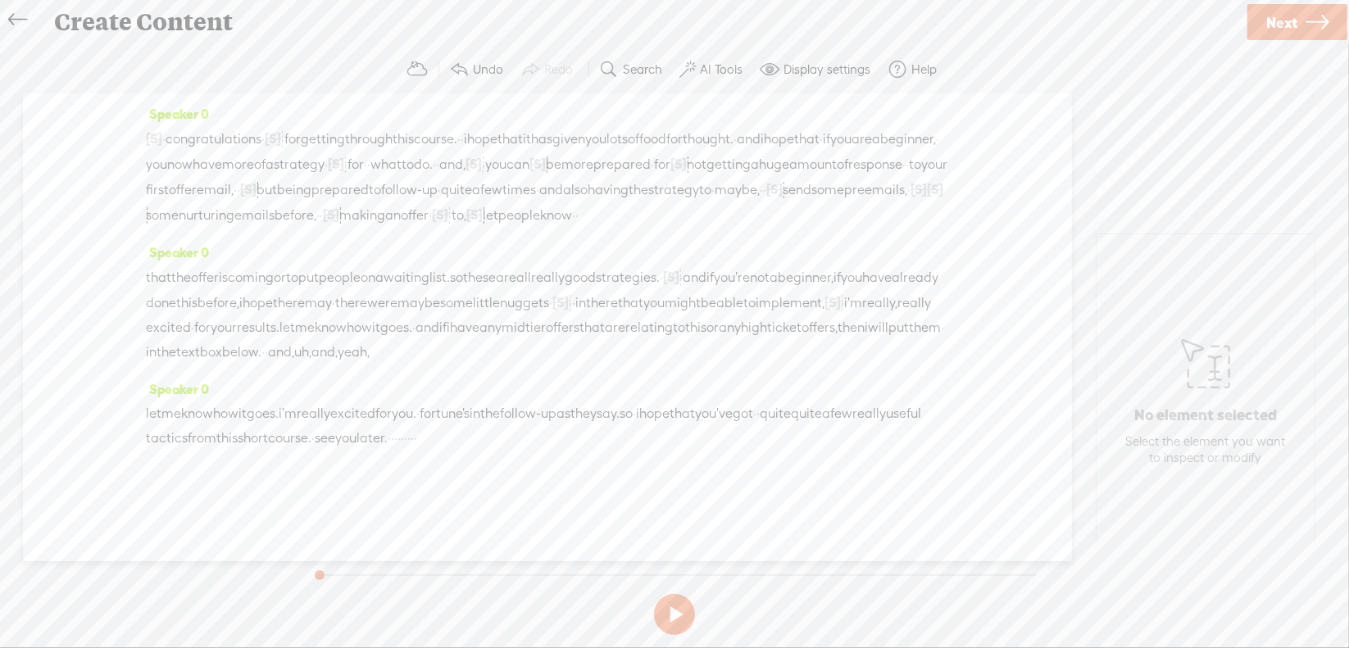
scroll to position [30, 0]
click at [439, 320] on span "and" at bounding box center [428, 328] width 24 height 25
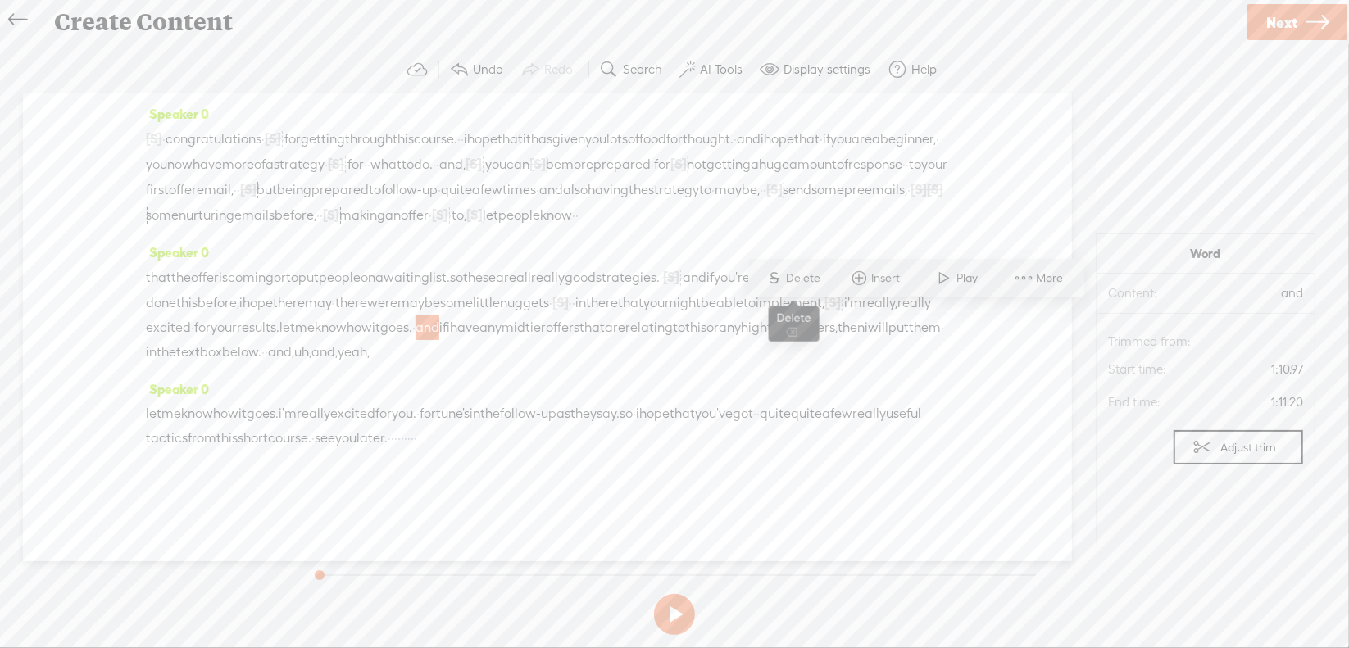
click at [815, 281] on span "Delete" at bounding box center [806, 278] width 39 height 16
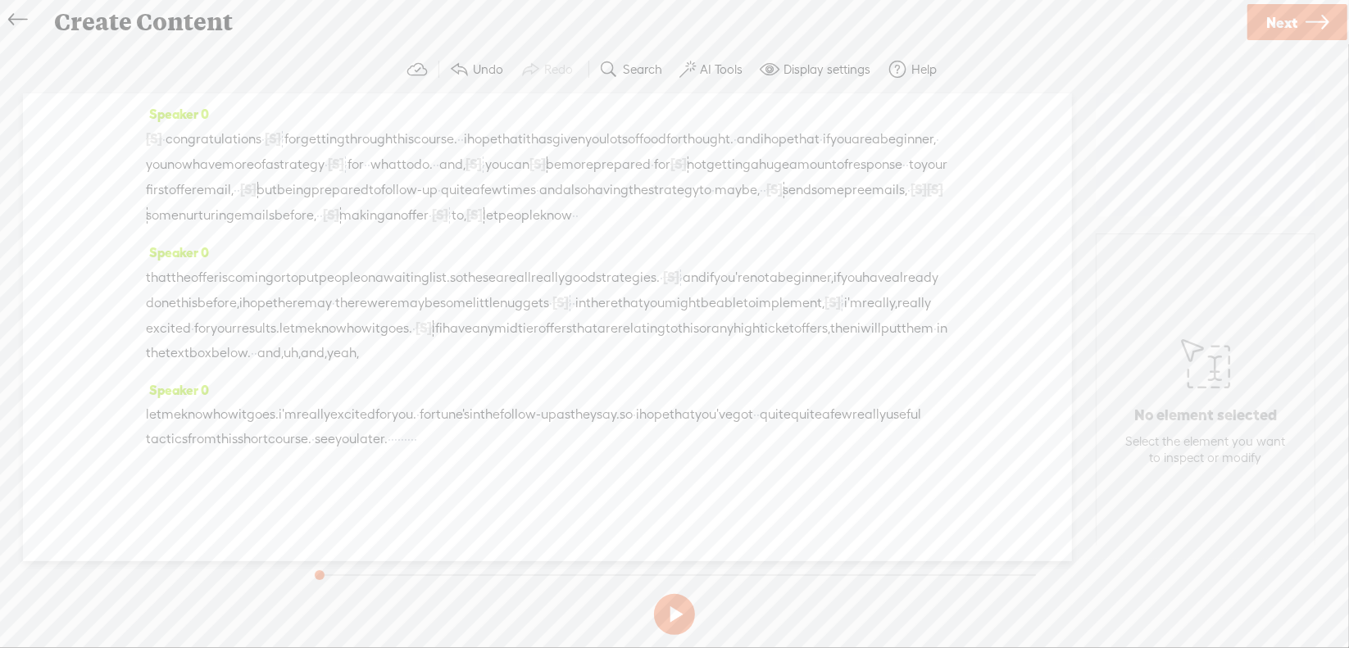
drag, startPoint x: 164, startPoint y: 370, endPoint x: 284, endPoint y: 373, distance: 119.7
click at [284, 366] on div "that the offer is coming or to put people on a waiting list. so these are all r…" at bounding box center [547, 315] width 803 height 101
click at [142, 327] on span "S" at bounding box center [131, 328] width 25 height 30
drag, startPoint x: 345, startPoint y: 422, endPoint x: 493, endPoint y: 421, distance: 147.5
click at [493, 421] on div "[S] · and, uh, and, yeah, let me know how it goes. i'm really excited for you. …" at bounding box center [547, 427] width 803 height 50
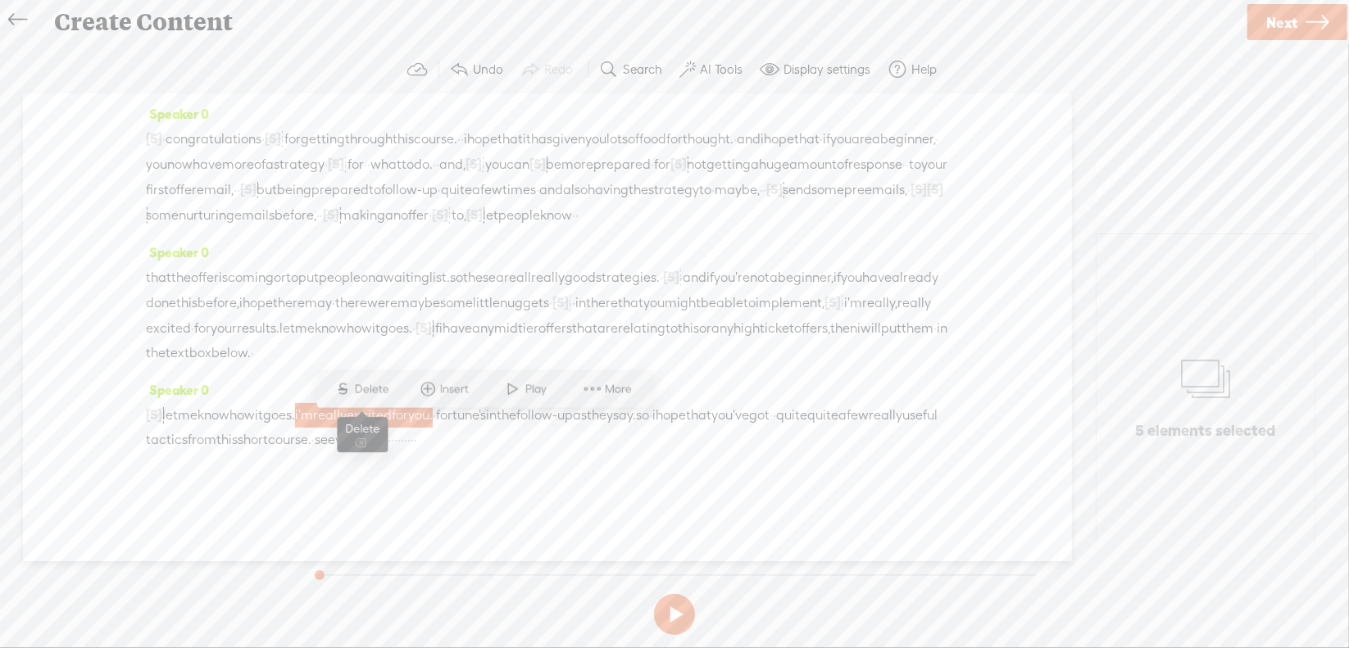
click at [356, 384] on span "Delete" at bounding box center [374, 389] width 39 height 16
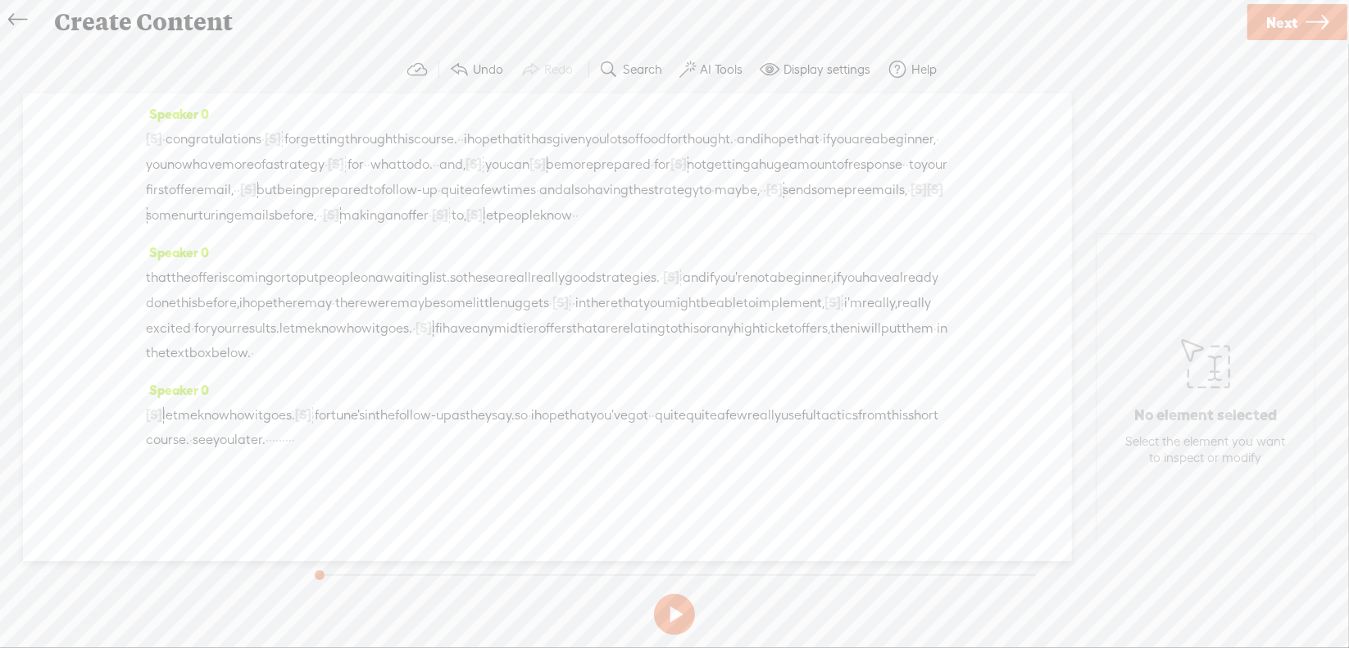
click at [686, 428] on span "quite" at bounding box center [670, 415] width 31 height 25
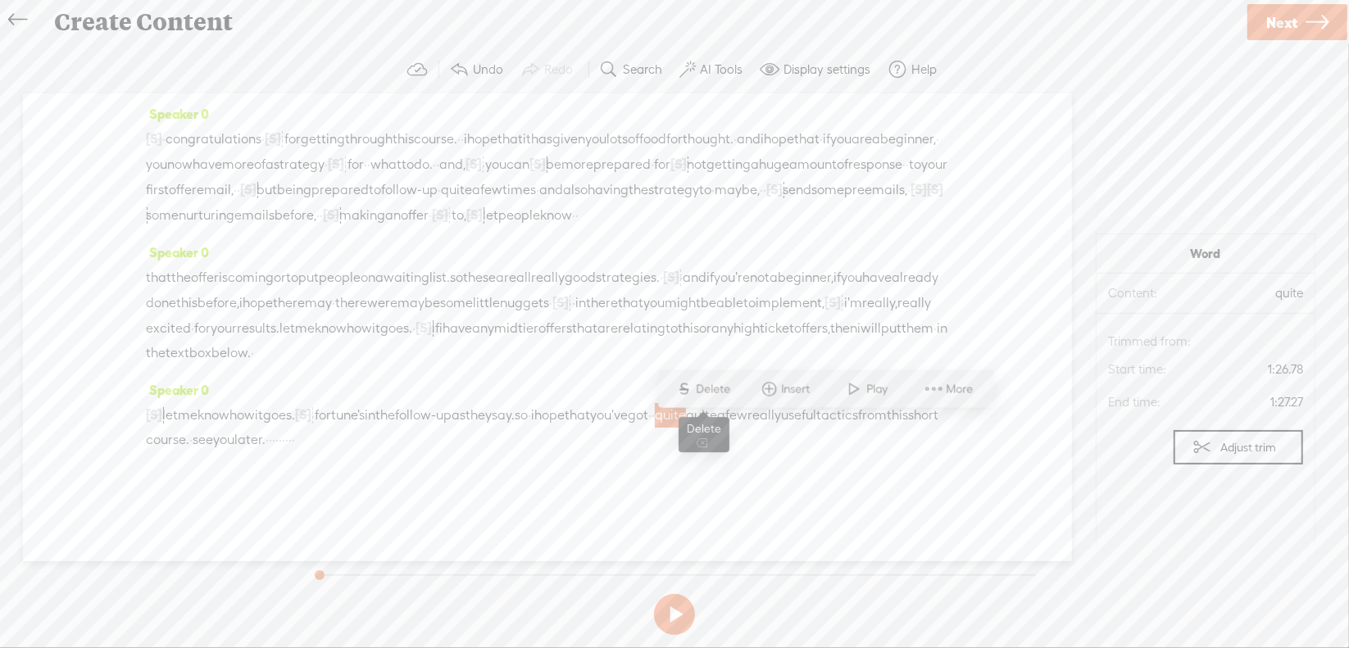
click at [726, 385] on span "Delete" at bounding box center [716, 389] width 39 height 16
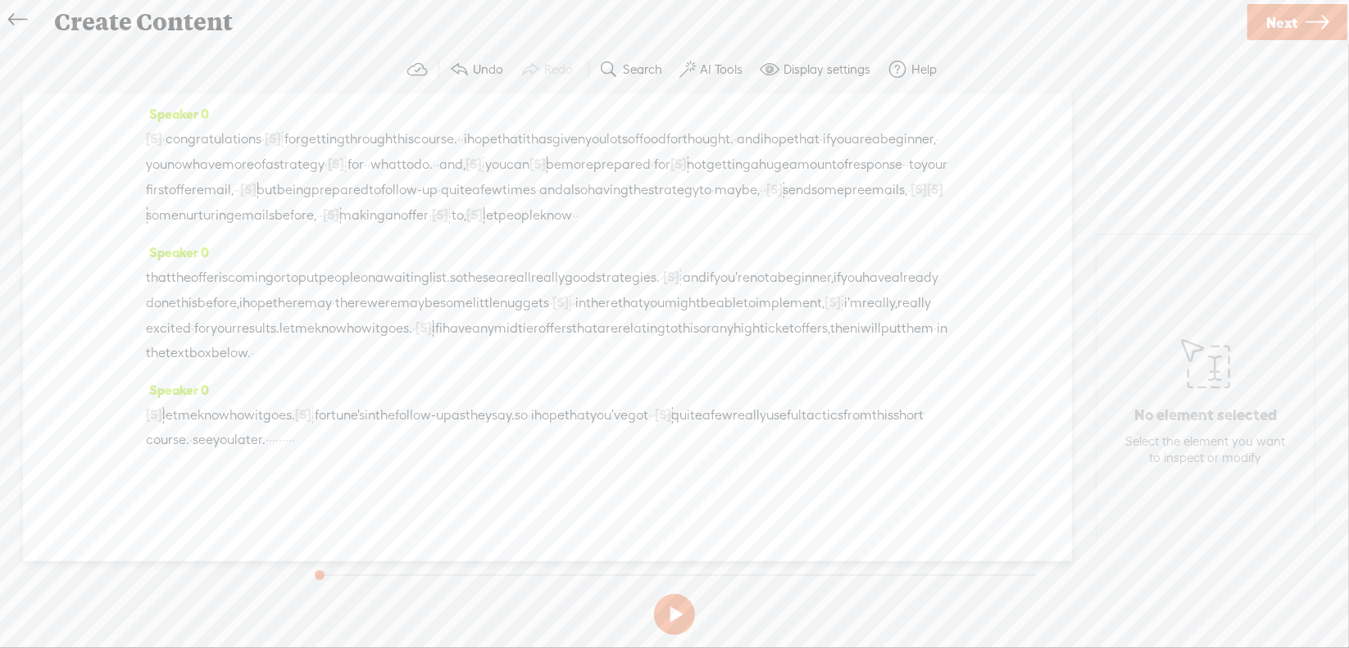
click at [733, 428] on span "really" at bounding box center [750, 415] width 34 height 25
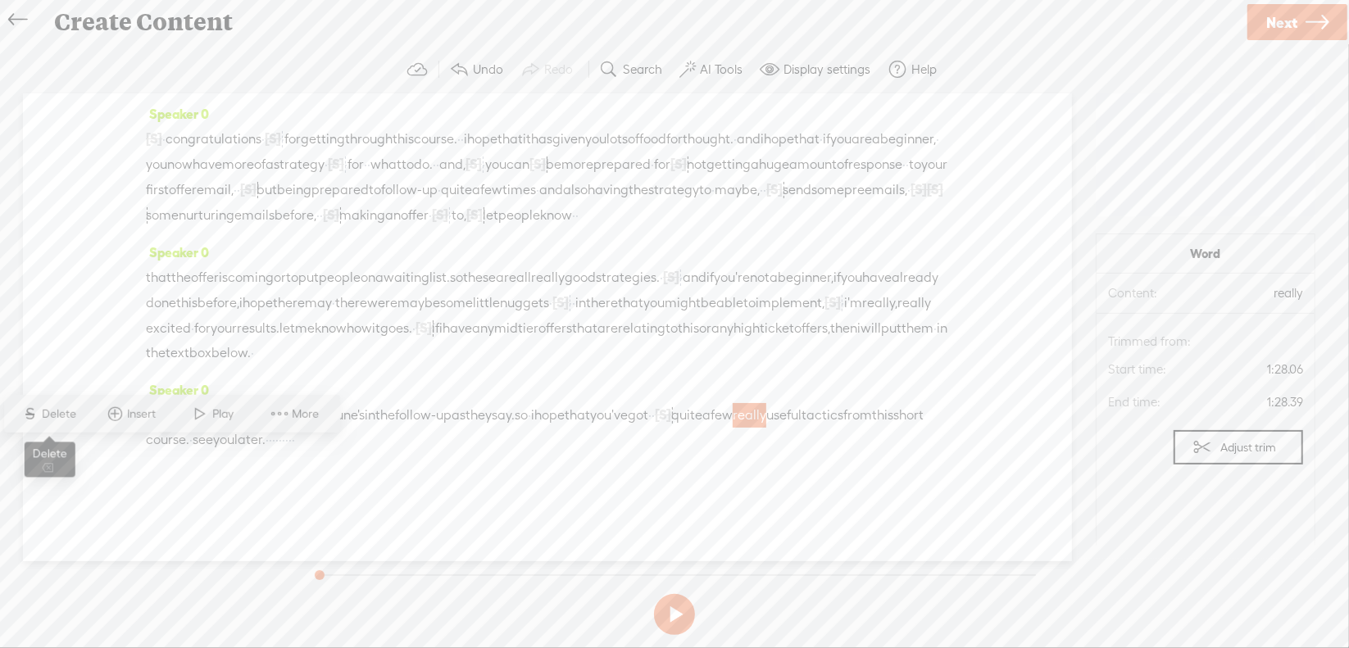
click at [67, 415] on span "Delete" at bounding box center [62, 414] width 39 height 16
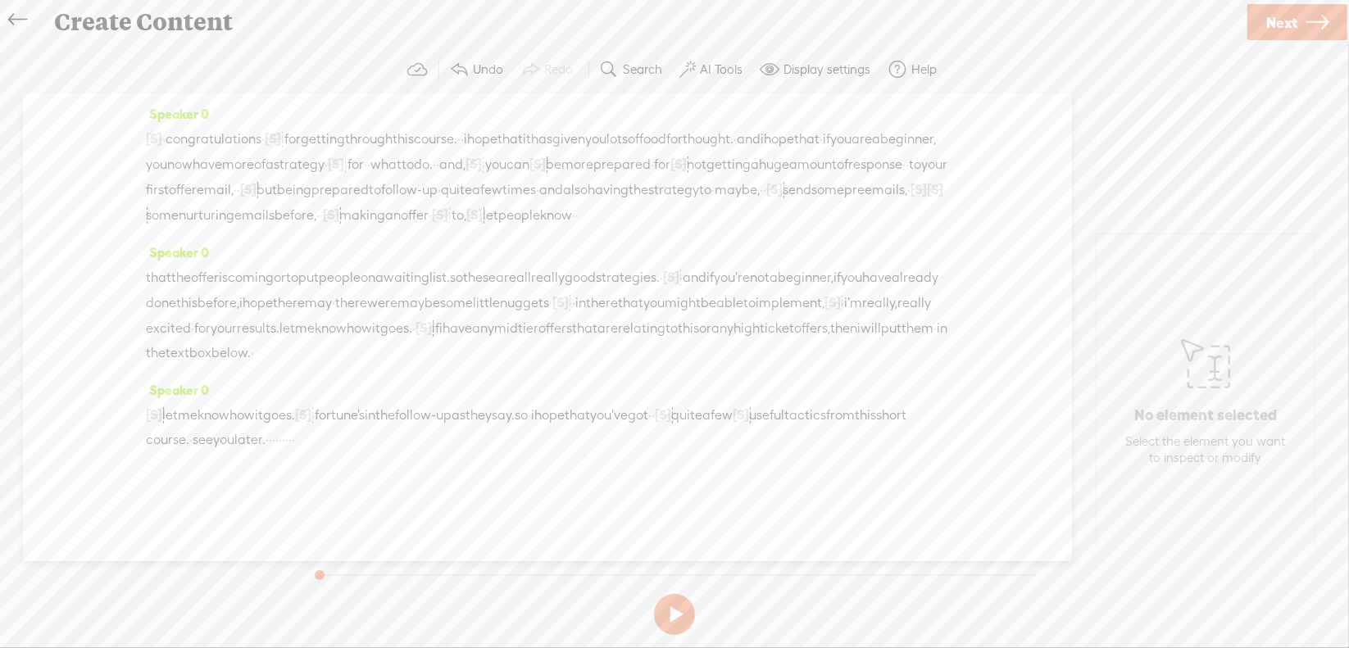
drag, startPoint x: 497, startPoint y: 454, endPoint x: 584, endPoint y: 452, distance: 86.9
click at [584, 452] on div "[S] · and, uh, and, yeah, let me know how it goes. [S] i'm really excited for y…" at bounding box center [547, 427] width 803 height 50
click at [457, 418] on span "Delete" at bounding box center [452, 414] width 39 height 16
click at [166, 143] on span "·" at bounding box center [163, 139] width 3 height 25
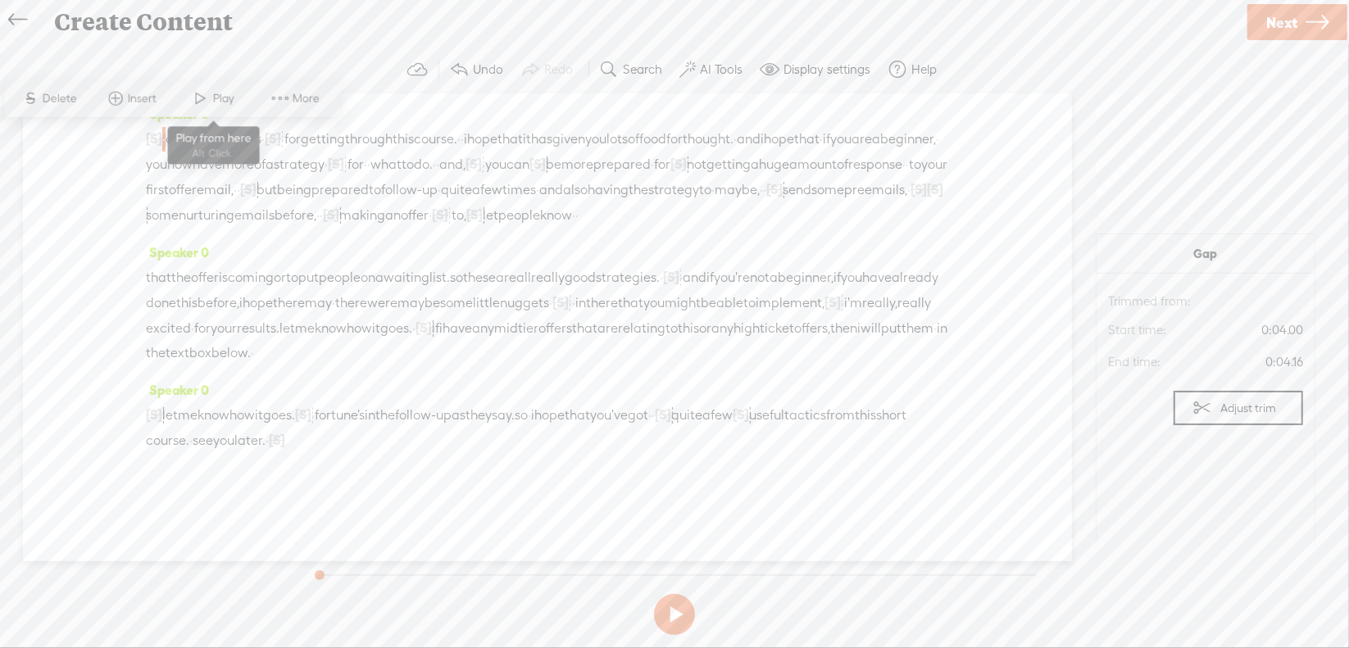
click at [214, 99] on span "Play" at bounding box center [225, 98] width 25 height 16
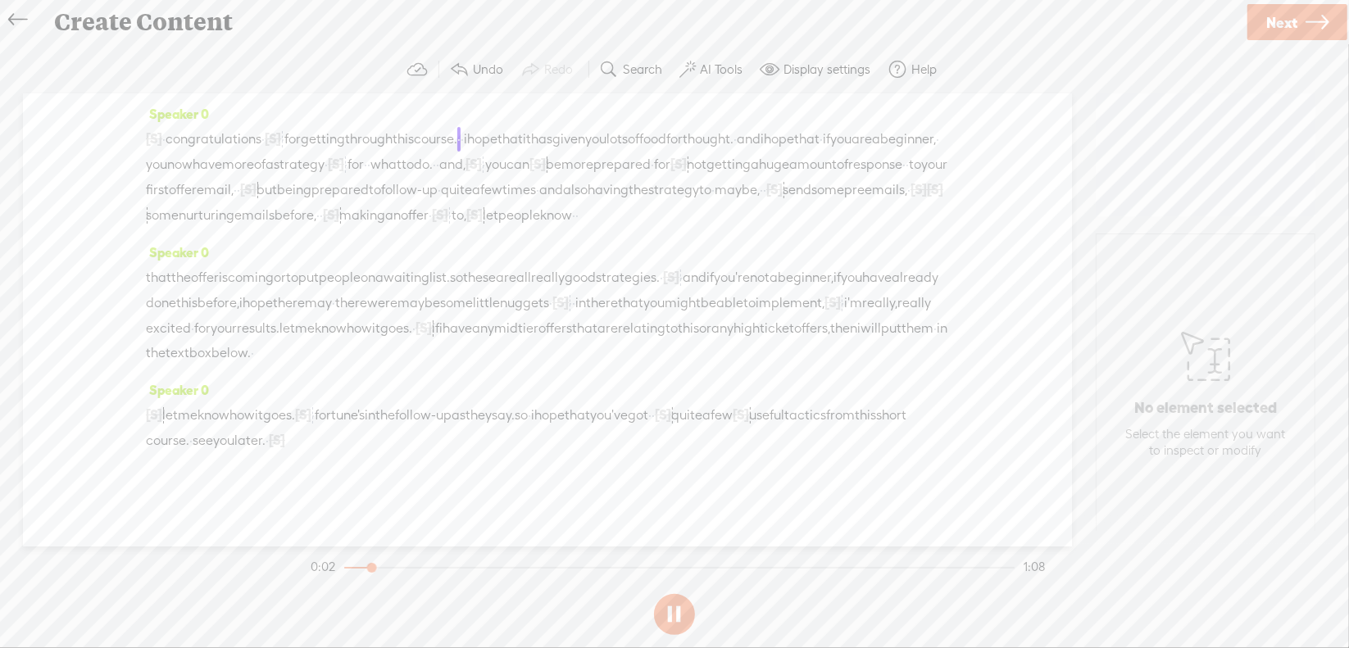
click at [674, 612] on button at bounding box center [674, 614] width 41 height 41
click at [281, 141] on span "[S]" at bounding box center [273, 138] width 16 height 15
click at [315, 100] on span "Restore" at bounding box center [309, 98] width 43 height 16
click at [166, 136] on span "·" at bounding box center [163, 139] width 3 height 25
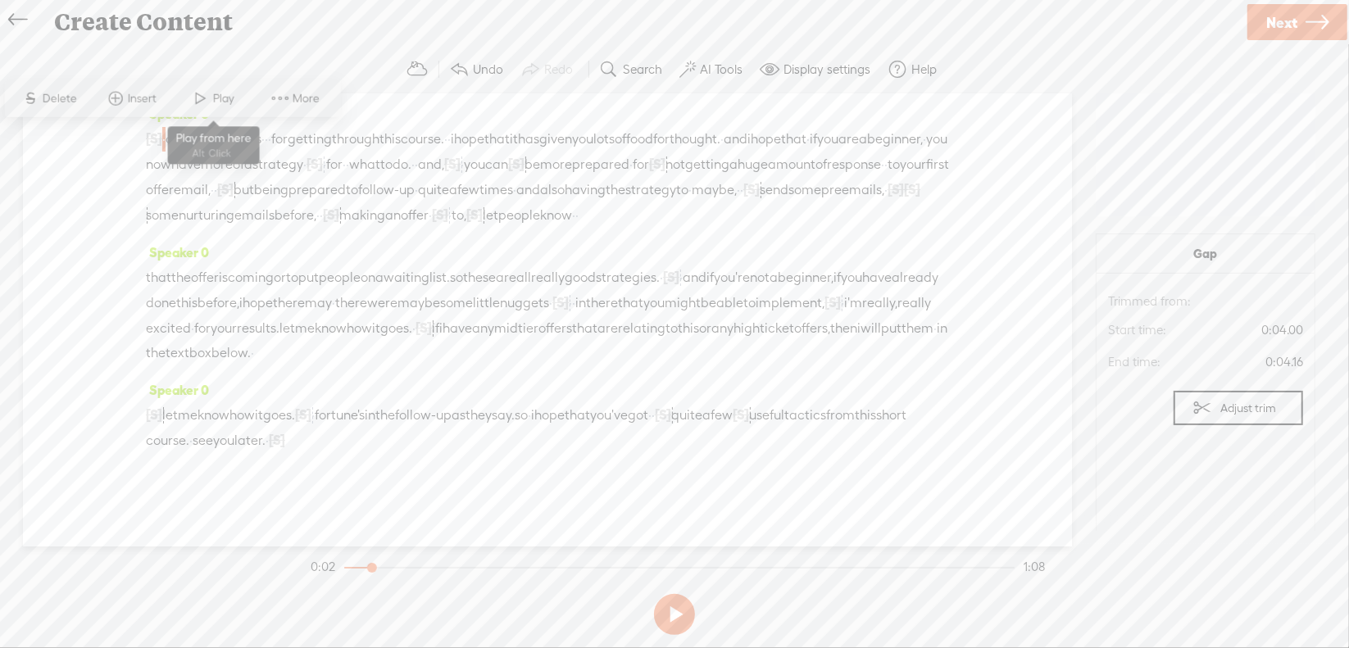
click at [213, 96] on span "Play" at bounding box center [225, 98] width 25 height 16
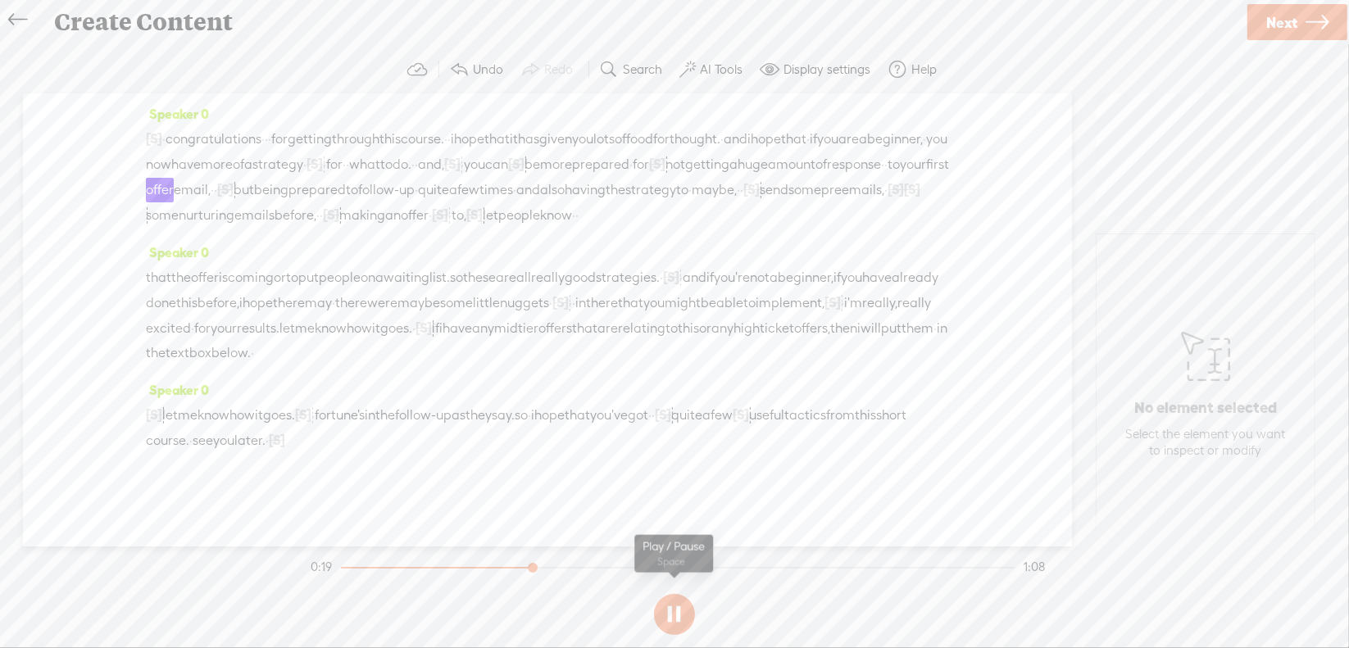
click at [674, 610] on section at bounding box center [674, 615] width 734 height 54
click at [674, 610] on button at bounding box center [674, 614] width 41 height 41
click at [649, 171] on span "[S]" at bounding box center [657, 164] width 16 height 15
click at [307, 146] on span "Restore" at bounding box center [321, 147] width 43 height 16
click at [525, 177] on span "be" at bounding box center [533, 164] width 16 height 25
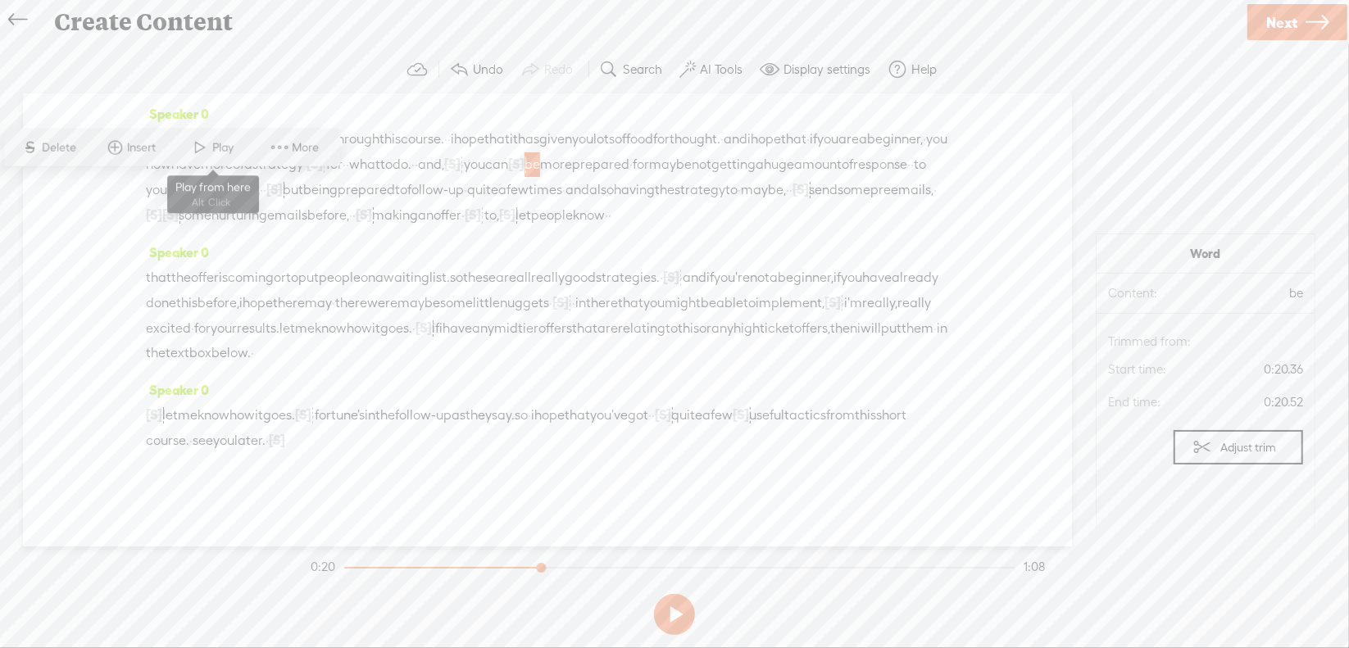
click at [192, 147] on span at bounding box center [201, 148] width 25 height 30
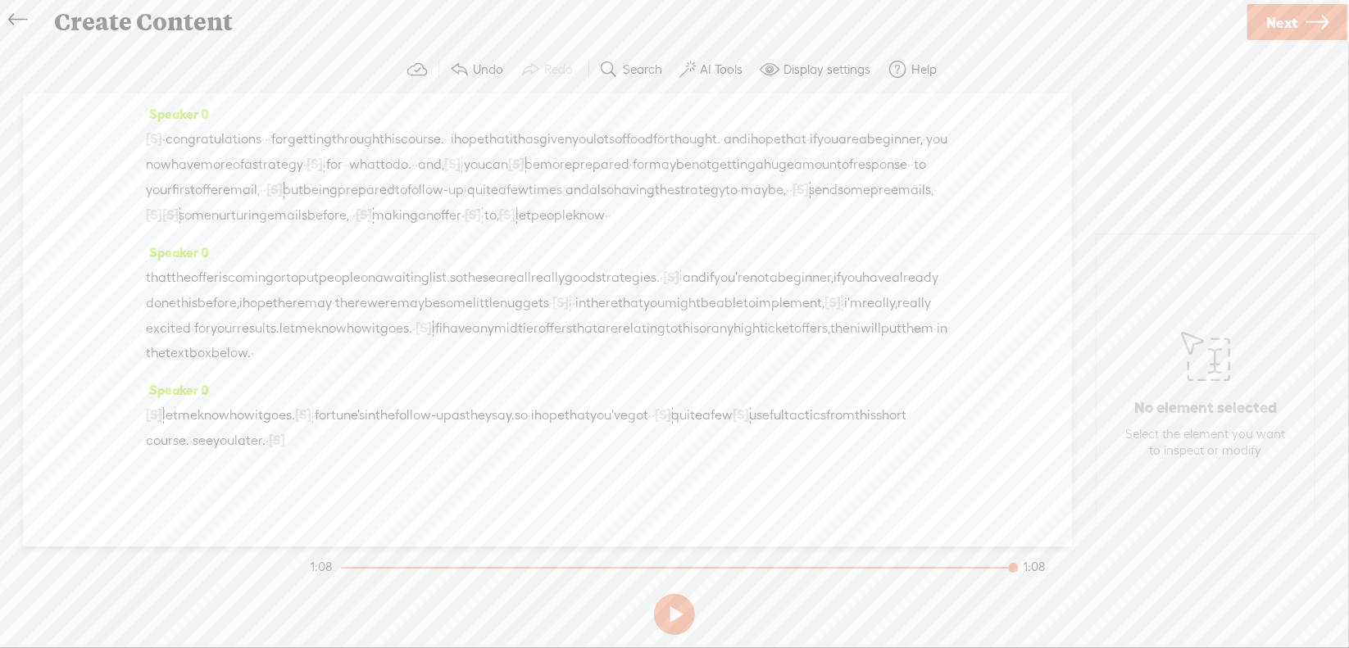
click at [1294, 16] on span "Next" at bounding box center [1281, 23] width 31 height 42
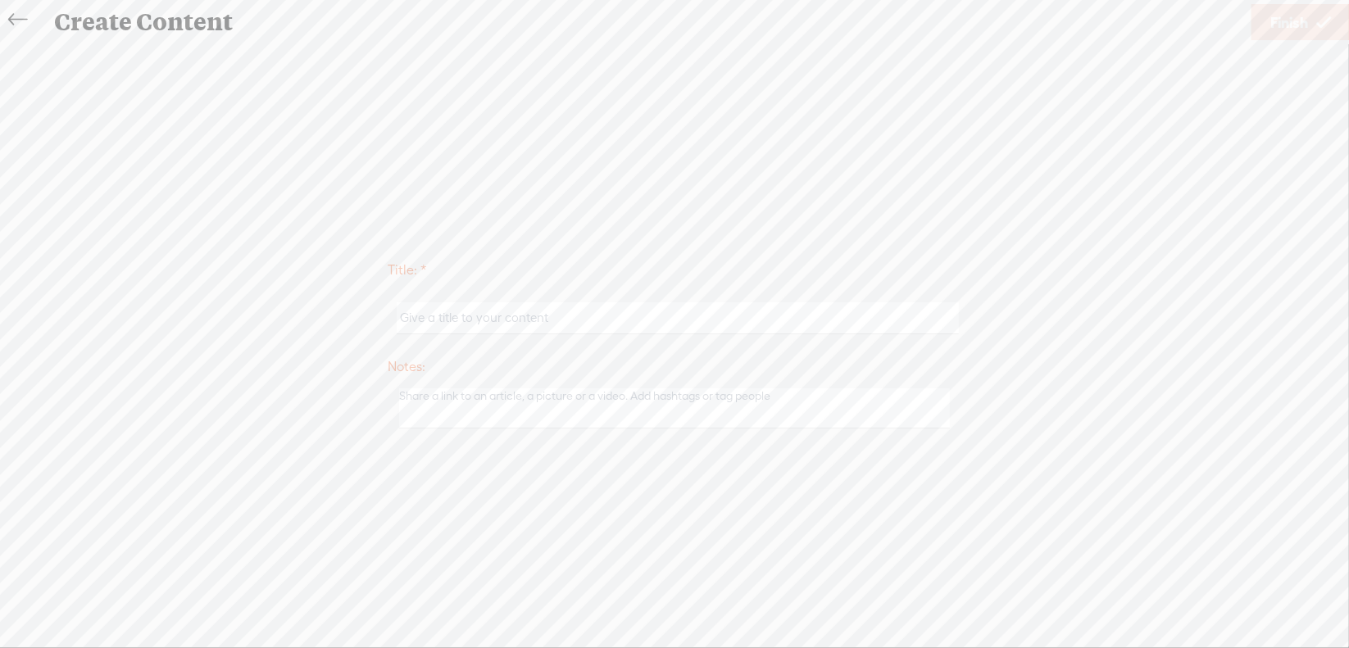
click at [463, 316] on input "text" at bounding box center [677, 318] width 561 height 32
type input "Sales6NextSteps"
click at [1264, 35] on link "Finish" at bounding box center [1300, 22] width 98 height 36
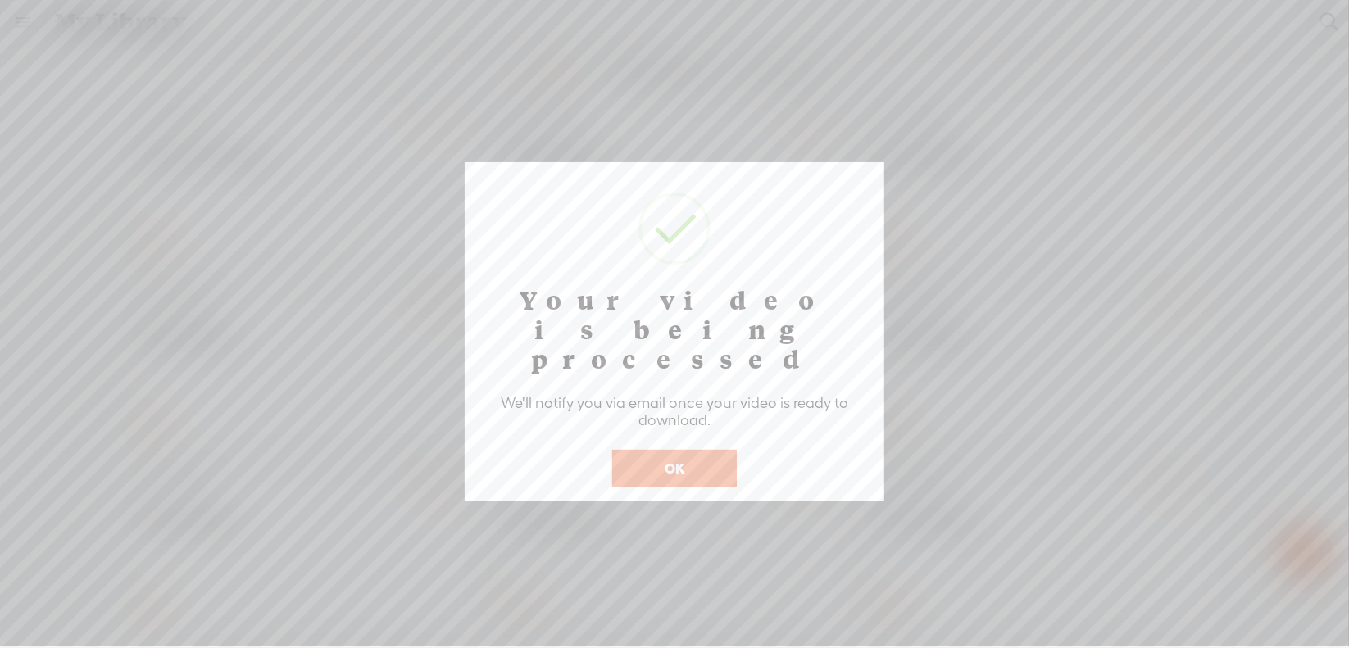
click at [675, 450] on button "OK" at bounding box center [674, 469] width 125 height 38
